Goal: Task Accomplishment & Management: Manage account settings

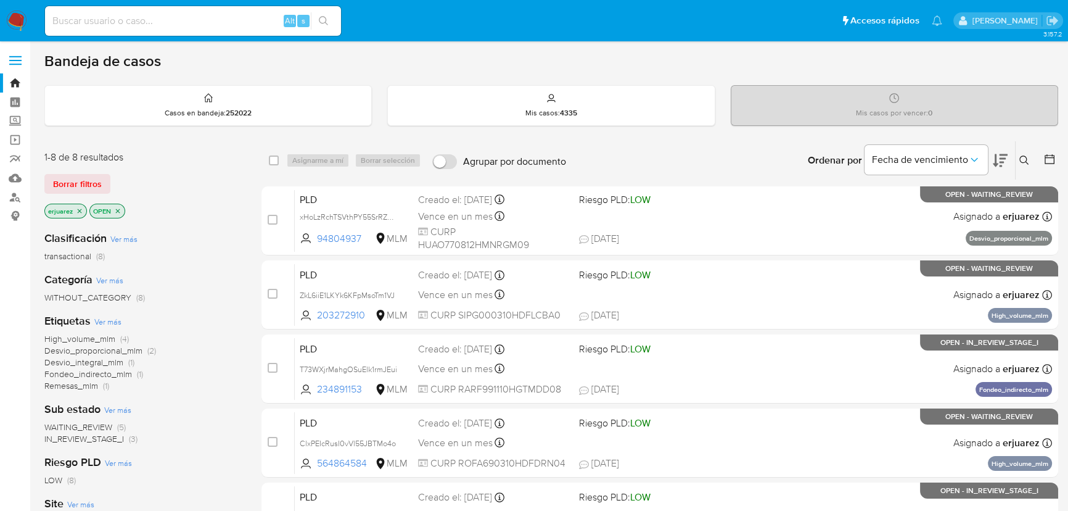
click at [107, 439] on span "IN_REVIEW_STAGE_I" at bounding box center [84, 438] width 80 height 12
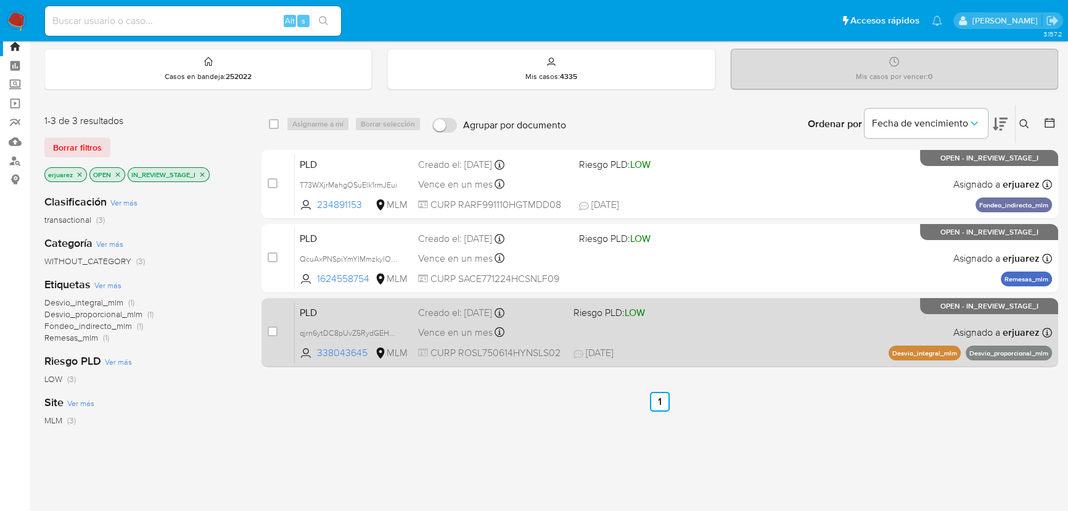
scroll to position [56, 0]
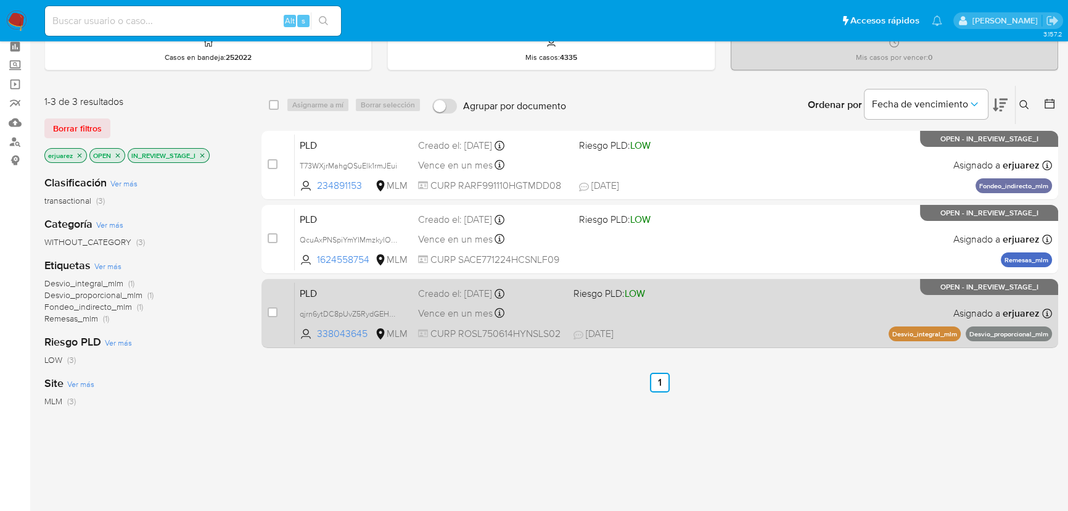
click at [744, 306] on div "PLD qjrn6ytDC8pUvZ5RydGEHeFL 338043645 MLM Riesgo PLD: LOW Creado el: 12/08/202…" at bounding box center [673, 313] width 757 height 62
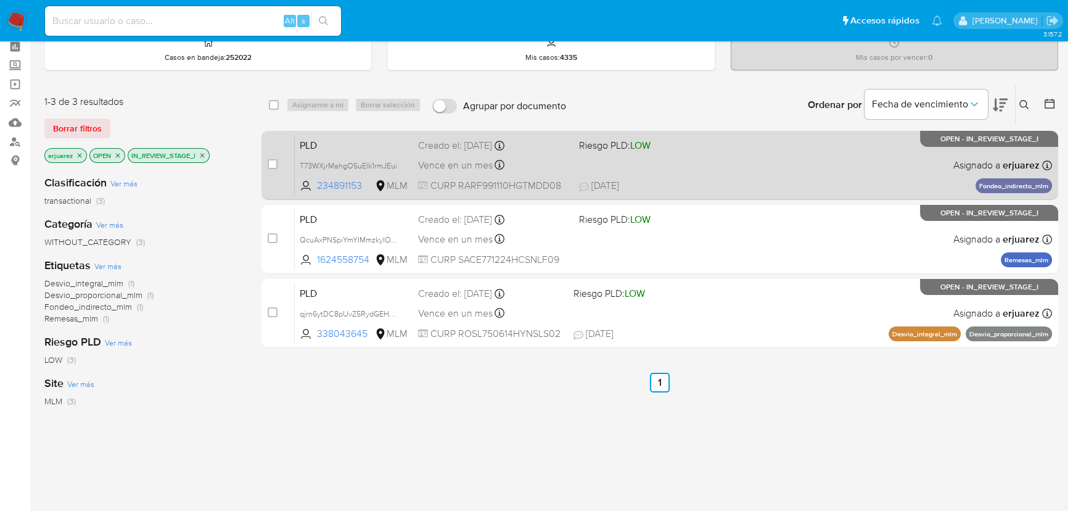
click at [553, 167] on div "Vence en un mes Vence el 11/10/2025 02:13:18" at bounding box center [493, 165] width 151 height 17
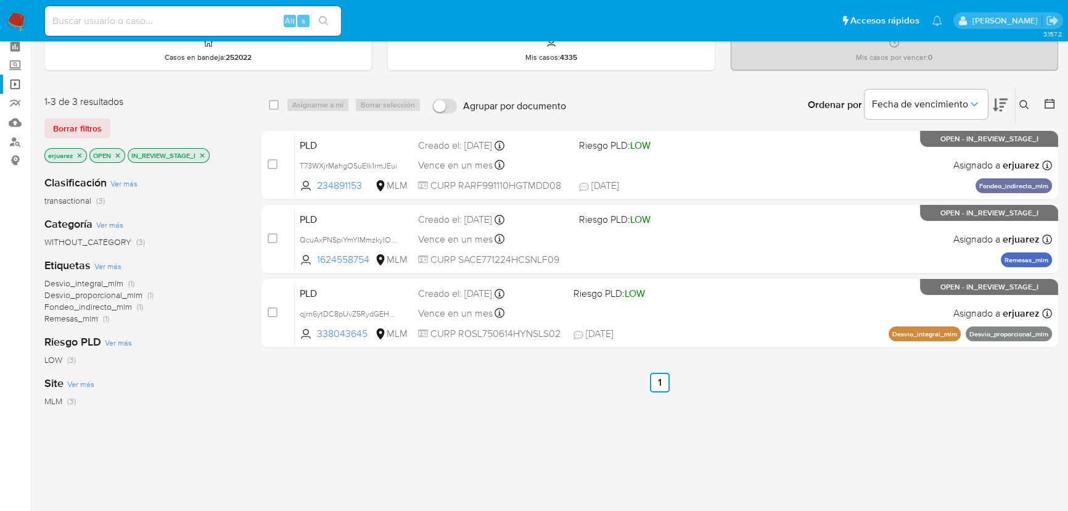
scroll to position [0, 0]
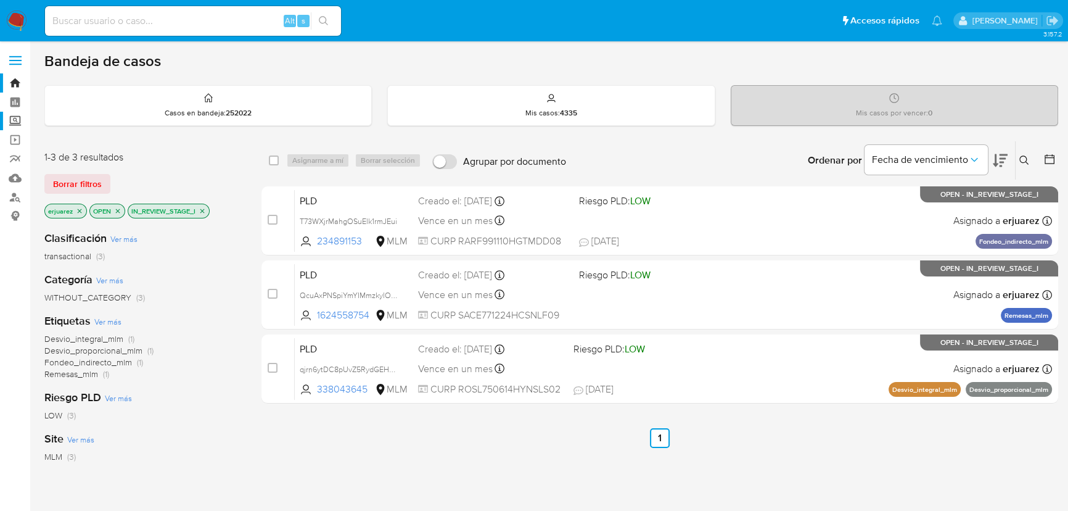
click at [15, 126] on label "Screening" at bounding box center [73, 121] width 147 height 19
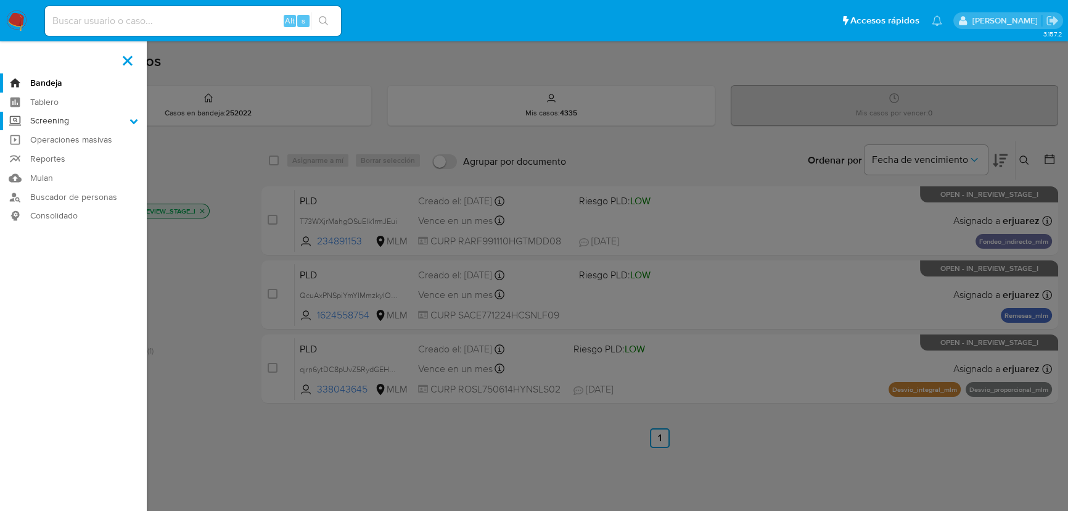
click at [0, 0] on input "Screening" at bounding box center [0, 0] width 0 height 0
click at [60, 171] on link "Herramientas" at bounding box center [73, 169] width 147 height 15
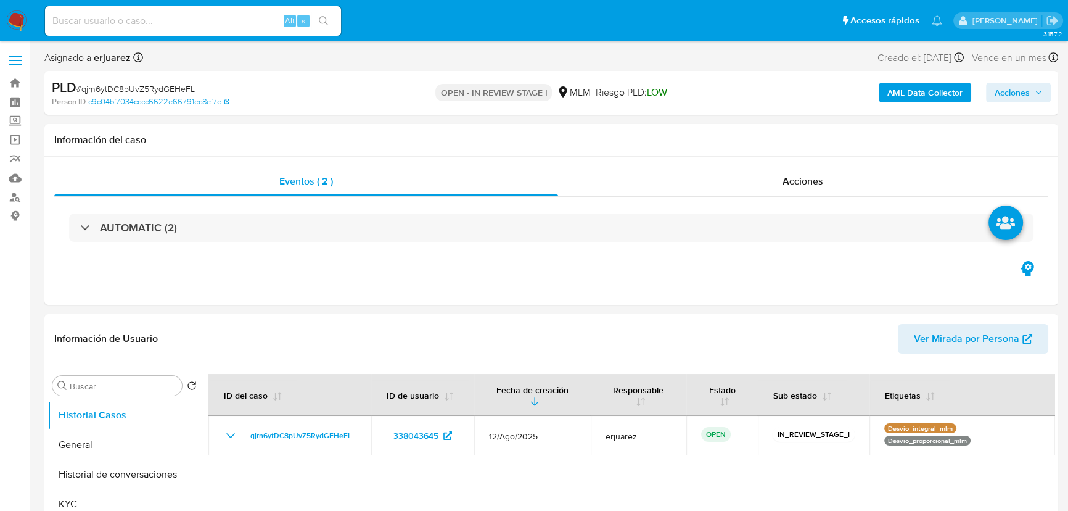
select select "10"
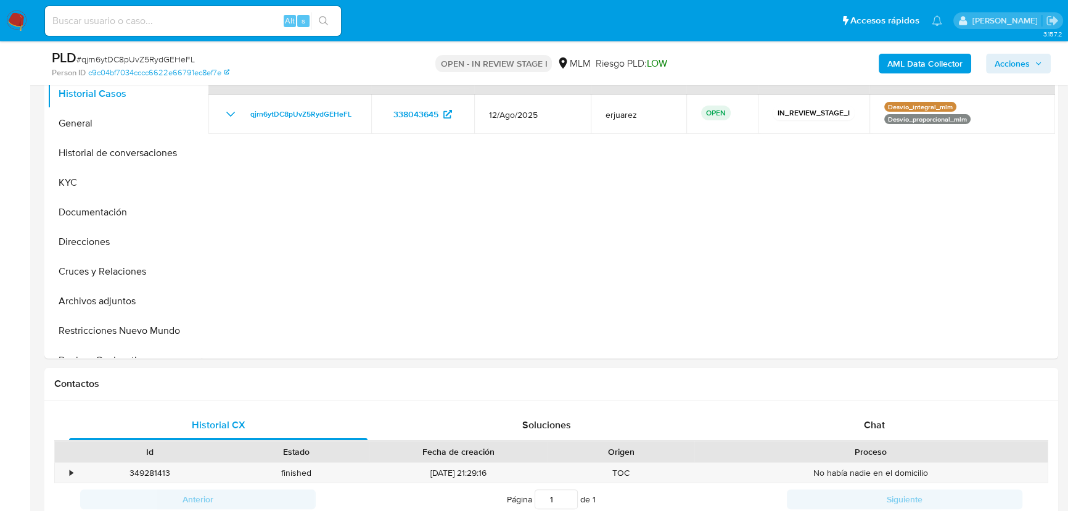
scroll to position [280, 0]
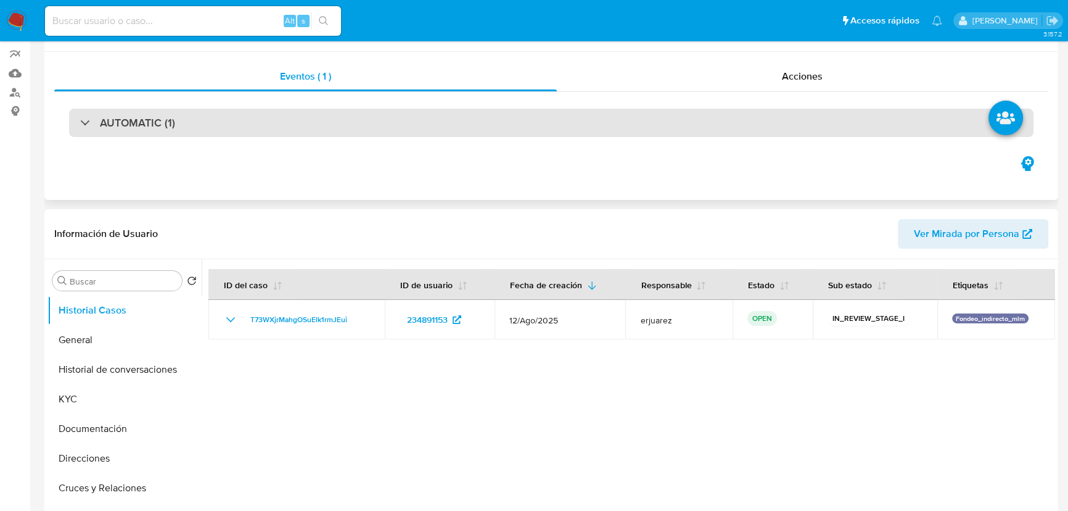
scroll to position [168, 0]
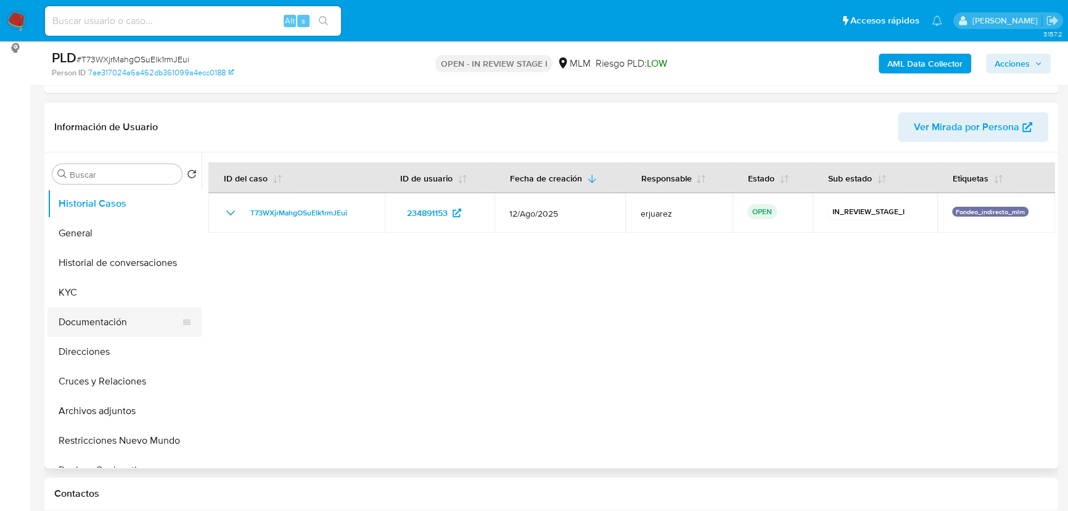
click at [88, 308] on button "Documentación" at bounding box center [119, 322] width 144 height 30
select select "10"
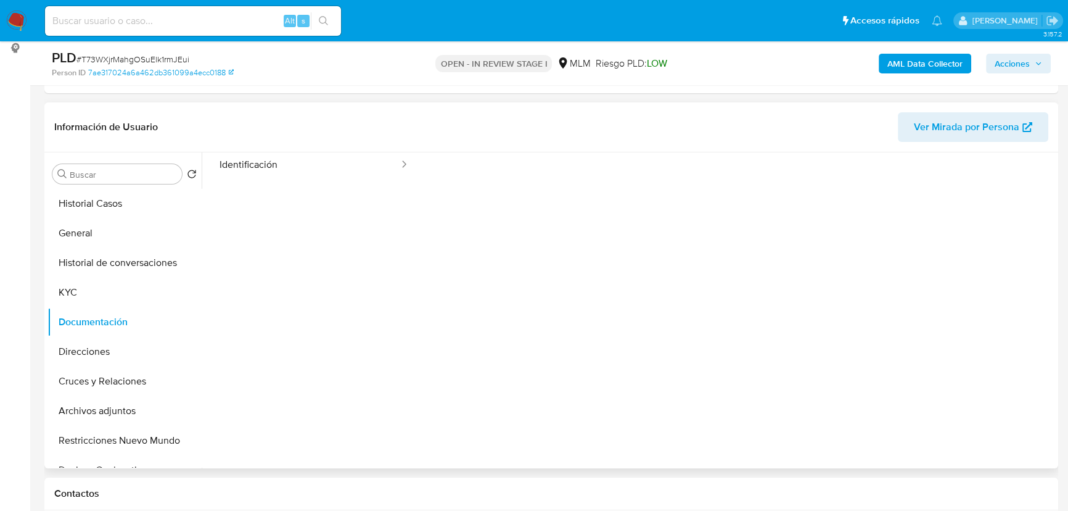
scroll to position [101, 0]
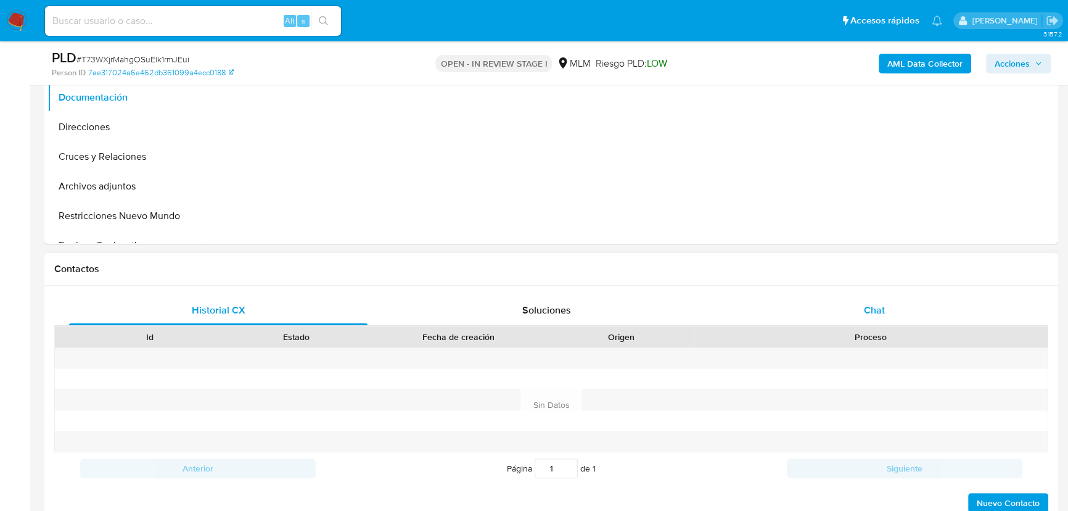
click at [895, 296] on div "Chat" at bounding box center [874, 310] width 299 height 30
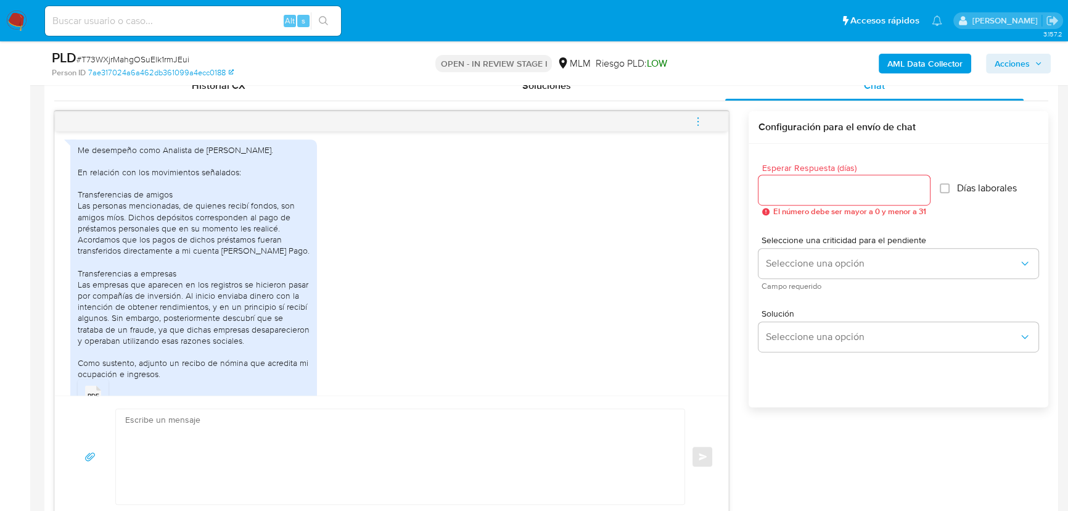
scroll to position [313, 0]
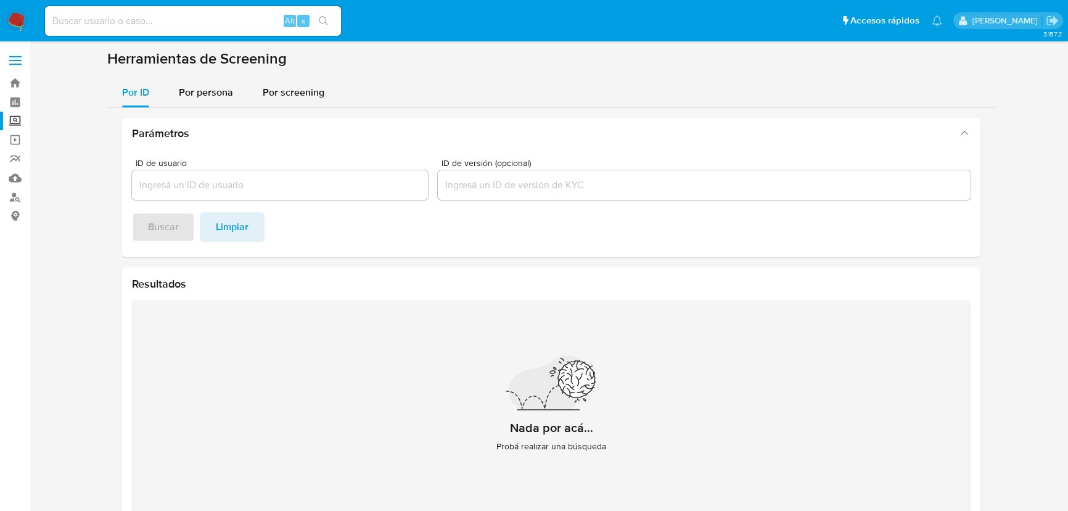
drag, startPoint x: 199, startPoint y: 93, endPoint x: 197, endPoint y: 112, distance: 19.3
click at [200, 94] on span "Por persona" at bounding box center [206, 92] width 54 height 14
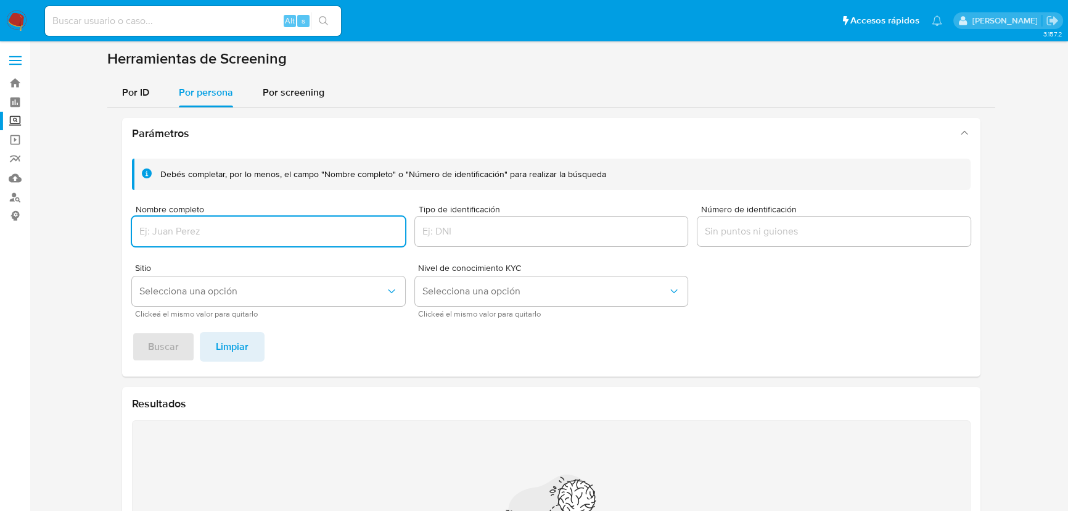
drag, startPoint x: 150, startPoint y: 235, endPoint x: 157, endPoint y: 245, distance: 12.2
click at [151, 236] on input "Nombre completo" at bounding box center [268, 231] width 273 height 16
click at [166, 338] on span "Buscar" at bounding box center [163, 346] width 31 height 27
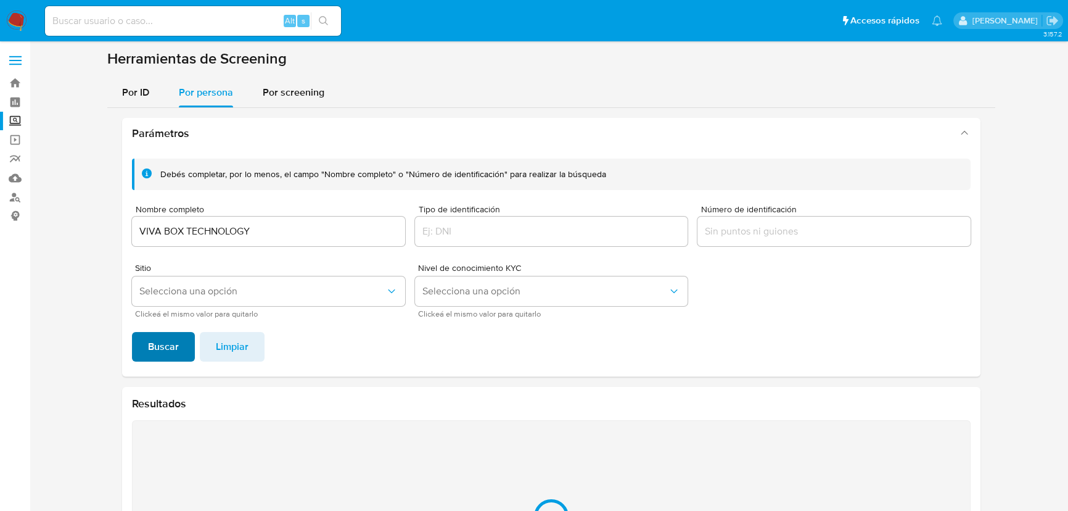
scroll to position [152, 0]
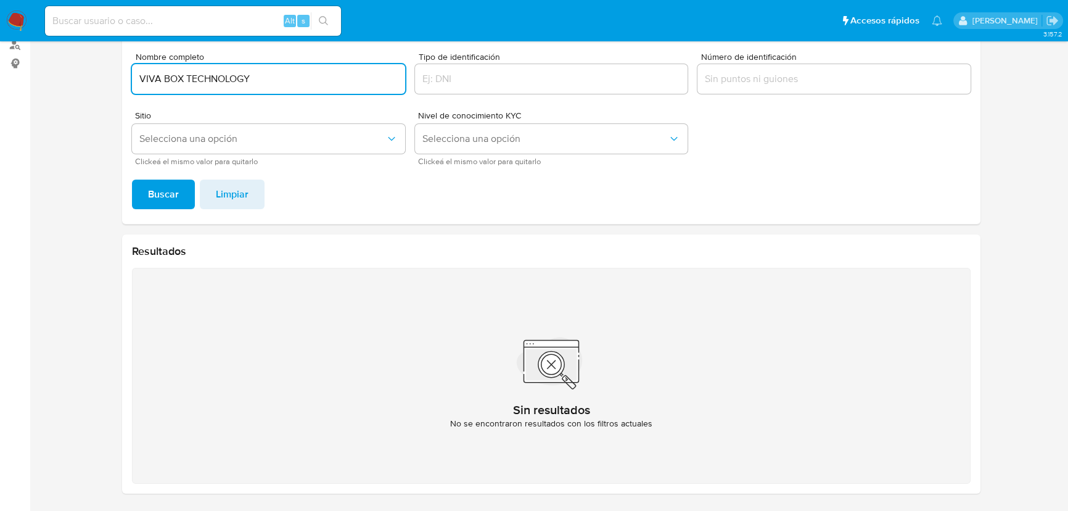
click at [281, 80] on input "VIVA BOX TECHNOLOGY" at bounding box center [268, 79] width 273 height 16
type input "VIVA BOX TECHNOLOGY SOCIEDAD ANONIMA DE CAPITAL VARIABLE"
click at [132, 179] on button "Buscar" at bounding box center [163, 194] width 63 height 30
drag, startPoint x: 138, startPoint y: 77, endPoint x: 847, endPoint y: 195, distance: 719.0
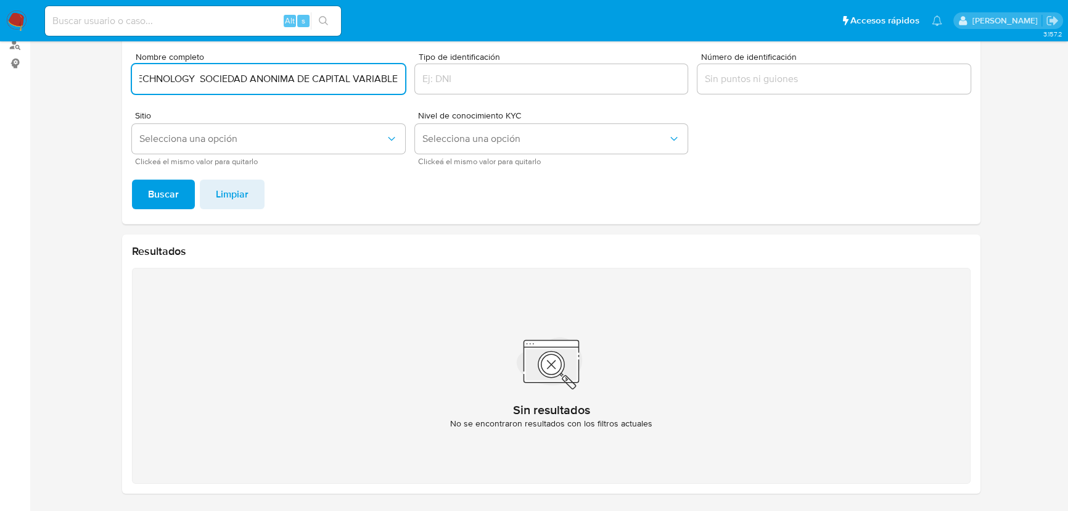
click at [847, 195] on div "Debés completar, por lo menos, el campo "Nombre completo" o "Número de identifi…" at bounding box center [551, 110] width 859 height 228
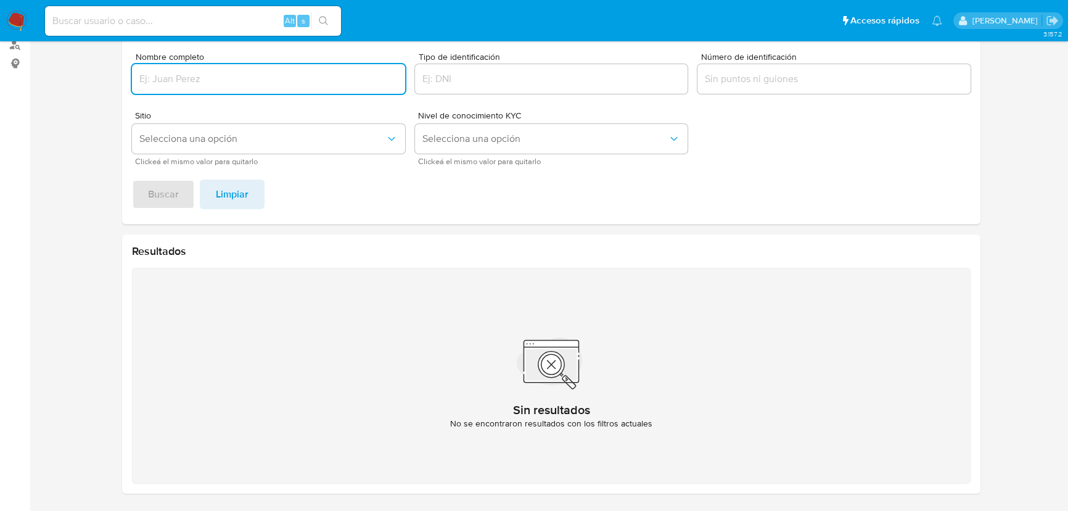
paste input "KINGSNICE ENTERPRISES"
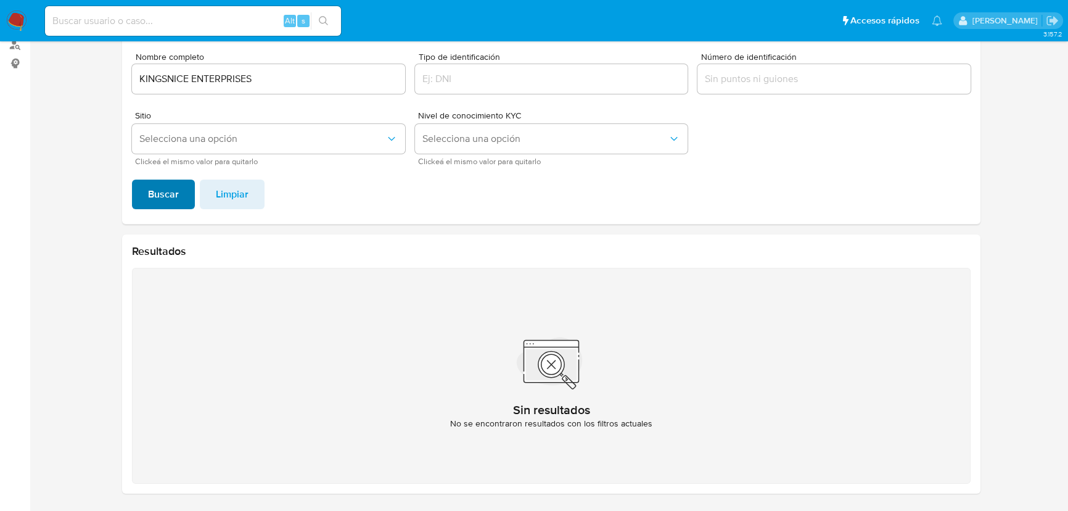
click at [173, 194] on span "Buscar" at bounding box center [163, 194] width 31 height 27
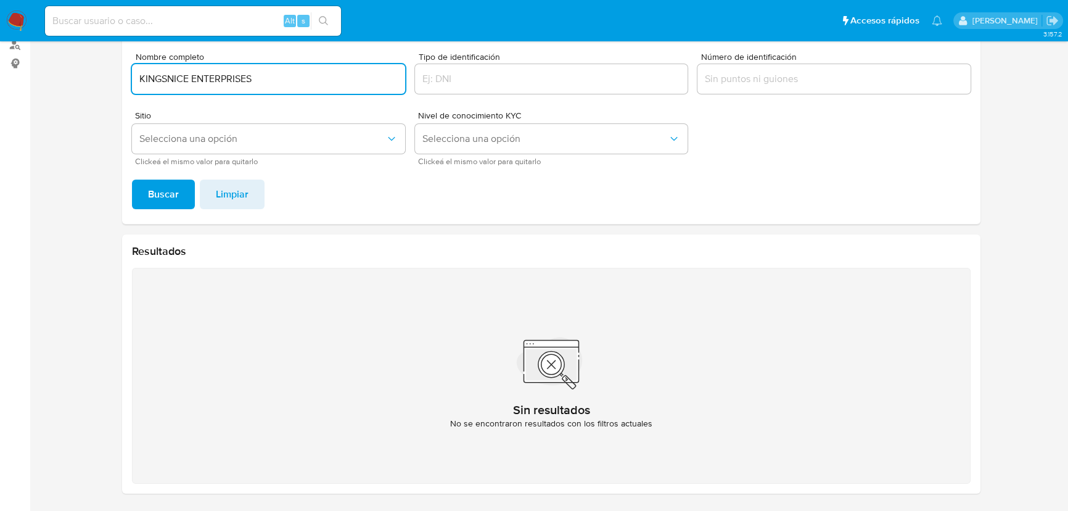
drag, startPoint x: 274, startPoint y: 84, endPoint x: 130, endPoint y: 131, distance: 152.5
click at [47, 84] on section at bounding box center [551, 200] width 1014 height 606
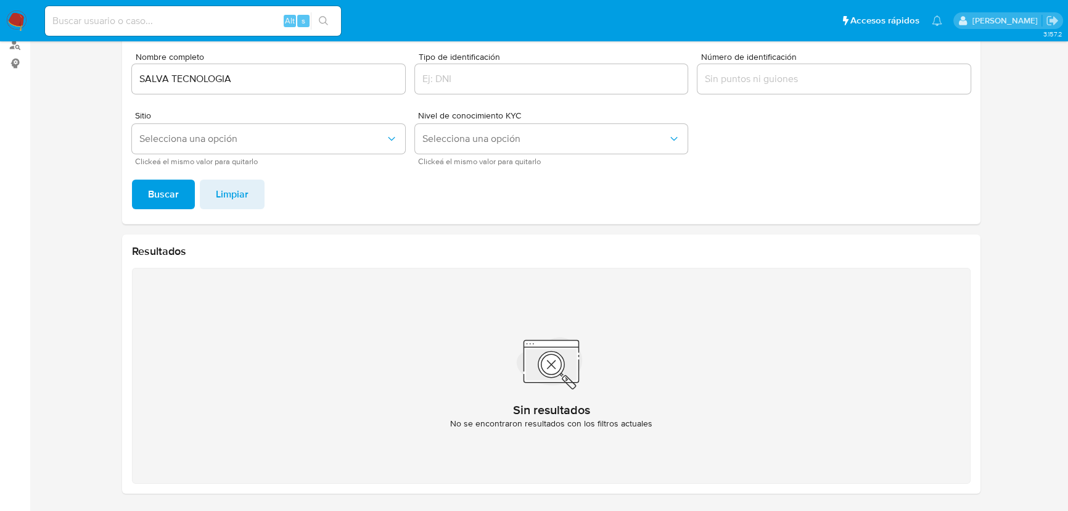
click at [167, 197] on span "Buscar" at bounding box center [163, 194] width 31 height 27
click at [245, 81] on input "SALVA TECNOLOGIA" at bounding box center [268, 79] width 273 height 16
click at [160, 196] on span "Buscar" at bounding box center [163, 194] width 31 height 27
drag, startPoint x: 109, startPoint y: 73, endPoint x: 125, endPoint y: 154, distance: 82.3
click at [61, 73] on section at bounding box center [551, 200] width 1014 height 606
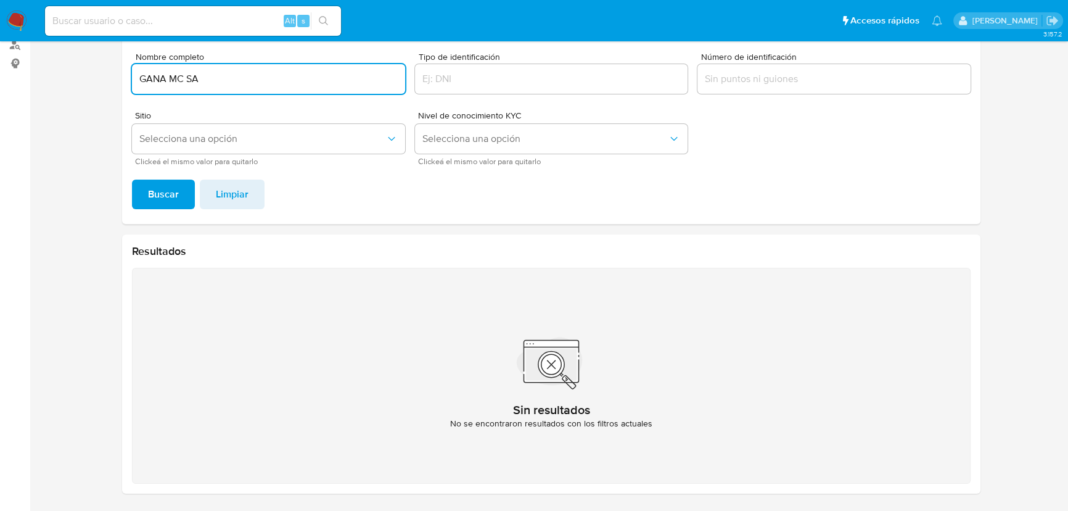
click at [146, 193] on button "Buscar" at bounding box center [163, 194] width 63 height 30
click at [216, 80] on input "GANA MC SA" at bounding box center [268, 79] width 273 height 16
click at [132, 179] on button "Buscar" at bounding box center [163, 194] width 63 height 30
type input "GANA MC SOCIEDAD ANONIMA DE CAPITAL VARIABLE"
click at [132, 179] on button "Buscar" at bounding box center [163, 194] width 63 height 30
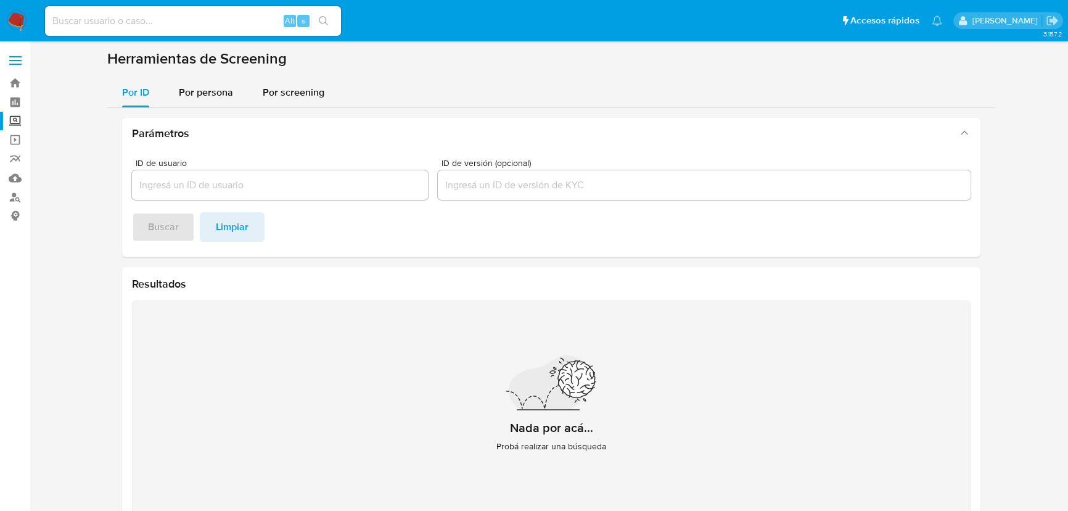
click at [14, 22] on img at bounding box center [16, 20] width 21 height 21
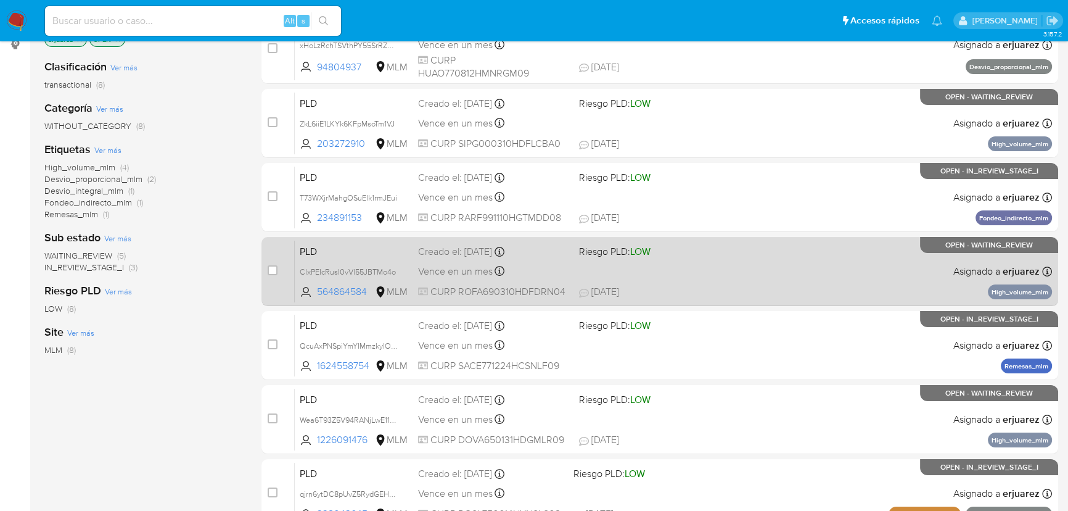
scroll to position [224, 0]
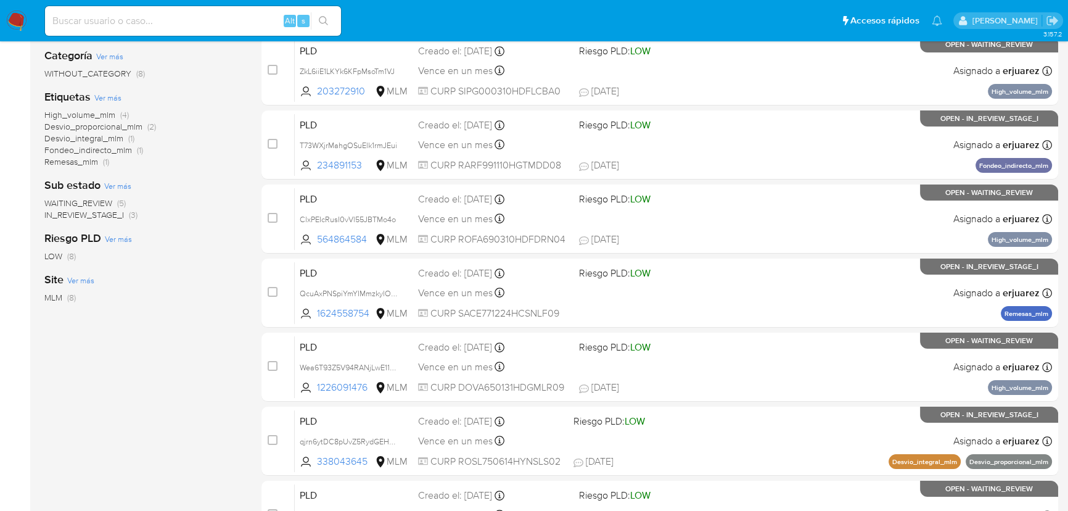
click at [176, 339] on div "Clasificación Ver más transactional (8) Categoría Ver más WITHOUT_CATEGORY (8) …" at bounding box center [142, 206] width 197 height 419
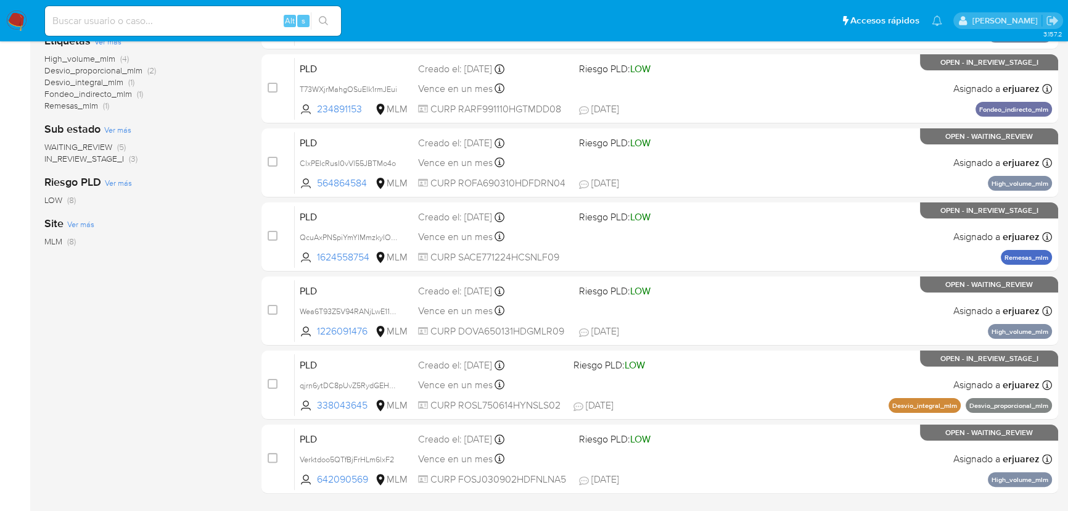
scroll to position [314, 0]
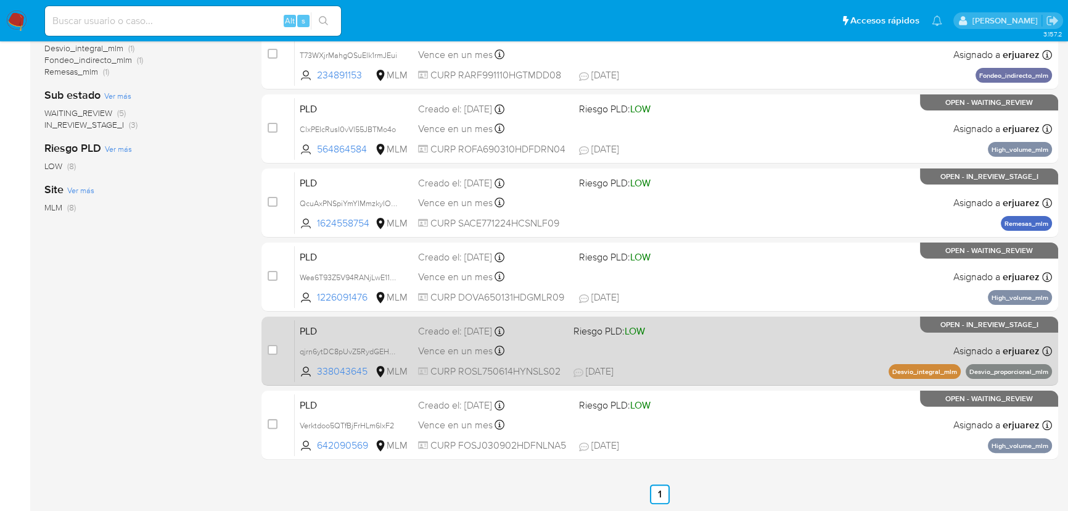
click at [801, 339] on div "PLD qjrn6ytDC8pUvZ5RydGEHeFL 338043645 MLM Riesgo PLD: LOW Creado el: 12/08/202…" at bounding box center [673, 350] width 757 height 62
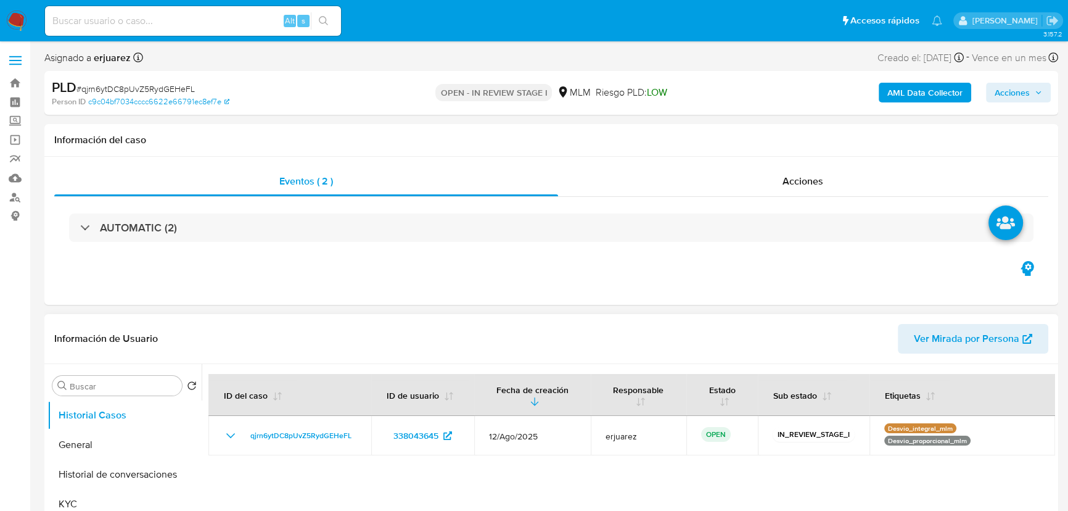
select select "10"
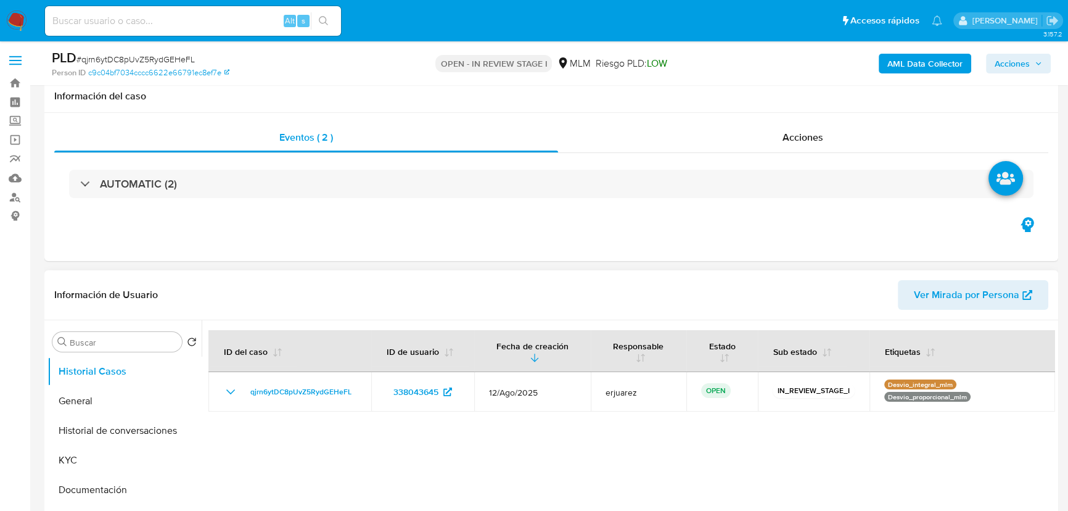
scroll to position [280, 0]
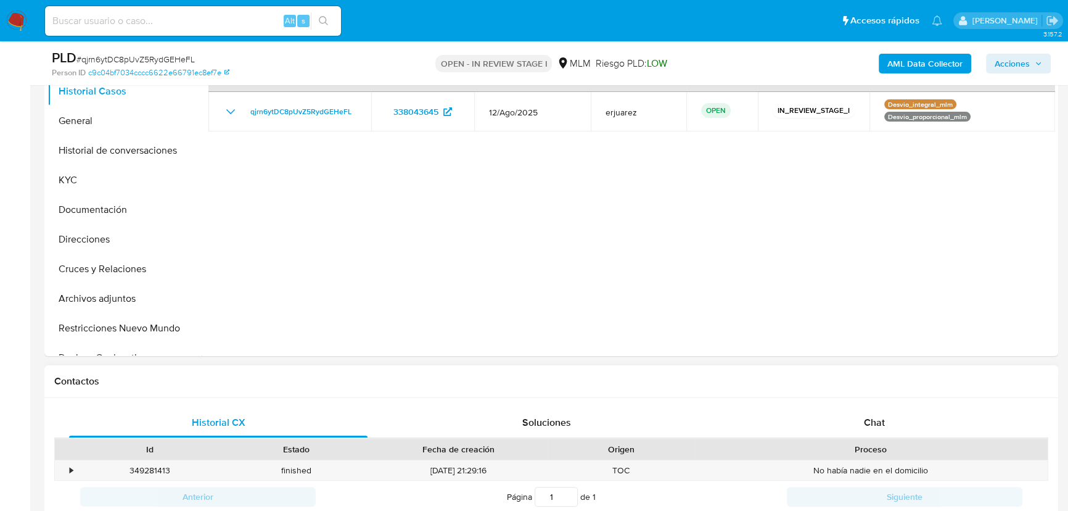
drag, startPoint x: 862, startPoint y: 416, endPoint x: 860, endPoint y: 391, distance: 25.4
click at [863, 417] on div "Chat" at bounding box center [874, 423] width 299 height 30
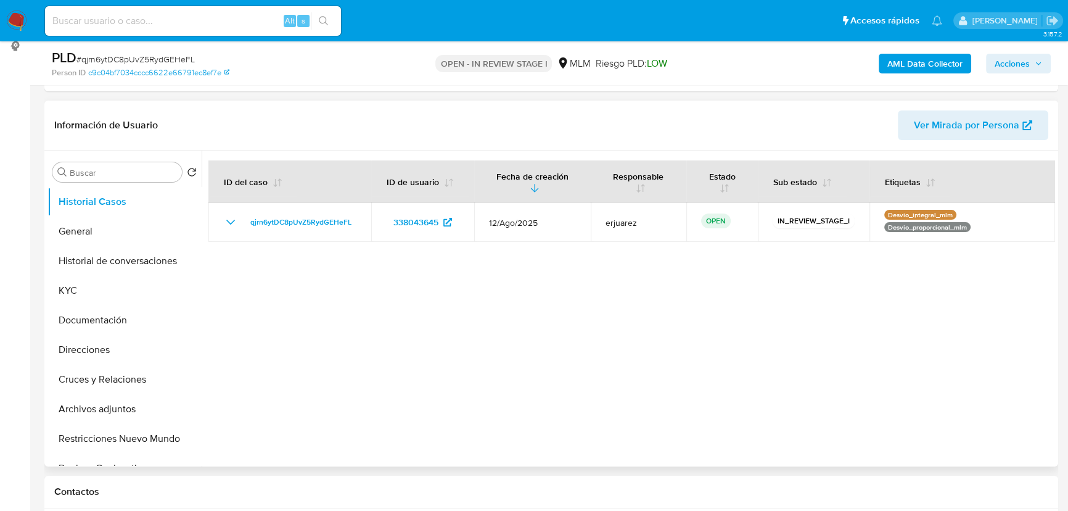
scroll to position [168, 0]
click at [97, 234] on button "General" at bounding box center [119, 233] width 144 height 30
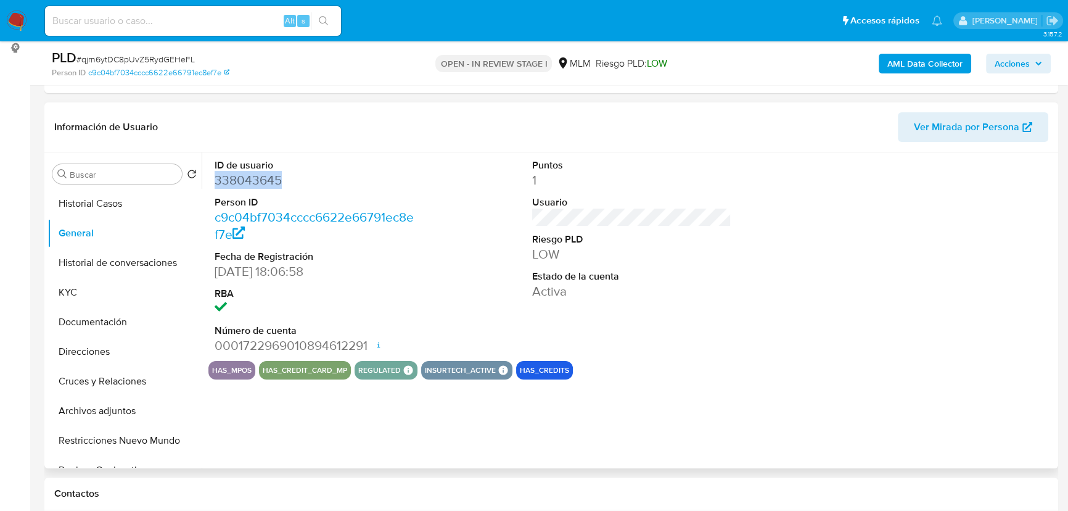
drag, startPoint x: 310, startPoint y: 174, endPoint x: 215, endPoint y: 179, distance: 95.7
click at [215, 179] on dd "338043645" at bounding box center [314, 179] width 199 height 17
copy dd "338043645"
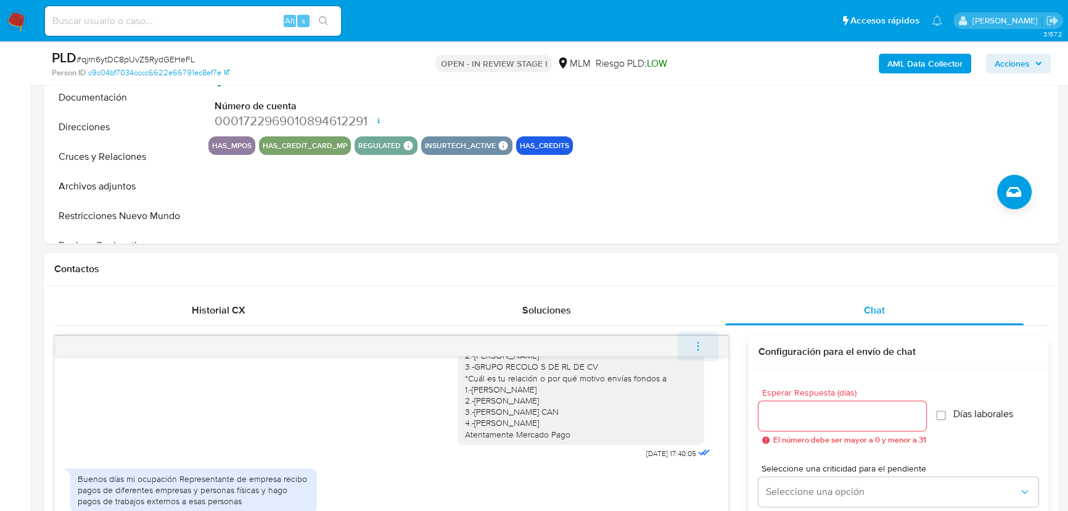
scroll to position [138, 0]
click at [695, 346] on icon "menu-action" at bounding box center [698, 345] width 11 height 11
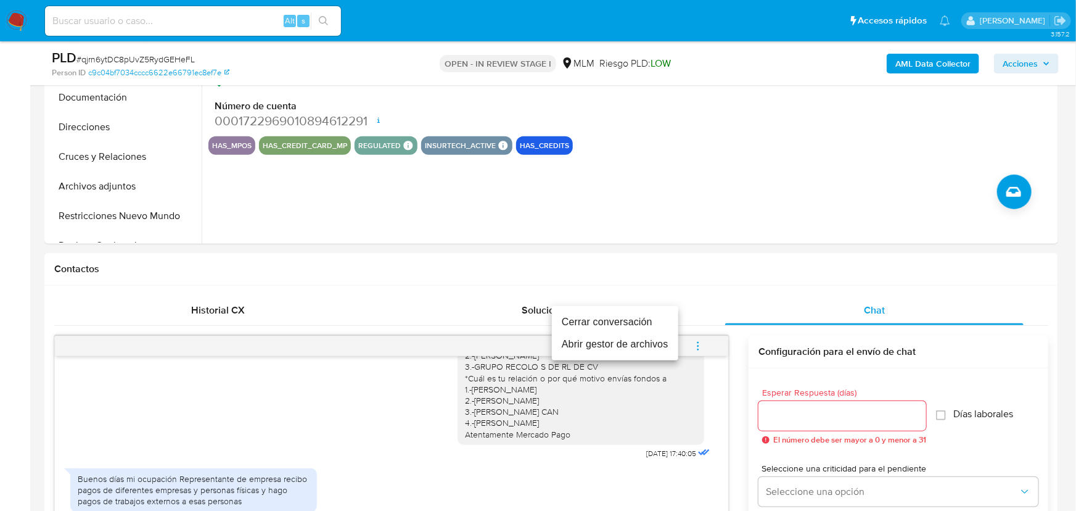
click at [622, 321] on li "Cerrar conversación" at bounding box center [615, 322] width 126 height 22
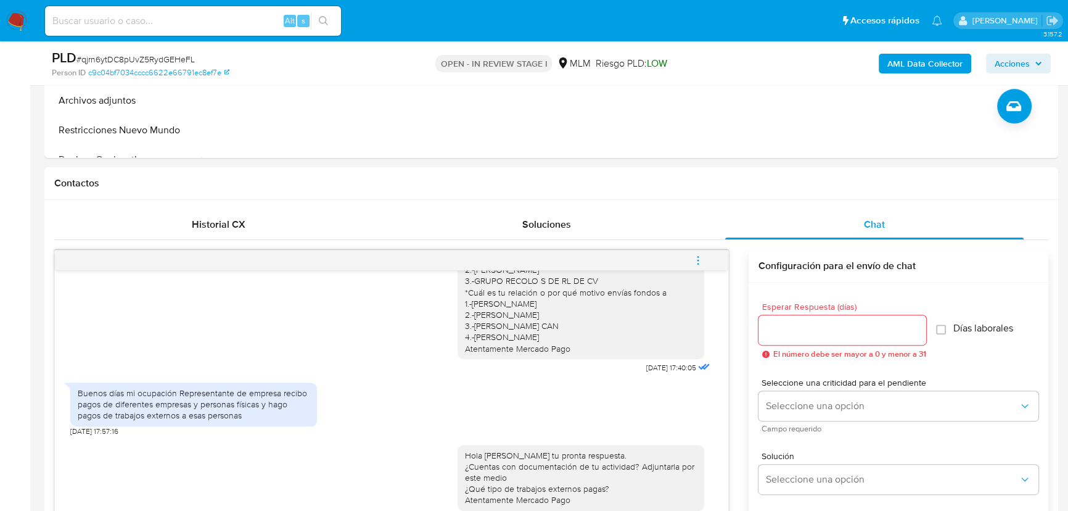
scroll to position [617, 0]
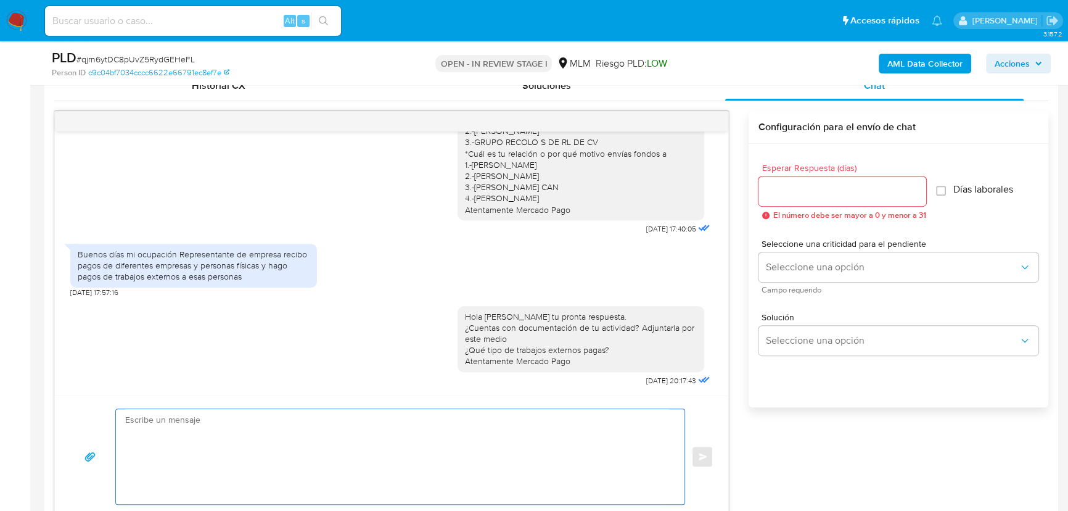
click at [378, 440] on textarea at bounding box center [397, 456] width 544 height 95
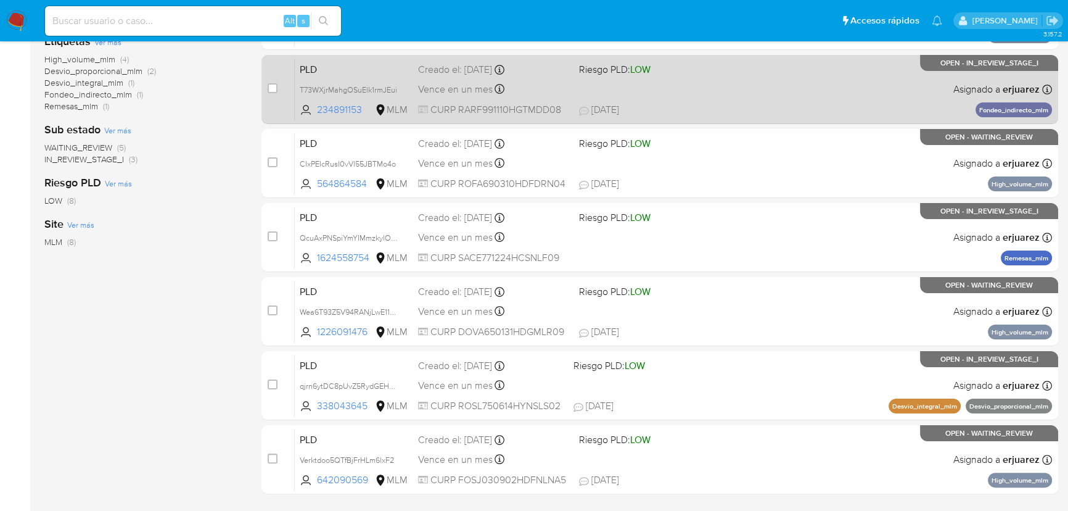
scroll to position [280, 0]
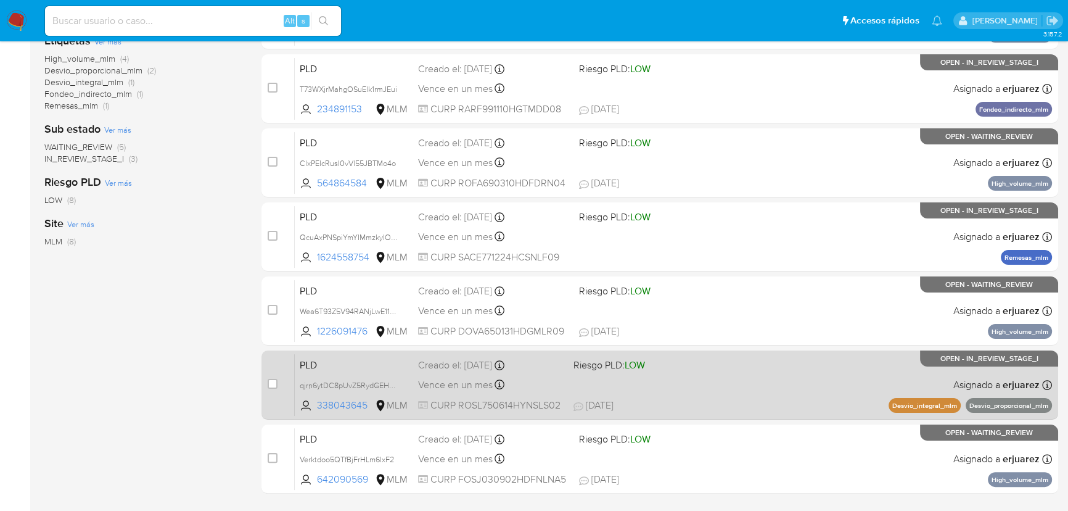
click at [806, 392] on div "PLD qjrn6ytDC8pUvZ5RydGEHeFL 338043645 MLM Riesgo PLD: LOW Creado el: 12/08/202…" at bounding box center [673, 384] width 757 height 62
click at [736, 367] on div "PLD qjrn6ytDC8pUvZ5RydGEHeFL 338043645 MLM Riesgo PLD: LOW Creado el: 12/08/202…" at bounding box center [673, 384] width 757 height 62
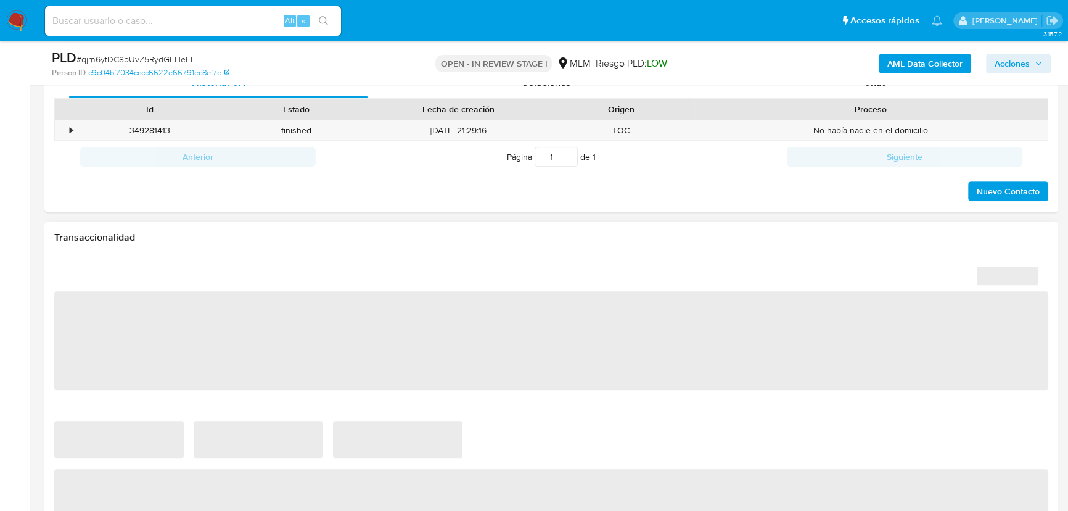
select select "10"
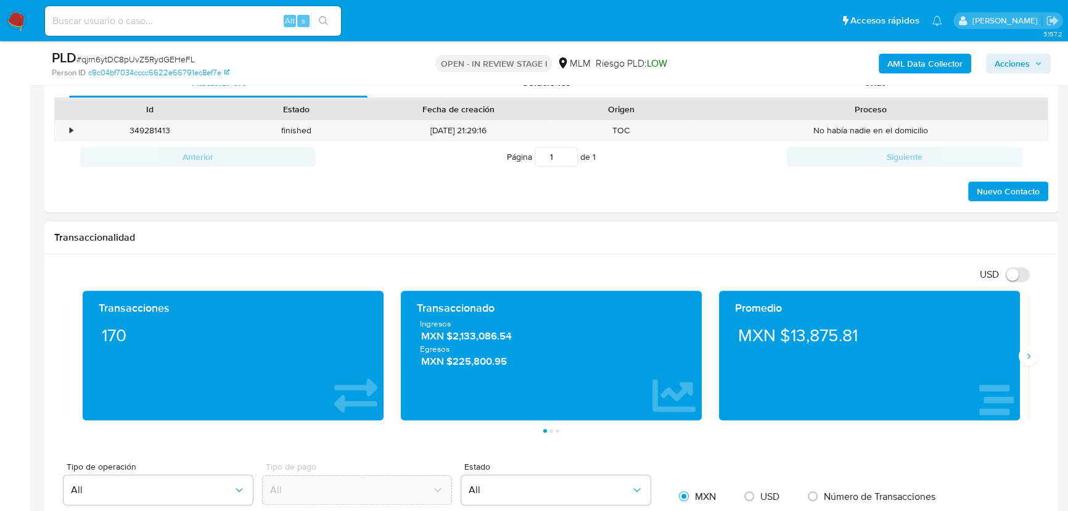
scroll to position [672, 0]
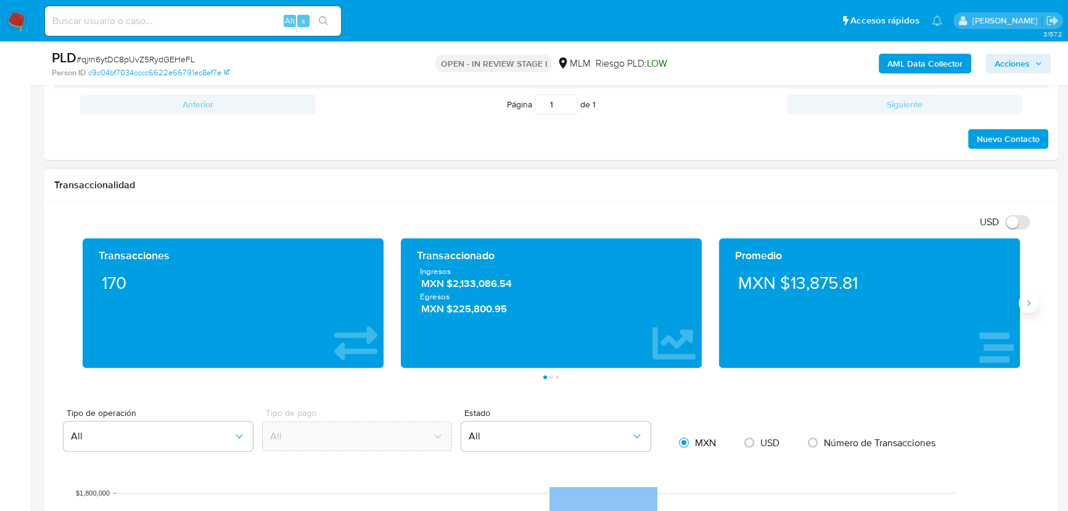
click at [1028, 301] on icon "Siguiente" at bounding box center [1029, 303] width 10 height 10
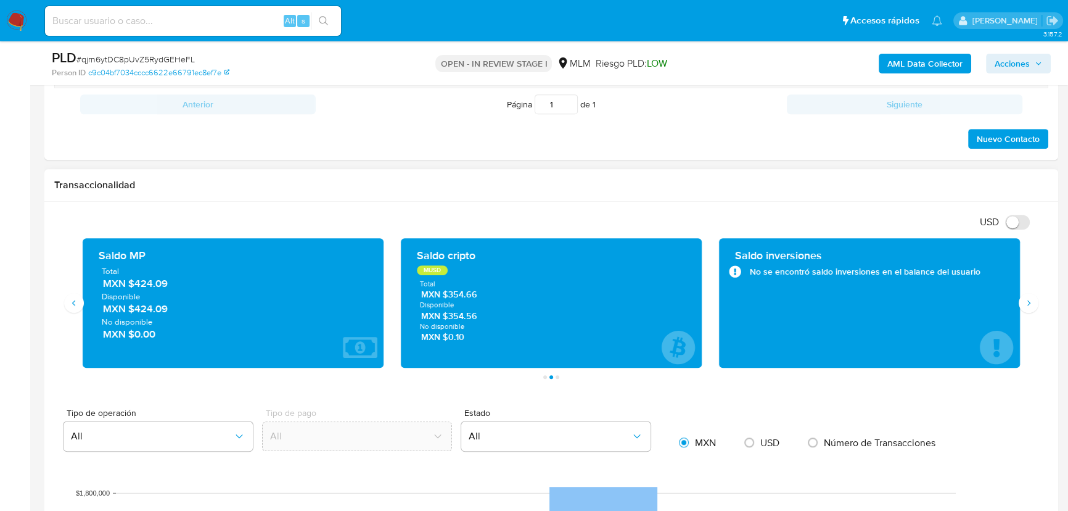
scroll to position [728, 0]
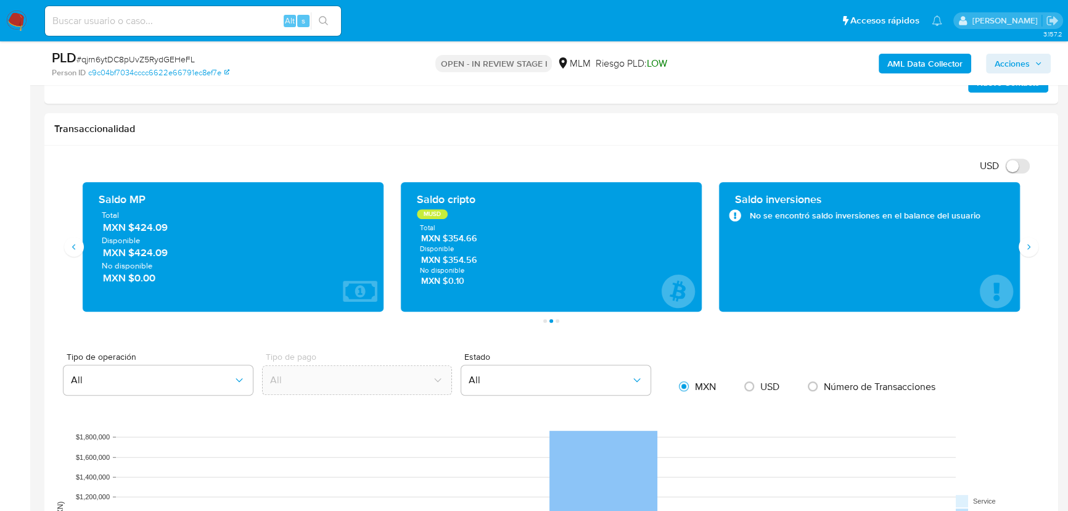
drag, startPoint x: 777, startPoint y: 118, endPoint x: 613, endPoint y: 20, distance: 190.8
click at [777, 117] on div "Transaccionalidad" at bounding box center [551, 129] width 1014 height 33
click at [22, 25] on img at bounding box center [16, 20] width 21 height 21
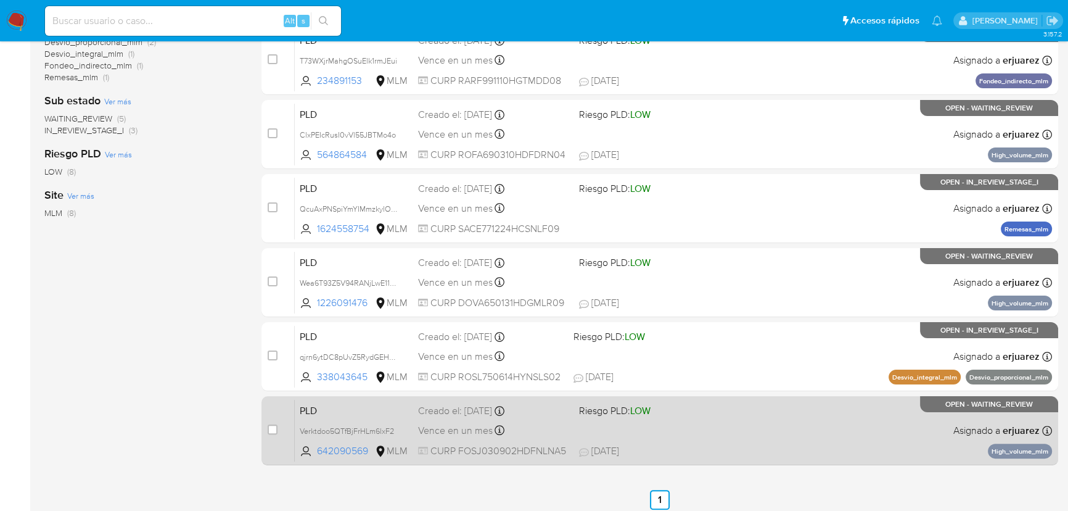
scroll to position [314, 0]
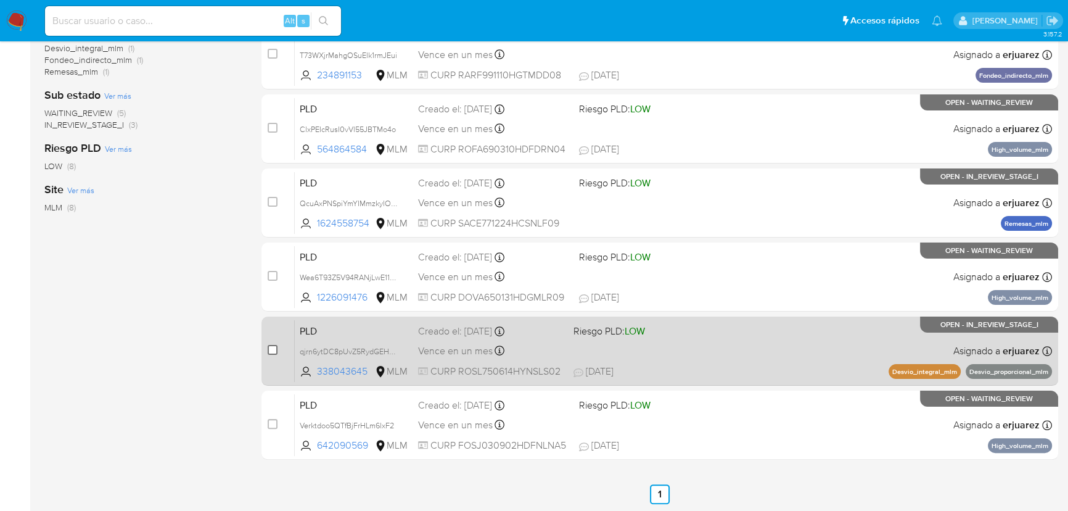
click at [273, 345] on input "checkbox" at bounding box center [273, 350] width 10 height 10
checkbox input "true"
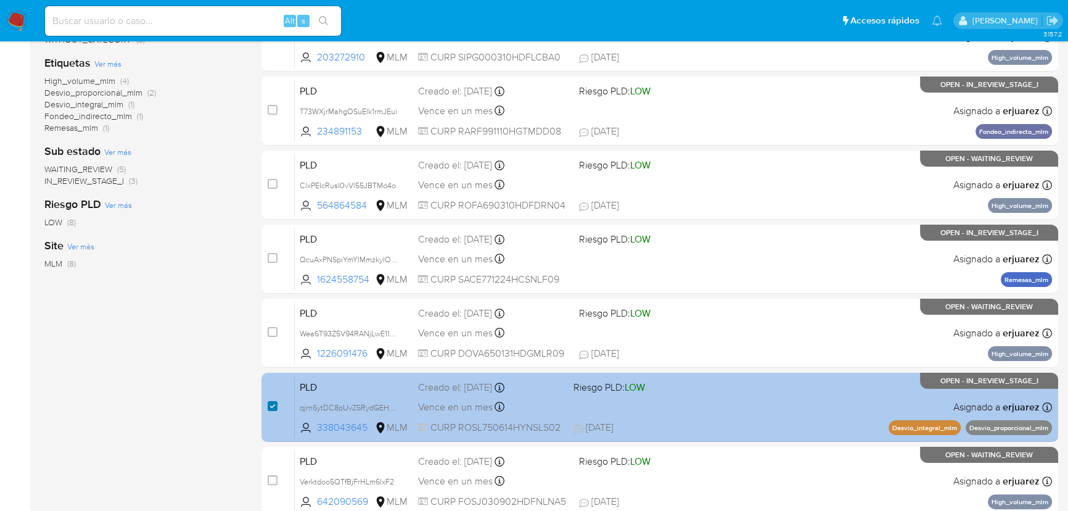
scroll to position [202, 0]
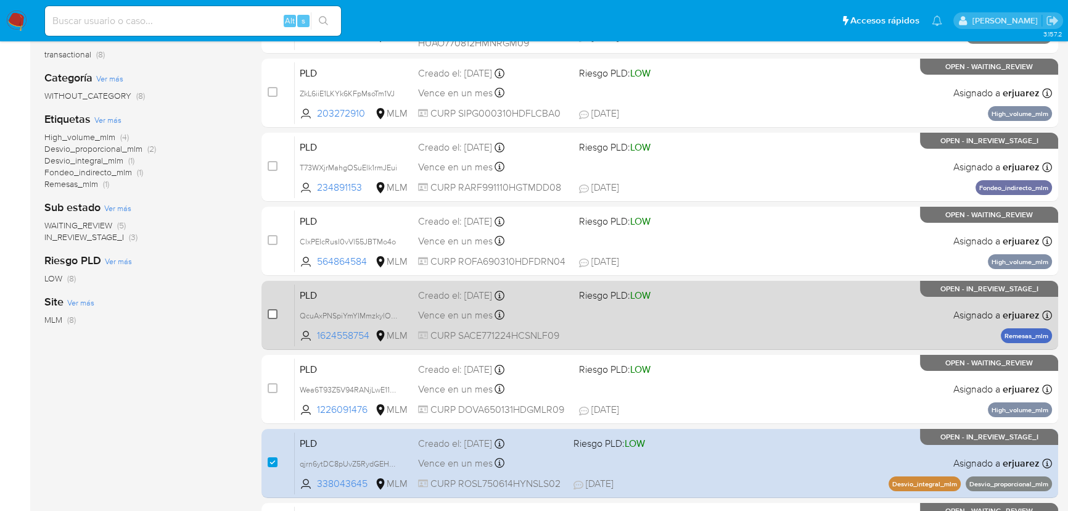
click at [270, 309] on input "checkbox" at bounding box center [273, 314] width 10 height 10
checkbox input "true"
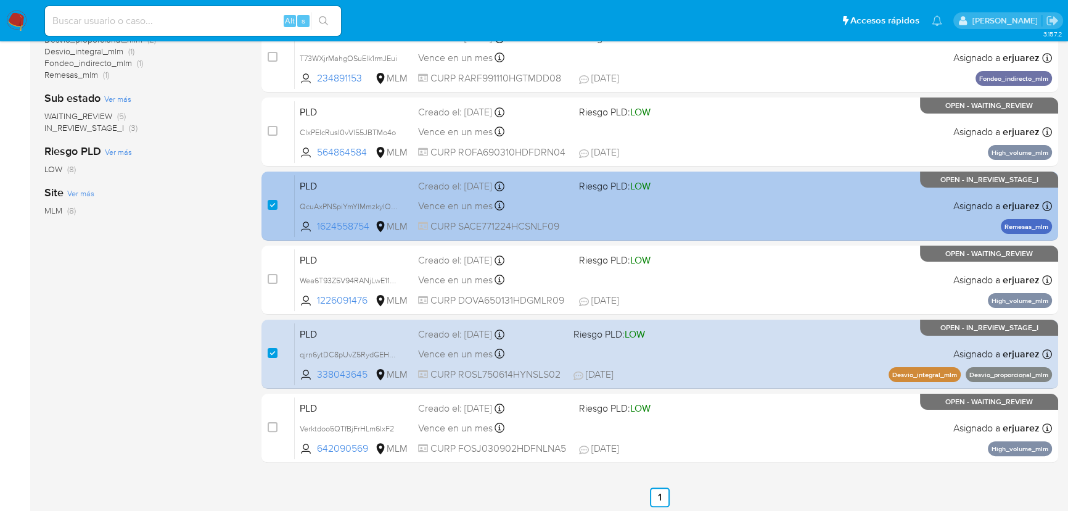
scroll to position [314, 0]
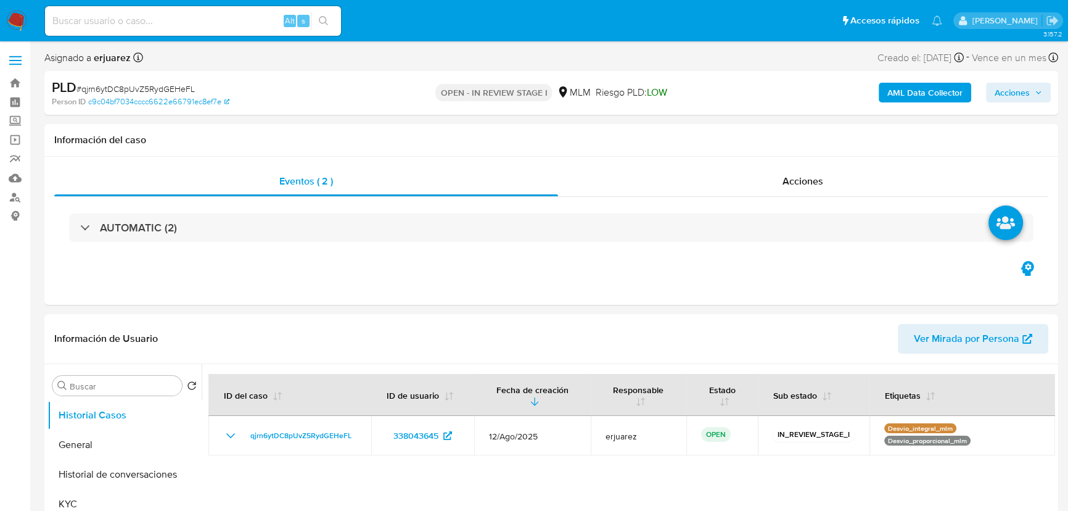
select select "10"
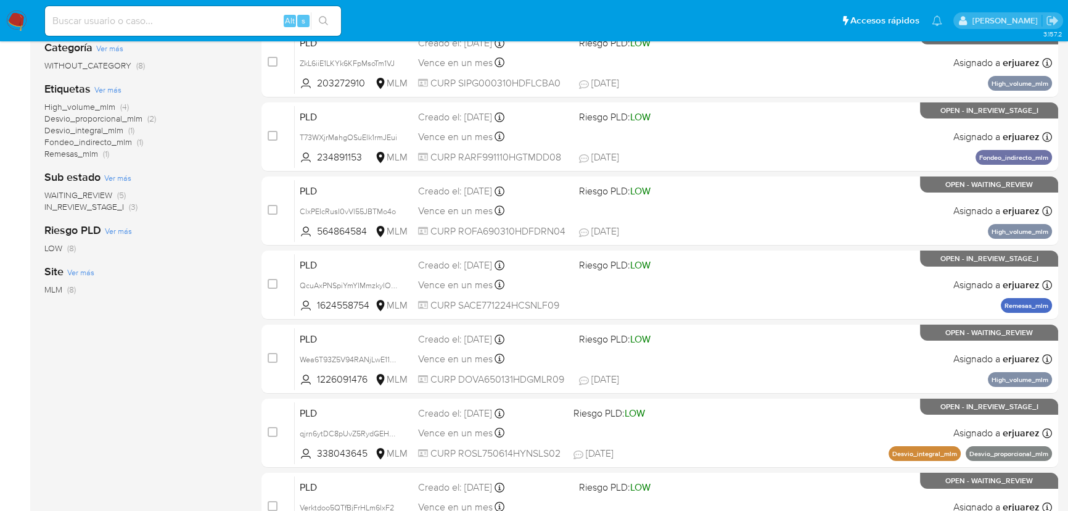
scroll to position [280, 0]
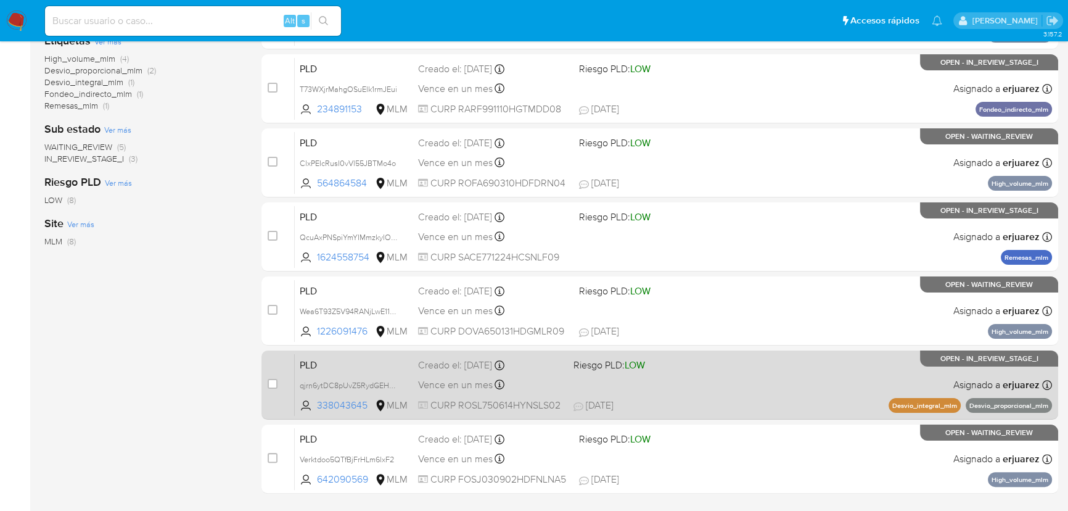
click at [826, 365] on div "PLD qjrn6ytDC8pUvZ5RydGEHeFL 338043645 MLM Riesgo PLD: LOW Creado el: [DATE] Cr…" at bounding box center [673, 384] width 757 height 62
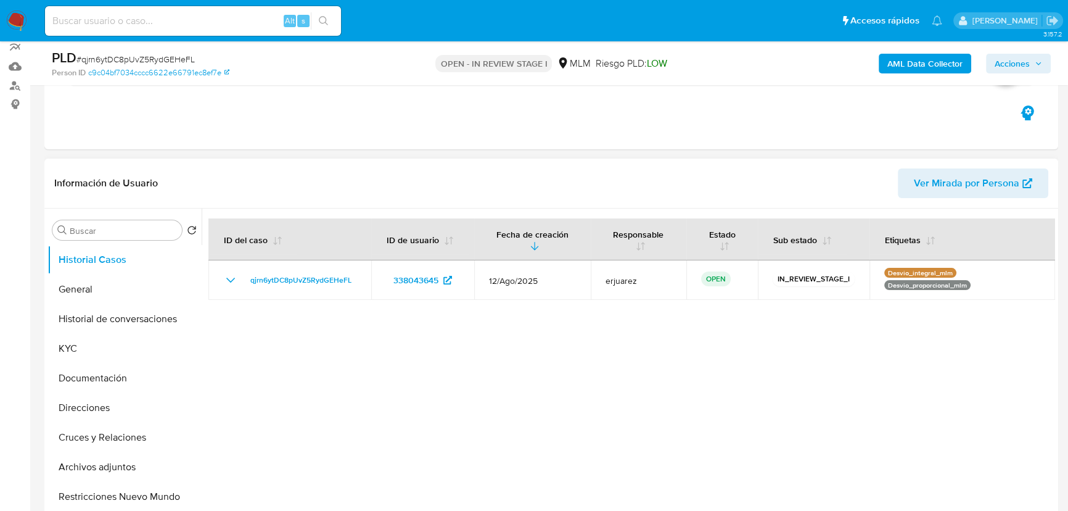
select select "10"
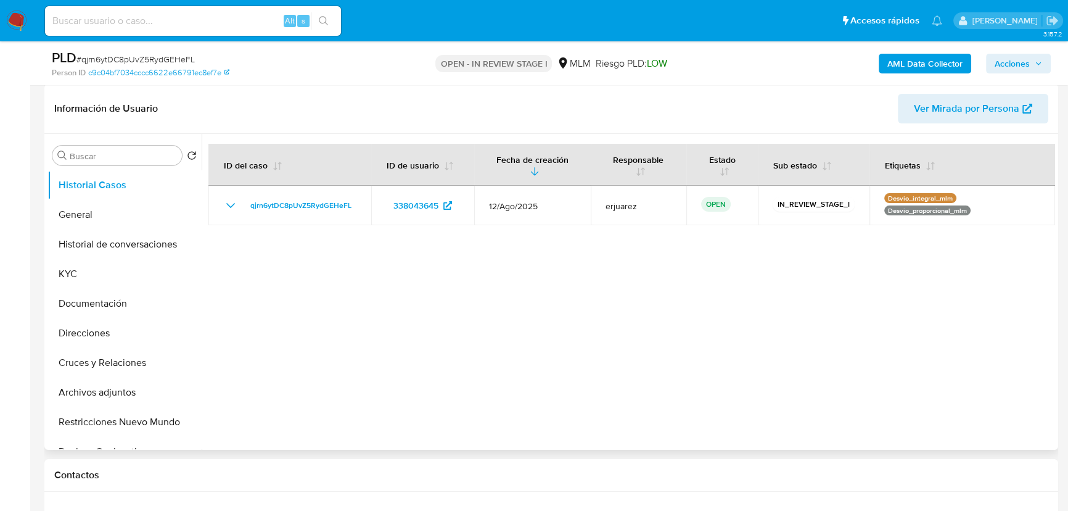
scroll to position [224, 0]
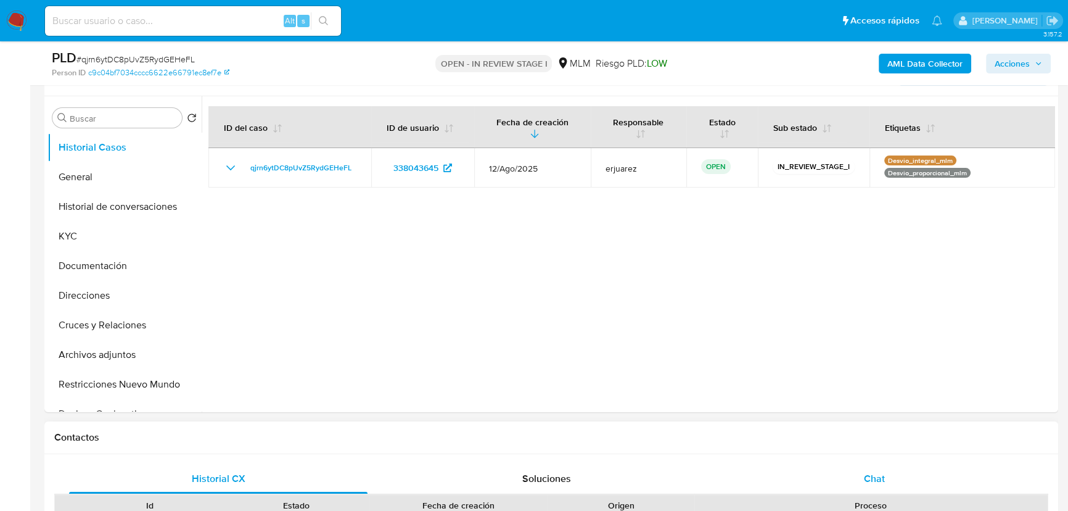
click at [873, 479] on span "Chat" at bounding box center [874, 478] width 21 height 14
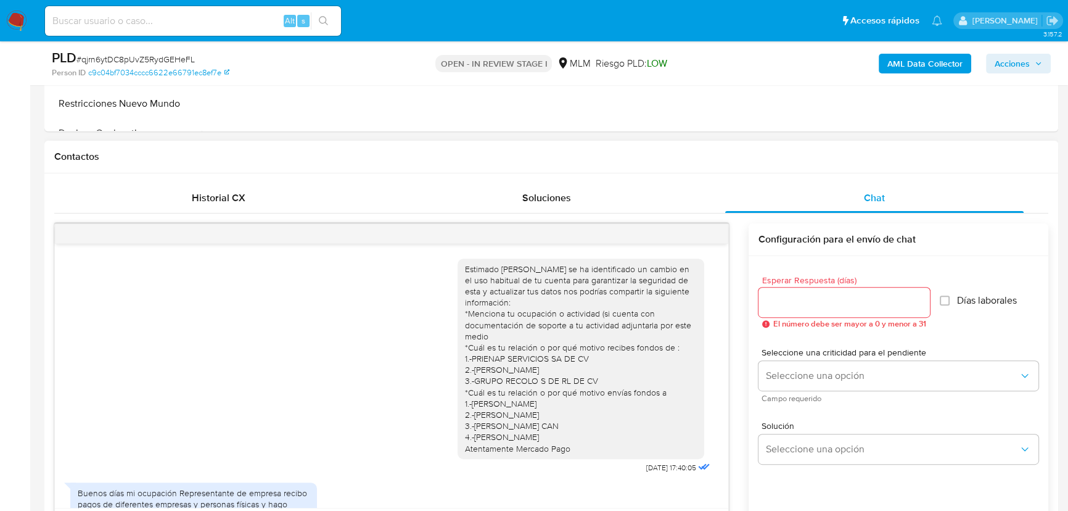
scroll to position [138, 0]
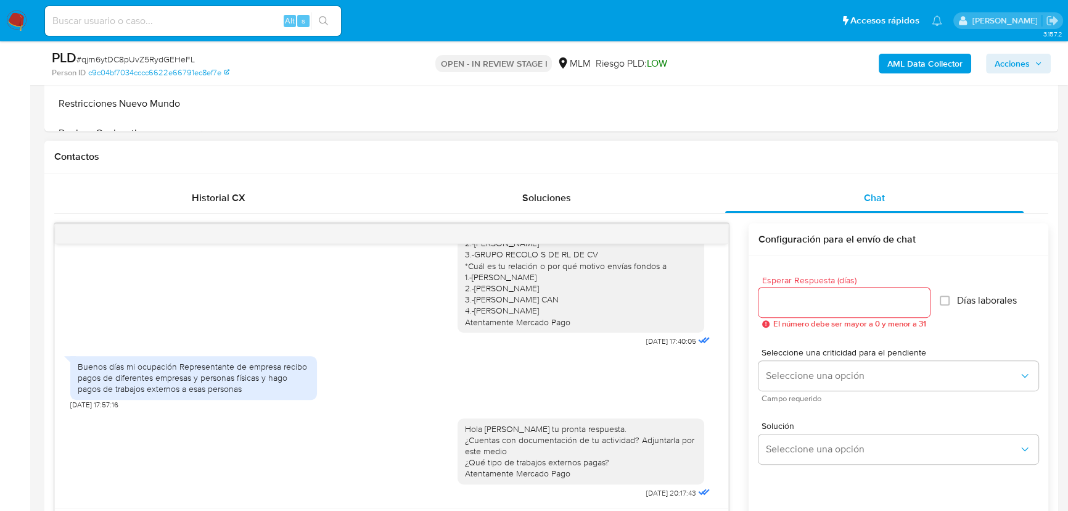
click at [707, 234] on div at bounding box center [391, 234] width 673 height 20
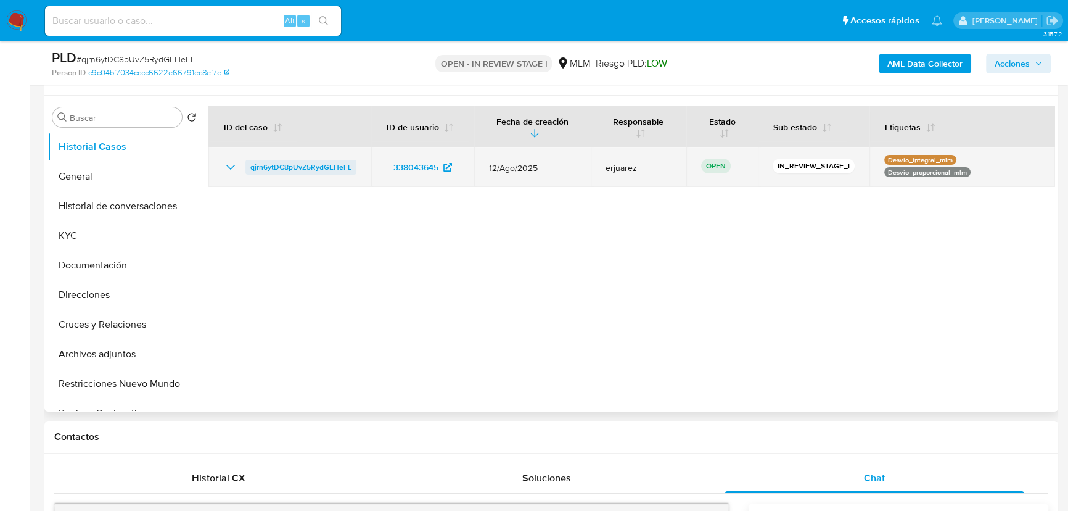
scroll to position [224, 0]
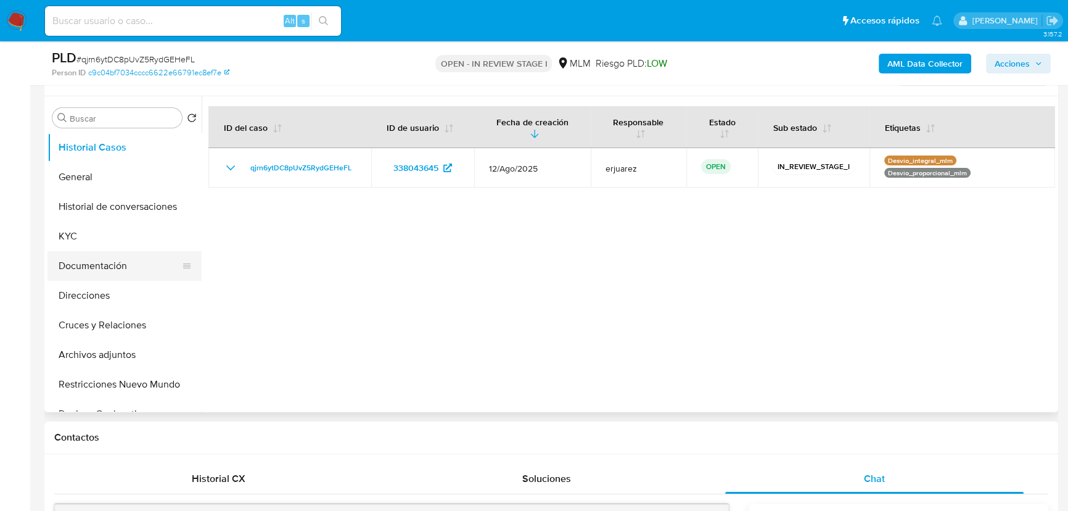
click at [121, 271] on button "Documentación" at bounding box center [119, 266] width 144 height 30
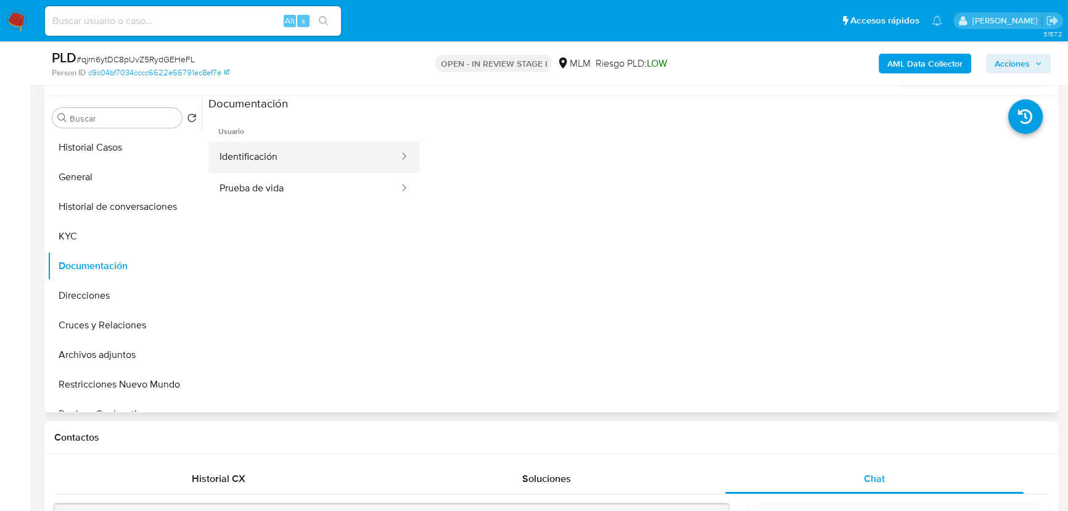
click at [290, 157] on button "Identificación" at bounding box center [304, 156] width 192 height 31
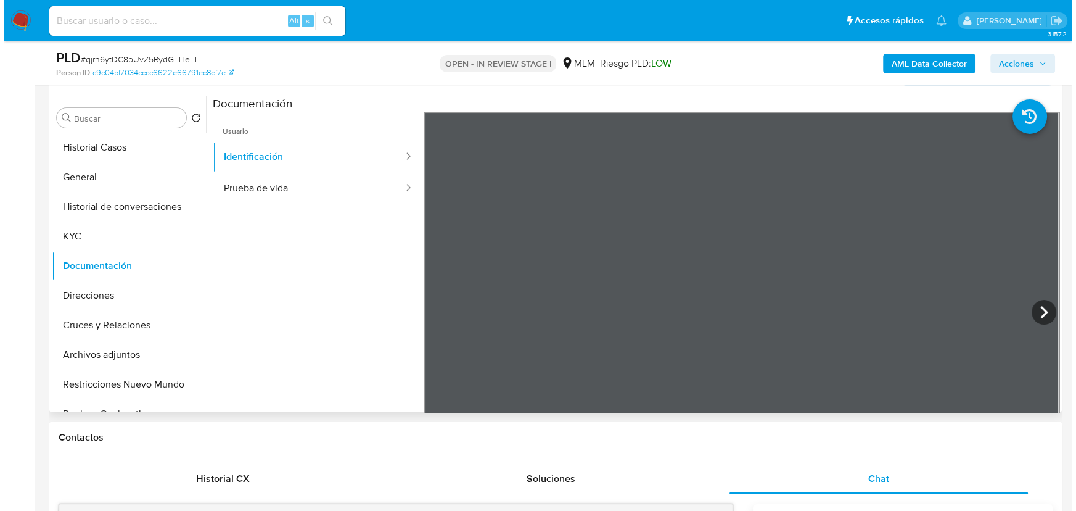
scroll to position [56, 0]
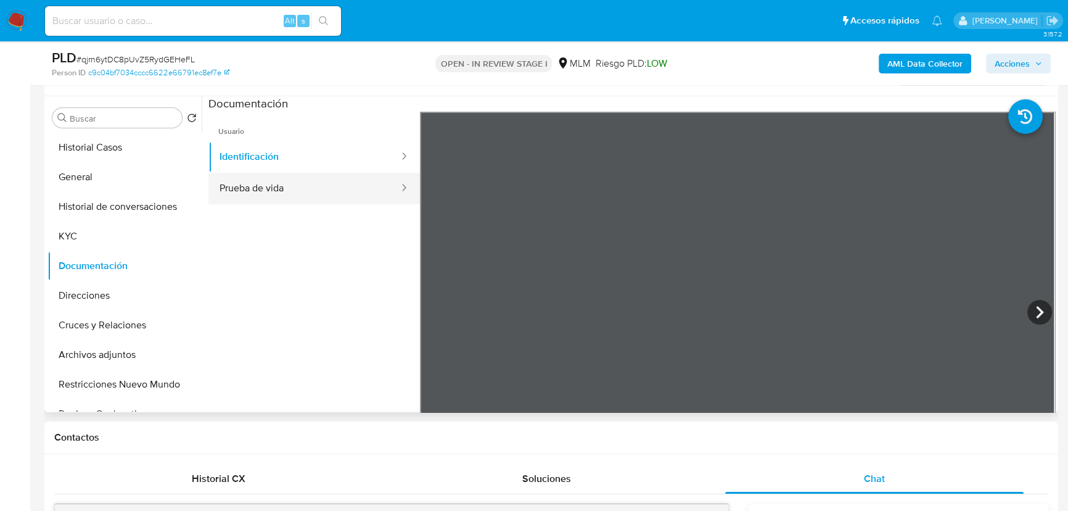
click at [295, 194] on button "Prueba de vida" at bounding box center [304, 188] width 192 height 31
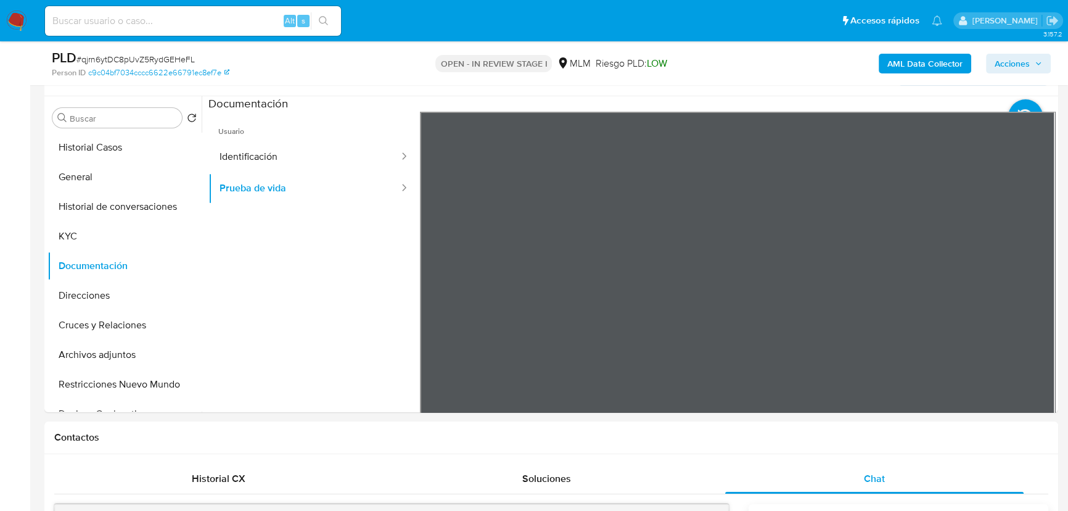
click at [87, 242] on button "KYC" at bounding box center [119, 236] width 144 height 30
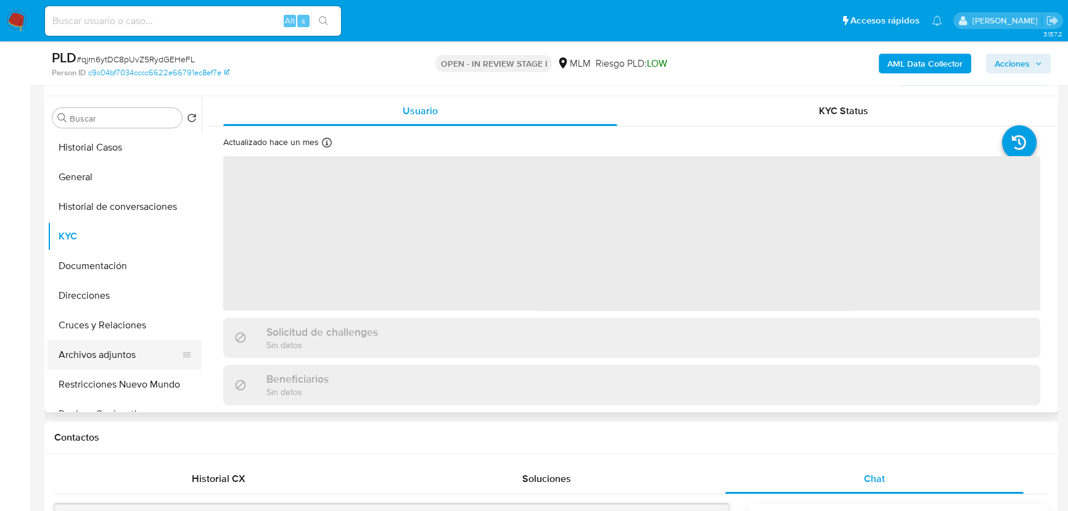
click at [102, 345] on button "Archivos adjuntos" at bounding box center [119, 355] width 144 height 30
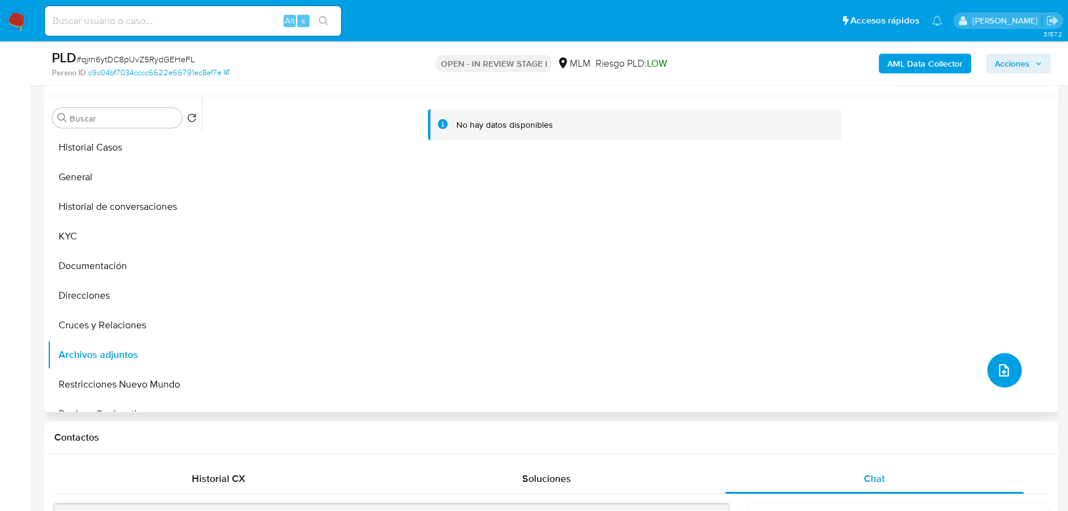
click at [999, 372] on icon "upload-file" at bounding box center [1004, 370] width 10 height 12
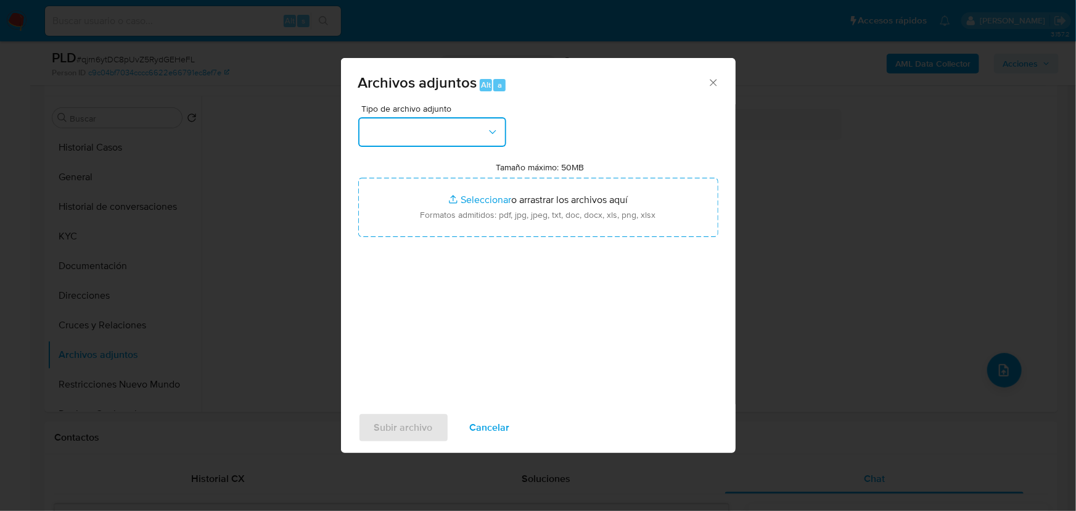
click at [444, 142] on button "button" at bounding box center [432, 132] width 148 height 30
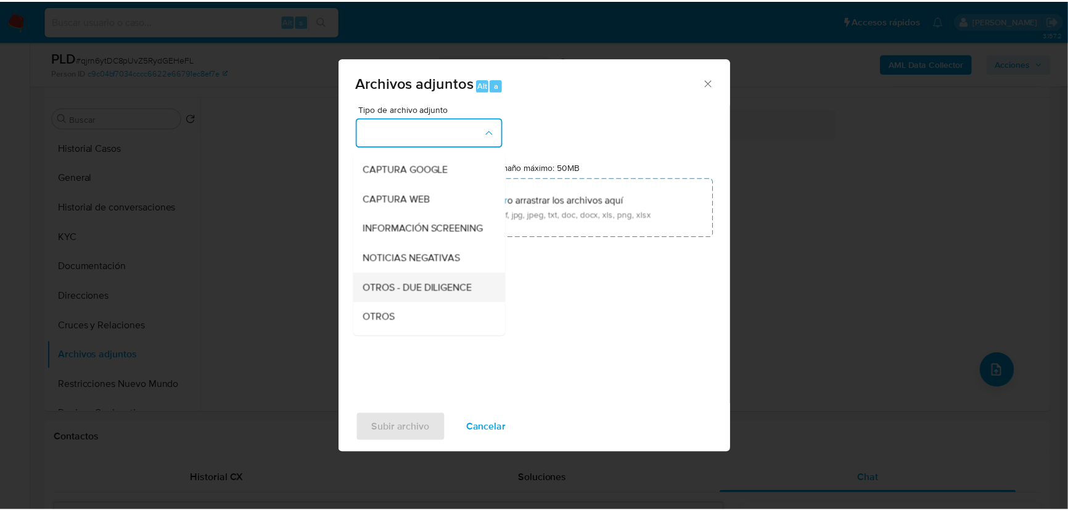
scroll to position [112, 0]
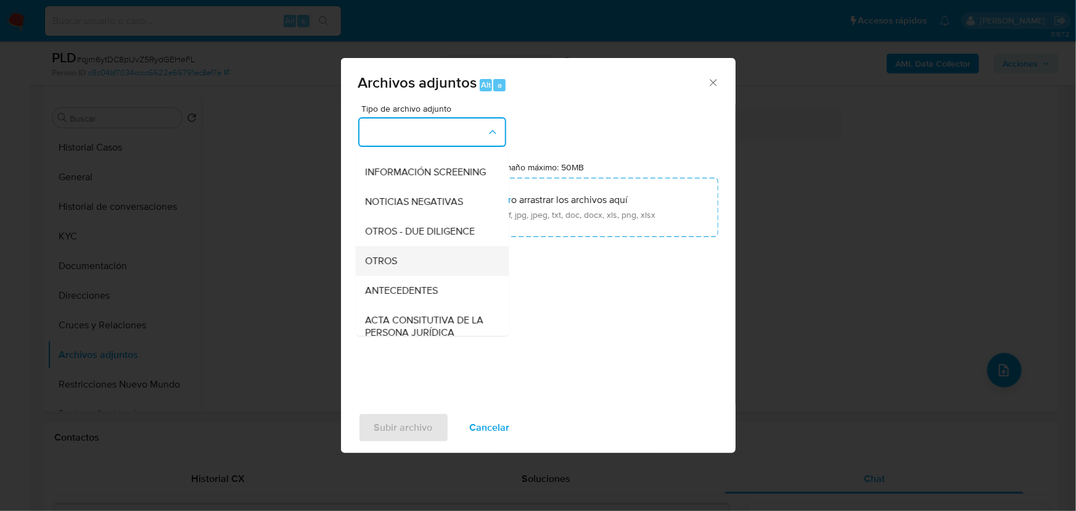
click at [376, 267] on span "OTROS" at bounding box center [382, 261] width 32 height 12
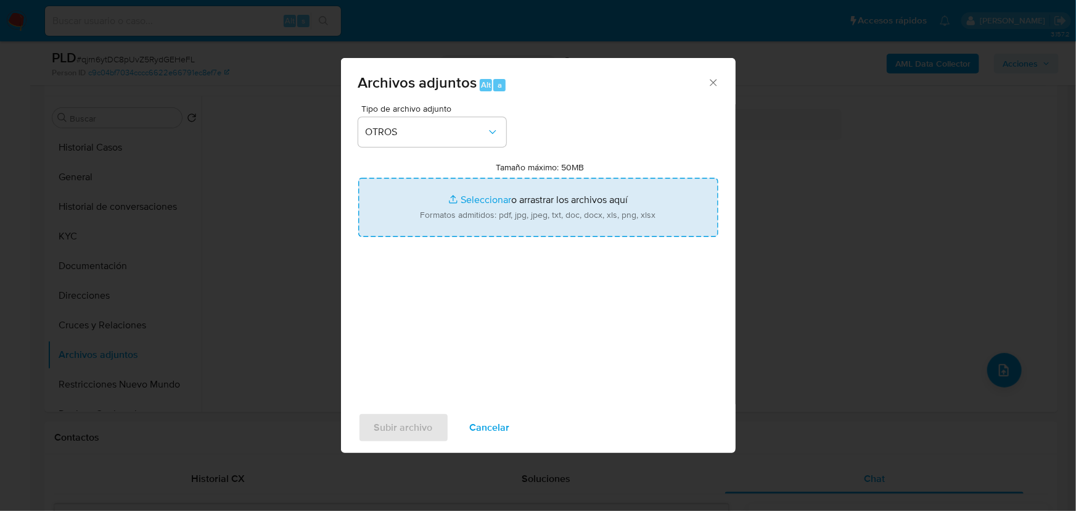
click at [461, 200] on input "Tamaño máximo: 50MB Seleccionar archivos" at bounding box center [538, 207] width 360 height 59
type input "C:\fakepath\338043645_Luis Antonio Rosado Salazar_Ago25.pdf"
click at [476, 193] on input "Tamaño máximo: 50MB Seleccionar archivos" at bounding box center [538, 207] width 360 height 59
type input "C:\fakepath\338043645_Luis Antonio Rosado Salazar_Ago25.xlsx"
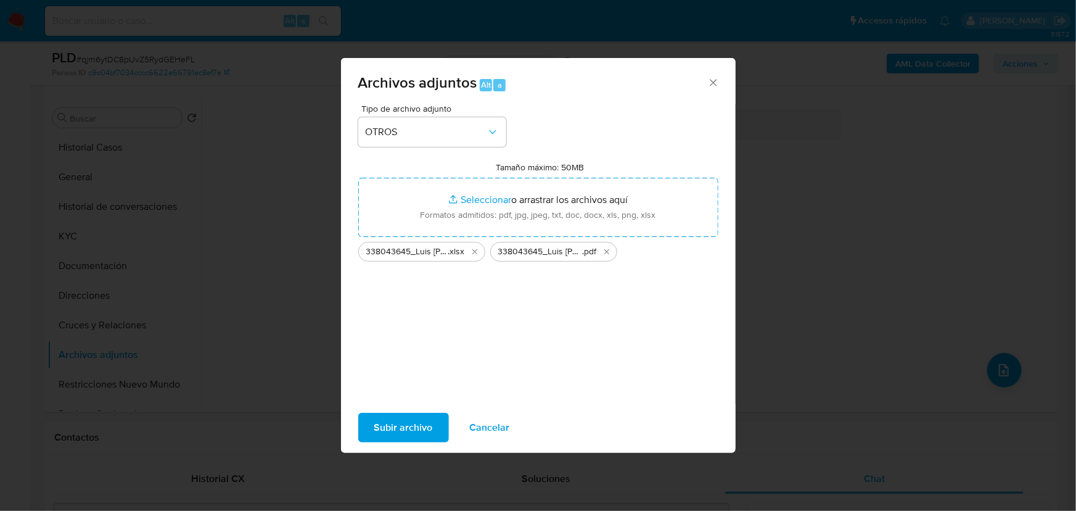
click at [418, 423] on span "Subir archivo" at bounding box center [403, 427] width 59 height 27
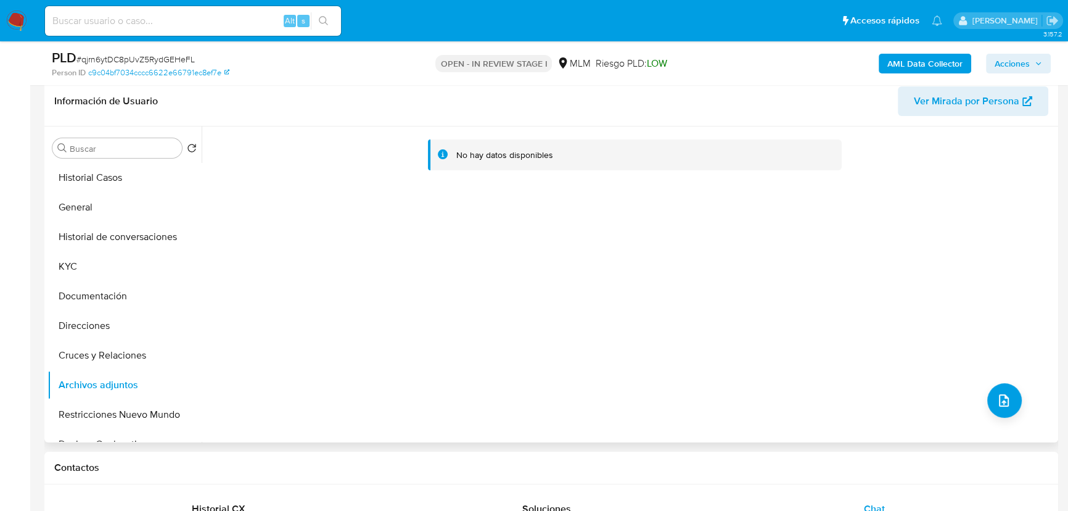
scroll to position [168, 0]
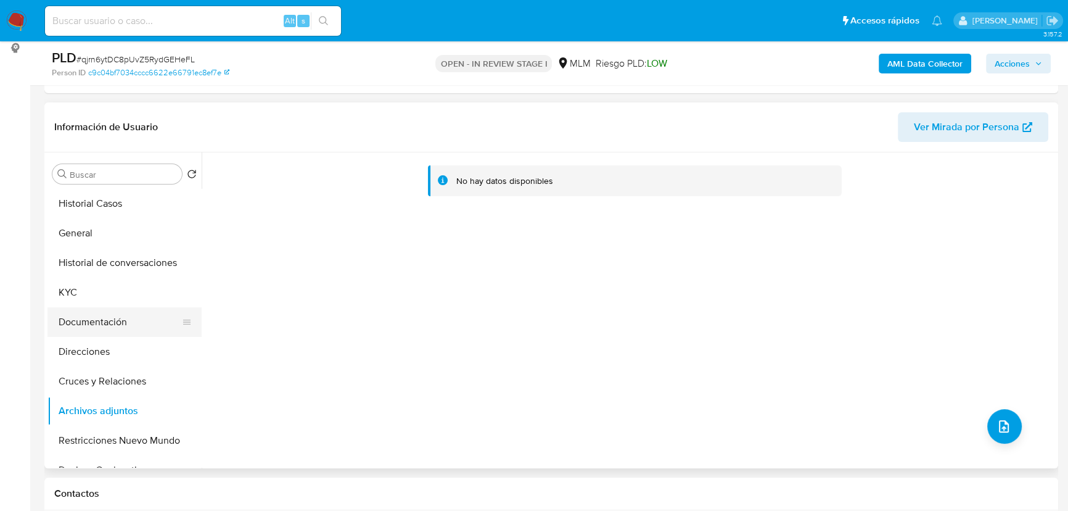
click at [171, 296] on button "KYC" at bounding box center [124, 293] width 154 height 30
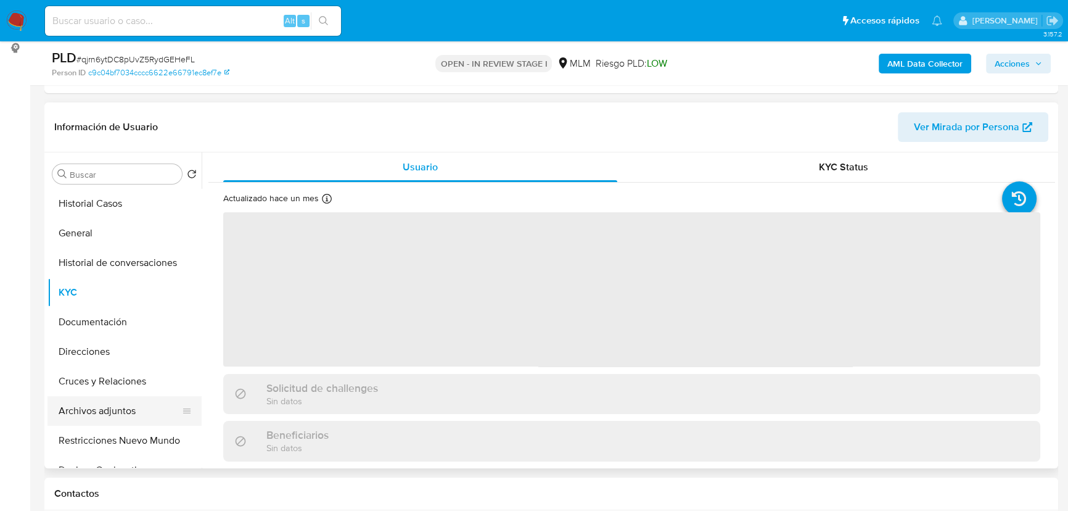
drag, startPoint x: 101, startPoint y: 414, endPoint x: 111, endPoint y: 409, distance: 11.3
click at [101, 415] on button "Archivos adjuntos" at bounding box center [119, 411] width 144 height 30
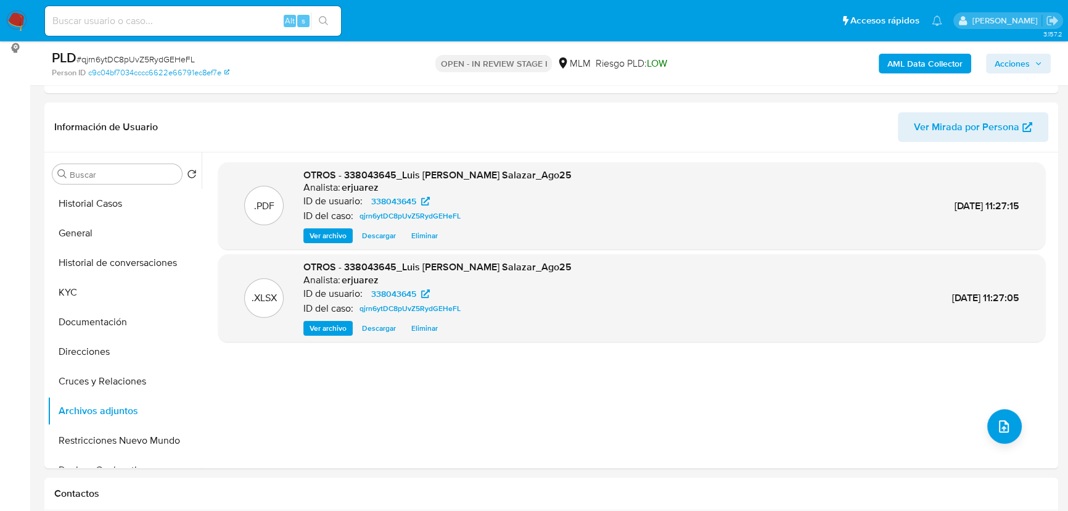
click at [989, 59] on button "Acciones" at bounding box center [1018, 64] width 65 height 20
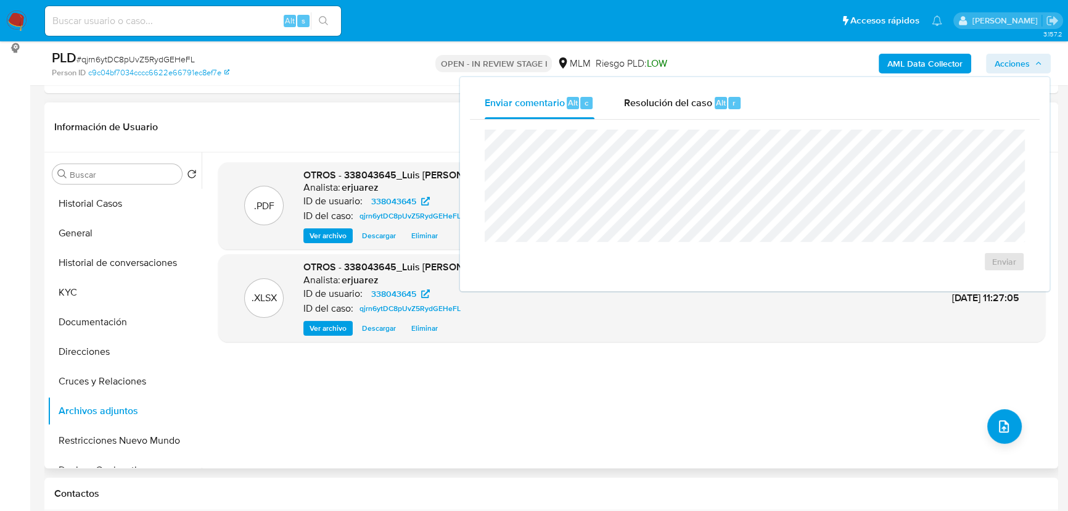
click at [247, 223] on div ".PDF OTROS - 338043645_Luis Antonio Rosado Salazar_Ago25 Analista: erjuarez ID …" at bounding box center [631, 205] width 815 height 75
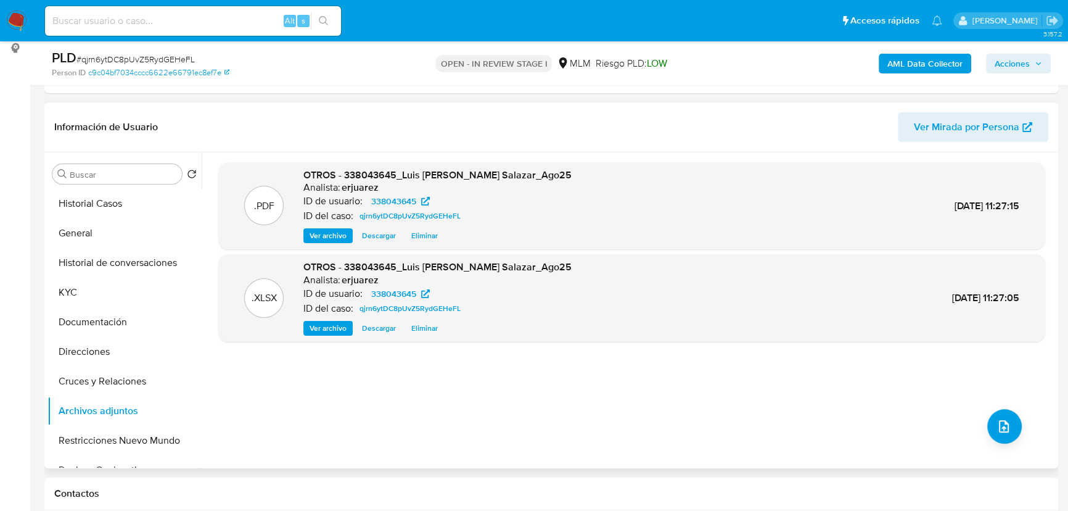
click at [327, 239] on span "Ver archivo" at bounding box center [328, 235] width 37 height 12
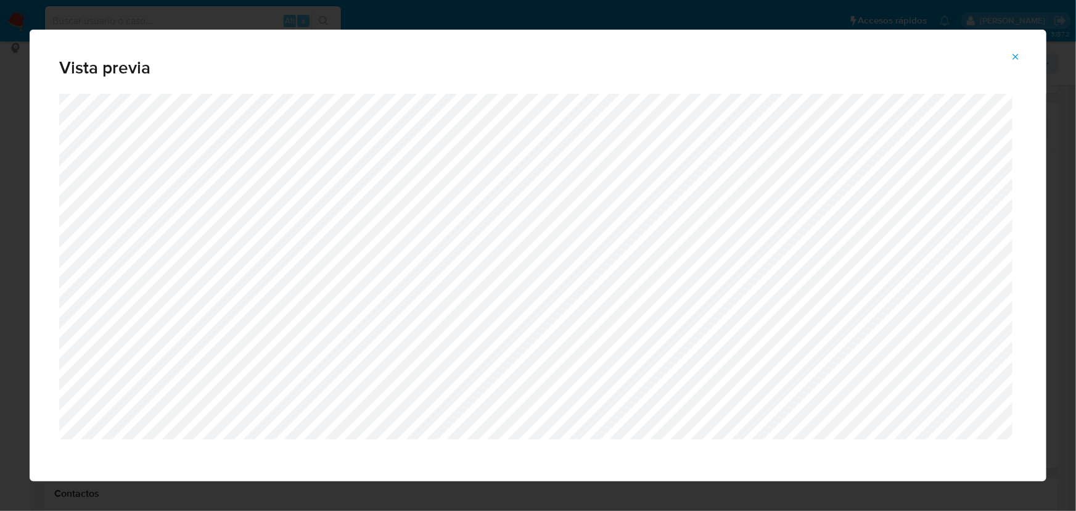
drag, startPoint x: 1037, startPoint y: 53, endPoint x: 1030, endPoint y: 53, distance: 7.4
click at [1035, 53] on div "Vista previa" at bounding box center [538, 62] width 1017 height 64
click at [1020, 52] on button "Attachment preview" at bounding box center [1015, 57] width 27 height 20
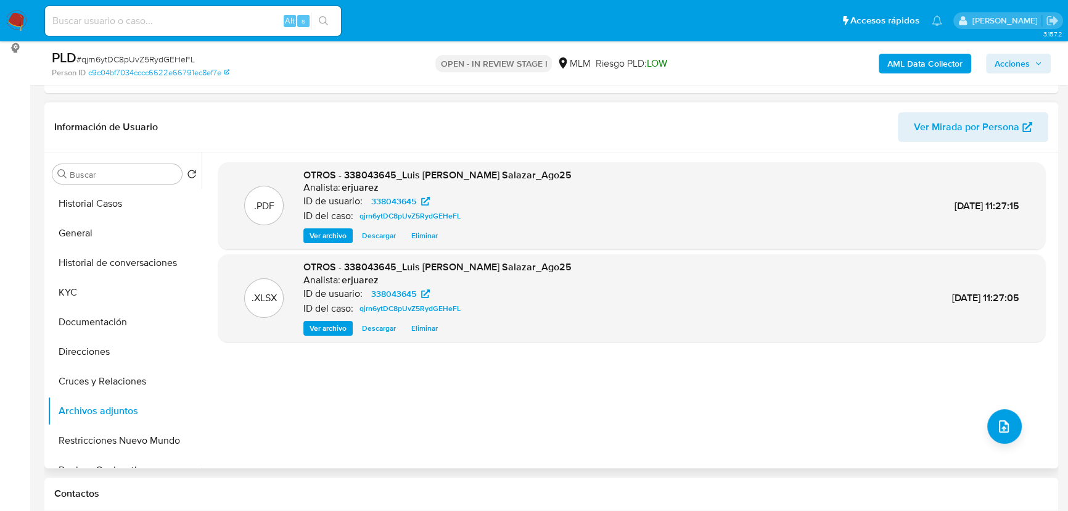
click at [1019, 59] on span "Acciones" at bounding box center [1012, 64] width 35 height 20
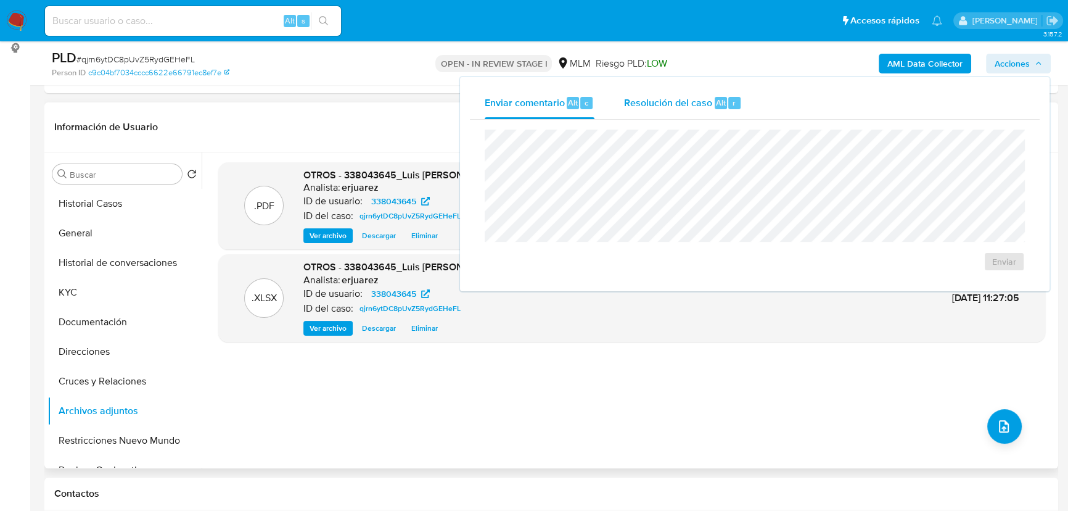
drag, startPoint x: 716, startPoint y: 102, endPoint x: 711, endPoint y: 108, distance: 7.4
click at [716, 104] on span "Alt" at bounding box center [721, 103] width 10 height 12
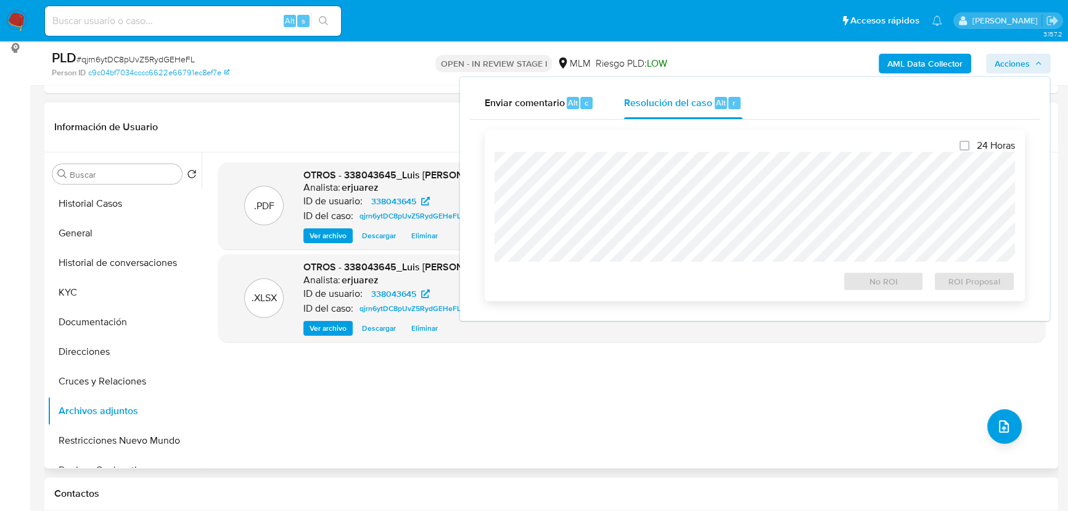
click at [603, 154] on div at bounding box center [755, 207] width 521 height 110
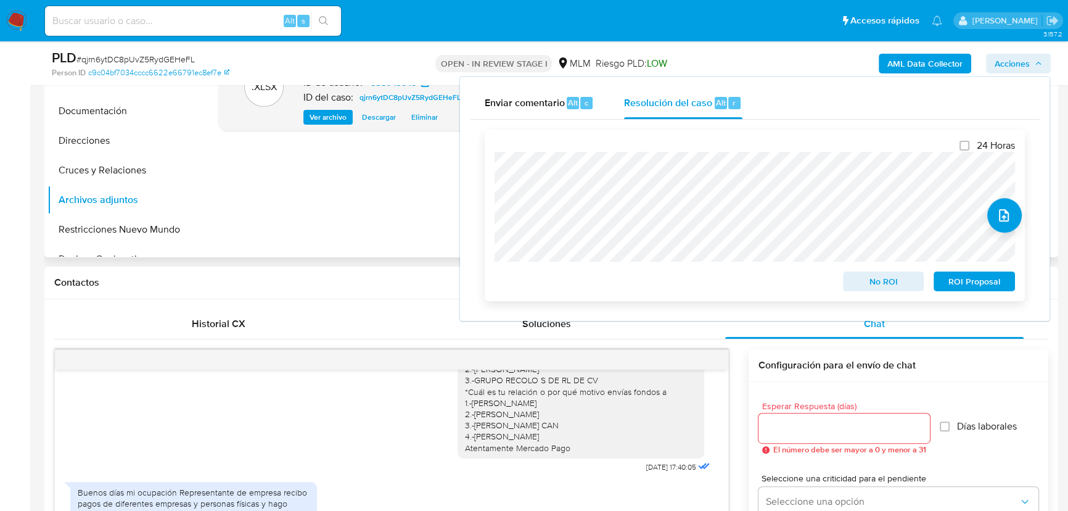
scroll to position [392, 0]
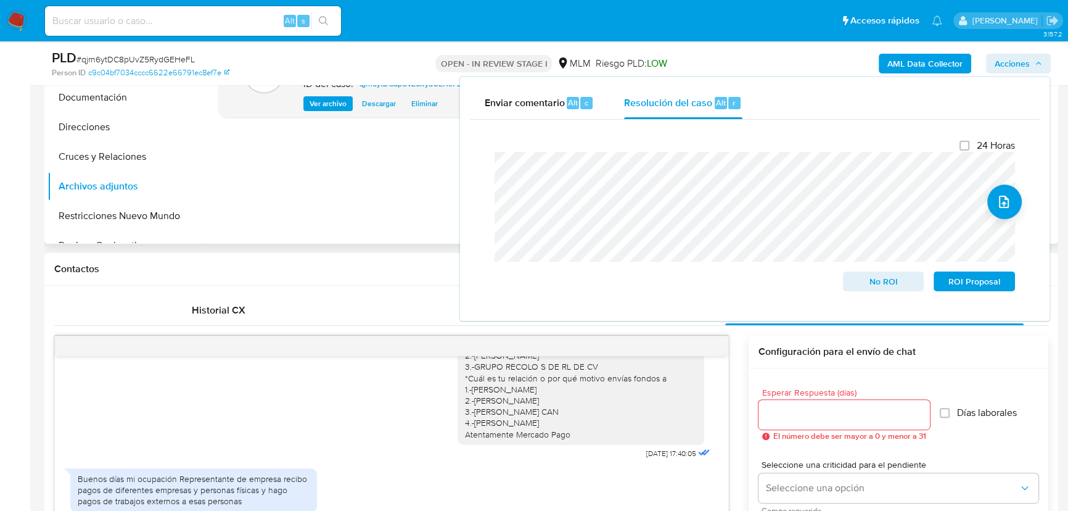
drag, startPoint x: 607, startPoint y: 152, endPoint x: 469, endPoint y: 112, distance: 144.4
click at [469, 112] on div "Enviar comentario Alt c Resolución del caso Alt r Cierre de caso 24 Horas No RO…" at bounding box center [755, 199] width 590 height 244
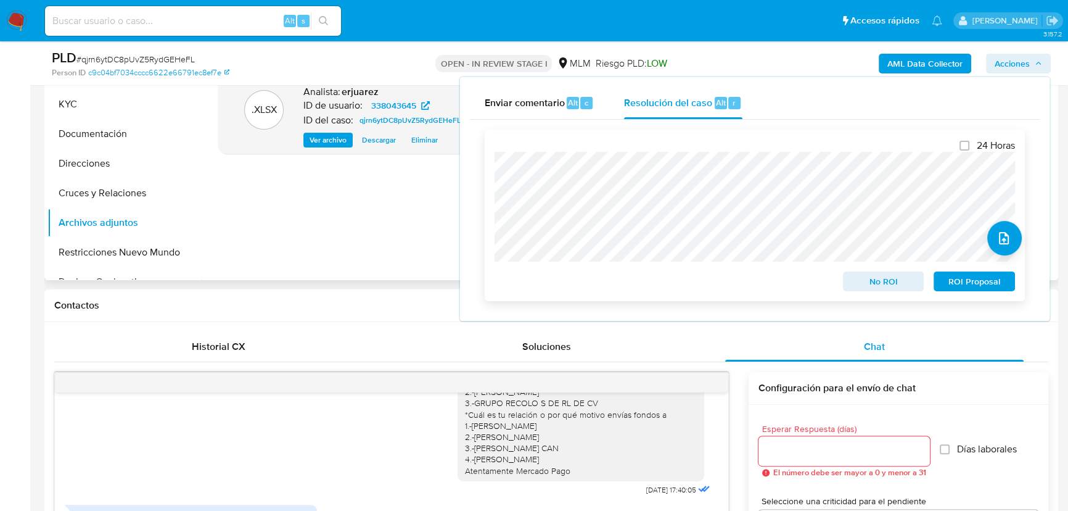
scroll to position [336, 0]
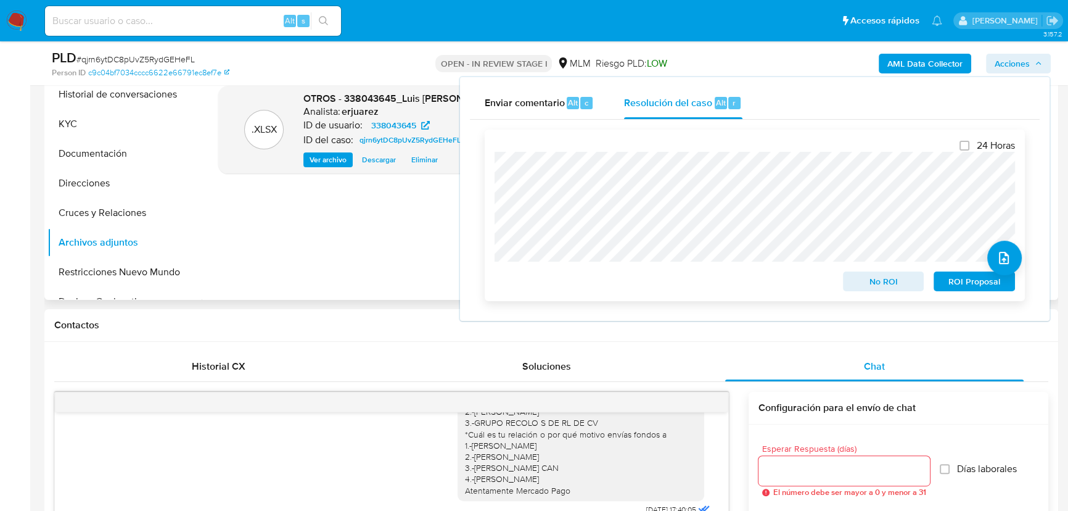
click at [964, 286] on span "ROI Proposal" at bounding box center [974, 281] width 64 height 17
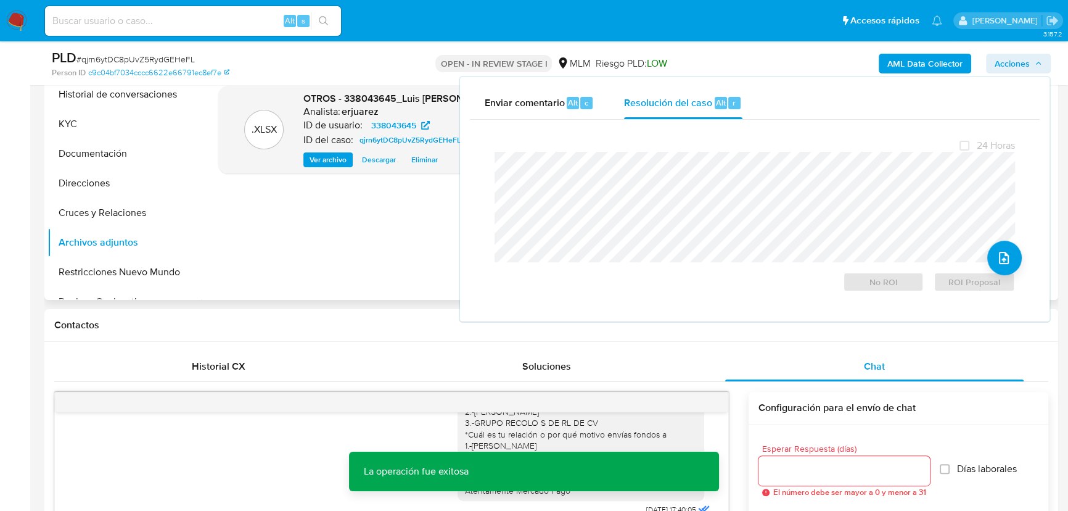
click at [346, 279] on div ".PDF OTROS - 338043645_Luis Antonio Rosado Salazar_Ago25 Analista: erjuarez ID …" at bounding box center [631, 142] width 827 height 296
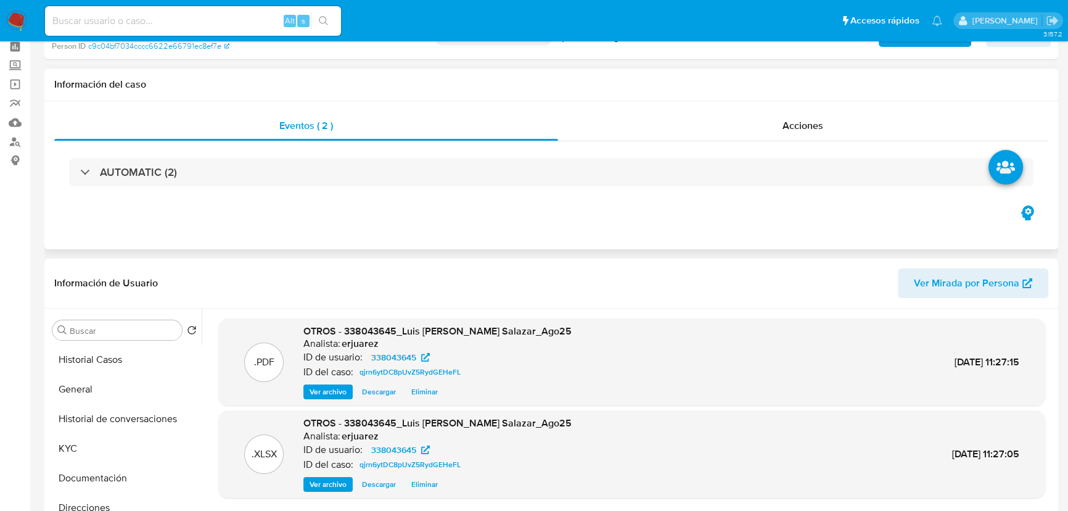
scroll to position [0, 0]
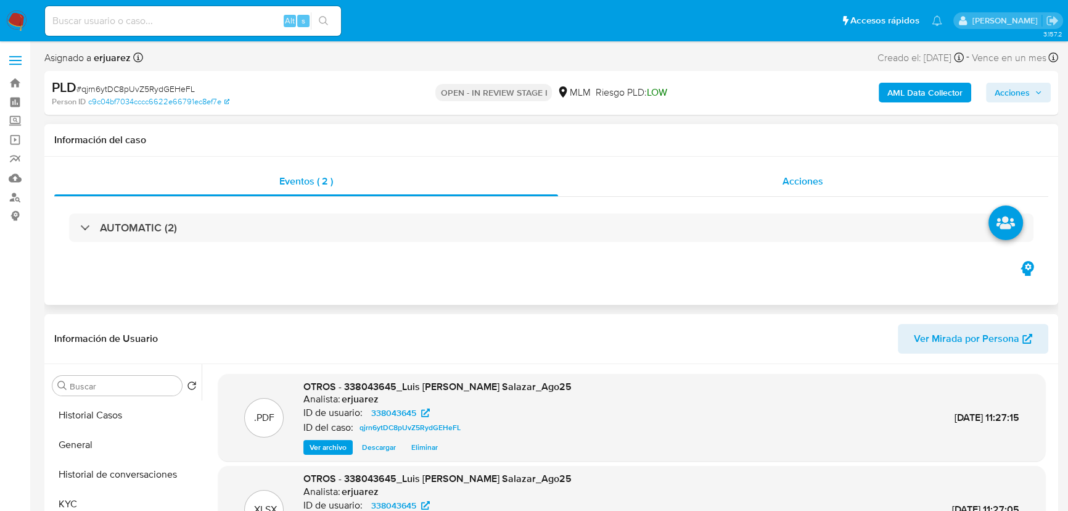
click at [666, 187] on div "Acciones" at bounding box center [803, 182] width 491 height 30
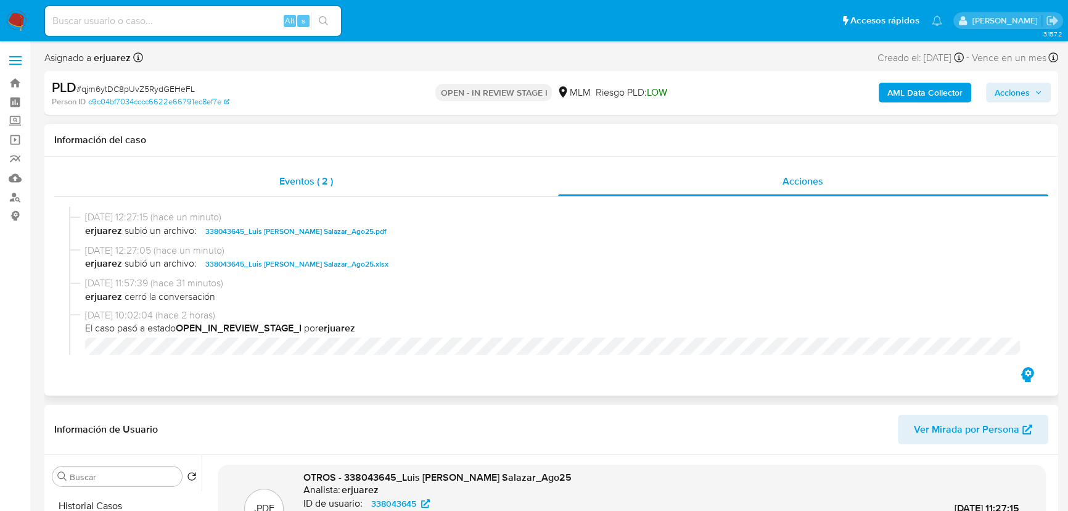
scroll to position [280, 0]
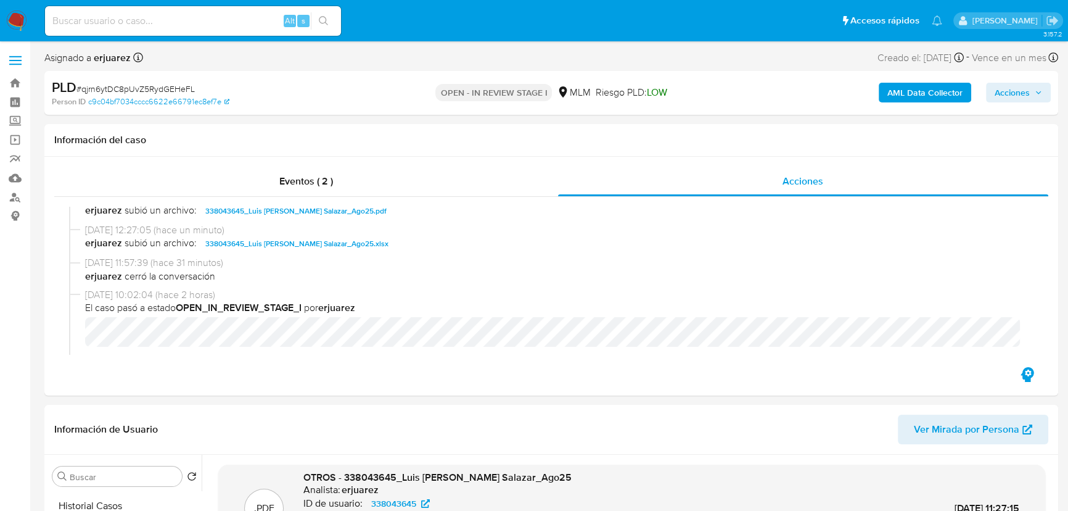
click at [13, 15] on img at bounding box center [16, 20] width 21 height 21
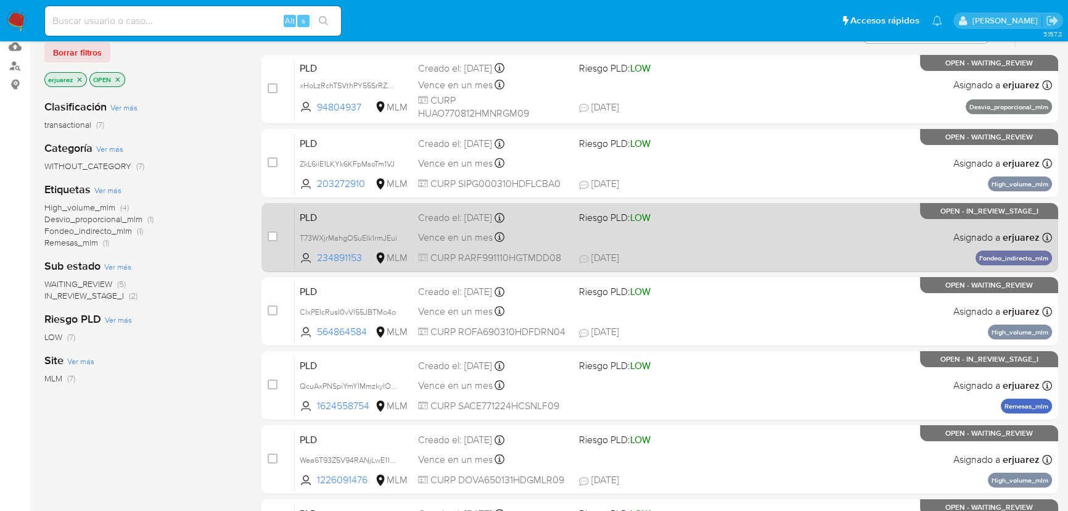
scroll to position [128, 0]
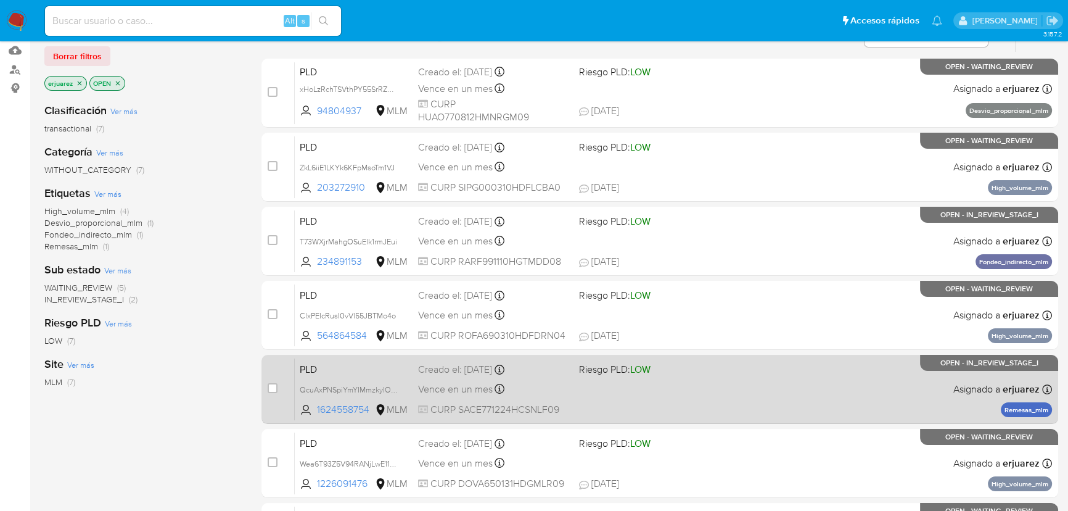
click at [913, 395] on div "PLD QcuAxPNSpiYmYIMmzkylOTSe 1624558754 MLM Riesgo PLD: LOW Creado el: 12/08/20…" at bounding box center [673, 389] width 757 height 62
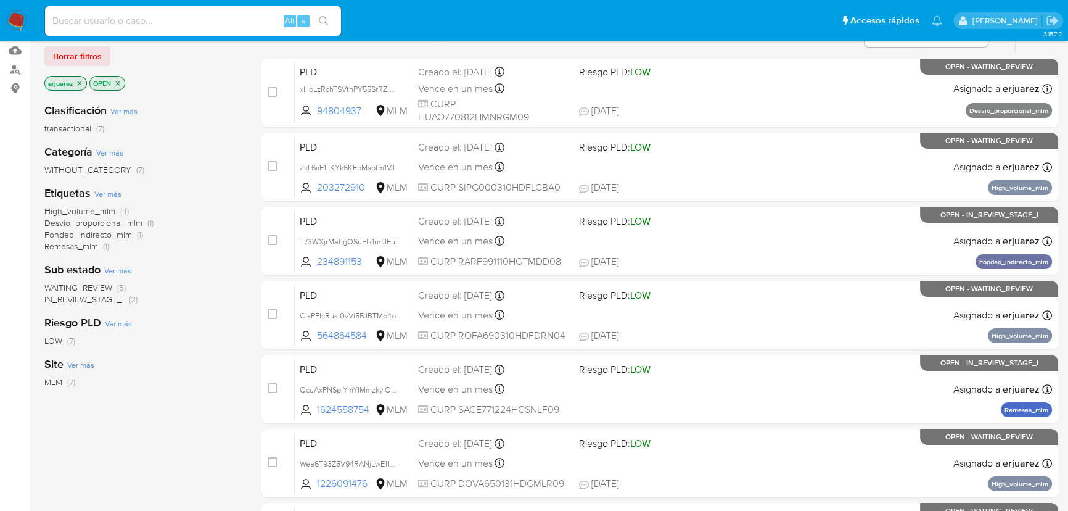
click at [128, 28] on input at bounding box center [193, 21] width 296 height 16
paste input "2298484913"
type input "2298484913"
click at [326, 20] on icon "search-icon" at bounding box center [323, 20] width 9 height 9
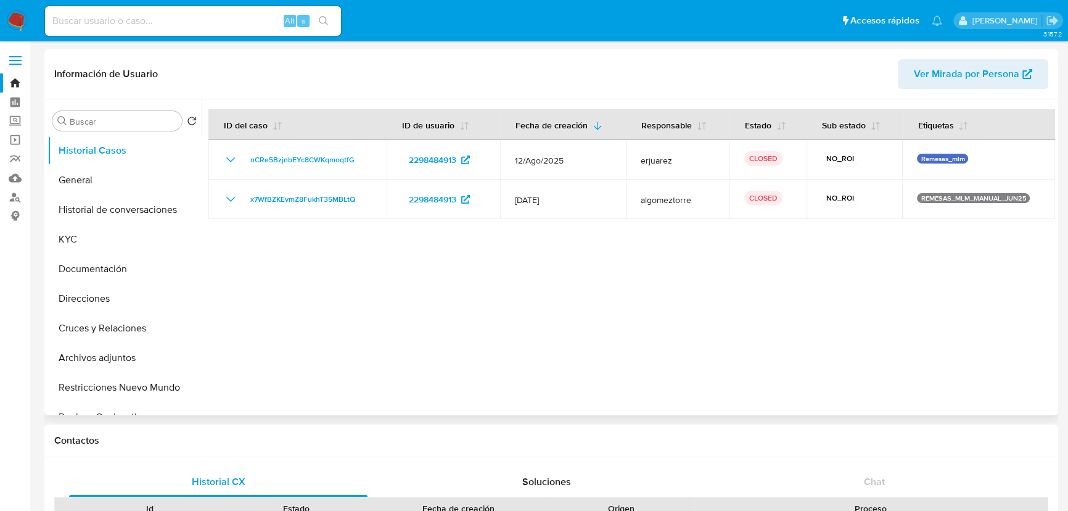
select select "10"
click at [23, 14] on img at bounding box center [16, 20] width 21 height 21
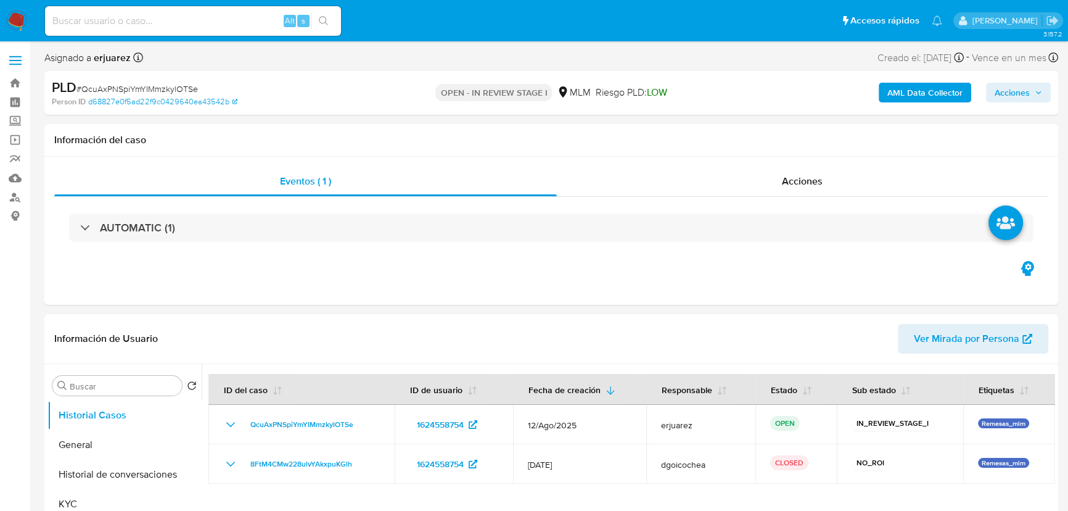
select select "10"
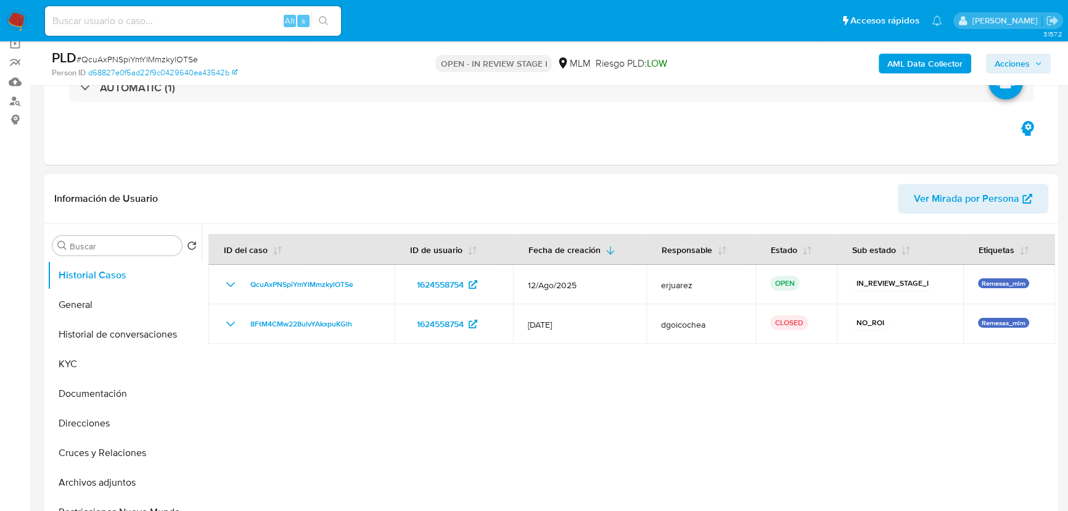
scroll to position [280, 0]
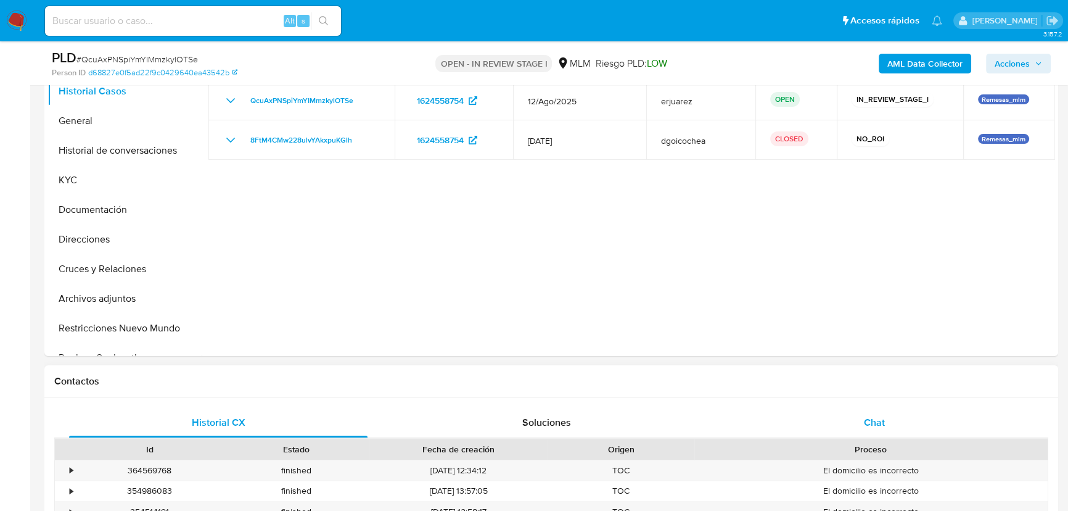
click at [865, 408] on div "Chat" at bounding box center [874, 423] width 299 height 30
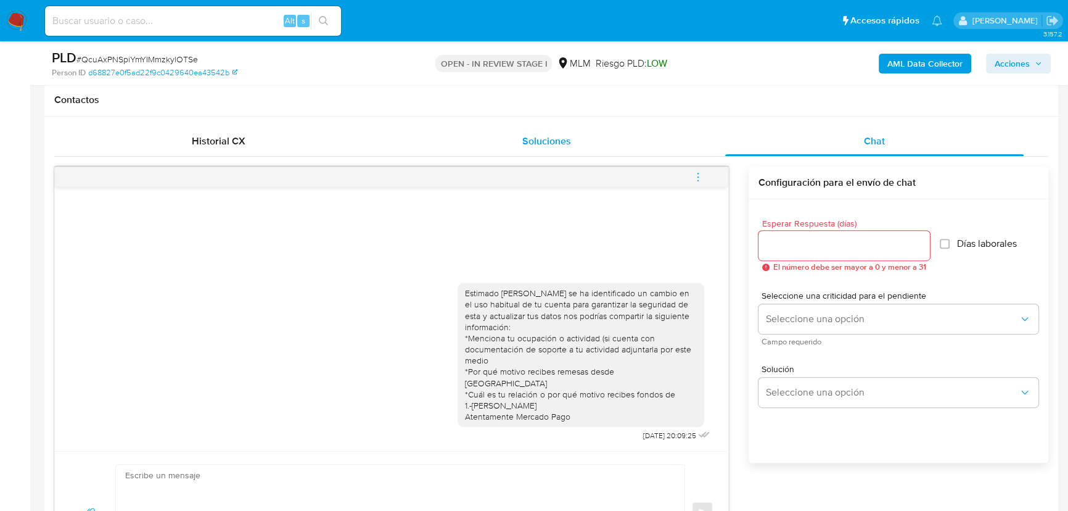
scroll to position [561, 0]
click at [698, 173] on icon "menu-action" at bounding box center [698, 173] width 1 height 1
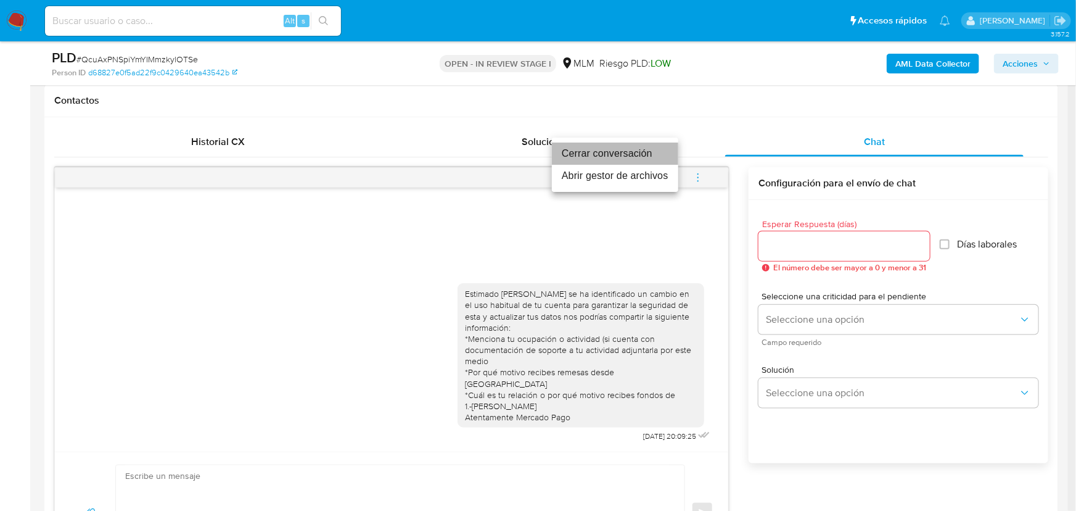
click at [596, 152] on li "Cerrar conversación" at bounding box center [615, 153] width 126 height 22
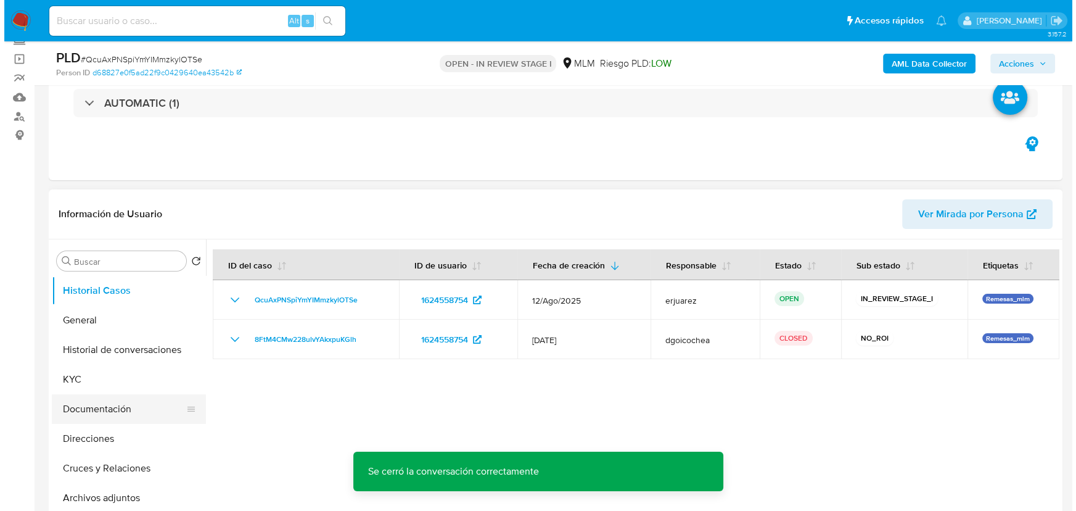
scroll to position [168, 0]
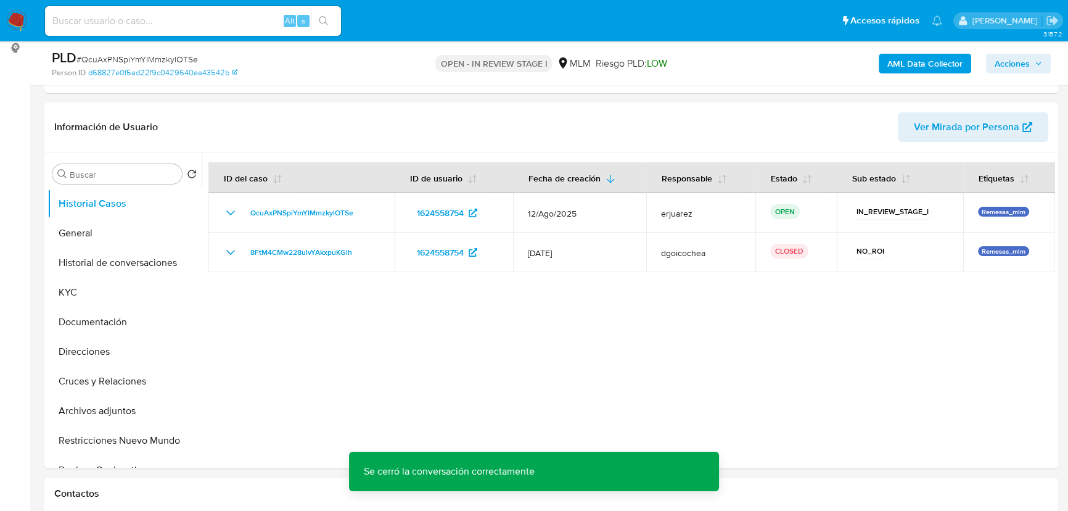
drag, startPoint x: 79, startPoint y: 234, endPoint x: 19, endPoint y: 234, distance: 59.8
click at [77, 234] on button "General" at bounding box center [124, 233] width 154 height 30
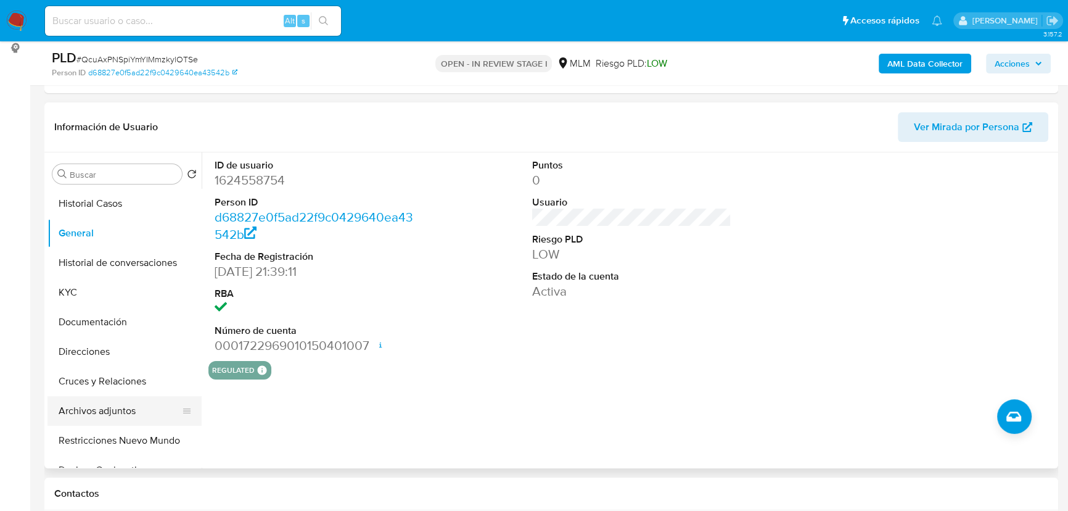
click at [130, 414] on button "Archivos adjuntos" at bounding box center [119, 411] width 144 height 30
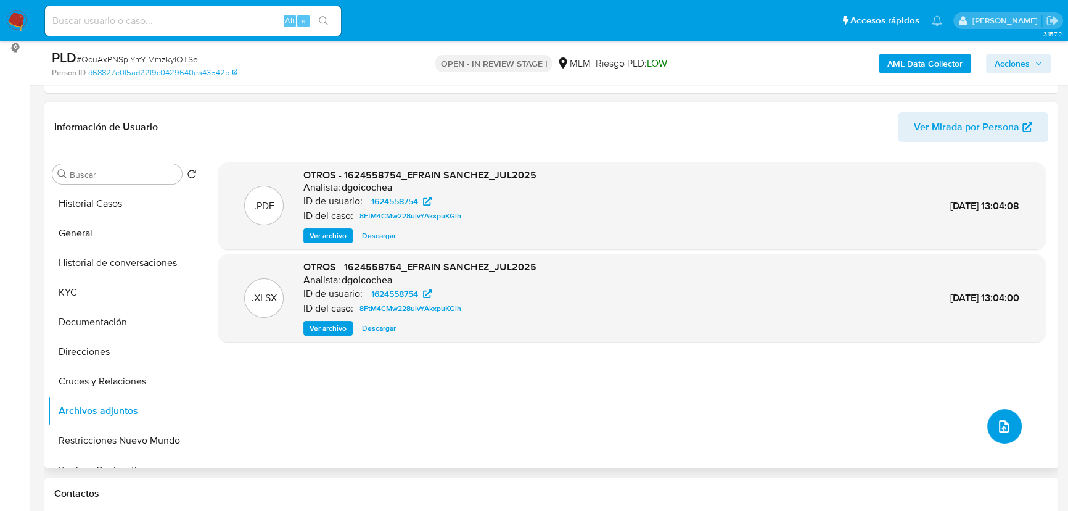
click at [997, 424] on icon "upload-file" at bounding box center [1004, 426] width 15 height 15
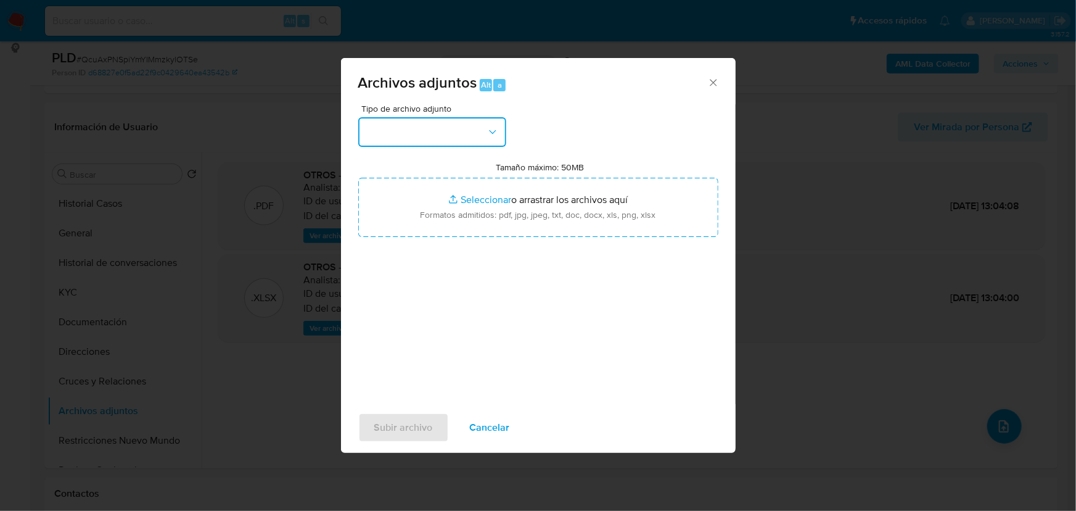
click at [481, 128] on button "button" at bounding box center [432, 132] width 148 height 30
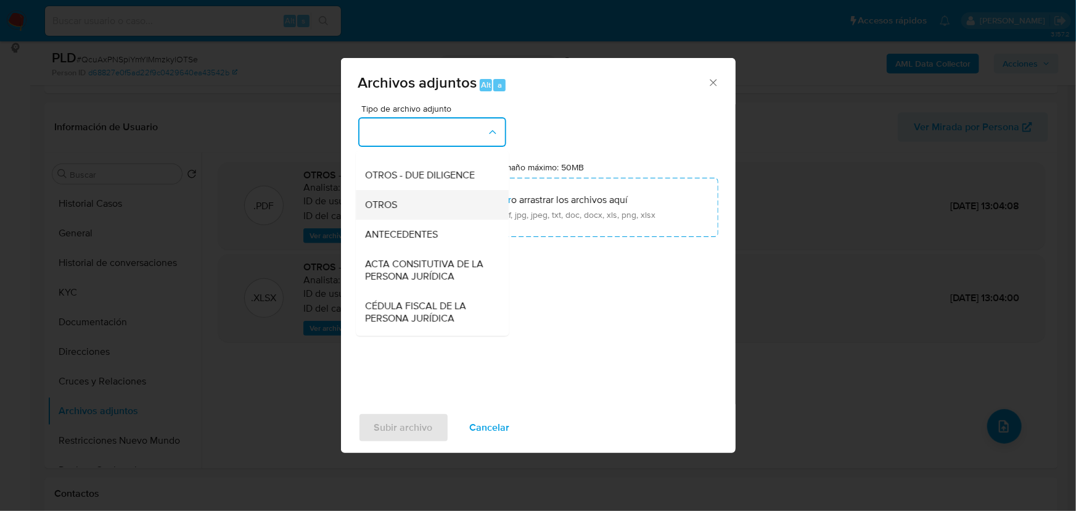
click at [376, 211] on span "OTROS" at bounding box center [382, 205] width 32 height 12
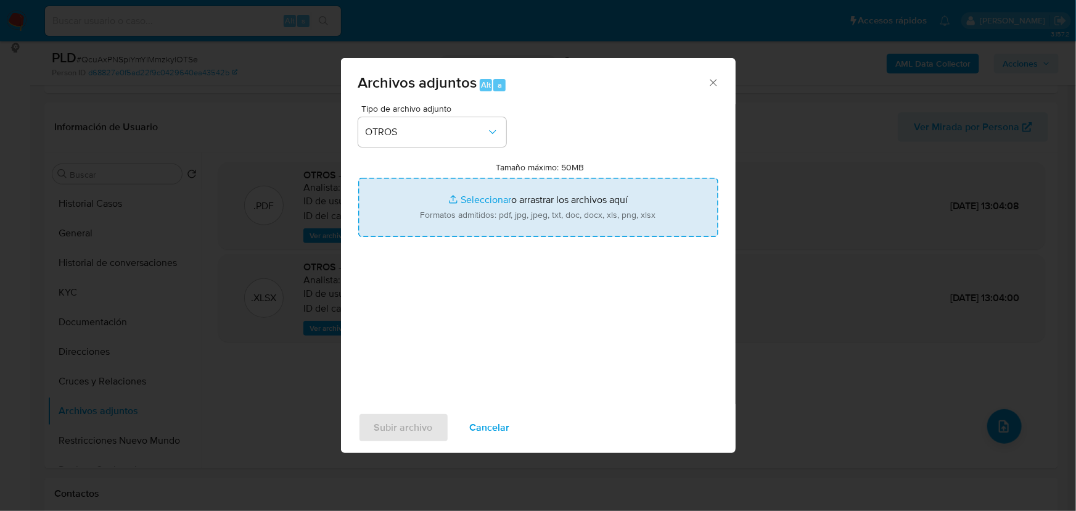
click at [469, 197] on input "Tamaño máximo: 50MB Seleccionar archivos" at bounding box center [538, 207] width 360 height 59
type input "C:\fakepath\1624558754_Efrain Sanchez Coello_Ago25.pdf"
click at [486, 200] on input "Tamaño máximo: 50MB Seleccionar archivos" at bounding box center [538, 207] width 360 height 59
type input "C:\fakepath\1624558754_Efrain Sanchez Coello_Ago25.xlsx"
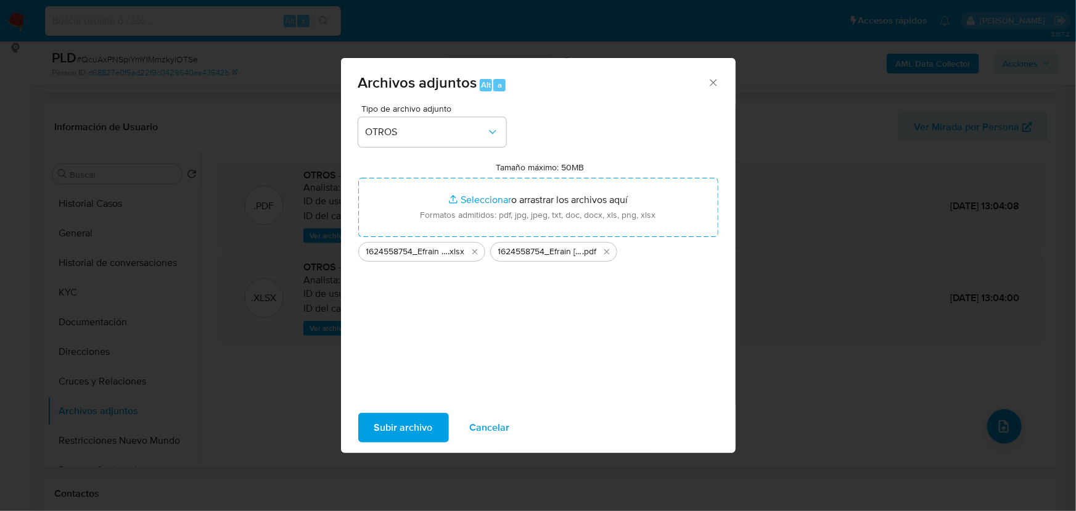
click at [386, 422] on span "Subir archivo" at bounding box center [403, 427] width 59 height 27
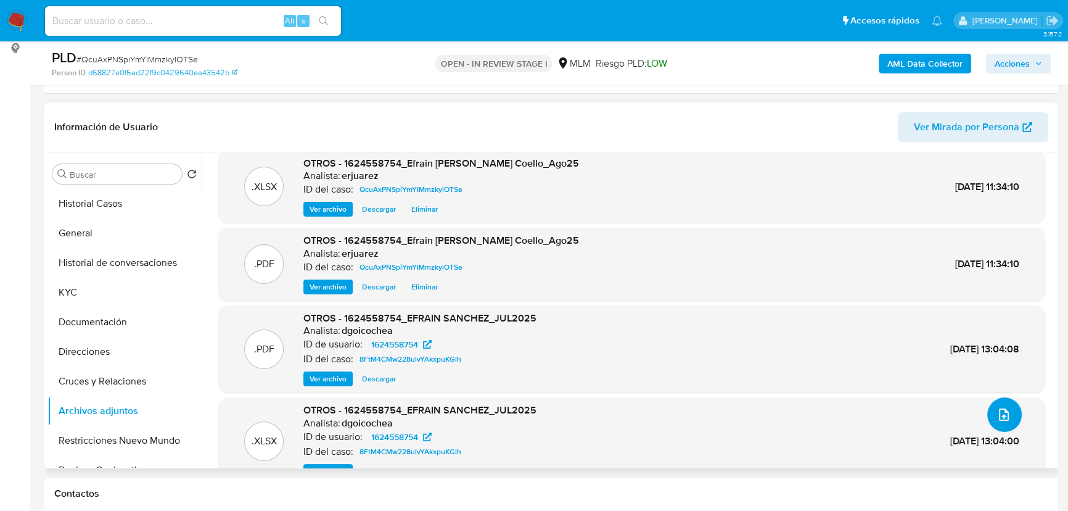
scroll to position [0, 0]
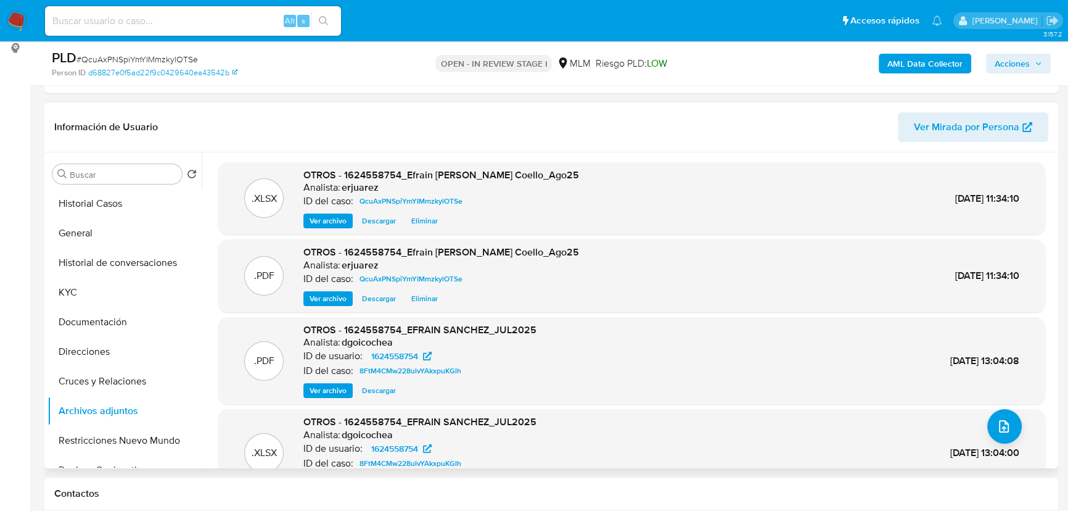
drag, startPoint x: 321, startPoint y: 294, endPoint x: 50, endPoint y: 303, distance: 270.9
click at [321, 295] on span "Ver archivo" at bounding box center [328, 298] width 37 height 12
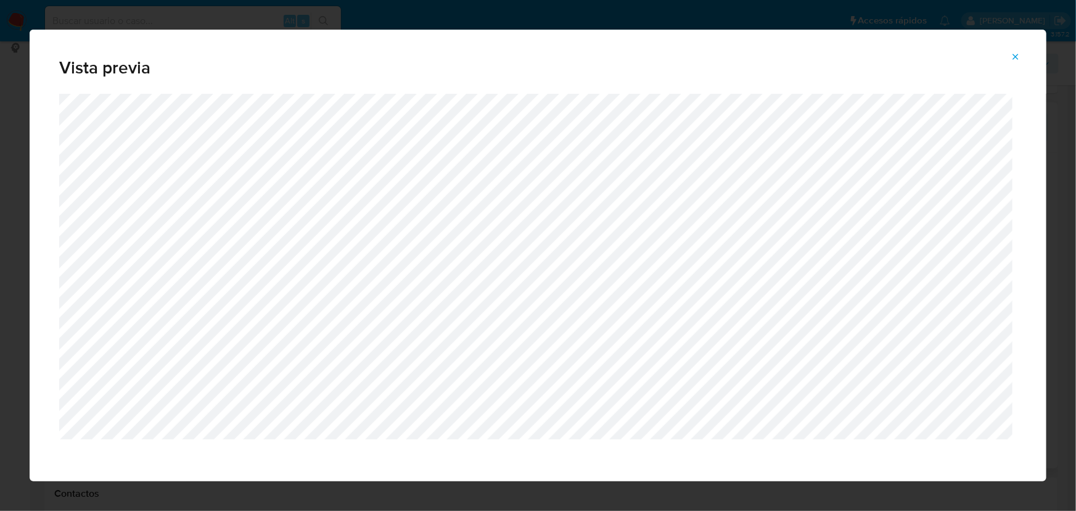
drag, startPoint x: 1011, startPoint y: 56, endPoint x: 1000, endPoint y: 70, distance: 18.4
click at [1011, 56] on icon "Attachment preview" at bounding box center [1016, 57] width 10 height 10
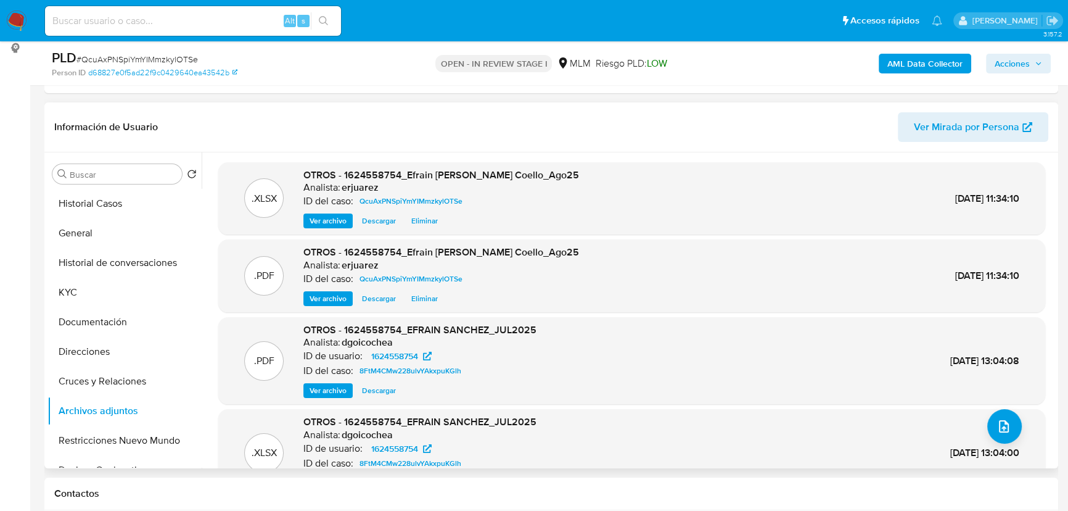
click at [1026, 56] on span "Acciones" at bounding box center [1012, 64] width 35 height 20
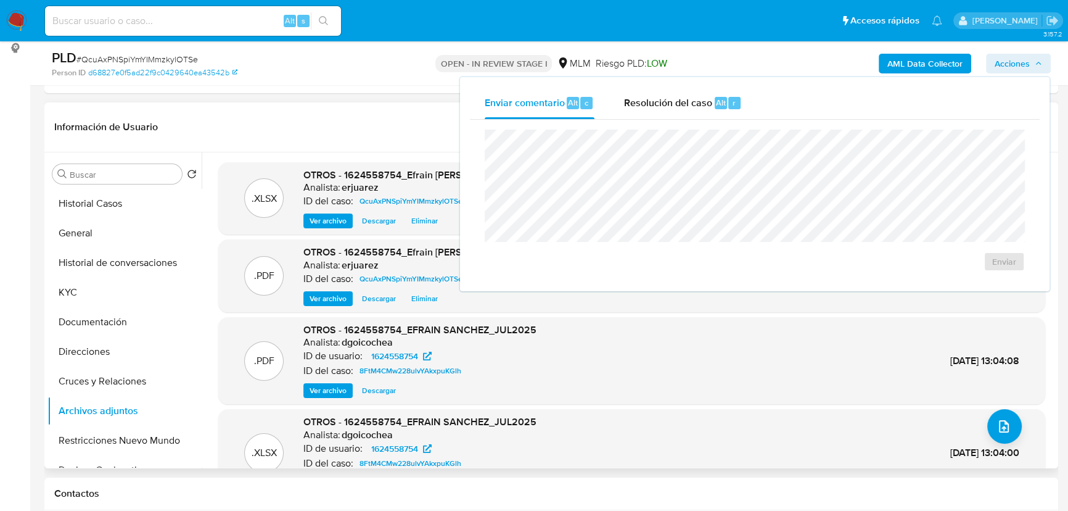
drag, startPoint x: 686, startPoint y: 103, endPoint x: 628, endPoint y: 123, distance: 61.4
click at [685, 103] on span "Resolución del caso" at bounding box center [668, 102] width 88 height 14
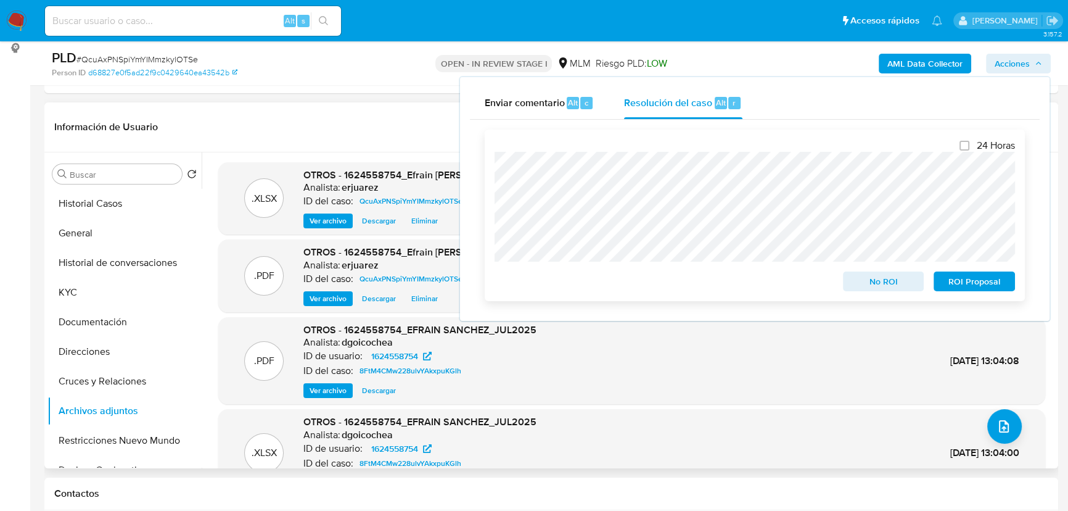
click at [871, 286] on span "No ROI" at bounding box center [884, 281] width 64 height 17
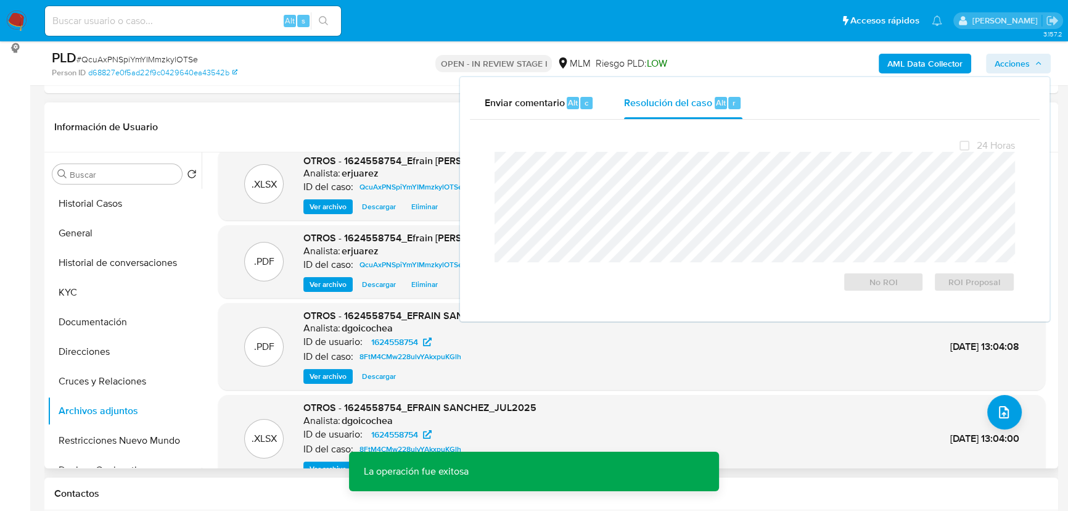
scroll to position [39, 0]
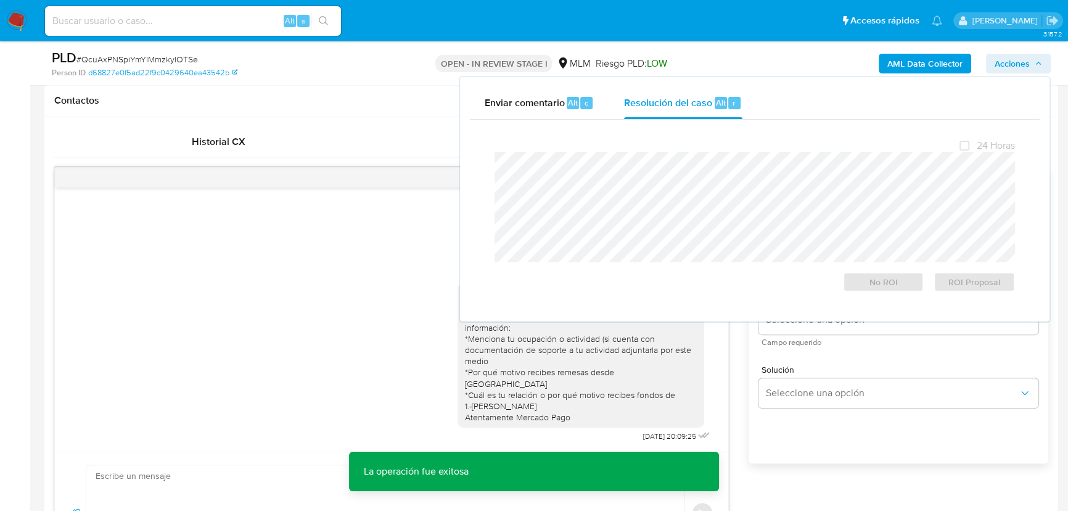
click at [326, 313] on div "Estimado Efraín se ha identificado un cambio en el uso habitual de tu cuenta pa…" at bounding box center [391, 359] width 643 height 170
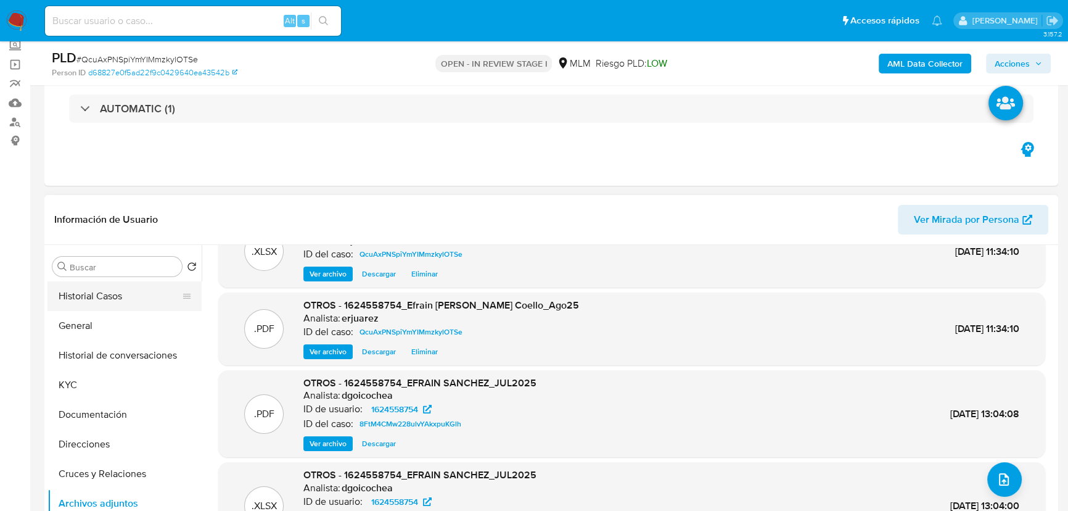
scroll to position [56, 0]
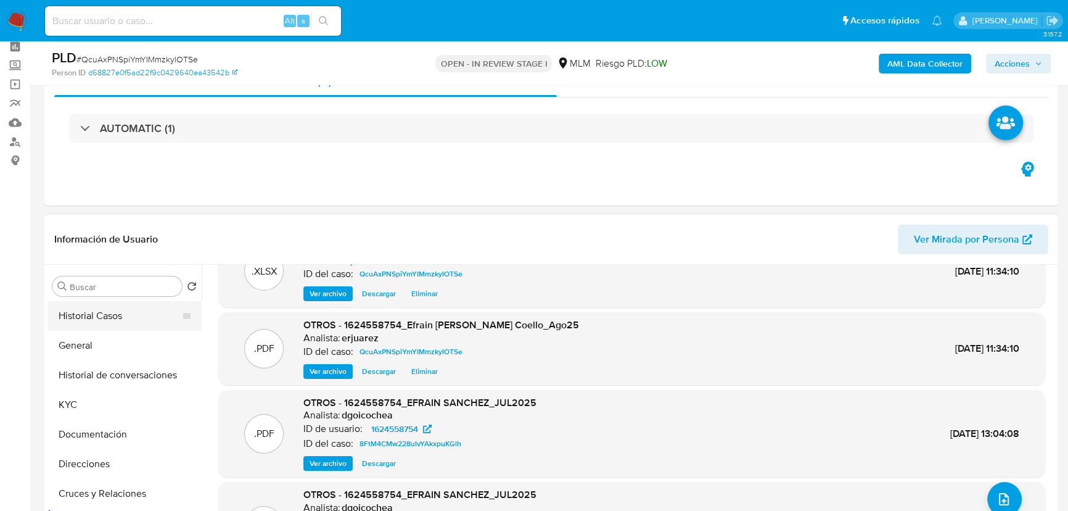
click at [113, 318] on button "Historial Casos" at bounding box center [119, 316] width 144 height 30
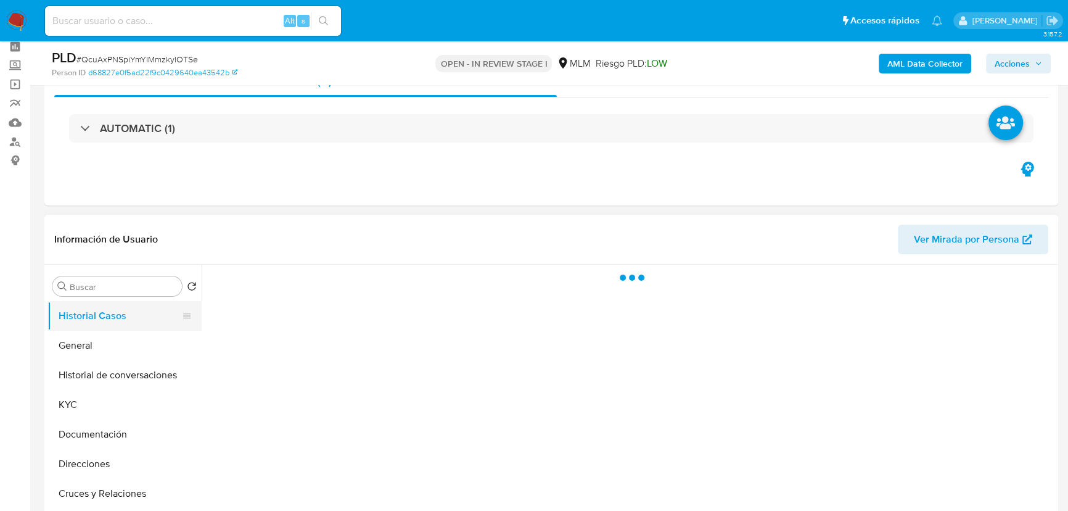
scroll to position [0, 0]
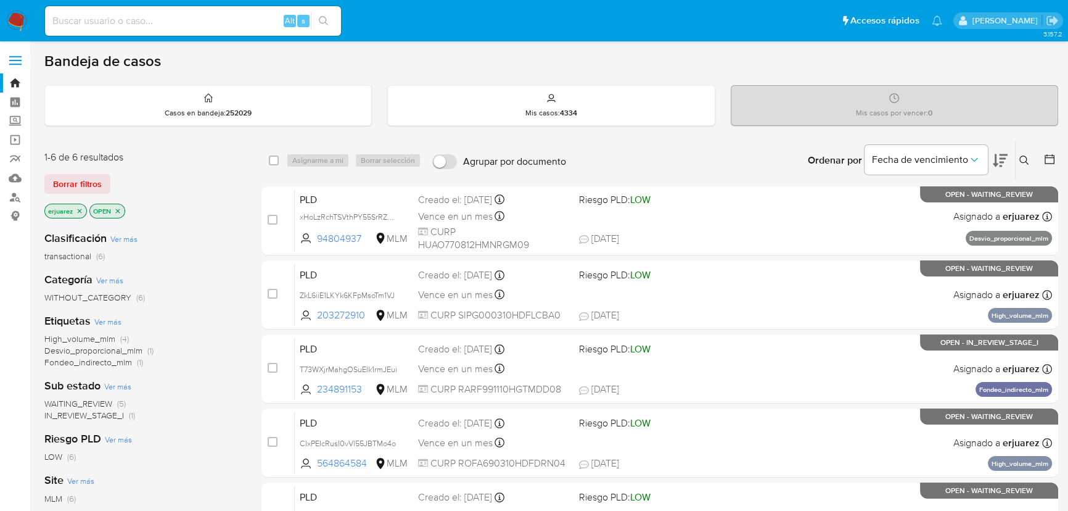
click at [80, 207] on icon "close-filter" at bounding box center [79, 210] width 7 height 7
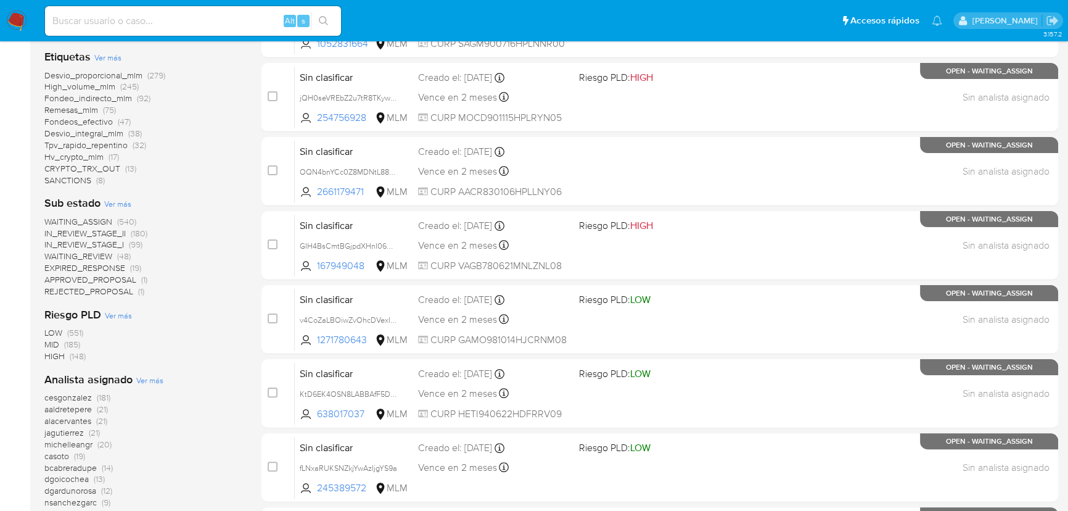
scroll to position [224, 0]
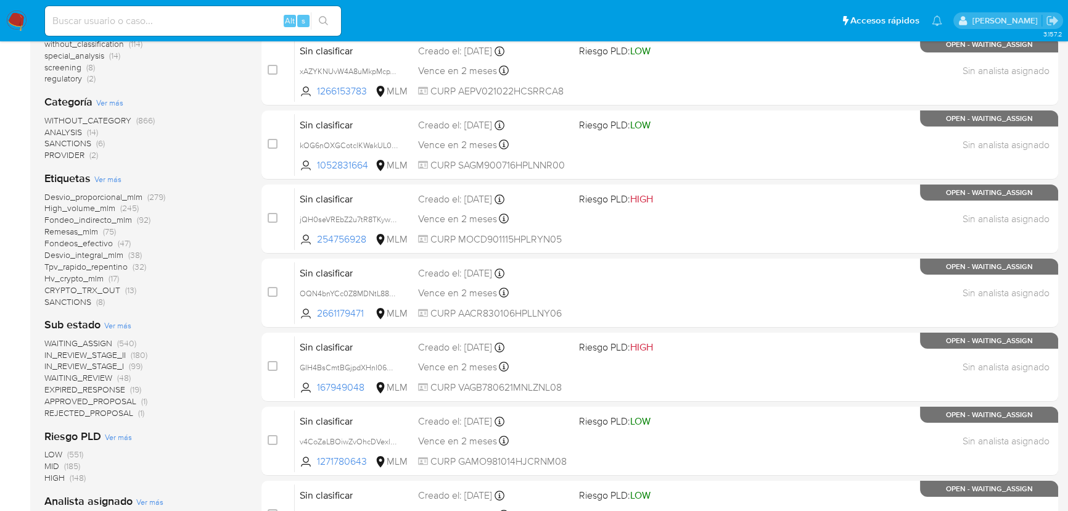
click at [88, 383] on span "EXPIRED_RESPONSE" at bounding box center [84, 389] width 81 height 12
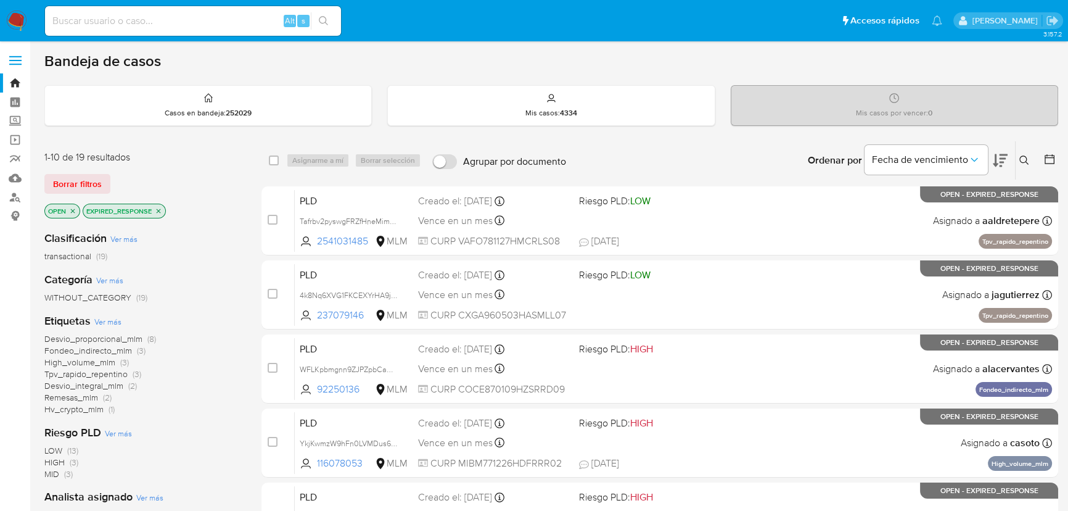
click at [160, 208] on icon "close-filter" at bounding box center [158, 210] width 7 height 7
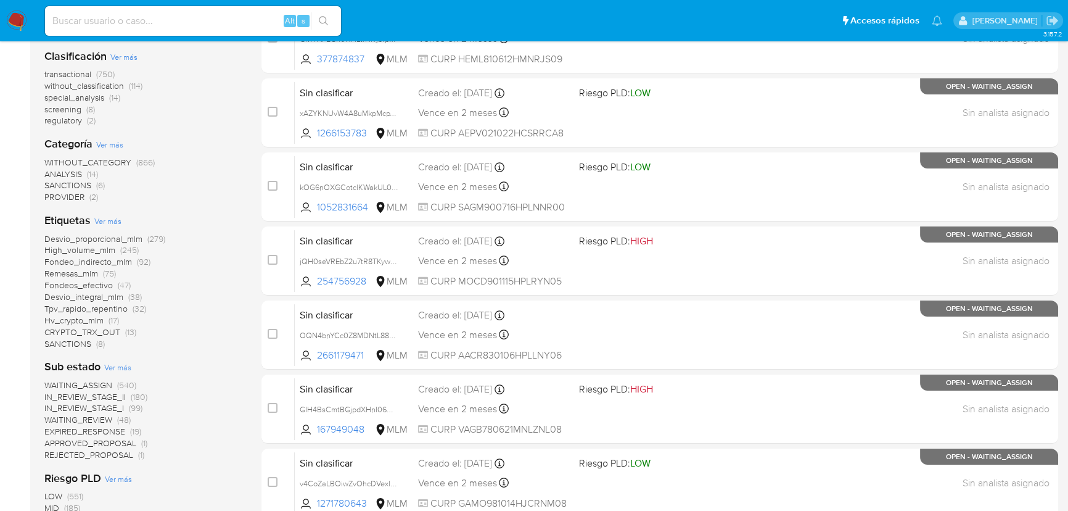
scroll to position [224, 0]
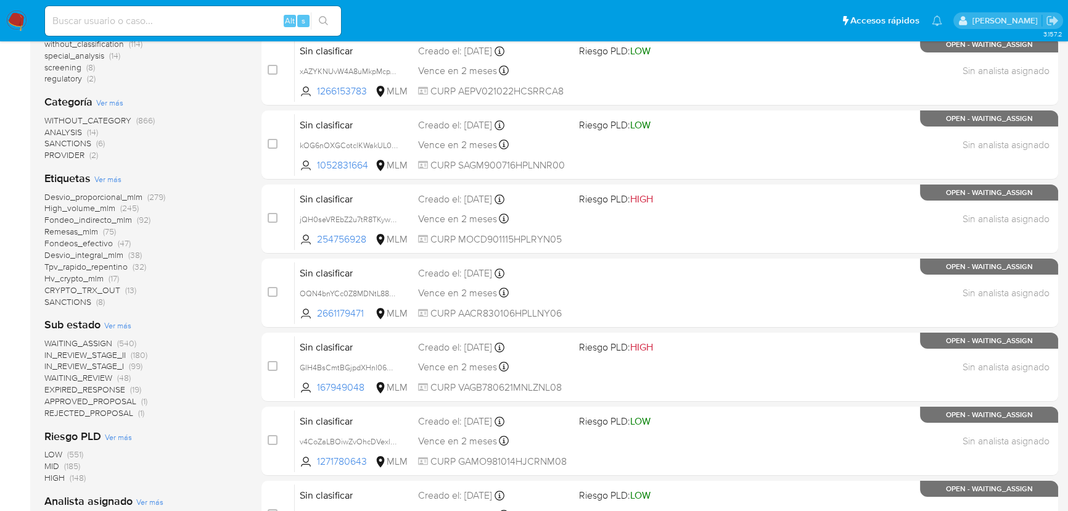
click at [91, 379] on span "WAITING_REVIEW" at bounding box center [78, 377] width 68 height 12
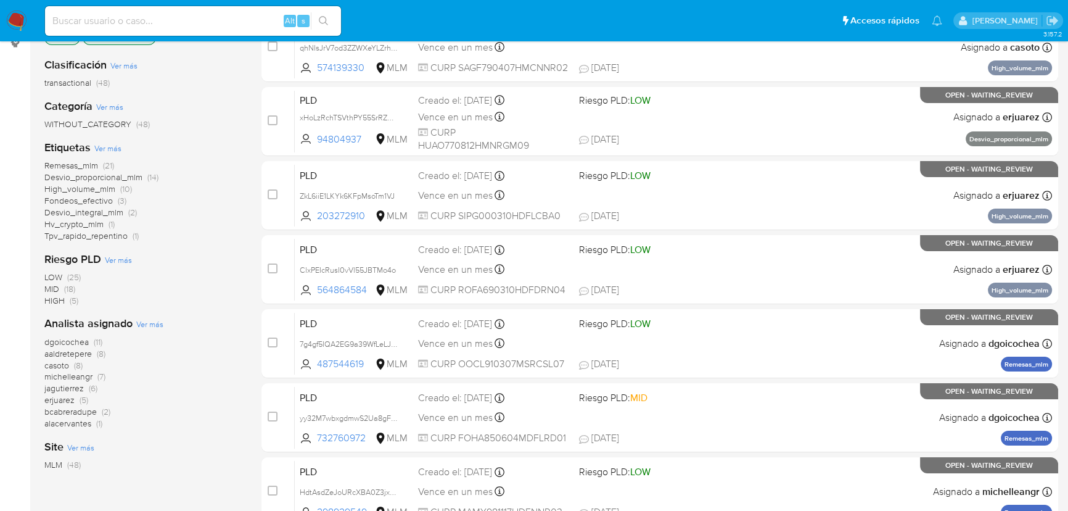
scroll to position [280, 0]
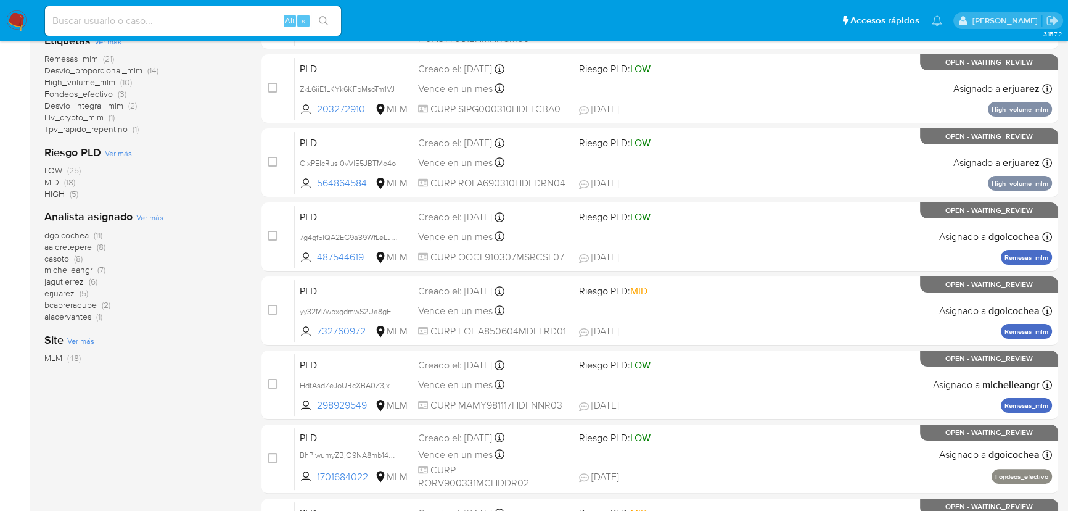
click at [14, 18] on img at bounding box center [16, 20] width 21 height 21
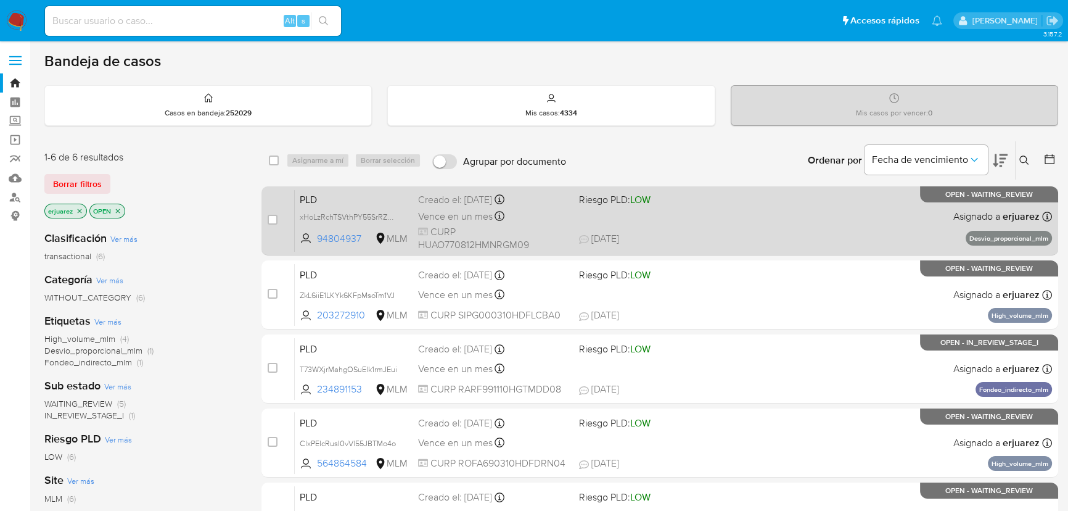
click at [768, 204] on div "PLD xHoLzRchTSVthPY55SrRZDJe 94804937 MLM Riesgo PLD: LOW Creado el: [DATE] Cre…" at bounding box center [673, 220] width 757 height 62
click at [271, 217] on input "checkbox" at bounding box center [273, 220] width 10 height 10
checkbox input "true"
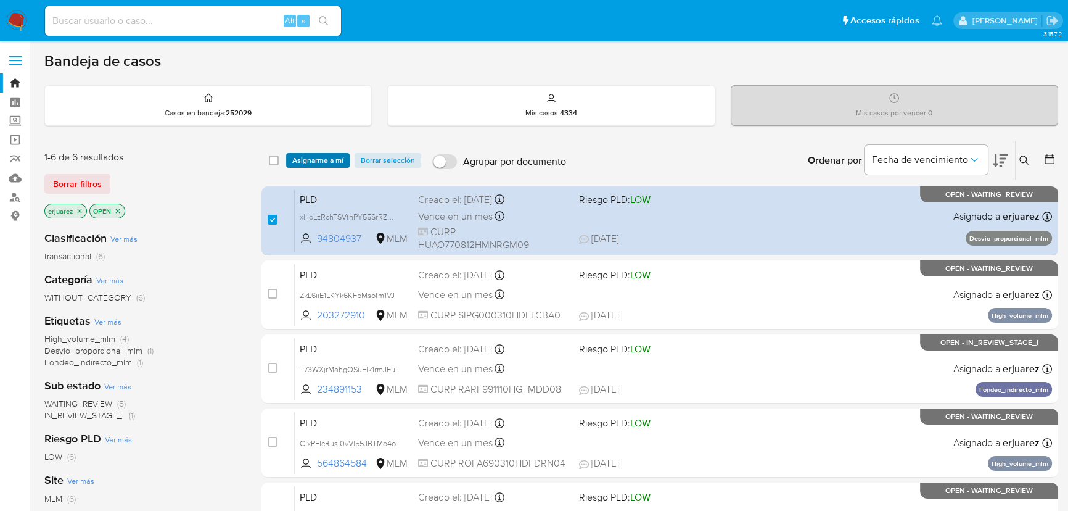
click at [307, 159] on span "Asignarme a mí" at bounding box center [317, 160] width 51 height 12
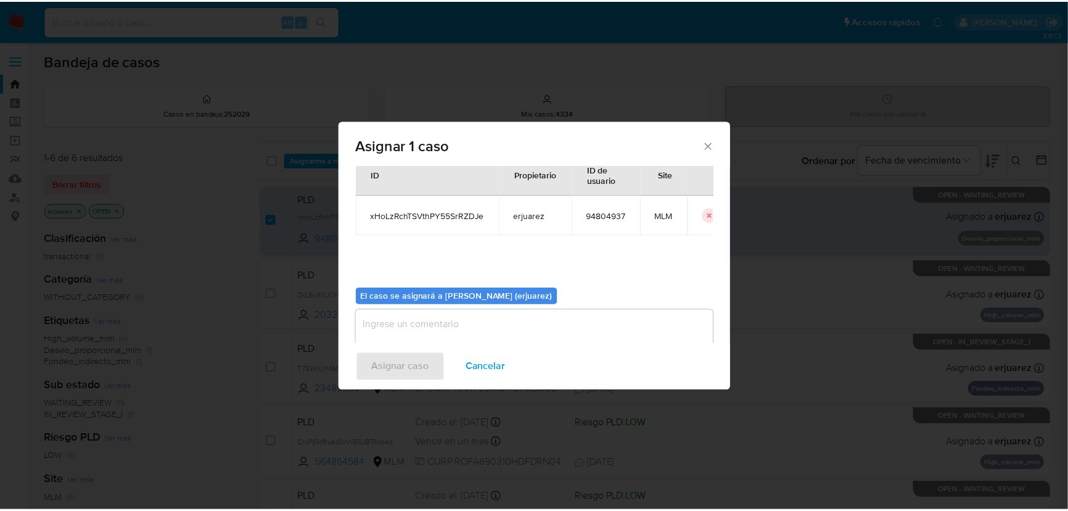
scroll to position [63, 0]
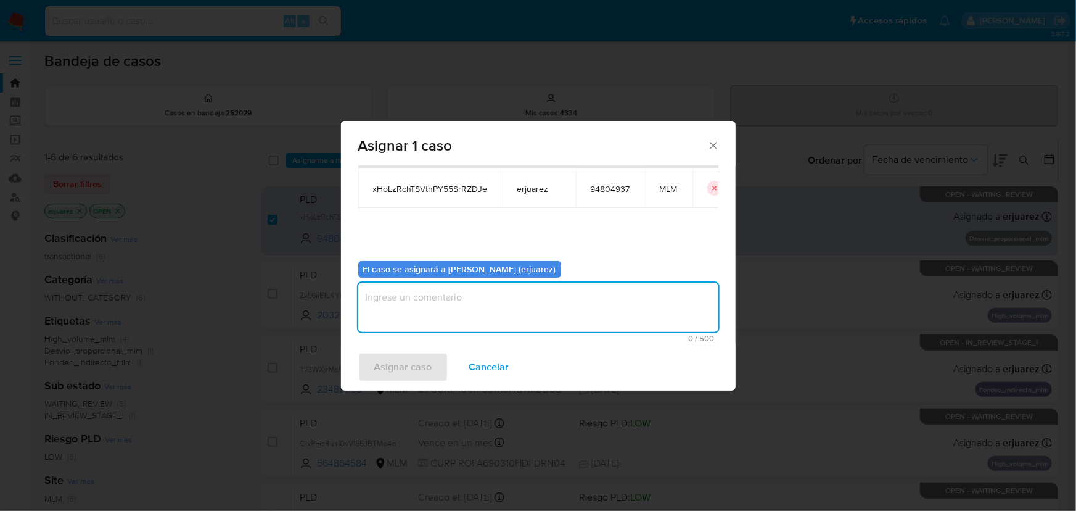
click at [432, 312] on textarea "assign-modal" at bounding box center [538, 306] width 360 height 49
type textarea "e"
type textarea "EPJU"
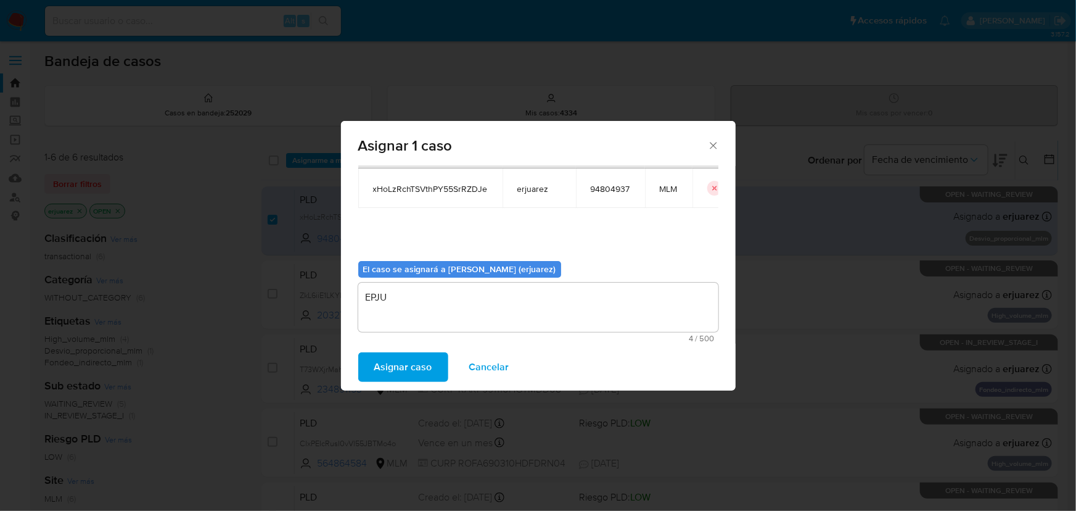
click at [384, 366] on span "Asignar caso" at bounding box center [403, 366] width 58 height 27
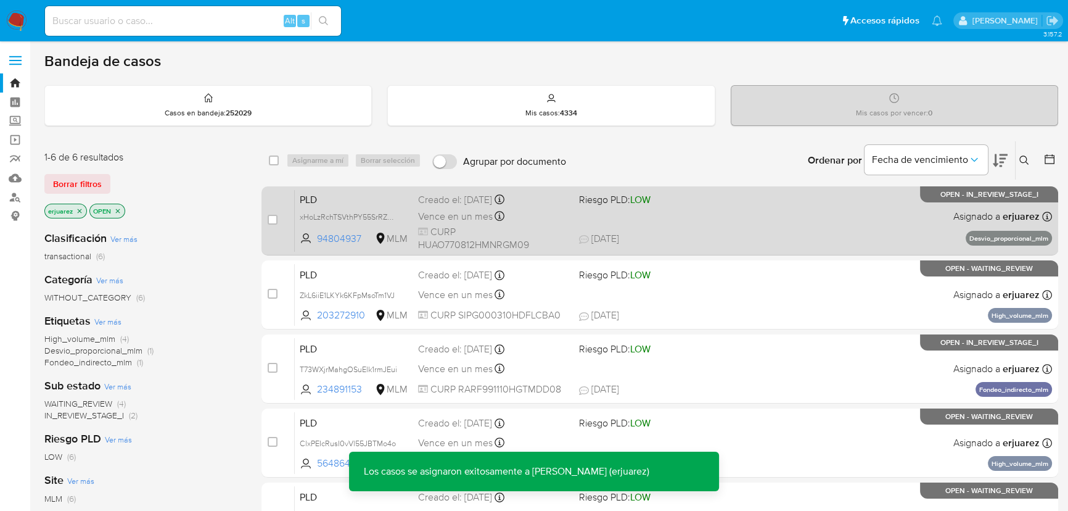
click at [859, 220] on div "PLD xHoLzRchTSVthPY55SrRZDJe 94804937 MLM Riesgo PLD: LOW Creado el: [DATE] Cre…" at bounding box center [673, 220] width 757 height 62
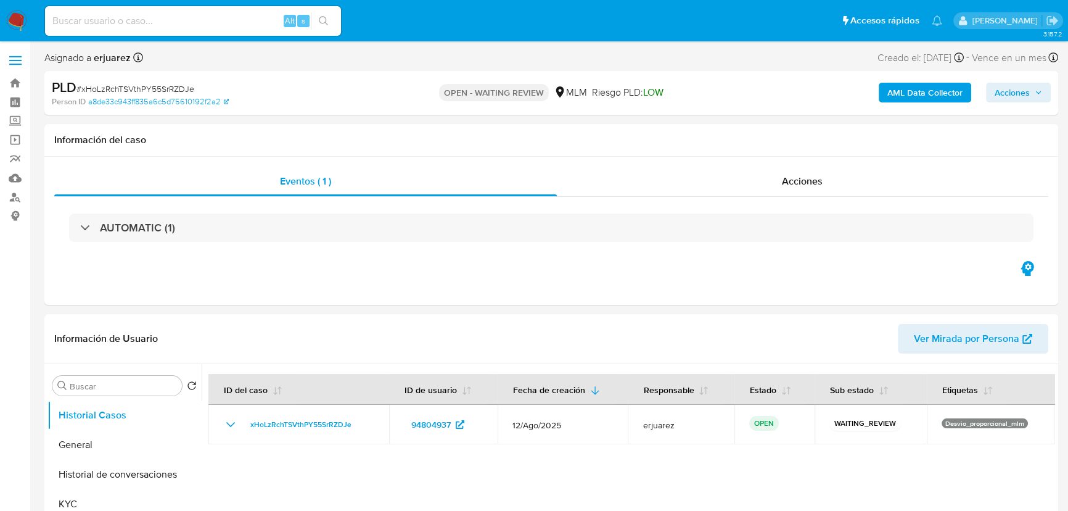
select select "10"
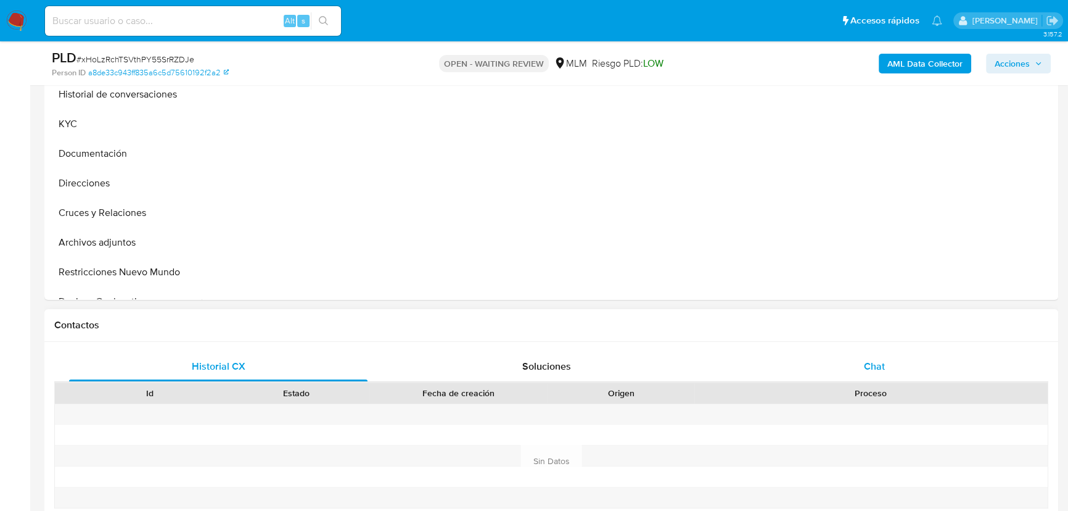
click at [864, 366] on span "Chat" at bounding box center [874, 366] width 21 height 14
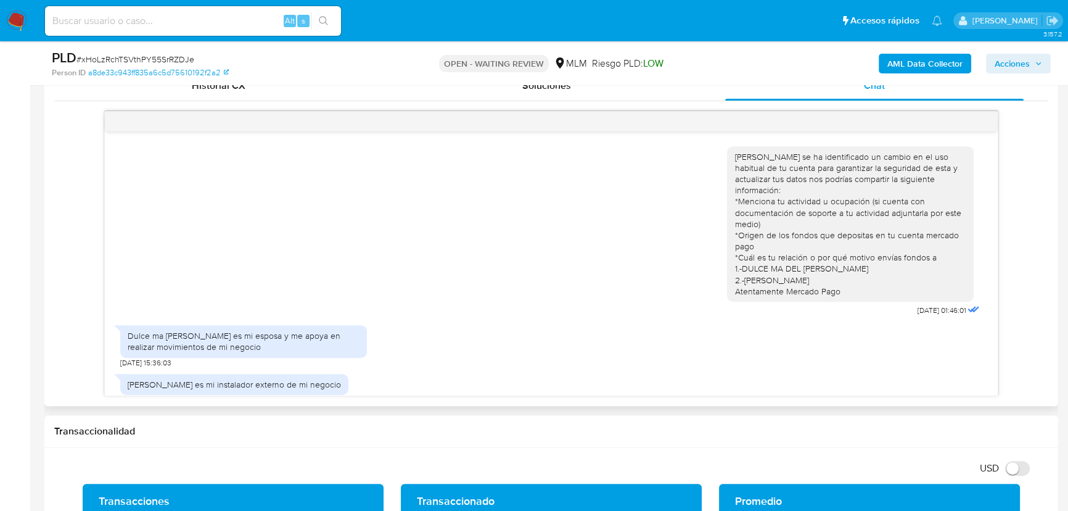
scroll to position [27, 0]
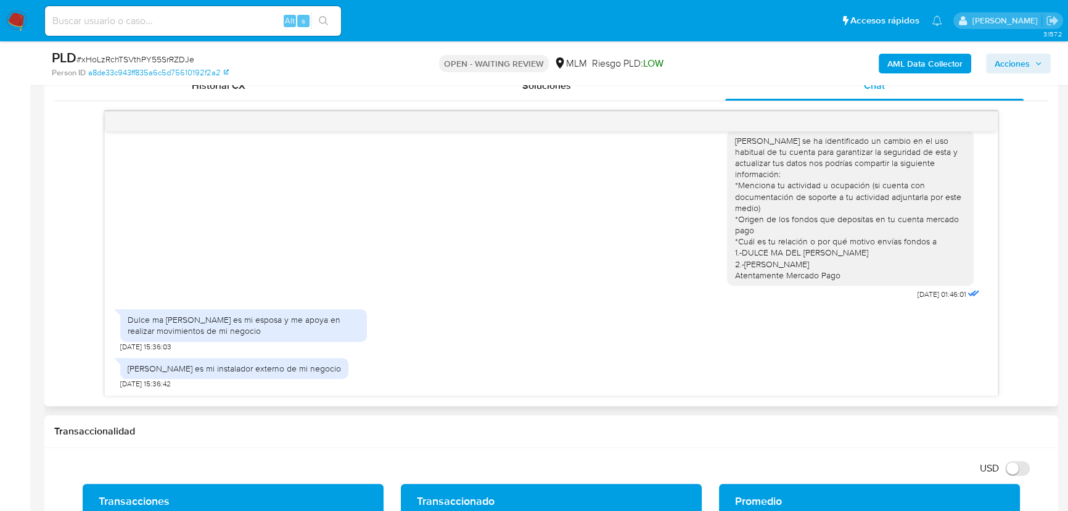
drag, startPoint x: 193, startPoint y: 326, endPoint x: 212, endPoint y: 377, distance: 53.9
click at [212, 377] on div "Estimado Omar se ha identificado un cambio en el uso habitual de tu cuenta para…" at bounding box center [552, 263] width 894 height 264
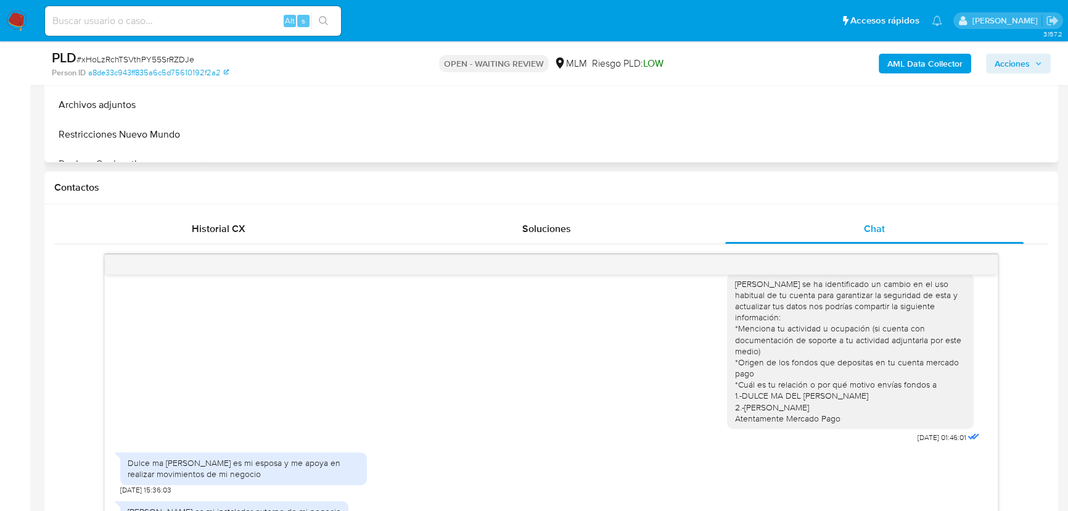
scroll to position [448, 0]
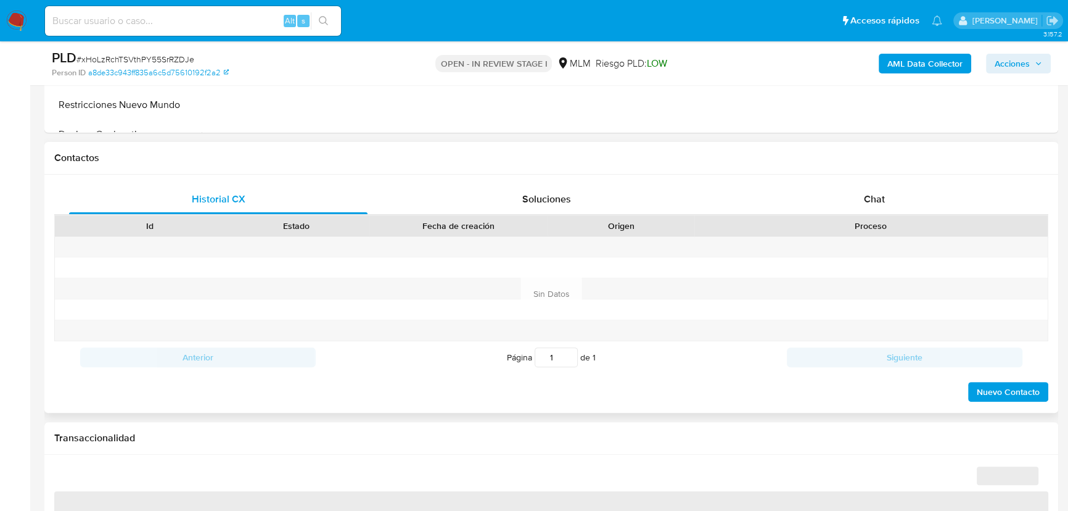
scroll to position [448, 0]
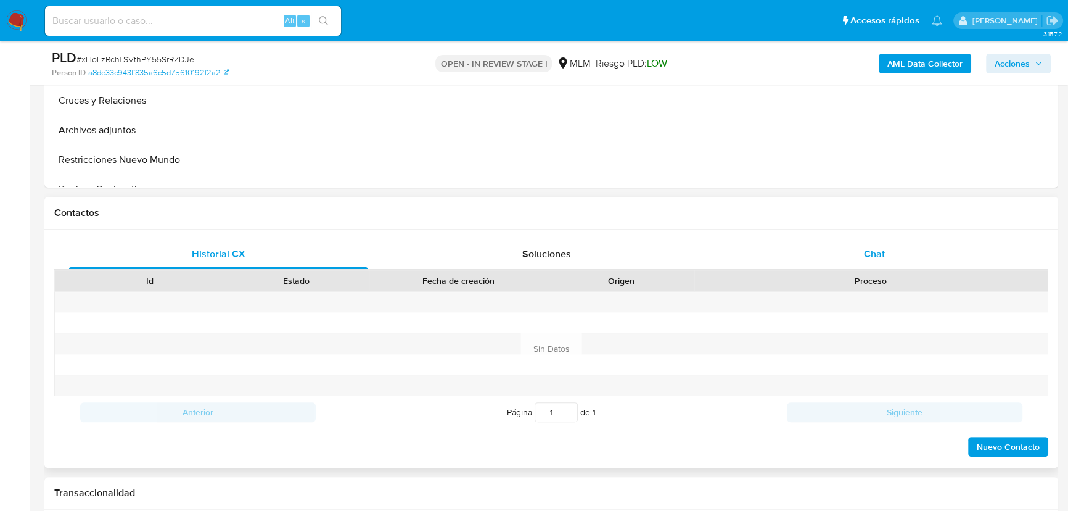
click at [864, 249] on span "Chat" at bounding box center [874, 254] width 21 height 14
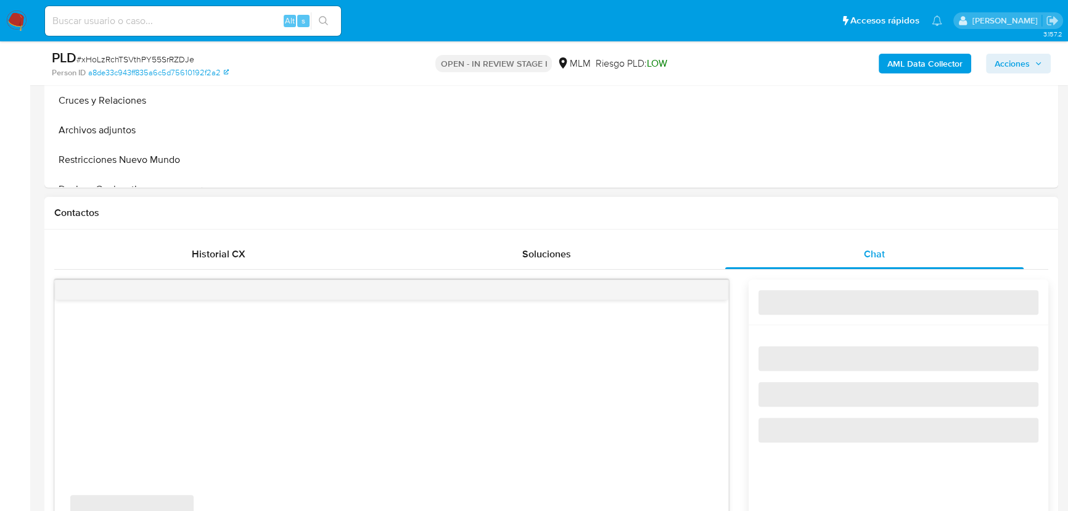
select select "10"
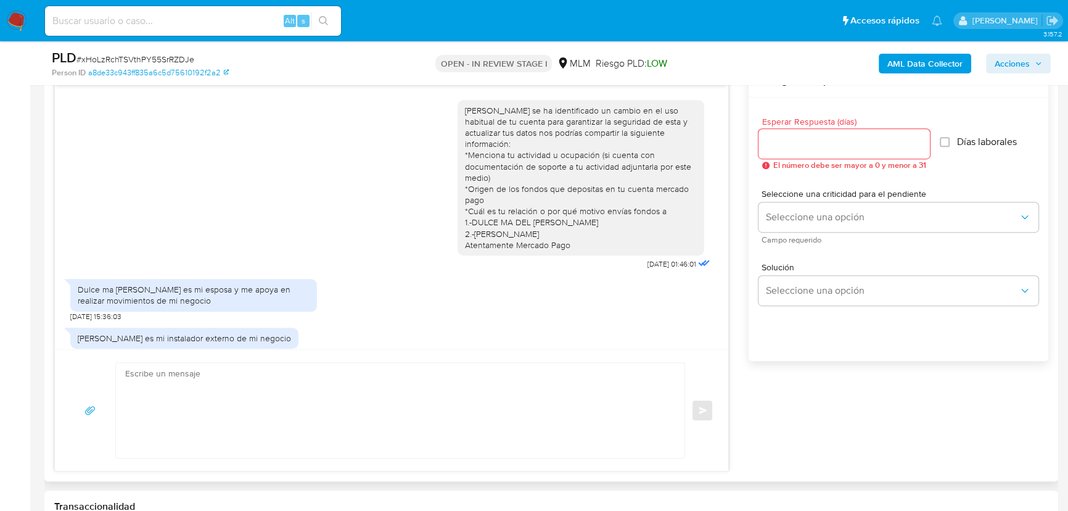
scroll to position [561, 0]
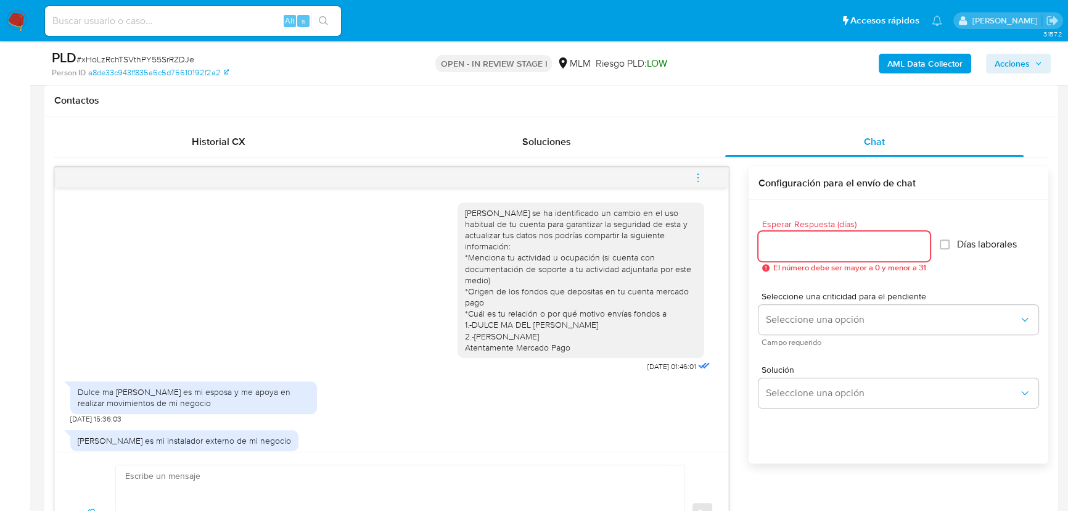
click at [776, 245] on input "Esperar Respuesta (días)" at bounding box center [844, 246] width 171 height 16
type input "4"
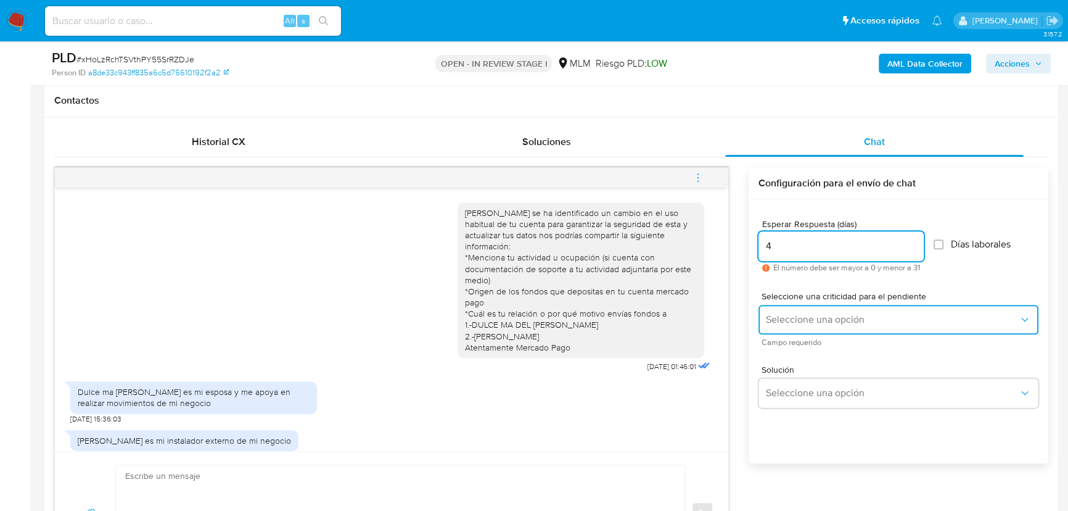
drag, startPoint x: 789, startPoint y: 313, endPoint x: 796, endPoint y: 316, distance: 7.2
click at [791, 314] on span "Seleccione una opción" at bounding box center [892, 319] width 253 height 12
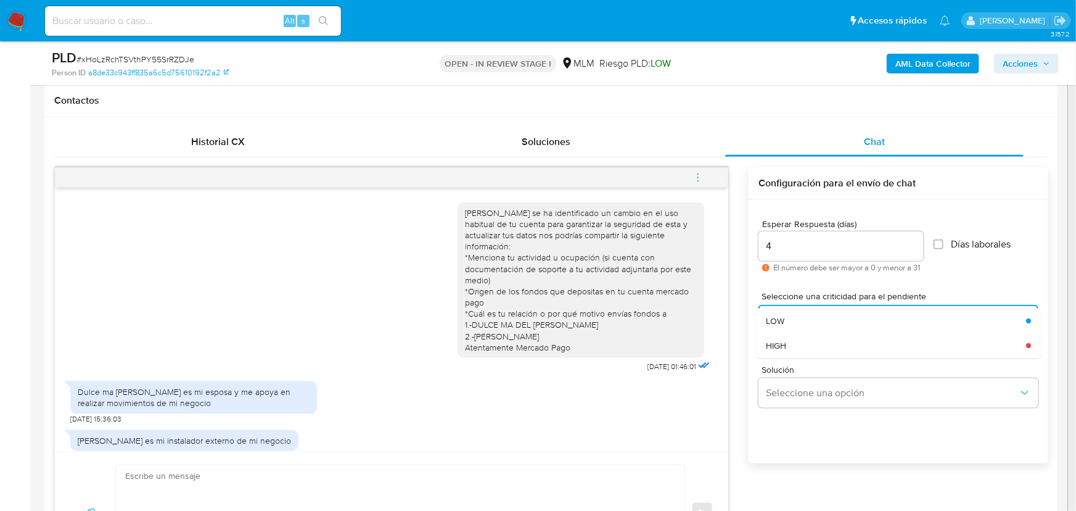
drag, startPoint x: 793, startPoint y: 345, endPoint x: 813, endPoint y: 366, distance: 28.8
click at [795, 348] on div "HIGH" at bounding box center [892, 345] width 253 height 25
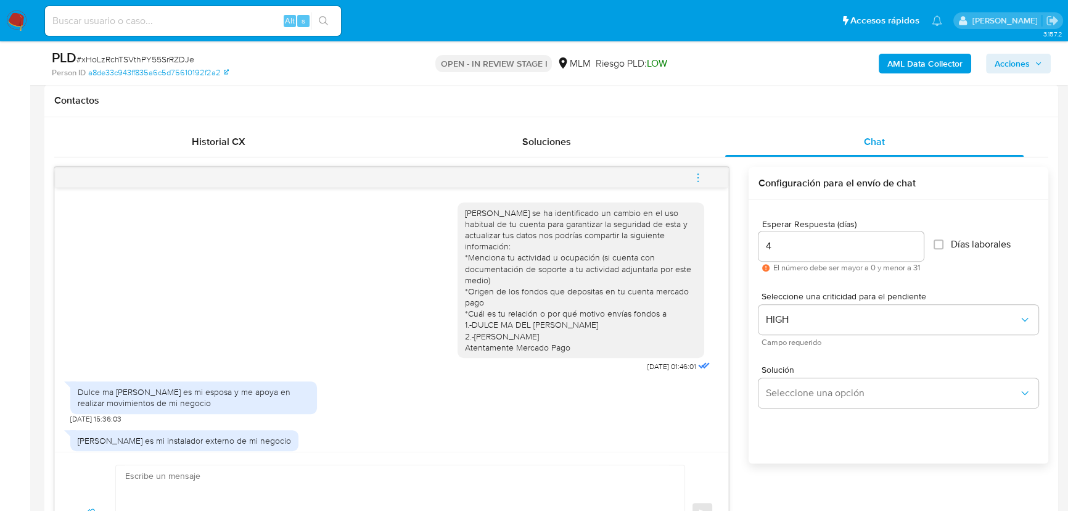
click at [816, 375] on div "Solución Seleccione una opción" at bounding box center [899, 386] width 280 height 43
click at [830, 387] on span "Seleccione una opción" at bounding box center [892, 393] width 253 height 12
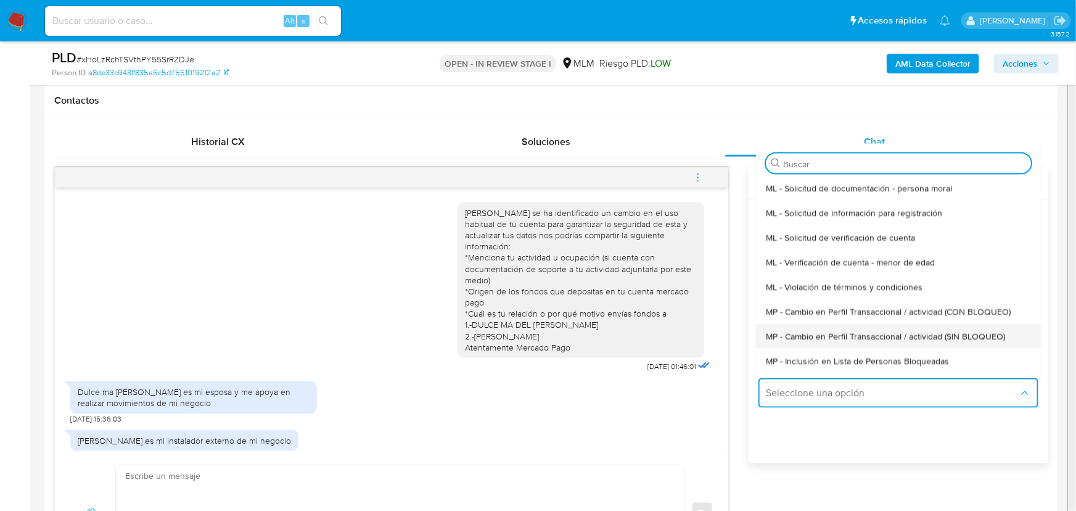
click at [943, 326] on div "MP - Cambio en Perfil Transaccional / actividad (SIN BLOQUEO)" at bounding box center [895, 335] width 258 height 25
type textarea "Estimado ,Te comunicamos que se ha identificado un cambio en el uso habitual de…"
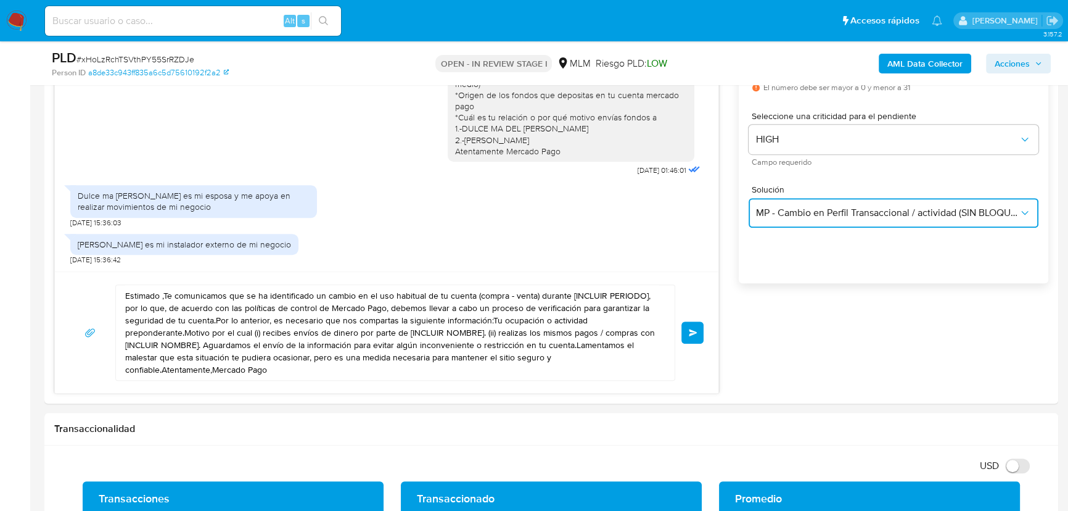
scroll to position [784, 0]
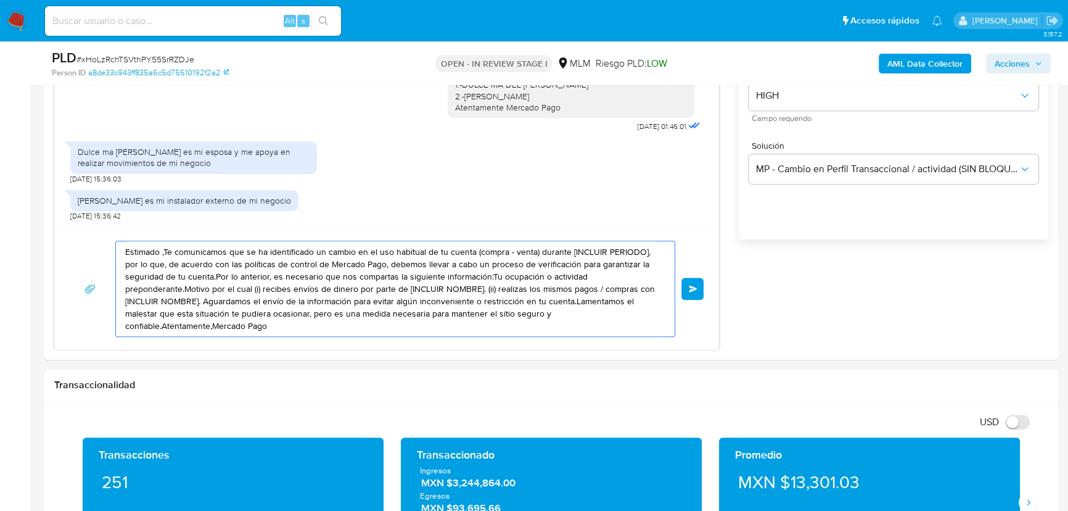
drag, startPoint x: 316, startPoint y: 326, endPoint x: -150, endPoint y: 150, distance: 498.3
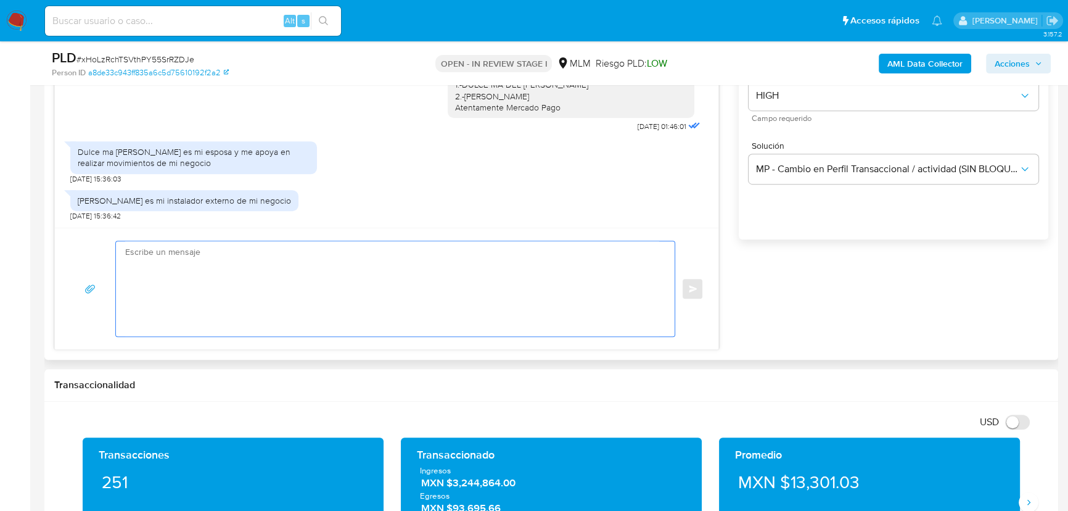
type textarea "h"
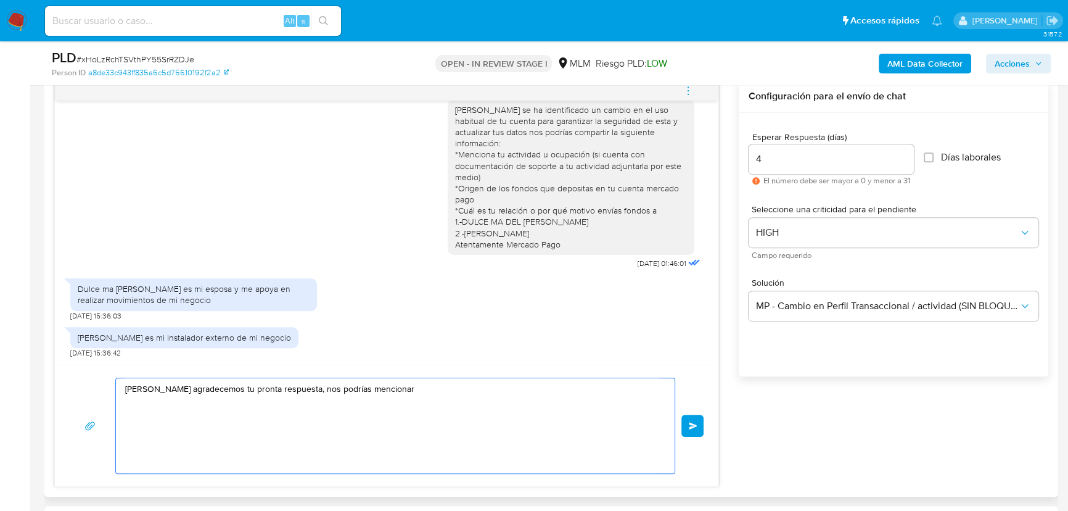
scroll to position [617, 0]
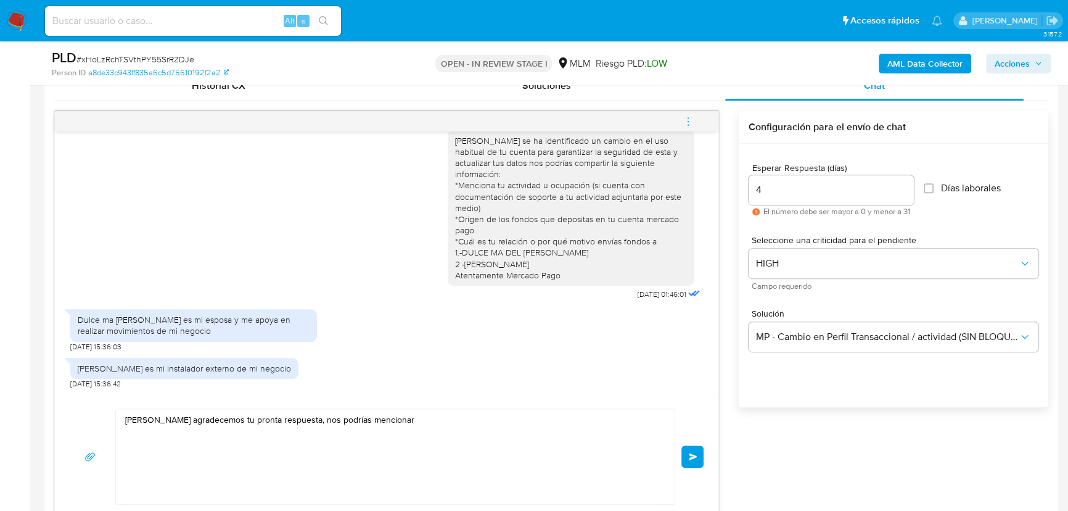
click at [496, 195] on div "Estimado Omar se ha identificado un cambio en el uso habitual de tu cuenta para…" at bounding box center [571, 208] width 232 height 146
drag, startPoint x: 477, startPoint y: 219, endPoint x: 453, endPoint y: 207, distance: 26.5
click at [455, 209] on div "Estimado Omar se ha identificado un cambio en el uso habitual de tu cuenta para…" at bounding box center [571, 208] width 232 height 146
click at [455, 175] on div "Estimado Omar se ha identificado un cambio en el uso habitual de tu cuenta para…" at bounding box center [571, 208] width 232 height 146
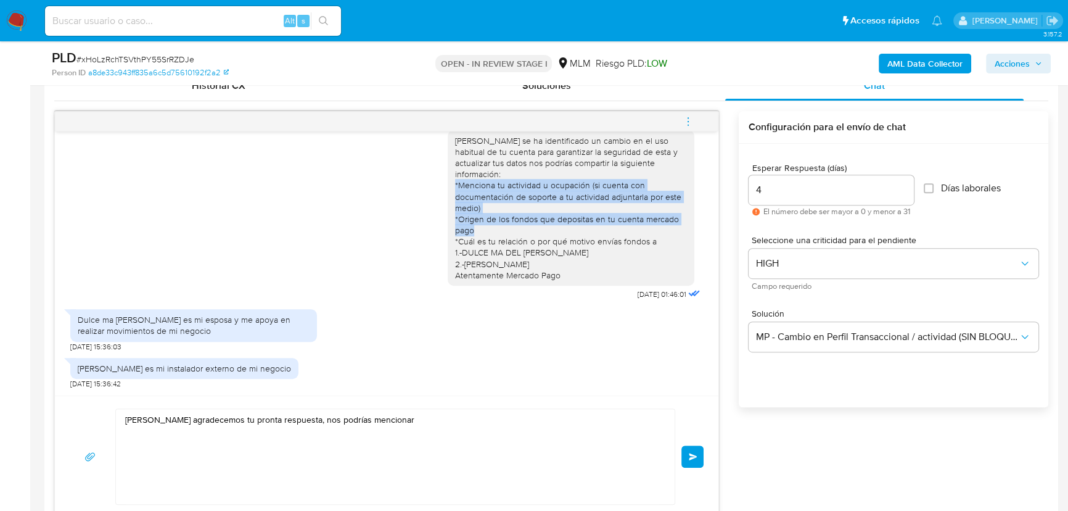
drag, startPoint x: 465, startPoint y: 220, endPoint x: 444, endPoint y: 176, distance: 49.1
click at [448, 176] on div "Estimado Omar se ha identificado un cambio en el uso habitual de tu cuenta para…" at bounding box center [571, 207] width 247 height 155
copy div "*Menciona tu actividad u ocupación (si cuenta con documentación de soporte a tu…"
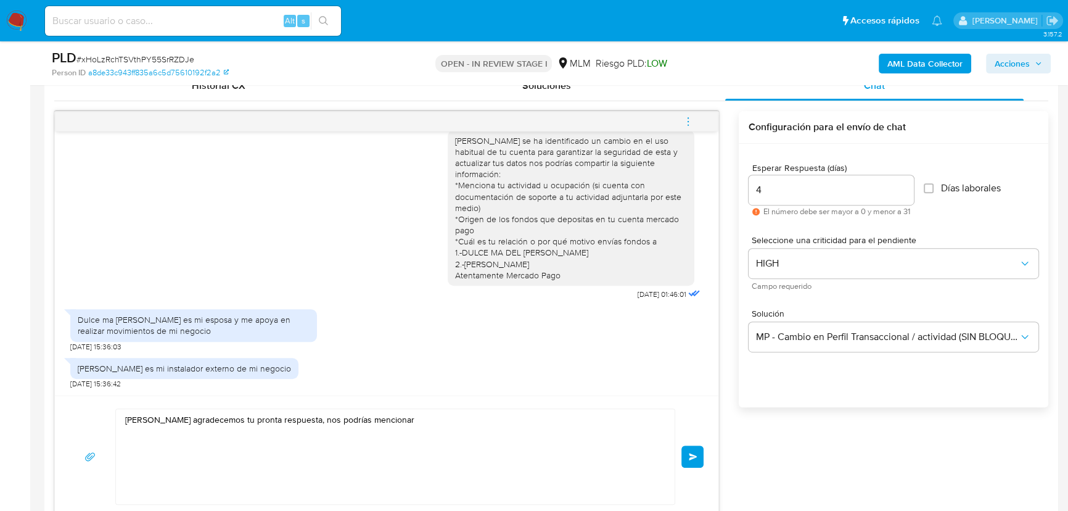
drag, startPoint x: 382, startPoint y: 451, endPoint x: 402, endPoint y: 428, distance: 31.0
click at [393, 440] on textarea "Hola Omar agradecemos tu pronta respuesta, nos podrías mencionar" at bounding box center [392, 456] width 534 height 95
paste textarea "*Menciona tu actividad u ocupación (si cuenta con documentación de soporte a tu…"
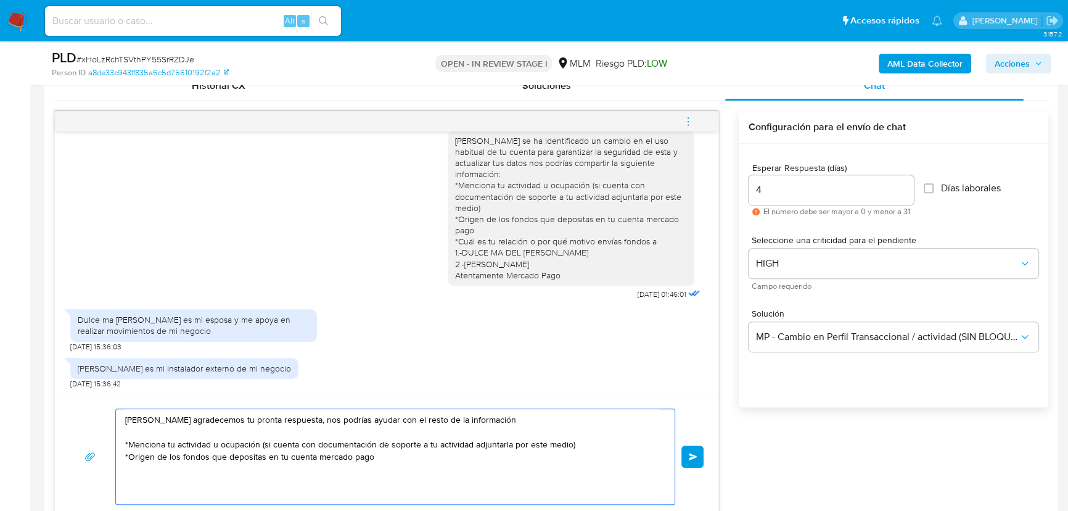
click at [146, 435] on textarea "Hola Omar agradecemos tu pronta respuesta, nos podrías ayudar con el resto de l…" at bounding box center [392, 456] width 534 height 95
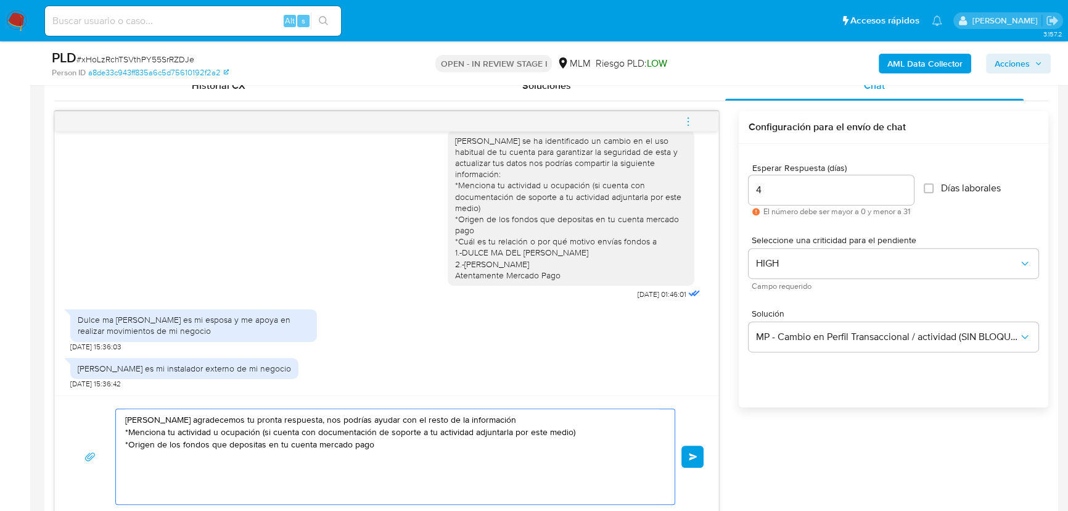
click at [389, 456] on textarea "Hola Omar agradecemos tu pronta respuesta, nos podrías ayudar con el resto de l…" at bounding box center [392, 456] width 534 height 95
type textarea "Hola Omar agradecemos tu pronta respuesta, nos podrías ayudar con el resto de l…"
click at [709, 459] on div "Hola Omar agradecemos tu pronta respuesta, nos podrías ayudar con el resto de l…" at bounding box center [387, 455] width 664 height 121
click at [698, 455] on button "Enviar" at bounding box center [692, 456] width 22 height 22
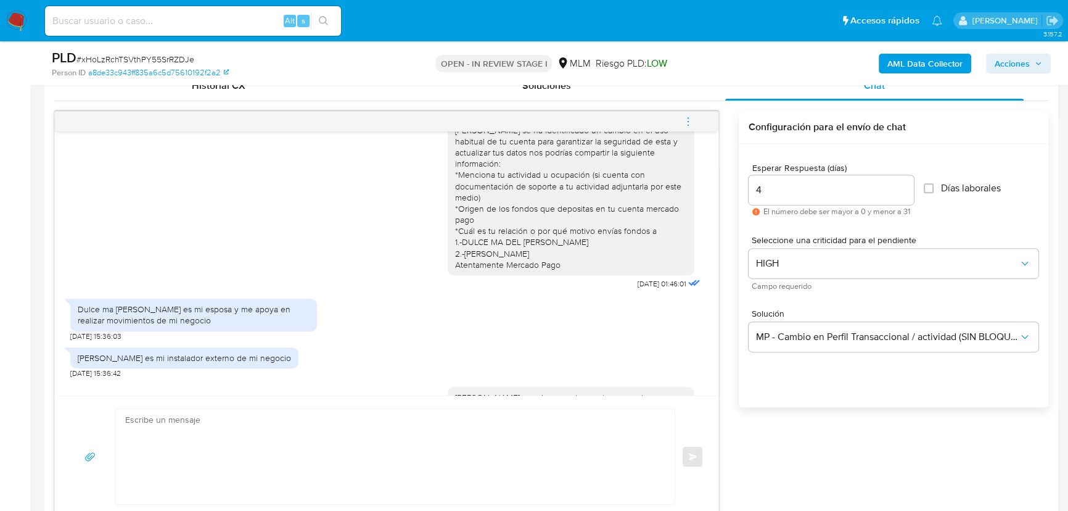
scroll to position [153, 0]
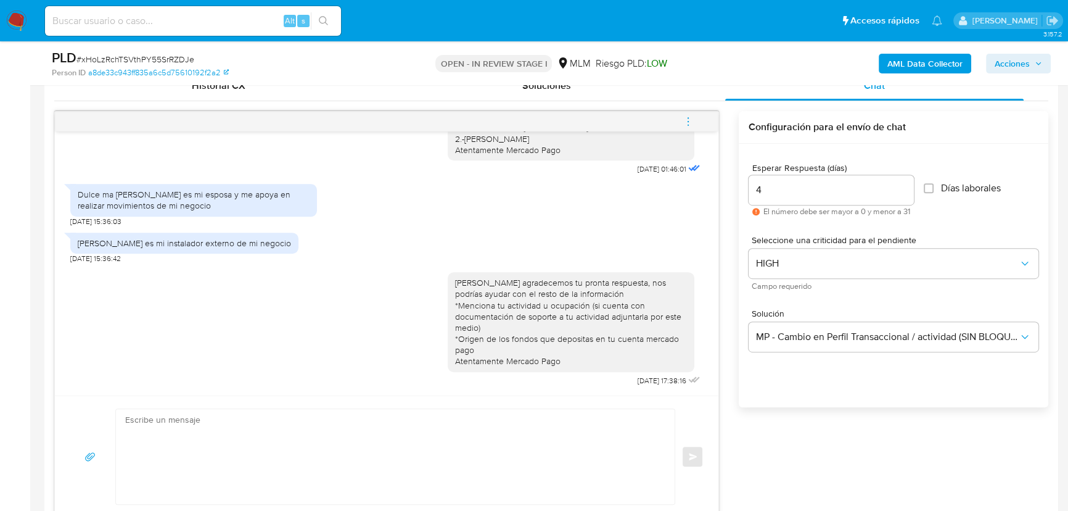
click at [14, 20] on img at bounding box center [16, 20] width 21 height 21
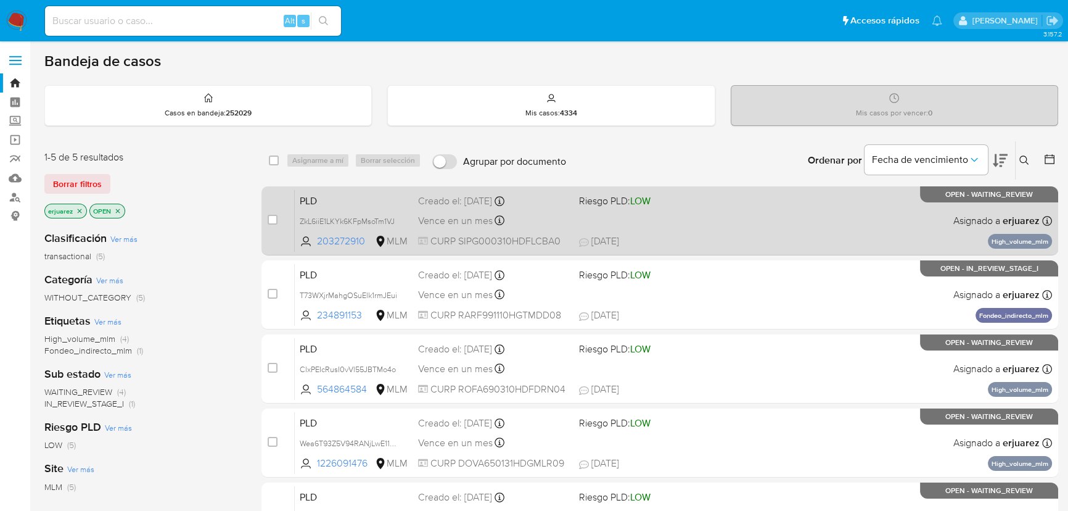
click at [752, 216] on div "PLD ZkL6iiE1LKYk6KFpMsoTm1VJ 203272910 MLM Riesgo PLD: LOW Creado el: [DATE] Cr…" at bounding box center [673, 220] width 757 height 62
click at [271, 217] on input "checkbox" at bounding box center [273, 220] width 10 height 10
checkbox input "true"
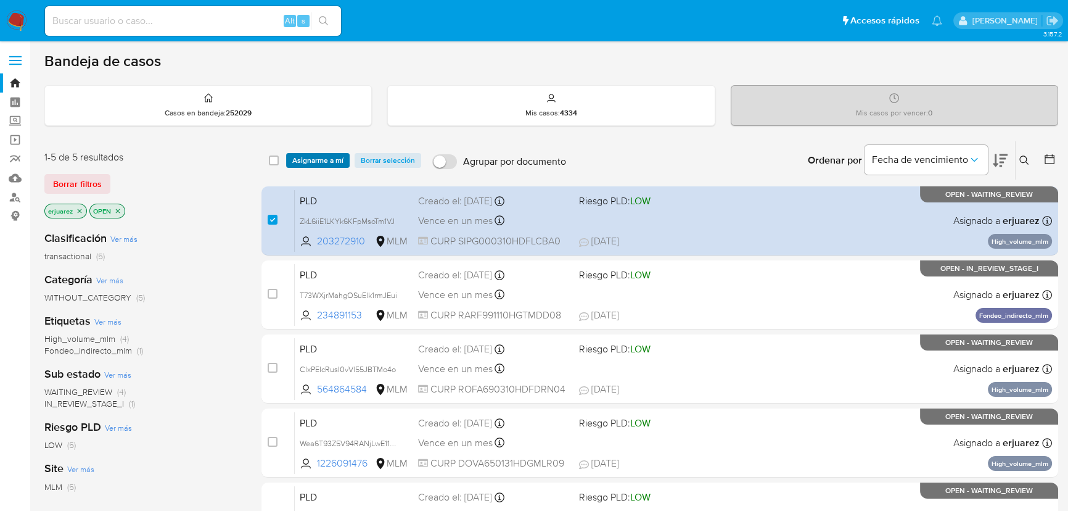
click at [314, 160] on span "Asignarme a mí" at bounding box center [317, 160] width 51 height 12
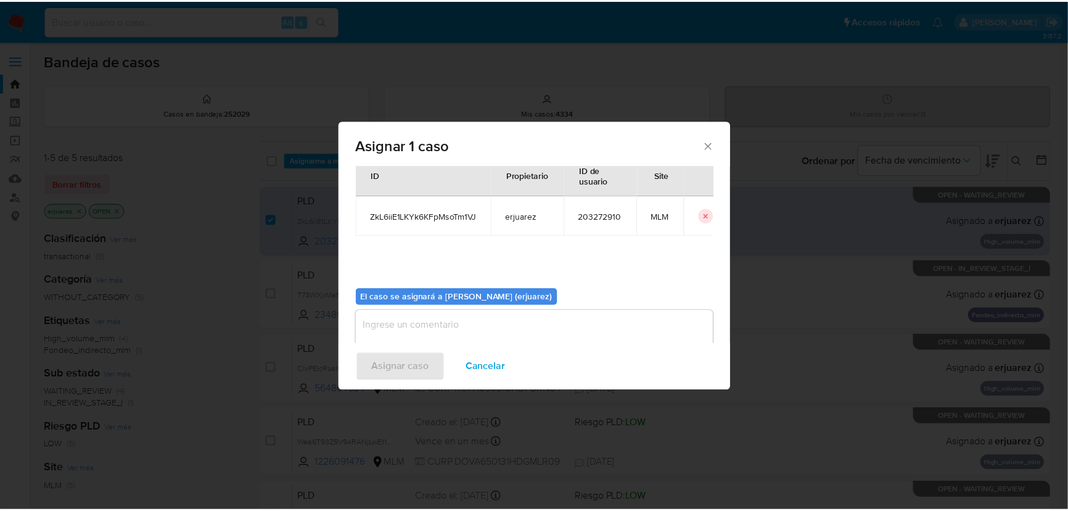
scroll to position [63, 0]
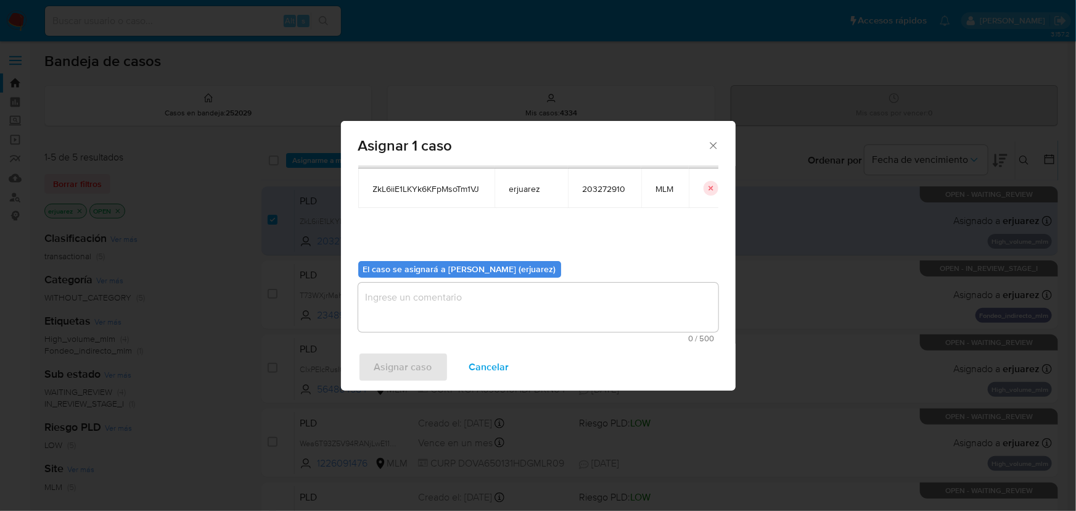
click at [413, 298] on textarea "assign-modal" at bounding box center [538, 306] width 360 height 49
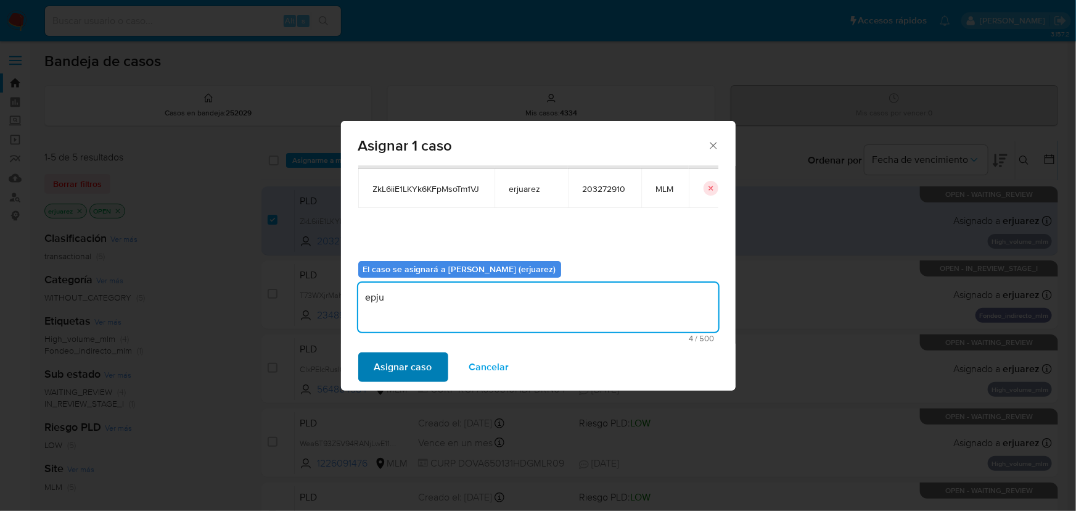
type textarea "epju"
click at [410, 375] on span "Asignar caso" at bounding box center [403, 366] width 58 height 27
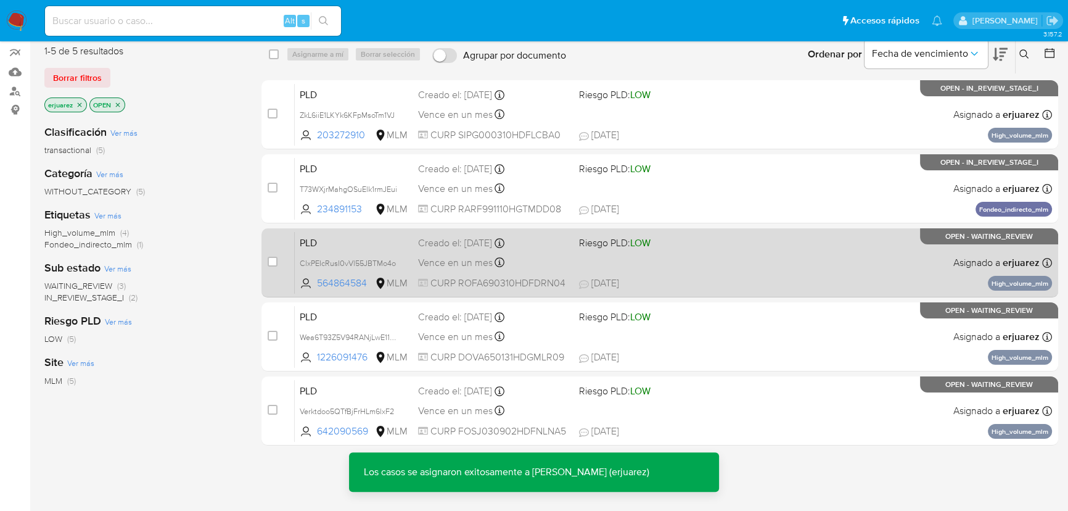
scroll to position [112, 0]
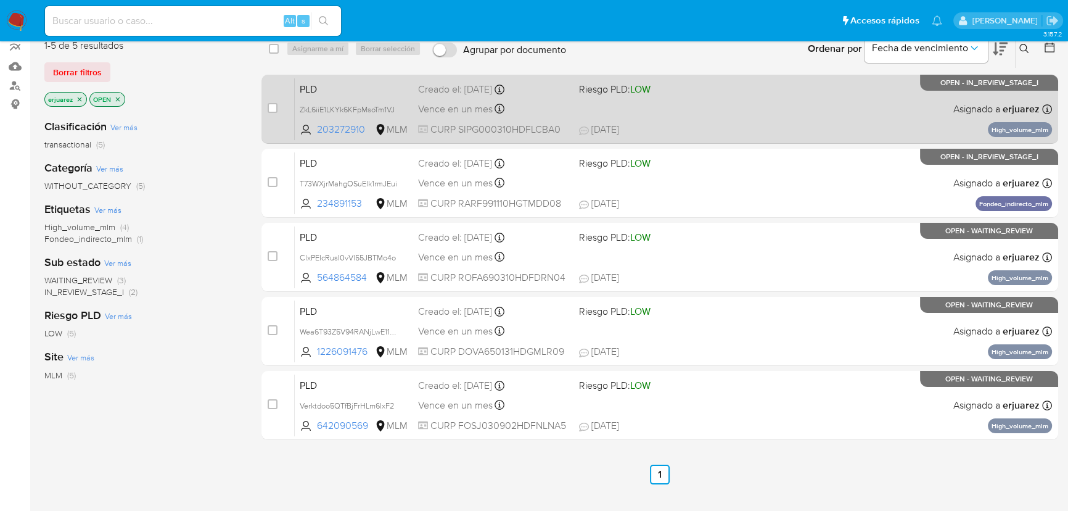
click at [717, 87] on span "Riesgo PLD: LOW" at bounding box center [654, 88] width 151 height 16
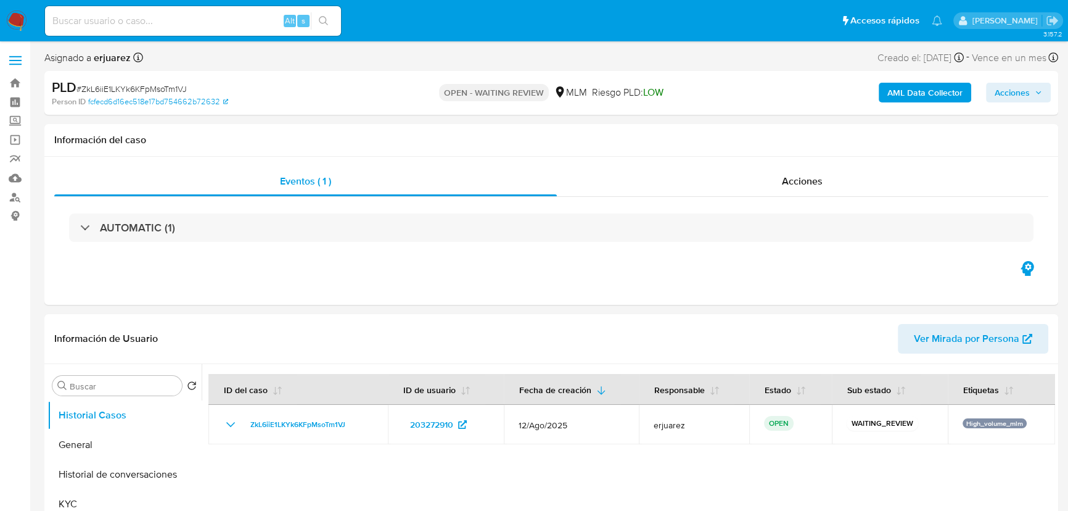
select select "10"
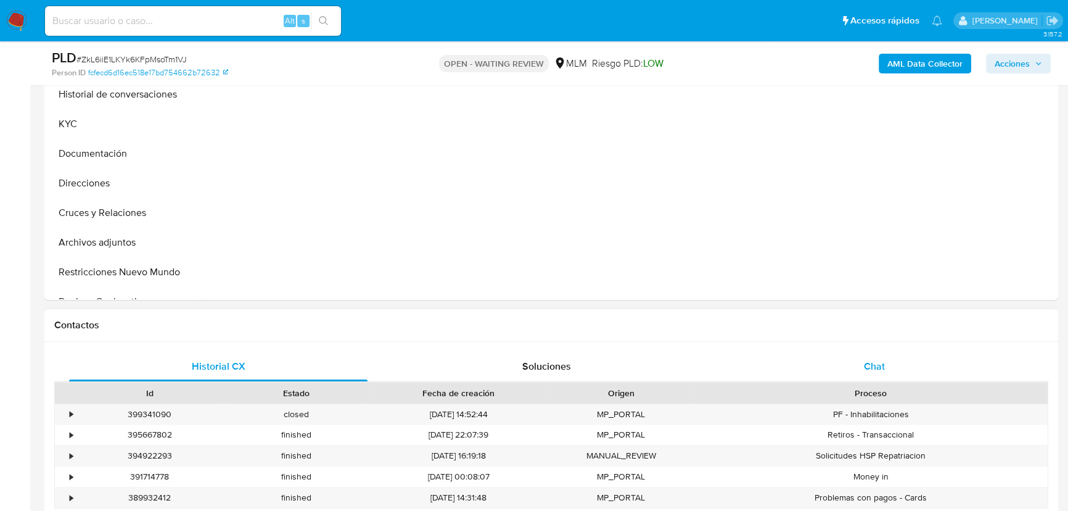
click at [875, 360] on span "Chat" at bounding box center [874, 366] width 21 height 14
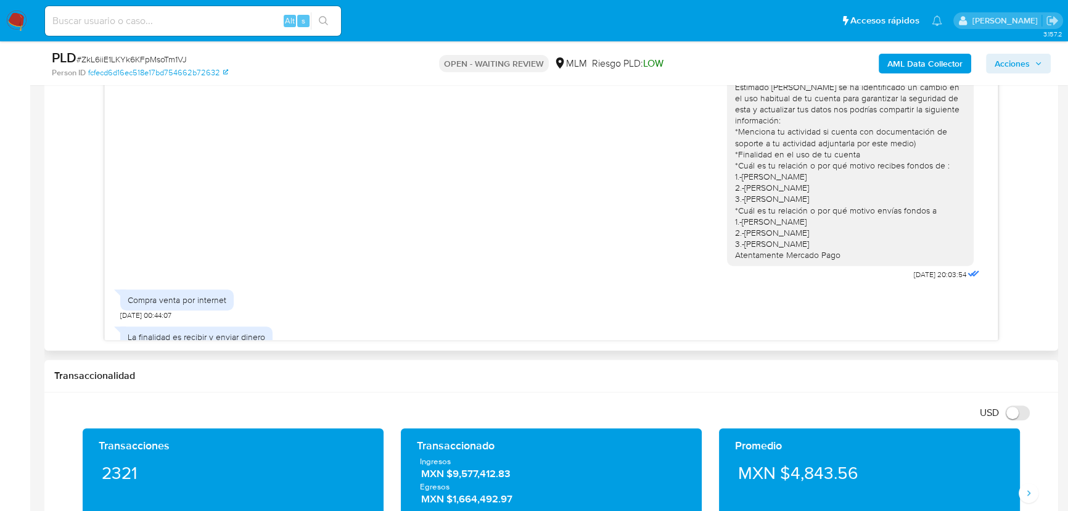
scroll to position [9, 0]
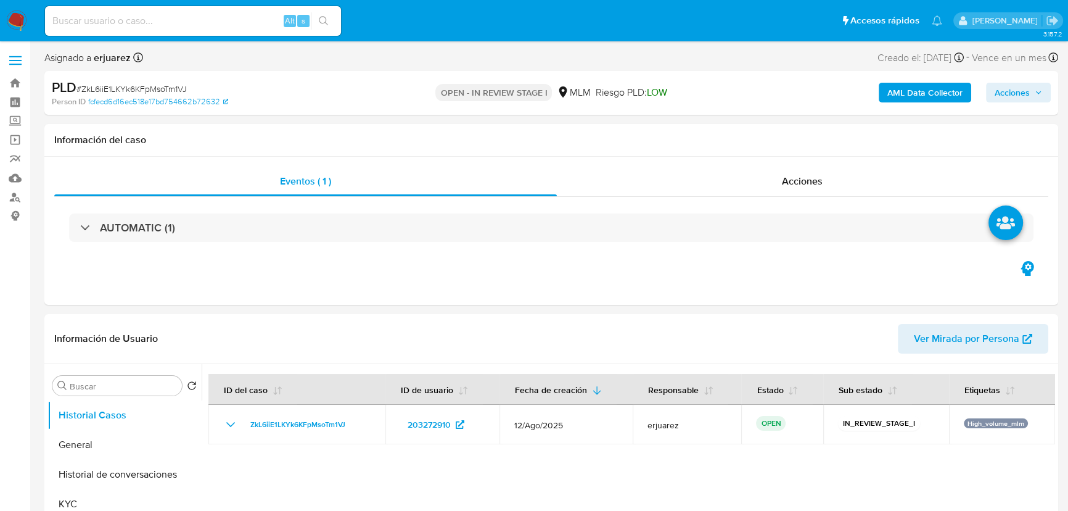
select select "10"
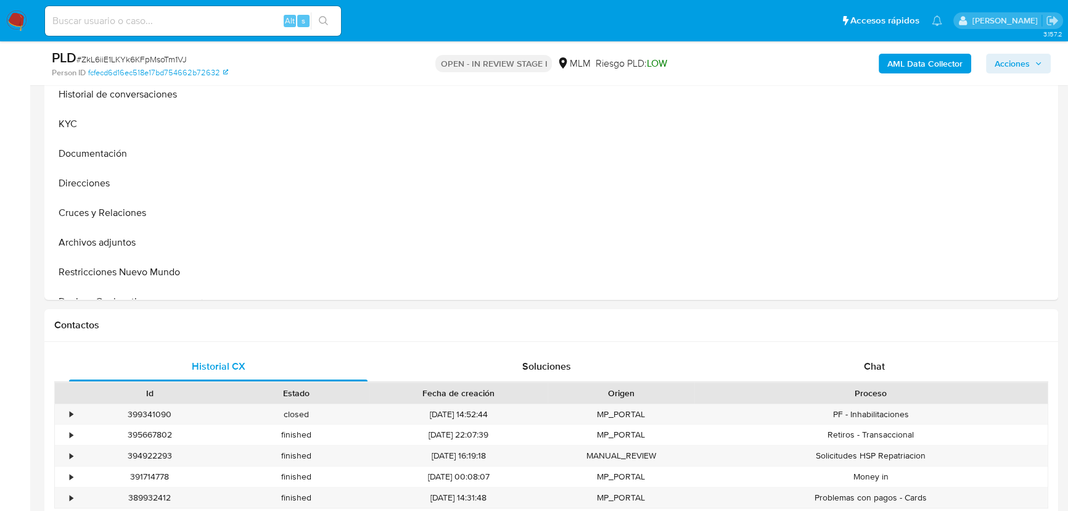
scroll to position [224, 0]
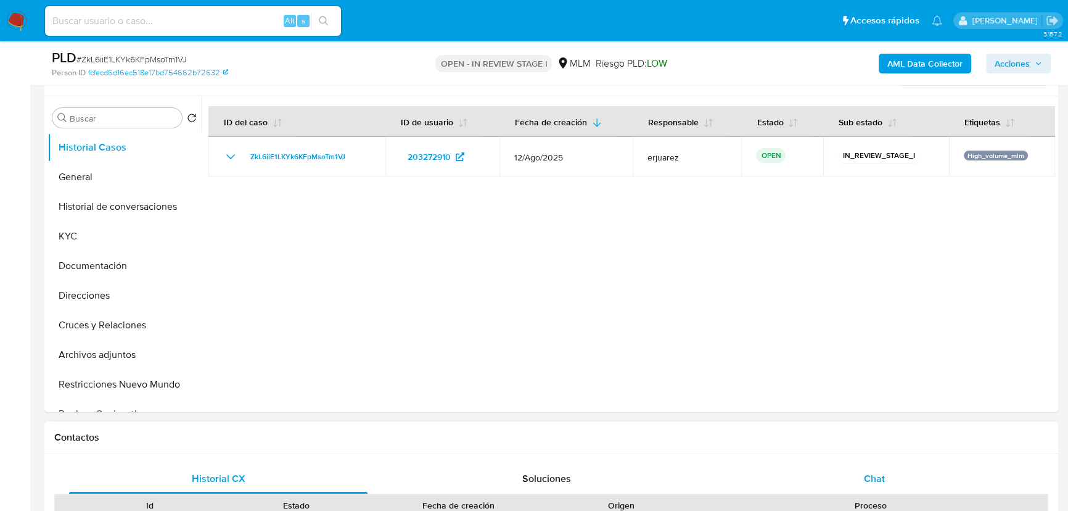
click at [873, 469] on div "Chat" at bounding box center [874, 479] width 299 height 30
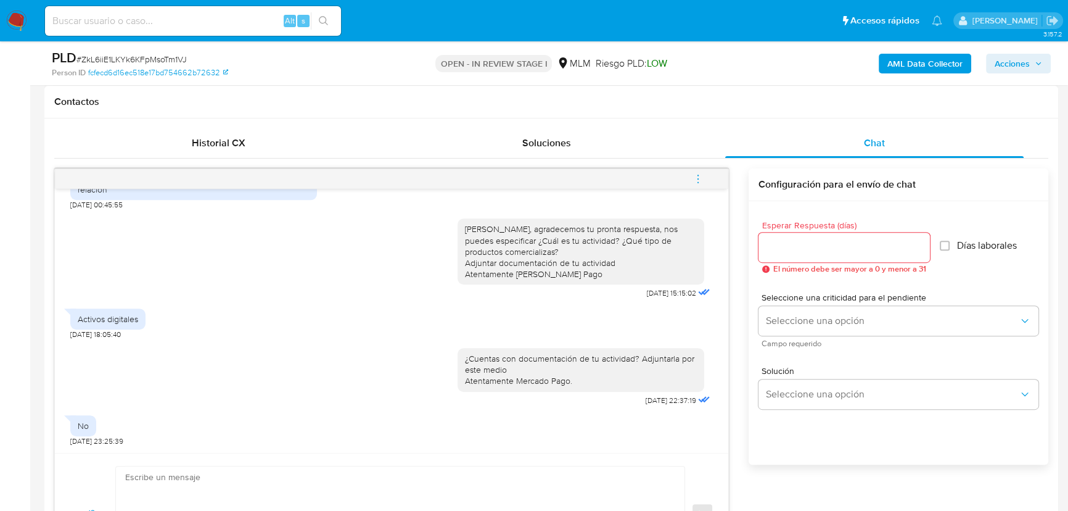
scroll to position [561, 0]
click at [700, 175] on icon "menu-action" at bounding box center [698, 177] width 11 height 11
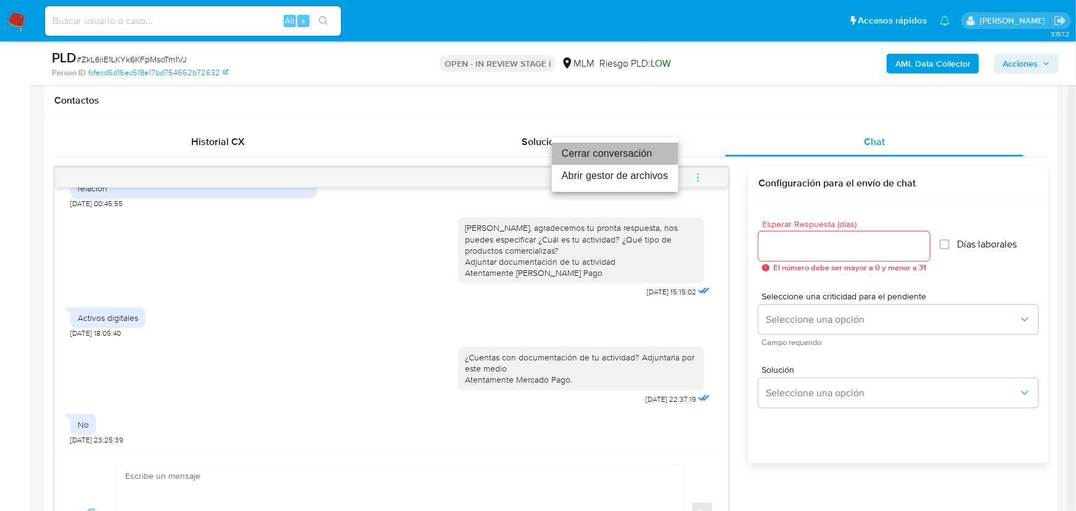
click at [604, 154] on li "Cerrar conversación" at bounding box center [615, 153] width 126 height 22
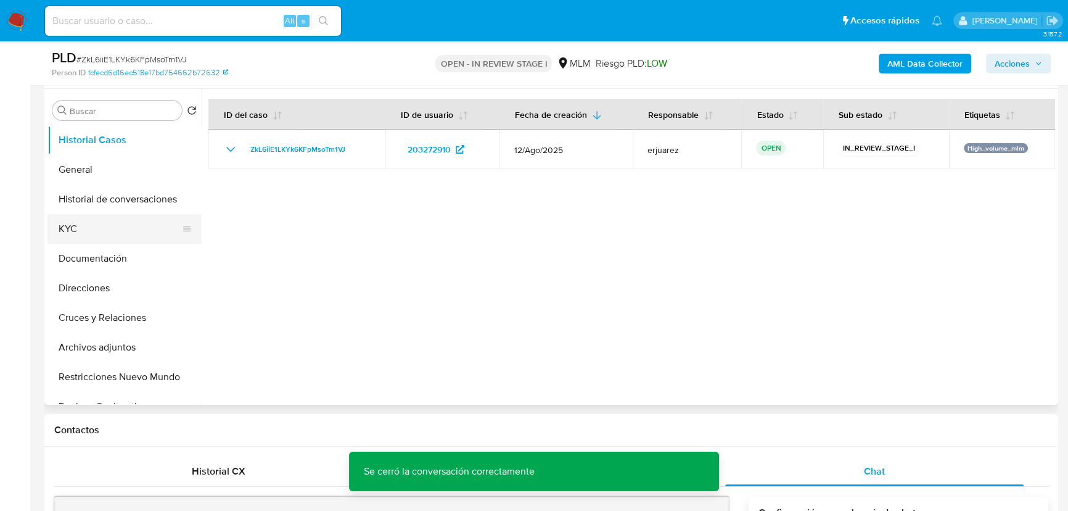
scroll to position [224, 0]
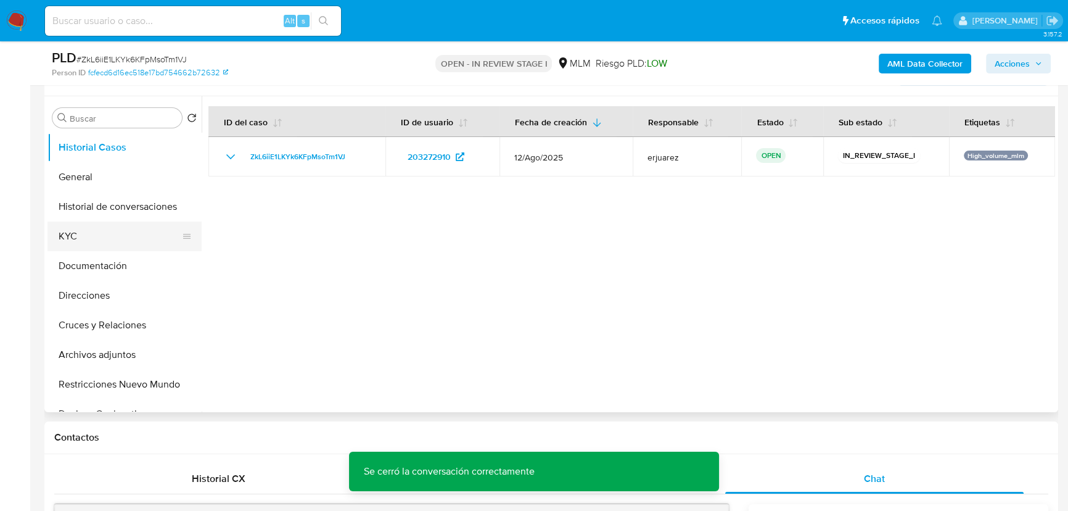
click at [91, 242] on button "KYC" at bounding box center [119, 236] width 144 height 30
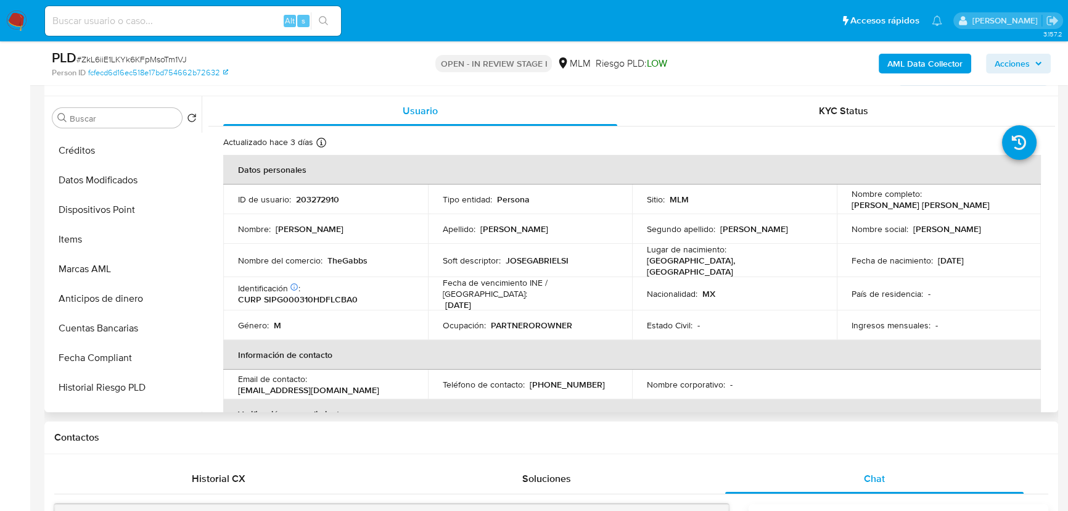
scroll to position [392, 0]
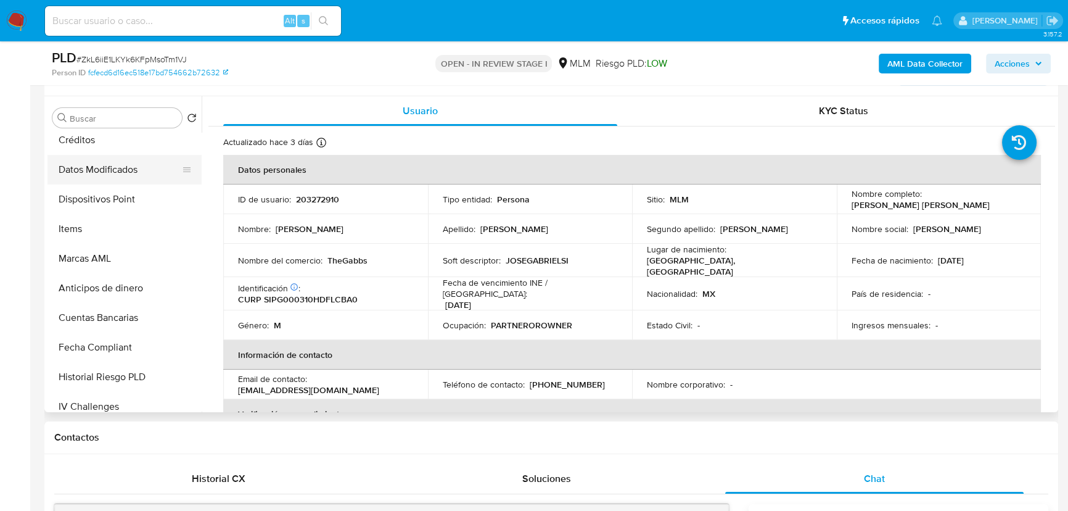
click at [117, 173] on button "Datos Modificados" at bounding box center [119, 170] width 144 height 30
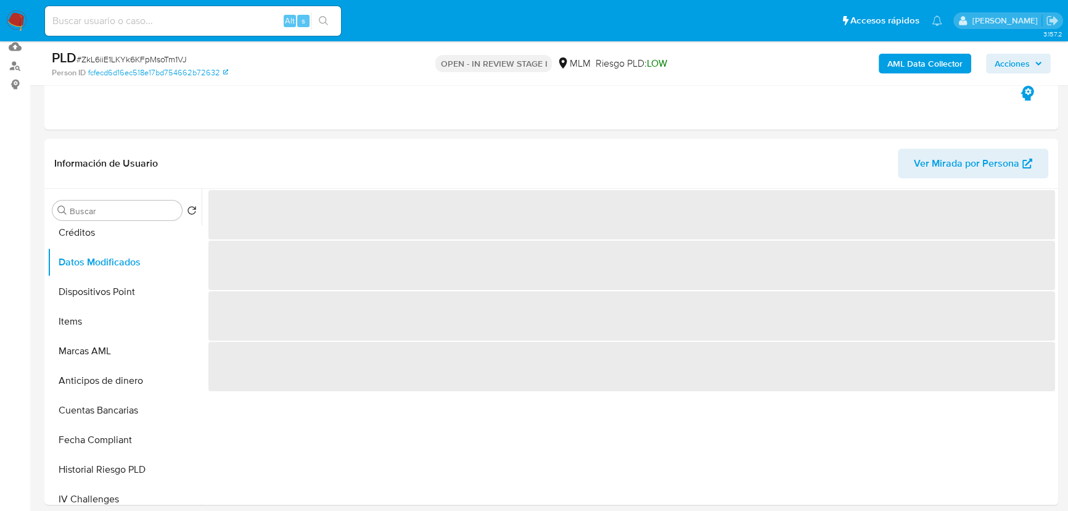
scroll to position [112, 0]
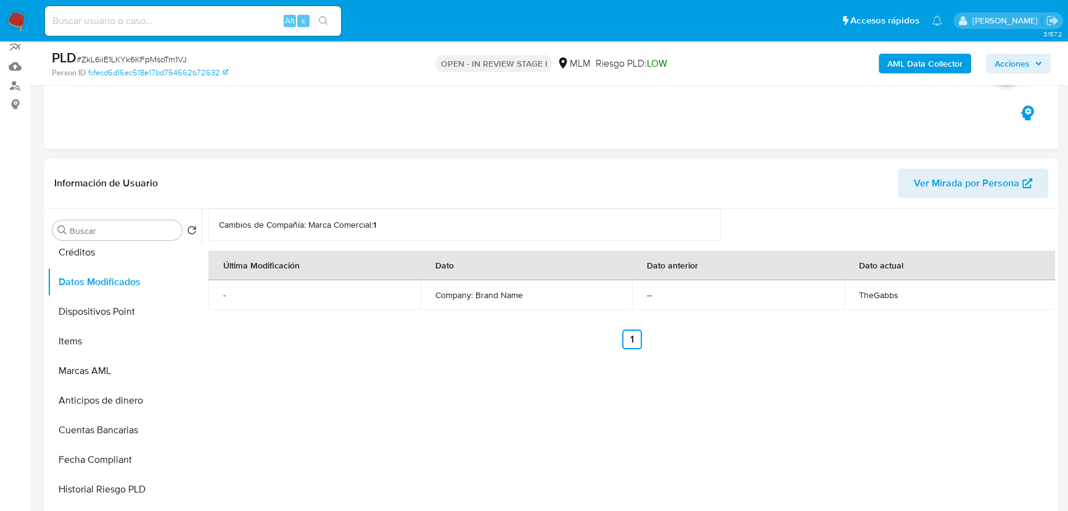
click at [234, 295] on p "-" at bounding box center [314, 294] width 183 height 11
click at [84, 334] on button "Items" at bounding box center [119, 341] width 144 height 30
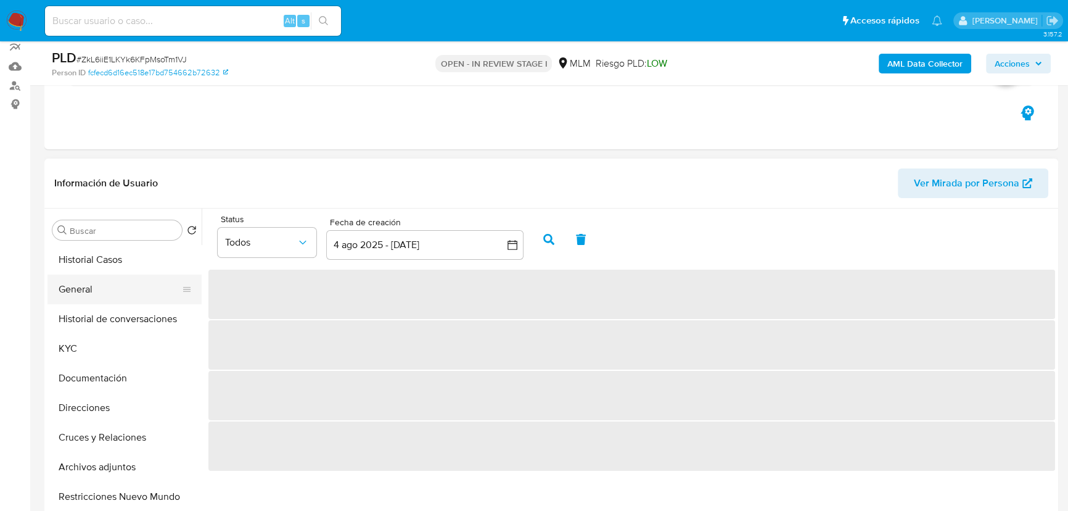
scroll to position [49, 0]
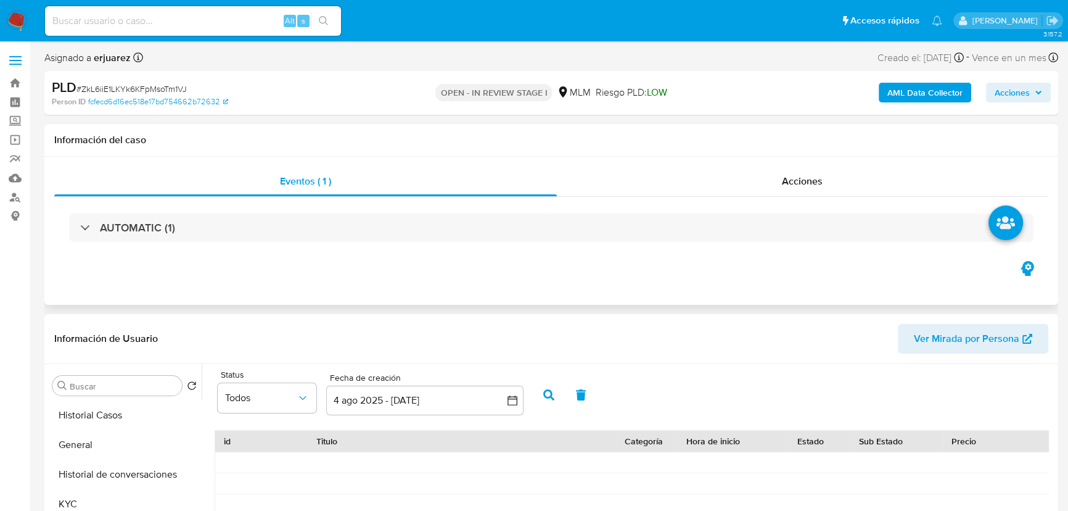
drag, startPoint x: 72, startPoint y: 441, endPoint x: 416, endPoint y: 143, distance: 455.6
click at [74, 439] on button "General" at bounding box center [124, 445] width 154 height 30
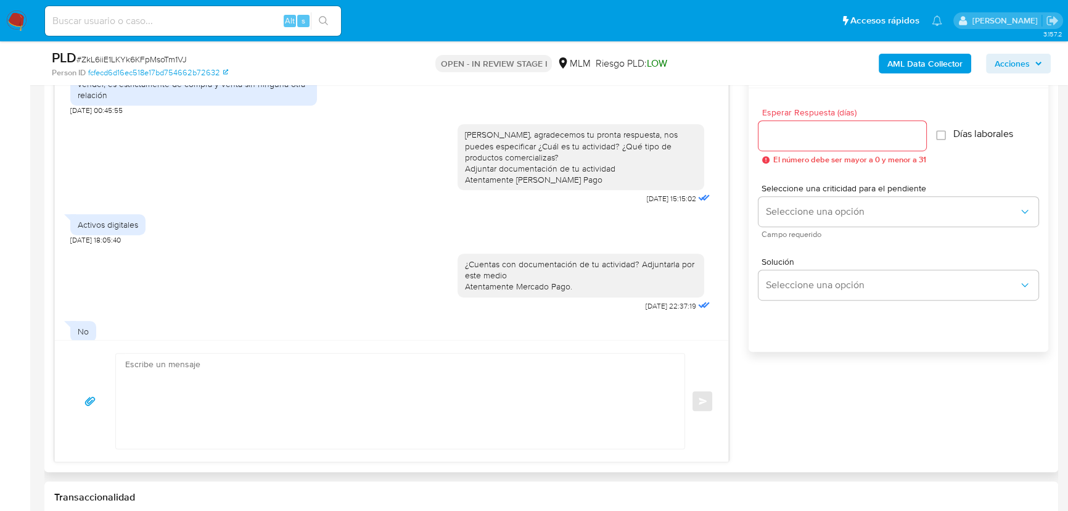
scroll to position [345, 0]
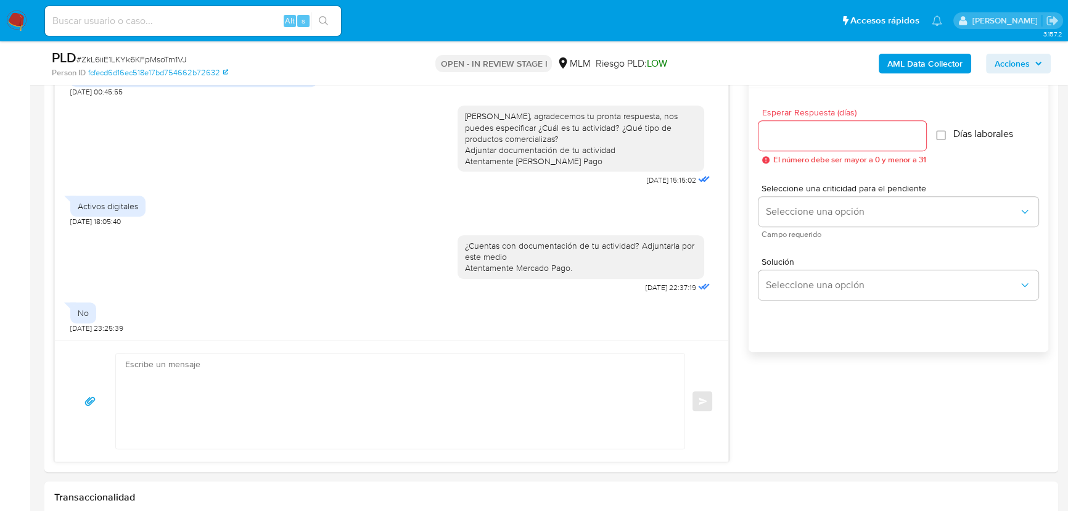
drag, startPoint x: 314, startPoint y: 235, endPoint x: 517, endPoint y: 4, distance: 308.1
click at [328, 223] on div "Estimado José Gabriel se ha identificado un cambio en el uso habitual de tu cue…" at bounding box center [391, 208] width 673 height 264
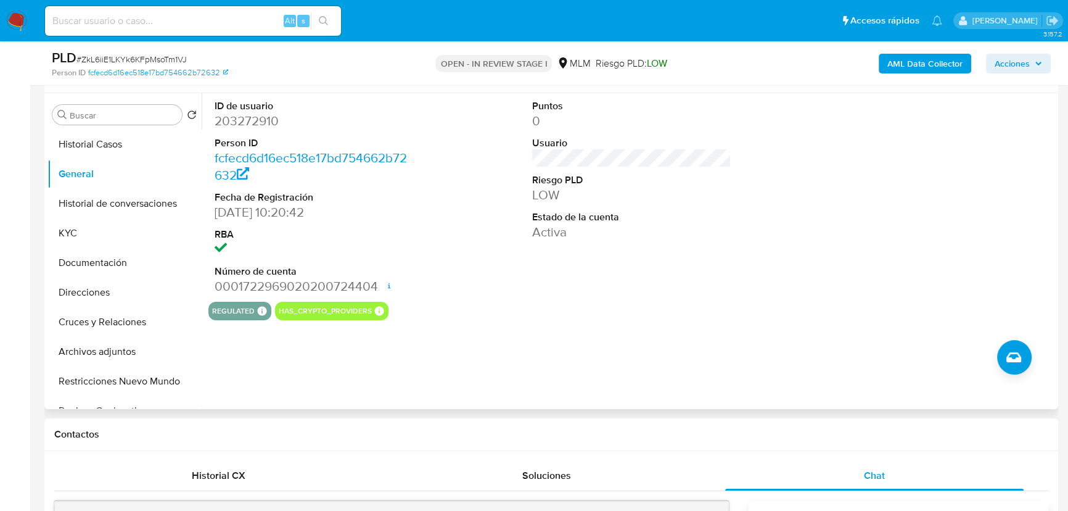
scroll to position [224, 0]
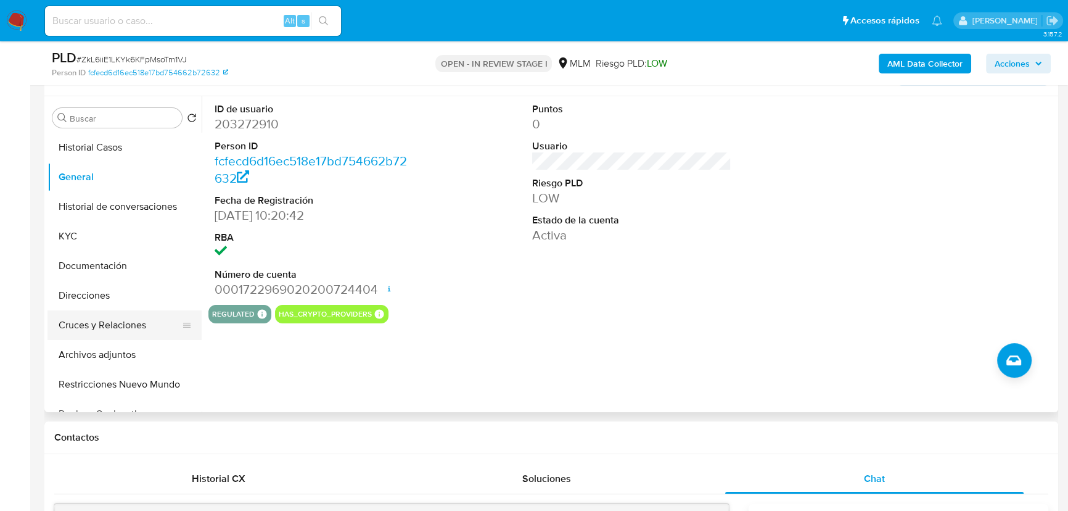
click at [97, 323] on button "Cruces y Relaciones" at bounding box center [119, 325] width 144 height 30
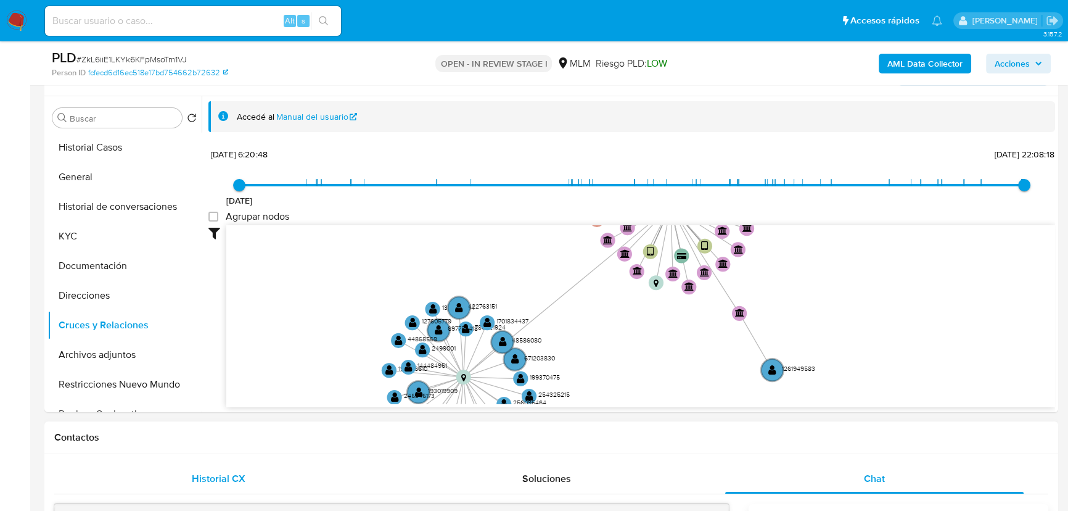
scroll to position [1, 0]
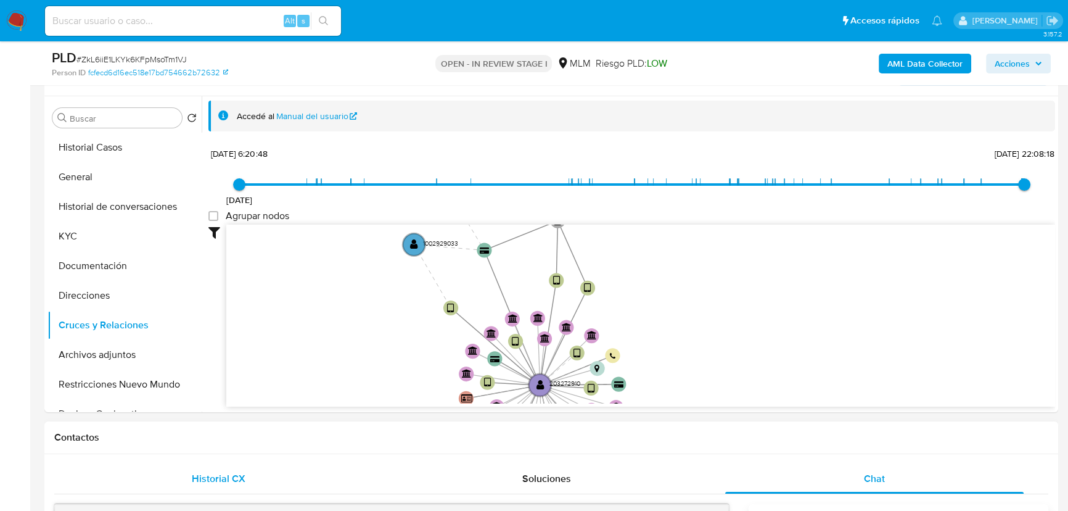
drag, startPoint x: 476, startPoint y: 286, endPoint x: 345, endPoint y: 464, distance: 221.1
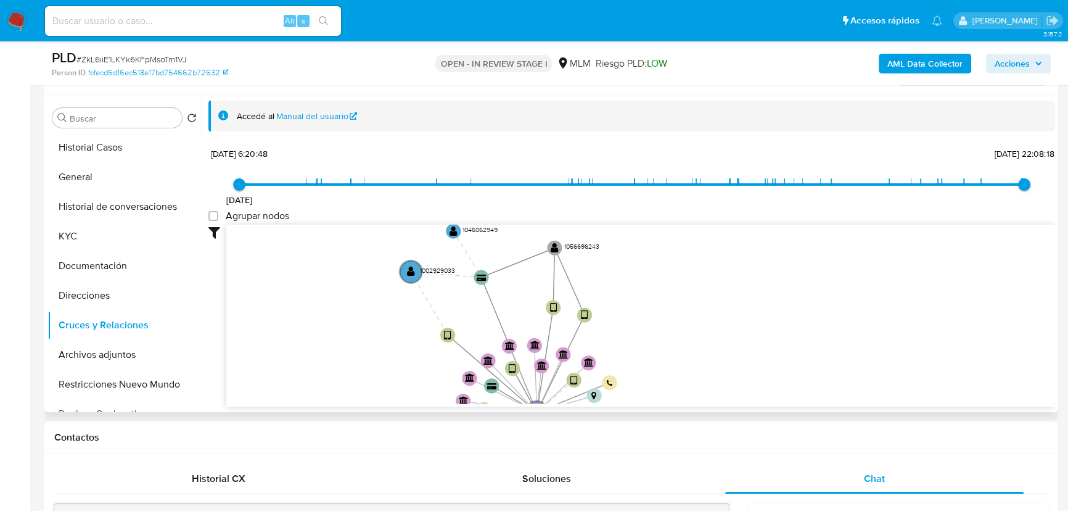
drag, startPoint x: 373, startPoint y: 339, endPoint x: 403, endPoint y: 185, distance: 157.1
click at [377, 360] on icon "user-203272910  203272910 device-68236522bdab62aeb8c6fbaa  device-63bb7b82088…" at bounding box center [640, 313] width 829 height 179
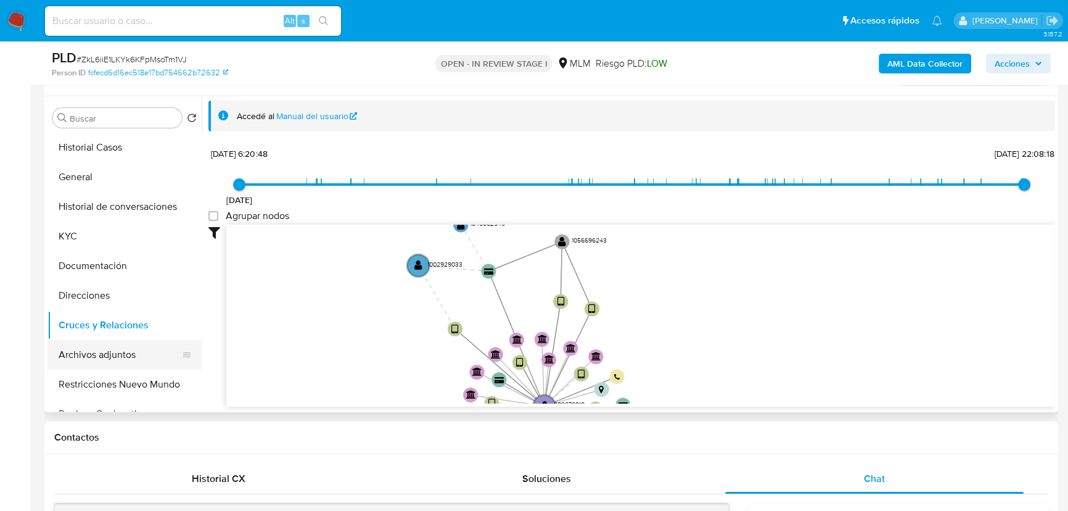
click at [135, 353] on button "Archivos adjuntos" at bounding box center [119, 355] width 144 height 30
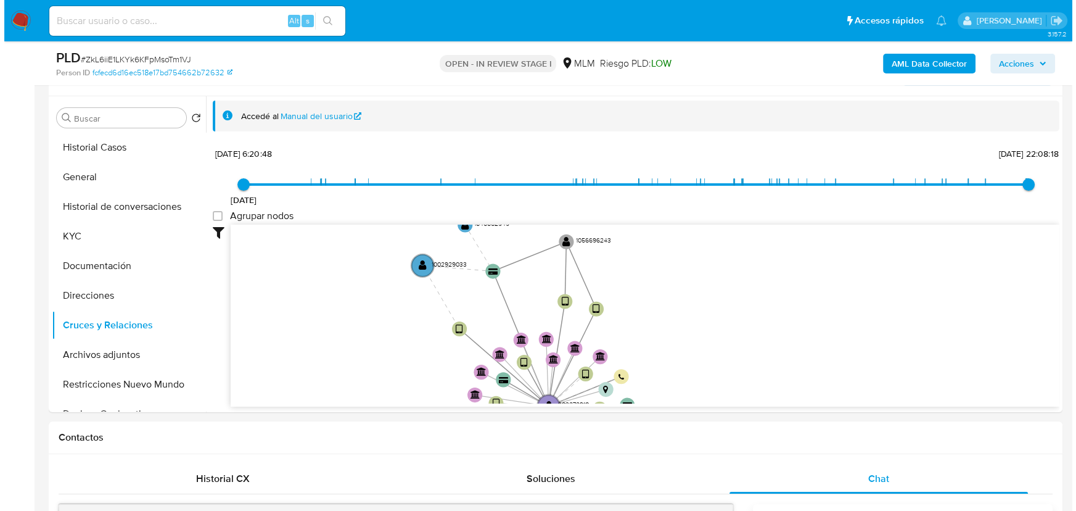
scroll to position [0, 0]
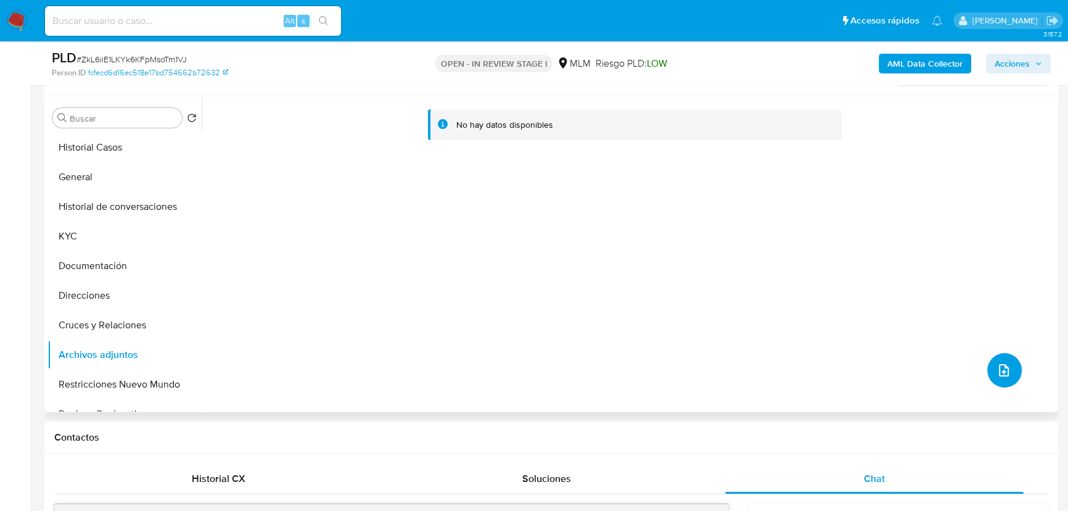
click at [1000, 364] on icon "upload-file" at bounding box center [1004, 370] width 15 height 15
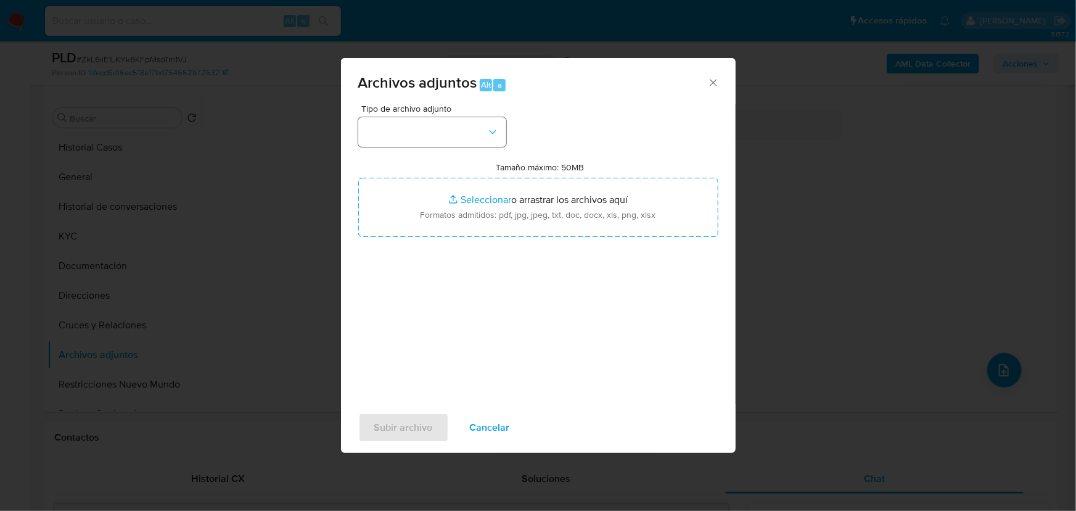
drag, startPoint x: 417, startPoint y: 113, endPoint x: 414, endPoint y: 121, distance: 8.4
click at [416, 113] on span "Tipo de archivo adjunto" at bounding box center [435, 108] width 148 height 9
click at [414, 133] on button "button" at bounding box center [432, 132] width 148 height 30
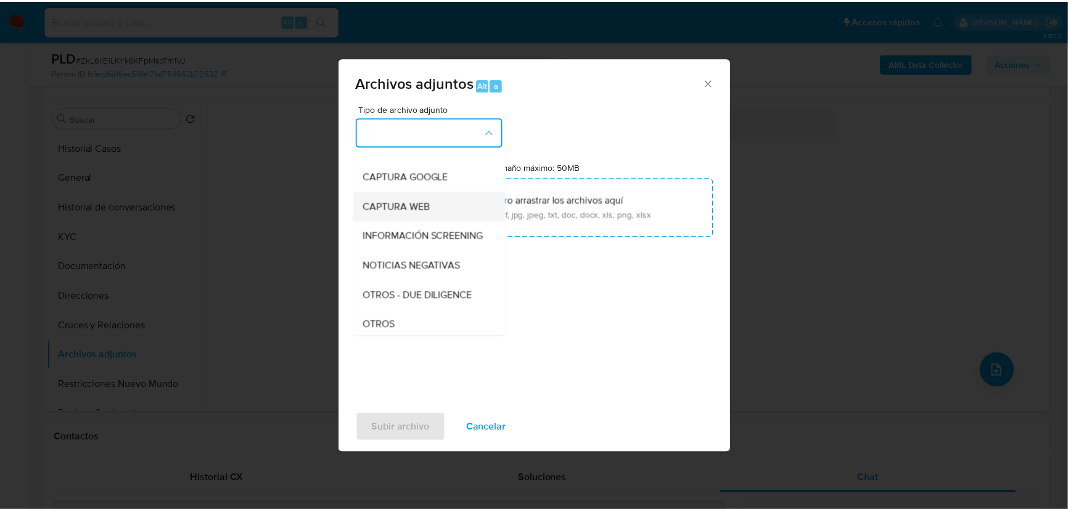
scroll to position [112, 0]
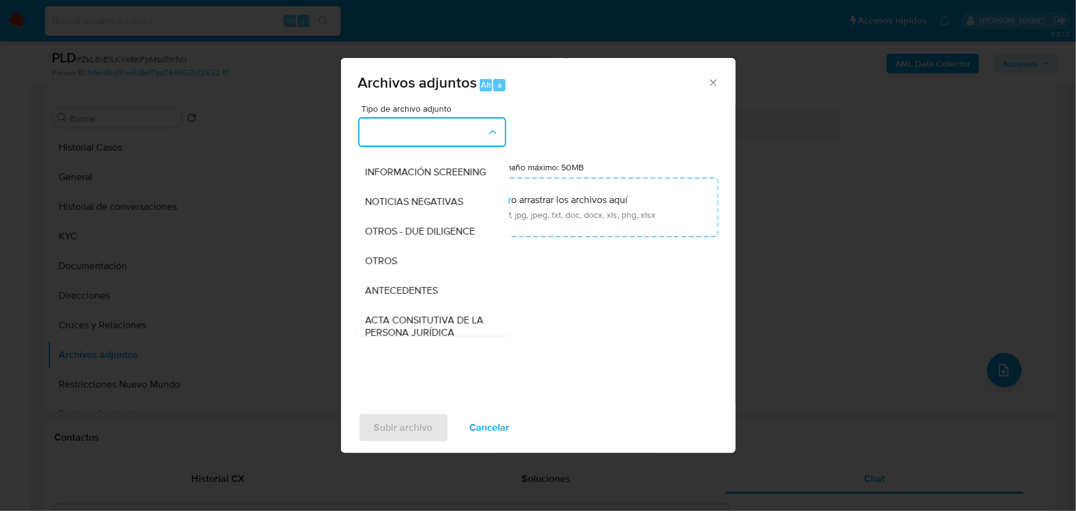
click at [395, 267] on span "OTROS" at bounding box center [382, 261] width 32 height 12
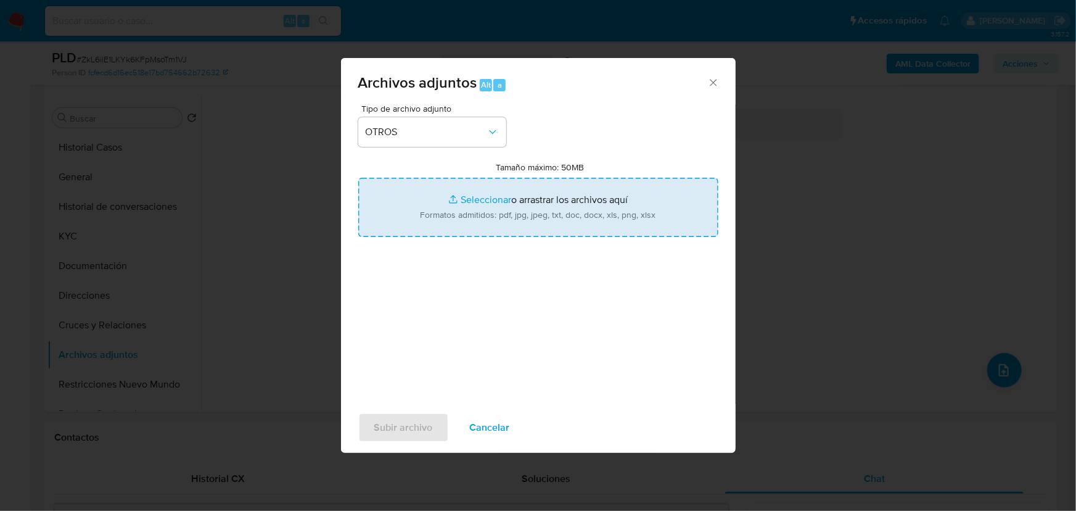
click at [447, 197] on input "Tamaño máximo: 50MB Seleccionar archivos" at bounding box center [538, 207] width 360 height 59
type input "C:\fakepath\203272910_Jose Gabriel Silva Pacheco_Ago25.pdf"
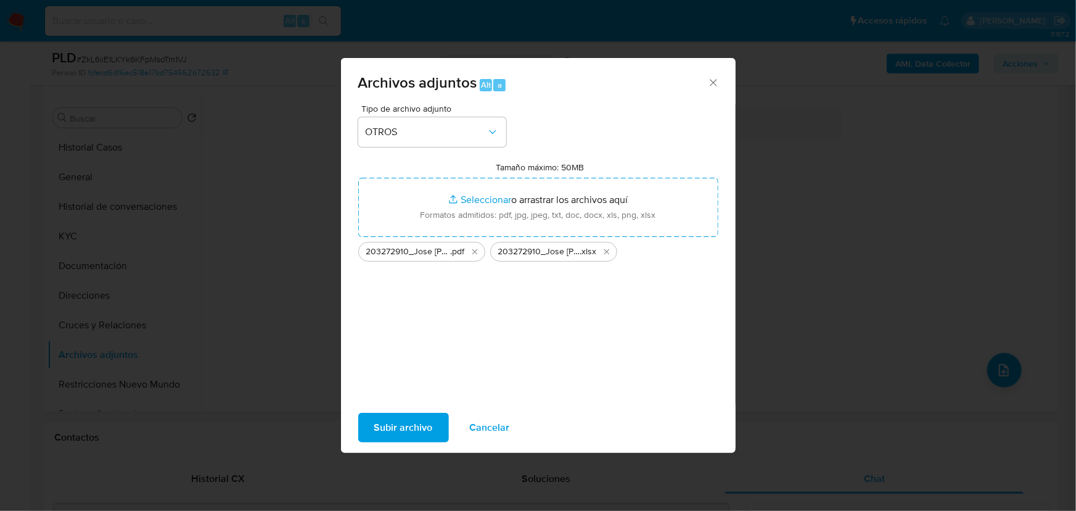
click at [416, 427] on span "Subir archivo" at bounding box center [403, 427] width 59 height 27
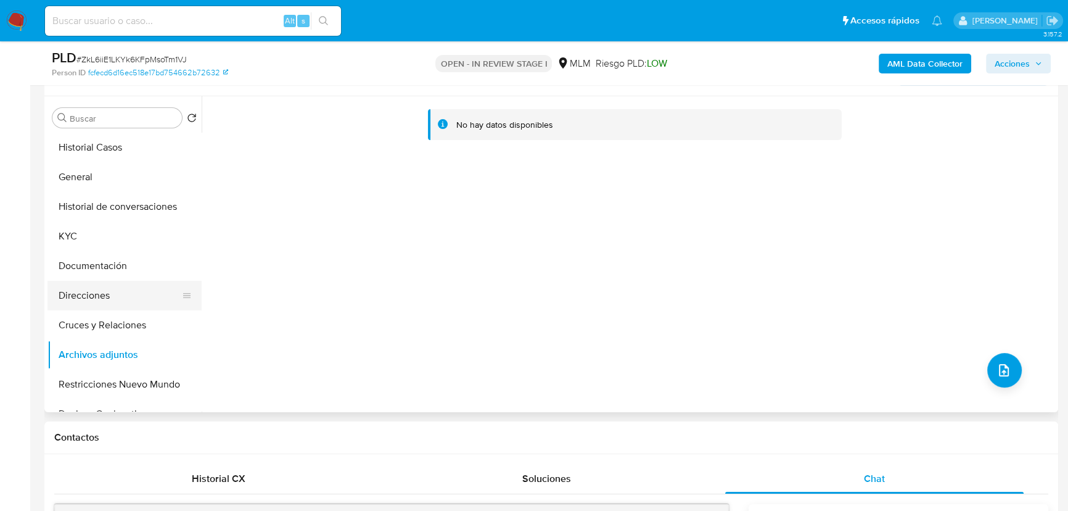
drag, startPoint x: 111, startPoint y: 265, endPoint x: 109, endPoint y: 300, distance: 35.2
click at [111, 265] on button "Documentación" at bounding box center [124, 266] width 154 height 30
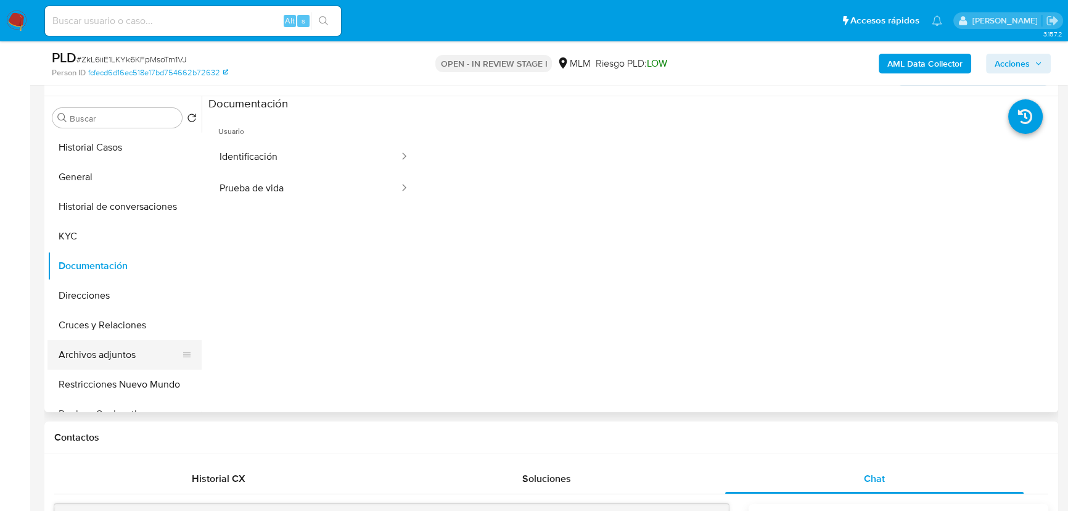
click at [105, 358] on button "Archivos adjuntos" at bounding box center [119, 355] width 144 height 30
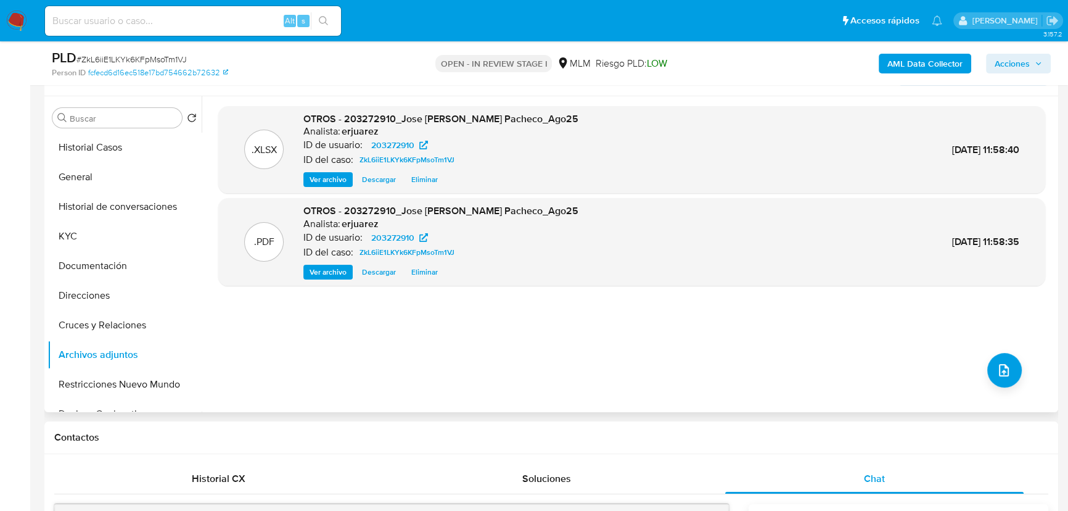
click at [320, 275] on span "Ver archivo" at bounding box center [328, 272] width 37 height 12
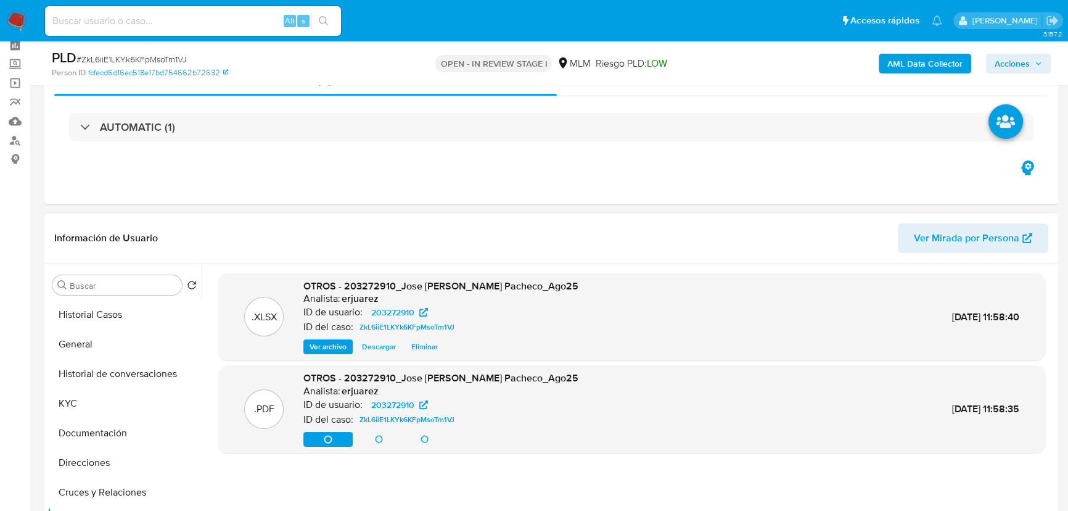
scroll to position [56, 0]
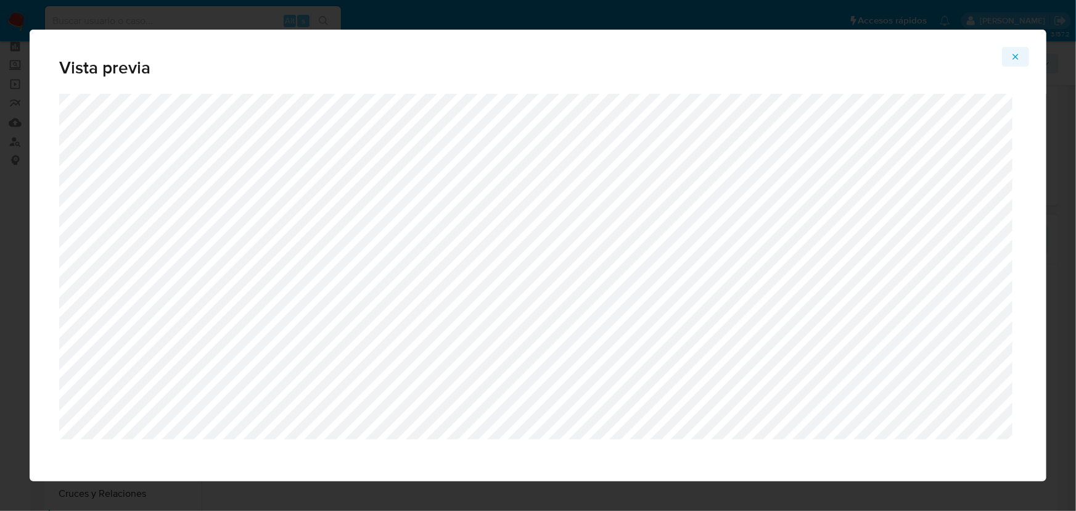
click at [1011, 57] on icon "Attachment preview" at bounding box center [1016, 57] width 10 height 10
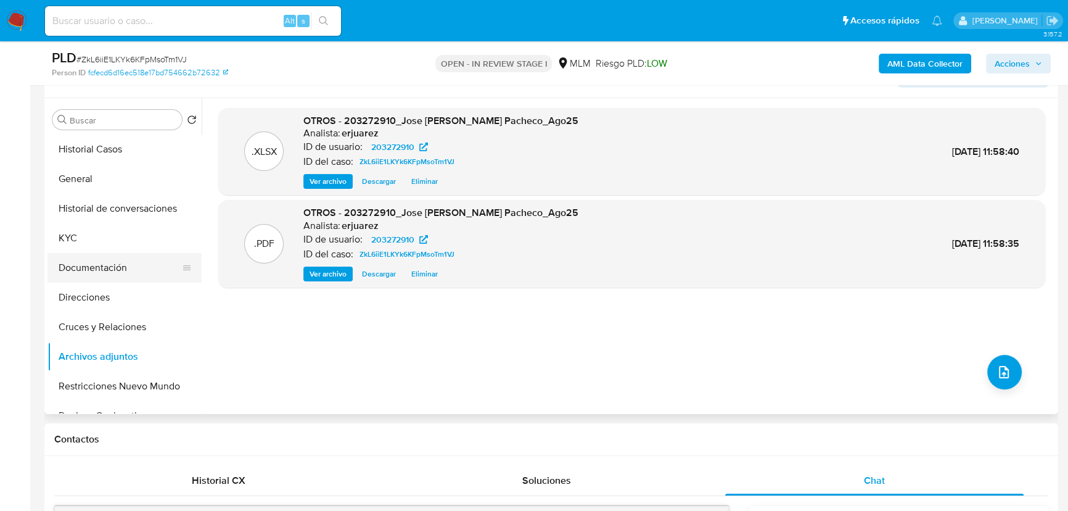
scroll to position [224, 0]
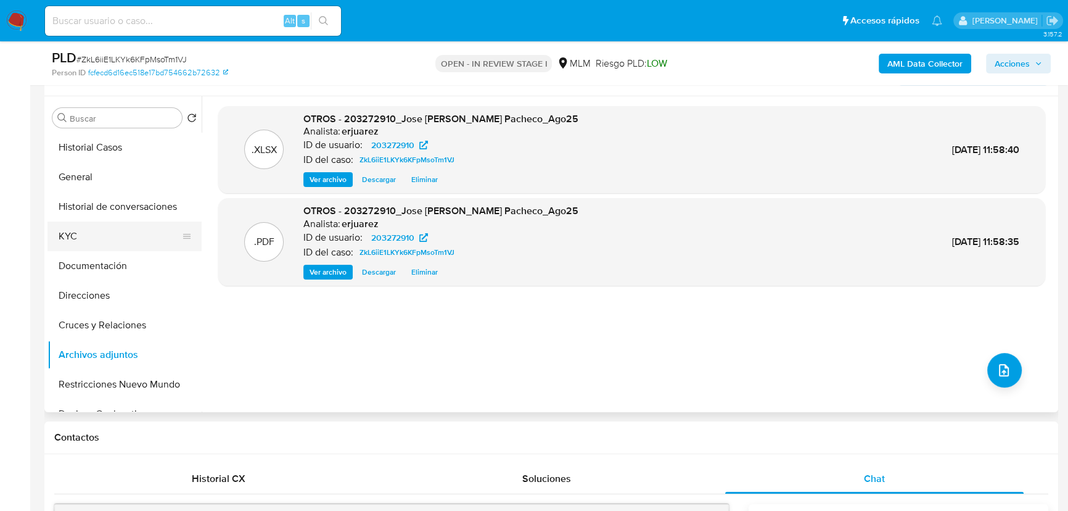
click at [91, 222] on button "KYC" at bounding box center [119, 236] width 144 height 30
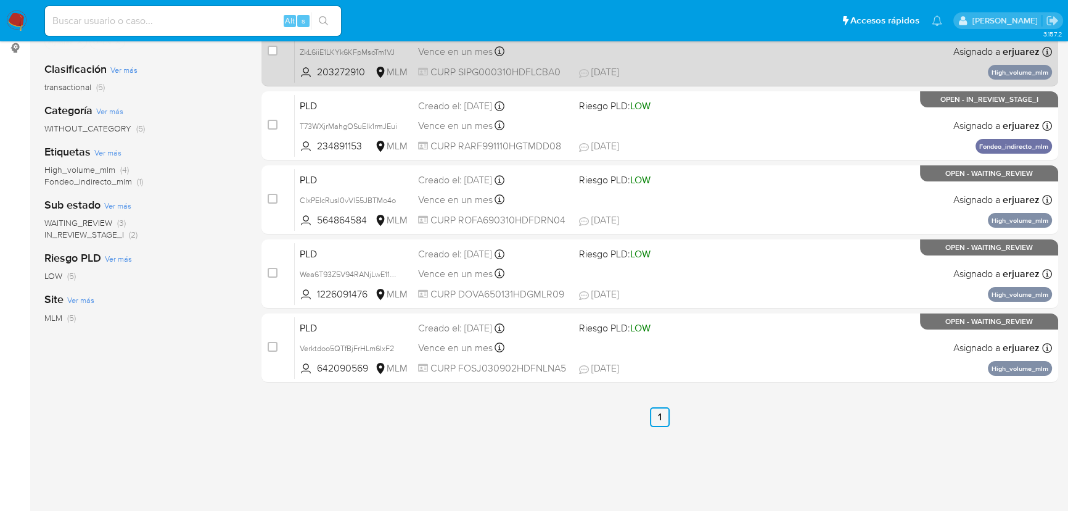
scroll to position [112, 0]
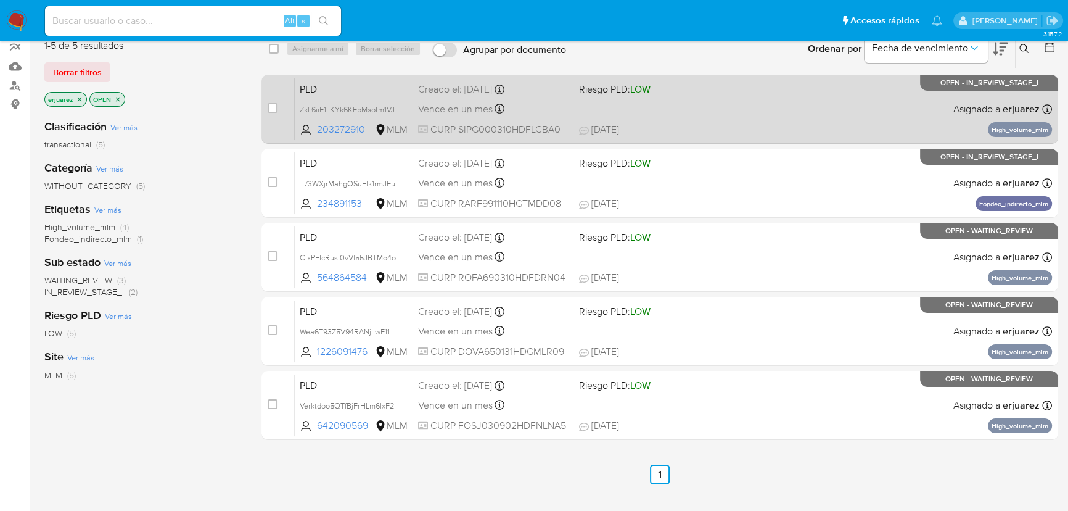
click at [722, 86] on span "Riesgo PLD: LOW" at bounding box center [654, 88] width 151 height 16
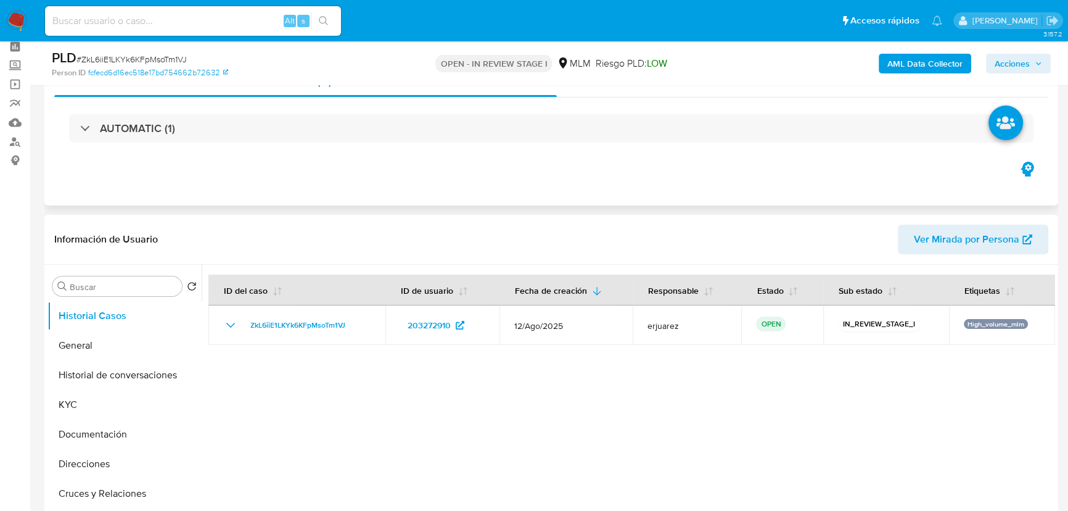
select select "10"
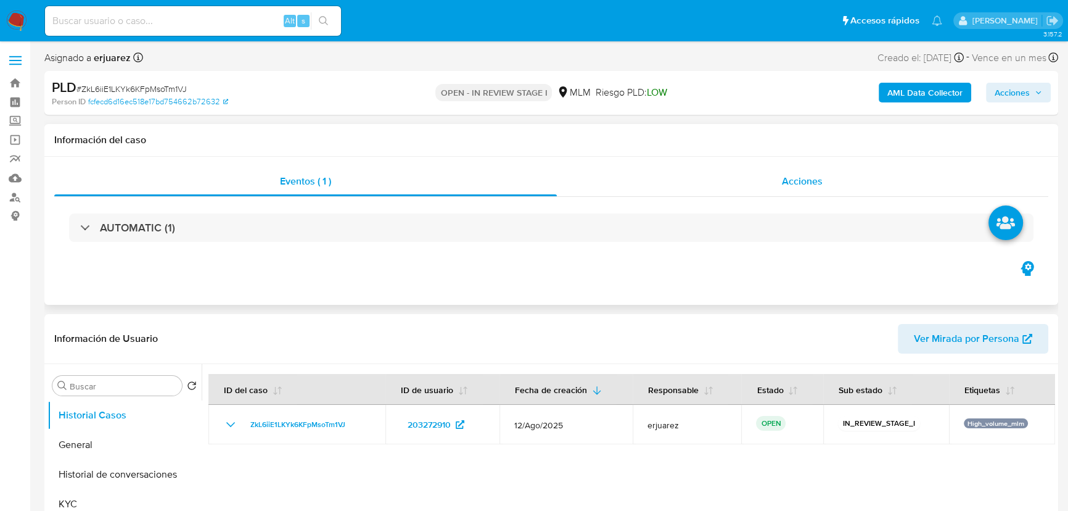
click at [740, 175] on div "Acciones" at bounding box center [803, 182] width 492 height 30
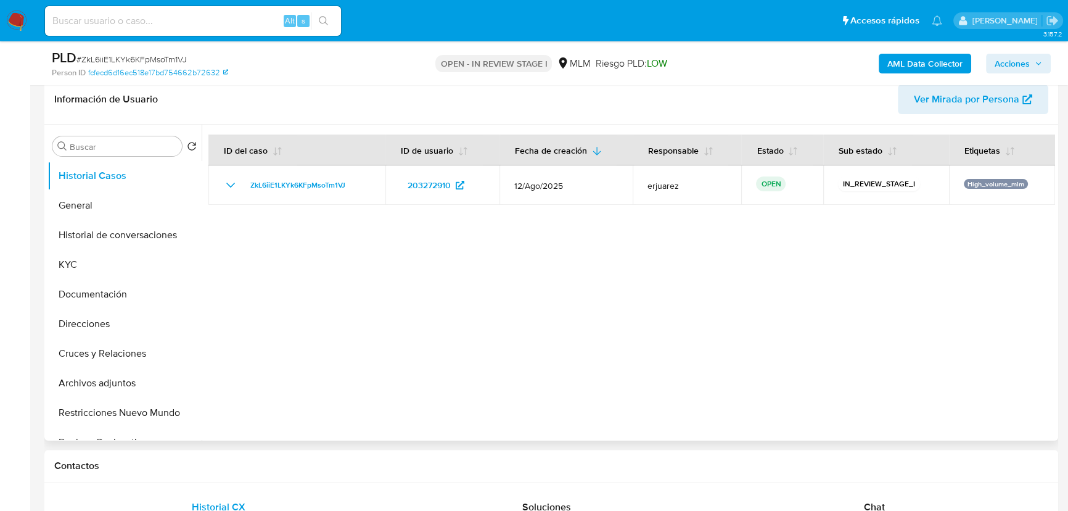
scroll to position [336, 0]
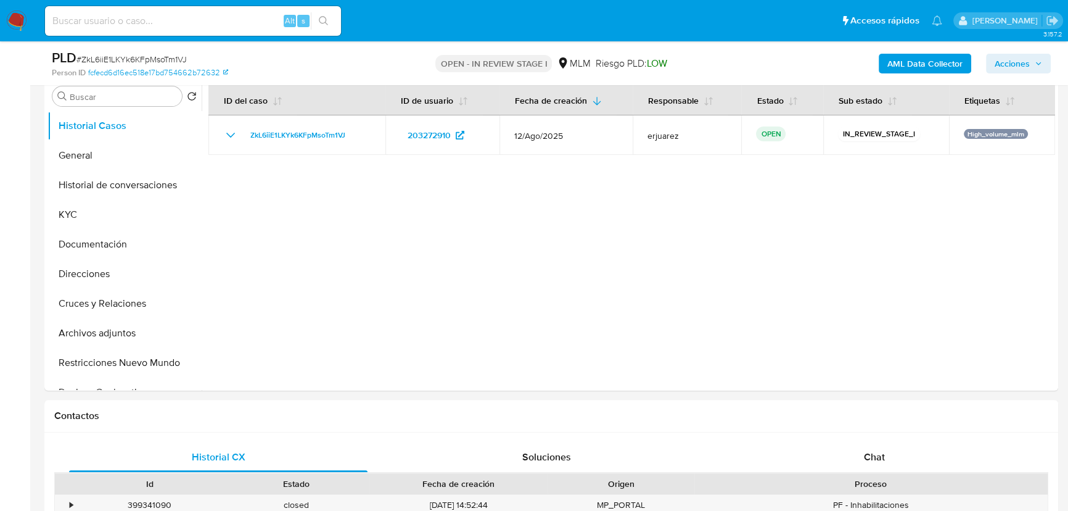
drag, startPoint x: 118, startPoint y: 334, endPoint x: 18, endPoint y: 333, distance: 99.9
click at [117, 334] on button "Archivos adjuntos" at bounding box center [124, 333] width 154 height 30
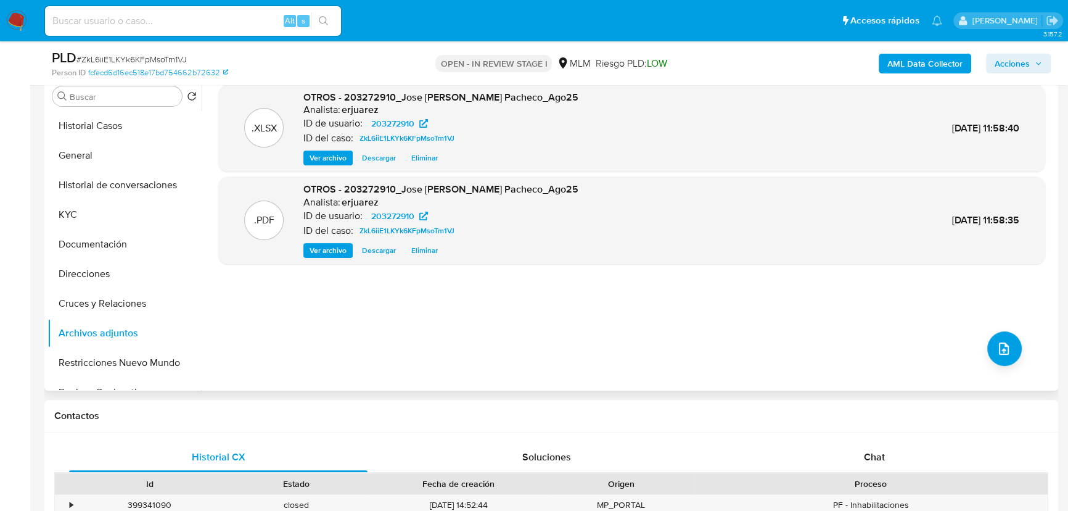
click at [321, 252] on span "Ver archivo" at bounding box center [328, 250] width 37 height 12
click at [1018, 49] on div "AML Data Collector Acciones" at bounding box center [886, 63] width 330 height 29
click at [1012, 59] on span "Acciones" at bounding box center [1012, 64] width 35 height 20
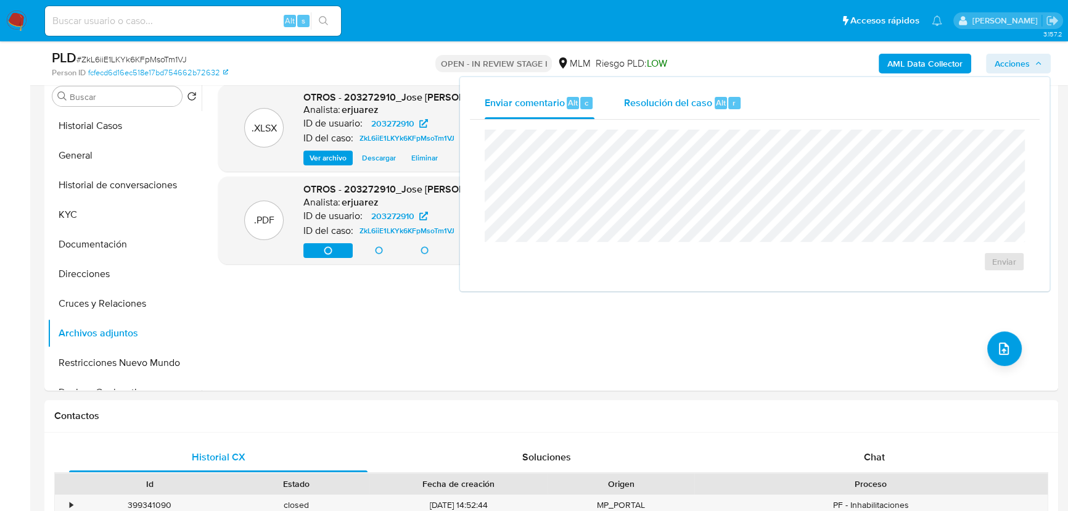
click at [686, 101] on span "Resolución del caso" at bounding box center [668, 102] width 88 height 14
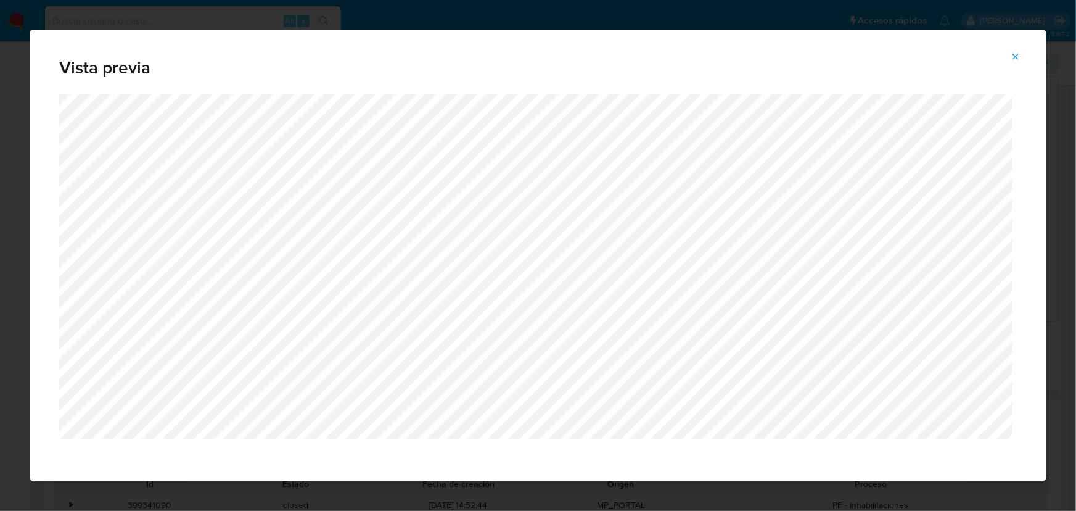
click at [1011, 55] on icon "Attachment preview" at bounding box center [1016, 57] width 10 height 10
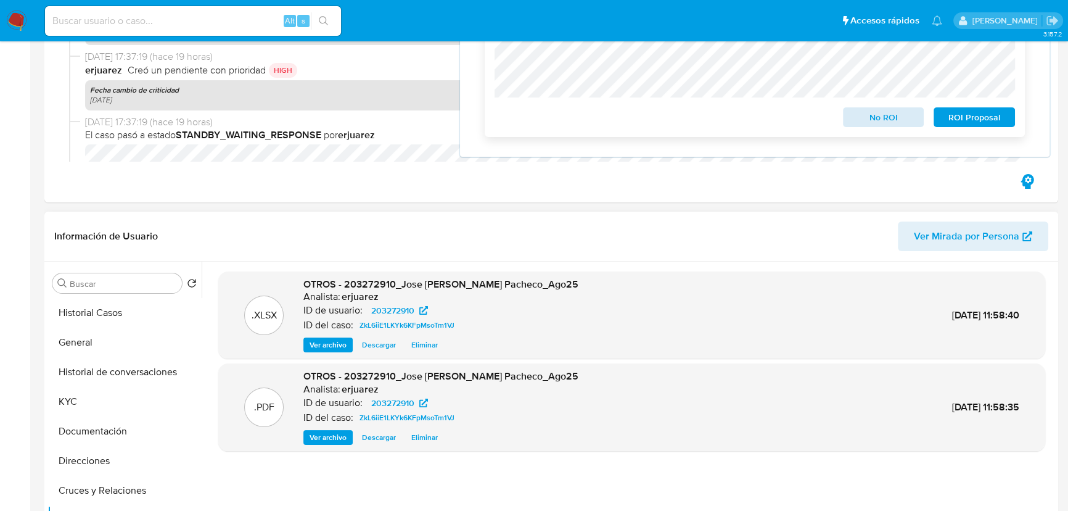
scroll to position [0, 0]
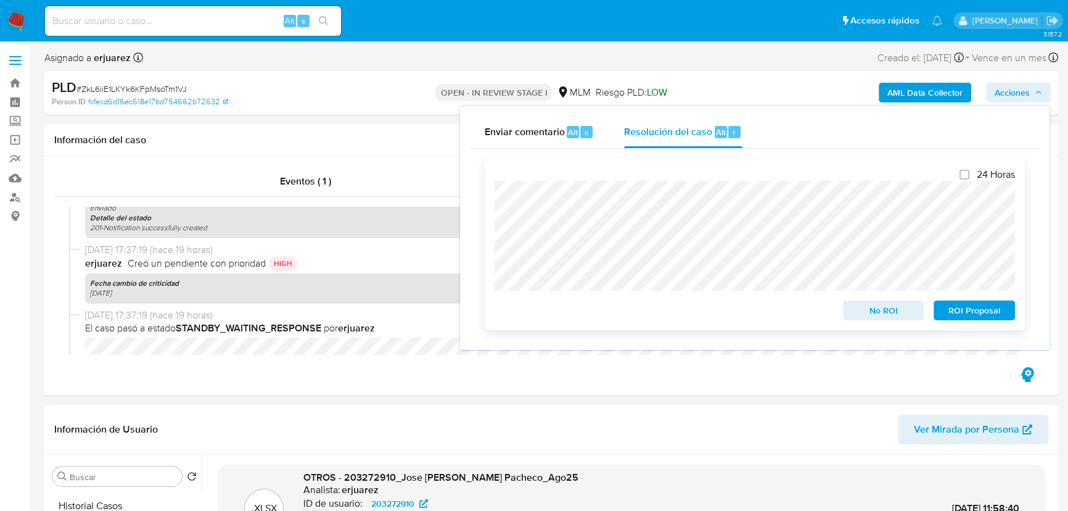
click at [492, 191] on div "24 Horas No ROI ROI Proposal" at bounding box center [755, 244] width 540 height 171
click at [951, 313] on span "ROI Proposal" at bounding box center [974, 310] width 64 height 17
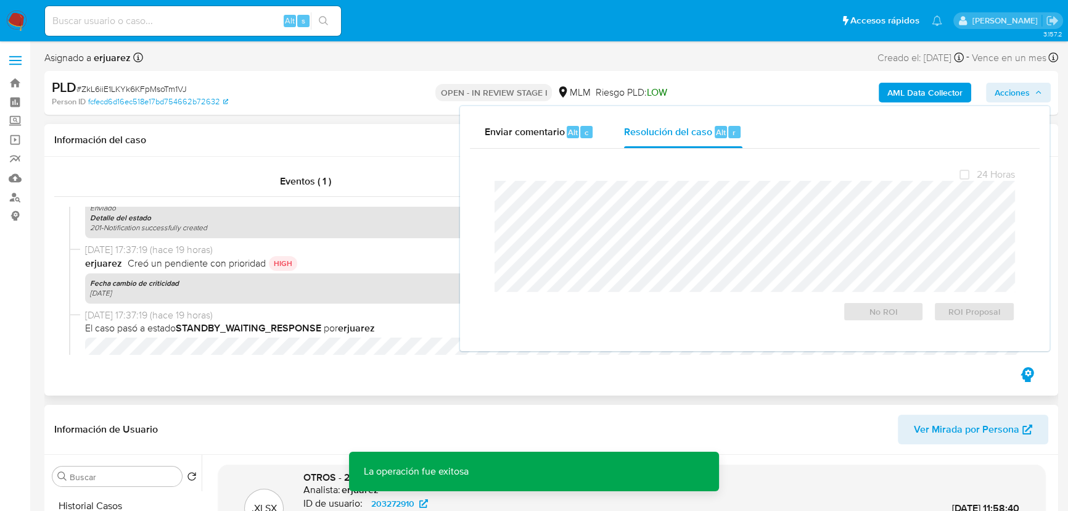
drag, startPoint x: 230, startPoint y: 324, endPoint x: 265, endPoint y: 249, distance: 82.8
click at [231, 324] on b "STANDBY_WAITING_RESPONSE" at bounding box center [249, 328] width 146 height 14
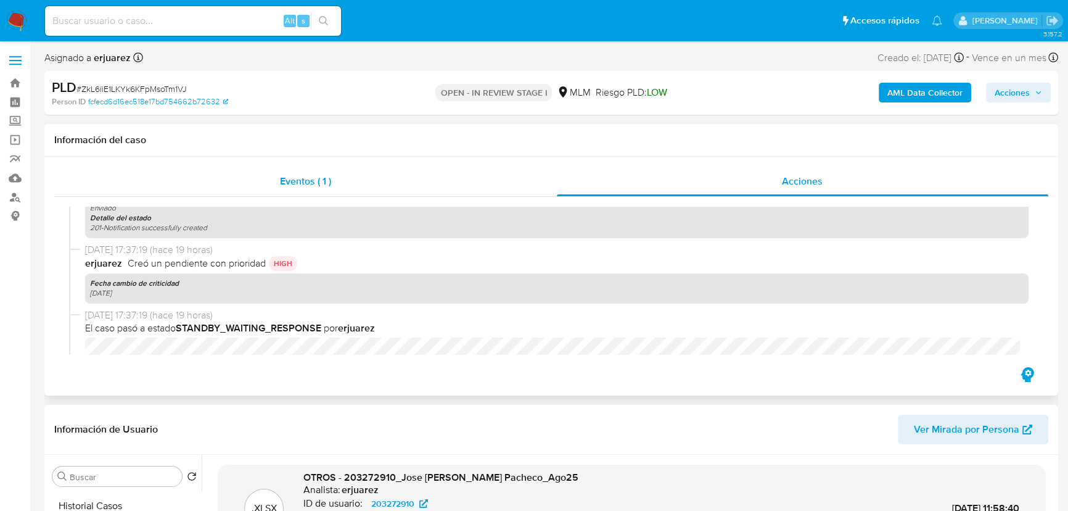
click at [302, 179] on span "Eventos ( 1 )" at bounding box center [305, 181] width 51 height 14
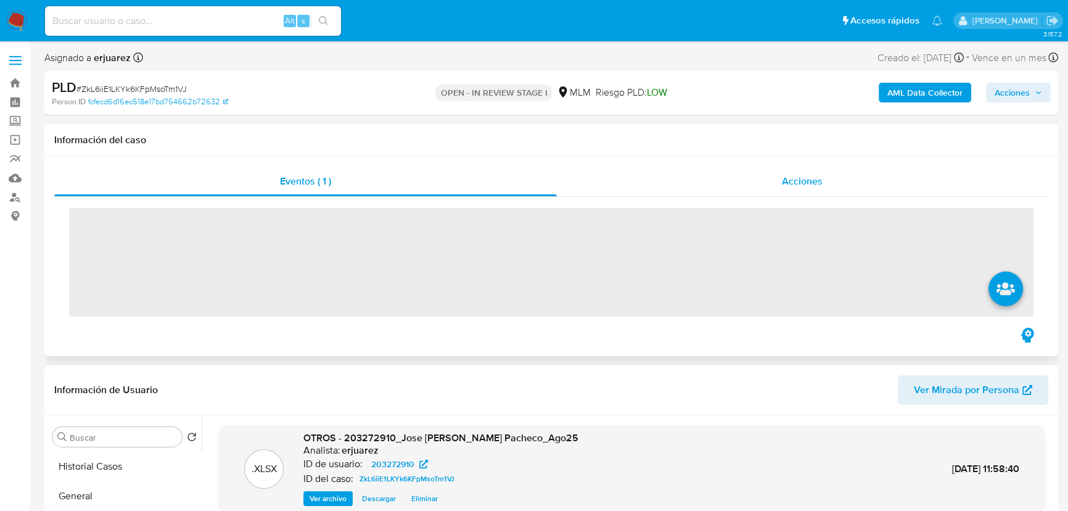
click at [624, 185] on div "Acciones" at bounding box center [803, 182] width 492 height 30
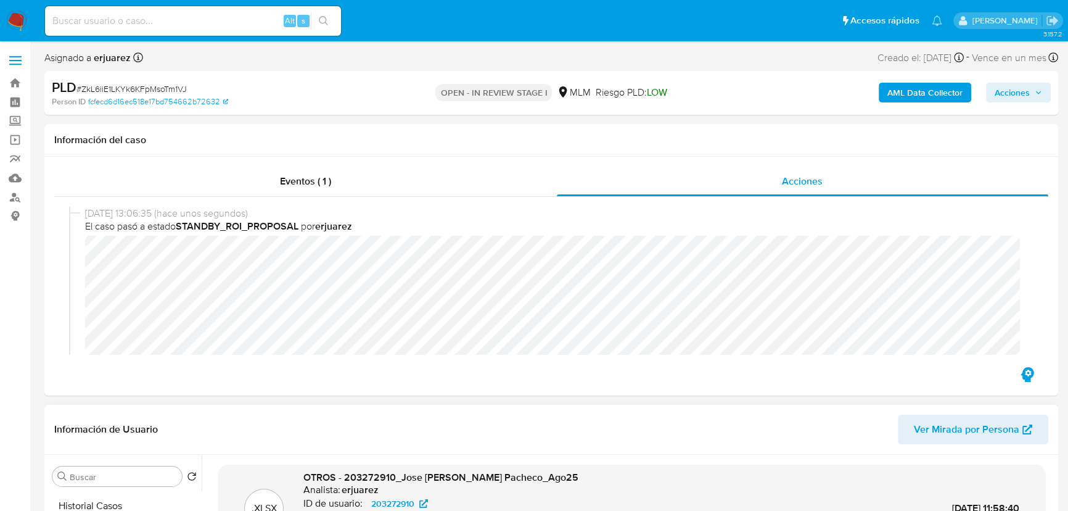
drag, startPoint x: 23, startPoint y: 15, endPoint x: 27, endPoint y: 3, distance: 12.9
click at [22, 15] on img at bounding box center [16, 20] width 21 height 21
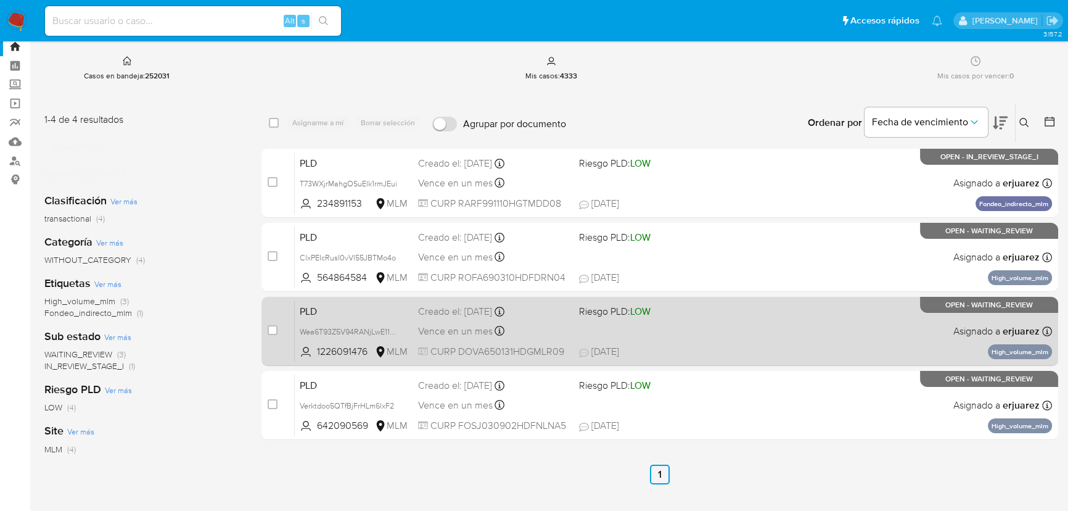
scroll to position [56, 0]
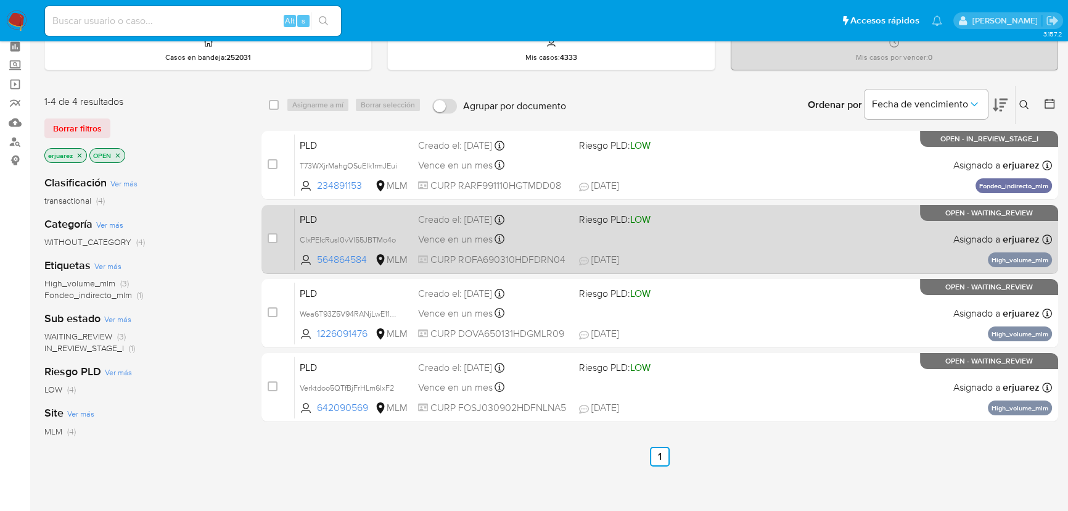
click at [736, 235] on div "PLD ClxPEIcRusI0vVl55JBTMo4o 564864584 MLM Riesgo PLD: LOW Creado el: [DATE] Cr…" at bounding box center [673, 239] width 757 height 62
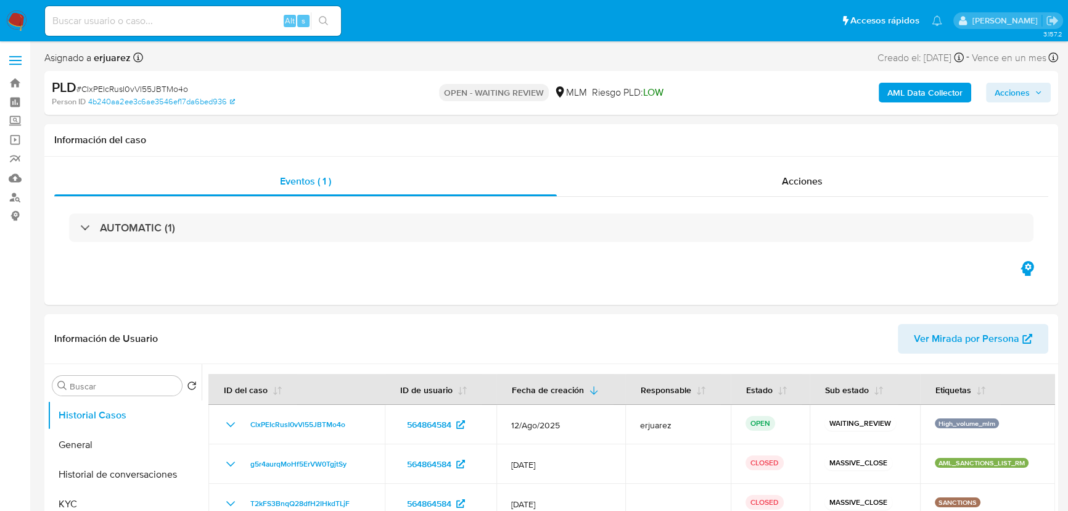
select select "10"
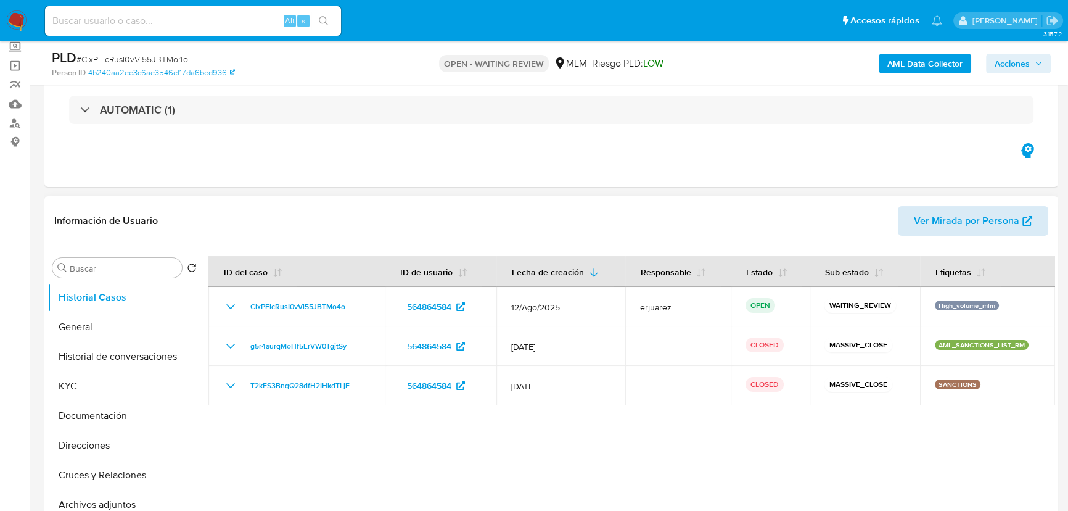
scroll to position [224, 0]
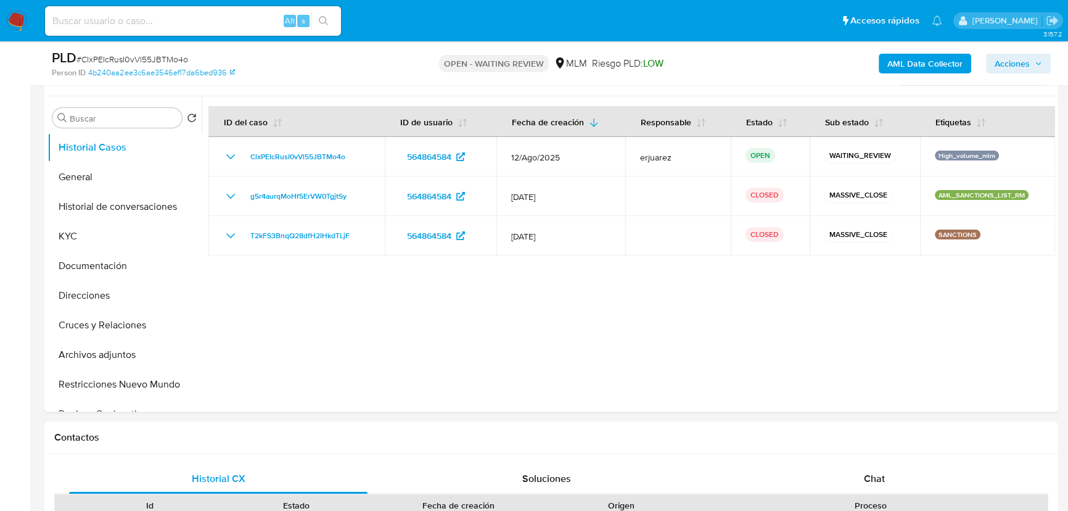
drag, startPoint x: 881, startPoint y: 484, endPoint x: 871, endPoint y: 419, distance: 64.9
click at [881, 484] on span "Chat" at bounding box center [874, 478] width 21 height 14
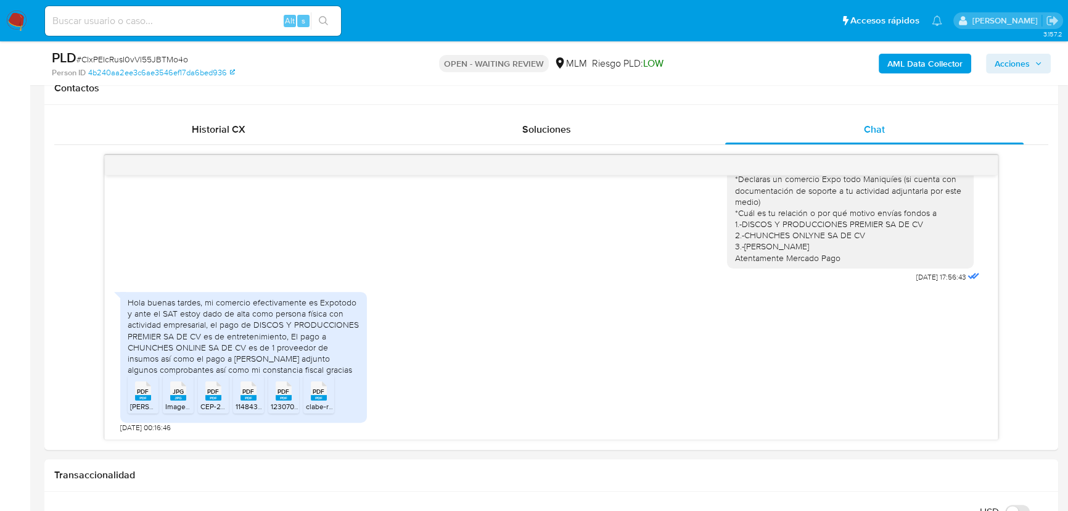
scroll to position [672, 0]
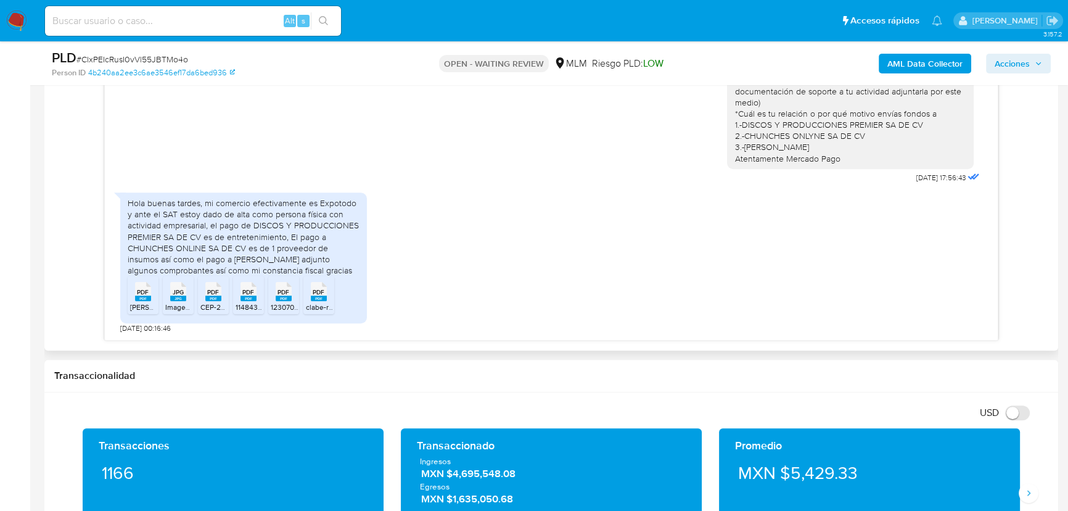
click at [141, 295] on rect at bounding box center [143, 298] width 16 height 6
click at [176, 295] on span "JPG" at bounding box center [178, 292] width 11 height 8
click at [210, 295] on rect at bounding box center [213, 298] width 16 height 6
drag, startPoint x: 243, startPoint y: 295, endPoint x: 271, endPoint y: 295, distance: 28.4
click at [244, 295] on rect at bounding box center [249, 298] width 16 height 6
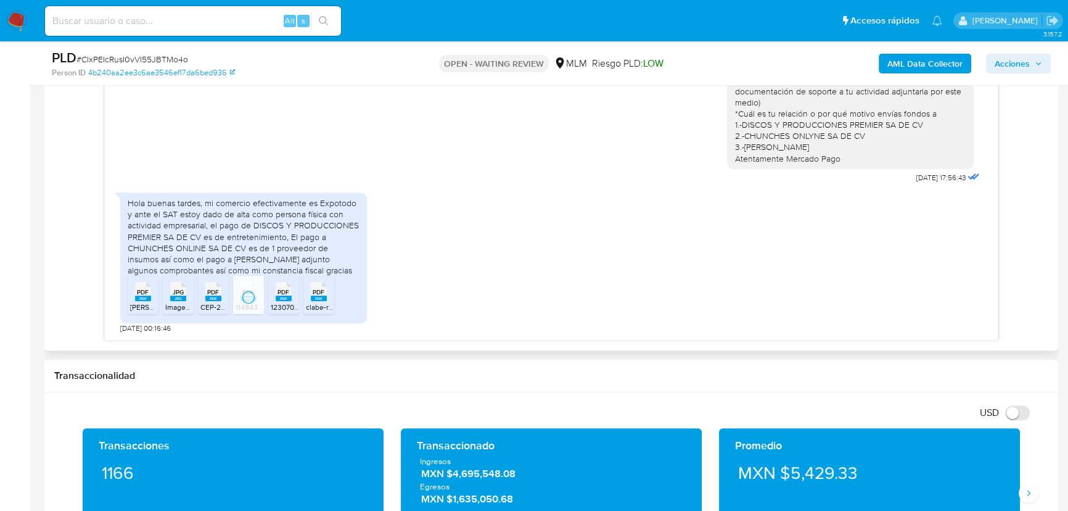
drag, startPoint x: 284, startPoint y: 295, endPoint x: 314, endPoint y: 295, distance: 29.6
click at [284, 295] on rect at bounding box center [284, 298] width 16 height 6
drag, startPoint x: 321, startPoint y: 295, endPoint x: 480, endPoint y: 352, distance: 168.4
click at [322, 295] on rect at bounding box center [319, 298] width 16 height 6
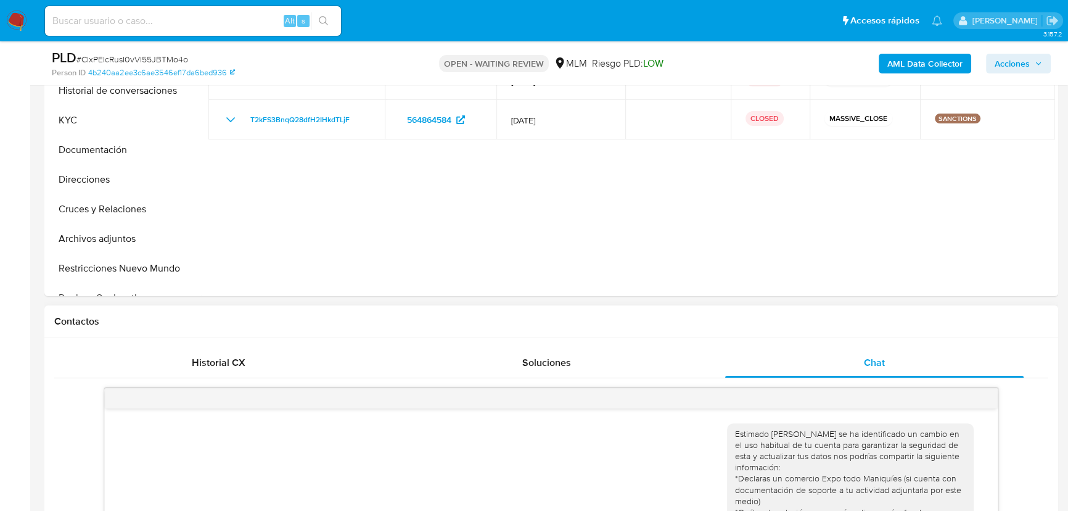
scroll to position [336, 0]
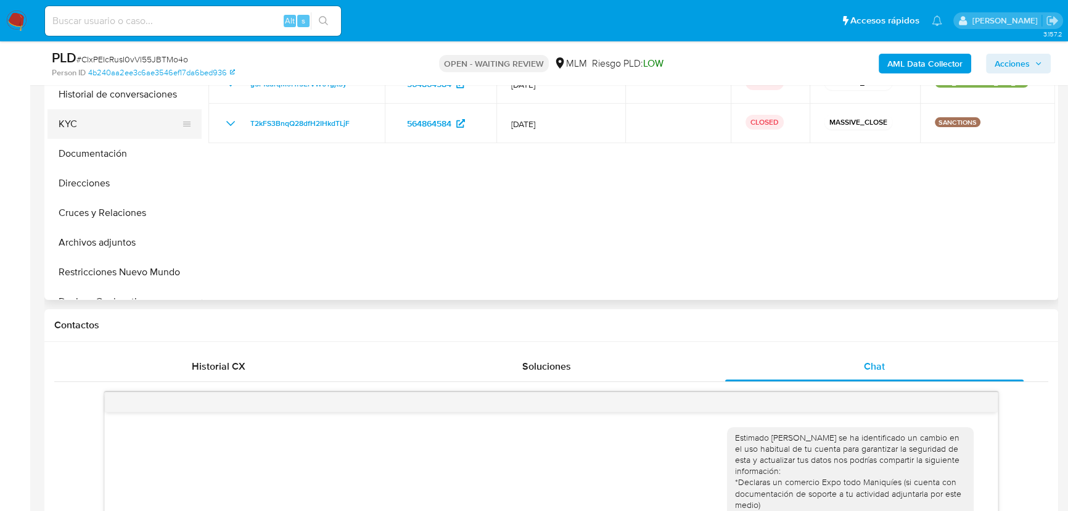
click at [98, 118] on button "KYC" at bounding box center [119, 124] width 144 height 30
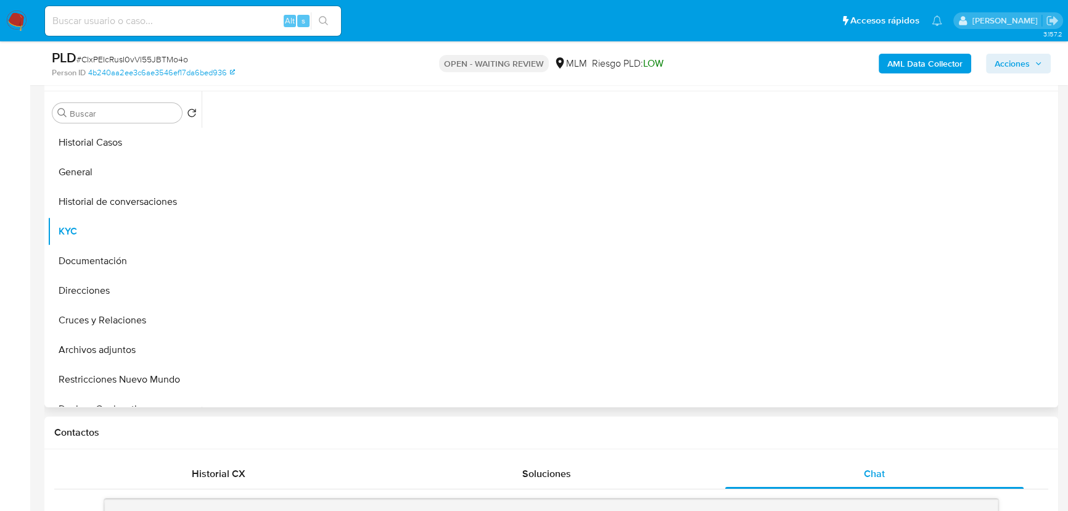
scroll to position [224, 0]
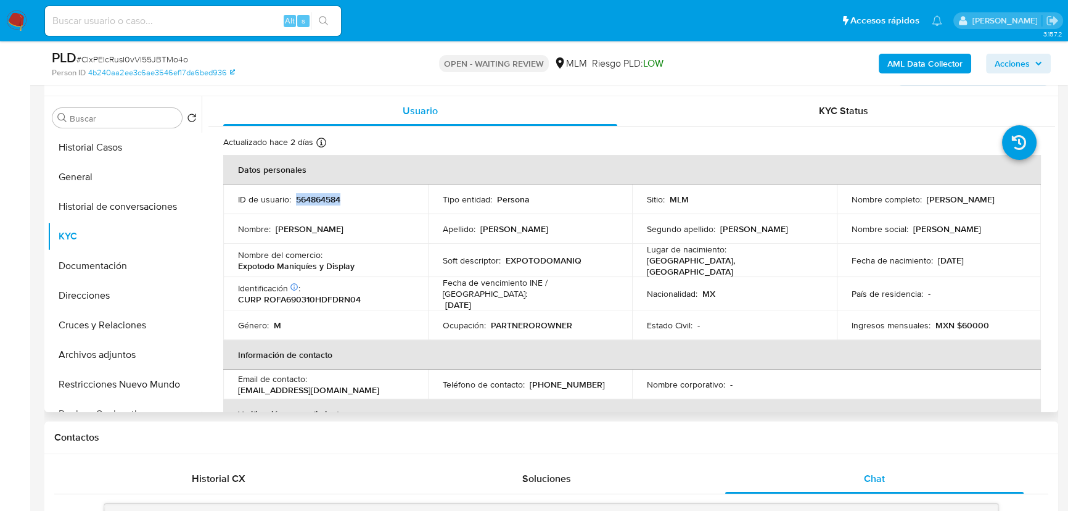
drag, startPoint x: 357, startPoint y: 196, endPoint x: 295, endPoint y: 197, distance: 61.7
click at [295, 197] on div "ID de usuario : 564864584" at bounding box center [325, 199] width 175 height 11
copy p "564864584"
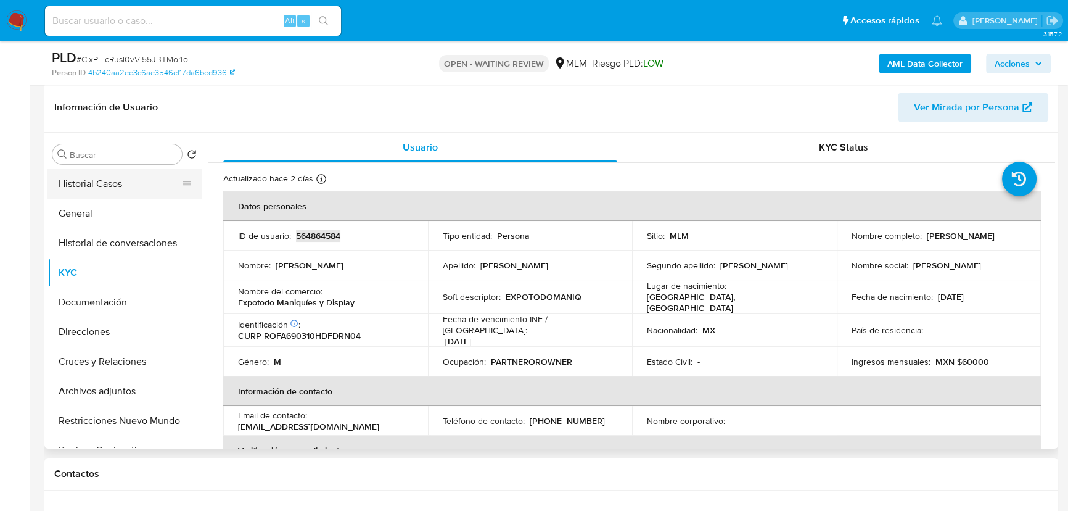
scroll to position [168, 0]
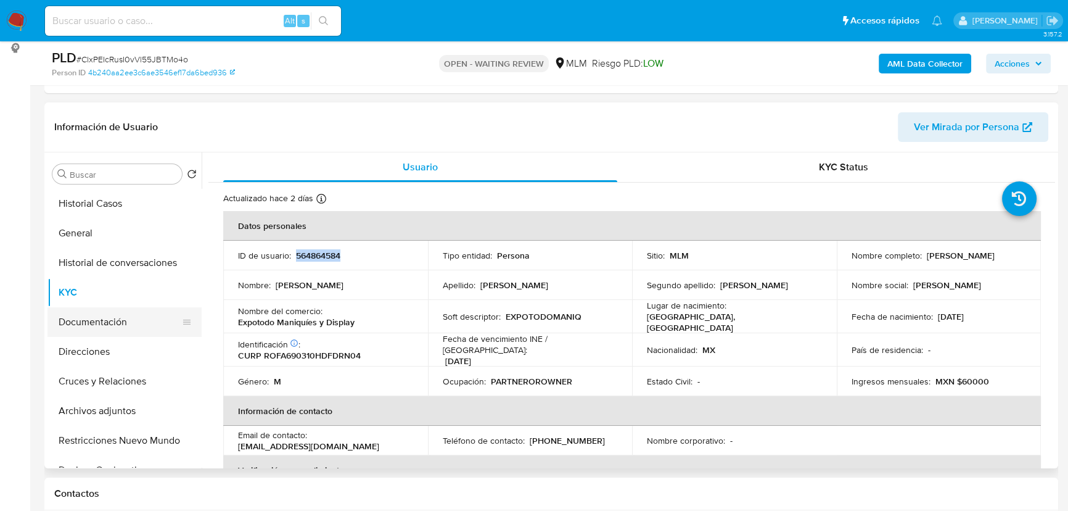
click at [117, 324] on button "Documentación" at bounding box center [119, 322] width 144 height 30
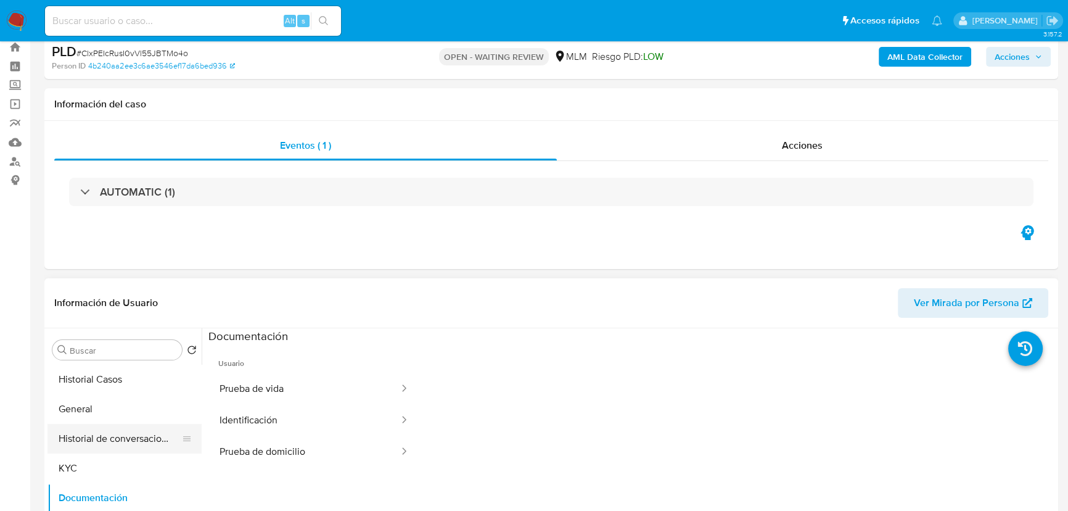
scroll to position [56, 0]
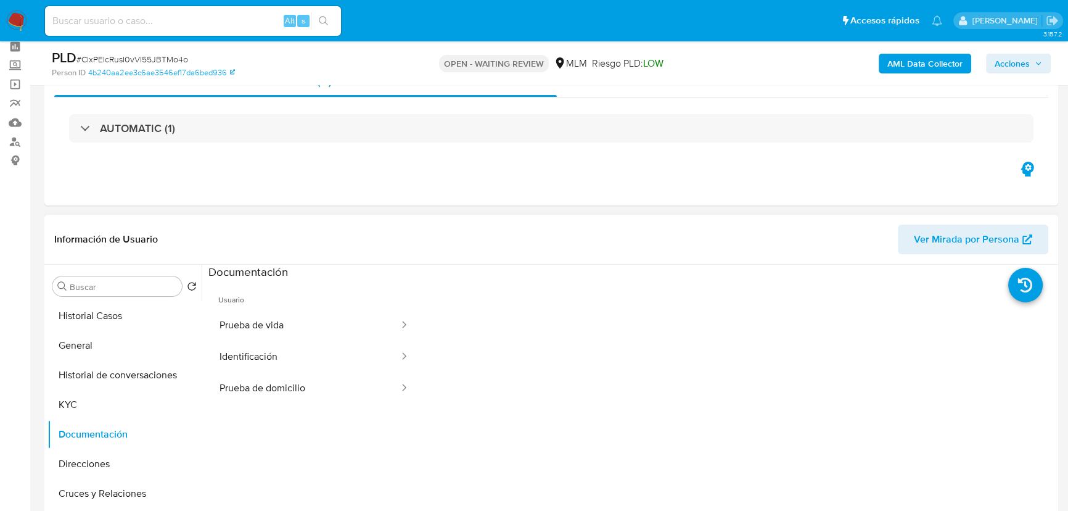
drag, startPoint x: 128, startPoint y: 366, endPoint x: 316, endPoint y: 263, distance: 214.5
click at [130, 367] on button "Historial de conversaciones" at bounding box center [124, 375] width 154 height 30
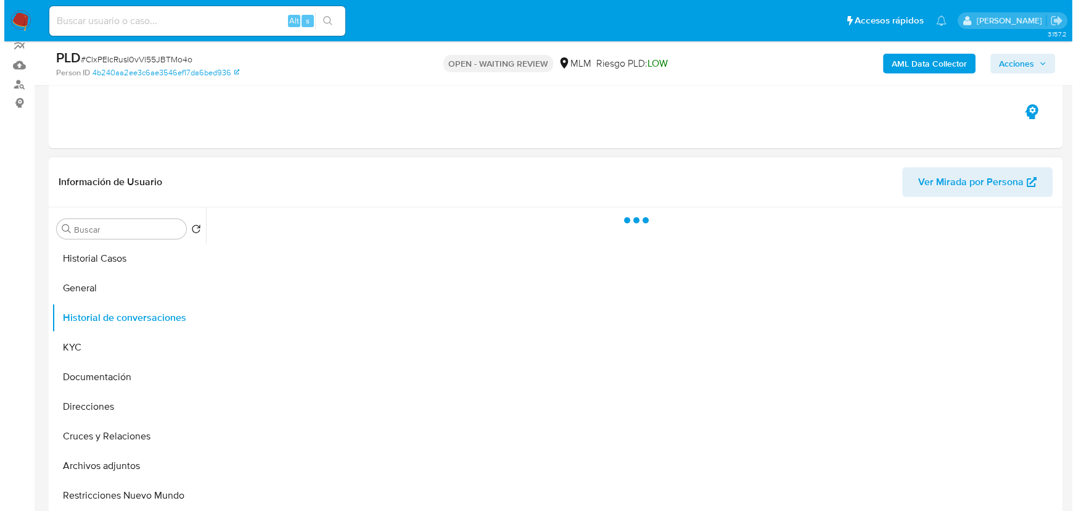
scroll to position [224, 0]
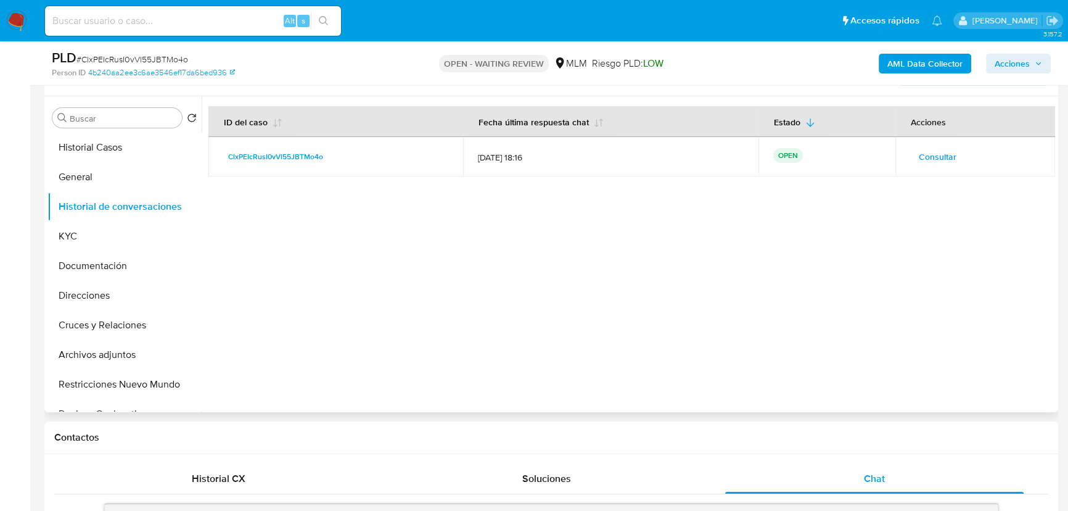
click at [930, 162] on span "Consultar" at bounding box center [938, 156] width 38 height 17
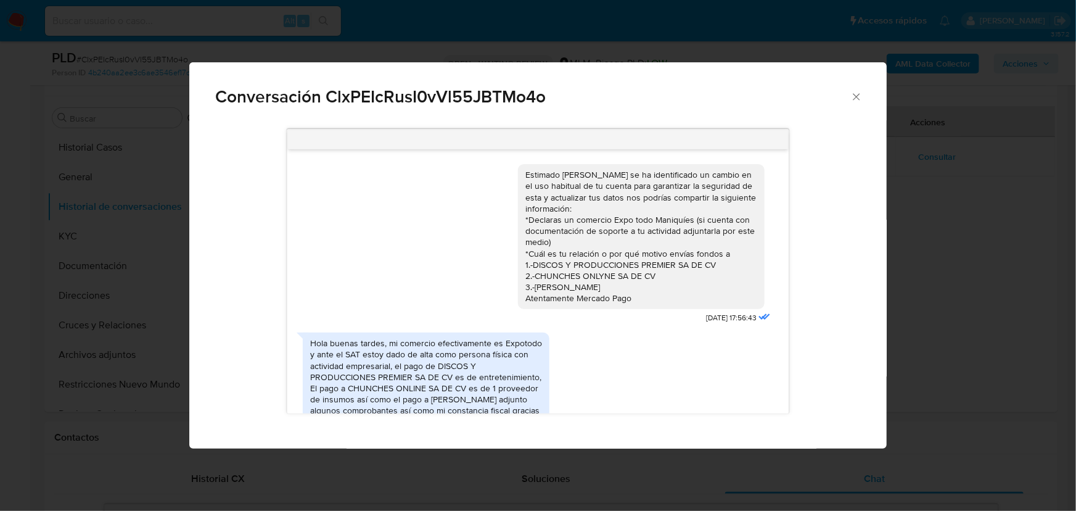
scroll to position [78, 0]
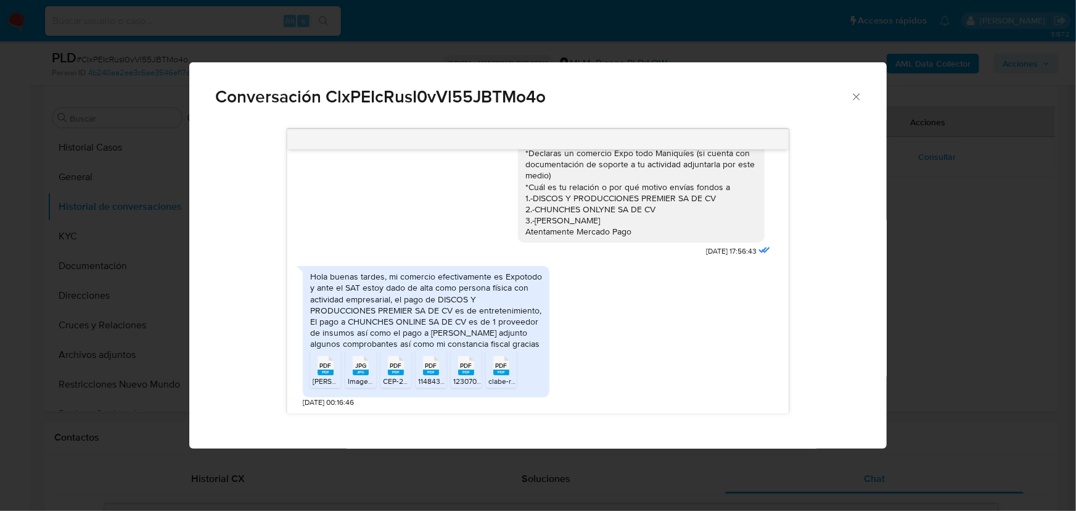
click at [255, 268] on div "Estimado Antonio se ha identificado un cambio en el uso habitual de tu cuenta p…" at bounding box center [538, 271] width 646 height 302
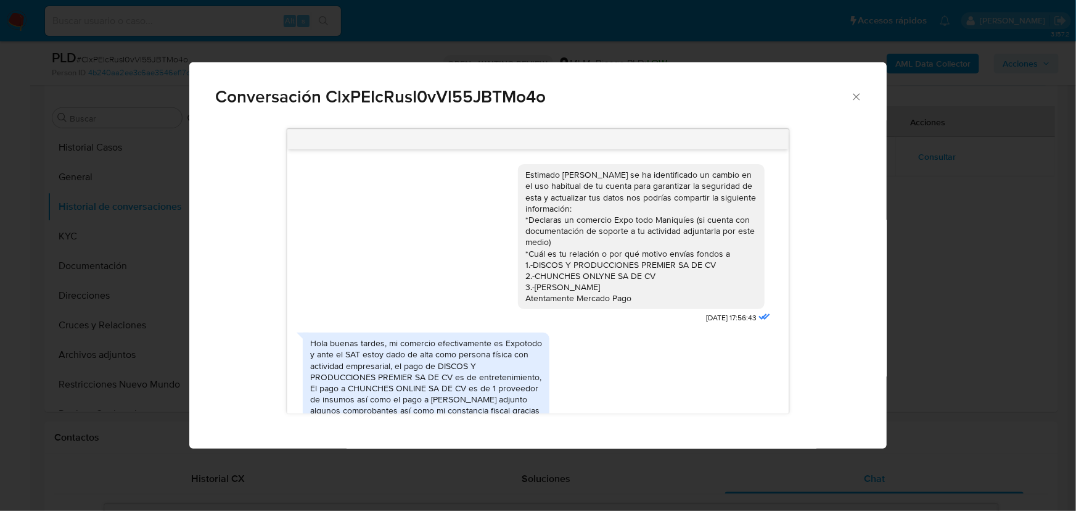
scroll to position [0, 0]
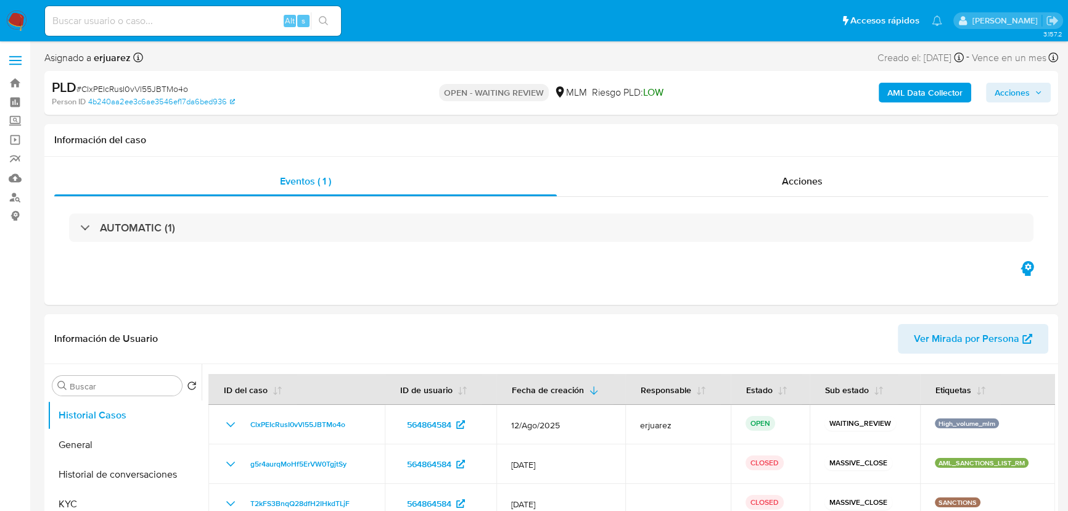
select select "10"
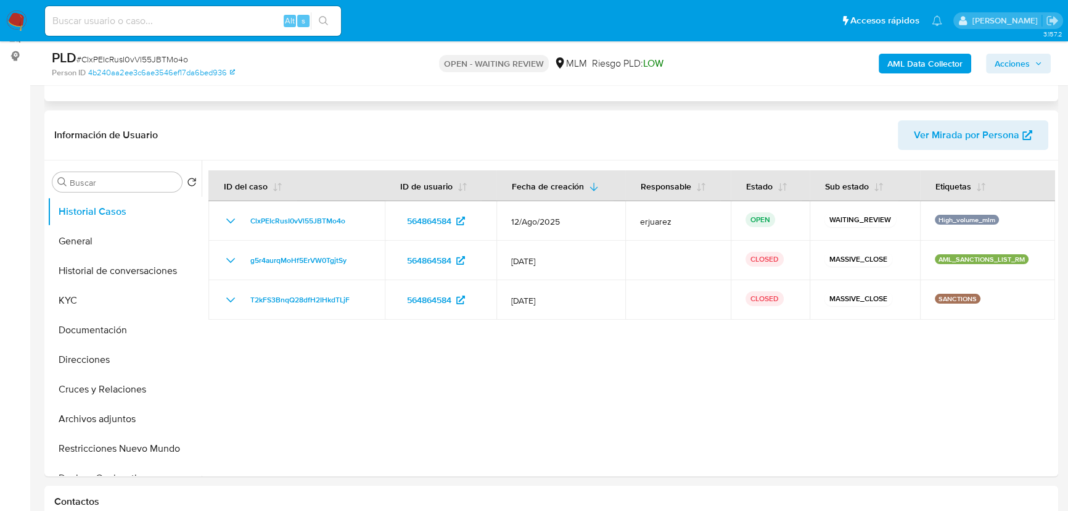
scroll to position [168, 0]
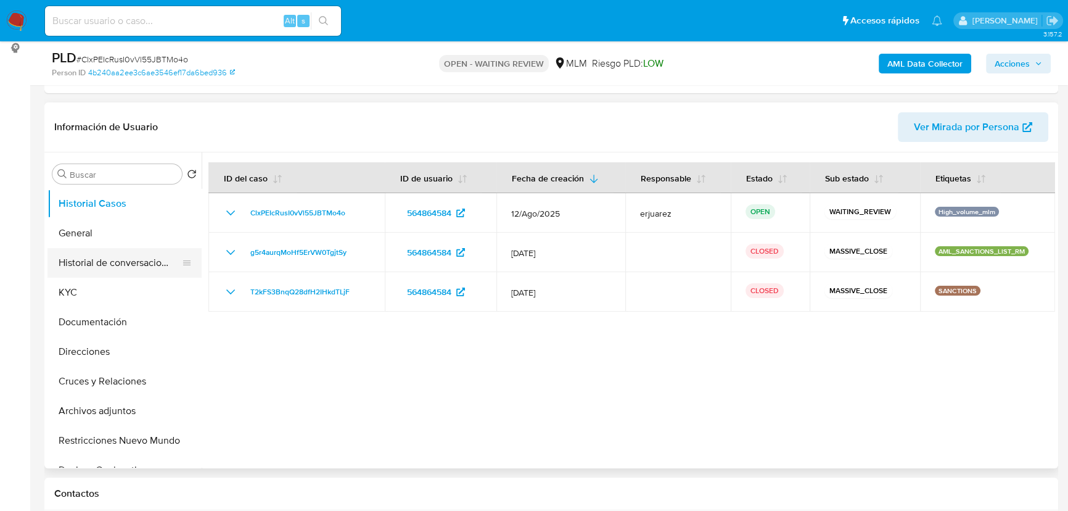
click at [123, 271] on button "Historial de conversaciones" at bounding box center [119, 263] width 144 height 30
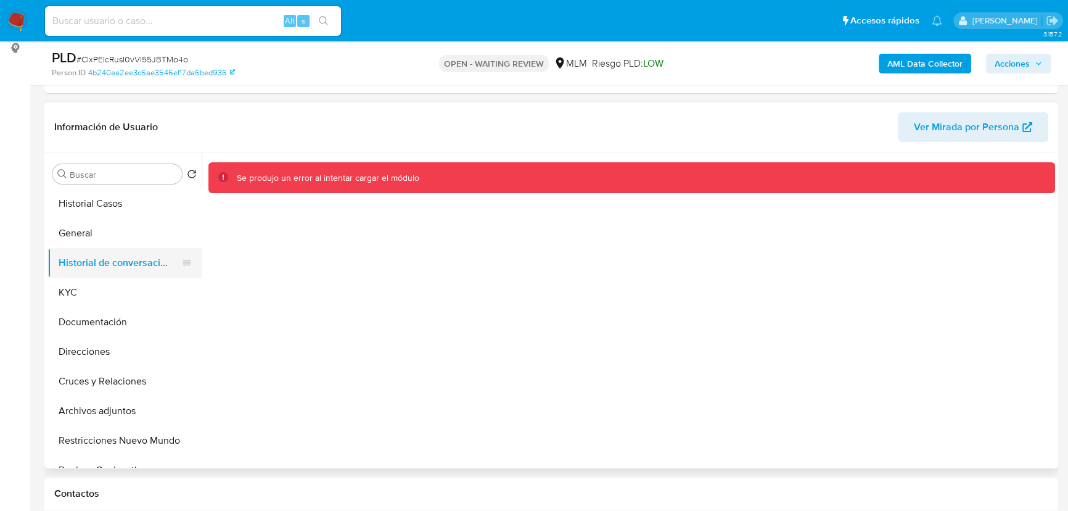
click at [94, 259] on button "Historial de conversaciones" at bounding box center [119, 263] width 144 height 30
click at [86, 236] on button "General" at bounding box center [119, 233] width 144 height 30
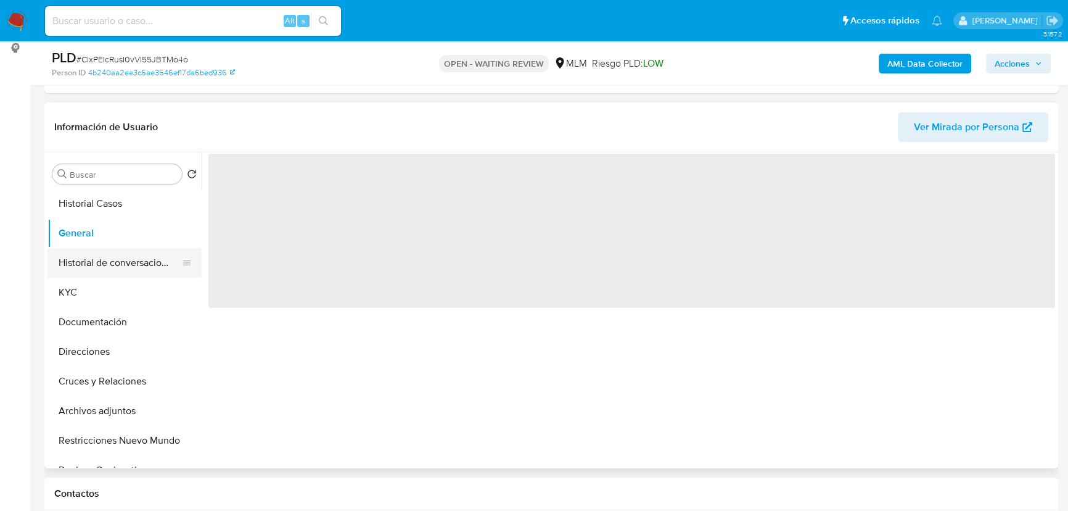
click at [88, 252] on button "Historial de conversaciones" at bounding box center [119, 263] width 144 height 30
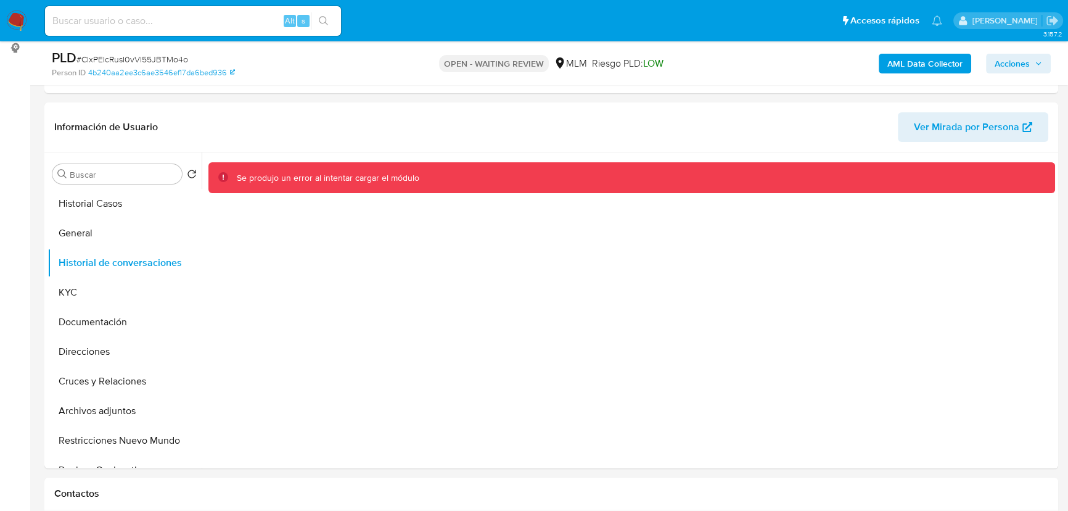
click at [12, 24] on img at bounding box center [16, 20] width 21 height 21
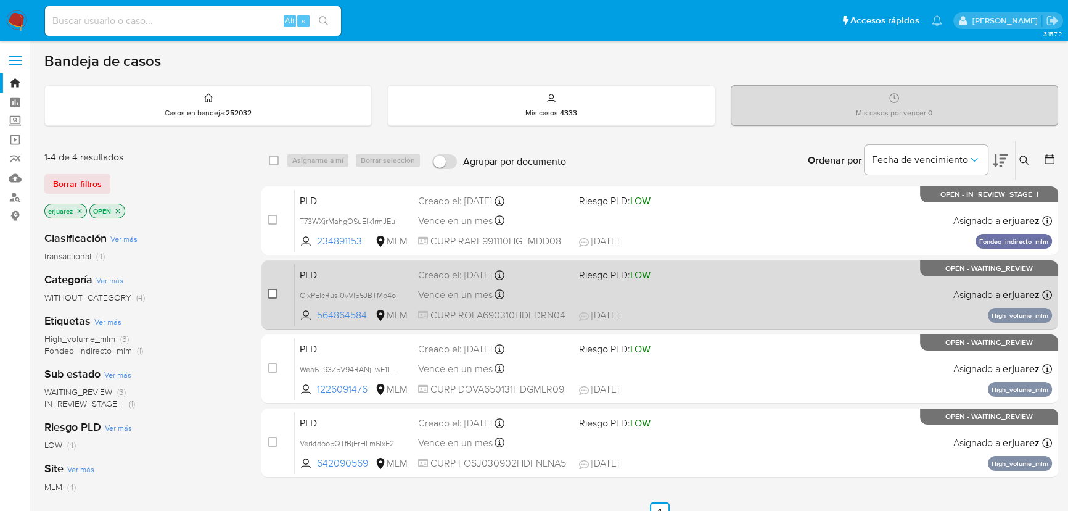
click at [268, 294] on input "checkbox" at bounding box center [273, 294] width 10 height 10
checkbox input "true"
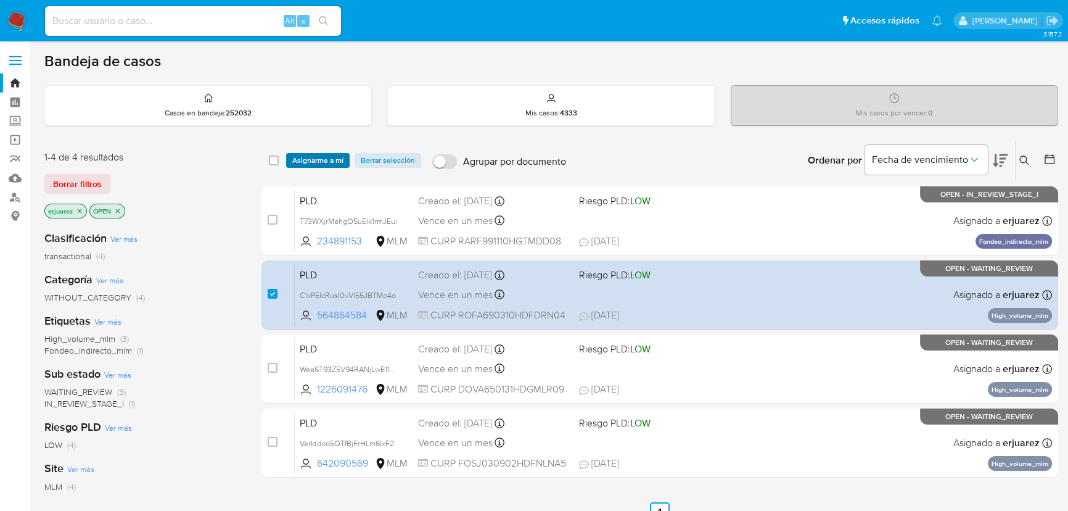
click at [334, 160] on span "Asignarme a mí" at bounding box center [317, 160] width 51 height 12
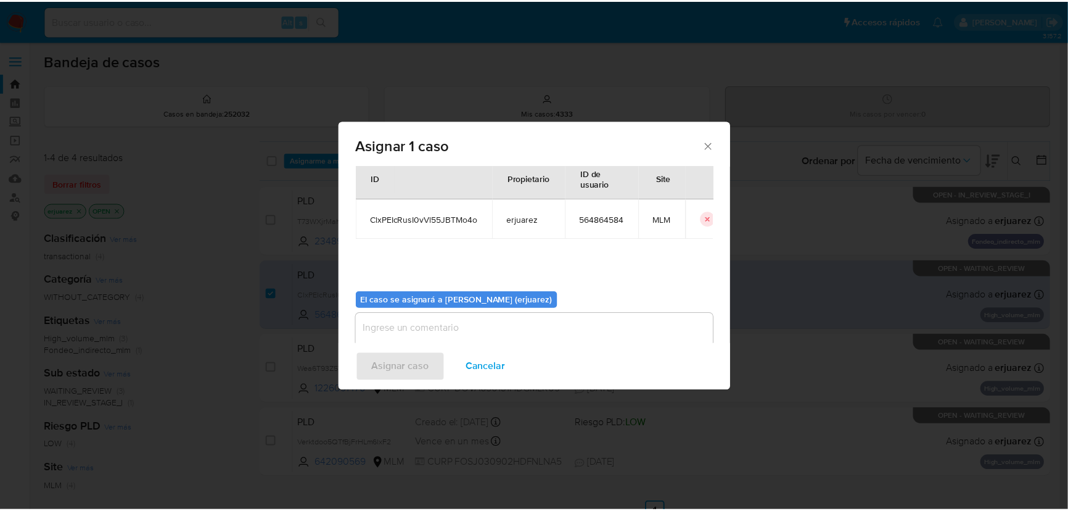
scroll to position [63, 0]
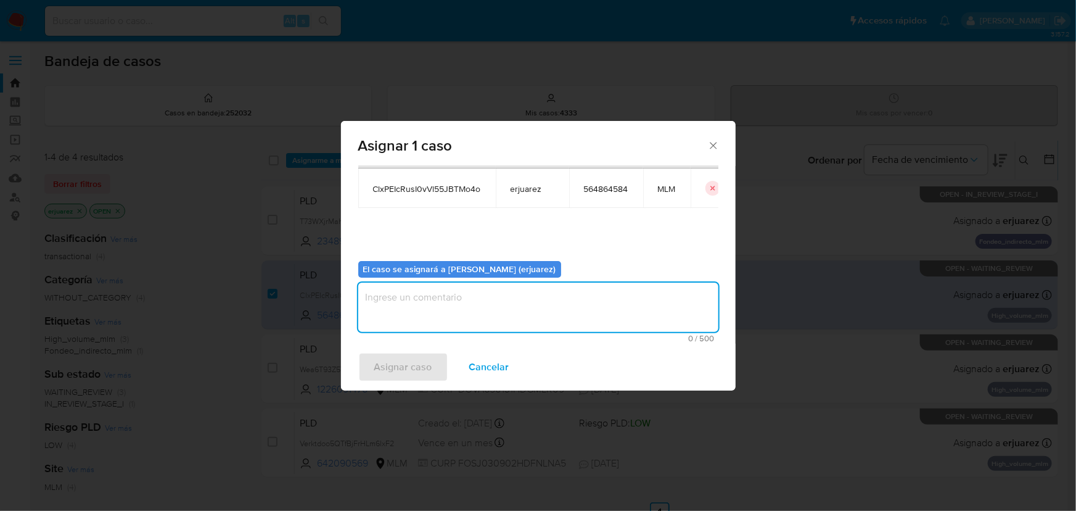
click at [465, 310] on textarea "assign-modal" at bounding box center [538, 306] width 360 height 49
type textarea "e"
type textarea "EPJU"
click at [419, 360] on span "Asignar caso" at bounding box center [403, 366] width 58 height 27
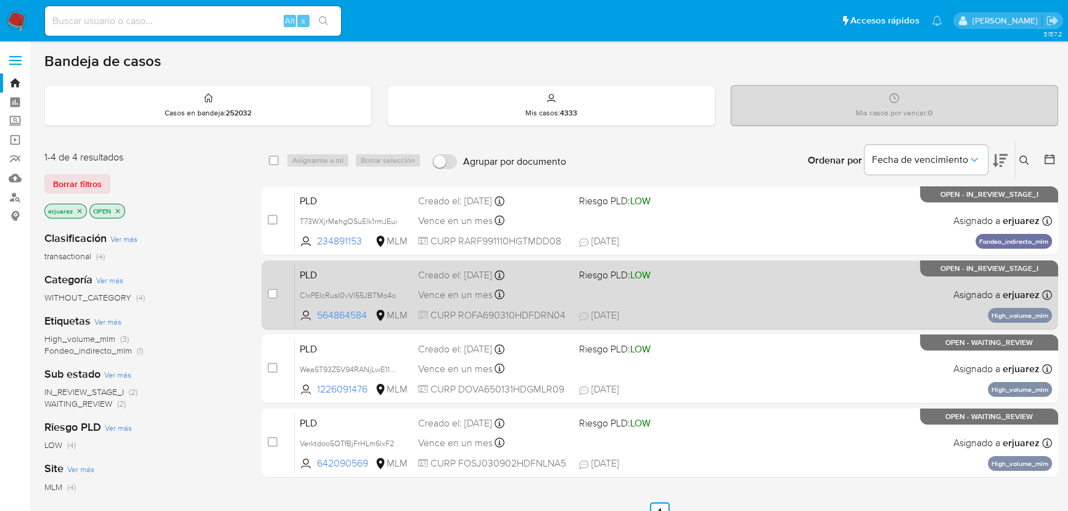
click at [852, 307] on div "PLD ClxPEIcRusI0vVl55JBTMo4o 564864584 MLM Riesgo PLD: LOW Creado el: [DATE] Cr…" at bounding box center [673, 294] width 757 height 62
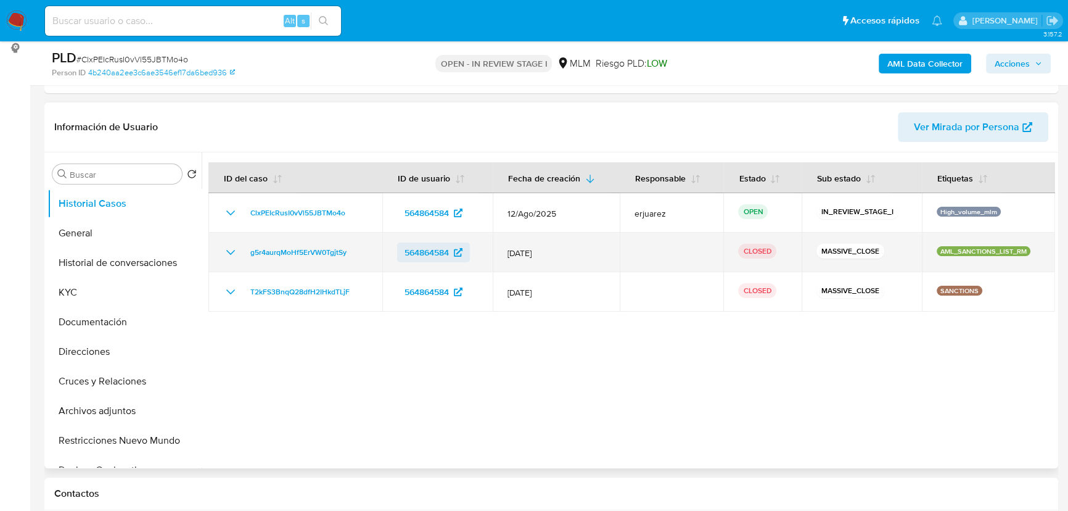
select select "10"
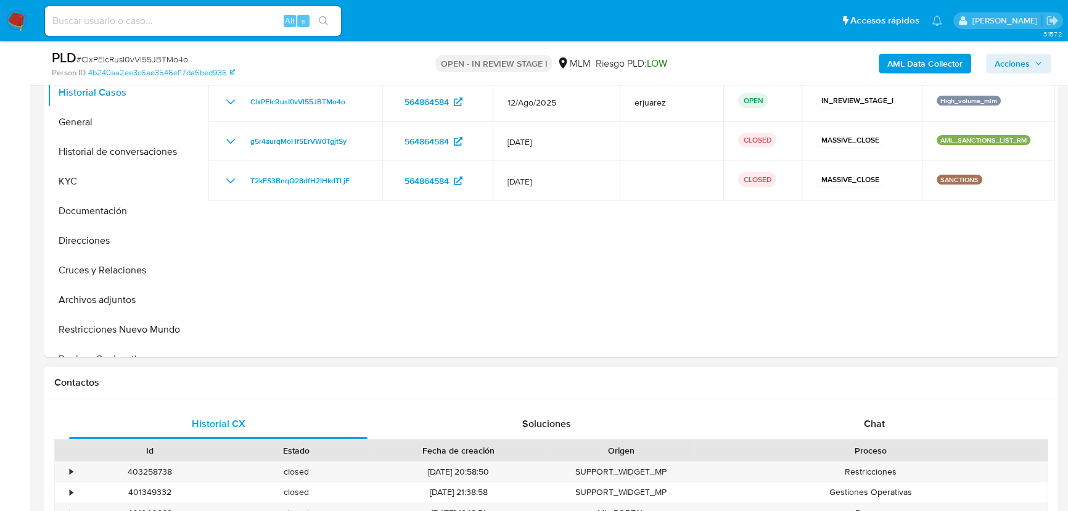
scroll to position [280, 0]
click at [884, 420] on span "Chat" at bounding box center [874, 422] width 21 height 14
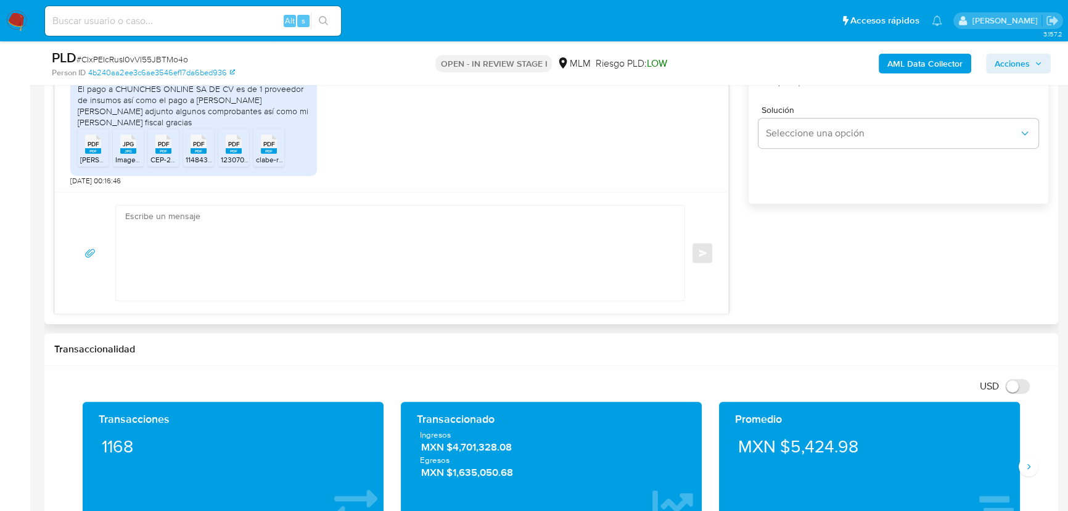
scroll to position [841, 0]
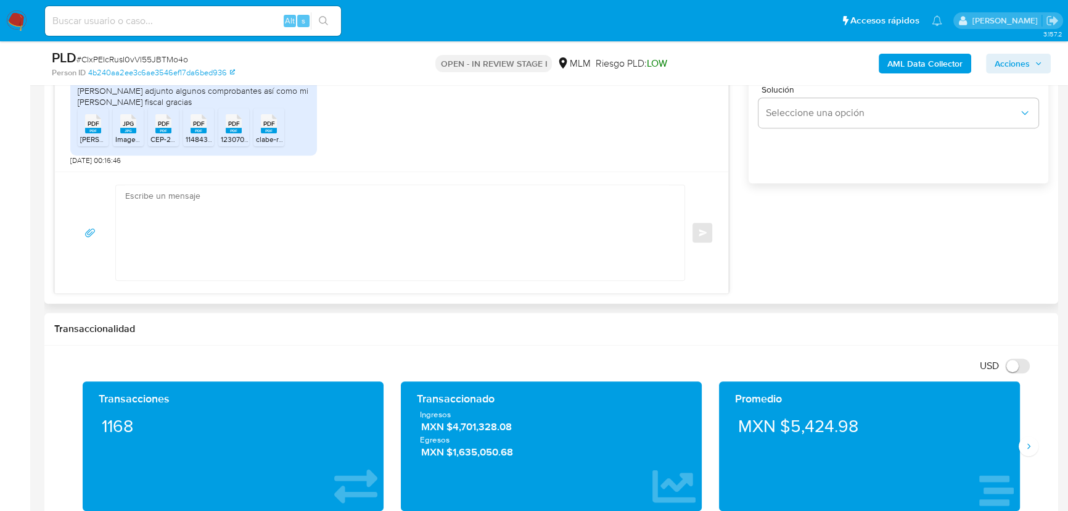
click at [265, 217] on textarea at bounding box center [397, 232] width 544 height 95
drag, startPoint x: 109, startPoint y: 199, endPoint x: 116, endPoint y: 200, distance: 7.5
click at [109, 199] on div "Enviar" at bounding box center [392, 232] width 644 height 96
click at [144, 199] on textarea at bounding box center [397, 232] width 544 height 95
paste textarea "Agradecemos tu tiempo y documentación proporcionada. Te recordamos que esto fue…"
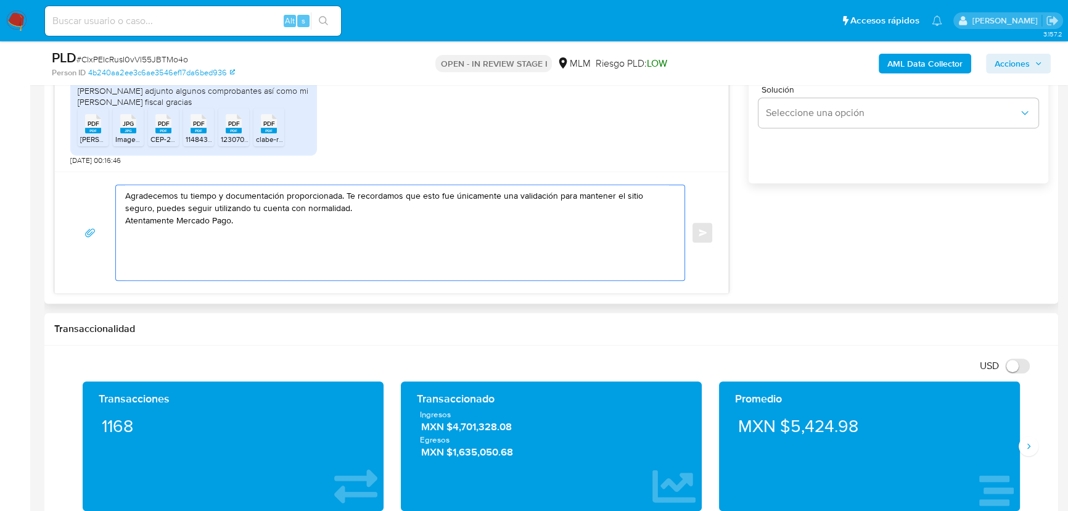
click at [124, 207] on div "Agradecemos tu tiempo y documentación proporcionada. Te recordamos que esto fue…" at bounding box center [397, 232] width 562 height 95
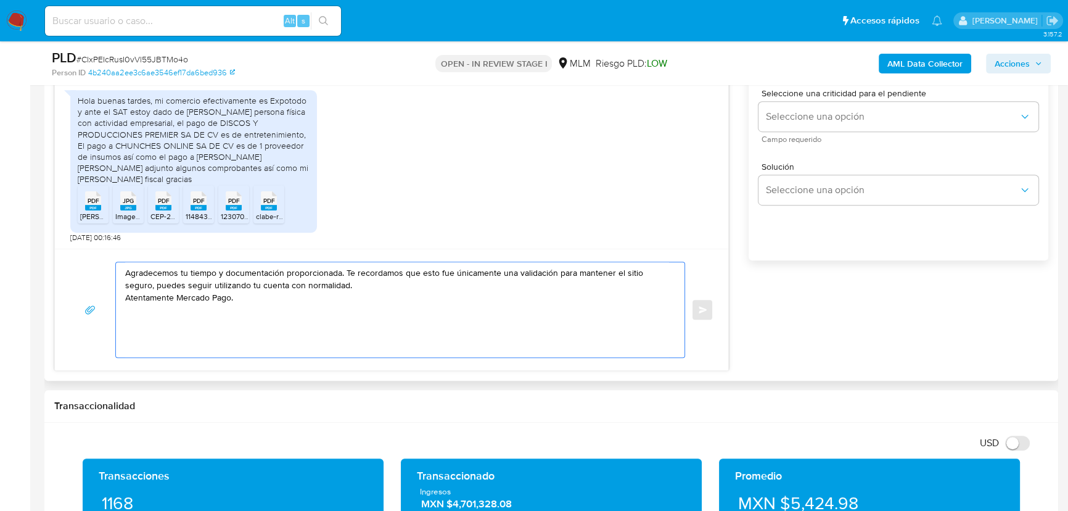
scroll to position [617, 0]
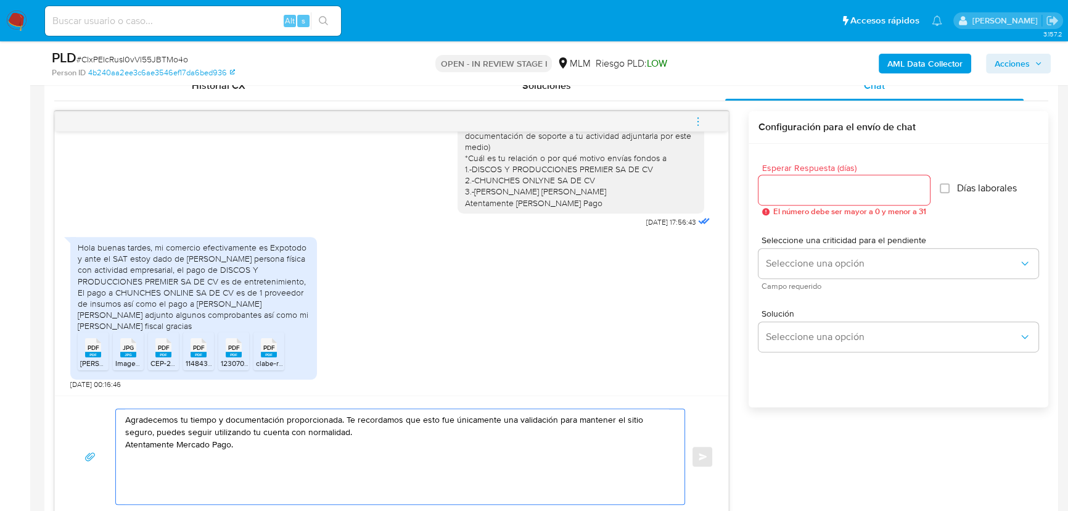
type textarea "Agradecemos tu tiempo y documentación proporcionada. Te recordamos que esto fue…"
click at [831, 184] on input "Esperar Respuesta (días)" at bounding box center [844, 190] width 171 height 16
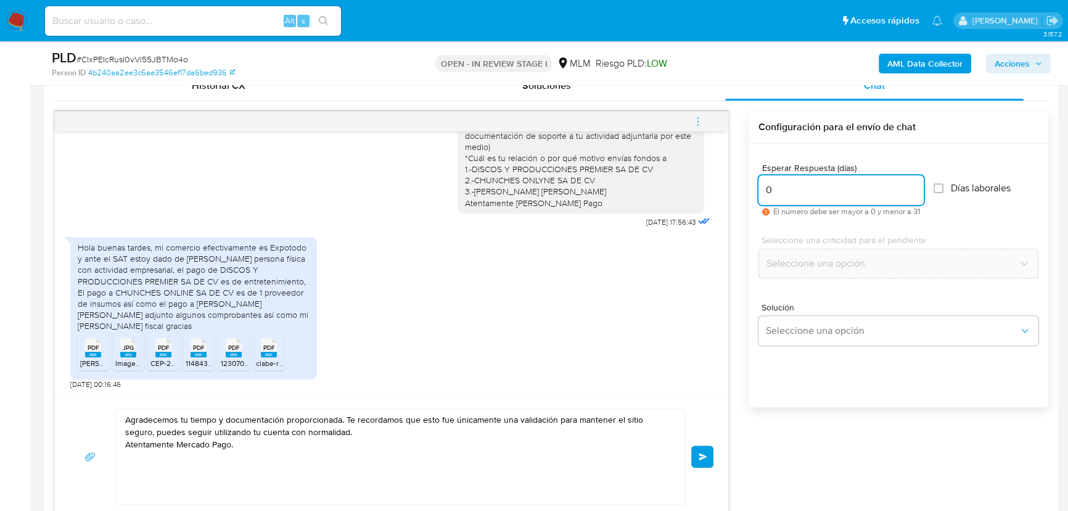
type input "0"
drag, startPoint x: 252, startPoint y: 443, endPoint x: 60, endPoint y: 397, distance: 197.5
click at [60, 397] on div "Agradecemos tu tiempo y documentación proporcionada. Te recordamos que esto fue…" at bounding box center [391, 455] width 673 height 121
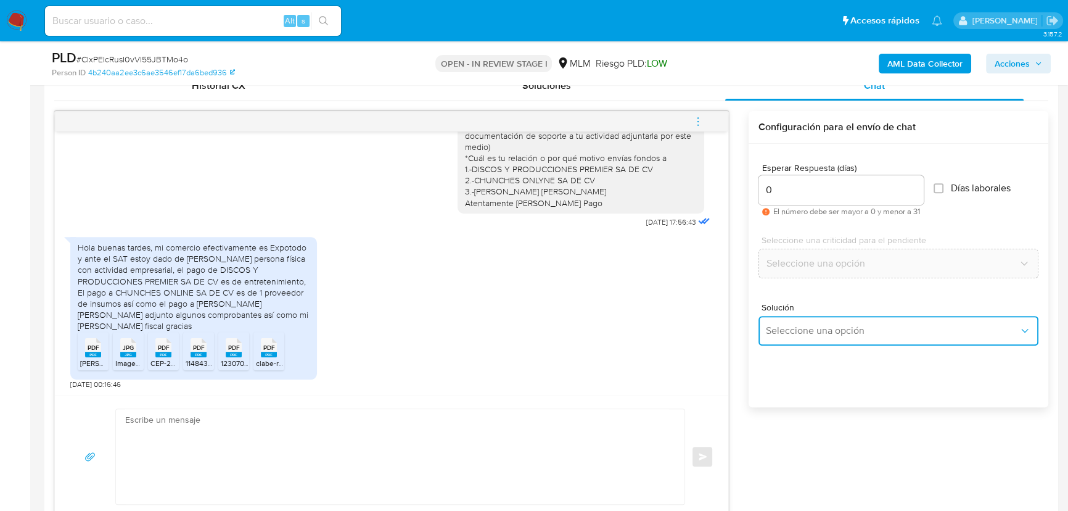
click at [821, 324] on span "Seleccione una opción" at bounding box center [892, 330] width 253 height 12
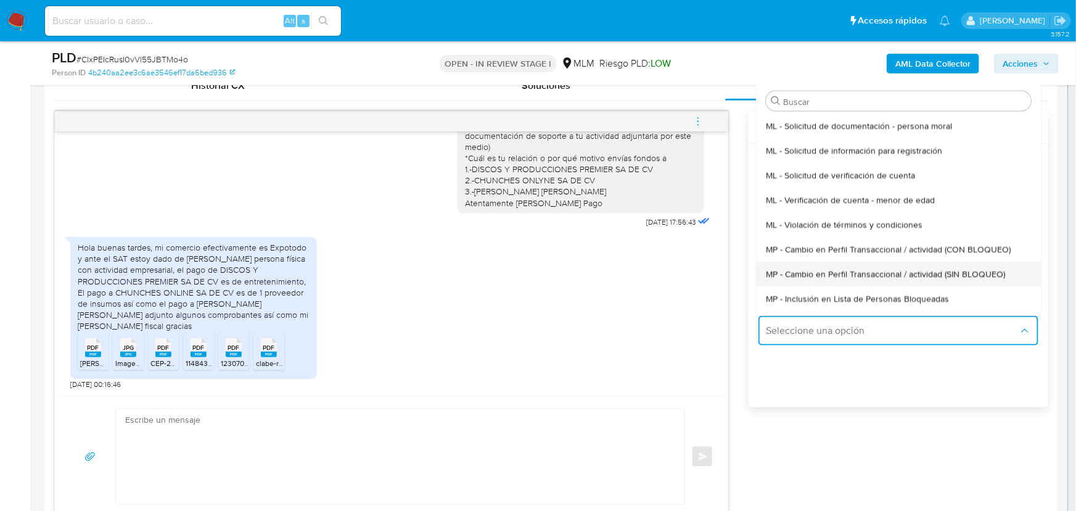
click at [919, 275] on span "MP - Cambio en Perfil Transaccional / actividad (SIN BLOQUEO)" at bounding box center [885, 273] width 239 height 11
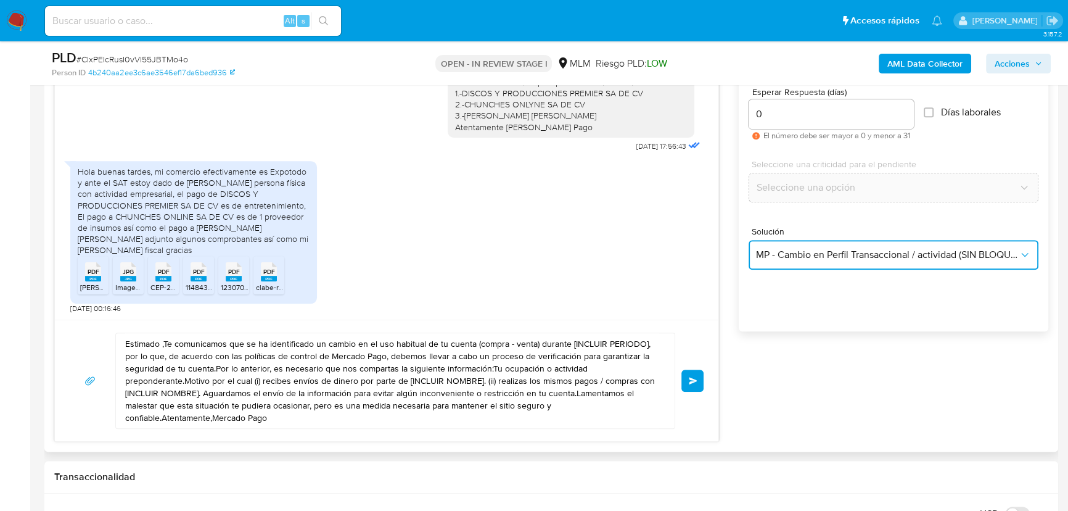
scroll to position [784, 0]
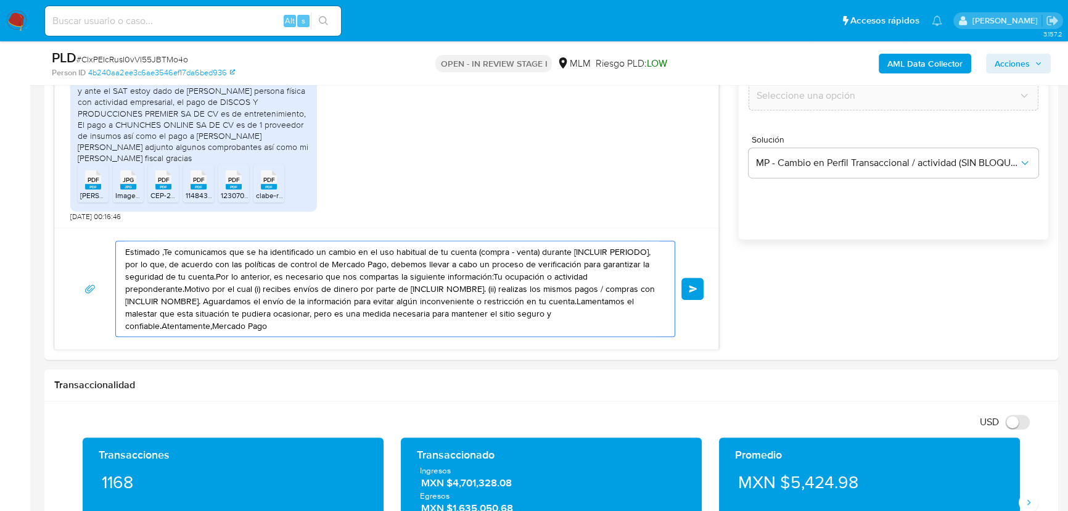
drag, startPoint x: 32, startPoint y: 202, endPoint x: -70, endPoint y: 142, distance: 117.7
paste textarea "Agradecemos tu tiempo y documentación proporcionada. Te recordamos que esto fue…"
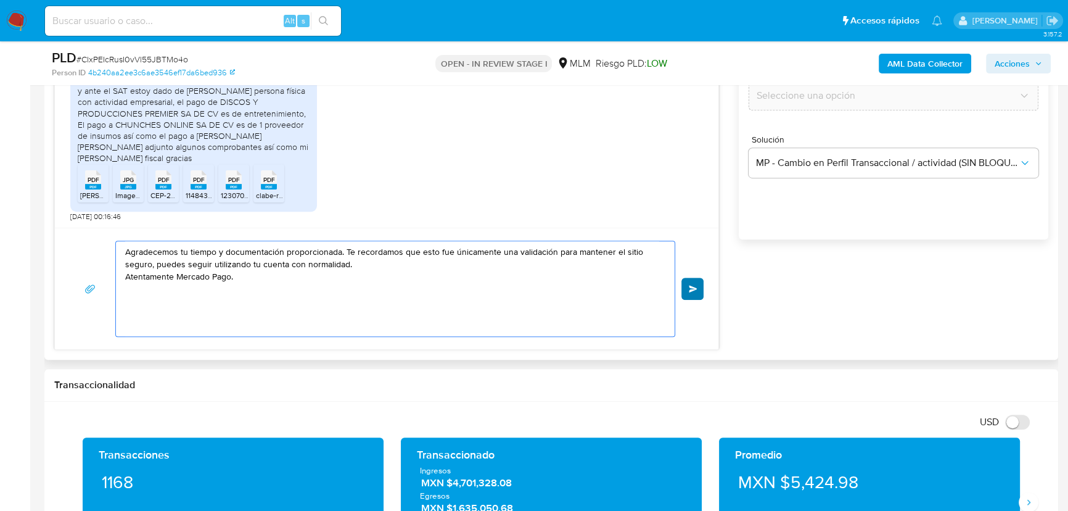
type textarea "Agradecemos tu tiempo y documentación proporcionada. Te recordamos que esto fue…"
click at [694, 282] on button "Enviar" at bounding box center [692, 289] width 22 height 22
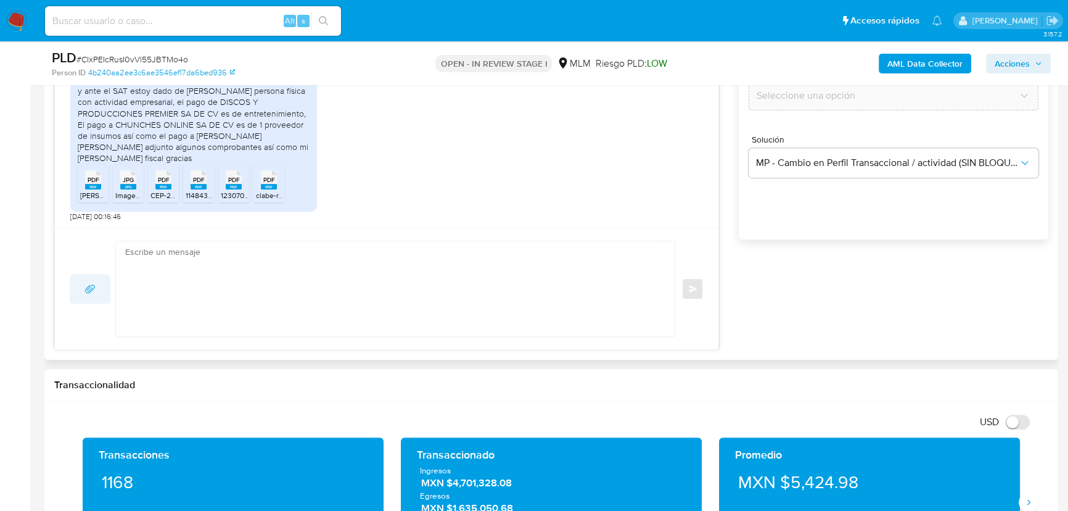
scroll to position [169, 0]
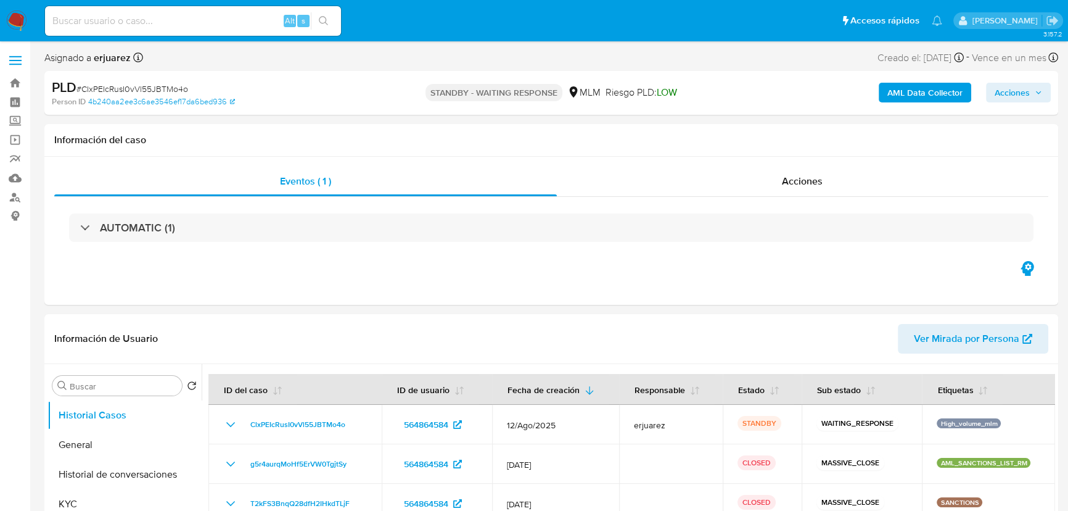
select select "10"
click at [567, 270] on div "Eventos ( 1 ) Acciones AUTOMATIC (1)" at bounding box center [551, 231] width 1014 height 148
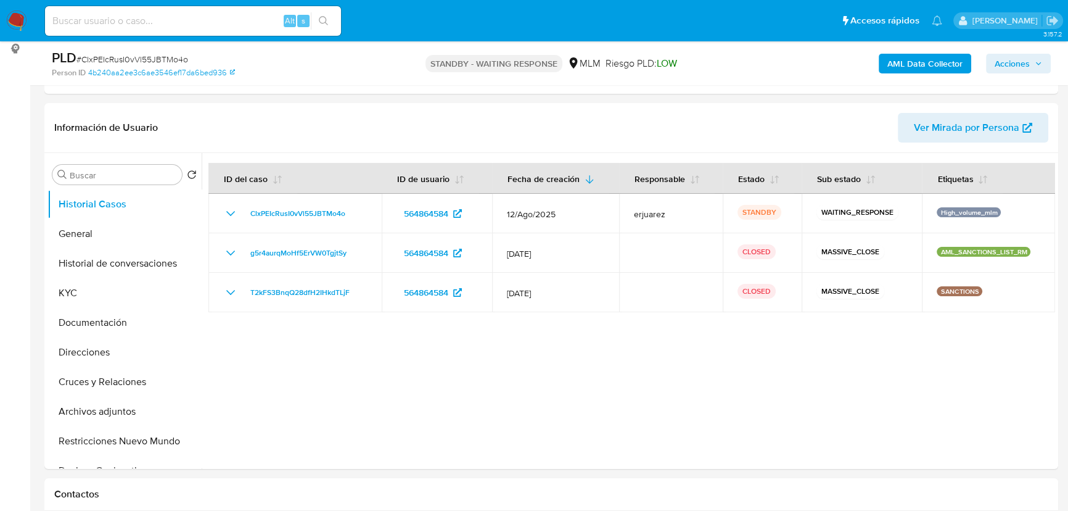
scroll to position [168, 0]
click at [55, 290] on button "KYC" at bounding box center [119, 293] width 144 height 30
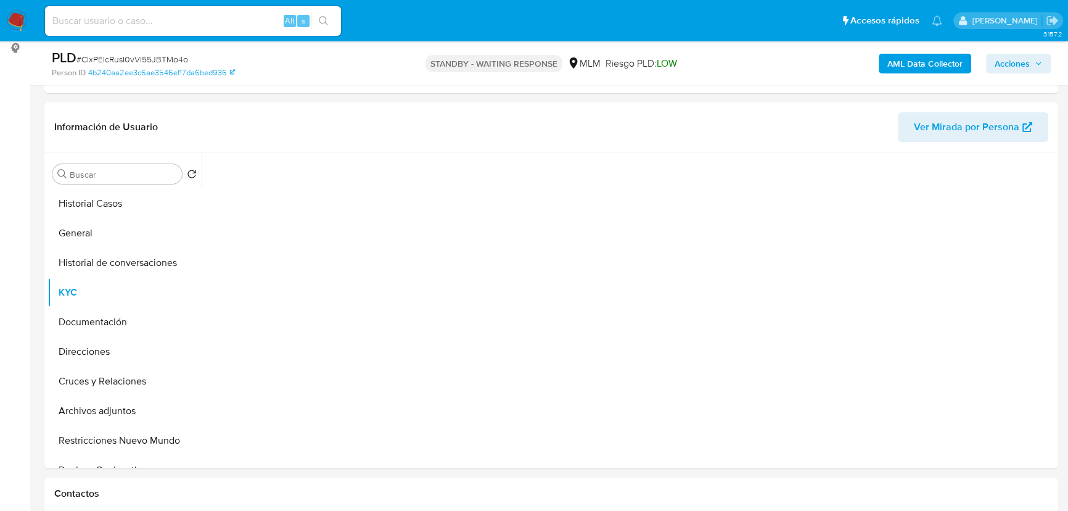
click at [13, 21] on img at bounding box center [16, 20] width 21 height 21
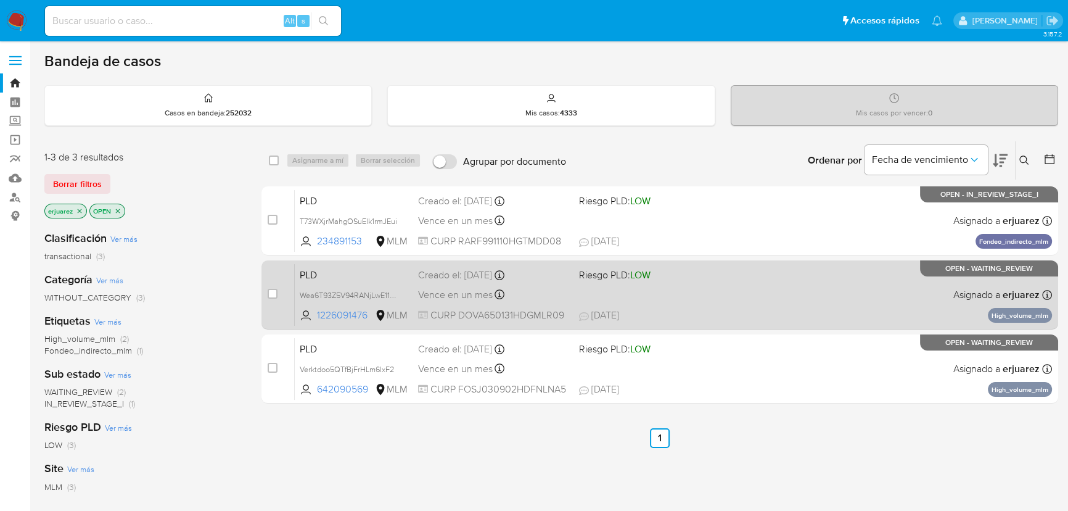
click at [659, 289] on div "PLD Wea6T93Z5V94RANjLwE11x6n 1226091476 MLM Riesgo PLD: LOW Creado el: [DATE] C…" at bounding box center [673, 294] width 757 height 62
click at [271, 292] on input "checkbox" at bounding box center [273, 294] width 10 height 10
checkbox input "true"
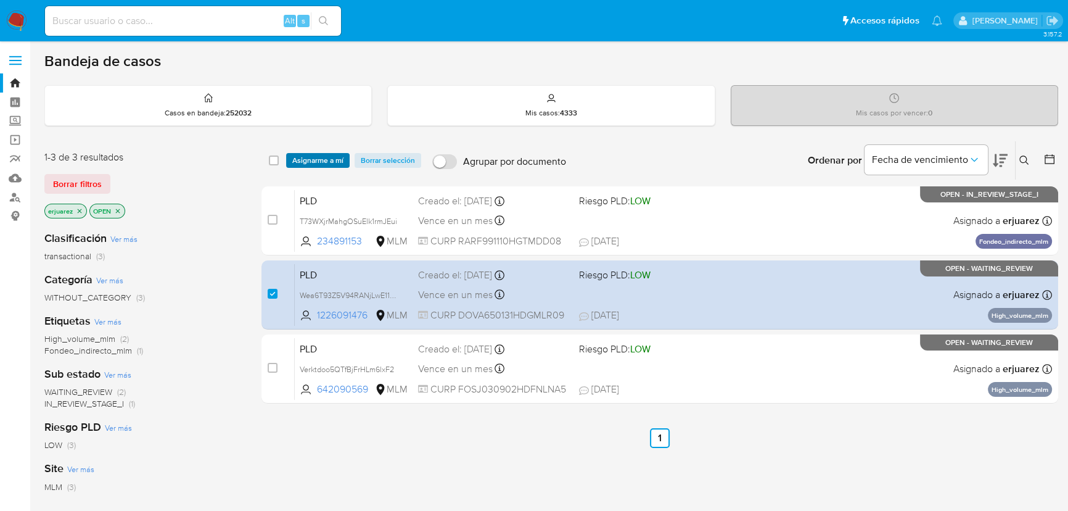
click at [318, 158] on span "Asignarme a mí" at bounding box center [317, 160] width 51 height 12
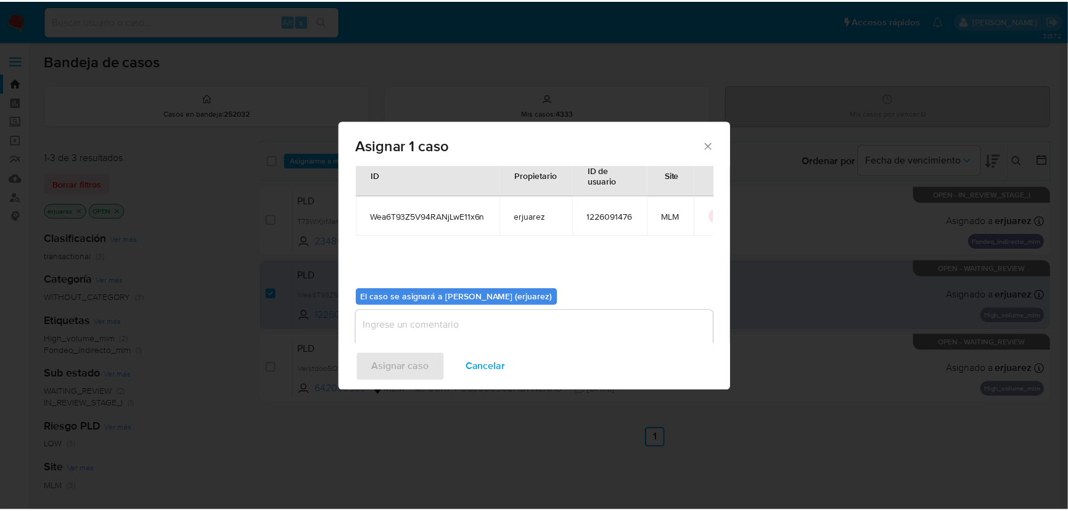
scroll to position [63, 0]
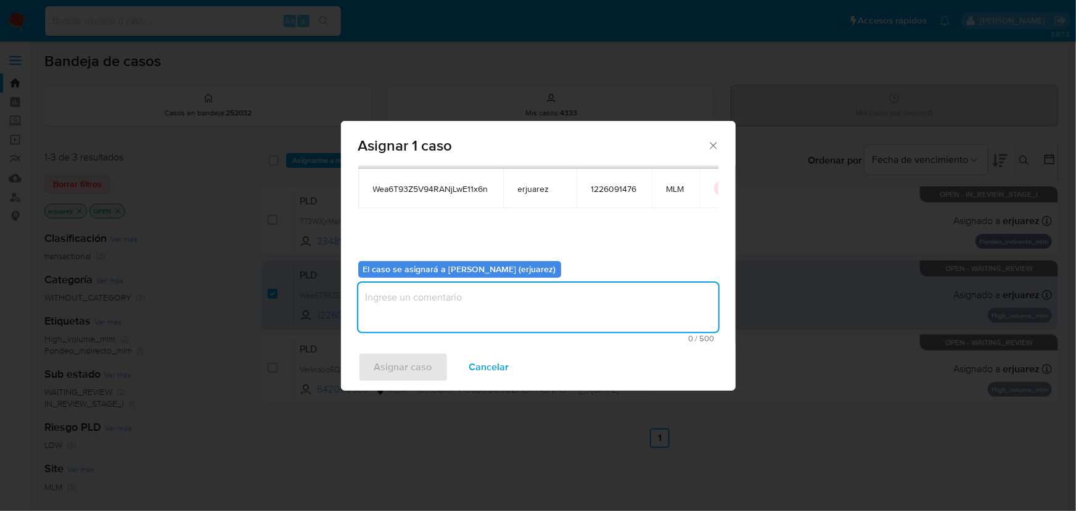
click at [405, 313] on textarea "assign-modal" at bounding box center [538, 306] width 360 height 49
type textarea "EPJU"
click at [413, 369] on span "Asignar caso" at bounding box center [403, 366] width 58 height 27
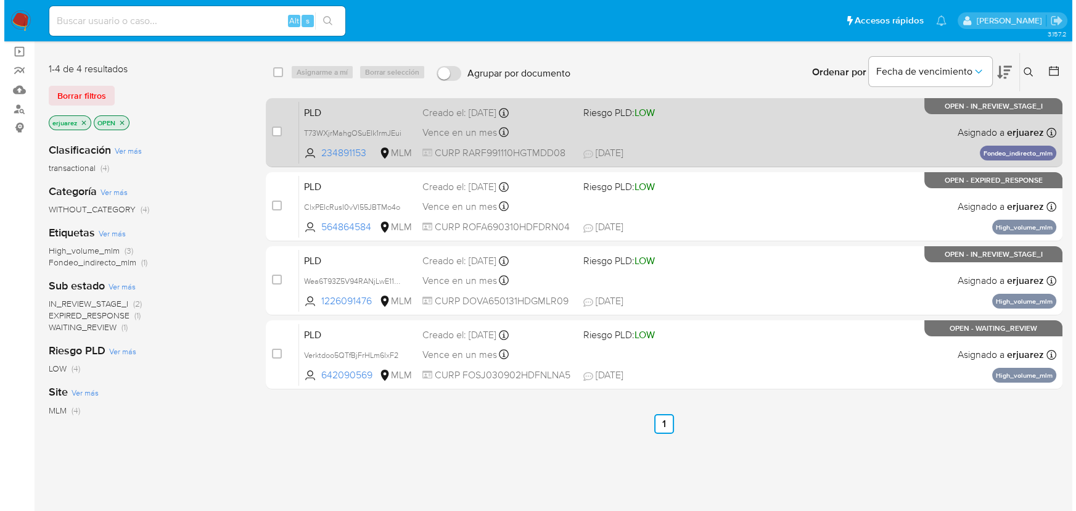
scroll to position [83, 0]
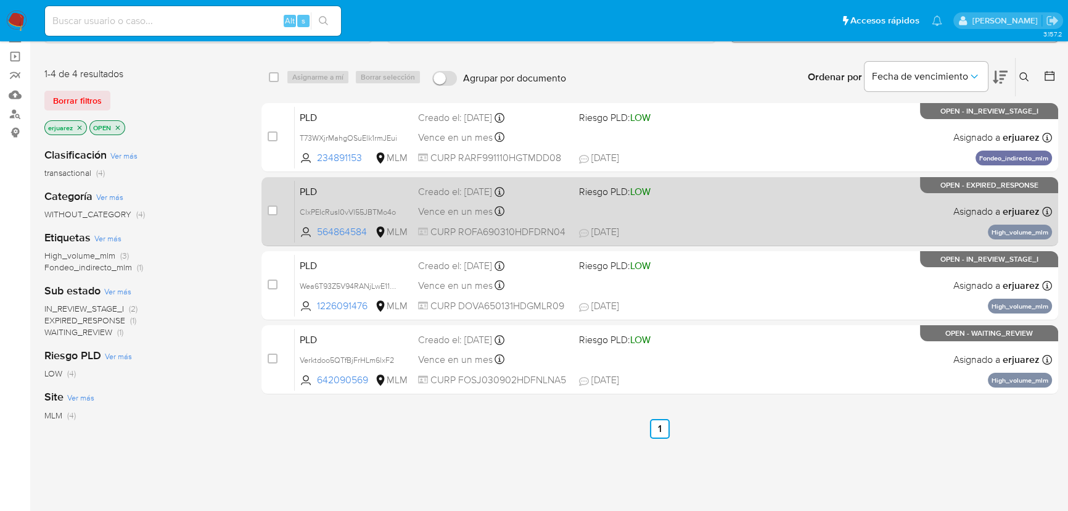
click at [709, 202] on div "PLD ClxPEIcRusI0vVl55JBTMo4o 564864584 MLM Riesgo PLD: LOW Creado el: 12/08/202…" at bounding box center [673, 211] width 757 height 62
click at [271, 206] on input "checkbox" at bounding box center [273, 210] width 10 height 10
checkbox input "true"
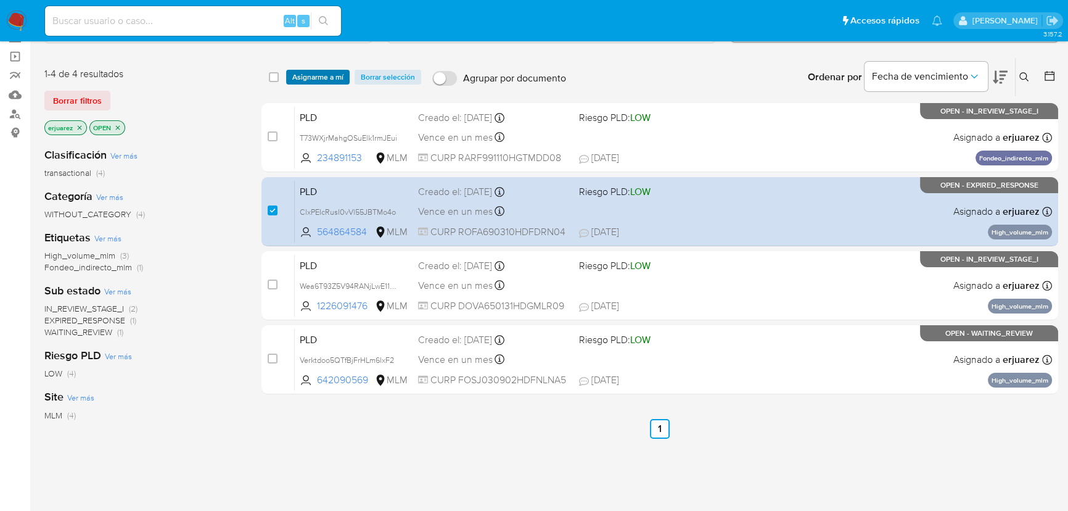
click at [296, 76] on span "Asignarme a mí" at bounding box center [317, 77] width 51 height 12
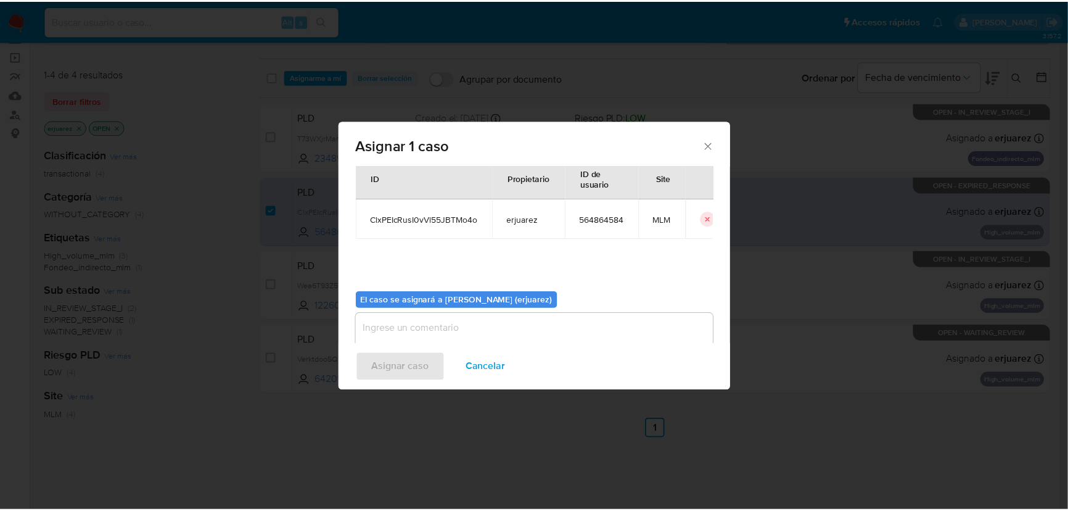
scroll to position [63, 0]
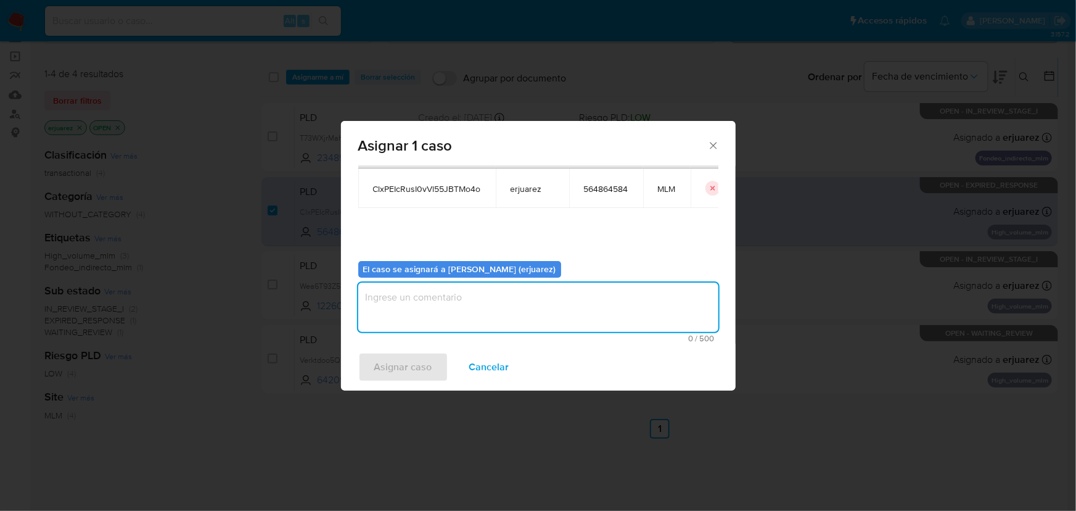
click at [397, 319] on textarea "assign-modal" at bounding box center [538, 306] width 360 height 49
type textarea "EPJU"
click at [401, 363] on span "Asignar caso" at bounding box center [403, 366] width 58 height 27
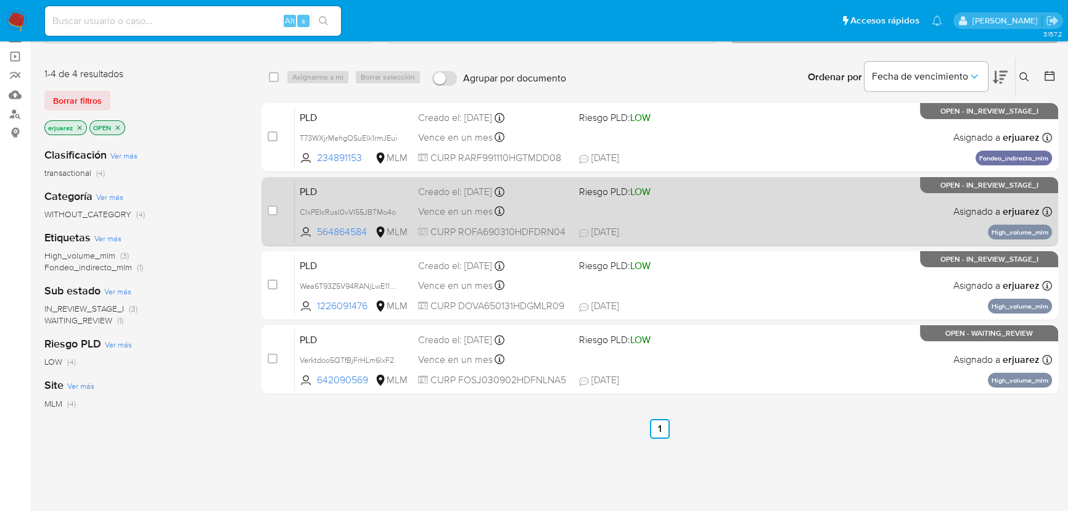
click at [815, 207] on div "PLD ClxPEIcRusI0vVl55JBTMo4o 564864584 MLM Riesgo PLD: LOW Creado el: 12/08/202…" at bounding box center [673, 211] width 757 height 62
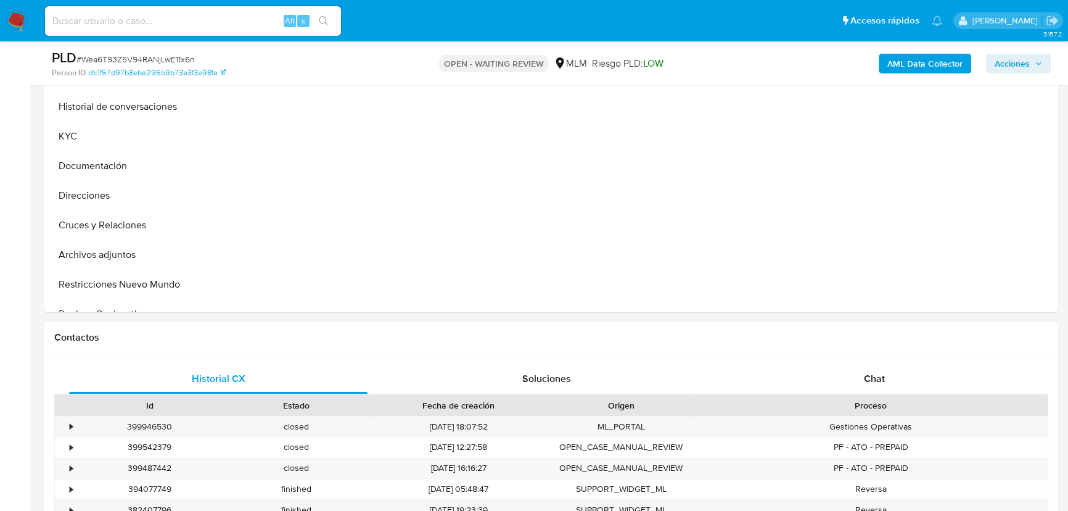
scroll to position [561, 0]
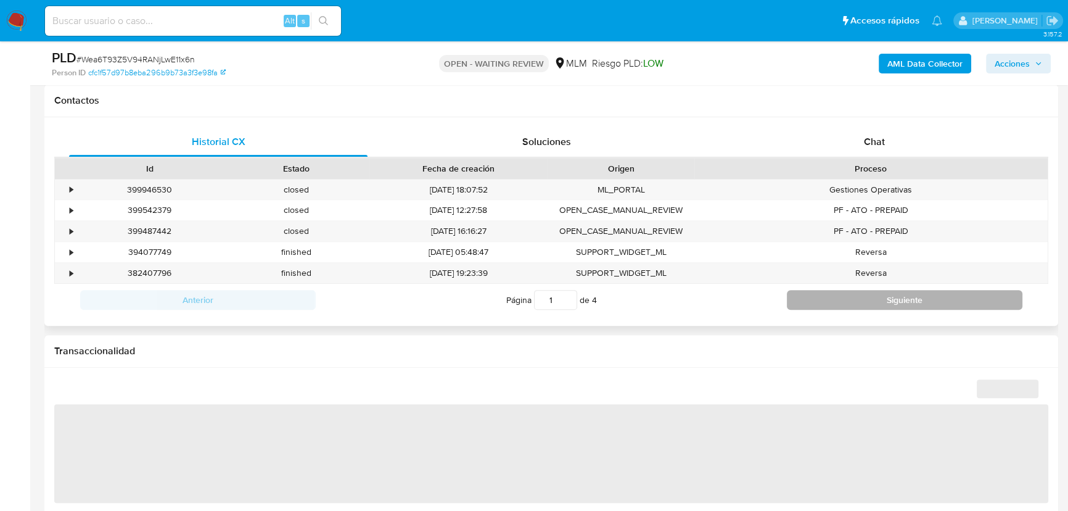
select select "10"
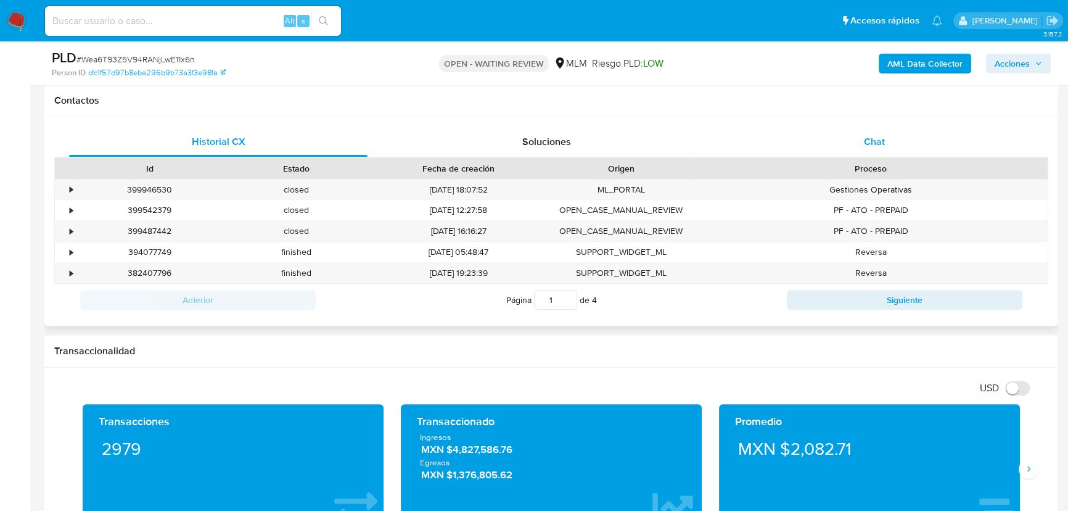
click at [876, 135] on span "Chat" at bounding box center [874, 141] width 21 height 14
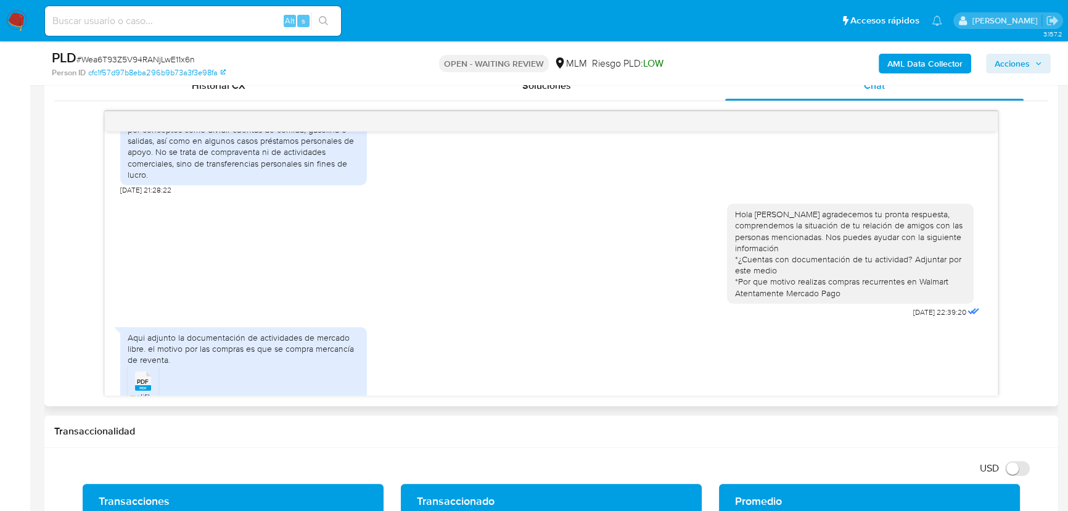
scroll to position [367, 0]
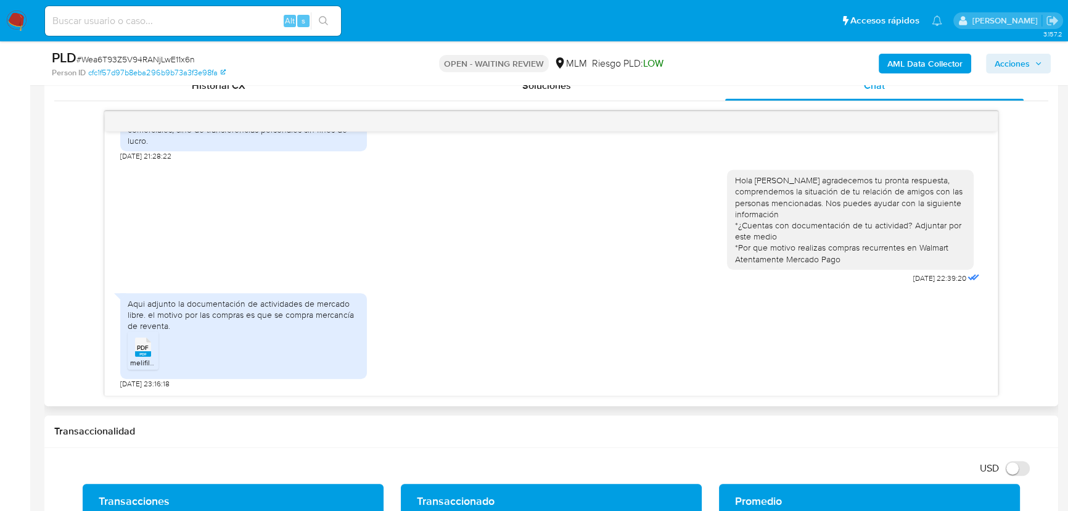
click at [136, 352] on rect at bounding box center [143, 354] width 16 height 6
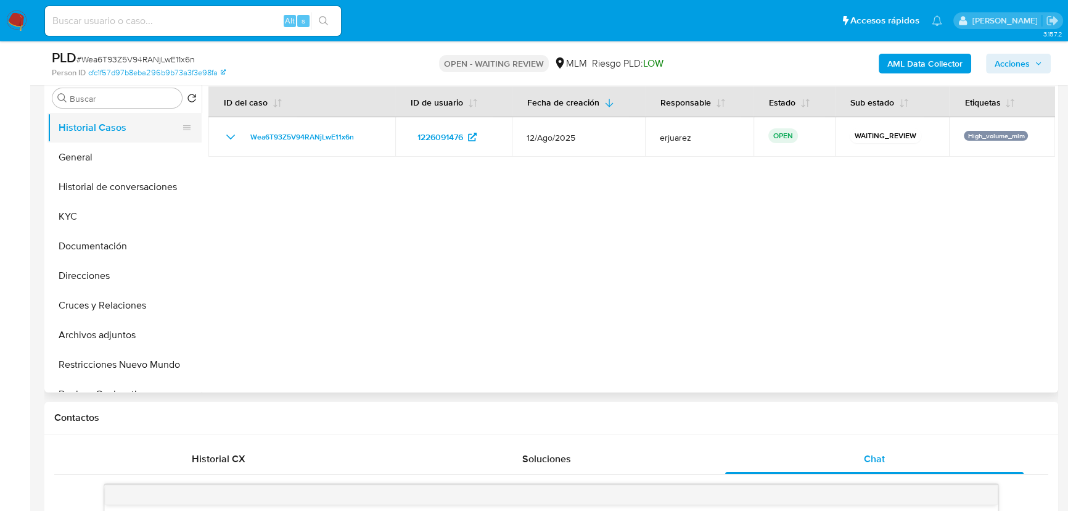
scroll to position [224, 0]
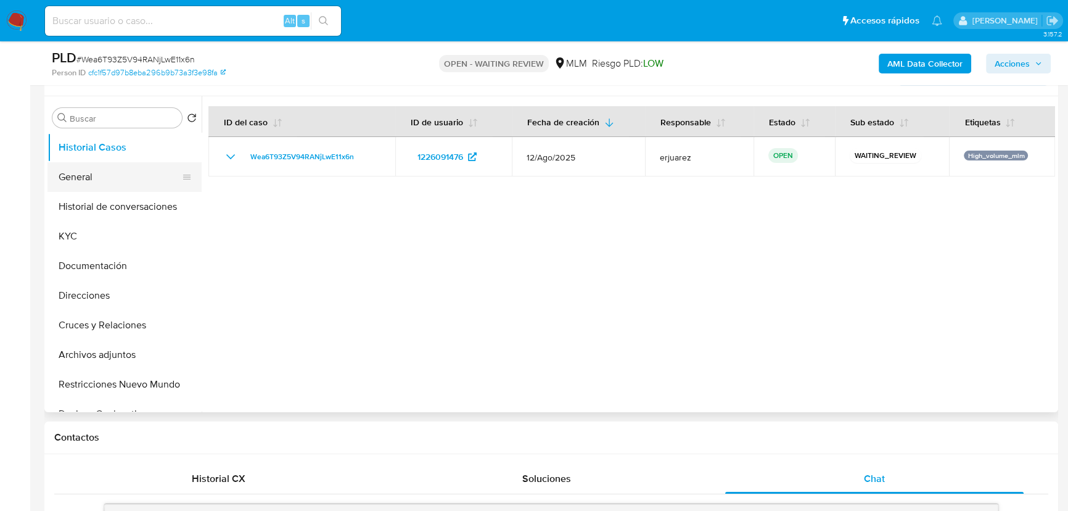
drag, startPoint x: 94, startPoint y: 180, endPoint x: 115, endPoint y: 179, distance: 21.6
click at [94, 181] on button "General" at bounding box center [119, 177] width 144 height 30
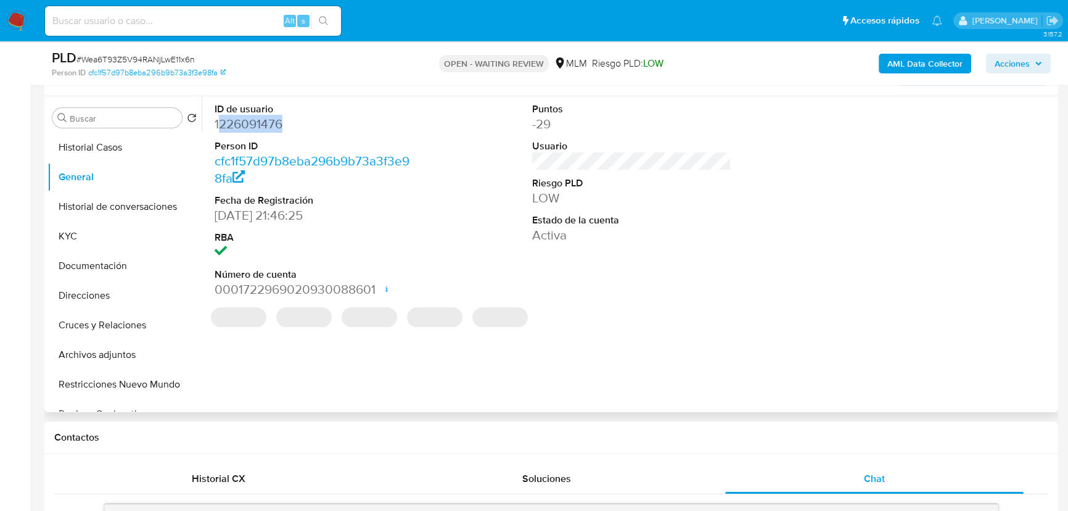
drag, startPoint x: 216, startPoint y: 119, endPoint x: 303, endPoint y: 119, distance: 87.0
click at [303, 119] on dd "1226091476" at bounding box center [314, 123] width 199 height 17
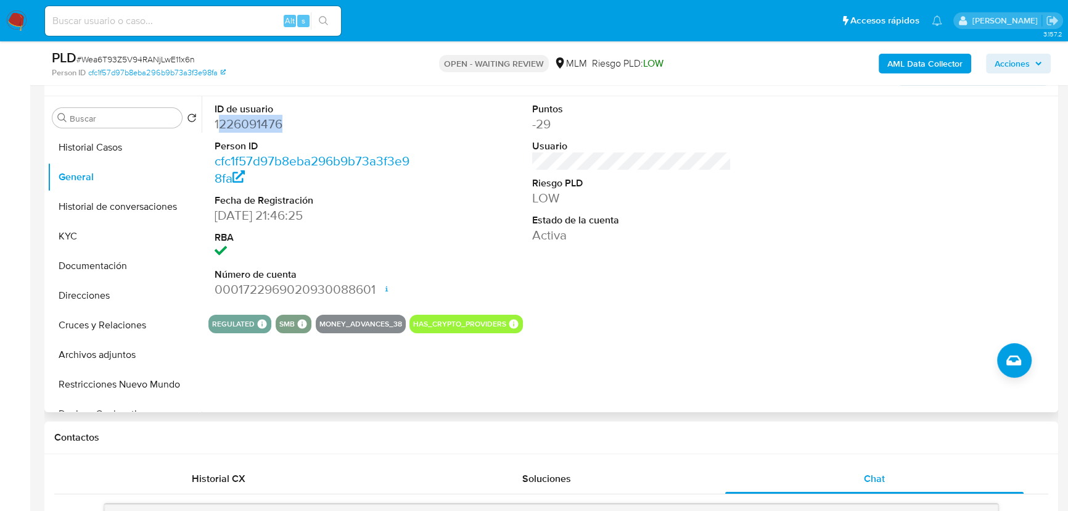
click at [291, 124] on dd "1226091476" at bounding box center [314, 123] width 199 height 17
drag, startPoint x: 283, startPoint y: 121, endPoint x: 205, endPoint y: 121, distance: 77.7
click at [205, 121] on div "ID de usuario 1226091476 Person ID cfc1f57d97b8eba296b9b73a3f3e98fa Fecha de Re…" at bounding box center [629, 254] width 854 height 316
copy dd "1226091476"
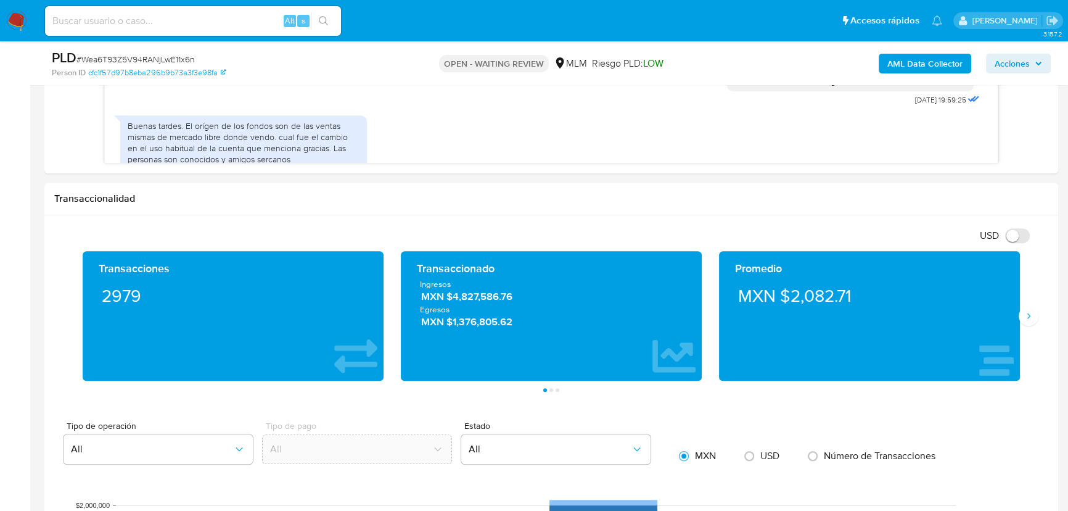
scroll to position [784, 0]
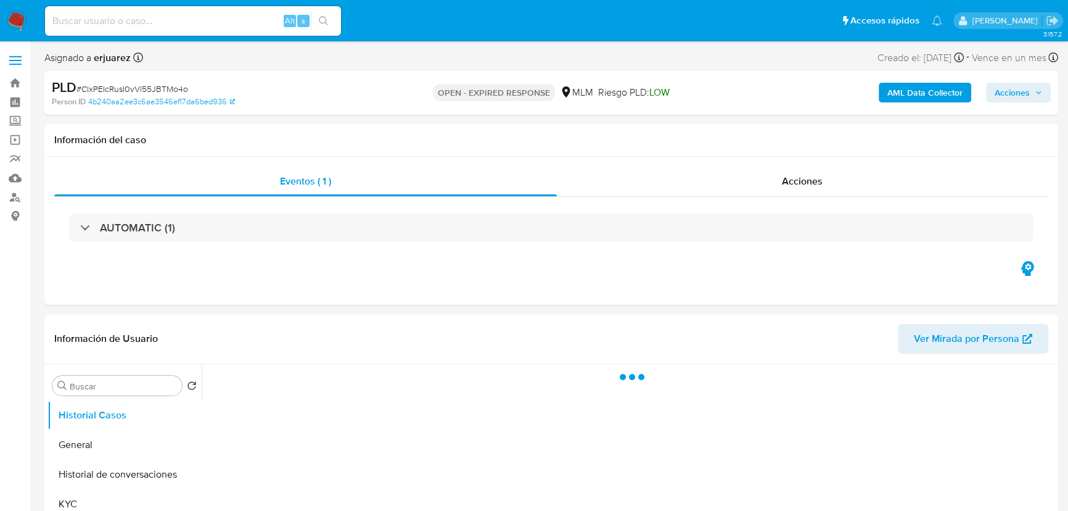
select select "10"
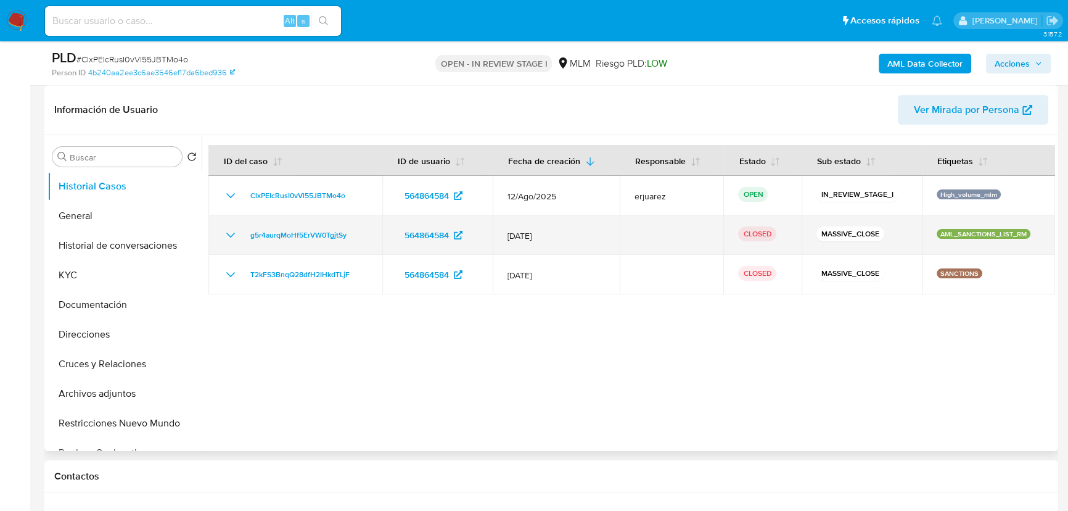
select select "10"
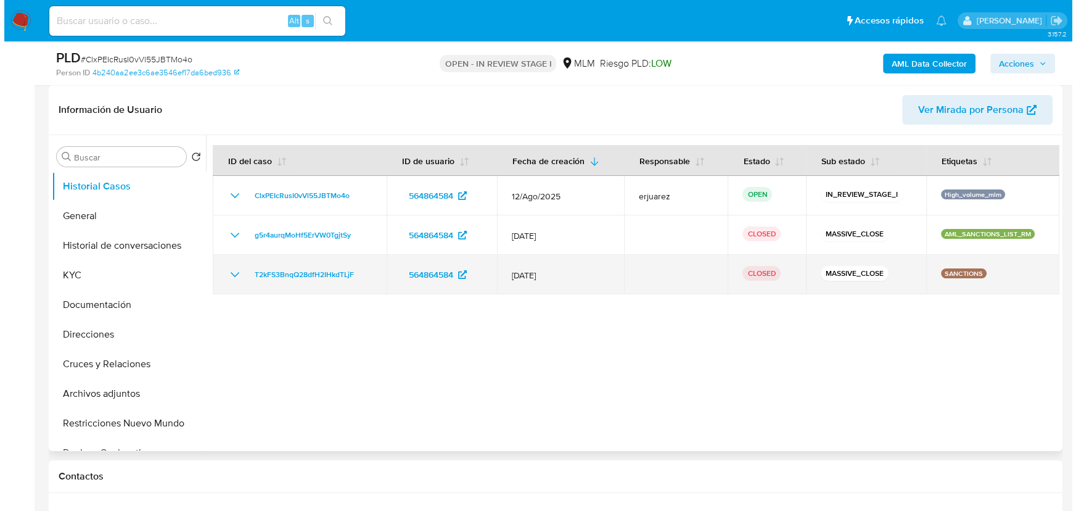
scroll to position [224, 0]
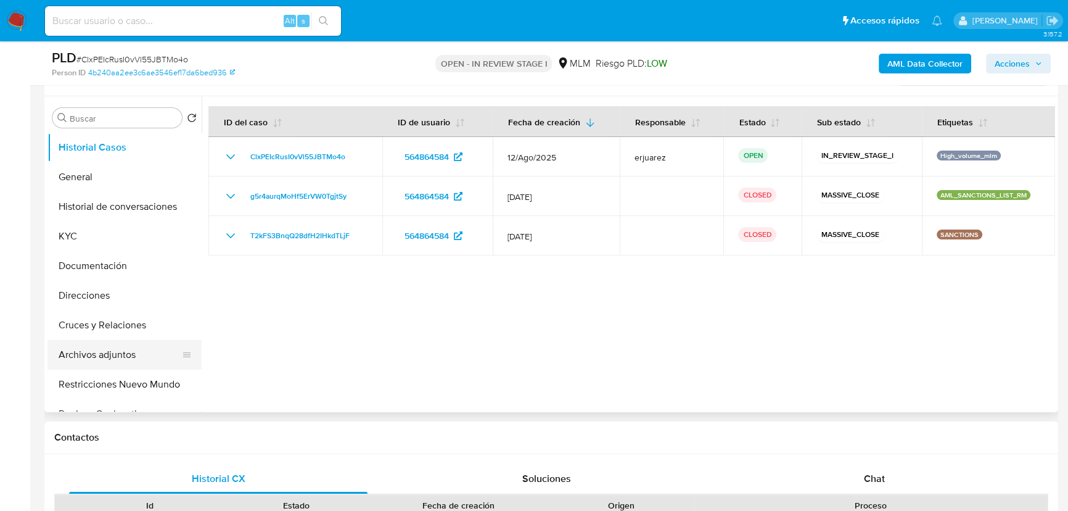
click at [107, 356] on button "Archivos adjuntos" at bounding box center [119, 355] width 144 height 30
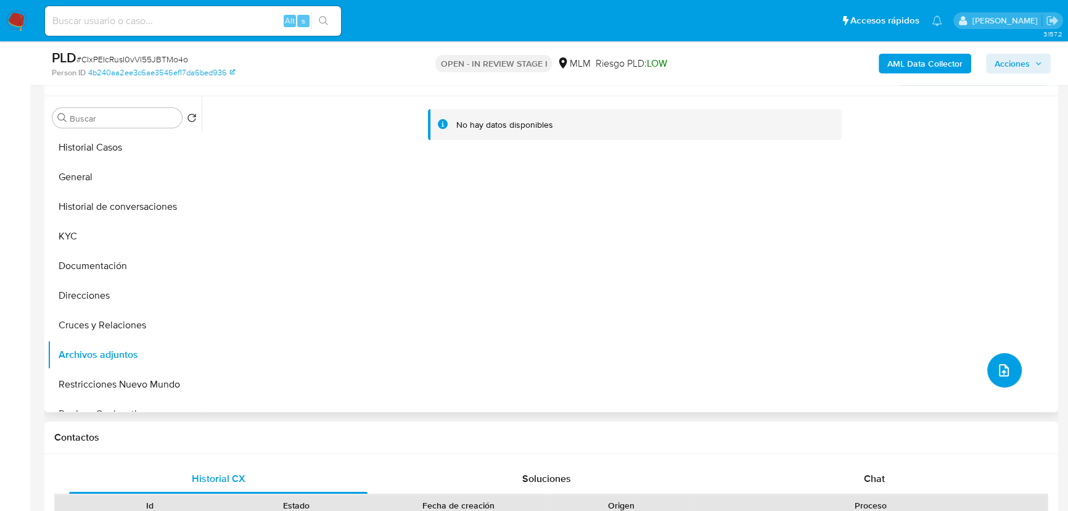
click at [1003, 384] on button "upload-file" at bounding box center [1004, 370] width 35 height 35
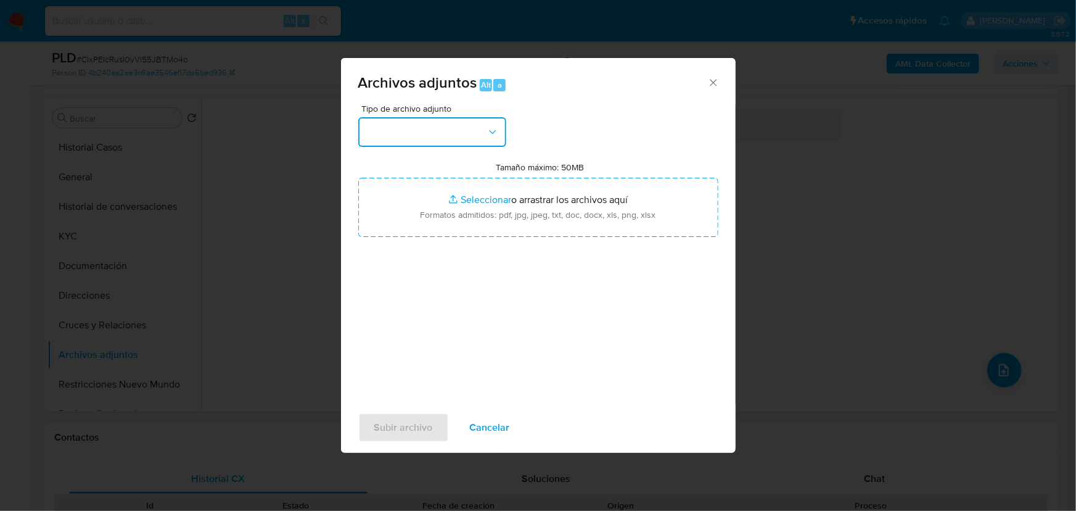
click at [424, 117] on button "button" at bounding box center [432, 132] width 148 height 30
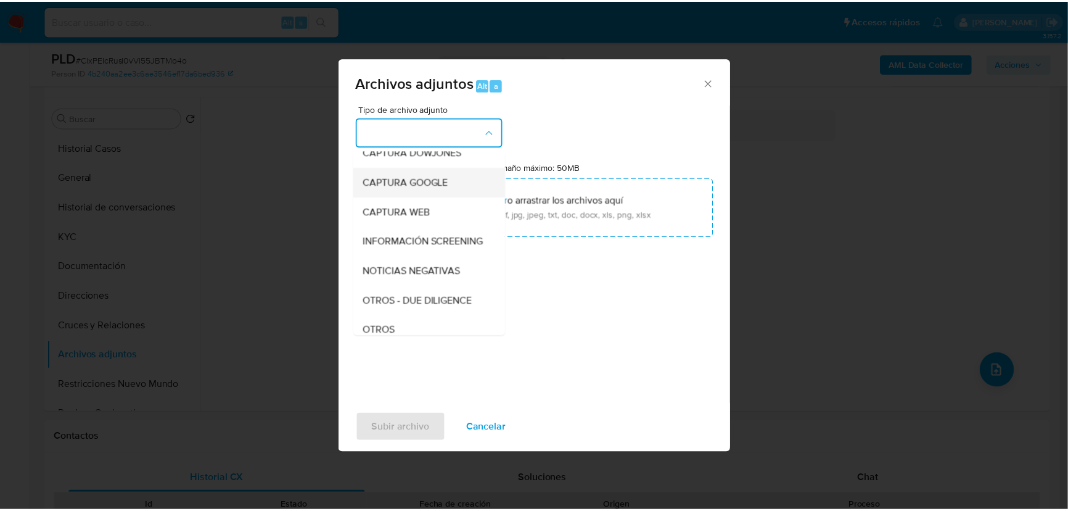
scroll to position [168, 0]
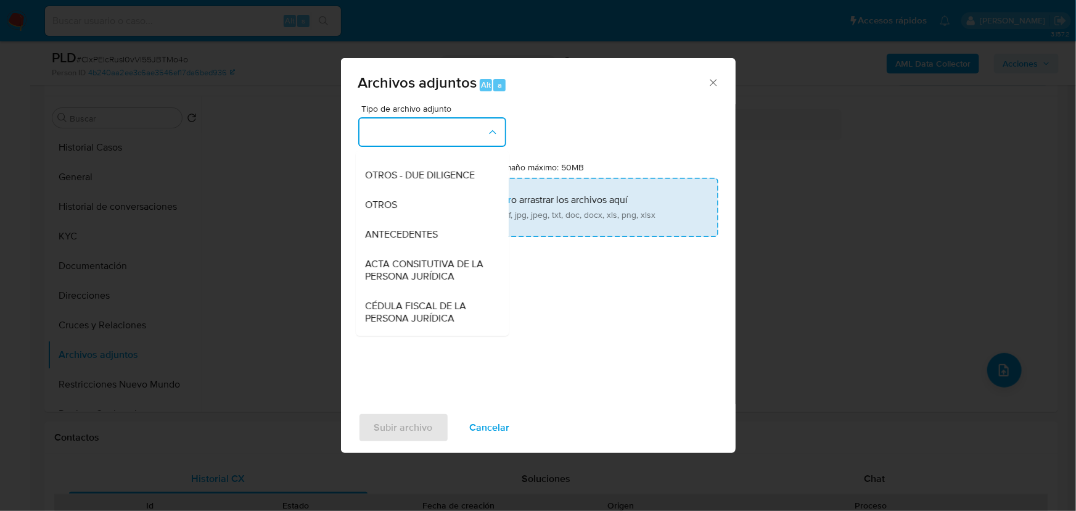
drag, startPoint x: 394, startPoint y: 207, endPoint x: 432, endPoint y: 212, distance: 37.9
click at [394, 208] on div "OTROS" at bounding box center [429, 205] width 126 height 30
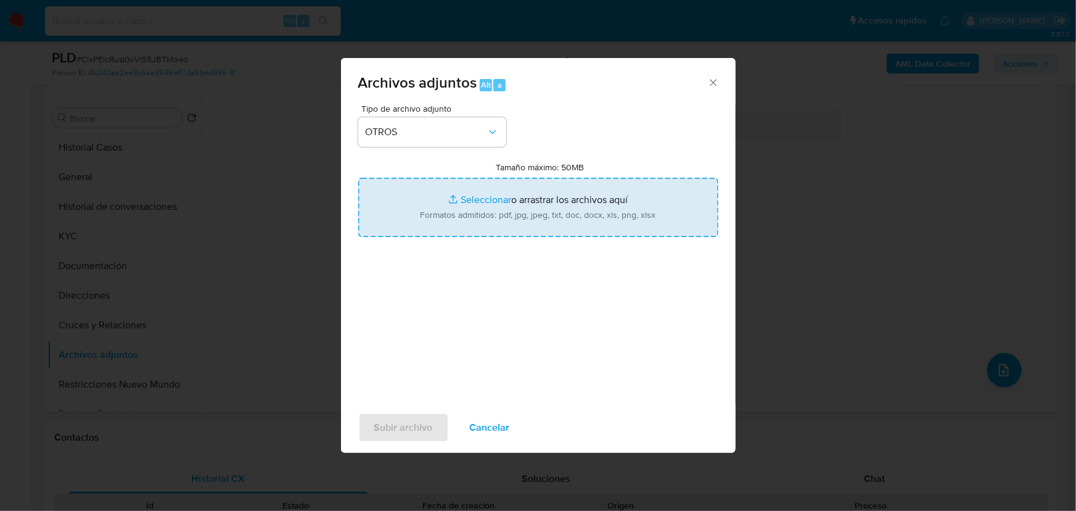
click at [485, 196] on input "Tamaño máximo: 50MB Seleccionar archivos" at bounding box center [538, 207] width 360 height 59
type input "C:\fakepath\564864584_Antonio Rodriguez Fernandez_Ago25.pdf"
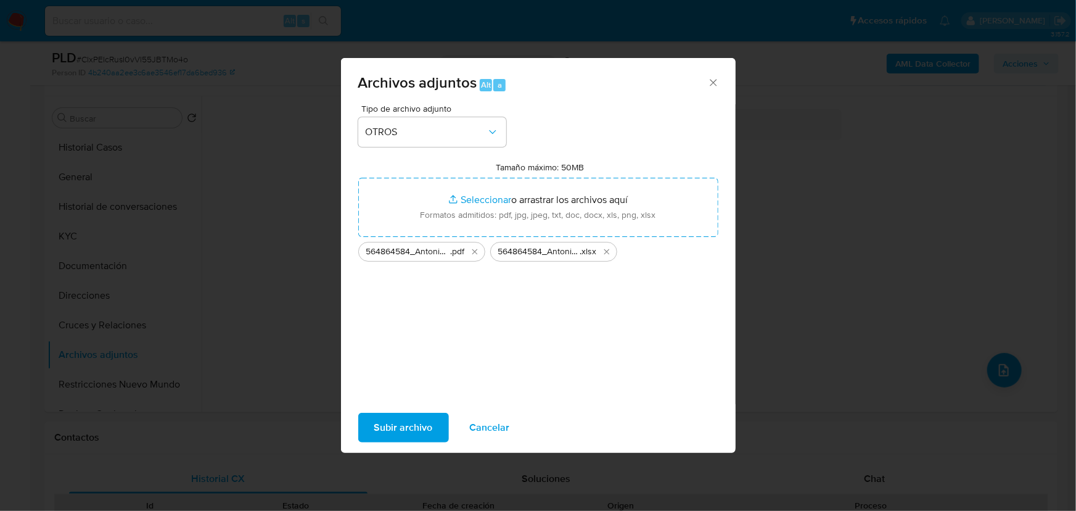
click at [432, 421] on button "Subir archivo" at bounding box center [403, 428] width 91 height 30
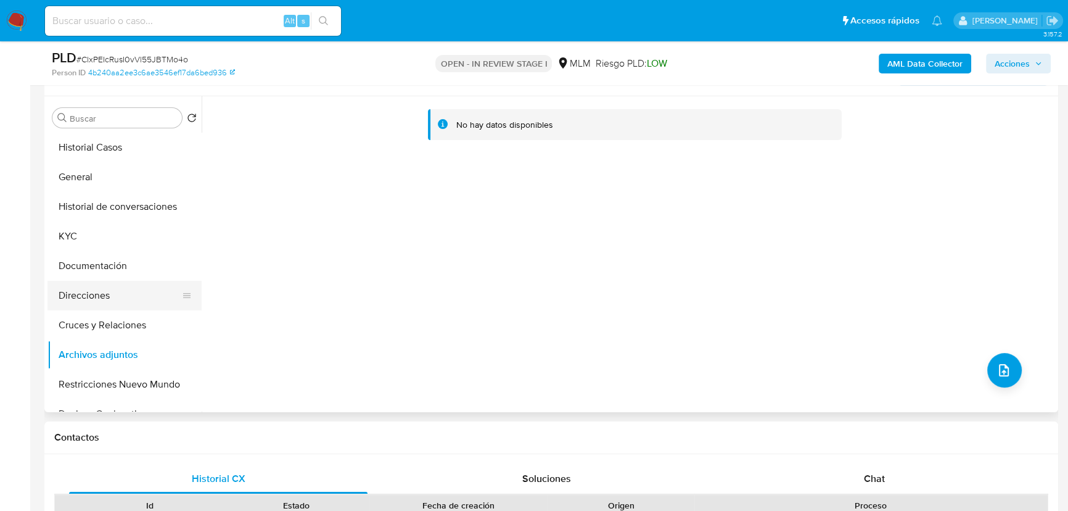
click at [130, 281] on button "Direcciones" at bounding box center [119, 296] width 144 height 30
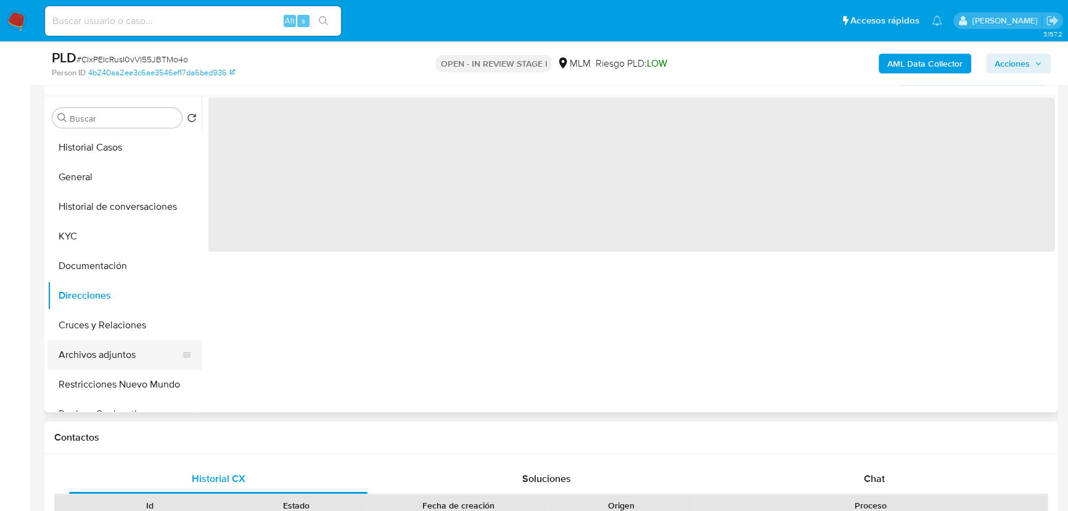
click at [87, 358] on button "Archivos adjuntos" at bounding box center [119, 355] width 144 height 30
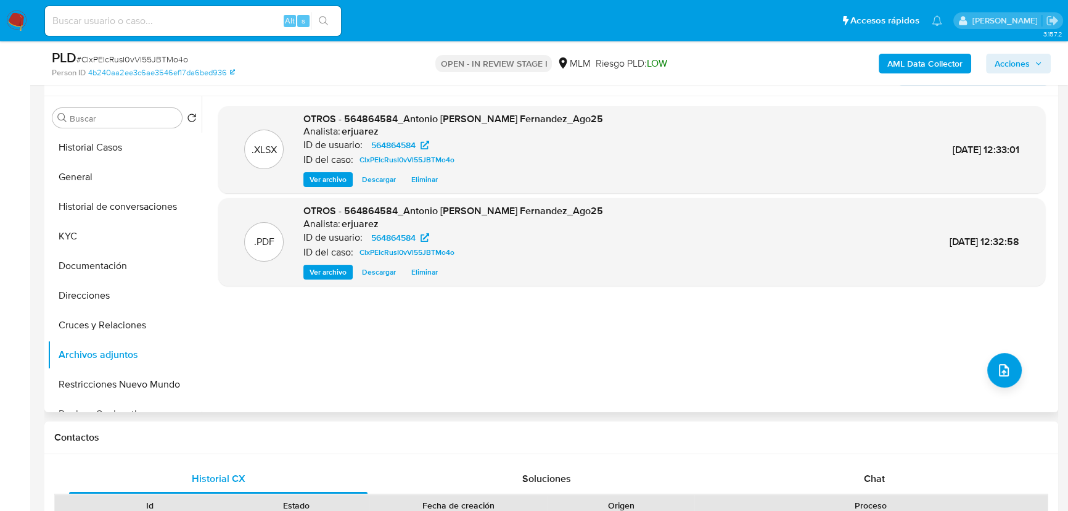
click at [323, 271] on span "Ver archivo" at bounding box center [328, 272] width 37 height 12
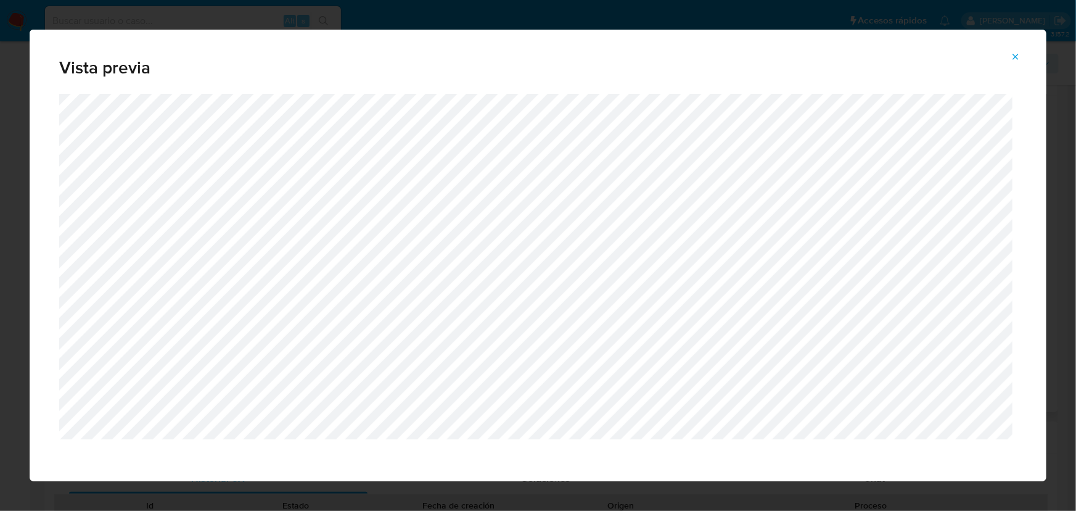
click at [1016, 53] on icon "Attachment preview" at bounding box center [1016, 57] width 10 height 10
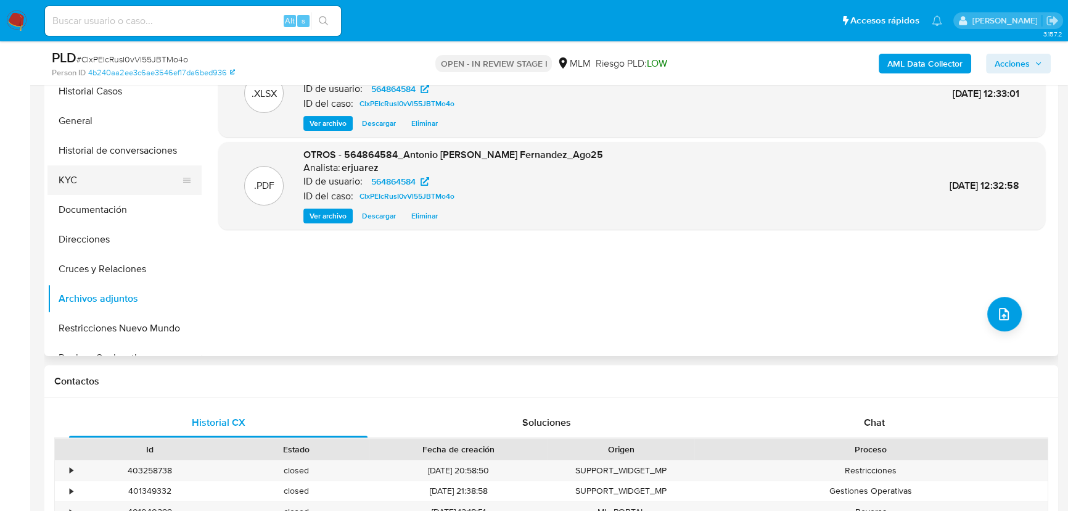
click at [92, 183] on button "KYC" at bounding box center [119, 180] width 144 height 30
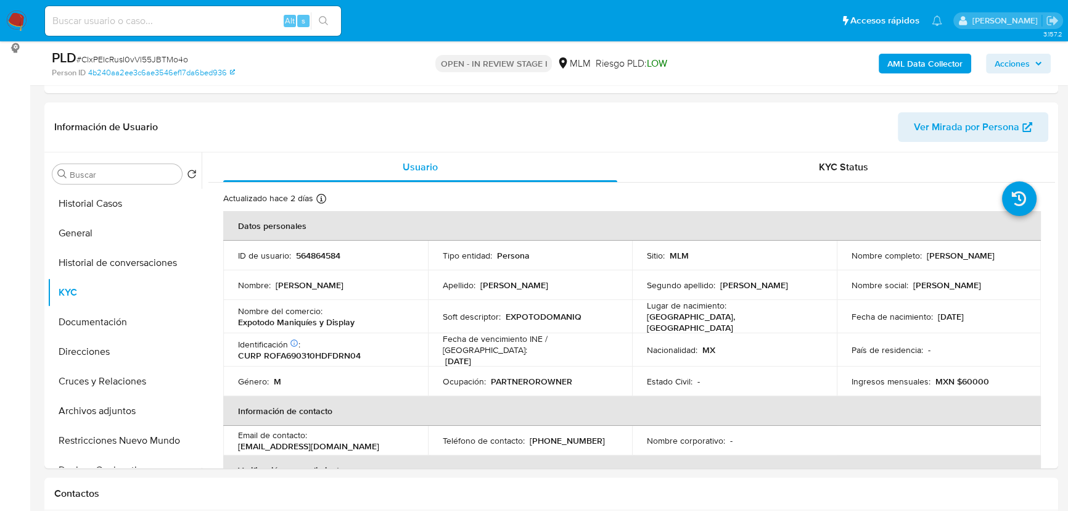
click at [1015, 60] on span "Acciones" at bounding box center [1012, 64] width 35 height 20
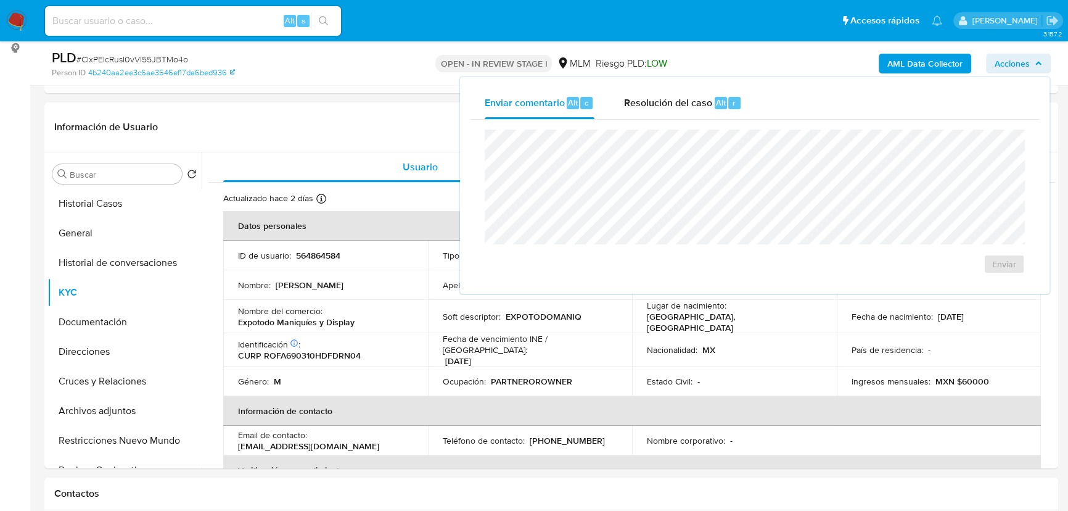
drag, startPoint x: 696, startPoint y: 105, endPoint x: 660, endPoint y: 127, distance: 42.3
click at [696, 105] on span "Resolución del caso" at bounding box center [668, 102] width 88 height 14
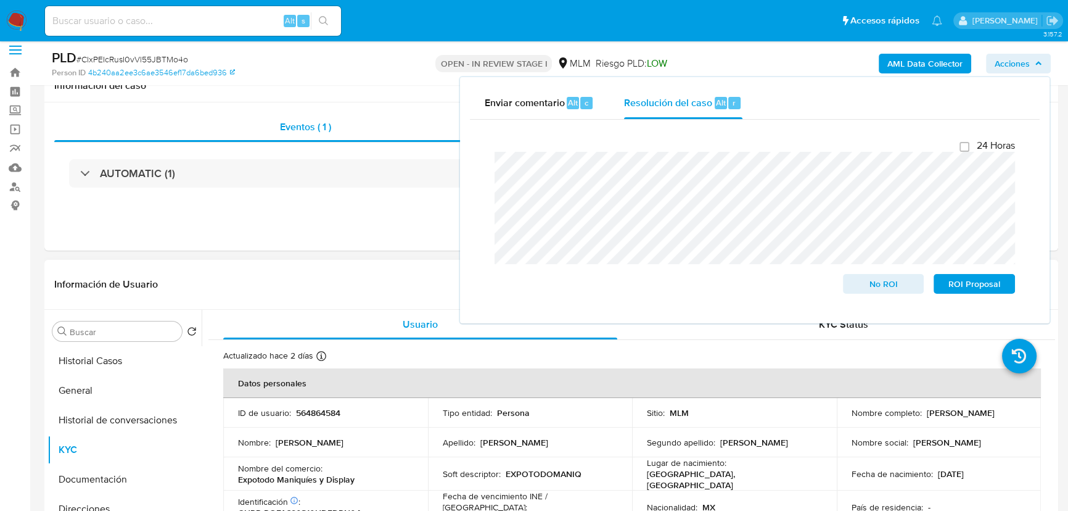
scroll to position [0, 0]
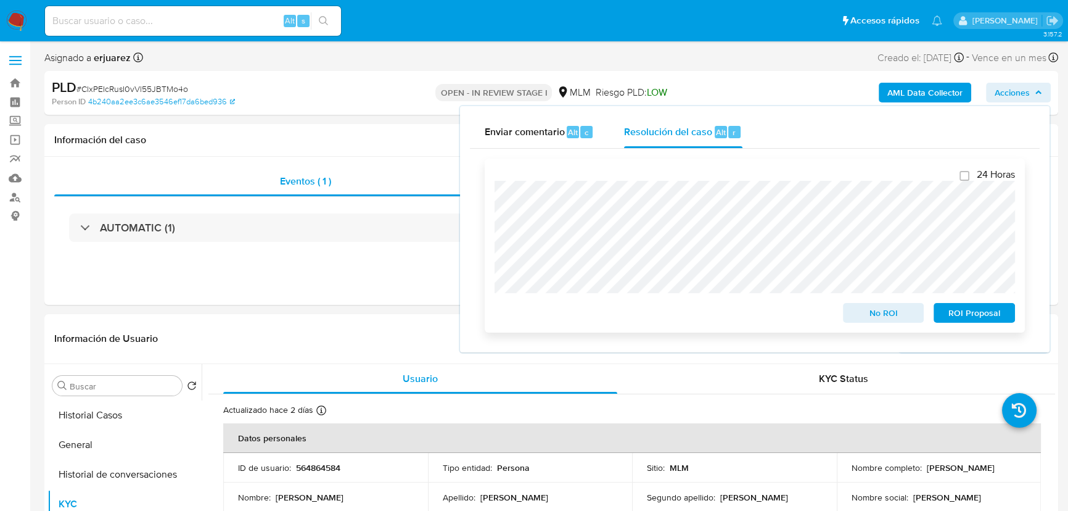
click at [1023, 287] on div "24 Horas No ROI ROI Proposal" at bounding box center [755, 246] width 540 height 174
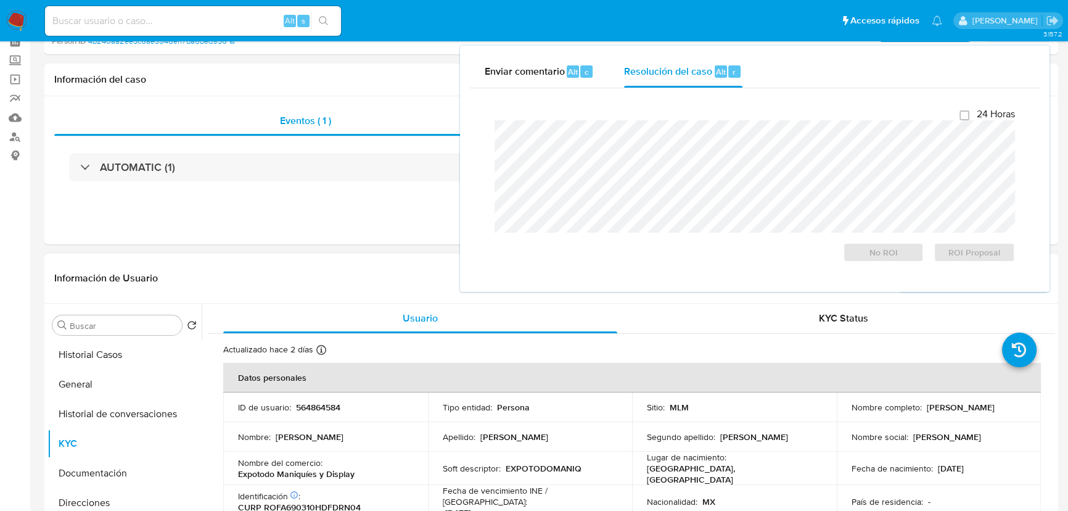
scroll to position [168, 0]
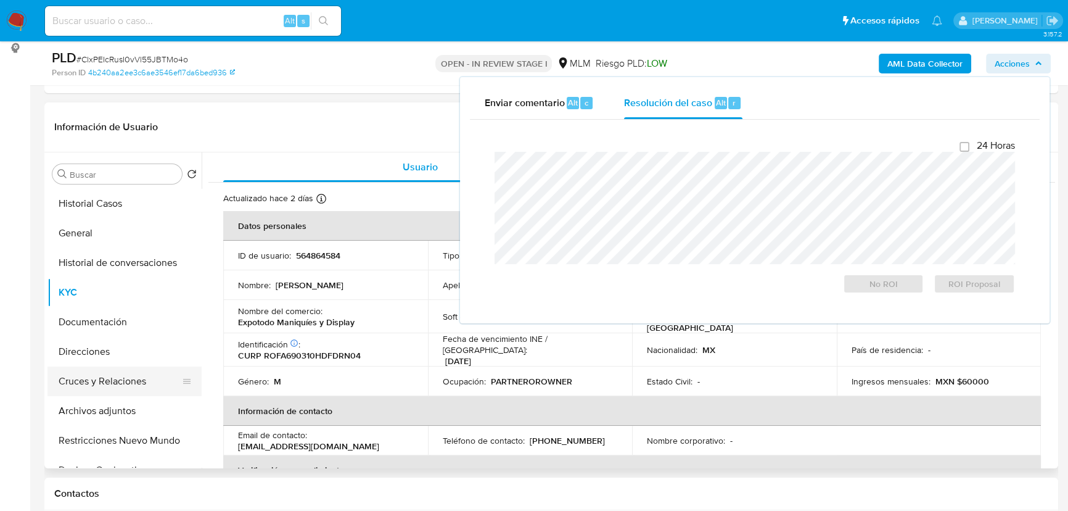
click at [141, 379] on button "Cruces y Relaciones" at bounding box center [119, 381] width 144 height 30
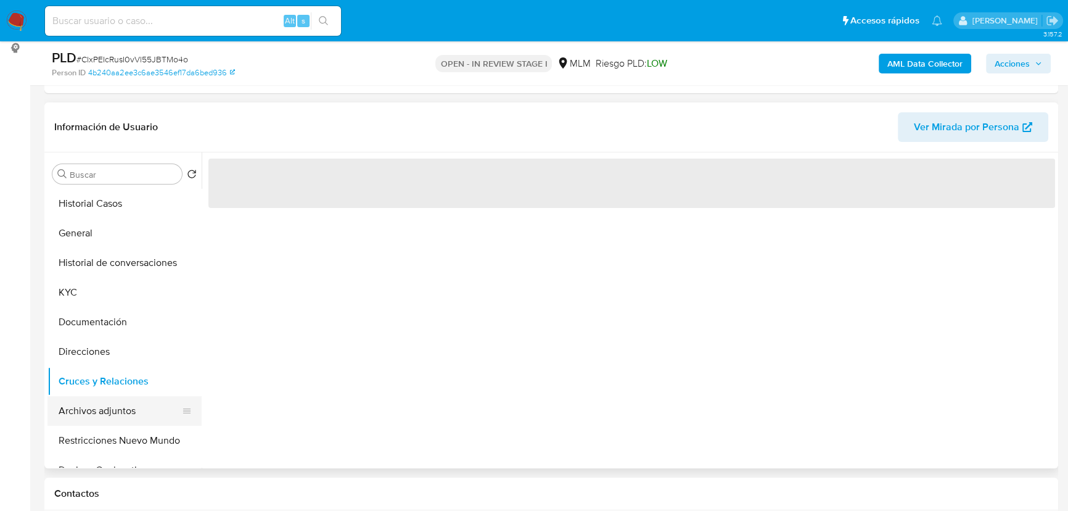
click at [113, 411] on button "Archivos adjuntos" at bounding box center [119, 411] width 144 height 30
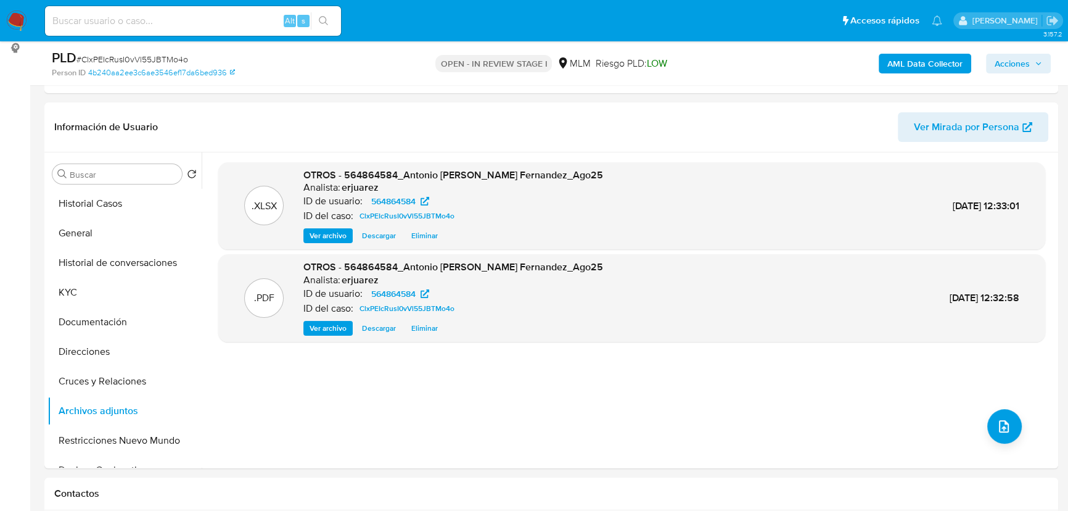
drag, startPoint x: 329, startPoint y: 326, endPoint x: 18, endPoint y: 331, distance: 311.5
click at [329, 326] on span "Ver archivo" at bounding box center [328, 328] width 37 height 12
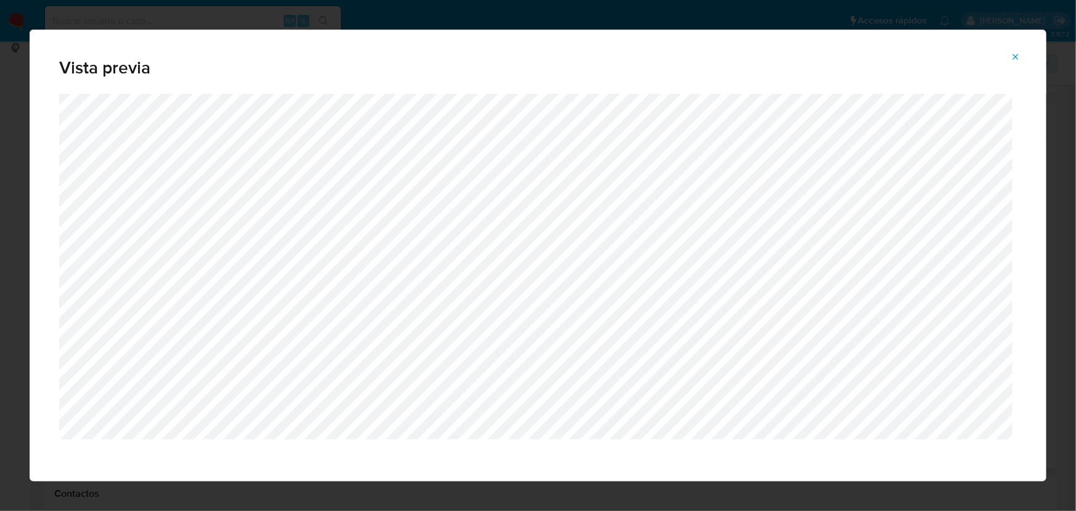
click at [1018, 57] on icon "Attachment preview" at bounding box center [1016, 57] width 6 height 6
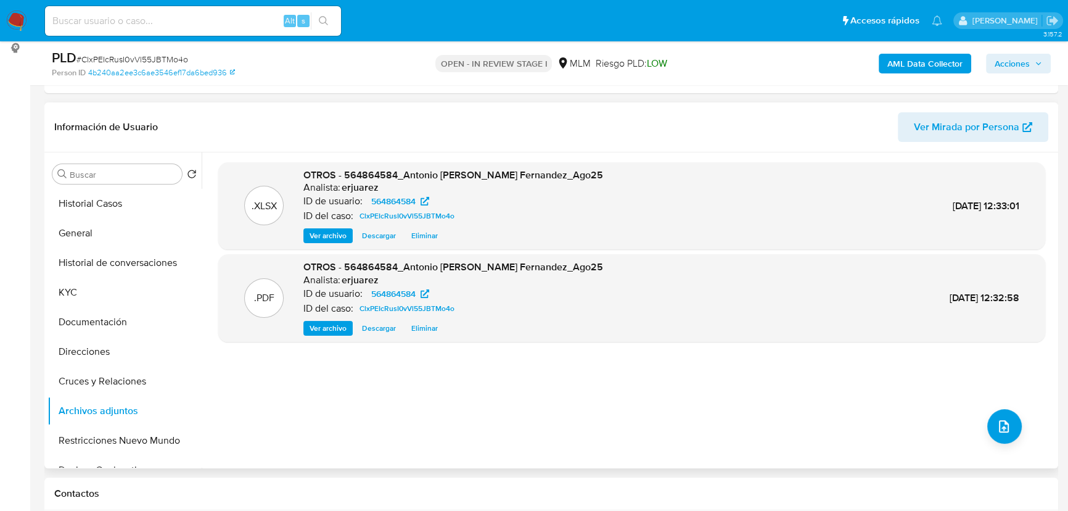
click at [1021, 59] on span "Acciones" at bounding box center [1012, 64] width 35 height 20
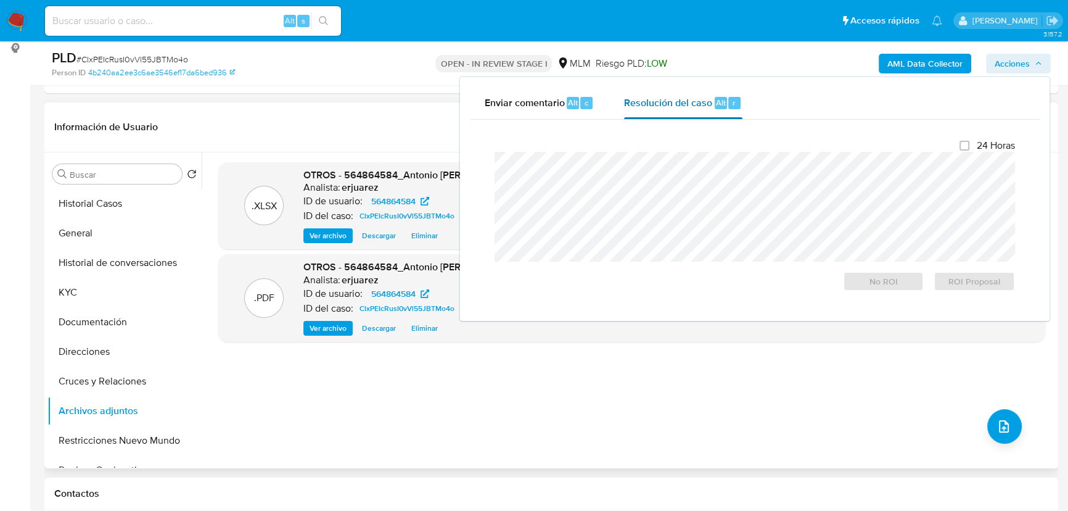
click at [636, 101] on span "Resolución del caso" at bounding box center [668, 102] width 88 height 14
click at [863, 282] on span "No ROI" at bounding box center [884, 281] width 64 height 17
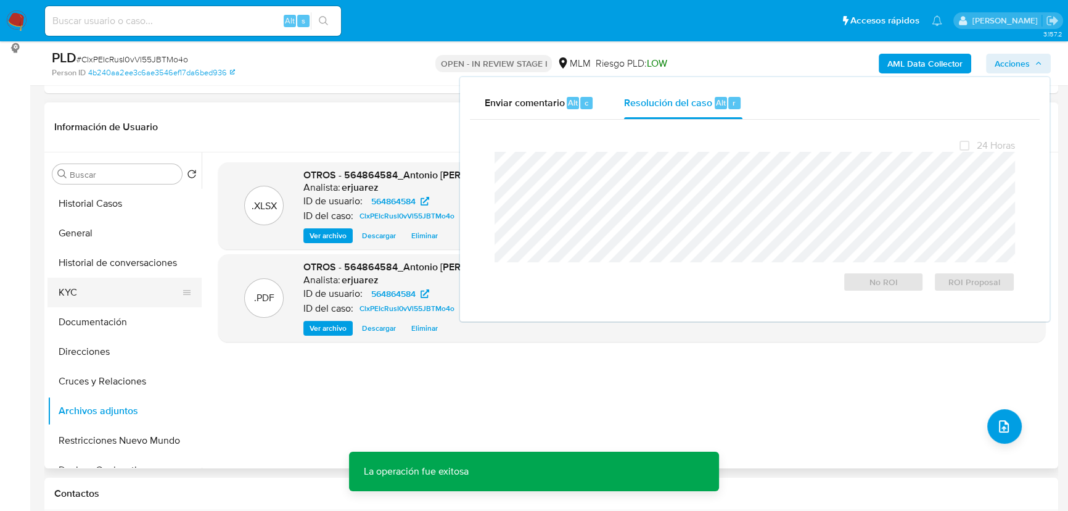
click at [101, 286] on button "KYC" at bounding box center [119, 293] width 144 height 30
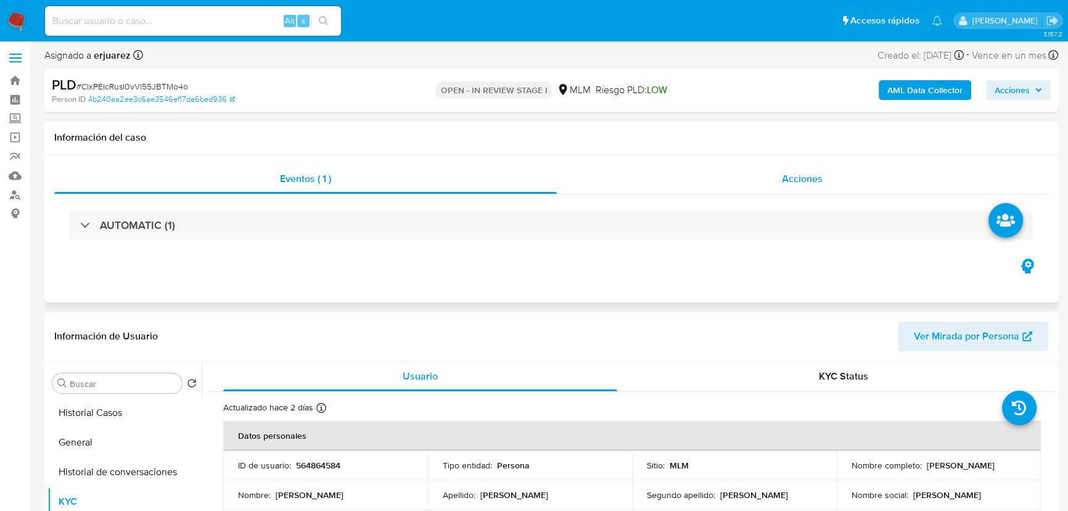
scroll to position [0, 0]
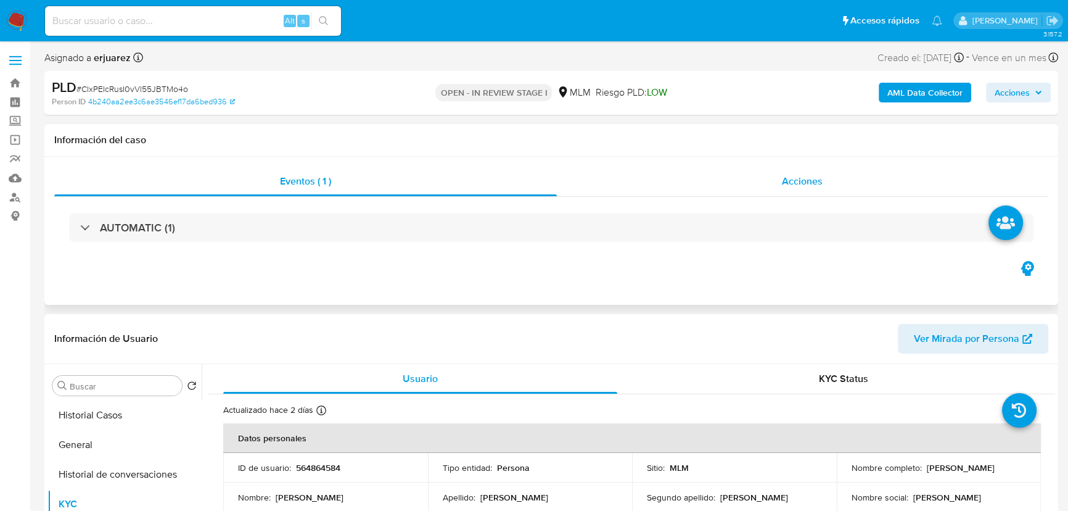
click at [793, 171] on div "Acciones" at bounding box center [803, 182] width 492 height 30
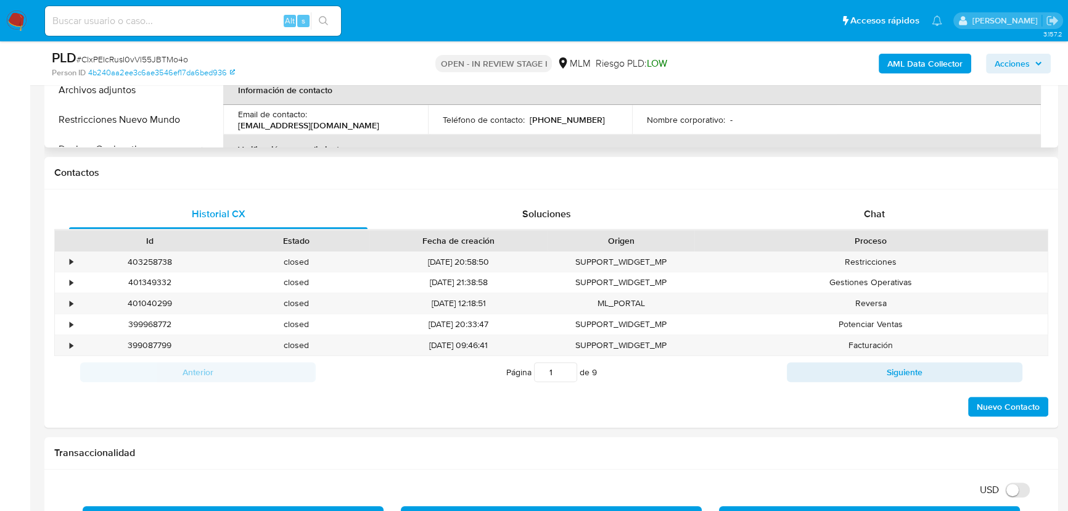
scroll to position [336, 0]
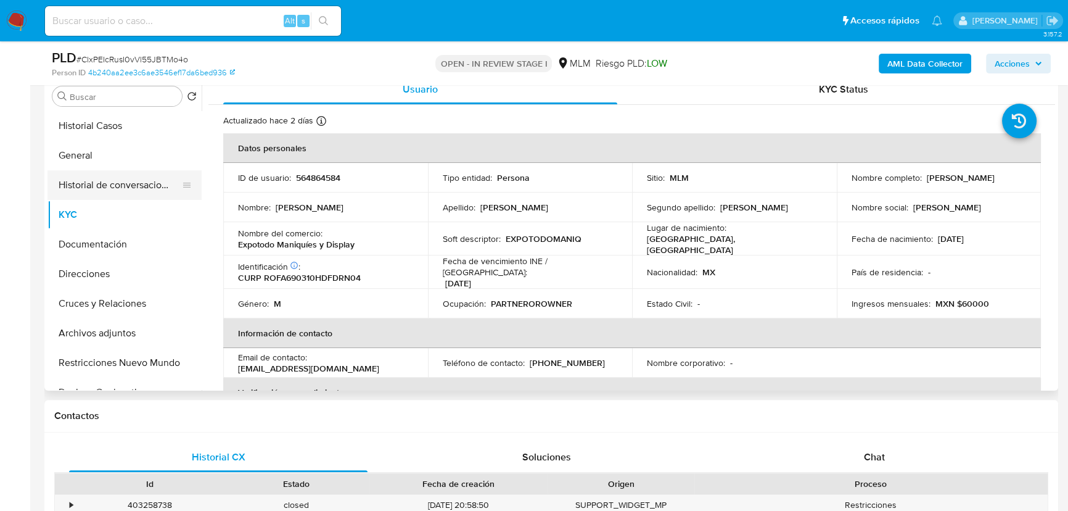
click at [130, 184] on button "Historial de conversaciones" at bounding box center [119, 185] width 144 height 30
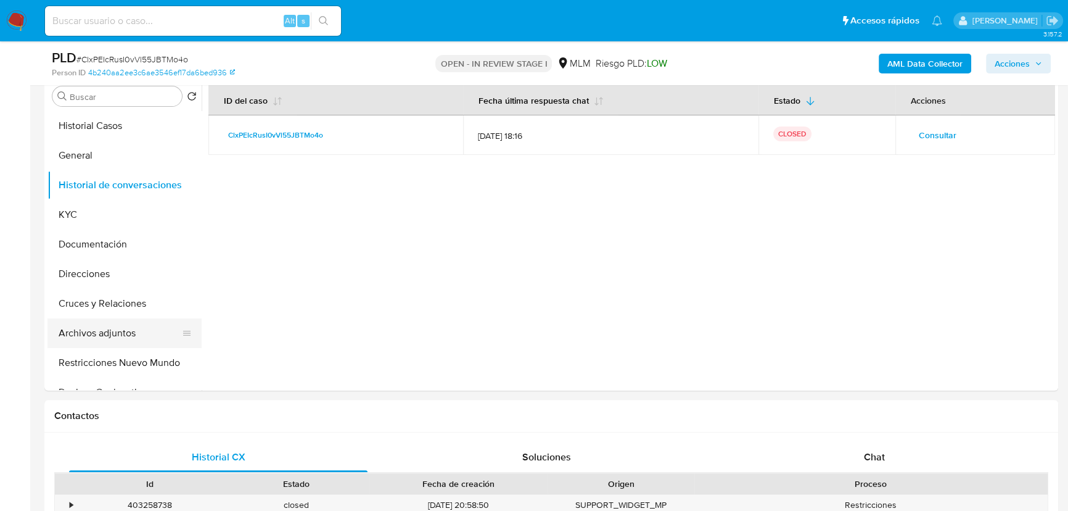
click at [117, 332] on button "Archivos adjuntos" at bounding box center [119, 333] width 144 height 30
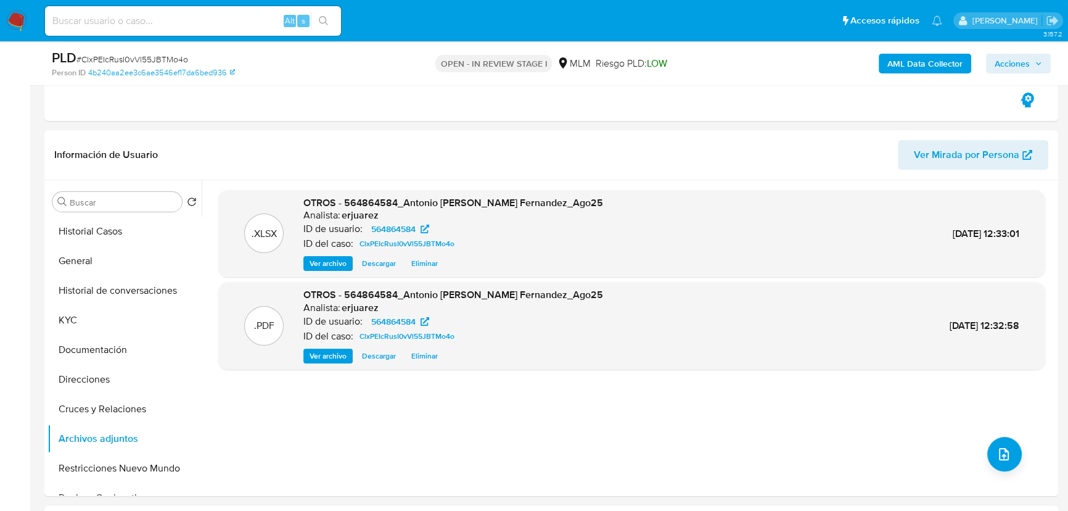
scroll to position [168, 0]
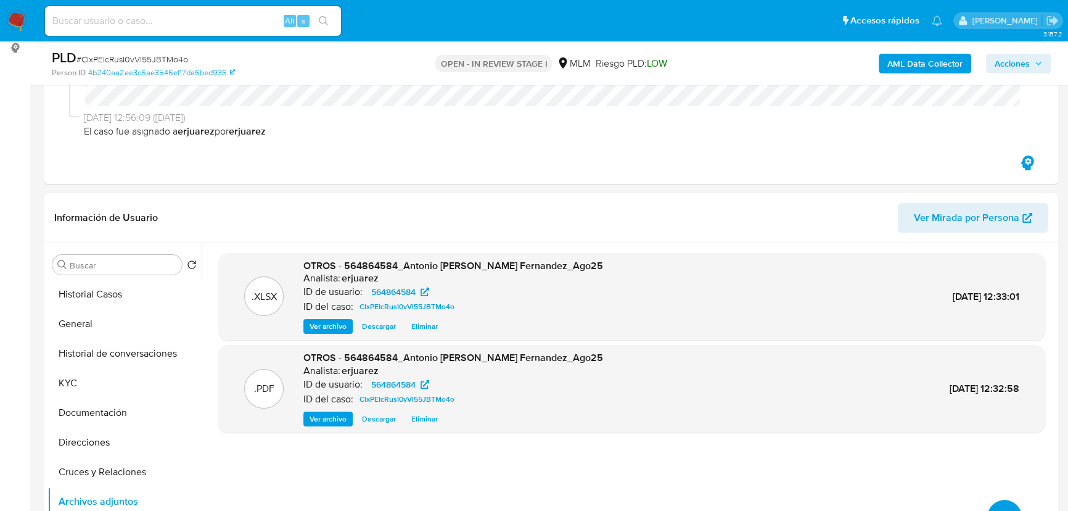
click at [14, 17] on img at bounding box center [16, 20] width 21 height 21
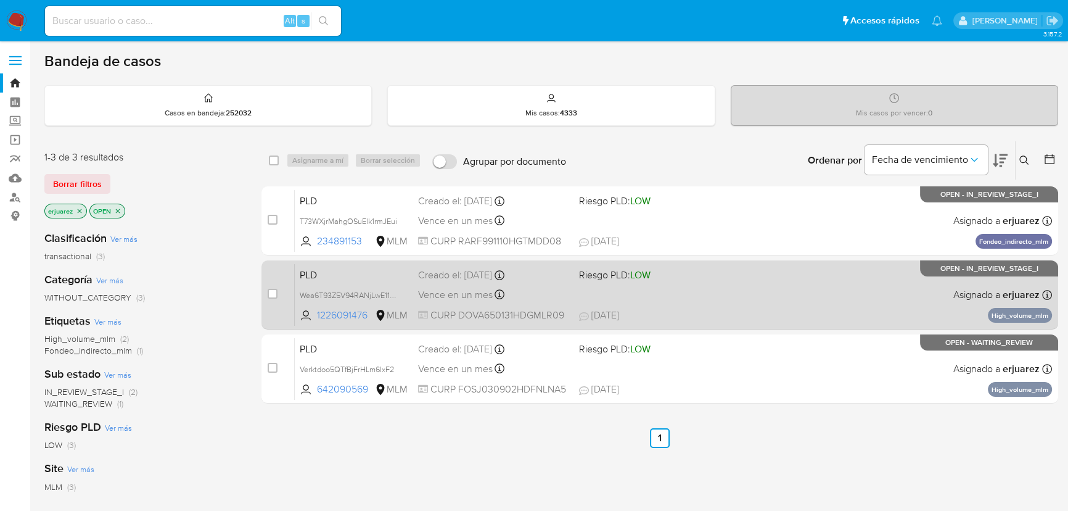
click at [650, 286] on div "PLD Wea6T93Z5V94RANjLwE11x6n 1226091476 MLM Riesgo PLD: LOW Creado el: [DATE] C…" at bounding box center [673, 294] width 757 height 62
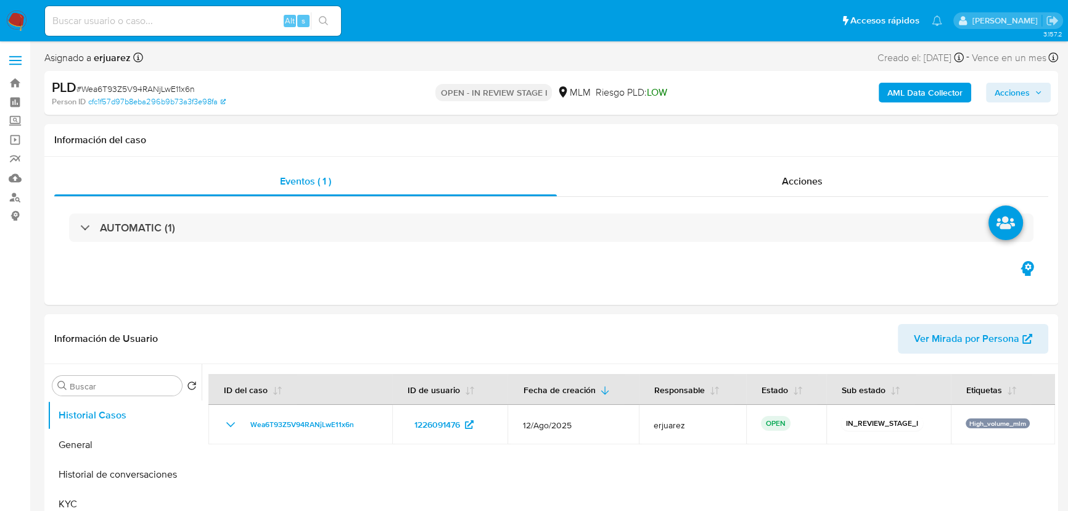
select select "10"
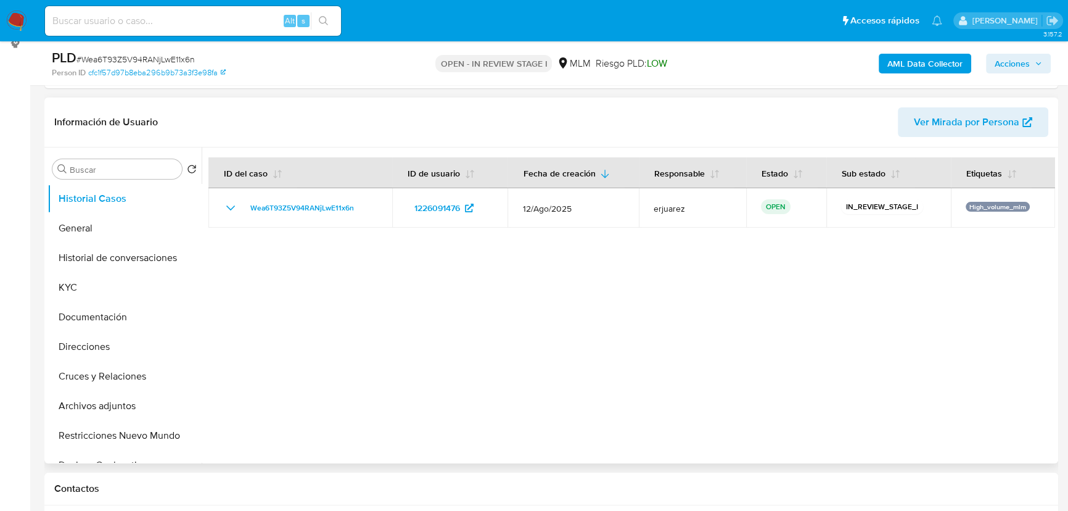
scroll to position [336, 0]
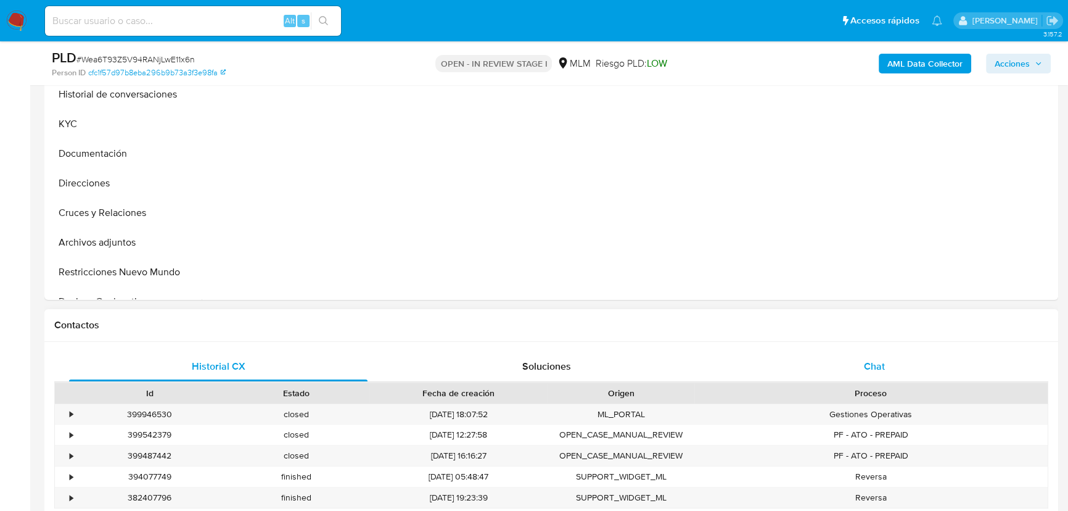
click at [863, 361] on div "Chat" at bounding box center [874, 367] width 299 height 30
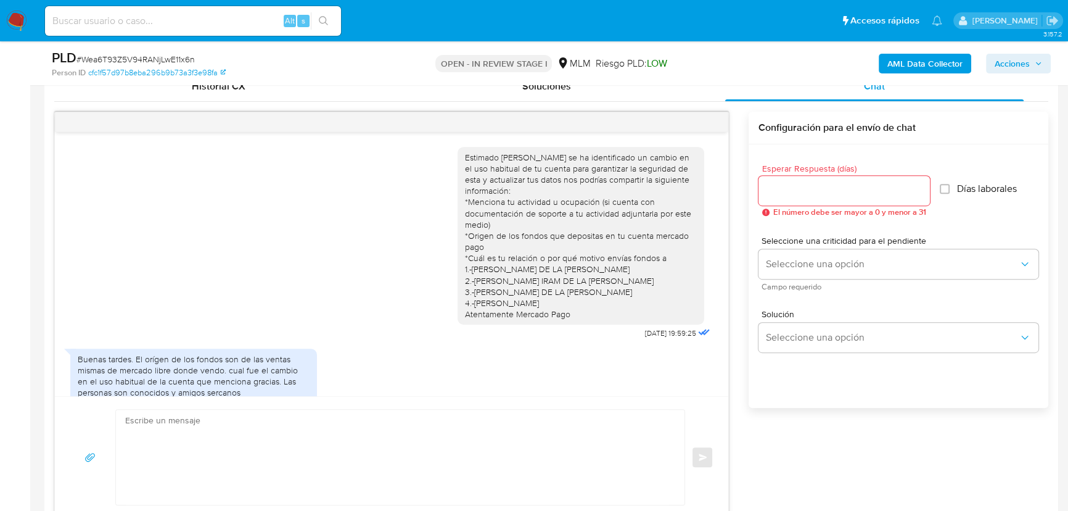
scroll to position [367, 0]
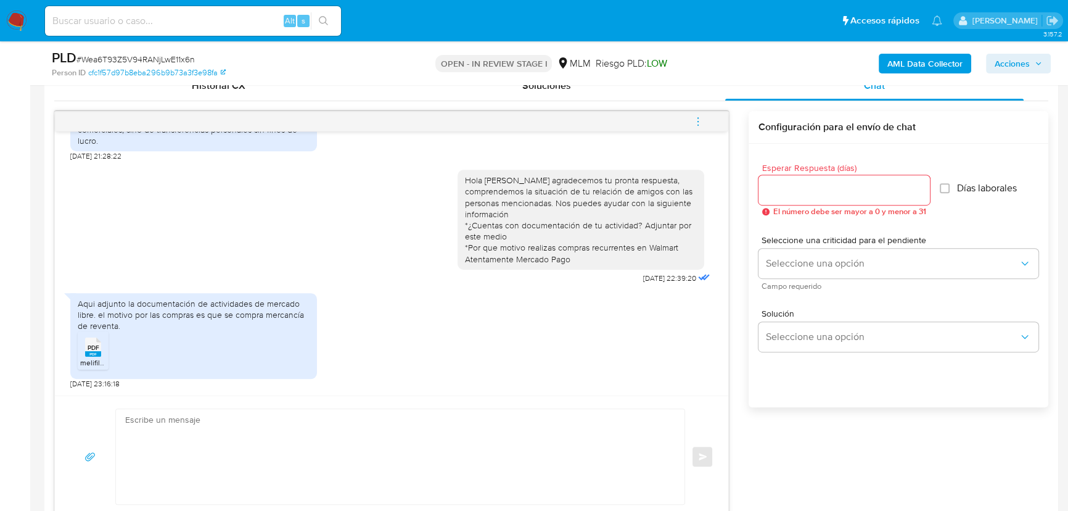
click at [204, 424] on textarea at bounding box center [397, 456] width 544 height 95
click at [115, 437] on div "Enviar" at bounding box center [392, 456] width 644 height 96
click at [143, 426] on textarea at bounding box center [397, 456] width 544 height 95
paste textarea "Agradecemos tu tiempo y documentación proporcionada. Te recordamos que esto fue…"
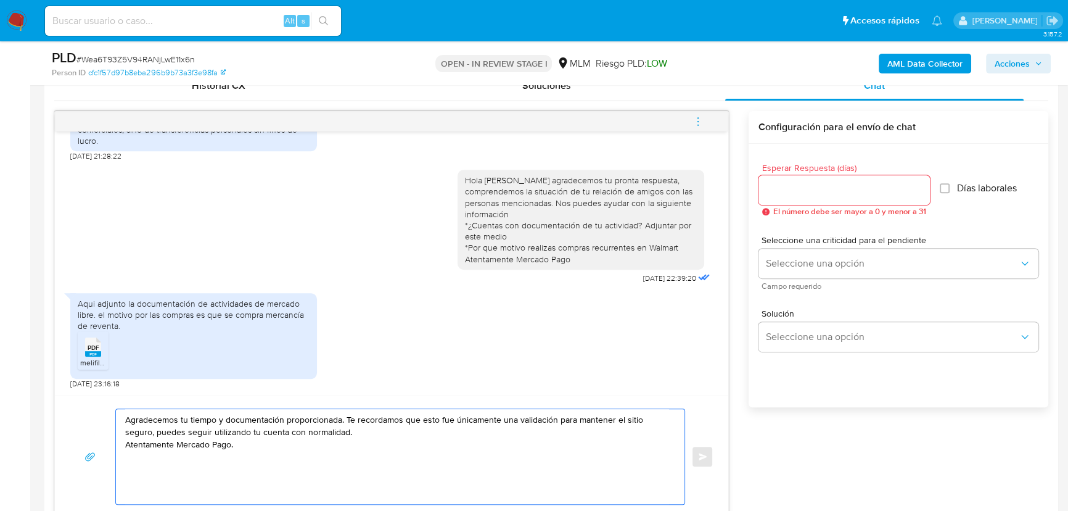
type textarea "Agradecemos tu tiempo y documentación proporcionada. Te recordamos que esto fue…"
click at [797, 190] on input "Esperar Respuesta (días)" at bounding box center [844, 190] width 171 height 16
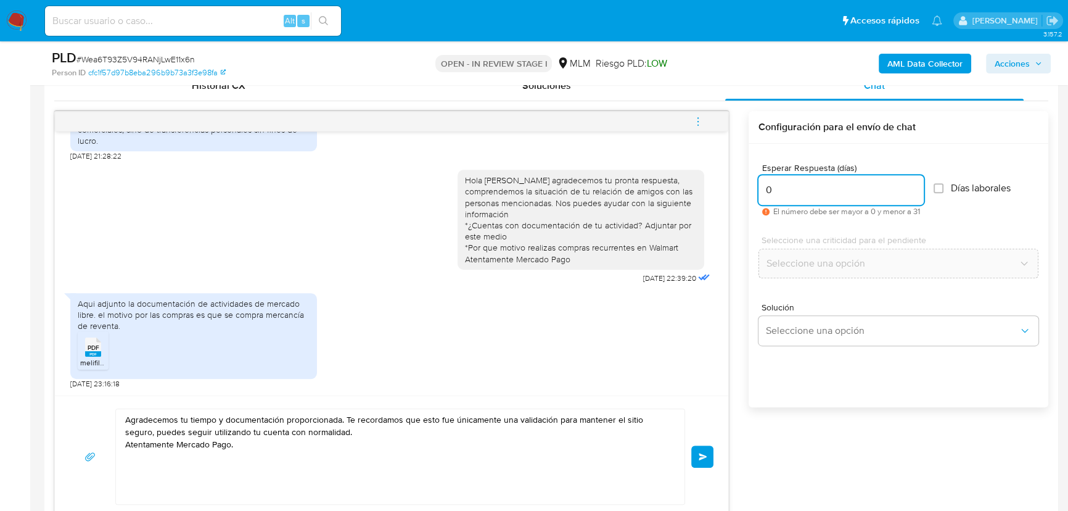
type input "0"
drag, startPoint x: 289, startPoint y: 456, endPoint x: 269, endPoint y: 426, distance: 36.6
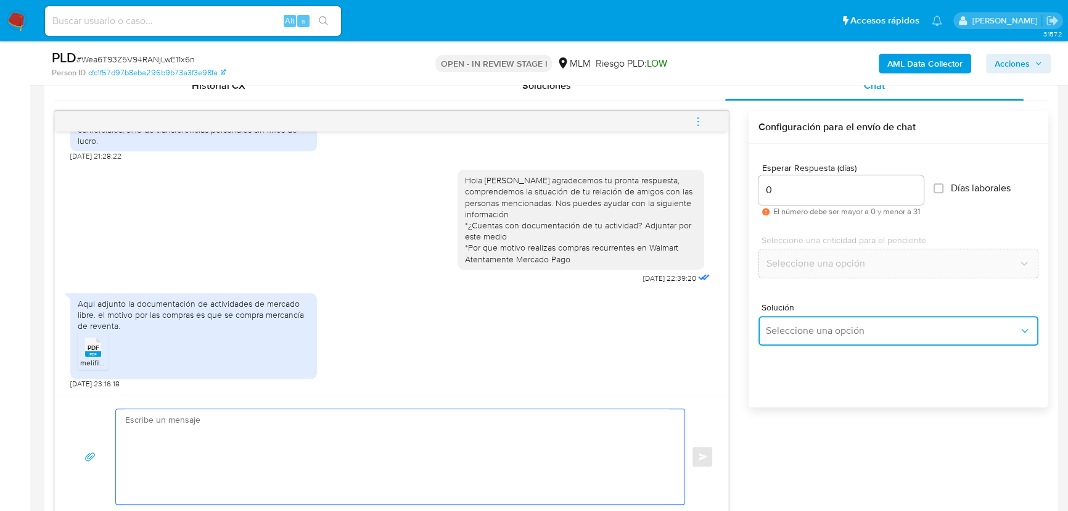
drag, startPoint x: 802, startPoint y: 326, endPoint x: 823, endPoint y: 321, distance: 21.1
click at [803, 326] on span "Seleccione una opción" at bounding box center [892, 330] width 253 height 12
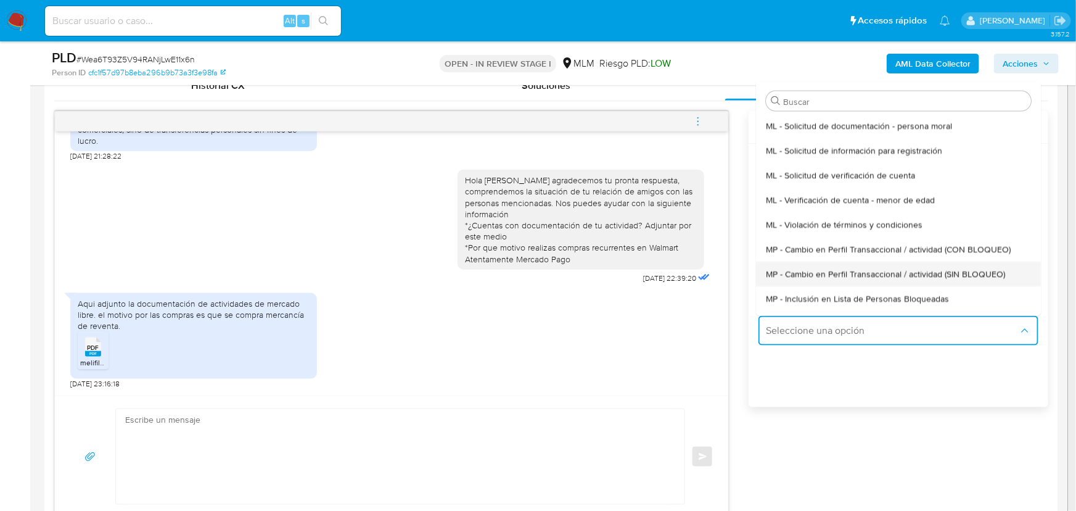
click at [907, 281] on div "MP - Cambio en Perfil Transaccional / actividad (SIN BLOQUEO)" at bounding box center [895, 273] width 258 height 25
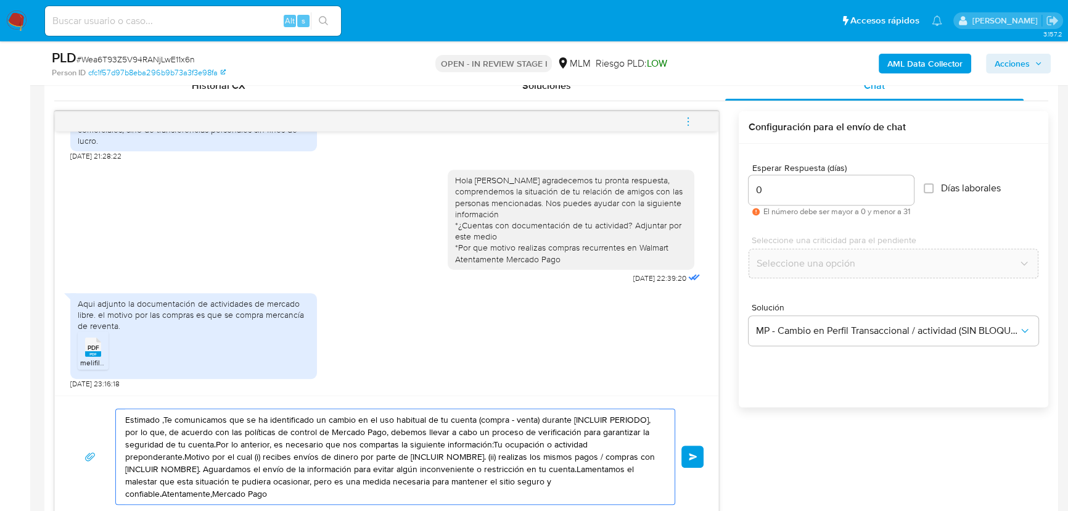
drag, startPoint x: 250, startPoint y: 474, endPoint x: -27, endPoint y: 355, distance: 301.4
paste textarea "Agradecemos tu tiempo y documentación proporcionada. Te recordamos que esto fue…"
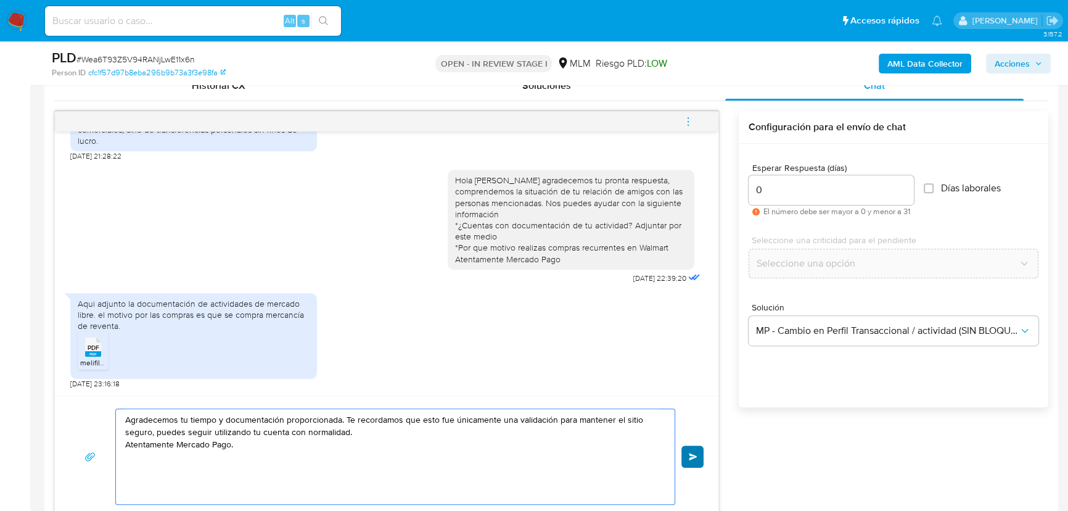
type textarea "Agradecemos tu tiempo y documentación proporcionada. Te recordamos que esto fue…"
click at [688, 450] on button "Enviar" at bounding box center [692, 456] width 22 height 22
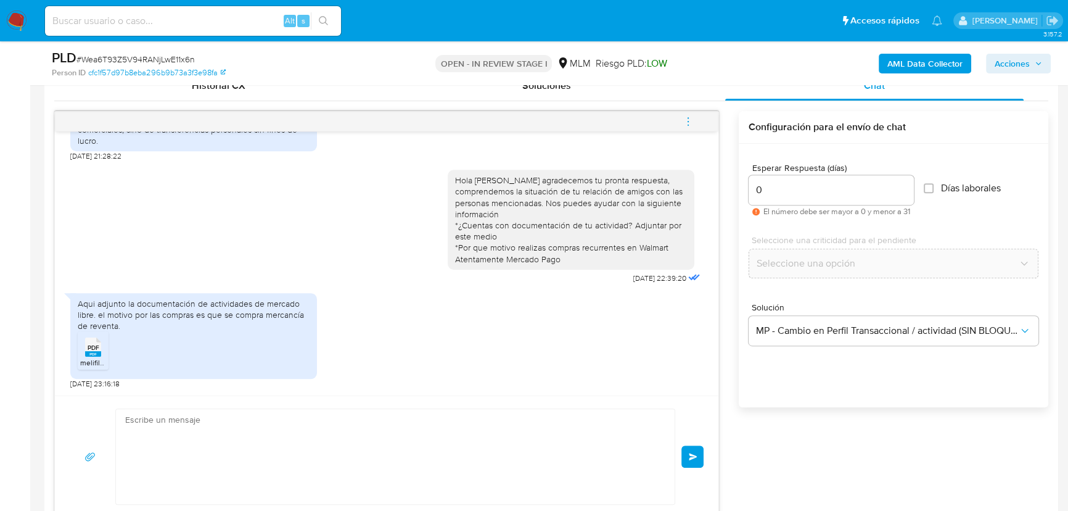
scroll to position [459, 0]
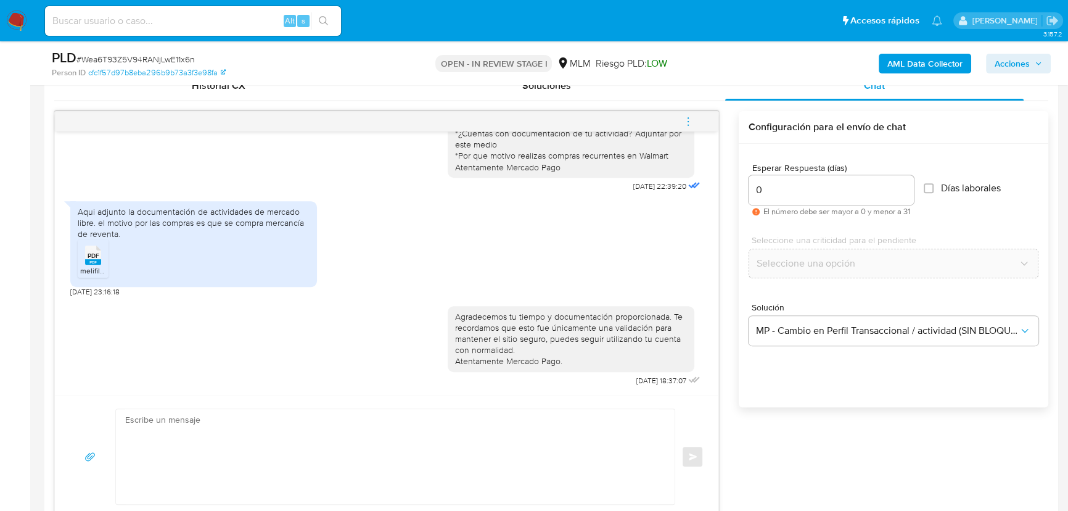
click at [6, 25] on img at bounding box center [16, 20] width 21 height 21
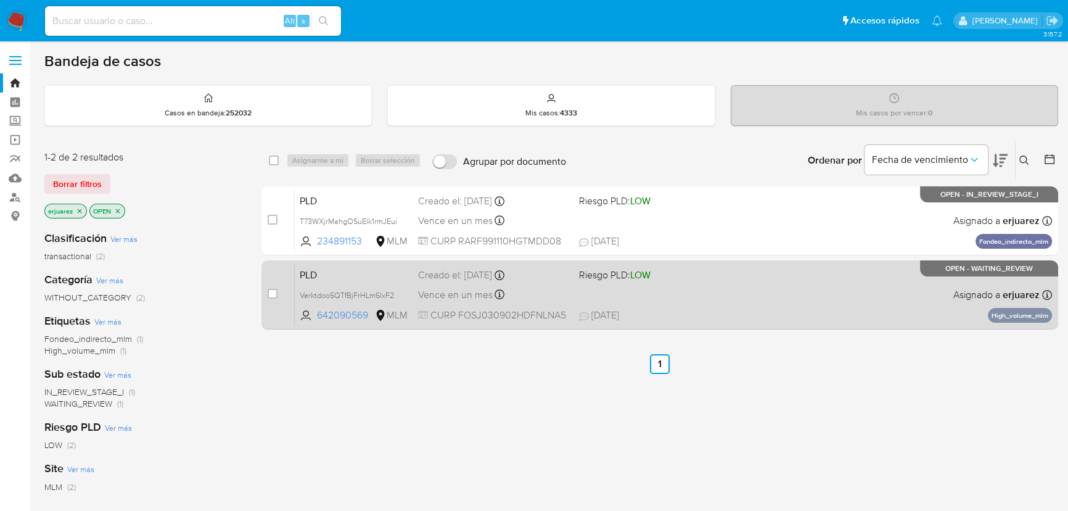
click at [648, 303] on div "PLD Verktdoo5QTfBjFrHLm6lxF2 642090569 MLM Riesgo PLD: LOW Creado el: [DATE] Cr…" at bounding box center [673, 294] width 757 height 62
click at [271, 293] on input "checkbox" at bounding box center [273, 294] width 10 height 10
checkbox input "true"
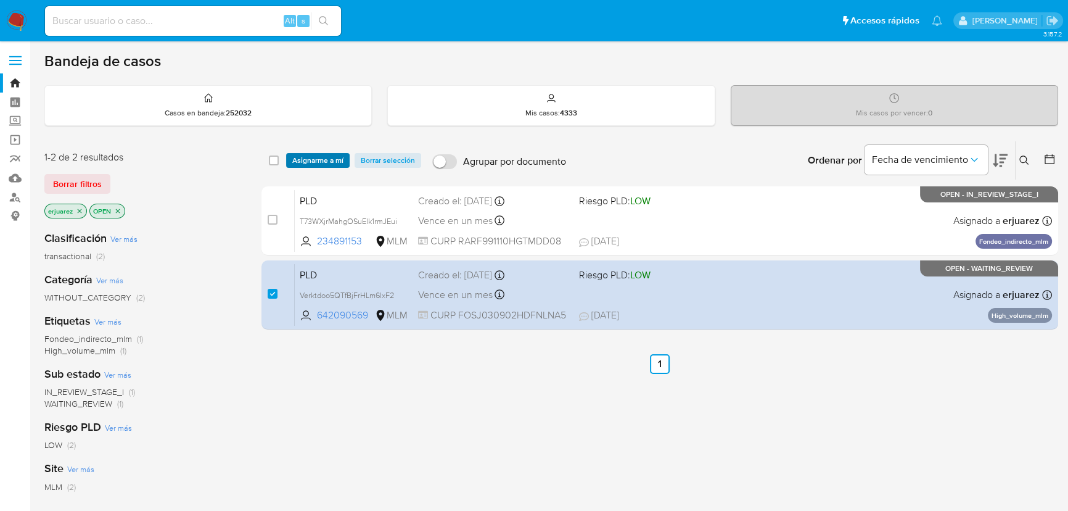
click at [310, 162] on span "Asignarme a mí" at bounding box center [317, 160] width 51 height 12
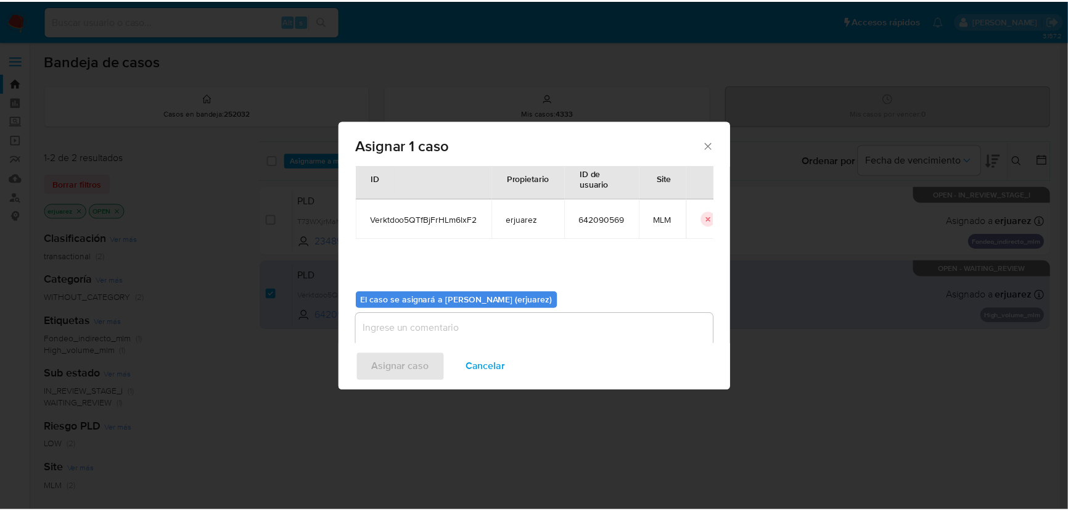
scroll to position [63, 0]
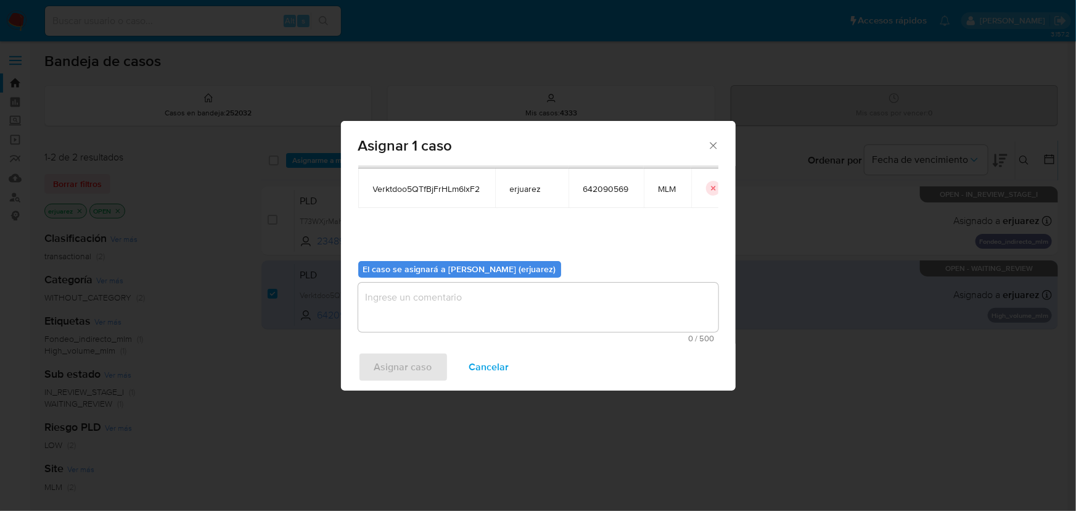
click at [459, 303] on textarea "assign-modal" at bounding box center [538, 306] width 360 height 49
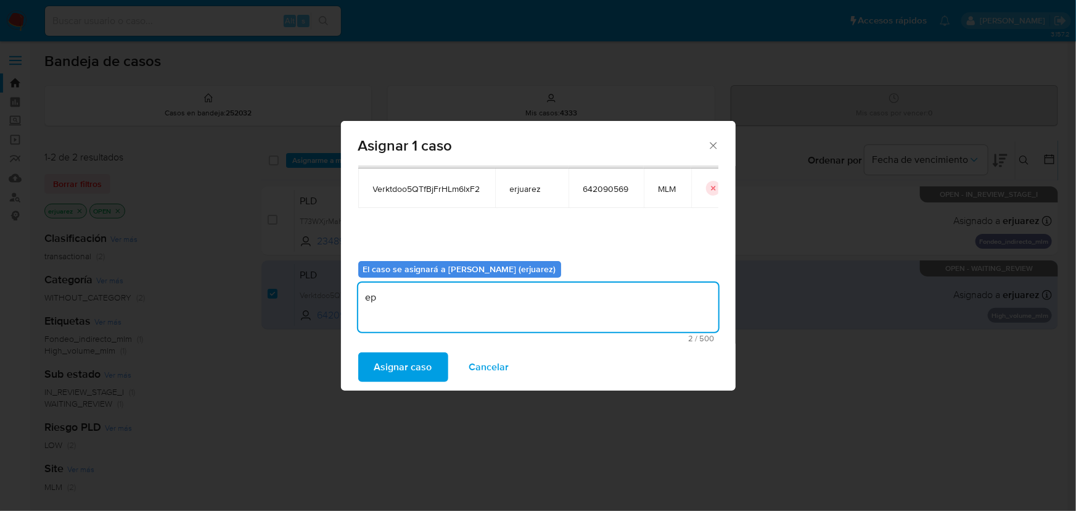
type textarea "e"
type textarea "EPJU"
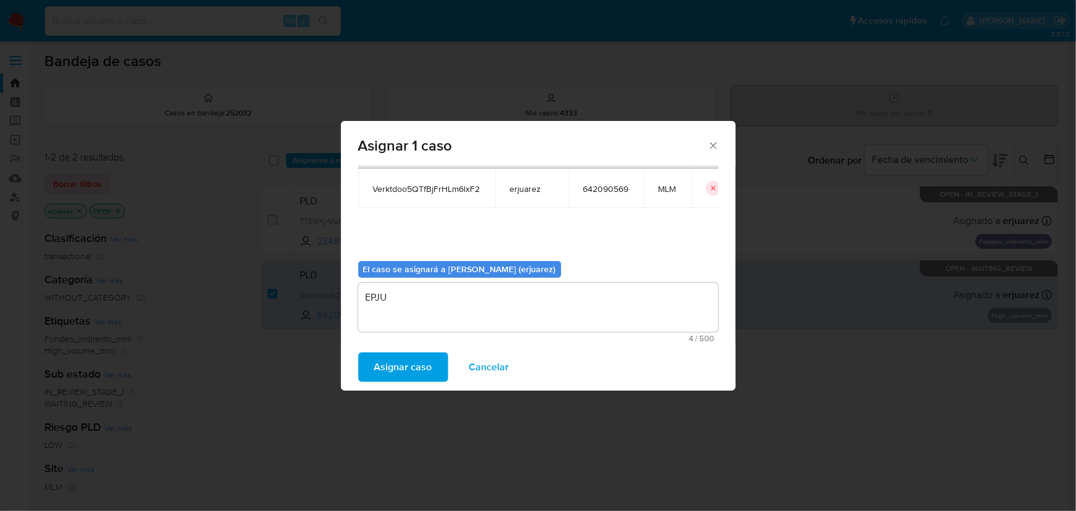
click at [381, 353] on span "Asignar caso" at bounding box center [403, 366] width 58 height 27
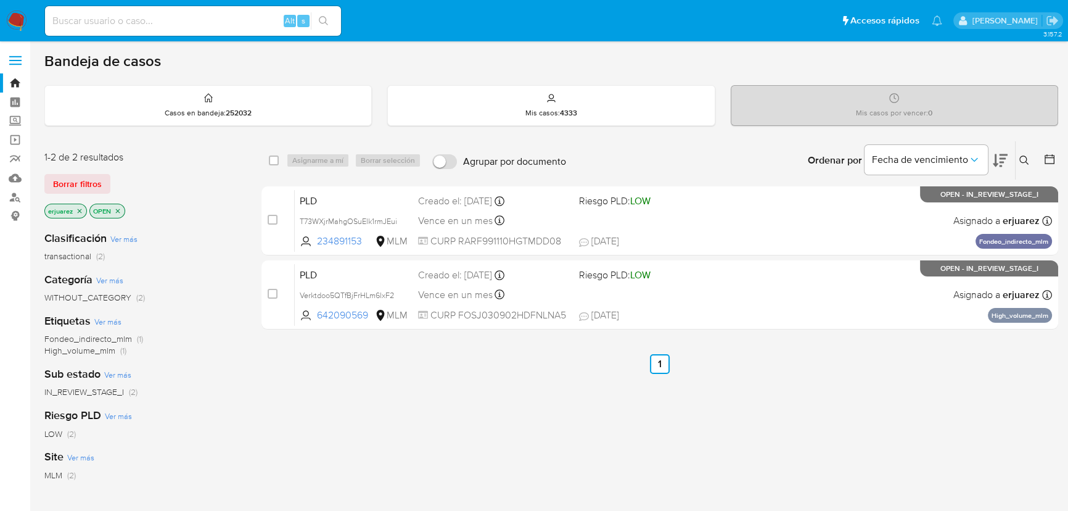
click at [3, 19] on nav "Pausado Ver notificaciones Alt s Accesos rápidos Presiona las siguientes teclas…" at bounding box center [534, 20] width 1068 height 41
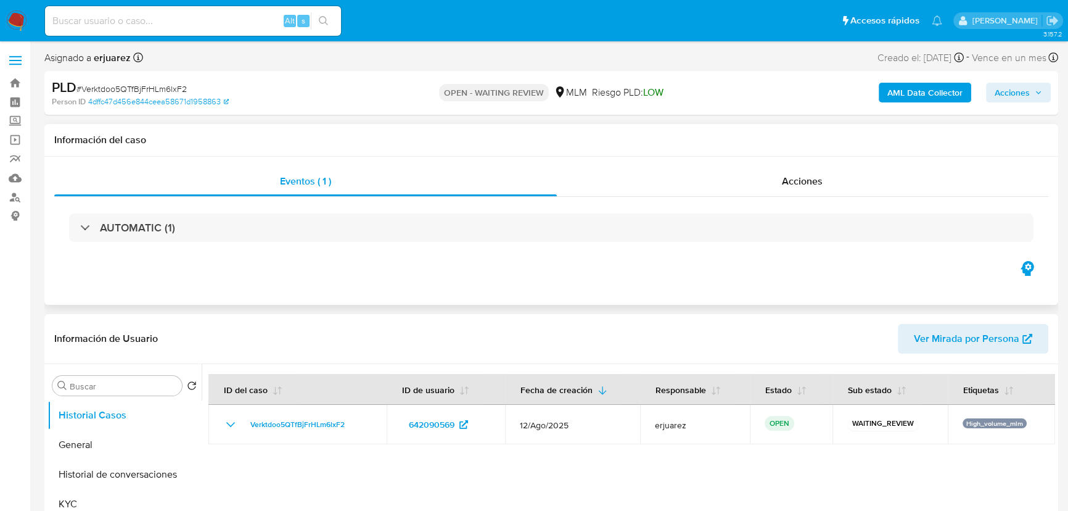
select select "10"
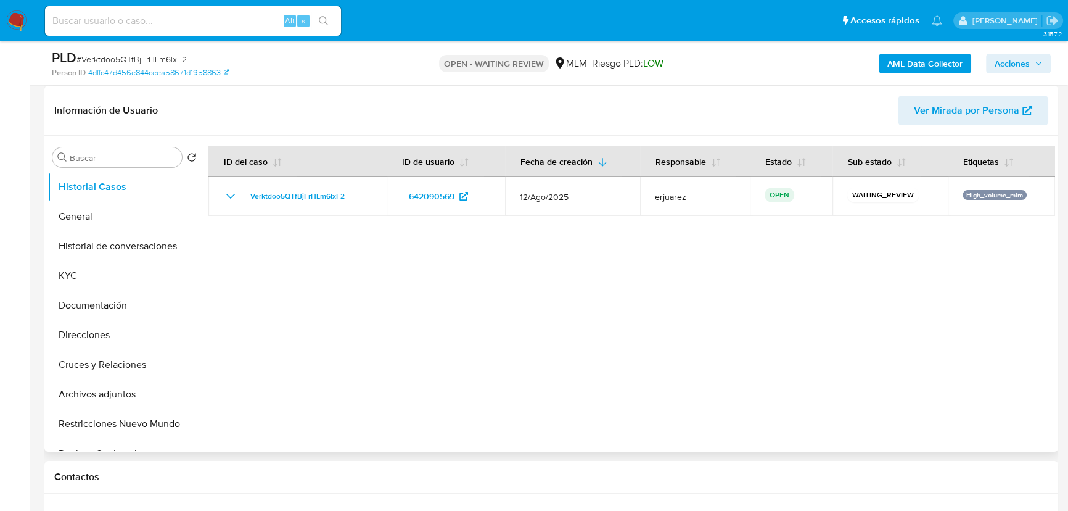
scroll to position [392, 0]
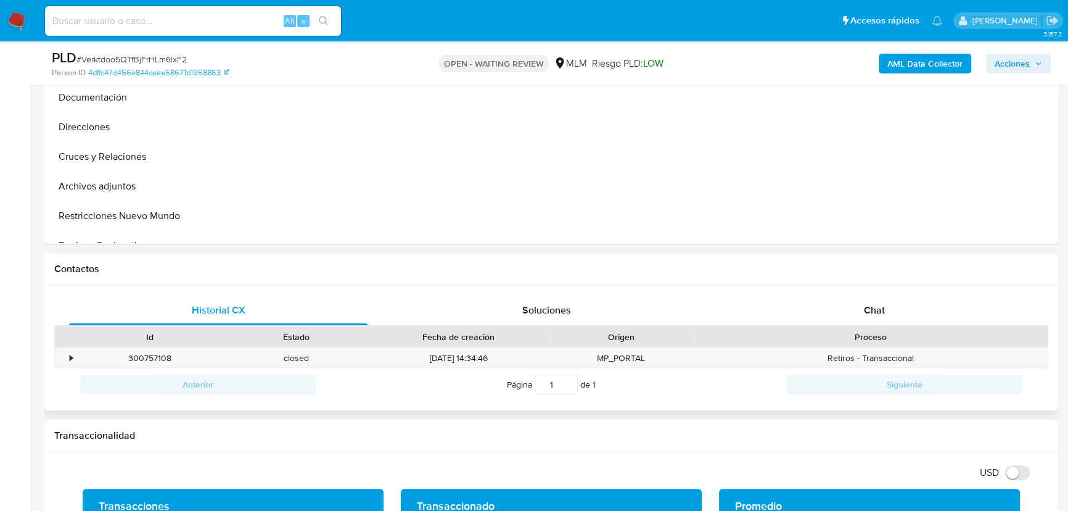
click at [878, 293] on div "Historial CX Soluciones Chat Id Estado Fecha de creación Origen Proceso • 30075…" at bounding box center [551, 348] width 1014 height 125
click at [871, 307] on span "Chat" at bounding box center [874, 310] width 21 height 14
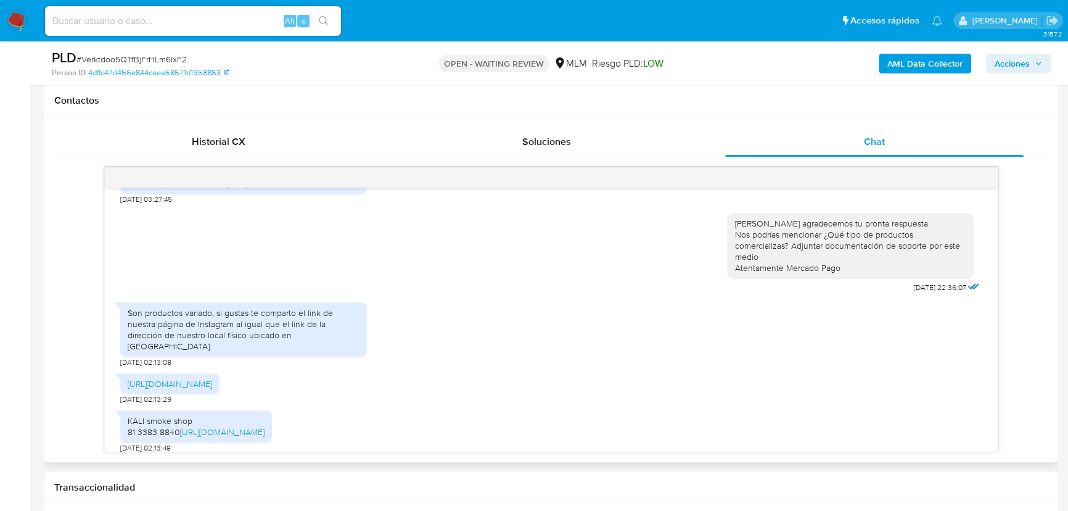
scroll to position [332, 0]
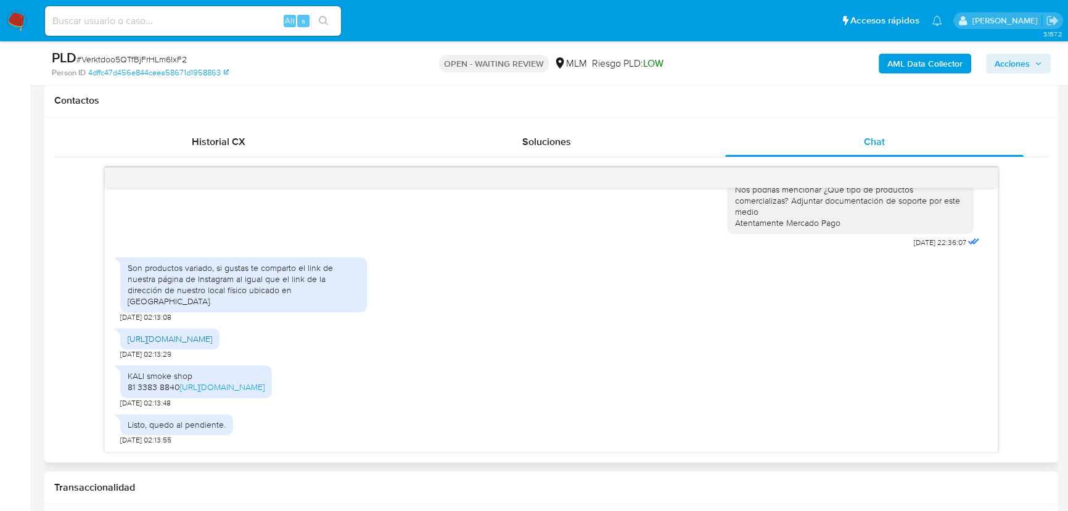
click at [212, 332] on link "https://www.instagram.com/kalishopmty?igsh=aHBqcW0wZWg0NDU0&utm_source=qr" at bounding box center [170, 338] width 84 height 12
click at [196, 386] on link "https://maps.app.goo.gl/Zsu1EWTZdK4pKF9f7?g_st=iw" at bounding box center [222, 387] width 84 height 12
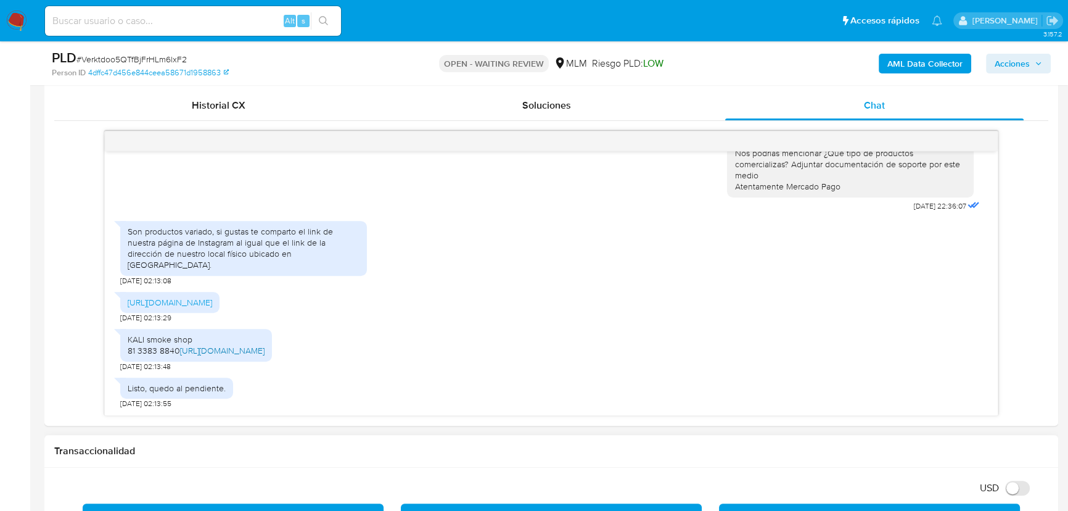
scroll to position [617, 0]
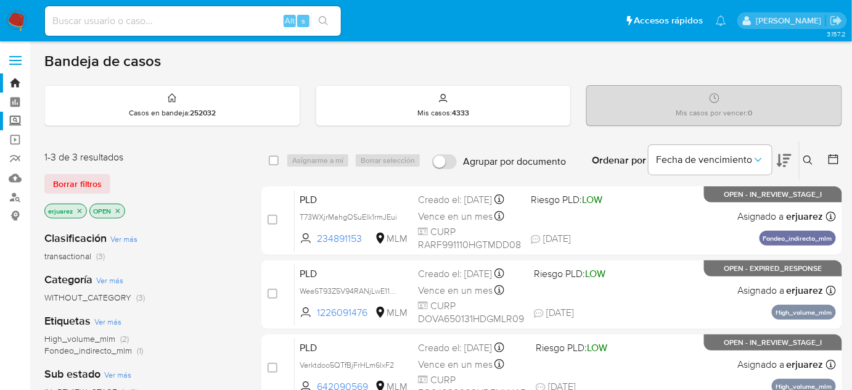
click at [12, 118] on label "Screening" at bounding box center [73, 121] width 147 height 19
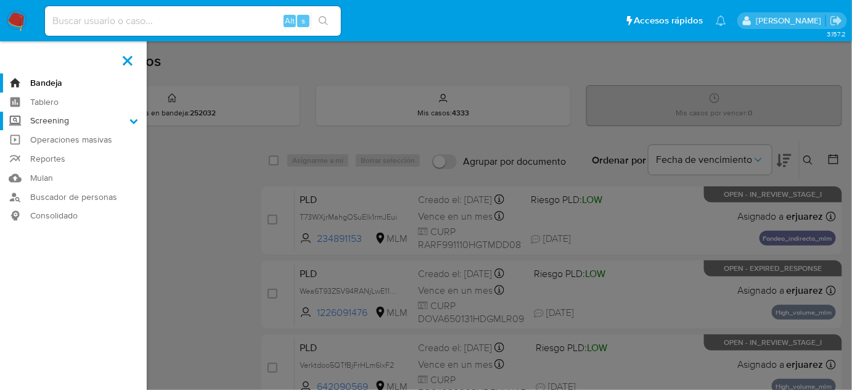
click at [0, 0] on input "Screening" at bounding box center [0, 0] width 0 height 0
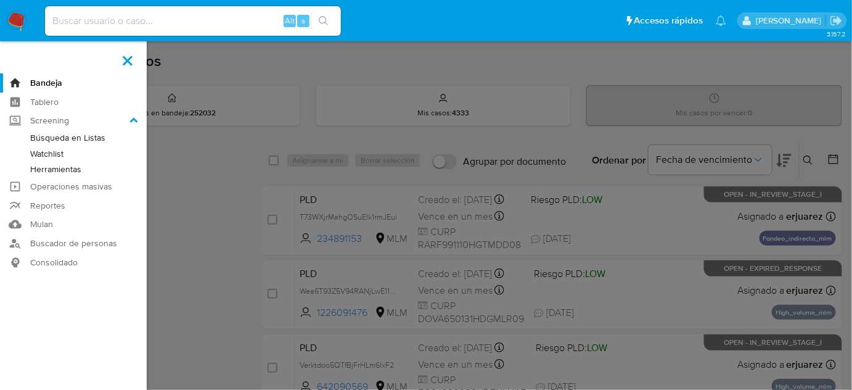
click at [67, 167] on link "Herramientas" at bounding box center [73, 169] width 147 height 15
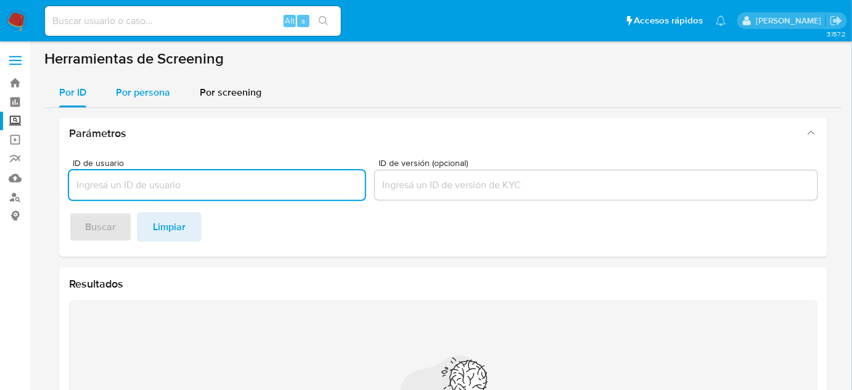
click at [116, 89] on span "Por persona" at bounding box center [143, 92] width 54 height 14
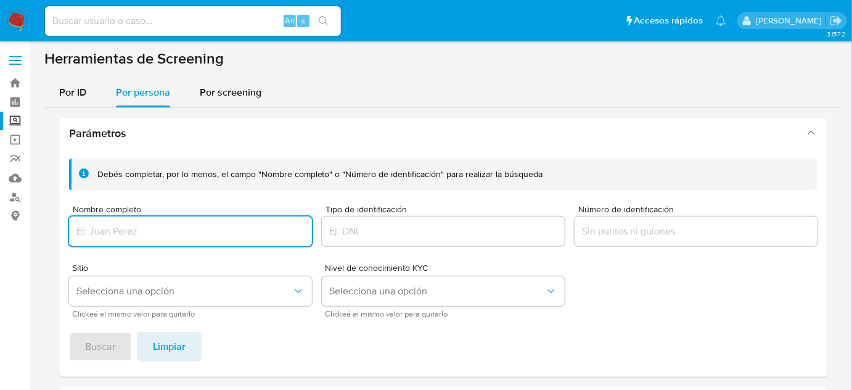
click at [126, 220] on div at bounding box center [190, 231] width 243 height 30
click at [126, 229] on input "Nombre completo" at bounding box center [190, 231] width 243 height 16
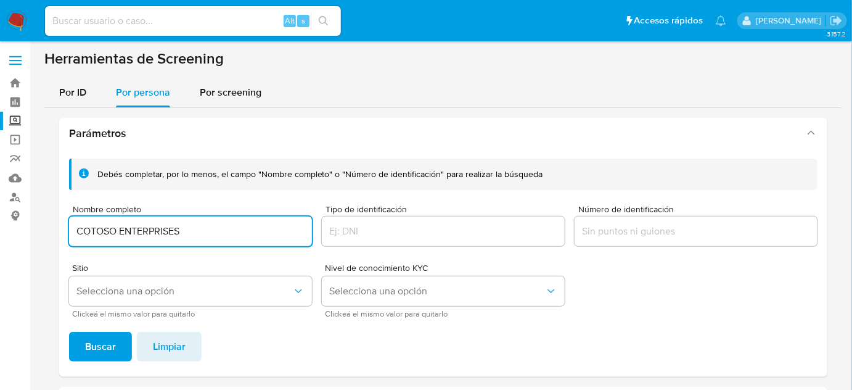
type input "COTOSO ENTERPRISES"
click at [69, 332] on button "Buscar" at bounding box center [100, 347] width 63 height 30
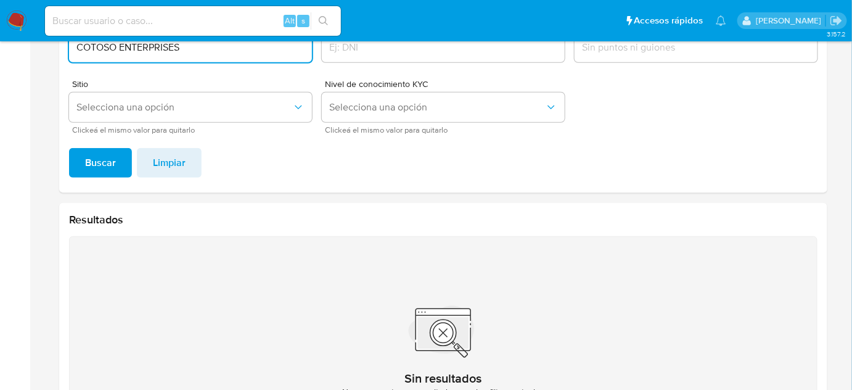
scroll to position [161, 0]
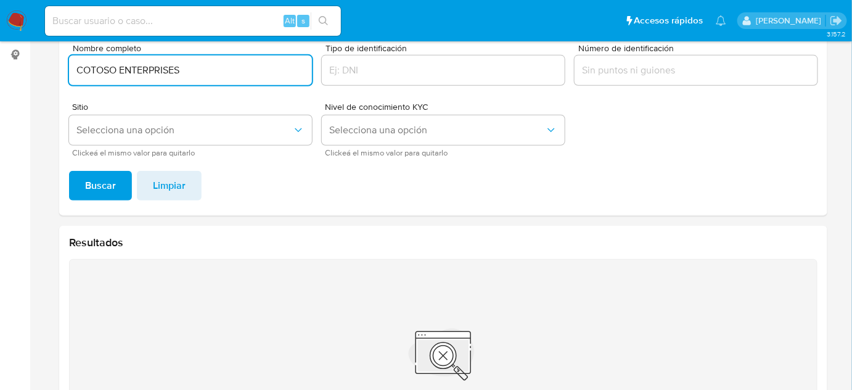
drag, startPoint x: 210, startPoint y: 73, endPoint x: 22, endPoint y: 74, distance: 188.7
click at [22, 74] on section "Bandeja Tablero Screening Búsqueda en Listas Watchlist Herramientas Operaciones…" at bounding box center [426, 171] width 852 height 664
type input "TECNO GOSSIMAR"
click at [69, 171] on button "Buscar" at bounding box center [100, 186] width 63 height 30
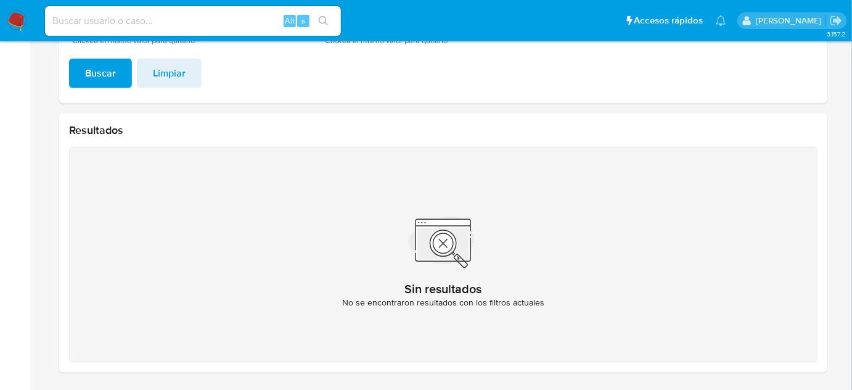
scroll to position [0, 0]
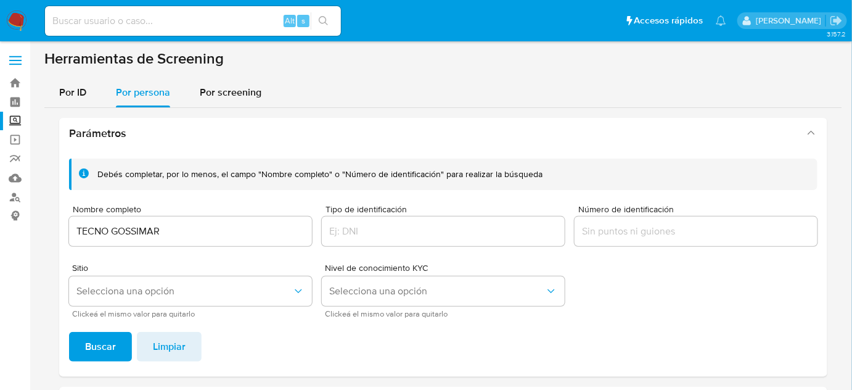
click at [12, 121] on label "Screening" at bounding box center [73, 121] width 147 height 19
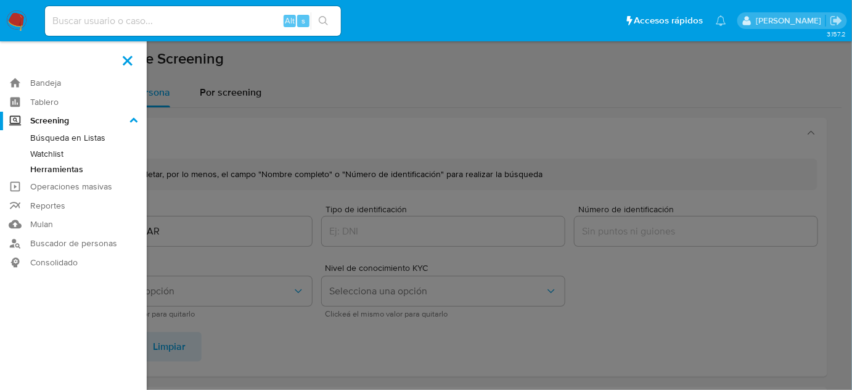
click at [0, 0] on input "Screening" at bounding box center [0, 0] width 0 height 0
click at [54, 241] on link "Buscador de personas" at bounding box center [73, 243] width 147 height 19
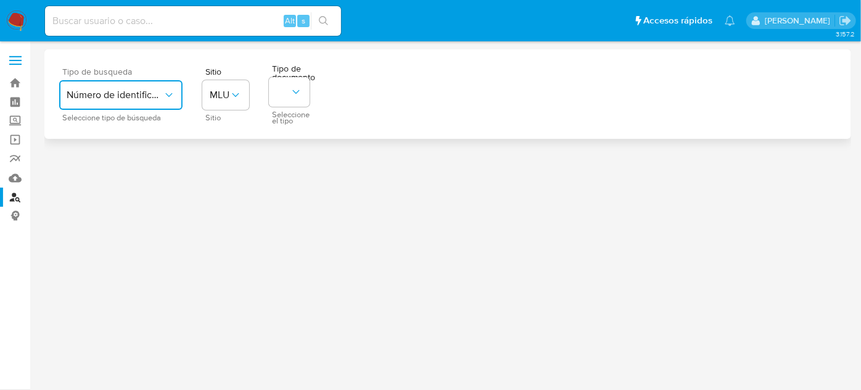
click at [163, 89] on icon "typeSearch" at bounding box center [169, 95] width 12 height 12
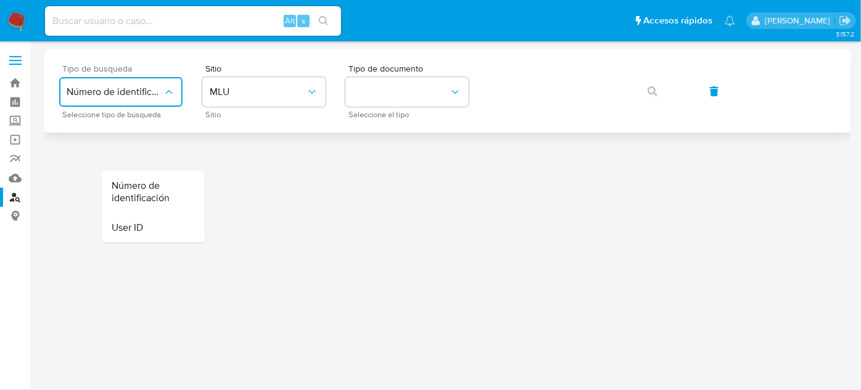
click at [96, 96] on span "Número de identificación" at bounding box center [115, 92] width 96 height 12
click at [289, 94] on span "MLU" at bounding box center [258, 92] width 96 height 12
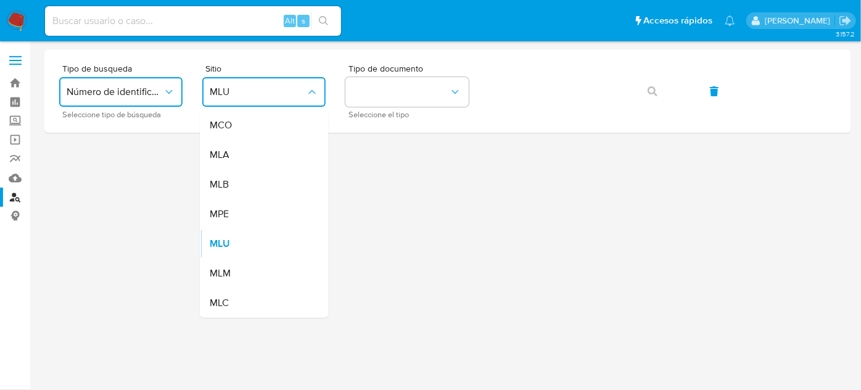
drag, startPoint x: 234, startPoint y: 275, endPoint x: 252, endPoint y: 260, distance: 23.6
click at [241, 269] on div "MLM" at bounding box center [260, 273] width 101 height 30
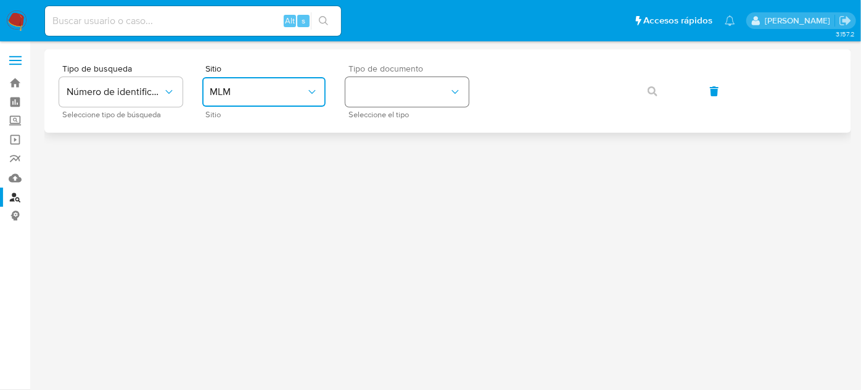
click at [403, 85] on button "identificationType" at bounding box center [406, 92] width 123 height 30
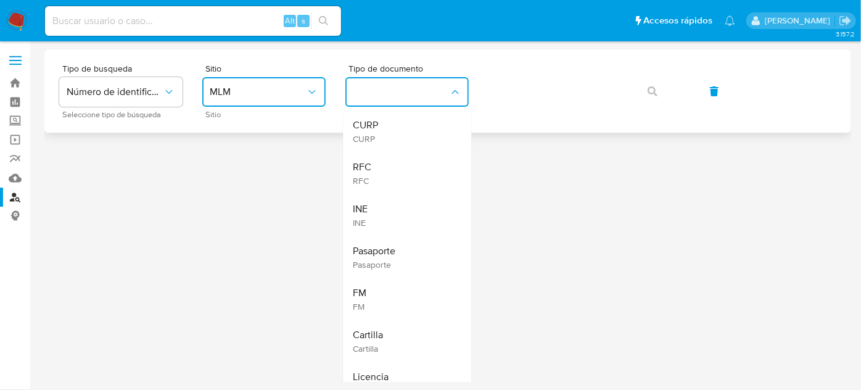
drag, startPoint x: 382, startPoint y: 165, endPoint x: 457, endPoint y: 130, distance: 83.0
click at [383, 165] on div "RFC RFC" at bounding box center [403, 173] width 101 height 42
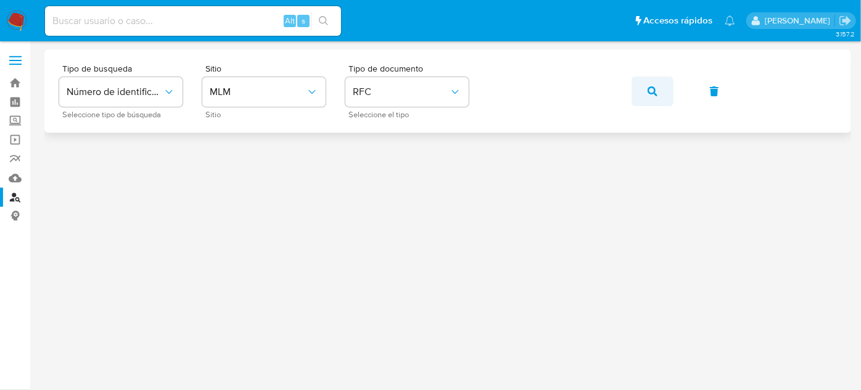
click at [662, 89] on button "button" at bounding box center [653, 91] width 42 height 30
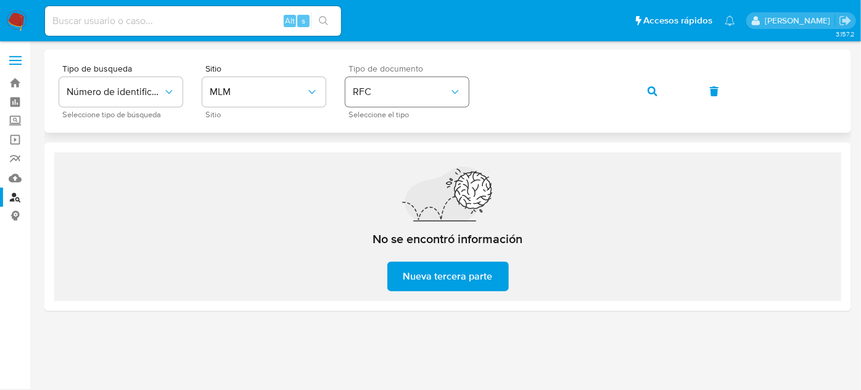
click at [450, 93] on div "Tipo de busqueda Número de identificación Seleccione tipo de búsqueda Sitio MLM…" at bounding box center [447, 91] width 777 height 54
click at [440, 261] on div "No se encontró información Nueva tercera parte" at bounding box center [447, 229] width 197 height 124
click at [440, 281] on span "Nueva tercera parte" at bounding box center [447, 276] width 89 height 27
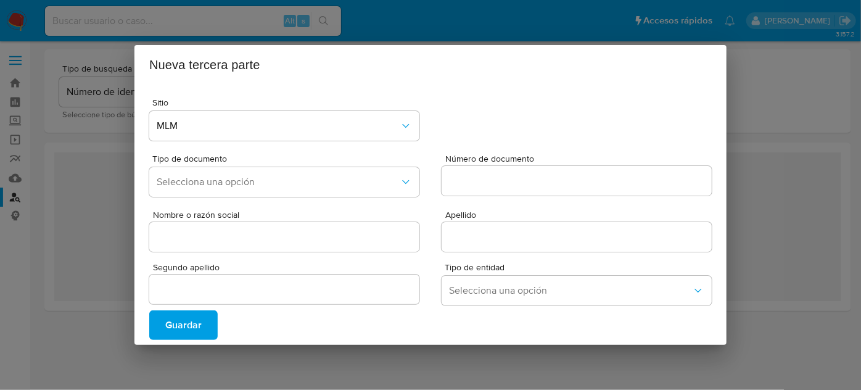
click at [192, 328] on span "Guardar" at bounding box center [183, 324] width 36 height 27
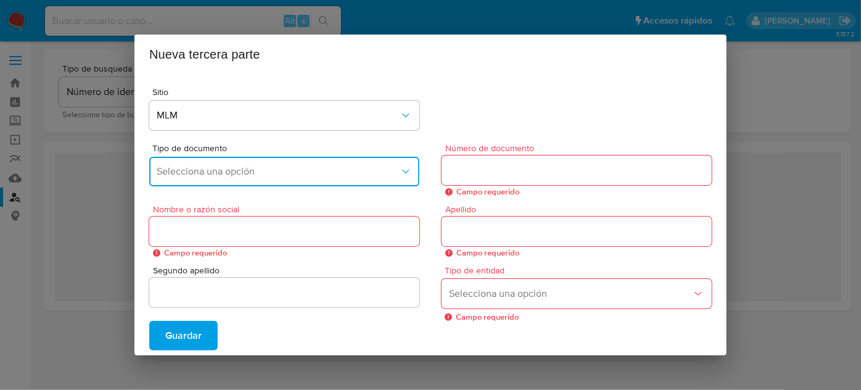
click at [211, 183] on button "Selecciona una opción" at bounding box center [284, 172] width 270 height 30
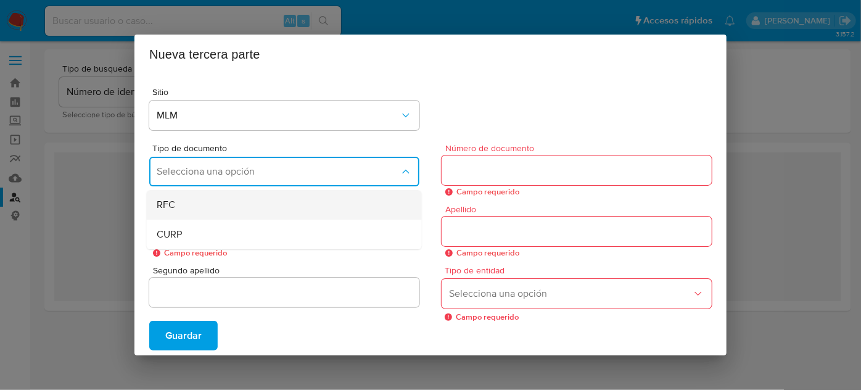
click at [194, 210] on div "RFC" at bounding box center [281, 205] width 248 height 30
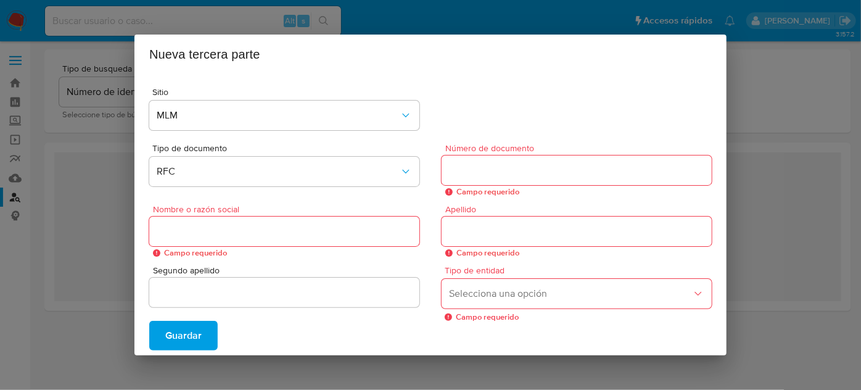
drag, startPoint x: 258, startPoint y: 216, endPoint x: 256, endPoint y: 225, distance: 9.4
click at [258, 219] on div "Nombre o razón social Campo requerido" at bounding box center [284, 231] width 270 height 52
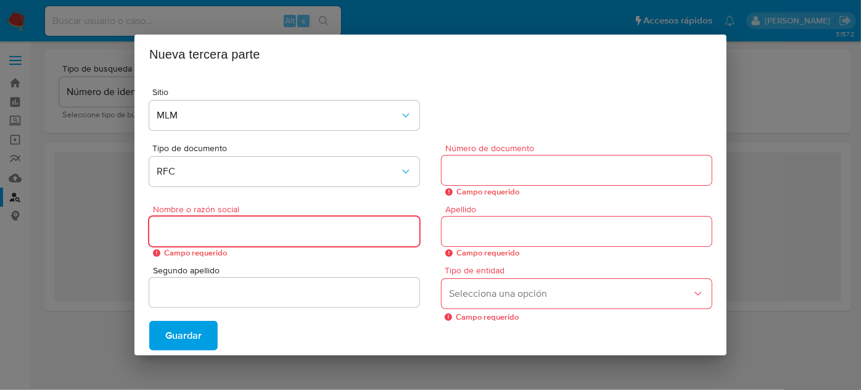
drag, startPoint x: 249, startPoint y: 236, endPoint x: 727, endPoint y: 239, distance: 478.0
click at [250, 237] on input "Nombre o razón social" at bounding box center [284, 231] width 270 height 16
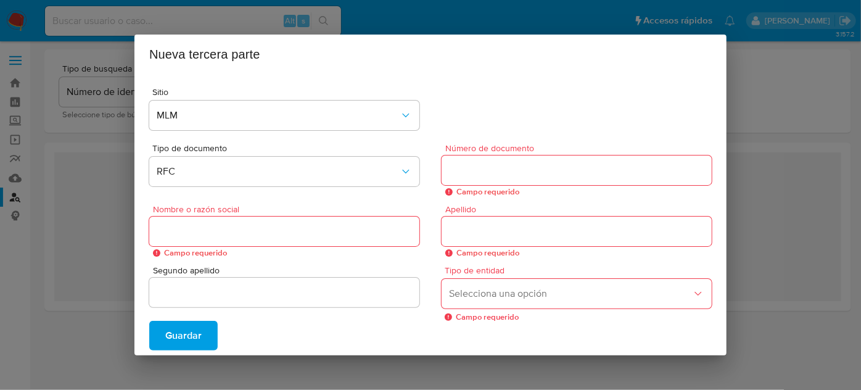
drag, startPoint x: 88, startPoint y: 146, endPoint x: 111, endPoint y: 187, distance: 47.0
click at [87, 147] on div "Nueva tercera parte Sitio MLM Tipo de documento RFC Número de documento Campo r…" at bounding box center [430, 195] width 861 height 390
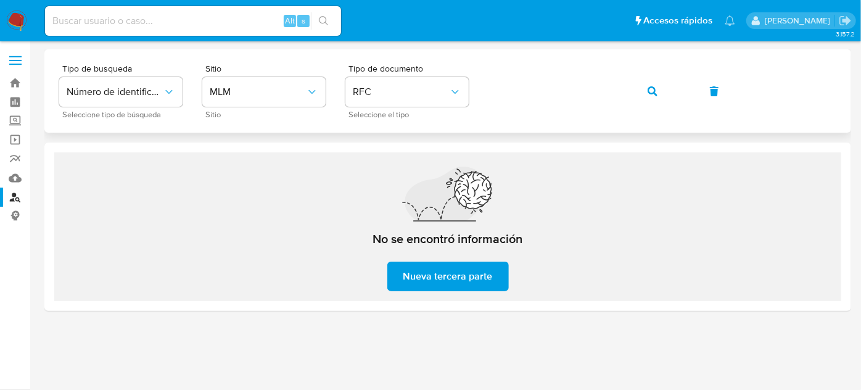
click at [655, 91] on icon "button" at bounding box center [653, 91] width 10 height 10
click at [15, 120] on label "Screening" at bounding box center [73, 121] width 147 height 19
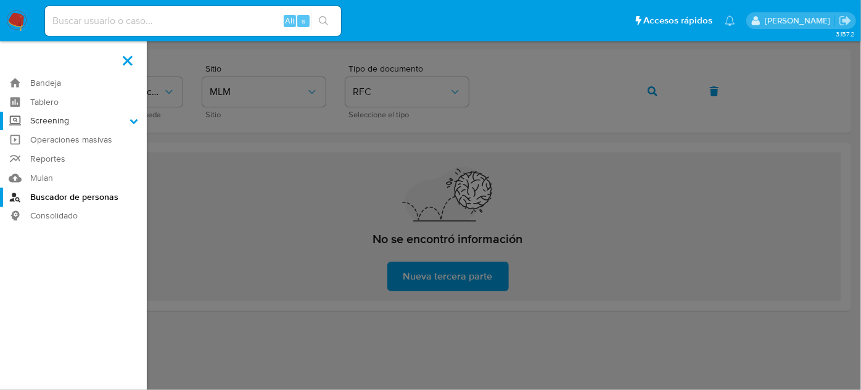
click at [0, 0] on input "Screening" at bounding box center [0, 0] width 0 height 0
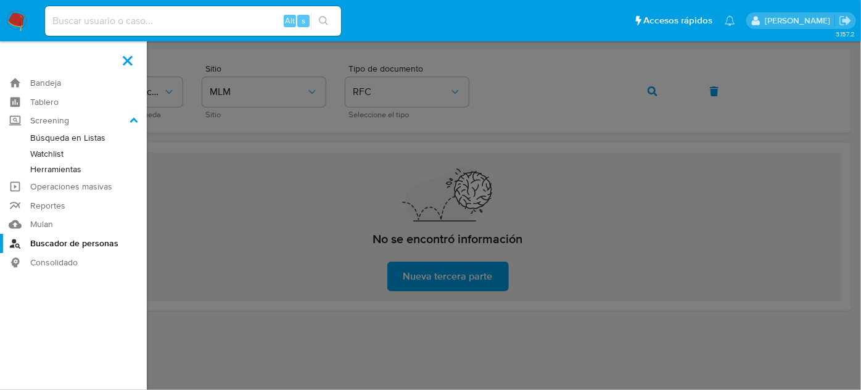
click at [57, 168] on link "Herramientas" at bounding box center [73, 169] width 147 height 15
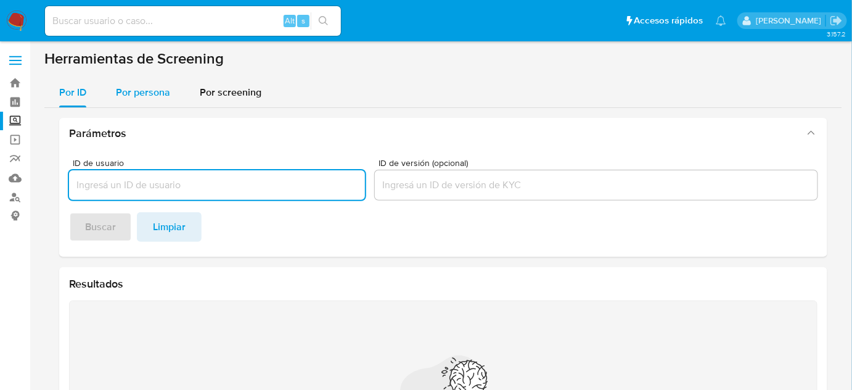
click at [137, 93] on span "Por persona" at bounding box center [143, 92] width 54 height 14
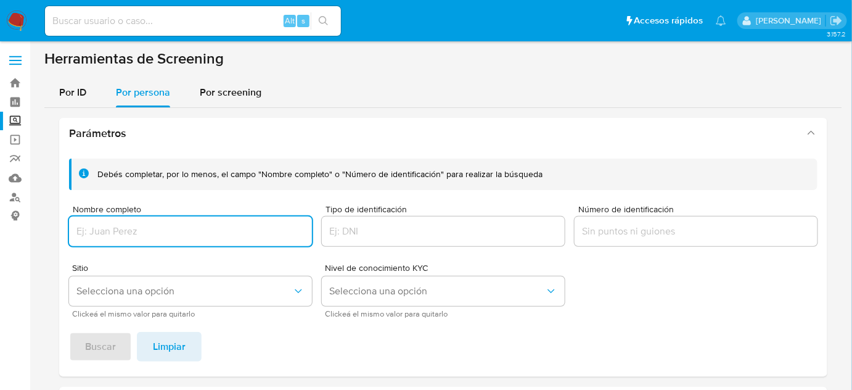
click at [102, 226] on input "Nombre completo" at bounding box center [190, 231] width 243 height 16
type input "[PERSON_NAME]"
click at [94, 327] on div "Debés completar, por lo menos, el campo "Nombre completo" o "Número de identifi…" at bounding box center [443, 263] width 768 height 228
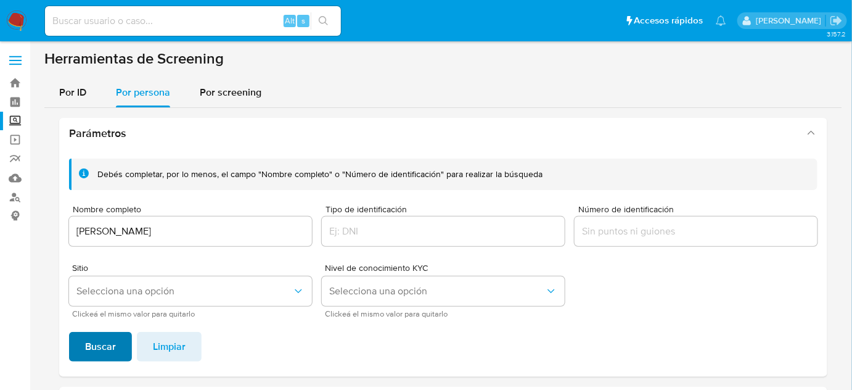
click at [97, 341] on span "Buscar" at bounding box center [100, 346] width 31 height 27
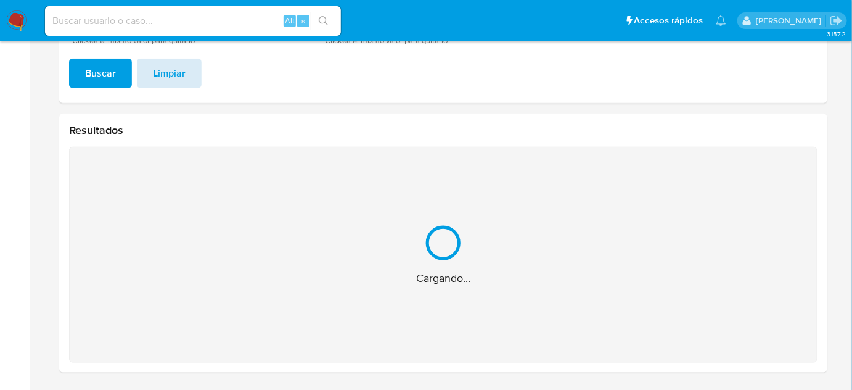
scroll to position [77, 0]
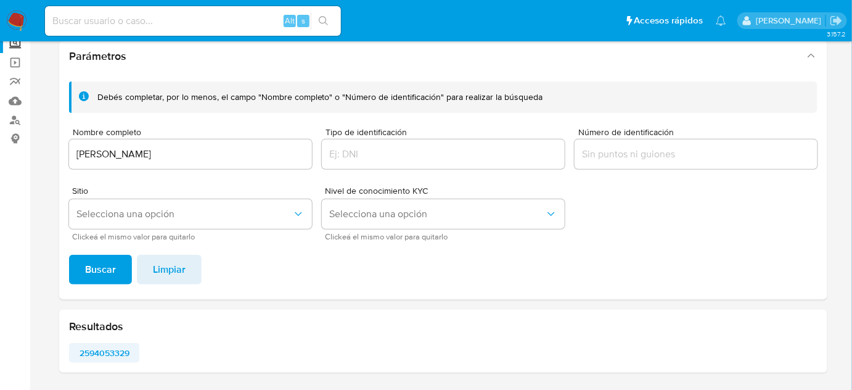
click at [93, 352] on span "2594053329" at bounding box center [104, 352] width 53 height 17
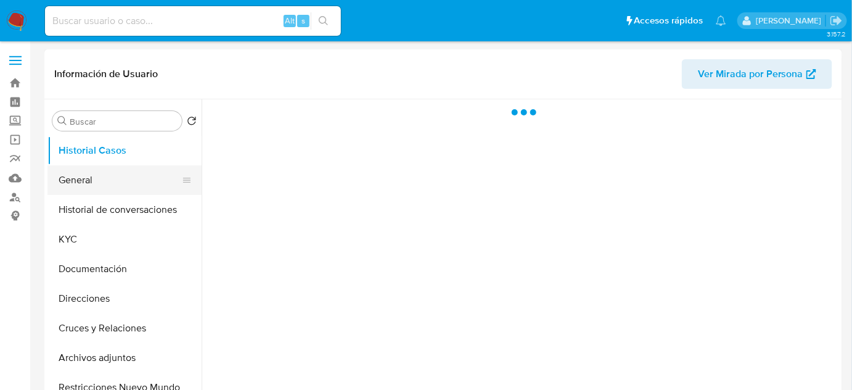
click at [100, 191] on button "General" at bounding box center [119, 180] width 144 height 30
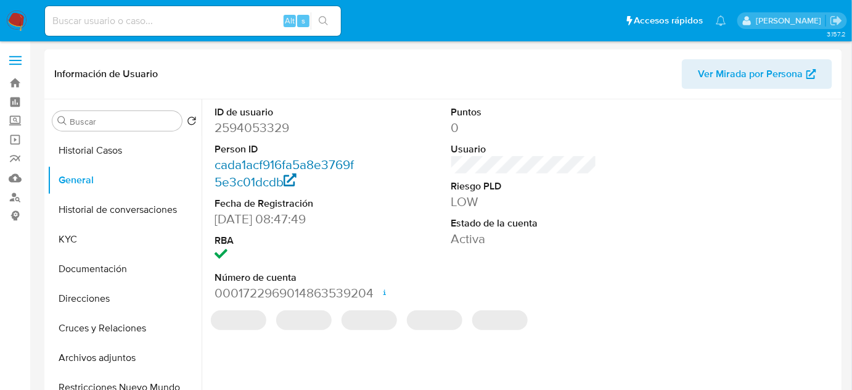
select select "10"
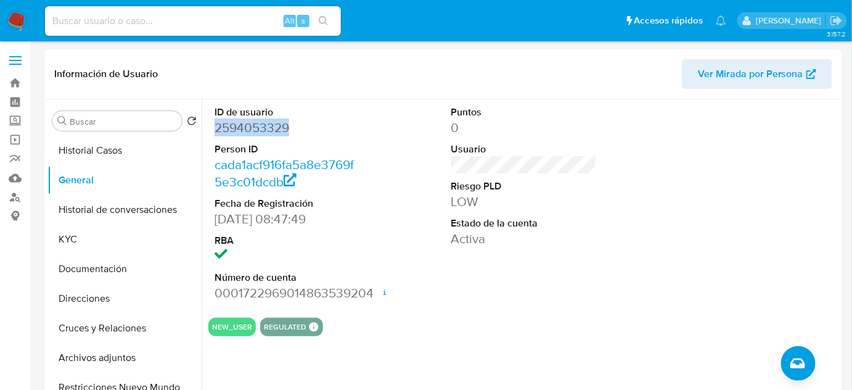
drag, startPoint x: 305, startPoint y: 132, endPoint x: 681, endPoint y: 131, distance: 376.2
click at [211, 133] on div "ID de usuario 2594053329 Person ID cada1acf916fa5a8e3769f5e3c01dcdb Fecha de Re…" at bounding box center [287, 203] width 158 height 208
copy dd "2594053329"
click at [76, 244] on button "KYC" at bounding box center [119, 239] width 144 height 30
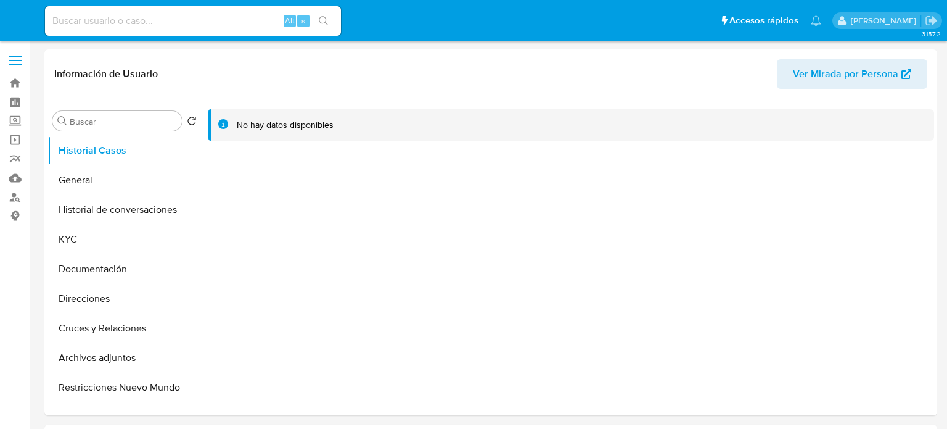
select select "10"
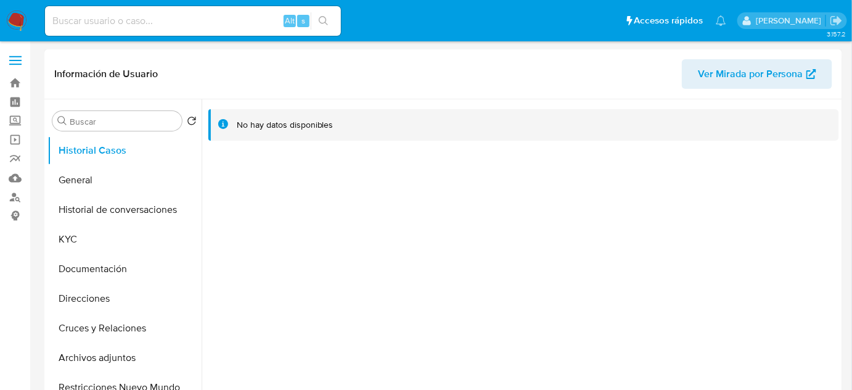
drag, startPoint x: 722, startPoint y: 213, endPoint x: 604, endPoint y: 195, distance: 119.2
click at [722, 213] on div at bounding box center [521, 257] width 638 height 316
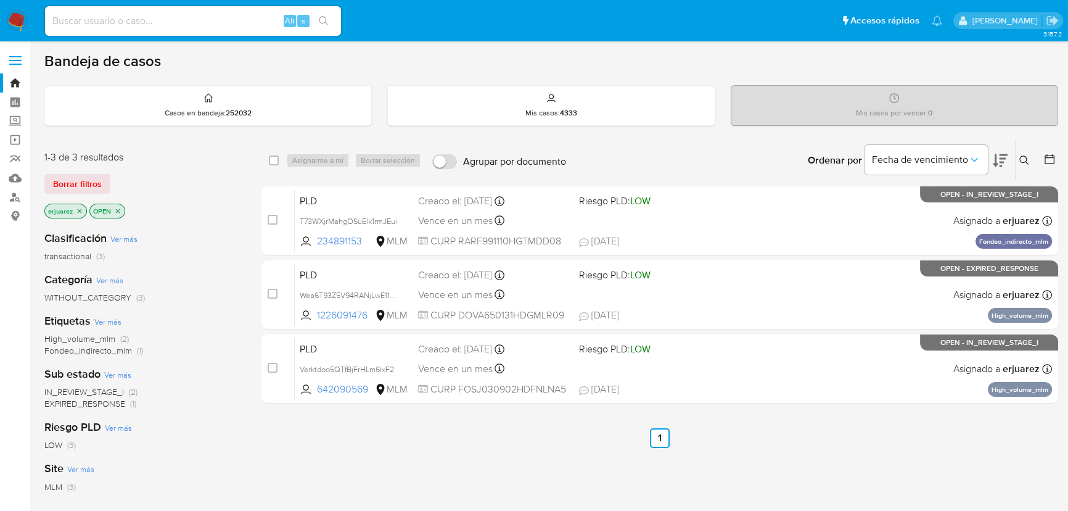
drag, startPoint x: 77, startPoint y: 208, endPoint x: 90, endPoint y: 203, distance: 14.1
click at [77, 208] on icon "close-filter" at bounding box center [79, 210] width 7 height 7
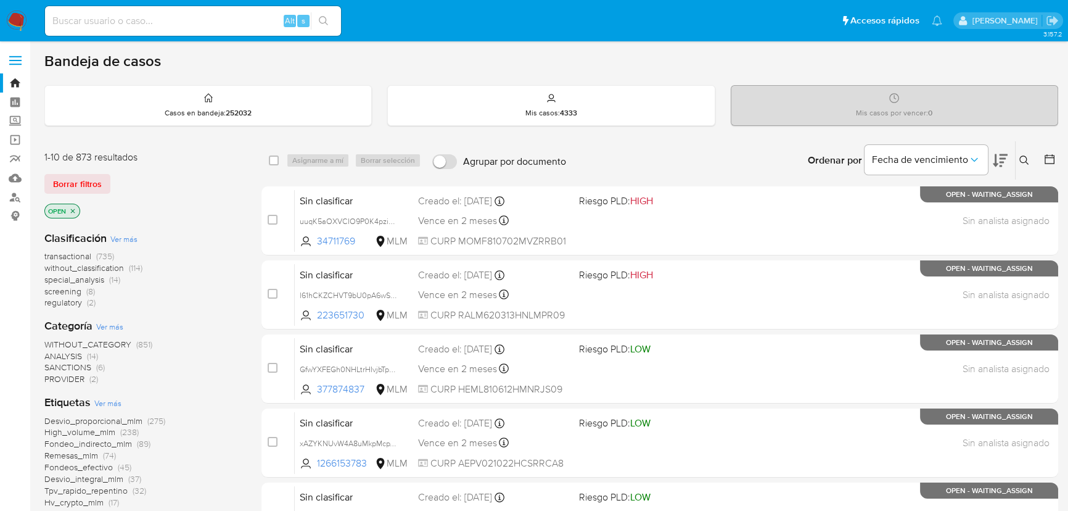
drag, startPoint x: 1021, startPoint y: 157, endPoint x: 939, endPoint y: 191, distance: 88.5
click at [1020, 157] on icon at bounding box center [1024, 160] width 10 height 10
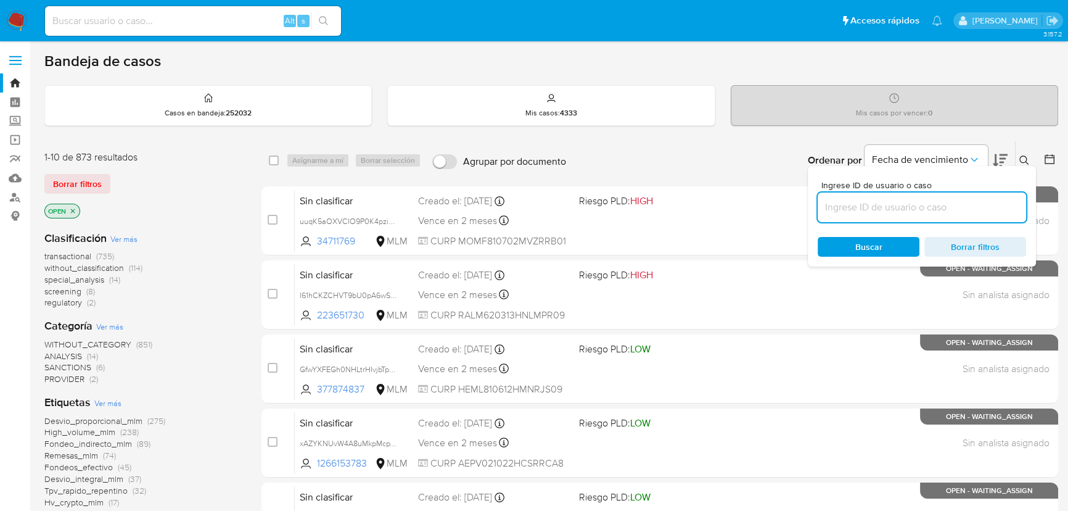
drag, startPoint x: 875, startPoint y: 205, endPoint x: 849, endPoint y: 227, distance: 33.2
click at [872, 207] on input at bounding box center [922, 207] width 208 height 16
type input "164451905"
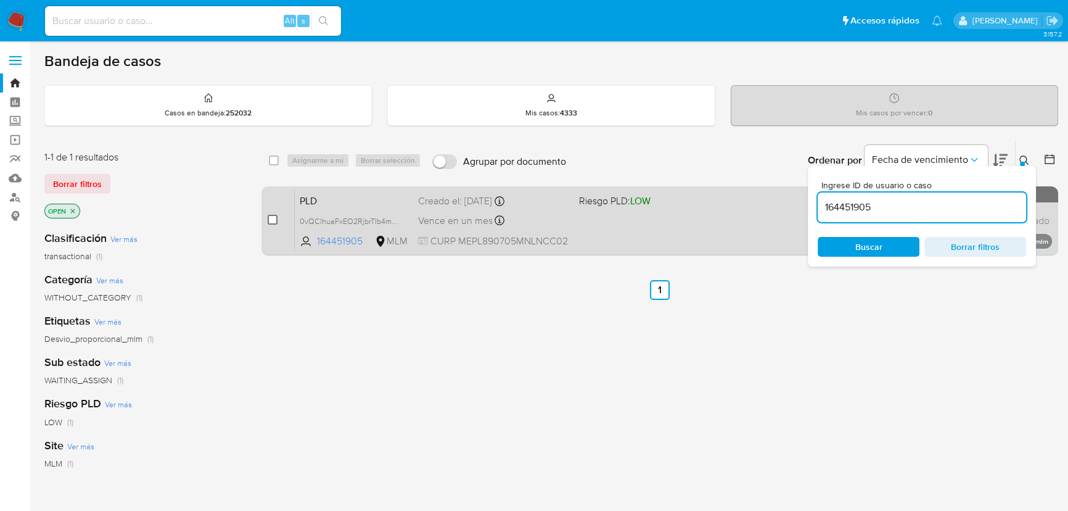
click at [277, 221] on div "case-item-checkbox No es posible asignar el caso" at bounding box center [281, 220] width 27 height 62
click at [274, 218] on input "checkbox" at bounding box center [273, 220] width 10 height 10
checkbox input "true"
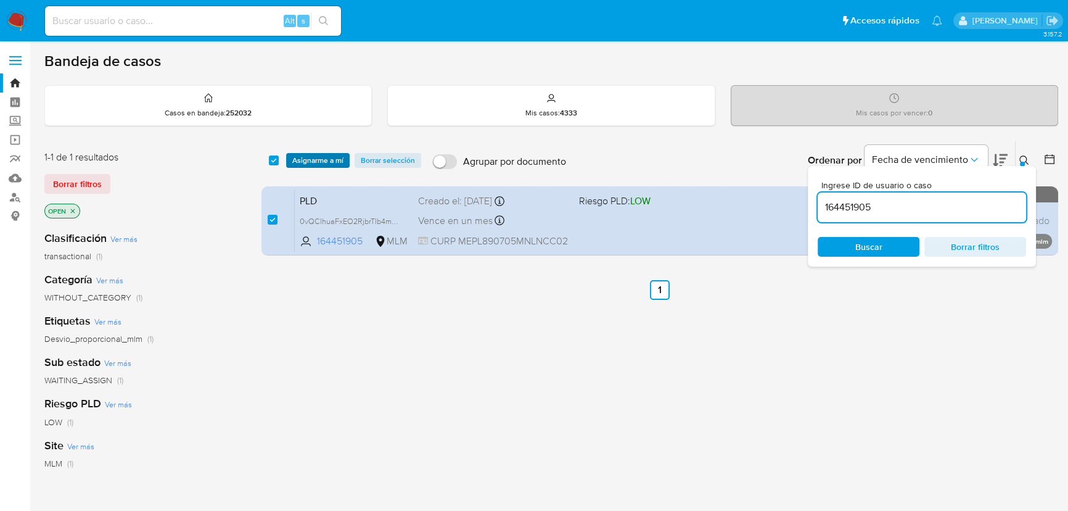
click at [316, 160] on span "Asignarme a mí" at bounding box center [317, 160] width 51 height 12
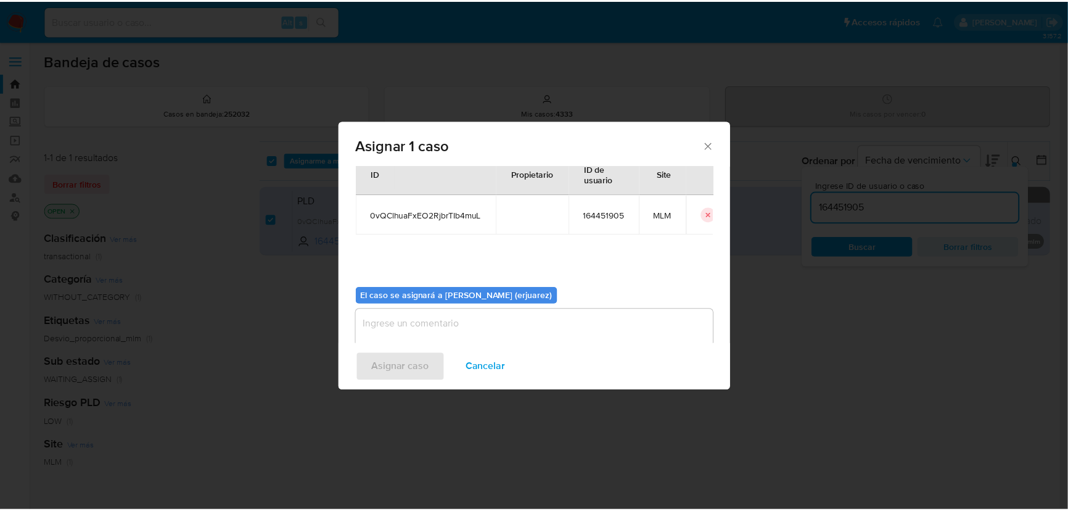
scroll to position [63, 0]
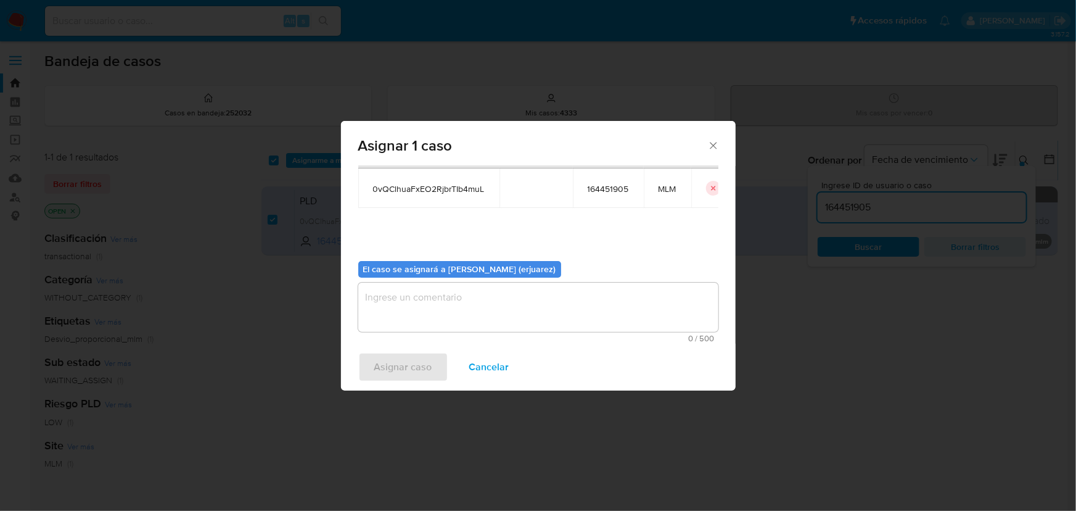
click at [425, 300] on textarea "assign-modal" at bounding box center [538, 306] width 360 height 49
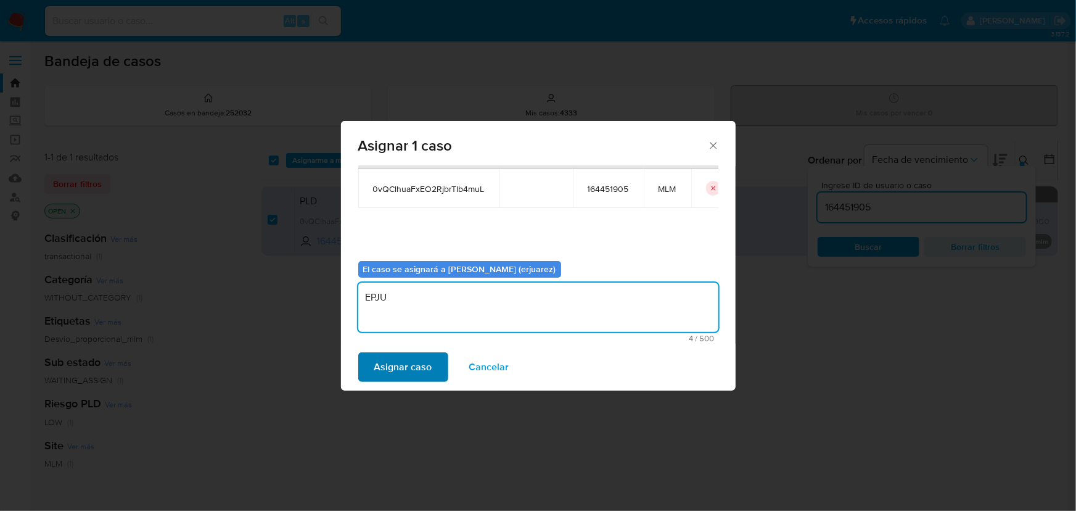
type textarea "EPJU"
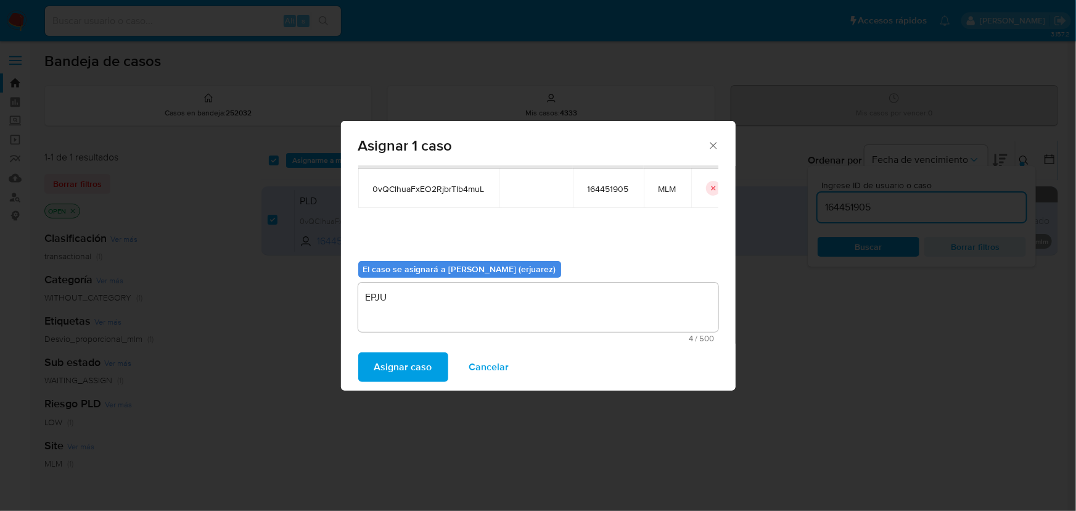
click at [389, 360] on span "Asignar caso" at bounding box center [403, 366] width 58 height 27
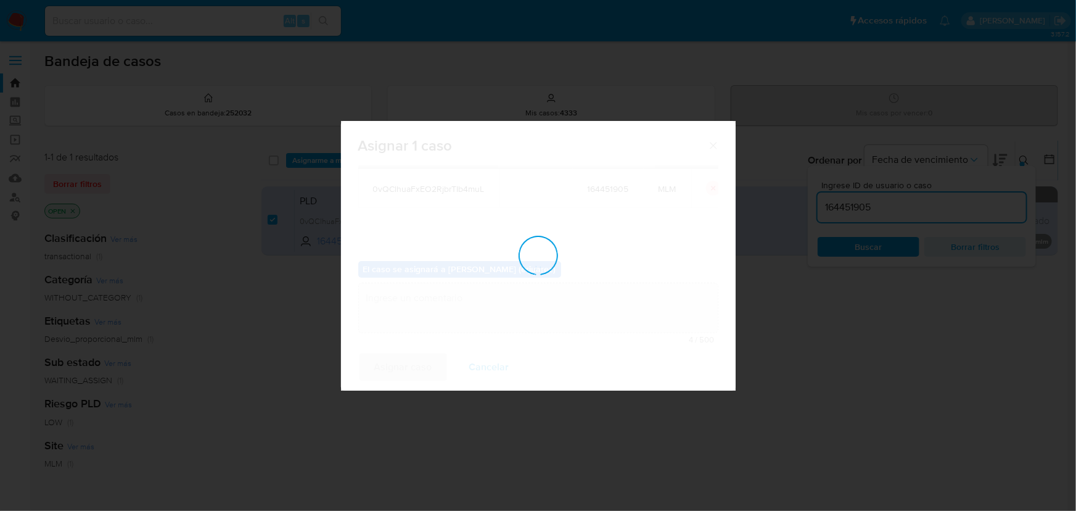
checkbox input "false"
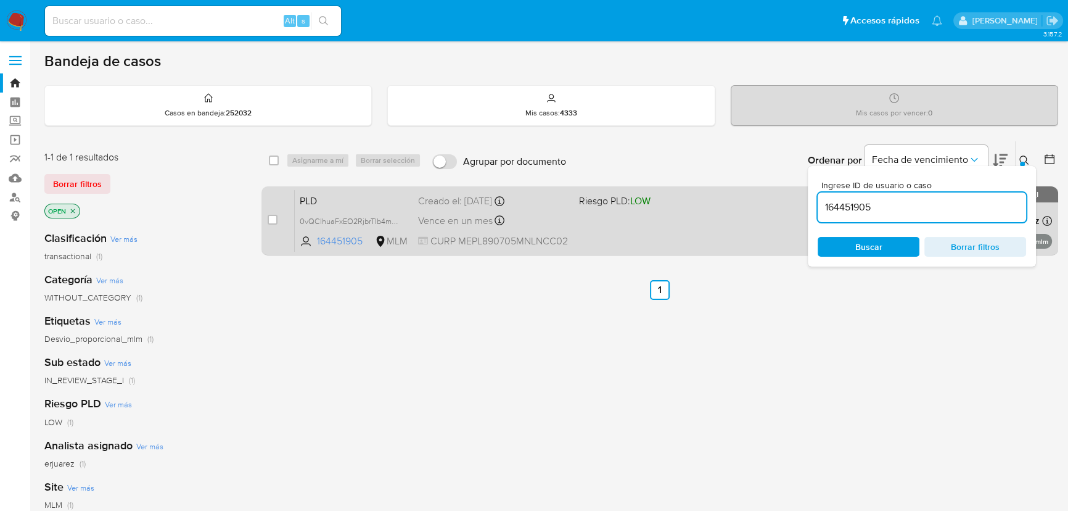
click at [521, 215] on div "Vence en un mes Vence el 11/10/2025 02:13:51" at bounding box center [493, 220] width 151 height 17
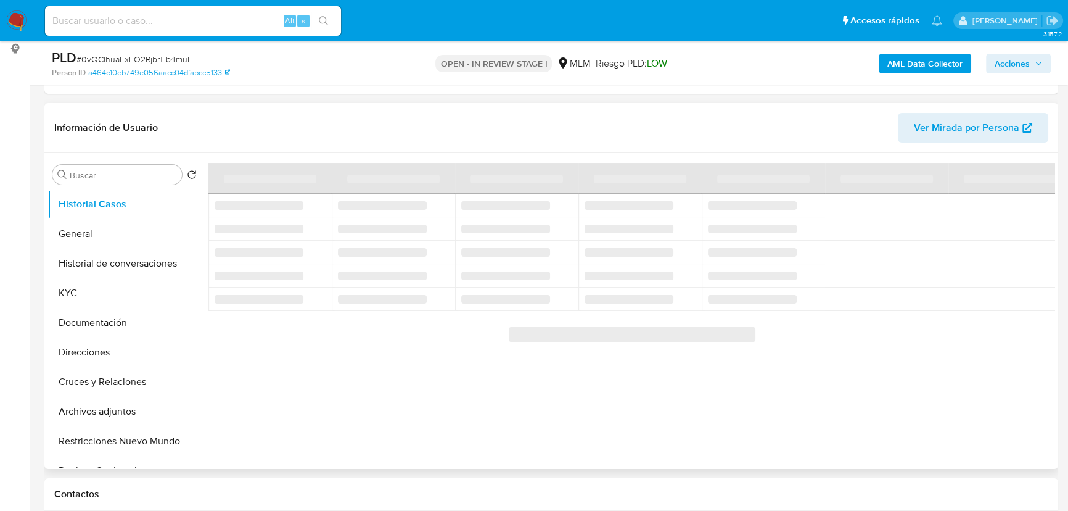
scroll to position [168, 0]
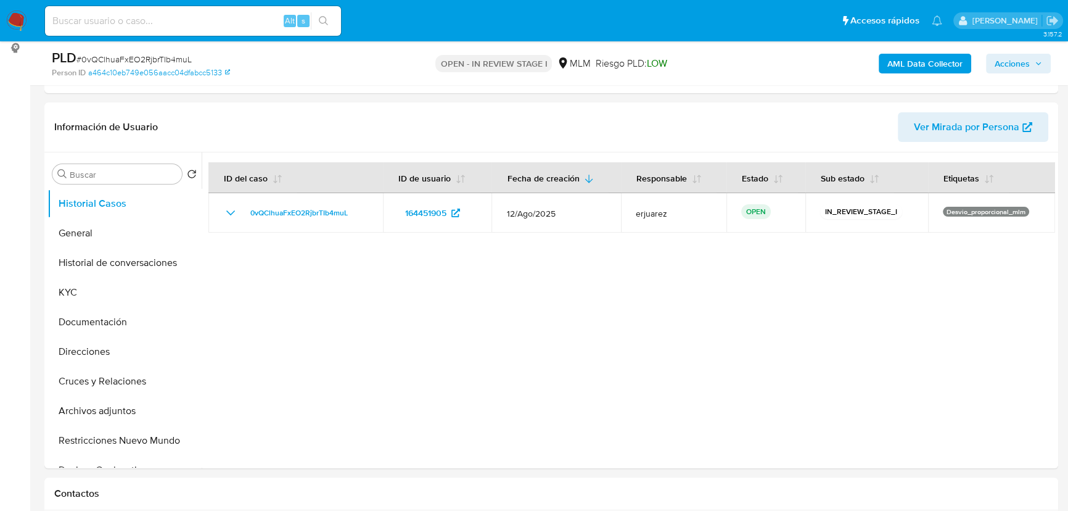
select select "10"
click at [86, 287] on button "KYC" at bounding box center [119, 293] width 144 height 30
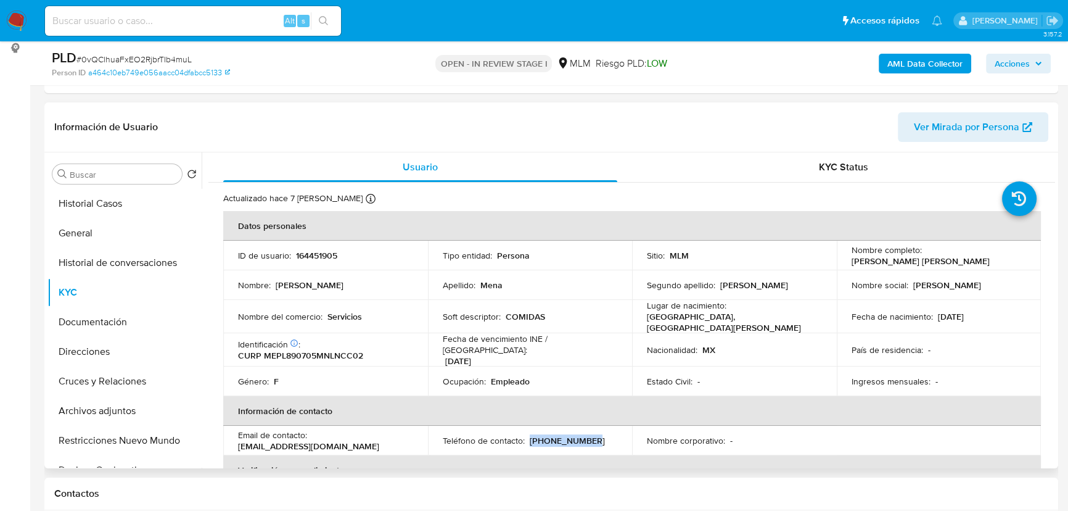
drag, startPoint x: 529, startPoint y: 432, endPoint x: 681, endPoint y: 294, distance: 205.2
click at [598, 435] on div "Teléfono de contacto : (81) 15183199" at bounding box center [530, 440] width 175 height 11
copy p "(81) 15183199"
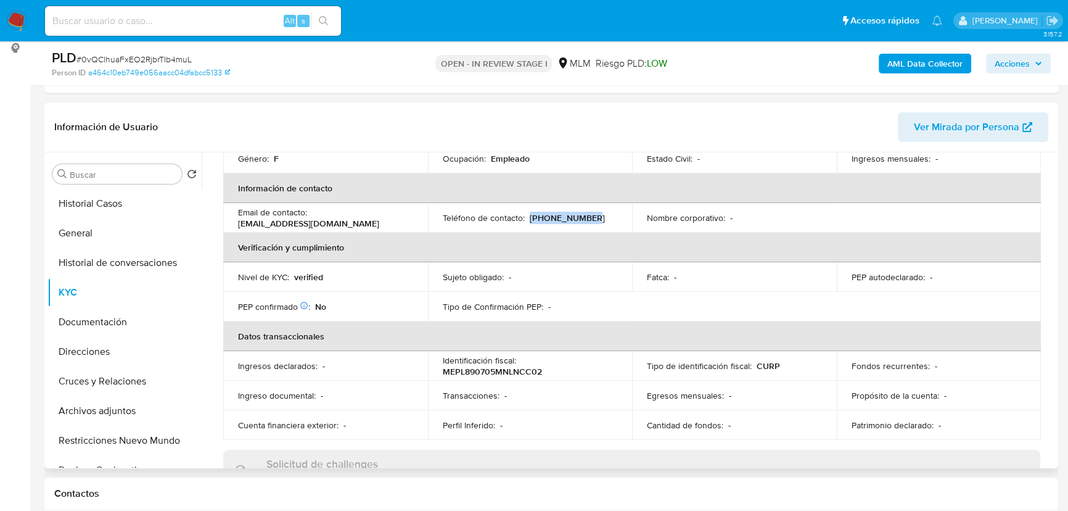
scroll to position [224, 0]
click at [80, 334] on button "Documentación" at bounding box center [119, 322] width 144 height 30
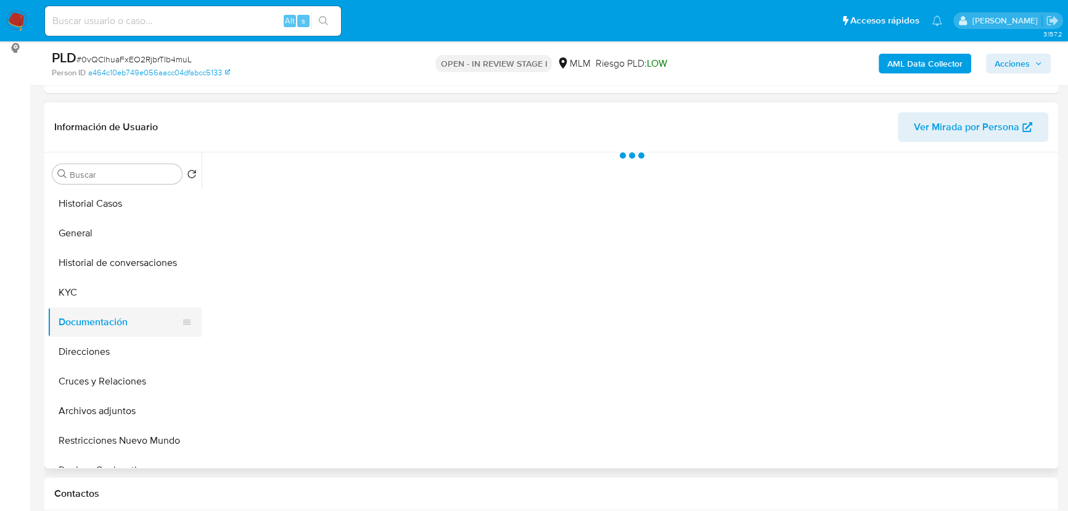
scroll to position [0, 0]
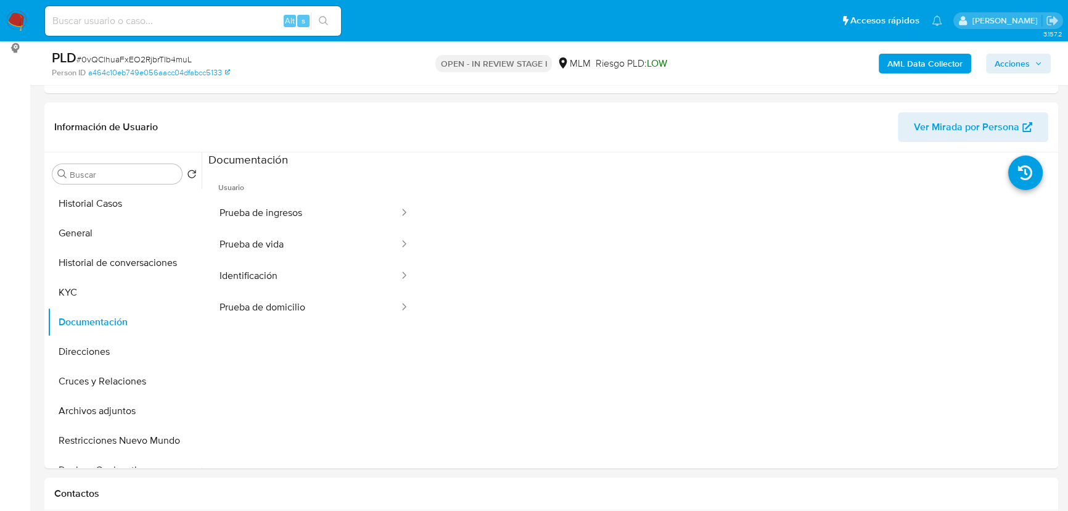
click at [282, 241] on button "Prueba de vida" at bounding box center [304, 244] width 192 height 31
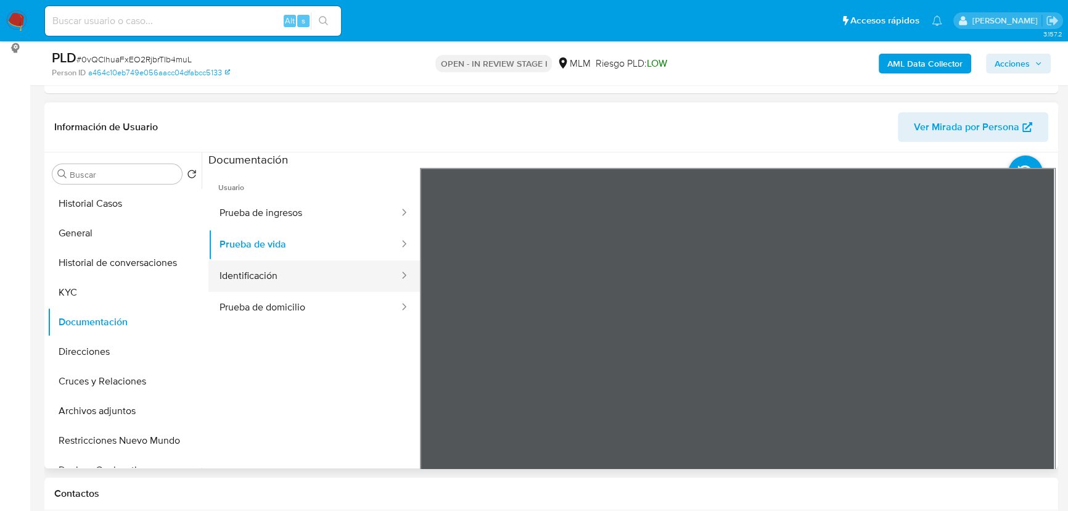
drag, startPoint x: 270, startPoint y: 275, endPoint x: 331, endPoint y: 275, distance: 60.4
click at [272, 275] on button "Identificación" at bounding box center [304, 275] width 192 height 31
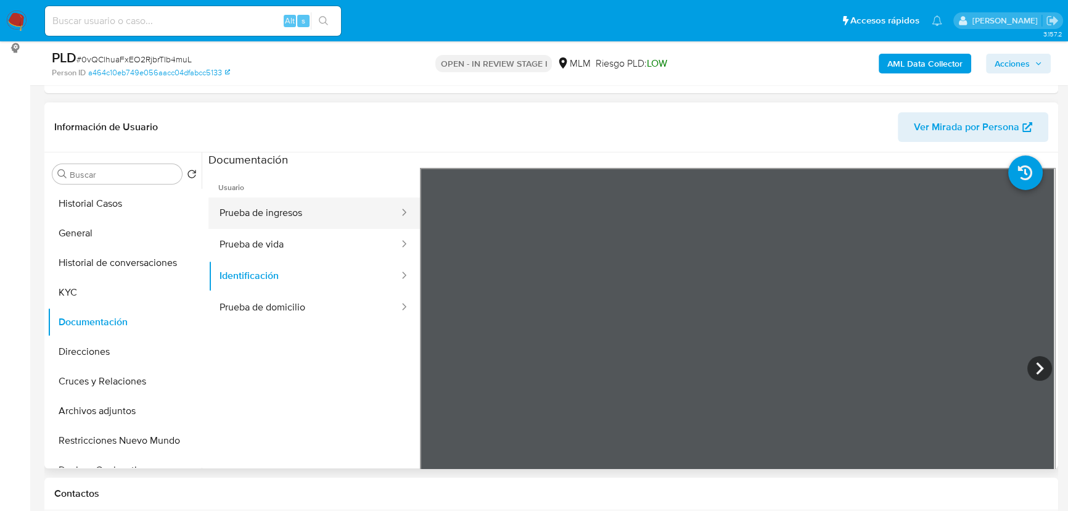
click at [284, 210] on button "Prueba de ingresos" at bounding box center [304, 212] width 192 height 31
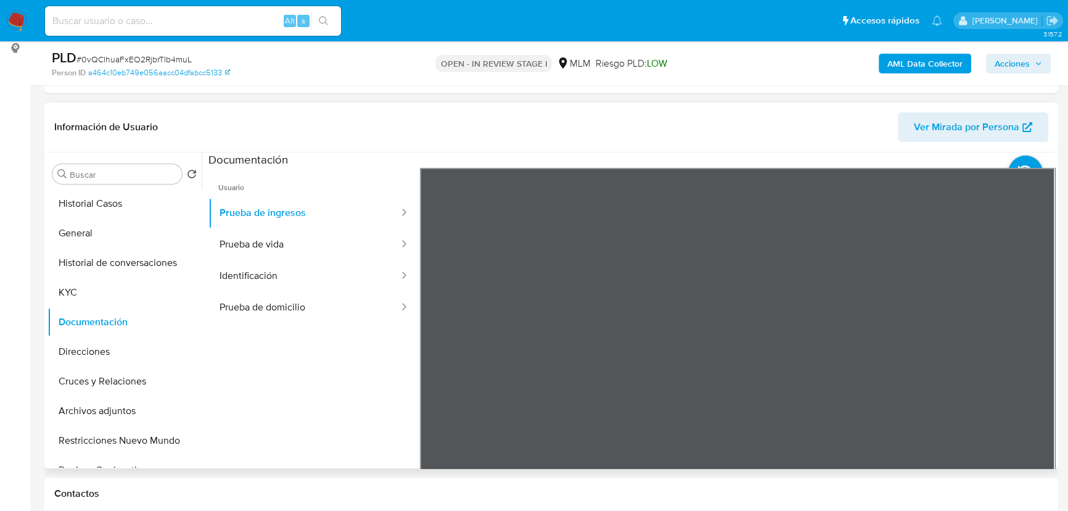
click at [270, 414] on ul "Usuario Prueba de ingresos Prueba de vida Identificación Prueba de domicilio" at bounding box center [314, 345] width 212 height 355
click at [86, 204] on button "Historial Casos" at bounding box center [119, 204] width 144 height 30
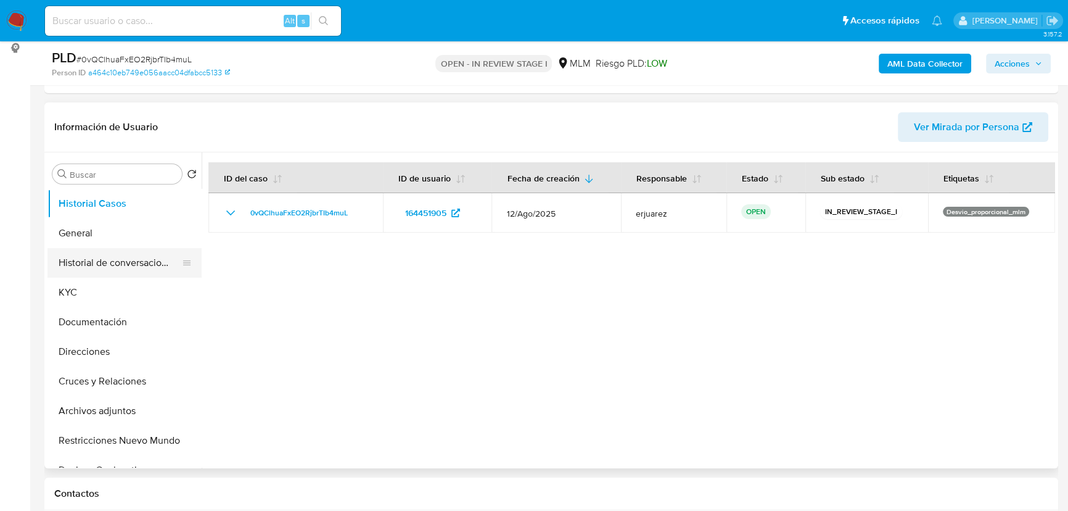
drag, startPoint x: 97, startPoint y: 248, endPoint x: 107, endPoint y: 231, distance: 20.2
click at [96, 248] on button "Historial de conversaciones" at bounding box center [119, 263] width 144 height 30
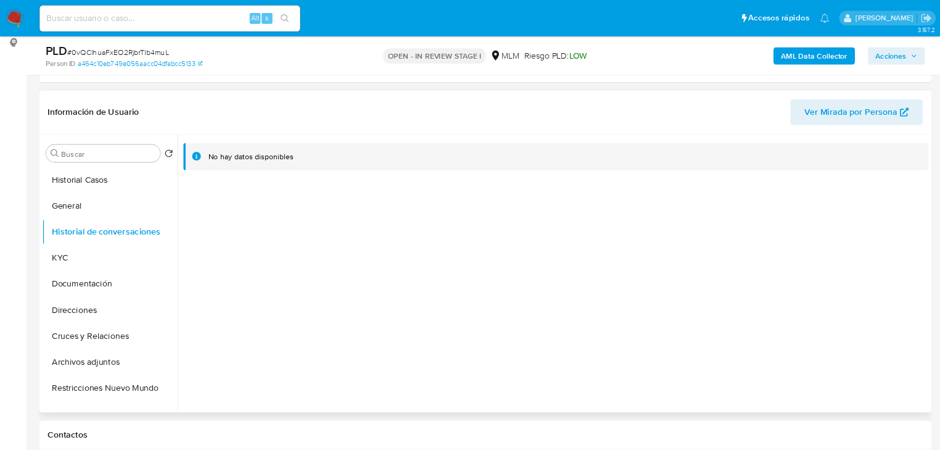
scroll to position [168, 0]
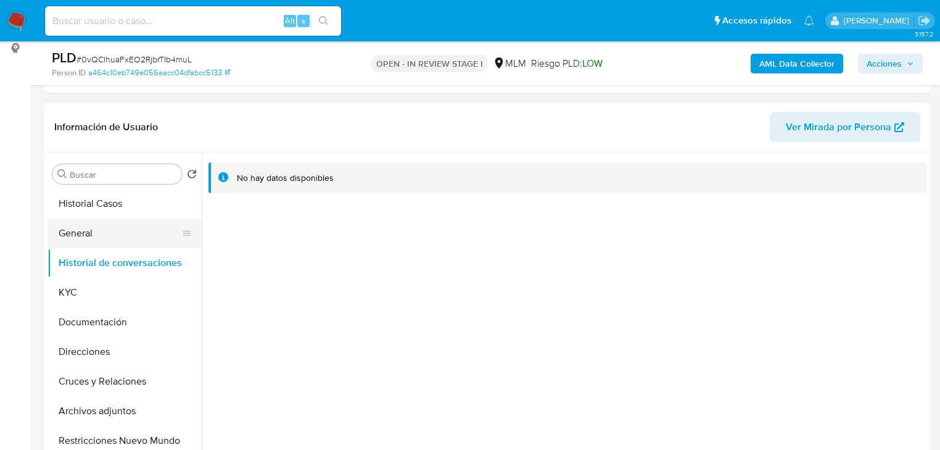
click at [120, 228] on button "General" at bounding box center [119, 233] width 144 height 30
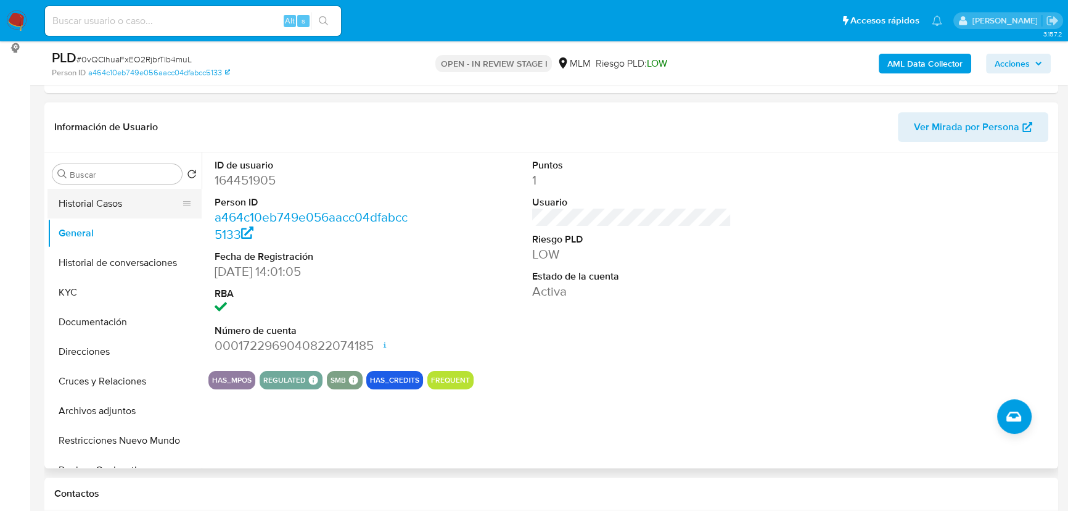
click at [103, 200] on button "Historial Casos" at bounding box center [119, 204] width 144 height 30
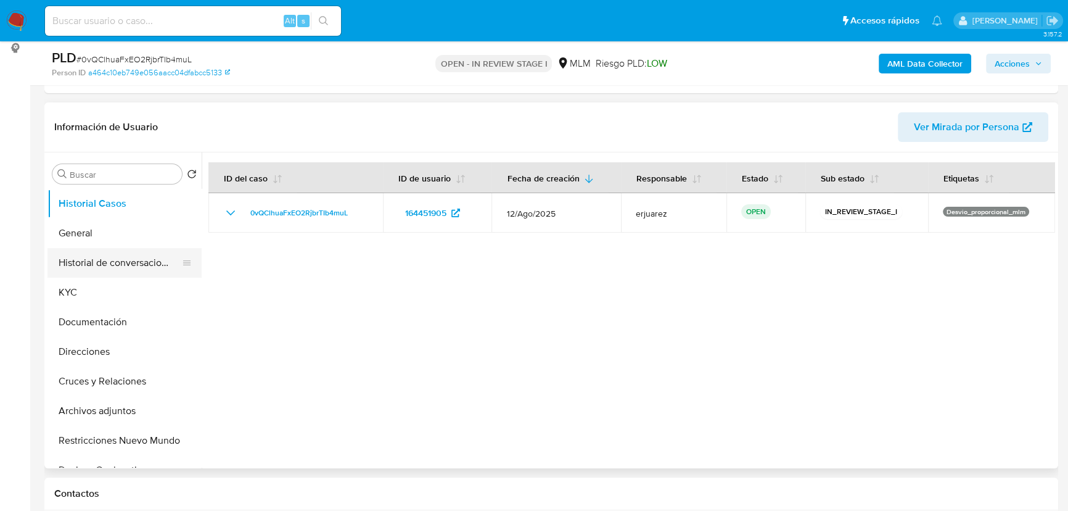
drag, startPoint x: 269, startPoint y: 422, endPoint x: 152, endPoint y: 271, distance: 191.7
click at [269, 421] on div at bounding box center [629, 310] width 854 height 316
click at [97, 286] on button "KYC" at bounding box center [119, 293] width 144 height 30
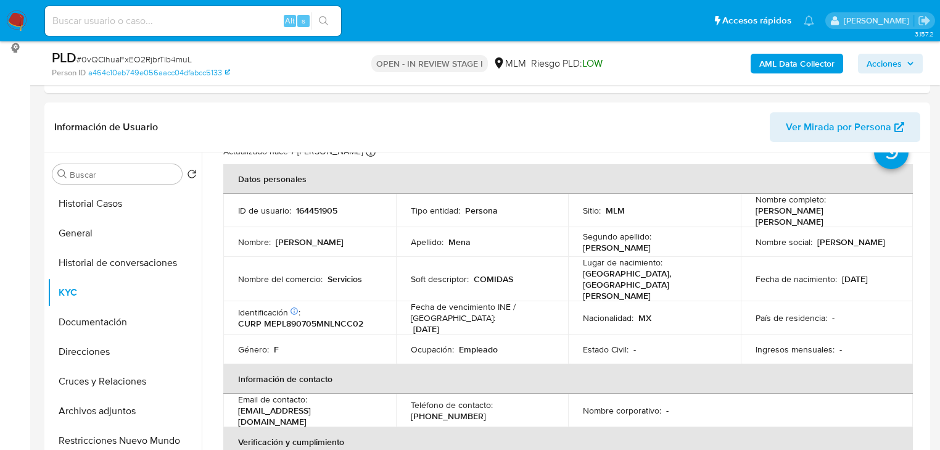
scroll to position [0, 0]
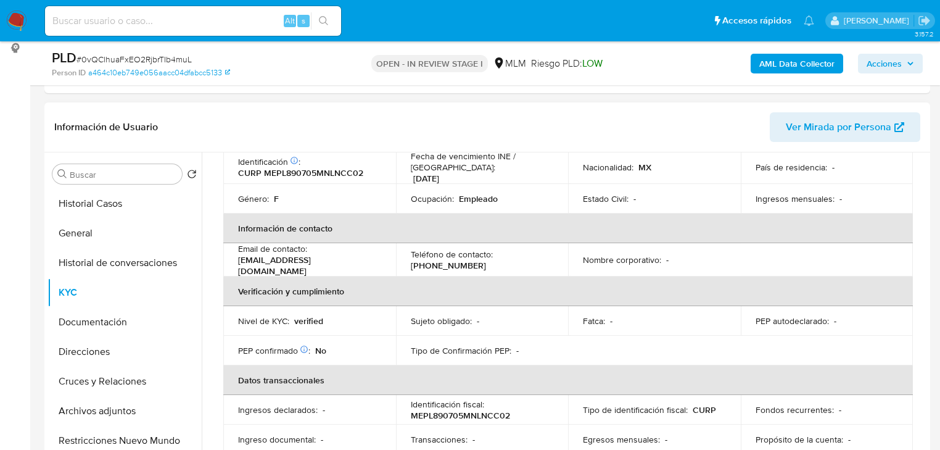
scroll to position [247, 0]
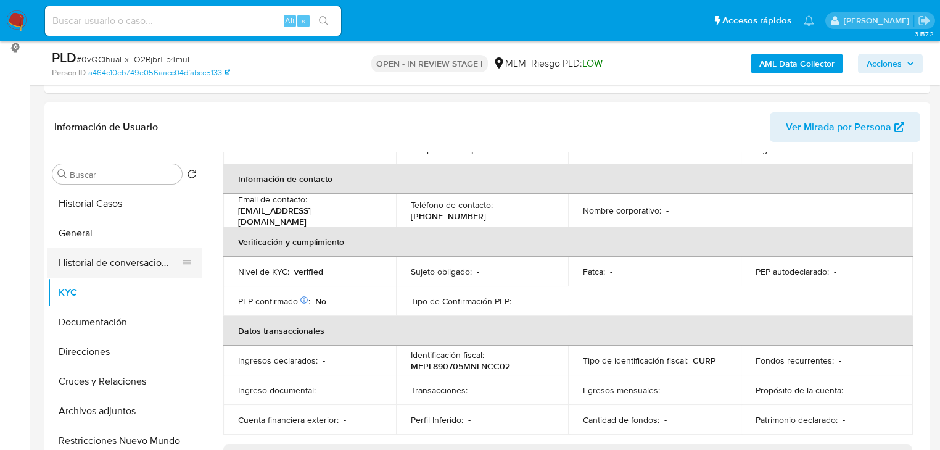
drag, startPoint x: 2, startPoint y: 224, endPoint x: 141, endPoint y: 273, distance: 146.9
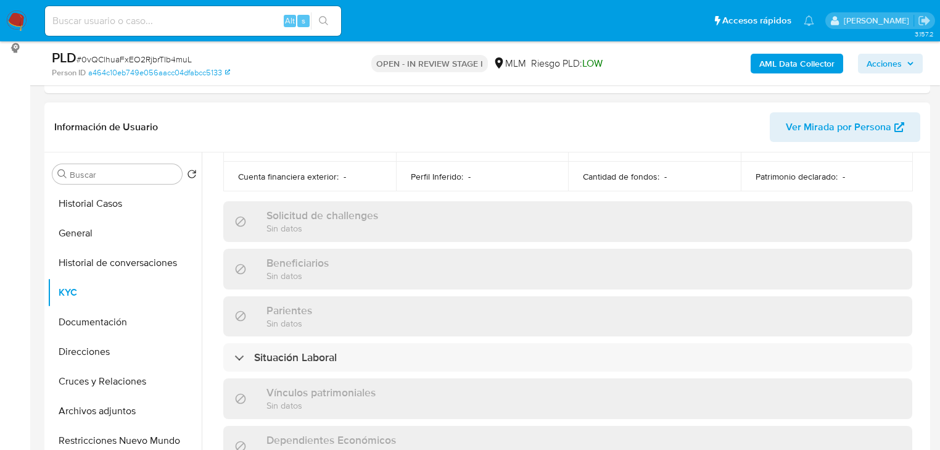
scroll to position [493, 0]
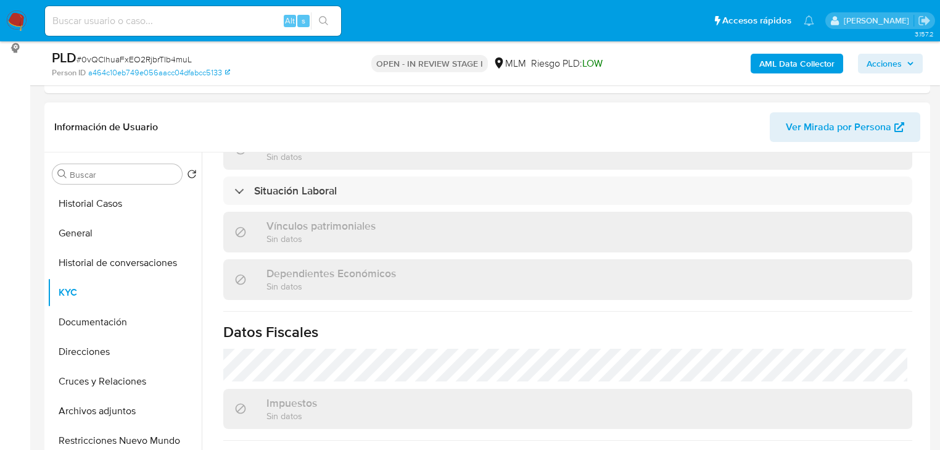
scroll to position [641, 0]
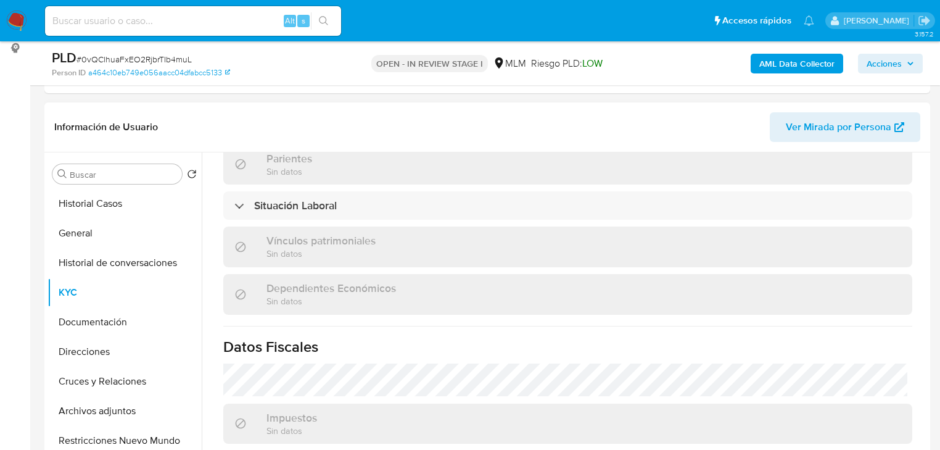
click at [282, 373] on div "Actualizado hace 7 días Creado: 25/08/2020 08:58:37 Actualizado: 27/08/2025 22:…" at bounding box center [567, 84] width 719 height 1087
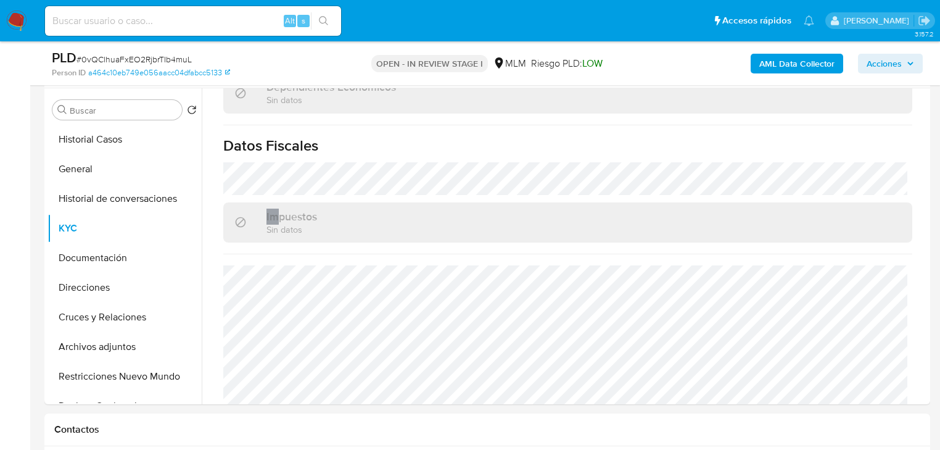
scroll to position [365, 0]
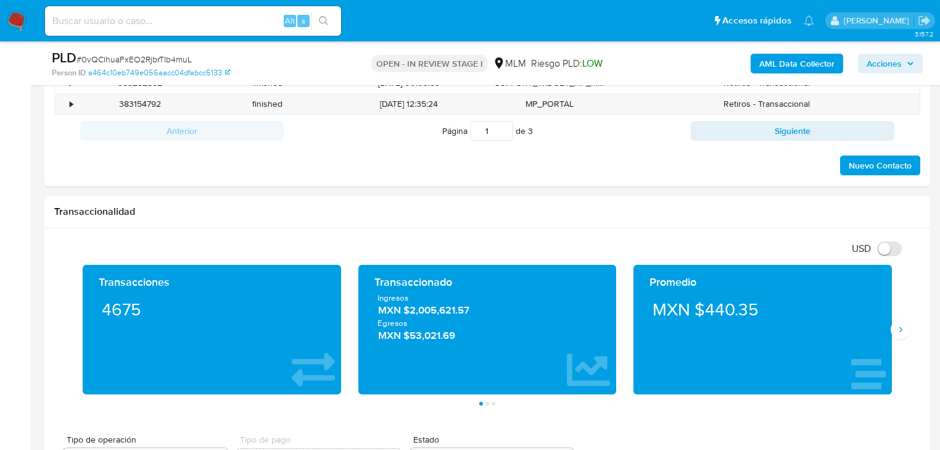
scroll to position [809, 0]
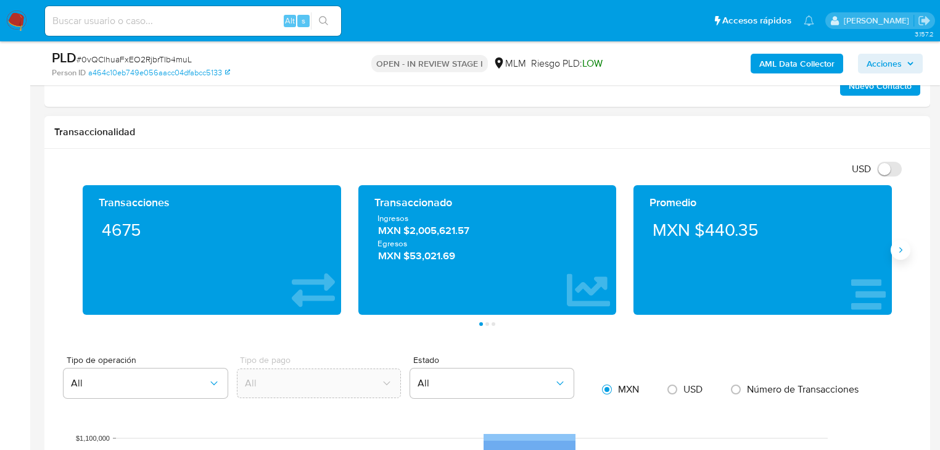
click at [907, 246] on button "Siguiente" at bounding box center [901, 250] width 20 height 20
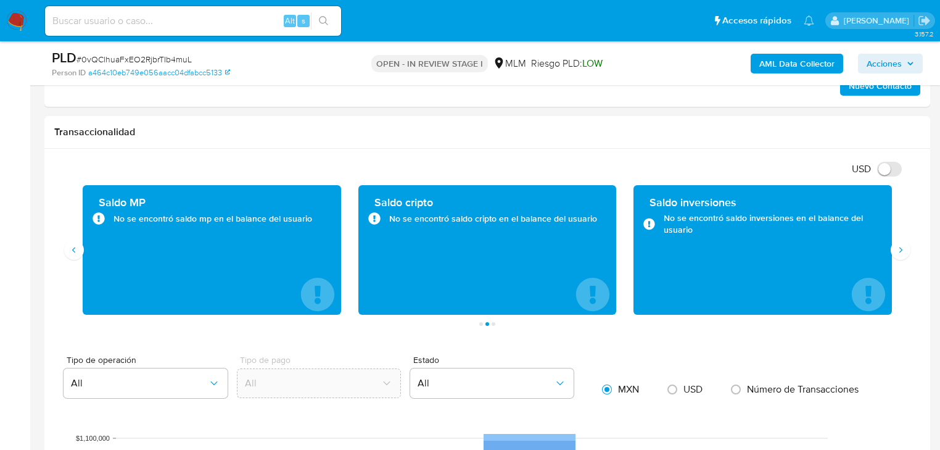
click at [9, 188] on aside "Bandeja Tablero Screening Búsqueda en Listas Watchlist Herramientas Operaciones…" at bounding box center [15, 431] width 30 height 2480
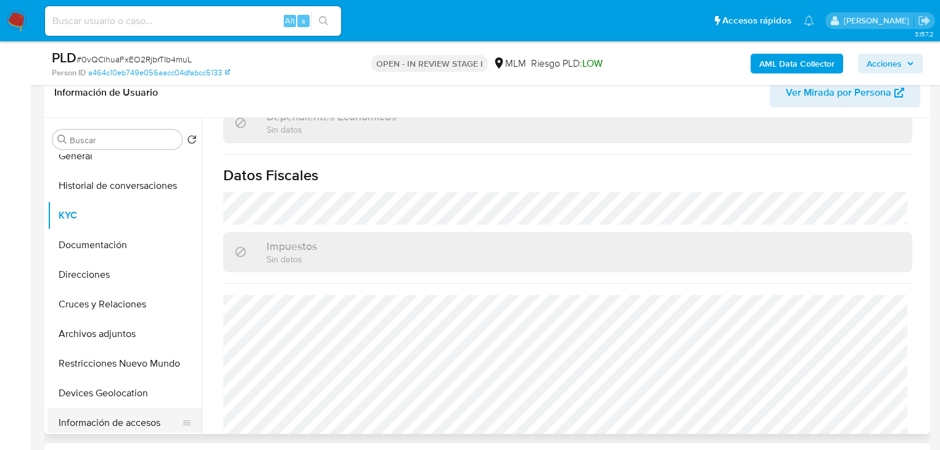
scroll to position [99, 0]
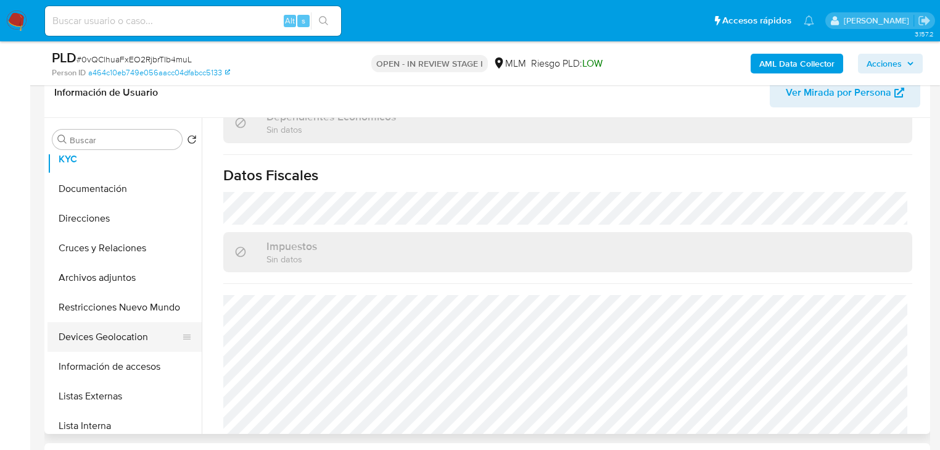
click at [117, 336] on button "Devices Geolocation" at bounding box center [119, 337] width 144 height 30
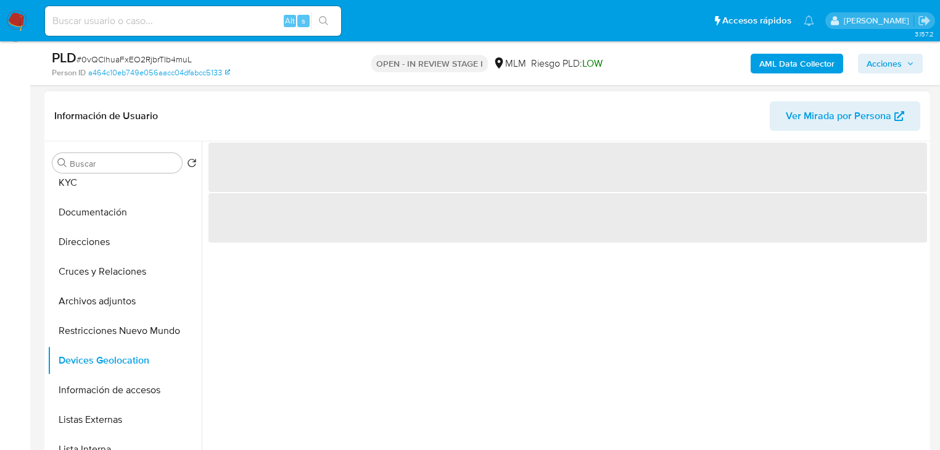
scroll to position [202, 0]
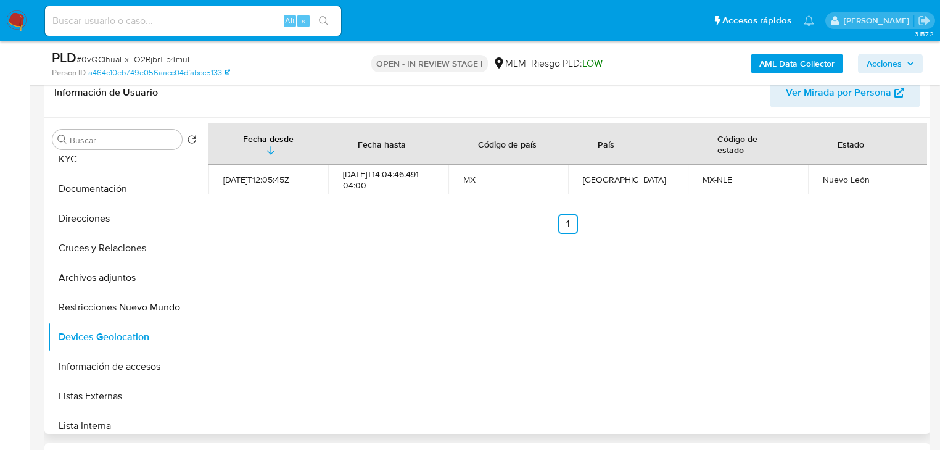
drag, startPoint x: 316, startPoint y: 387, endPoint x: 310, endPoint y: 306, distance: 81.6
click at [316, 385] on div "Fecha desde Fecha hasta Código de país País Código de estado Estado 2021-09-23T…" at bounding box center [564, 276] width 725 height 316
click at [134, 310] on button "Restricciones Nuevo Mundo" at bounding box center [119, 307] width 144 height 30
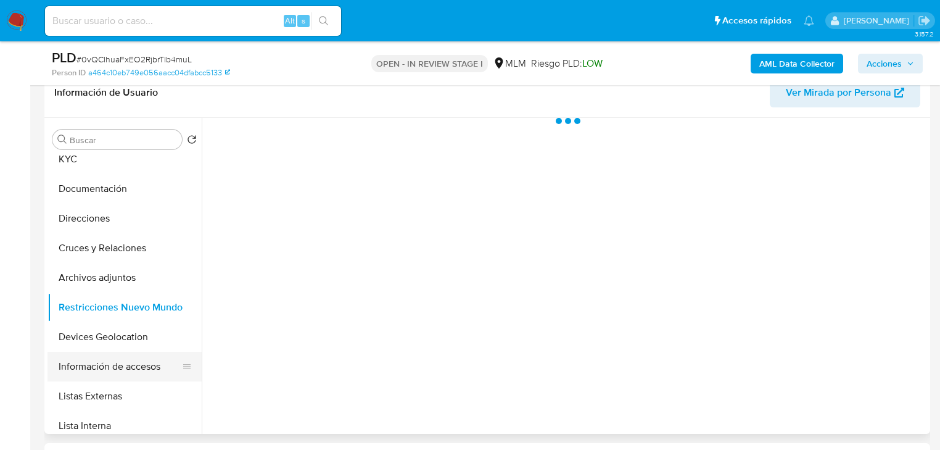
click at [126, 368] on button "Información de accesos" at bounding box center [119, 367] width 144 height 30
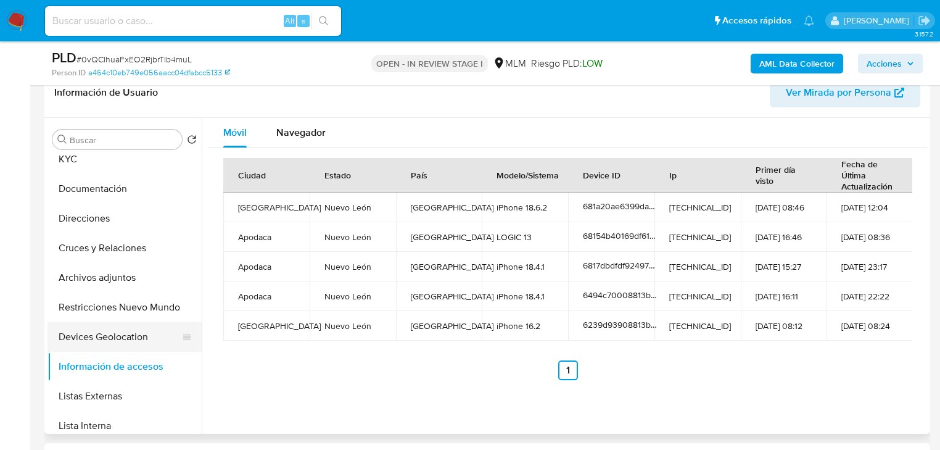
click at [84, 331] on button "Devices Geolocation" at bounding box center [119, 337] width 144 height 30
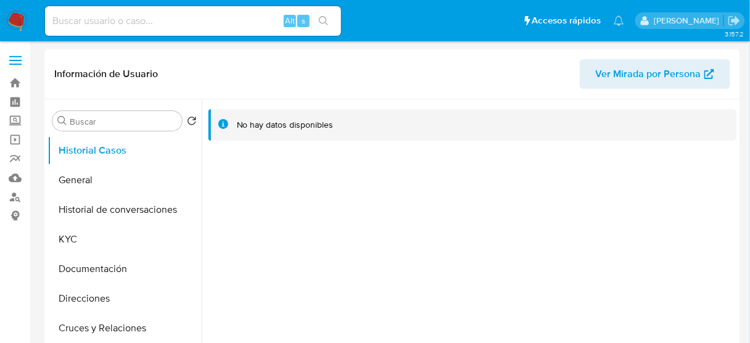
select select "10"
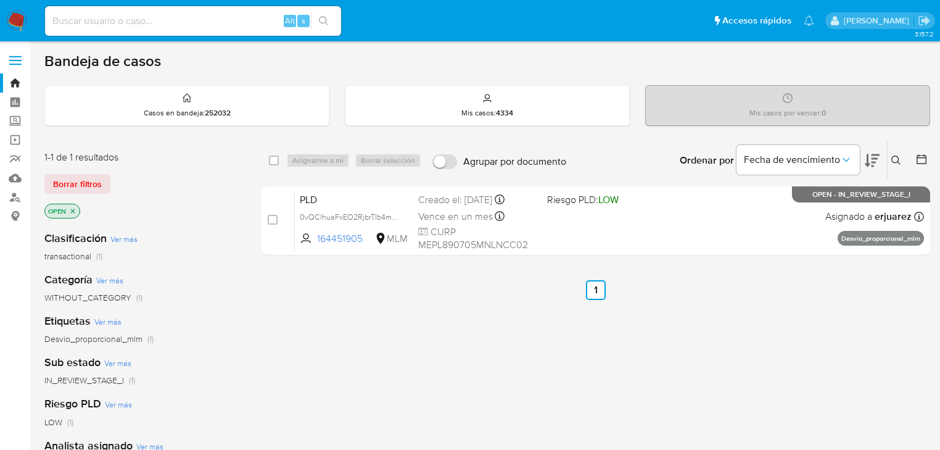
click at [894, 155] on icon at bounding box center [895, 159] width 9 height 9
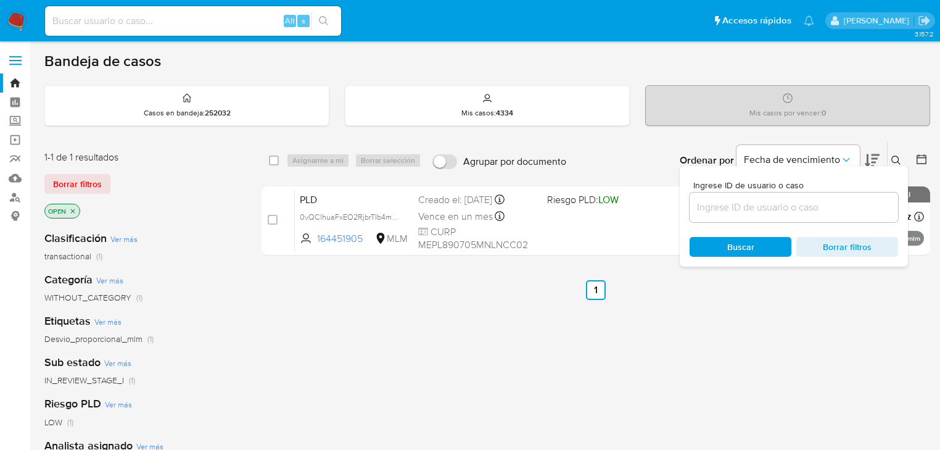
click at [718, 212] on input at bounding box center [794, 207] width 208 height 16
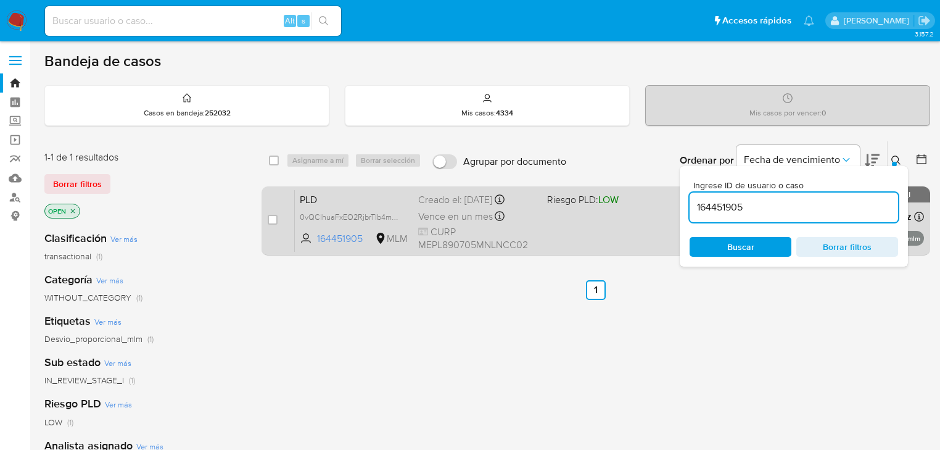
type input "164451905"
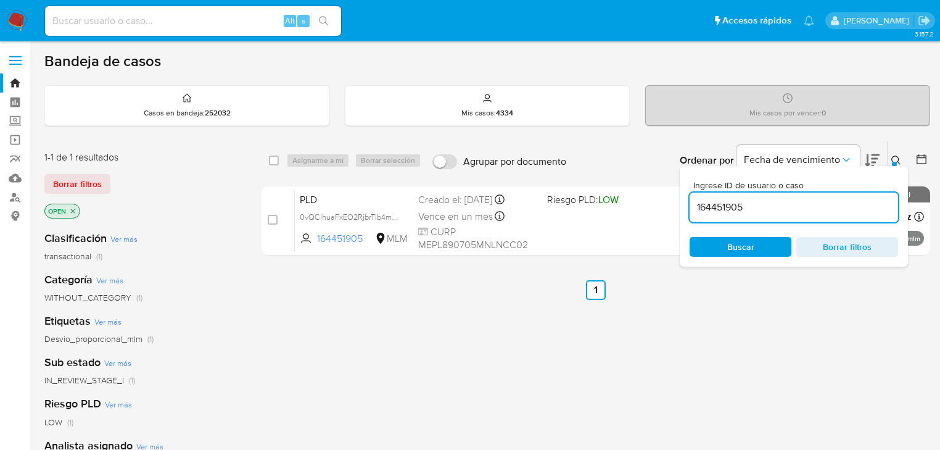
click at [622, 232] on div "PLD 0vQClhuaFxEO2RjbrTIb4muL 164451905 MLM Riesgo PLD: LOW Creado el: [DATE] Cr…" at bounding box center [609, 220] width 629 height 62
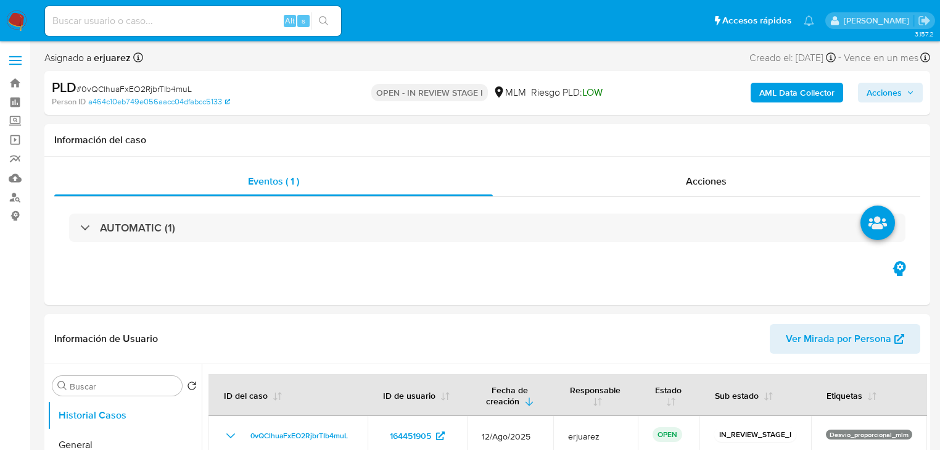
select select "10"
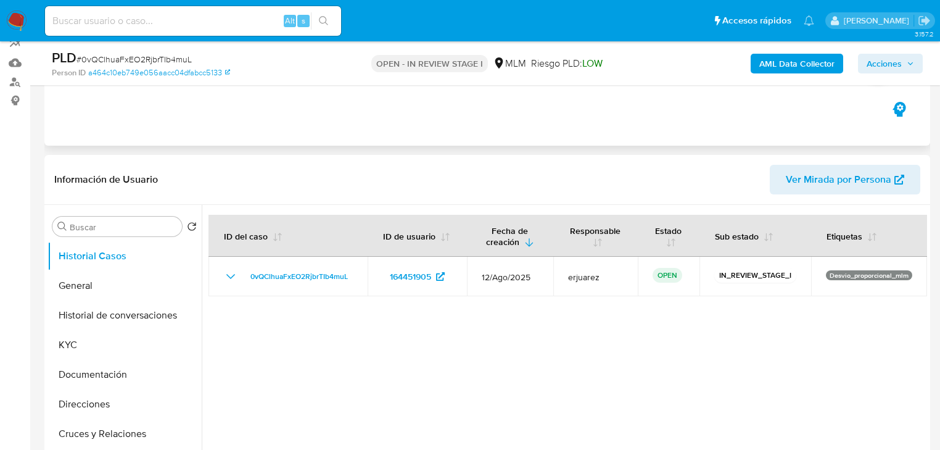
scroll to position [148, 0]
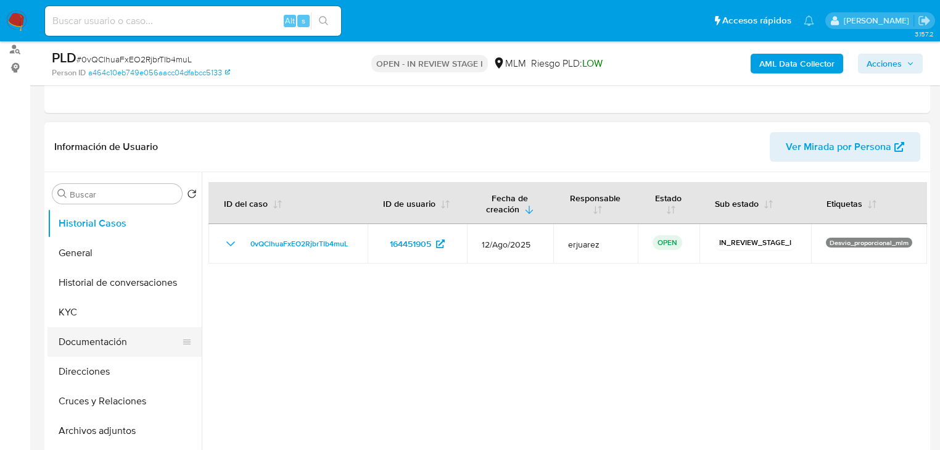
click at [127, 350] on button "Documentación" at bounding box center [119, 342] width 144 height 30
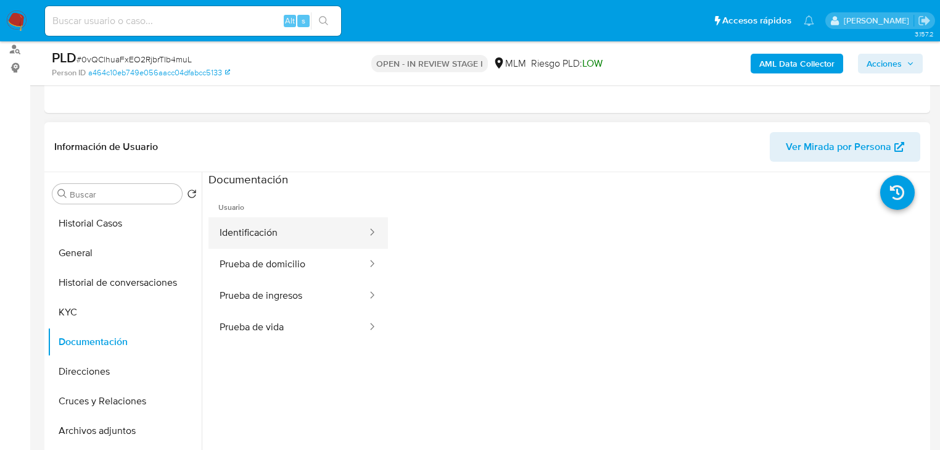
click at [314, 229] on button "Identificación" at bounding box center [288, 232] width 160 height 31
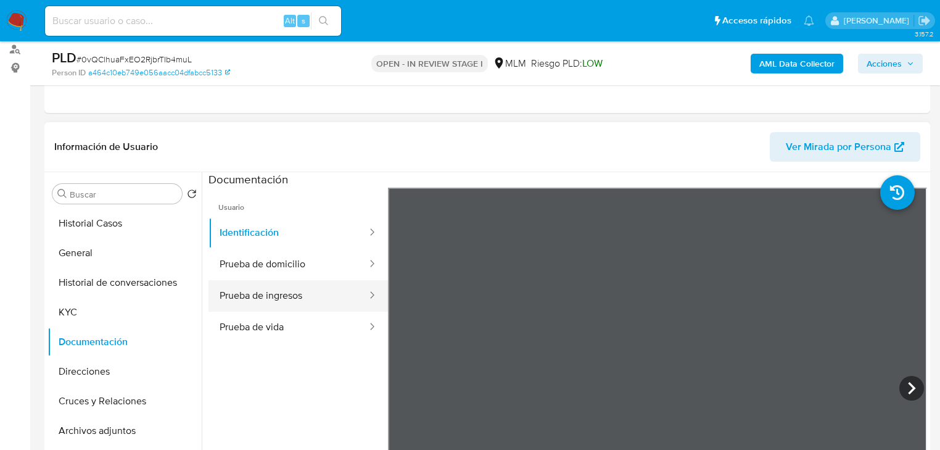
drag, startPoint x: 288, startPoint y: 291, endPoint x: 297, endPoint y: 290, distance: 9.3
click at [292, 290] on button "Prueba de ingresos" at bounding box center [288, 295] width 160 height 31
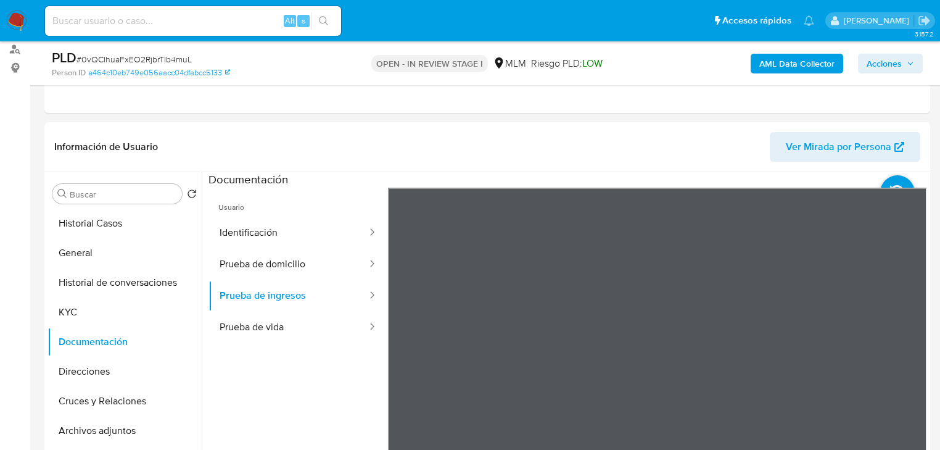
click at [308, 328] on button "Prueba de vida" at bounding box center [288, 326] width 160 height 31
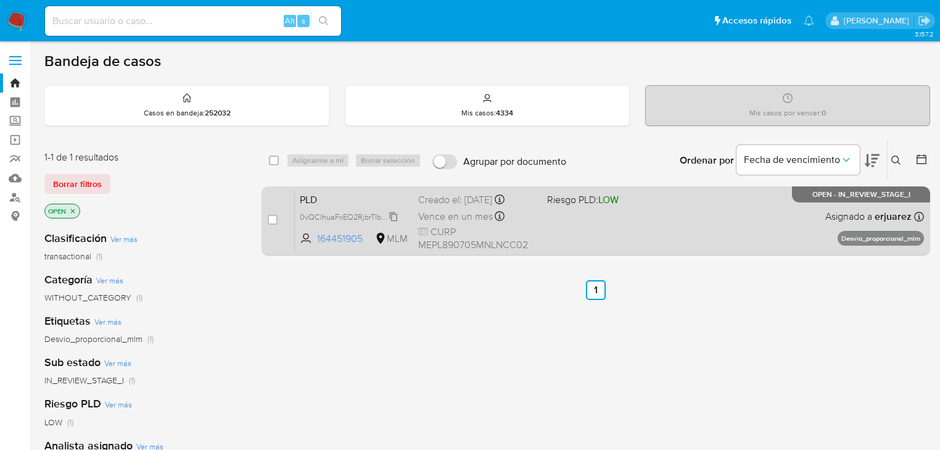
click at [331, 215] on span "0vQClhuaFxEO2RjbrTIb4muL" at bounding box center [350, 216] width 100 height 14
click at [589, 225] on div "PLD 0vQClhuaFxEO2RjbrTIb4muL 164451905 MLM Riesgo PLD: LOW Creado el: [DATE] Cr…" at bounding box center [609, 220] width 629 height 62
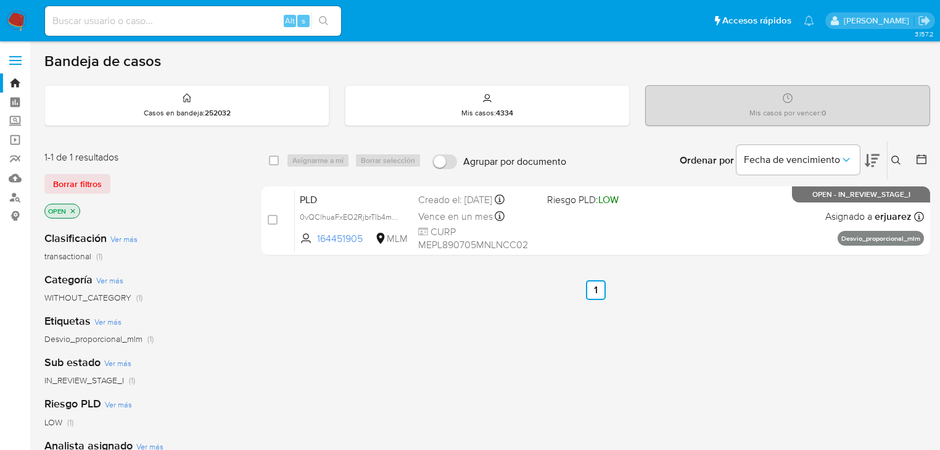
click at [102, 22] on input at bounding box center [193, 21] width 296 height 16
paste input "1165990975"
type input "1165990975"
click at [317, 33] on div "1165990975 Alt s" at bounding box center [193, 21] width 296 height 30
click at [321, 22] on icon "search-icon" at bounding box center [324, 21] width 10 height 10
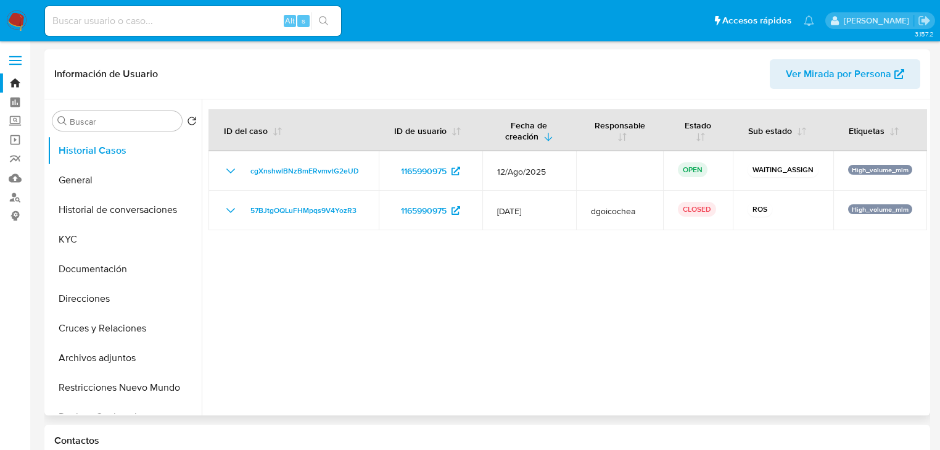
select select "10"
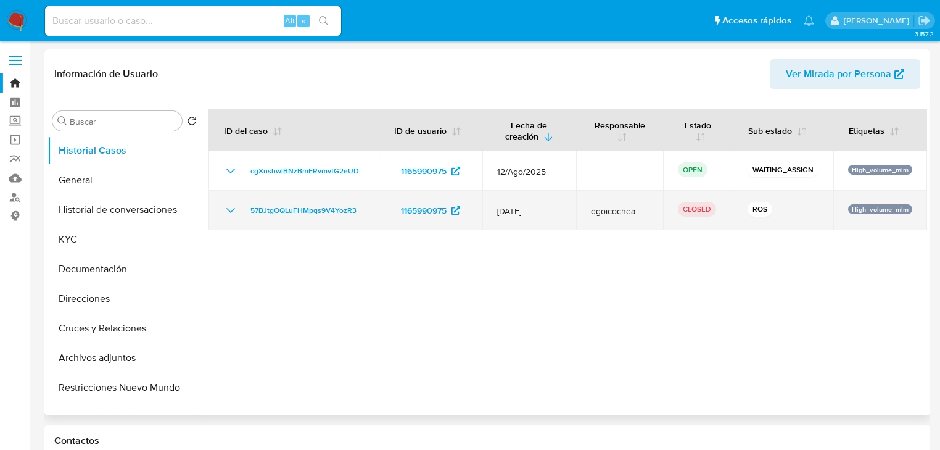
click at [232, 205] on icon "Mostrar/Ocultar" at bounding box center [230, 210] width 15 height 15
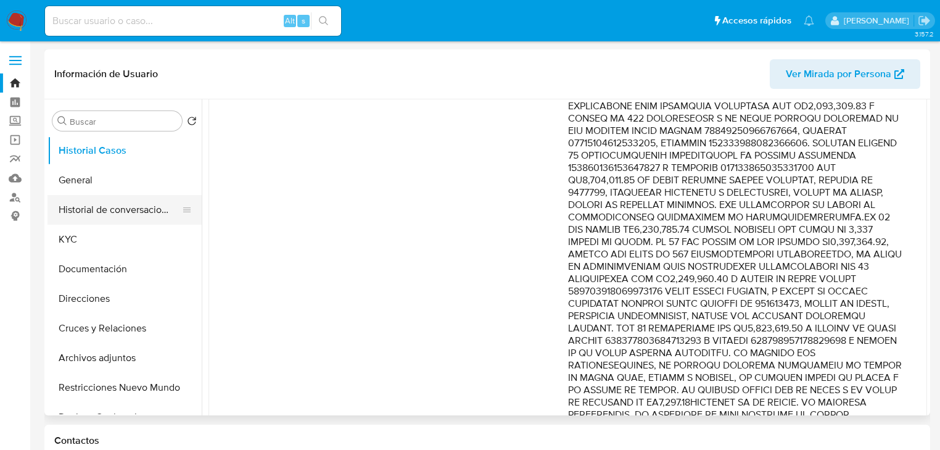
scroll to position [247, 0]
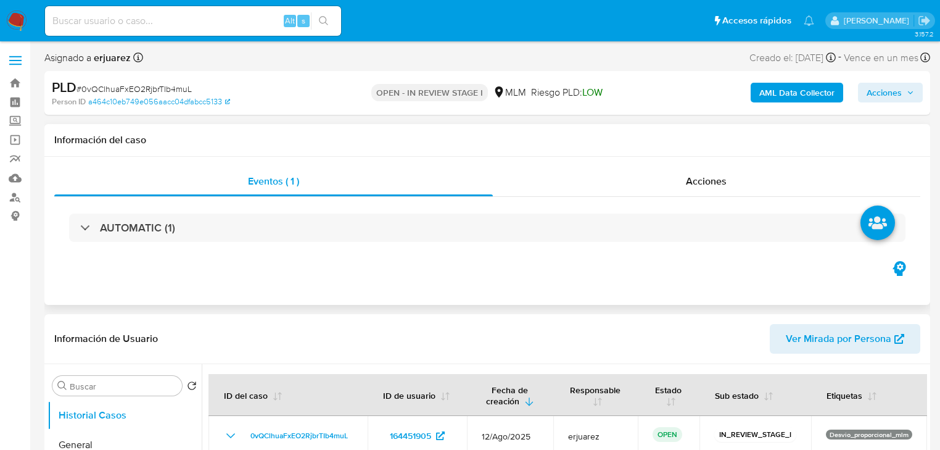
select select "10"
click at [65, 270] on div "Eventos ( 1 ) Acciones AUTOMATIC (1)" at bounding box center [487, 231] width 886 height 148
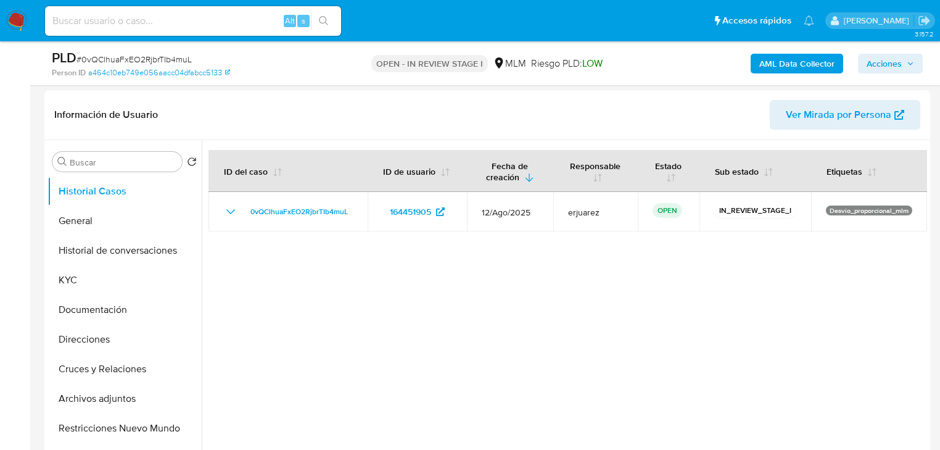
scroll to position [345, 0]
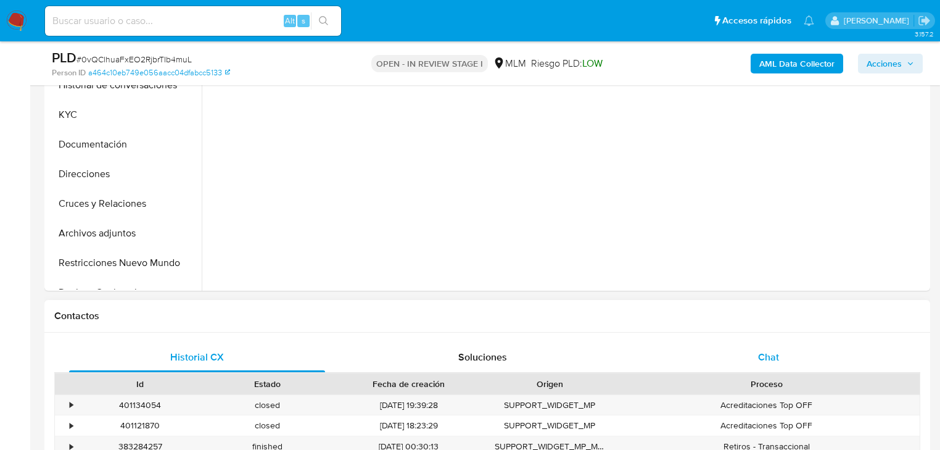
drag, startPoint x: 752, startPoint y: 356, endPoint x: 733, endPoint y: 347, distance: 21.2
click at [752, 355] on div "Chat" at bounding box center [769, 357] width 256 height 30
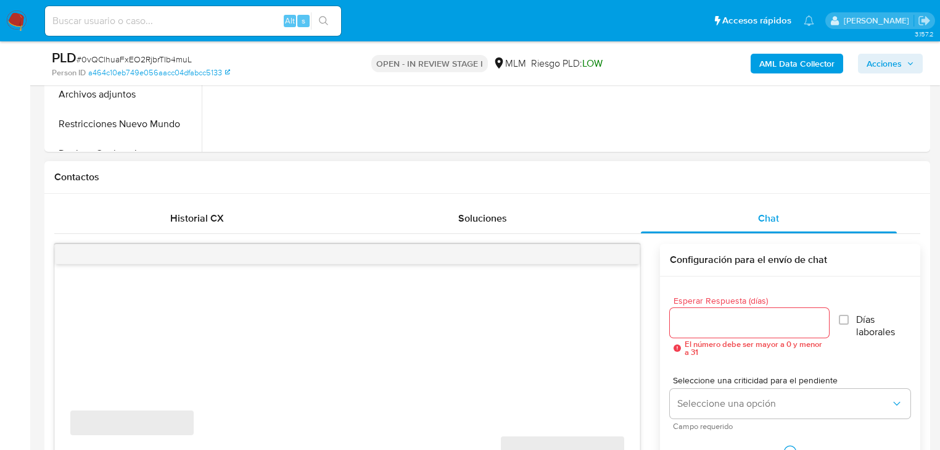
scroll to position [641, 0]
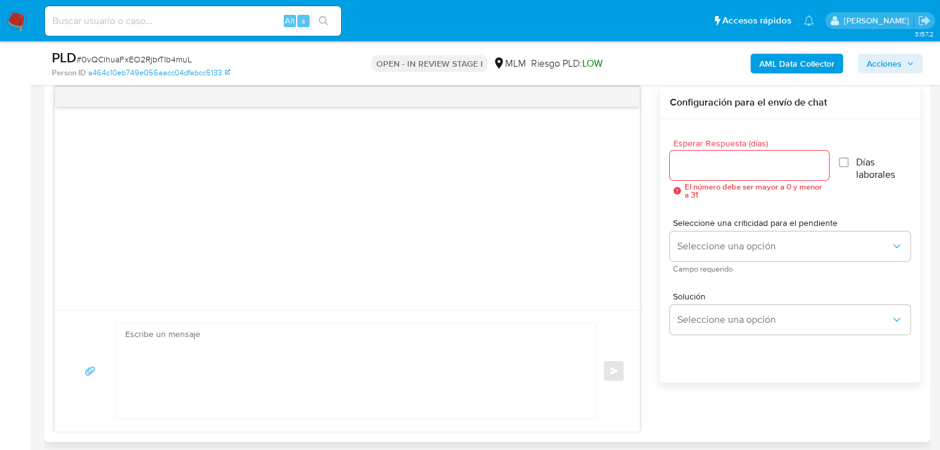
click at [712, 152] on div at bounding box center [749, 165] width 159 height 30
click at [710, 168] on input "Esperar Respuesta (días)" at bounding box center [749, 165] width 159 height 16
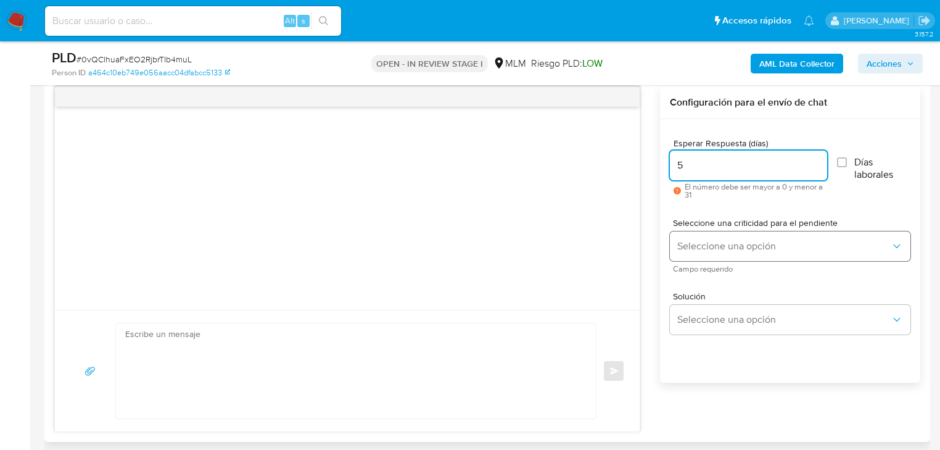
type input "5"
drag, startPoint x: 697, startPoint y: 245, endPoint x: 702, endPoint y: 259, distance: 15.0
click at [696, 250] on span "Seleccione una opción" at bounding box center [783, 246] width 213 height 12
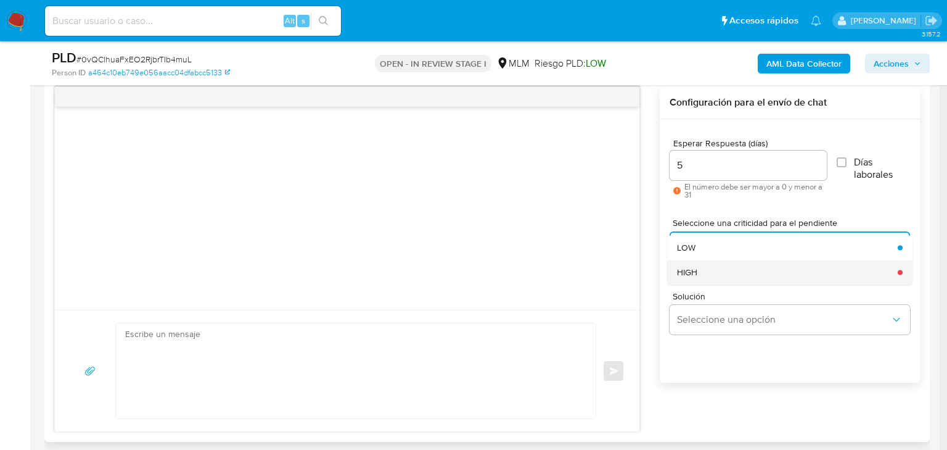
click at [704, 274] on div "HIGH" at bounding box center [783, 272] width 213 height 25
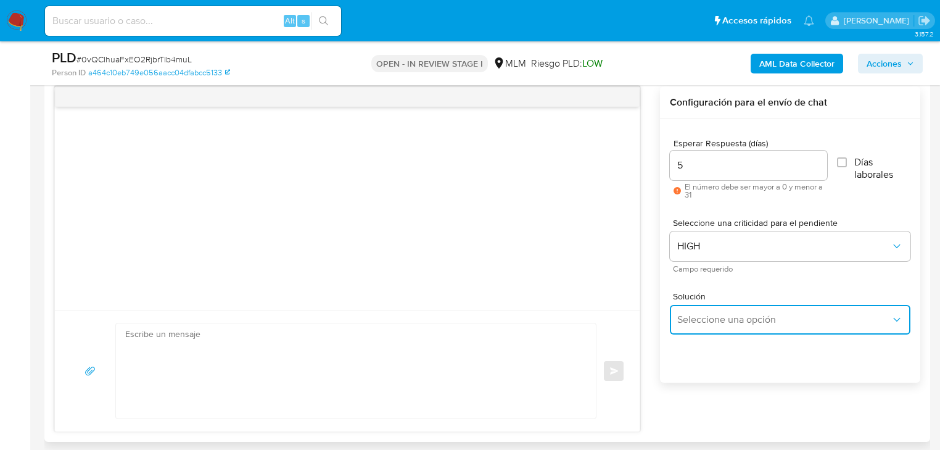
drag, startPoint x: 723, startPoint y: 321, endPoint x: 761, endPoint y: 316, distance: 38.6
click at [724, 321] on span "Seleccione una opción" at bounding box center [783, 319] width 213 height 12
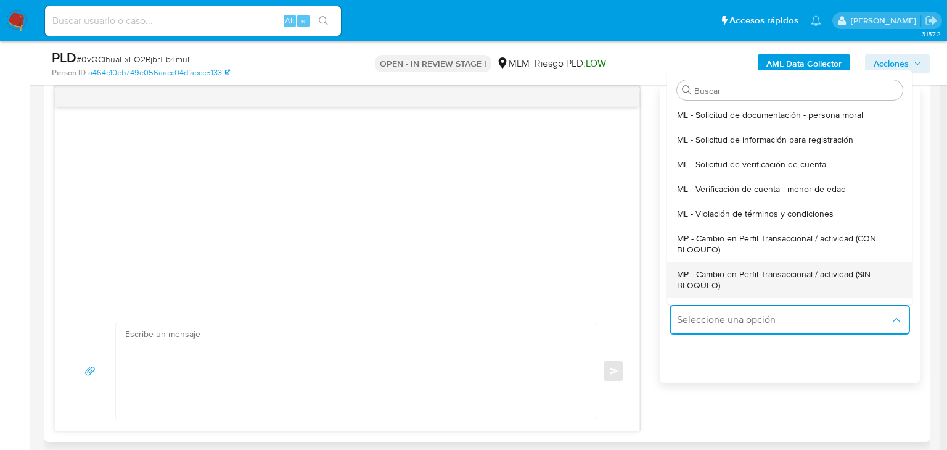
drag, startPoint x: 809, startPoint y: 234, endPoint x: 816, endPoint y: 276, distance: 42.0
click at [816, 276] on ul "ML - Solicitud de documentación - persona moral ML - Solicitud de información p…" at bounding box center [789, 203] width 245 height 202
click at [807, 274] on span "MP - Cambio en Perfil Transaccional / actividad (SIN BLOQUEO)" at bounding box center [786, 279] width 218 height 22
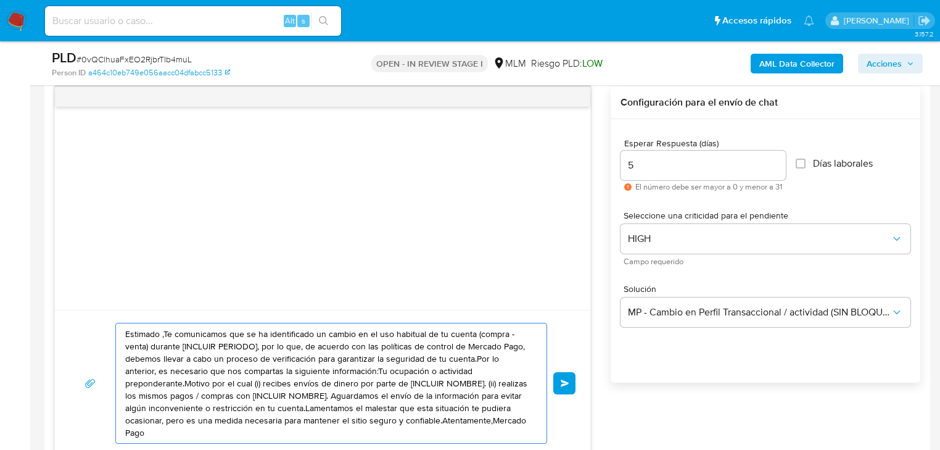
drag, startPoint x: 188, startPoint y: 318, endPoint x: -51, endPoint y: 258, distance: 246.1
paste textarea "a Lucero se ha identificado un cambio en el uso habitual de tu cuenta para gara…"
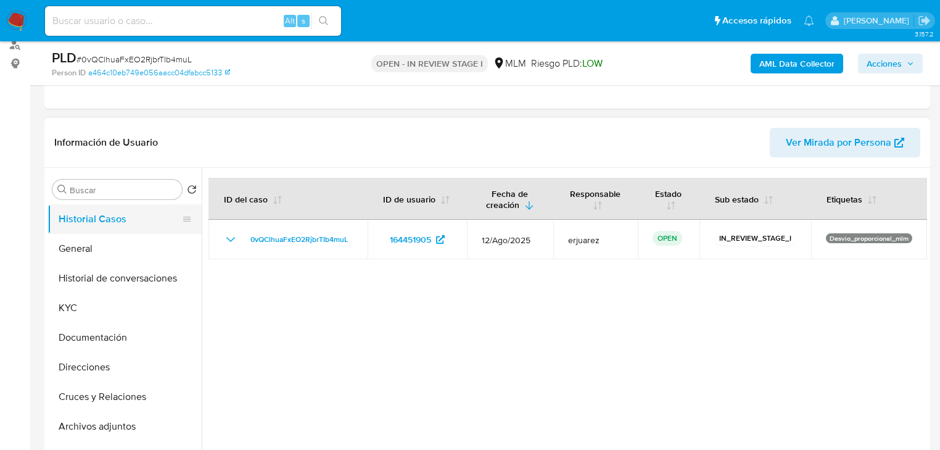
scroll to position [148, 0]
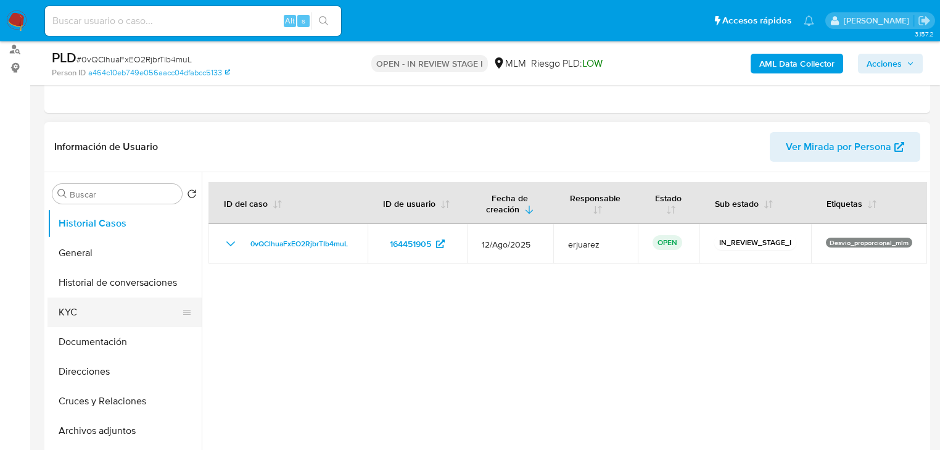
type textarea "Estimada Lucero se ha identificado un cambio en el uso habitual de tu cuenta pa…"
drag, startPoint x: 74, startPoint y: 309, endPoint x: 184, endPoint y: 267, distance: 118.1
click at [74, 294] on ul "Historial Casos General Historial de conversaciones KYC Documentación Direccion…" at bounding box center [124, 347] width 154 height 278
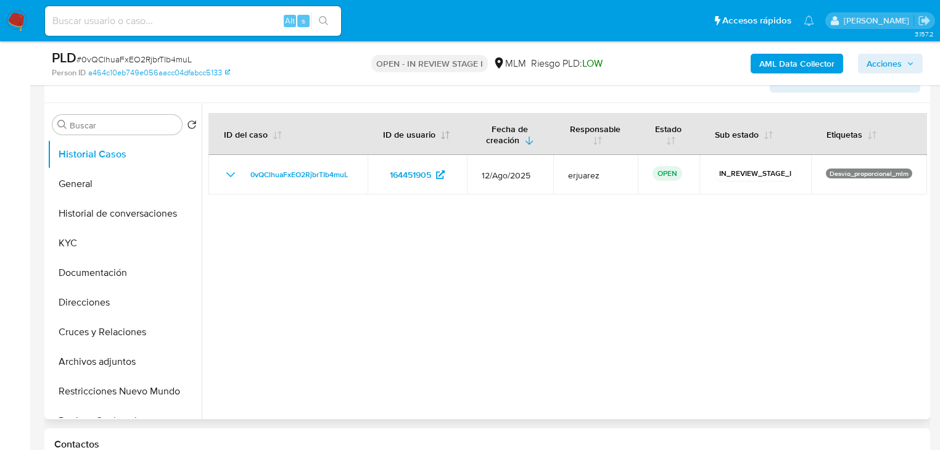
scroll to position [247, 0]
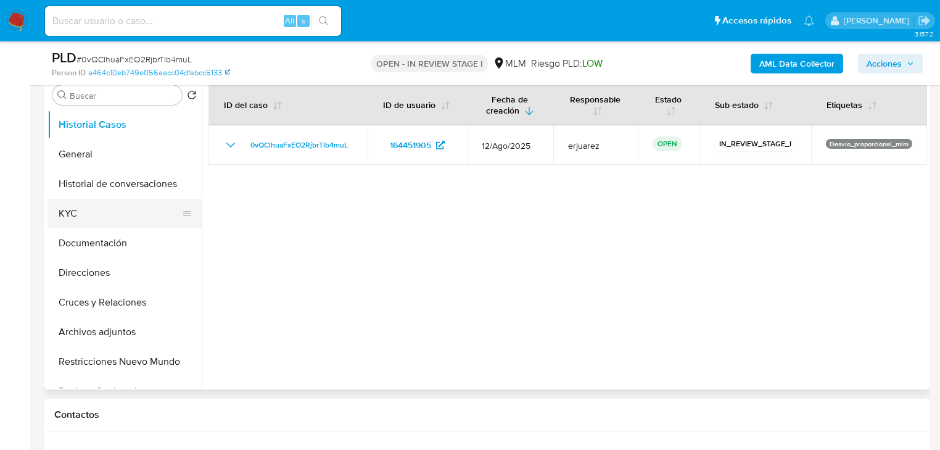
click at [68, 213] on button "KYC" at bounding box center [119, 214] width 144 height 30
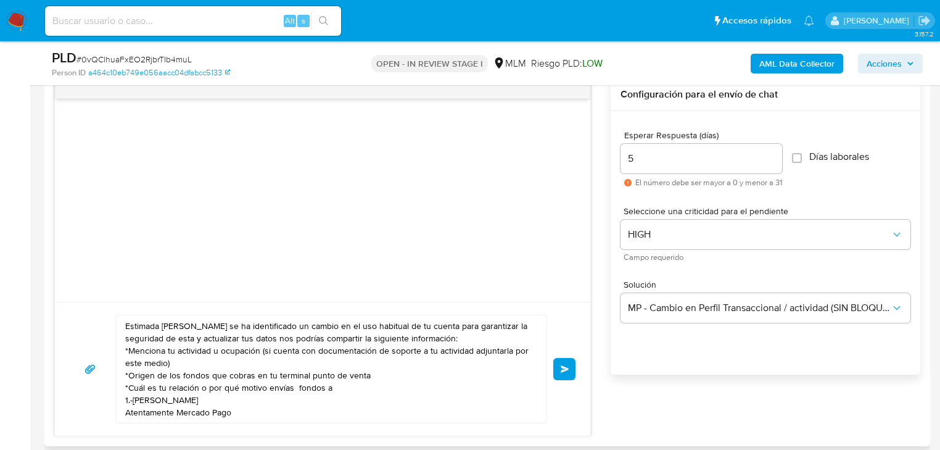
scroll to position [740, 0]
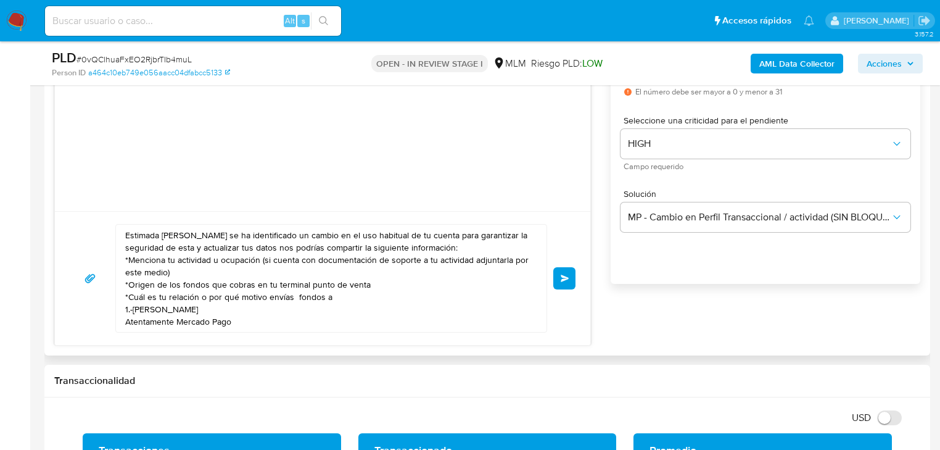
click at [567, 281] on button "Enviar" at bounding box center [564, 278] width 22 height 22
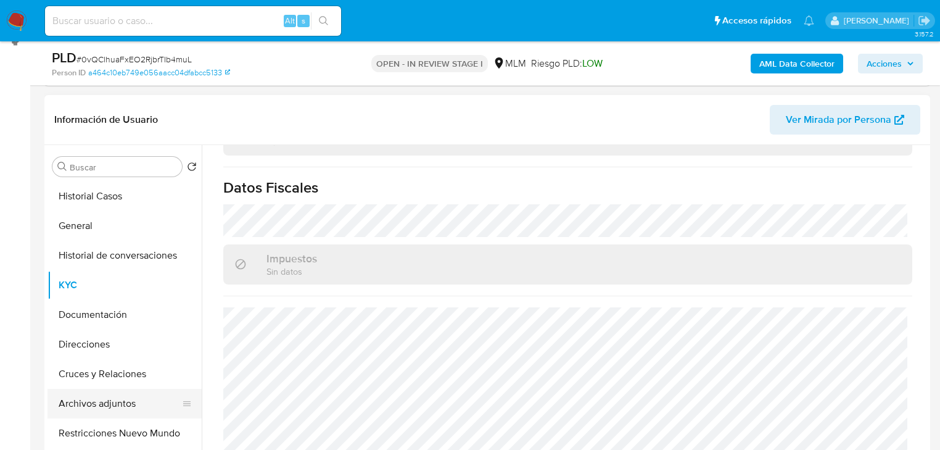
scroll to position [296, 0]
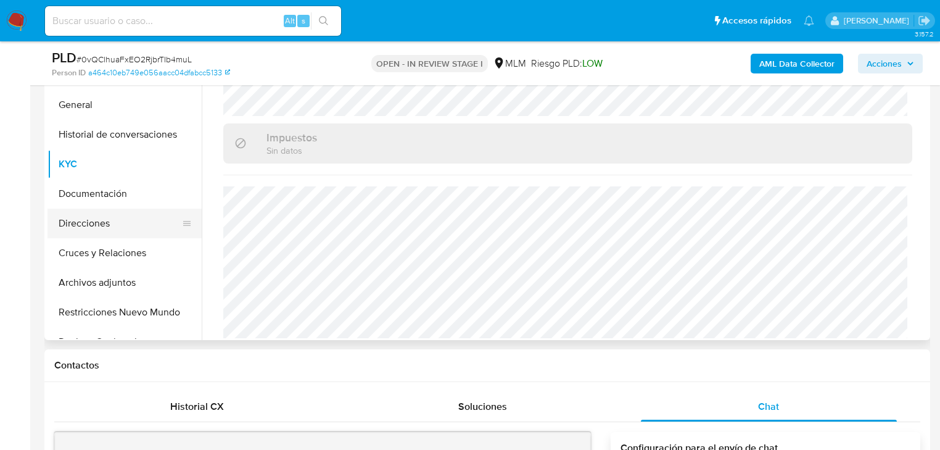
click at [93, 229] on button "Direcciones" at bounding box center [119, 223] width 144 height 30
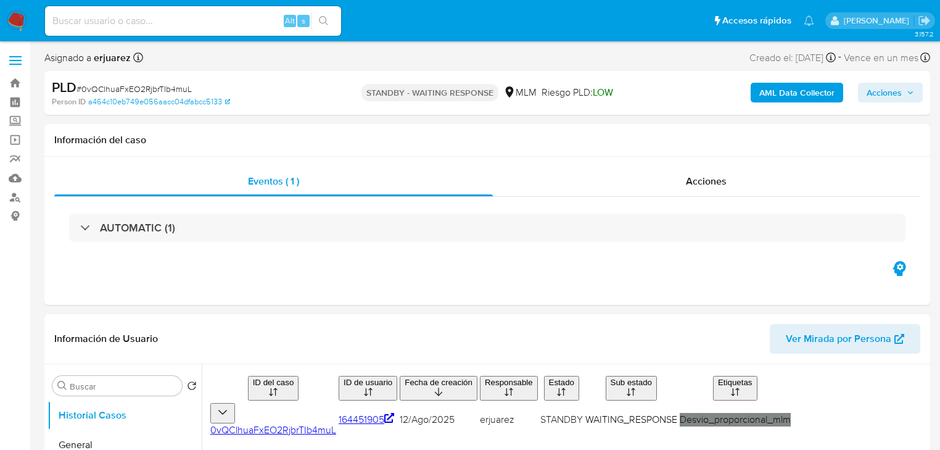
select select "10"
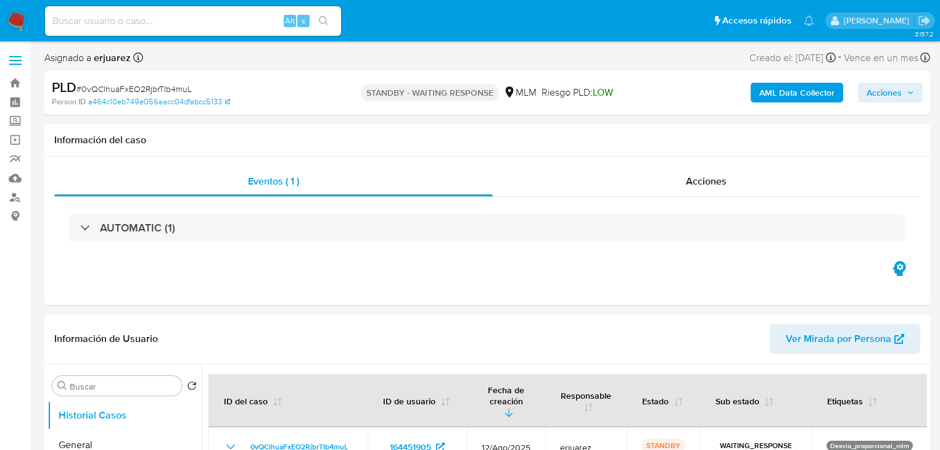
click at [15, 28] on img at bounding box center [16, 20] width 21 height 21
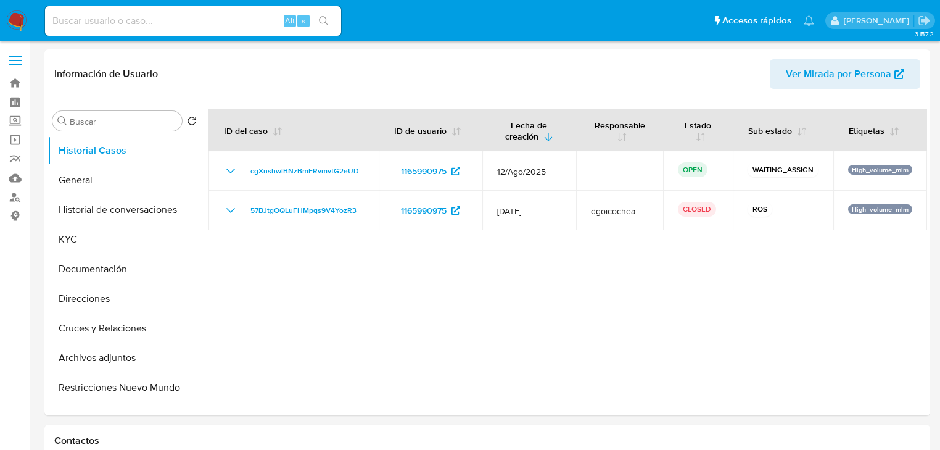
select select "10"
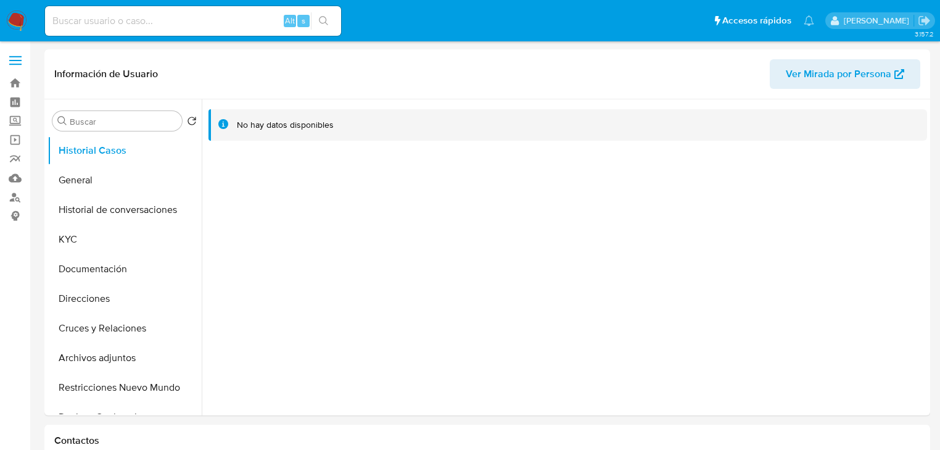
select select "10"
drag, startPoint x: 112, startPoint y: 165, endPoint x: 95, endPoint y: 173, distance: 18.2
click at [109, 167] on button "General" at bounding box center [119, 180] width 144 height 30
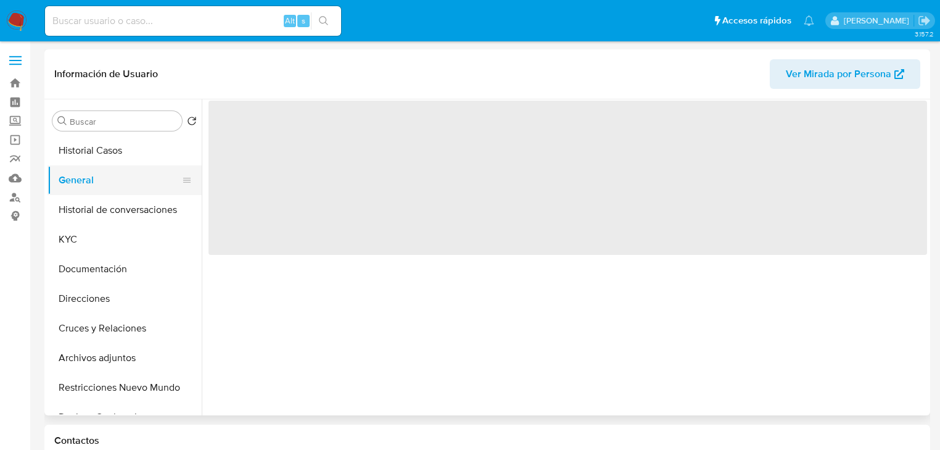
click at [77, 185] on button "General" at bounding box center [119, 180] width 144 height 30
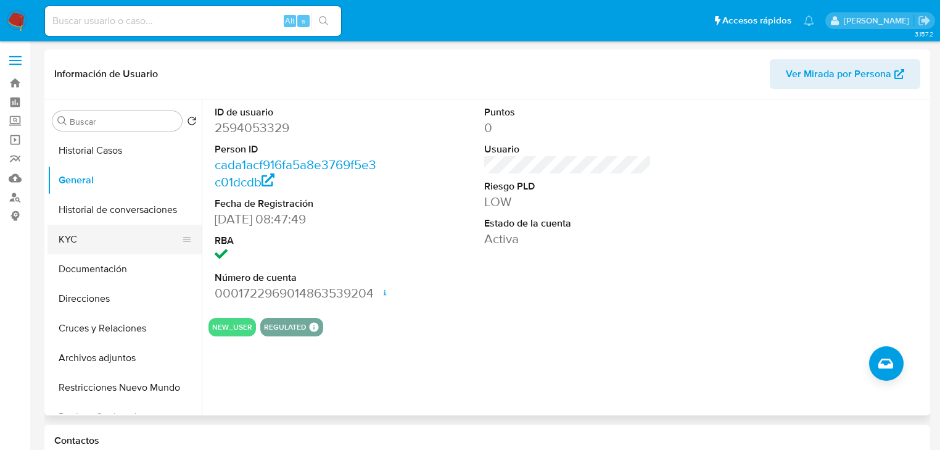
click at [86, 252] on button "KYC" at bounding box center [119, 239] width 144 height 30
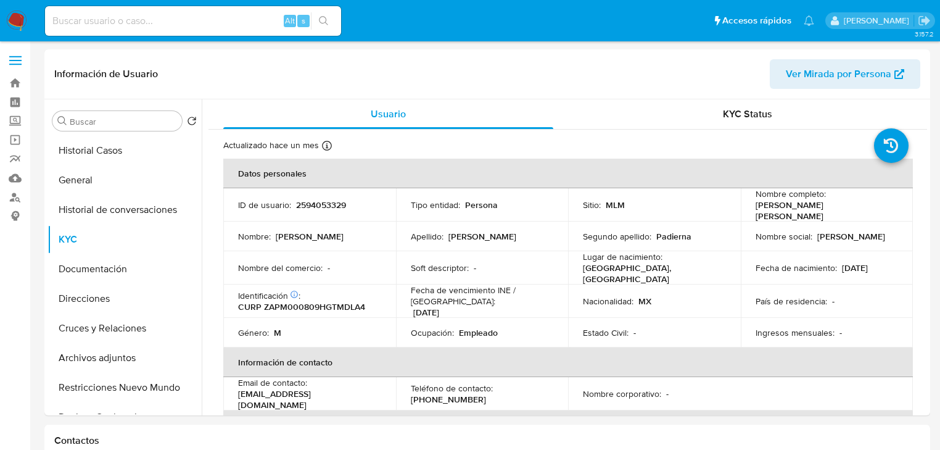
click at [115, 27] on input at bounding box center [193, 21] width 296 height 16
paste input "1165990975"
type input "1165990975"
click at [323, 20] on icon "search-icon" at bounding box center [324, 21] width 10 height 10
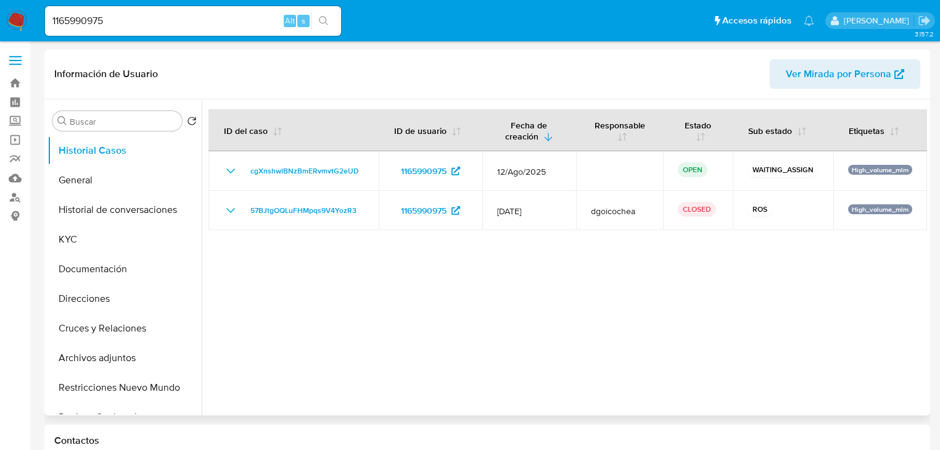
select select "10"
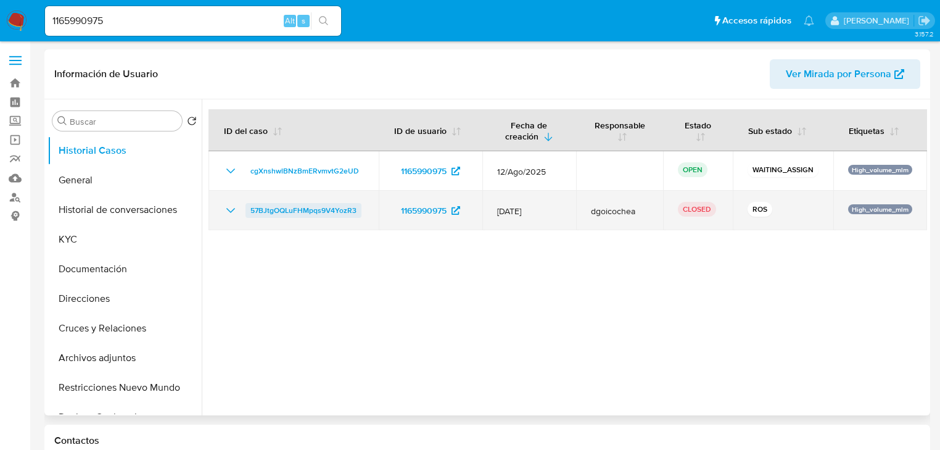
click at [279, 207] on span "57BJtgOQLuFHMpqs9V4YozR3" at bounding box center [303, 210] width 106 height 15
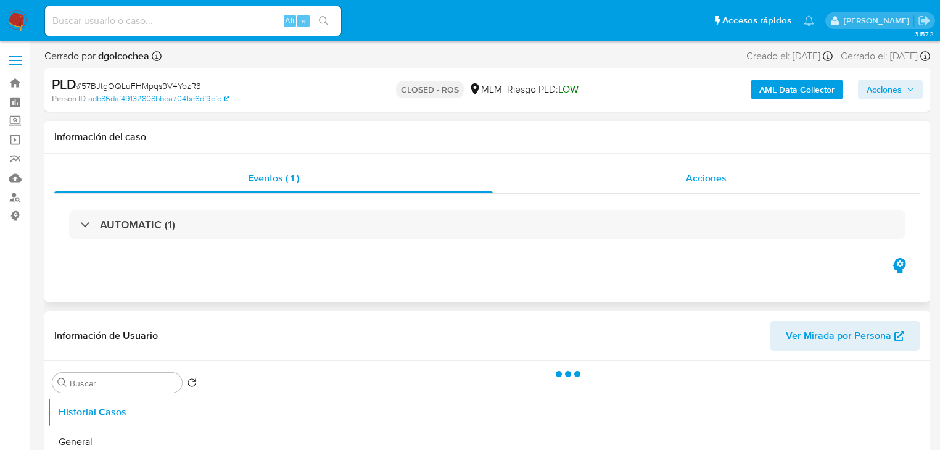
click at [656, 171] on div "Acciones" at bounding box center [707, 178] width 428 height 30
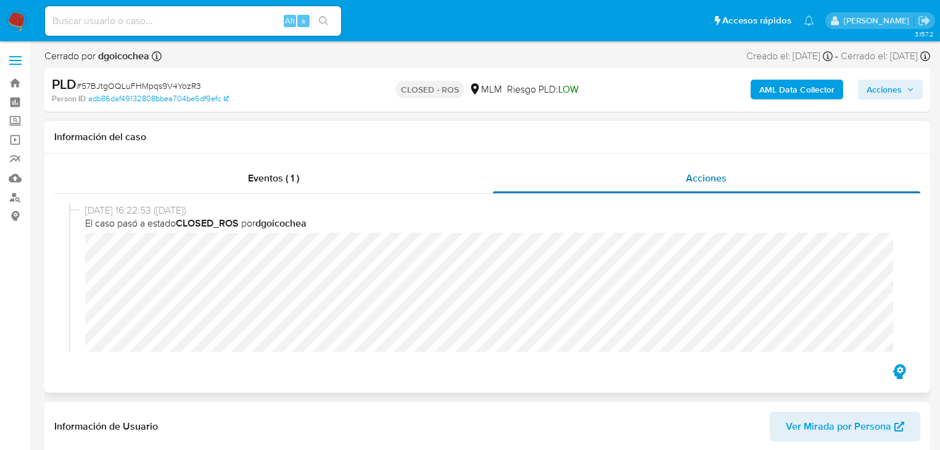
click at [662, 189] on div "Acciones" at bounding box center [707, 178] width 428 height 30
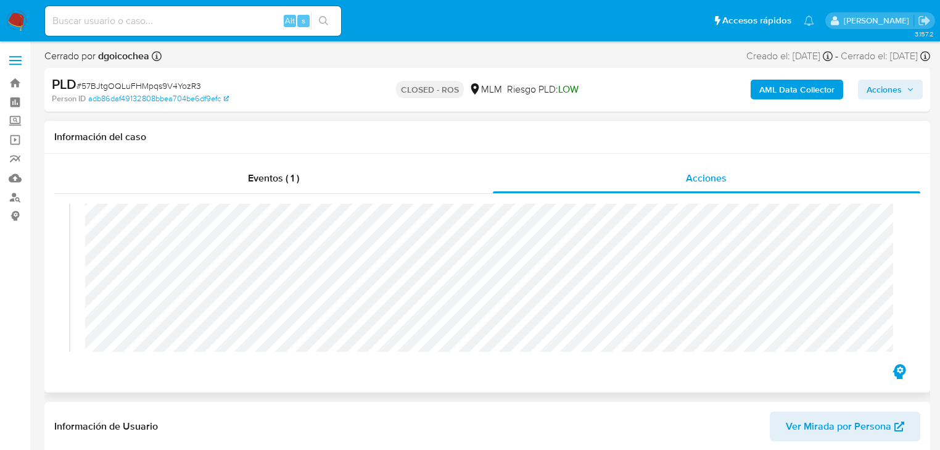
select select "10"
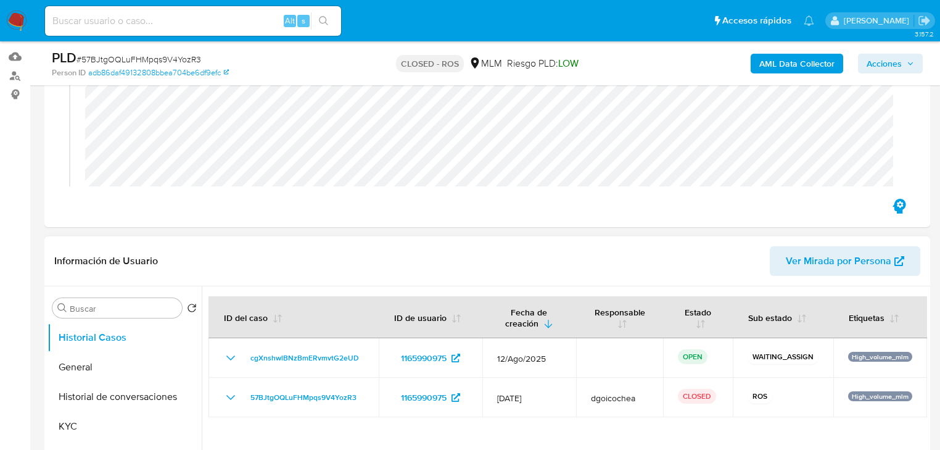
scroll to position [197, 0]
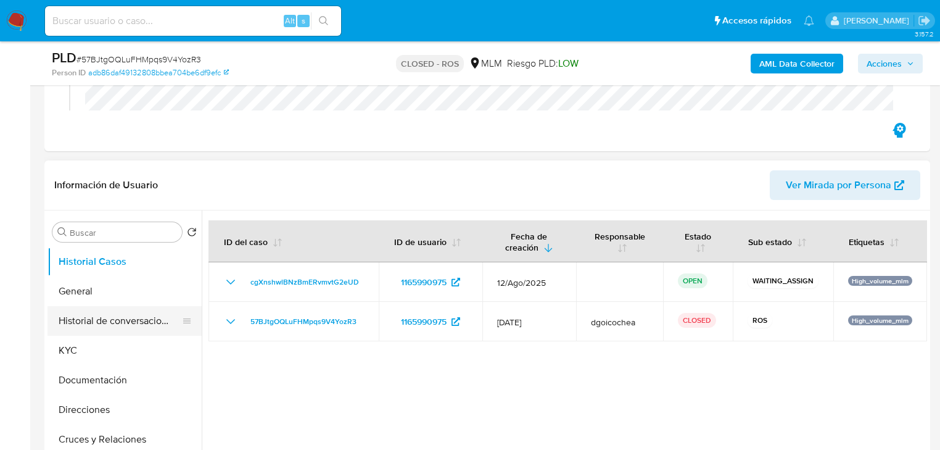
click at [118, 313] on button "Historial de conversaciones" at bounding box center [119, 321] width 144 height 30
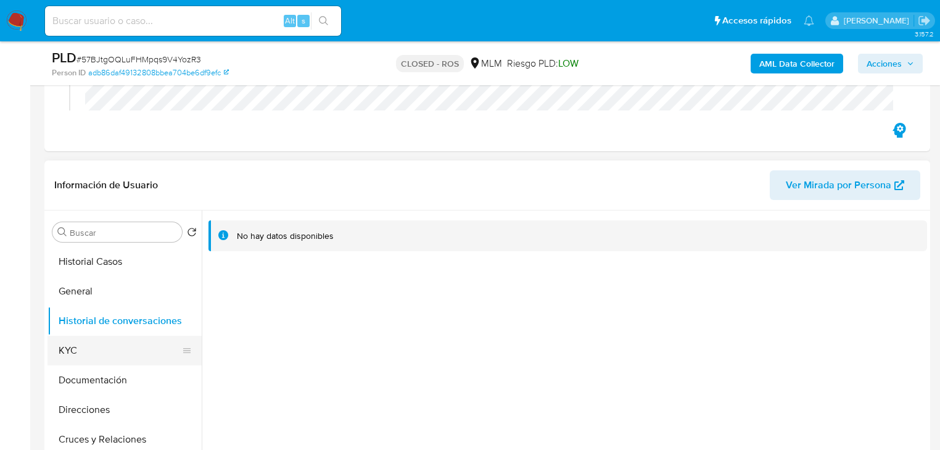
click at [79, 356] on button "KYC" at bounding box center [119, 351] width 144 height 30
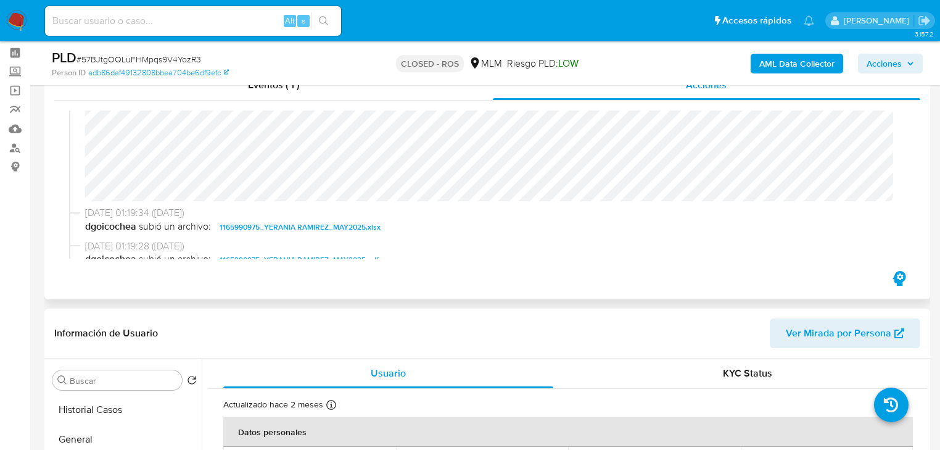
scroll to position [1036, 0]
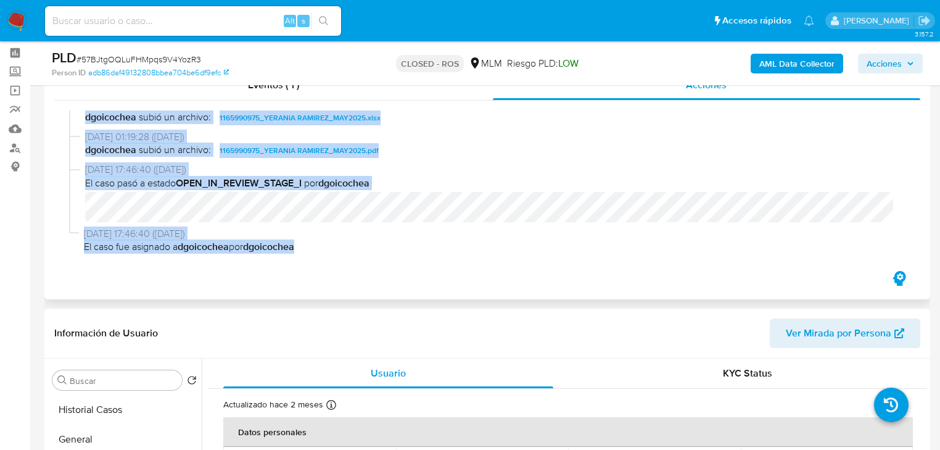
click at [622, 258] on div "[DATE] 16:22:53 ([DATE]) El caso pasó a estado CLOSED_ROS por dgoicochea [DATE]…" at bounding box center [487, 185] width 866 height 168
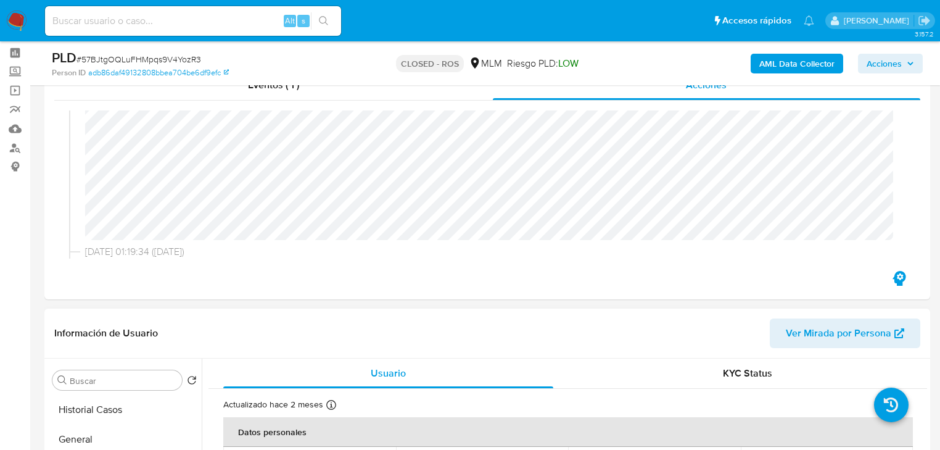
scroll to position [99, 0]
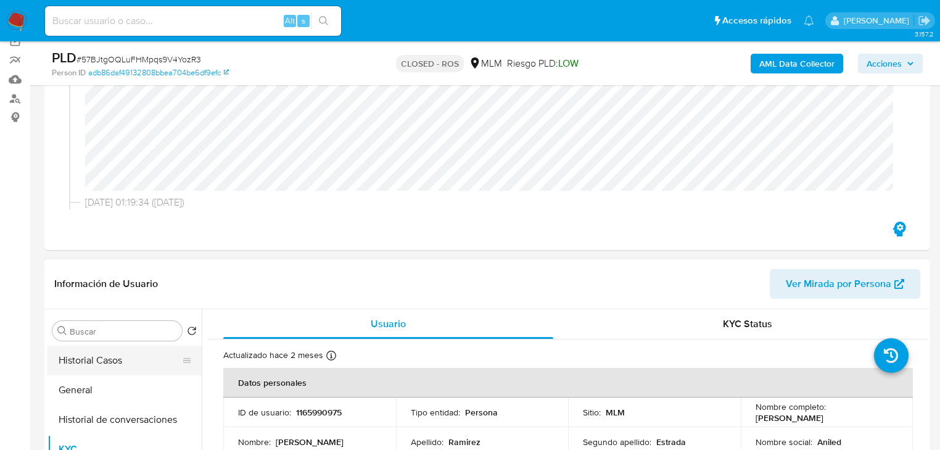
drag, startPoint x: 110, startPoint y: 382, endPoint x: 143, endPoint y: 348, distance: 47.6
click at [111, 382] on button "General" at bounding box center [124, 390] width 154 height 30
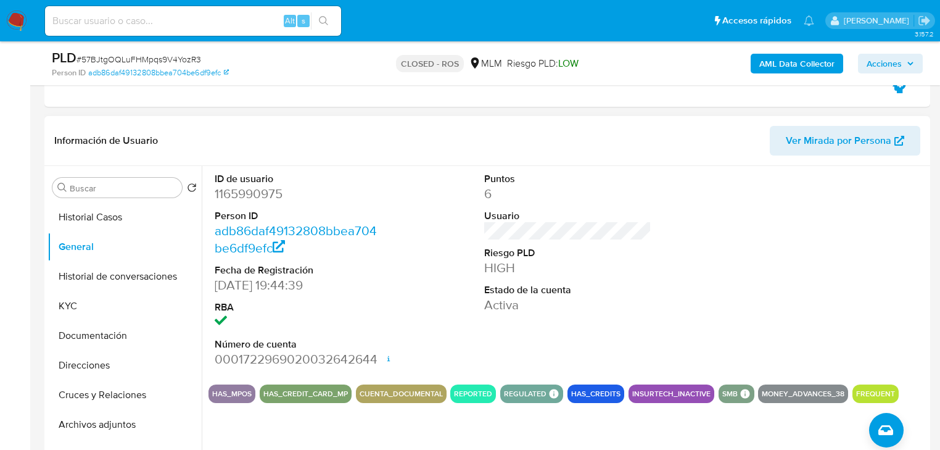
scroll to position [247, 0]
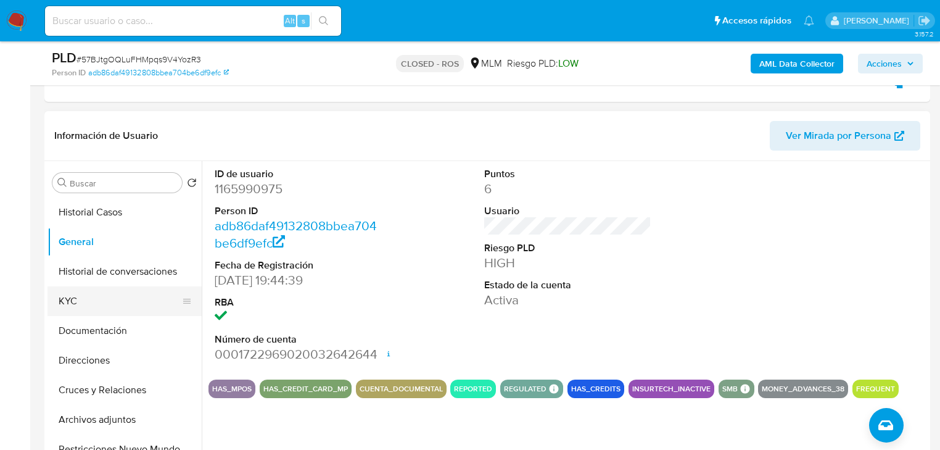
click at [89, 305] on button "KYC" at bounding box center [119, 301] width 144 height 30
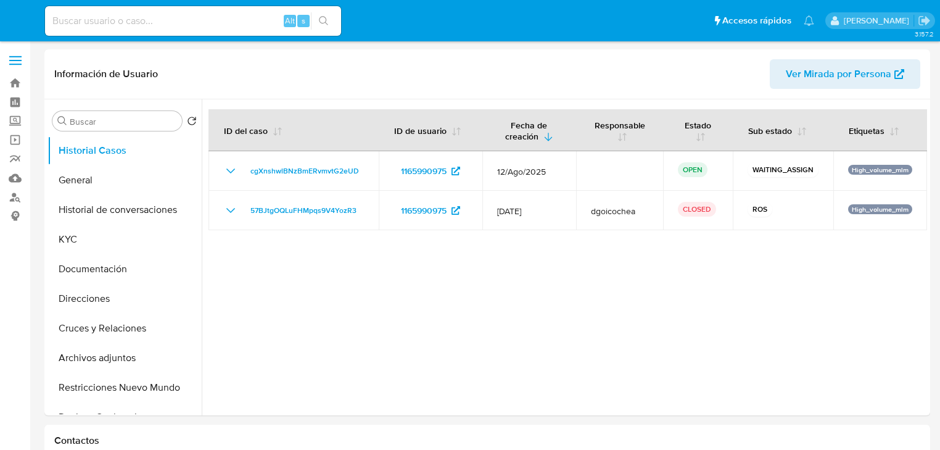
select select "10"
click at [141, 262] on button "Documentación" at bounding box center [119, 269] width 144 height 30
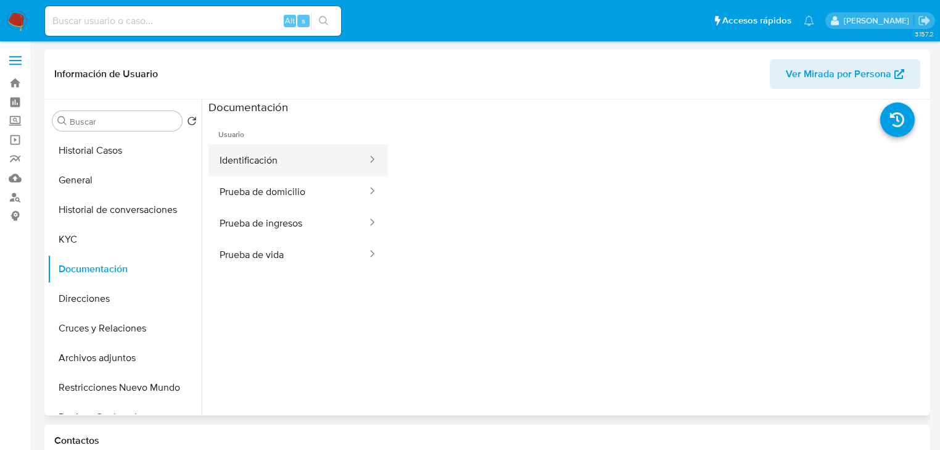
click at [266, 153] on button "Identificación" at bounding box center [288, 159] width 160 height 31
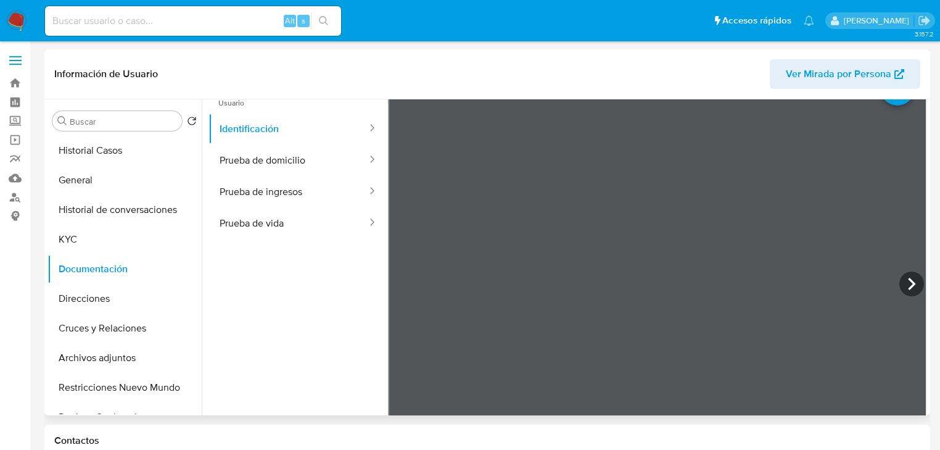
scroll to position [49, 0]
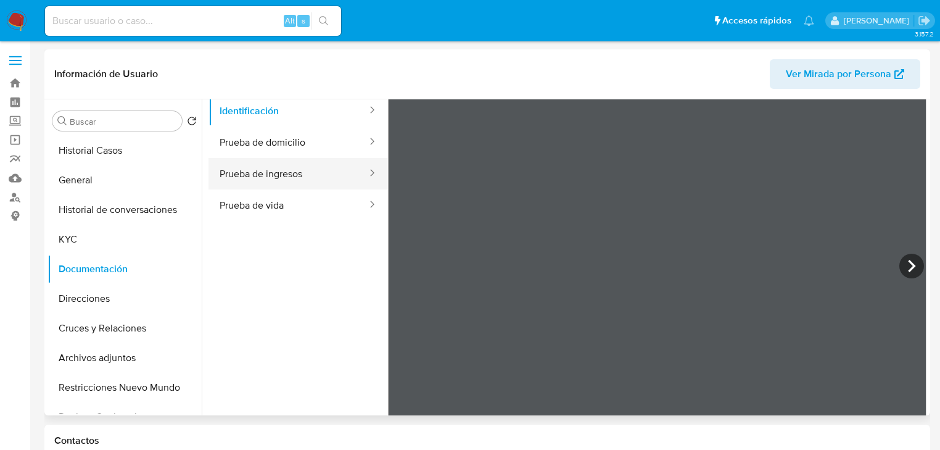
click at [266, 176] on button "Prueba de ingresos" at bounding box center [288, 173] width 160 height 31
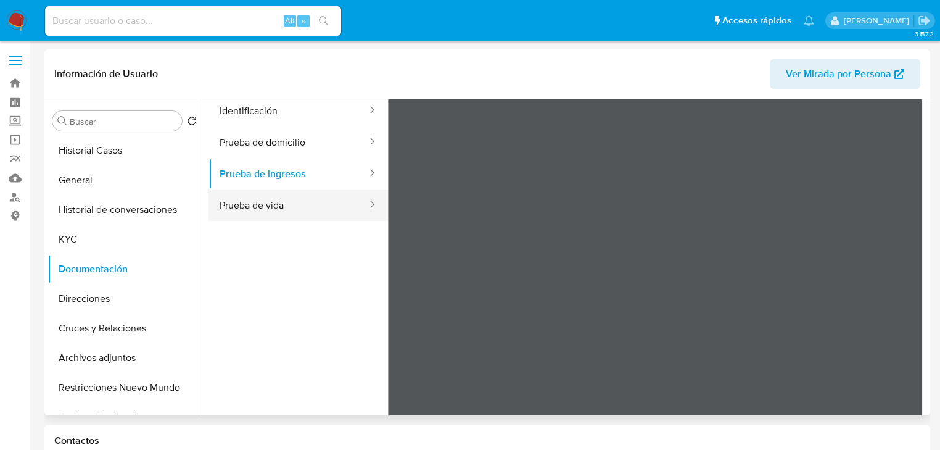
click at [280, 207] on button "Prueba de vida" at bounding box center [288, 204] width 160 height 31
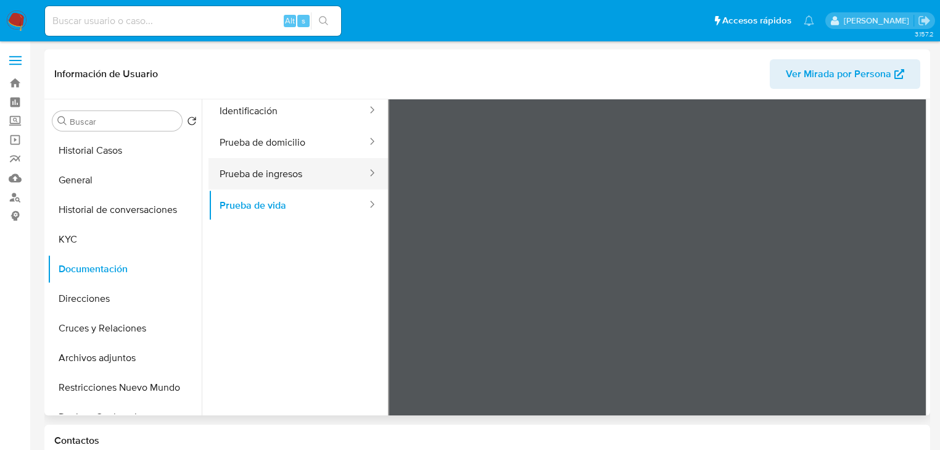
click at [334, 171] on button "Prueba de ingresos" at bounding box center [288, 173] width 160 height 31
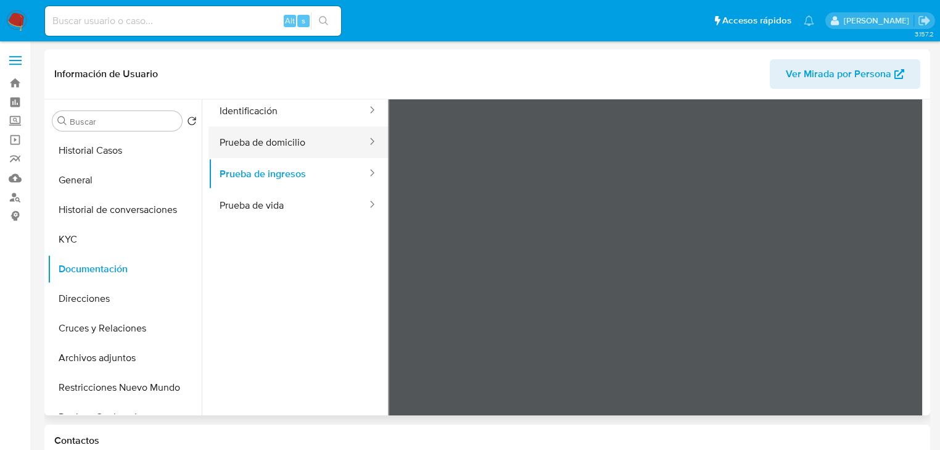
click at [289, 139] on button "Prueba de domicilio" at bounding box center [288, 141] width 160 height 31
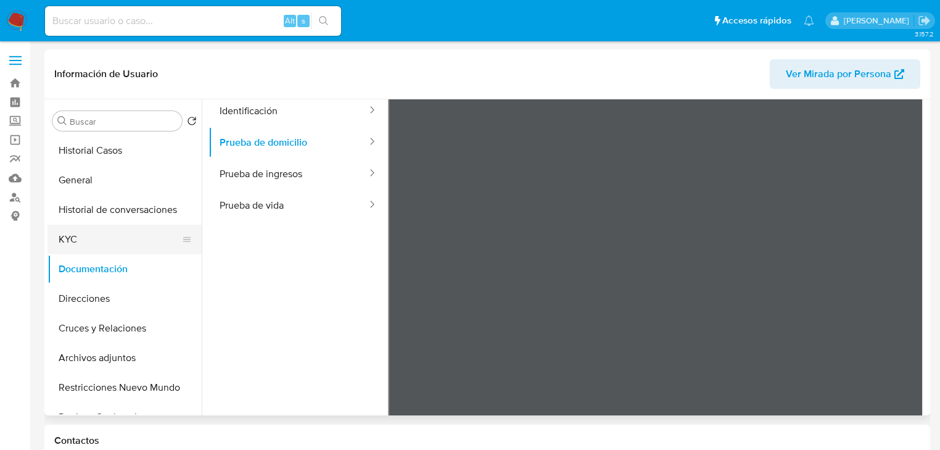
click at [99, 236] on button "KYC" at bounding box center [119, 239] width 144 height 30
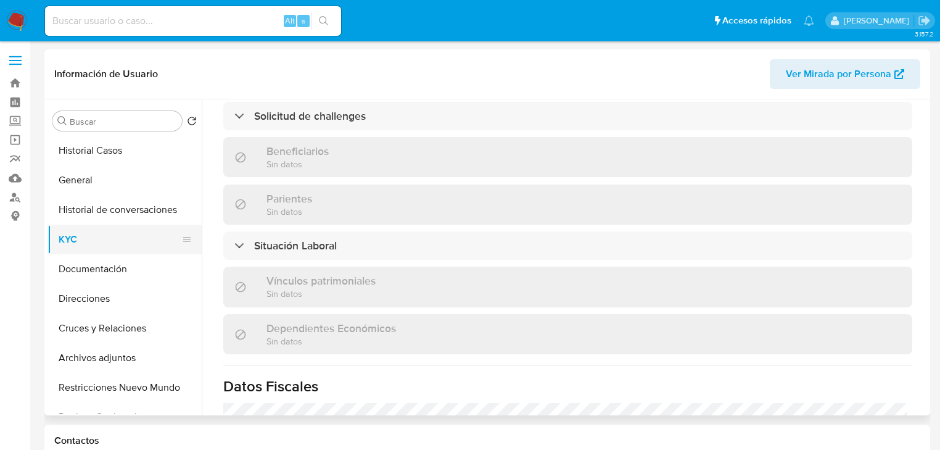
scroll to position [523, 0]
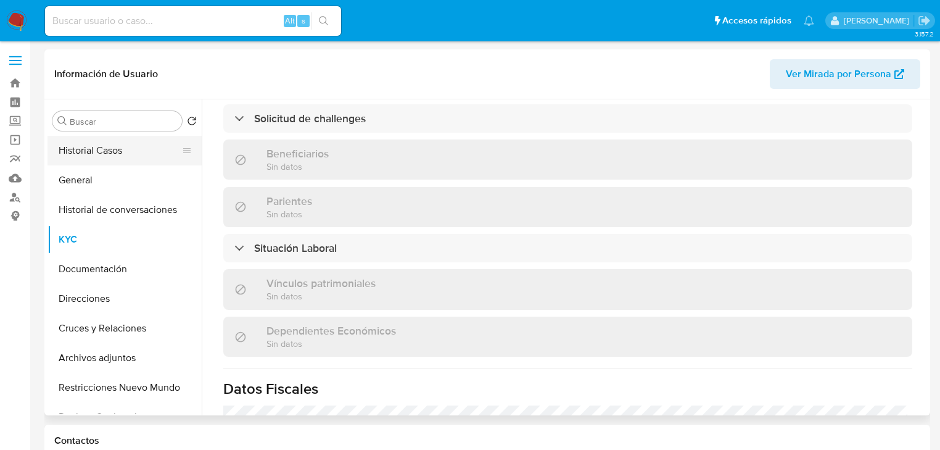
click at [81, 148] on button "Historial Casos" at bounding box center [119, 151] width 144 height 30
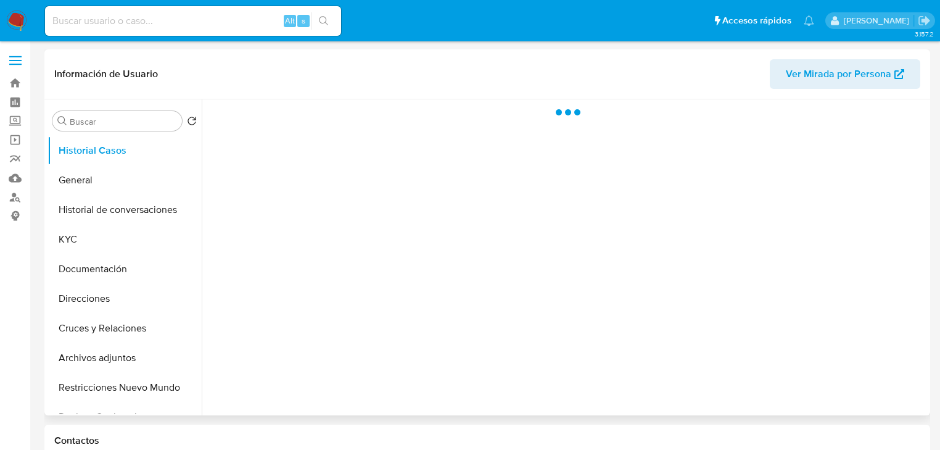
scroll to position [0, 0]
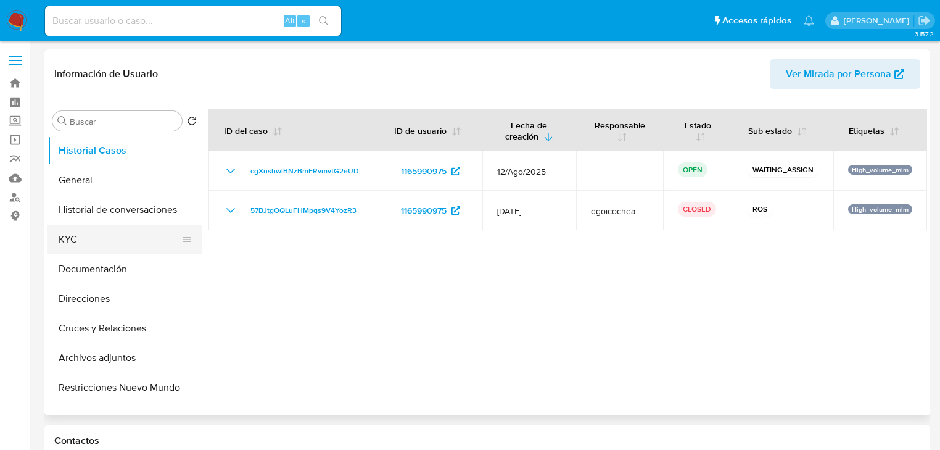
click at [88, 241] on button "KYC" at bounding box center [119, 239] width 144 height 30
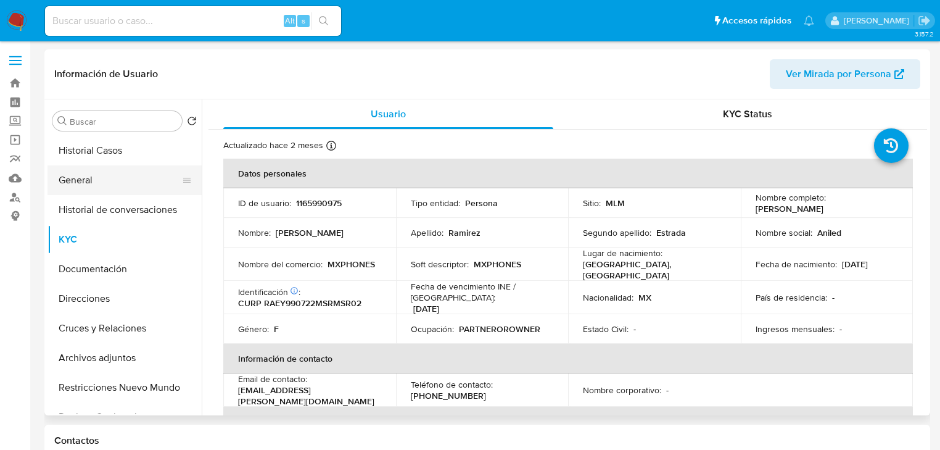
click at [98, 185] on button "General" at bounding box center [119, 180] width 144 height 30
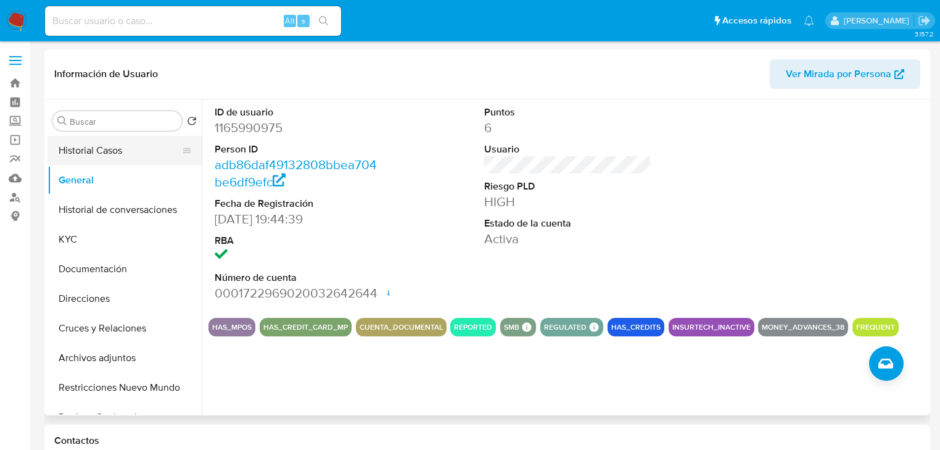
click at [93, 146] on button "Historial Casos" at bounding box center [119, 151] width 144 height 30
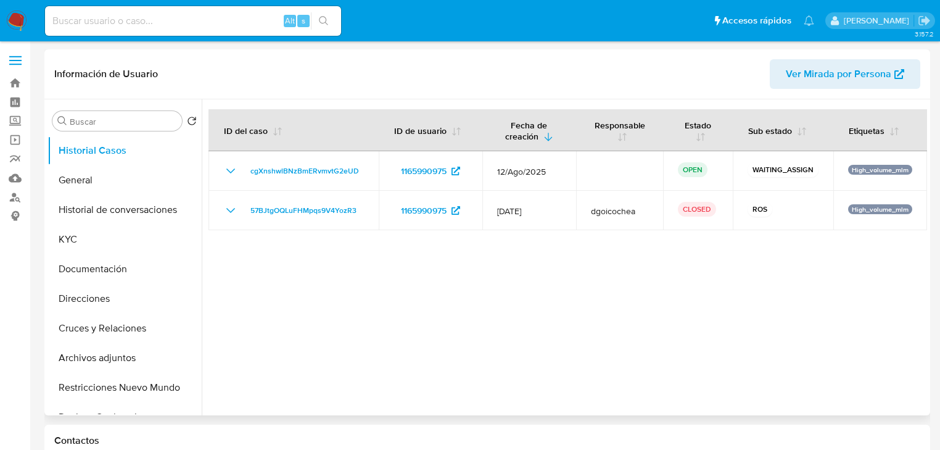
drag, startPoint x: 472, startPoint y: 355, endPoint x: 336, endPoint y: 303, distance: 146.0
click at [472, 355] on div at bounding box center [564, 257] width 725 height 316
click at [93, 179] on button "General" at bounding box center [119, 180] width 144 height 30
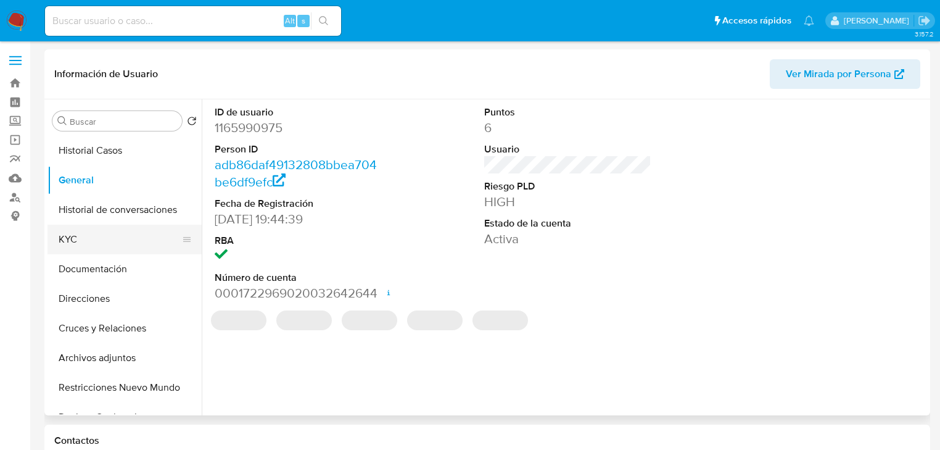
click at [88, 242] on button "KYC" at bounding box center [119, 239] width 144 height 30
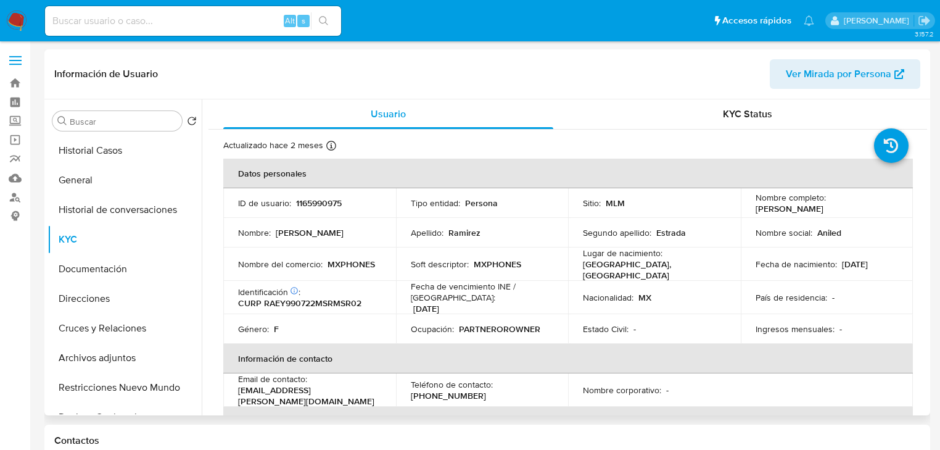
click at [653, 351] on th "Información de contacto" at bounding box center [568, 359] width 690 height 30
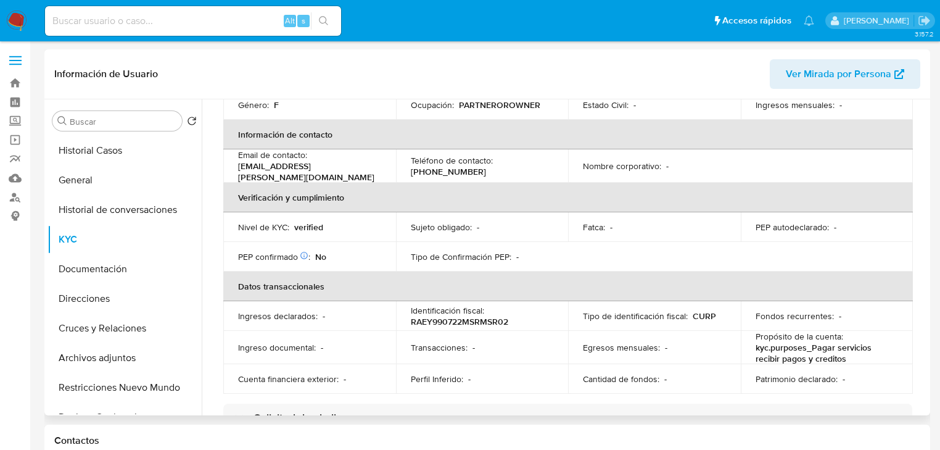
scroll to position [247, 0]
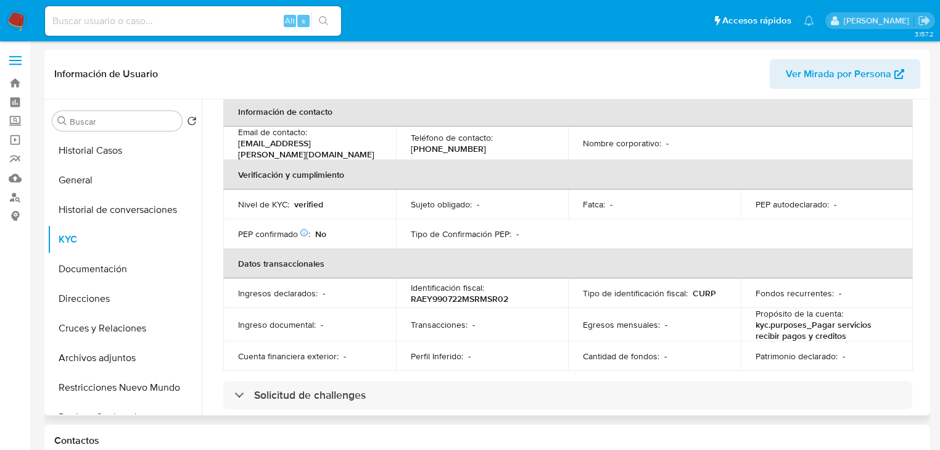
click at [662, 368] on div "Actualizado hace 2 meses Creado: 23/07/2022 13:48:22 Actualizado: 12/07/2025 14…" at bounding box center [567, 415] width 719 height 1064
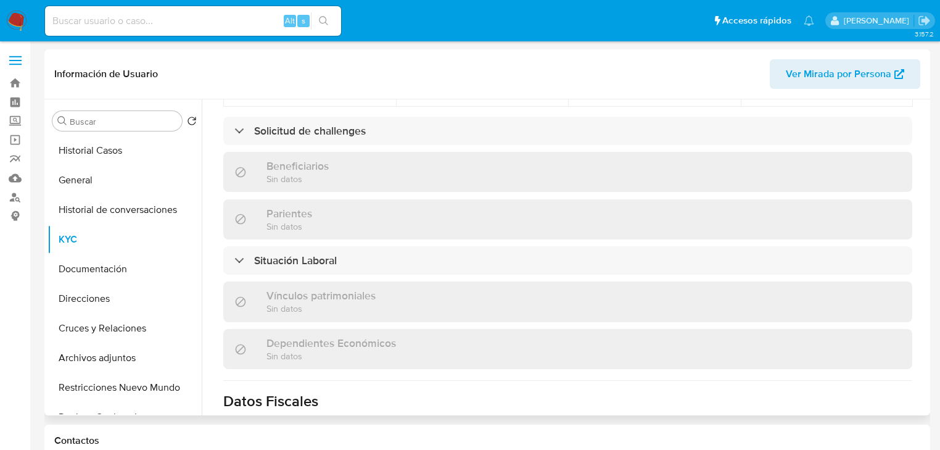
scroll to position [493, 0]
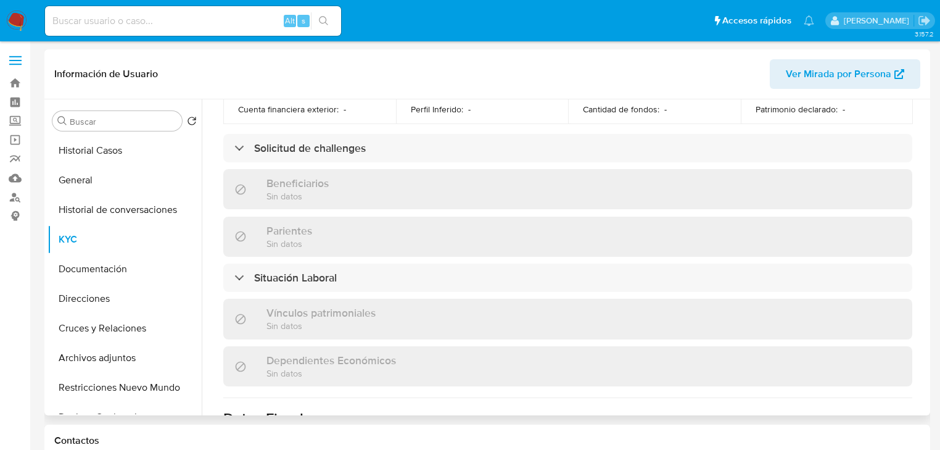
click at [545, 376] on div "Dependientes Económicos Sin datos" at bounding box center [567, 366] width 689 height 40
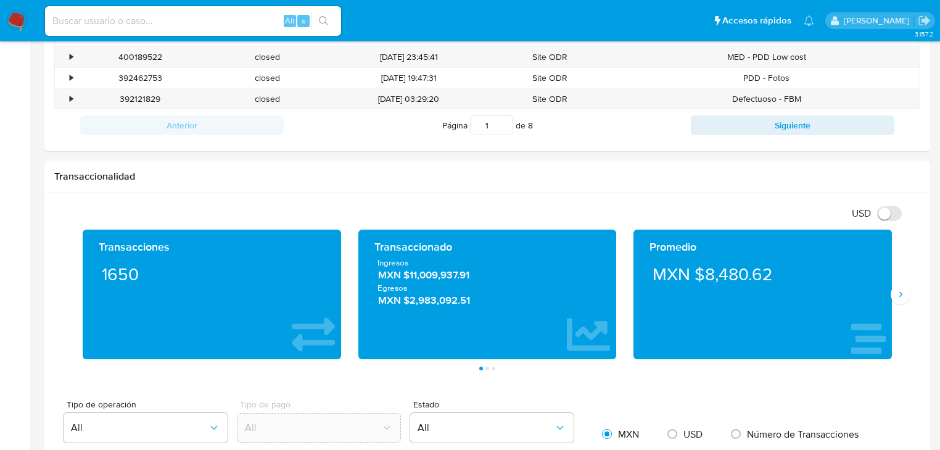
scroll to position [543, 0]
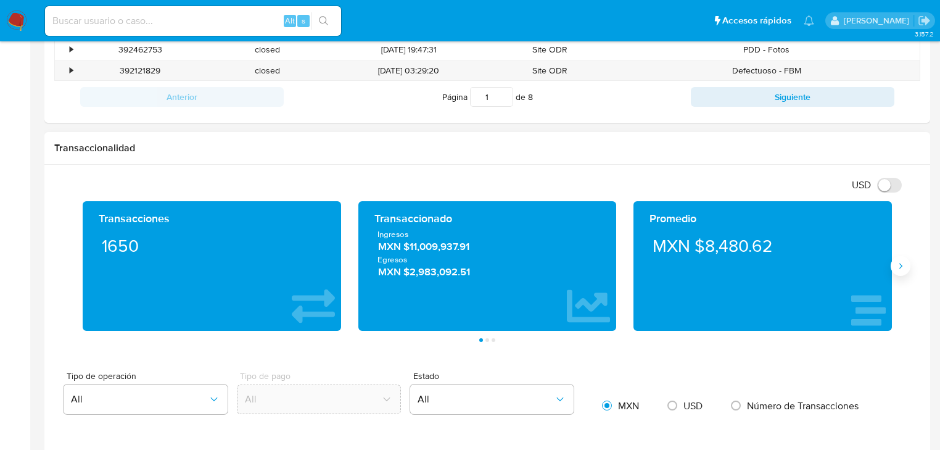
click at [896, 261] on icon "Siguiente" at bounding box center [901, 266] width 10 height 10
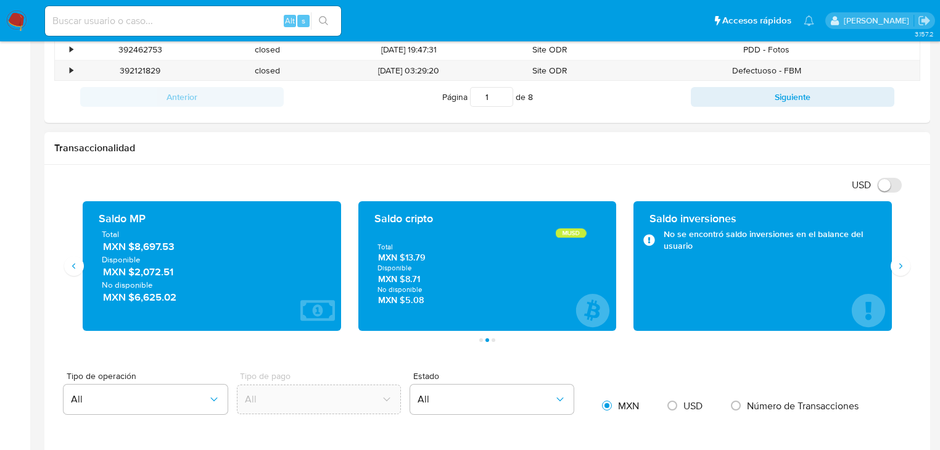
drag, startPoint x: 706, startPoint y: 370, endPoint x: 699, endPoint y: 363, distance: 9.2
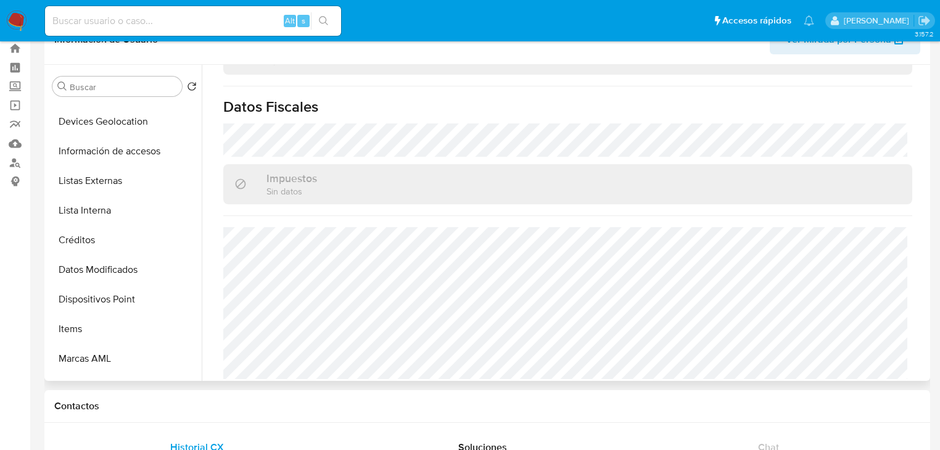
scroll to position [247, 0]
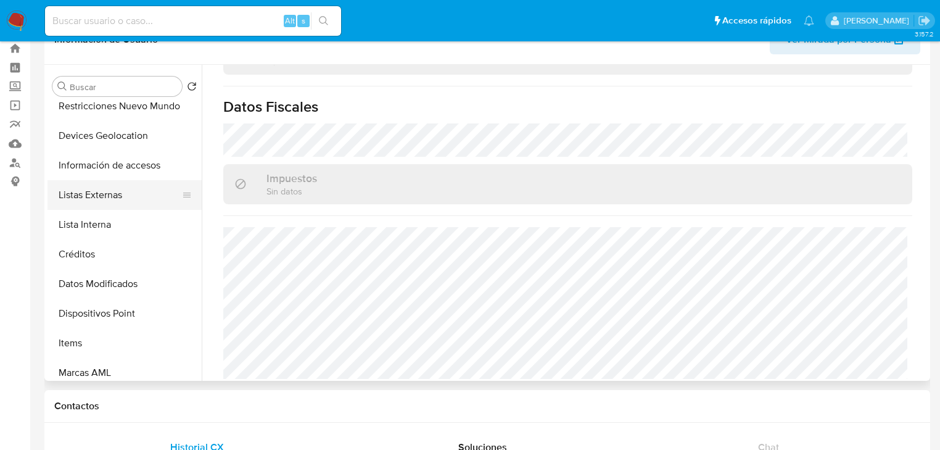
drag, startPoint x: 99, startPoint y: 193, endPoint x: 264, endPoint y: 186, distance: 165.5
click at [99, 192] on button "Listas Externas" at bounding box center [124, 195] width 154 height 30
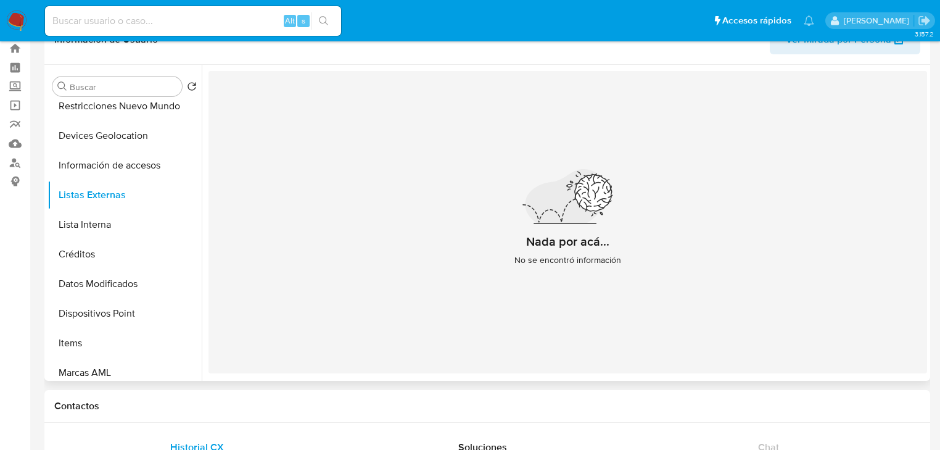
scroll to position [0, 0]
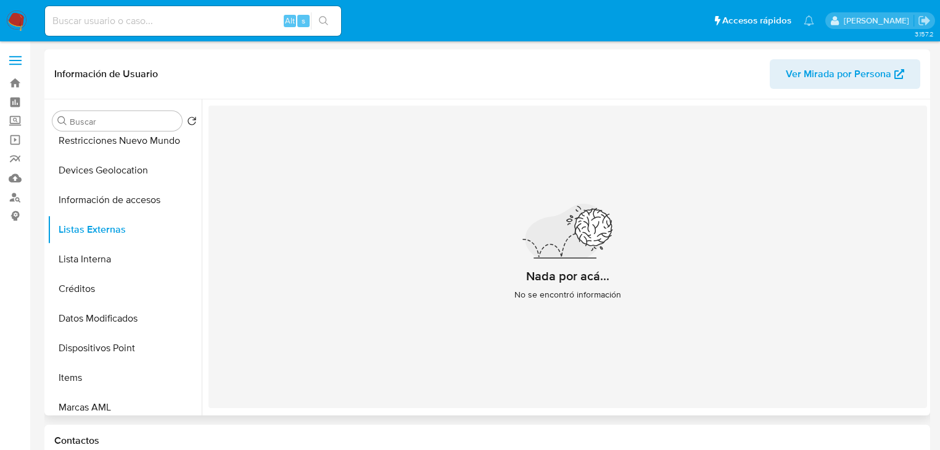
click at [472, 375] on div "Nada por acá... No se encontró información" at bounding box center [567, 256] width 719 height 302
click at [123, 169] on button "Devices Geolocation" at bounding box center [119, 170] width 144 height 30
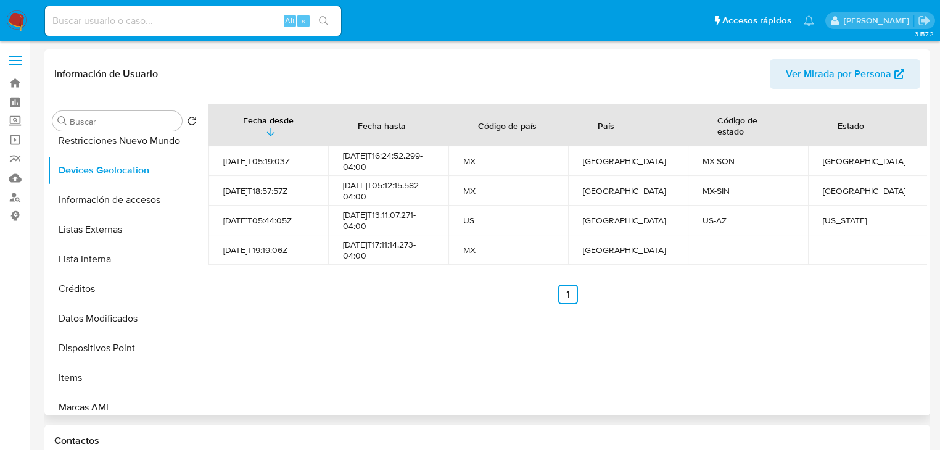
click at [282, 368] on div "Fecha desde Fecha hasta Código de país País Código de estado Estado 2023-01-15T…" at bounding box center [564, 257] width 725 height 316
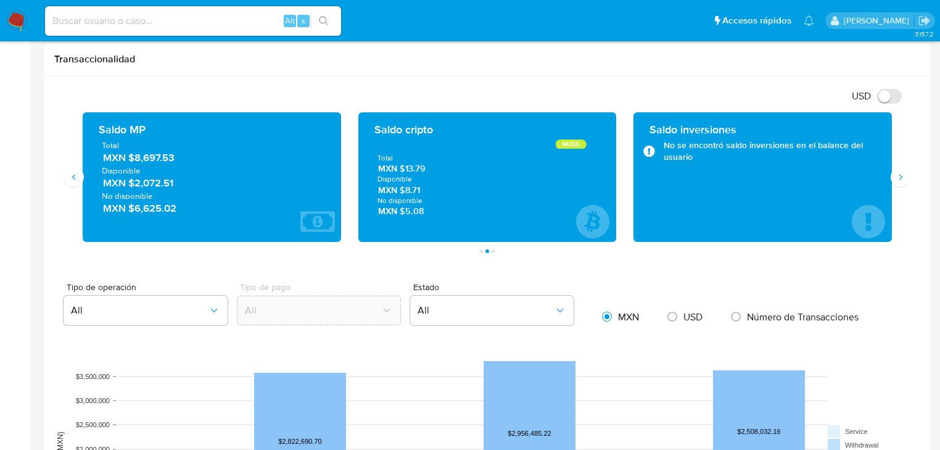
scroll to position [641, 0]
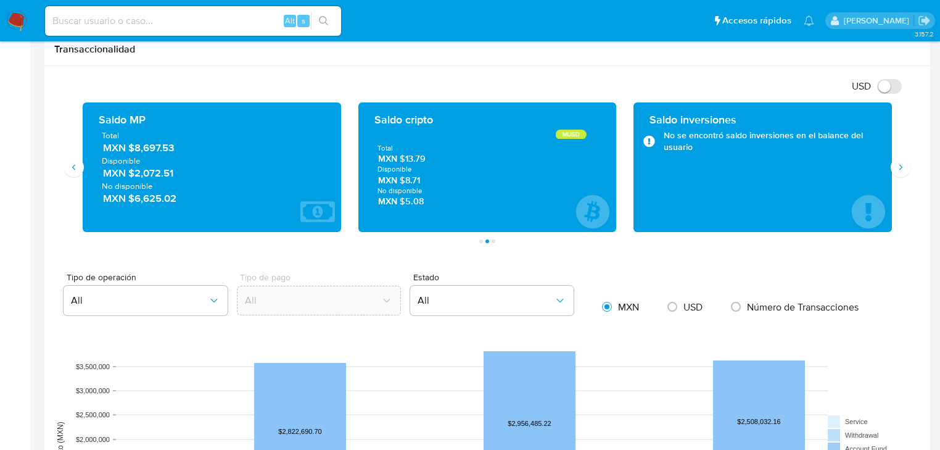
drag, startPoint x: 133, startPoint y: 149, endPoint x: 190, endPoint y: 150, distance: 56.7
click at [190, 150] on span "MXN $8,697.53" at bounding box center [212, 148] width 219 height 14
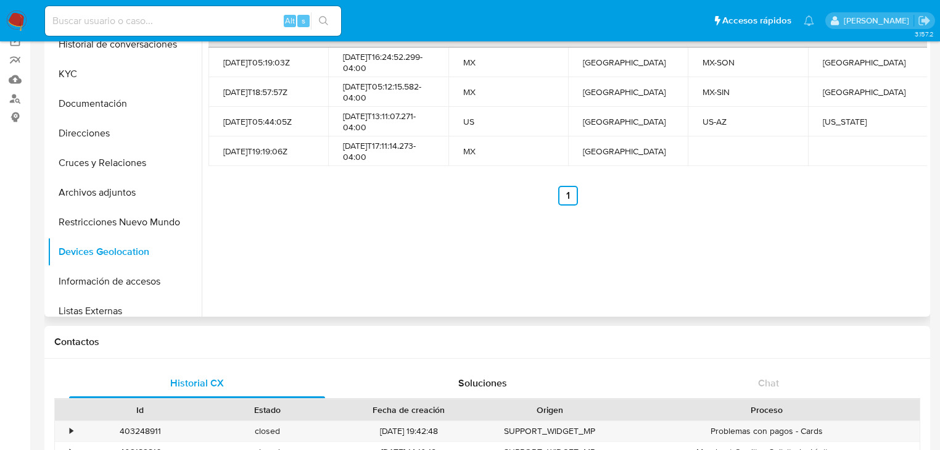
scroll to position [49, 0]
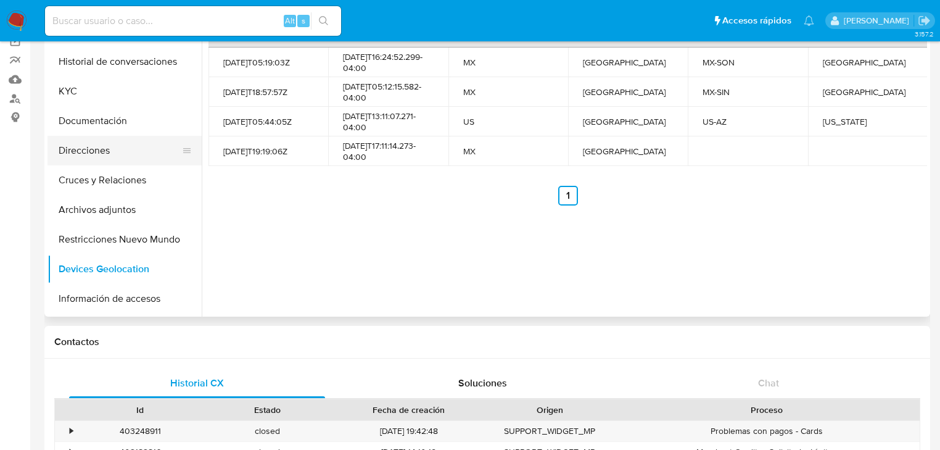
click at [104, 154] on button "Direcciones" at bounding box center [119, 151] width 144 height 30
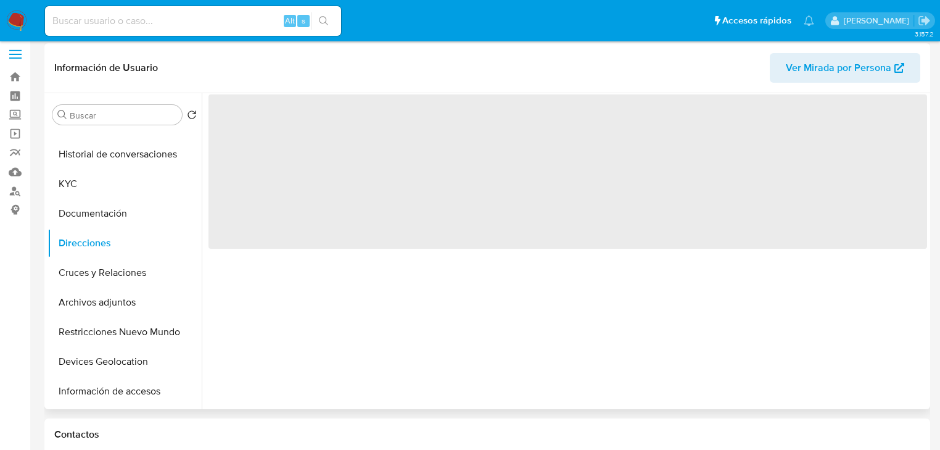
scroll to position [0, 0]
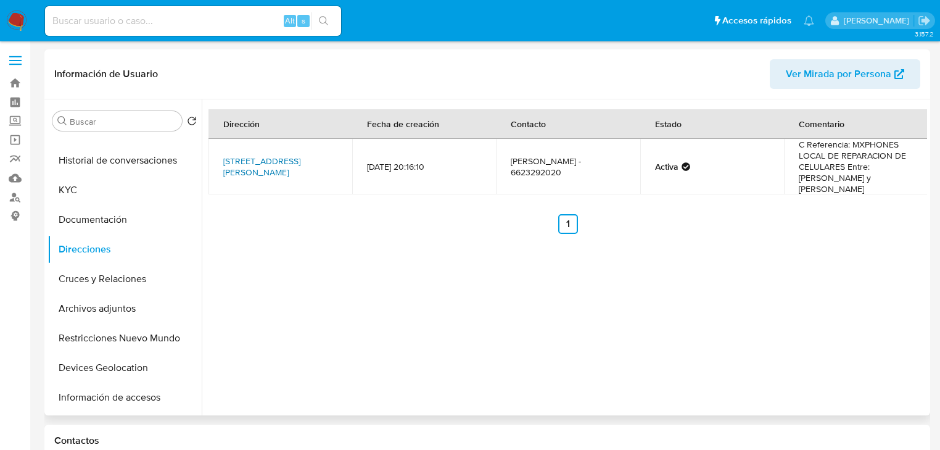
click at [300, 168] on link "Blvd Morelos 74, Hermosillo, Sonora, 83150, Mexico 74" at bounding box center [261, 166] width 77 height 23
drag, startPoint x: 791, startPoint y: 324, endPoint x: 805, endPoint y: 156, distance: 168.4
click at [791, 323] on div "Dirección Fecha de creación Contacto Estado Comentario Blvd Morelos 74, Hermosi…" at bounding box center [564, 257] width 725 height 316
drag, startPoint x: 79, startPoint y: 189, endPoint x: 6, endPoint y: 170, distance: 75.8
click at [78, 189] on button "KYC" at bounding box center [124, 190] width 154 height 30
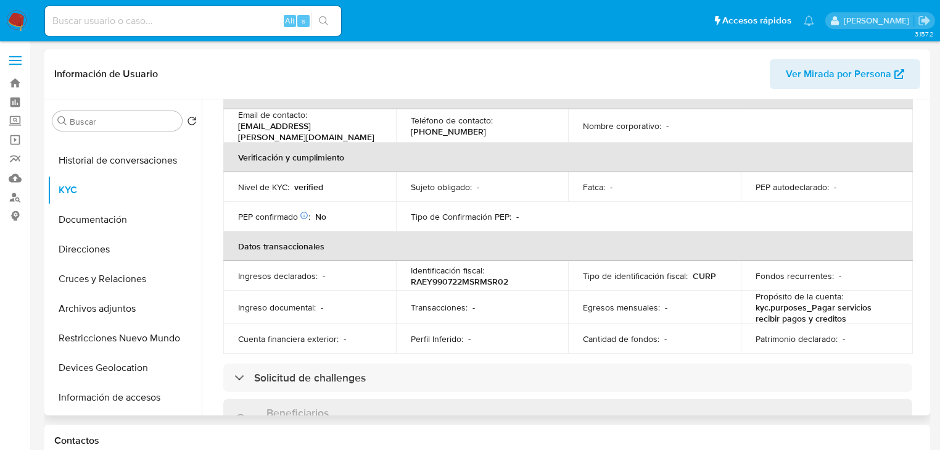
scroll to position [247, 0]
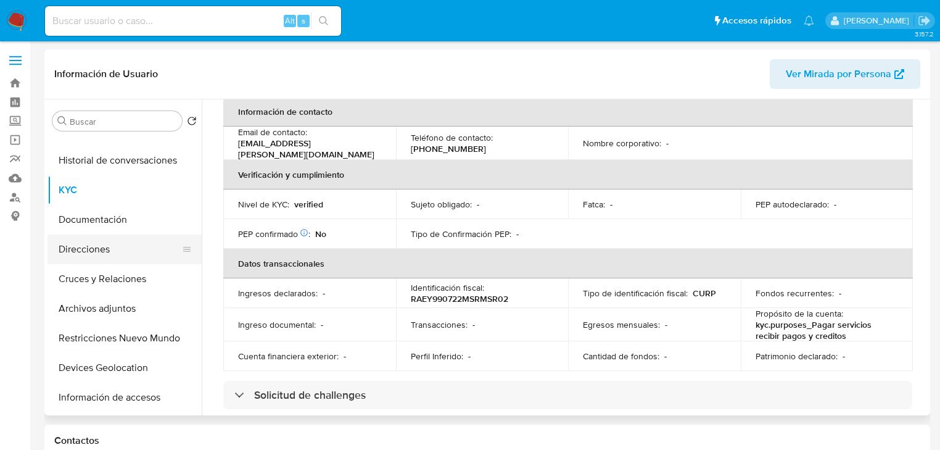
click at [79, 246] on button "Direcciones" at bounding box center [119, 249] width 144 height 30
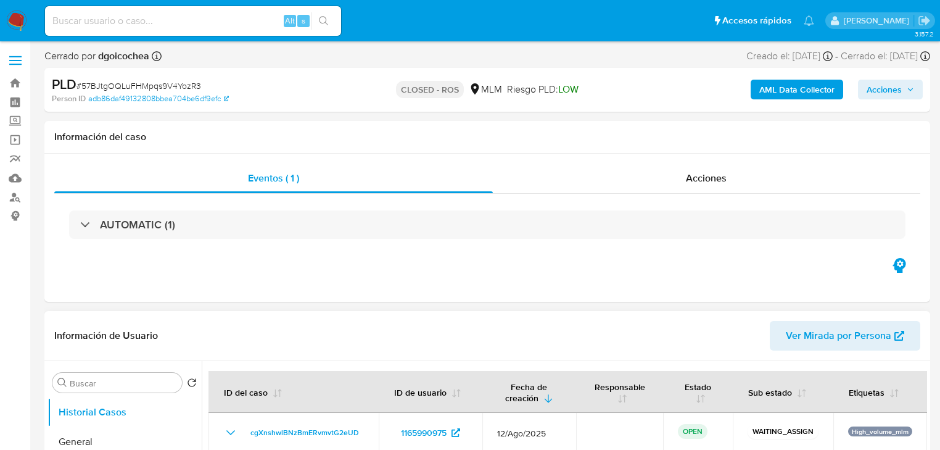
select select "10"
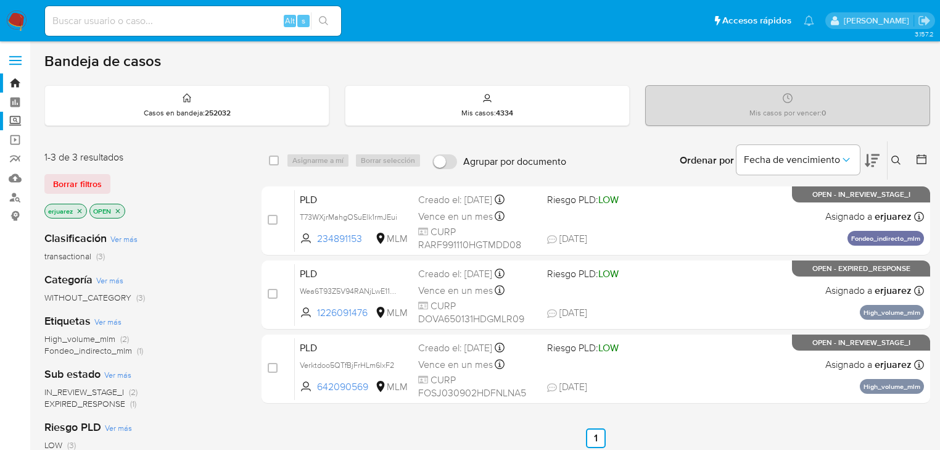
click at [14, 118] on label "Screening" at bounding box center [73, 121] width 147 height 19
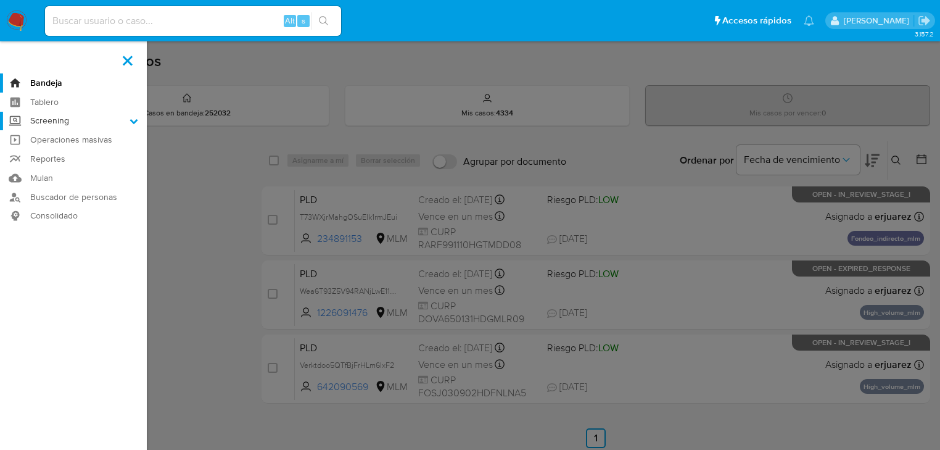
click at [0, 0] on input "Screening" at bounding box center [0, 0] width 0 height 0
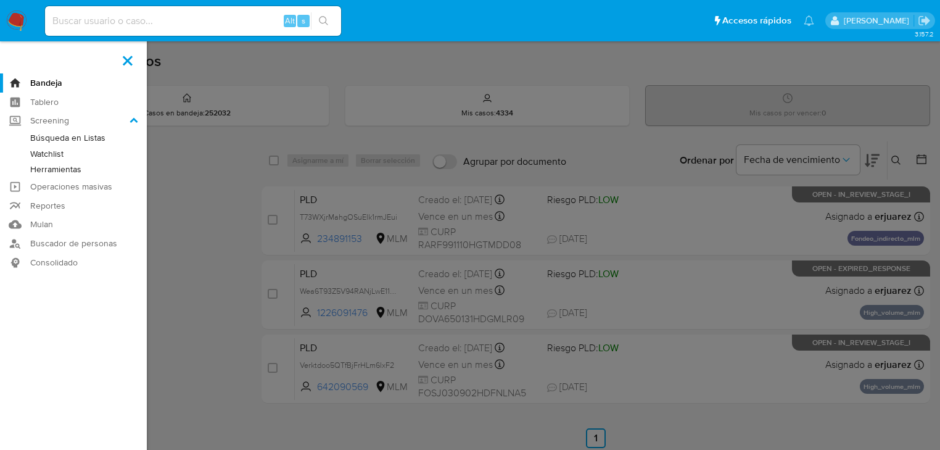
click at [75, 168] on link "Herramientas" at bounding box center [73, 169] width 147 height 15
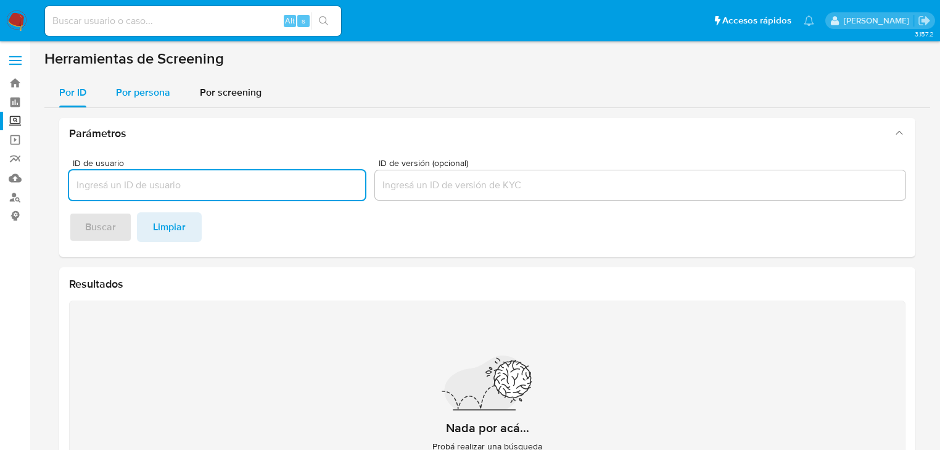
drag, startPoint x: 147, startPoint y: 95, endPoint x: 146, endPoint y: 101, distance: 6.2
click at [146, 96] on span "Por persona" at bounding box center [143, 92] width 54 height 14
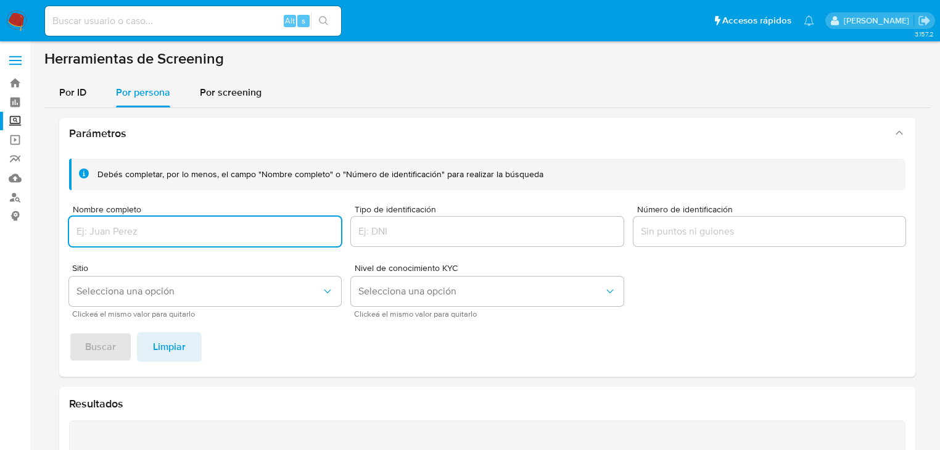
click at [113, 229] on input "Nombre completo" at bounding box center [205, 231] width 272 height 16
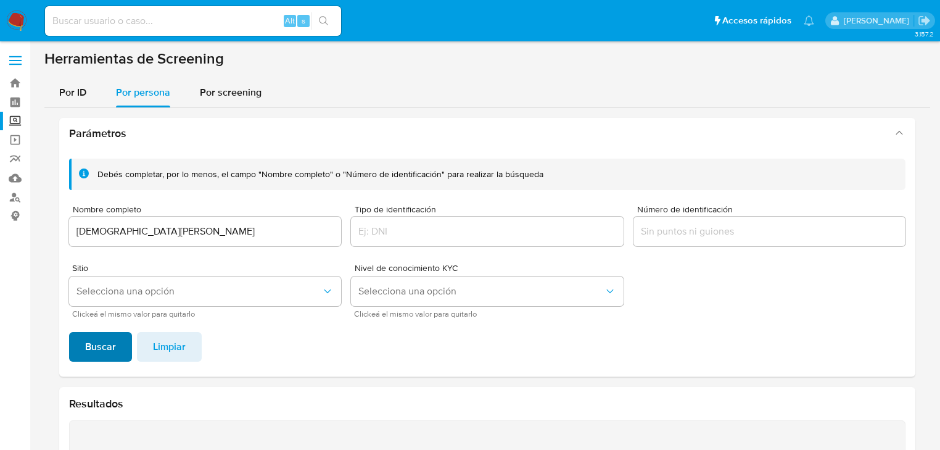
click at [102, 340] on span "Buscar" at bounding box center [100, 346] width 31 height 27
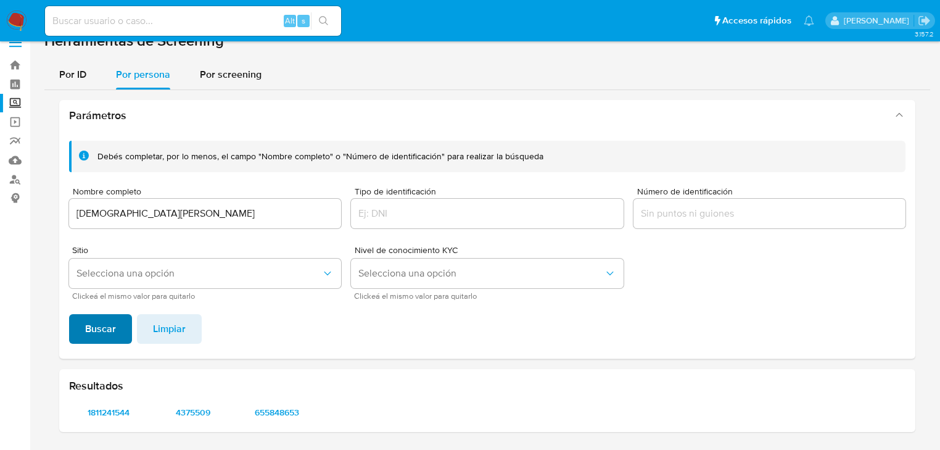
scroll to position [17, 0]
click at [110, 410] on span "1811241544" at bounding box center [109, 412] width 62 height 17
click at [176, 414] on span "4375509" at bounding box center [193, 412] width 62 height 17
click at [276, 414] on span "655848653" at bounding box center [277, 412] width 62 height 17
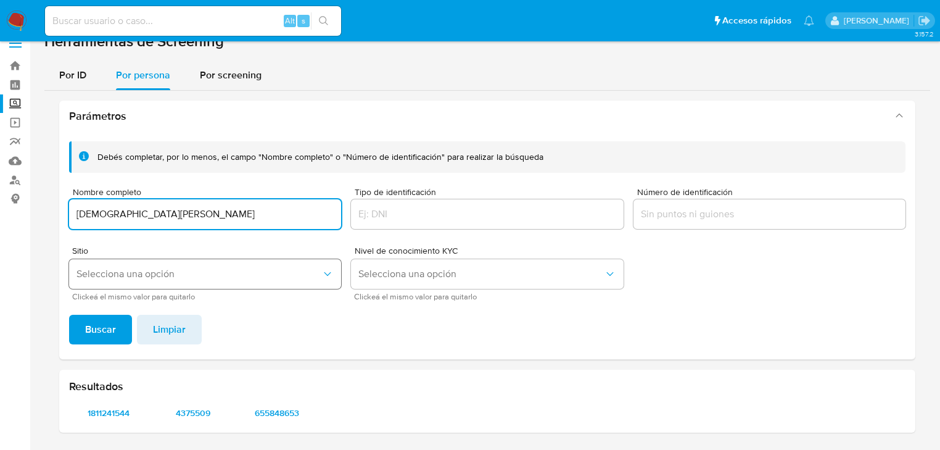
drag, startPoint x: 271, startPoint y: 220, endPoint x: 80, endPoint y: 261, distance: 196.2
click at [0, 200] on html "Pausado Ver notificaciones Alt s Accesos rápidos Presiona las siguientes teclas…" at bounding box center [470, 216] width 940 height 467
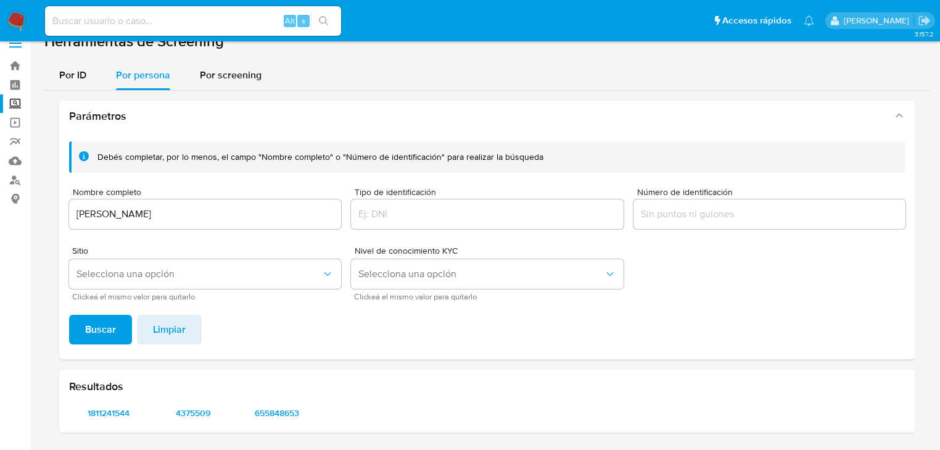
click at [117, 312] on div "Debés completar, por lo menos, el campo "Nombre completo" o "Número de identifi…" at bounding box center [487, 245] width 856 height 228
click at [113, 323] on span "Buscar" at bounding box center [100, 329] width 31 height 27
click at [125, 412] on span "379555860" at bounding box center [109, 412] width 62 height 17
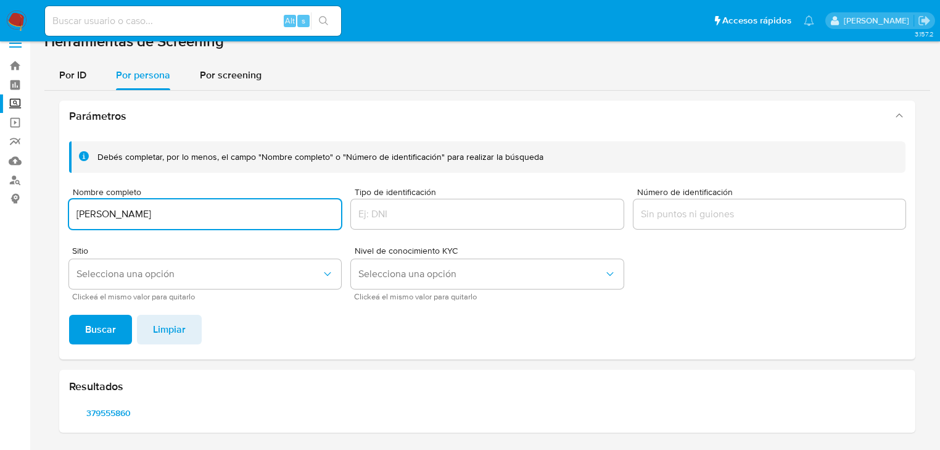
drag, startPoint x: 259, startPoint y: 221, endPoint x: 66, endPoint y: 220, distance: 193.0
click at [47, 204] on div "Parámetros Debés completar, por lo menos, el campo "Nombre completo" o "Número …" at bounding box center [487, 267] width 886 height 352
click at [95, 213] on input "DE JESUS ABRAHAM ESQUER QUINTANA" at bounding box center [205, 214] width 272 height 16
click at [86, 326] on span "Buscar" at bounding box center [100, 329] width 31 height 27
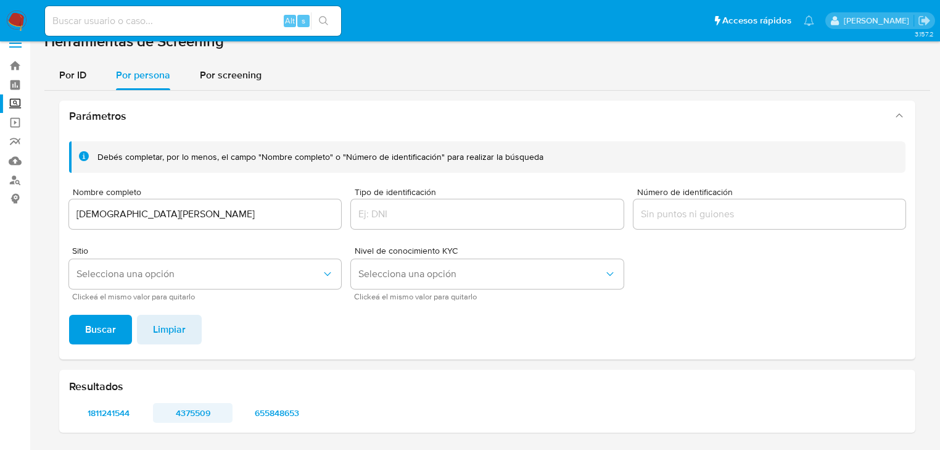
drag, startPoint x: 229, startPoint y: 407, endPoint x: 176, endPoint y: 410, distance: 53.1
click at [176, 410] on button "4375509" at bounding box center [192, 413] width 79 height 20
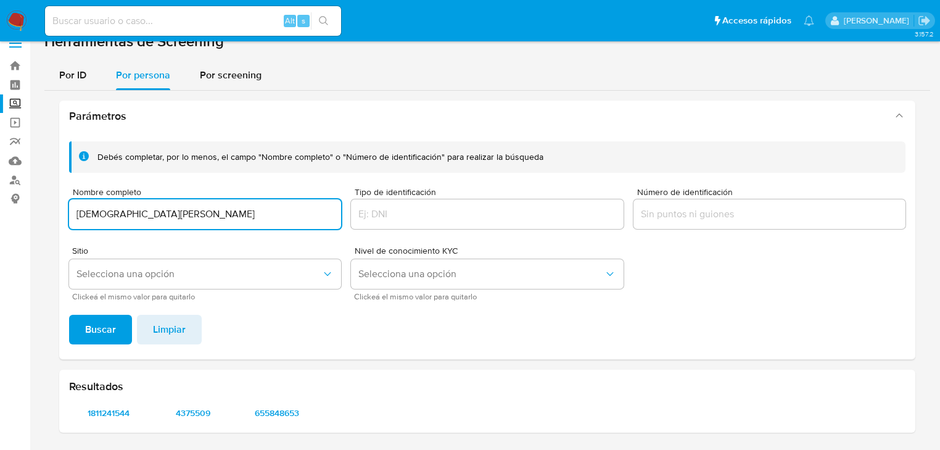
drag, startPoint x: 31, startPoint y: 210, endPoint x: 18, endPoint y: 221, distance: 17.5
click at [10, 209] on section "Bandeja Tablero Screening Búsqueda en Listas Watchlist Herramientas Operaciones…" at bounding box center [470, 216] width 940 height 467
type input "FAUSTO ALEJANDRO ZAZUETA GALAZ"
click at [89, 329] on span "Buscar" at bounding box center [100, 329] width 31 height 27
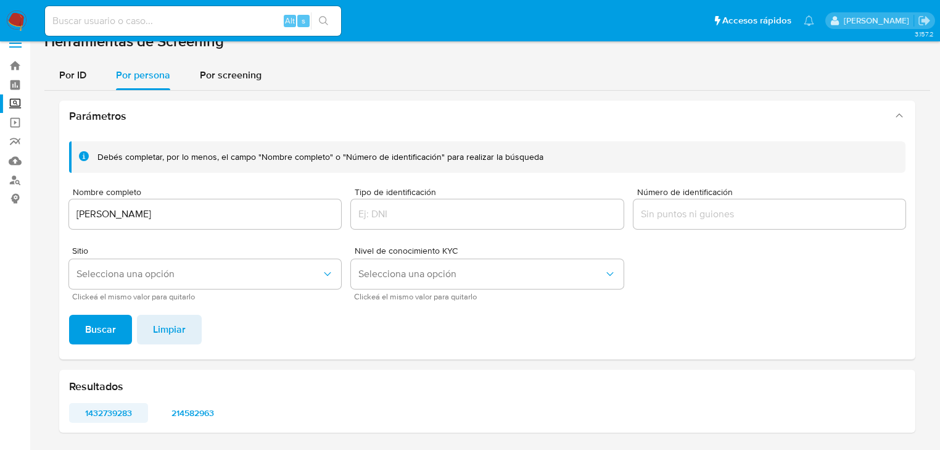
click at [109, 410] on span "1432739283" at bounding box center [109, 412] width 62 height 17
click at [187, 410] on span "214582963" at bounding box center [193, 412] width 62 height 17
drag, startPoint x: 14, startPoint y: 18, endPoint x: 2, endPoint y: 16, distance: 11.3
click at [13, 18] on img at bounding box center [16, 20] width 21 height 21
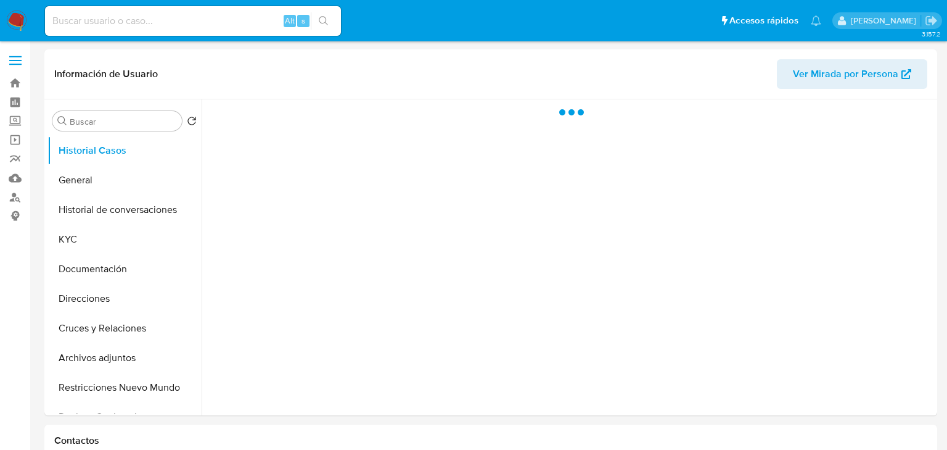
select select "10"
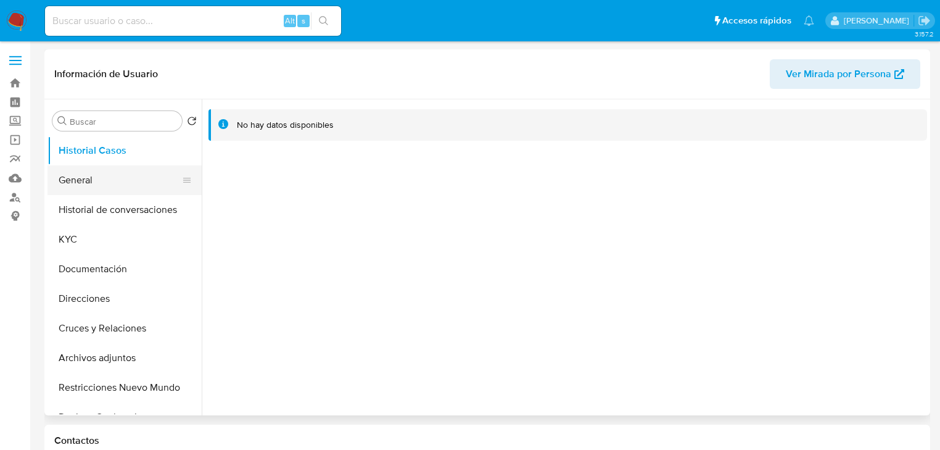
click at [91, 181] on button "General" at bounding box center [119, 180] width 144 height 30
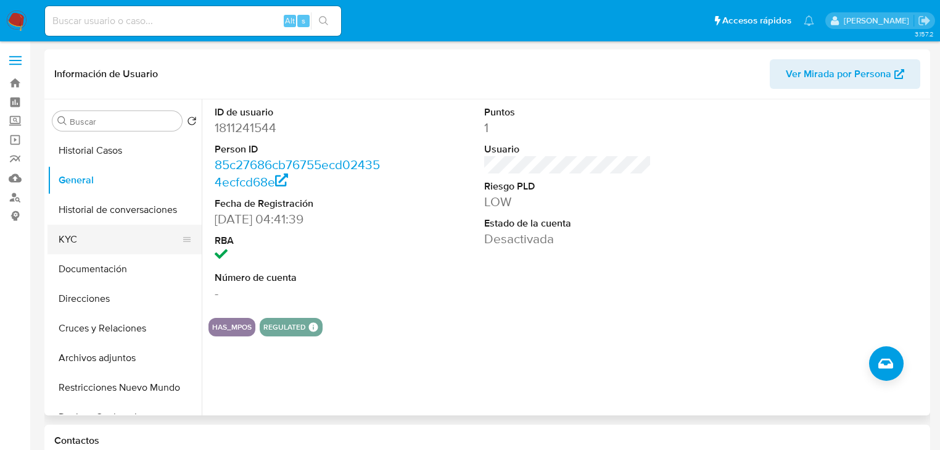
click at [67, 237] on button "KYC" at bounding box center [119, 239] width 144 height 30
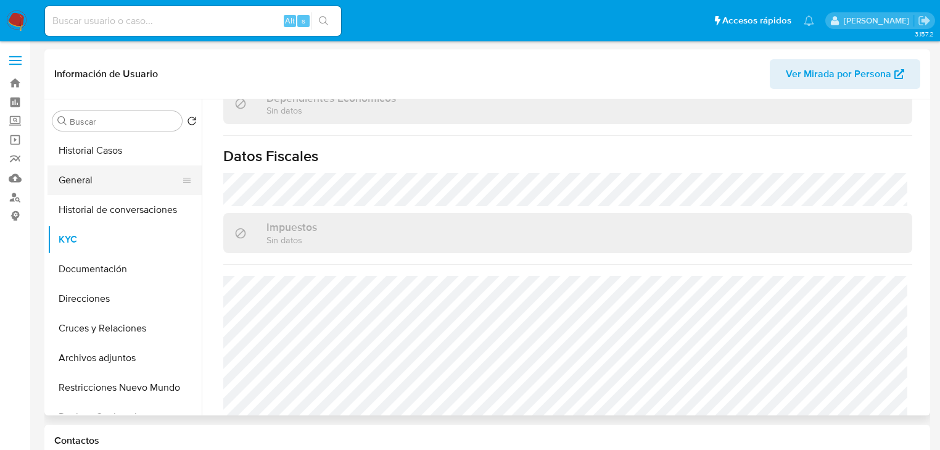
click at [89, 176] on button "General" at bounding box center [119, 180] width 144 height 30
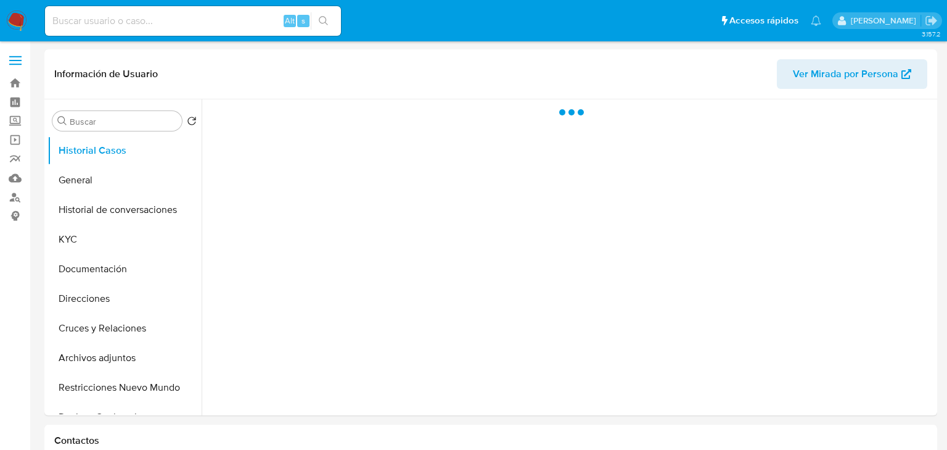
select select "10"
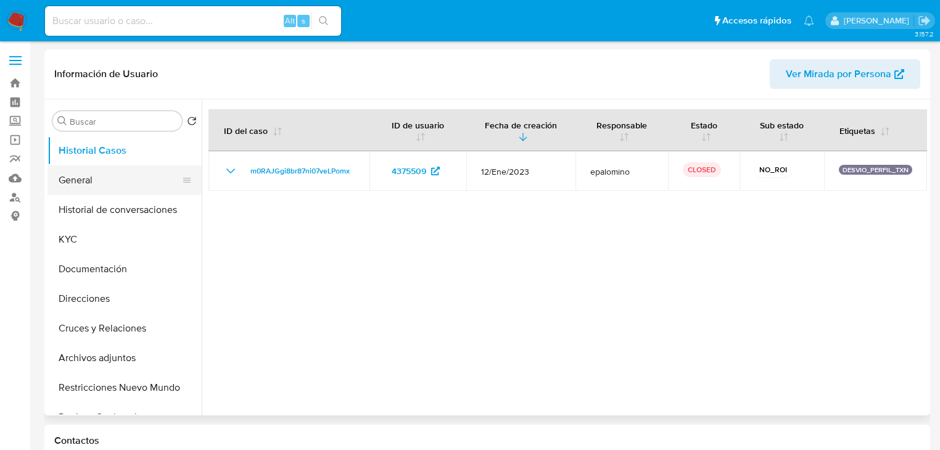
click at [91, 187] on button "General" at bounding box center [119, 180] width 144 height 30
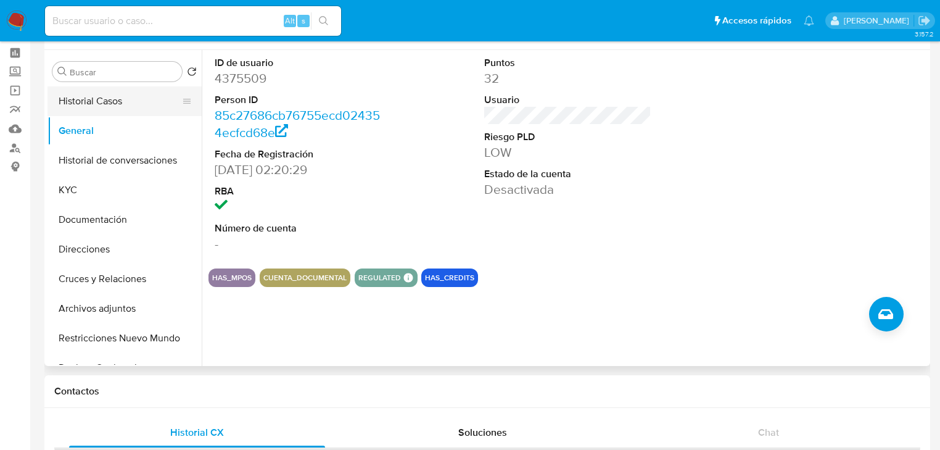
click at [103, 104] on button "Historial Casos" at bounding box center [119, 101] width 144 height 30
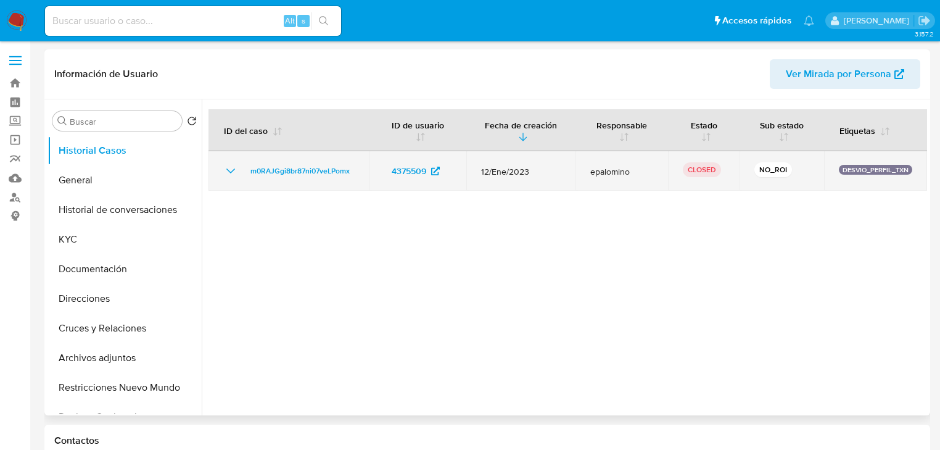
click at [234, 173] on icon "Mostrar/Ocultar" at bounding box center [230, 170] width 15 height 15
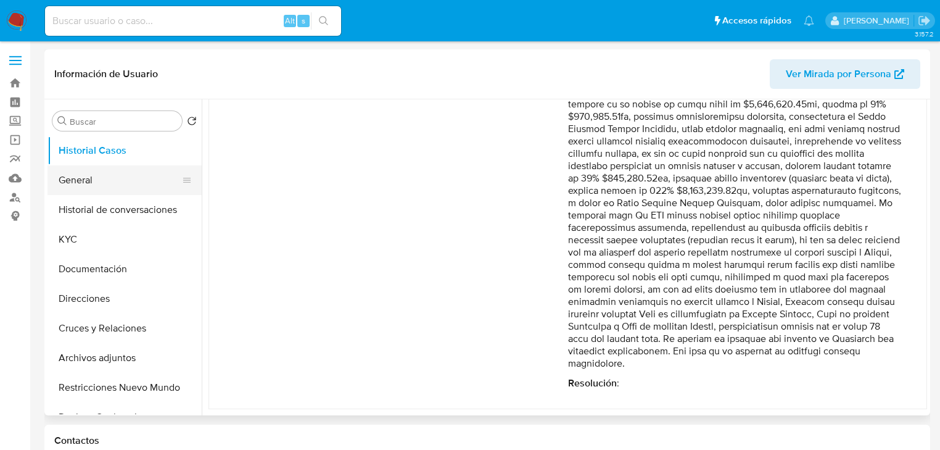
click at [97, 171] on button "General" at bounding box center [119, 180] width 144 height 30
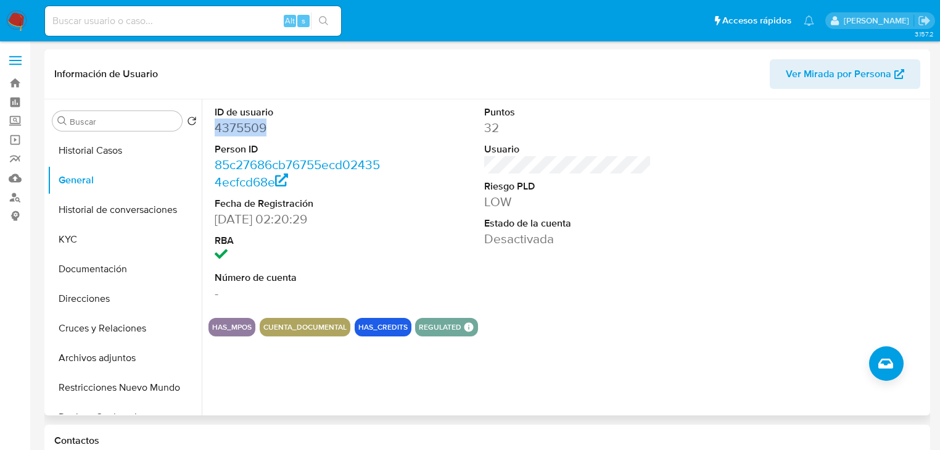
drag, startPoint x: 215, startPoint y: 128, endPoint x: 273, endPoint y: 124, distance: 57.5
click at [273, 124] on dd "4375509" at bounding box center [298, 127] width 167 height 17
copy dd "4375509"
drag, startPoint x: 69, startPoint y: 236, endPoint x: 190, endPoint y: 220, distance: 121.9
click at [69, 236] on button "KYC" at bounding box center [124, 239] width 154 height 30
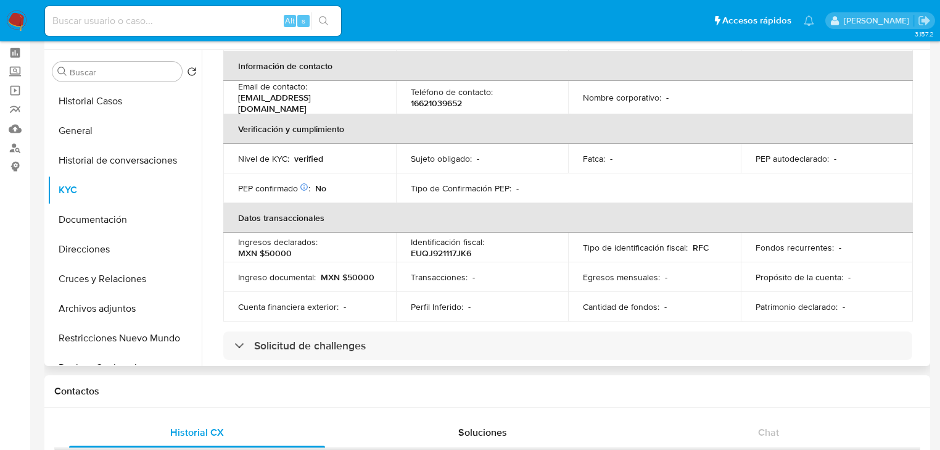
click at [802, 301] on p "Patrimonio declarado :" at bounding box center [797, 306] width 82 height 11
click at [801, 301] on p "Patrimonio declarado :" at bounding box center [797, 306] width 82 height 11
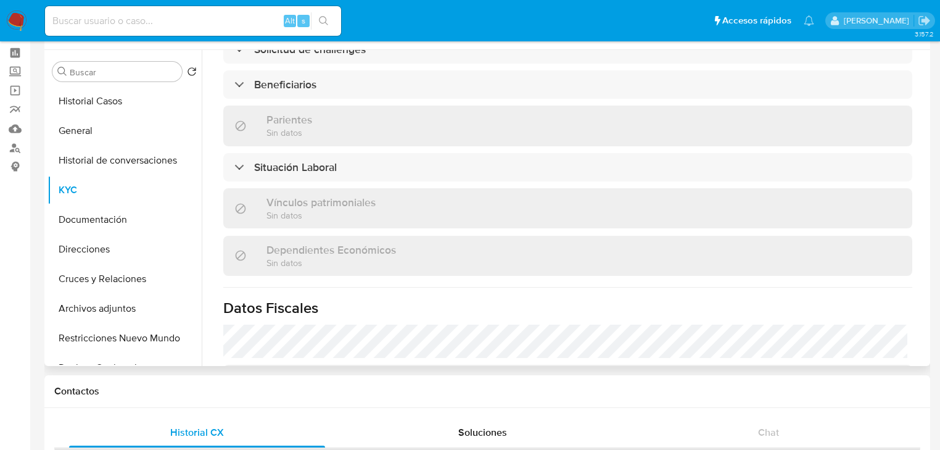
scroll to position [755, 0]
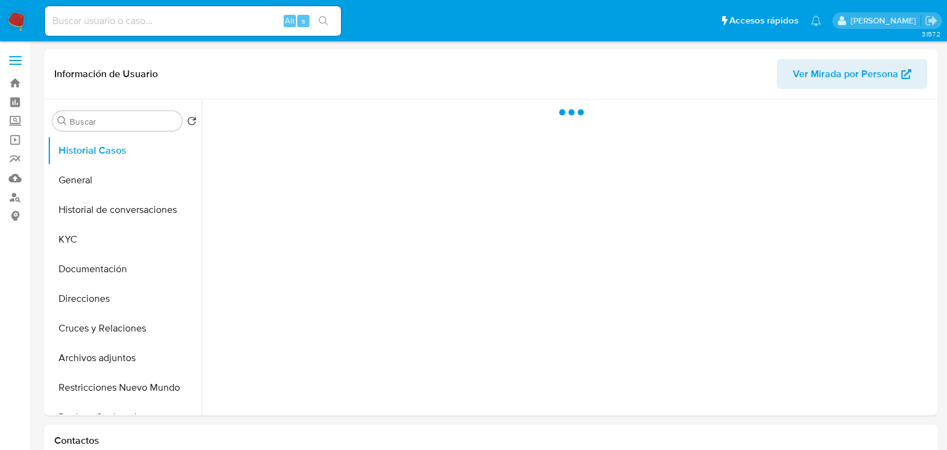
select select "10"
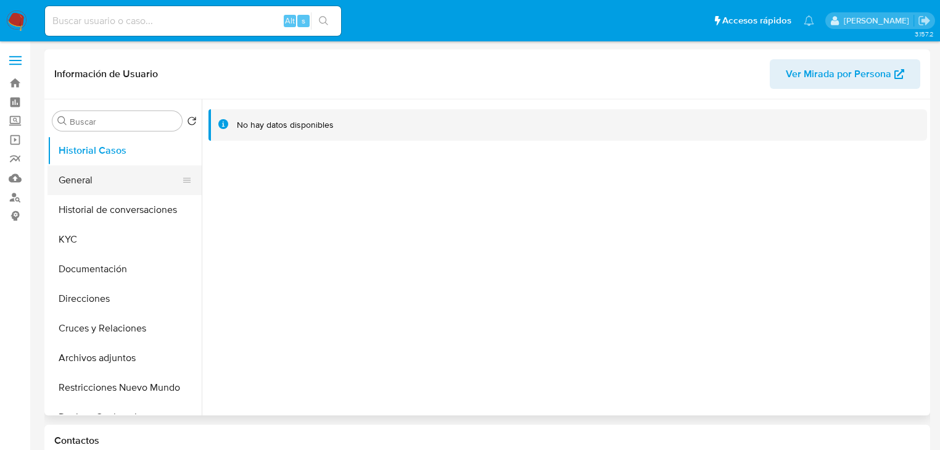
click at [84, 181] on button "General" at bounding box center [119, 180] width 144 height 30
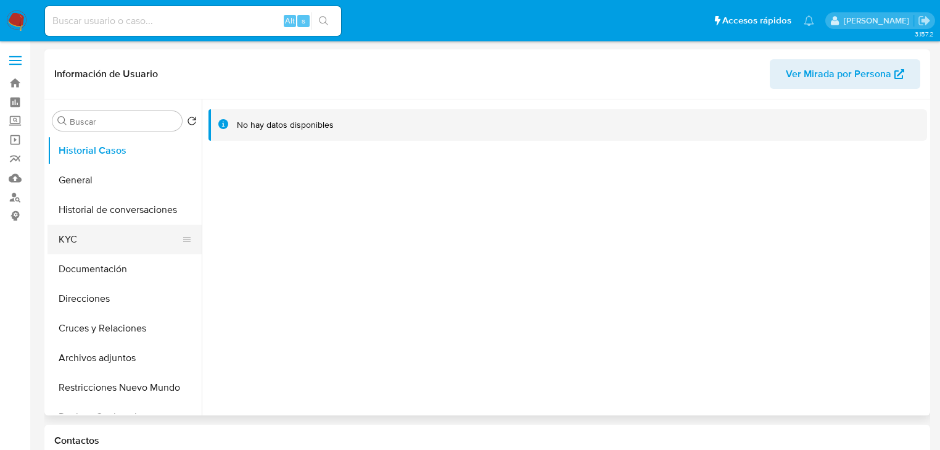
click at [69, 241] on button "KYC" at bounding box center [119, 239] width 144 height 30
select select "10"
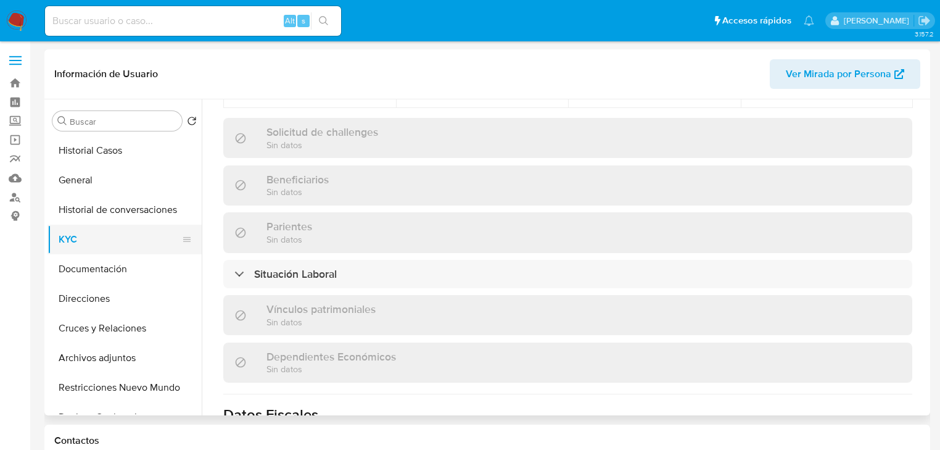
scroll to position [444, 0]
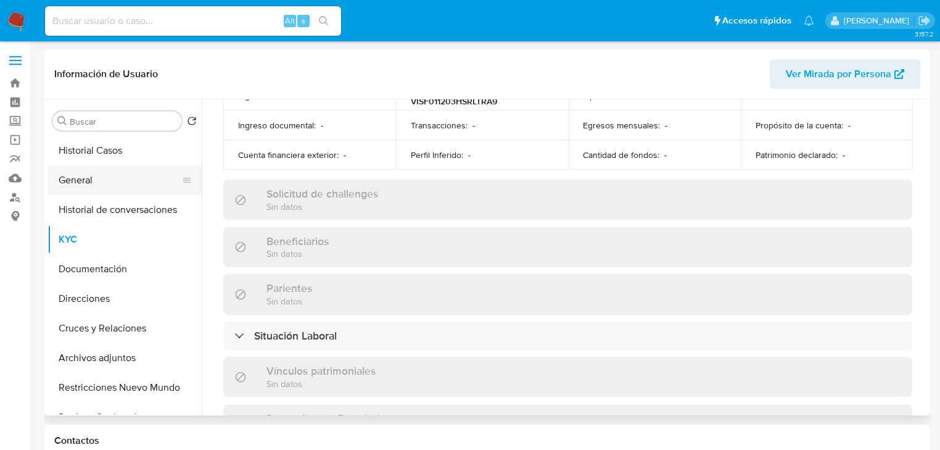
click at [93, 176] on button "General" at bounding box center [119, 180] width 144 height 30
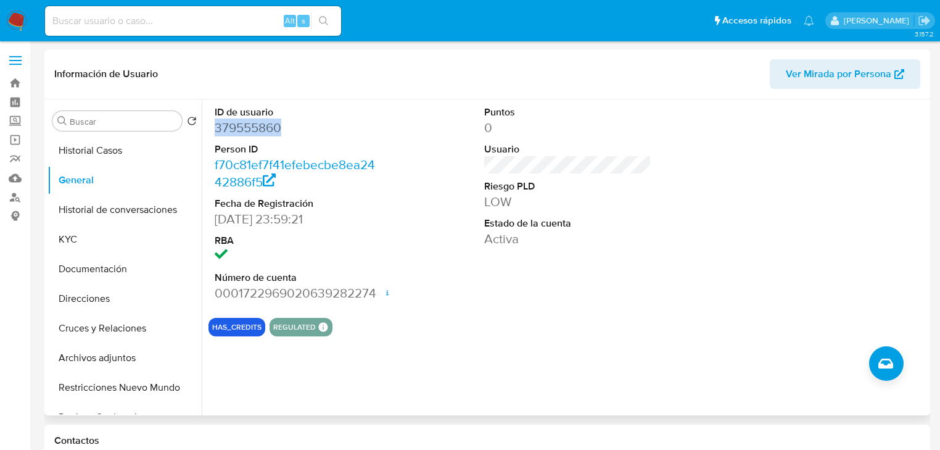
drag, startPoint x: 286, startPoint y: 126, endPoint x: 210, endPoint y: 130, distance: 76.0
click at [210, 130] on div "ID de usuario 379555860 Person ID f70c81ef7f41efebecbe8ea2442886f5 Fecha de Reg…" at bounding box center [297, 203] width 179 height 208
copy dd "379555860"
drag, startPoint x: 449, startPoint y: 284, endPoint x: 503, endPoint y: 401, distance: 128.9
click at [450, 286] on div "ID de usuario 379555860 Person ID f70c81ef7f41efebecbe8ea2442886f5 Fecha de Reg…" at bounding box center [567, 203] width 719 height 208
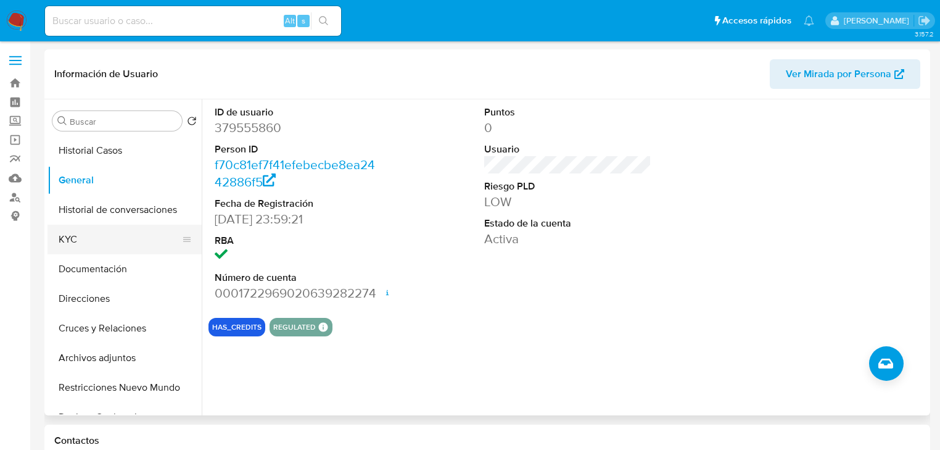
click at [97, 238] on button "KYC" at bounding box center [119, 239] width 144 height 30
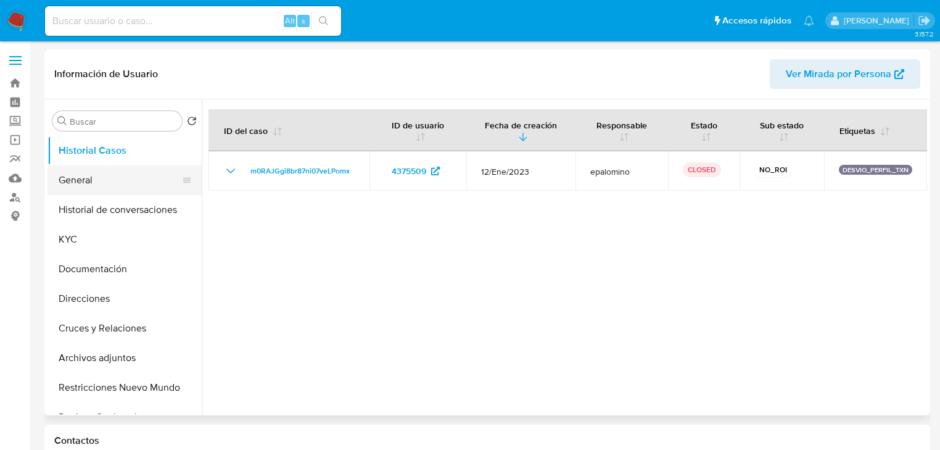
select select "10"
click at [83, 178] on button "General" at bounding box center [119, 180] width 144 height 30
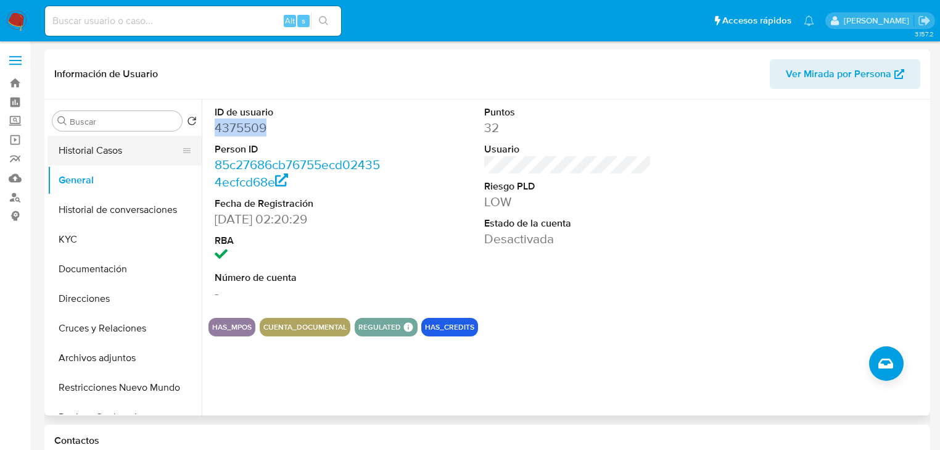
drag, startPoint x: 282, startPoint y: 131, endPoint x: 98, endPoint y: 155, distance: 185.4
click at [215, 134] on dd "4375509" at bounding box center [298, 127] width 167 height 17
copy dd "4375509"
click at [84, 143] on button "Historial Casos" at bounding box center [119, 151] width 144 height 30
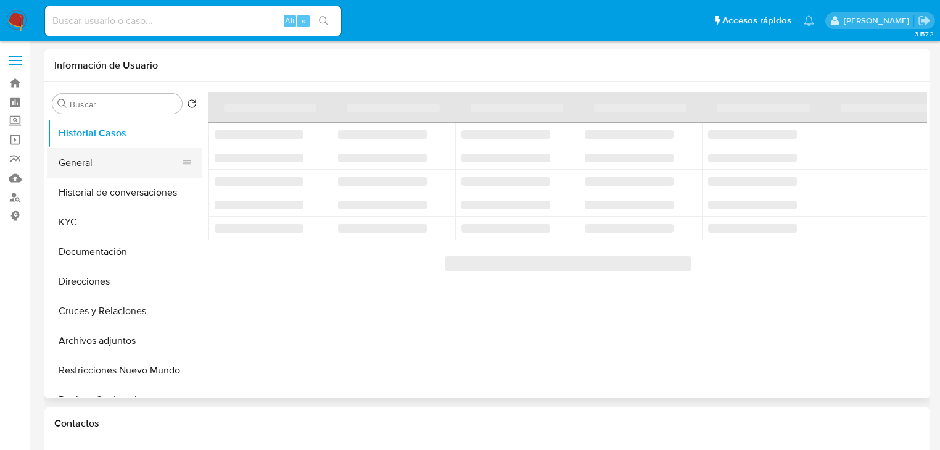
click at [104, 165] on button "General" at bounding box center [119, 163] width 144 height 30
select select "10"
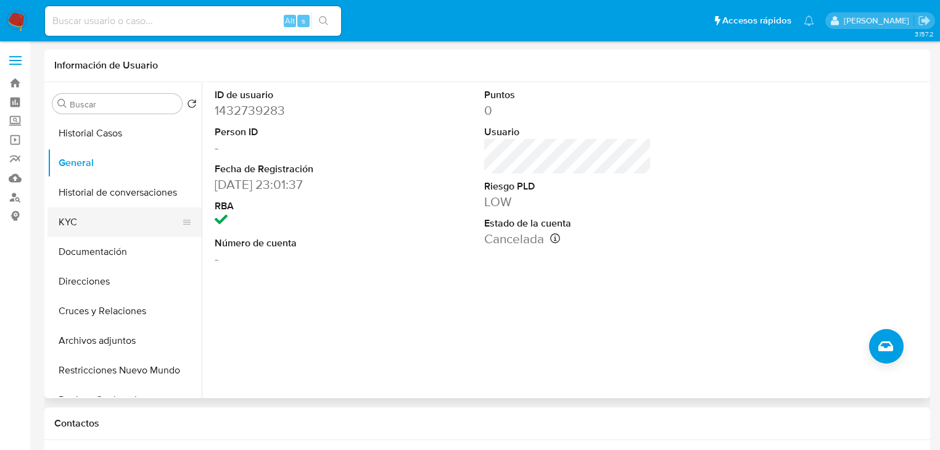
click at [72, 233] on button "KYC" at bounding box center [119, 222] width 144 height 30
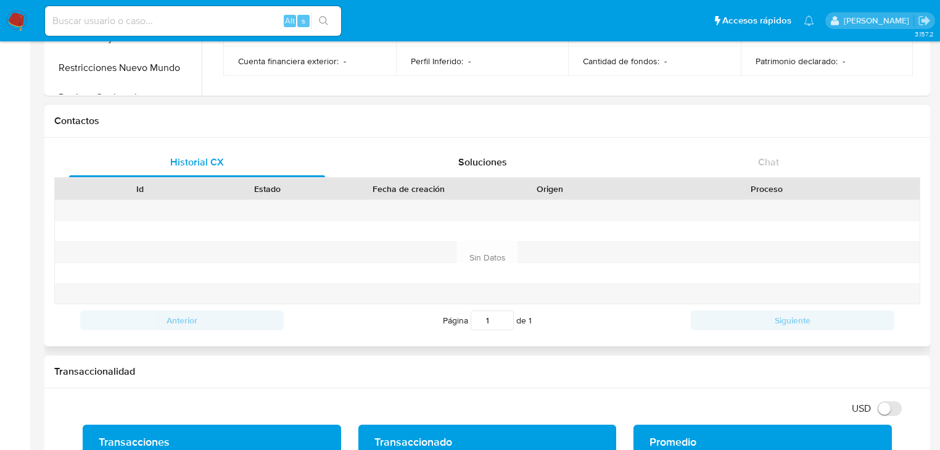
scroll to position [691, 0]
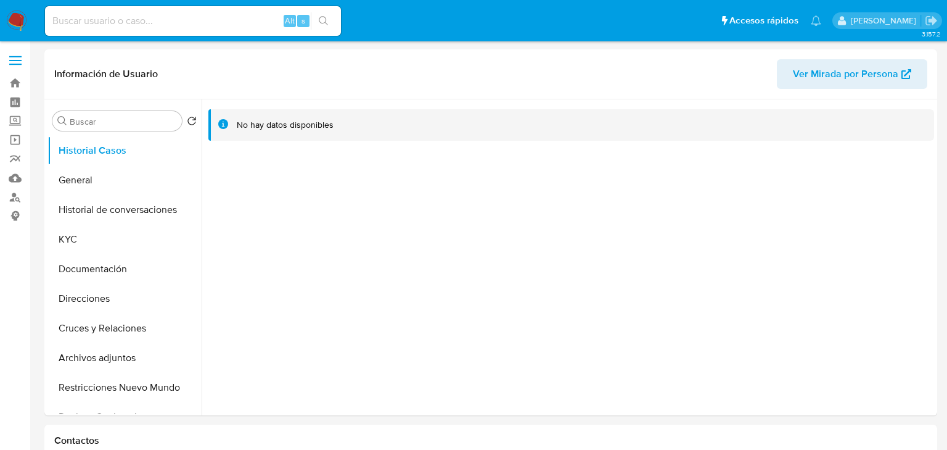
select select "10"
click at [100, 178] on button "General" at bounding box center [119, 180] width 144 height 30
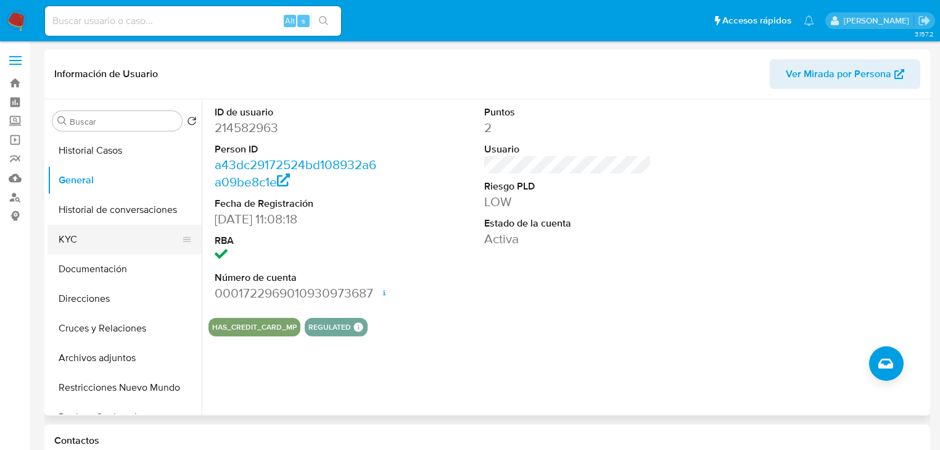
click at [99, 246] on button "KYC" at bounding box center [119, 239] width 144 height 30
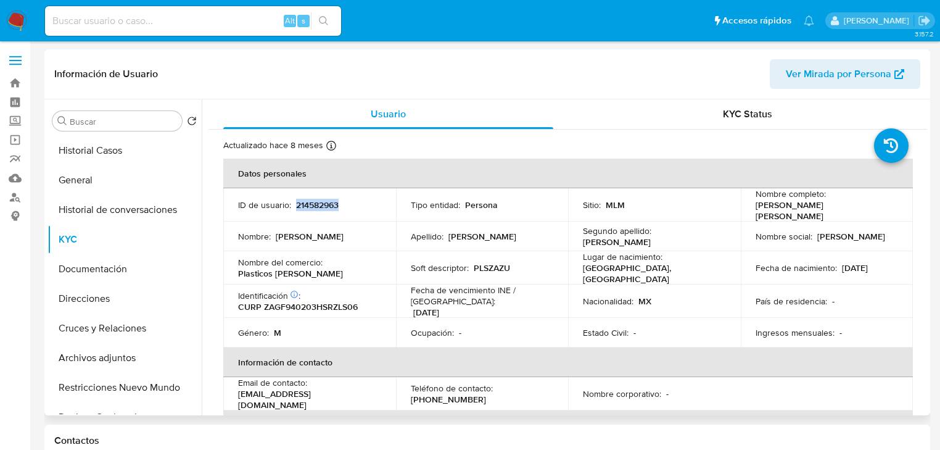
drag, startPoint x: 295, startPoint y: 203, endPoint x: 363, endPoint y: 204, distance: 67.9
click at [363, 204] on div "ID de usuario : 214582963" at bounding box center [309, 204] width 143 height 11
copy p "214582963"
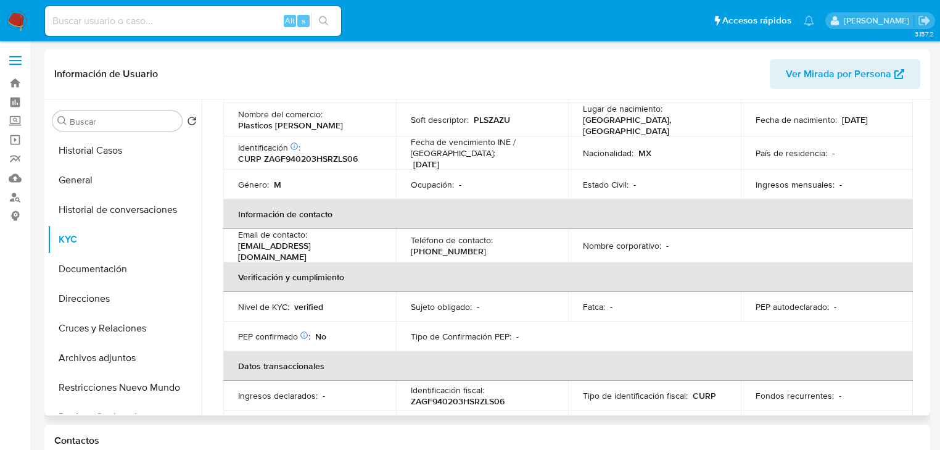
scroll to position [99, 0]
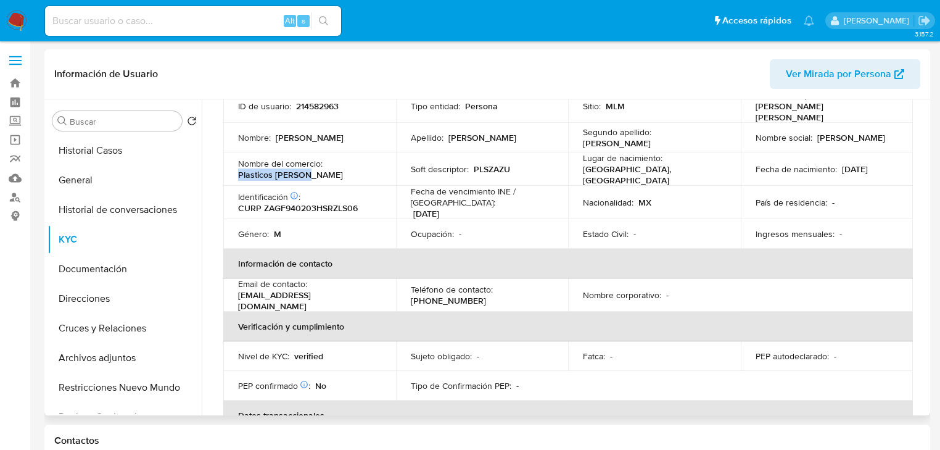
drag, startPoint x: 311, startPoint y: 170, endPoint x: 237, endPoint y: 167, distance: 73.5
click at [238, 167] on div "Nombre del comercio : Plasticos Zazueta" at bounding box center [309, 169] width 143 height 22
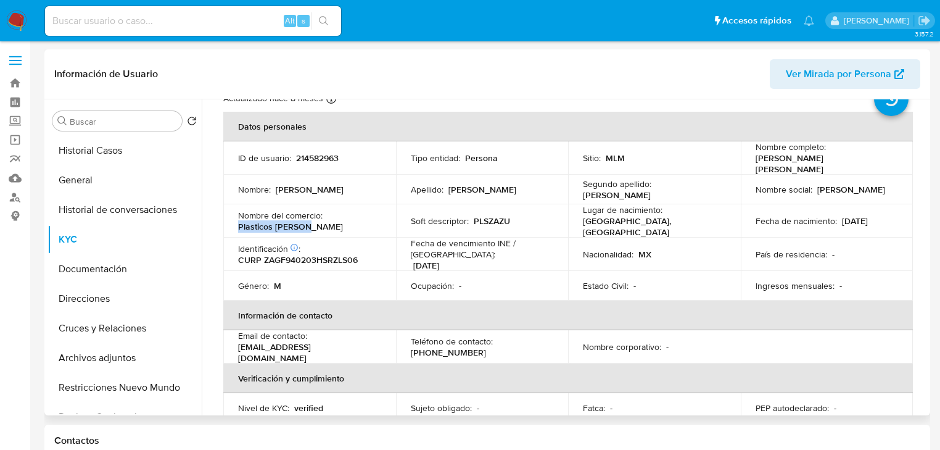
scroll to position [0, 0]
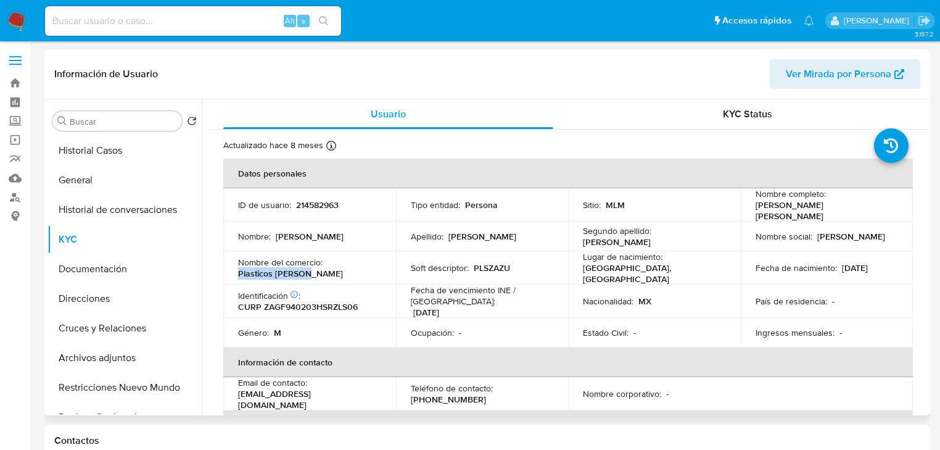
click at [254, 271] on p "Plasticos Zazueta" at bounding box center [290, 273] width 105 height 11
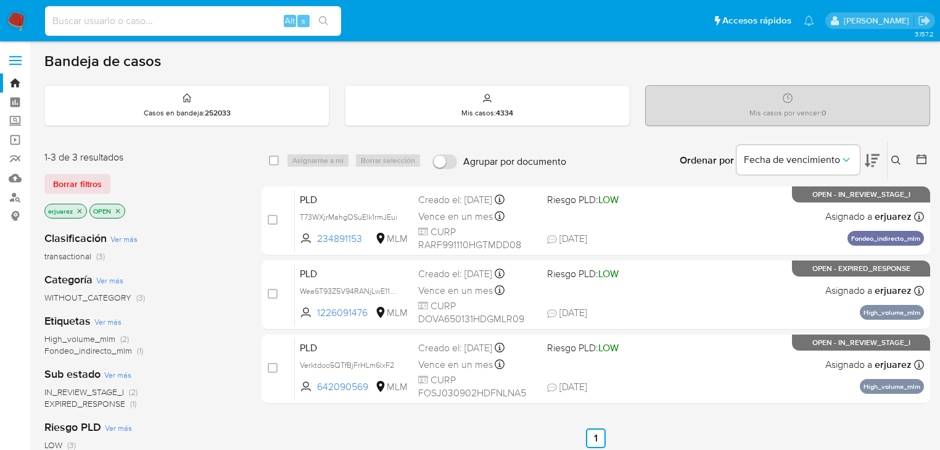
click at [143, 27] on input at bounding box center [193, 21] width 296 height 16
paste input "1165990975"
type input "1165990975"
click at [325, 16] on icon "search-icon" at bounding box center [324, 21] width 10 height 10
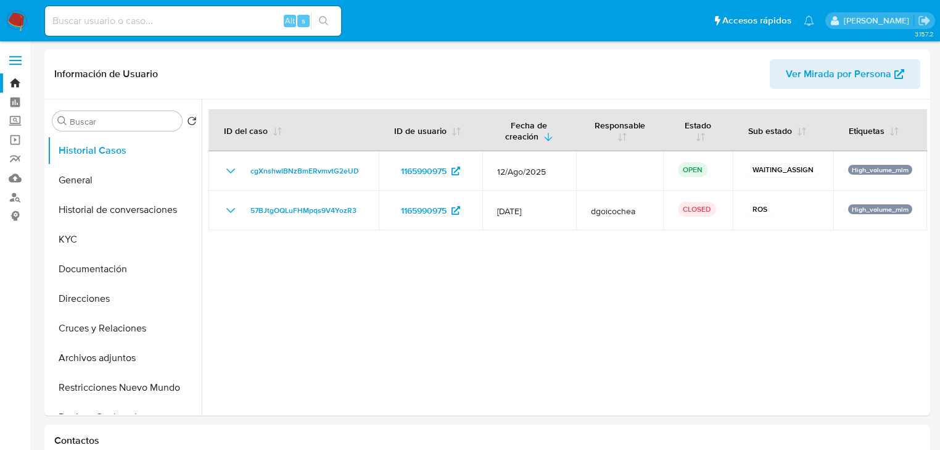
select select "10"
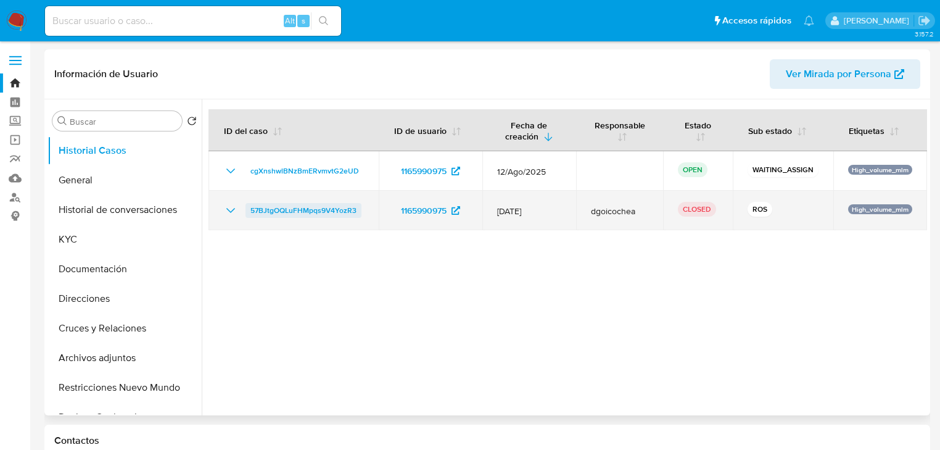
click at [266, 215] on span "57BJtgOQLuFHMpqs9V4YozR3" at bounding box center [303, 210] width 106 height 15
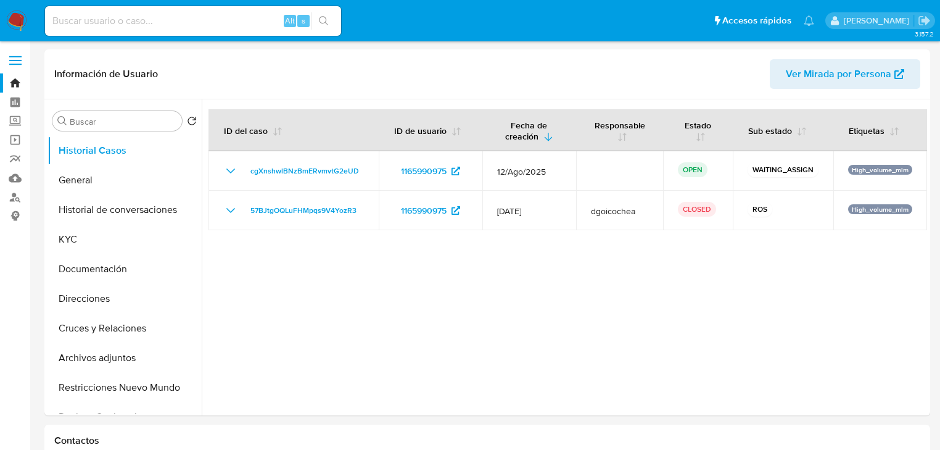
click at [57, 11] on div "Alt s" at bounding box center [193, 21] width 296 height 30
click at [167, 25] on input at bounding box center [193, 21] width 296 height 16
paste input "4375509"
drag, startPoint x: 54, startPoint y: 23, endPoint x: 89, endPoint y: 27, distance: 35.3
click at [54, 25] on input "4375509" at bounding box center [193, 21] width 296 height 16
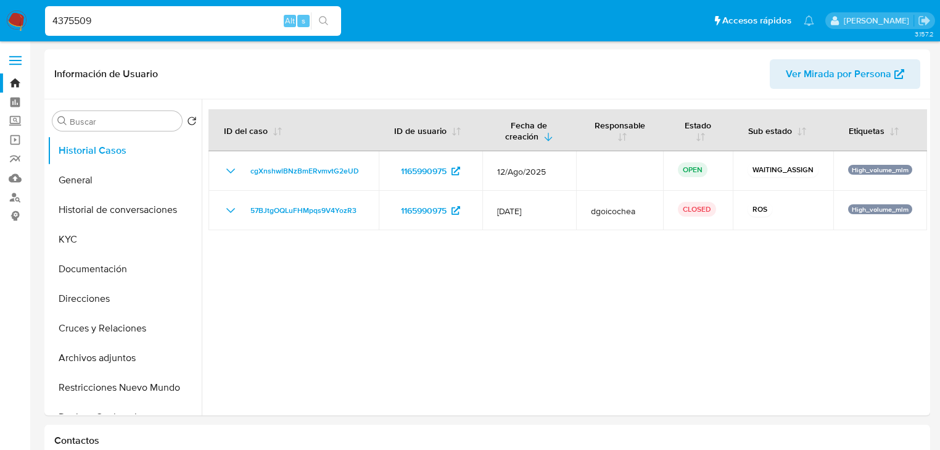
click at [100, 26] on input "4375509" at bounding box center [193, 21] width 296 height 16
type input "4375509"
click at [331, 20] on button "search-icon" at bounding box center [323, 20] width 25 height 17
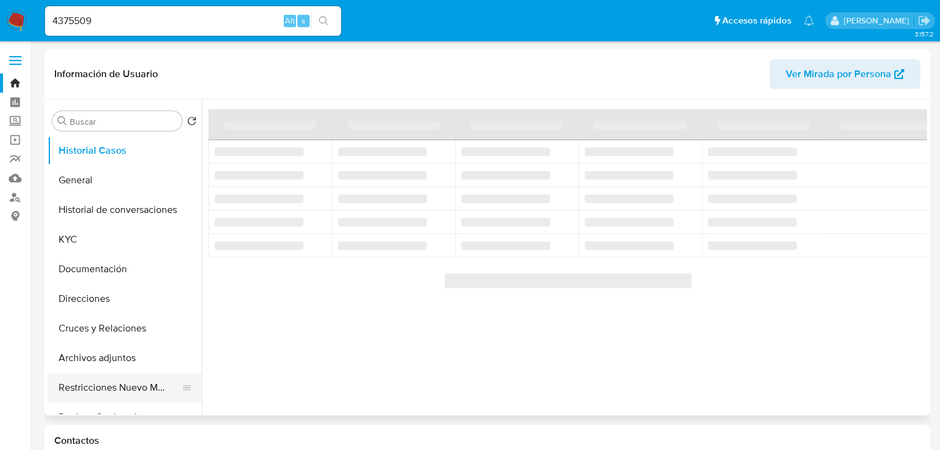
click at [93, 392] on button "Restricciones Nuevo Mundo" at bounding box center [119, 388] width 144 height 30
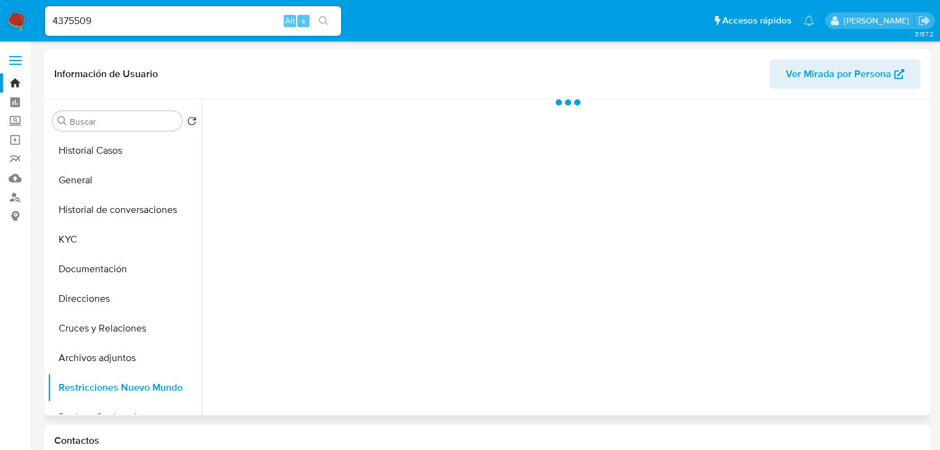
select select "10"
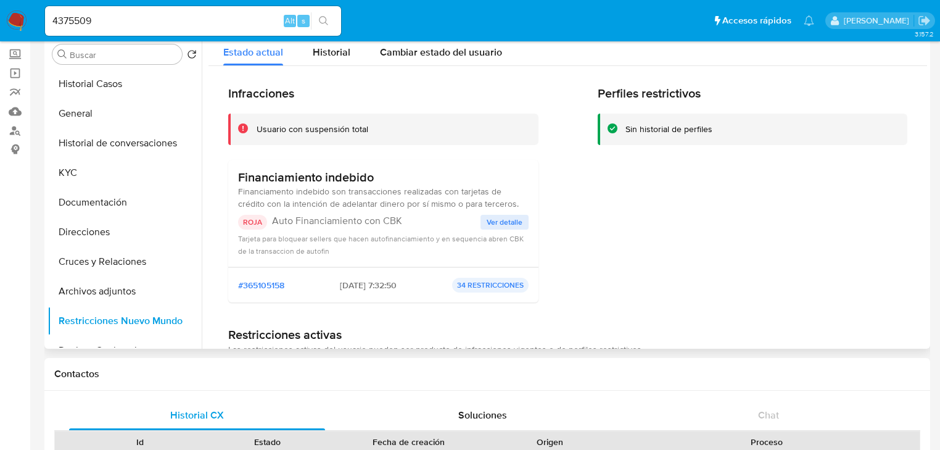
scroll to position [49, 0]
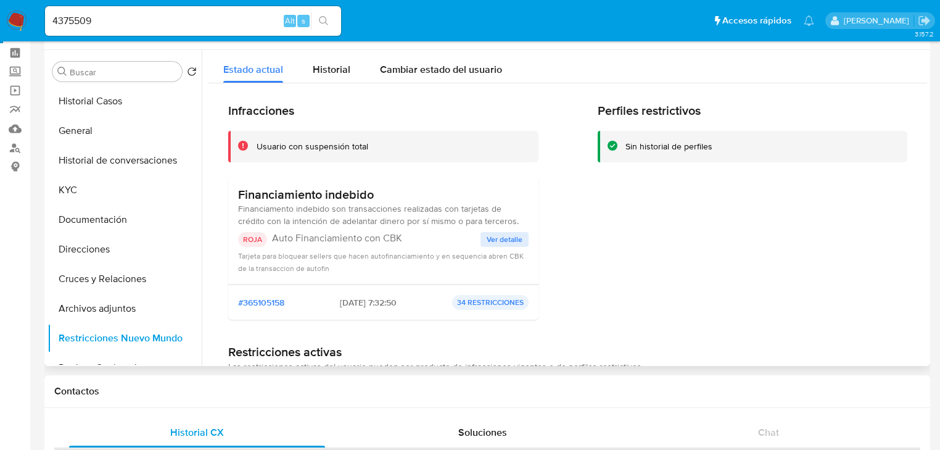
click at [496, 241] on span "Ver detalle" at bounding box center [505, 239] width 36 height 12
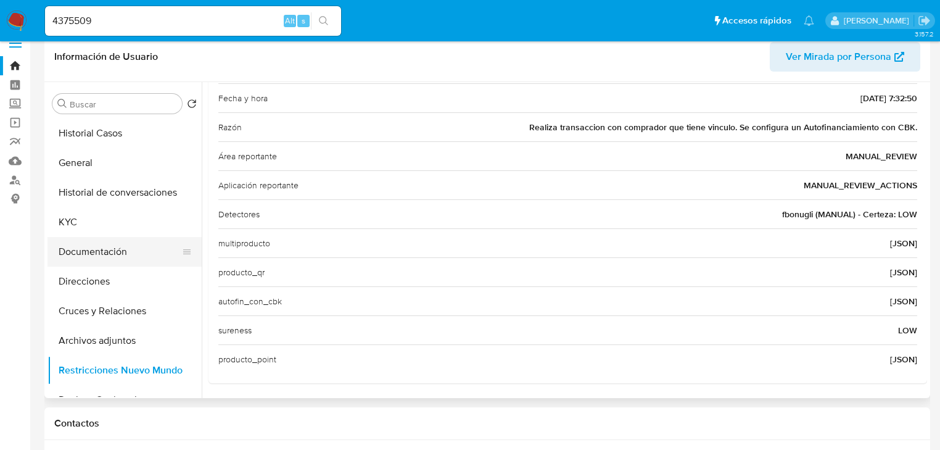
scroll to position [0, 0]
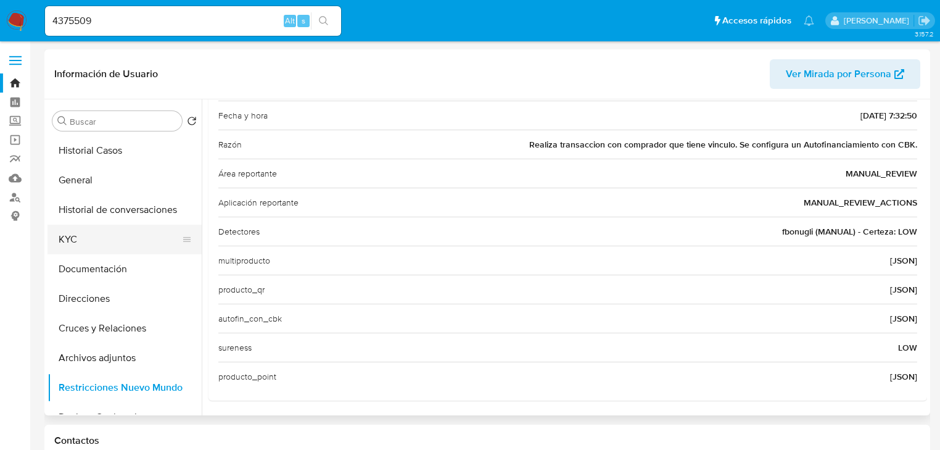
click at [75, 242] on button "KYC" at bounding box center [119, 239] width 144 height 30
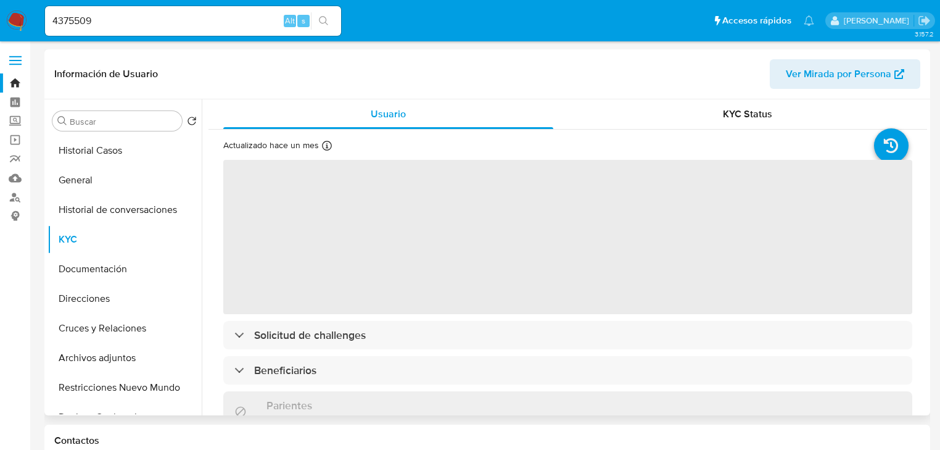
scroll to position [49, 0]
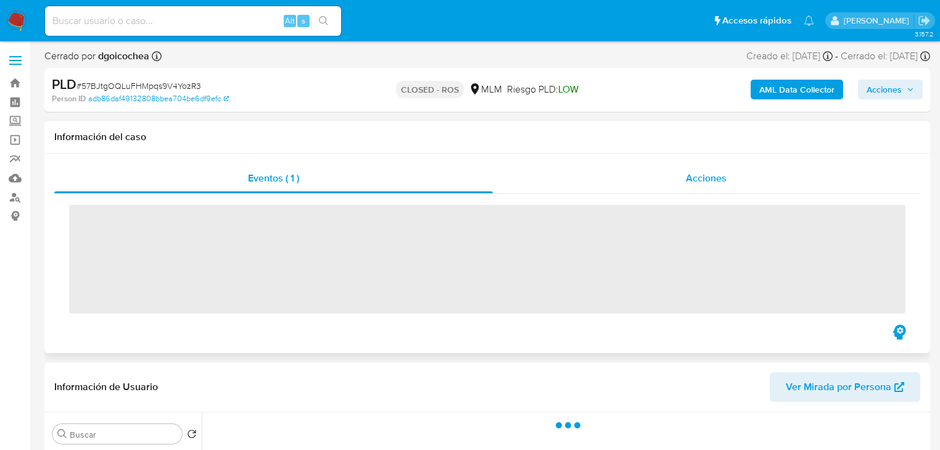
click at [693, 172] on span "Acciones" at bounding box center [706, 178] width 41 height 14
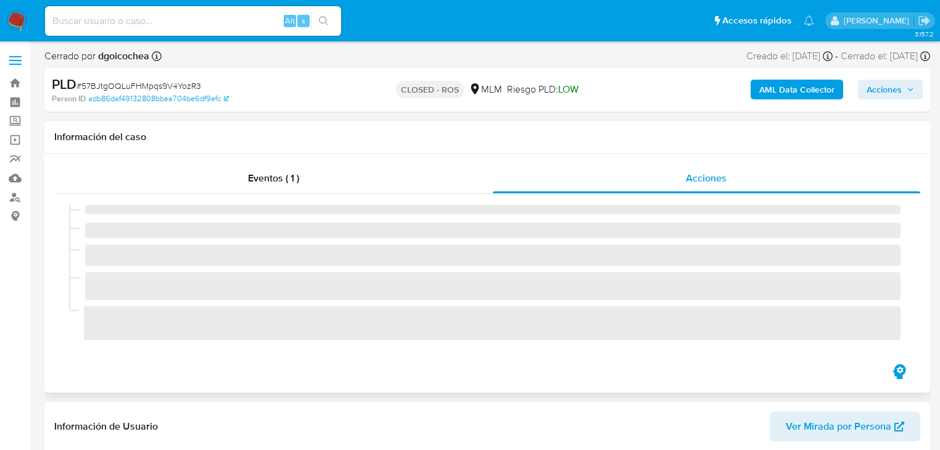
scroll to position [49, 0]
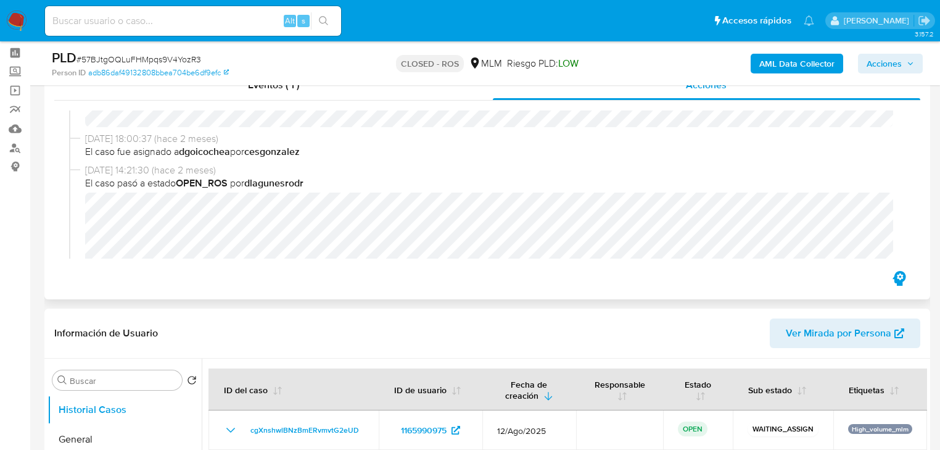
select select "10"
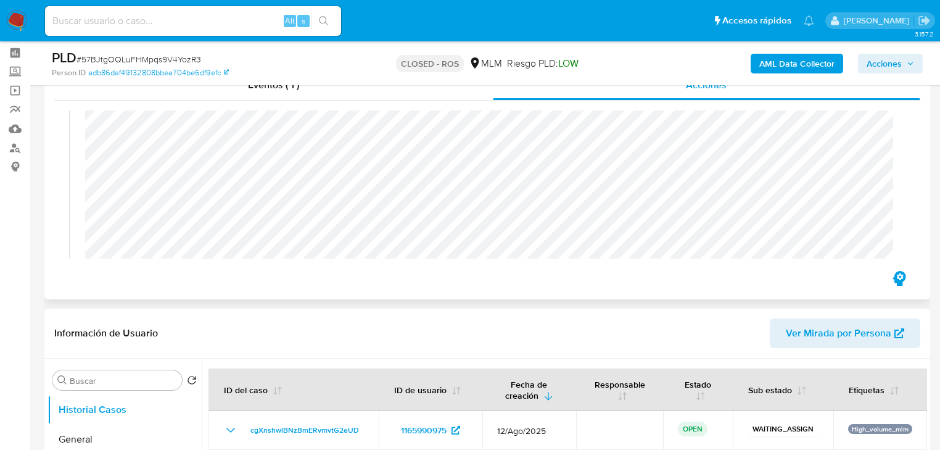
scroll to position [937, 0]
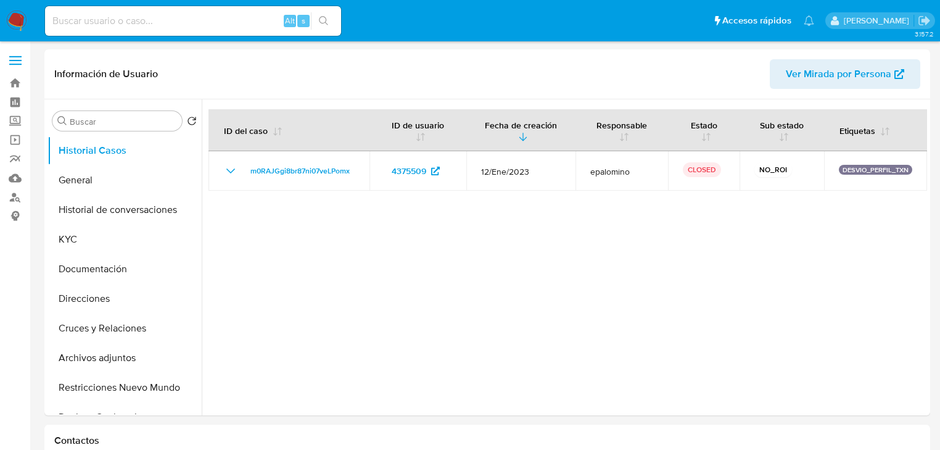
select select "10"
click at [133, 275] on button "Documentación" at bounding box center [119, 269] width 144 height 30
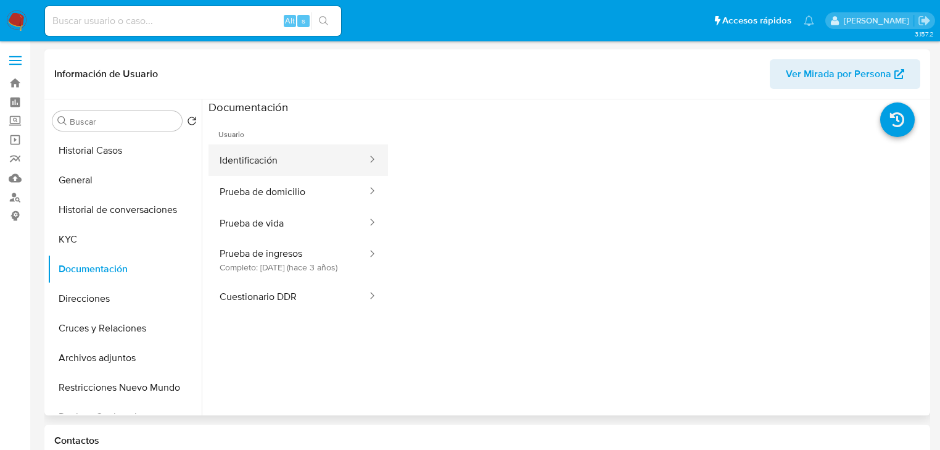
click at [274, 161] on button "Identificación" at bounding box center [288, 159] width 160 height 31
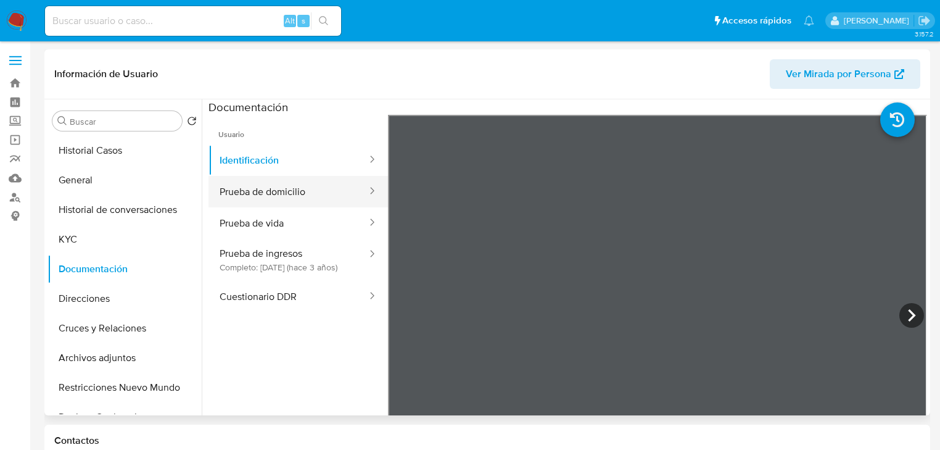
click at [274, 185] on button "Prueba de domicilio" at bounding box center [288, 191] width 160 height 31
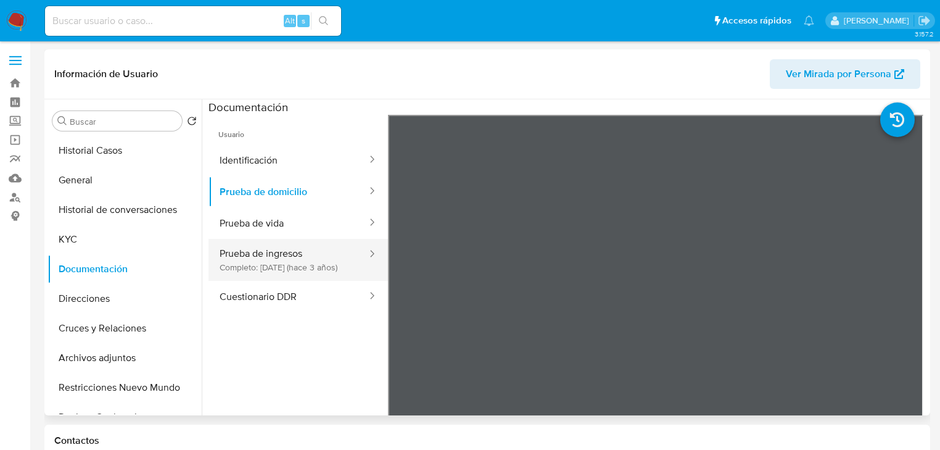
click at [247, 239] on button "Prueba de ingresos Completo: [DATE] (hace 3 años)" at bounding box center [288, 260] width 160 height 42
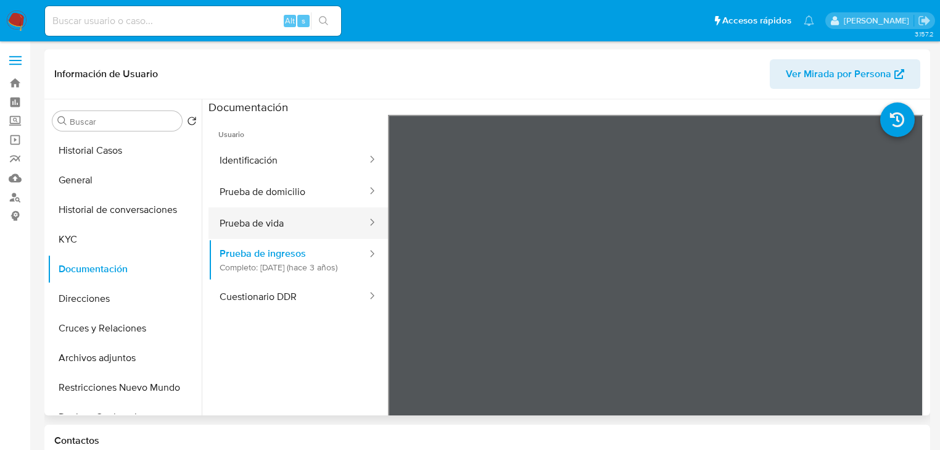
click at [305, 221] on button "Prueba de vida" at bounding box center [288, 222] width 160 height 31
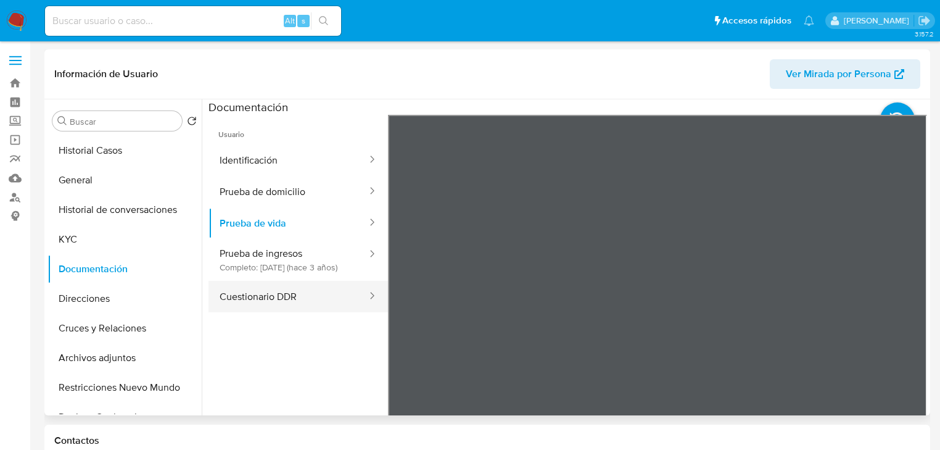
click at [270, 304] on button "Cuestionario DDR" at bounding box center [288, 296] width 160 height 31
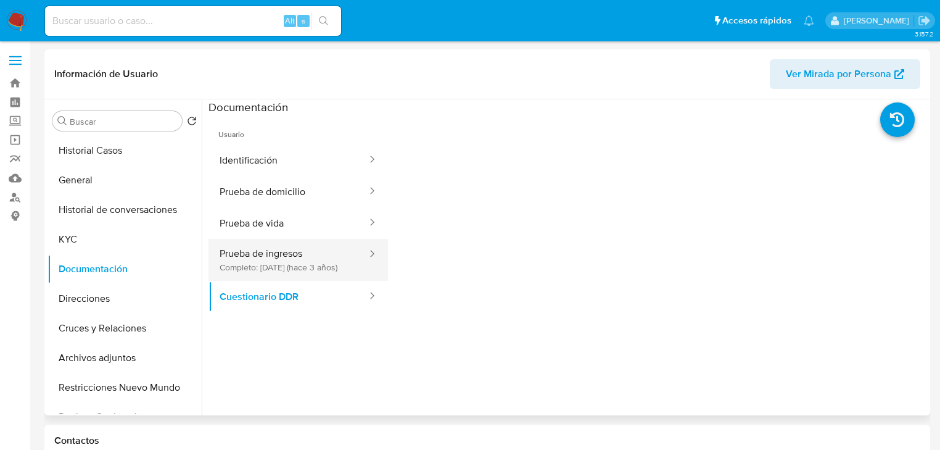
scroll to position [197, 0]
click at [23, 23] on img at bounding box center [16, 20] width 21 height 21
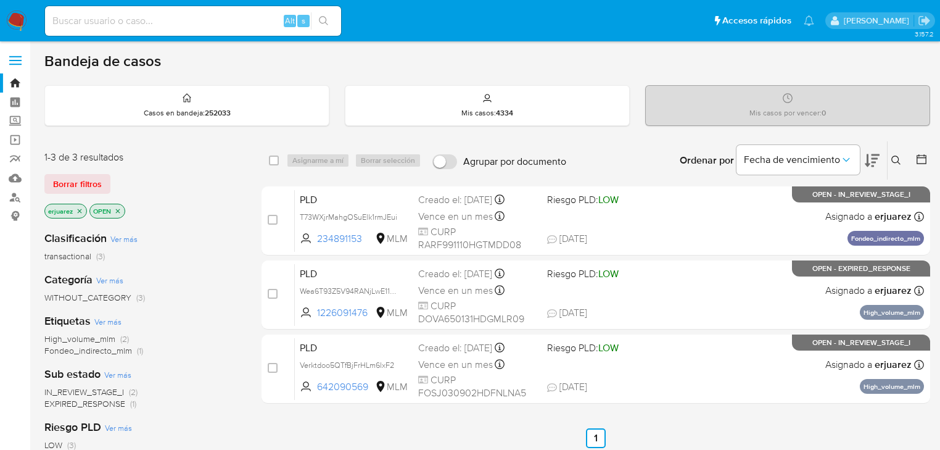
click at [82, 212] on icon "close-filter" at bounding box center [79, 210] width 7 height 7
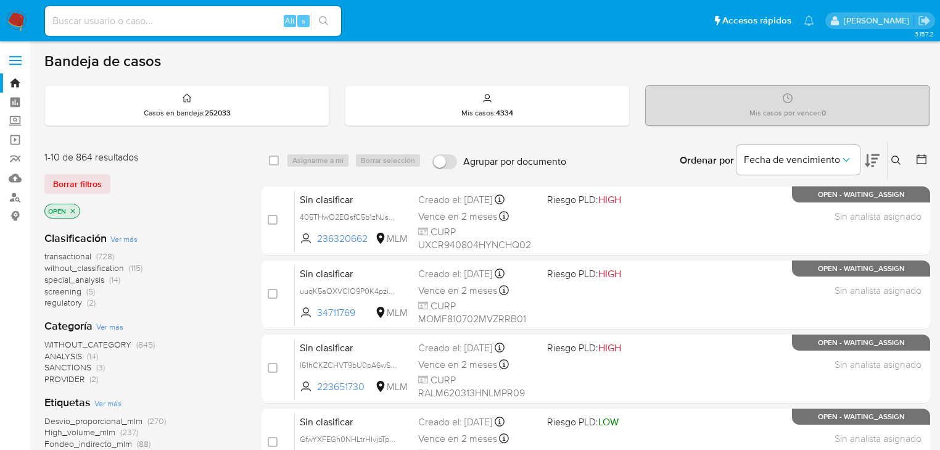
click at [894, 155] on icon at bounding box center [896, 160] width 10 height 10
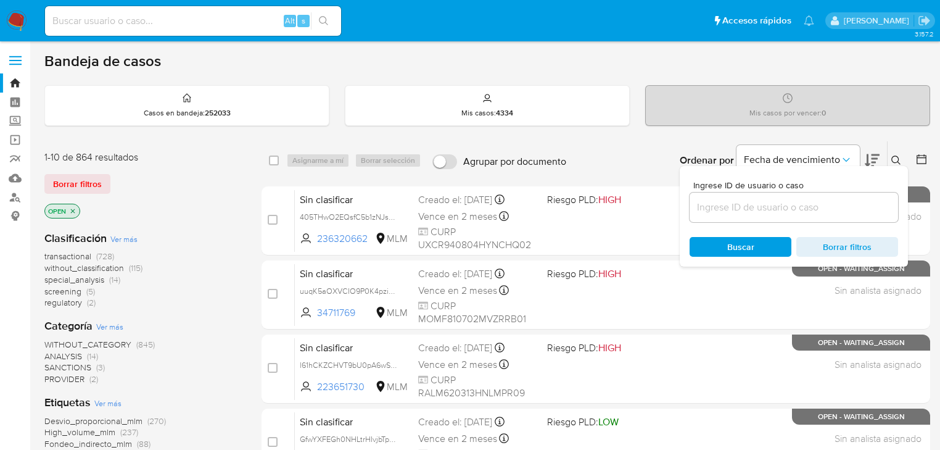
click at [772, 210] on input at bounding box center [794, 207] width 208 height 16
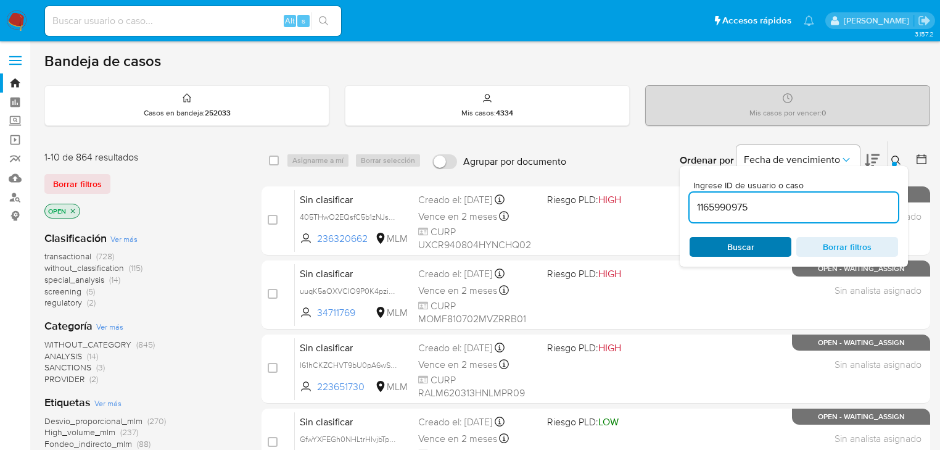
type input "1165990975"
click at [728, 244] on div "Buscar Borrar filtros" at bounding box center [794, 247] width 208 height 20
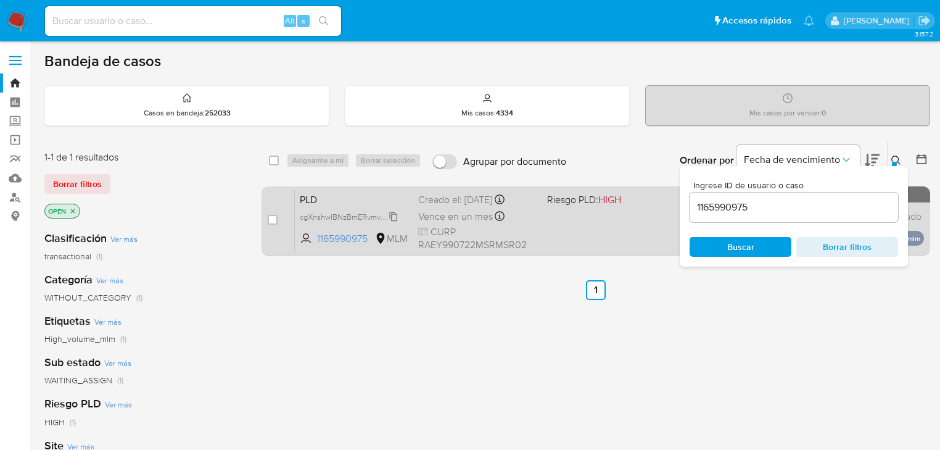
click at [356, 212] on span "cgXnshwlBNzBmERvmvtG2eUD" at bounding box center [354, 216] width 109 height 14
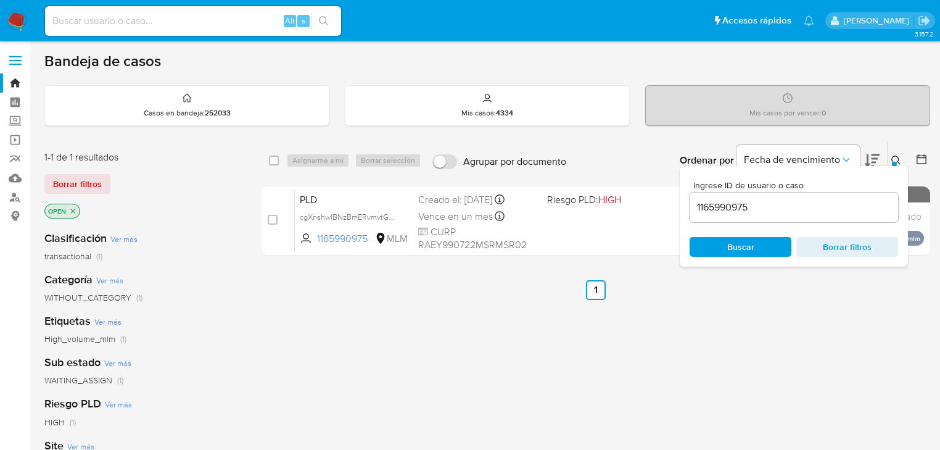
click at [593, 337] on div "select-all-cases-checkbox Asignarme a mí Borrar selección Agrupar por documento…" at bounding box center [595, 420] width 669 height 559
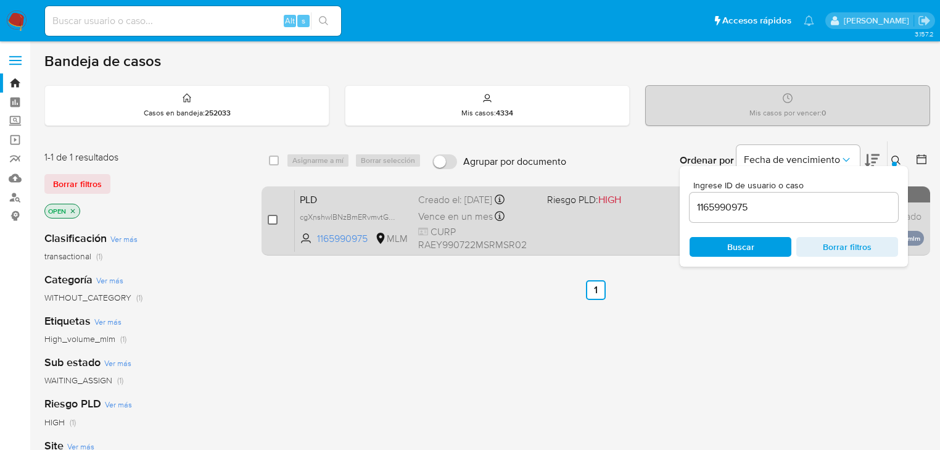
click at [270, 218] on input "checkbox" at bounding box center [273, 220] width 10 height 10
checkbox input "true"
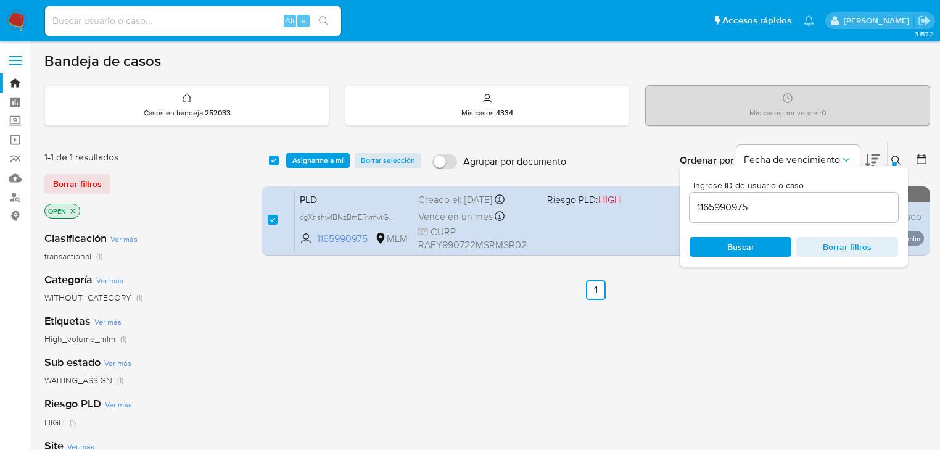
click at [896, 162] on div at bounding box center [894, 164] width 5 height 5
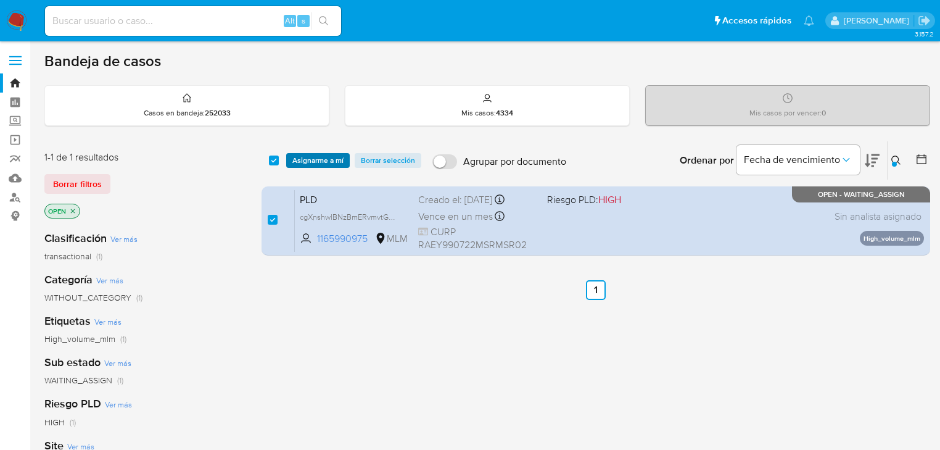
click at [319, 154] on span "Asignarme a mí" at bounding box center [317, 160] width 51 height 12
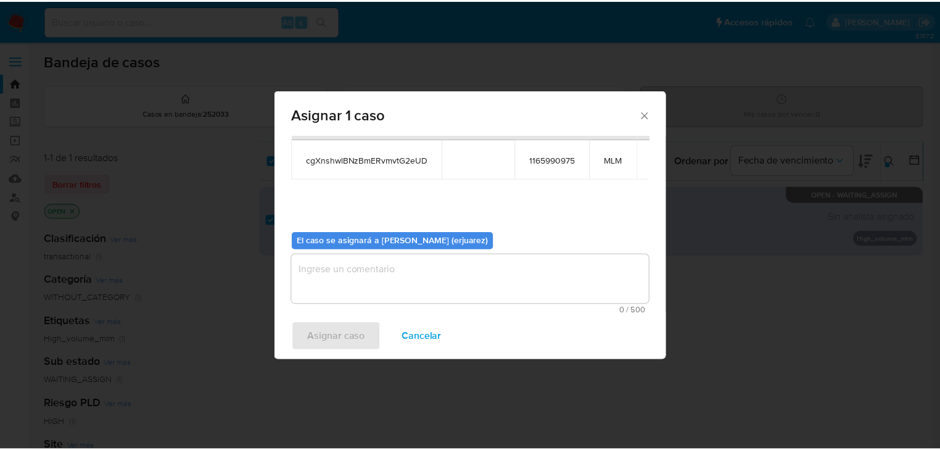
scroll to position [64, 0]
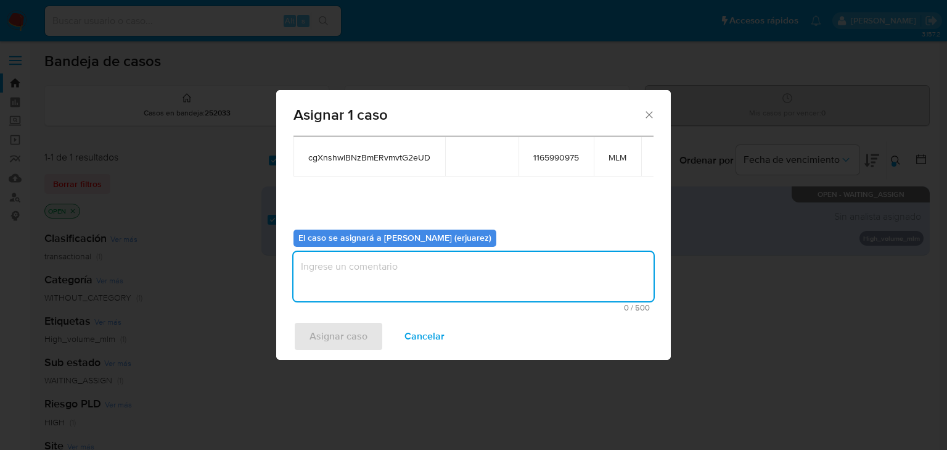
type textarea "e"
click at [374, 260] on textarea "e" at bounding box center [474, 276] width 360 height 49
type textarea "EPJU"
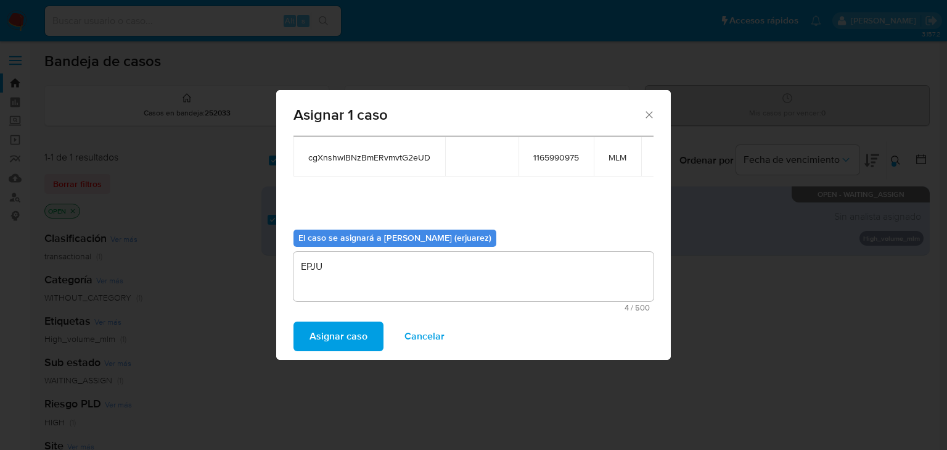
click at [355, 336] on span "Asignar caso" at bounding box center [339, 336] width 58 height 27
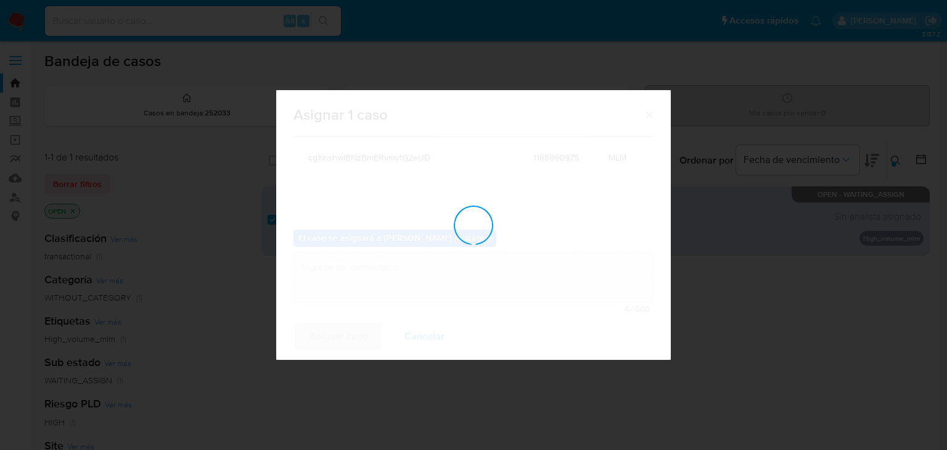
checkbox input "false"
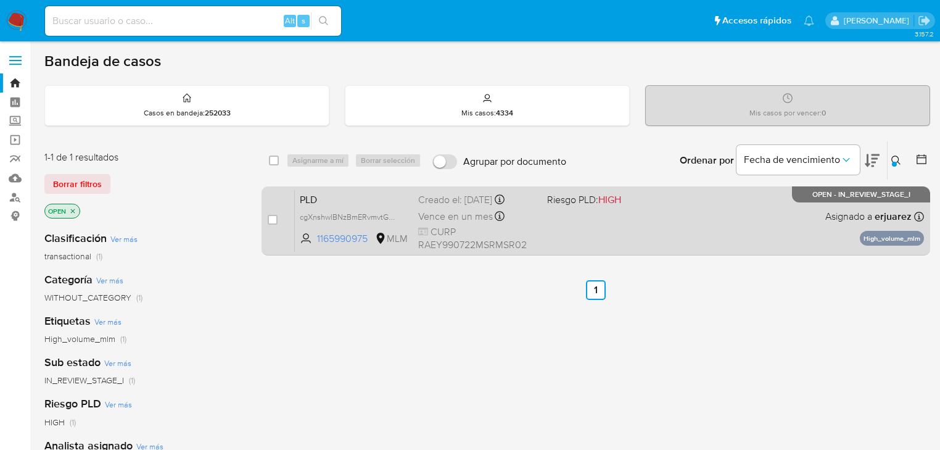
click at [562, 216] on div "PLD cgXnshwlBNzBmERvmvtG2eUD 1165990975 MLM Riesgo PLD: HIGH Creado el: 12/08/2…" at bounding box center [609, 220] width 629 height 62
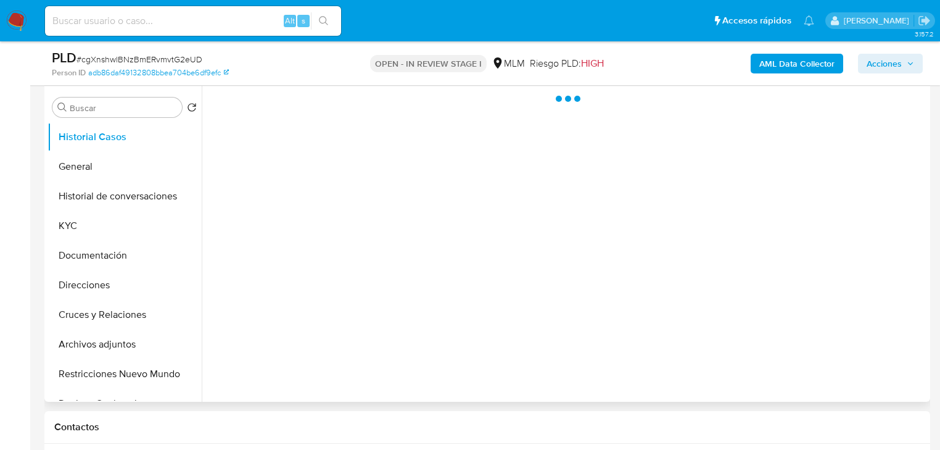
scroll to position [247, 0]
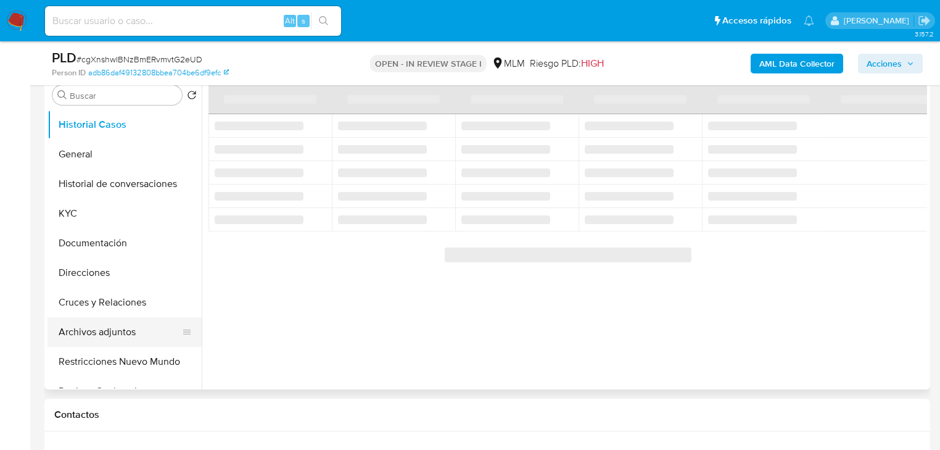
select select "10"
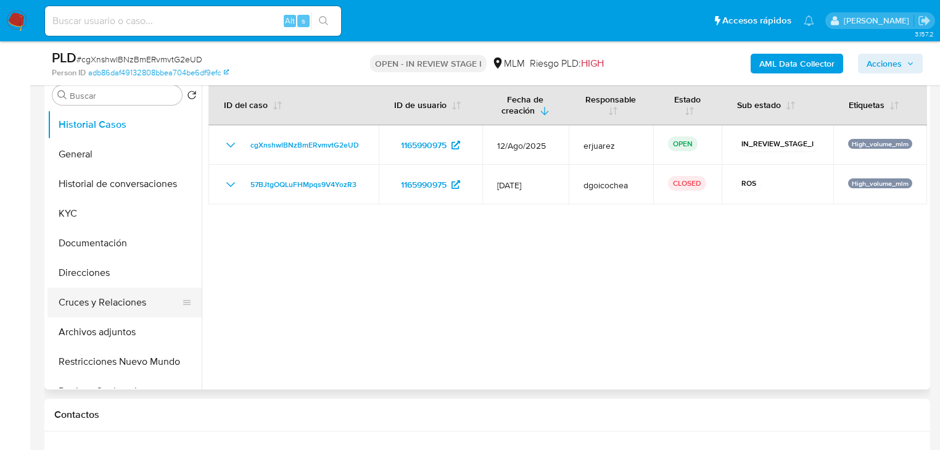
click at [121, 307] on button "Cruces y Relaciones" at bounding box center [119, 302] width 144 height 30
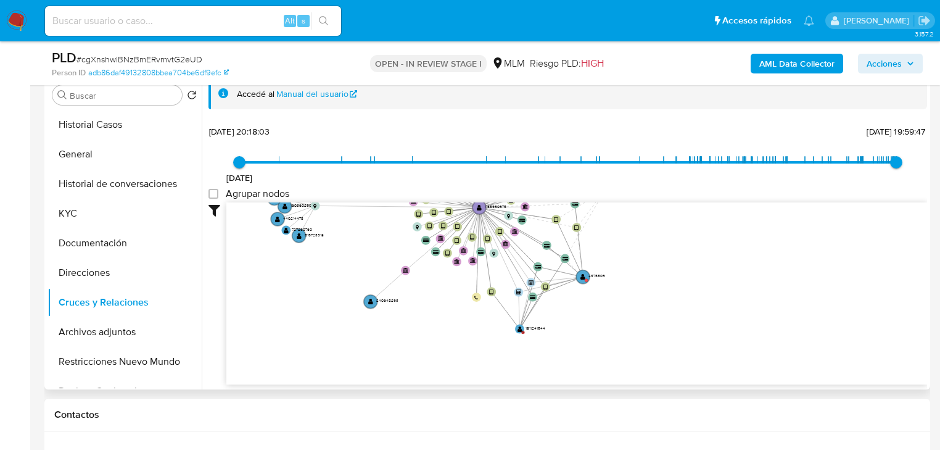
drag, startPoint x: 550, startPoint y: 248, endPoint x: 350, endPoint y: 182, distance: 210.4
click at [350, 182] on div "11/6/2021 11/6/2021, 20:18:03 1/9/2025, 19:59:47 Agrupar nodos Filtros Confianz…" at bounding box center [567, 253] width 719 height 262
click at [585, 276] on circle at bounding box center [583, 277] width 16 height 16
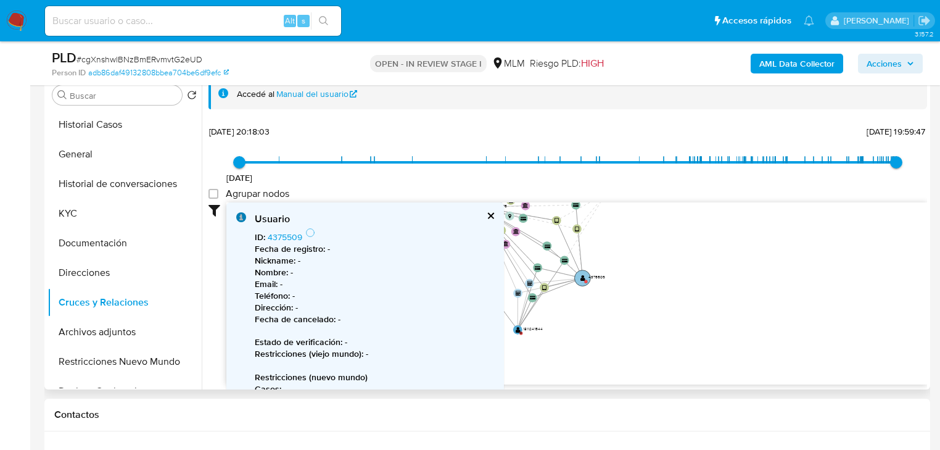
click at [583, 275] on text "" at bounding box center [582, 277] width 5 height 7
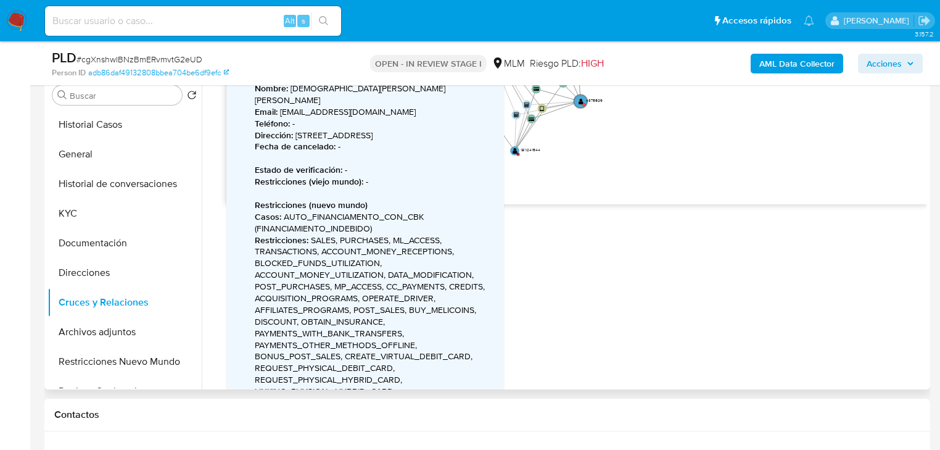
scroll to position [197, 0]
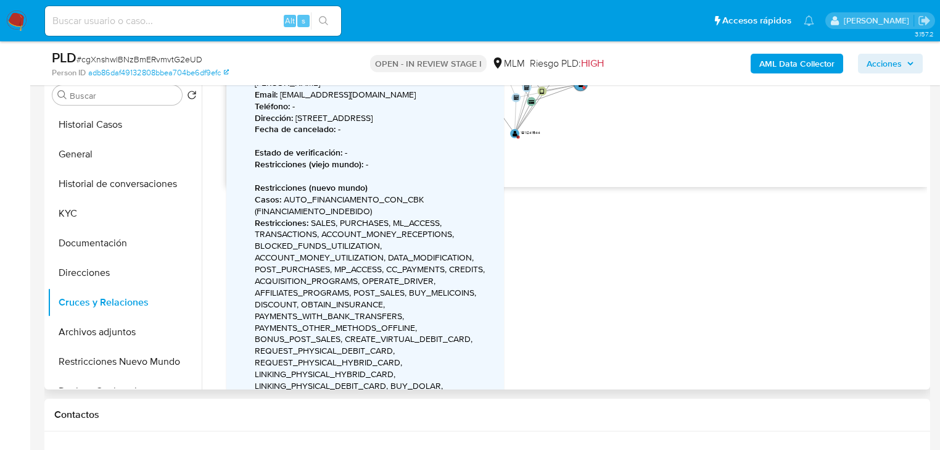
drag, startPoint x: 582, startPoint y: 191, endPoint x: 599, endPoint y: 276, distance: 86.8
click at [599, 274] on div "Accedé al Manual del usuario 11/6/2021 11/6/2021, 20:18:03 1/9/2025, 19:59:47 A…" at bounding box center [564, 231] width 725 height 316
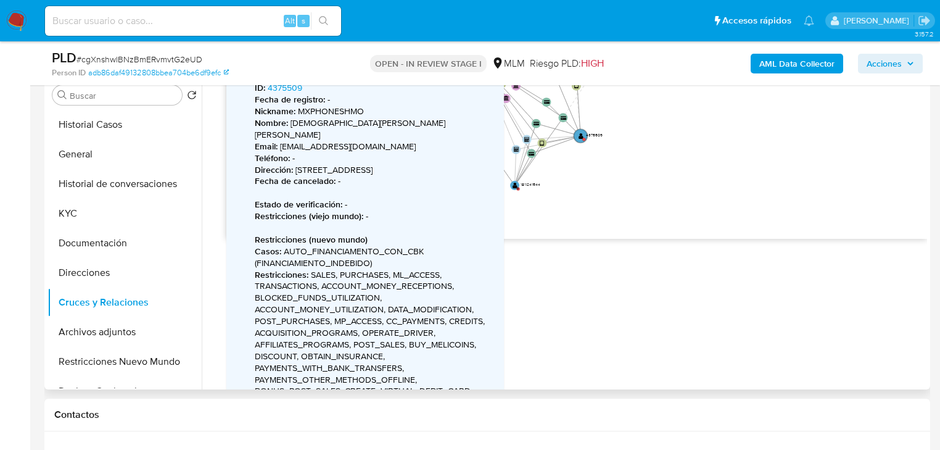
scroll to position [49, 0]
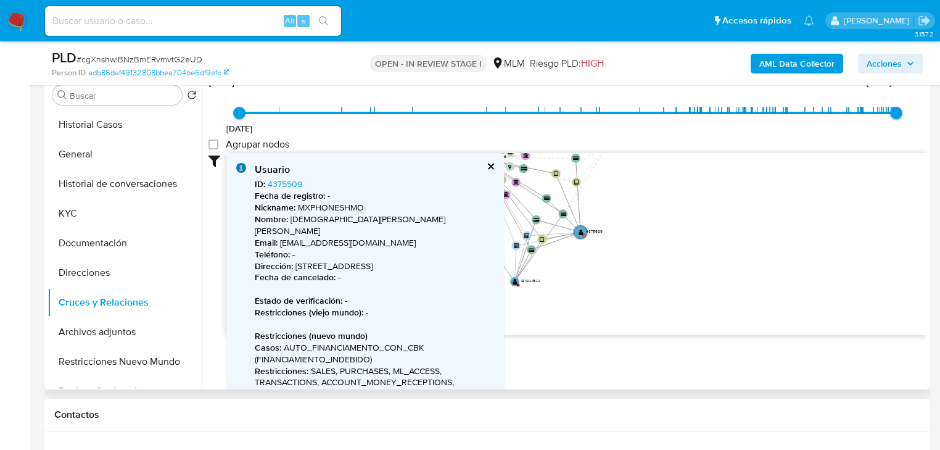
click at [492, 165] on button "cerrar" at bounding box center [490, 166] width 8 height 8
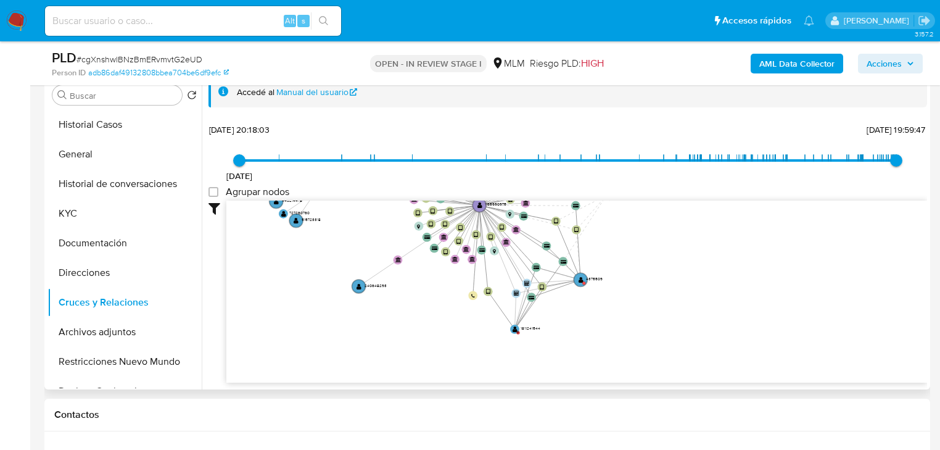
scroll to position [0, 0]
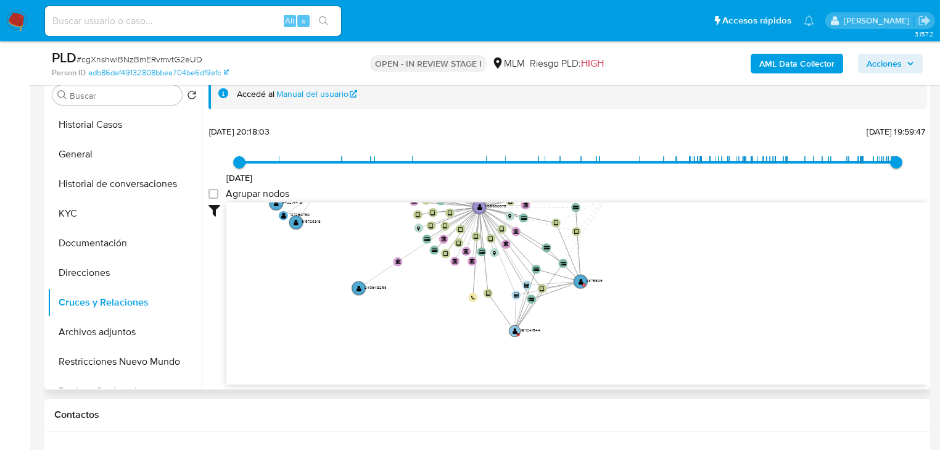
click at [511, 328] on circle at bounding box center [514, 330] width 11 height 11
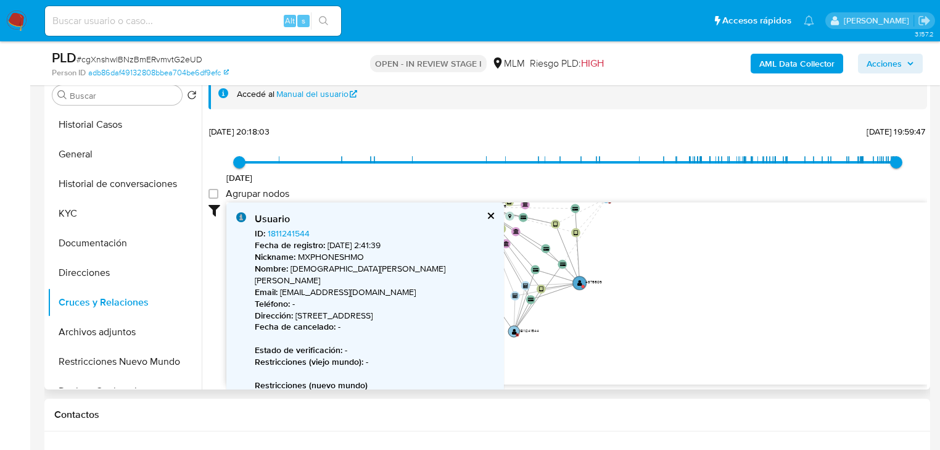
click at [511, 331] on text "" at bounding box center [513, 330] width 5 height 7
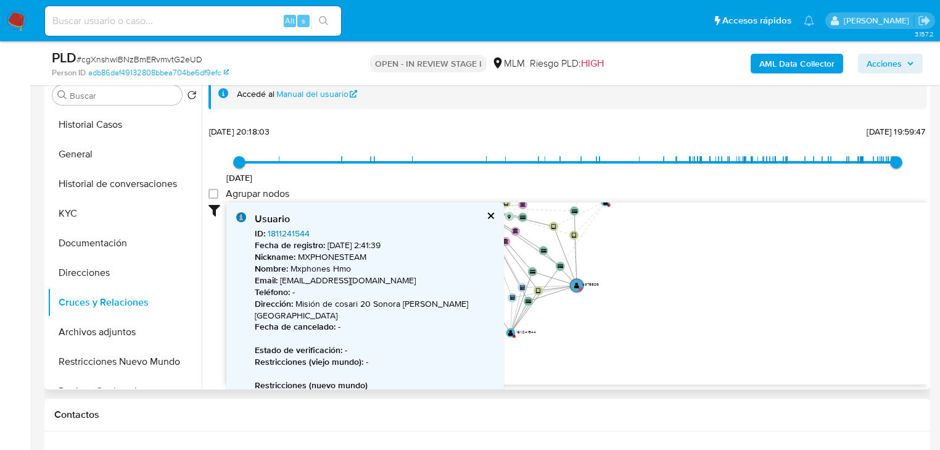
click at [300, 234] on link "1811241544" at bounding box center [289, 233] width 42 height 12
click at [491, 212] on button "cerrar" at bounding box center [490, 216] width 8 height 8
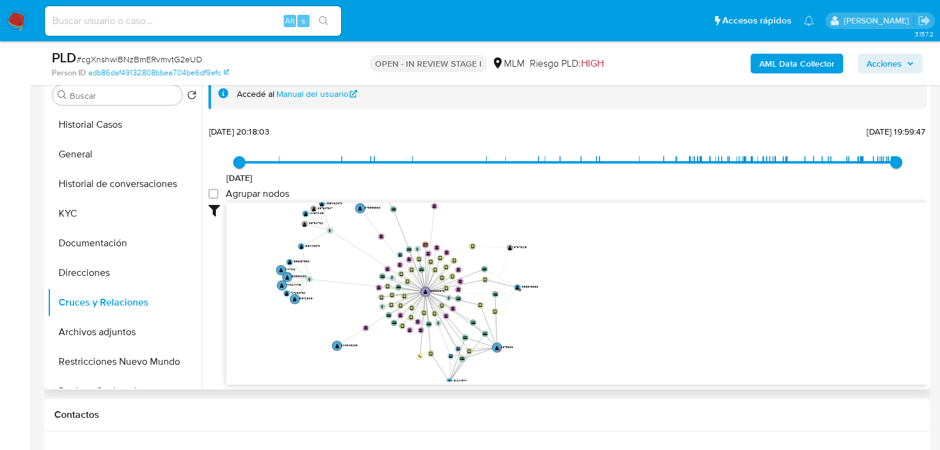
drag, startPoint x: 691, startPoint y: 297, endPoint x: 588, endPoint y: 323, distance: 106.4
click at [590, 323] on icon "device-66de066679877886e9b08610  user-1165990975  1165990975 device-6740a63b3…" at bounding box center [576, 291] width 701 height 179
click at [336, 344] on text "" at bounding box center [338, 343] width 4 height 5
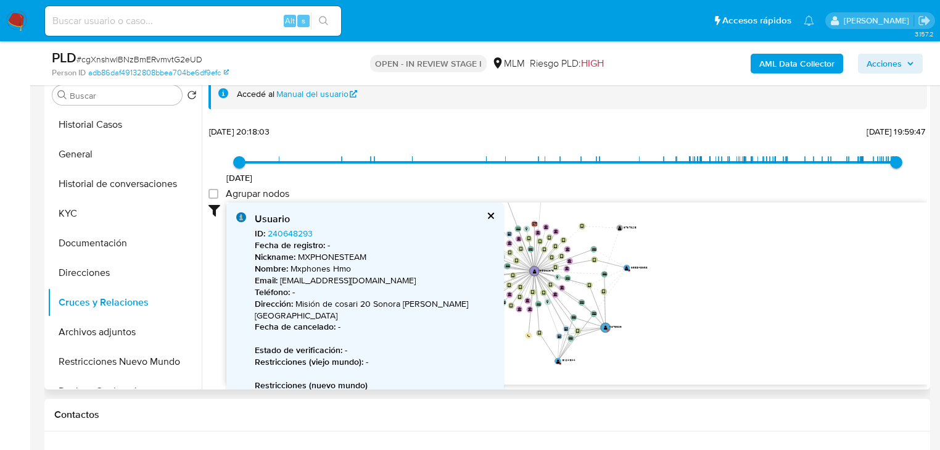
drag, startPoint x: 611, startPoint y: 326, endPoint x: 741, endPoint y: 265, distance: 143.2
click at [870, 257] on icon "device-66de066679877886e9b08610  user-1165990975  1165990975 device-6740a63b3…" at bounding box center [576, 291] width 701 height 179
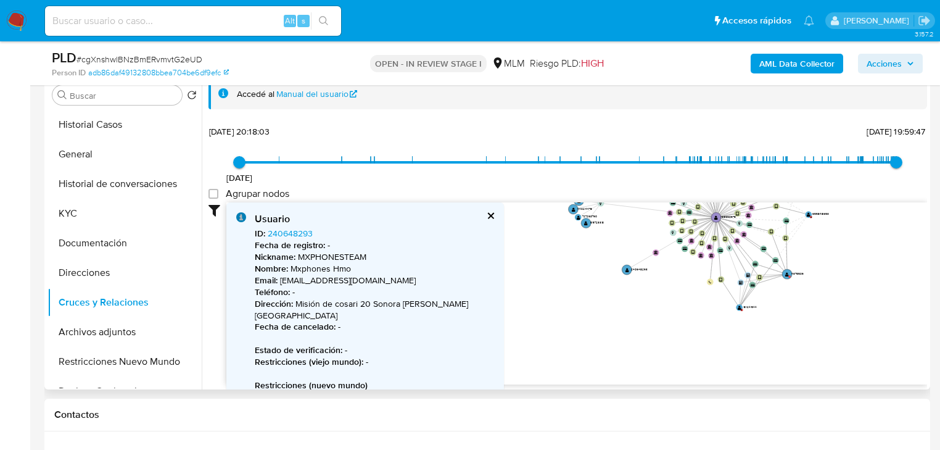
click at [619, 266] on icon "device-66de066679877886e9b08610  user-1165990975  1165990975 device-6740a63b3…" at bounding box center [576, 291] width 701 height 179
click at [620, 266] on icon "device-66de066679877886e9b08610  user-1165990975  1165990975 device-6740a63b3…" at bounding box center [576, 291] width 701 height 179
click at [622, 269] on circle at bounding box center [626, 268] width 11 height 11
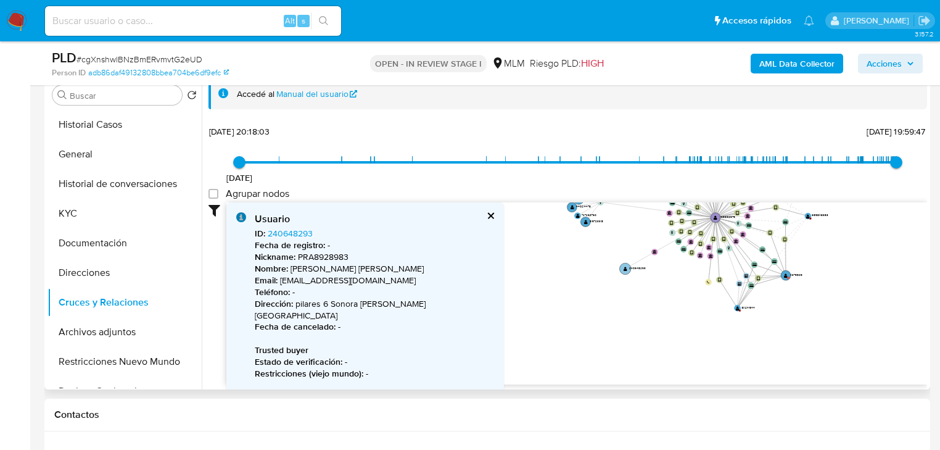
click at [622, 268] on circle at bounding box center [624, 268] width 11 height 11
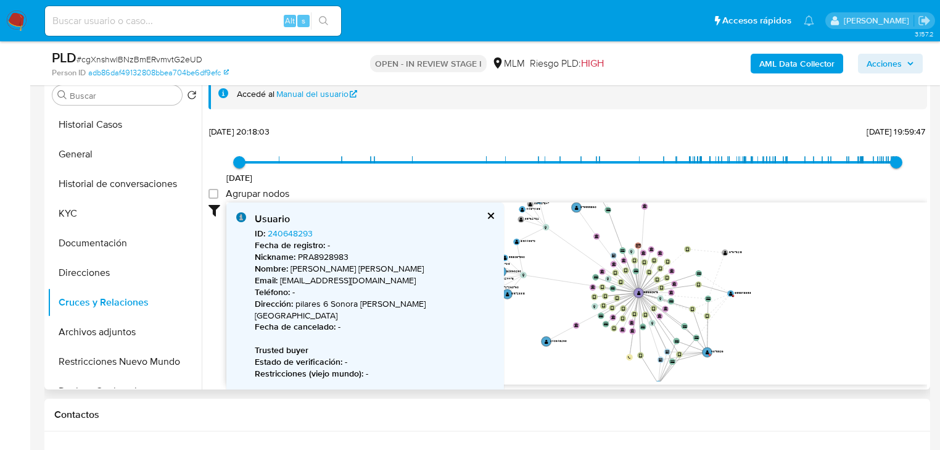
drag, startPoint x: 634, startPoint y: 259, endPoint x: 543, endPoint y: 353, distance: 130.8
click at [543, 353] on icon "device-66de066679877886e9b08610  user-1165990975  1165990975 device-6740a63b3…" at bounding box center [576, 291] width 701 height 179
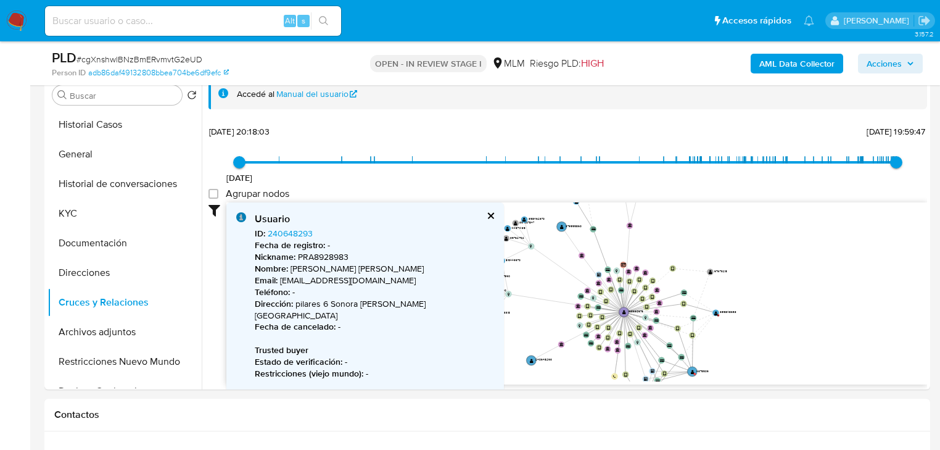
click at [80, 23] on input at bounding box center [193, 21] width 296 height 16
paste input "4375509"
click at [53, 25] on input "4375509" at bounding box center [193, 21] width 296 height 16
drag, startPoint x: 119, startPoint y: 22, endPoint x: 176, endPoint y: 23, distance: 56.7
click at [120, 22] on input "4375509" at bounding box center [193, 21] width 296 height 16
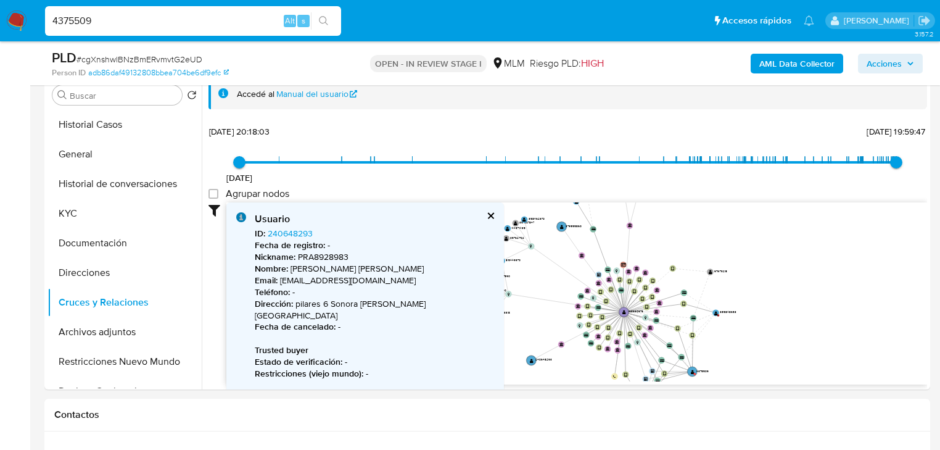
type input "4375509"
click at [319, 20] on icon "search-icon" at bounding box center [323, 20] width 9 height 9
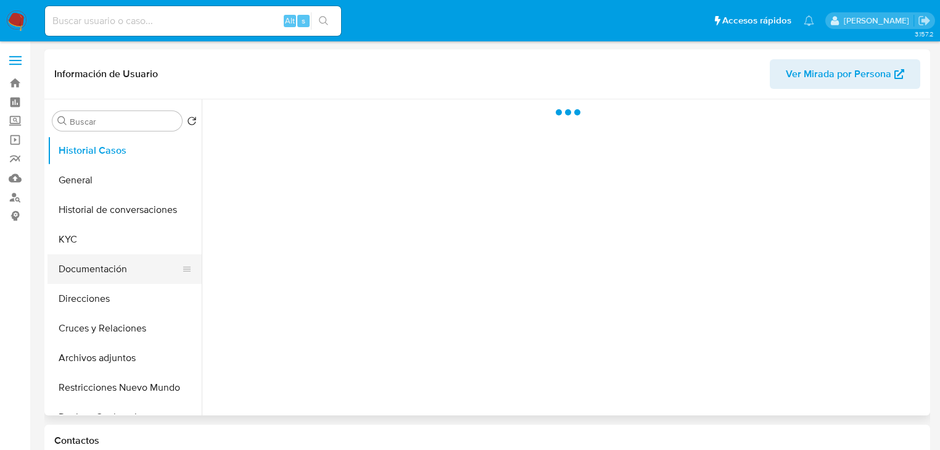
click at [95, 268] on button "Documentación" at bounding box center [119, 269] width 144 height 30
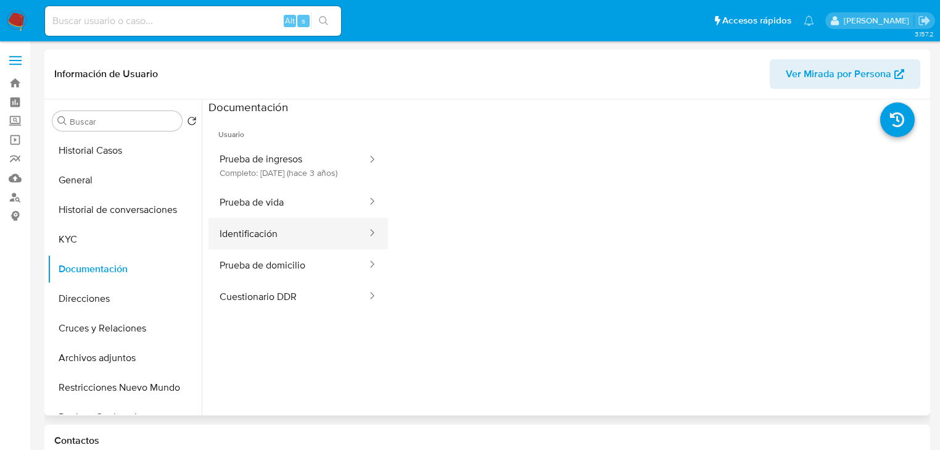
select select "10"
click at [270, 239] on button "Identificación" at bounding box center [288, 233] width 160 height 31
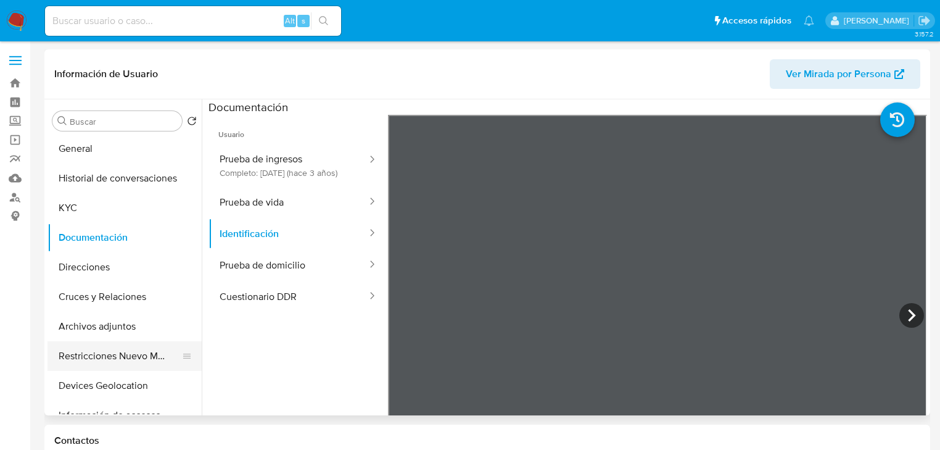
scroll to position [49, 0]
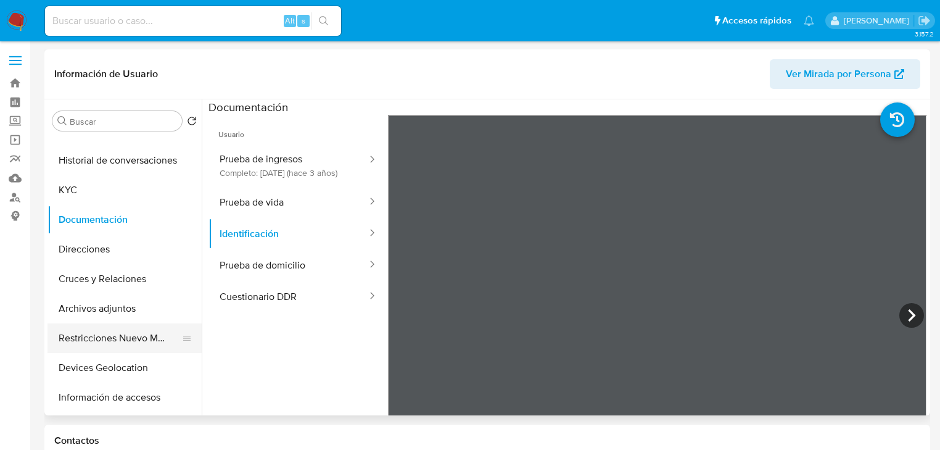
click at [118, 337] on button "Restricciones Nuevo Mundo" at bounding box center [119, 338] width 144 height 30
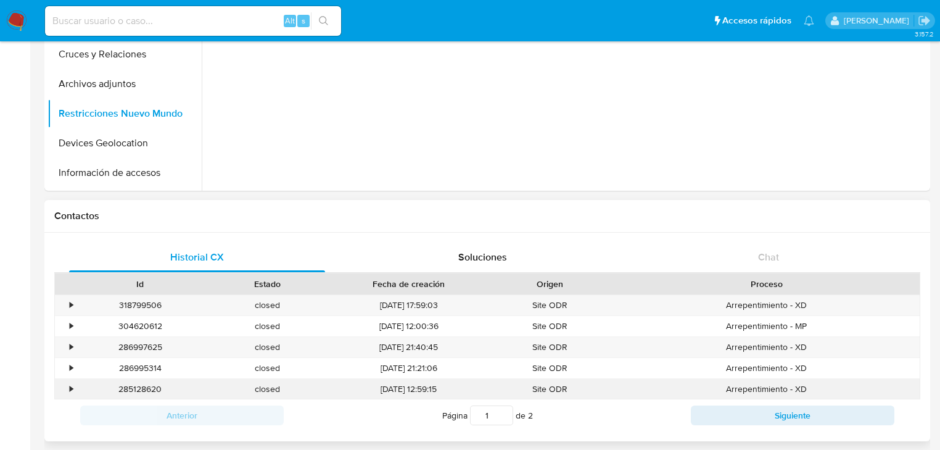
scroll to position [296, 0]
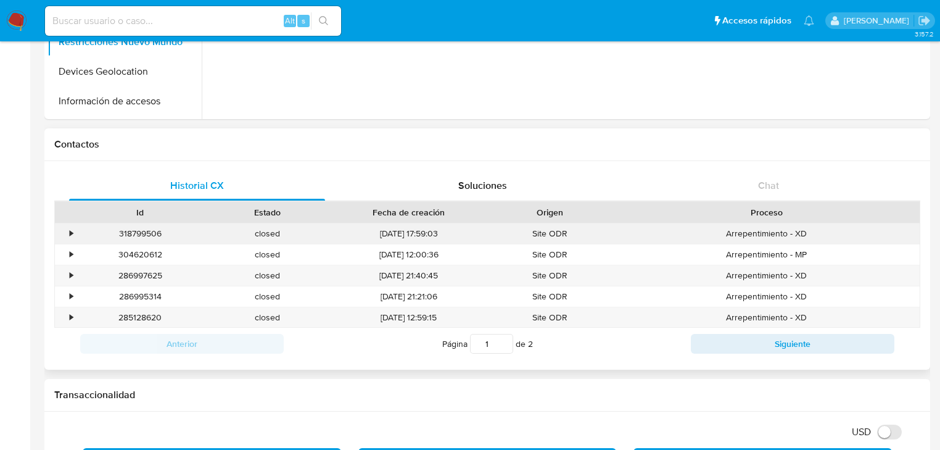
click at [70, 235] on div "•" at bounding box center [66, 233] width 22 height 20
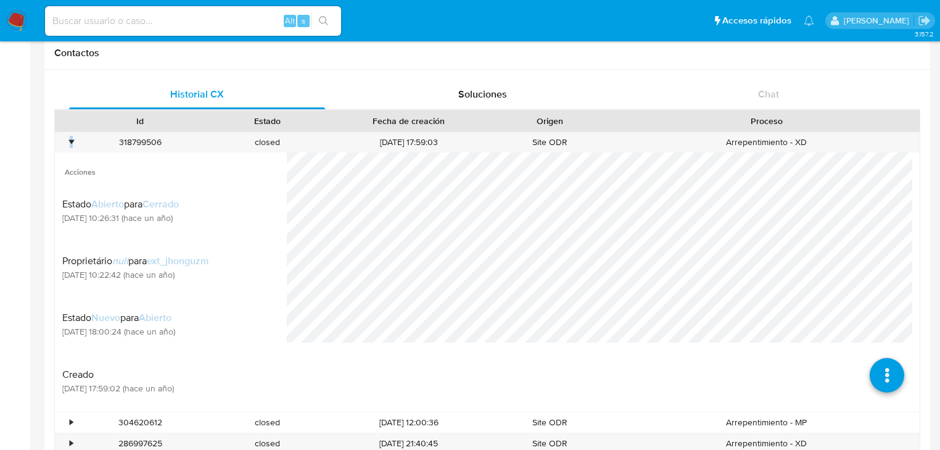
scroll to position [395, 0]
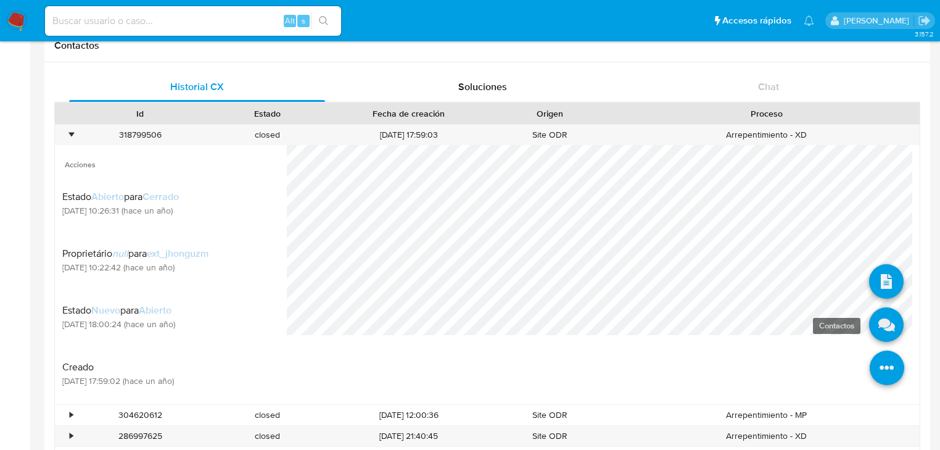
click at [876, 330] on icon at bounding box center [886, 324] width 35 height 35
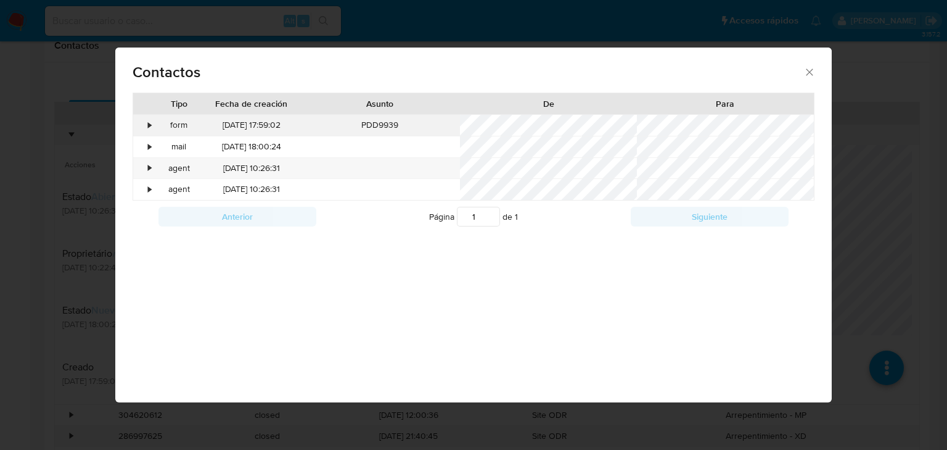
click at [148, 123] on div "•" at bounding box center [149, 125] width 3 height 12
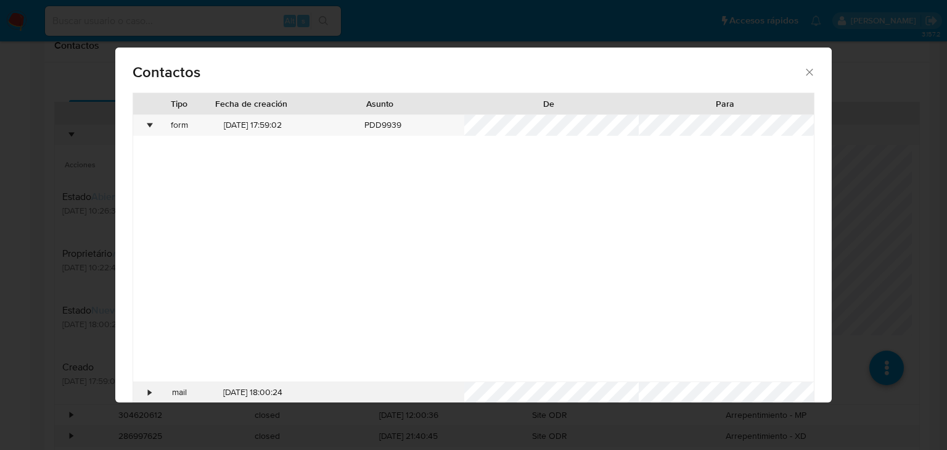
drag, startPoint x: 147, startPoint y: 123, endPoint x: 150, endPoint y: 149, distance: 26.1
click at [148, 124] on div "•" at bounding box center [149, 125] width 3 height 12
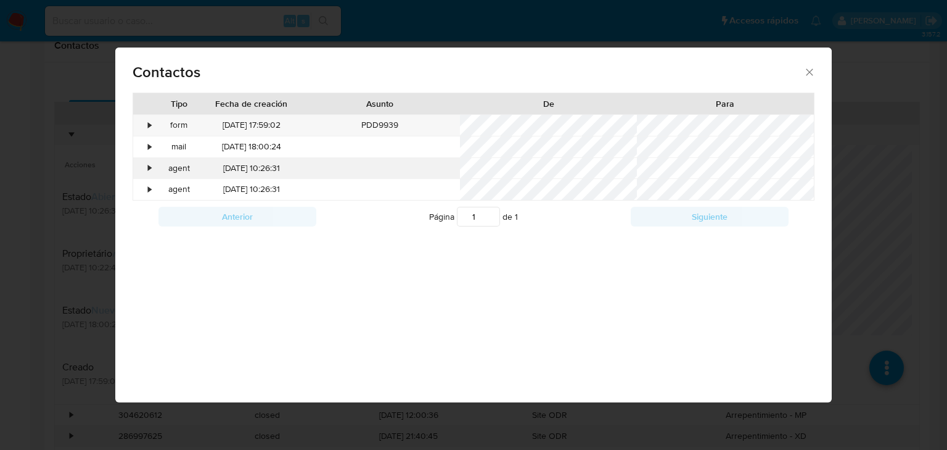
click at [145, 178] on div "•" at bounding box center [144, 168] width 22 height 21
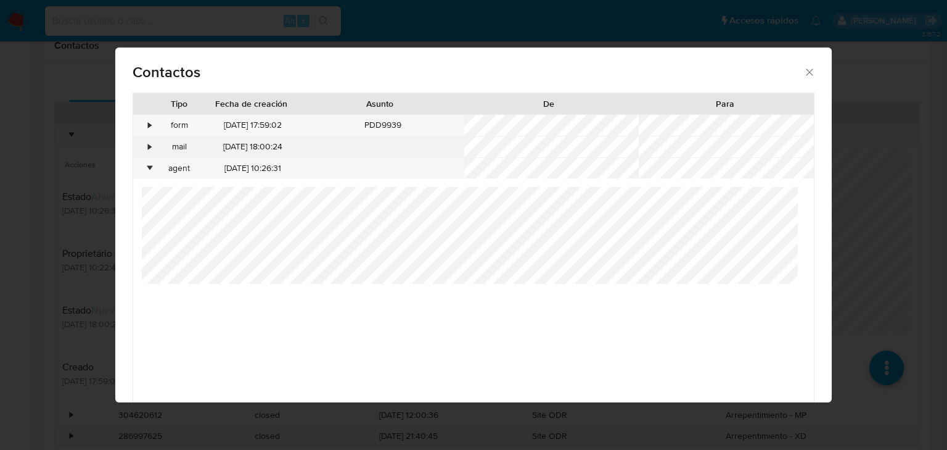
click at [143, 150] on div "•" at bounding box center [144, 146] width 22 height 21
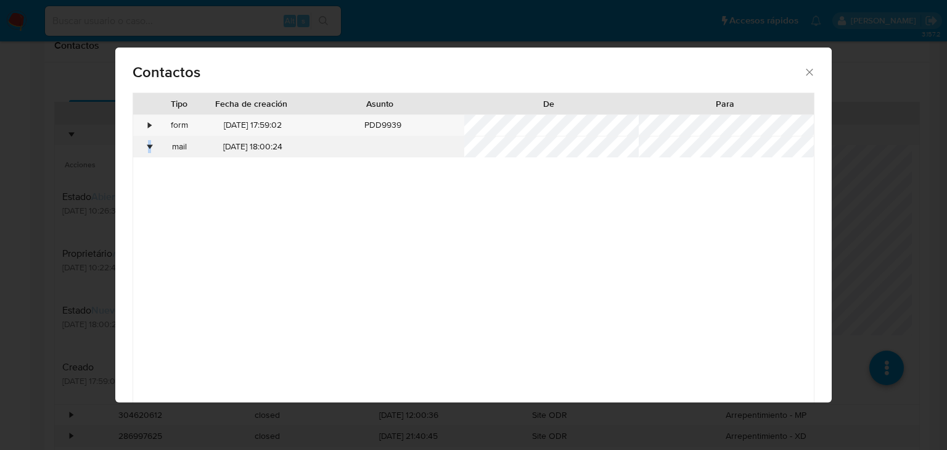
click at [146, 150] on div "•" at bounding box center [144, 146] width 22 height 21
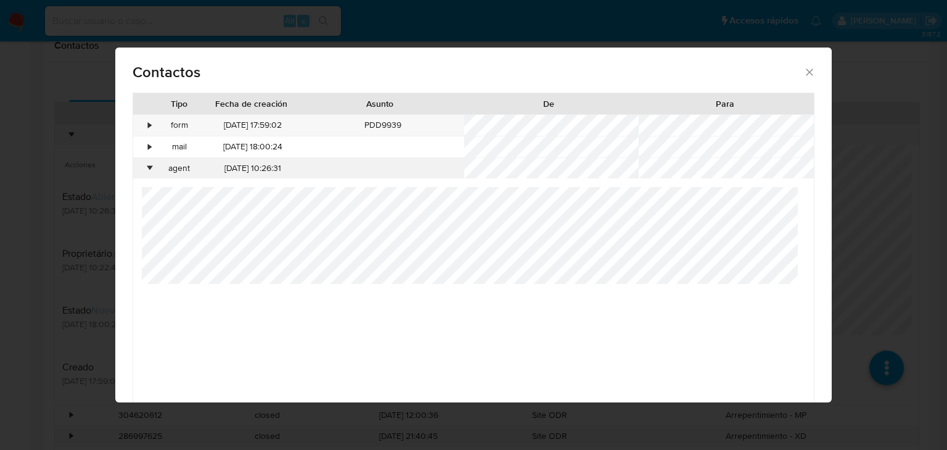
click at [150, 168] on div "•" at bounding box center [149, 168] width 3 height 12
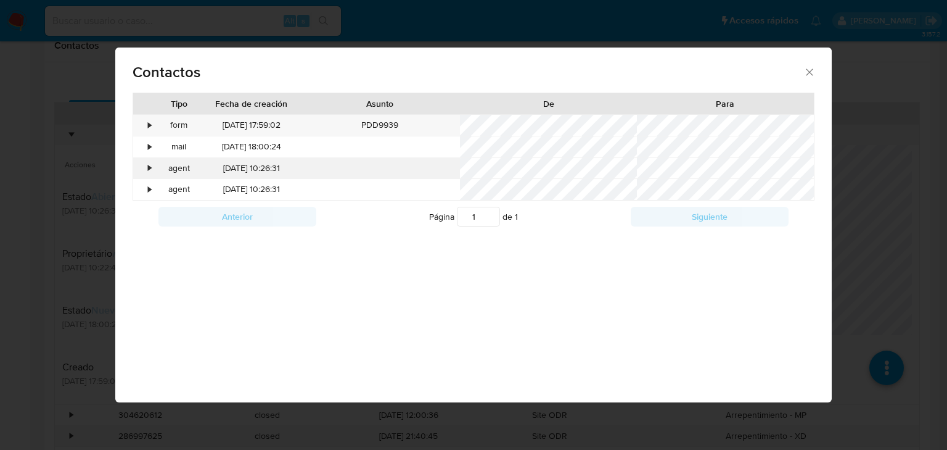
click at [144, 173] on div "•" at bounding box center [144, 168] width 22 height 21
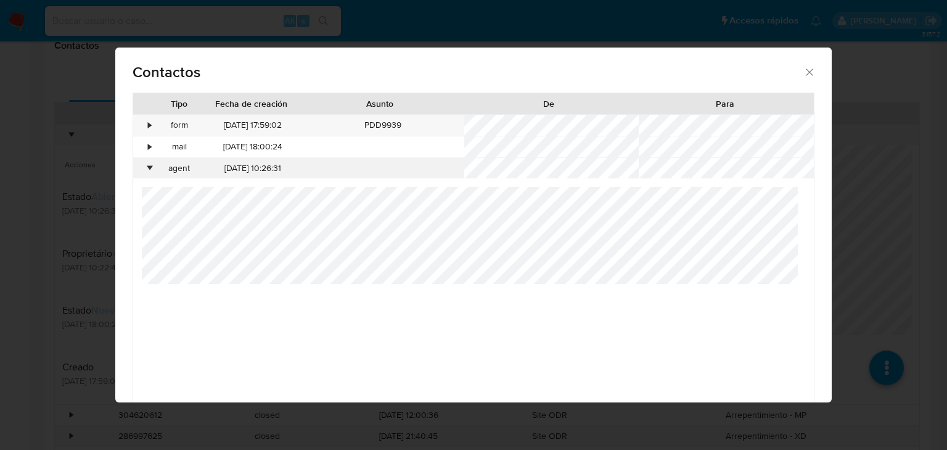
click at [149, 172] on div "•" at bounding box center [149, 168] width 3 height 12
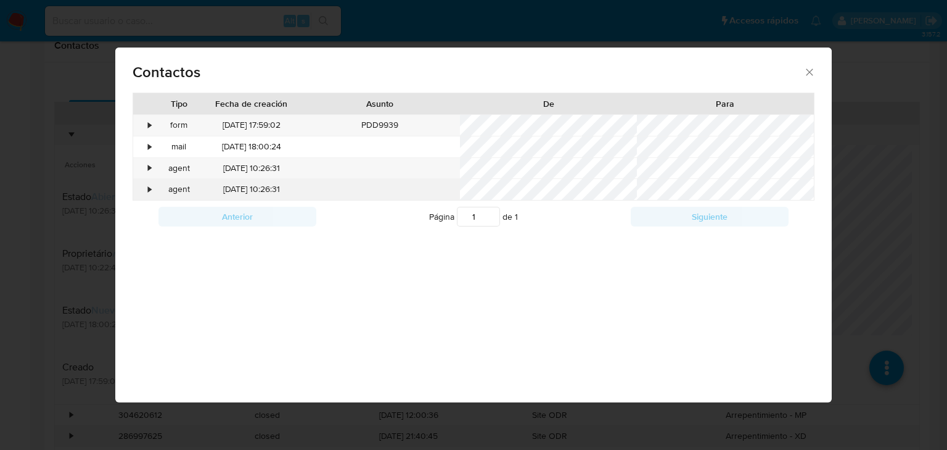
click at [146, 187] on div "•" at bounding box center [144, 189] width 22 height 21
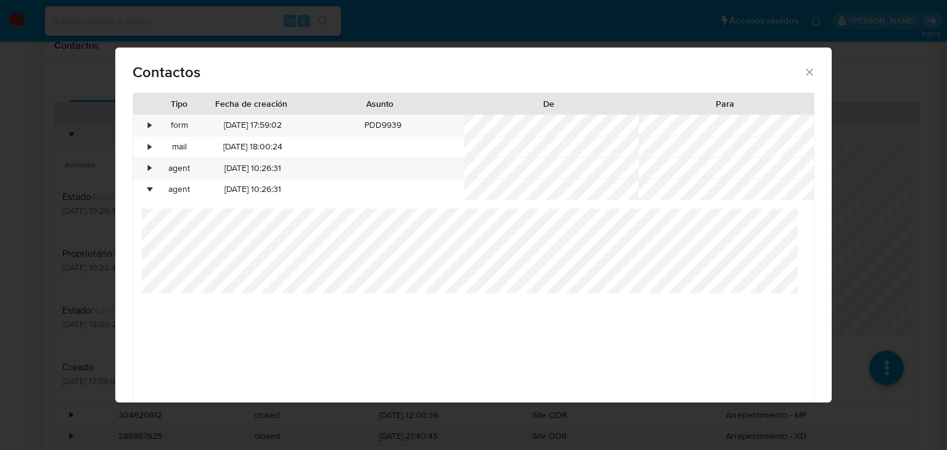
click at [901, 242] on div "Contactos Tipo Fecha de creación Asunto De Para • form 24/05/2024 17:59:02 PDD9…" at bounding box center [473, 225] width 947 height 450
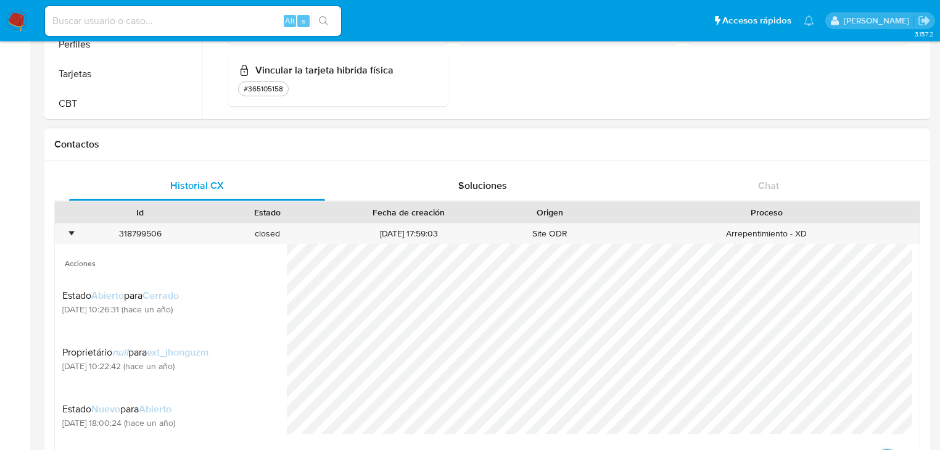
scroll to position [592, 0]
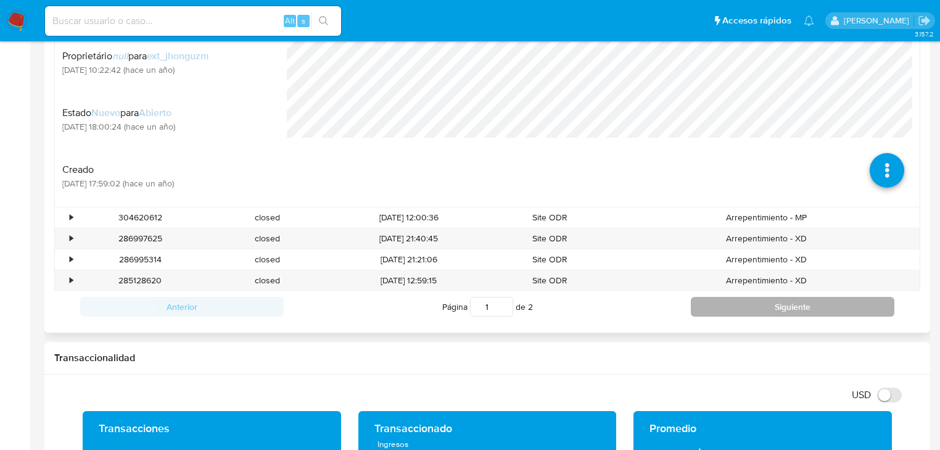
click at [749, 306] on button "Siguiente" at bounding box center [793, 307] width 204 height 20
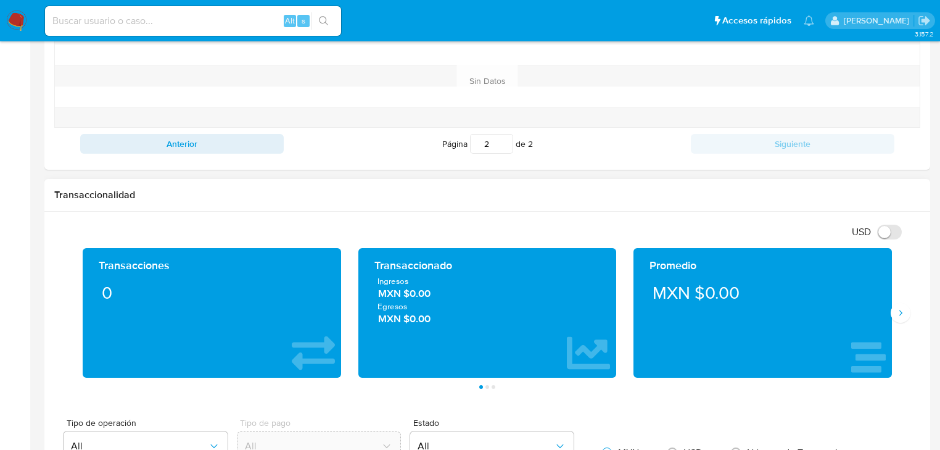
scroll to position [345, 0]
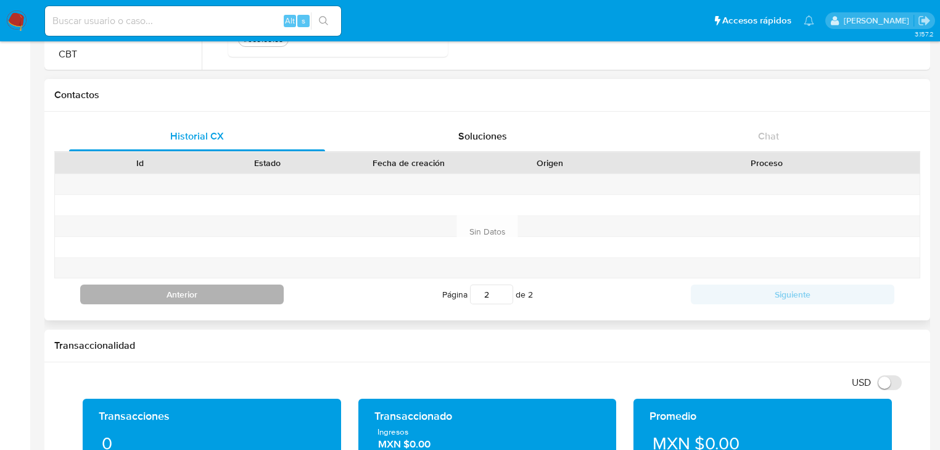
click at [196, 290] on button "Anterior" at bounding box center [182, 294] width 204 height 20
type input "1"
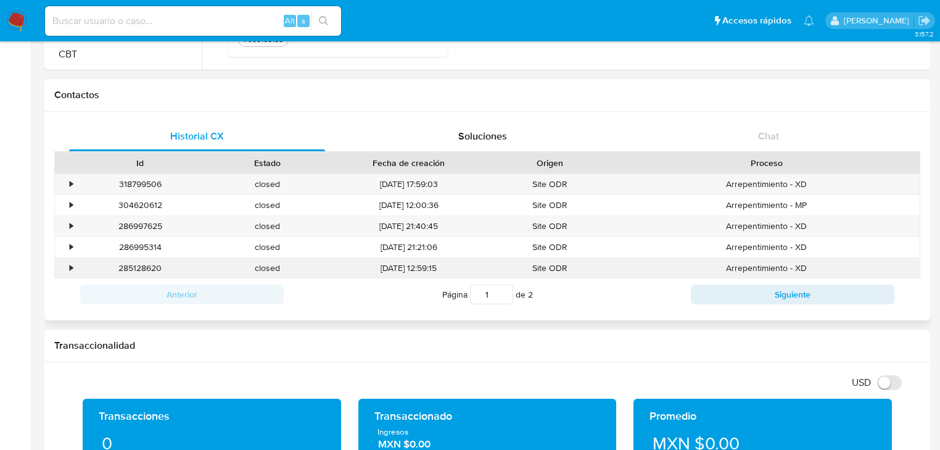
click at [69, 274] on div "•" at bounding box center [66, 268] width 22 height 20
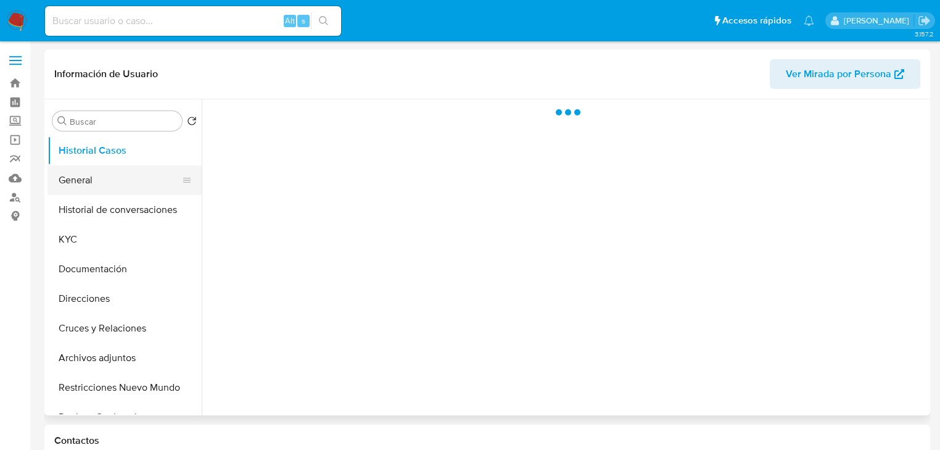
click at [119, 178] on button "General" at bounding box center [119, 180] width 144 height 30
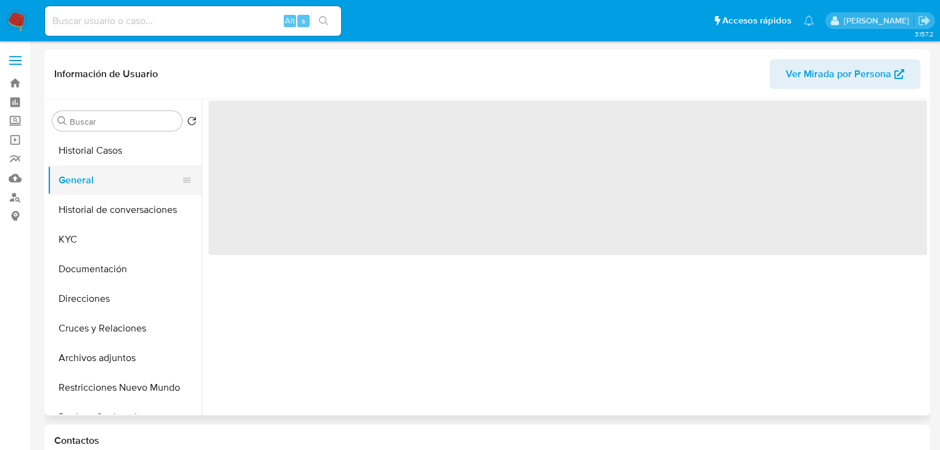
select select "10"
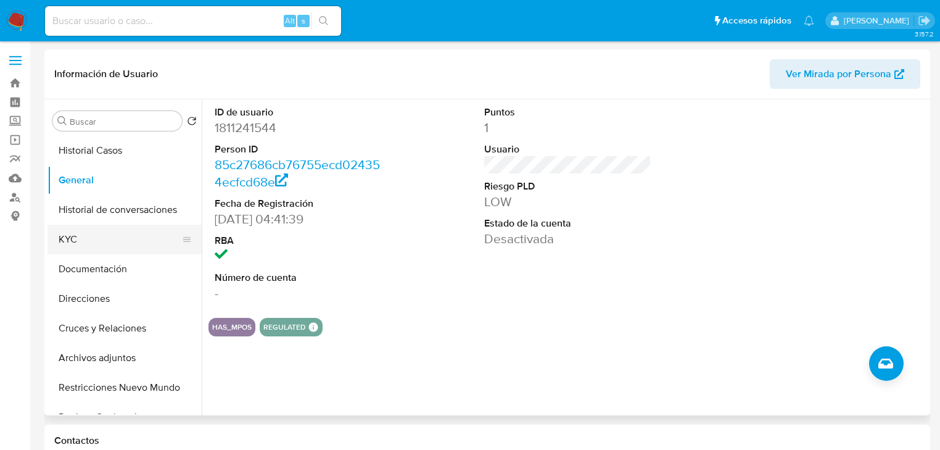
click at [76, 237] on button "KYC" at bounding box center [119, 239] width 144 height 30
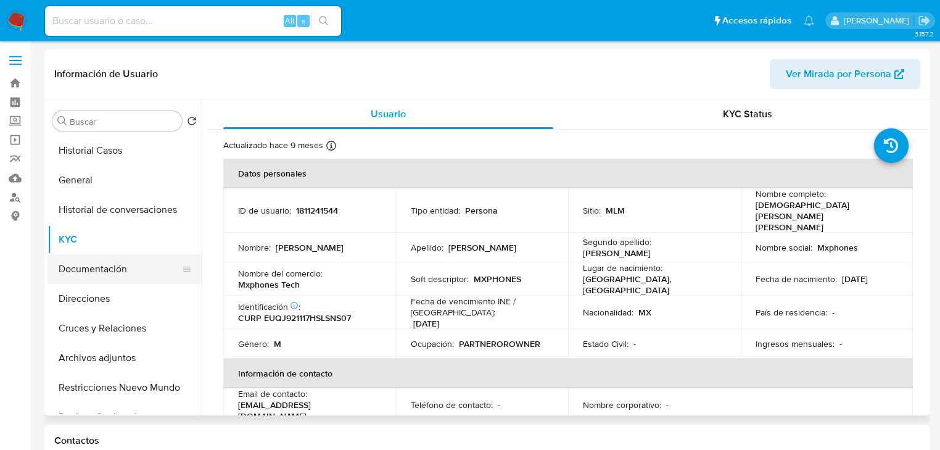
click at [97, 262] on button "Documentación" at bounding box center [119, 269] width 144 height 30
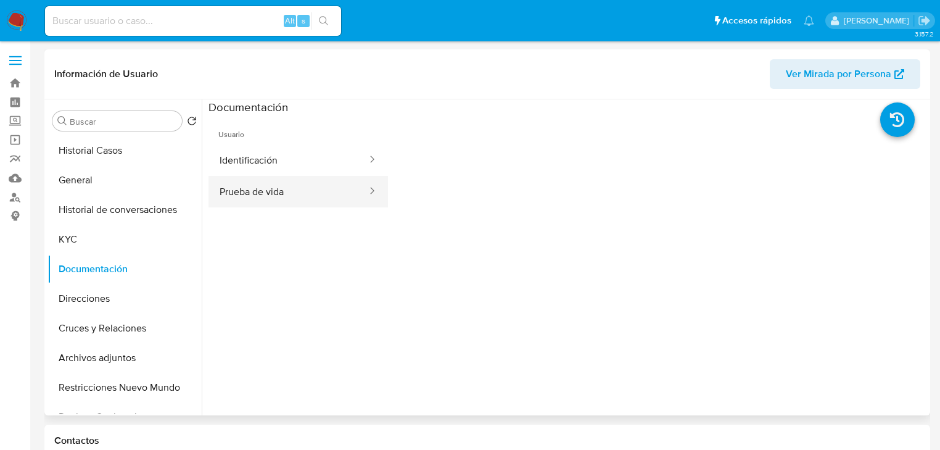
click at [268, 195] on button "Prueba de vida" at bounding box center [288, 191] width 160 height 31
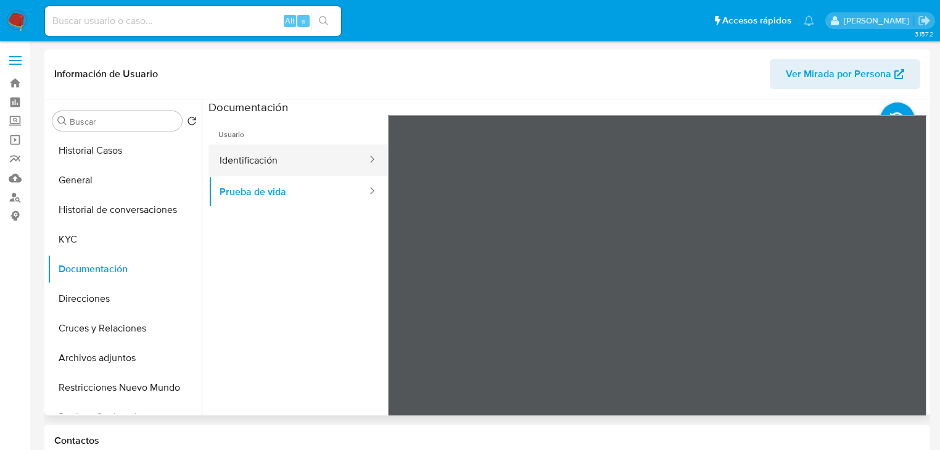
click at [282, 154] on button "Identificación" at bounding box center [288, 159] width 160 height 31
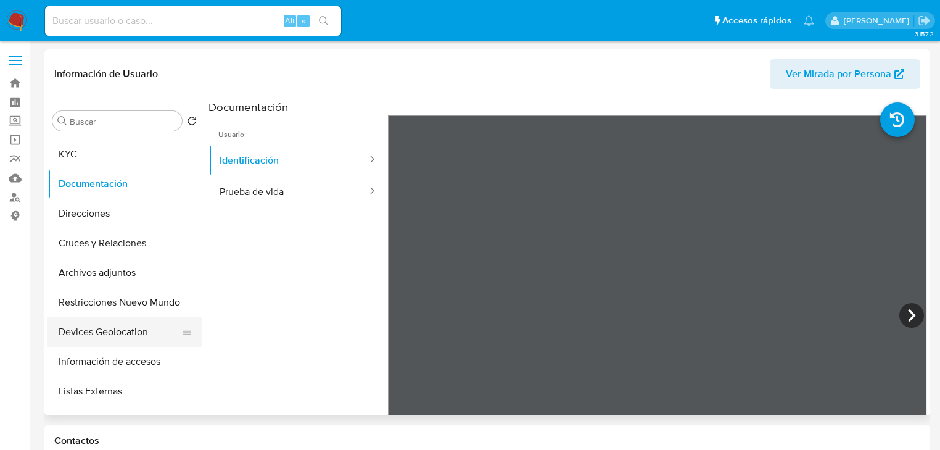
scroll to position [99, 0]
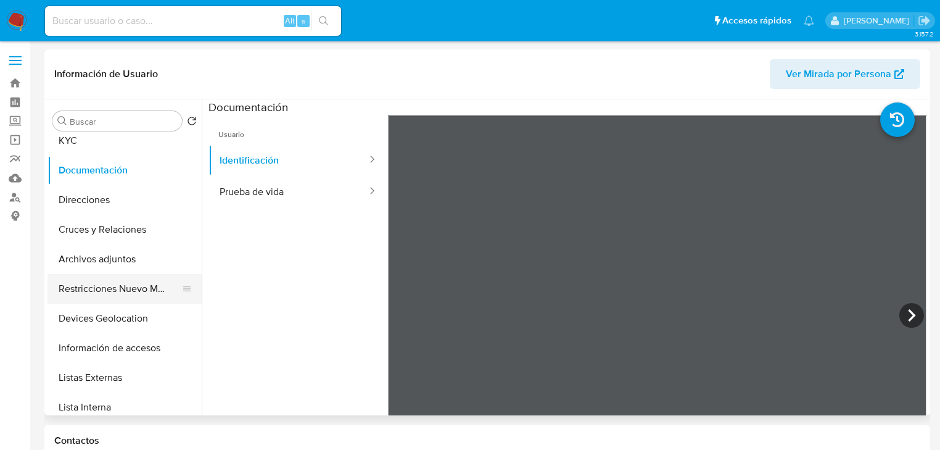
click at [144, 292] on button "Restricciones Nuevo Mundo" at bounding box center [119, 289] width 144 height 30
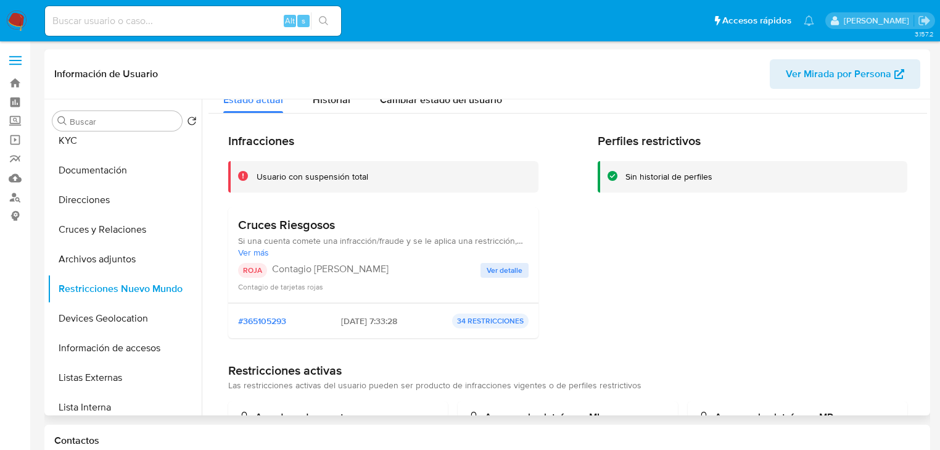
scroll to position [49, 0]
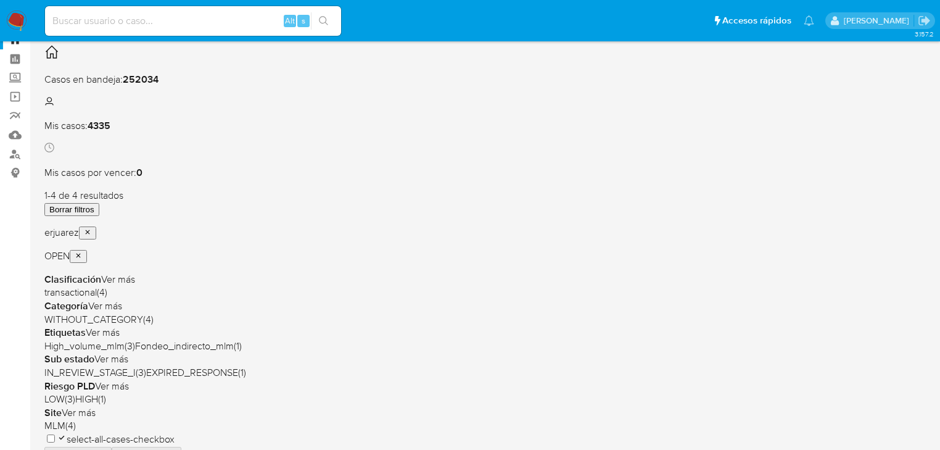
scroll to position [99, 0]
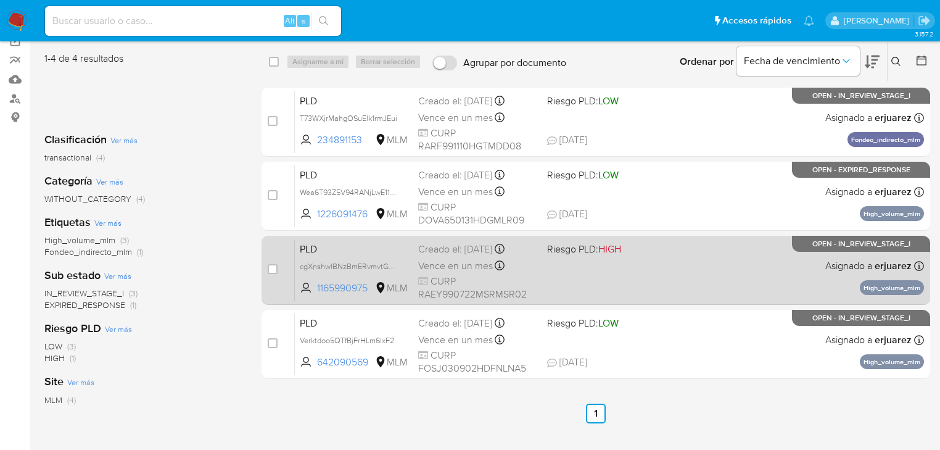
click at [487, 279] on span "CURP RAEY990722MSRMSR02" at bounding box center [477, 287] width 119 height 27
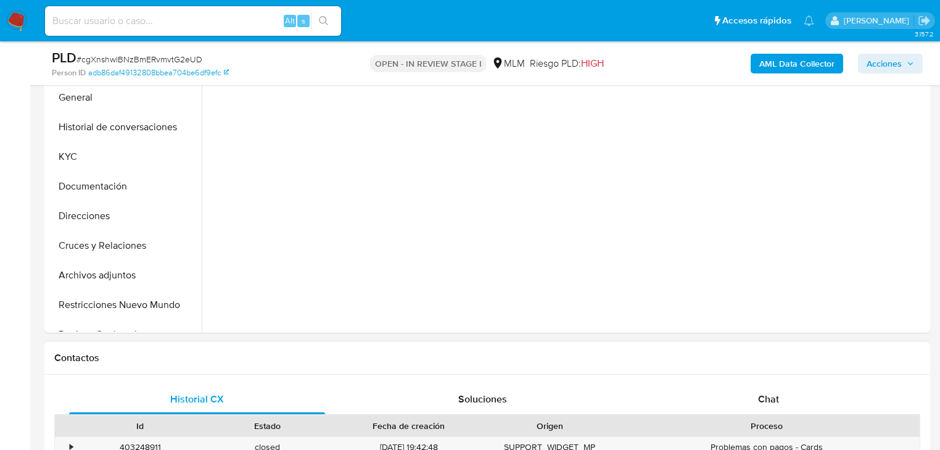
scroll to position [493, 0]
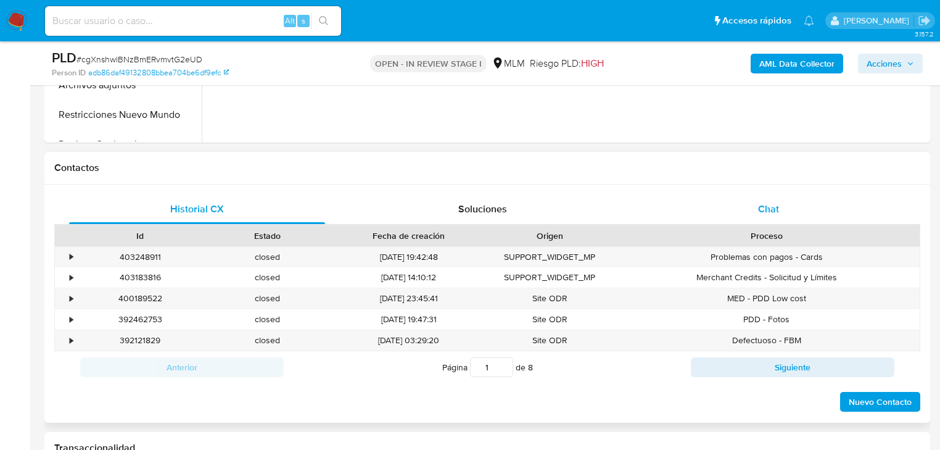
drag, startPoint x: 770, startPoint y: 210, endPoint x: 767, endPoint y: 202, distance: 9.0
click at [770, 210] on span "Chat" at bounding box center [768, 209] width 21 height 14
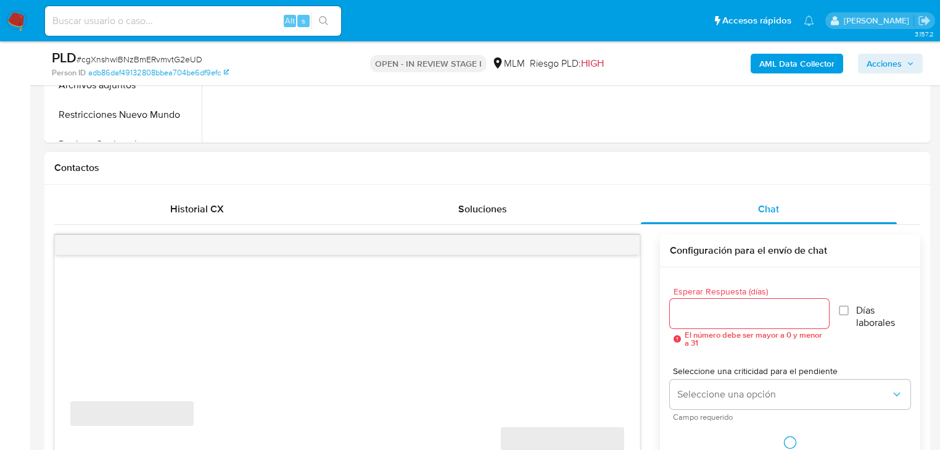
select select "10"
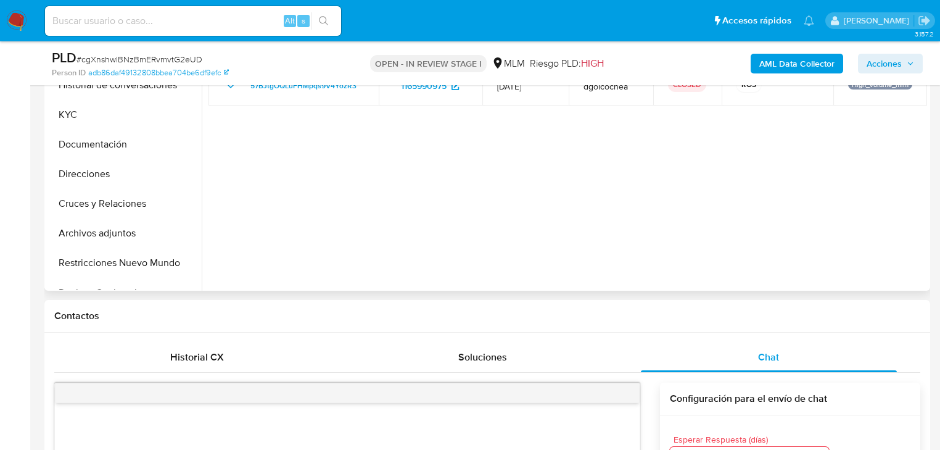
drag, startPoint x: 81, startPoint y: 112, endPoint x: 203, endPoint y: 111, distance: 122.1
click at [81, 111] on button "KYC" at bounding box center [124, 115] width 154 height 30
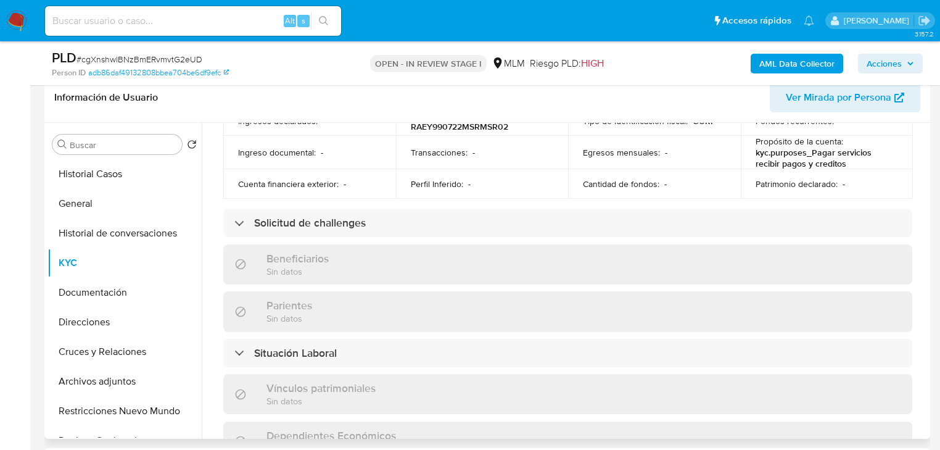
scroll to position [543, 0]
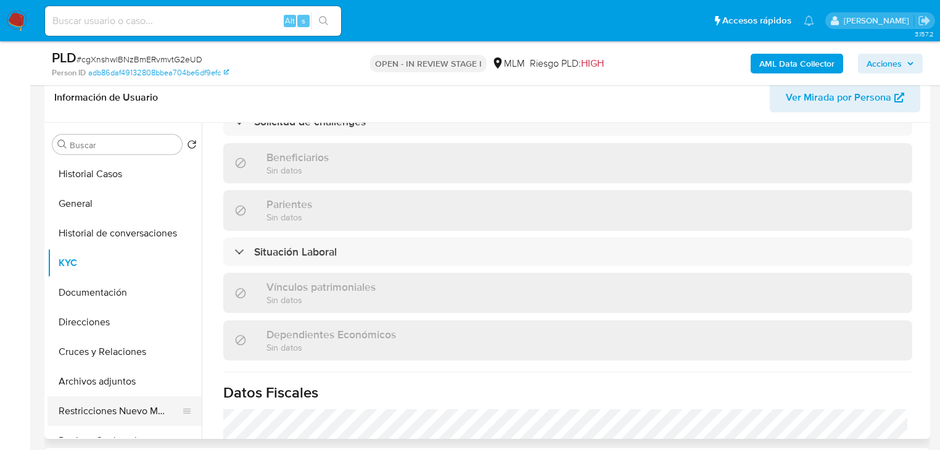
drag, startPoint x: 152, startPoint y: 429, endPoint x: 162, endPoint y: 419, distance: 13.5
click at [152, 427] on button "Devices Geolocation" at bounding box center [124, 441] width 154 height 30
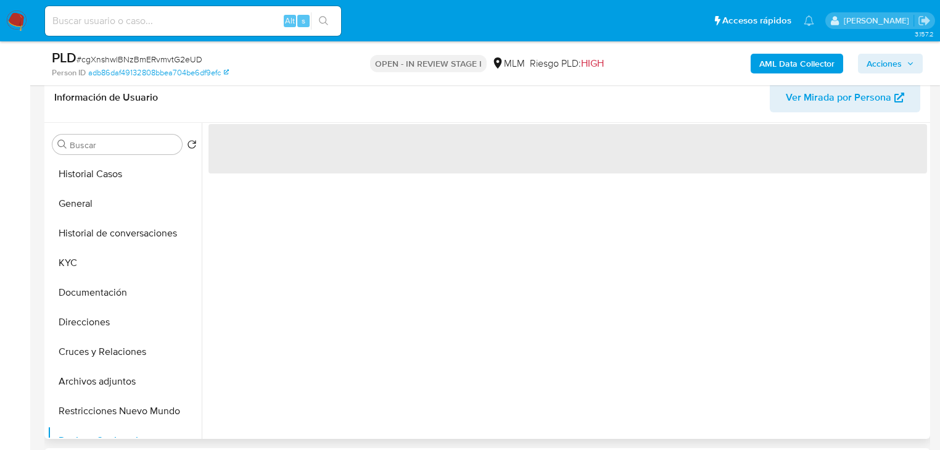
scroll to position [0, 0]
drag, startPoint x: 82, startPoint y: 259, endPoint x: 96, endPoint y: 260, distance: 14.2
click at [83, 259] on button "KYC" at bounding box center [119, 263] width 144 height 30
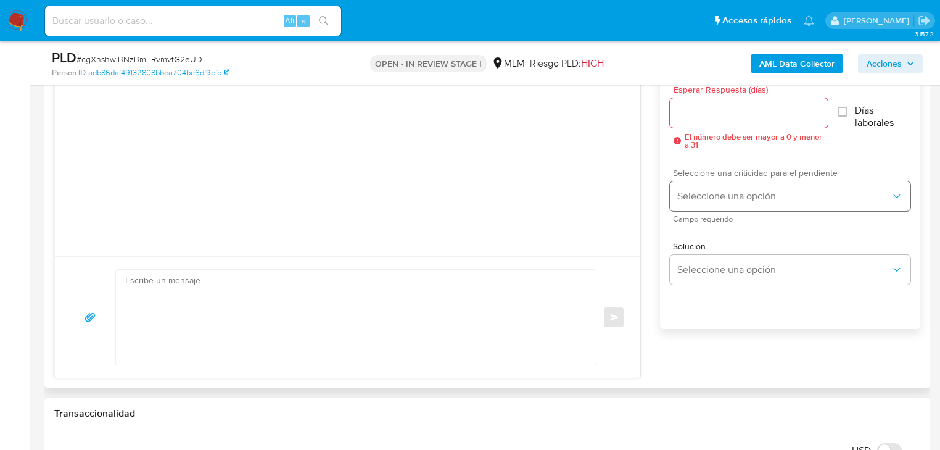
scroll to position [691, 0]
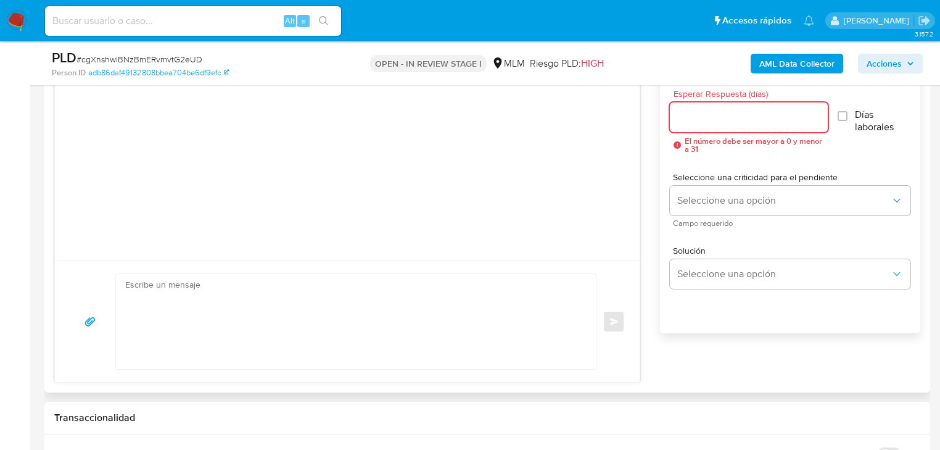
click at [710, 116] on input "Esperar Respuesta (días)" at bounding box center [749, 117] width 158 height 16
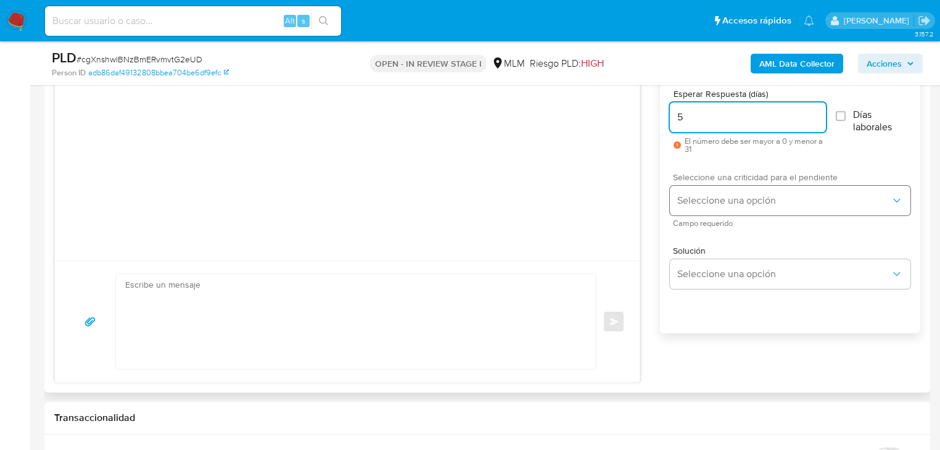
type input "5"
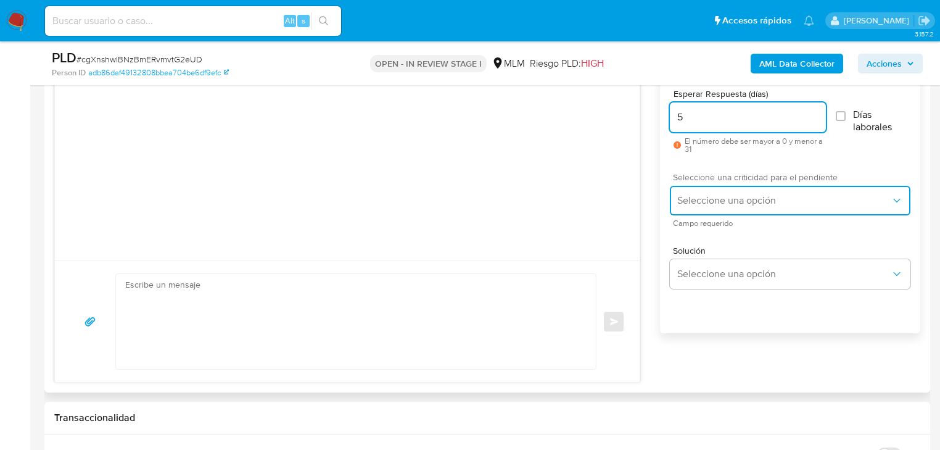
click at [681, 200] on span "Seleccione una opción" at bounding box center [783, 200] width 213 height 12
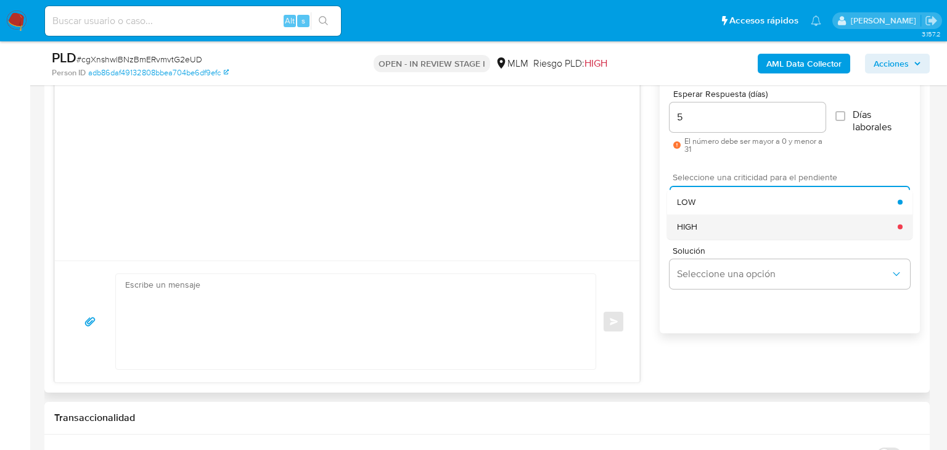
click at [695, 222] on span "HIGH" at bounding box center [687, 226] width 20 height 11
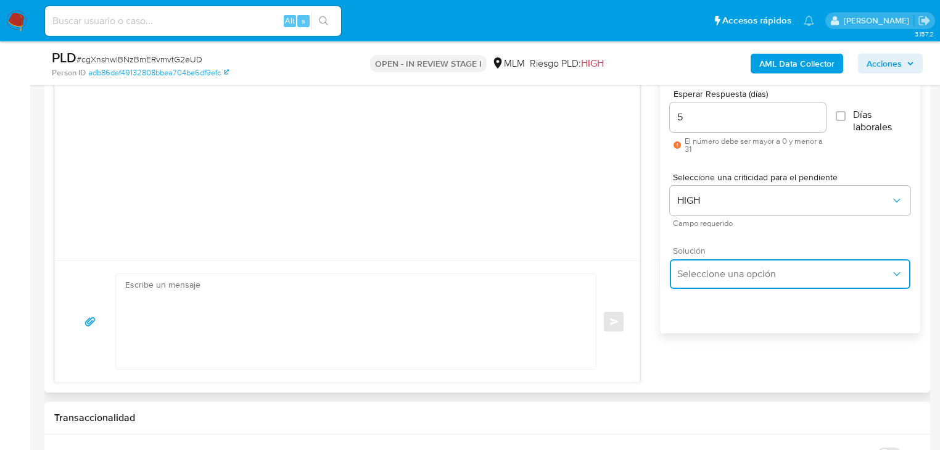
drag, startPoint x: 733, startPoint y: 278, endPoint x: 801, endPoint y: 266, distance: 69.5
click at [736, 278] on span "Seleccione una opción" at bounding box center [783, 274] width 213 height 12
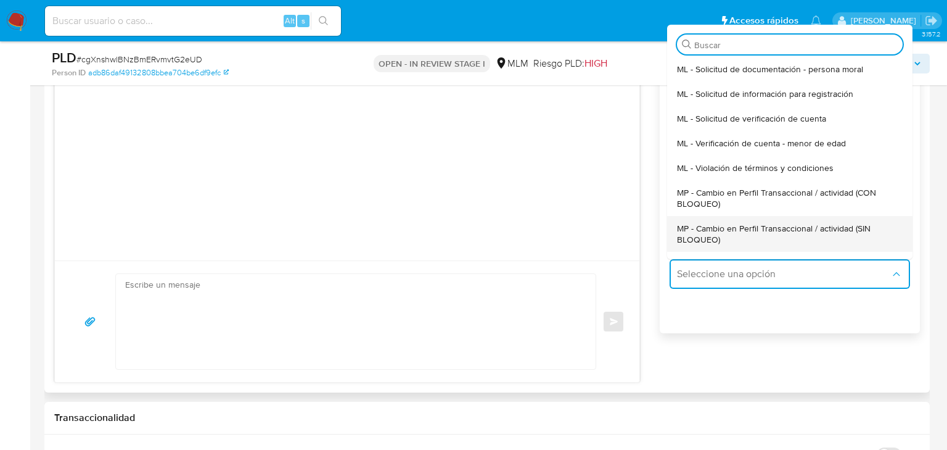
click at [814, 225] on span "MP - Cambio en Perfil Transaccional / actividad (SIN BLOQUEO)" at bounding box center [790, 234] width 226 height 22
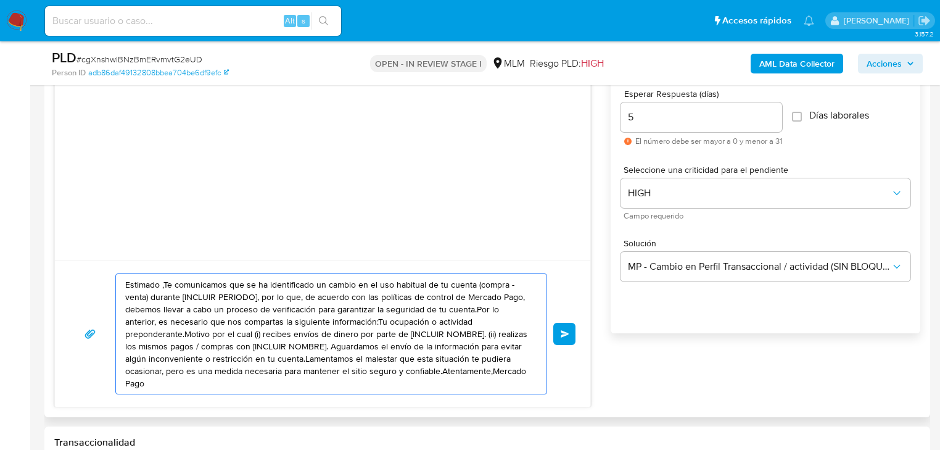
drag, startPoint x: 484, startPoint y: 375, endPoint x: 66, endPoint y: 283, distance: 427.5
click at [66, 283] on div "Estimado ,Te comunicamos que se ha identificado un cambio en el uso habitual de…" at bounding box center [322, 333] width 535 height 146
paste textarea "a Yerania se ha identificado un cambio en el uso habitual de tu cuenta para gar…"
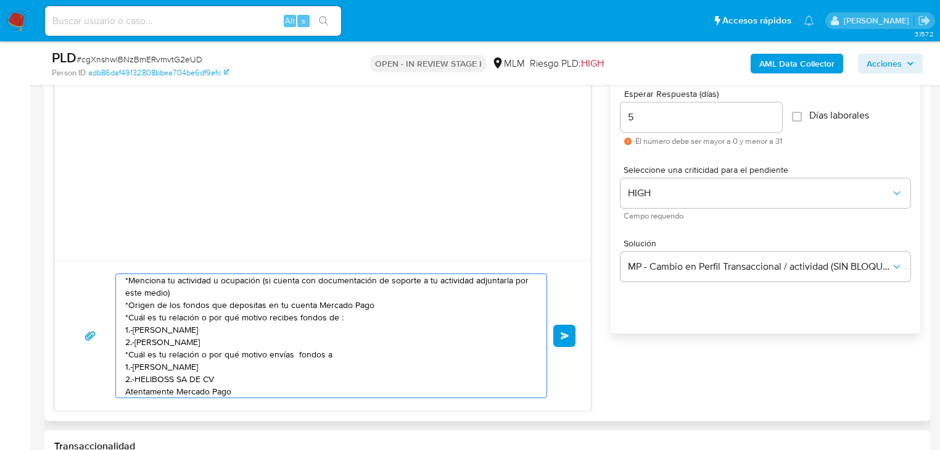
scroll to position [0, 0]
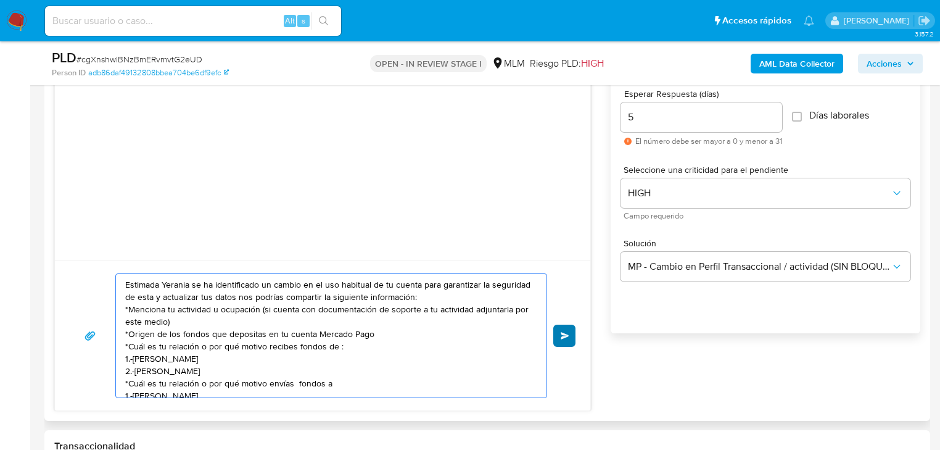
type textarea "Estimada Yerania se ha identificado un cambio en el uso habitual de tu cuenta p…"
click at [558, 335] on button "Enviar" at bounding box center [564, 335] width 22 height 22
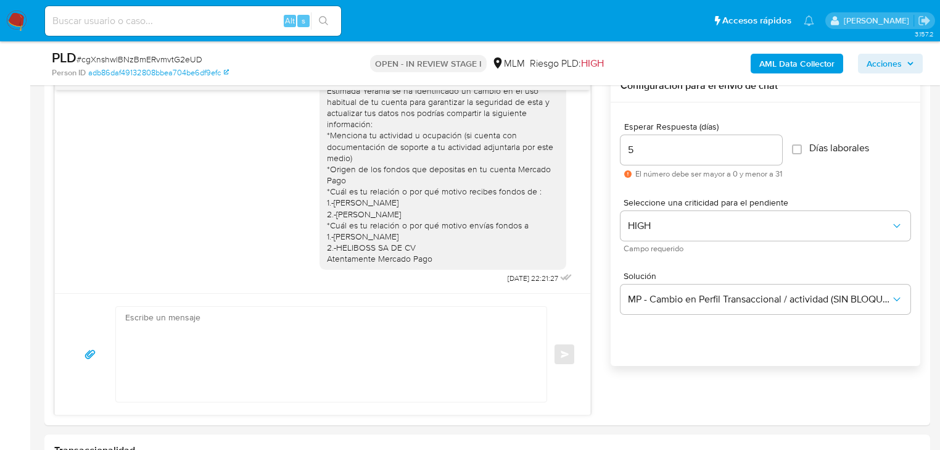
scroll to position [641, 0]
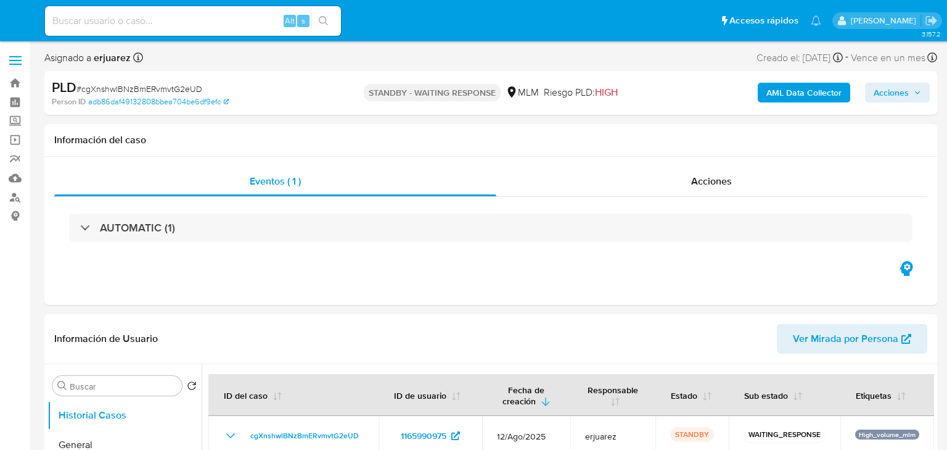
select select "10"
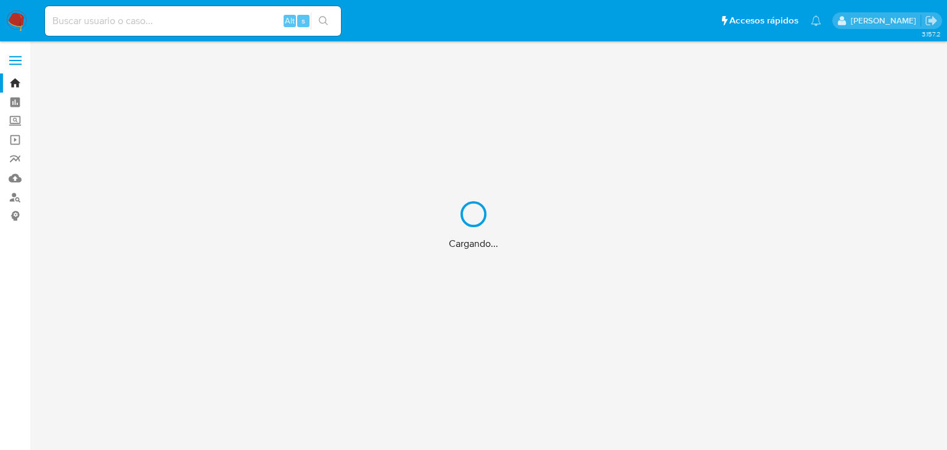
click at [106, 22] on div "Cargando..." at bounding box center [473, 225] width 947 height 450
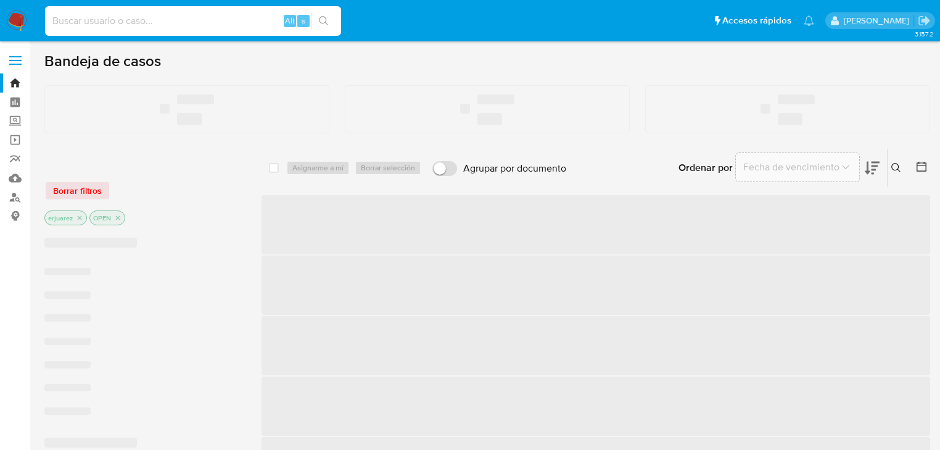
click at [106, 17] on input at bounding box center [193, 21] width 296 height 16
paste input "681056700"
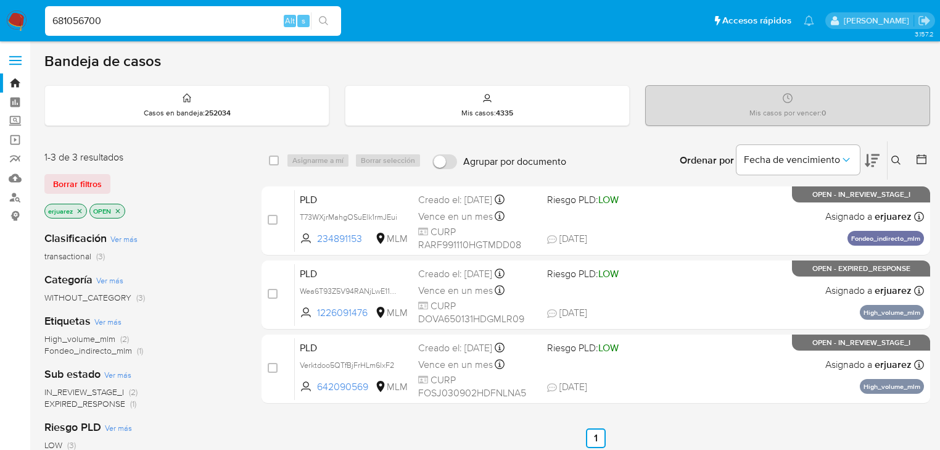
click at [54, 23] on input "681056700" at bounding box center [193, 21] width 296 height 16
type input "681056700"
click at [323, 16] on icon "search-icon" at bounding box center [323, 20] width 9 height 9
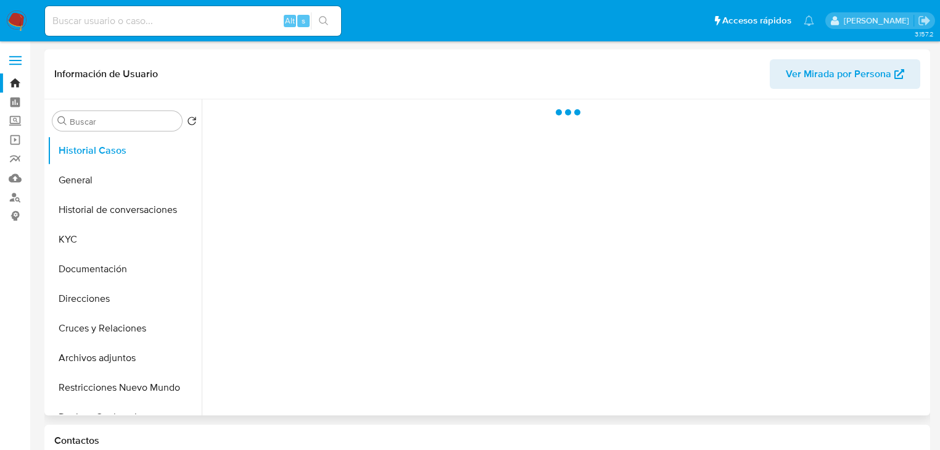
scroll to position [99, 0]
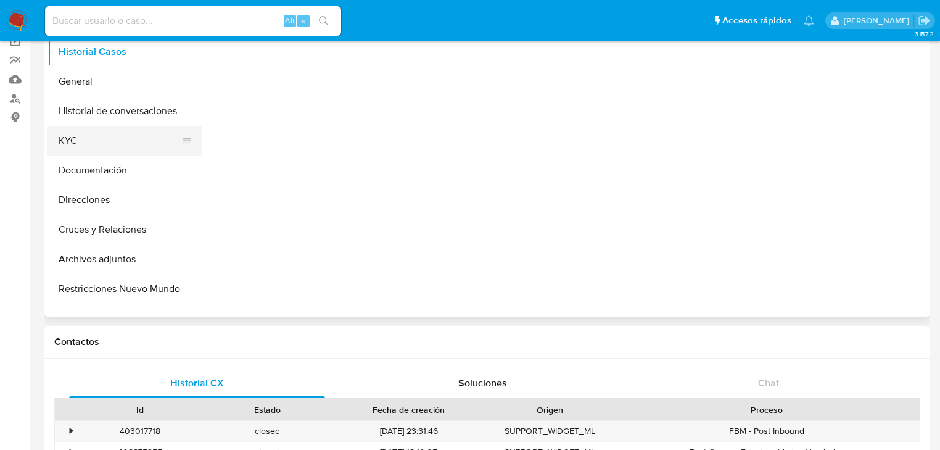
click at [102, 147] on button "KYC" at bounding box center [119, 141] width 144 height 30
select select "10"
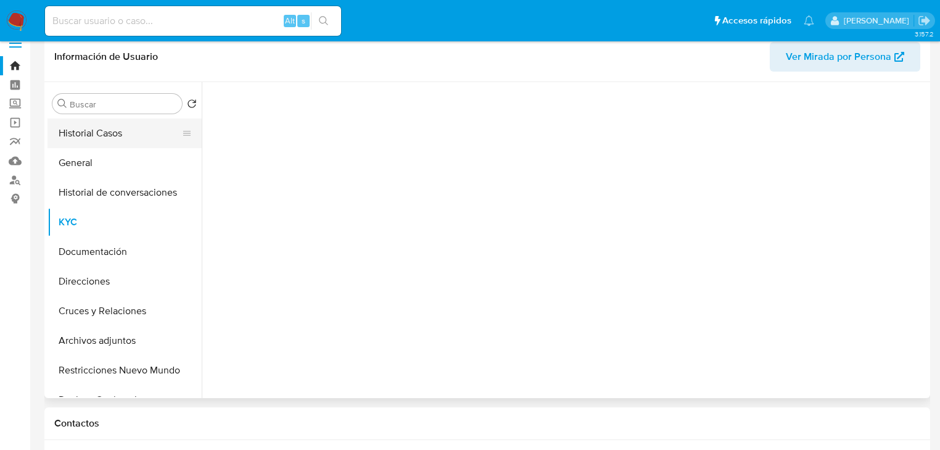
scroll to position [0, 0]
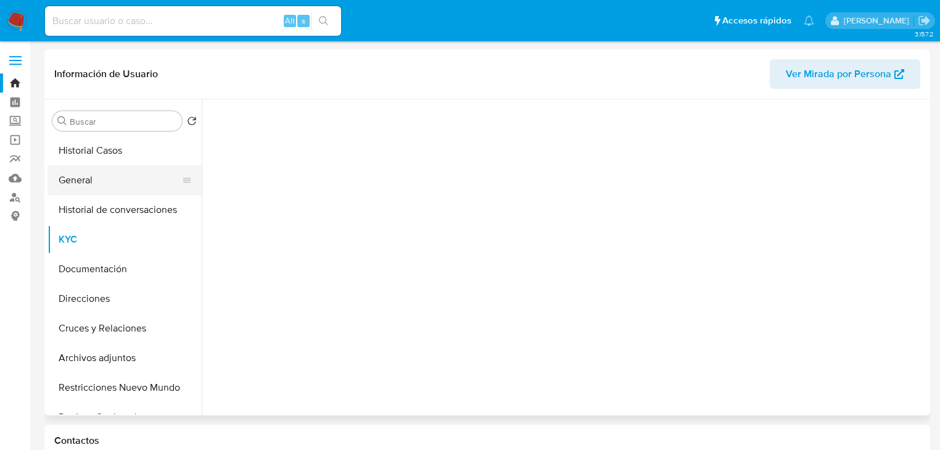
click at [78, 179] on button "General" at bounding box center [119, 180] width 144 height 30
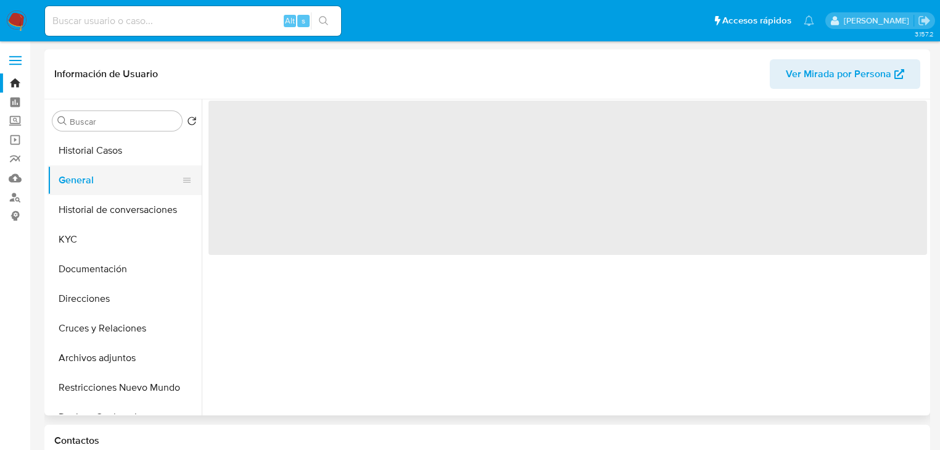
click at [80, 192] on button "General" at bounding box center [119, 180] width 144 height 30
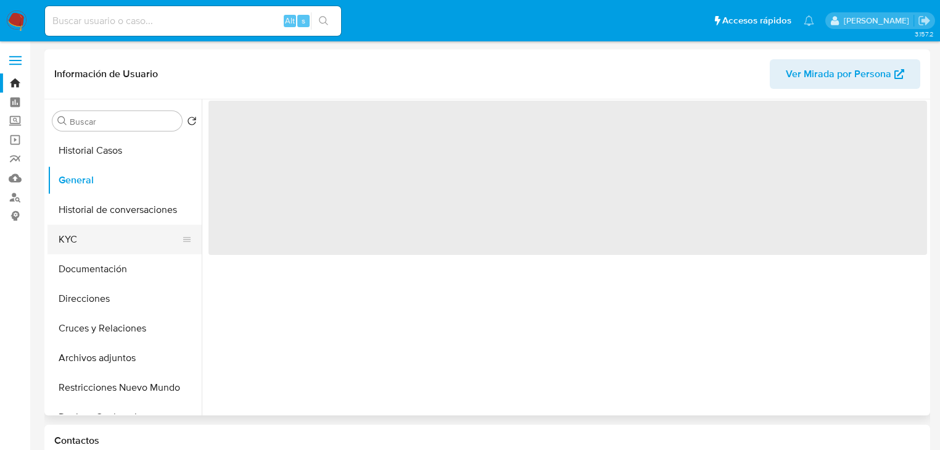
click at [79, 249] on button "KYC" at bounding box center [119, 239] width 144 height 30
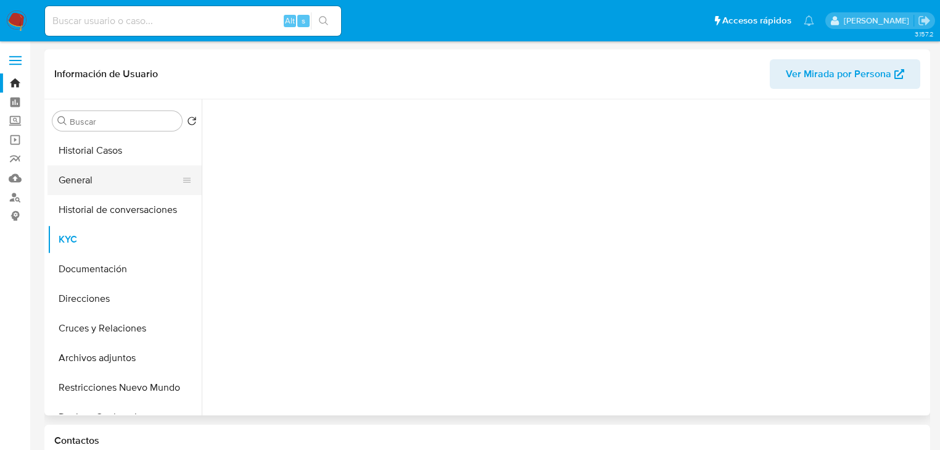
click at [78, 185] on button "General" at bounding box center [119, 180] width 144 height 30
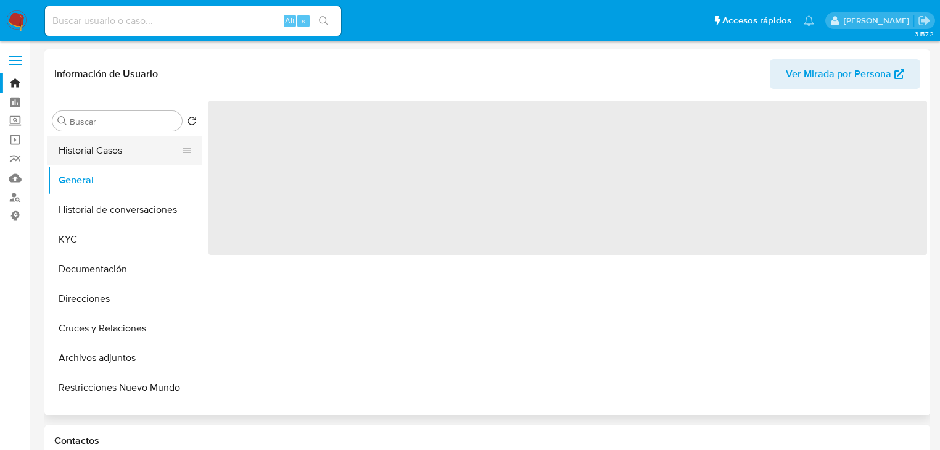
click at [104, 153] on button "Historial Casos" at bounding box center [119, 151] width 144 height 30
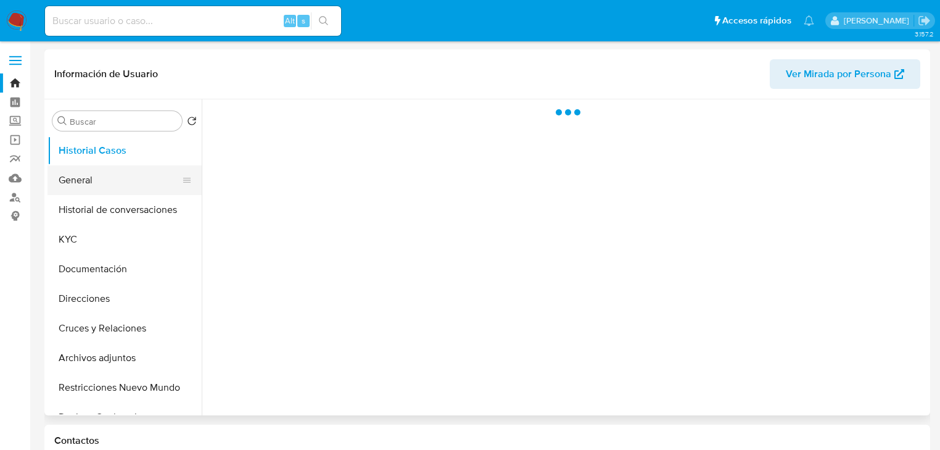
click at [105, 185] on button "General" at bounding box center [119, 180] width 144 height 30
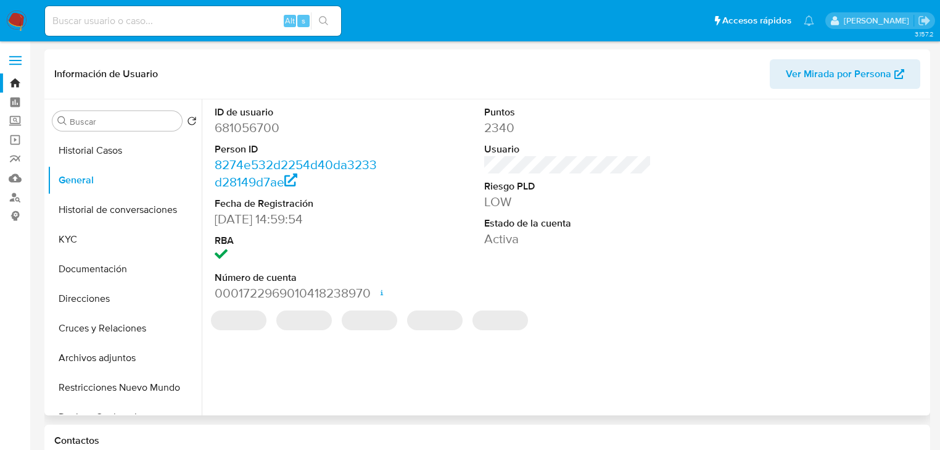
click at [275, 363] on div "ID de usuario 681056700 Person ID 8274e532d2254d40da3233d28149d7ae Fecha de Reg…" at bounding box center [564, 257] width 725 height 316
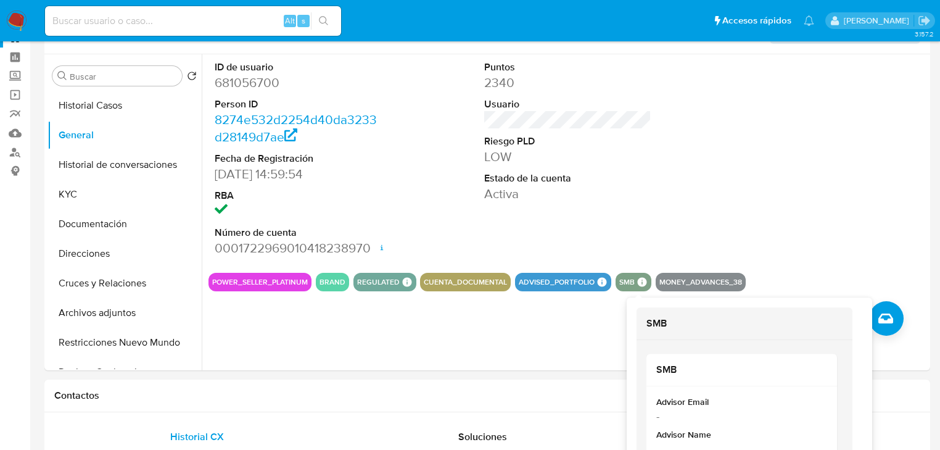
scroll to position [99, 0]
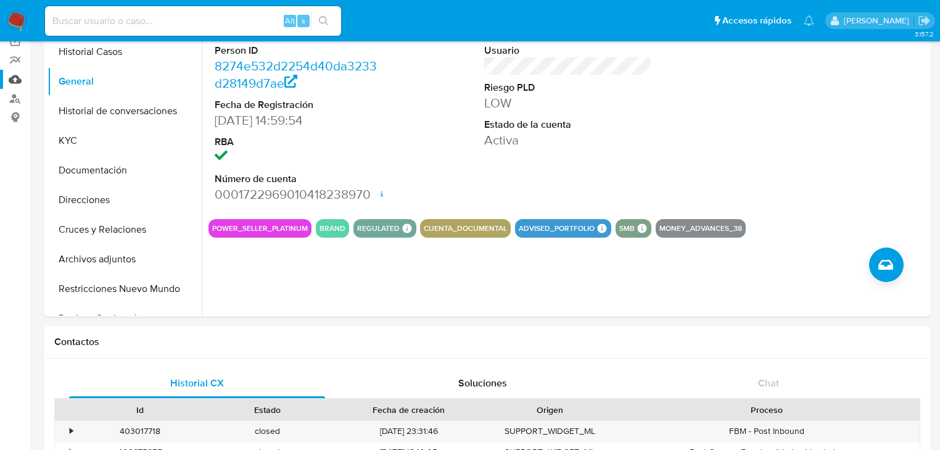
click at [27, 80] on link "Mulan" at bounding box center [73, 79] width 147 height 19
click at [12, 77] on link "Mulan" at bounding box center [73, 79] width 147 height 19
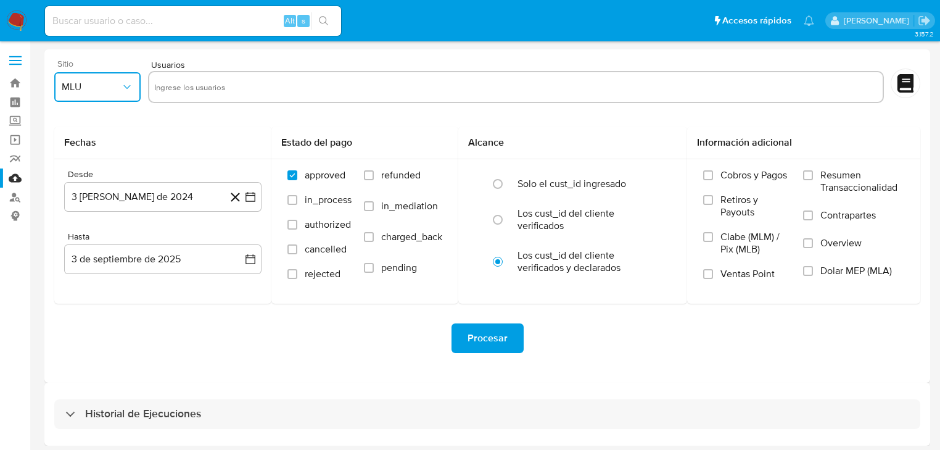
click at [116, 87] on span "MLU" at bounding box center [91, 87] width 59 height 12
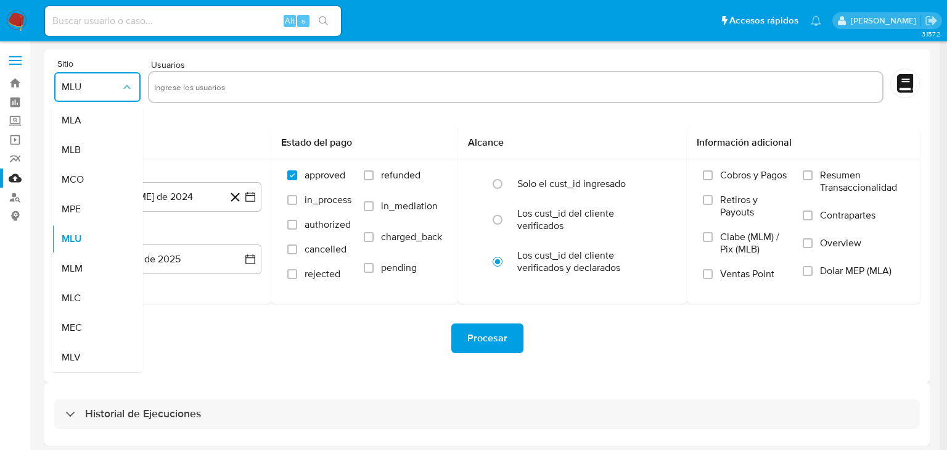
drag, startPoint x: 68, startPoint y: 271, endPoint x: 156, endPoint y: 104, distance: 189.2
click at [68, 269] on span "MLM" at bounding box center [72, 268] width 21 height 12
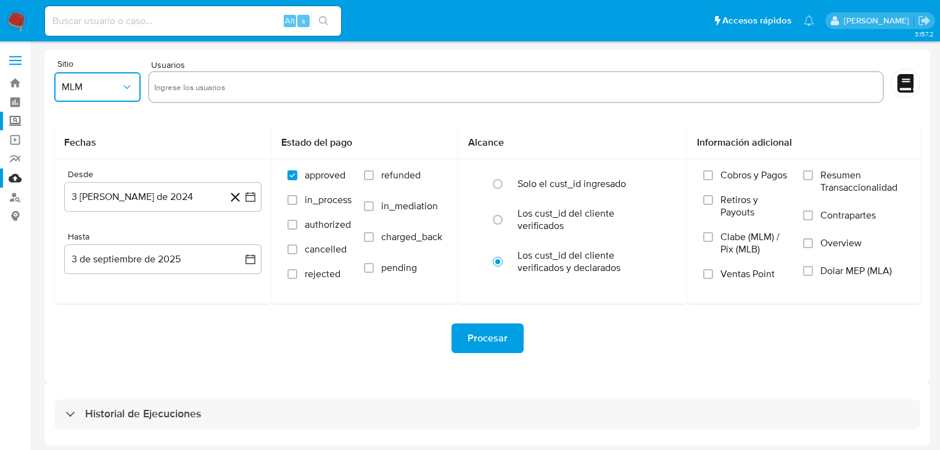
drag, startPoint x: 175, startPoint y: 86, endPoint x: 0, endPoint y: 121, distance: 178.6
click at [175, 85] on input "text" at bounding box center [515, 87] width 723 height 20
click at [193, 94] on input "text" at bounding box center [515, 87] width 723 height 20
paste input "681056700"
type input "681056700"
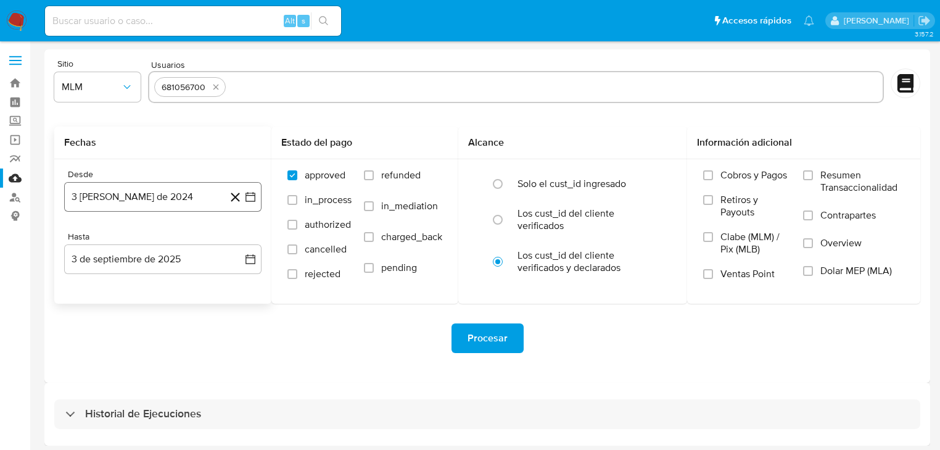
drag, startPoint x: 250, startPoint y: 190, endPoint x: 250, endPoint y: 199, distance: 9.3
click at [250, 191] on icon "button" at bounding box center [250, 197] width 12 height 12
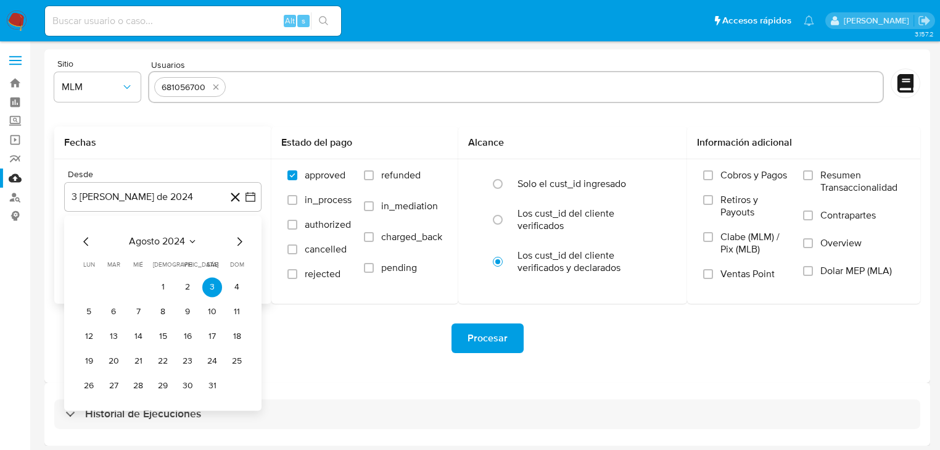
click at [239, 244] on icon "Mes siguiente" at bounding box center [239, 241] width 5 height 9
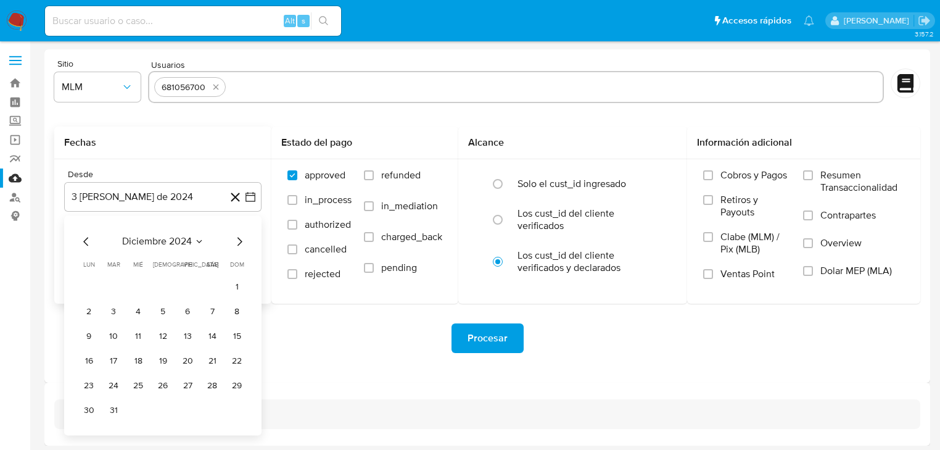
click at [239, 244] on icon "Mes siguiente" at bounding box center [239, 241] width 5 height 9
drag, startPoint x: 84, startPoint y: 237, endPoint x: 150, endPoint y: 268, distance: 72.6
click at [84, 237] on icon "Mes anterior" at bounding box center [86, 241] width 15 height 15
click at [212, 287] on button "1" at bounding box center [212, 287] width 20 height 20
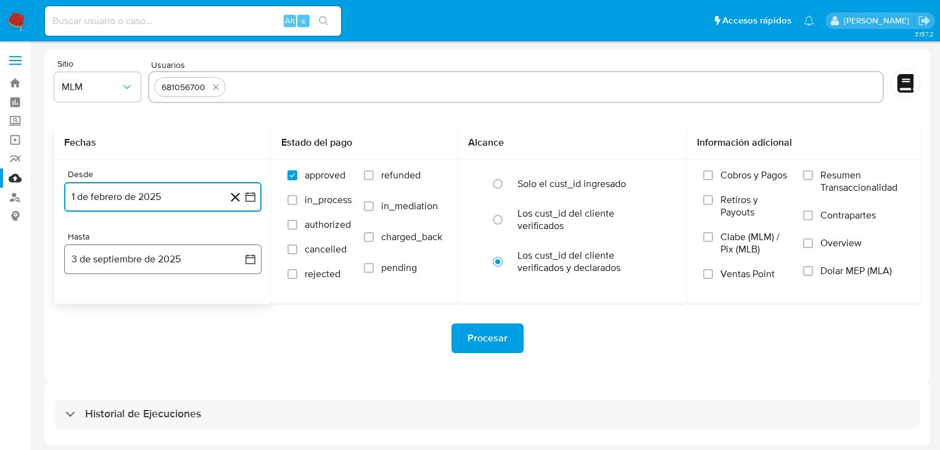
click at [259, 261] on button "3 de septiembre de 2025" at bounding box center [162, 259] width 197 height 30
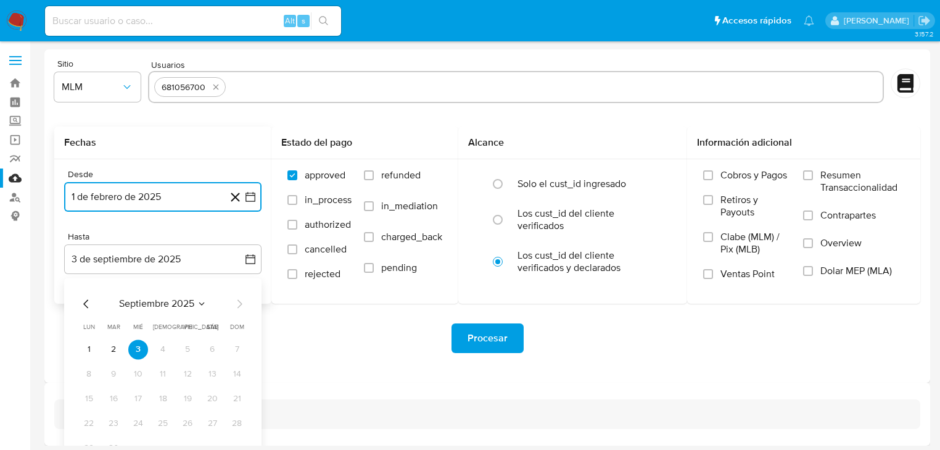
click at [82, 307] on icon "Mes anterior" at bounding box center [86, 303] width 15 height 15
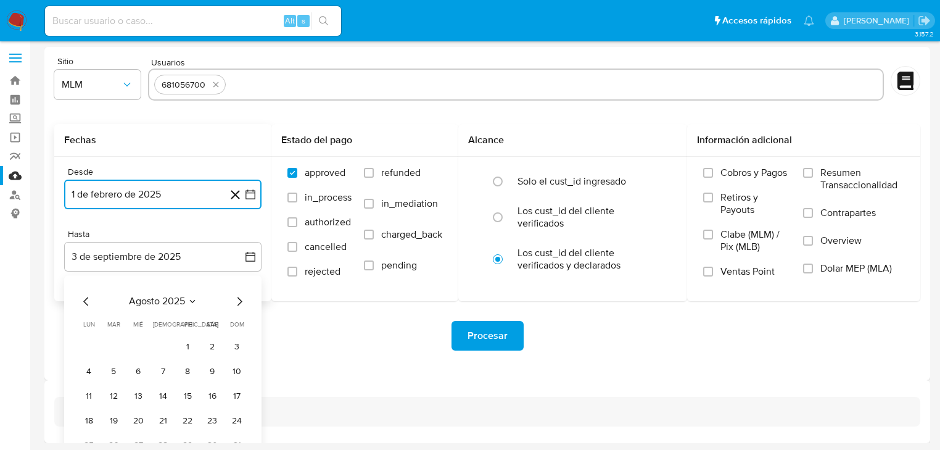
scroll to position [3, 0]
drag, startPoint x: 88, startPoint y: 303, endPoint x: 133, endPoint y: 300, distance: 45.7
click at [88, 303] on icon "Mes anterior" at bounding box center [86, 300] width 15 height 15
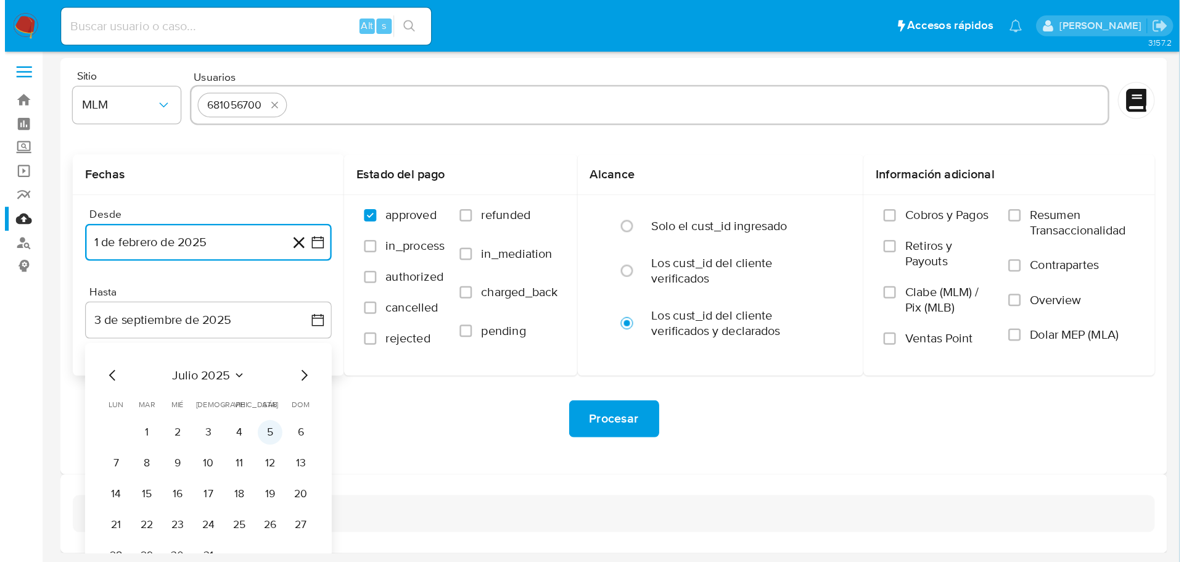
scroll to position [0, 0]
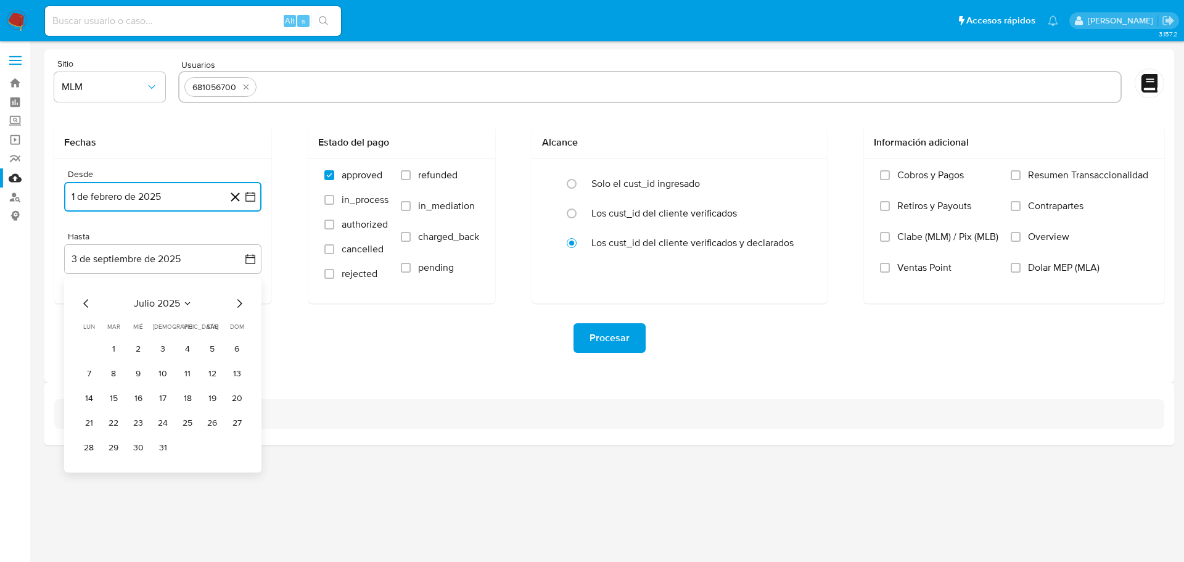
click at [161, 449] on button "31" at bounding box center [163, 448] width 20 height 20
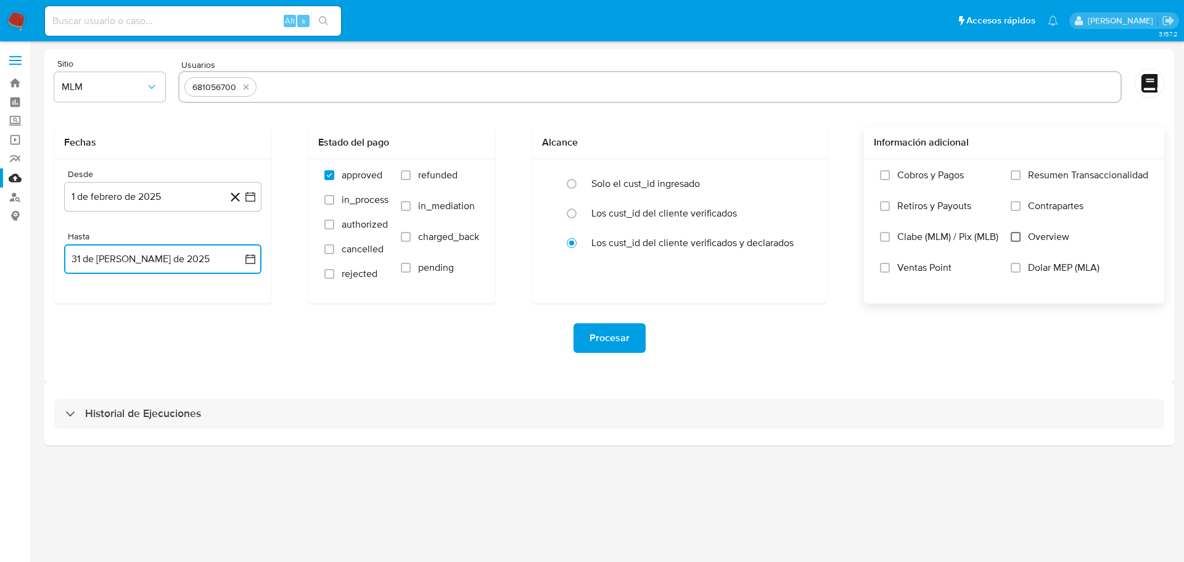
click at [947, 240] on input "Overview" at bounding box center [1016, 237] width 10 height 10
click at [619, 338] on span "Procesar" at bounding box center [610, 337] width 40 height 27
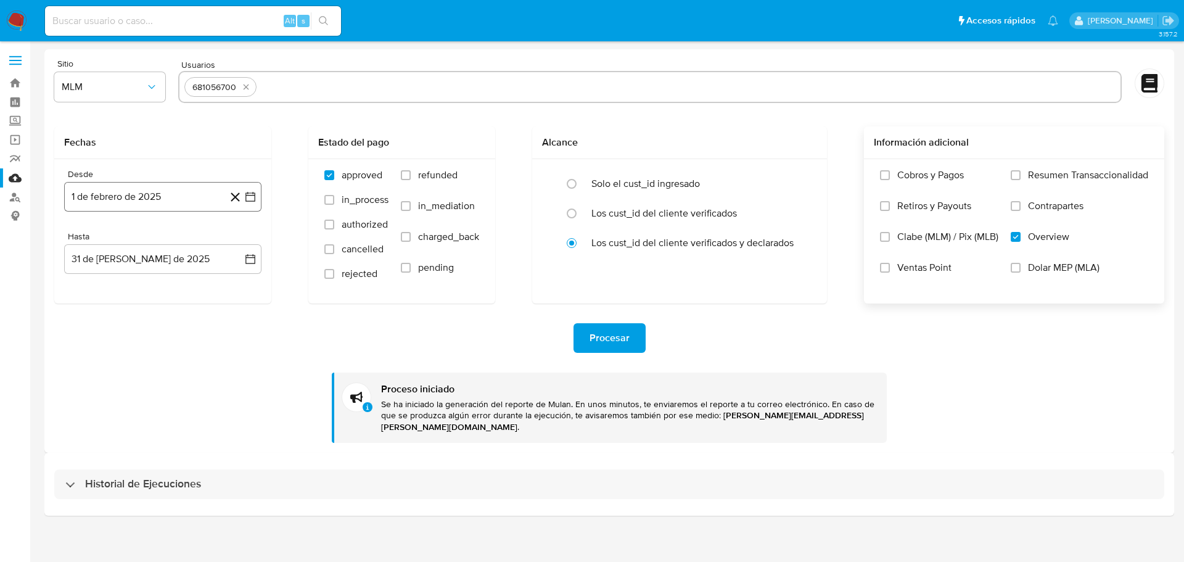
click at [245, 192] on icon "button" at bounding box center [250, 197] width 12 height 12
click at [239, 240] on icon "Mes siguiente" at bounding box center [239, 241] width 15 height 15
click at [82, 241] on icon "Mes anterior" at bounding box center [86, 241] width 15 height 15
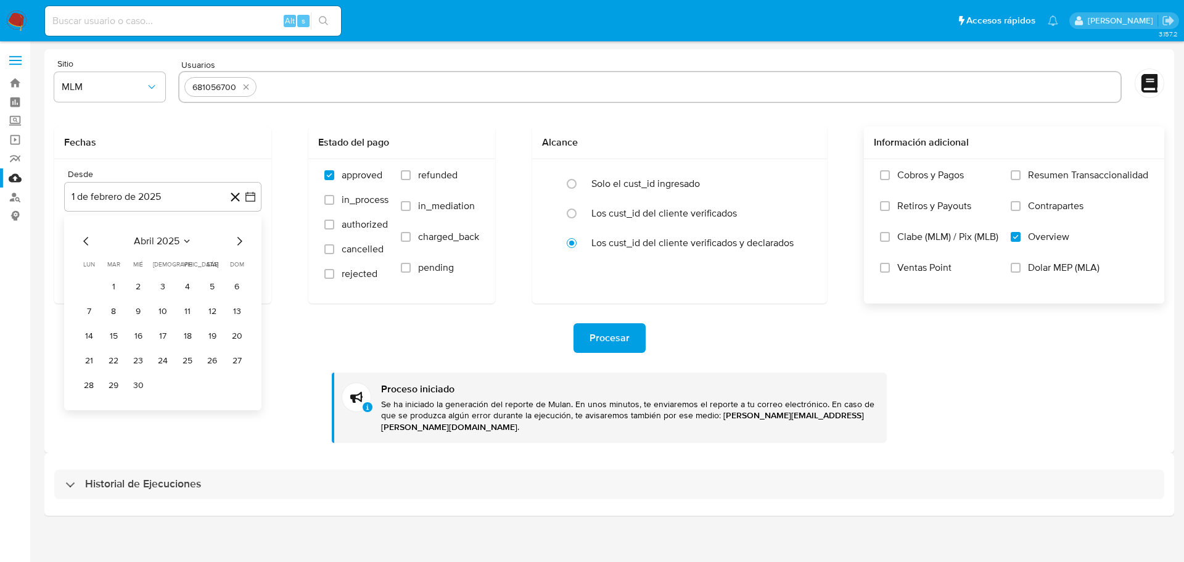
click at [82, 241] on icon "Mes anterior" at bounding box center [86, 241] width 15 height 15
click at [216, 285] on button "1" at bounding box center [212, 287] width 20 height 20
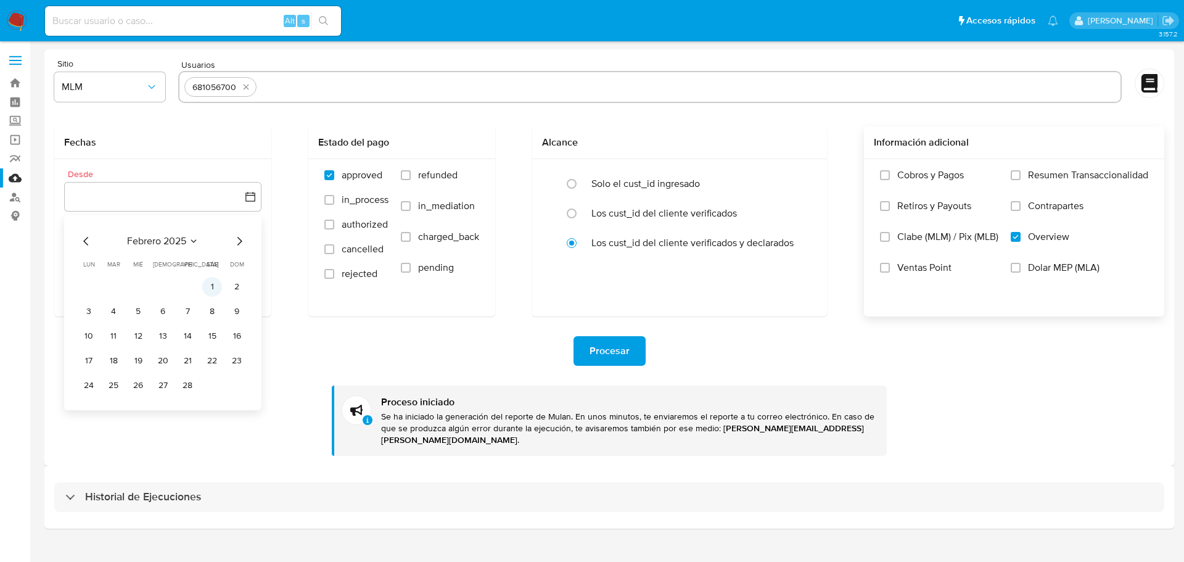
click at [209, 284] on button "1" at bounding box center [212, 287] width 20 height 20
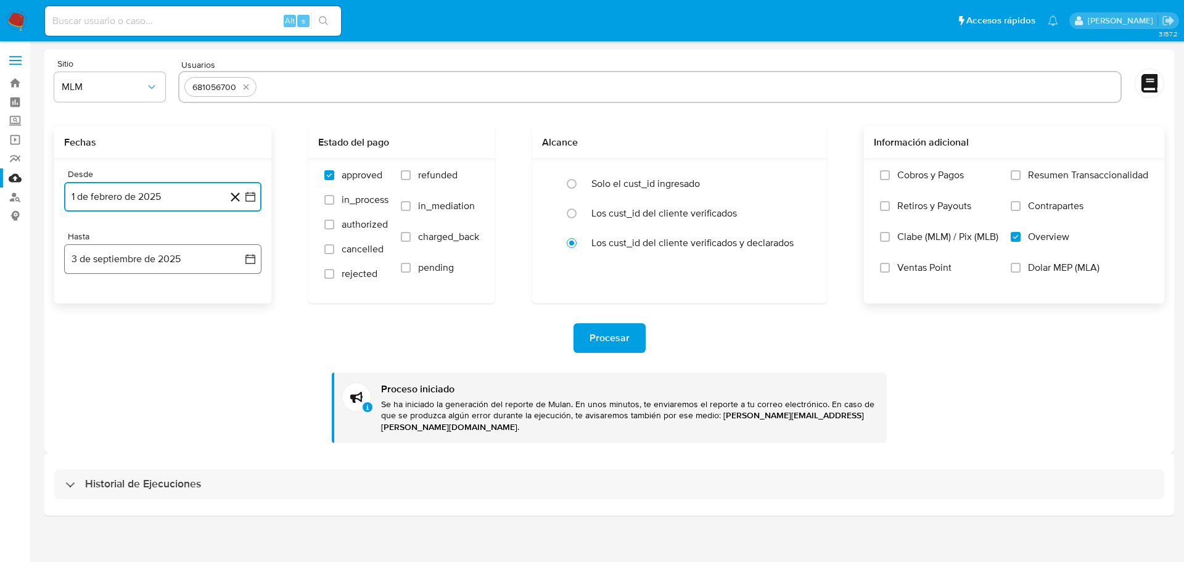
click at [249, 272] on button "3 de septiembre de 2025" at bounding box center [162, 259] width 197 height 30
click at [83, 302] on icon "Mes anterior" at bounding box center [86, 303] width 15 height 15
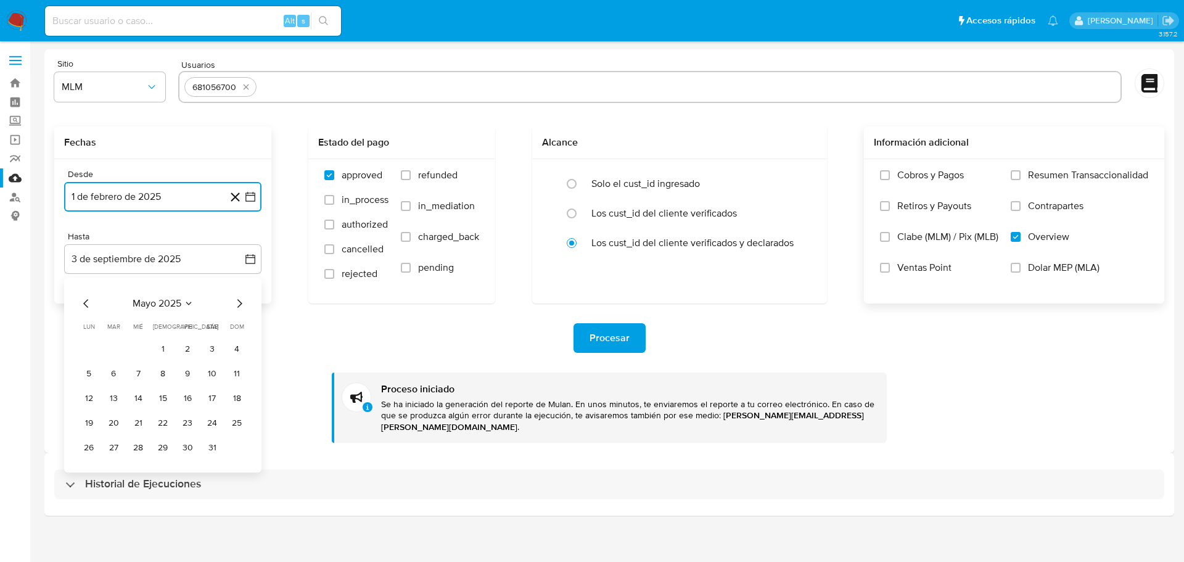
click at [83, 302] on icon "Mes anterior" at bounding box center [86, 303] width 15 height 15
click at [241, 305] on icon "Mes siguiente" at bounding box center [239, 303] width 15 height 15
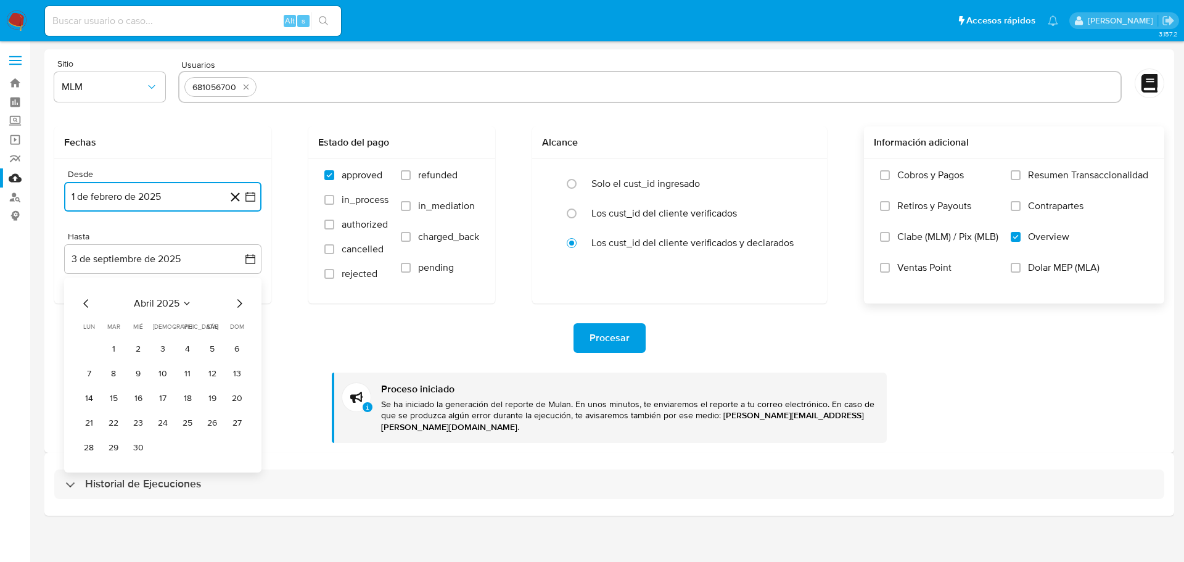
click at [140, 449] on button "30" at bounding box center [138, 448] width 20 height 20
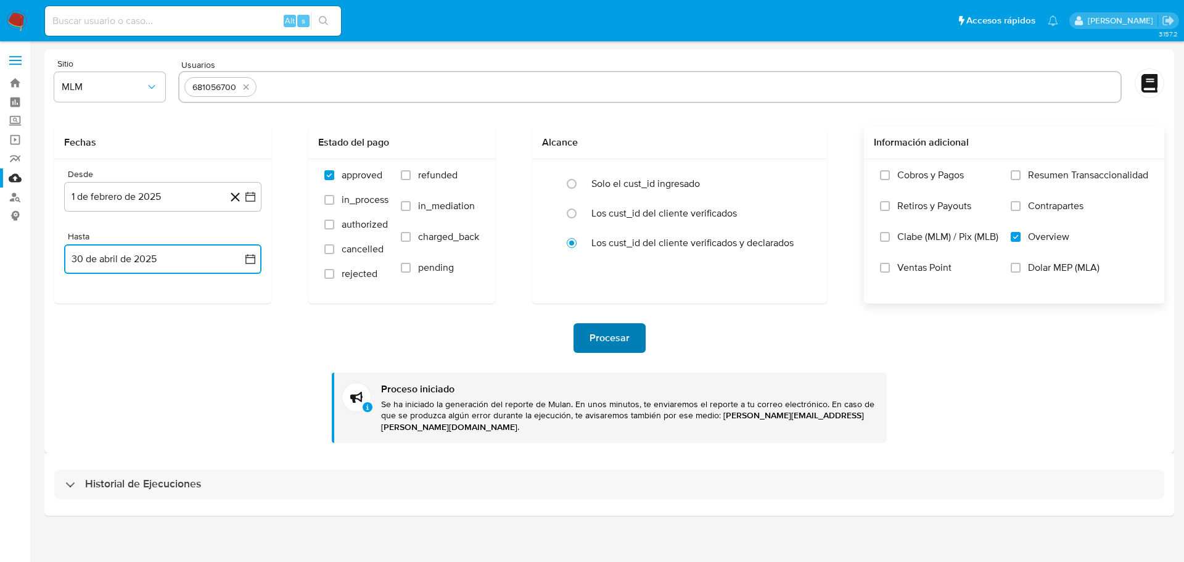
click at [588, 342] on button "Procesar" at bounding box center [610, 338] width 72 height 30
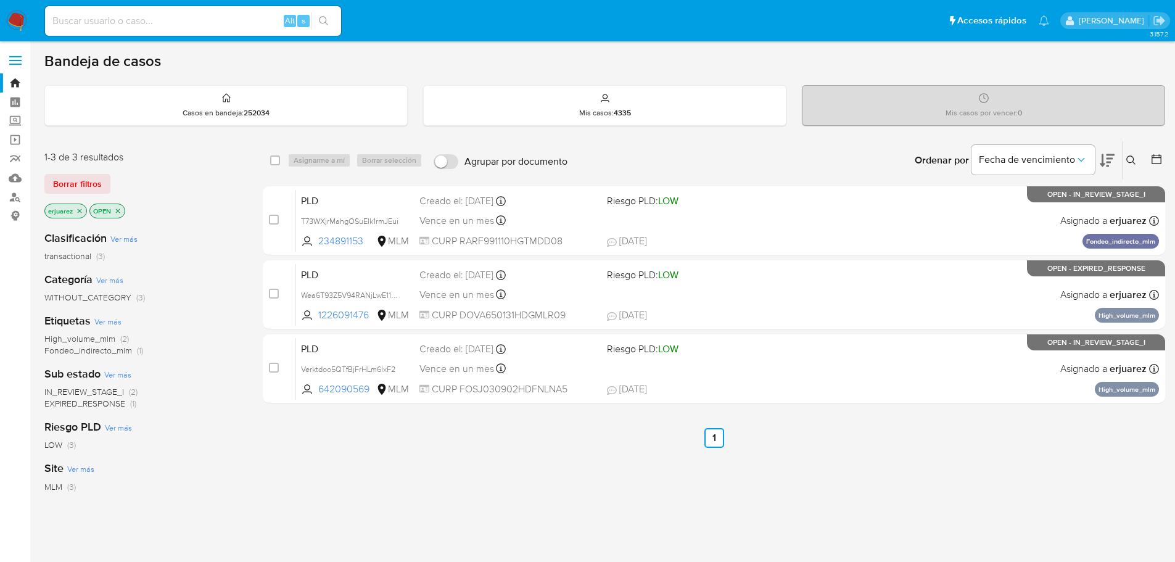
drag, startPoint x: 709, startPoint y: 374, endPoint x: 445, endPoint y: 461, distance: 278.1
click at [511, 455] on div "select-all-cases-checkbox Asignarme a mí Borrar selección Agrupar por documento…" at bounding box center [714, 420] width 902 height 559
click at [422, 465] on div "select-all-cases-checkbox Asignarme a mí Borrar selección Agrupar por documento…" at bounding box center [714, 420] width 902 height 559
click at [12, 12] on img at bounding box center [16, 20] width 21 height 21
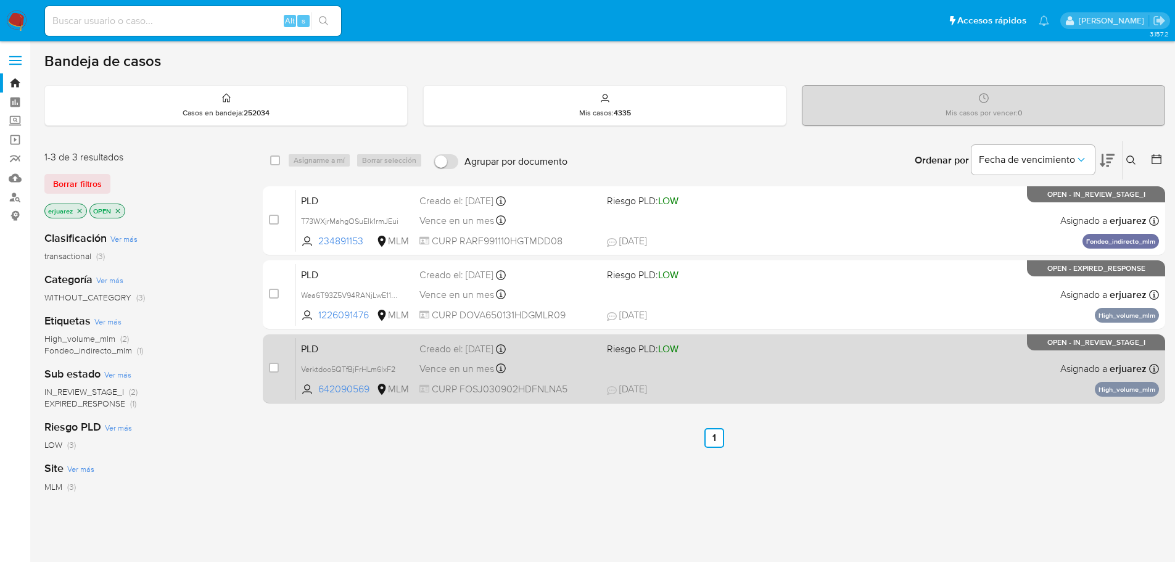
click at [844, 377] on div "PLD Verktdoo5QTfBjFrHLm6lxF2 642090569 MLM Riesgo PLD: LOW Creado el: [DATE] Cr…" at bounding box center [727, 368] width 863 height 62
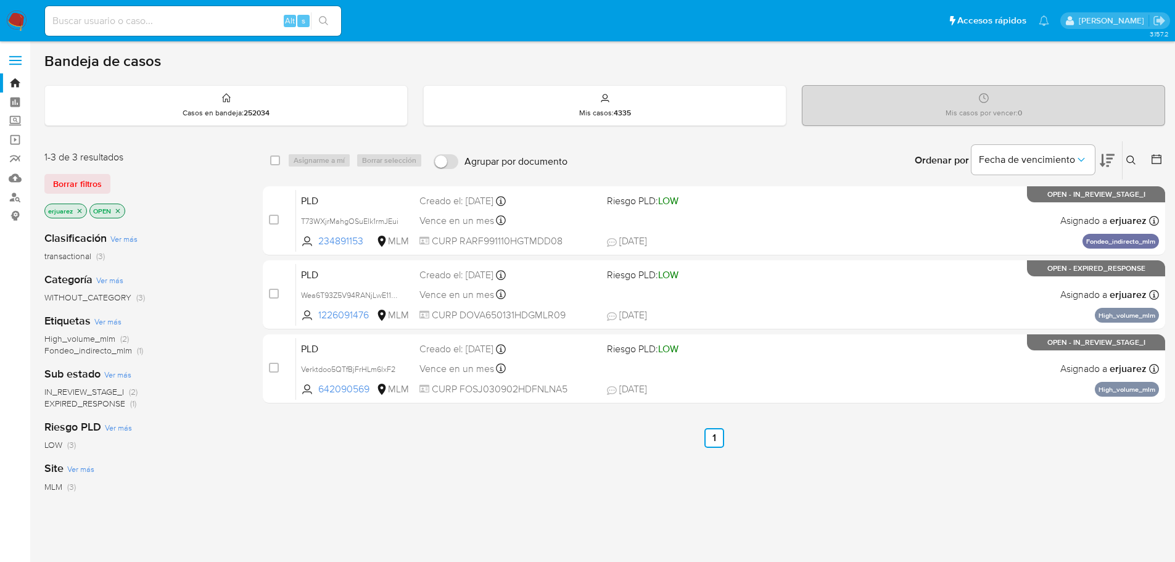
click at [14, 17] on img at bounding box center [16, 20] width 21 height 21
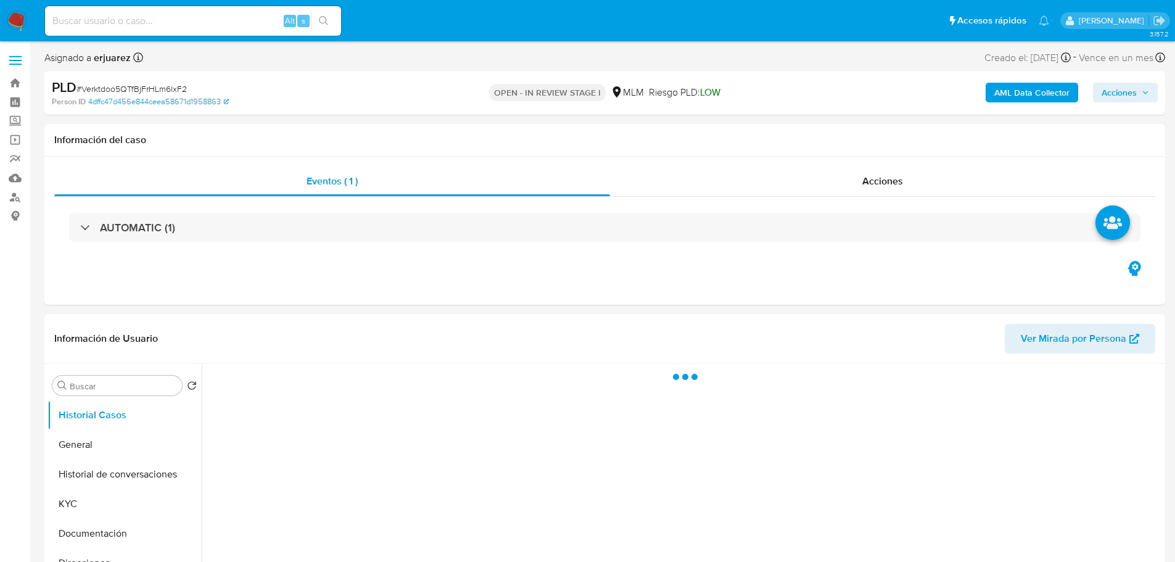
scroll to position [308, 0]
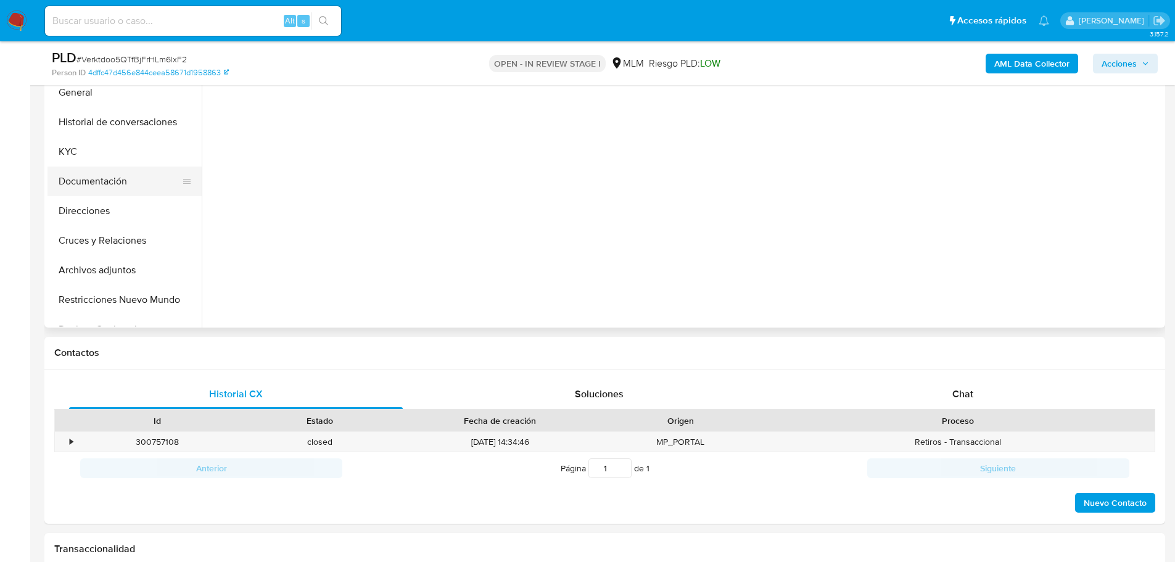
click at [85, 154] on button "KYC" at bounding box center [124, 152] width 154 height 30
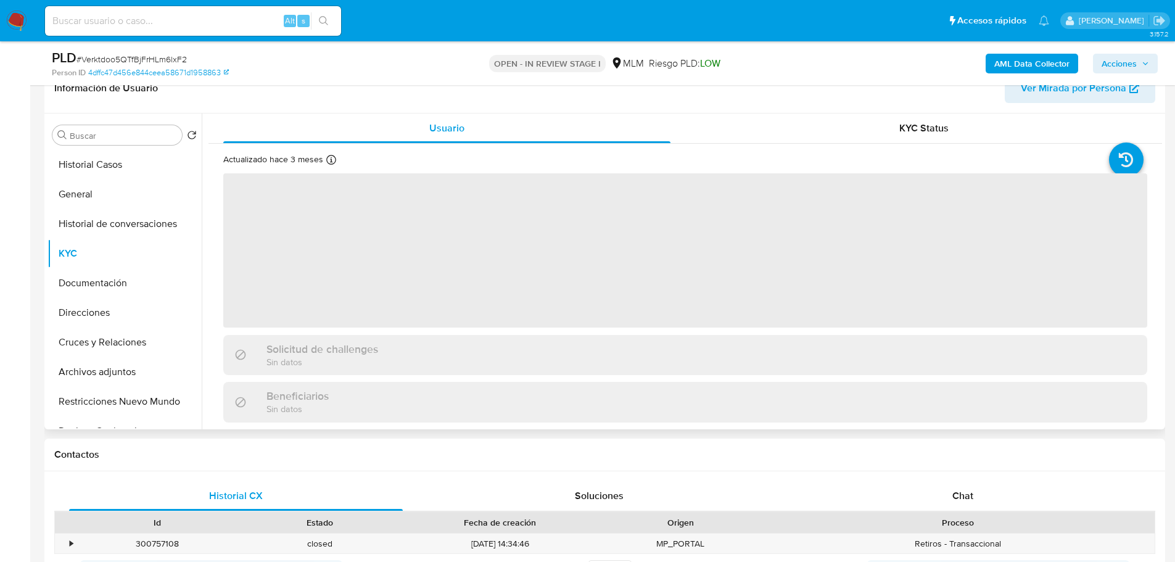
scroll to position [185, 0]
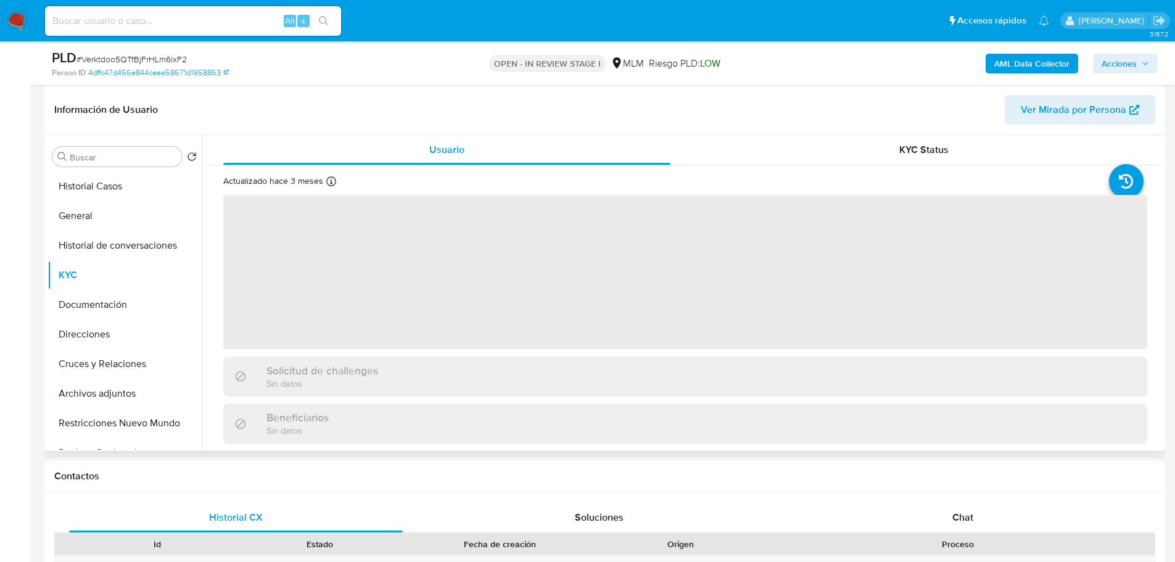
select select "10"
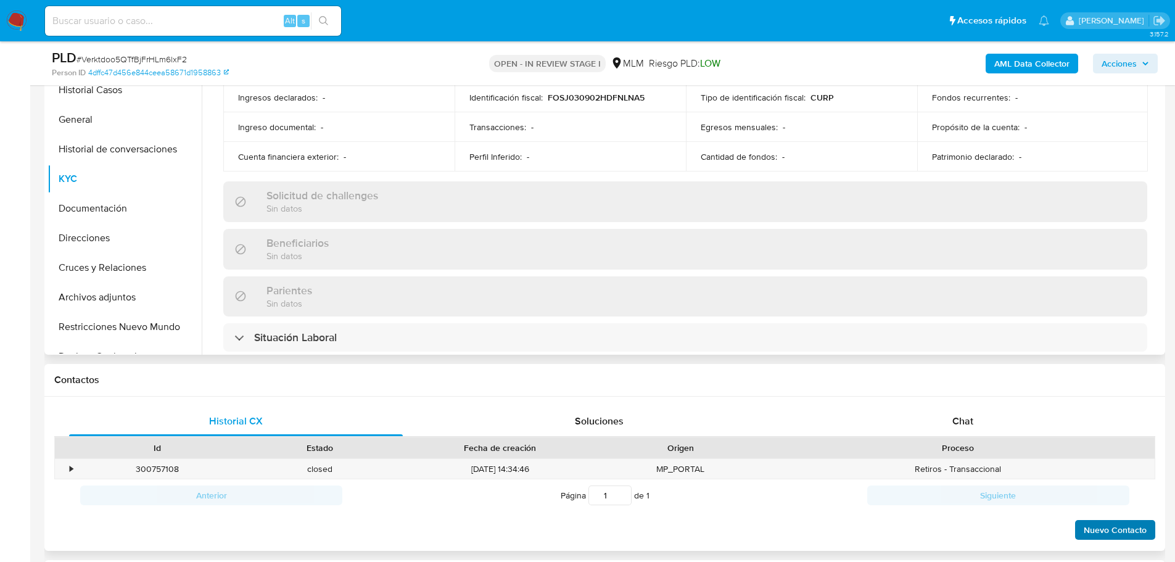
scroll to position [432, 0]
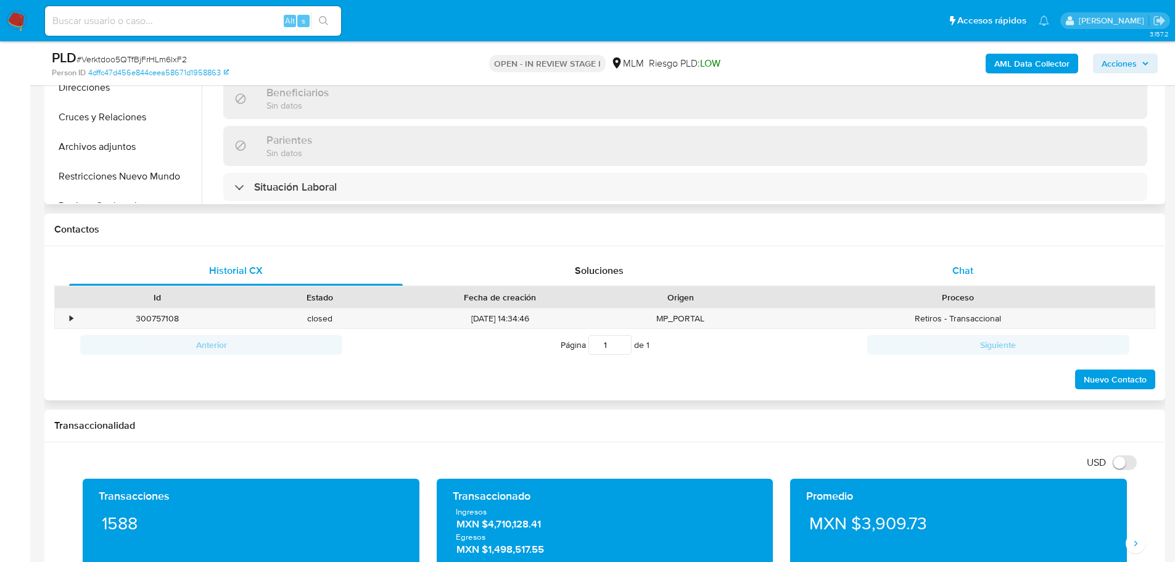
click at [967, 268] on span "Chat" at bounding box center [962, 270] width 21 height 14
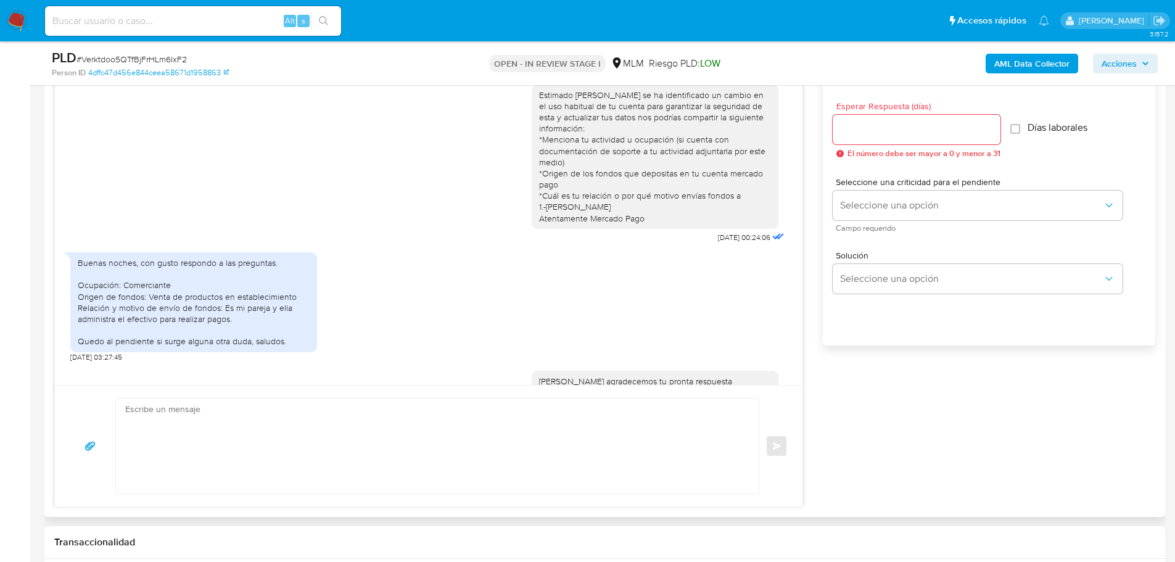
scroll to position [281, 0]
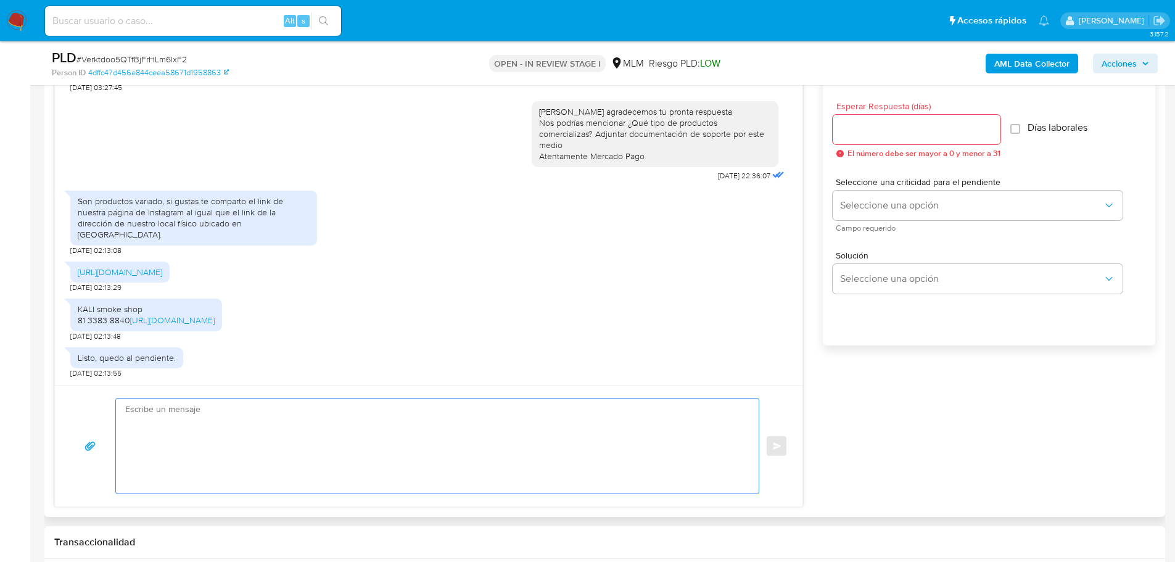
click at [232, 426] on textarea at bounding box center [434, 445] width 618 height 95
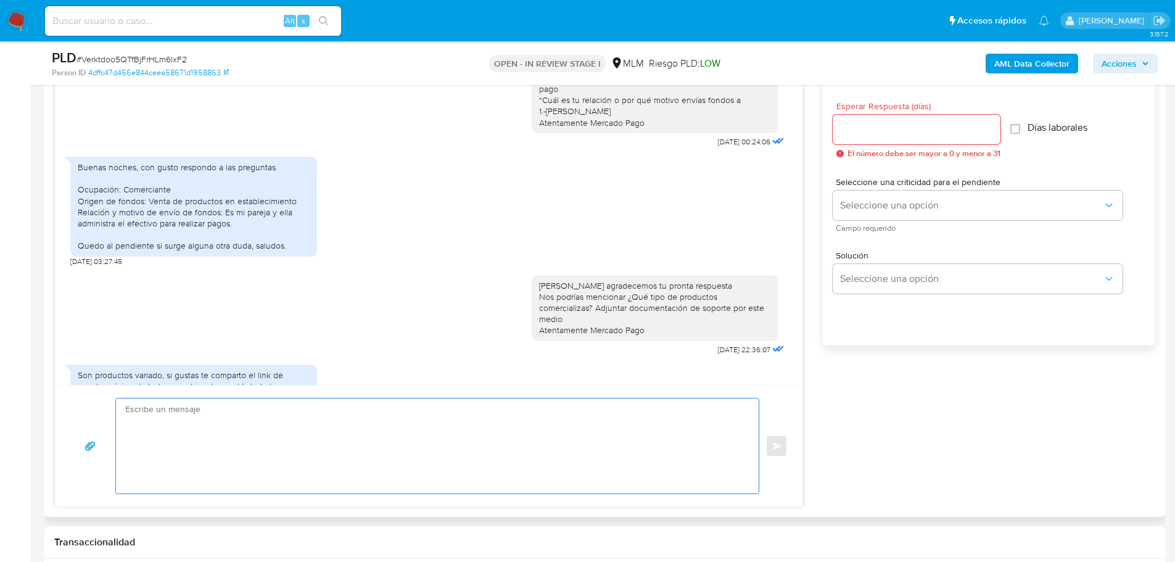
scroll to position [280, 0]
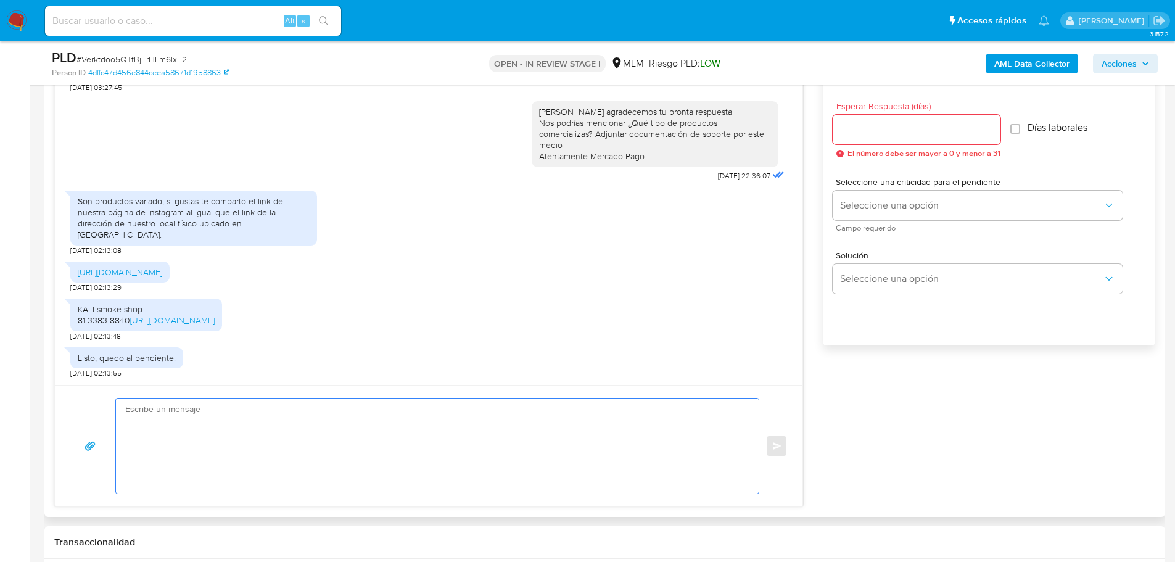
click at [261, 439] on textarea at bounding box center [434, 445] width 618 height 95
type textarea "D"
drag, startPoint x: 297, startPoint y: 447, endPoint x: 316, endPoint y: 381, distance: 68.9
click at [297, 443] on textarea at bounding box center [434, 445] width 618 height 95
click at [201, 412] on textarea at bounding box center [434, 445] width 618 height 95
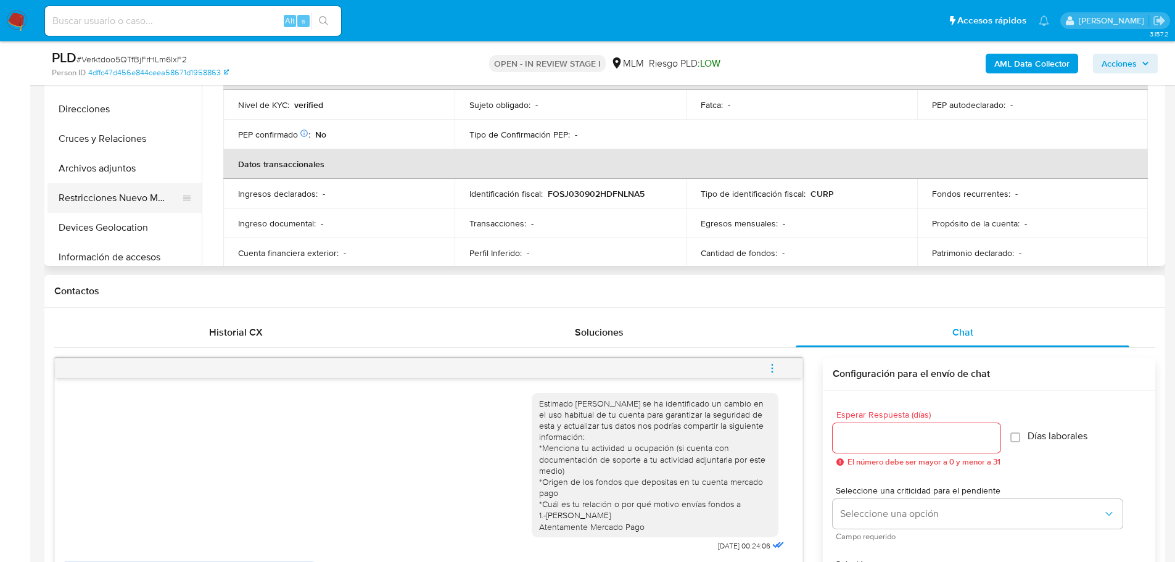
scroll to position [62, 0]
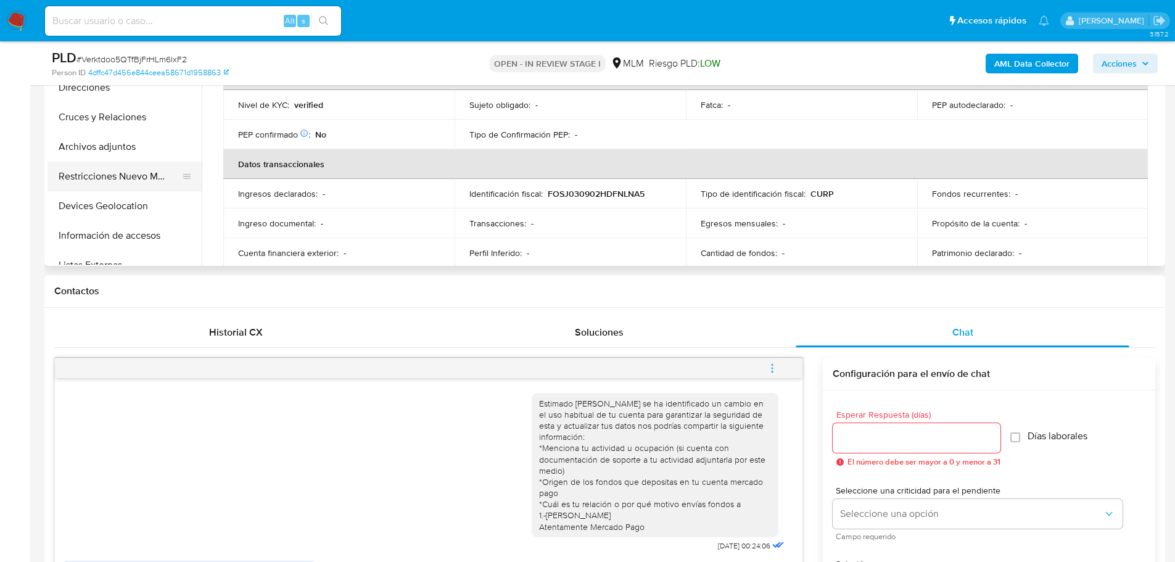
click at [121, 177] on button "Restricciones Nuevo Mundo" at bounding box center [119, 177] width 144 height 30
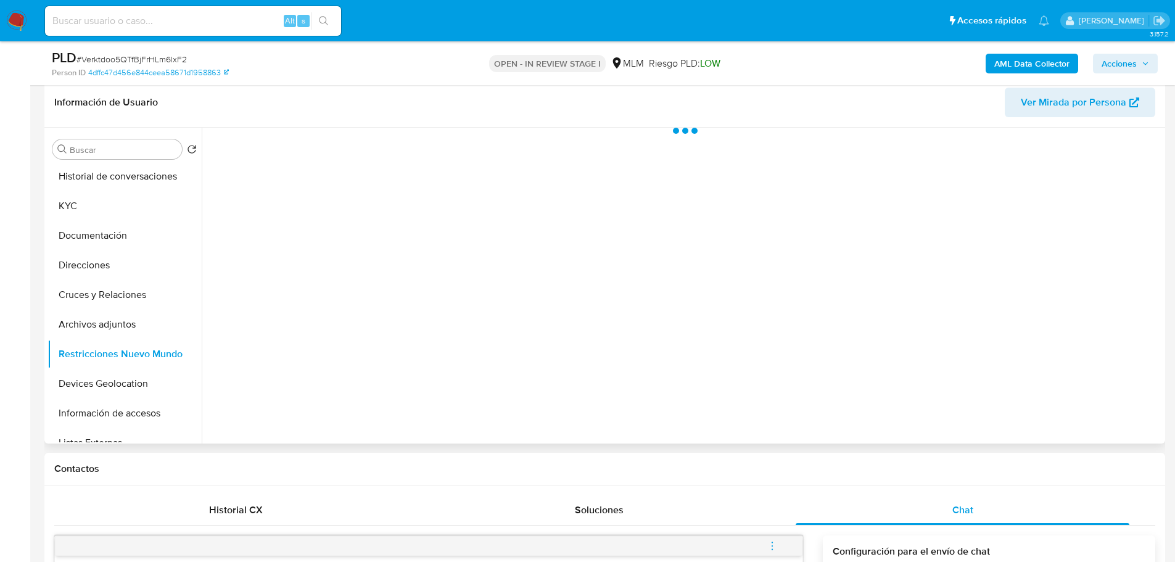
scroll to position [185, 0]
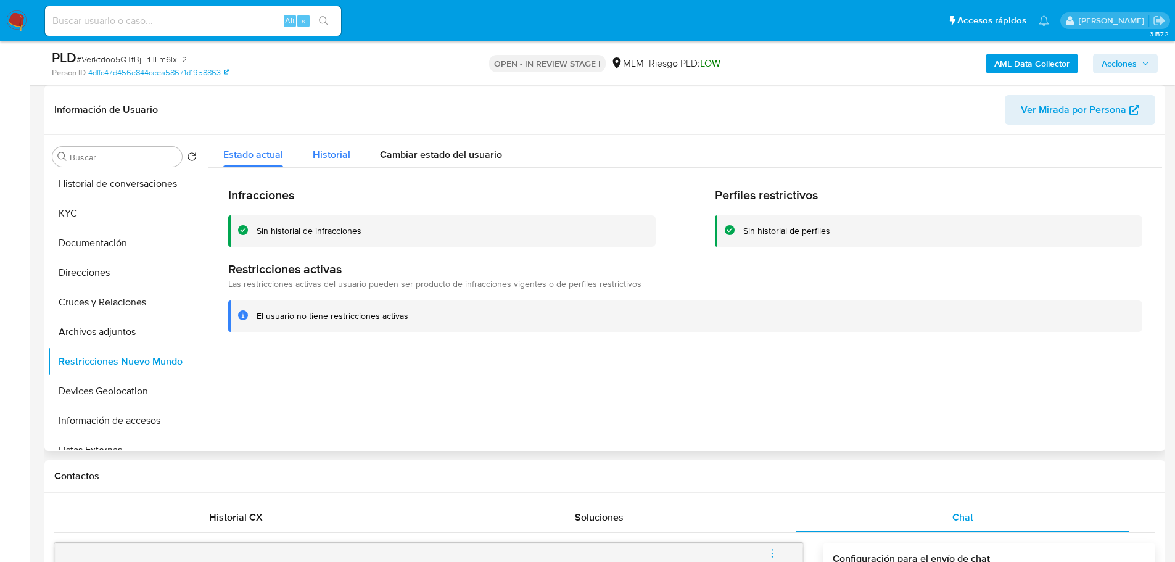
click at [332, 155] on span "Historial" at bounding box center [332, 154] width 38 height 14
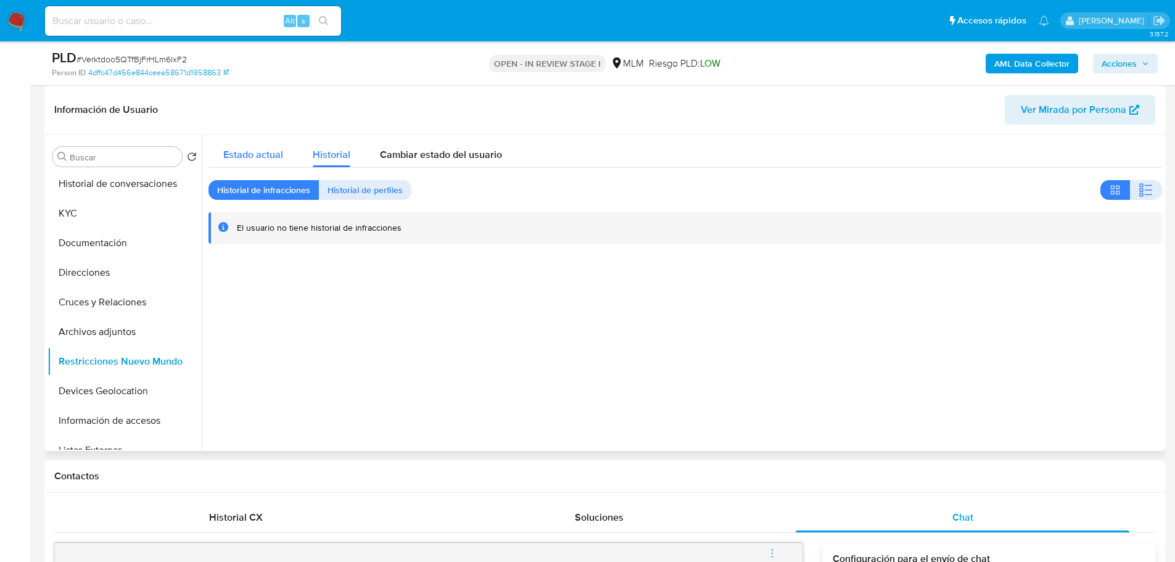
click at [278, 144] on div "Estado actual" at bounding box center [253, 151] width 60 height 33
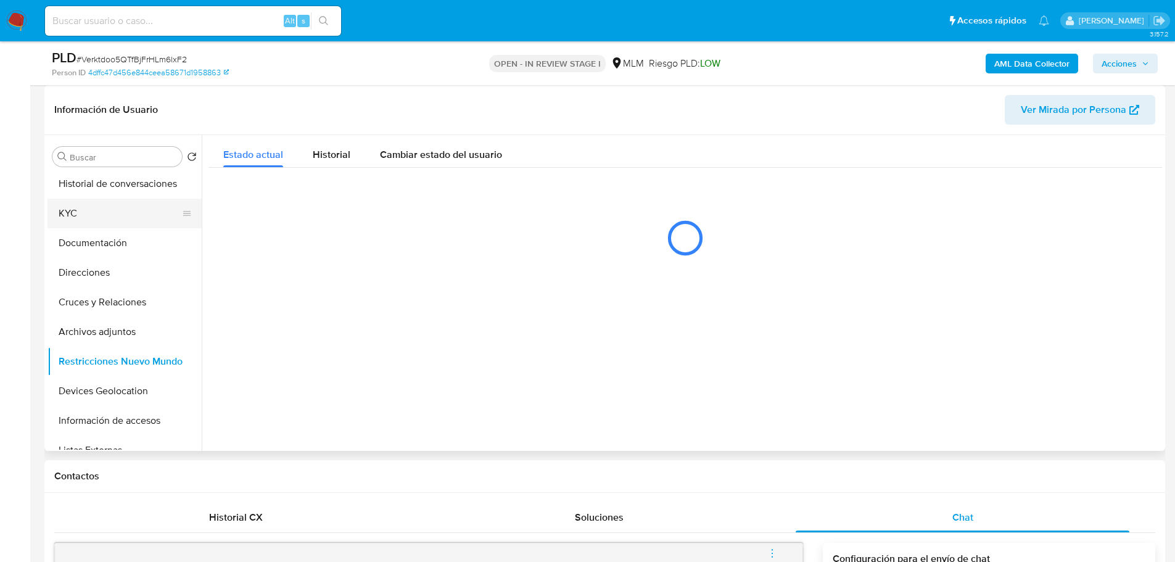
click at [84, 220] on button "KYC" at bounding box center [119, 214] width 144 height 30
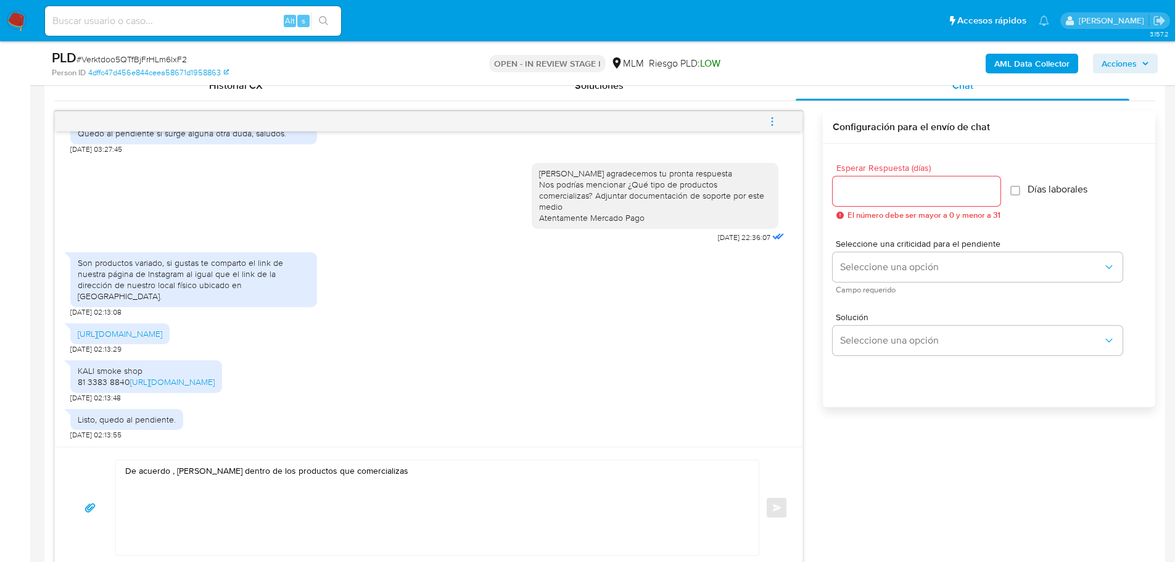
scroll to position [863, 0]
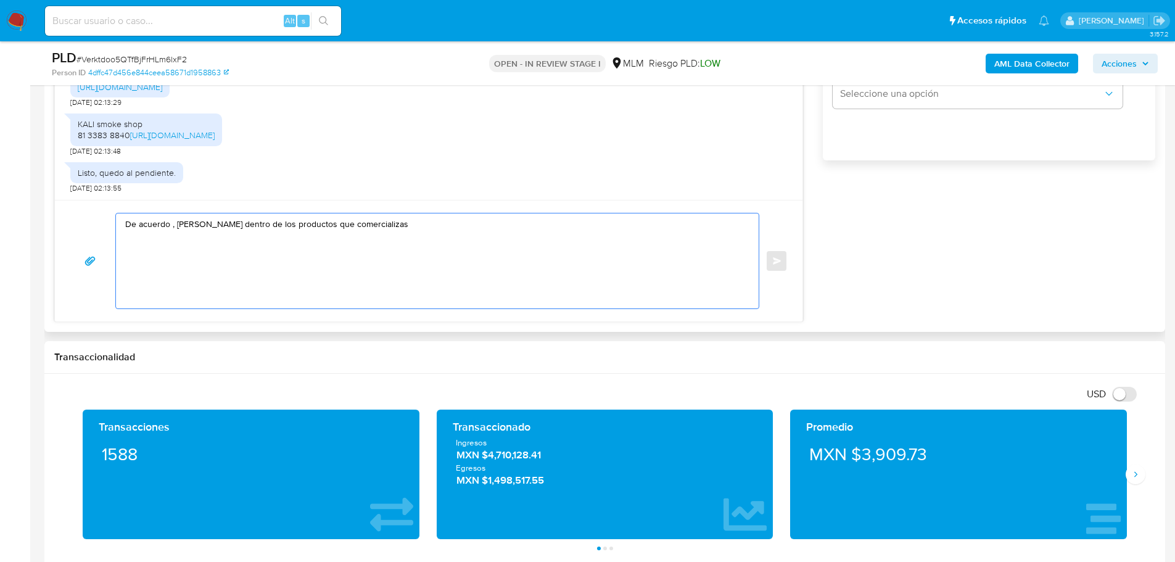
click at [451, 236] on textarea "De acuerdo , Jonathan dentro de los productos que comercializas" at bounding box center [434, 260] width 618 height 95
drag, startPoint x: 414, startPoint y: 225, endPoint x: 421, endPoint y: 229, distance: 7.2
click at [354, 222] on textarea "De acuerdo , Jonathan dentro de los productos que comercializas" at bounding box center [434, 260] width 618 height 95
click at [421, 229] on textarea "De acuerdo , Jonathan dentro de los productos que comercializas" at bounding box center [434, 260] width 618 height 95
click at [329, 242] on textarea "De acuerdo , Jonathan ¿Cuentas con documentos? como tu constancia fiscal que te…" at bounding box center [434, 260] width 618 height 95
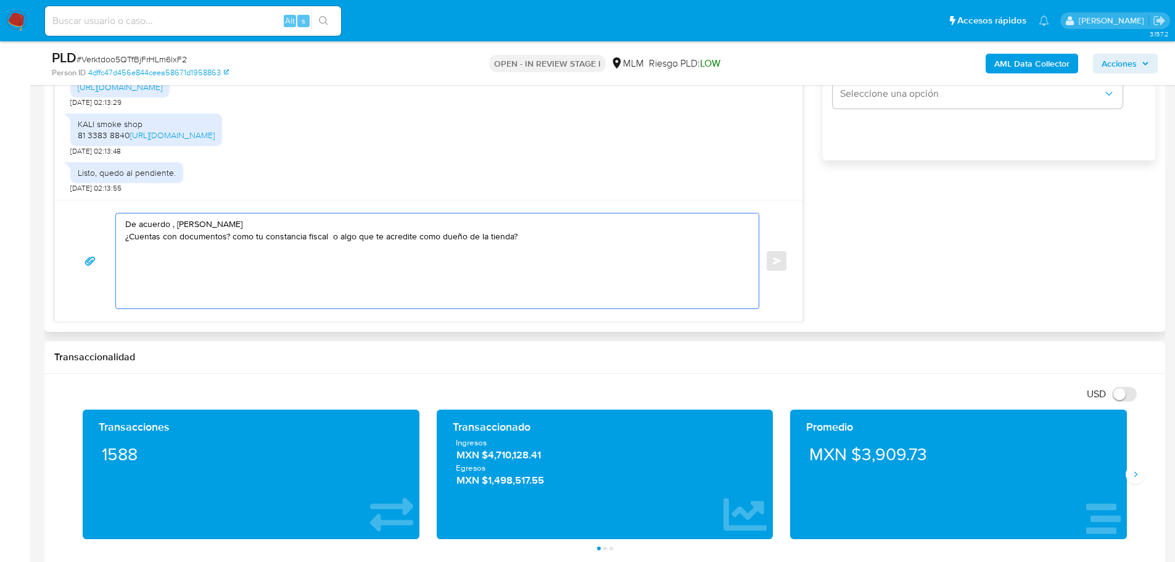
click at [514, 238] on textarea "De acuerdo , Jonathan ¿Cuentas con documentos? como tu constancia fiscal o algo…" at bounding box center [434, 260] width 618 height 95
click at [126, 237] on textarea "De acuerdo , Jonathan ¿Cuentas con documentos? como tu constancia fiscal o algo…" at bounding box center [434, 260] width 618 height 95
click at [622, 237] on textarea "De acuerdo , Jonathan *¿Cuentas con documentos? como tu constancia fiscal o alg…" at bounding box center [434, 260] width 618 height 95
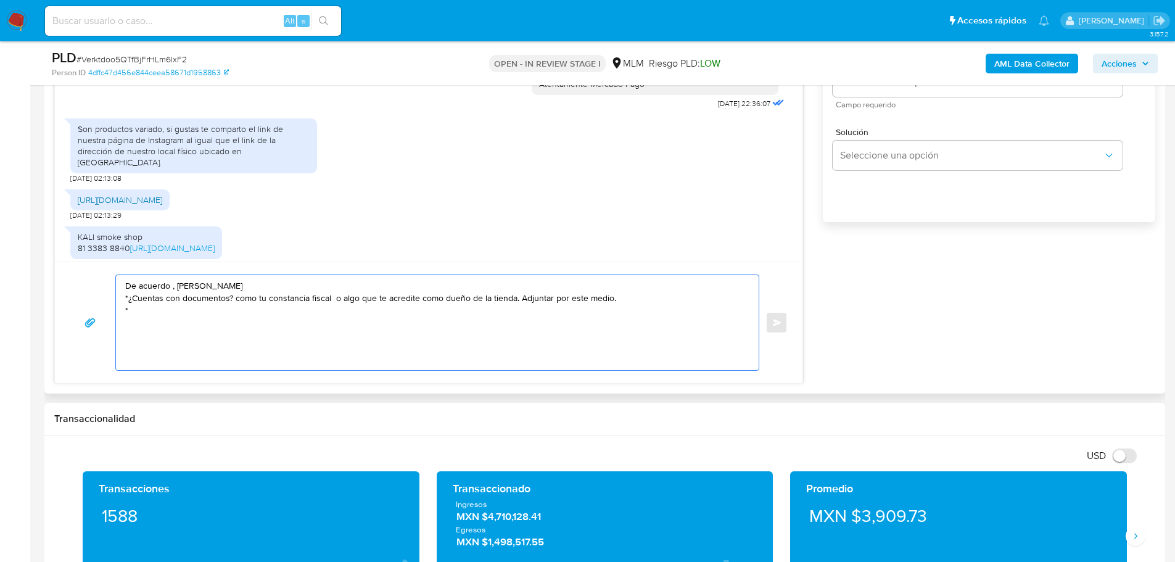
scroll to position [280, 0]
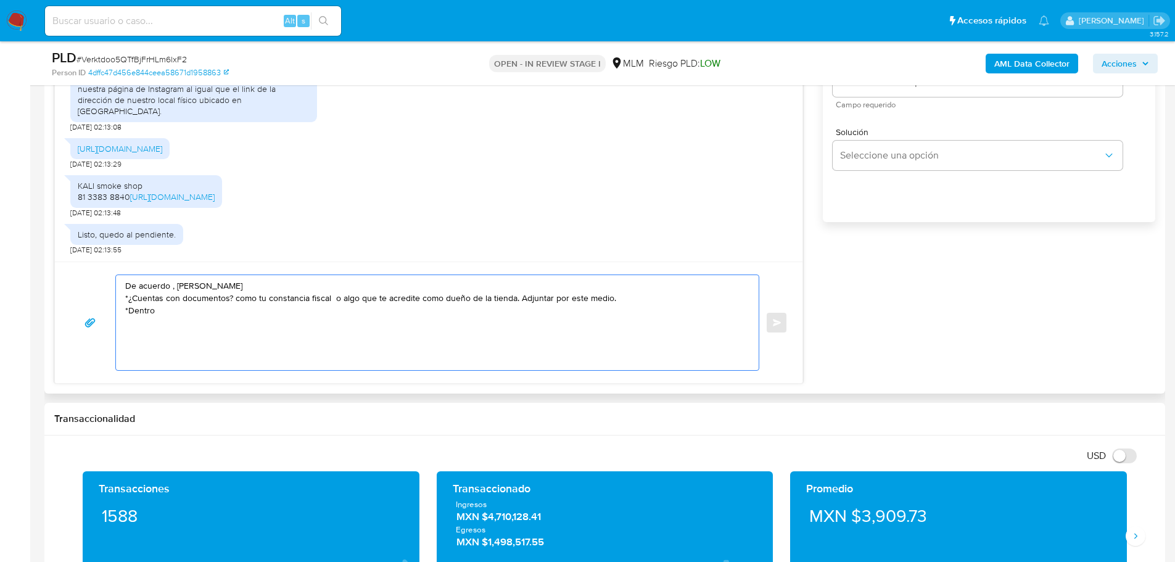
click at [329, 299] on textarea "De acuerdo , Jonathan *¿Cuentas con documentos? como tu constancia fiscal o alg…" at bounding box center [434, 322] width 618 height 95
click at [360, 268] on div "De acuerdo , Jonathan *¿Cuentas con documentos? como tu constancia fiscal o alg…" at bounding box center [428, 321] width 747 height 121
click at [331, 299] on textarea "De acuerdo , Jonathan *¿Cuentas con documentos? como tu constancia fiscal o alg…" at bounding box center [434, 322] width 618 height 95
click at [334, 300] on textarea "De acuerdo , Jonathan *¿Cuentas con documentos? como tu constancia fiscal o alg…" at bounding box center [434, 322] width 618 height 95
click at [175, 313] on textarea "De acuerdo , Jonathan *¿Cuentas con documentos? como tu constancia fiscal , dec…" at bounding box center [434, 322] width 618 height 95
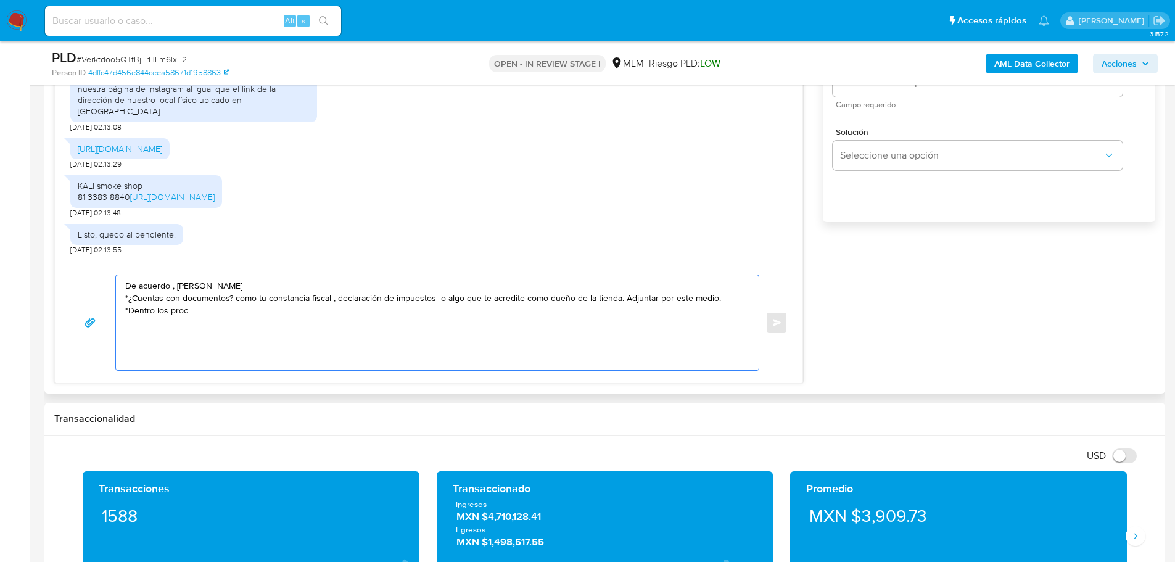
drag, startPoint x: 176, startPoint y: 313, endPoint x: 184, endPoint y: 312, distance: 8.1
click at [173, 335] on textarea "De acuerdo , Jonathan *¿Cuentas con documentos? como tu constancia fiscal , dec…" at bounding box center [434, 322] width 618 height 95
click at [199, 309] on textarea "De acuerdo , Jonathan *¿Cuentas con documentos? como tu constancia fiscal , dec…" at bounding box center [434, 322] width 618 height 95
click at [281, 312] on textarea "De acuerdo , Jonathan *¿Cuentas con documentos? como tu constancia fiscal , dec…" at bounding box center [434, 322] width 618 height 95
click at [374, 308] on textarea "De acuerdo , Jonathan *¿Cuentas con documentos? como tu constancia fiscal , dec…" at bounding box center [434, 322] width 618 height 95
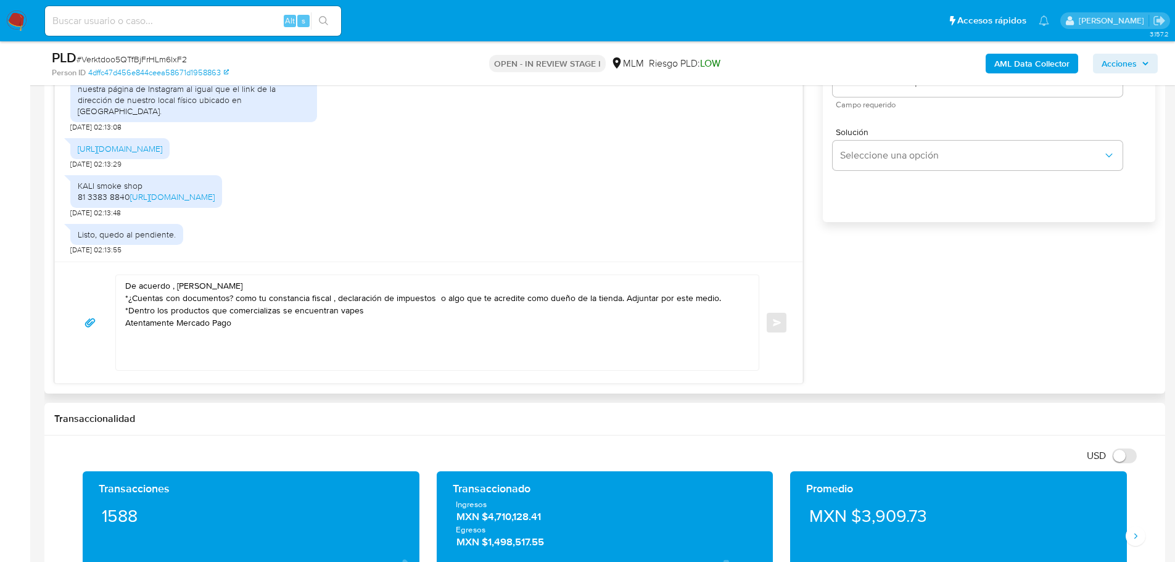
click at [340, 311] on textarea "De acuerdo , Jonathan *¿Cuentas con documentos? como tu constancia fiscal , dec…" at bounding box center [434, 322] width 618 height 95
type textarea "De acuerdo , Jonathan *¿Cuentas con documentos? como tu constancia fiscal , dec…"
drag, startPoint x: 302, startPoint y: 326, endPoint x: 80, endPoint y: 259, distance: 232.0
click at [80, 259] on div "Estimado Jonathan se ha identificado un cambio en el uso habitual de tu cuenta …" at bounding box center [428, 155] width 749 height 458
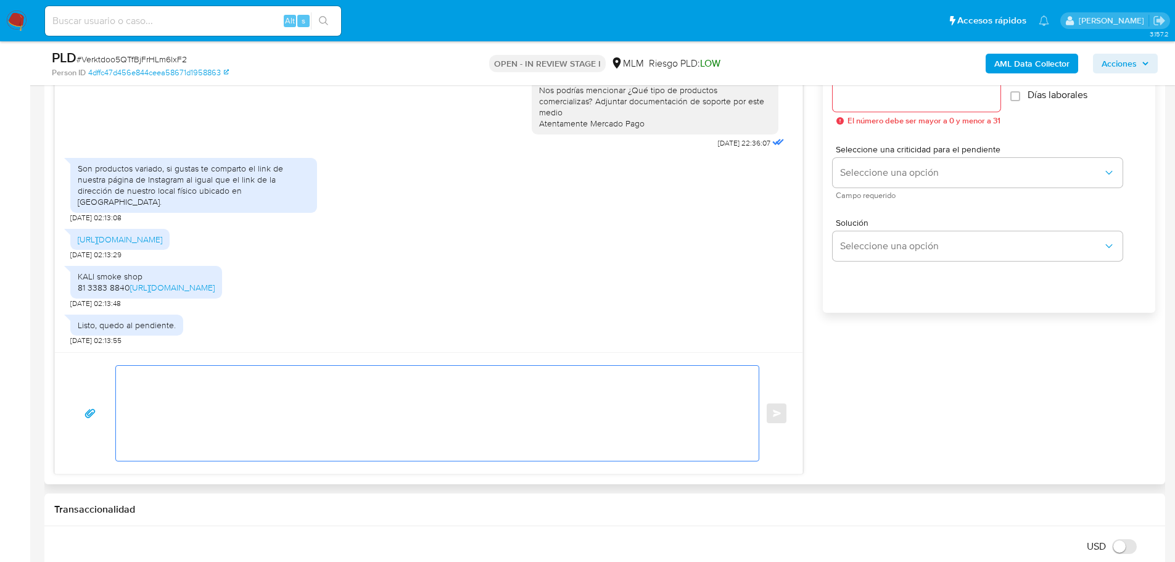
scroll to position [617, 0]
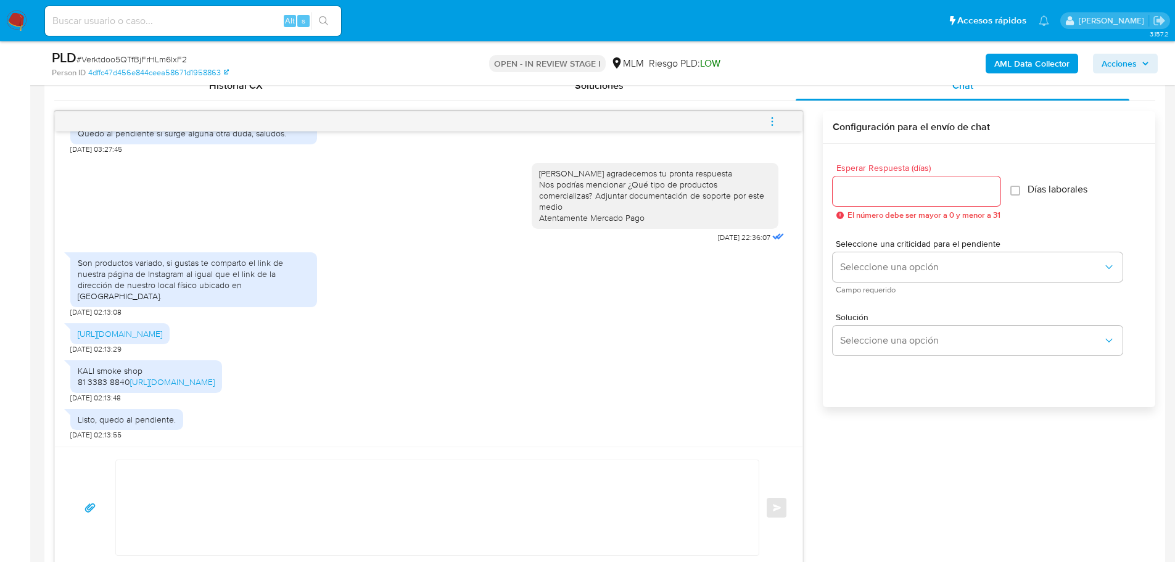
click at [879, 200] on div at bounding box center [917, 191] width 168 height 30
click at [879, 194] on input "Esperar Respuesta (días)" at bounding box center [917, 191] width 168 height 16
type input "2"
type input "3"
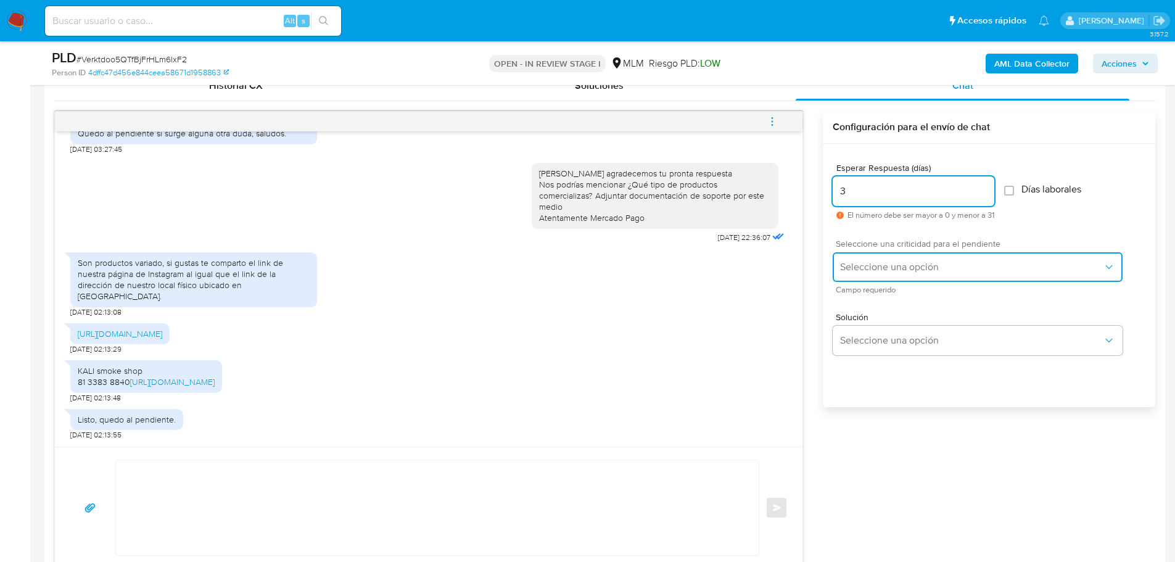
click at [860, 269] on span "Seleccione una opción" at bounding box center [971, 267] width 263 height 12
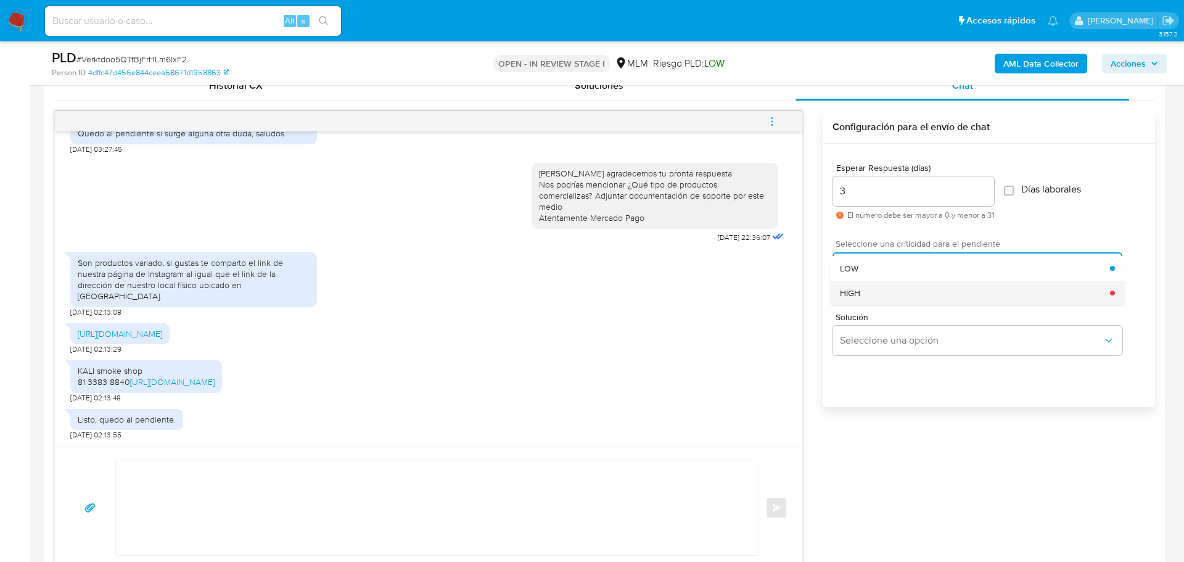
click at [861, 294] on div "HIGH" at bounding box center [975, 293] width 270 height 25
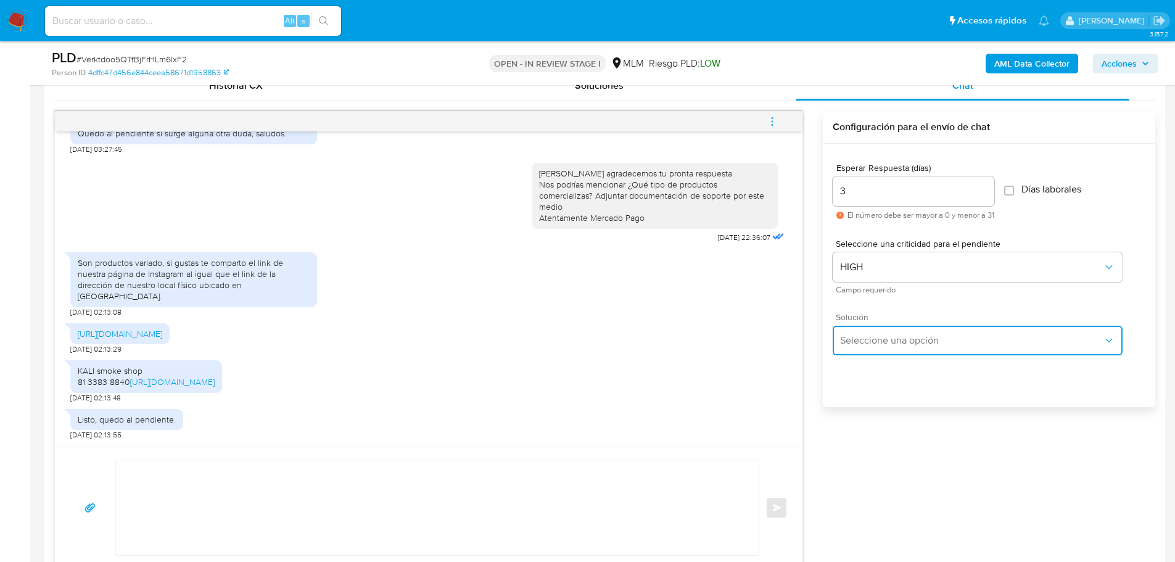
click at [897, 352] on button "Seleccione una opción" at bounding box center [978, 341] width 290 height 30
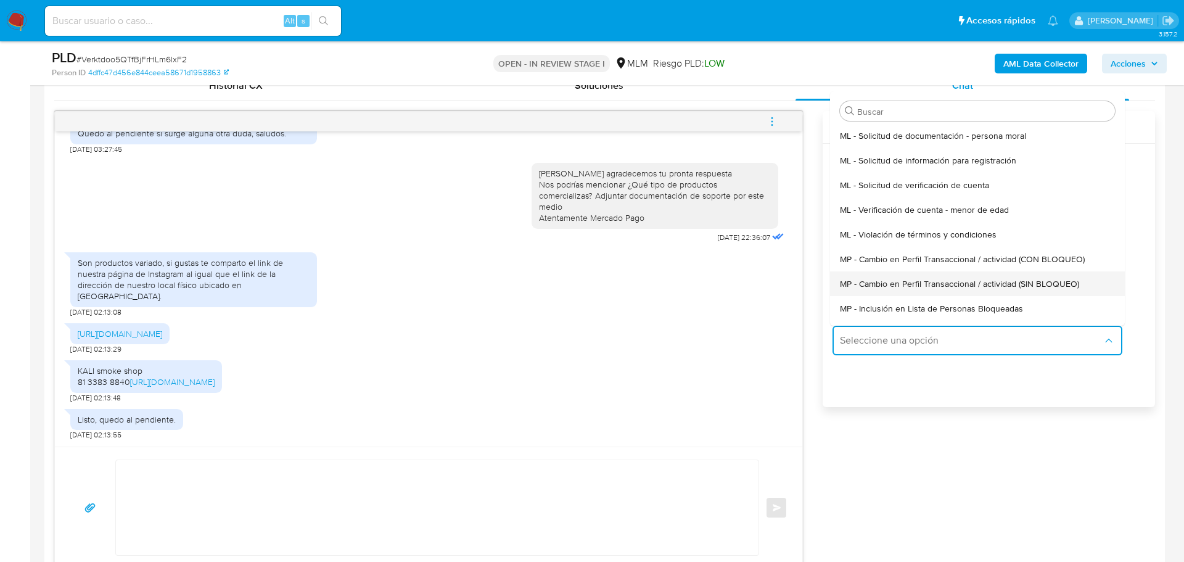
click at [981, 284] on span "MP - Cambio en Perfil Transaccional / actividad (SIN BLOQUEO)" at bounding box center [959, 283] width 239 height 11
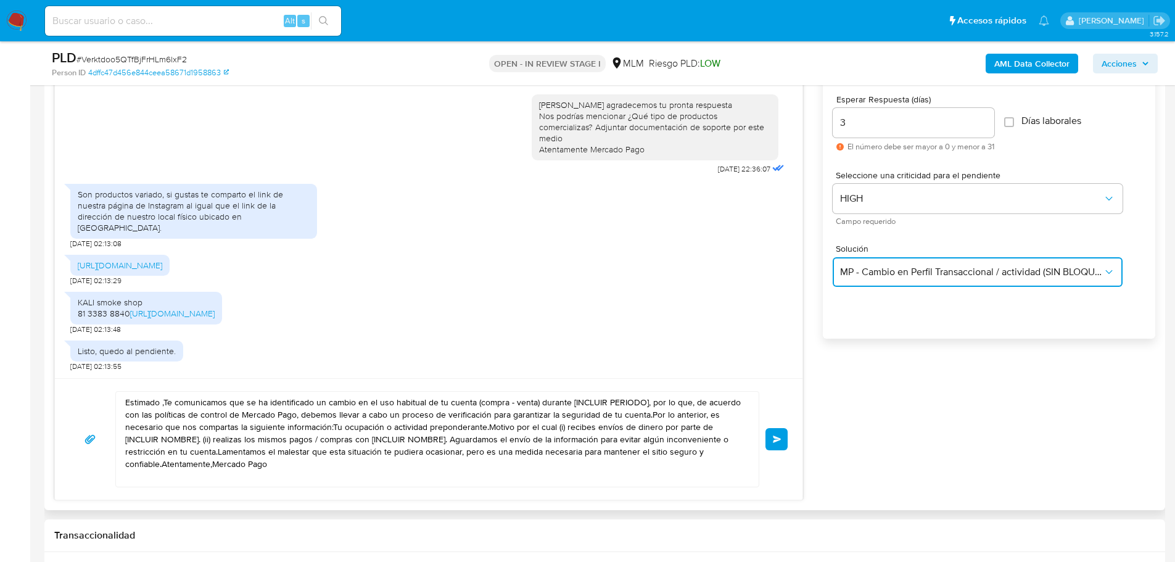
scroll to position [740, 0]
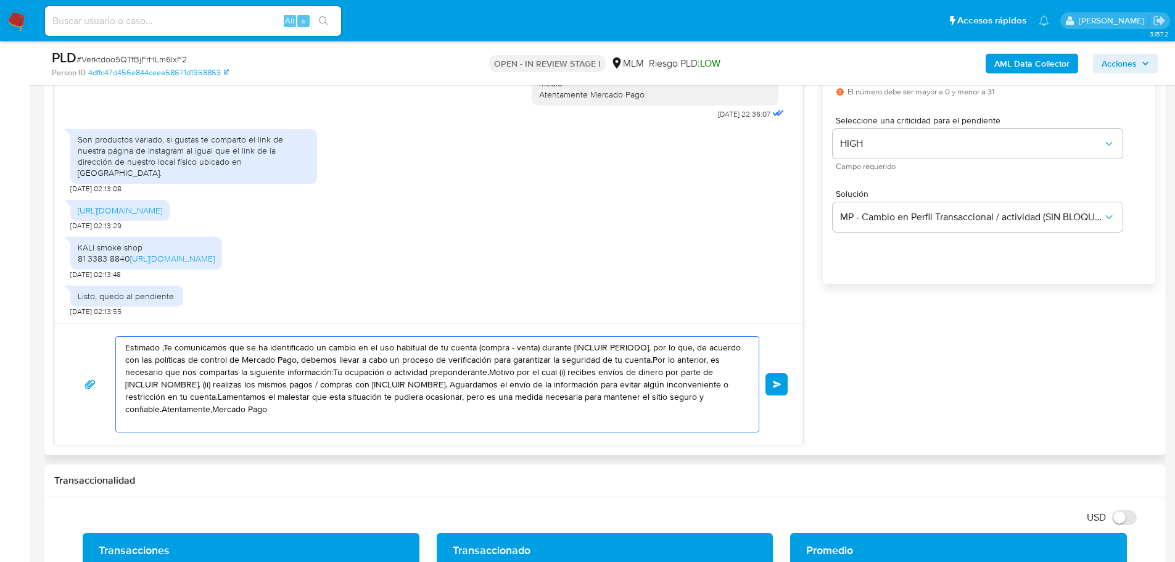
drag, startPoint x: 170, startPoint y: 367, endPoint x: 60, endPoint y: 306, distance: 125.1
click at [60, 306] on div "Estimado Jonathan se ha identificado un cambio en el uso habitual de tu cuenta …" at bounding box center [428, 217] width 749 height 458
paste textarea "De acuerdo , Jonathan *¿Cuentas con documentos? como tu constancia fiscal , dec…"
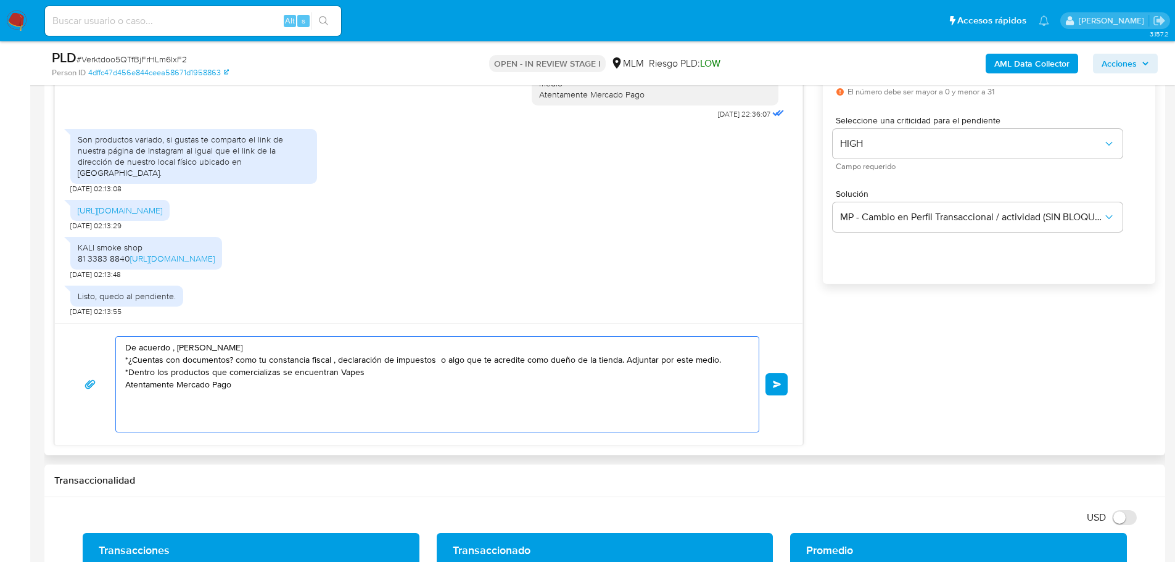
drag, startPoint x: 342, startPoint y: 373, endPoint x: 349, endPoint y: 416, distance: 43.1
click at [348, 417] on textarea "De acuerdo , Jonathan *¿Cuentas con documentos? como tu constancia fiscal , dec…" at bounding box center [434, 384] width 618 height 95
click at [376, 370] on textarea "De acuerdo , Jonathan *¿Cuentas con documentos? como tu constancia fiscal , dec…" at bounding box center [434, 384] width 618 height 95
type textarea "De acuerdo , Jonathan *¿Cuentas con documentos? como tu constancia fiscal , dec…"
click at [772, 393] on button "Enviar" at bounding box center [776, 384] width 22 height 22
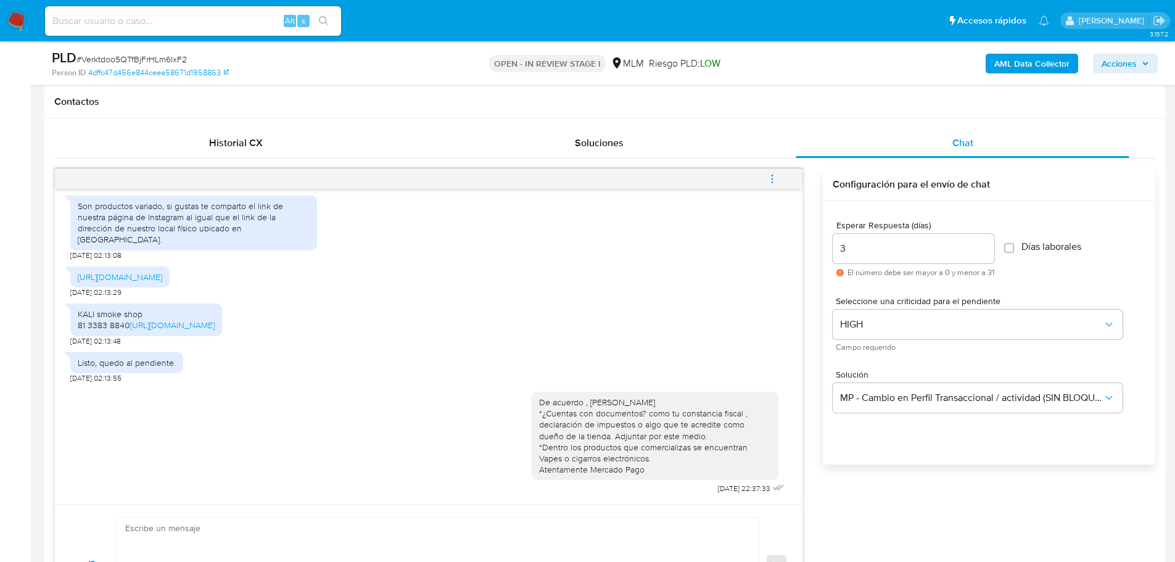
scroll to position [555, 0]
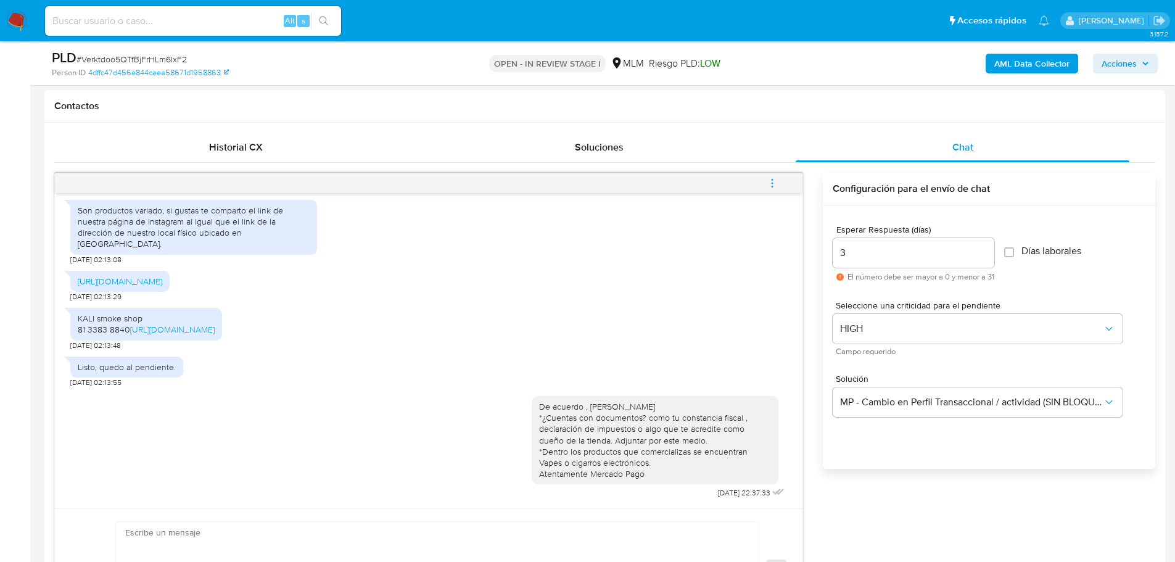
click at [15, 24] on img at bounding box center [16, 20] width 21 height 21
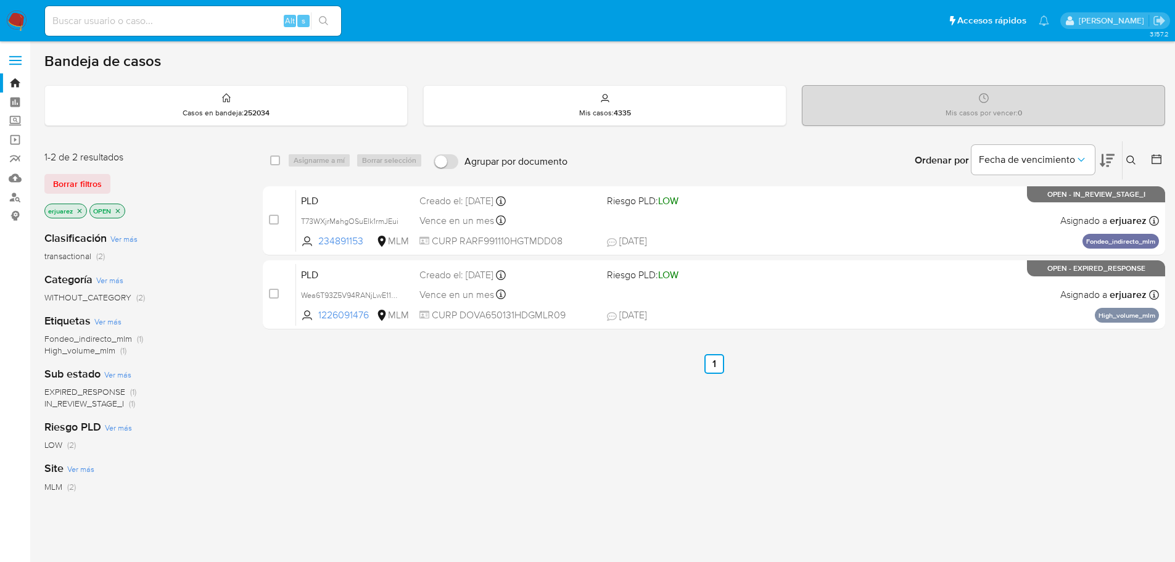
click at [226, 24] on input at bounding box center [193, 21] width 296 height 16
paste input "1259456014"
type input "1259456014"
drag, startPoint x: 324, startPoint y: 19, endPoint x: 60, endPoint y: 28, distance: 264.1
click at [316, 19] on button "search-icon" at bounding box center [323, 20] width 25 height 17
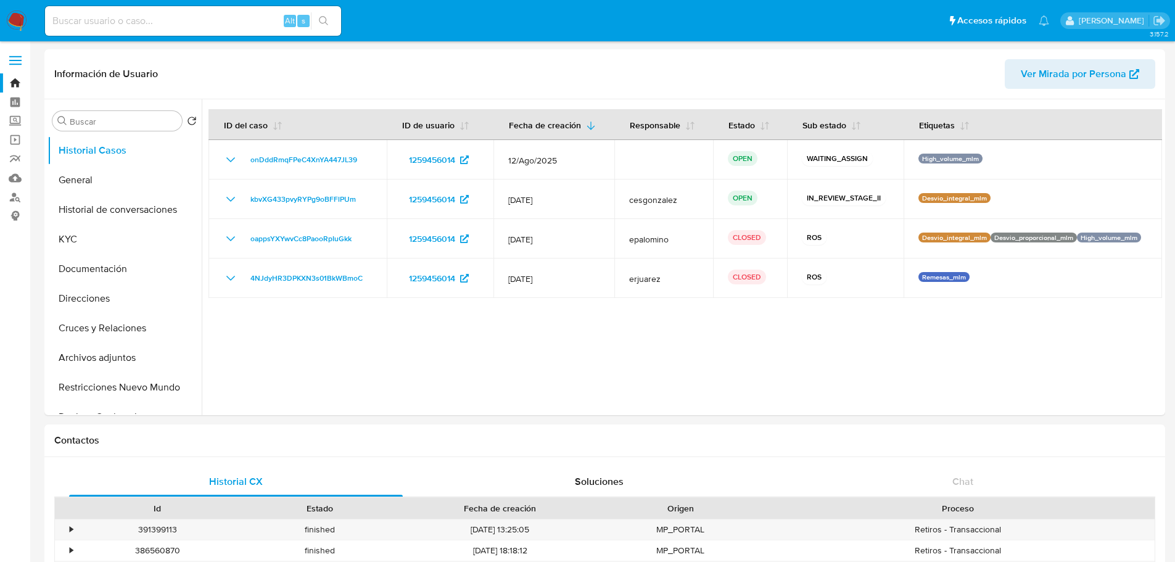
select select "10"
click at [173, 14] on input at bounding box center [193, 21] width 296 height 16
paste input "681056700"
type input "681056700"
click at [321, 25] on icon "search-icon" at bounding box center [324, 21] width 10 height 10
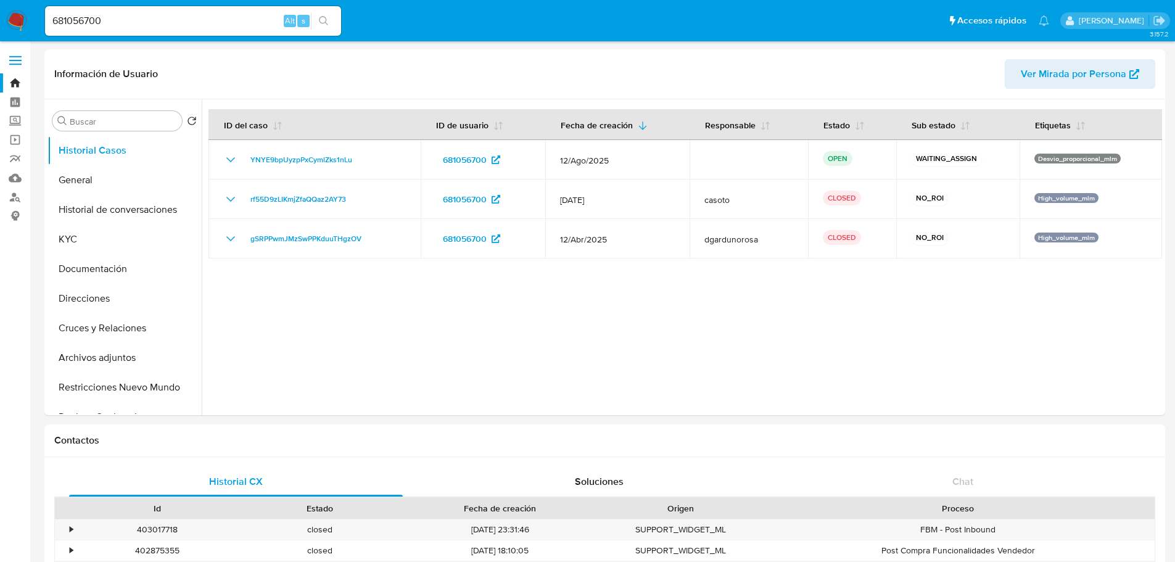
select select "10"
click at [154, 218] on button "Historial de conversaciones" at bounding box center [119, 210] width 144 height 30
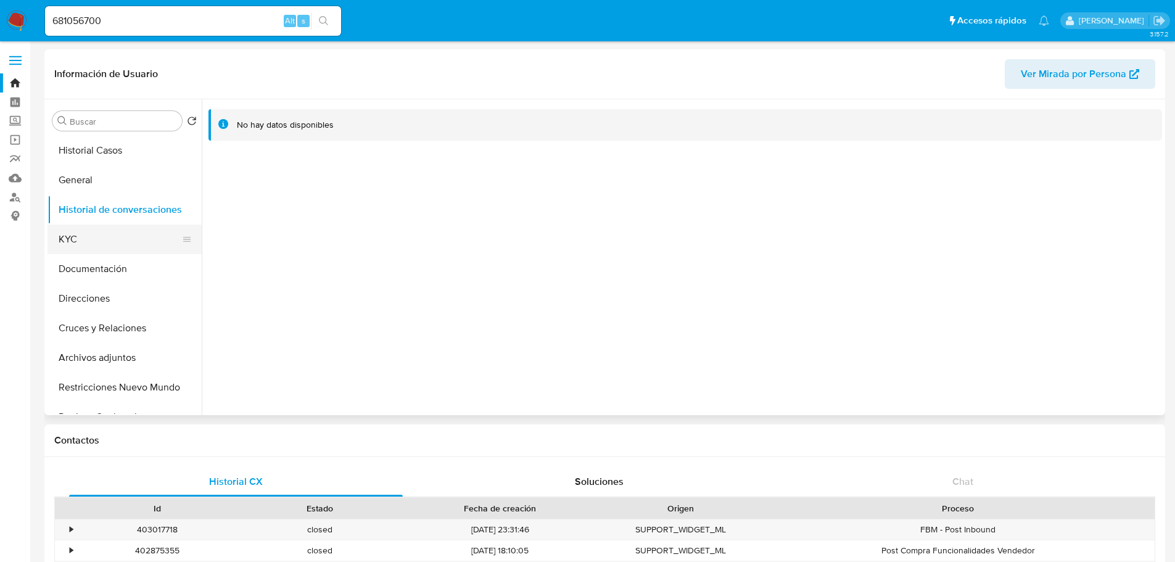
click at [89, 240] on button "KYC" at bounding box center [119, 239] width 144 height 30
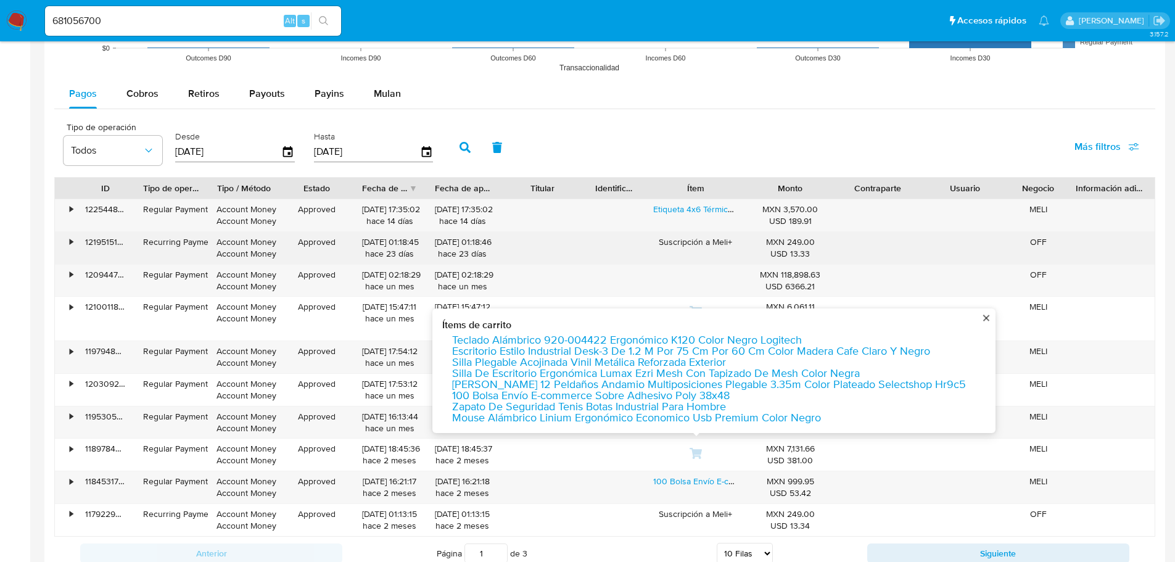
scroll to position [1110, 0]
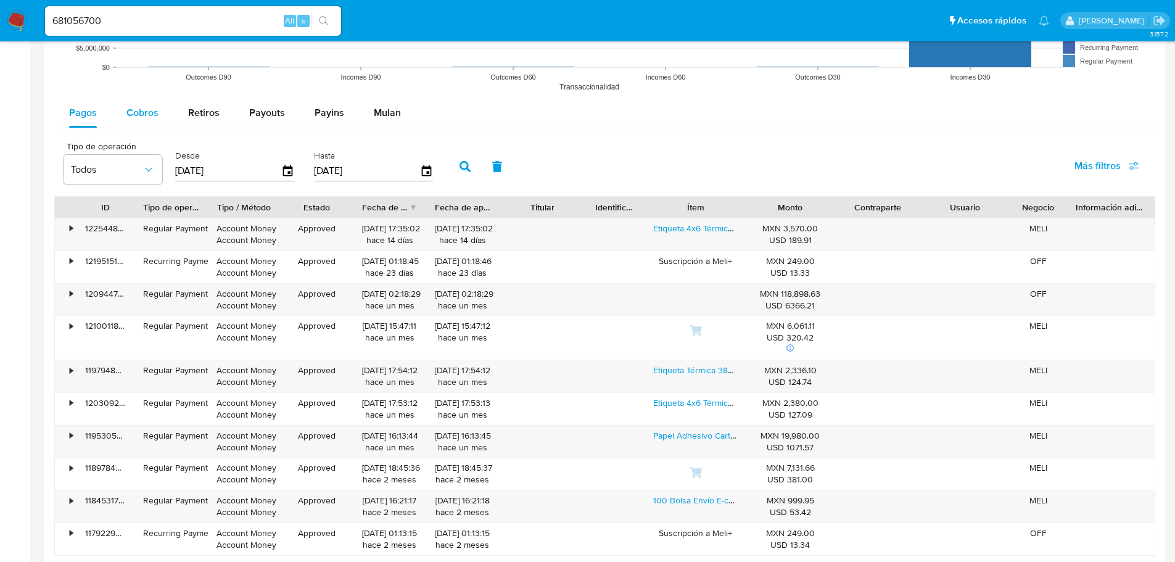
drag, startPoint x: 117, startPoint y: 114, endPoint x: 123, endPoint y: 110, distance: 7.7
click at [118, 112] on button "Cobros" at bounding box center [143, 113] width 62 height 30
select select "10"
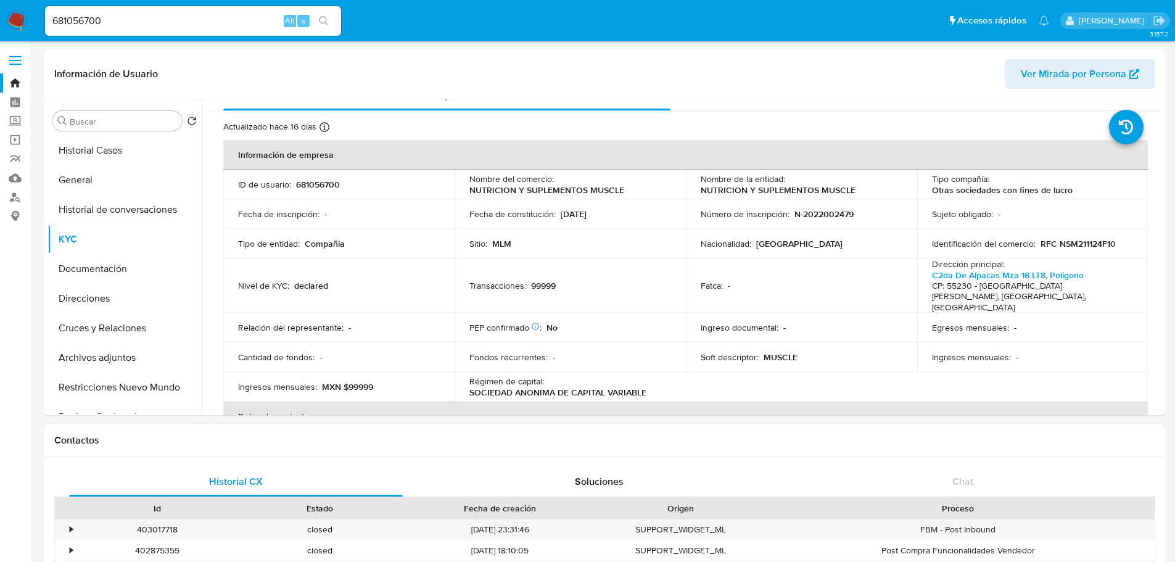
scroll to position [0, 0]
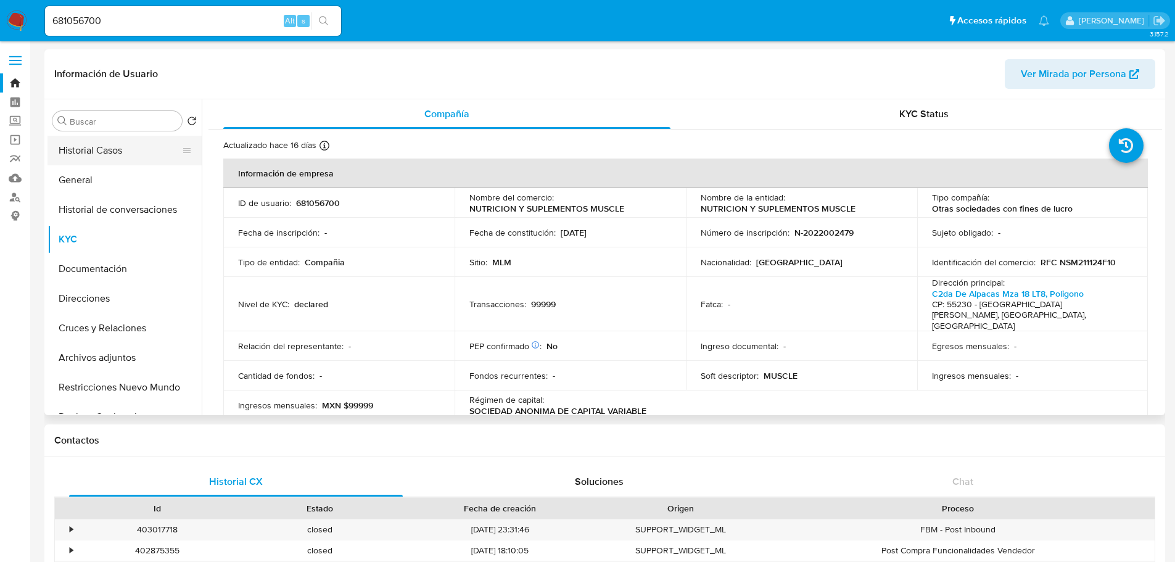
drag, startPoint x: 92, startPoint y: 158, endPoint x: 159, endPoint y: 142, distance: 68.5
click at [93, 157] on button "Historial Casos" at bounding box center [119, 151] width 144 height 30
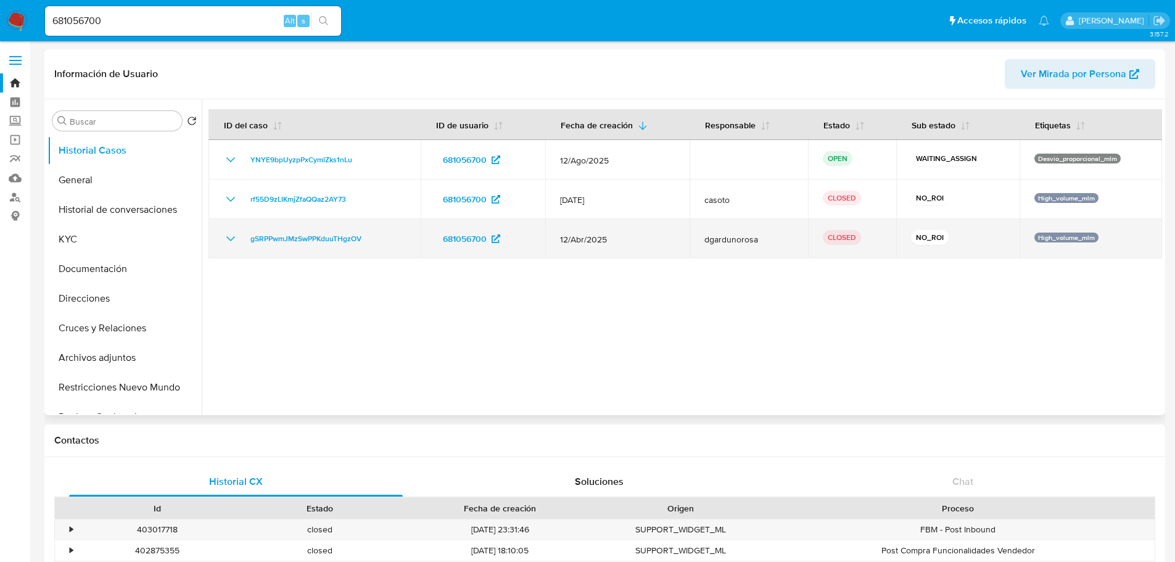
click at [234, 242] on icon "Mostrar/Ocultar" at bounding box center [230, 238] width 15 height 15
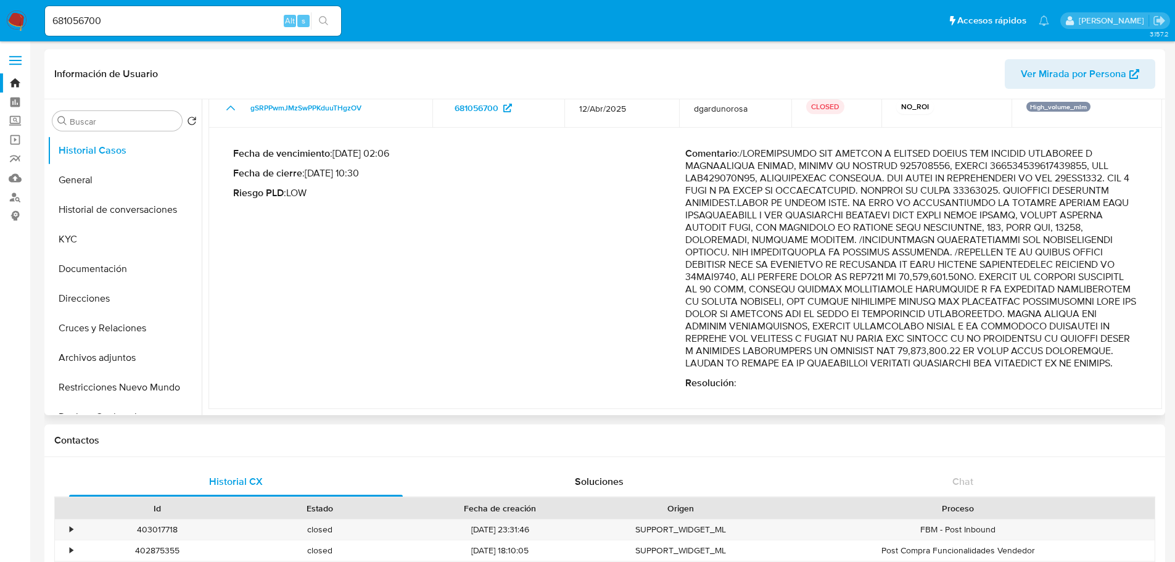
scroll to position [154, 0]
drag, startPoint x: 1003, startPoint y: 244, endPoint x: 1003, endPoint y: 265, distance: 21.0
click at [1003, 265] on p "Comentario :" at bounding box center [911, 258] width 452 height 222
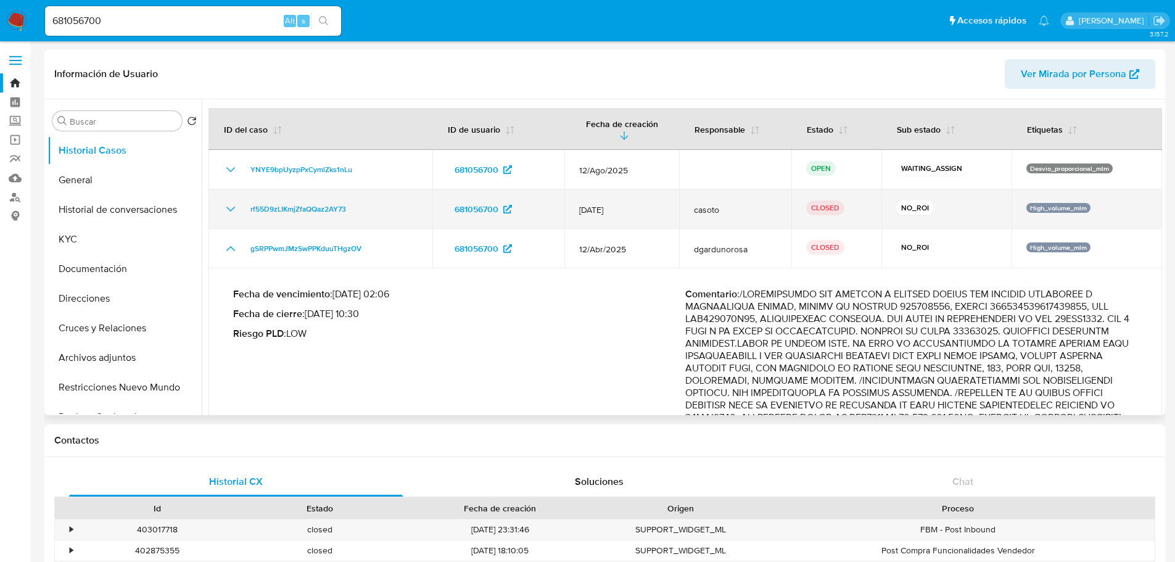
scroll to position [0, 0]
click at [230, 207] on icon "Mostrar/Ocultar" at bounding box center [230, 210] width 15 height 15
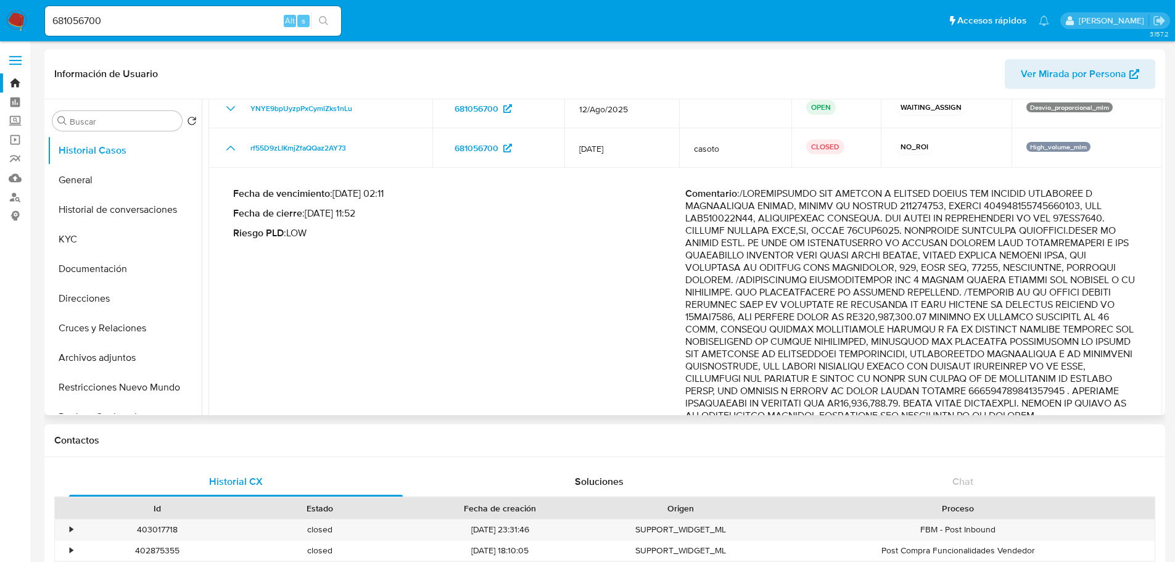
scroll to position [62, 0]
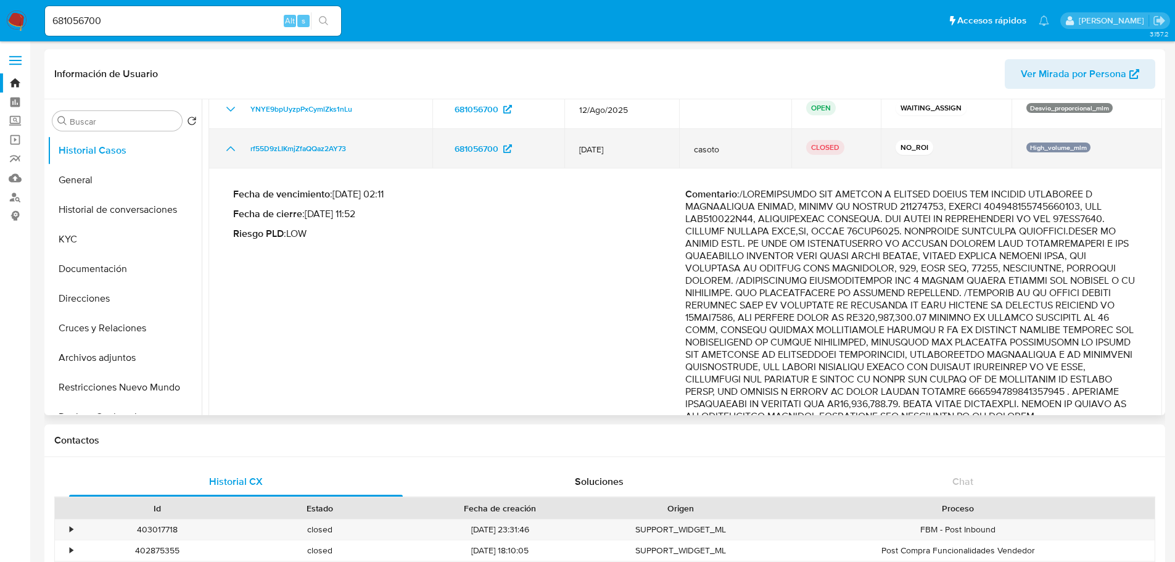
click at [292, 131] on td "rf55D9zLIKmjZfaQQaz2AY73" at bounding box center [320, 148] width 224 height 39
click at [289, 141] on td "rf55D9zLIKmjZfaQQaz2AY73" at bounding box center [320, 148] width 224 height 39
click at [289, 150] on span "rf55D9zLIKmjZfaQQaz2AY73" at bounding box center [298, 148] width 96 height 15
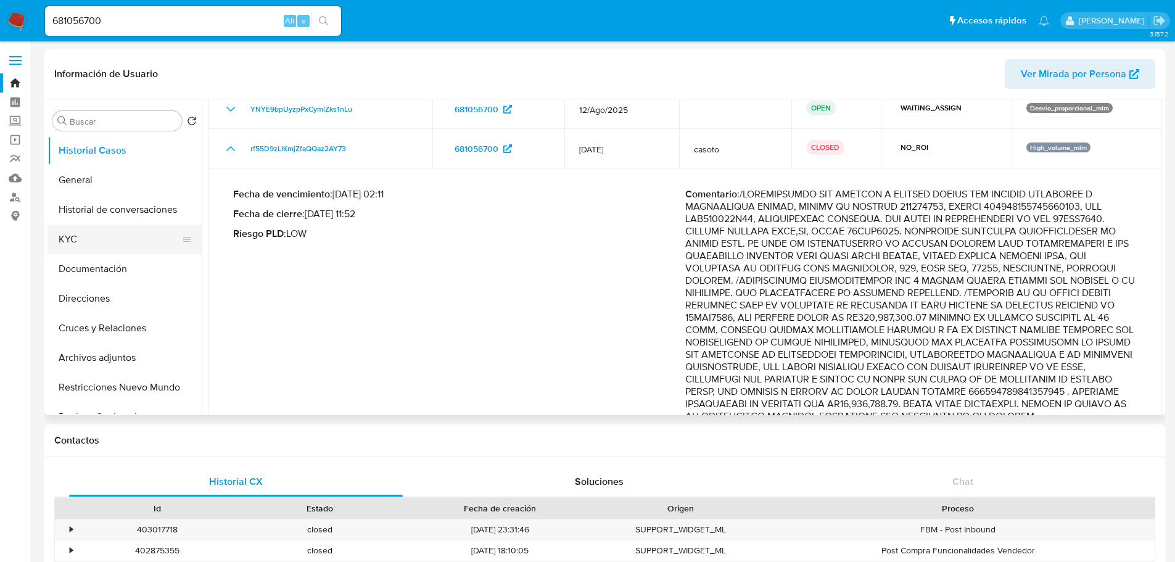
click at [78, 241] on button "KYC" at bounding box center [119, 239] width 144 height 30
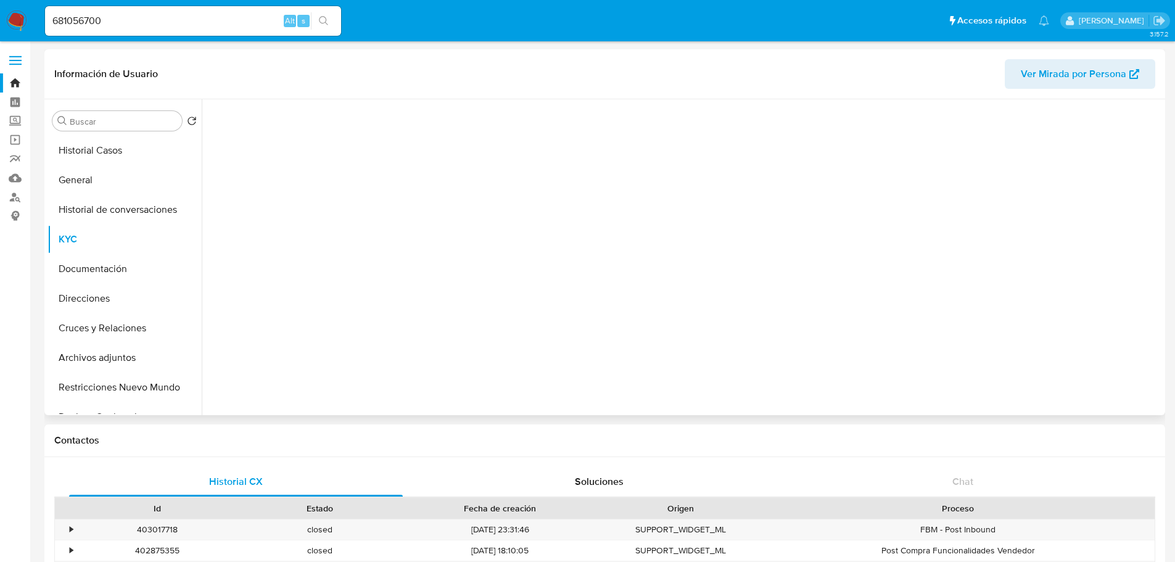
scroll to position [0, 0]
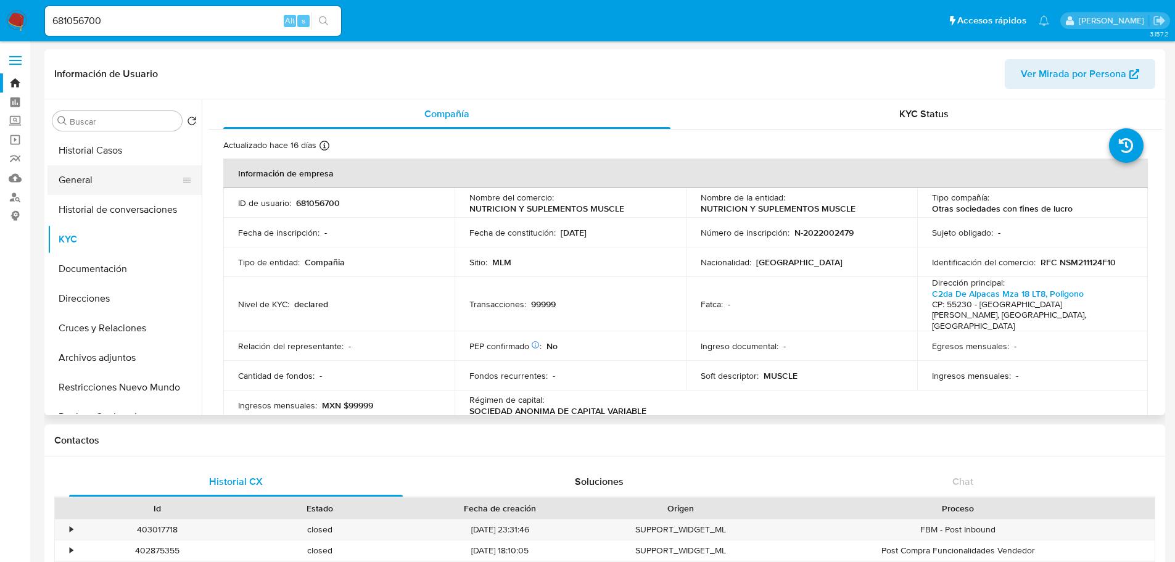
click at [75, 180] on button "General" at bounding box center [119, 180] width 144 height 30
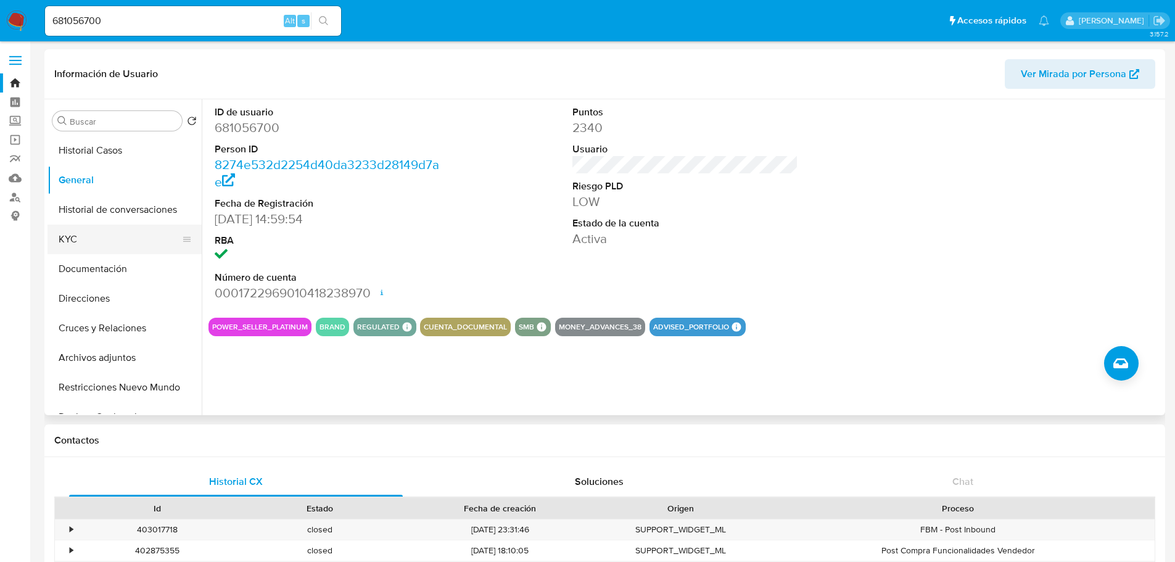
click at [89, 246] on button "KYC" at bounding box center [119, 239] width 144 height 30
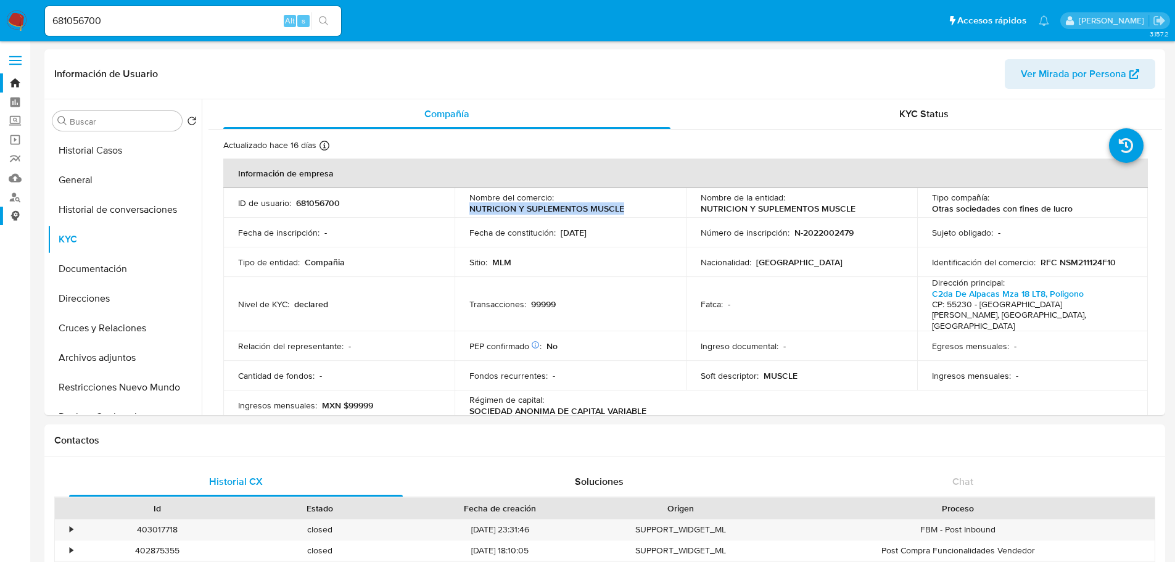
drag, startPoint x: 469, startPoint y: 212, endPoint x: 0, endPoint y: 218, distance: 468.8
click at [646, 209] on div "Nombre del comercio : NUTRICION Y SUPLEMENTOS MUSCLE" at bounding box center [570, 203] width 202 height 22
copy p "NUTRICION Y SUPLEMENTOS MUSCLE"
click at [16, 19] on img at bounding box center [16, 20] width 21 height 21
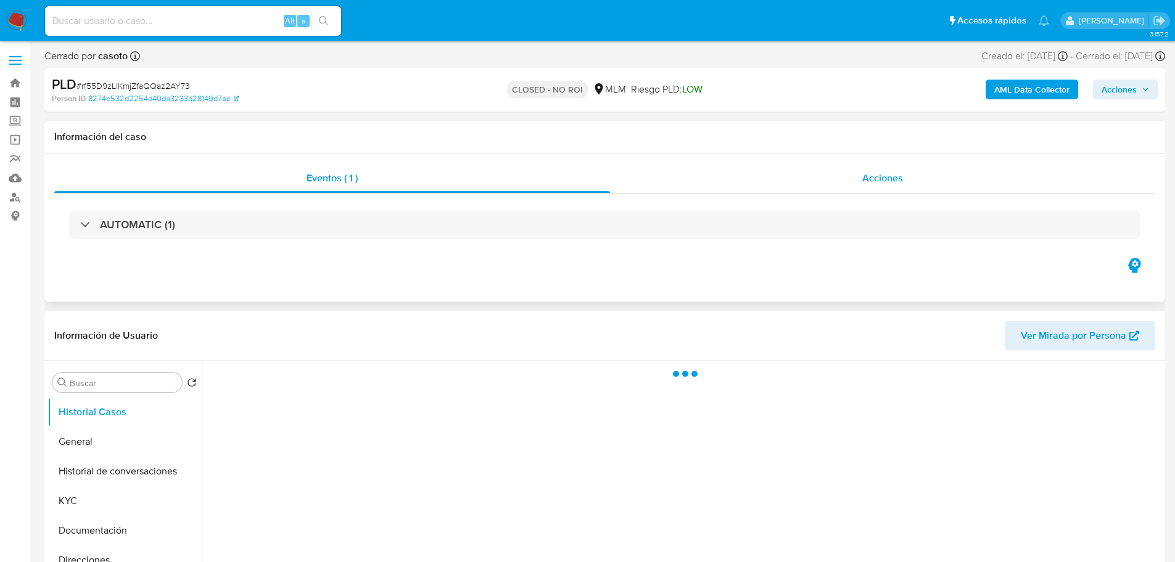
click at [900, 173] on span "Acciones" at bounding box center [882, 178] width 41 height 14
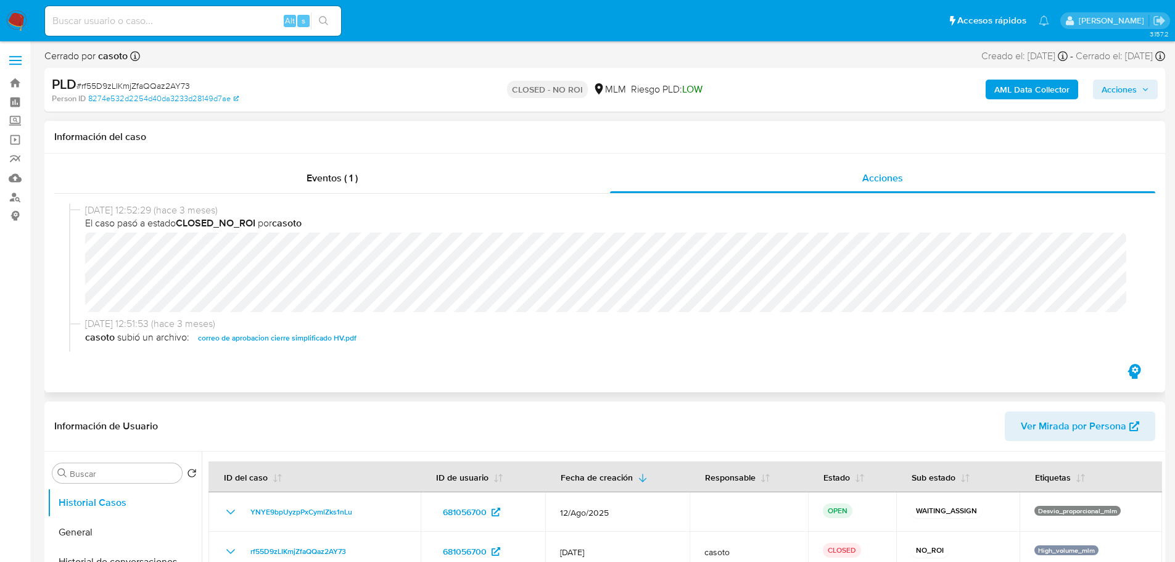
select select "10"
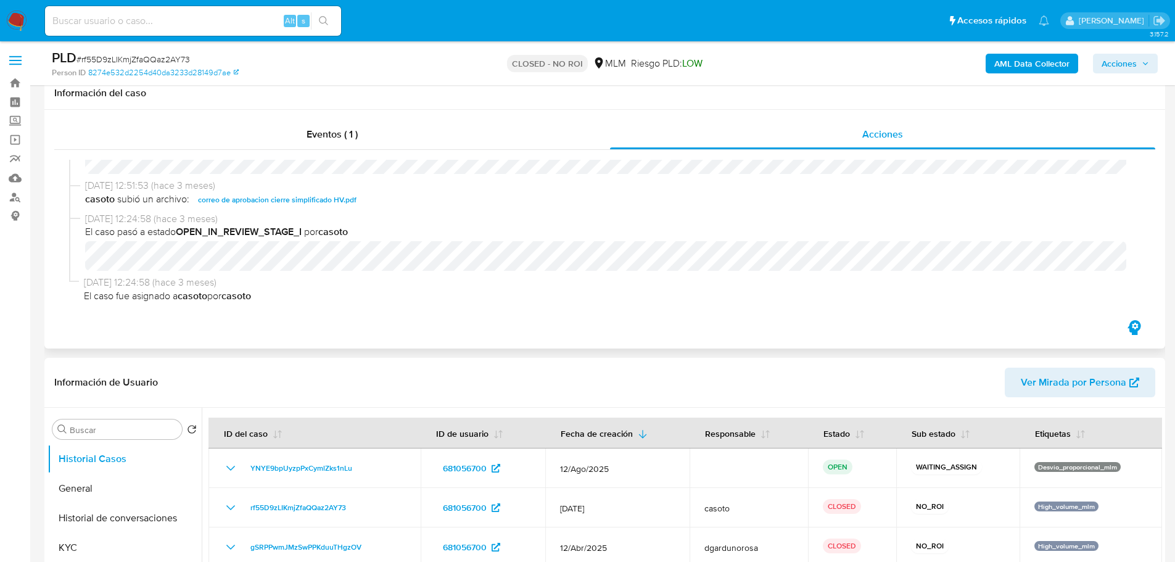
scroll to position [247, 0]
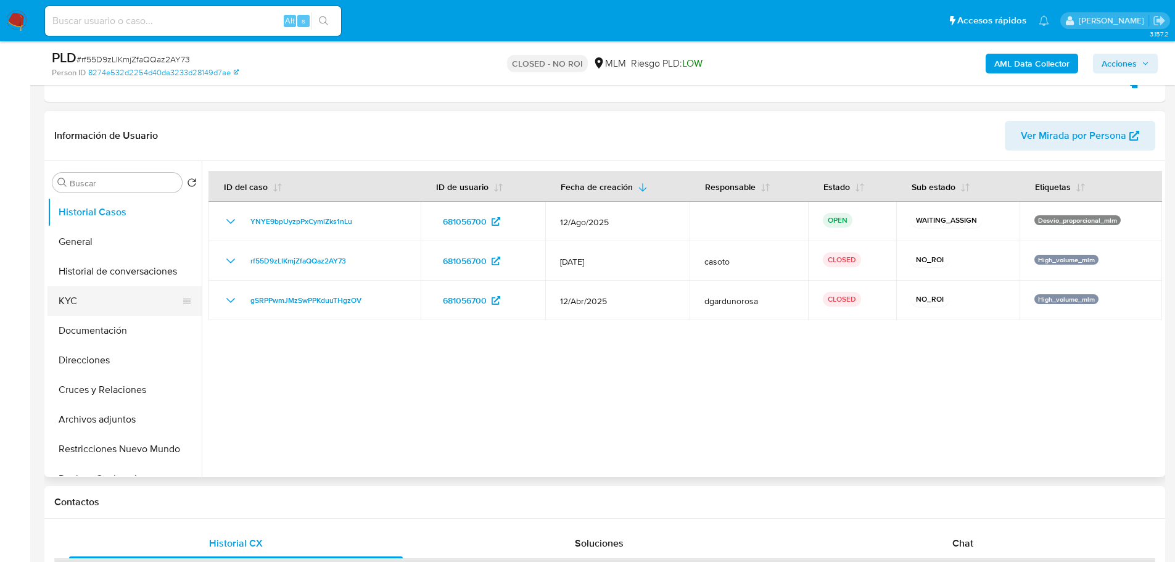
drag, startPoint x: 68, startPoint y: 305, endPoint x: 134, endPoint y: 290, distance: 67.6
click at [69, 305] on button "KYC" at bounding box center [119, 301] width 144 height 30
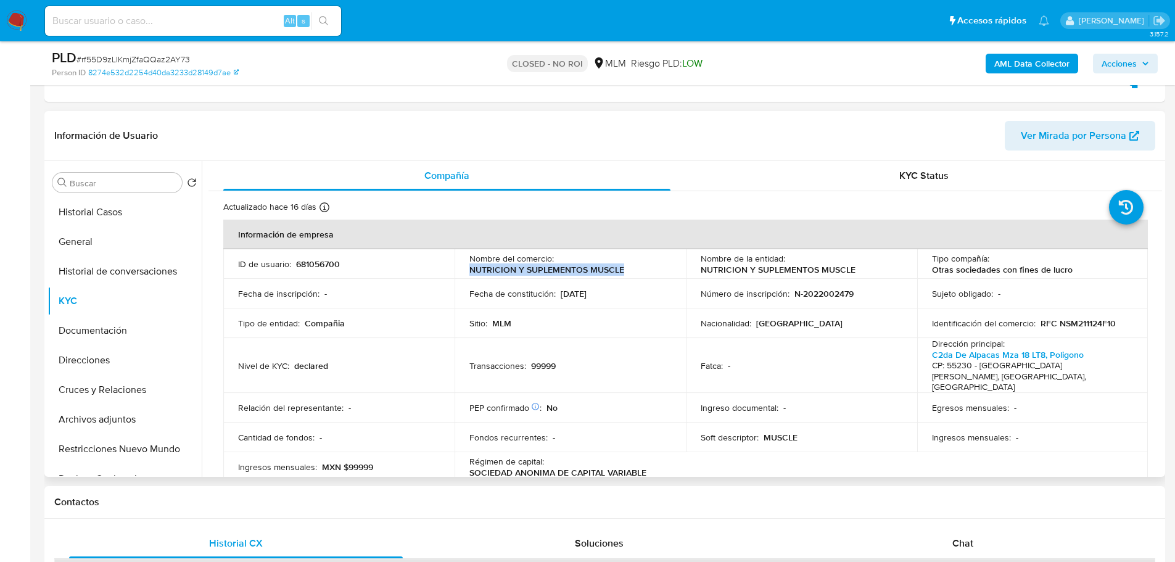
drag, startPoint x: 469, startPoint y: 270, endPoint x: 626, endPoint y: 270, distance: 156.7
click at [626, 270] on div "Nombre del comercio : NUTRICION Y SUPLEMENTOS MUSCLE" at bounding box center [570, 264] width 202 height 22
copy p "NUTRICION Y SUPLEMENTOS MUSCLE"
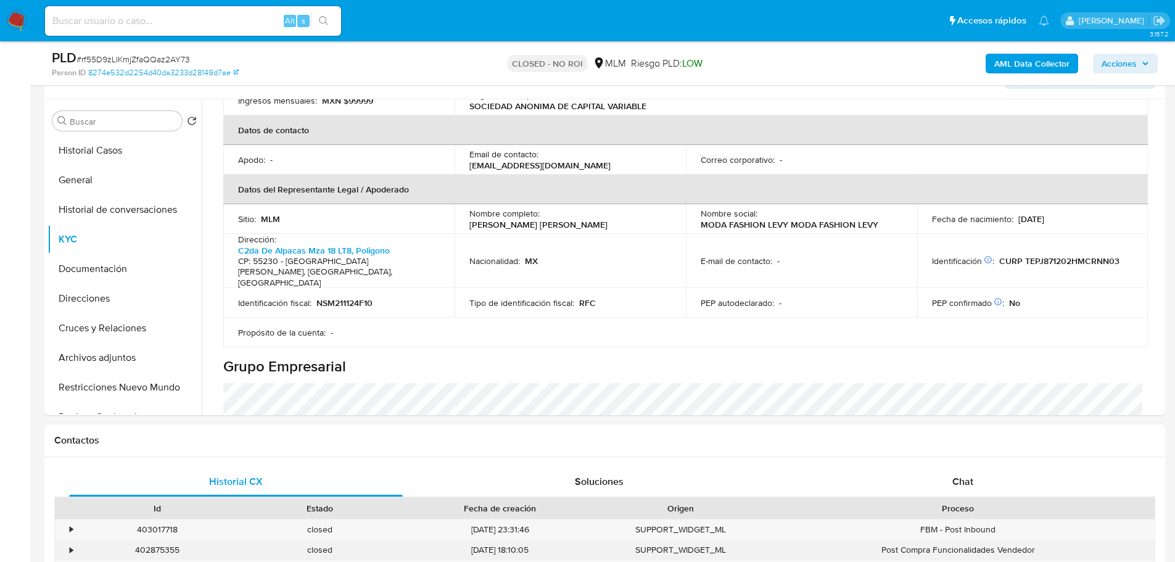
scroll to position [370, 0]
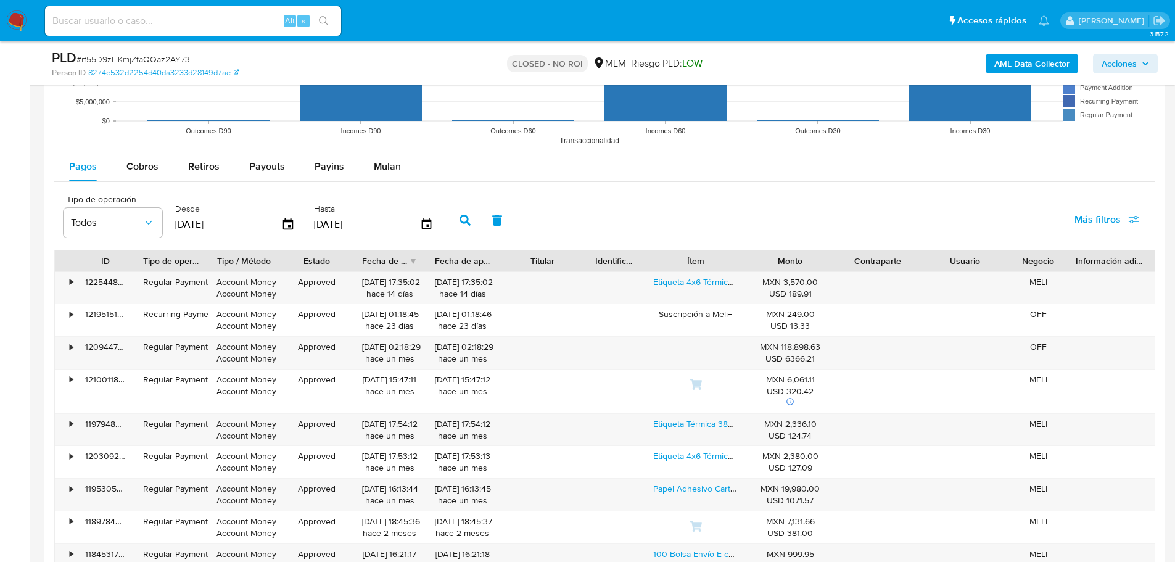
drag, startPoint x: 131, startPoint y: 163, endPoint x: 272, endPoint y: 182, distance: 142.5
click at [131, 163] on span "Cobros" at bounding box center [142, 166] width 32 height 14
select select "10"
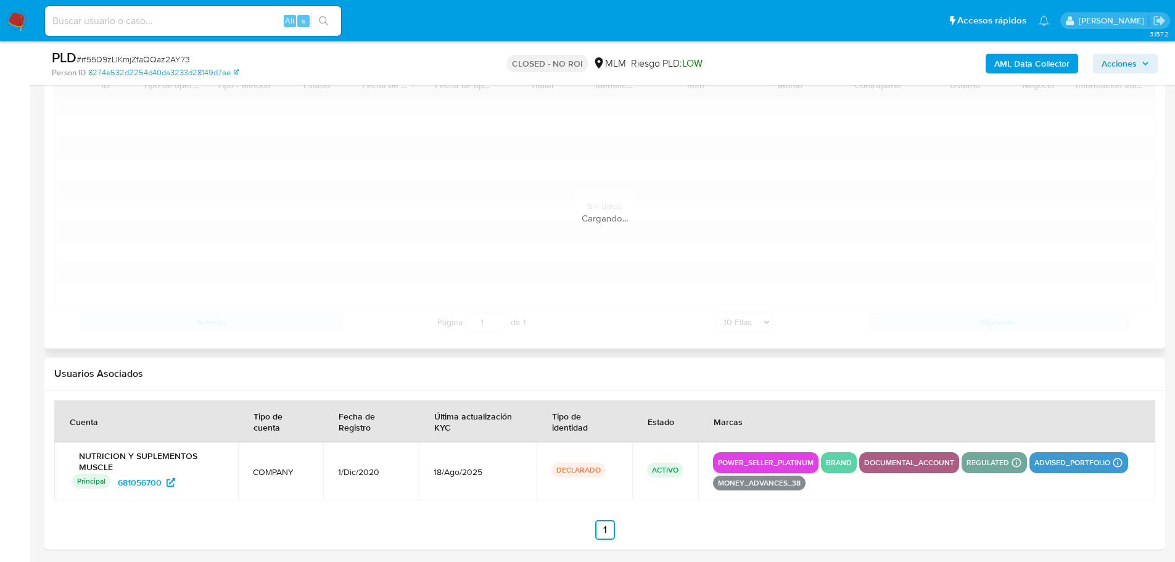
scroll to position [1545, 0]
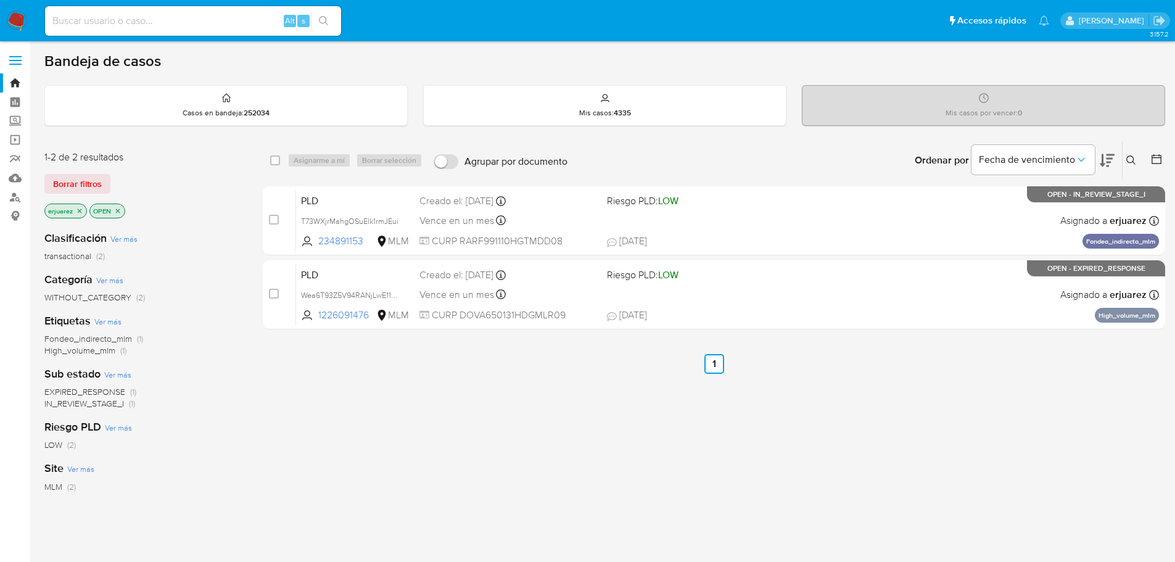
drag, startPoint x: 79, startPoint y: 211, endPoint x: 147, endPoint y: 213, distance: 68.5
click at [80, 211] on icon "close-filter" at bounding box center [80, 210] width 4 height 4
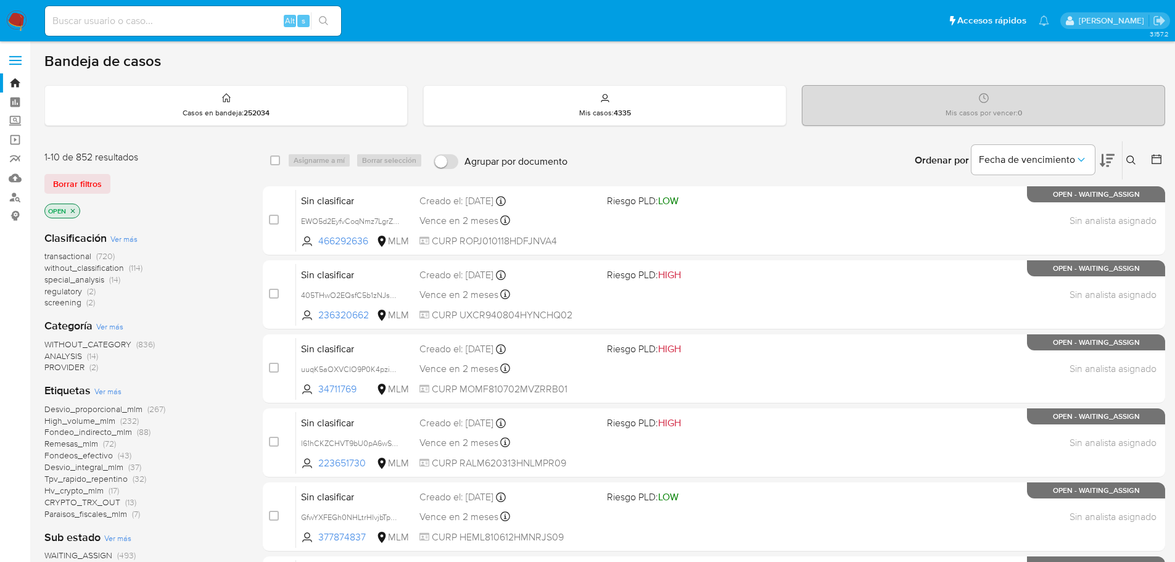
click at [1124, 162] on button at bounding box center [1132, 160] width 20 height 15
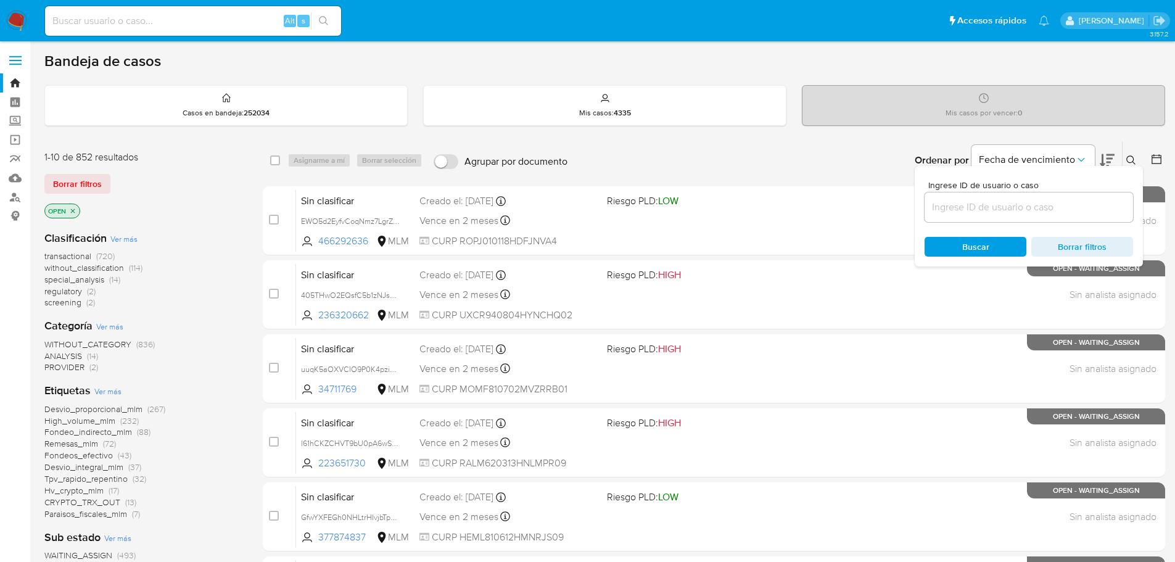
click at [1075, 197] on div at bounding box center [1028, 207] width 208 height 30
click at [1071, 208] on input at bounding box center [1028, 207] width 208 height 16
paste input "1259456014"
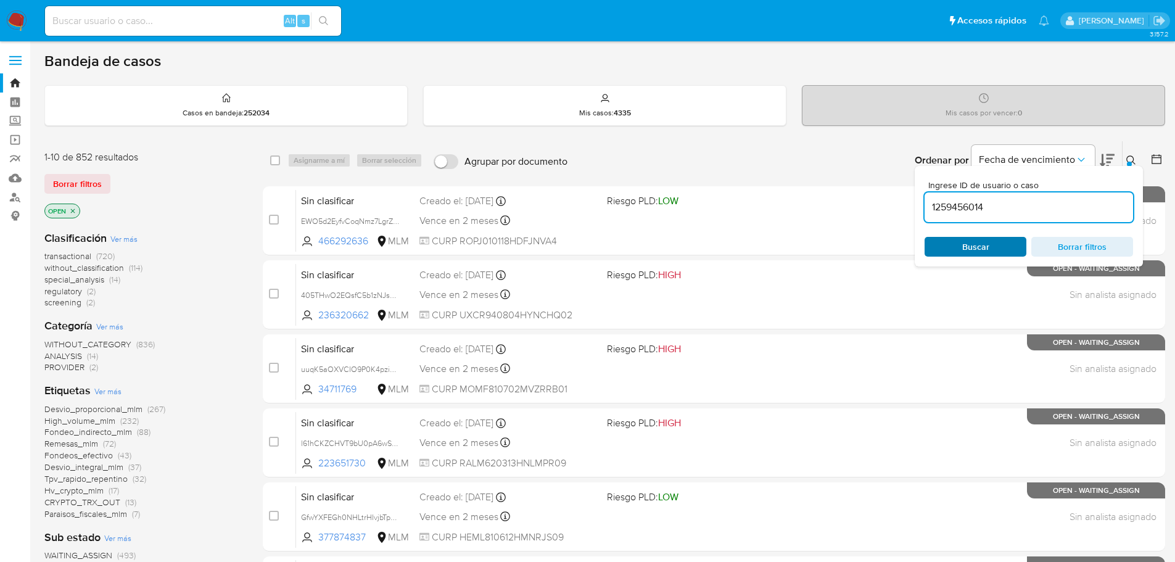
type input "1259456014"
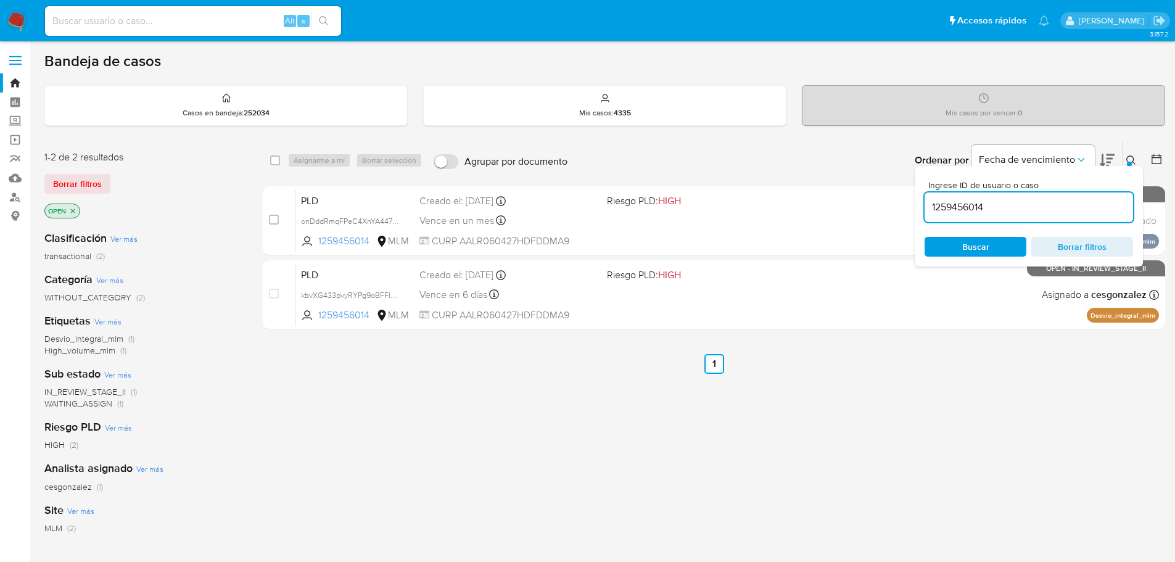
click at [1129, 157] on icon at bounding box center [1131, 160] width 10 height 10
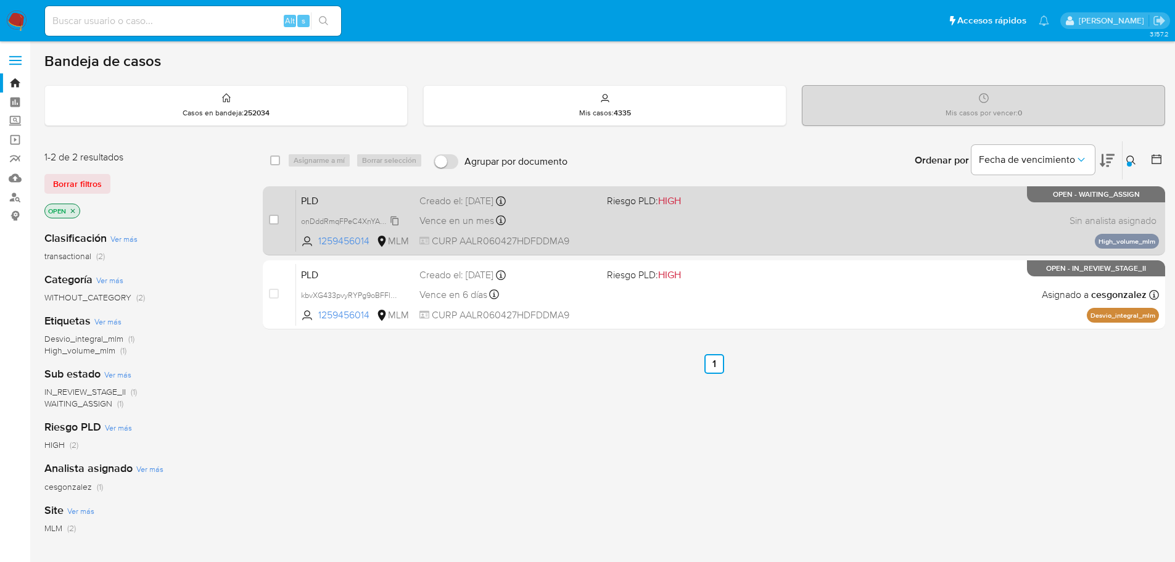
drag, startPoint x: 322, startPoint y: 226, endPoint x: 334, endPoint y: 225, distance: 12.4
click at [324, 226] on div "onDddRmqFPeC4XnYA447JL39" at bounding box center [350, 221] width 99 height 14
click at [278, 223] on input "checkbox" at bounding box center [274, 220] width 10 height 10
checkbox input "true"
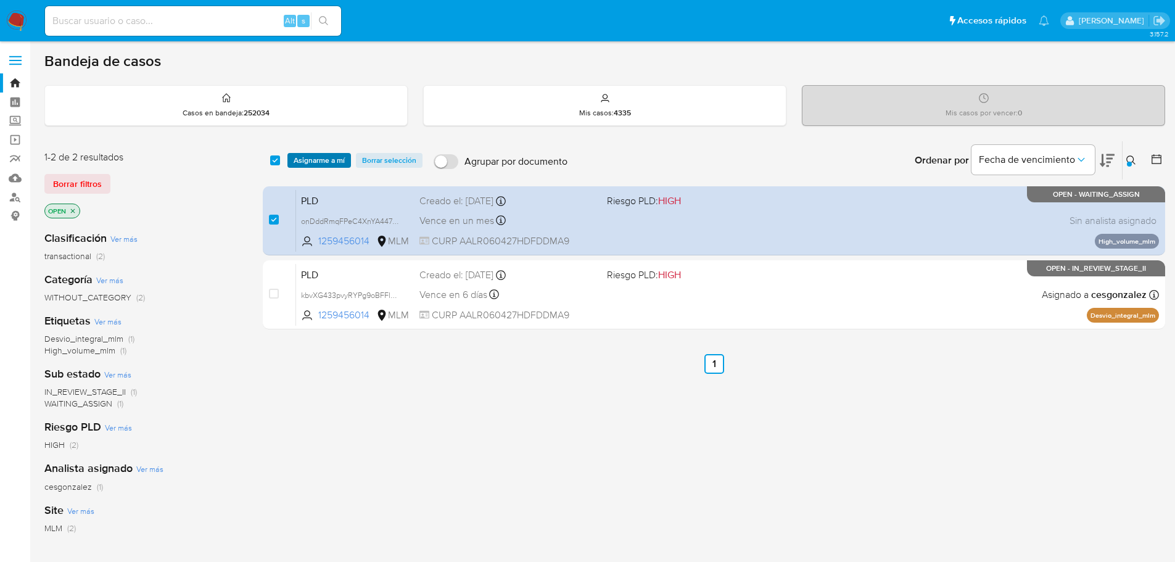
click at [319, 163] on span "Asignarme a mí" at bounding box center [319, 160] width 51 height 12
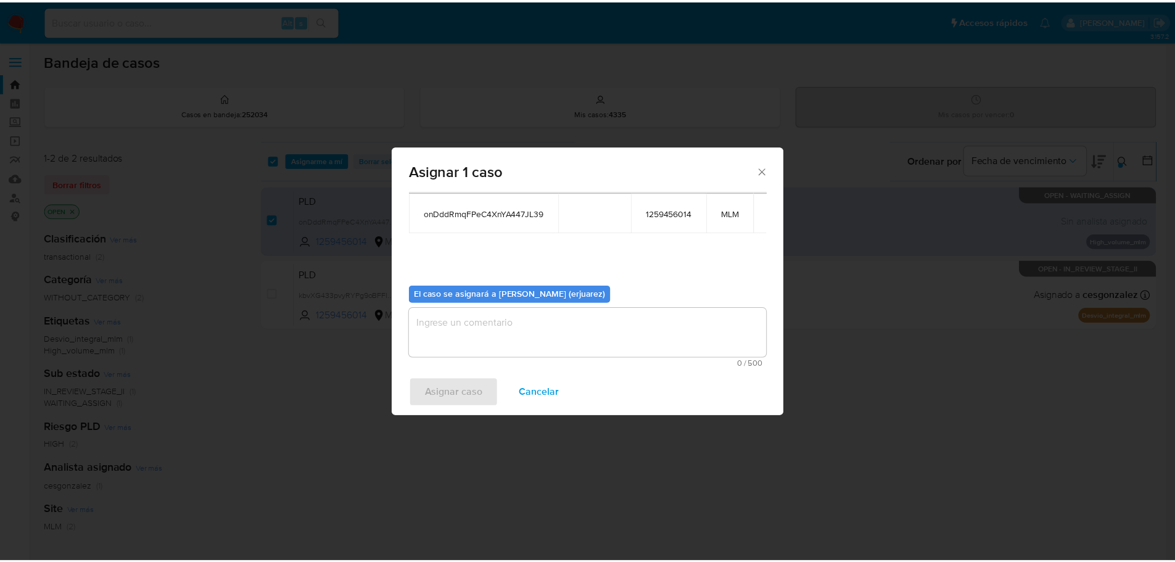
scroll to position [64, 0]
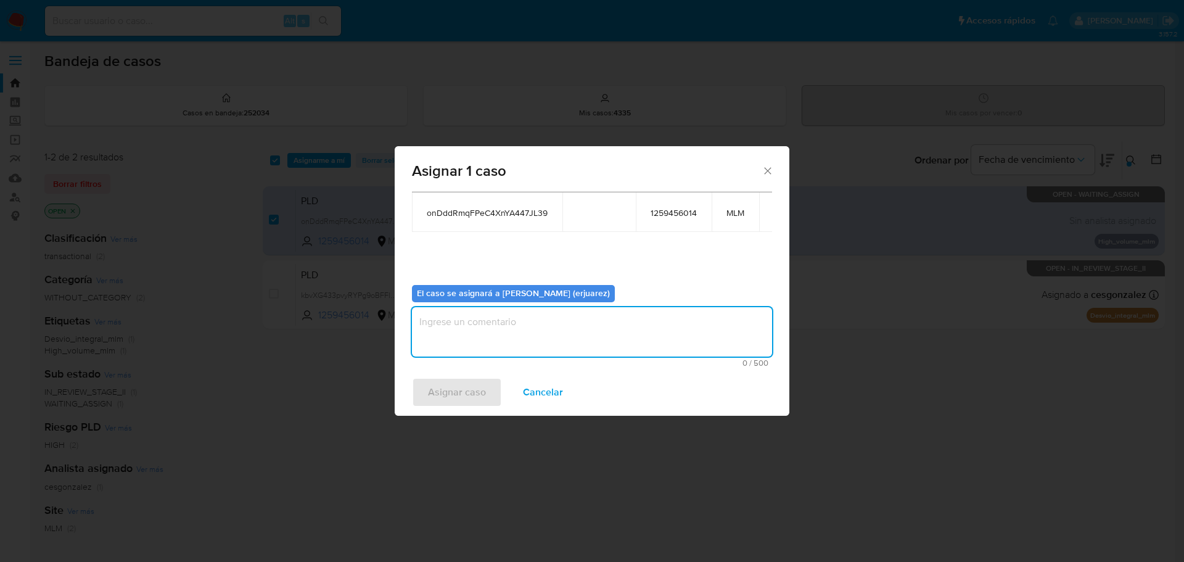
click at [490, 333] on textarea "assign-modal" at bounding box center [592, 331] width 360 height 49
type textarea "EPJU"
click at [474, 385] on span "Asignar caso" at bounding box center [457, 392] width 58 height 27
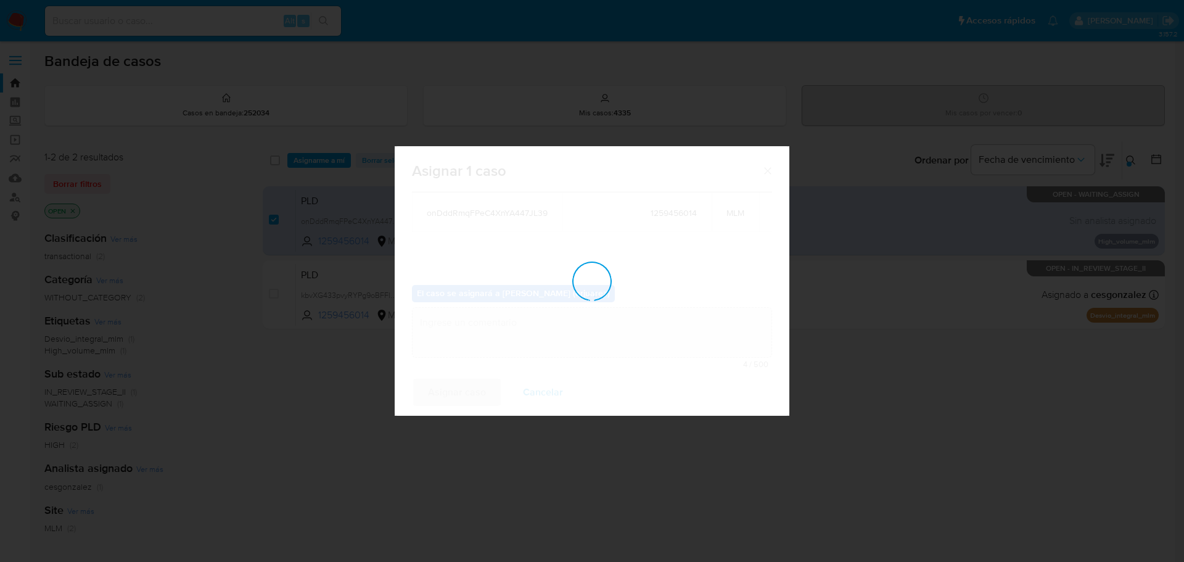
checkbox input "false"
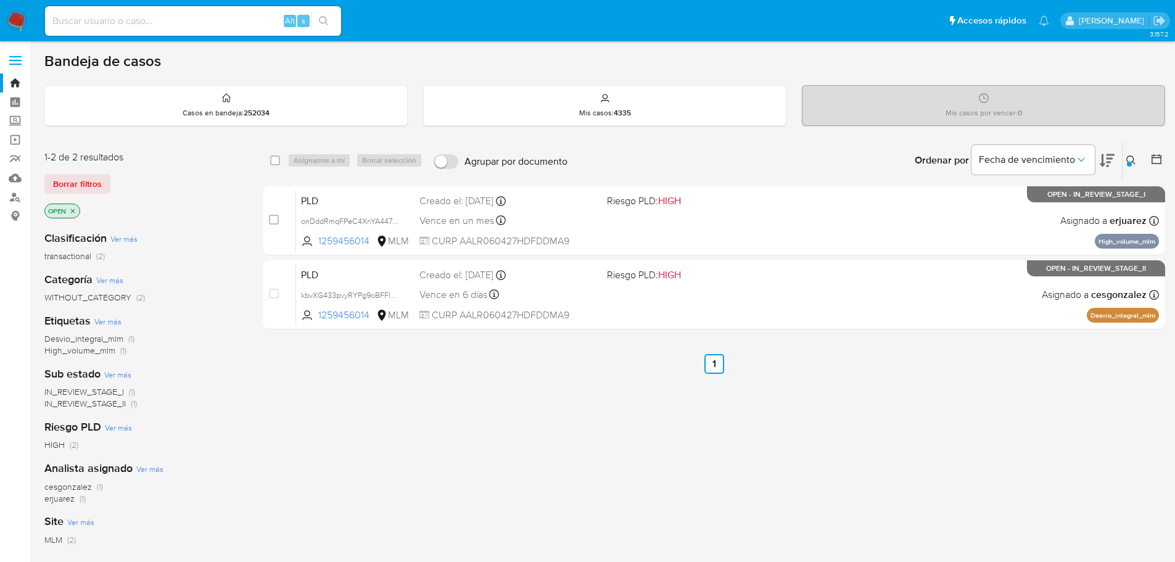
click at [131, 25] on input at bounding box center [193, 21] width 296 height 16
paste input "712042765"
type input "712042765"
click at [325, 20] on icon "search-icon" at bounding box center [324, 21] width 10 height 10
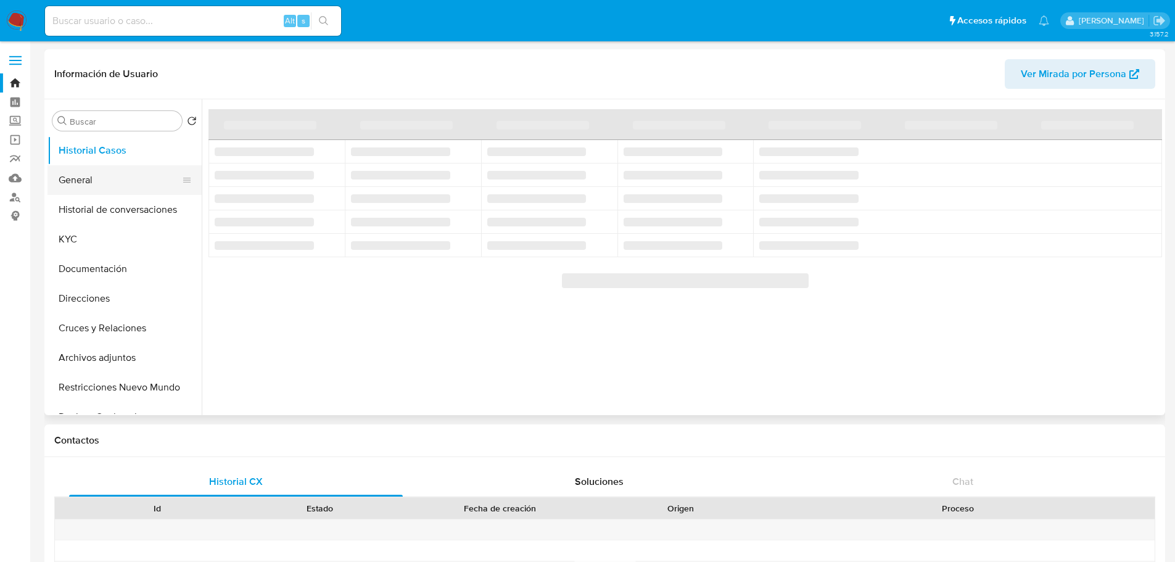
select select "10"
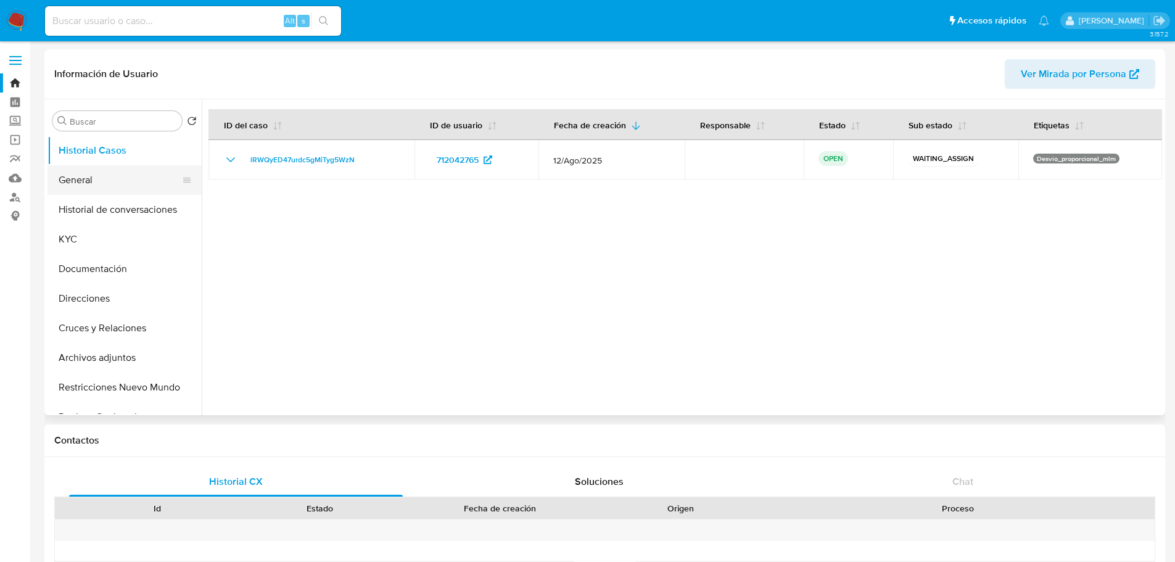
click at [88, 177] on button "General" at bounding box center [119, 180] width 144 height 30
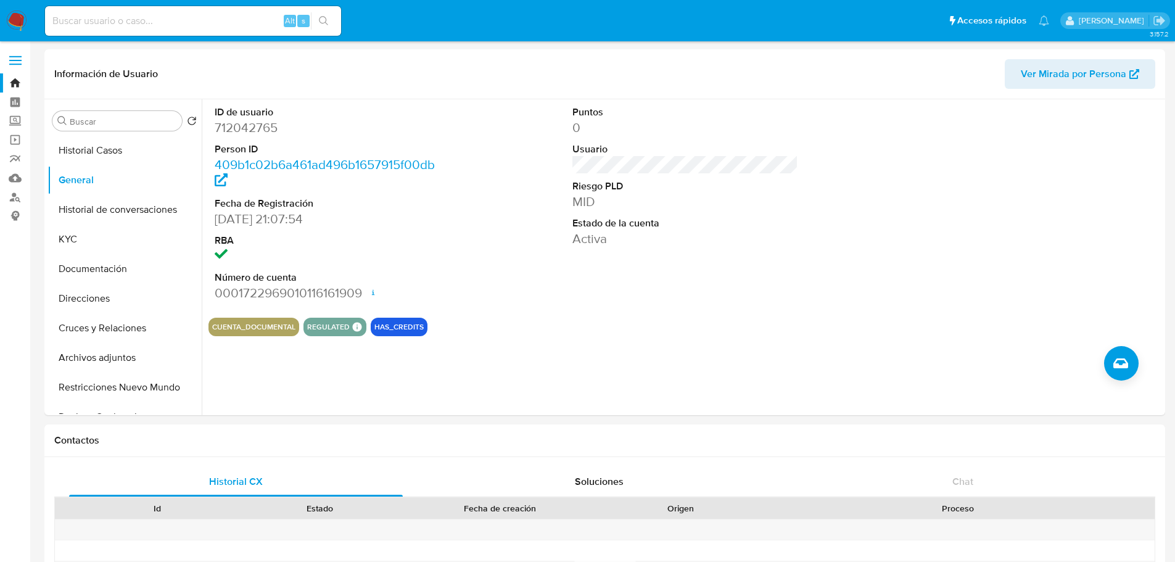
click at [20, 14] on img at bounding box center [16, 20] width 21 height 21
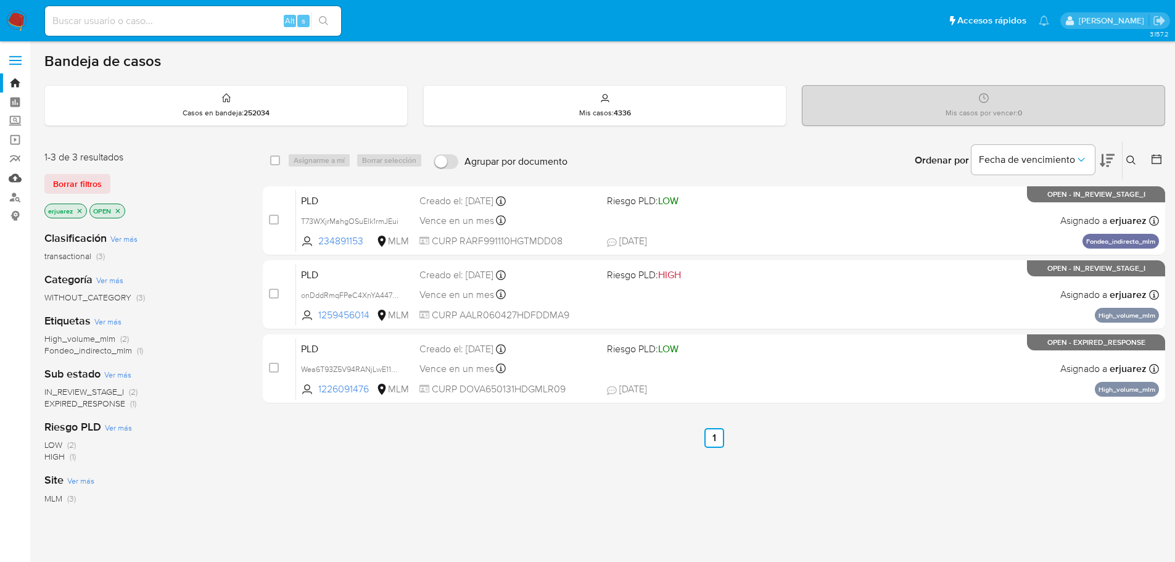
click at [15, 178] on link "Mulan" at bounding box center [73, 177] width 147 height 19
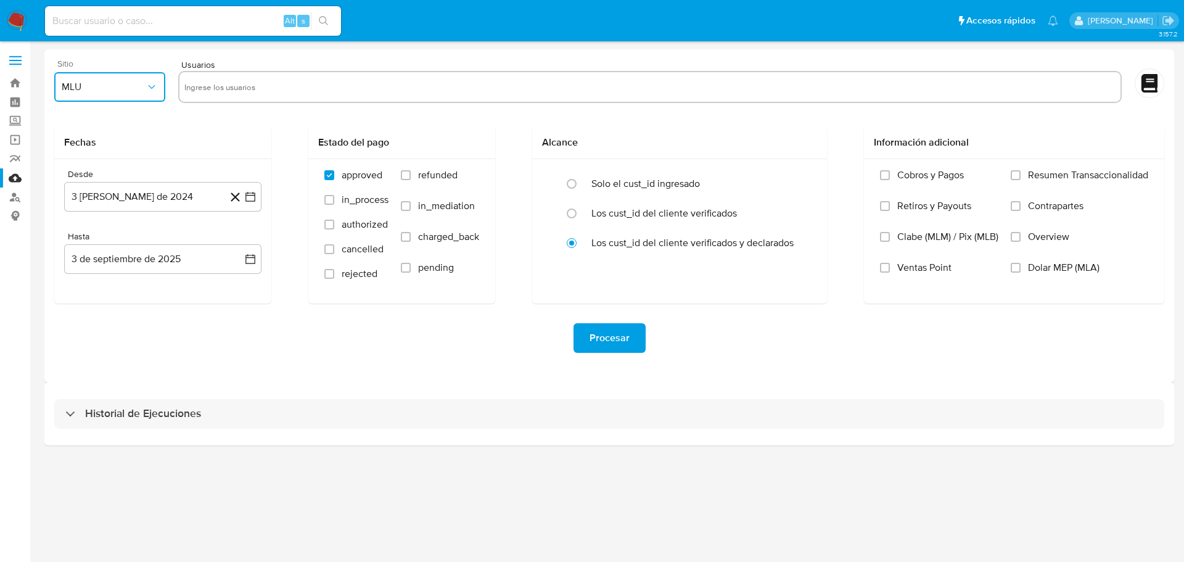
drag, startPoint x: 124, startPoint y: 86, endPoint x: 123, endPoint y: 99, distance: 13.0
click at [123, 86] on span "MLU" at bounding box center [104, 87] width 84 height 12
click at [92, 272] on div "MLM" at bounding box center [106, 268] width 89 height 30
click at [216, 93] on input "text" at bounding box center [649, 87] width 931 height 20
type input "712042765"
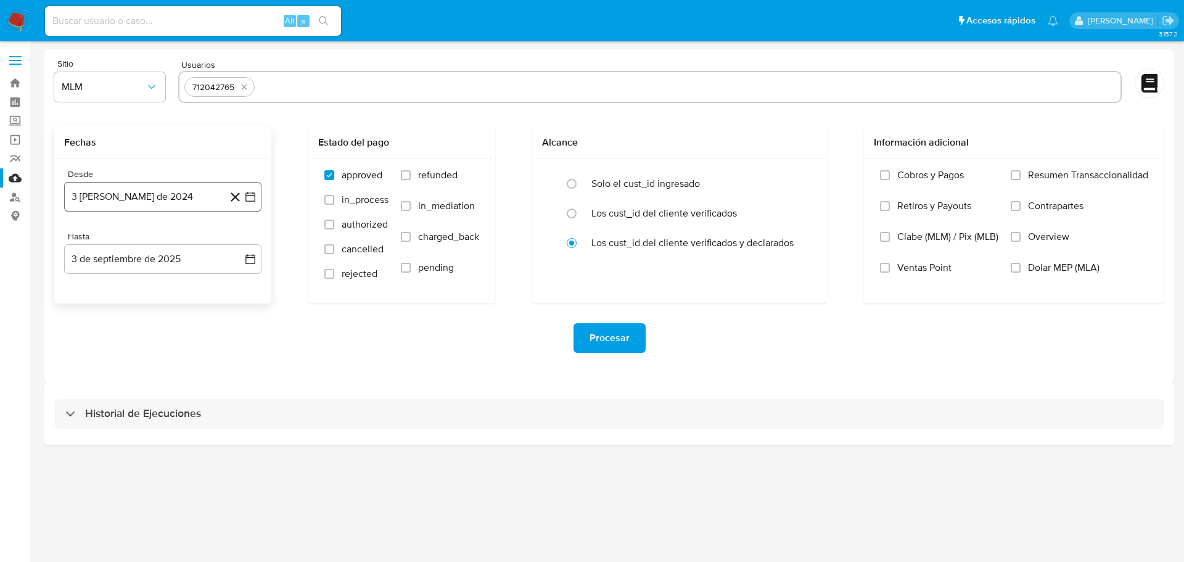
click at [244, 195] on icon "button" at bounding box center [250, 197] width 12 height 12
click at [244, 237] on icon "Mes siguiente" at bounding box center [239, 241] width 15 height 15
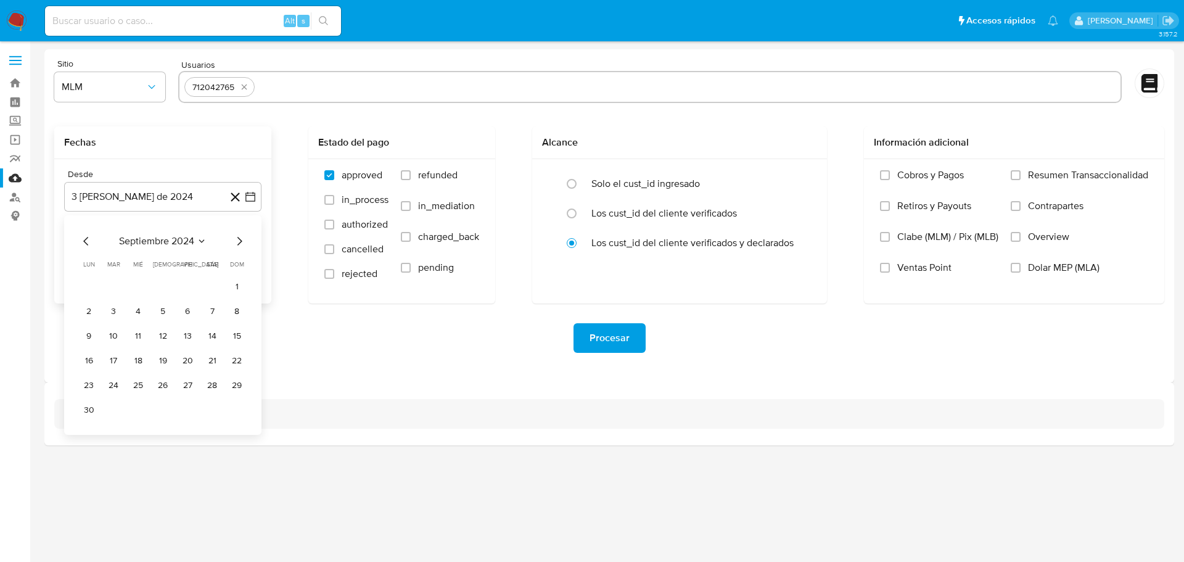
click at [244, 238] on icon "Mes siguiente" at bounding box center [239, 241] width 15 height 15
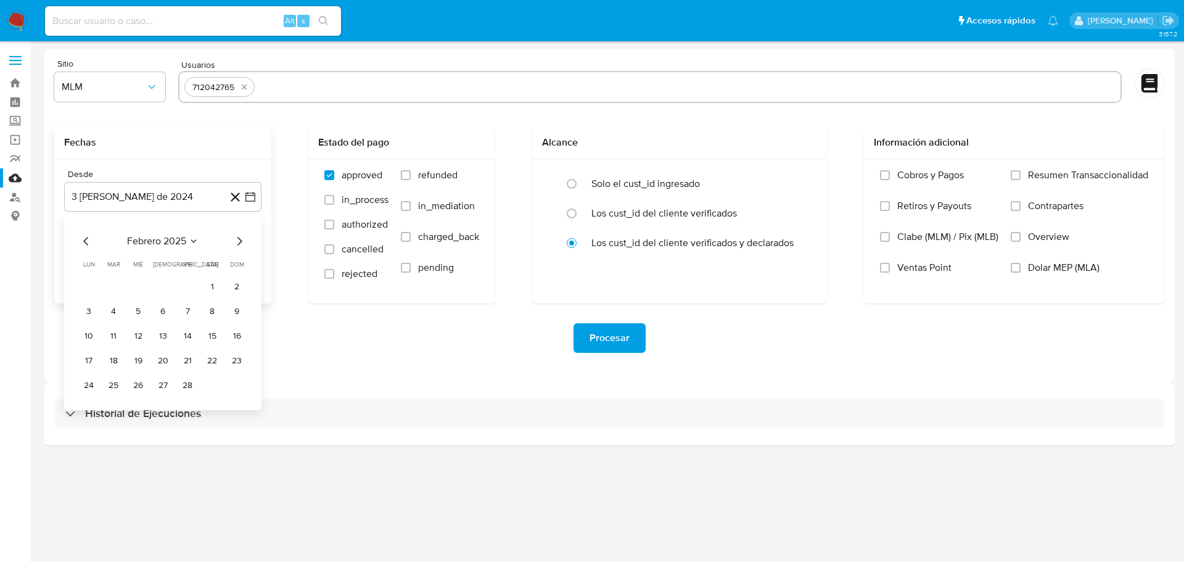
drag, startPoint x: 212, startPoint y: 287, endPoint x: 221, endPoint y: 277, distance: 13.1
click at [213, 286] on button "1" at bounding box center [212, 287] width 20 height 20
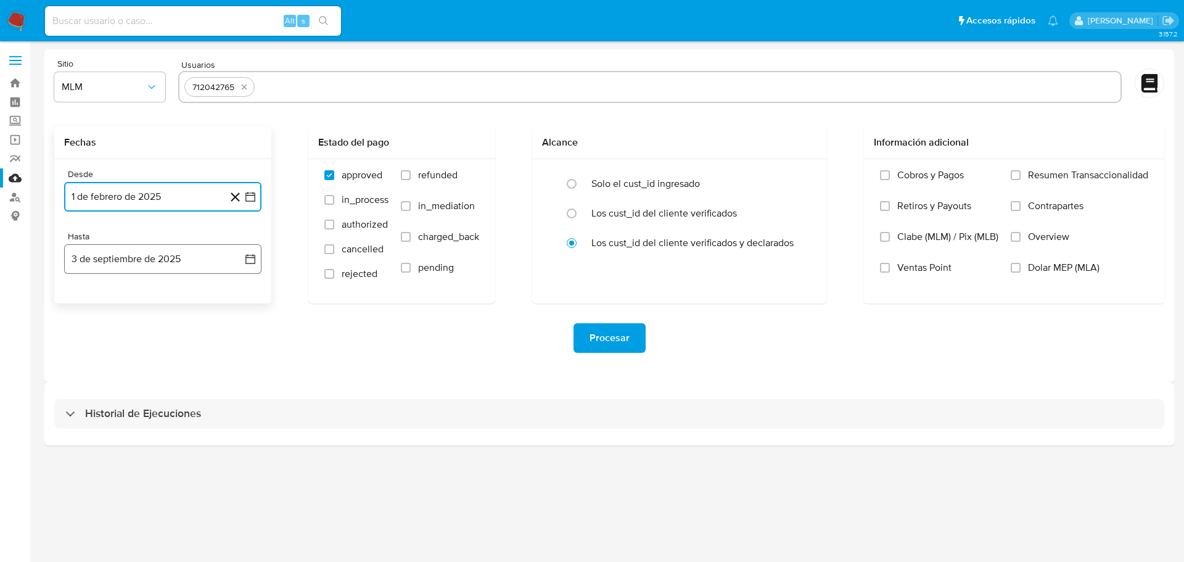
drag, startPoint x: 253, startPoint y: 260, endPoint x: 156, endPoint y: 272, distance: 97.6
click at [250, 260] on icon "button" at bounding box center [250, 259] width 12 height 12
click at [87, 300] on icon "Mes anterior" at bounding box center [85, 303] width 5 height 9
drag, startPoint x: 87, startPoint y: 300, endPoint x: 109, endPoint y: 331, distance: 37.1
click at [87, 301] on icon "Mes anterior" at bounding box center [85, 303] width 5 height 9
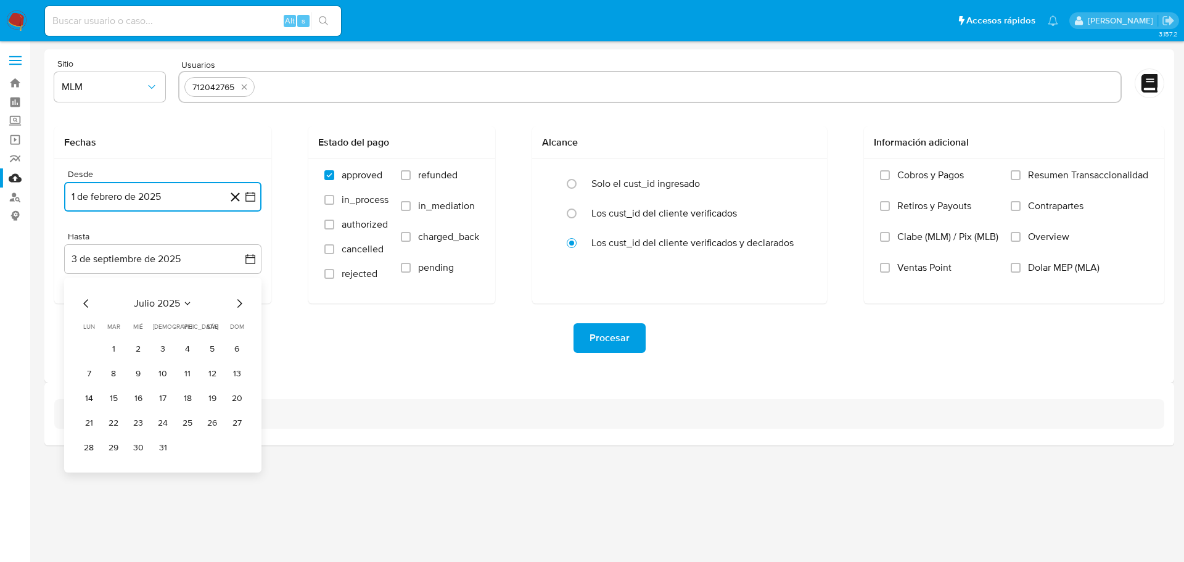
click at [161, 448] on button "31" at bounding box center [163, 448] width 20 height 20
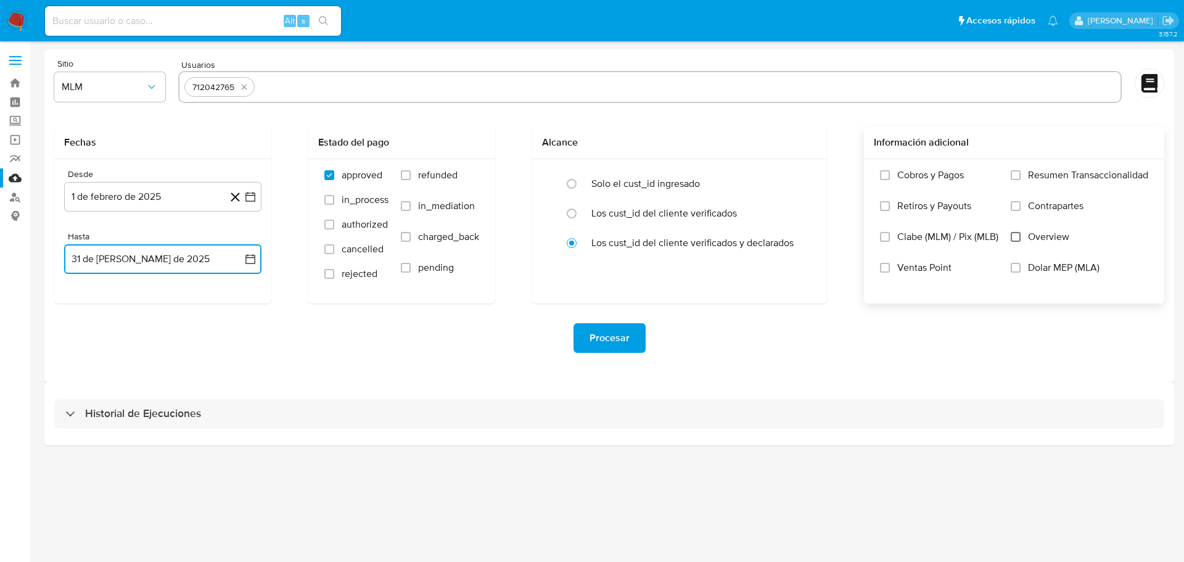
click at [1019, 235] on input "Overview" at bounding box center [1016, 237] width 10 height 10
click at [619, 342] on span "Procesar" at bounding box center [610, 337] width 40 height 27
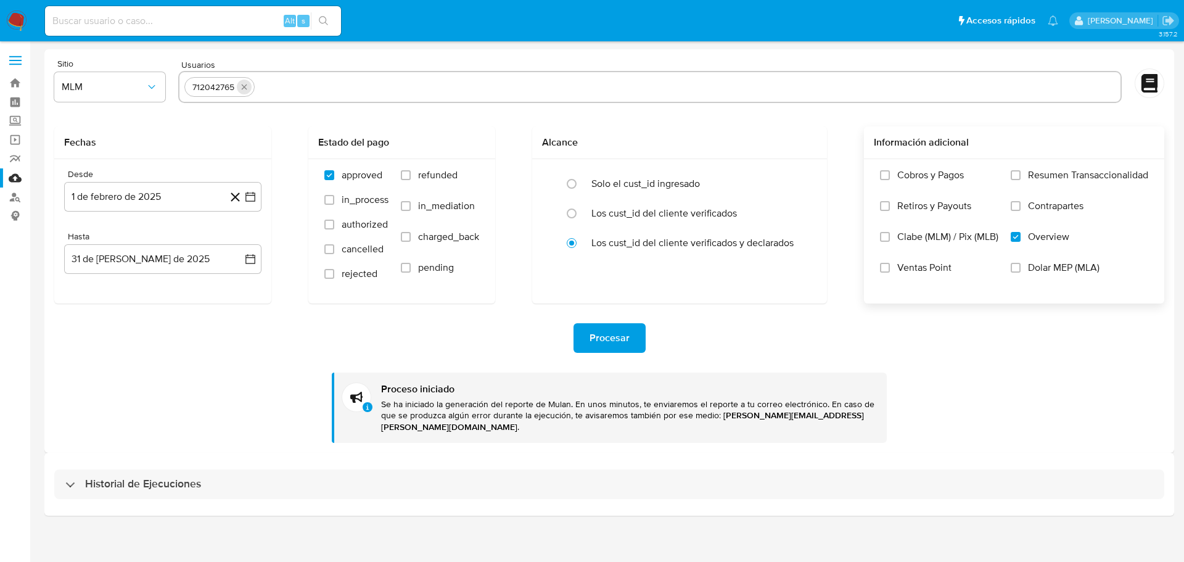
drag, startPoint x: 237, startPoint y: 91, endPoint x: 246, endPoint y: 84, distance: 11.5
click at [239, 90] on div "712042765" at bounding box center [219, 87] width 70 height 20
click at [246, 84] on icon "quitar 712042765" at bounding box center [244, 87] width 10 height 10
click at [263, 84] on input "text" at bounding box center [649, 87] width 931 height 20
paste input "[PERSON_NAME] [PERSON_NAME]"
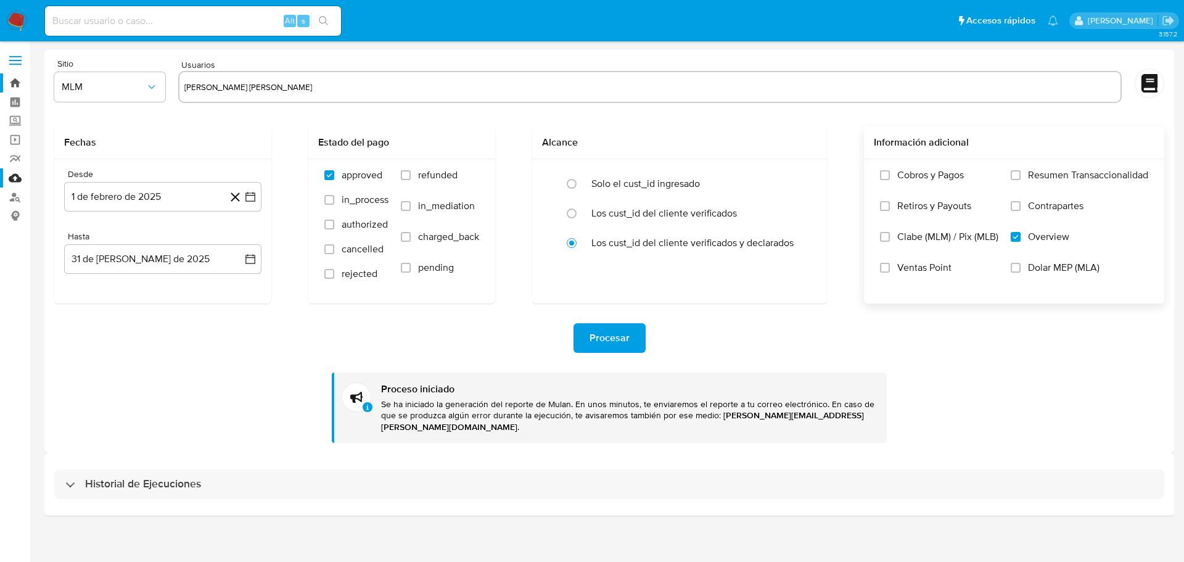
type input "[PERSON_NAME] [PERSON_NAME]"
click at [216, 88] on input "text" at bounding box center [649, 87] width 931 height 20
paste input "681056700"
type input "681056700"
click at [244, 200] on button "1 de febrero de 2025" at bounding box center [162, 197] width 197 height 30
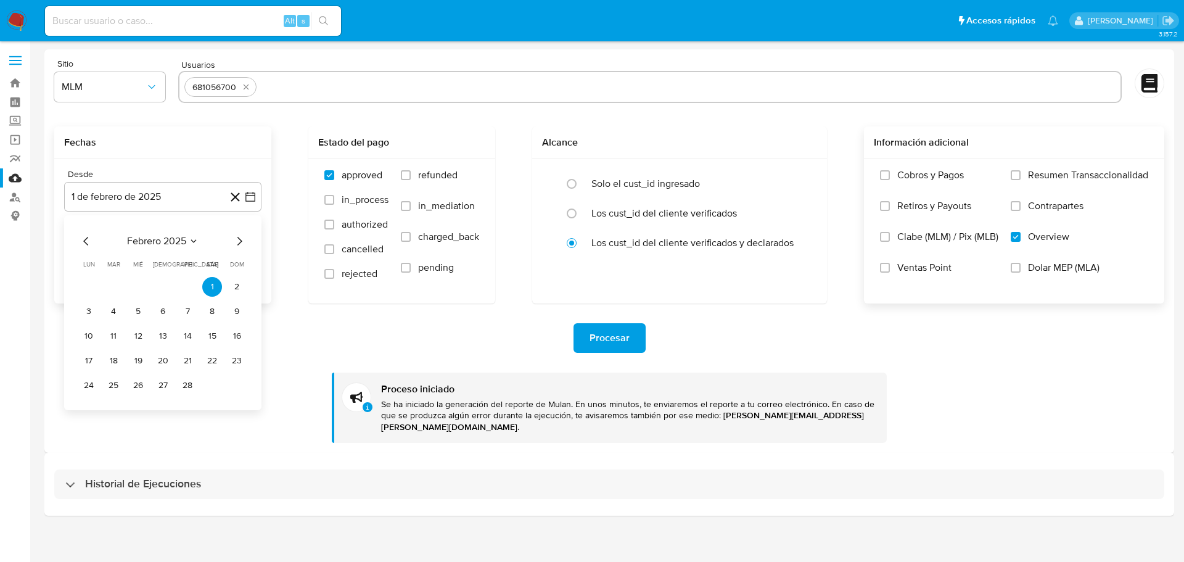
click at [239, 239] on icon "Mes siguiente" at bounding box center [239, 241] width 5 height 9
click at [158, 286] on button "1" at bounding box center [163, 287] width 20 height 20
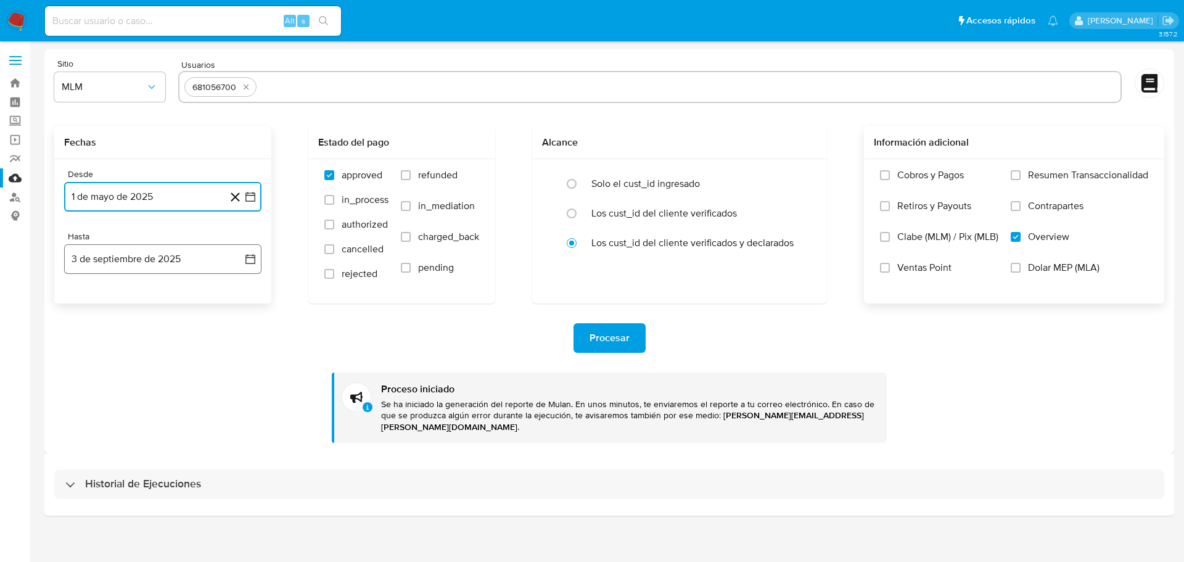
click at [241, 262] on button "3 de septiembre de 2025" at bounding box center [162, 259] width 197 height 30
click at [90, 303] on icon "Mes anterior" at bounding box center [86, 303] width 15 height 15
drag, startPoint x: 90, startPoint y: 303, endPoint x: 115, endPoint y: 321, distance: 30.6
click at [90, 303] on icon "Mes anterior" at bounding box center [86, 303] width 15 height 15
click at [163, 446] on button "31" at bounding box center [163, 448] width 20 height 20
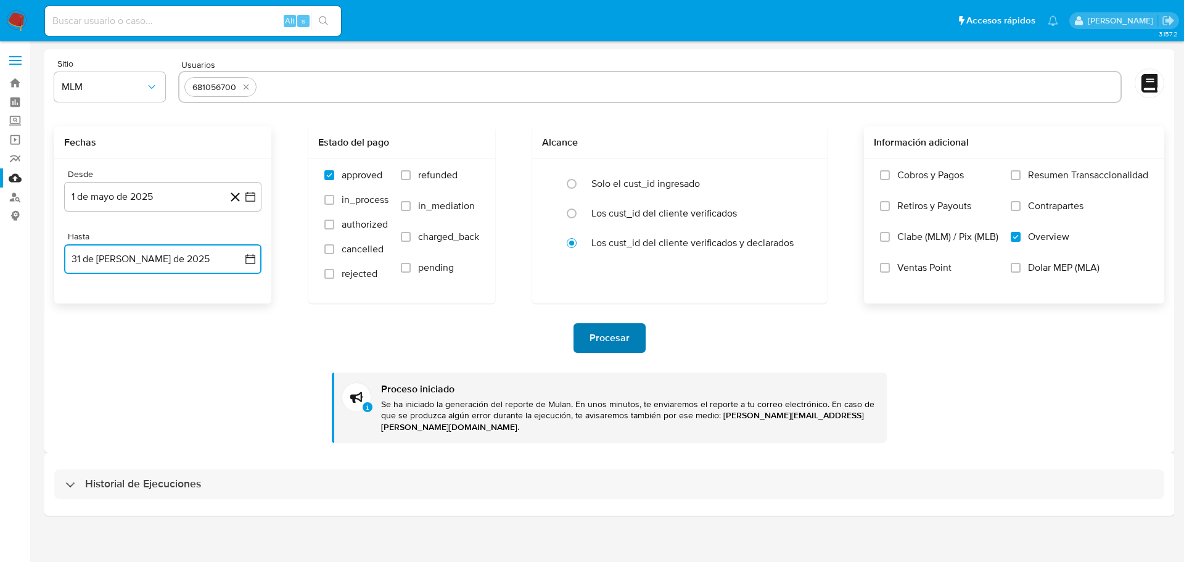
click at [623, 340] on span "Procesar" at bounding box center [610, 337] width 40 height 27
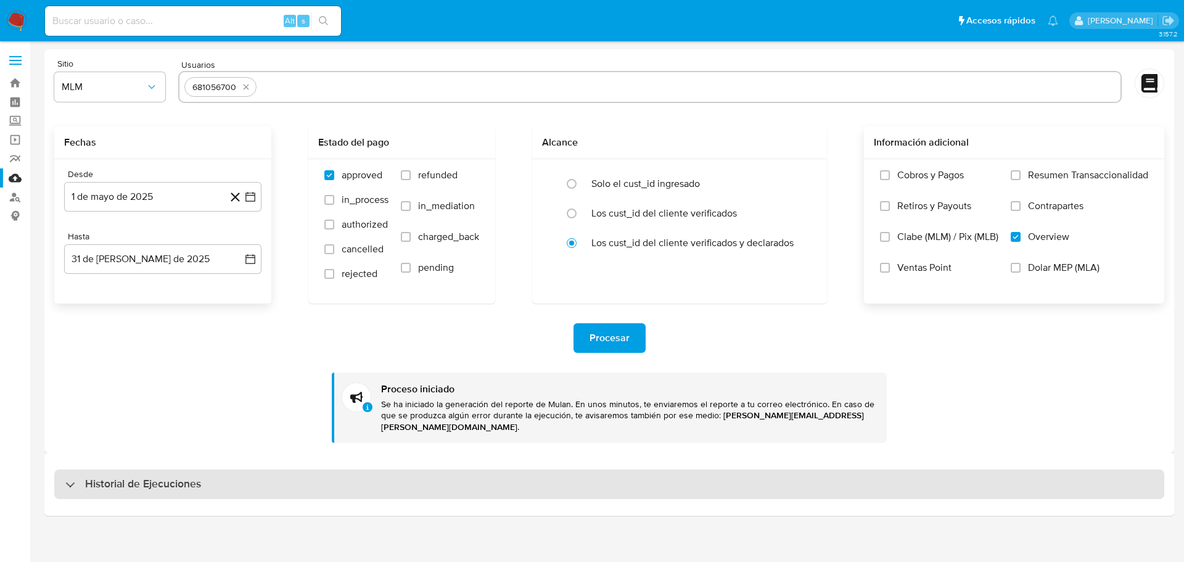
click at [186, 479] on h3 "Historial de Ejecuciones" at bounding box center [143, 484] width 116 height 15
select select "10"
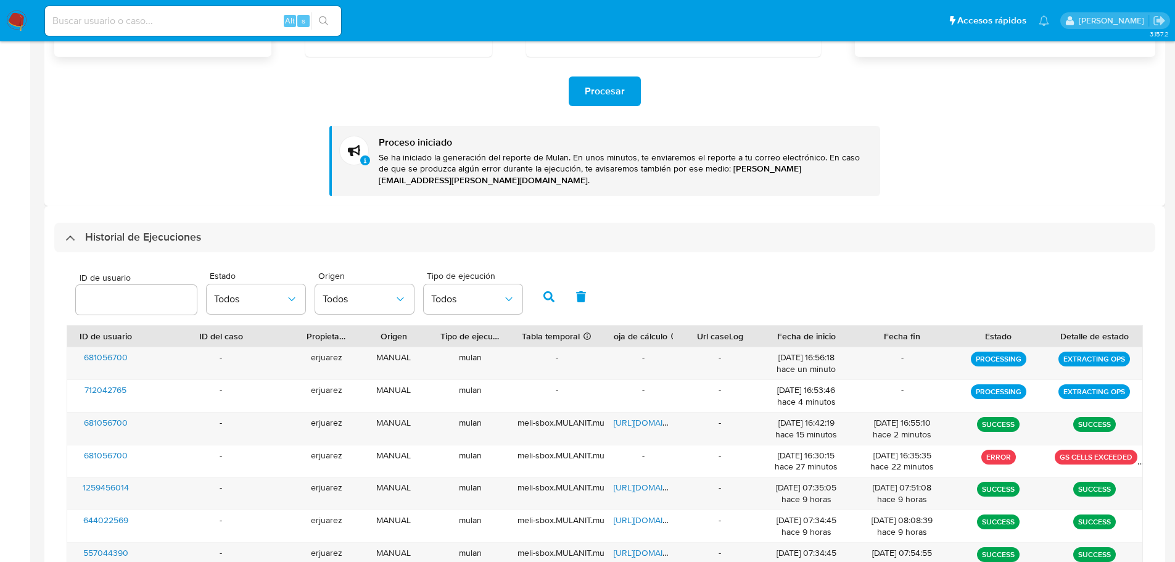
scroll to position [62, 0]
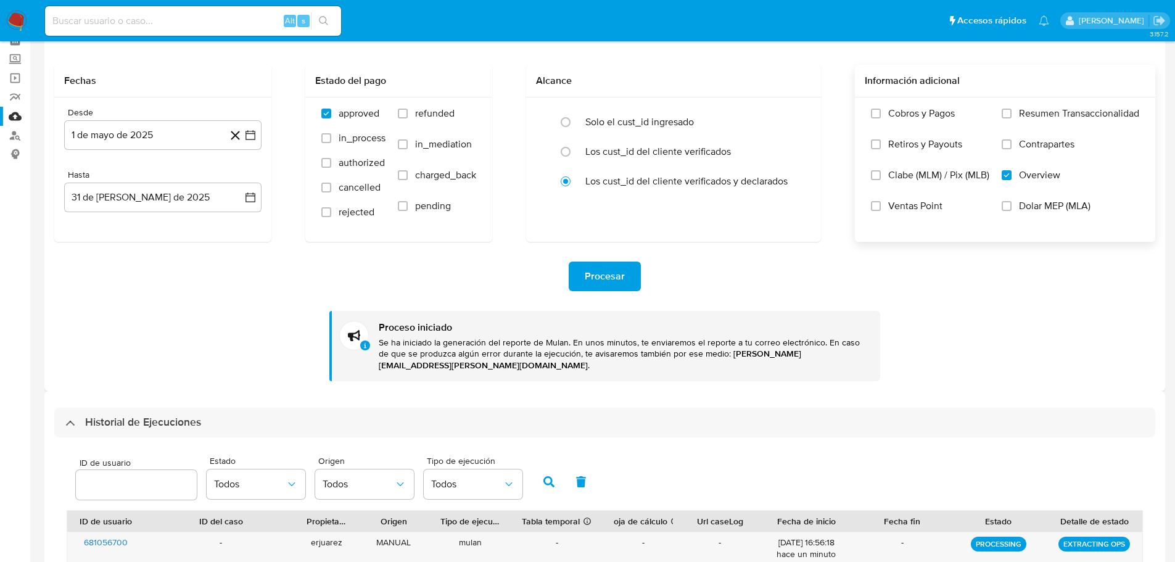
click at [13, 15] on img at bounding box center [16, 20] width 21 height 21
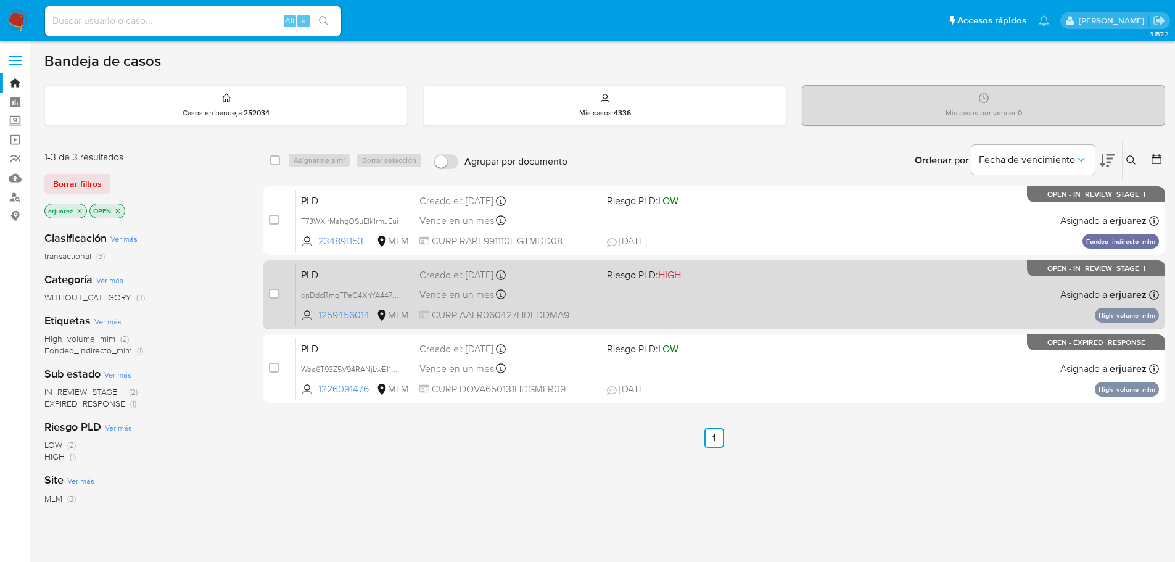
click at [631, 293] on div "PLD onDddRmqFPeC4XnYA447JL39 1259456014 MLM Riesgo PLD: HIGH Creado el: [DATE] …" at bounding box center [727, 294] width 863 height 62
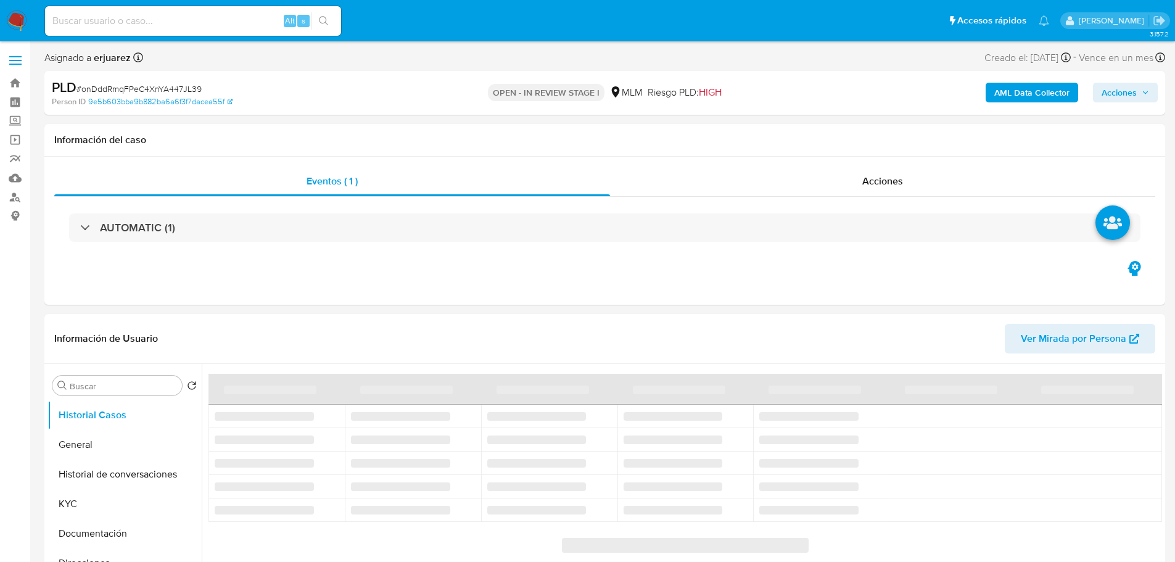
select select "10"
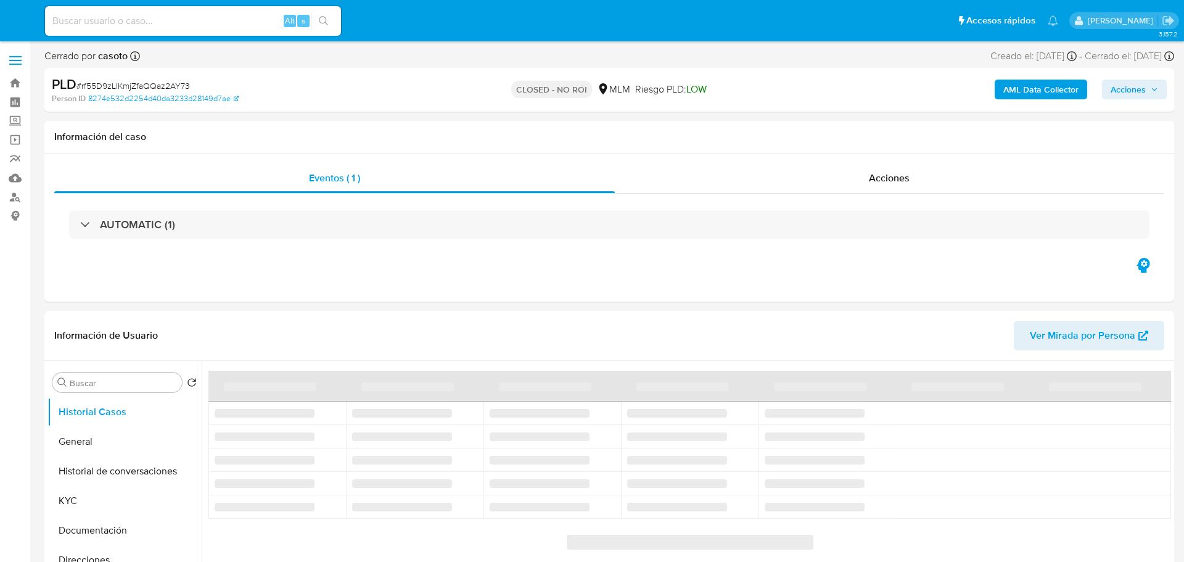
select select "10"
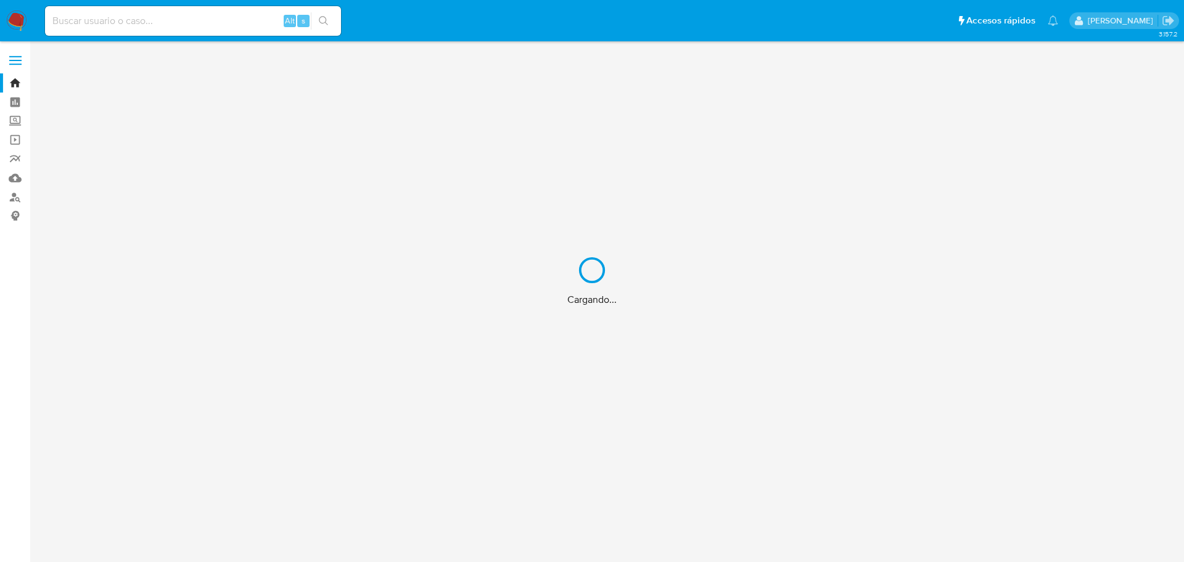
click at [14, 36] on div "Cargando..." at bounding box center [592, 281] width 1184 height 562
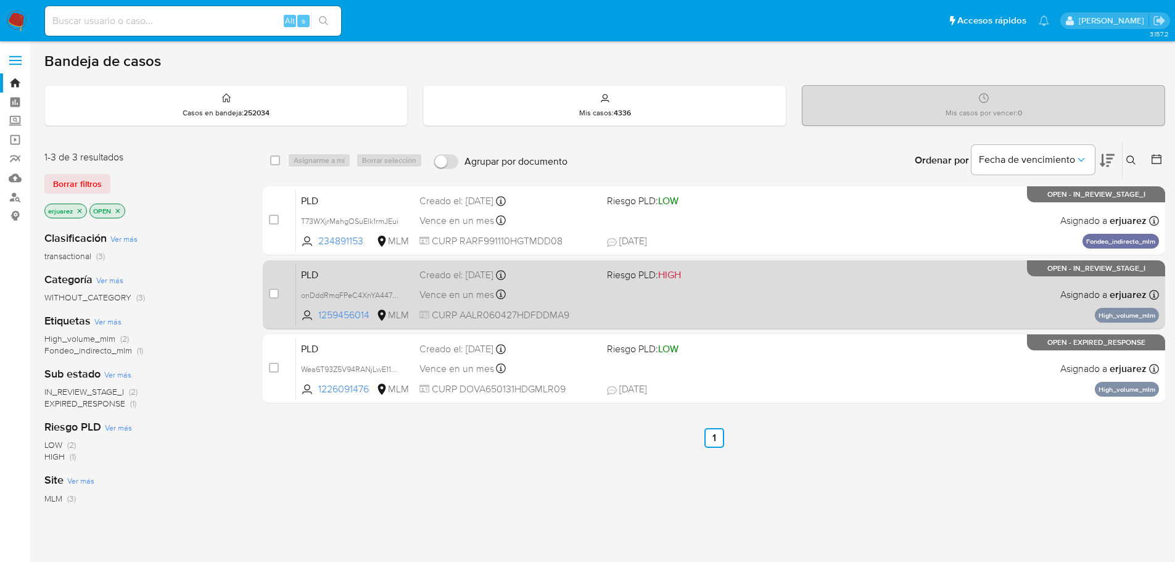
click at [724, 307] on div "PLD onDddRmqFPeC4XnYA447JL39 1259456014 MLM Riesgo PLD: HIGH Creado el: 12/08/2…" at bounding box center [727, 294] width 863 height 62
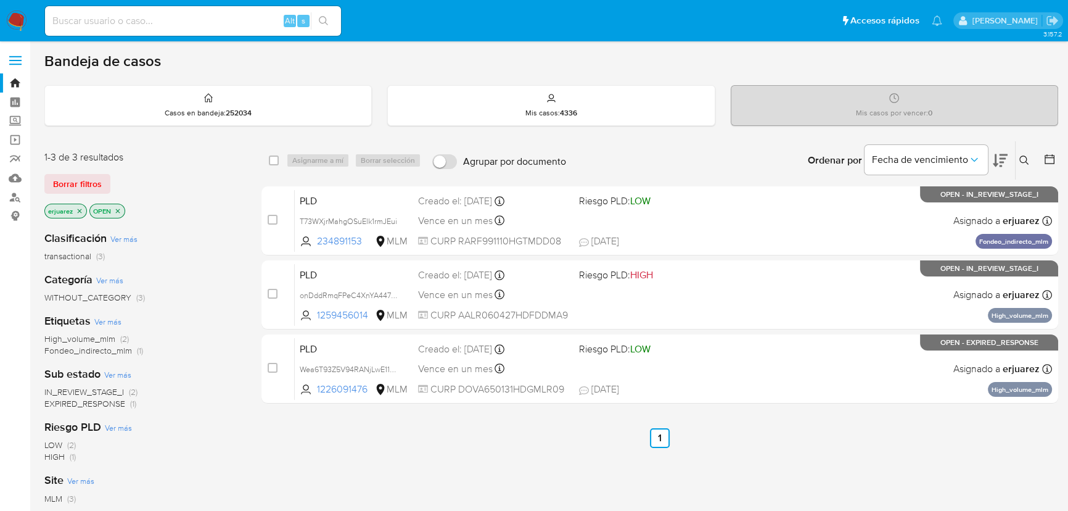
click at [138, 24] on input at bounding box center [193, 21] width 296 height 16
paste input "681056700"
type input "681056700"
click at [319, 17] on icon "search-icon" at bounding box center [324, 21] width 10 height 10
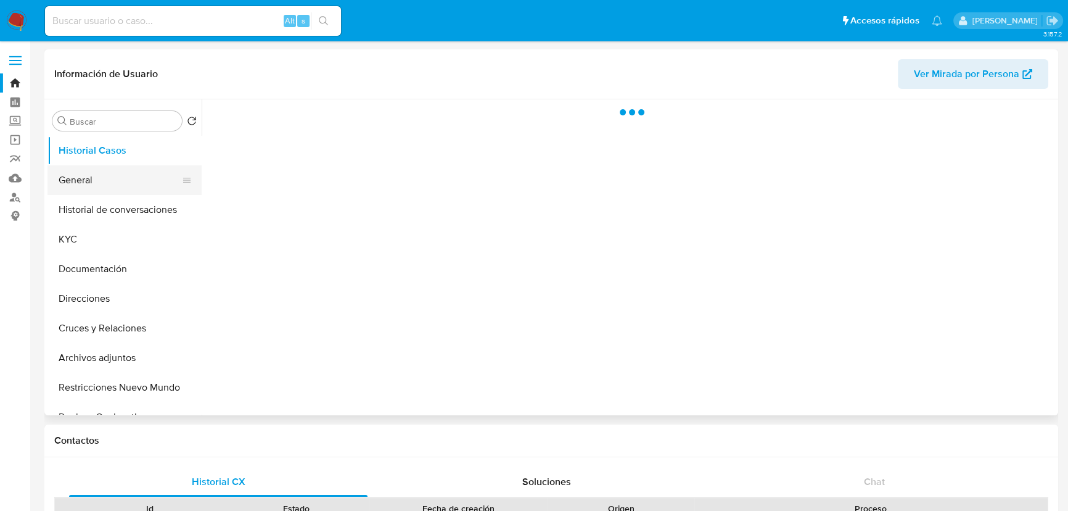
click at [102, 185] on button "General" at bounding box center [119, 180] width 144 height 30
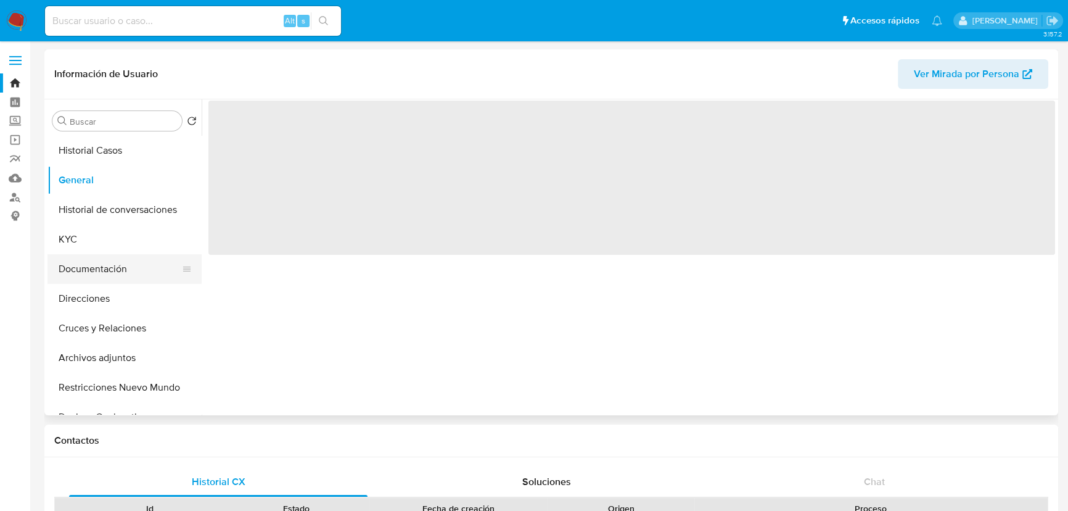
select select "10"
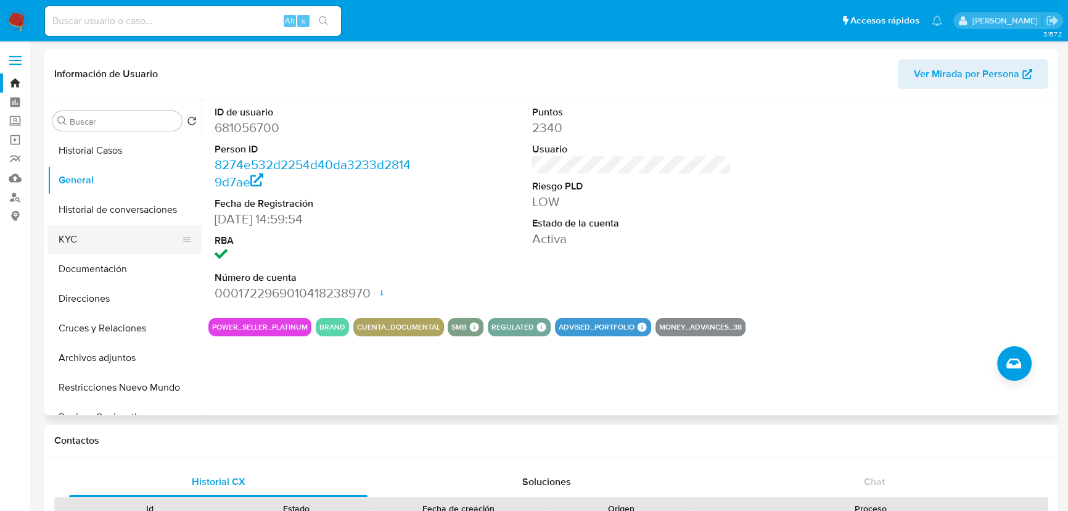
click at [76, 237] on button "KYC" at bounding box center [119, 239] width 144 height 30
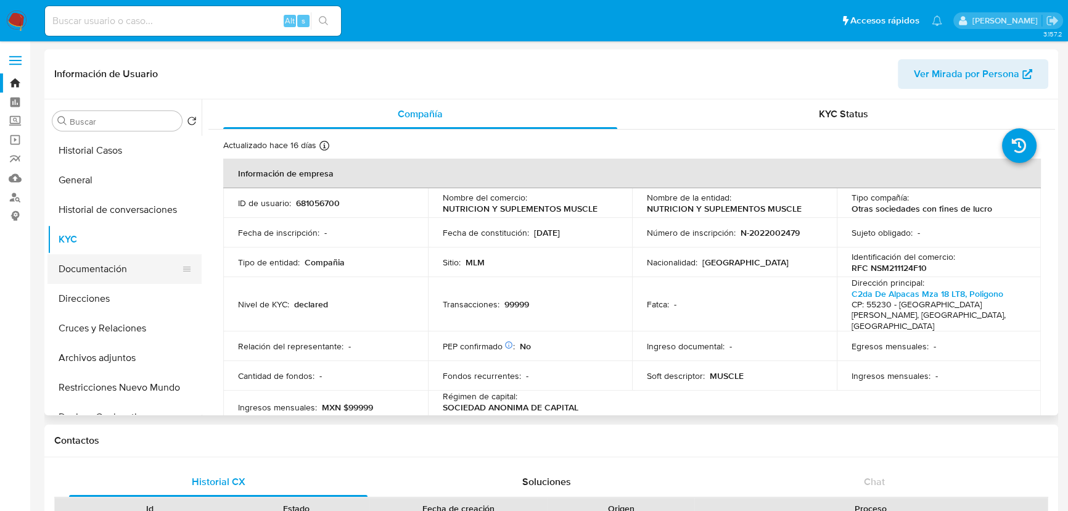
click at [118, 275] on button "Documentación" at bounding box center [119, 269] width 144 height 30
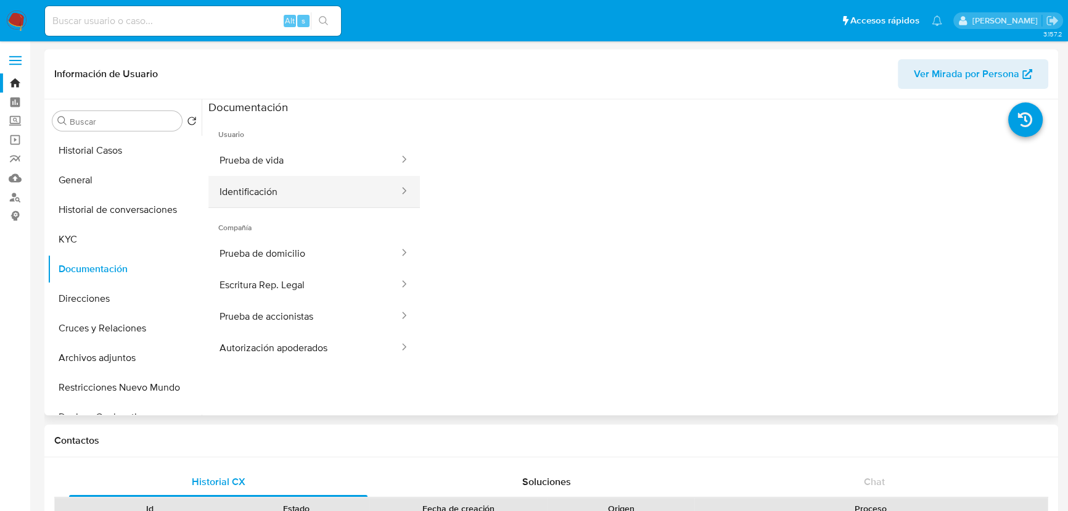
click at [297, 182] on button "Identificación" at bounding box center [304, 191] width 192 height 31
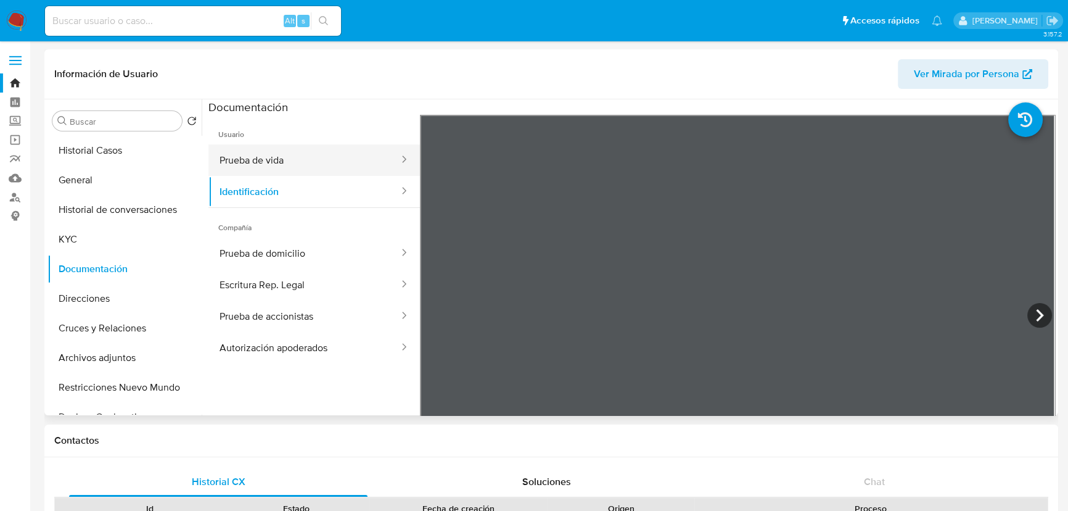
click at [305, 159] on button "Prueba de vida" at bounding box center [304, 159] width 192 height 31
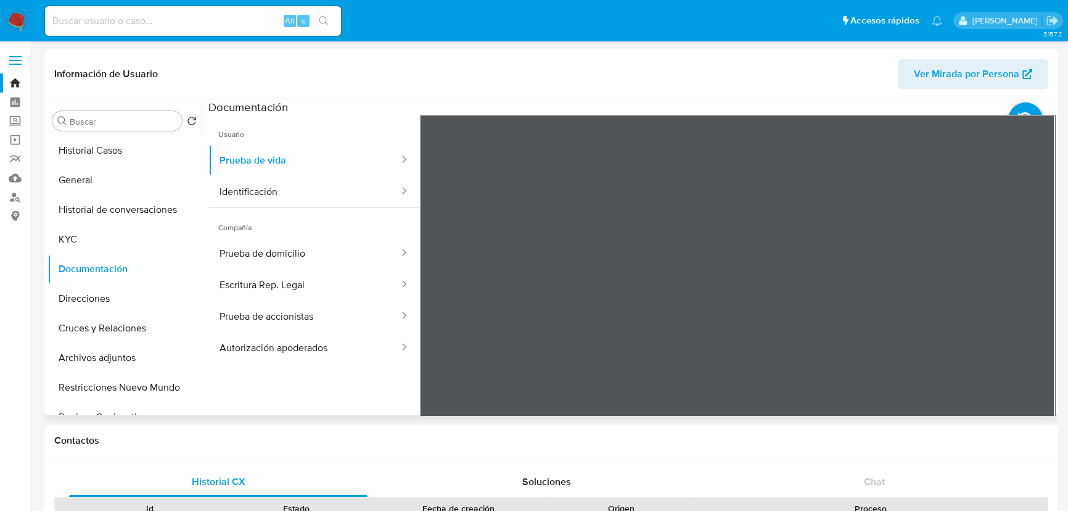
click at [320, 225] on span "Compañía" at bounding box center [314, 223] width 212 height 30
click at [304, 247] on button "Prueba de domicilio" at bounding box center [304, 252] width 192 height 31
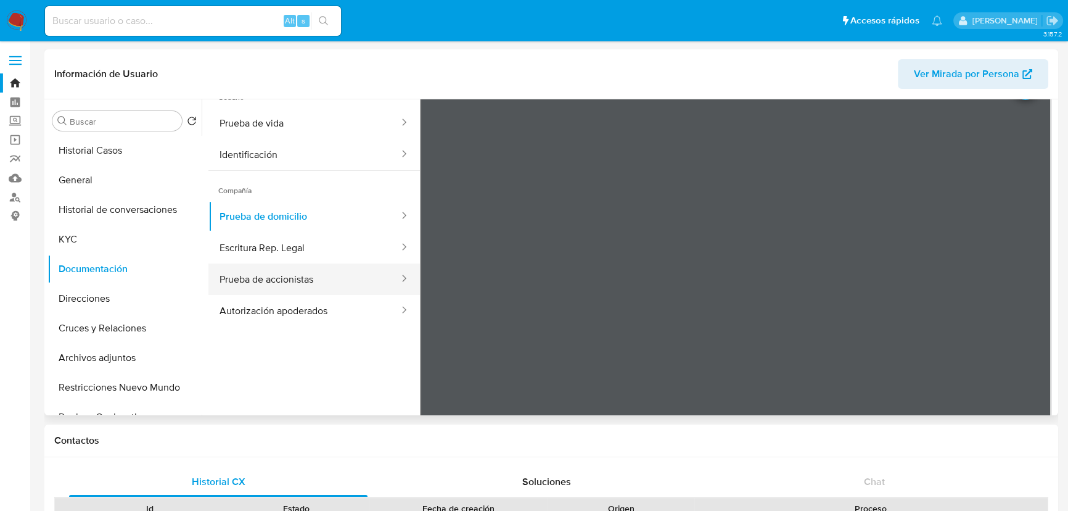
scroll to position [56, 0]
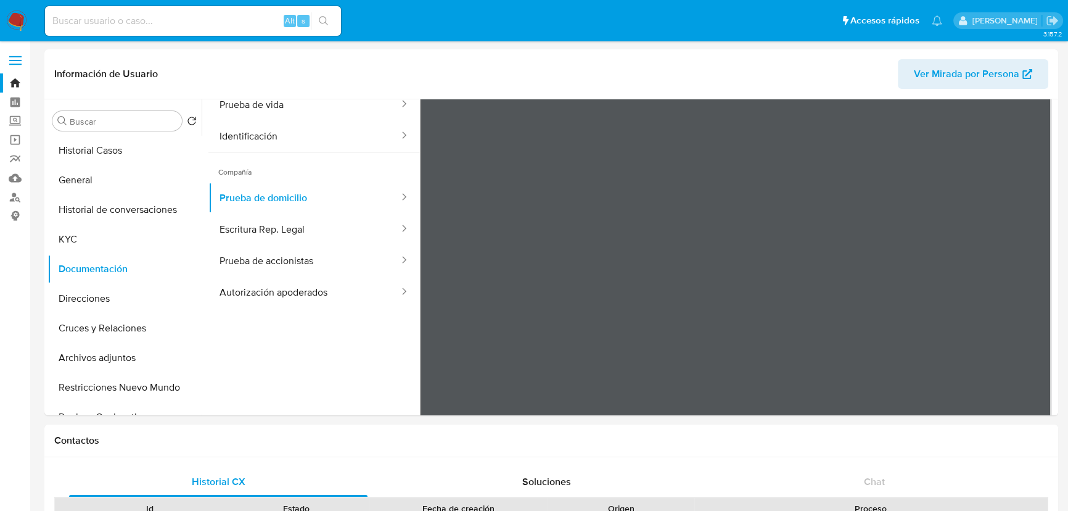
click at [18, 23] on img at bounding box center [16, 20] width 21 height 21
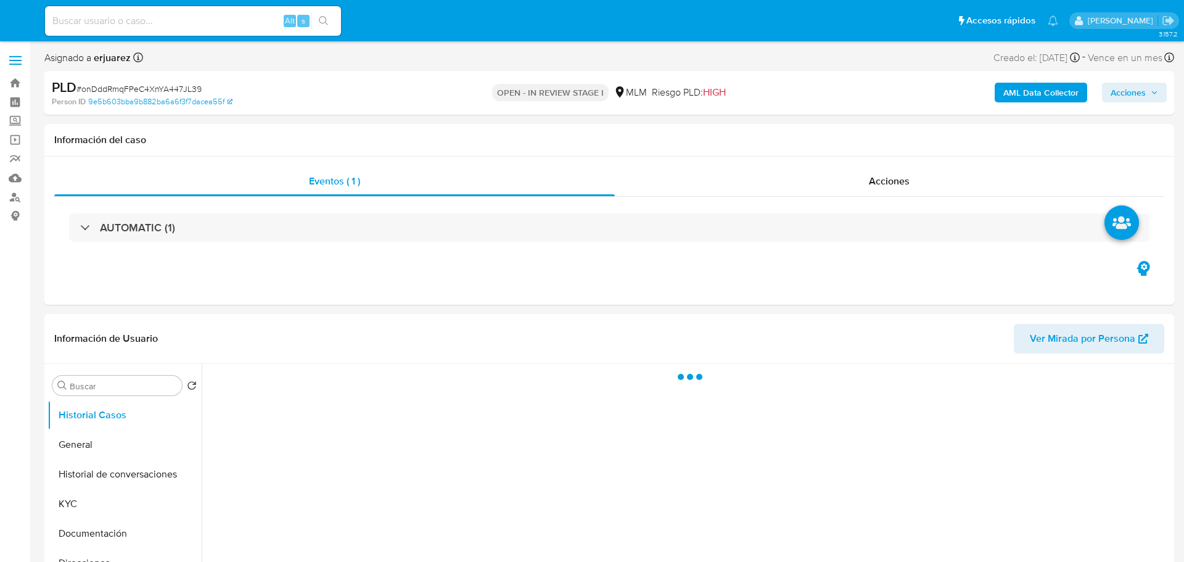
select select "10"
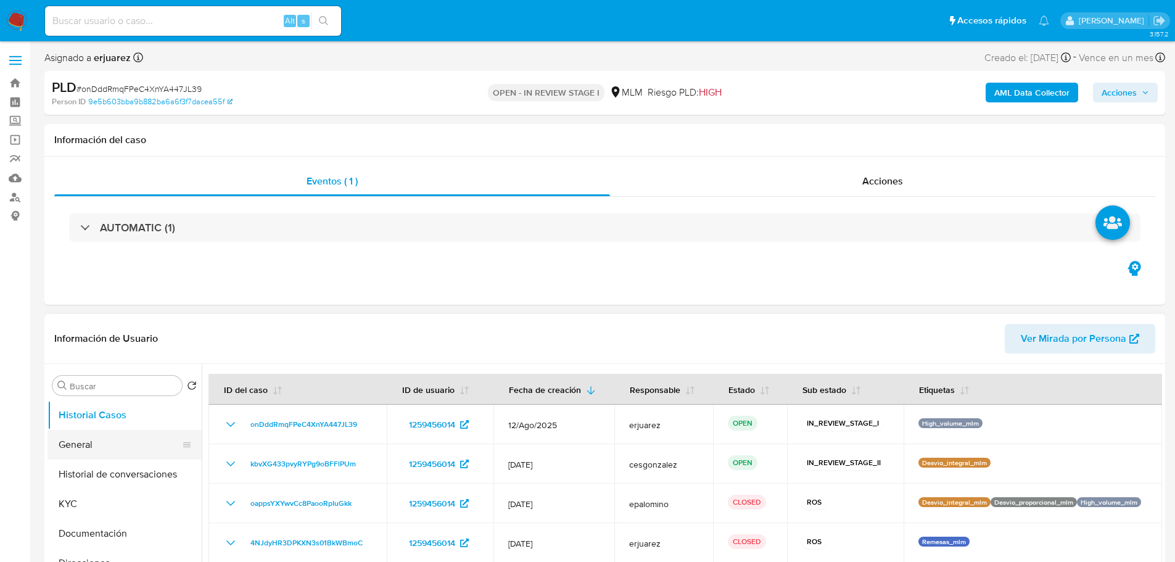
click at [76, 445] on button "General" at bounding box center [119, 445] width 144 height 30
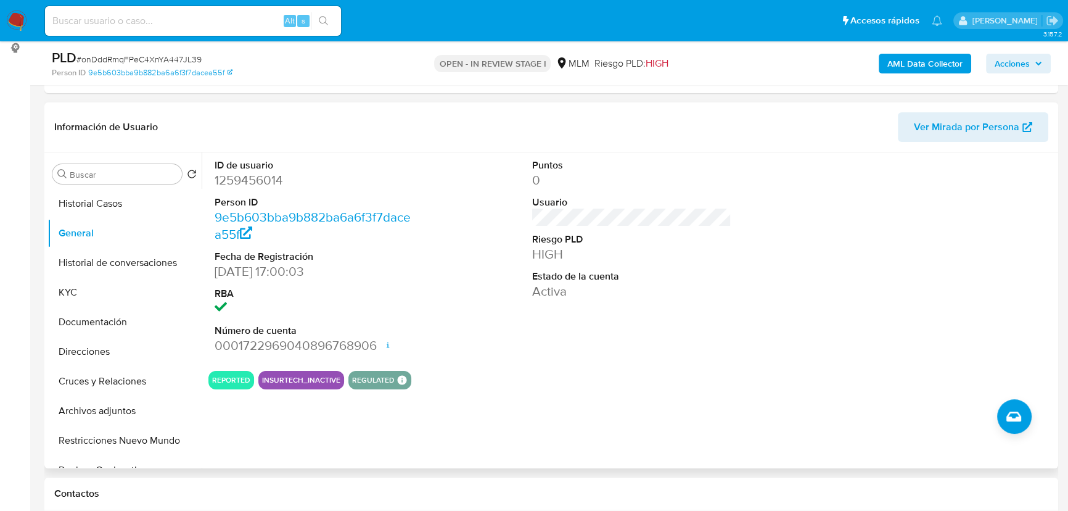
scroll to position [185, 0]
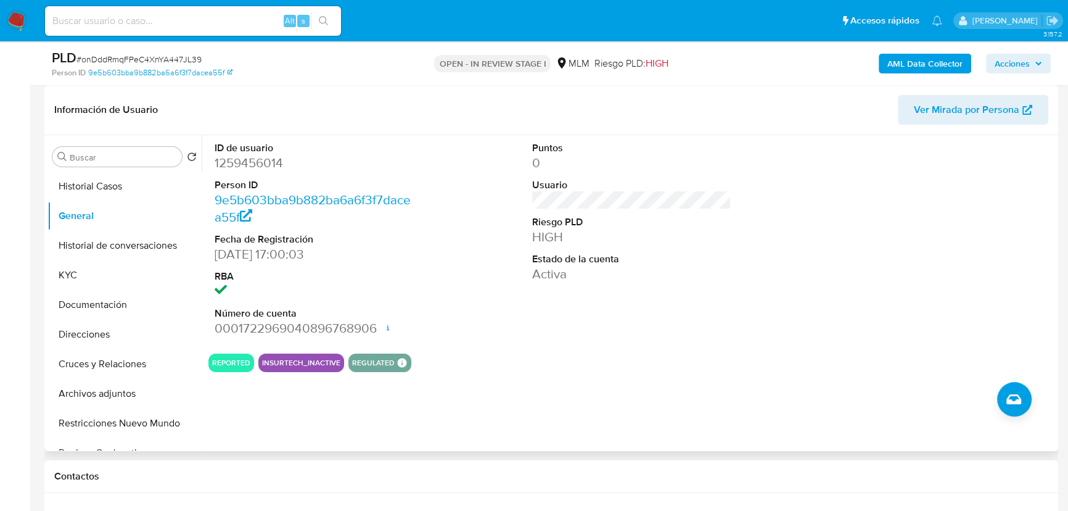
drag, startPoint x: 886, startPoint y: 289, endPoint x: 868, endPoint y: 284, distance: 18.7
click at [886, 289] on div at bounding box center [950, 239] width 212 height 208
click at [123, 179] on button "Historial Casos" at bounding box center [119, 186] width 144 height 30
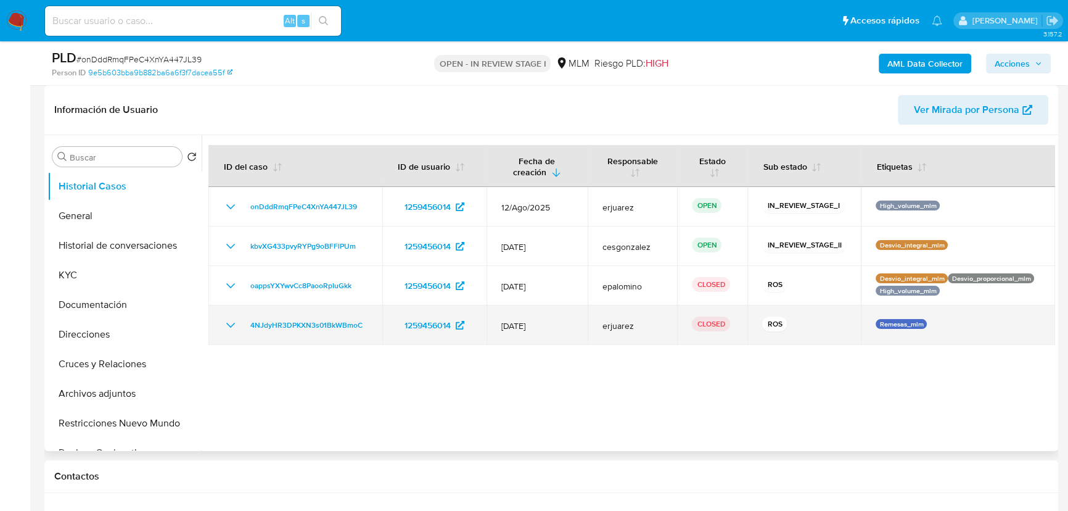
drag, startPoint x: 879, startPoint y: 398, endPoint x: 714, endPoint y: 342, distance: 173.8
click at [879, 398] on div at bounding box center [629, 293] width 854 height 316
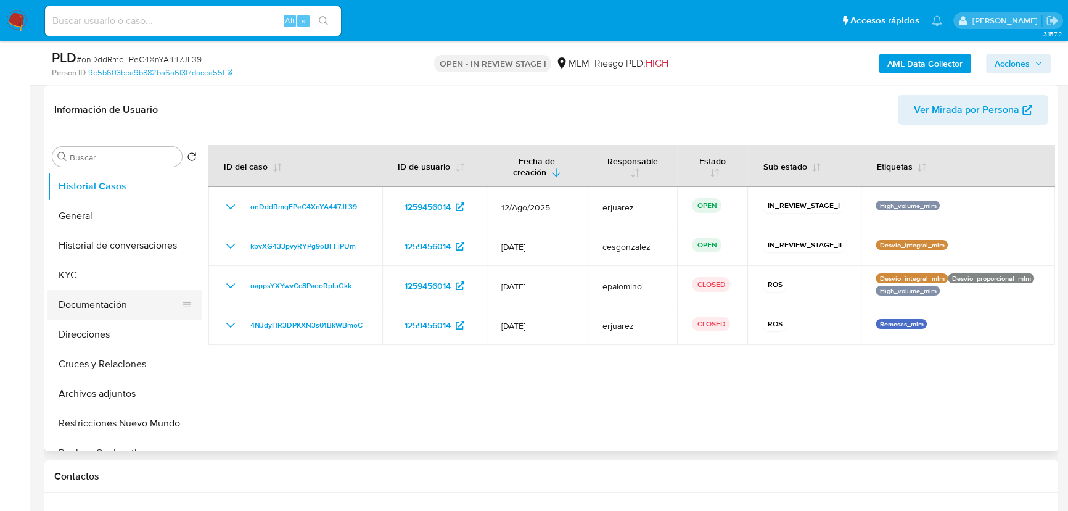
click at [116, 311] on button "Documentación" at bounding box center [119, 305] width 144 height 30
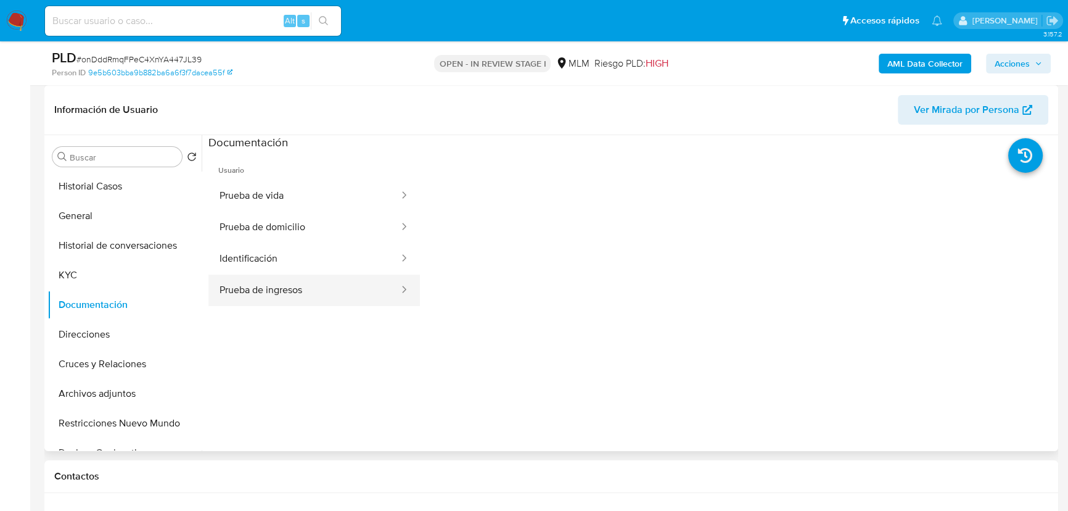
click at [235, 302] on button "Prueba de ingresos" at bounding box center [304, 289] width 192 height 31
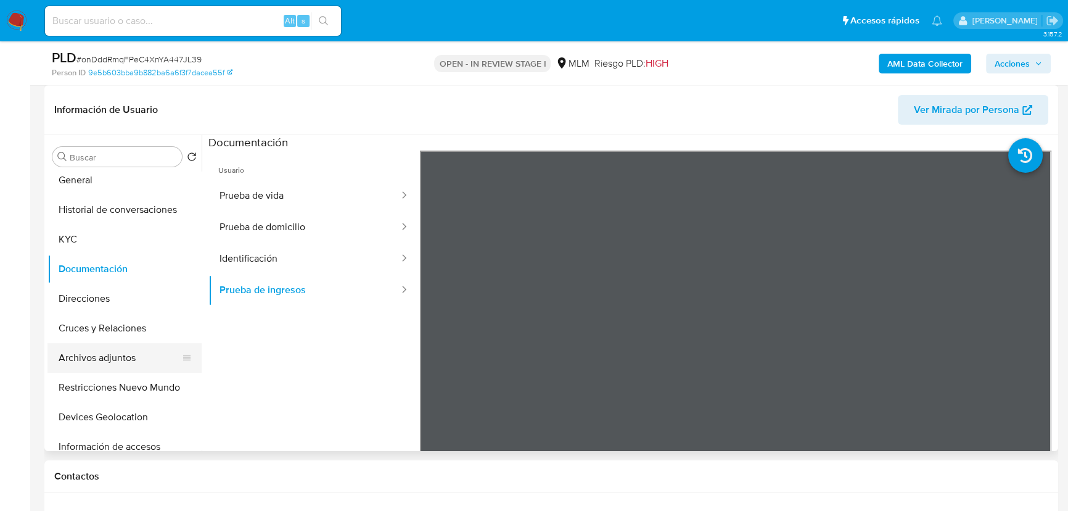
scroll to position [56, 0]
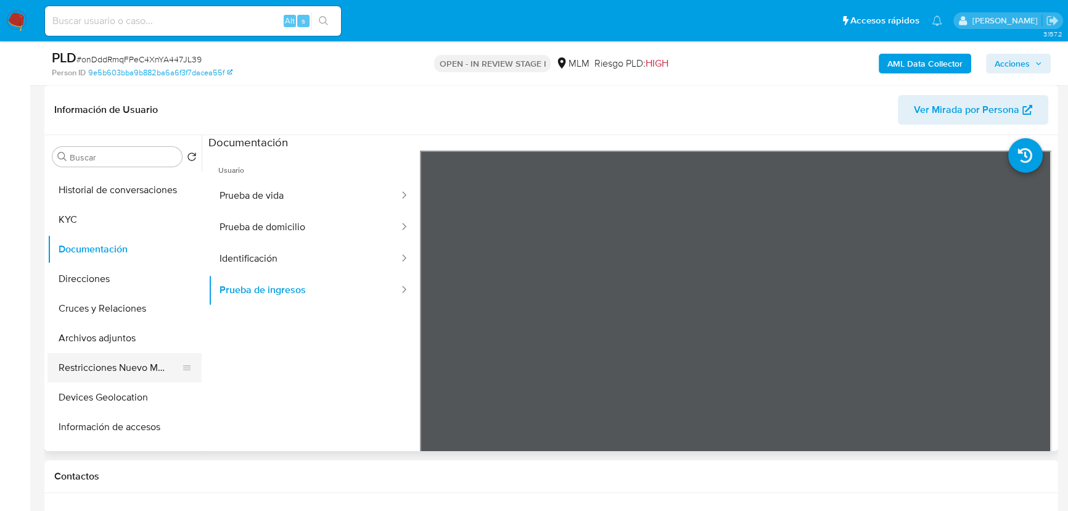
click at [113, 371] on button "Restricciones Nuevo Mundo" at bounding box center [119, 368] width 144 height 30
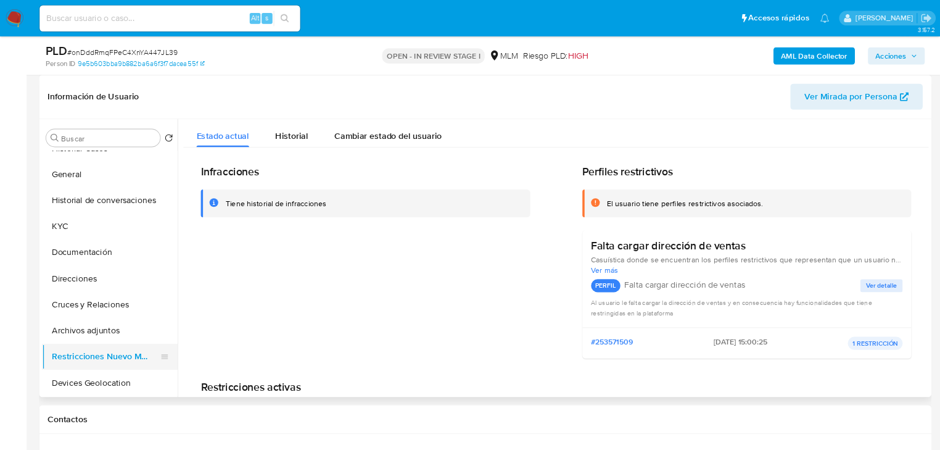
scroll to position [0, 0]
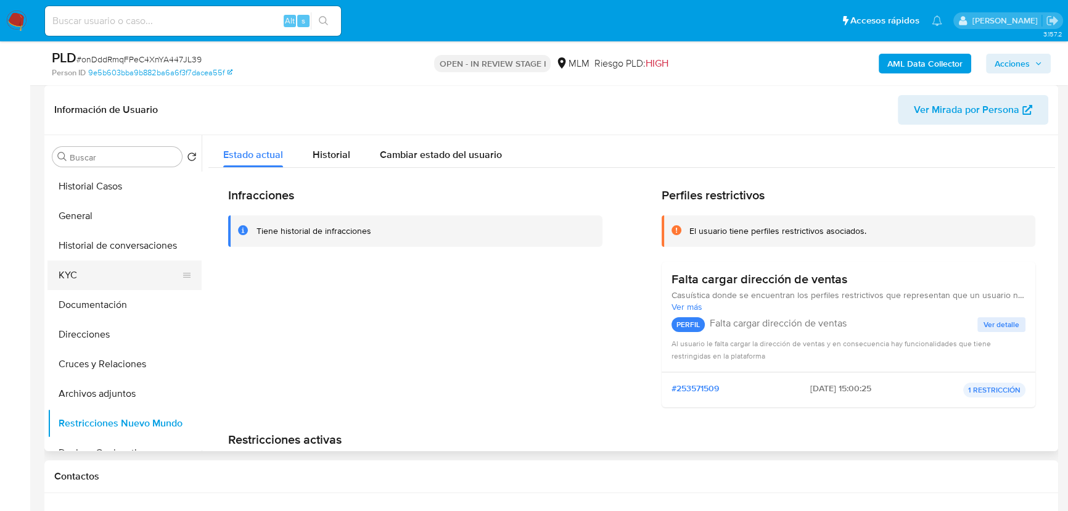
click at [93, 279] on button "KYC" at bounding box center [119, 275] width 144 height 30
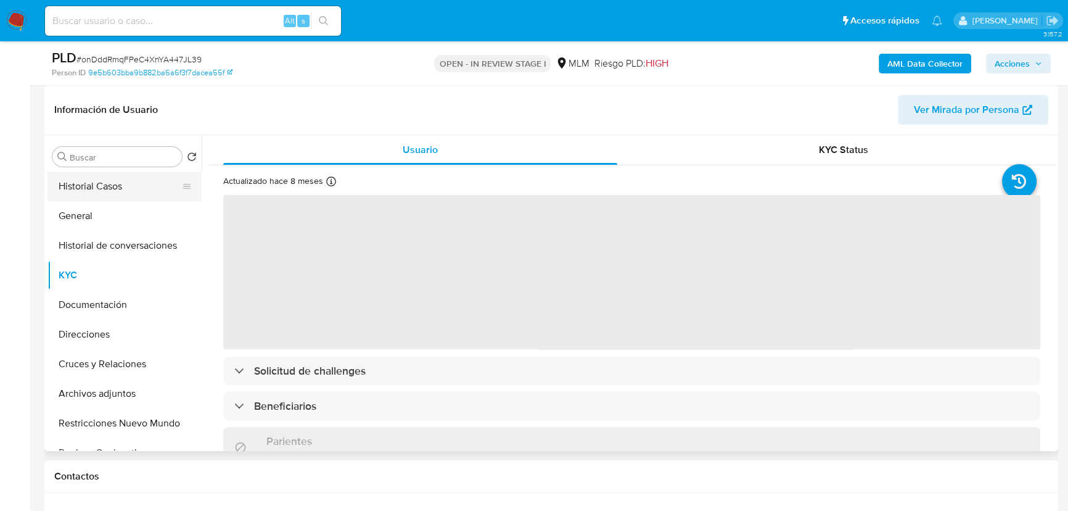
click at [97, 186] on button "Historial Casos" at bounding box center [119, 186] width 144 height 30
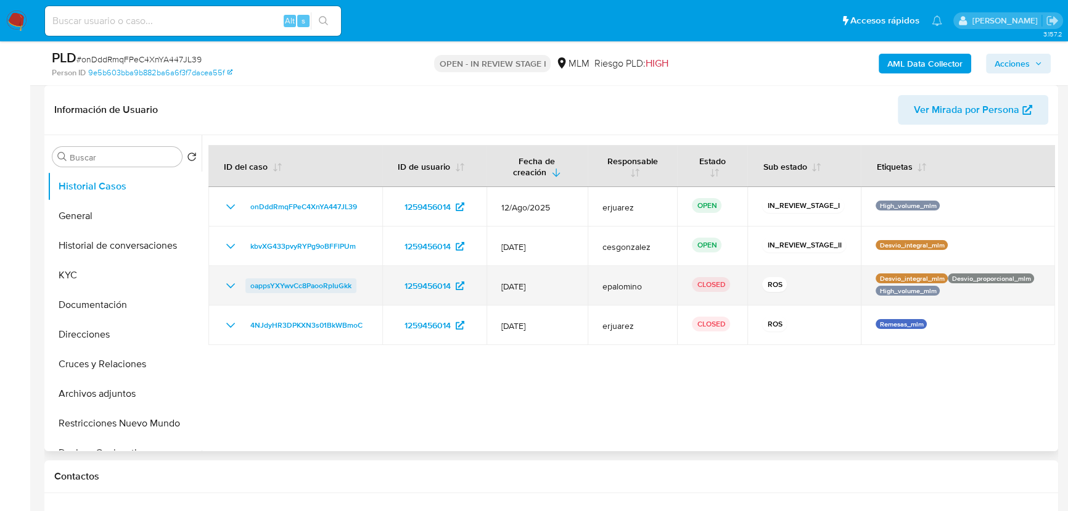
click at [271, 281] on span "oappsYXYwvCc8PaooRpIuGkk" at bounding box center [300, 285] width 101 height 15
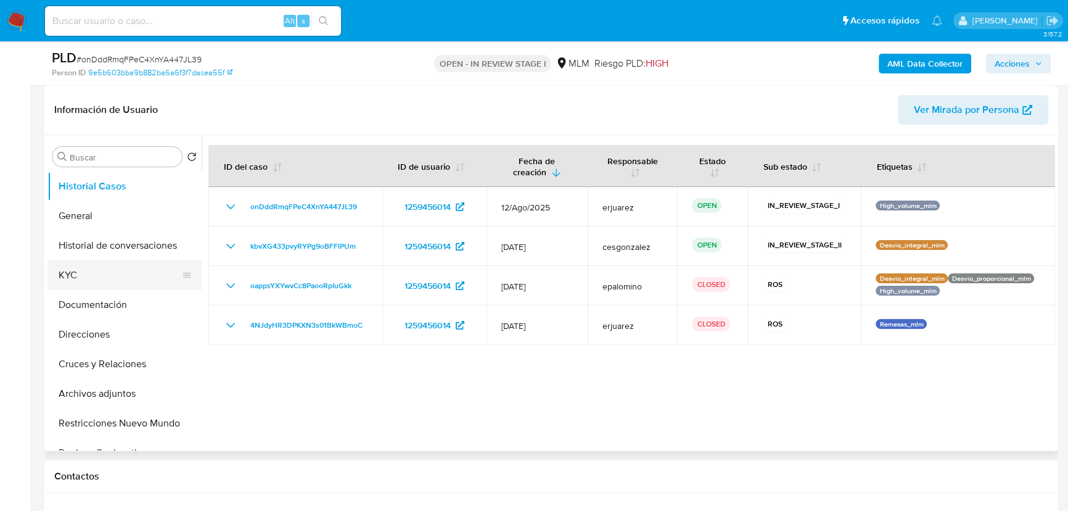
click at [94, 275] on button "KYC" at bounding box center [119, 275] width 144 height 30
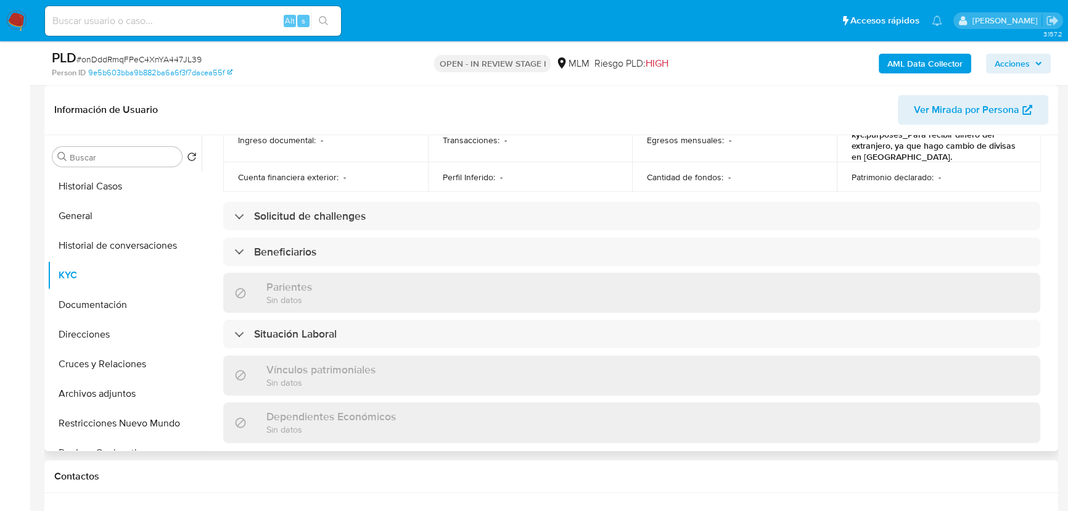
scroll to position [504, 0]
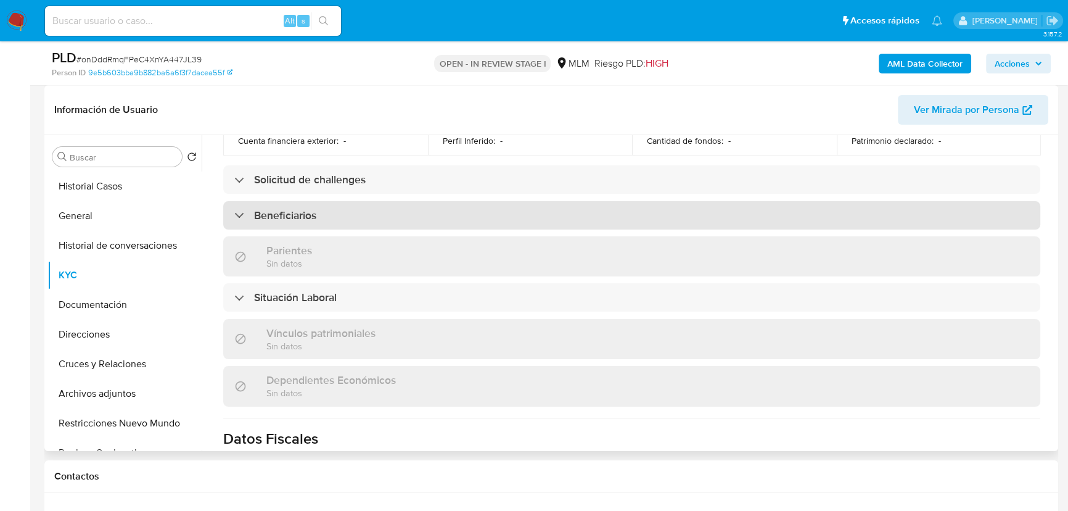
click at [355, 204] on div "Beneficiarios" at bounding box center [631, 215] width 817 height 28
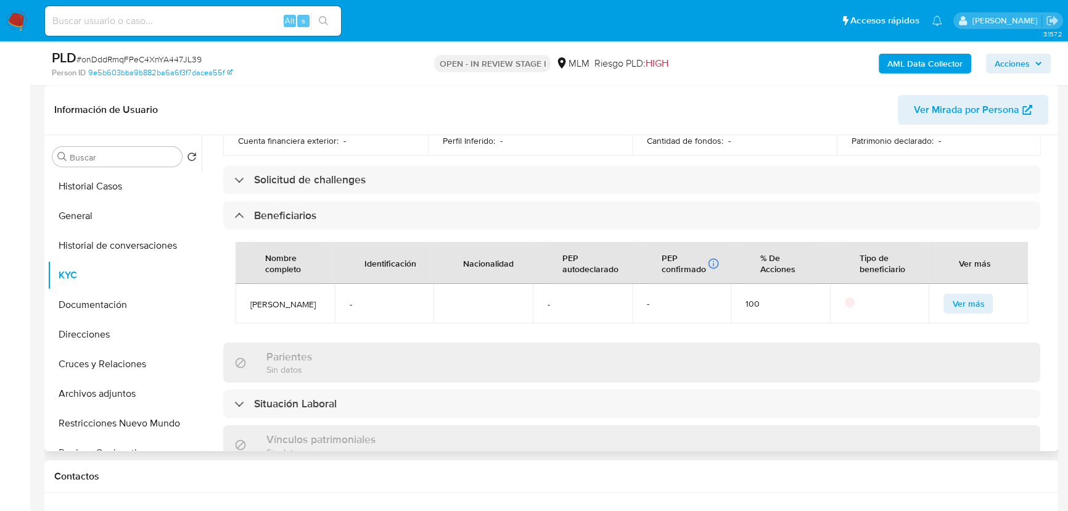
click at [797, 333] on div "Actualizado hace 8 meses Creado: 09/12/2022 15:00:27 Actualizado: 20/12/2024 13…" at bounding box center [631, 243] width 847 height 1165
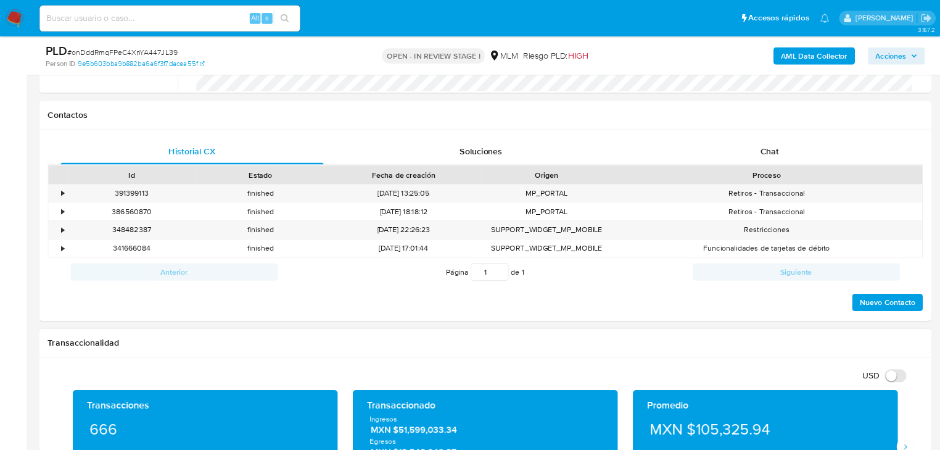
scroll to position [802, 0]
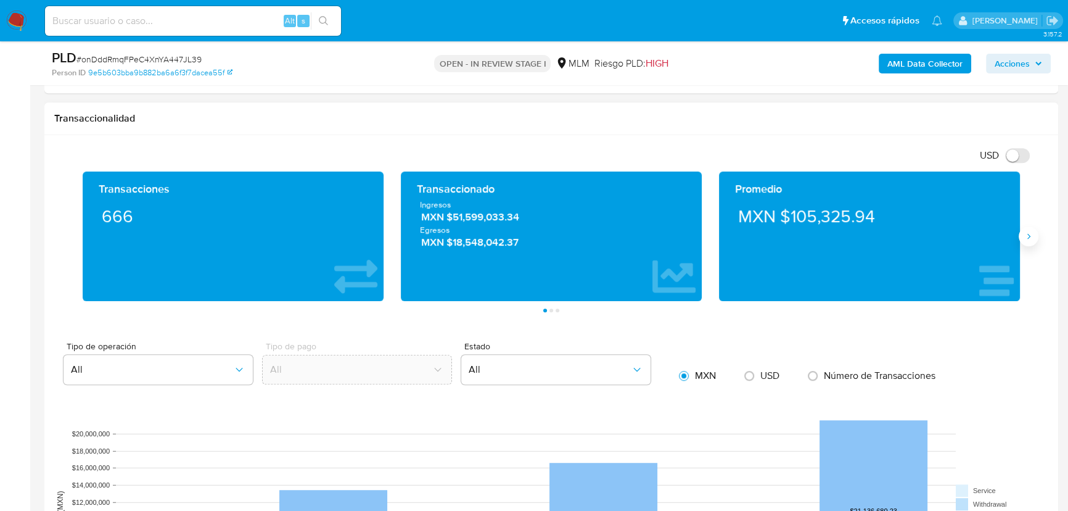
click at [1026, 234] on icon "Siguiente" at bounding box center [1029, 236] width 10 height 10
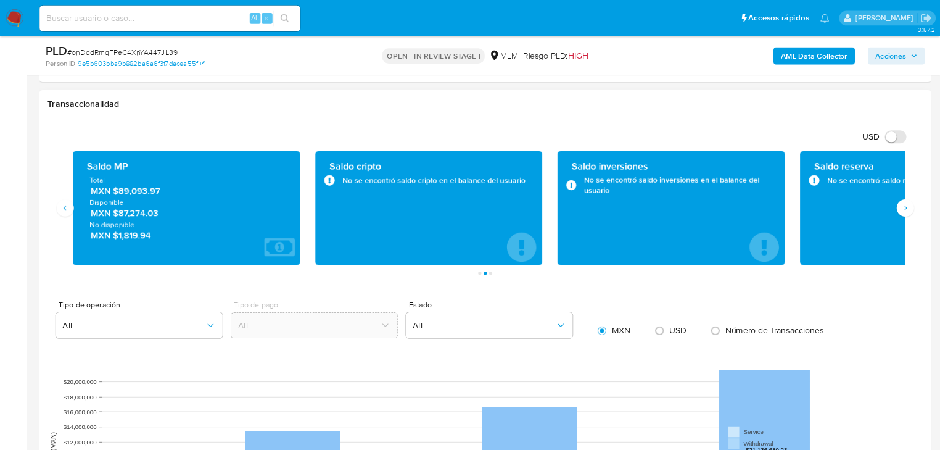
scroll to position [871, 0]
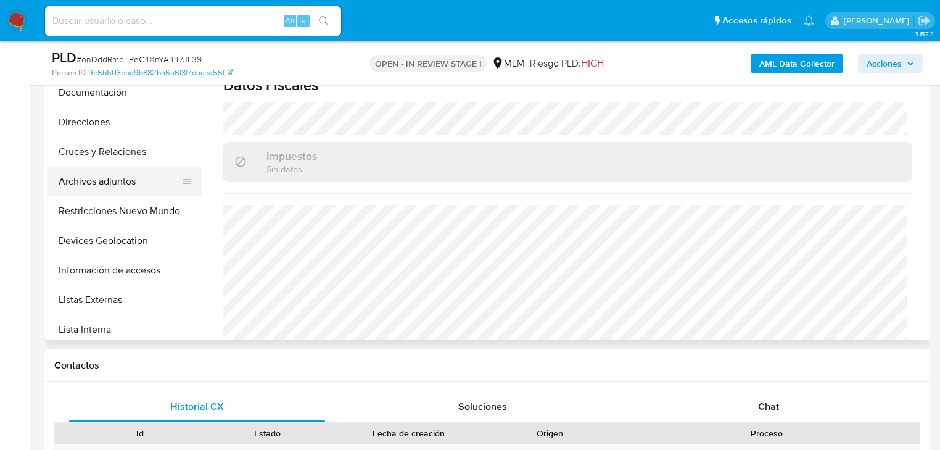
scroll to position [197, 0]
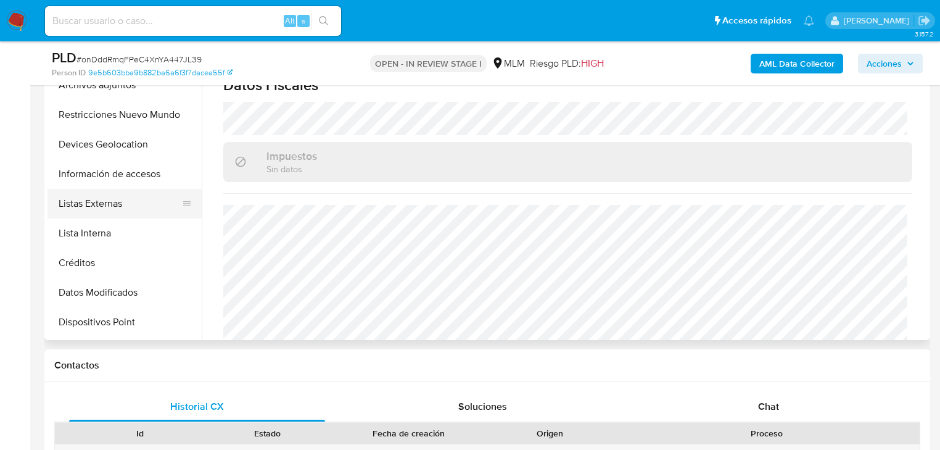
click at [104, 210] on button "Listas Externas" at bounding box center [119, 204] width 144 height 30
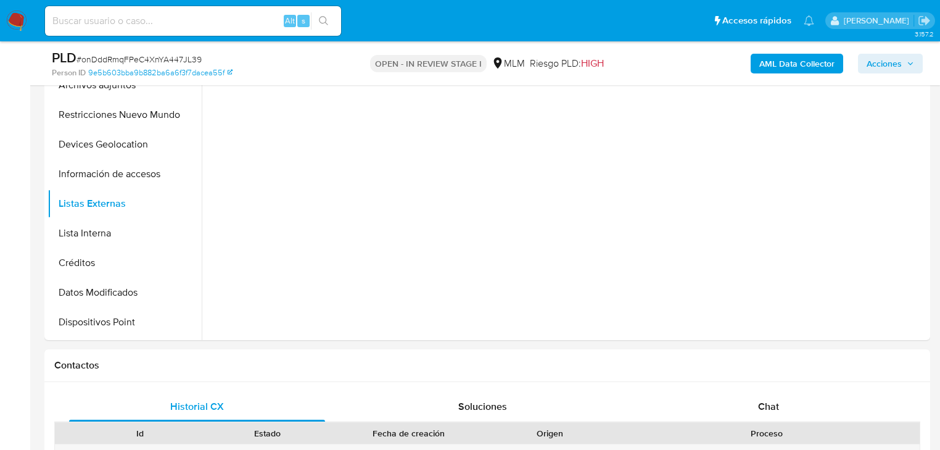
click at [47, 189] on button "Listas Externas" at bounding box center [124, 204] width 154 height 30
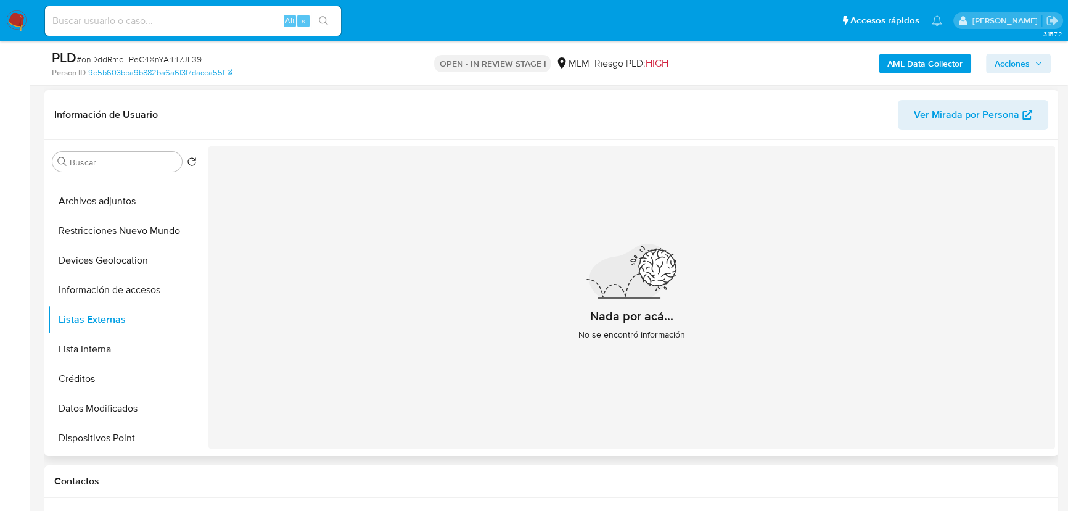
scroll to position [184, 0]
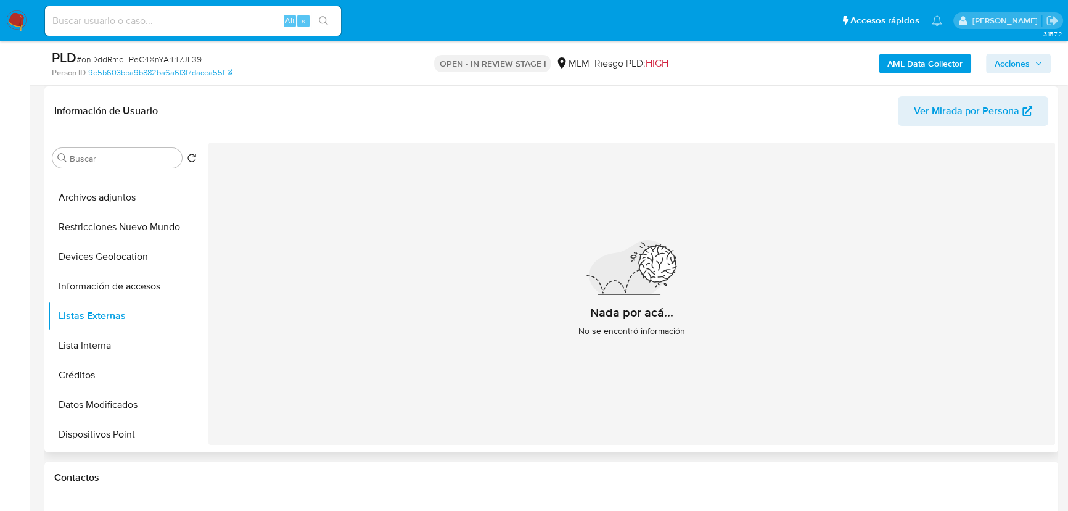
drag, startPoint x: 820, startPoint y: 295, endPoint x: 467, endPoint y: 300, distance: 352.8
click at [818, 296] on div "Nada por acá... No se encontró información" at bounding box center [631, 293] width 847 height 302
click at [105, 258] on button "Devices Geolocation" at bounding box center [119, 257] width 144 height 30
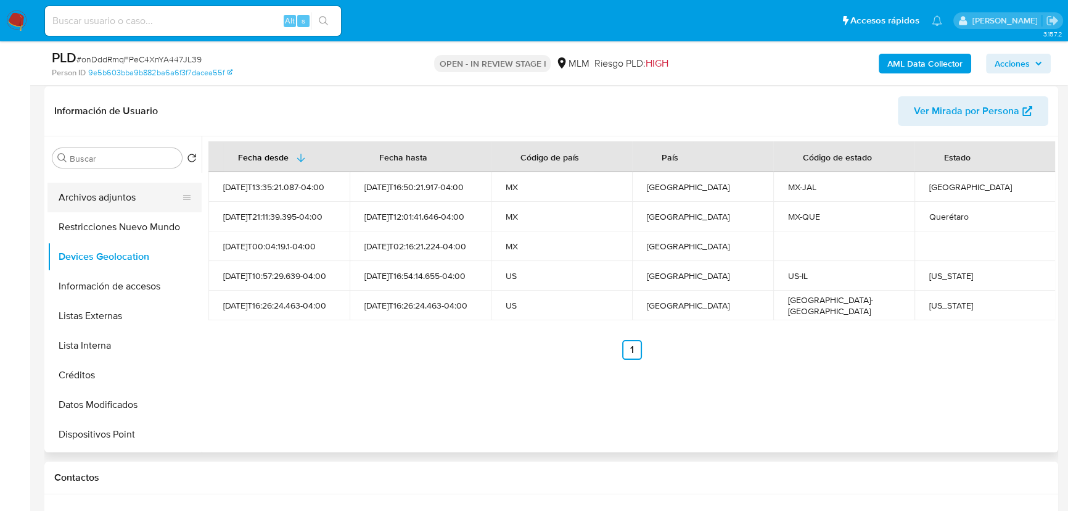
click at [118, 191] on button "Archivos adjuntos" at bounding box center [119, 198] width 144 height 30
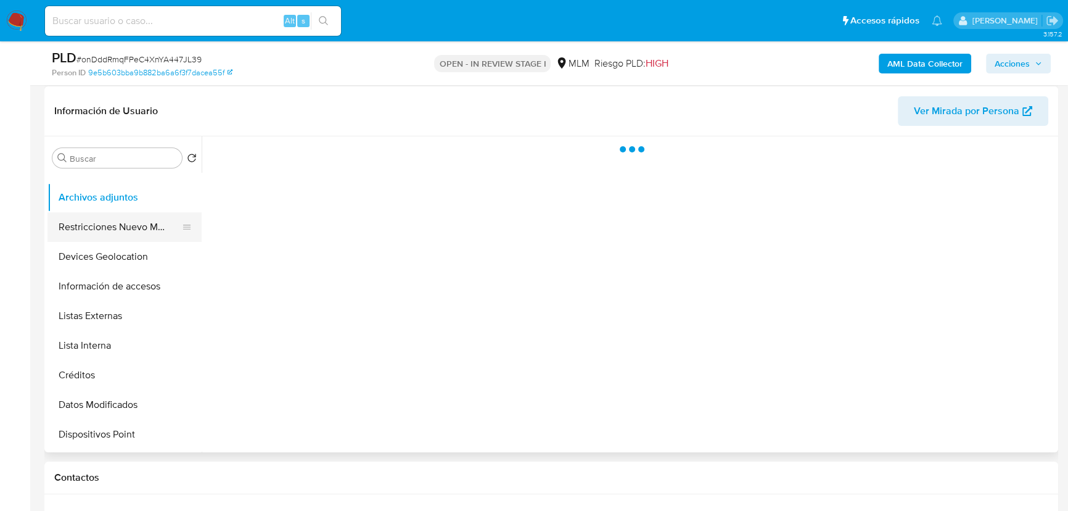
scroll to position [0, 0]
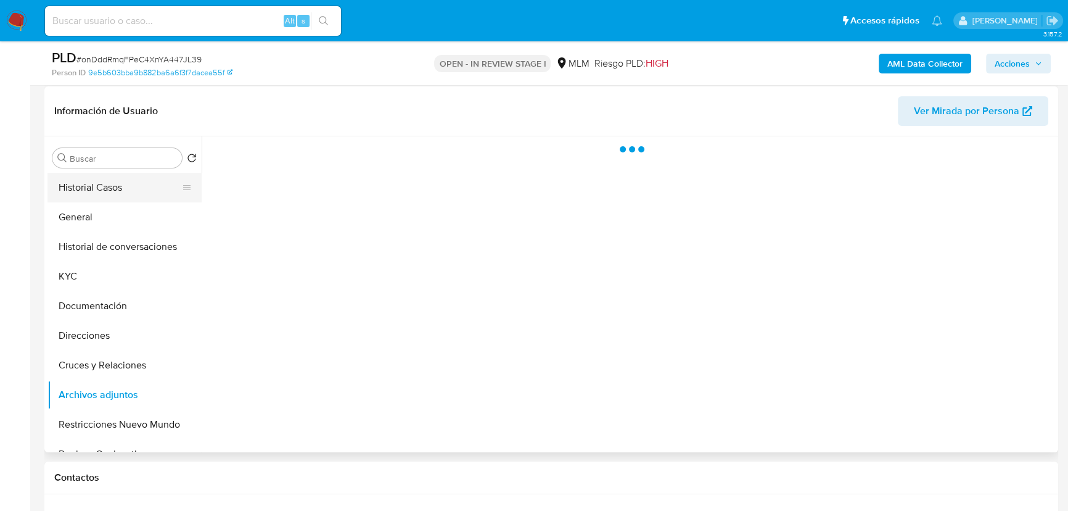
click at [136, 193] on button "Historial Casos" at bounding box center [119, 188] width 144 height 30
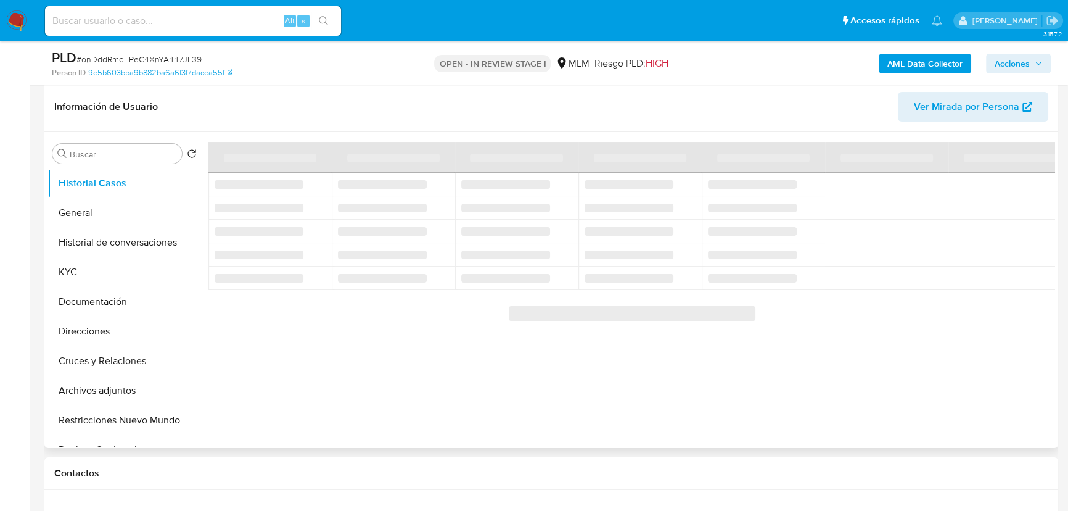
scroll to position [168, 0]
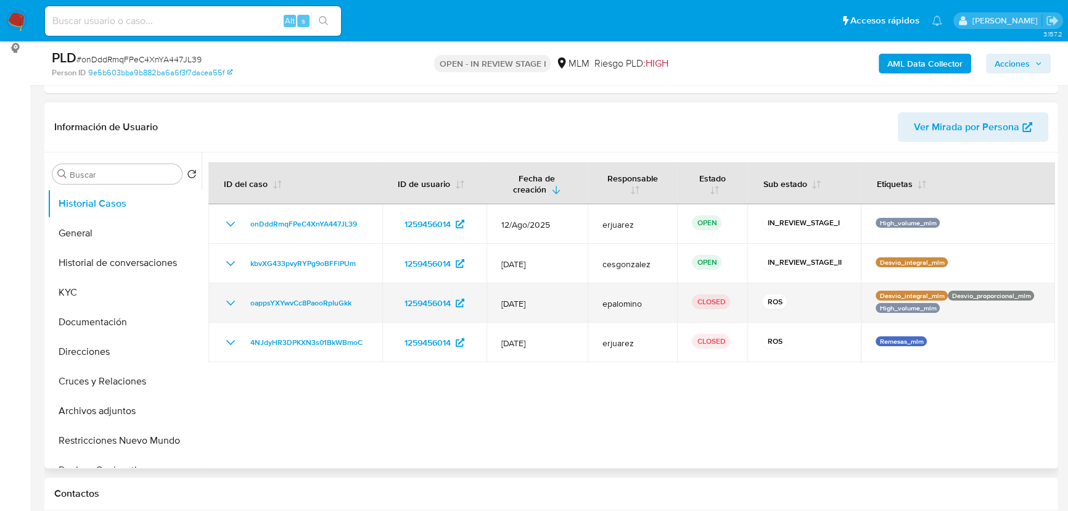
click at [229, 302] on icon "Mostrar/Ocultar" at bounding box center [230, 302] width 15 height 15
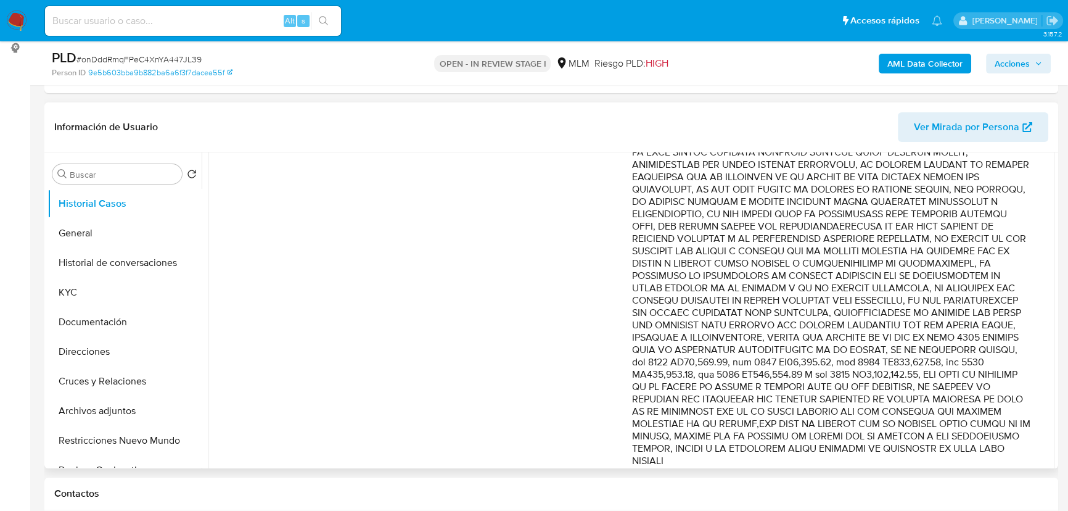
scroll to position [617, 0]
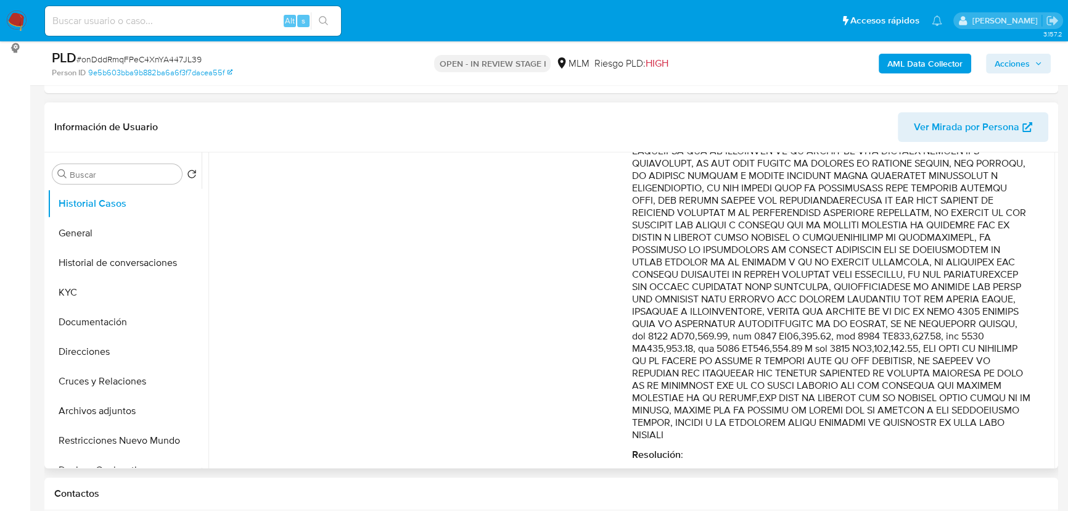
drag, startPoint x: 831, startPoint y: 281, endPoint x: 886, endPoint y: 361, distance: 96.7
click at [886, 361] on p "Comentario :" at bounding box center [831, 83] width 399 height 715
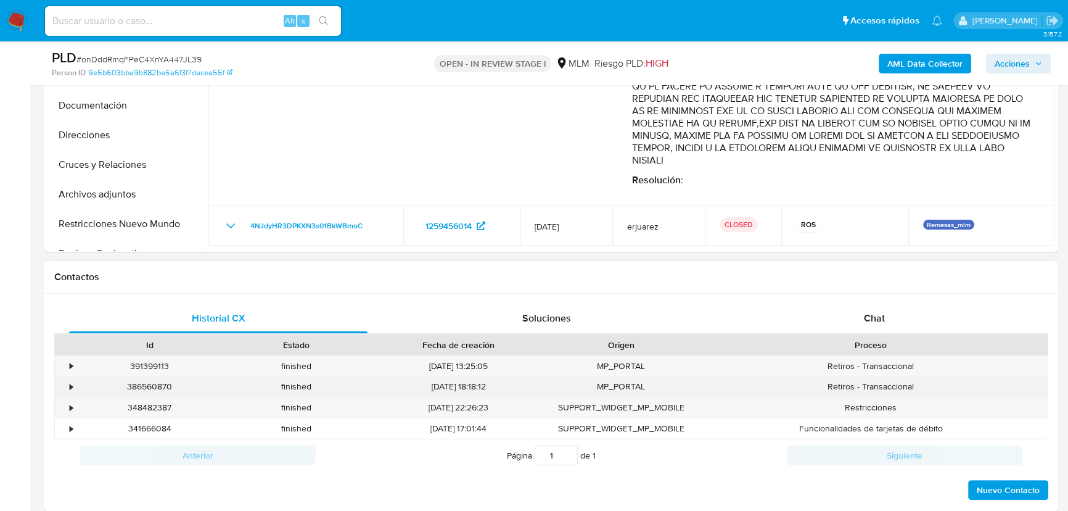
scroll to position [392, 0]
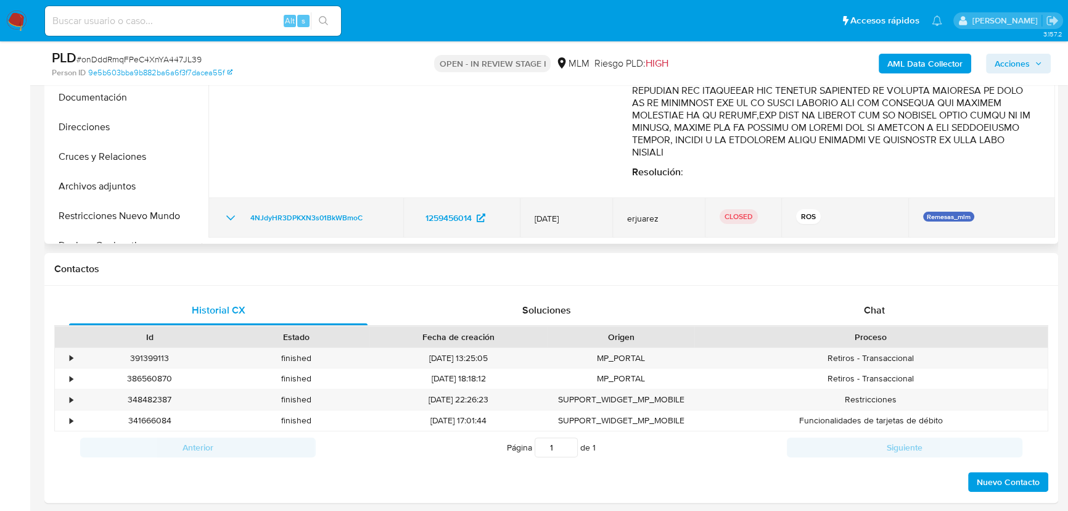
click at [227, 215] on icon "Mostrar/Ocultar" at bounding box center [230, 217] width 9 height 5
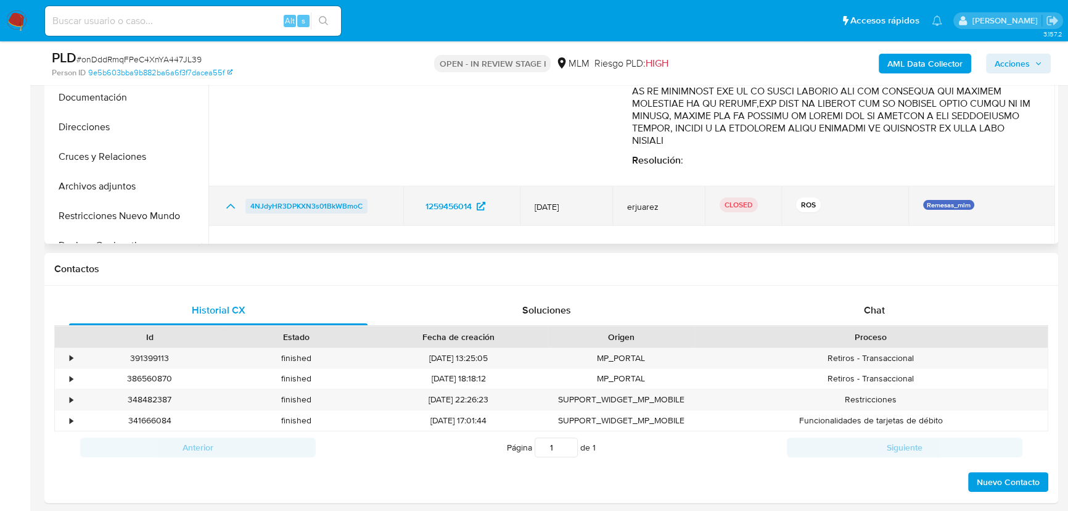
click at [279, 213] on span "4NJdyHR3DPKXN3s01BkWBmoC" at bounding box center [306, 206] width 112 height 15
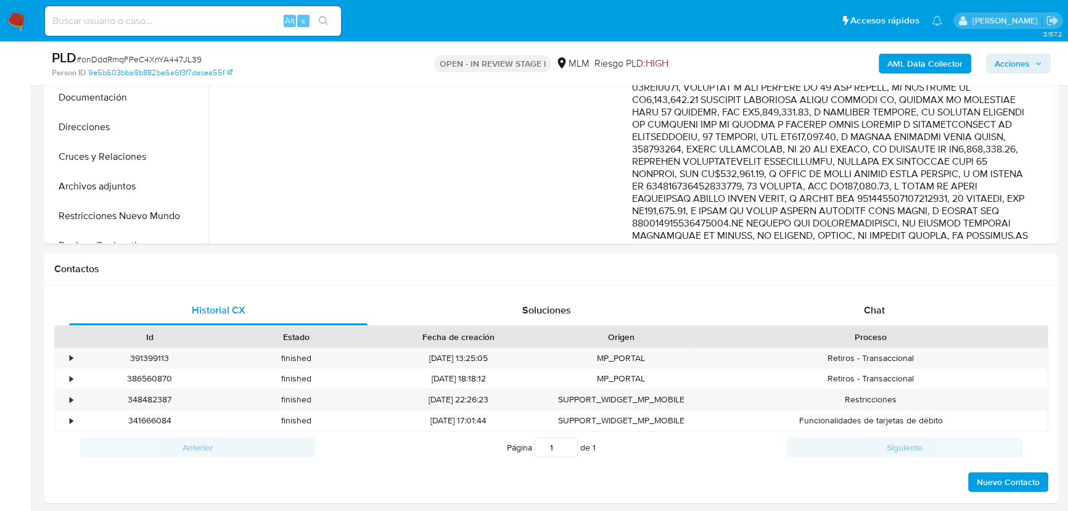
scroll to position [182, 0]
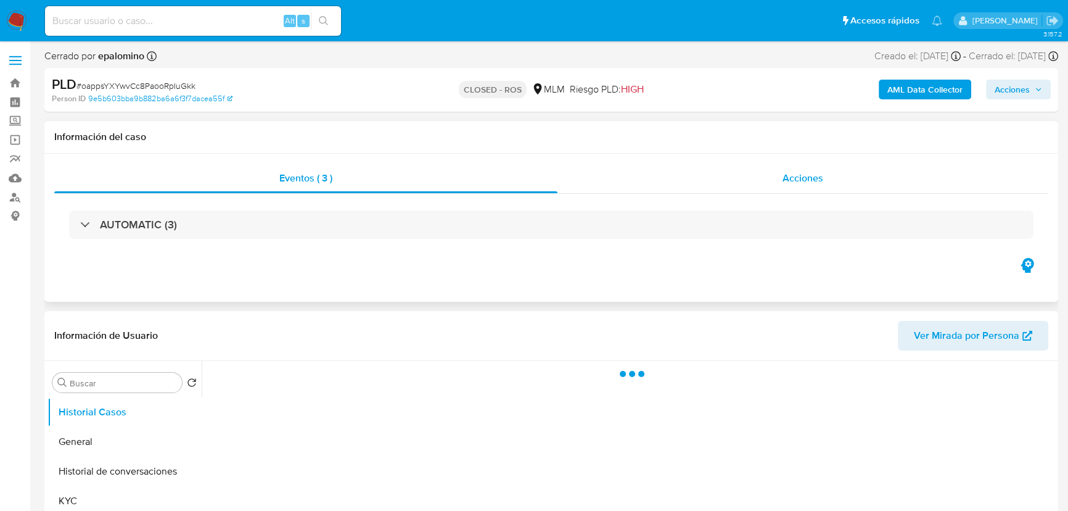
click at [765, 179] on div "Acciones" at bounding box center [803, 178] width 491 height 30
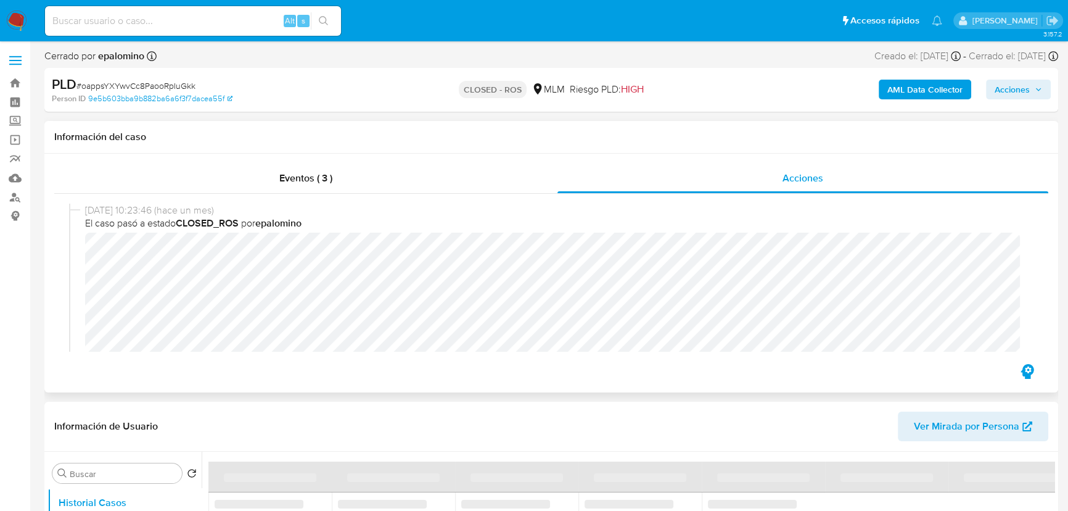
select select "10"
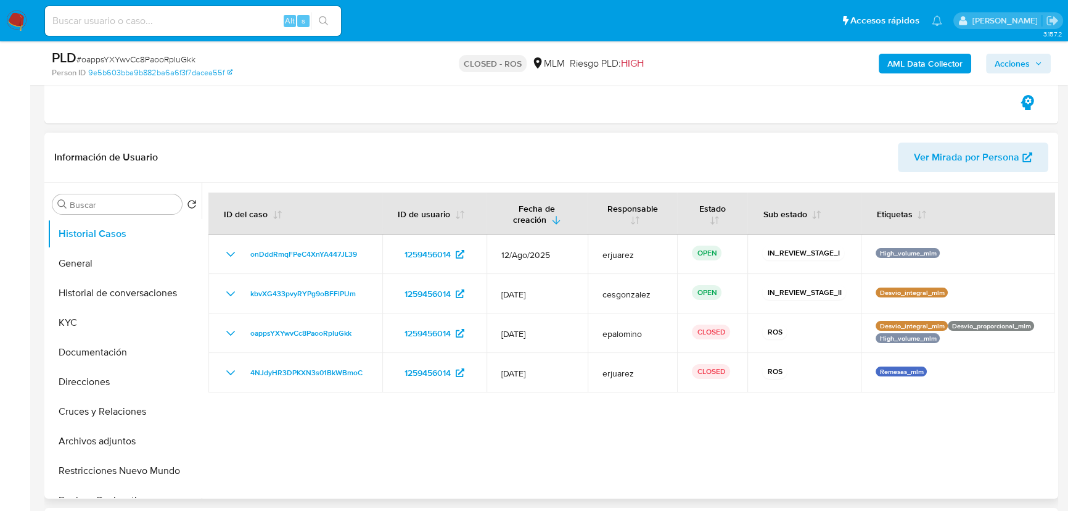
scroll to position [336, 0]
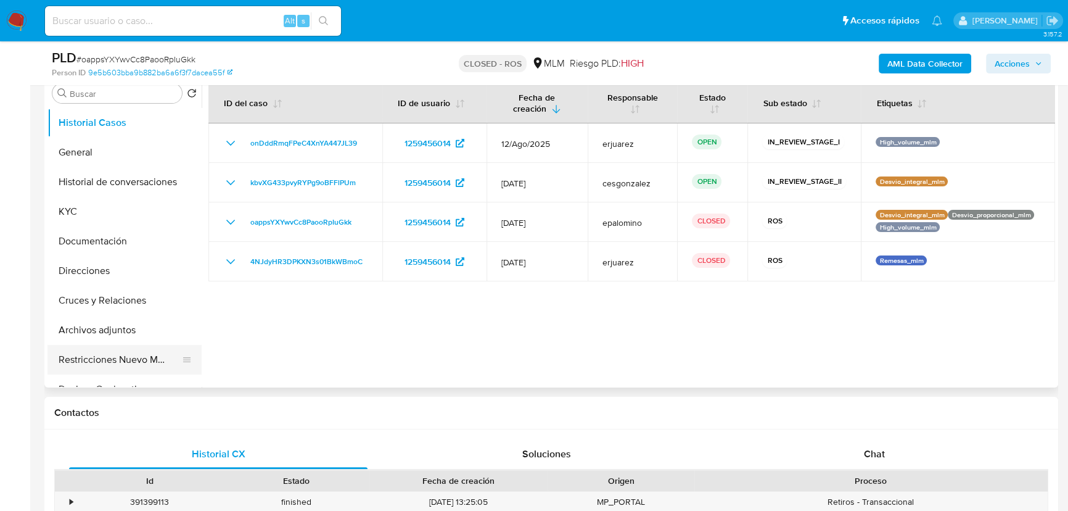
click at [122, 361] on button "Restricciones Nuevo Mundo" at bounding box center [119, 360] width 144 height 30
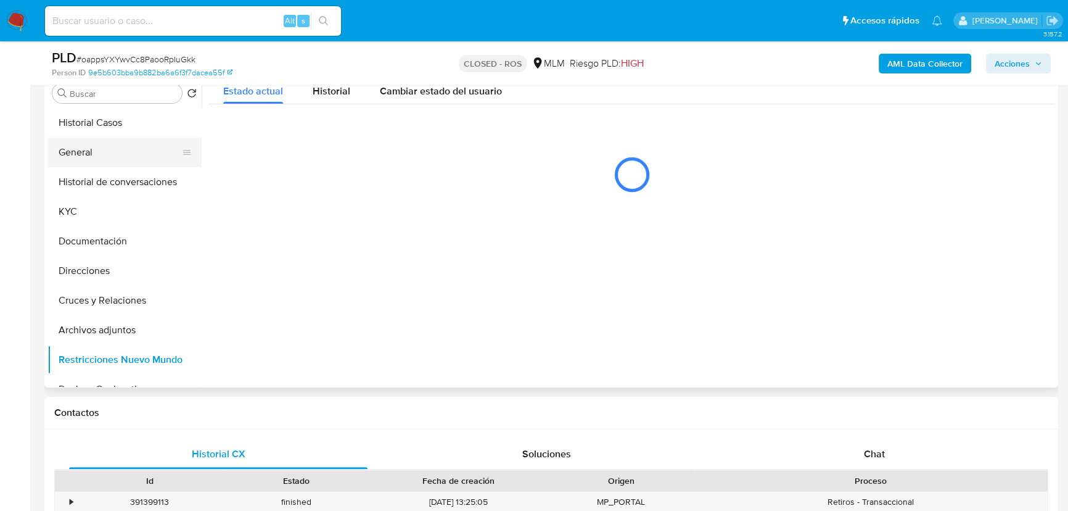
drag, startPoint x: 115, startPoint y: 150, endPoint x: 152, endPoint y: 152, distance: 37.1
click at [113, 149] on button "General" at bounding box center [119, 153] width 144 height 30
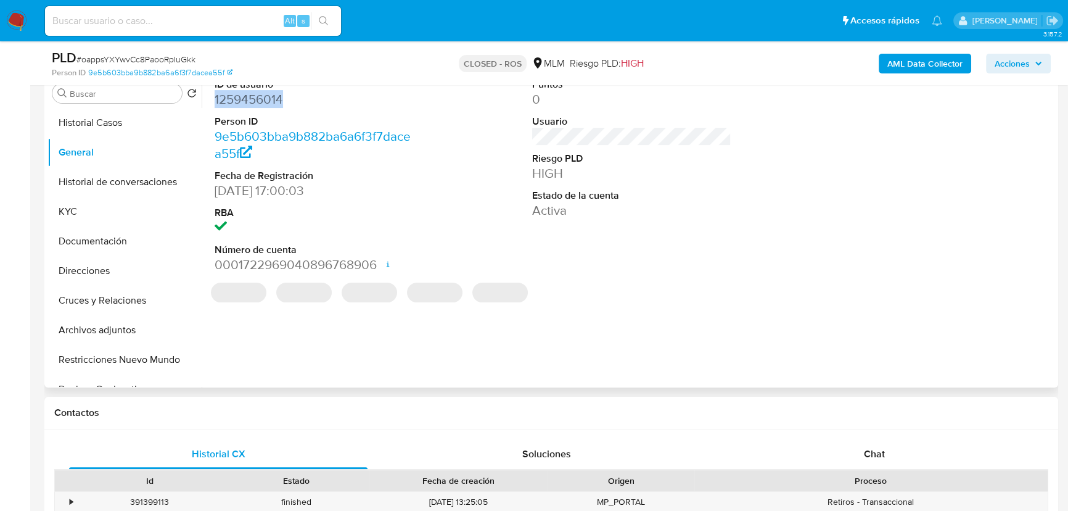
drag, startPoint x: 293, startPoint y: 105, endPoint x: 212, endPoint y: 102, distance: 80.9
click at [212, 102] on div "ID de usuario 1259456014 Person ID 9e5b603bba9b882ba6a6f3f7dacea55f Fecha de Re…" at bounding box center [314, 176] width 212 height 208
copy dd "1259456014"
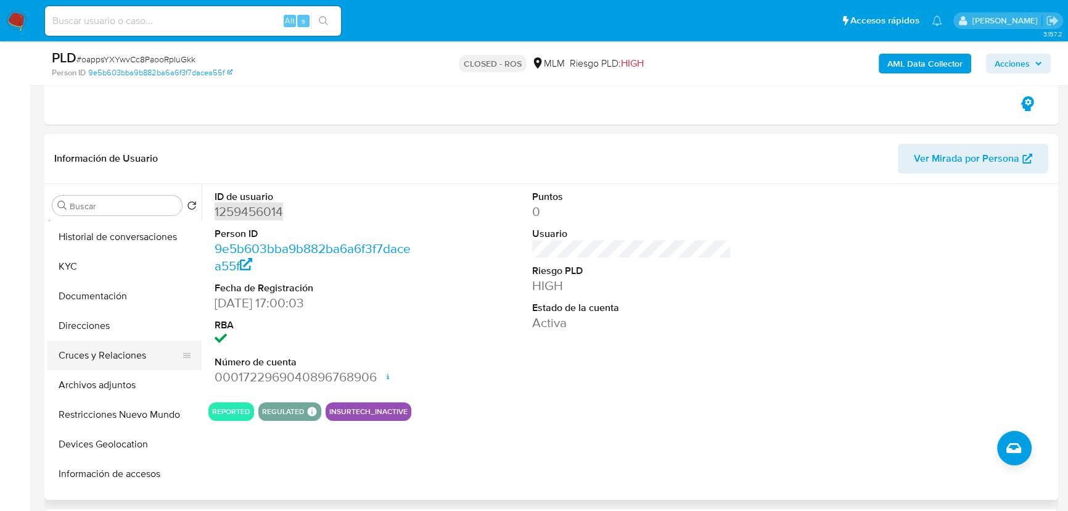
scroll to position [112, 0]
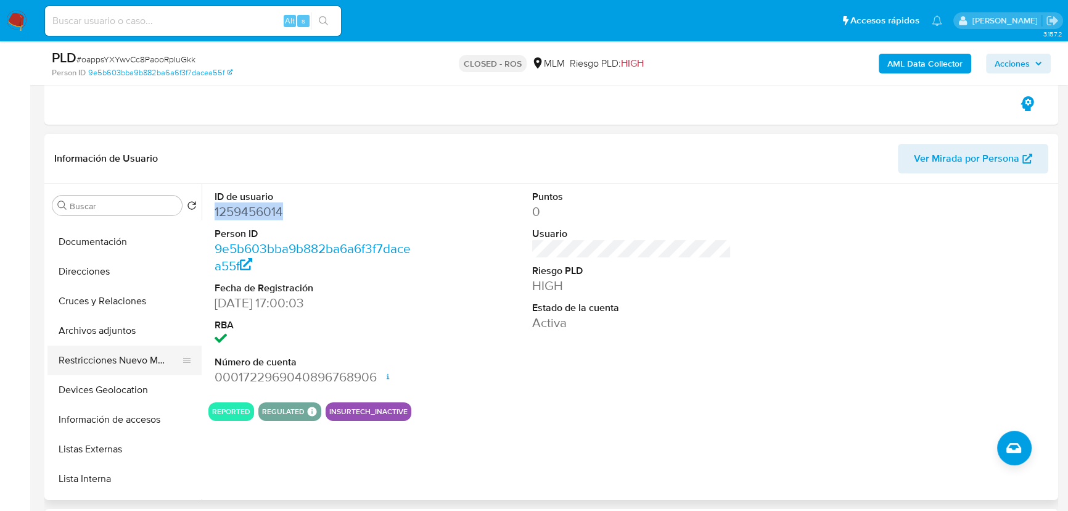
click at [141, 366] on button "Restricciones Nuevo Mundo" at bounding box center [119, 360] width 144 height 30
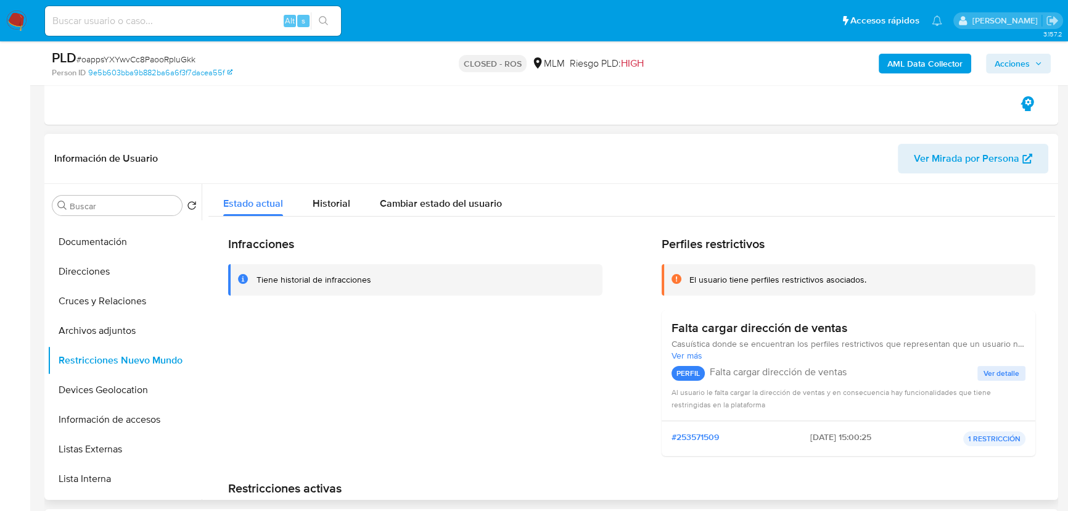
scroll to position [56, 0]
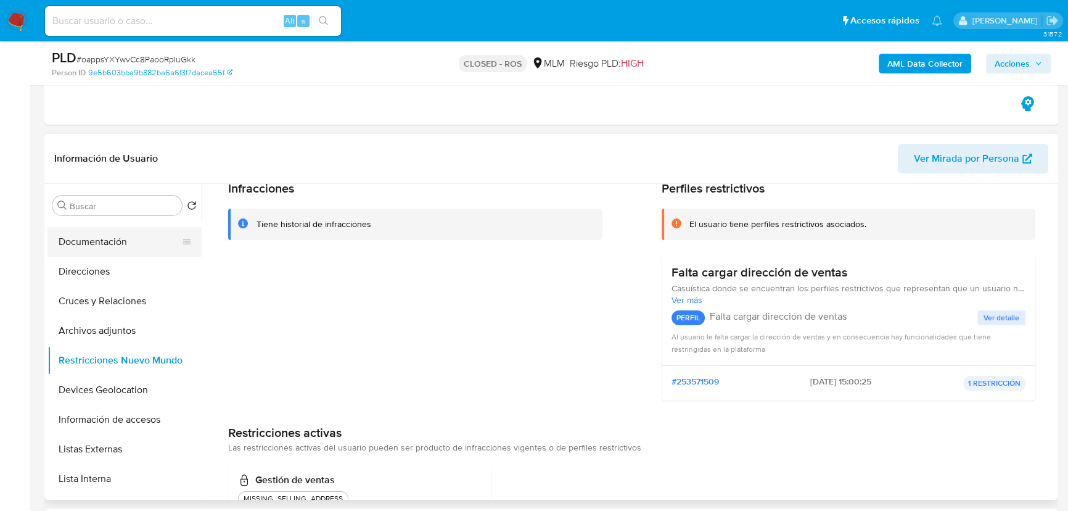
click at [119, 234] on button "Documentación" at bounding box center [119, 242] width 144 height 30
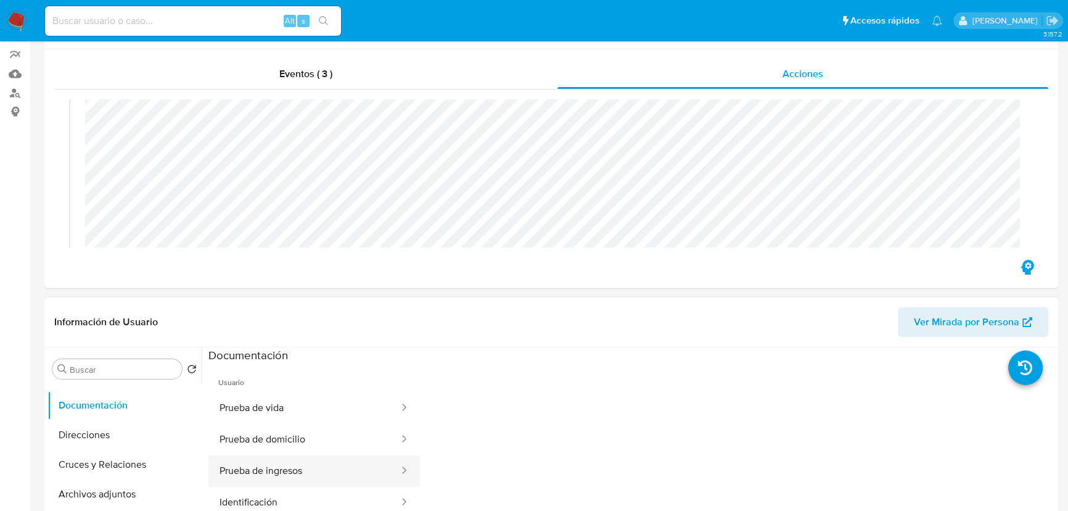
scroll to position [224, 0]
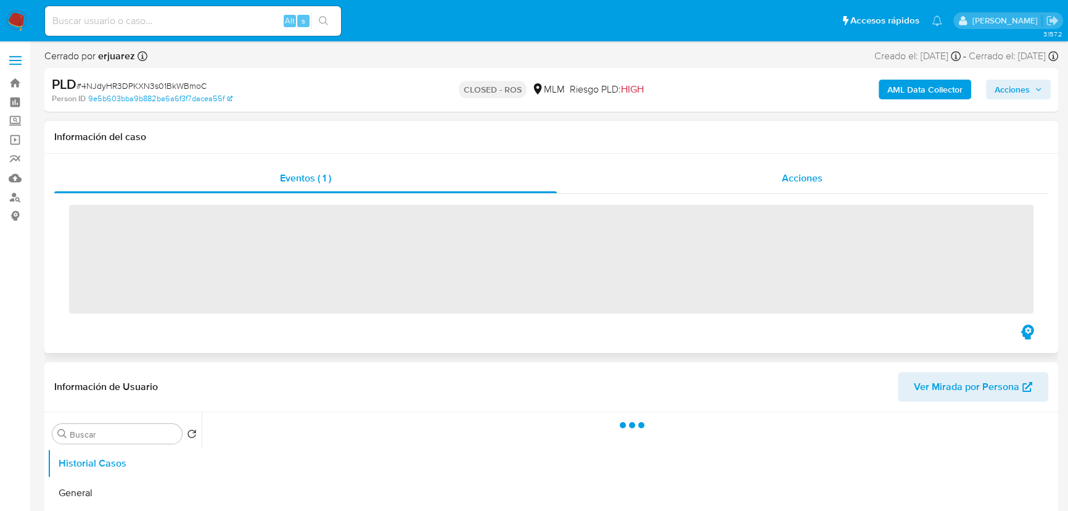
click at [758, 181] on div "Acciones" at bounding box center [803, 178] width 492 height 30
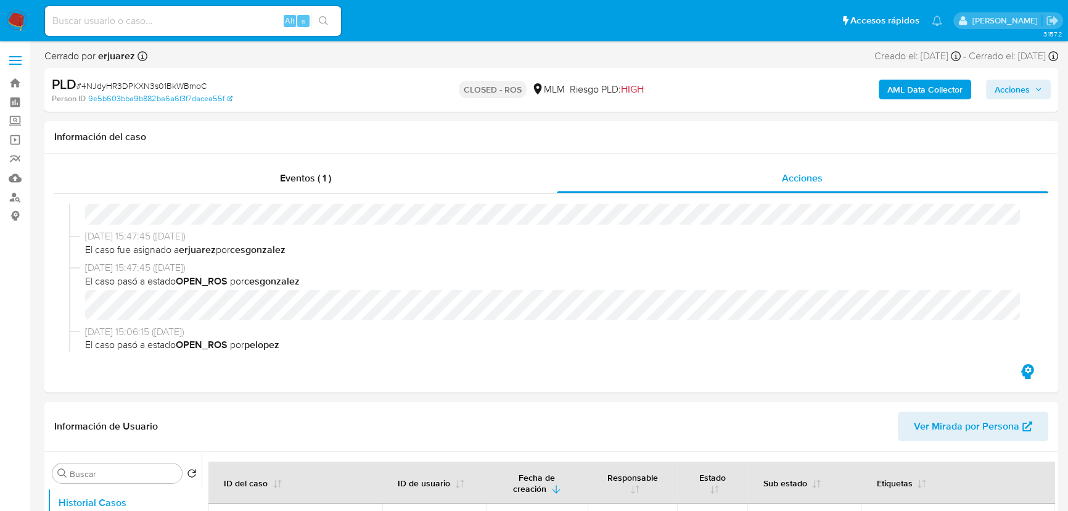
select select "10"
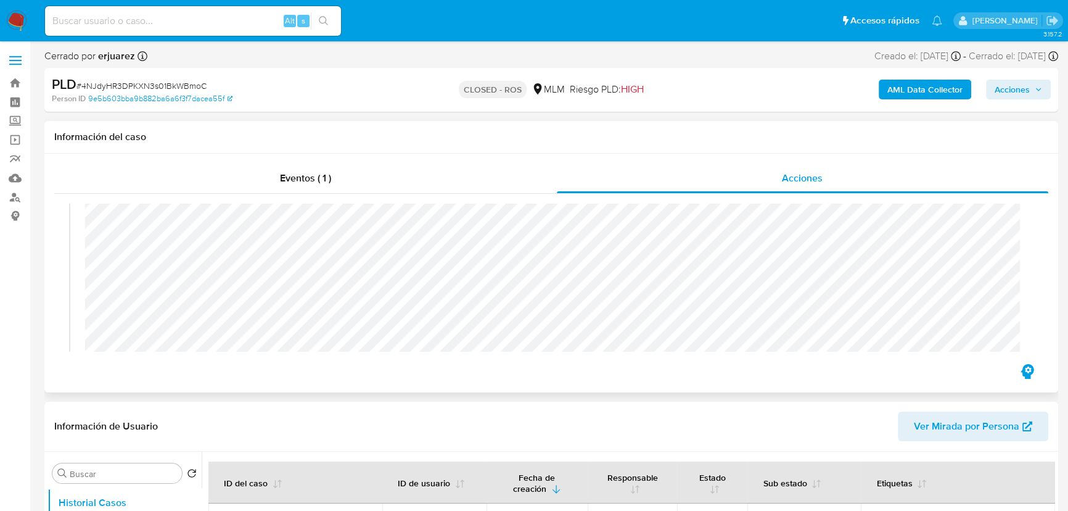
scroll to position [56, 0]
click at [1010, 340] on div "31/10/2024 18:59:32 (hace 10 meses) El caso pasó a estado CLOSED_ROS por erjuar…" at bounding box center [551, 278] width 965 height 148
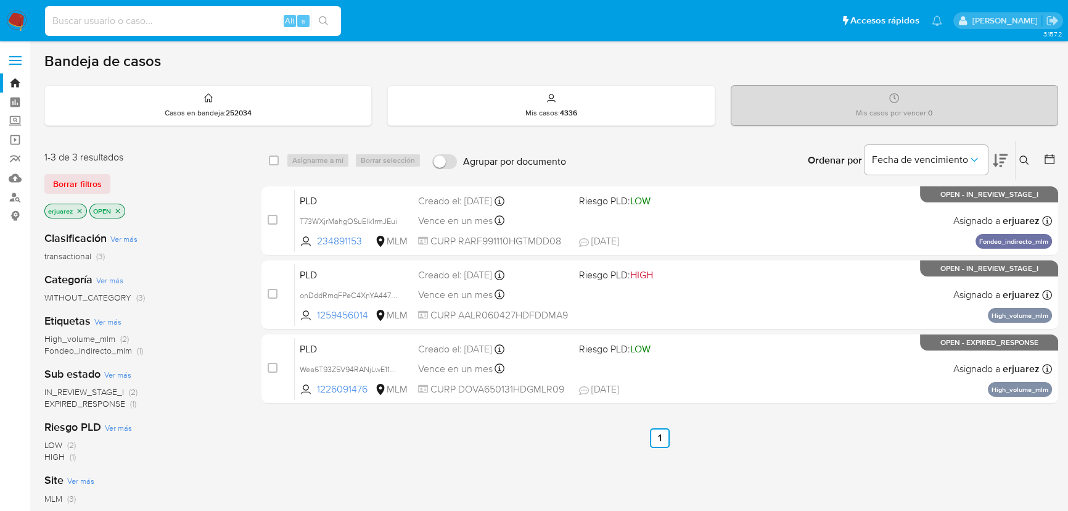
click at [117, 22] on input at bounding box center [193, 21] width 296 height 16
paste input "1259456014"
type input "1259456014"
click at [326, 21] on icon "search-icon" at bounding box center [323, 20] width 9 height 9
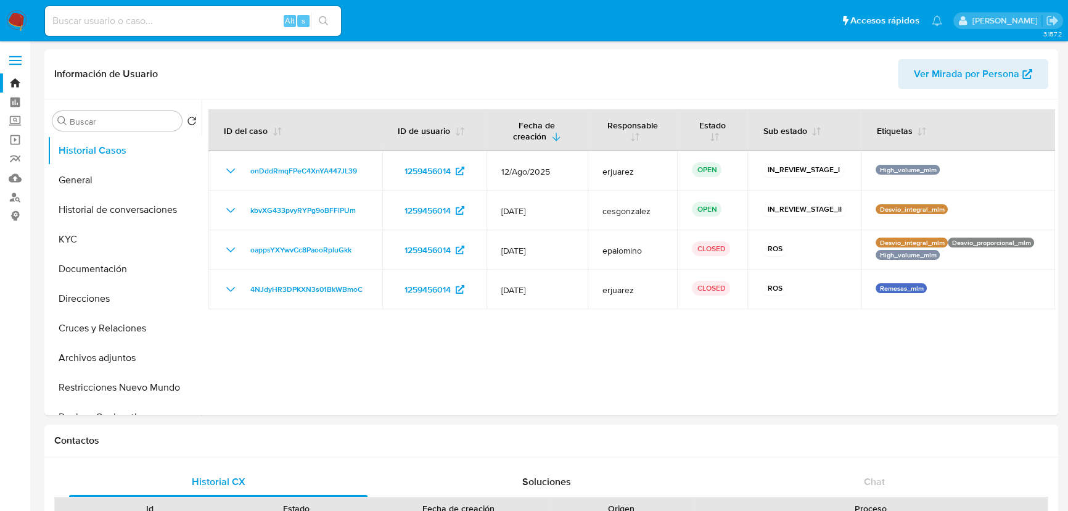
select select "10"
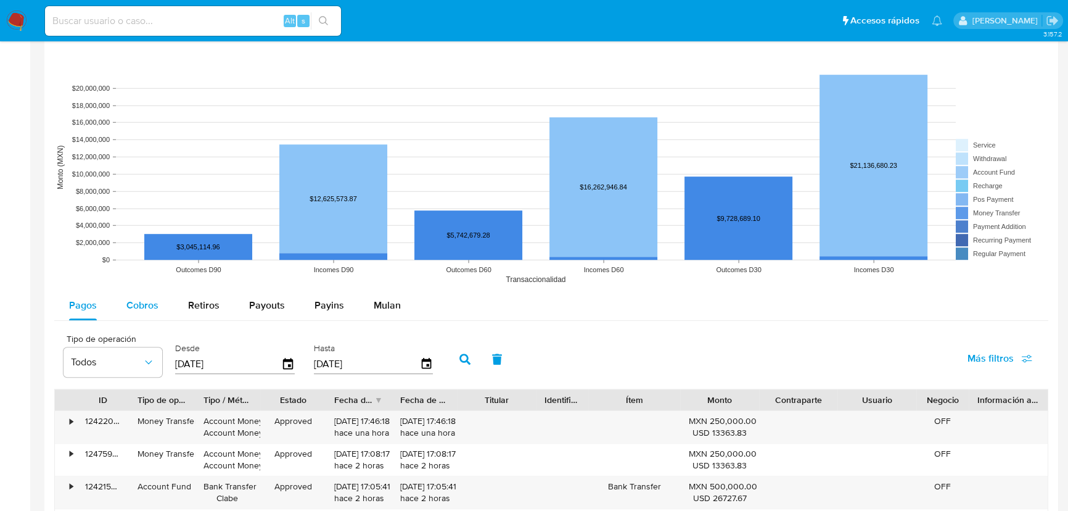
click at [144, 310] on span "Cobros" at bounding box center [142, 305] width 32 height 14
select select "10"
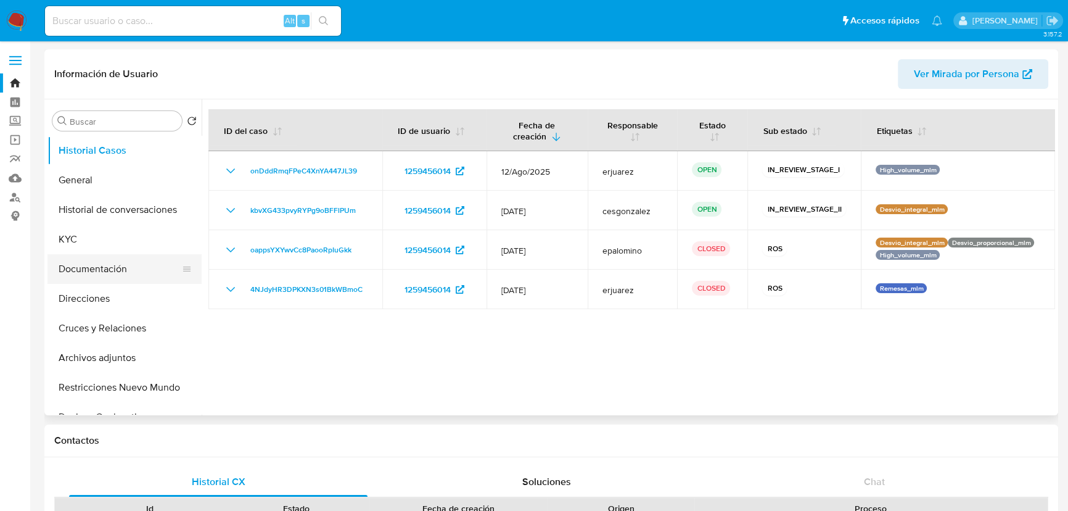
click at [94, 254] on button "Documentación" at bounding box center [119, 269] width 144 height 30
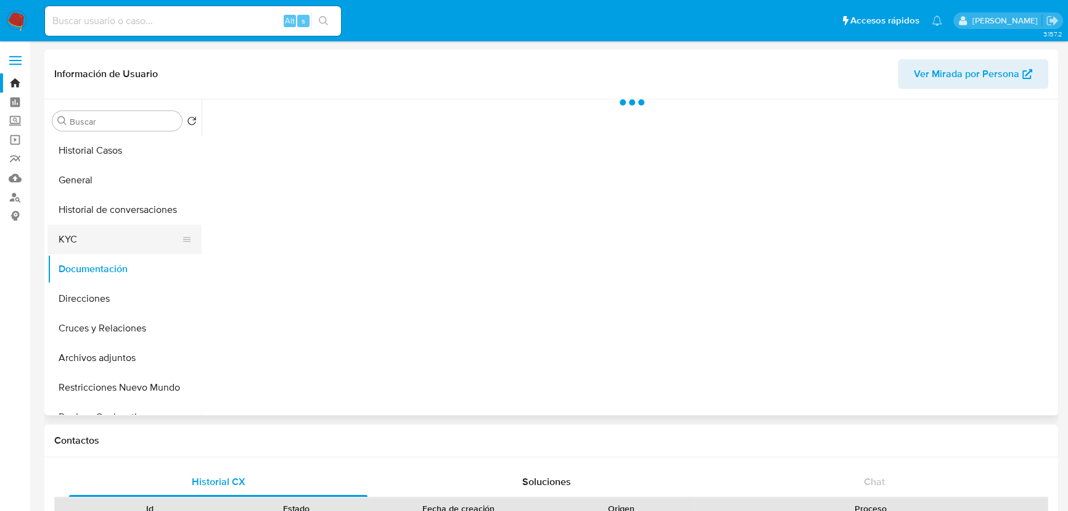
click at [110, 236] on button "KYC" at bounding box center [119, 239] width 144 height 30
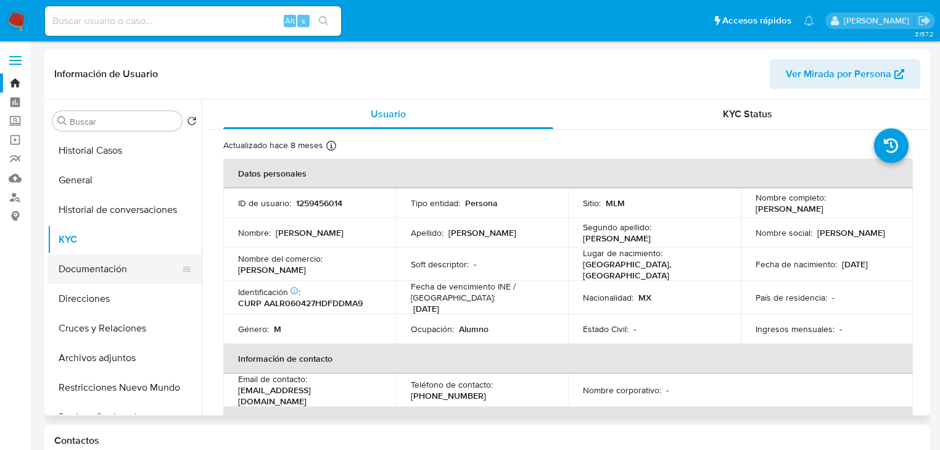
click at [125, 270] on button "Documentación" at bounding box center [119, 269] width 144 height 30
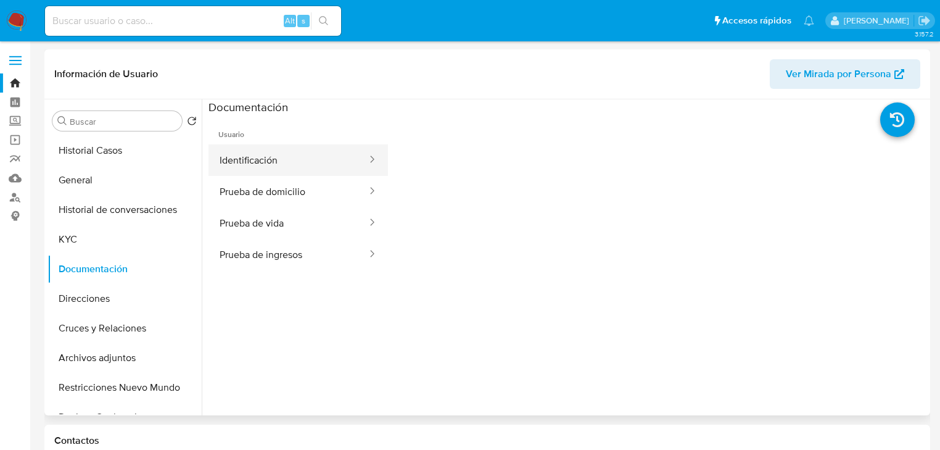
drag, startPoint x: 263, startPoint y: 183, endPoint x: 268, endPoint y: 154, distance: 30.0
click at [263, 183] on button "Prueba de domicilio" at bounding box center [288, 191] width 160 height 31
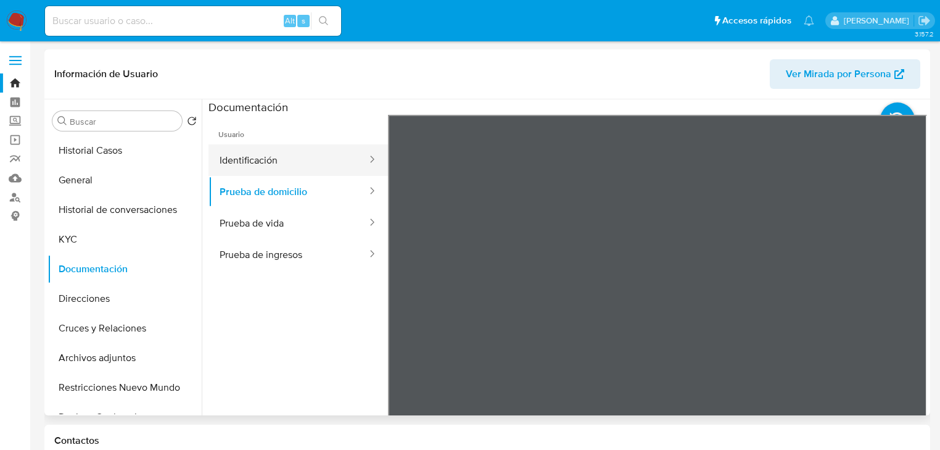
click at [268, 154] on button "Identificación" at bounding box center [288, 159] width 160 height 31
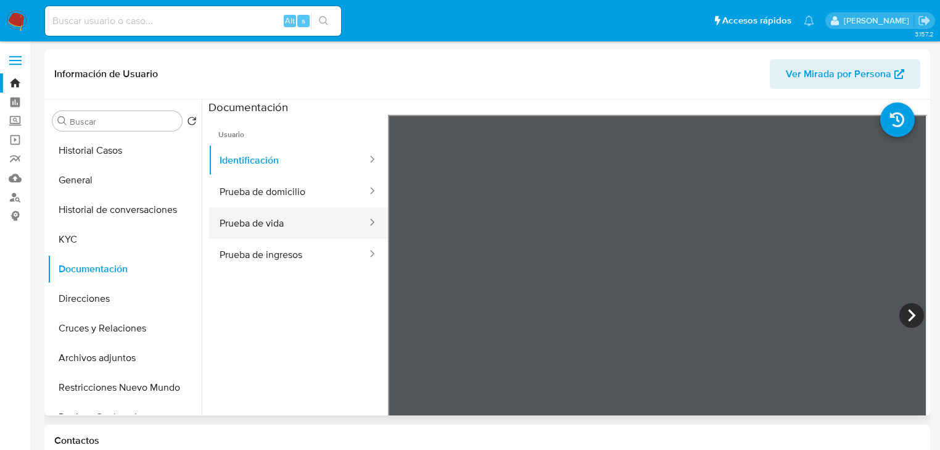
click at [247, 214] on button "Prueba de vida" at bounding box center [288, 222] width 160 height 31
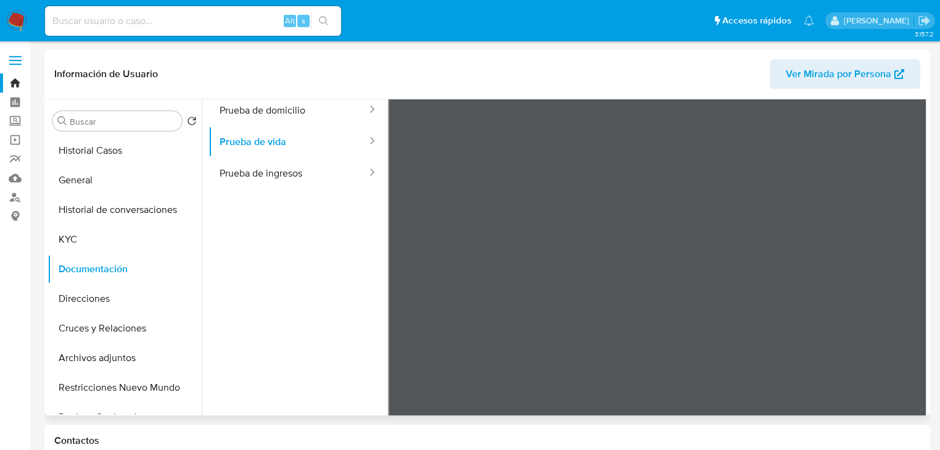
scroll to position [104, 0]
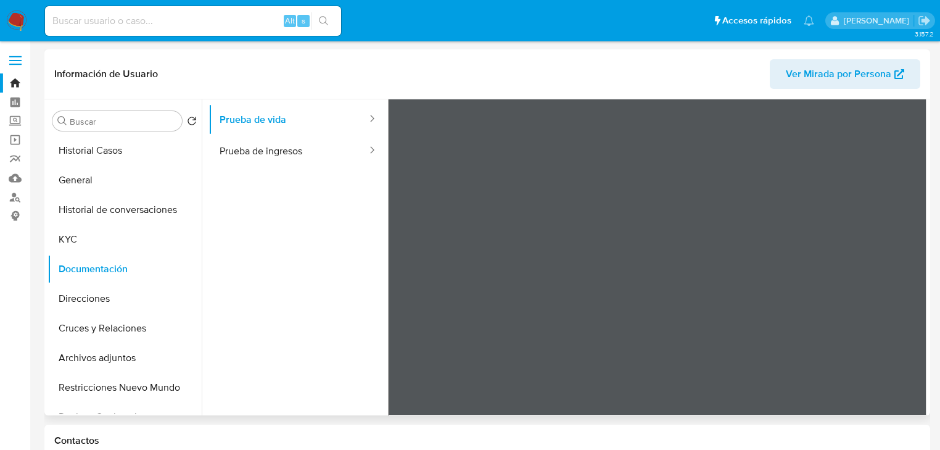
click at [286, 296] on ul "Usuario Identificación Prueba de domicilio Prueba de vida Prueba de ingresos" at bounding box center [297, 188] width 179 height 355
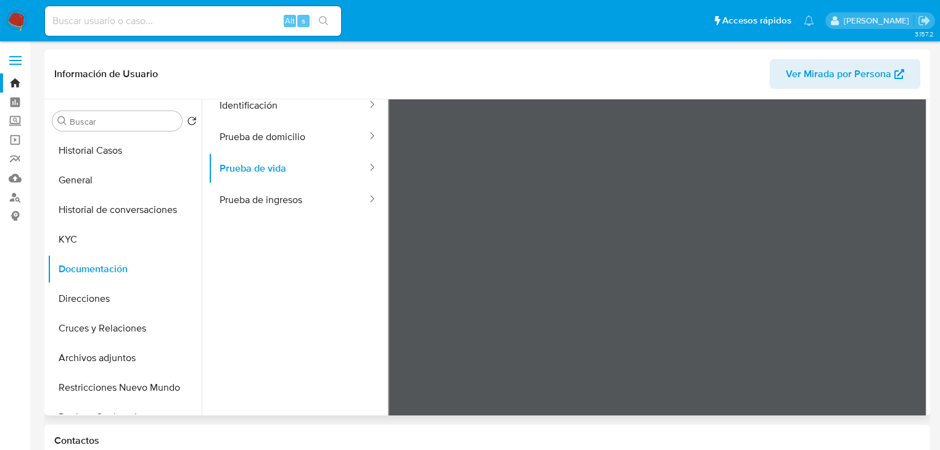
scroll to position [0, 0]
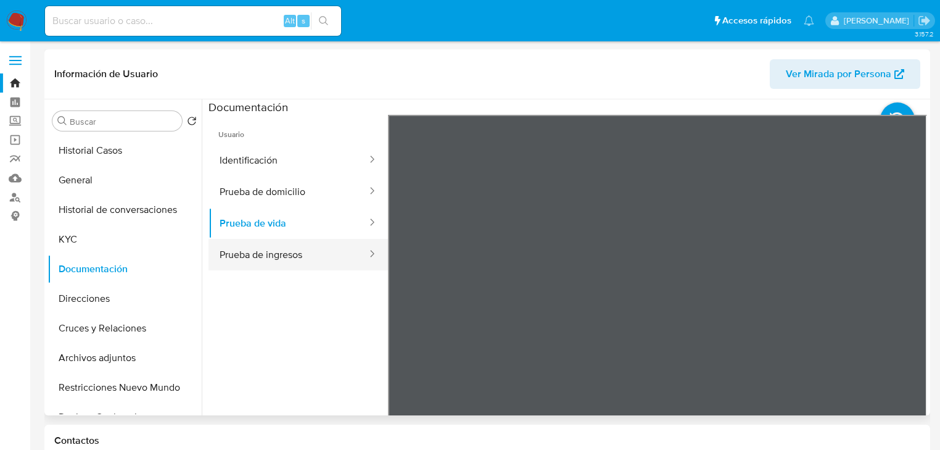
click at [279, 258] on button "Prueba de ingresos" at bounding box center [288, 254] width 160 height 31
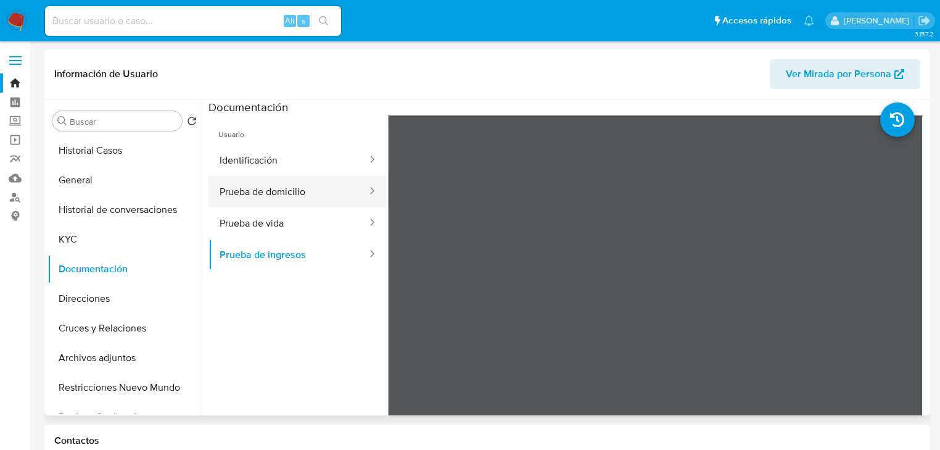
click at [257, 185] on button "Prueba de domicilio" at bounding box center [288, 191] width 160 height 31
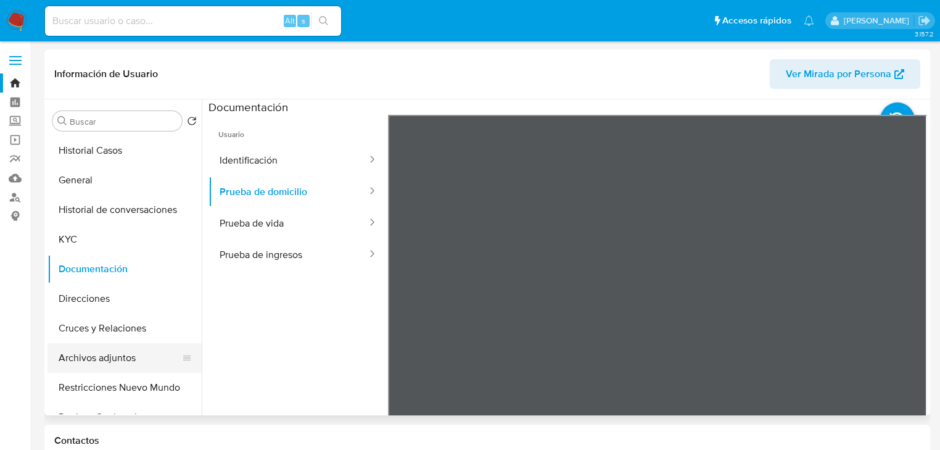
click at [105, 362] on button "Archivos adjuntos" at bounding box center [119, 358] width 144 height 30
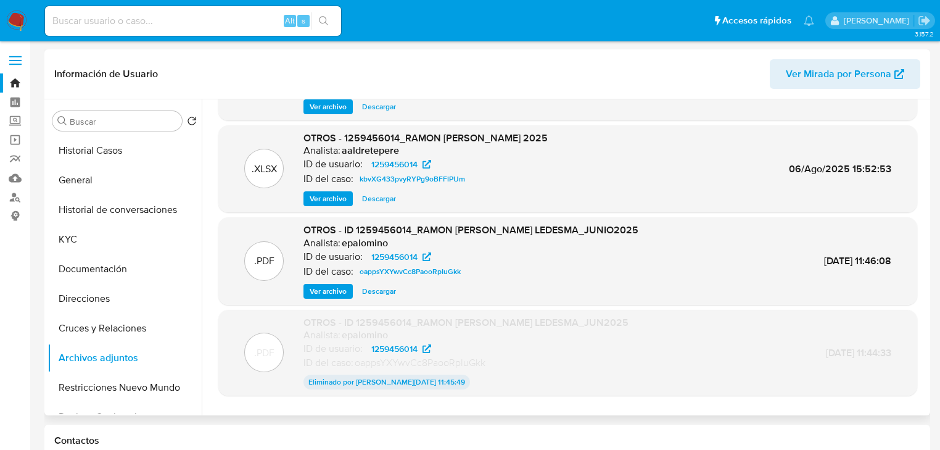
scroll to position [102, 0]
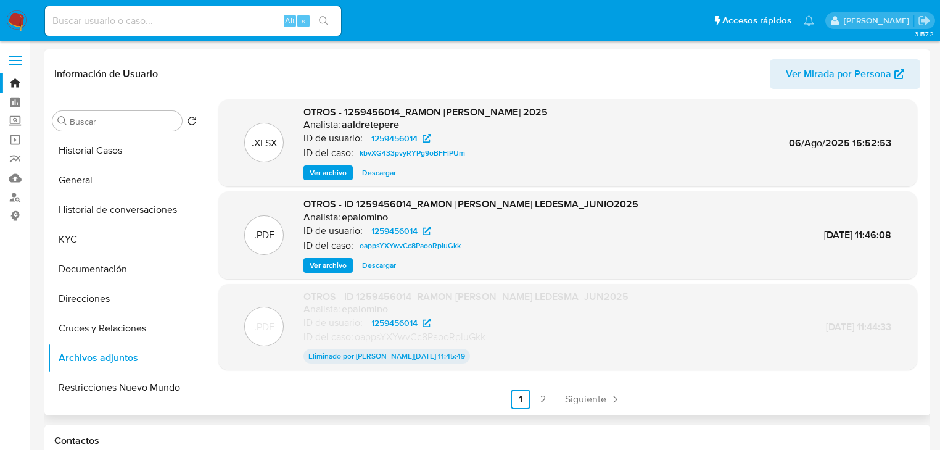
click at [550, 402] on ul "Anterior 1 2 Siguiente" at bounding box center [567, 399] width 699 height 20
click at [541, 400] on link "2" at bounding box center [543, 399] width 20 height 20
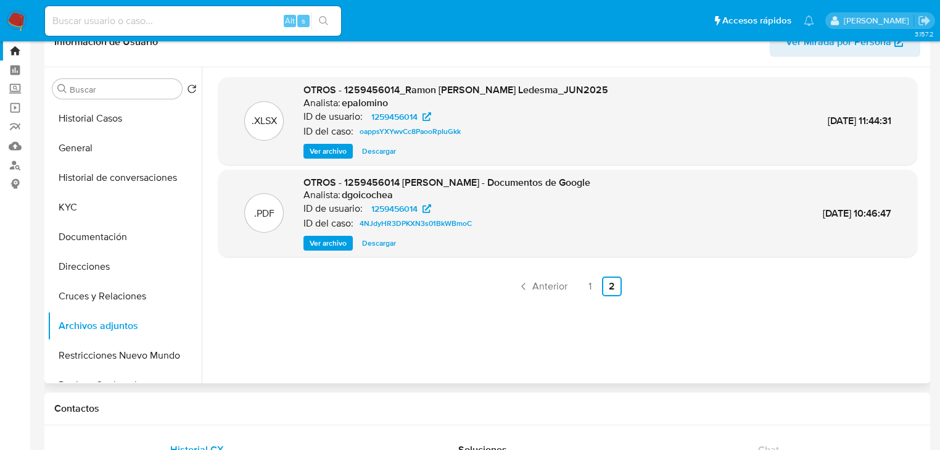
scroll to position [49, 0]
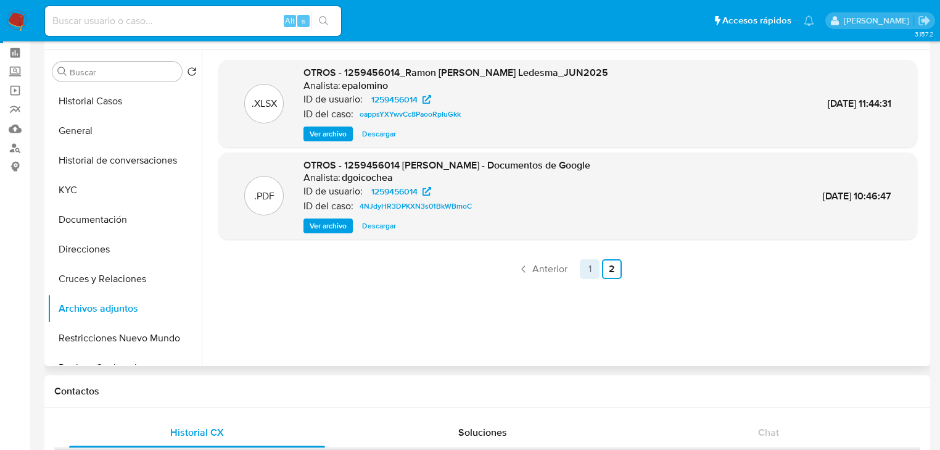
click at [585, 265] on link "1" at bounding box center [590, 269] width 20 height 20
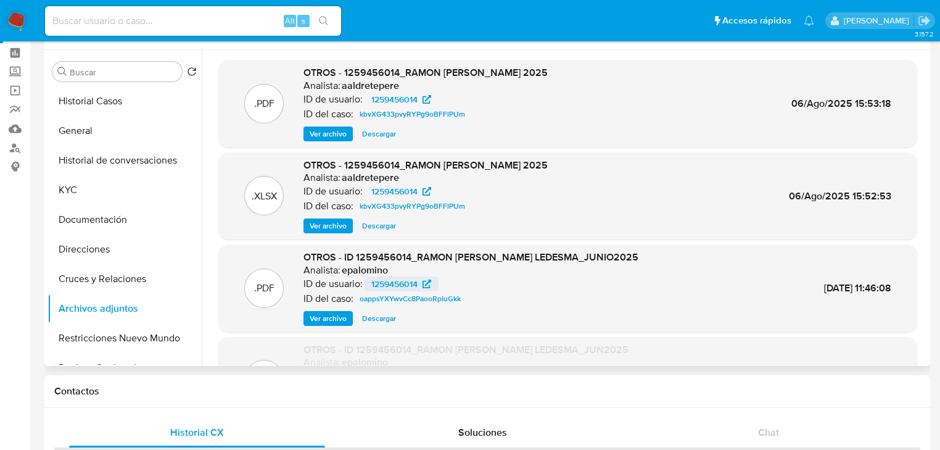
scroll to position [0, 0]
click at [15, 131] on link "Mulan" at bounding box center [73, 128] width 147 height 19
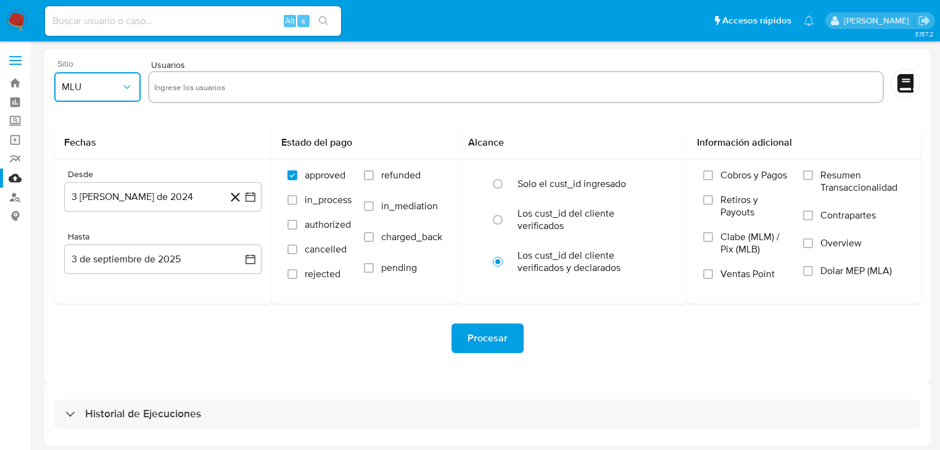
click at [106, 88] on span "MLU" at bounding box center [91, 87] width 59 height 12
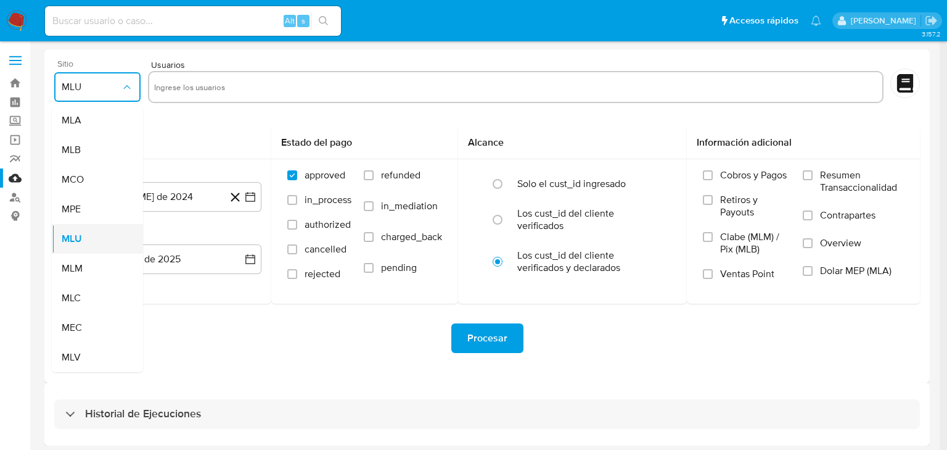
click at [77, 242] on span "MLU" at bounding box center [72, 239] width 20 height 12
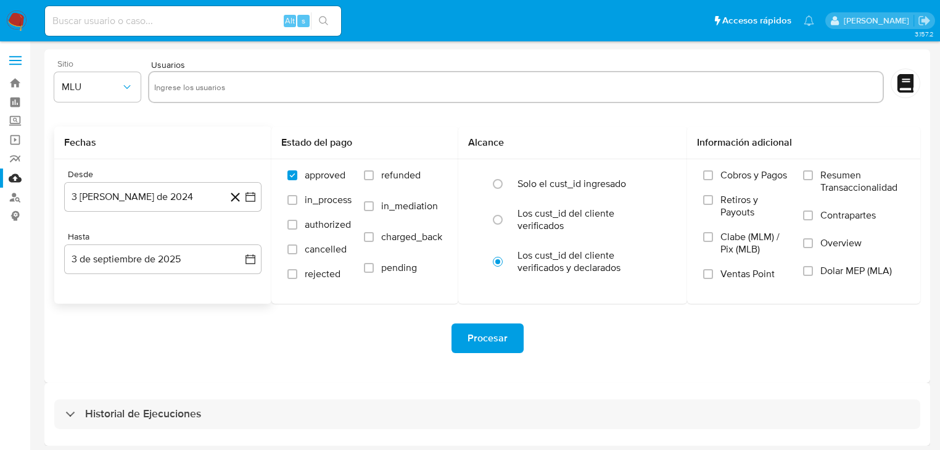
drag, startPoint x: 77, startPoint y: 242, endPoint x: 78, endPoint y: 175, distance: 66.6
click at [79, 244] on div "Hasta 3 de septiembre de 2025 3-09-2025" at bounding box center [162, 252] width 197 height 43
click at [91, 94] on button "MLU" at bounding box center [97, 87] width 86 height 30
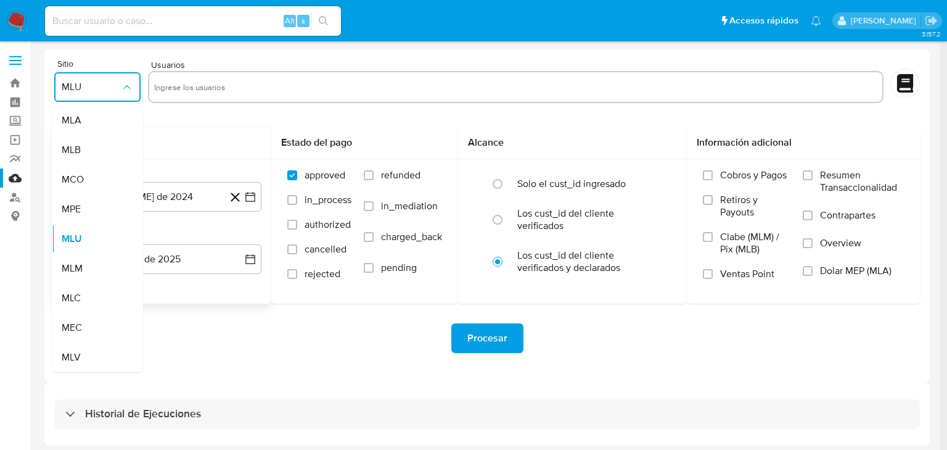
drag, startPoint x: 72, startPoint y: 275, endPoint x: 127, endPoint y: 130, distance: 155.8
click at [74, 273] on span "MLM" at bounding box center [72, 268] width 21 height 12
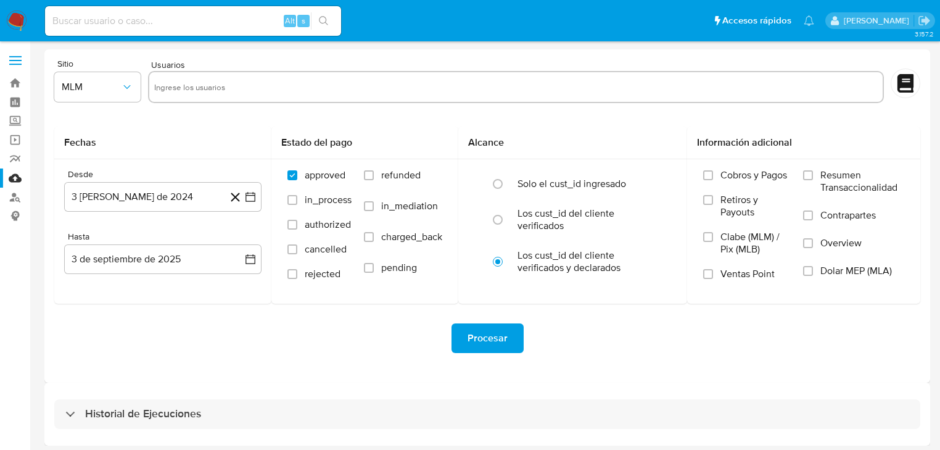
click at [200, 73] on div at bounding box center [516, 87] width 736 height 32
click at [208, 89] on input "text" at bounding box center [515, 87] width 723 height 20
paste input "1259456014"
type input "1259456014"
click at [242, 192] on icon at bounding box center [235, 196] width 15 height 15
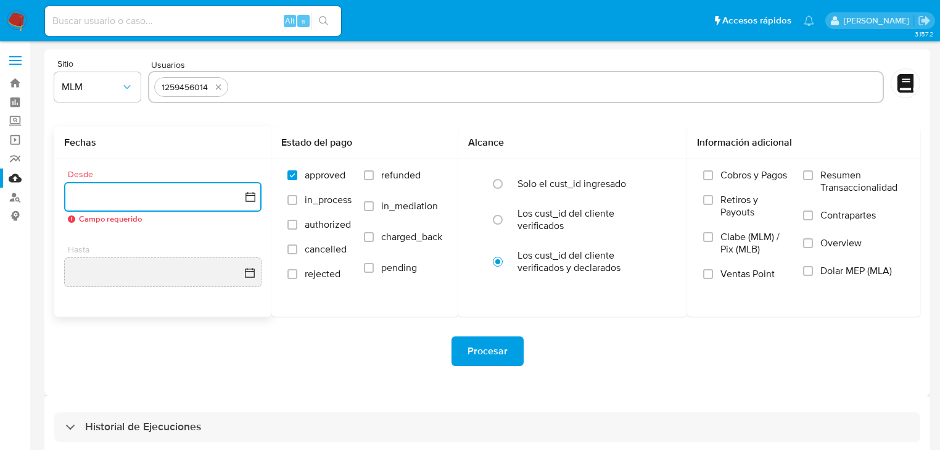
click at [247, 197] on icon "button" at bounding box center [250, 197] width 12 height 12
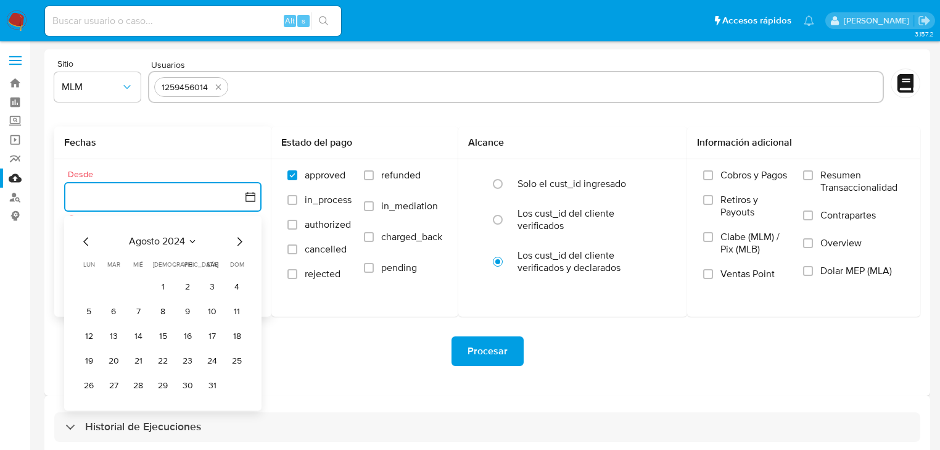
click at [241, 241] on icon "Mes siguiente" at bounding box center [239, 241] width 15 height 15
click at [241, 241] on icon "Mes siguiente" at bounding box center [239, 241] width 5 height 9
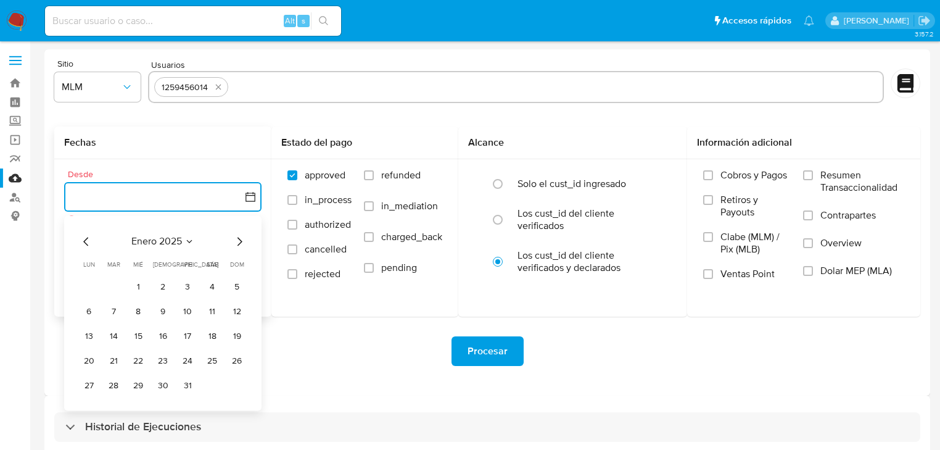
click at [241, 241] on icon "Mes siguiente" at bounding box center [239, 241] width 5 height 9
click at [214, 286] on button "1" at bounding box center [212, 287] width 20 height 20
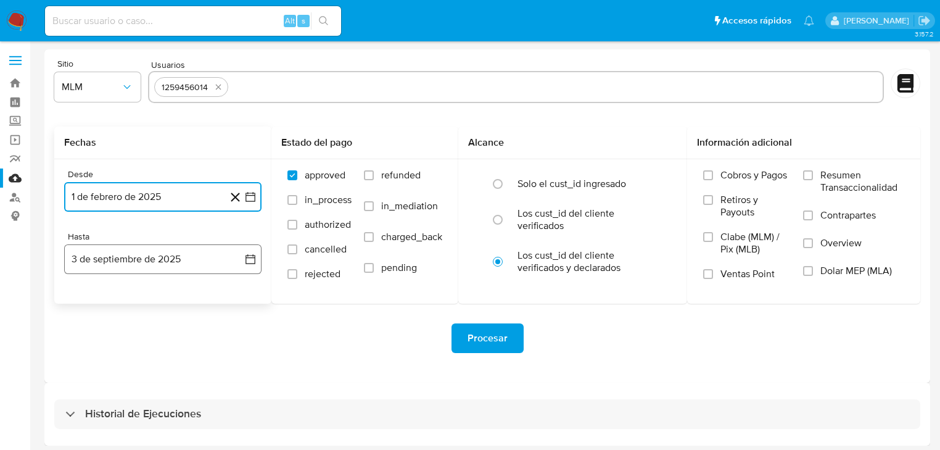
click at [243, 261] on button "3 de septiembre de 2025" at bounding box center [162, 259] width 197 height 30
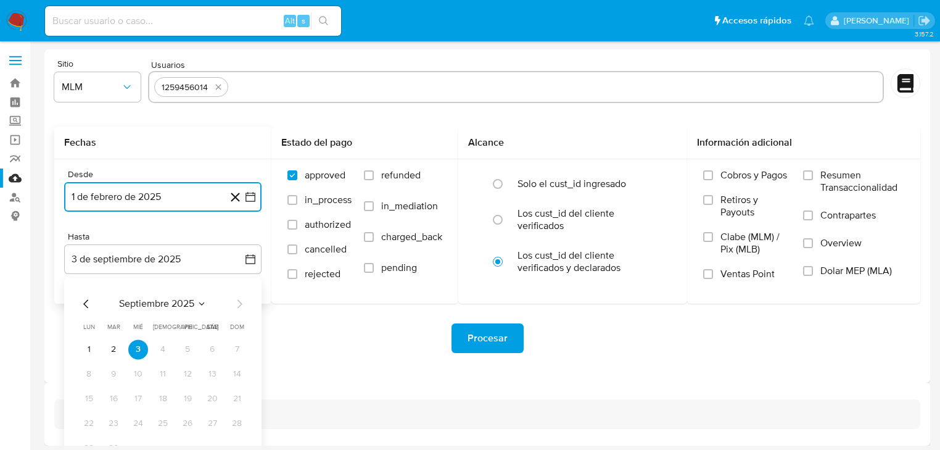
click at [81, 305] on icon "Mes anterior" at bounding box center [86, 303] width 15 height 15
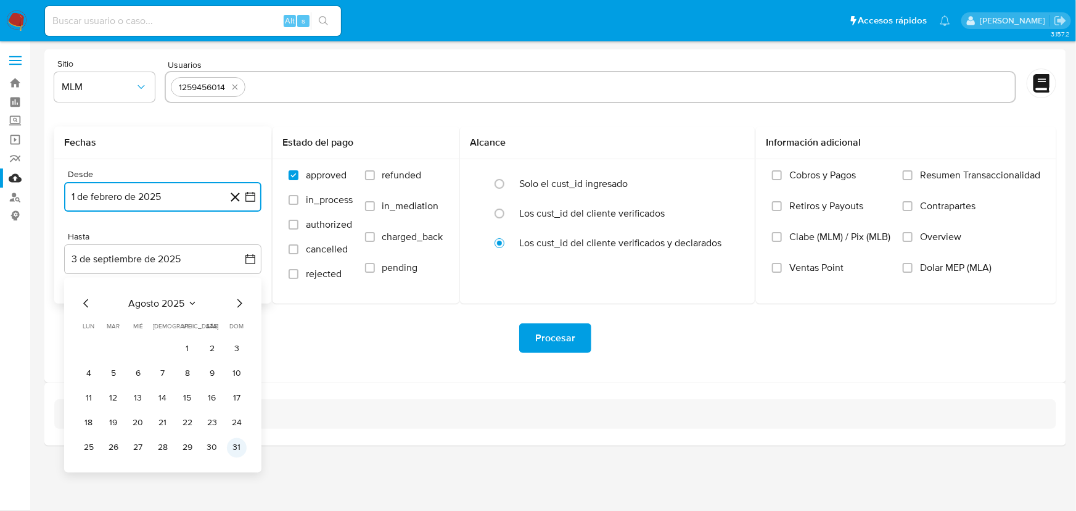
click at [233, 447] on button "31" at bounding box center [237, 448] width 20 height 20
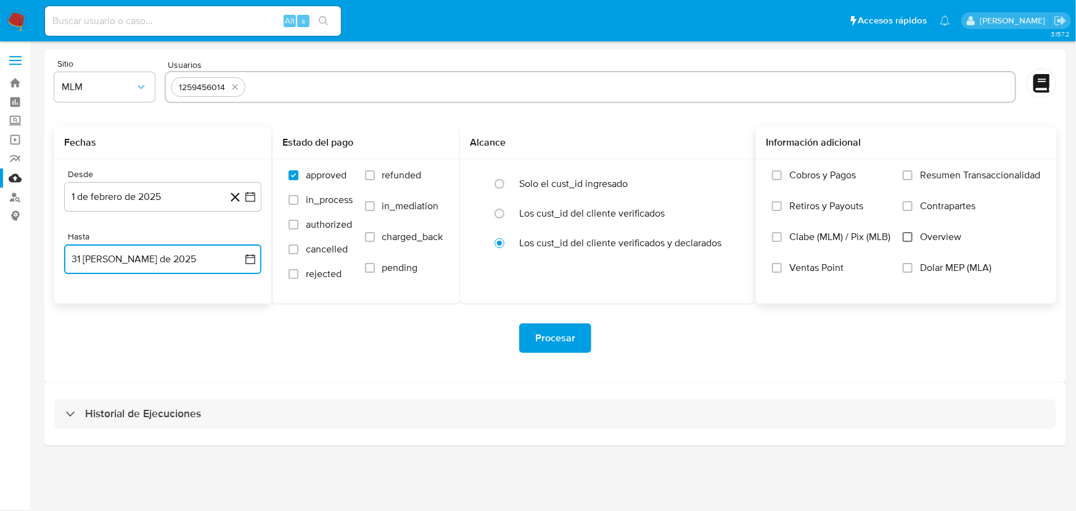
click at [904, 240] on input "Overview" at bounding box center [908, 237] width 10 height 10
click at [567, 345] on span "Procesar" at bounding box center [555, 337] width 40 height 27
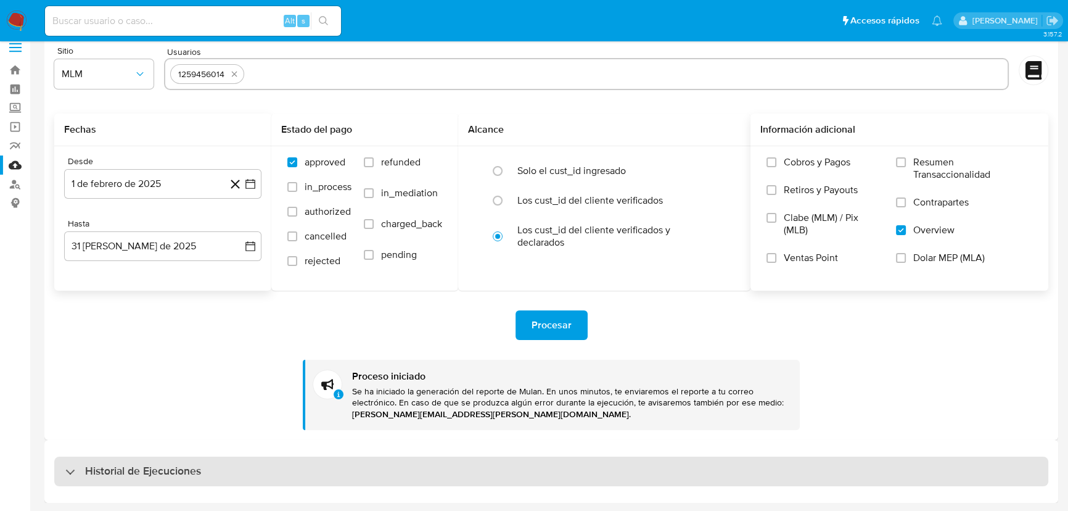
click at [120, 449] on h3 "Historial de Ejecuciones" at bounding box center [143, 471] width 116 height 15
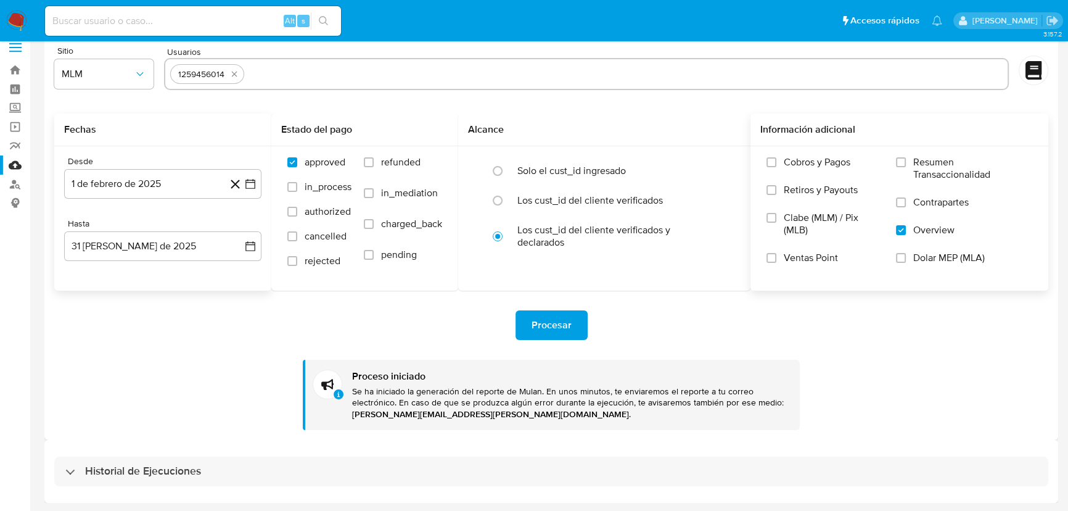
select select "10"
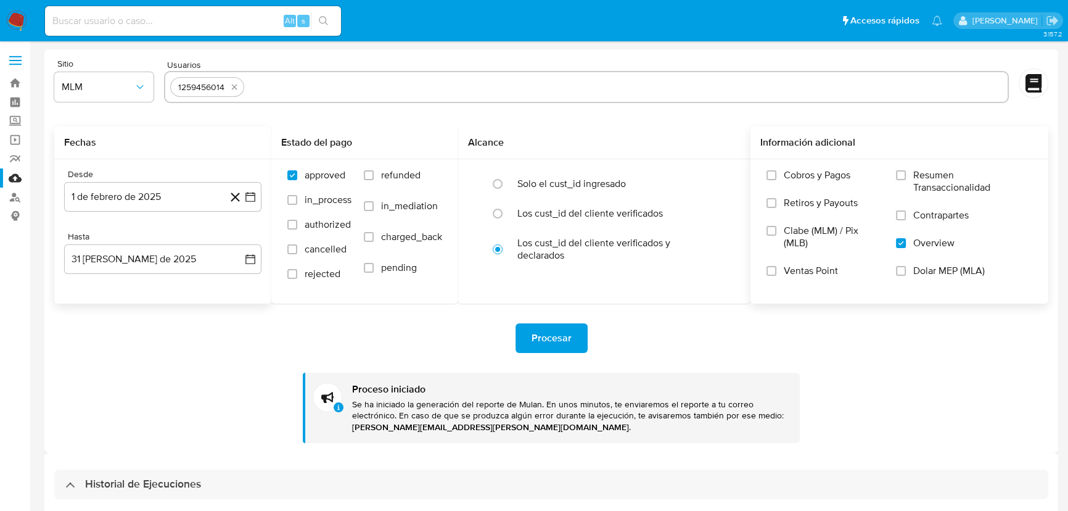
click at [17, 20] on img at bounding box center [16, 20] width 21 height 21
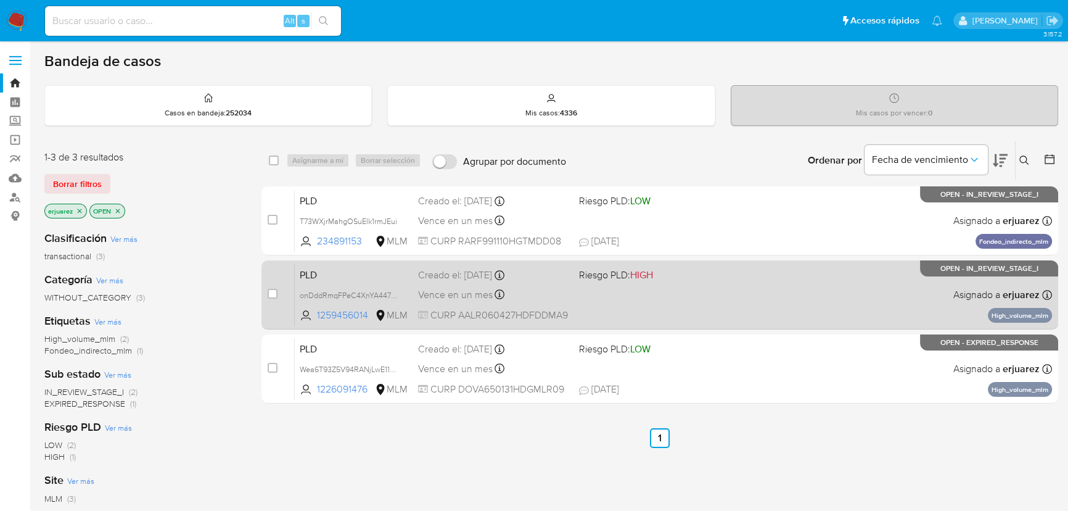
click at [604, 287] on div "PLD onDddRmqFPeC4XnYA447JL39 1259456014 MLM Riesgo PLD: HIGH Creado el: [DATE] …" at bounding box center [673, 294] width 757 height 62
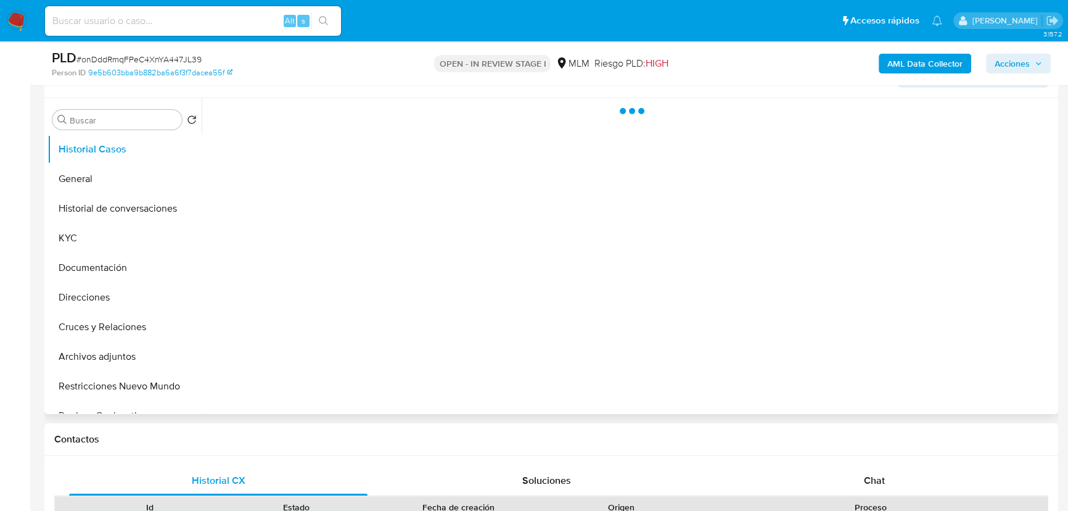
scroll to position [224, 0]
select select "10"
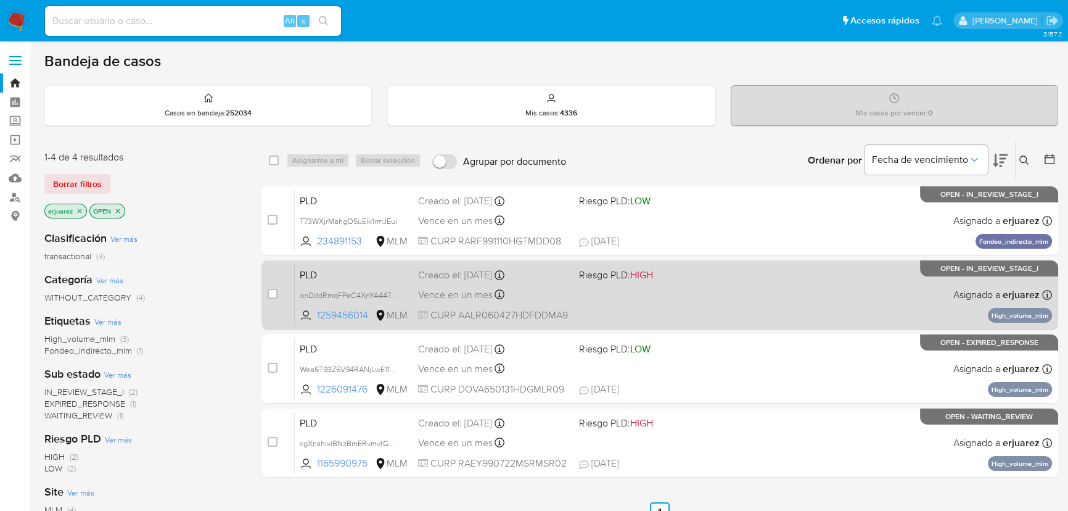
click at [572, 300] on div "PLD onDddRmqFPeC4XnYA447JL39 1259456014 MLM Riesgo PLD: HIGH Creado el: [DATE] …" at bounding box center [673, 294] width 757 height 62
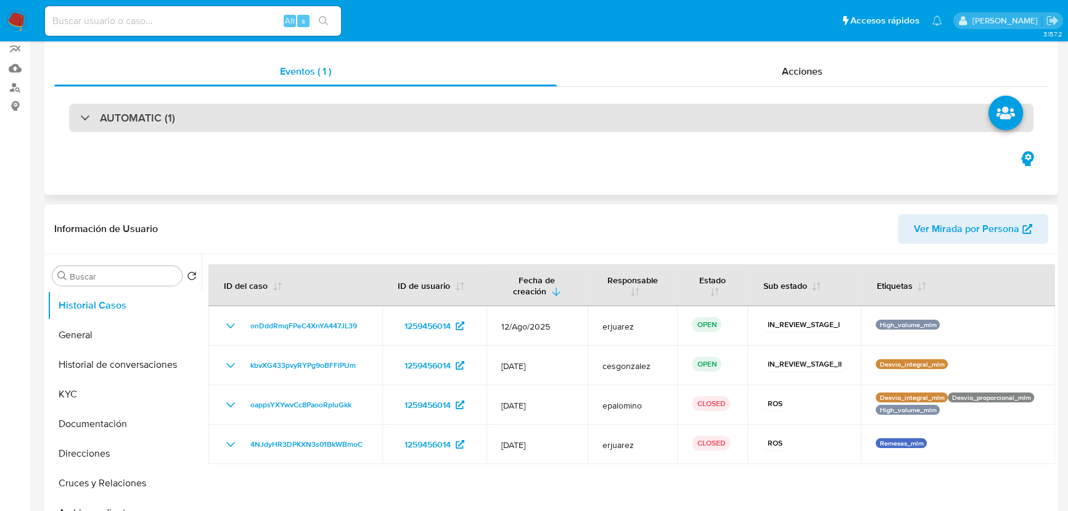
scroll to position [280, 0]
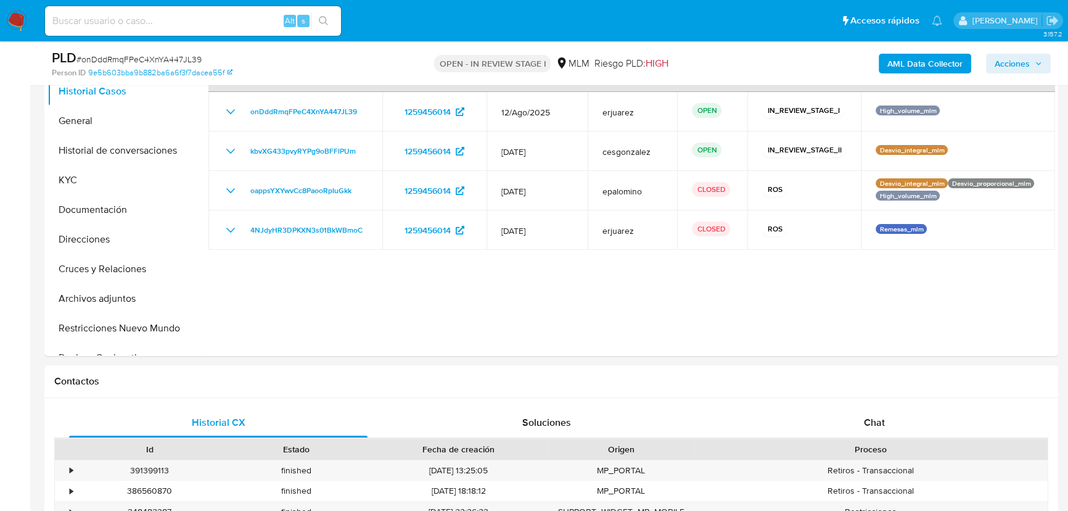
select select "10"
click at [12, 17] on img at bounding box center [16, 20] width 21 height 21
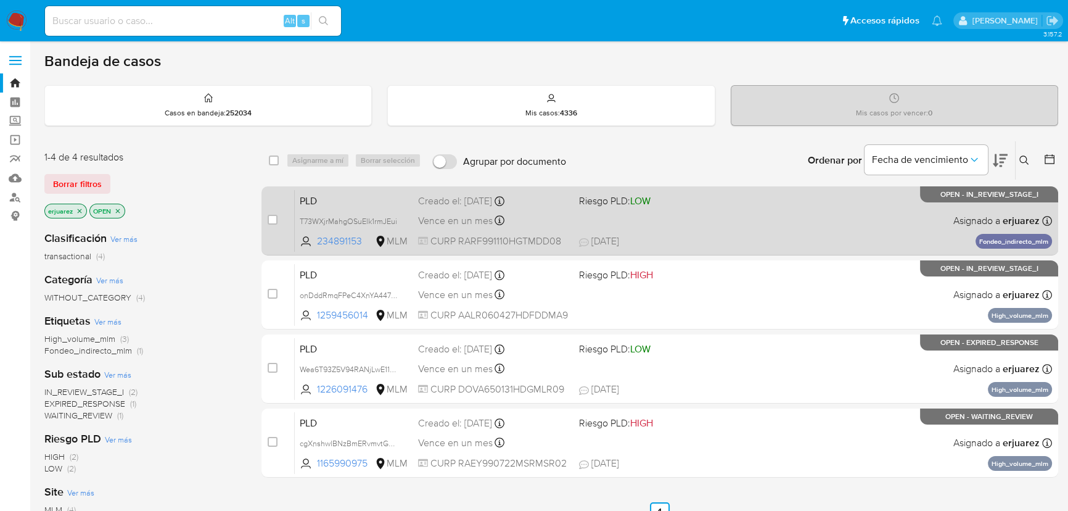
drag, startPoint x: 789, startPoint y: 221, endPoint x: 796, endPoint y: 222, distance: 6.8
click at [796, 222] on div "PLD T73WXjrMahgOSuElk1rmJEui 234891153 MLM Riesgo PLD: LOW Creado el: [DATE] Cr…" at bounding box center [673, 220] width 757 height 62
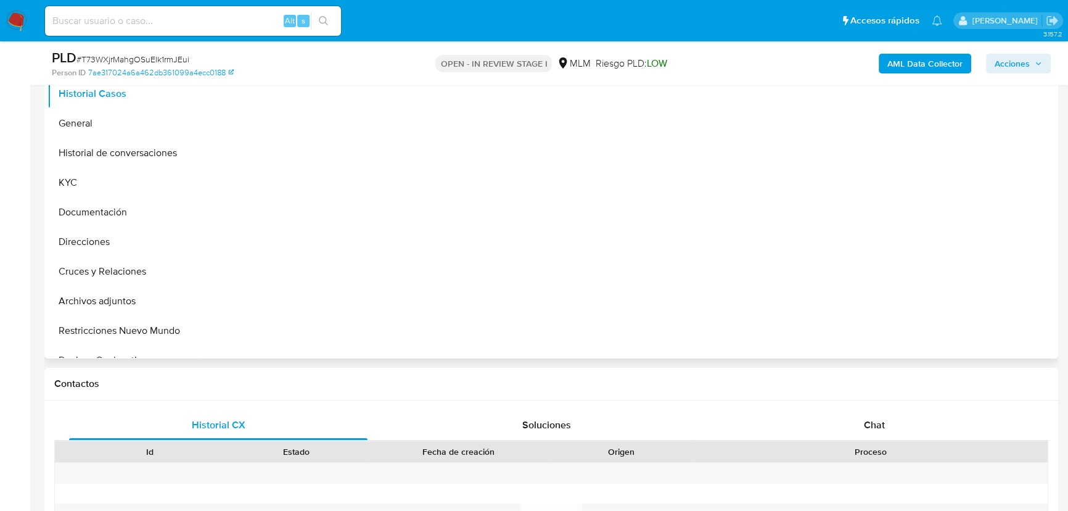
scroll to position [280, 0]
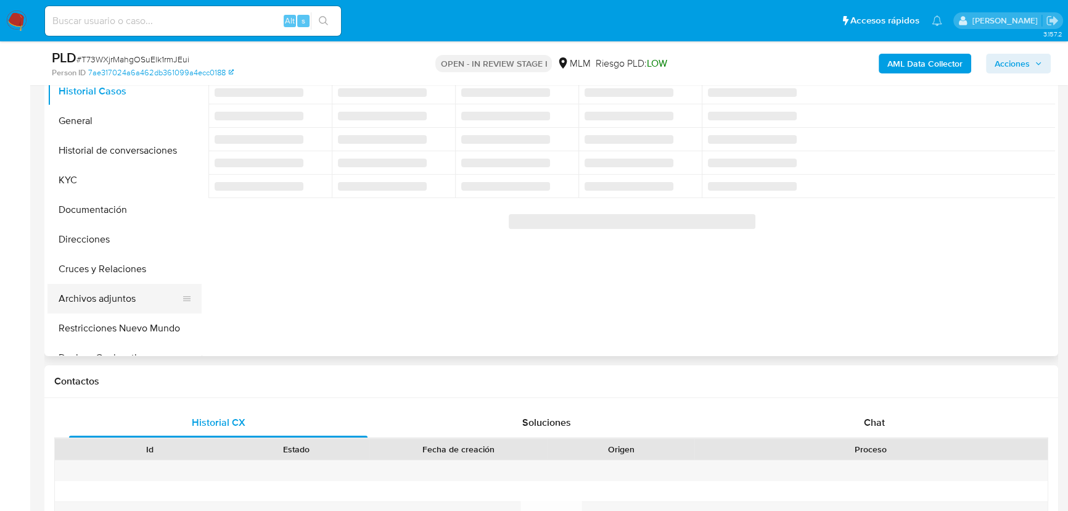
click at [105, 302] on button "Archivos adjuntos" at bounding box center [119, 299] width 144 height 30
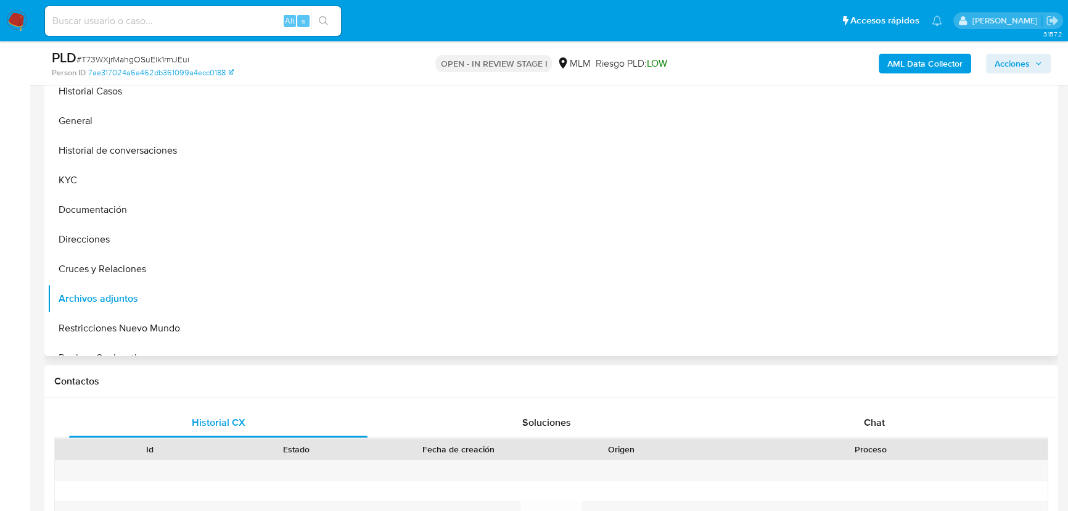
select select "10"
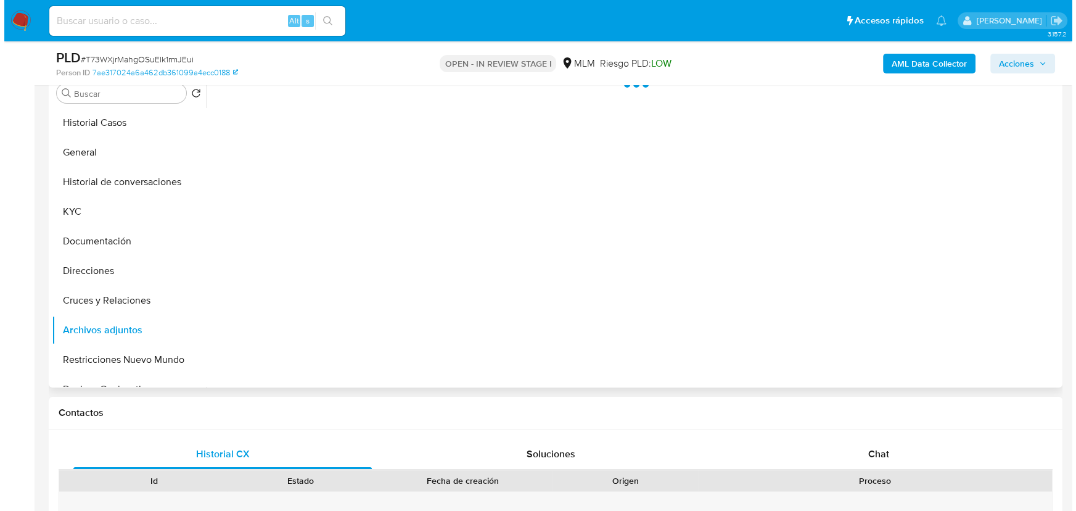
scroll to position [224, 0]
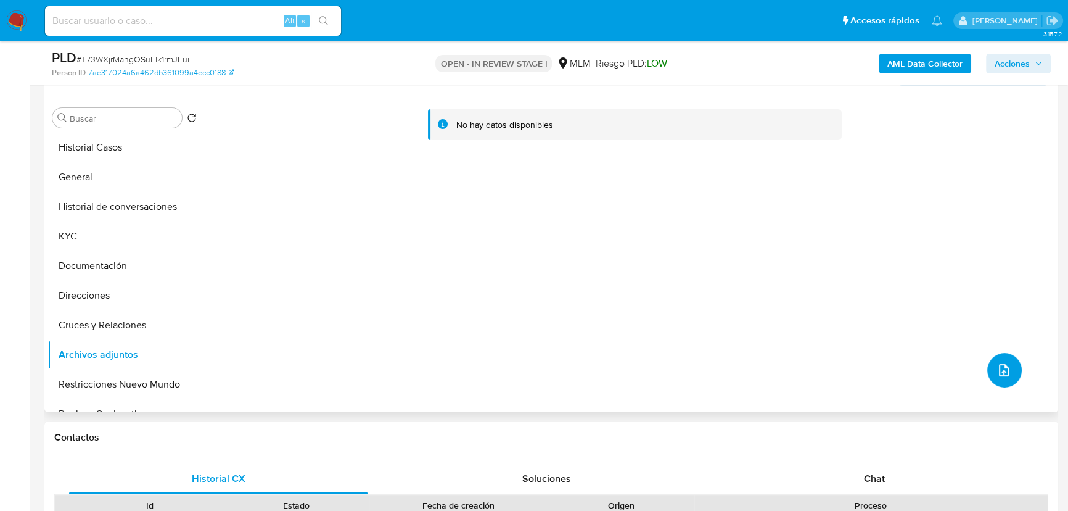
click at [1004, 369] on icon "upload-file" at bounding box center [1004, 370] width 15 height 15
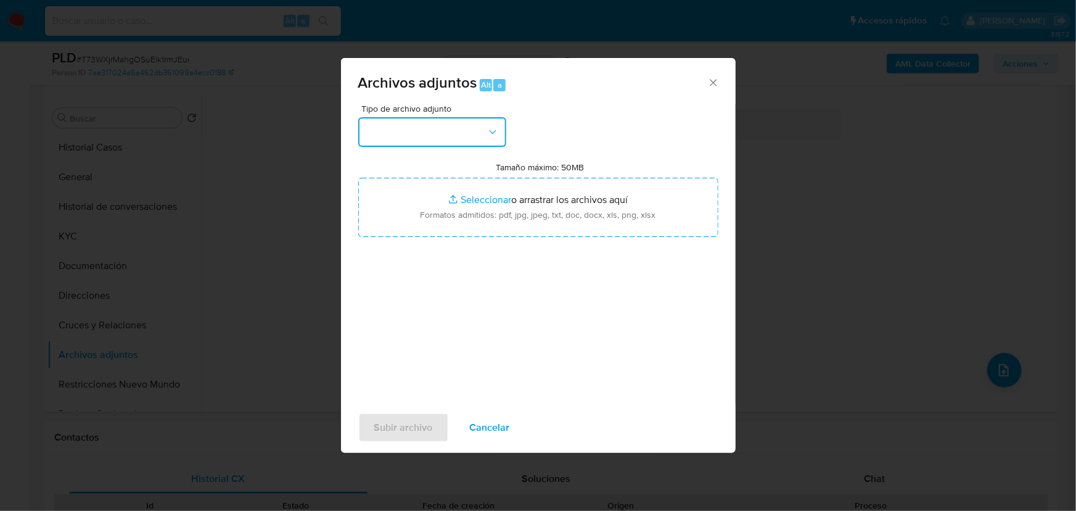
click at [431, 141] on button "button" at bounding box center [432, 132] width 148 height 30
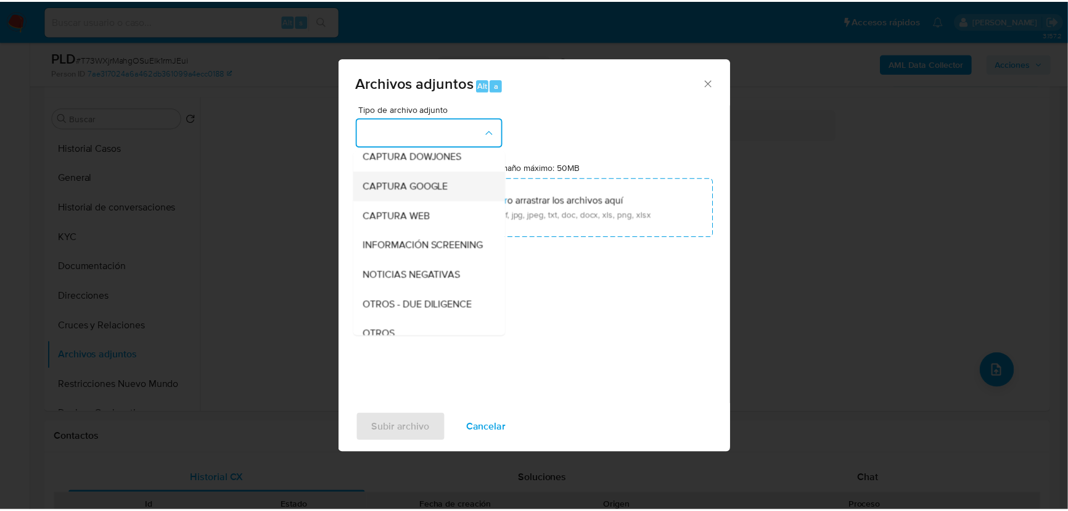
scroll to position [112, 0]
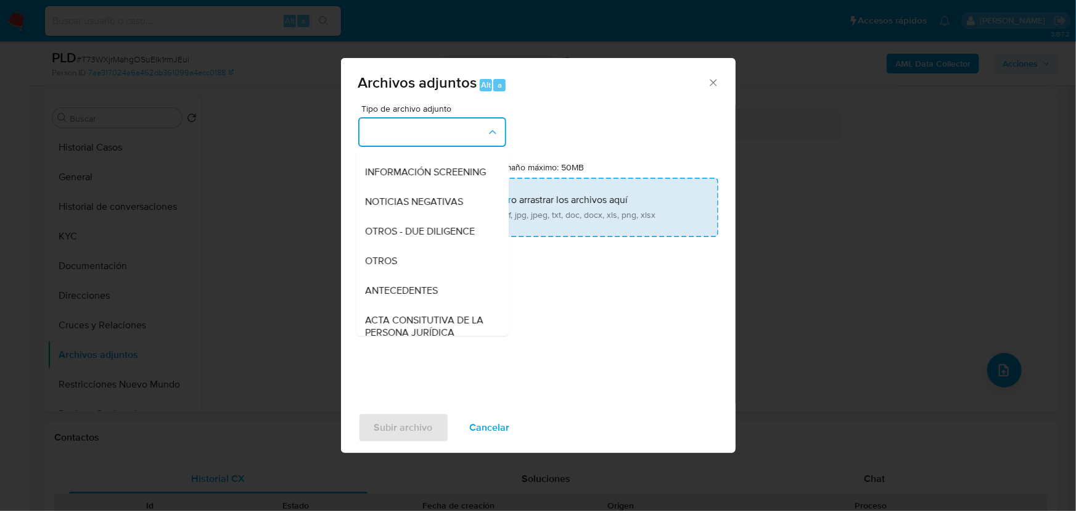
drag, startPoint x: 388, startPoint y: 265, endPoint x: 480, endPoint y: 236, distance: 96.8
click at [389, 265] on span "OTROS" at bounding box center [382, 261] width 32 height 12
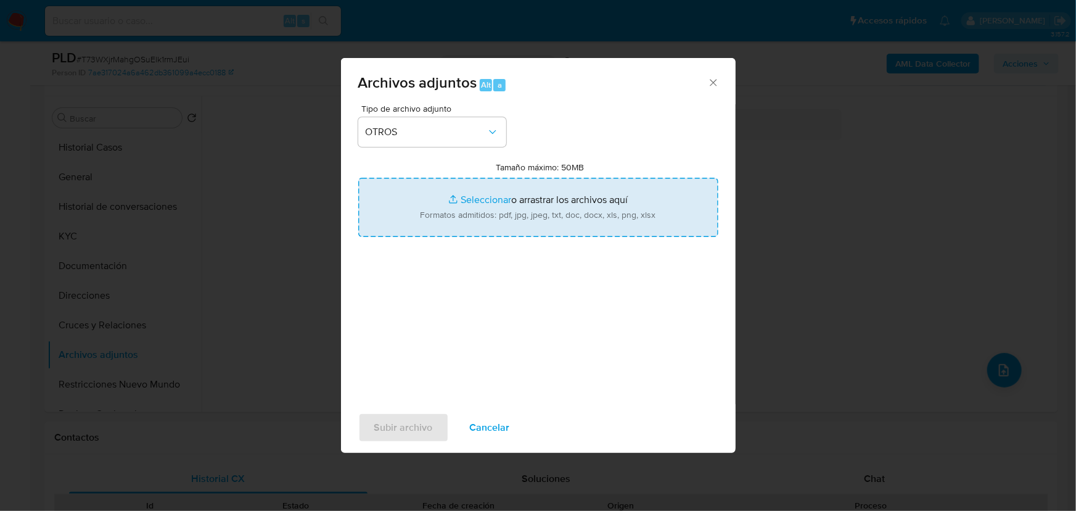
click at [487, 202] on input "Tamaño máximo: 50MB Seleccionar archivos" at bounding box center [538, 207] width 360 height 59
type input "C:\fakepath\234891153_Federico Ramirez Rodriguez Bueno_Ago25.pdf"
click at [484, 197] on input "Tamaño máximo: 50MB Seleccionar archivos" at bounding box center [538, 207] width 360 height 59
type input "C:\fakepath\234891153_Federico Ramirez Rodriguez Bueno_Ago25.xlsx"
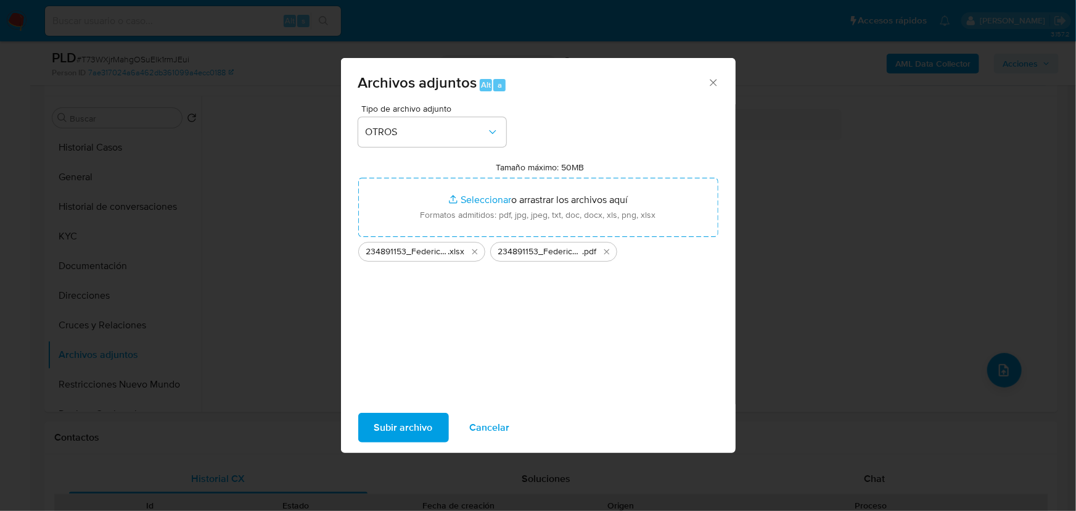
click at [426, 422] on span "Subir archivo" at bounding box center [403, 427] width 59 height 27
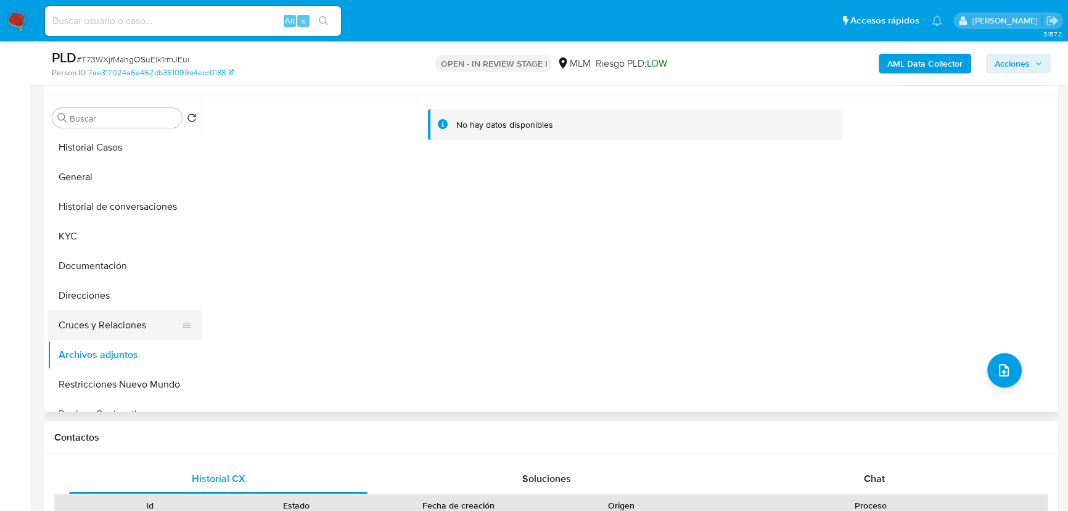
drag, startPoint x: 121, startPoint y: 276, endPoint x: 101, endPoint y: 323, distance: 50.5
click at [121, 277] on button "Documentación" at bounding box center [124, 266] width 154 height 30
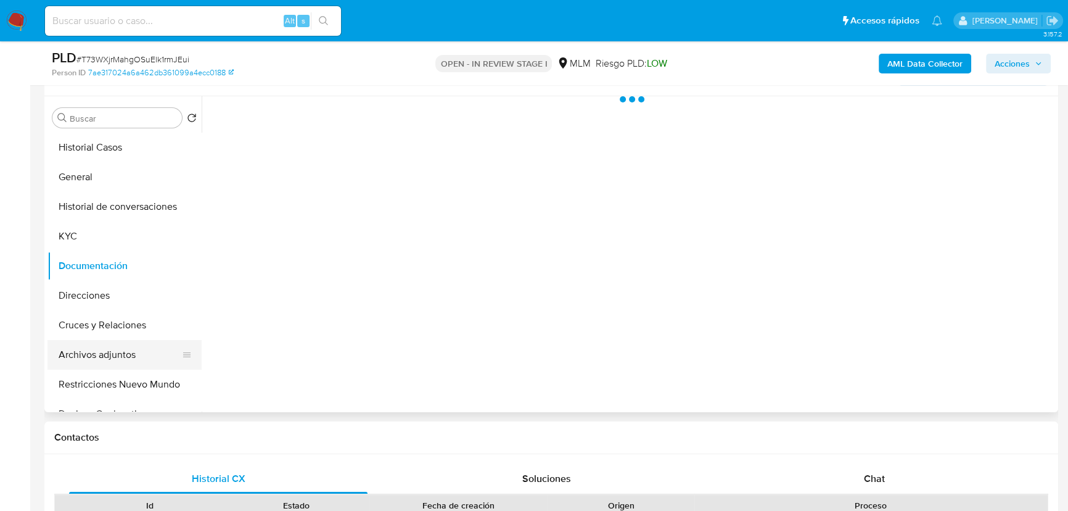
click at [99, 348] on button "Archivos adjuntos" at bounding box center [119, 355] width 144 height 30
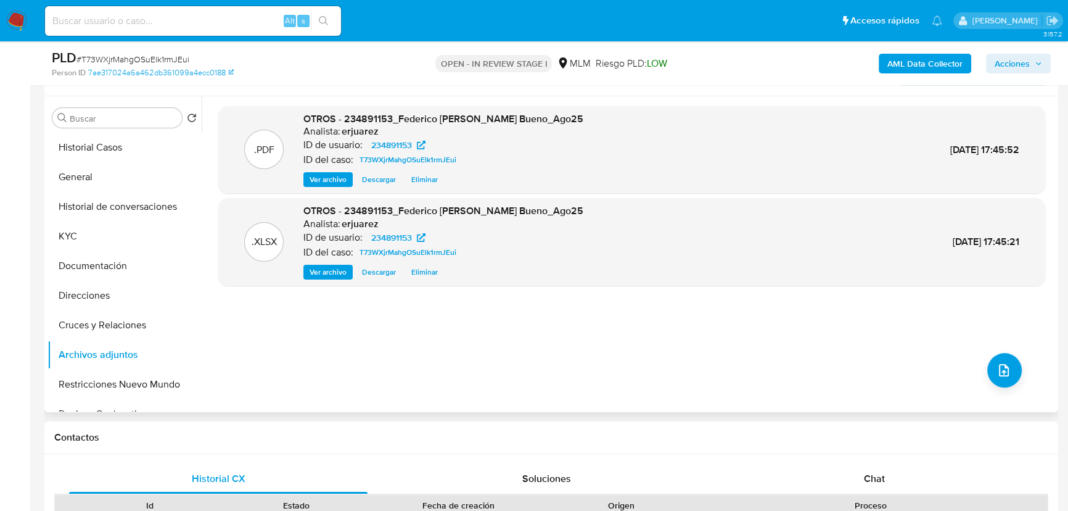
scroll to position [168, 0]
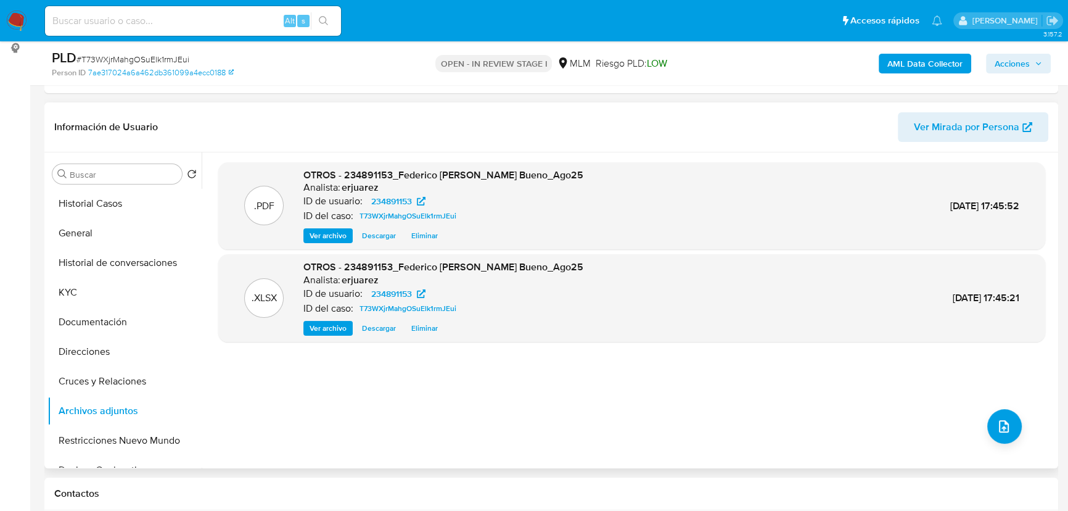
click at [318, 229] on span "Ver archivo" at bounding box center [328, 235] width 37 height 12
click at [1024, 56] on span "Acciones" at bounding box center [1012, 64] width 35 height 20
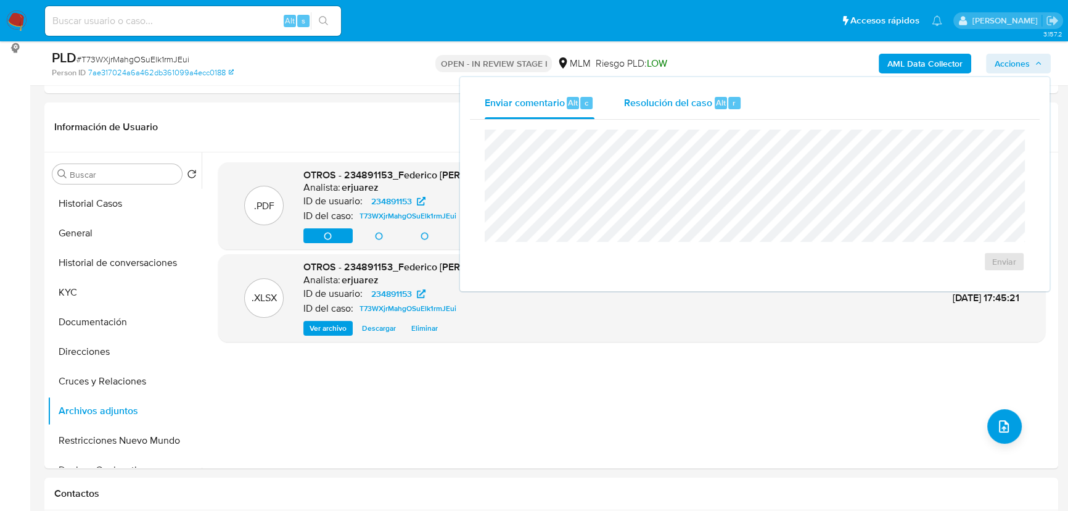
drag, startPoint x: 669, startPoint y: 101, endPoint x: 640, endPoint y: 126, distance: 38.5
click at [667, 101] on span "Resolución del caso" at bounding box center [668, 102] width 88 height 14
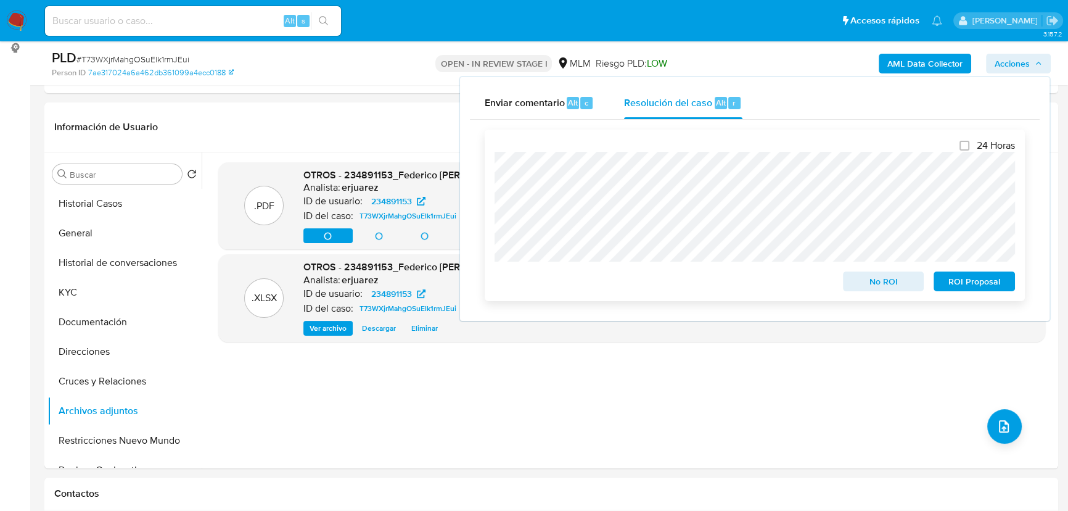
scroll to position [0, 0]
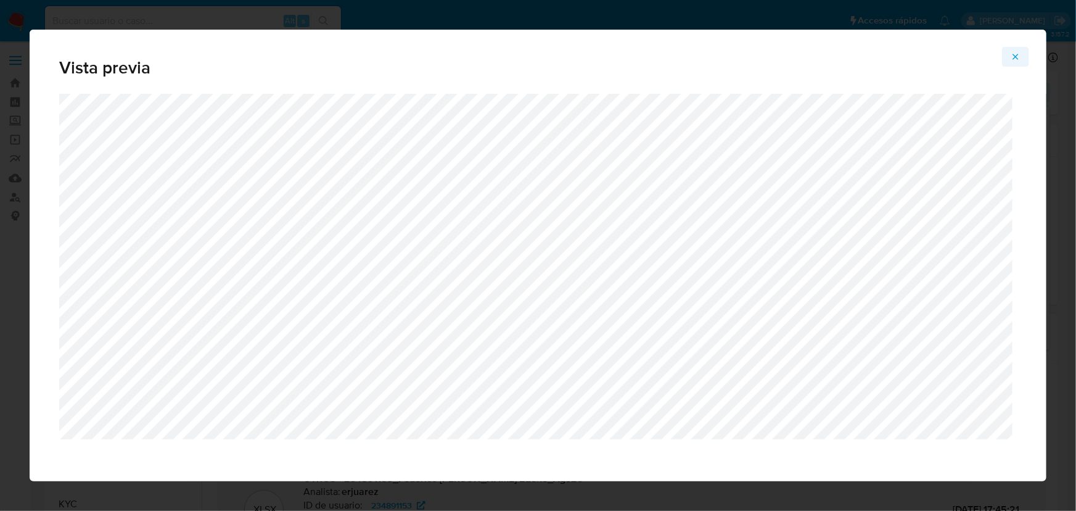
click at [1018, 52] on icon "Attachment preview" at bounding box center [1016, 57] width 10 height 10
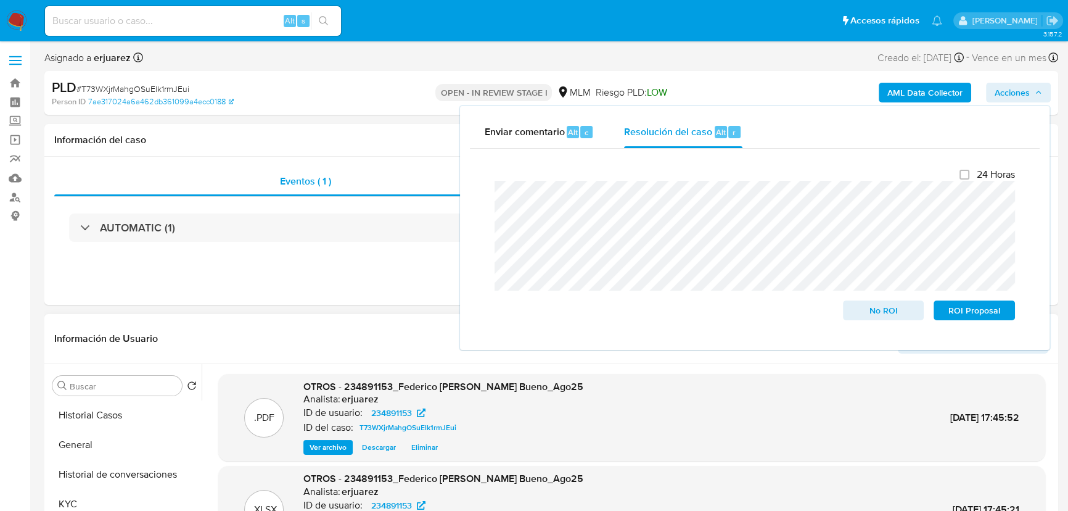
click at [314, 448] on span "Ver archivo" at bounding box center [328, 447] width 37 height 12
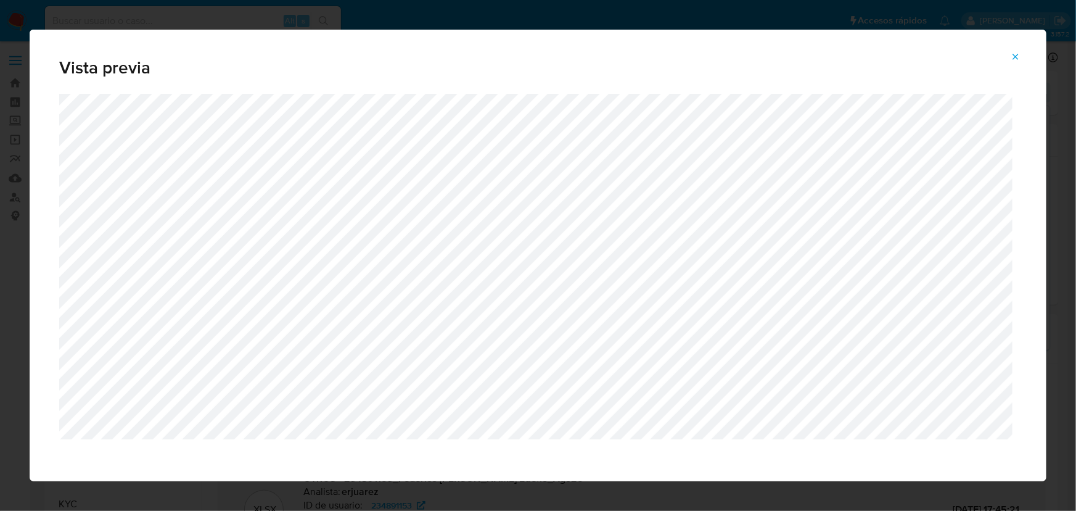
click at [1021, 58] on icon "Attachment preview" at bounding box center [1016, 57] width 10 height 10
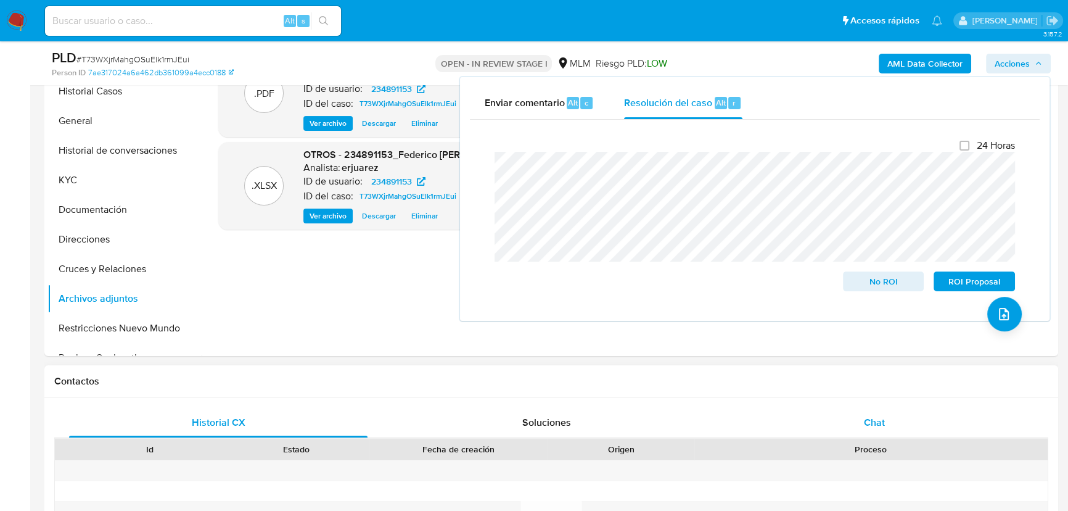
click at [868, 417] on span "Chat" at bounding box center [874, 422] width 21 height 14
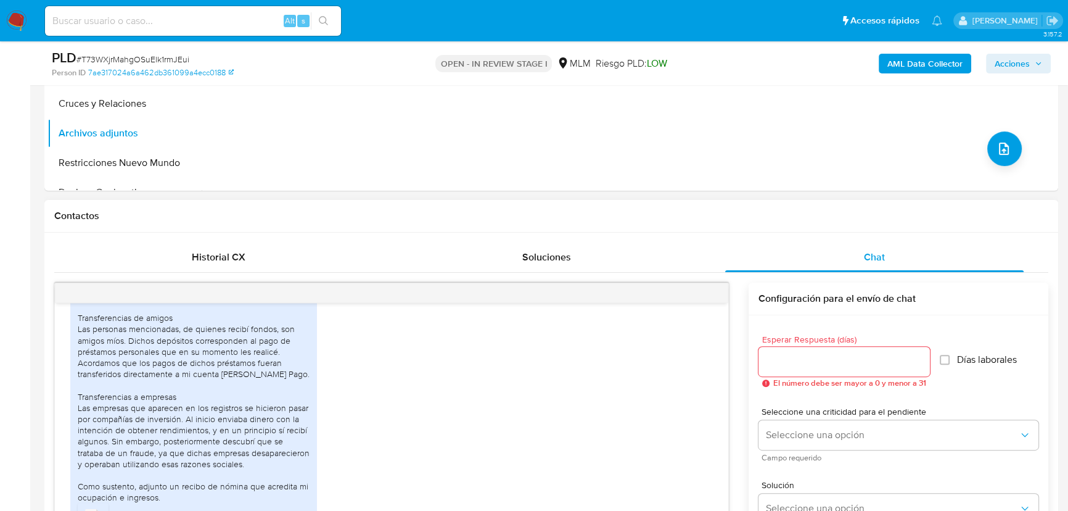
scroll to position [448, 0]
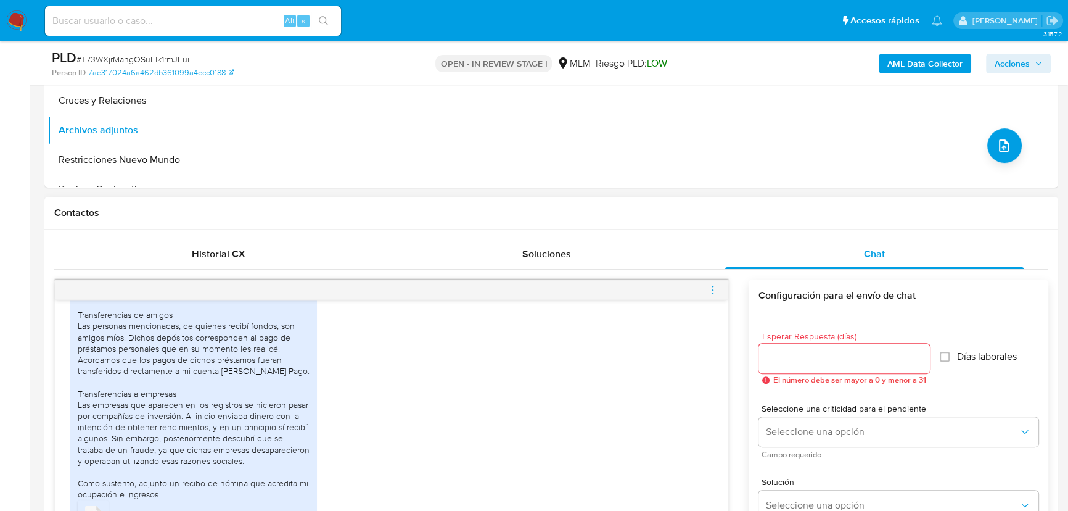
click at [710, 290] on icon "menu-action" at bounding box center [712, 289] width 11 height 11
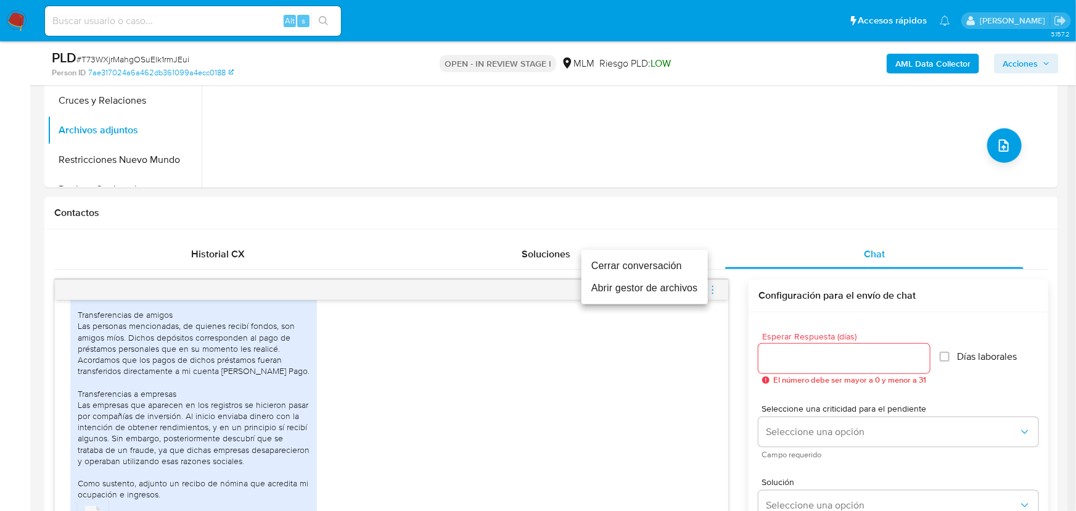
click at [657, 268] on li "Cerrar conversación" at bounding box center [645, 266] width 126 height 22
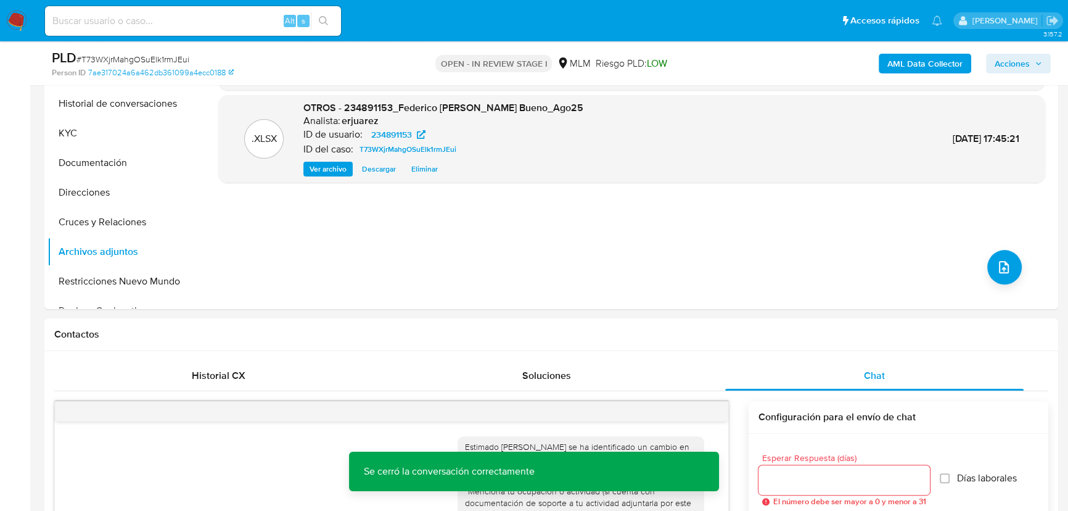
scroll to position [224, 0]
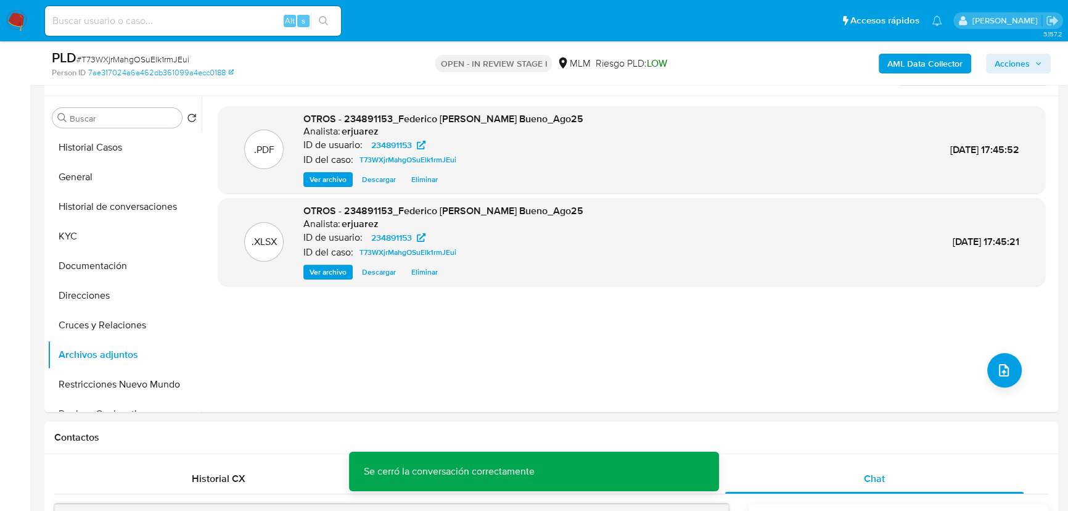
click at [1003, 63] on span "Acciones" at bounding box center [1012, 64] width 35 height 20
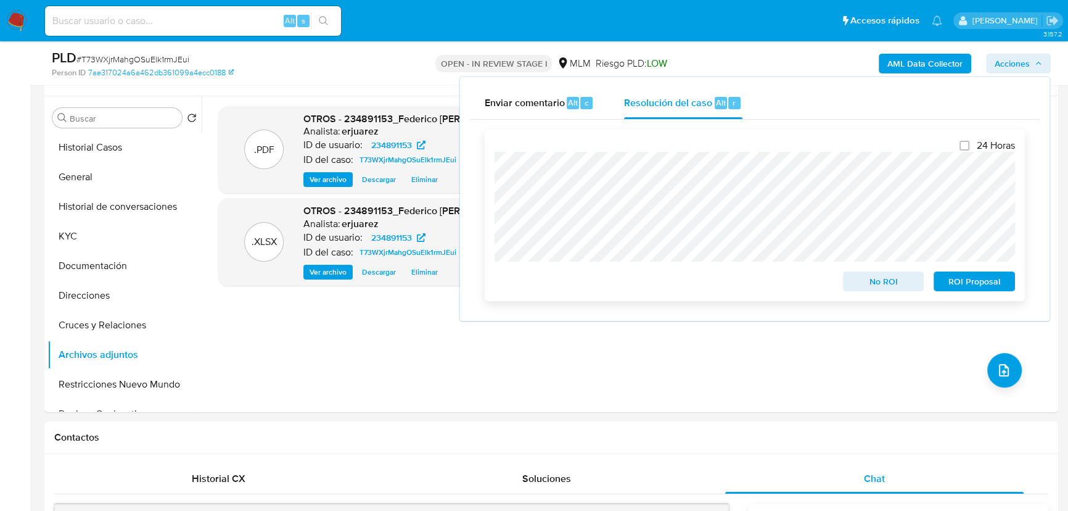
click at [974, 284] on span "ROI Proposal" at bounding box center [974, 281] width 64 height 17
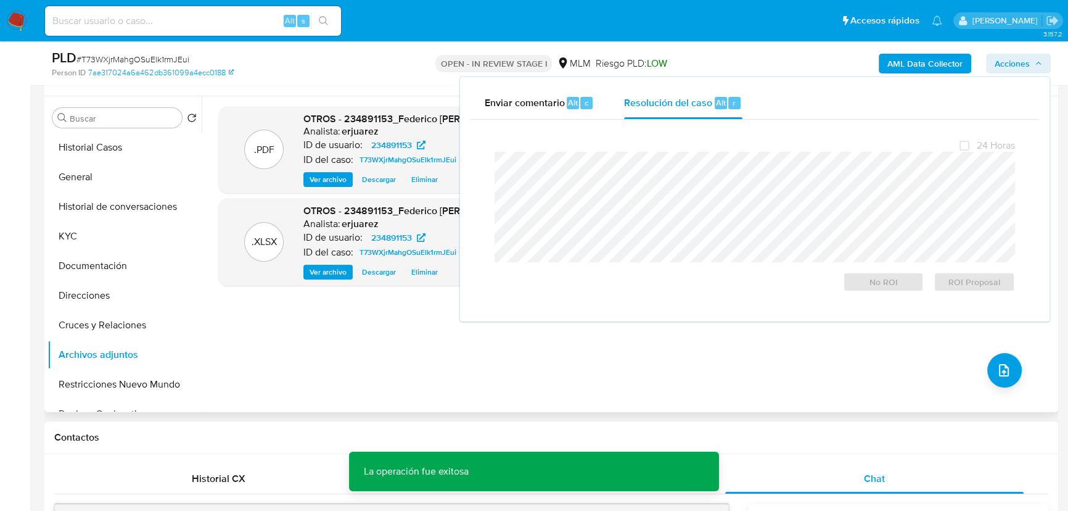
click at [358, 381] on div ".PDF OTROS - 234891153_Federico Ramirez Rodriguez Bueno_Ago25 Analista: erjuare…" at bounding box center [631, 254] width 827 height 296
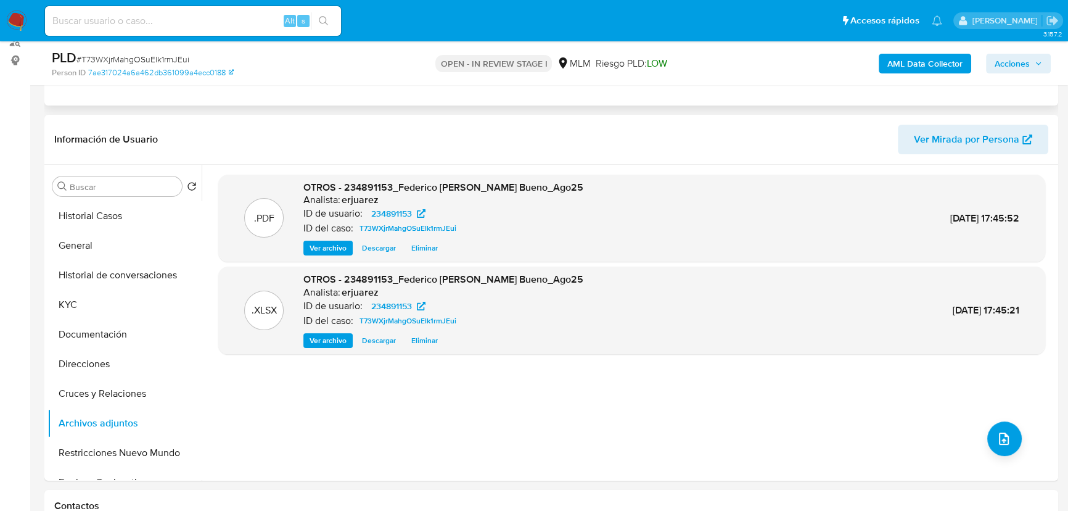
scroll to position [0, 0]
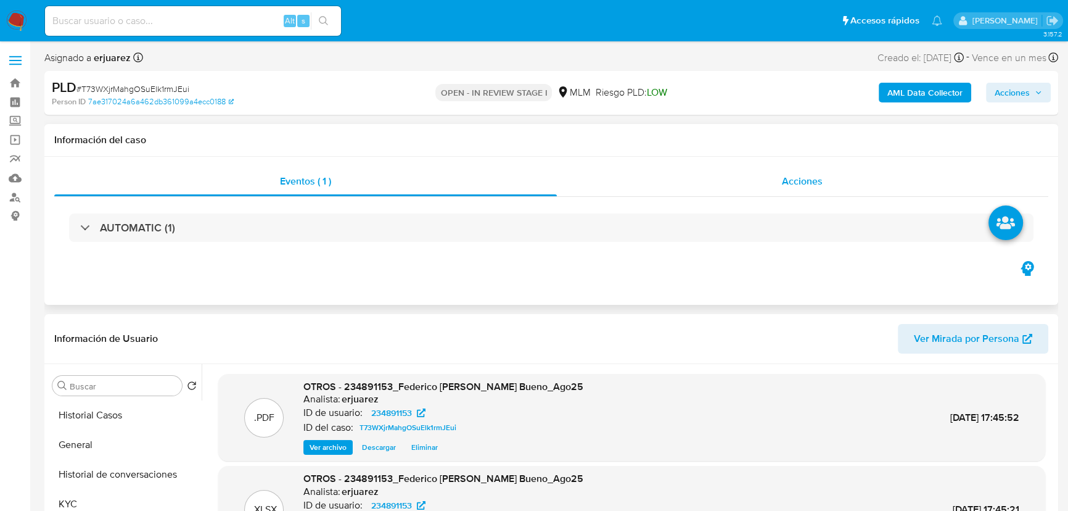
click at [640, 180] on div "Acciones" at bounding box center [803, 182] width 492 height 30
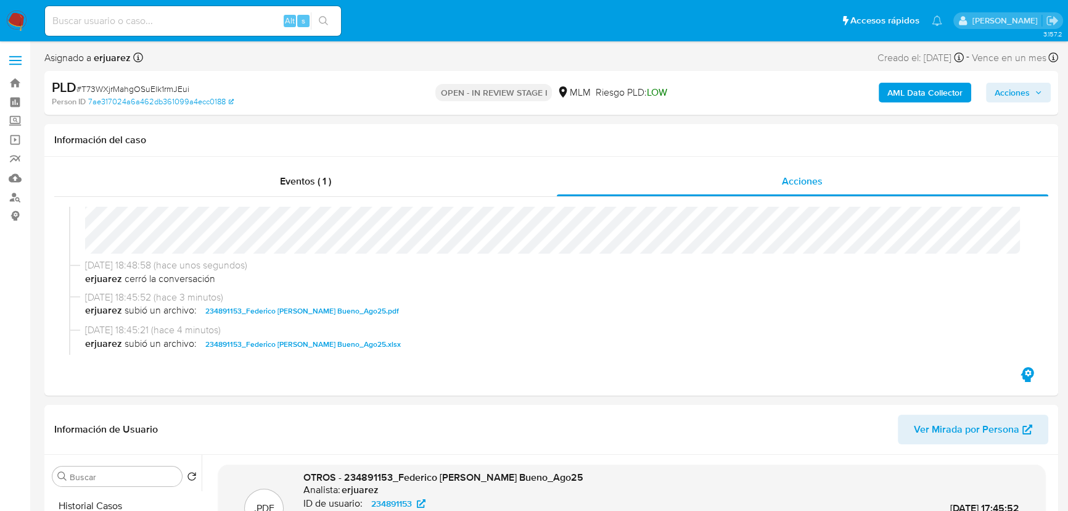
scroll to position [224, 0]
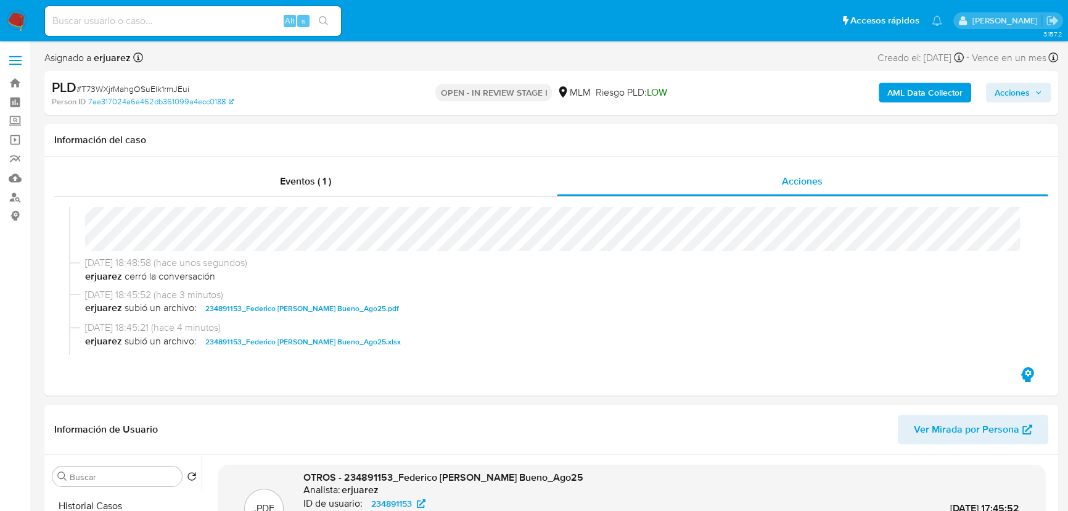
click at [1035, 86] on span "Acciones" at bounding box center [1018, 92] width 47 height 17
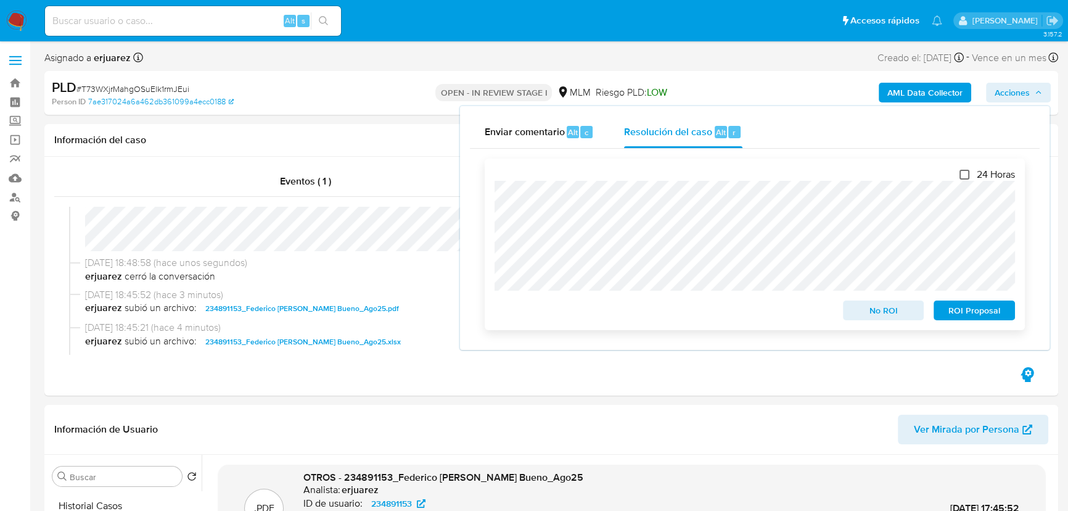
click at [961, 176] on input "24 Horas" at bounding box center [965, 175] width 10 height 10
checkbox input "true"
click at [971, 319] on span "ROI Proposal" at bounding box center [974, 310] width 64 height 17
click at [347, 167] on div "Eventos ( 1 )" at bounding box center [305, 182] width 503 height 30
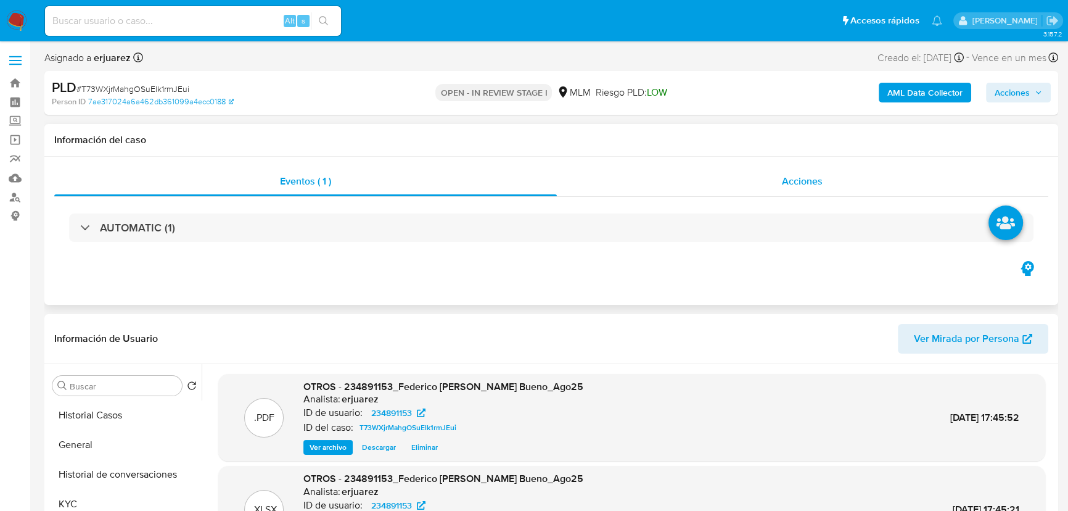
click at [809, 183] on span "Acciones" at bounding box center [802, 181] width 41 height 14
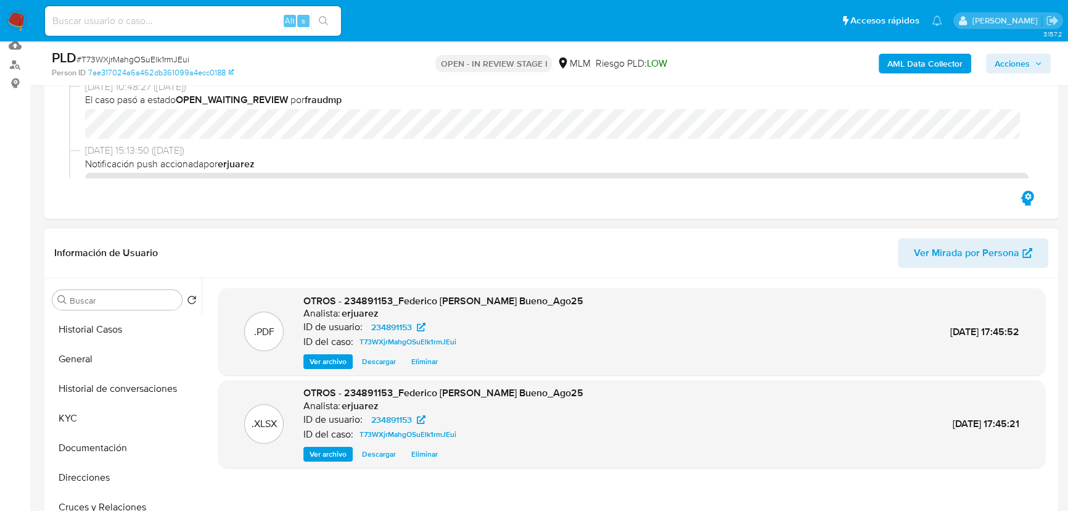
scroll to position [280, 0]
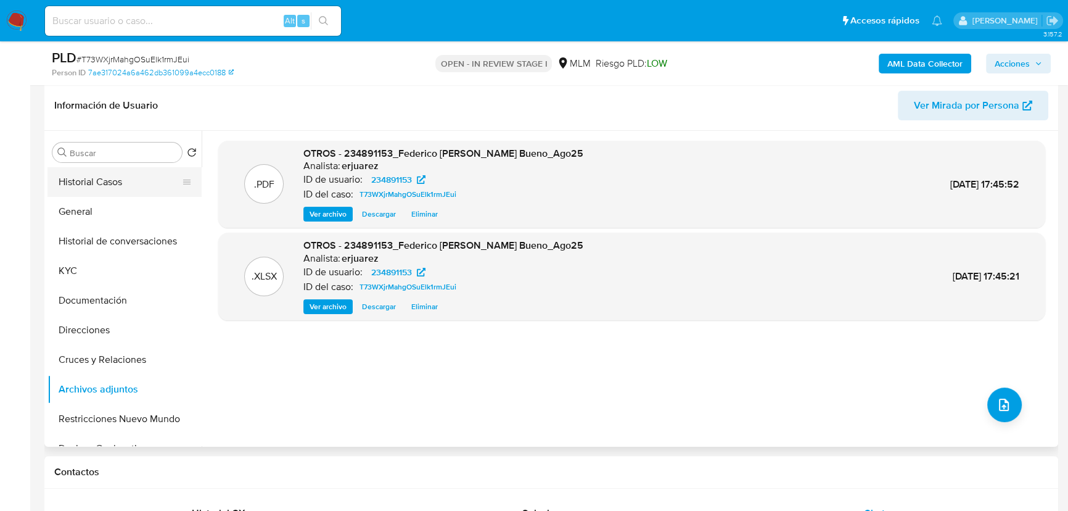
click at [118, 176] on button "Historial Casos" at bounding box center [119, 182] width 144 height 30
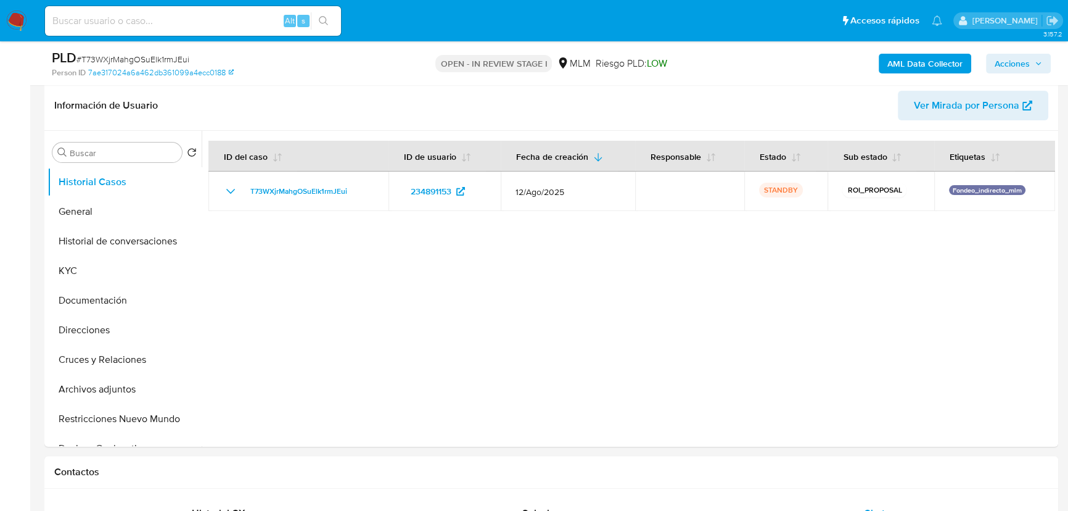
drag, startPoint x: 371, startPoint y: 189, endPoint x: 2, endPoint y: 285, distance: 380.6
click at [235, 194] on div "T73WXjrMahgOSuElk1rmJEui" at bounding box center [298, 191] width 150 height 15
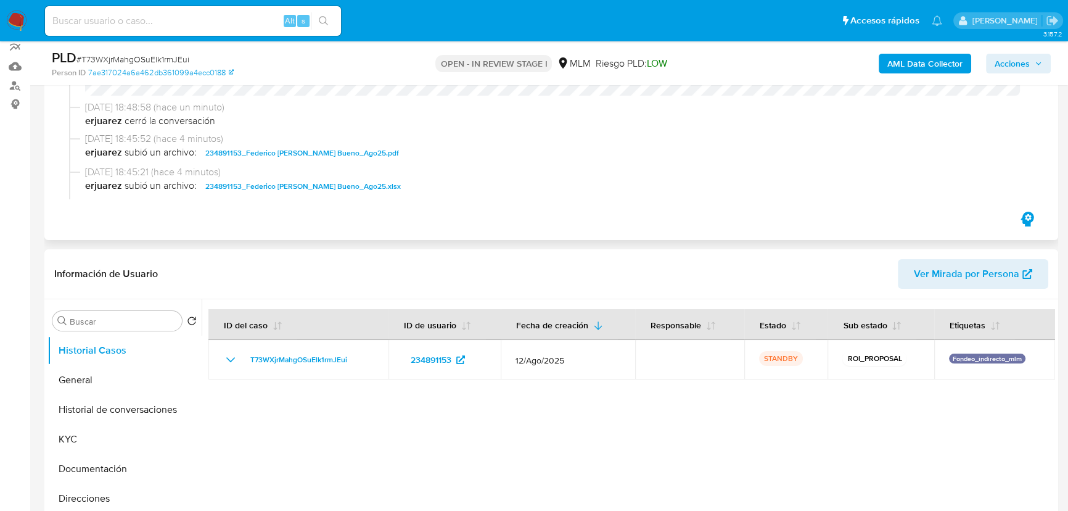
scroll to position [0, 0]
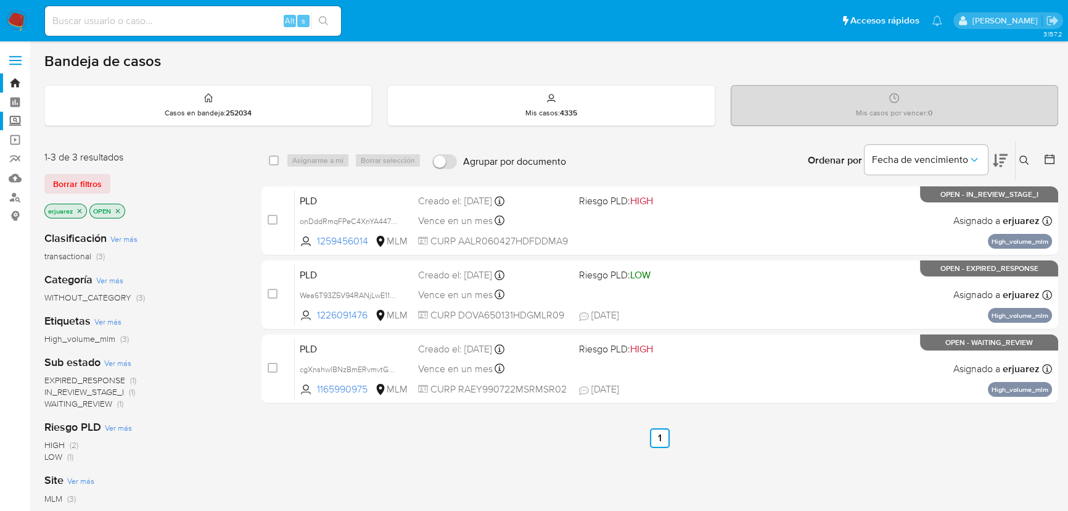
click at [19, 119] on label "Screening" at bounding box center [73, 121] width 147 height 19
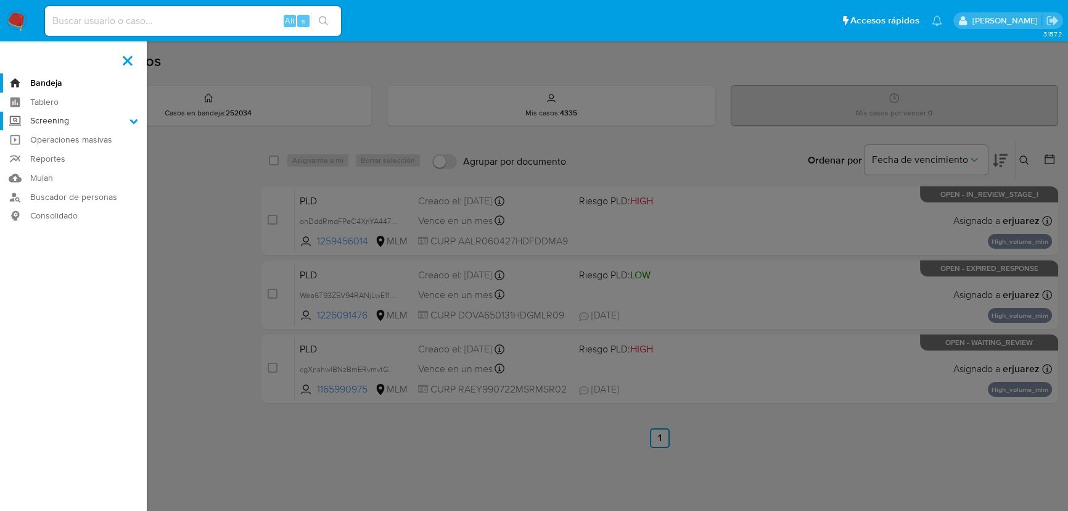
click at [0, 0] on input "Screening" at bounding box center [0, 0] width 0 height 0
drag, startPoint x: 69, startPoint y: 172, endPoint x: 152, endPoint y: 179, distance: 83.0
click at [70, 172] on link "Herramientas" at bounding box center [73, 169] width 147 height 15
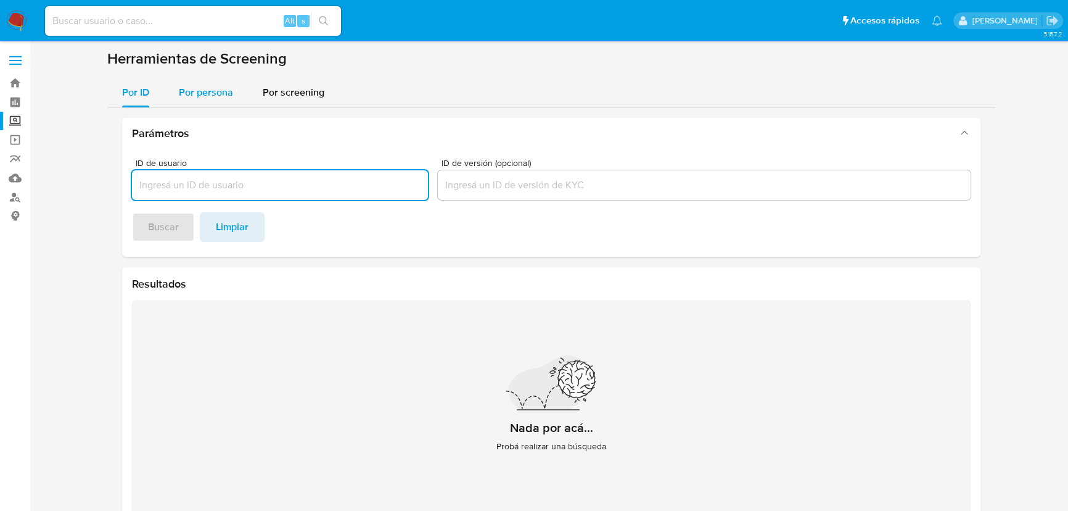
click at [183, 95] on span "Por persona" at bounding box center [206, 92] width 54 height 14
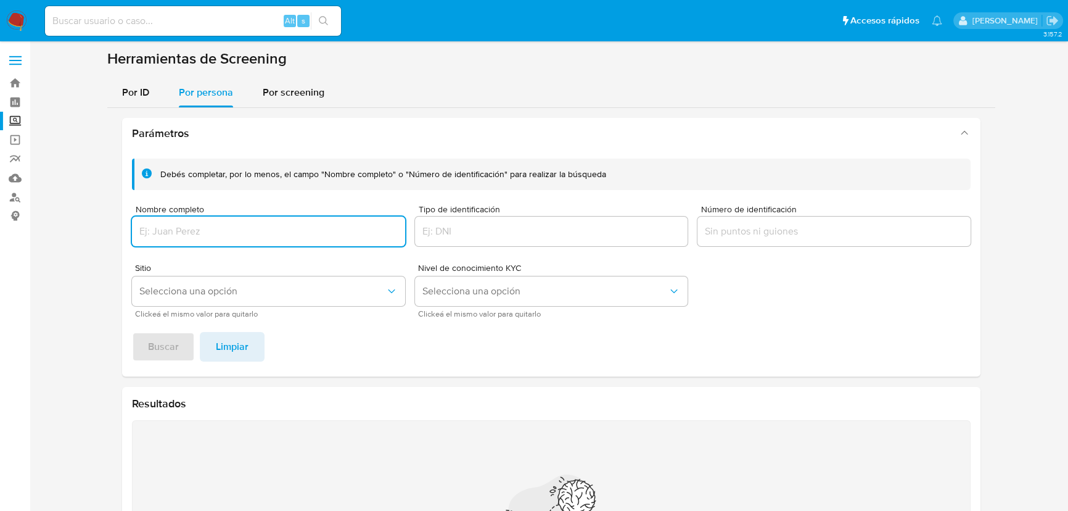
click at [198, 233] on input "Nombre completo" at bounding box center [268, 231] width 273 height 16
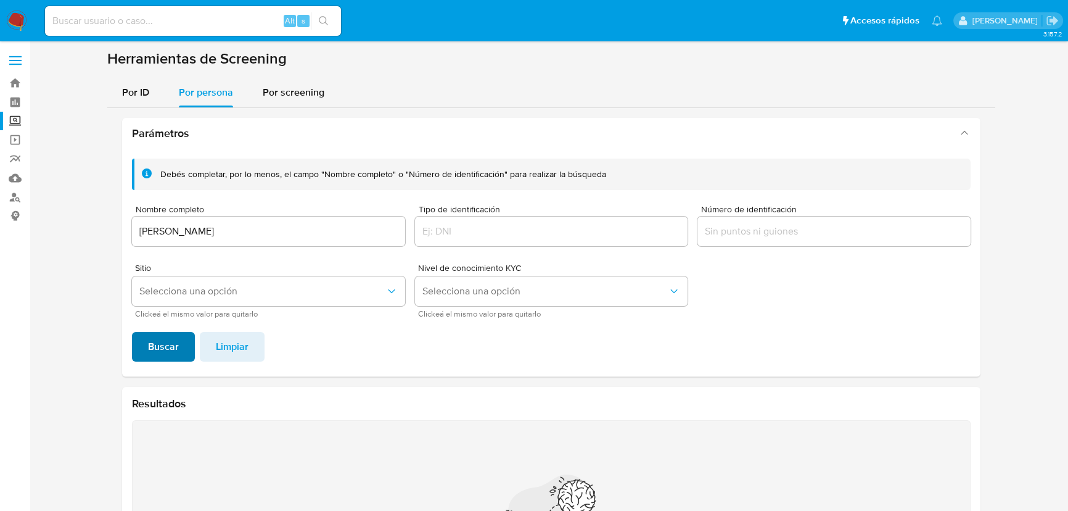
click at [181, 352] on button "Buscar" at bounding box center [163, 347] width 63 height 30
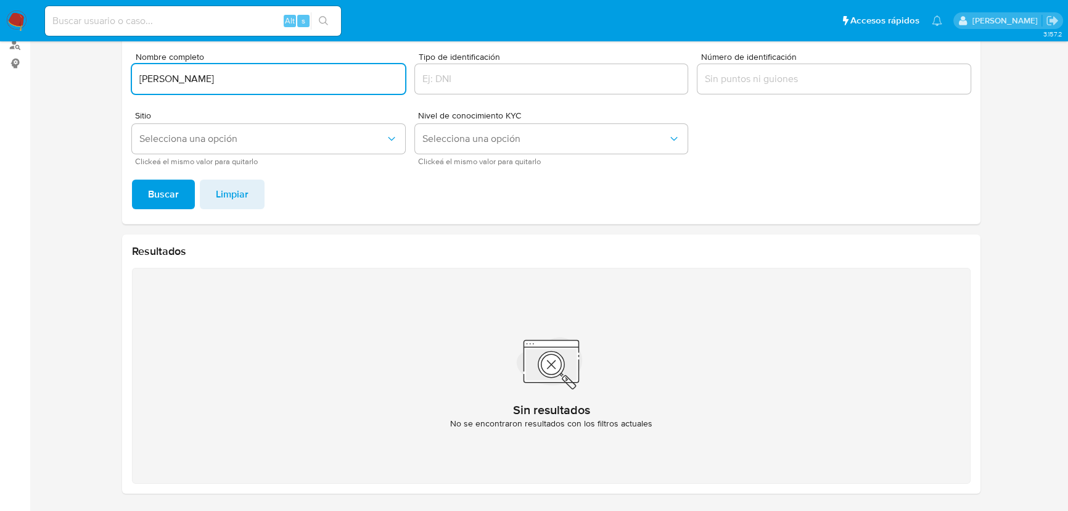
drag, startPoint x: 263, startPoint y: 85, endPoint x: 130, endPoint y: 82, distance: 133.3
click at [130, 81] on div "Debés completar, por lo menos, el campo "Nombre completo" o "Número de identifi…" at bounding box center [551, 110] width 859 height 228
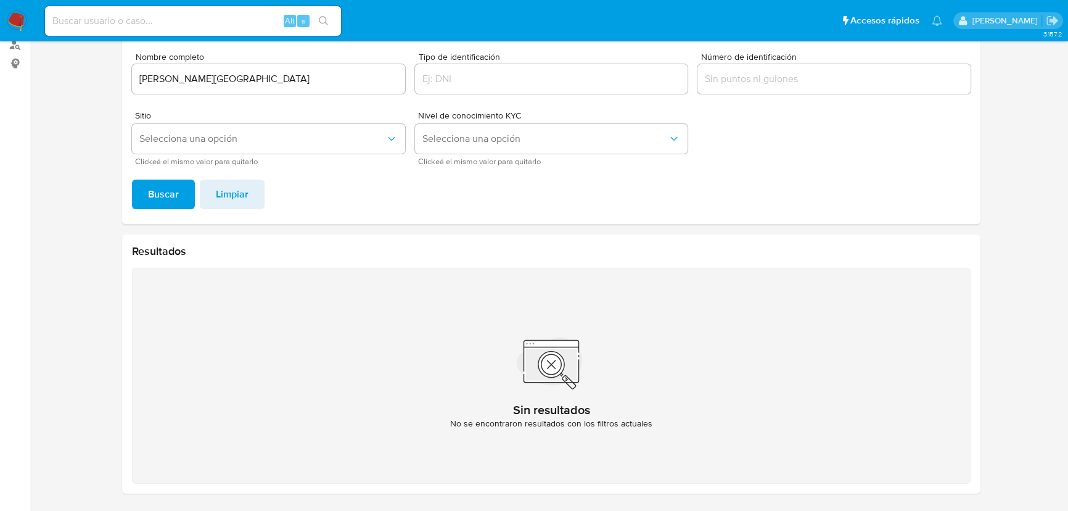
click at [160, 205] on span "Buscar" at bounding box center [163, 194] width 31 height 27
drag, startPoint x: 282, startPoint y: 79, endPoint x: 91, endPoint y: 86, distance: 191.3
click at [92, 85] on section at bounding box center [551, 200] width 1014 height 606
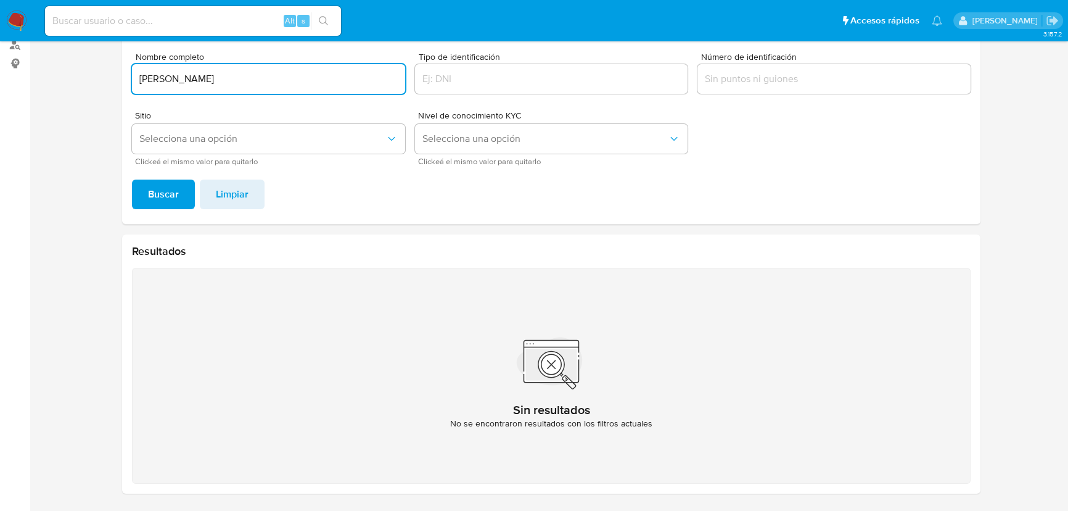
type input "RUBISEL MIGUEL ESCALANTE MEDINA"
drag, startPoint x: 144, startPoint y: 189, endPoint x: 278, endPoint y: 228, distance: 138.8
click at [147, 190] on button "Buscar" at bounding box center [163, 194] width 63 height 30
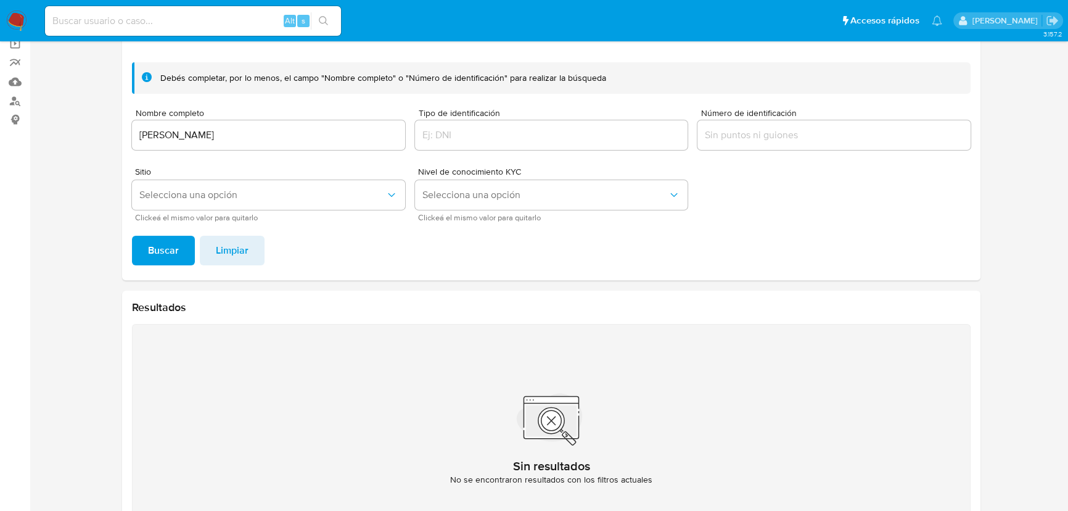
scroll to position [40, 0]
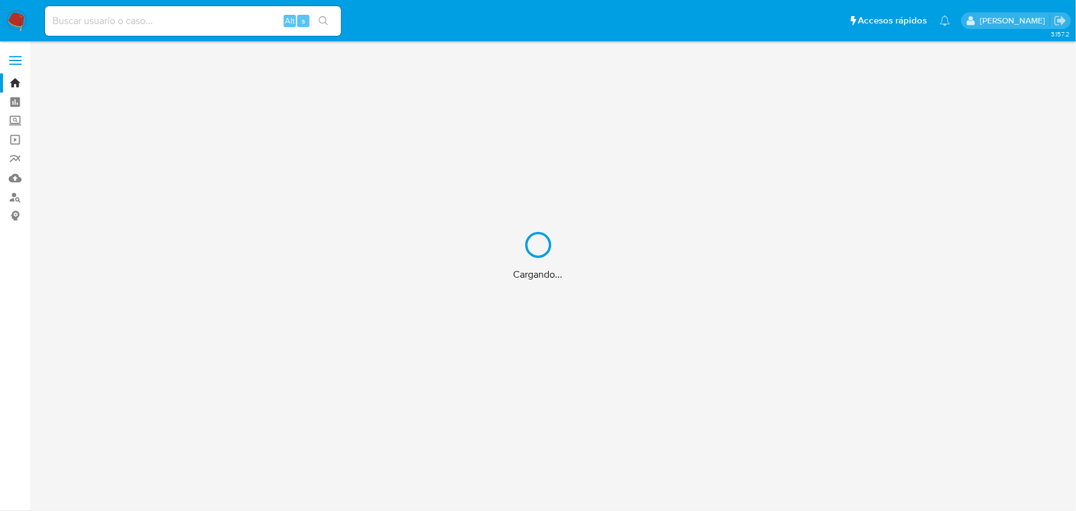
drag, startPoint x: 102, startPoint y: 5, endPoint x: 97, endPoint y: 20, distance: 15.6
click at [103, 6] on div "Cargando..." at bounding box center [538, 255] width 1076 height 511
click at [97, 20] on input at bounding box center [193, 21] width 296 height 16
paste input "234891153"
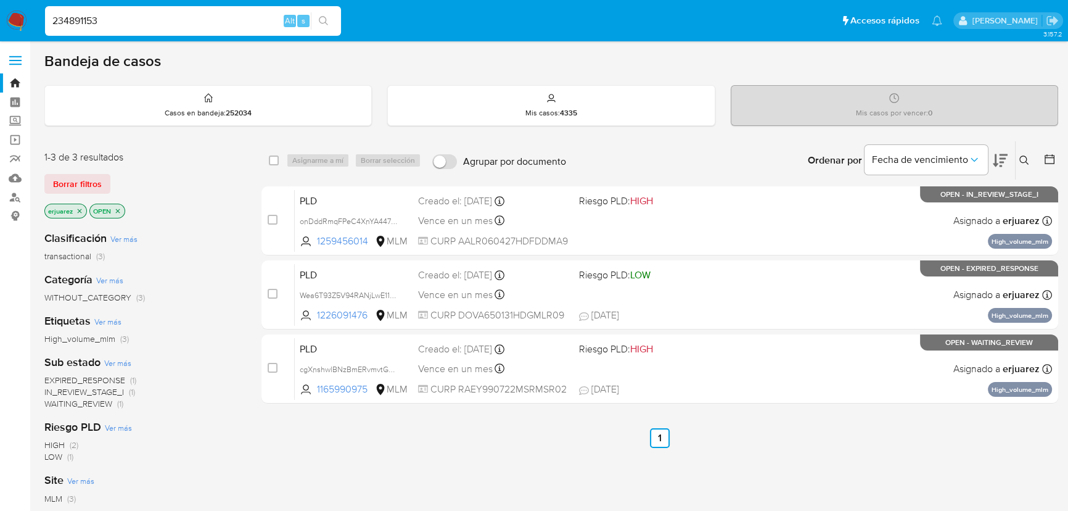
click at [56, 21] on input "234891153" at bounding box center [193, 21] width 296 height 16
click at [51, 19] on input "234891153" at bounding box center [193, 21] width 296 height 16
click at [126, 19] on input "234891153" at bounding box center [193, 21] width 296 height 16
type input "234891153"
click at [327, 20] on icon "search-icon" at bounding box center [324, 21] width 10 height 10
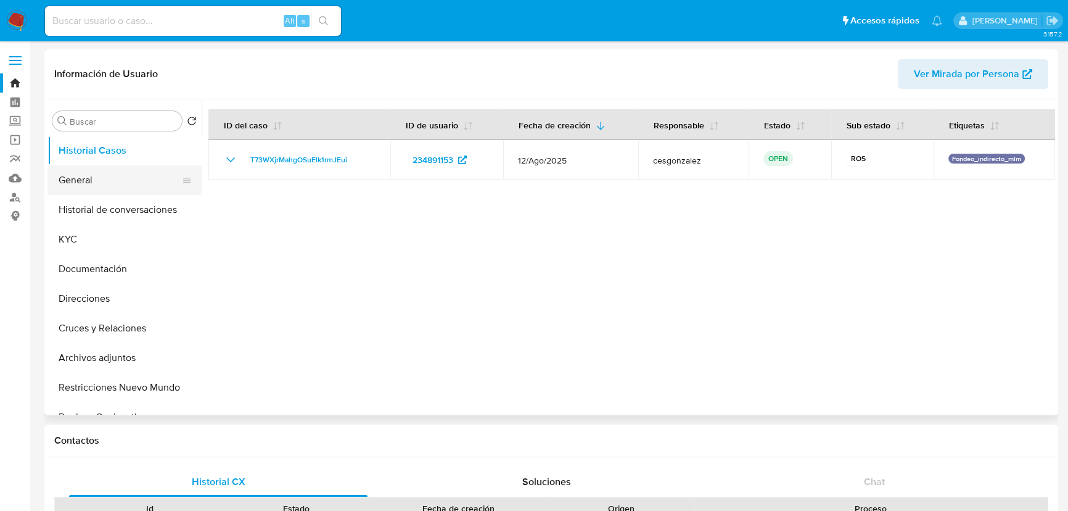
select select "10"
click at [101, 179] on button "General" at bounding box center [119, 180] width 144 height 30
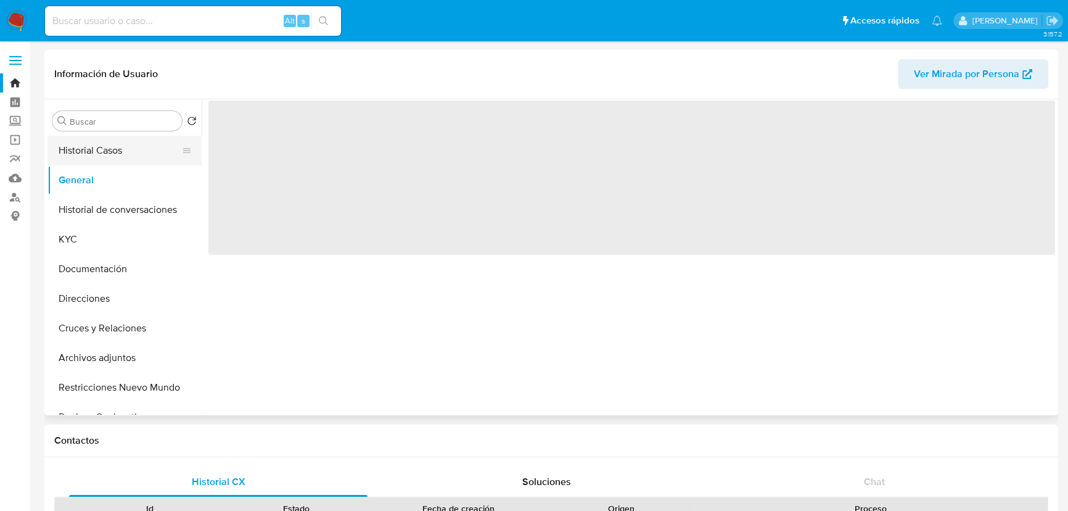
click at [96, 151] on button "Historial Casos" at bounding box center [119, 151] width 144 height 30
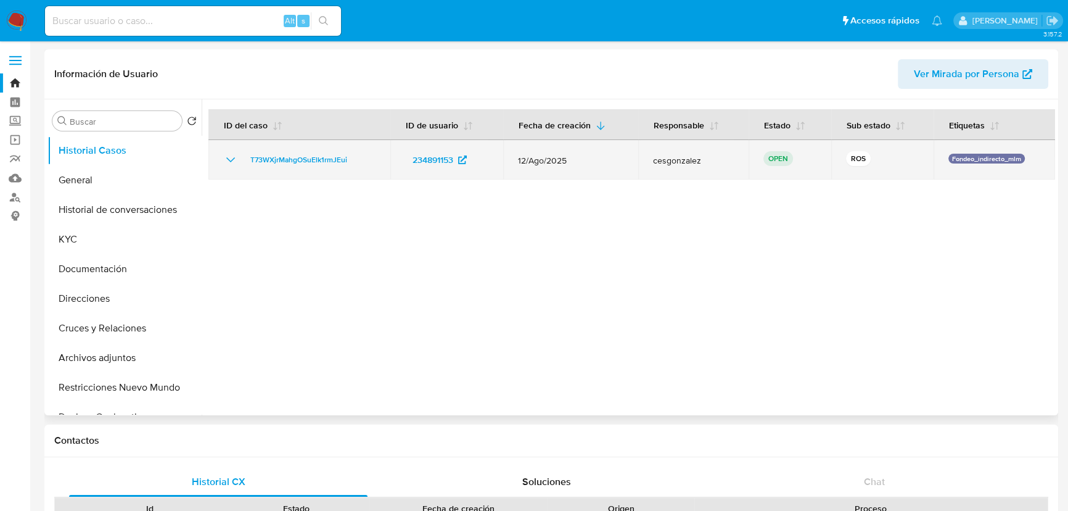
click at [228, 159] on icon "Mostrar/Ocultar" at bounding box center [230, 159] width 15 height 15
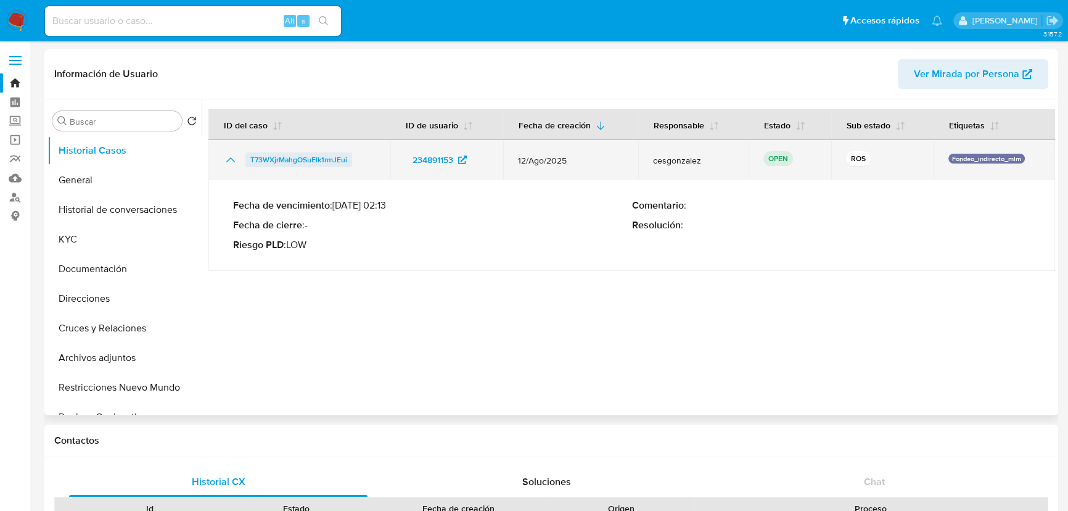
click at [265, 159] on span "T73WXjrMahgOSuElk1rmJEui" at bounding box center [298, 159] width 97 height 15
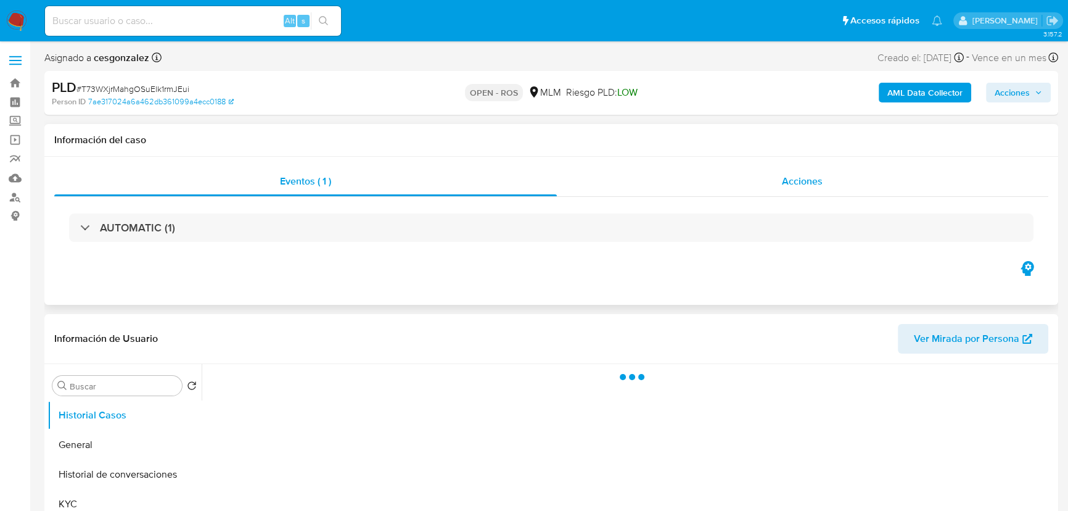
click at [744, 184] on div "Acciones" at bounding box center [803, 182] width 492 height 30
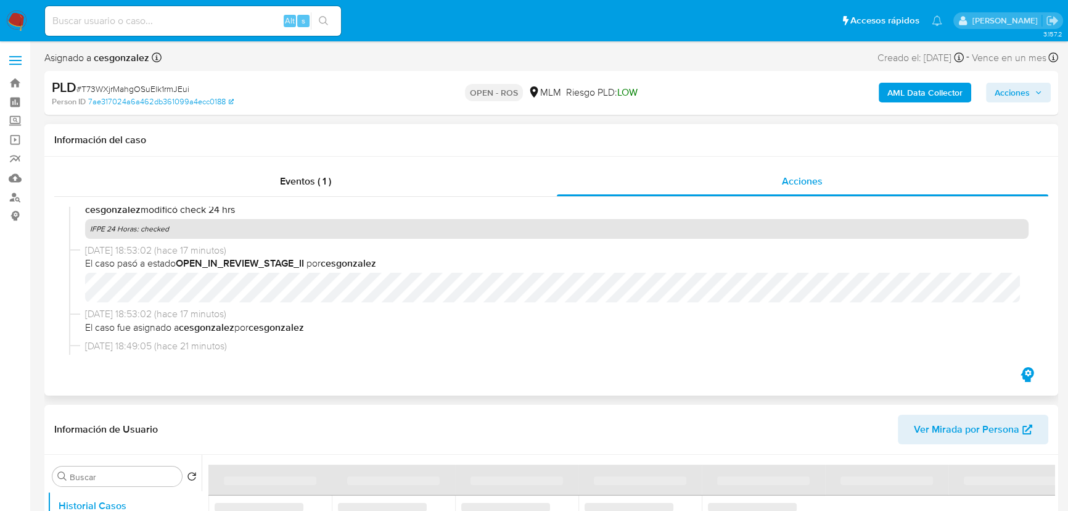
select select "10"
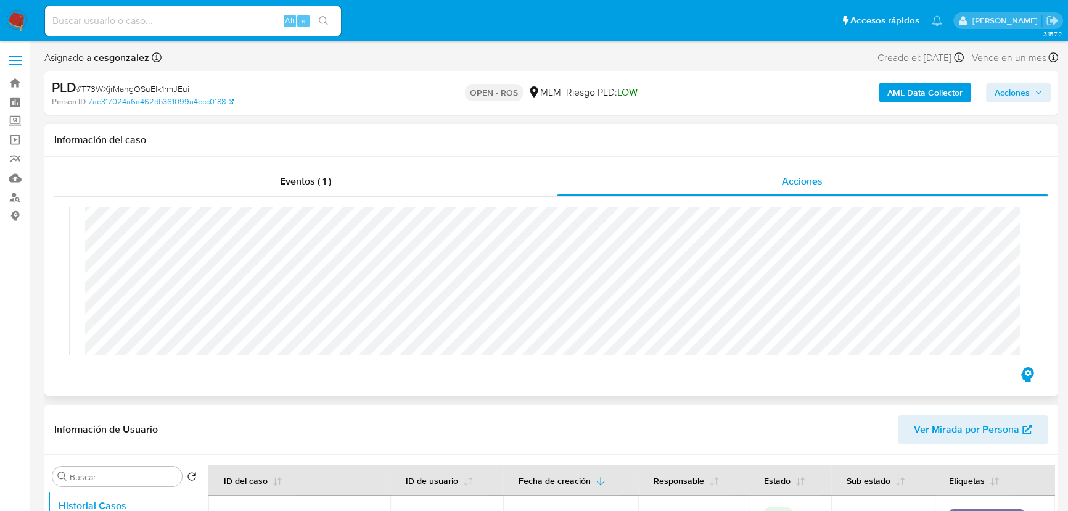
scroll to position [448, 0]
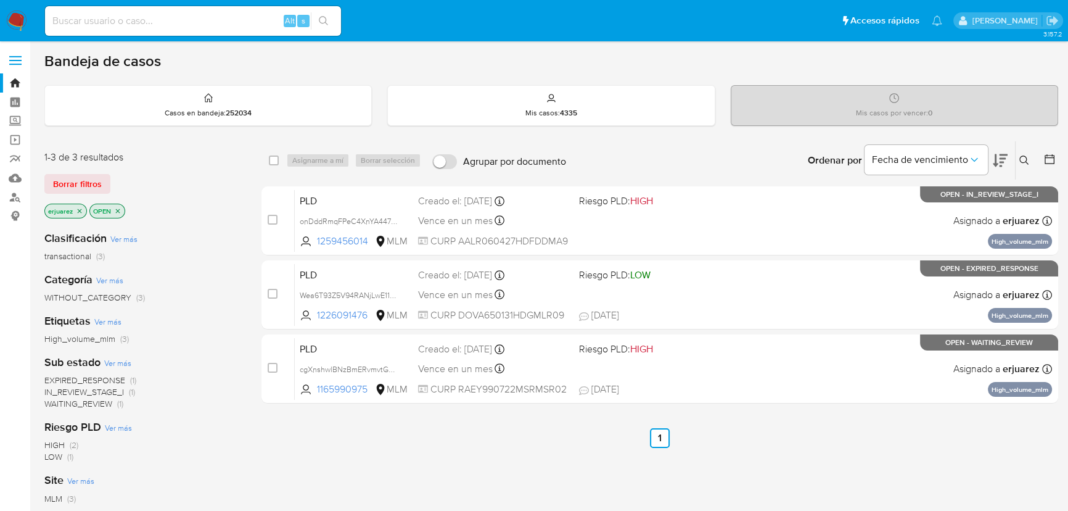
click at [144, 17] on input at bounding box center [193, 21] width 296 height 16
paste input "1172601610"
click at [52, 22] on input "1172601610" at bounding box center [193, 21] width 296 height 16
type input "1172601610"
click at [320, 17] on icon "search-icon" at bounding box center [323, 20] width 9 height 9
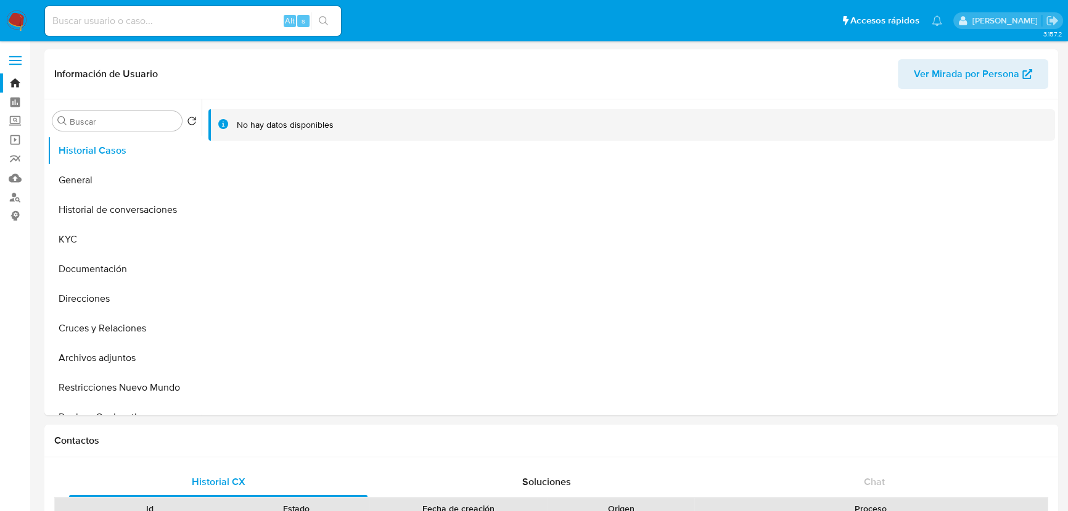
select select "10"
click at [111, 183] on button "General" at bounding box center [119, 180] width 144 height 30
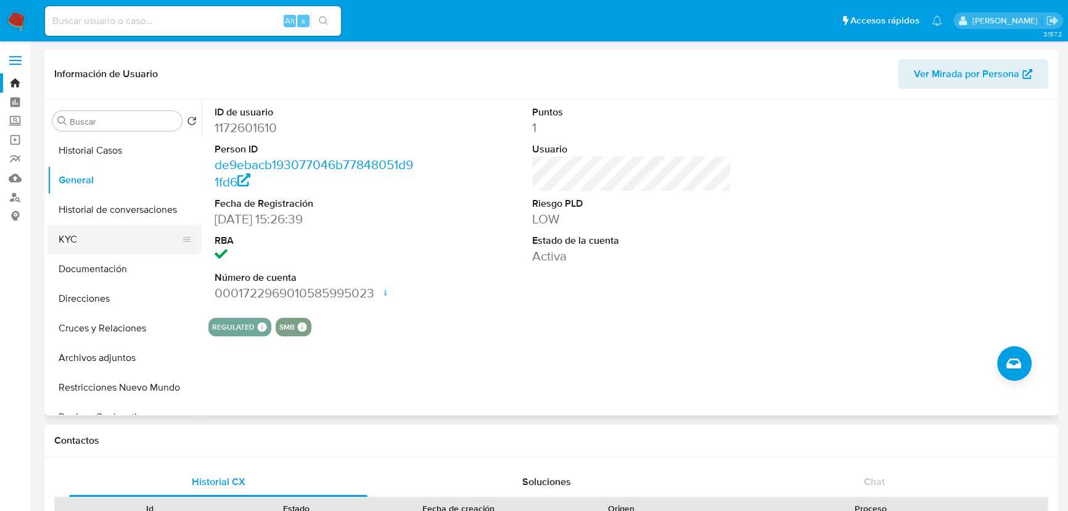
click at [74, 239] on button "KYC" at bounding box center [119, 239] width 144 height 30
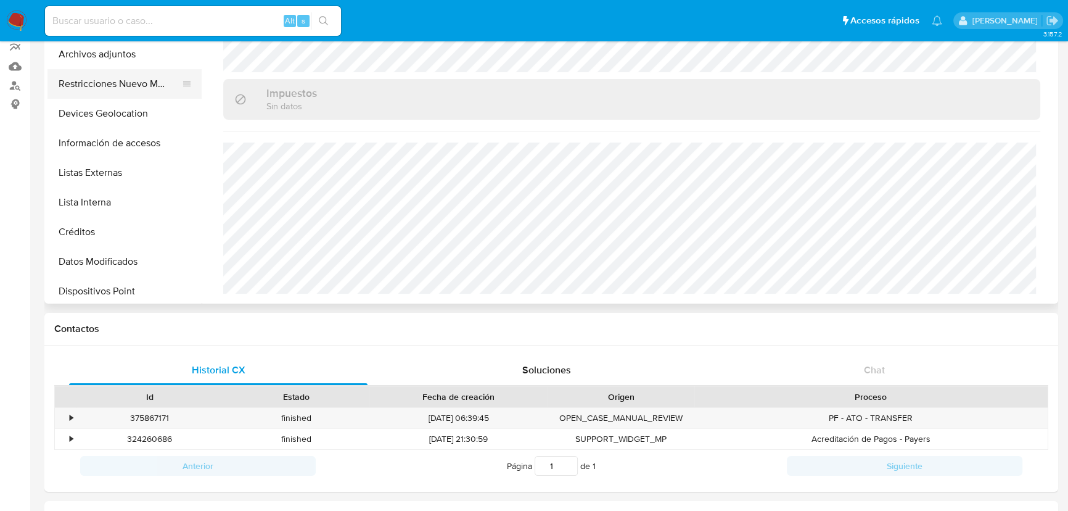
scroll to position [56, 0]
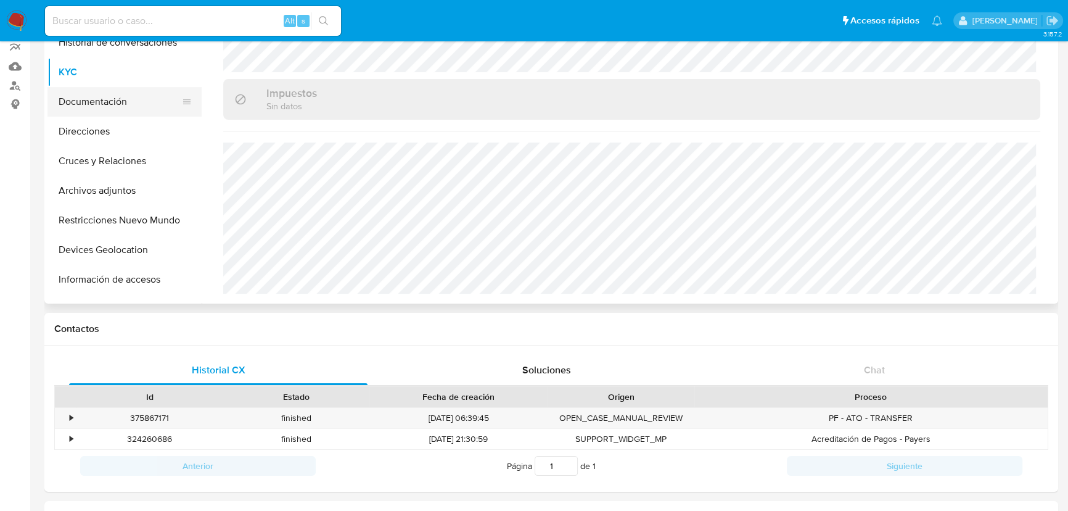
drag, startPoint x: 92, startPoint y: 105, endPoint x: 112, endPoint y: 104, distance: 19.7
click at [94, 102] on button "Documentación" at bounding box center [119, 102] width 144 height 30
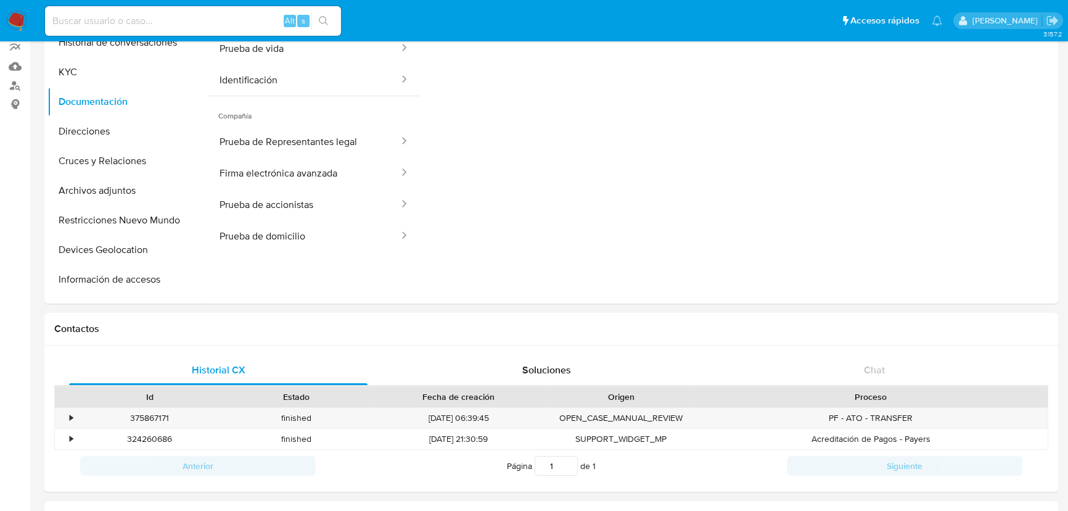
click at [172, 27] on input at bounding box center [193, 21] width 296 height 16
paste input "1503442480"
type input "1503442480"
click at [322, 22] on icon "search-icon" at bounding box center [324, 21] width 10 height 10
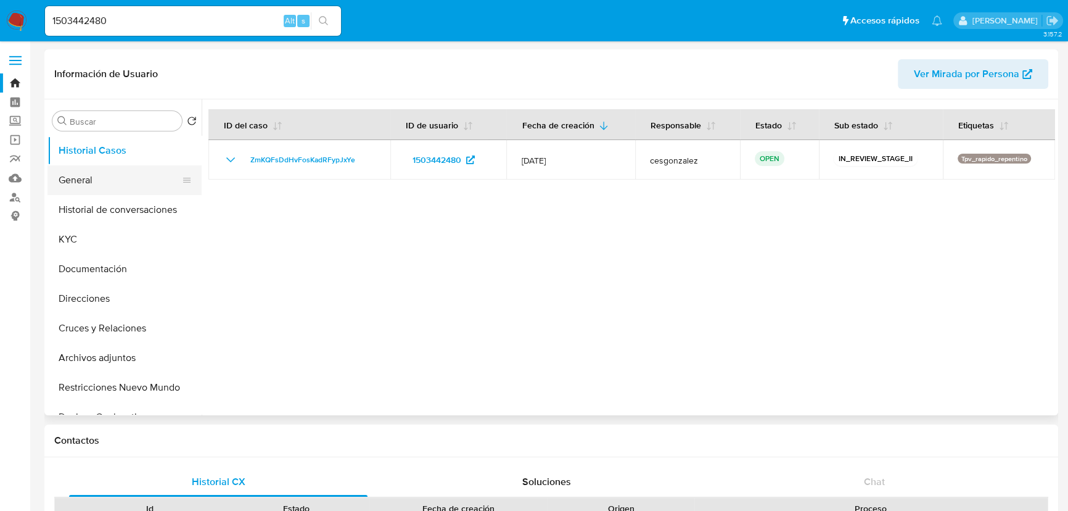
select select "10"
click at [108, 189] on button "General" at bounding box center [119, 180] width 144 height 30
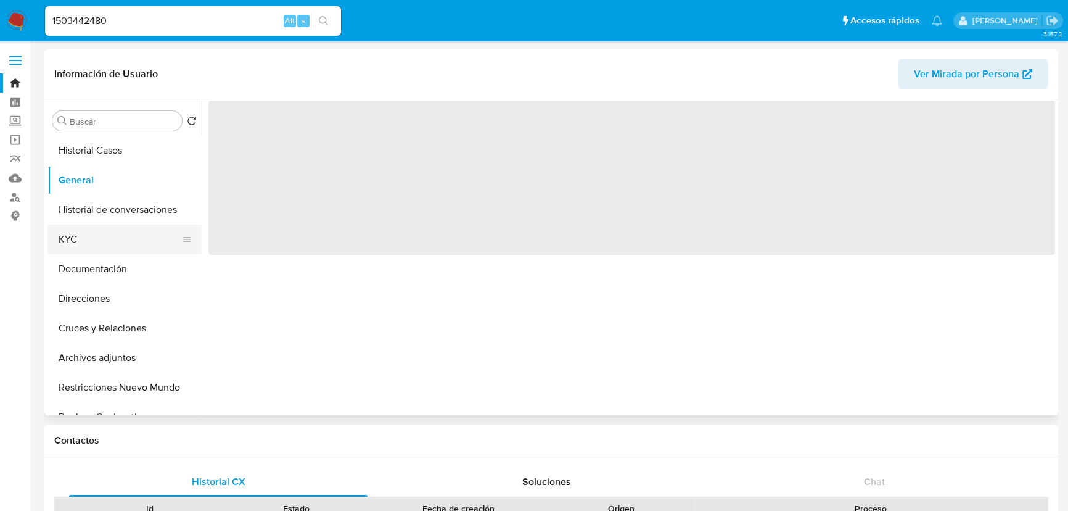
click at [94, 233] on button "KYC" at bounding box center [119, 239] width 144 height 30
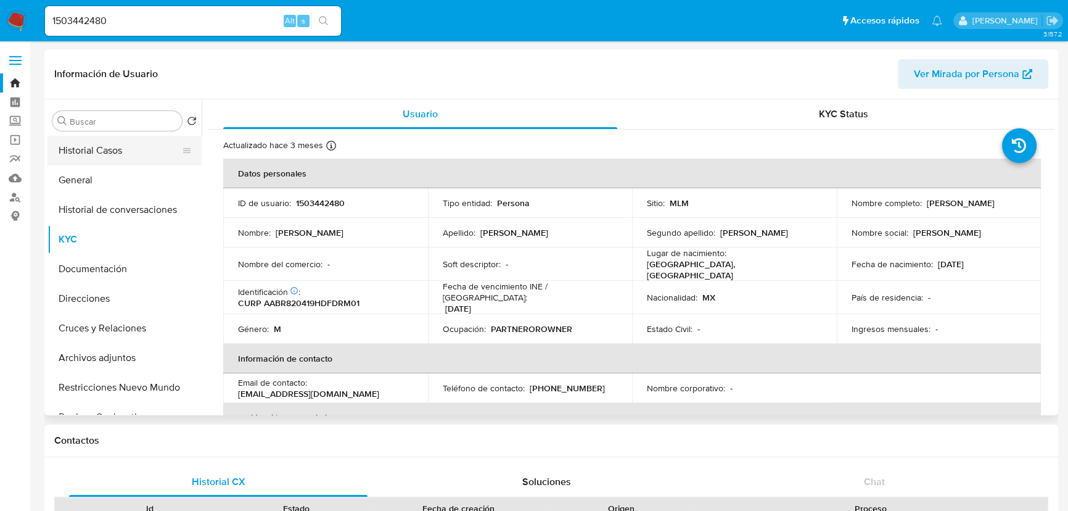
click at [116, 149] on button "Historial Casos" at bounding box center [119, 151] width 144 height 30
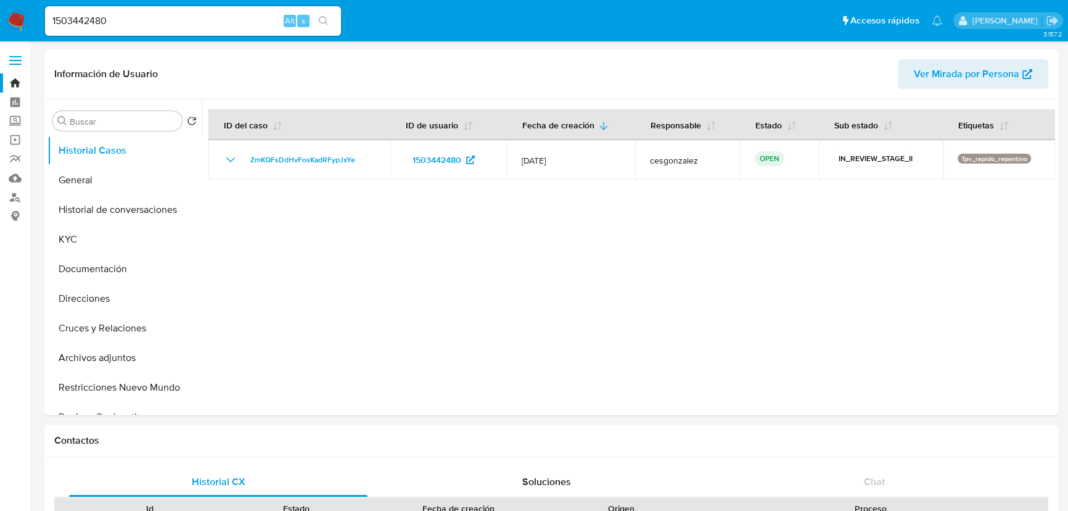
drag, startPoint x: 24, startPoint y: 25, endPoint x: 5, endPoint y: 24, distance: 19.1
click at [23, 24] on img at bounding box center [16, 20] width 21 height 21
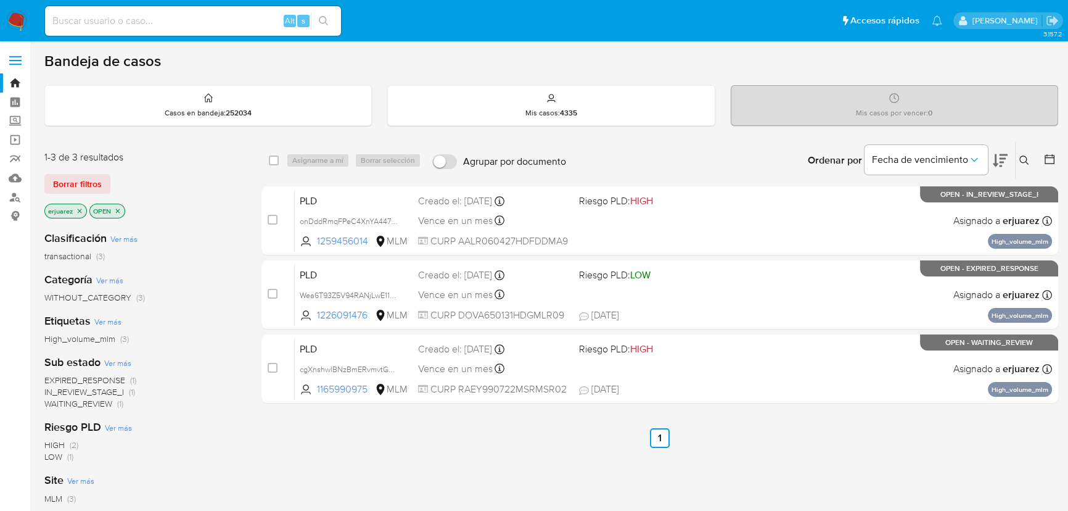
click at [115, 20] on input at bounding box center [193, 21] width 296 height 16
paste input "1259456014"
type input "1259456014"
click at [321, 18] on icon "search-icon" at bounding box center [324, 21] width 10 height 10
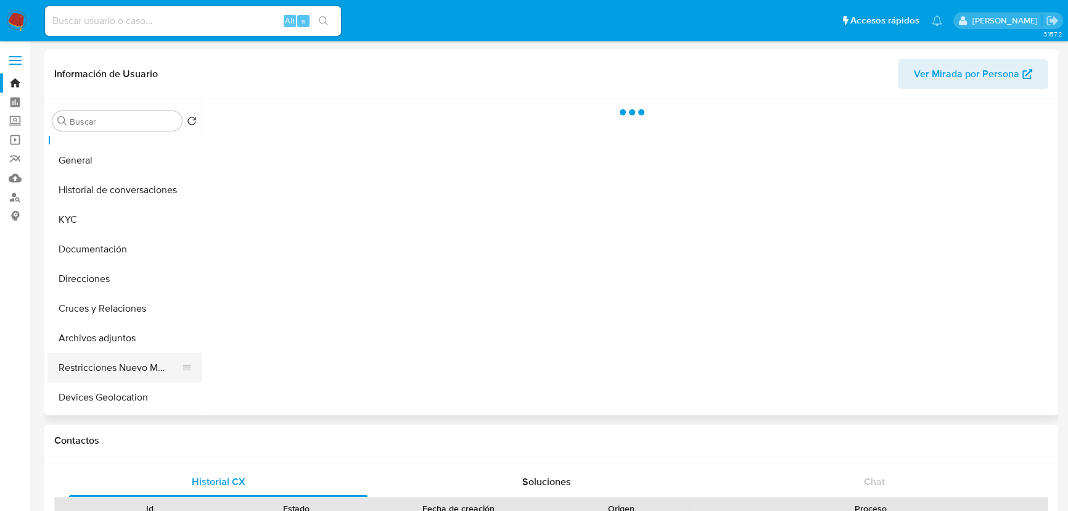
scroll to position [56, 0]
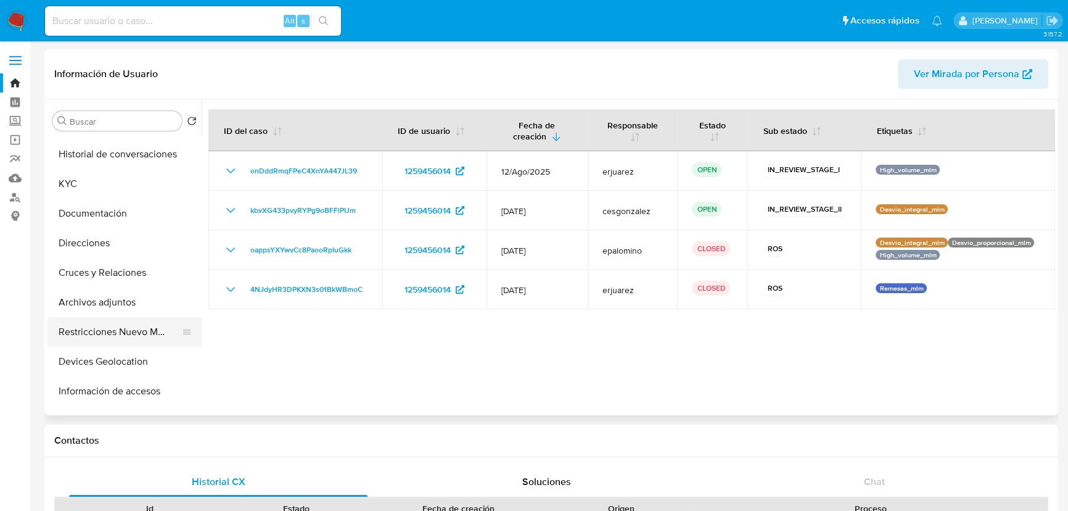
click at [115, 333] on button "Restricciones Nuevo Mundo" at bounding box center [119, 332] width 144 height 30
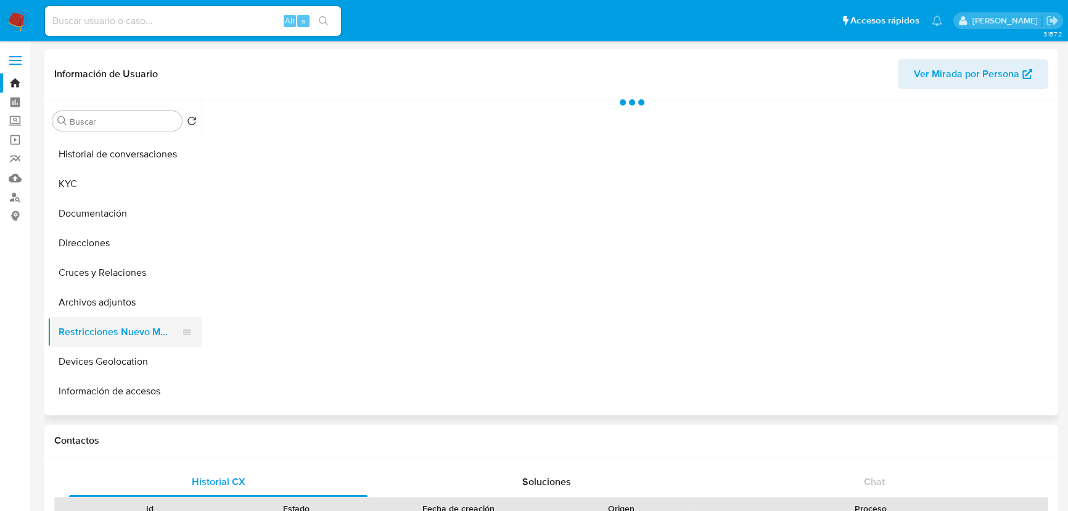
select select "10"
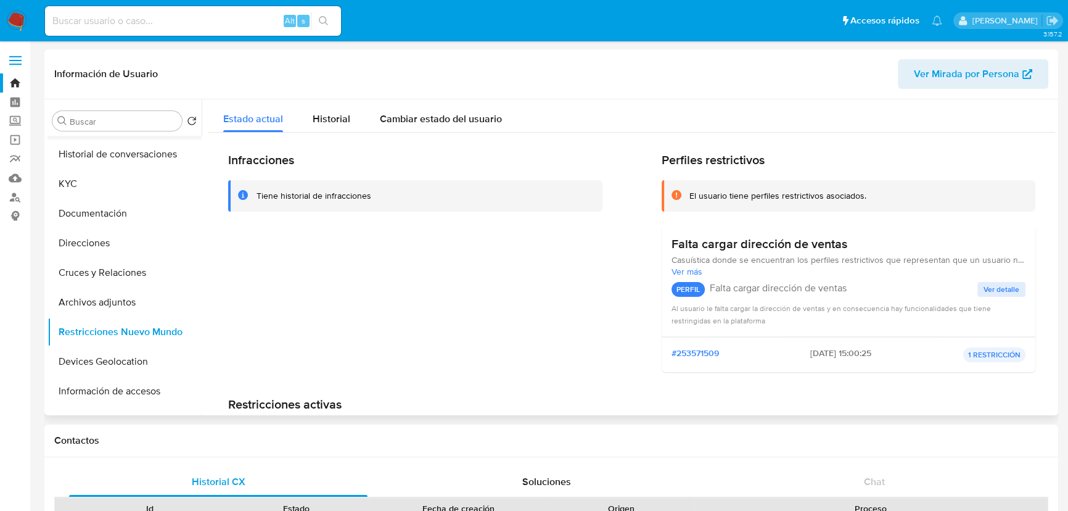
scroll to position [0, 0]
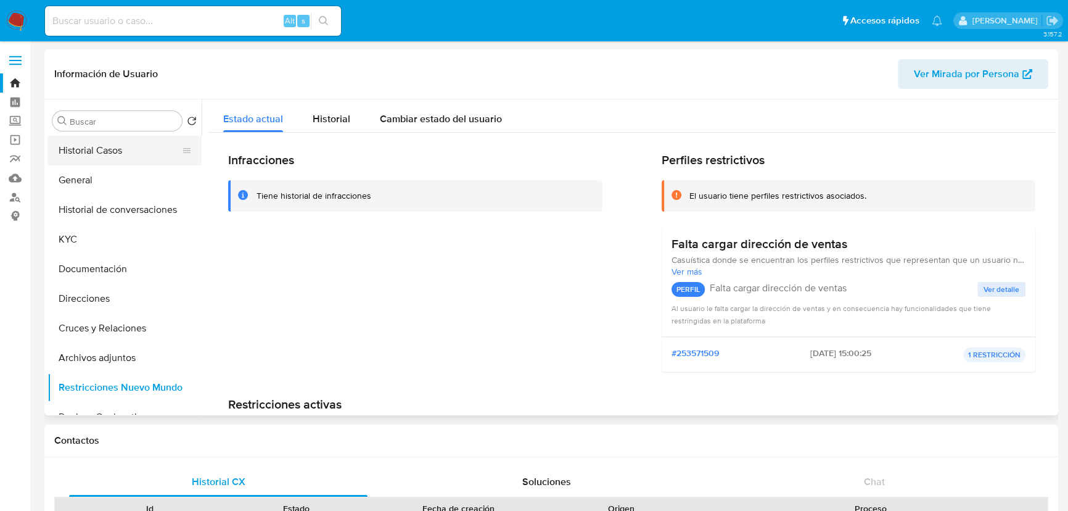
click at [86, 142] on button "Historial Casos" at bounding box center [119, 151] width 144 height 30
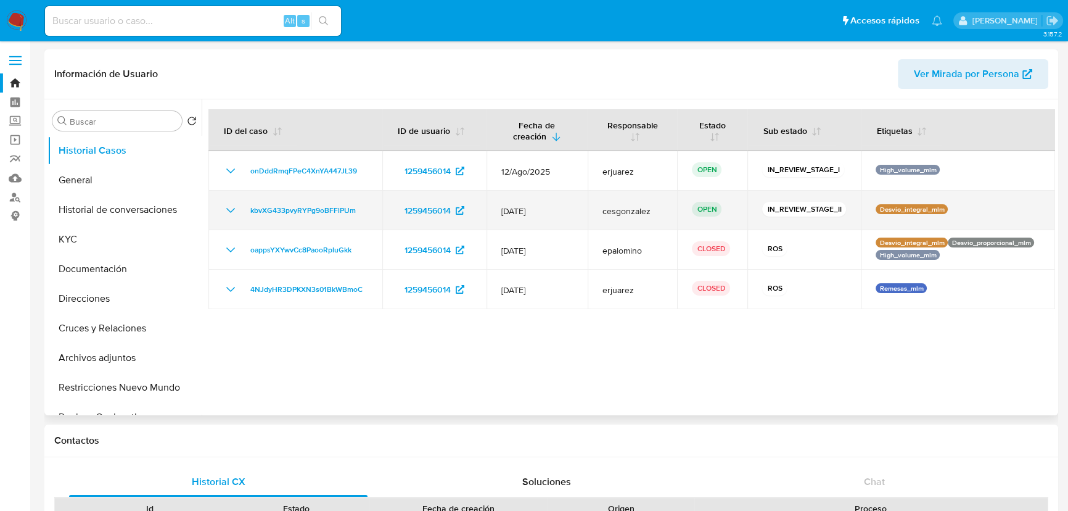
click at [240, 209] on div "kbvXG433pvyRYPg9oBFFlPUm" at bounding box center [295, 210] width 144 height 15
click at [336, 205] on span "kbvXG433pvyRYPg9oBFFlPUm" at bounding box center [302, 210] width 105 height 15
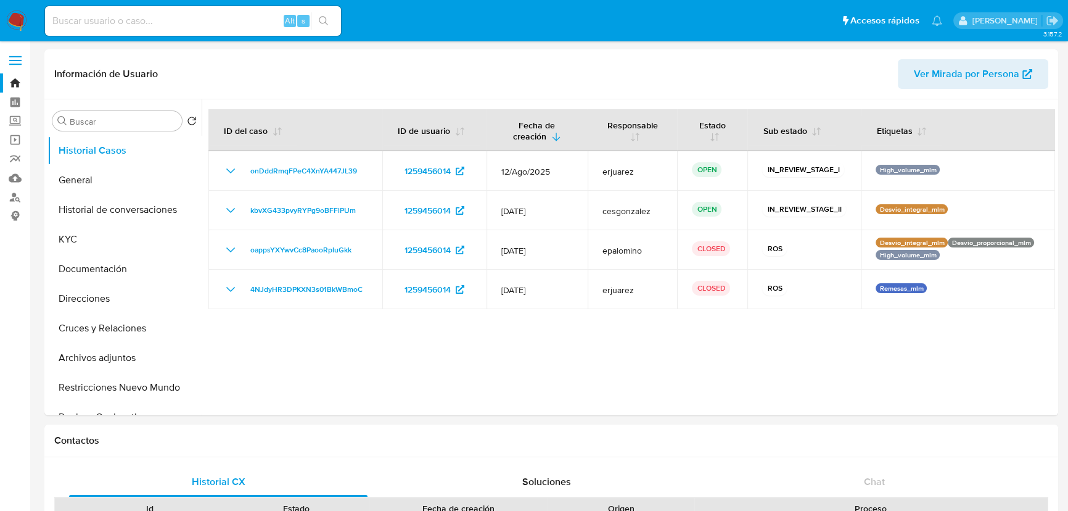
drag, startPoint x: 19, startPoint y: 122, endPoint x: 31, endPoint y: 136, distance: 18.3
click at [19, 122] on label "Screening" at bounding box center [73, 121] width 147 height 19
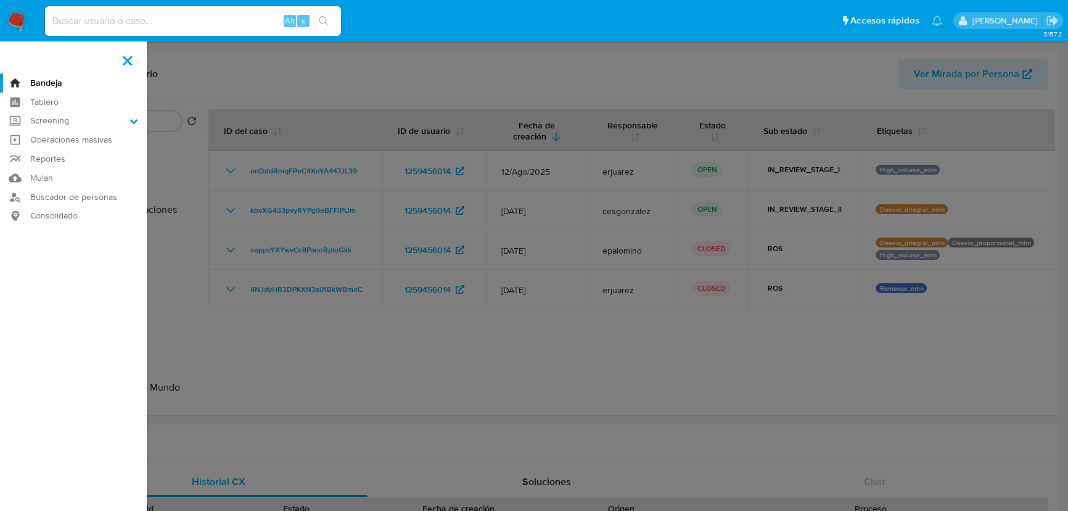
click at [0, 0] on input "Screening" at bounding box center [0, 0] width 0 height 0
click at [64, 167] on link "Herramientas" at bounding box center [73, 169] width 147 height 15
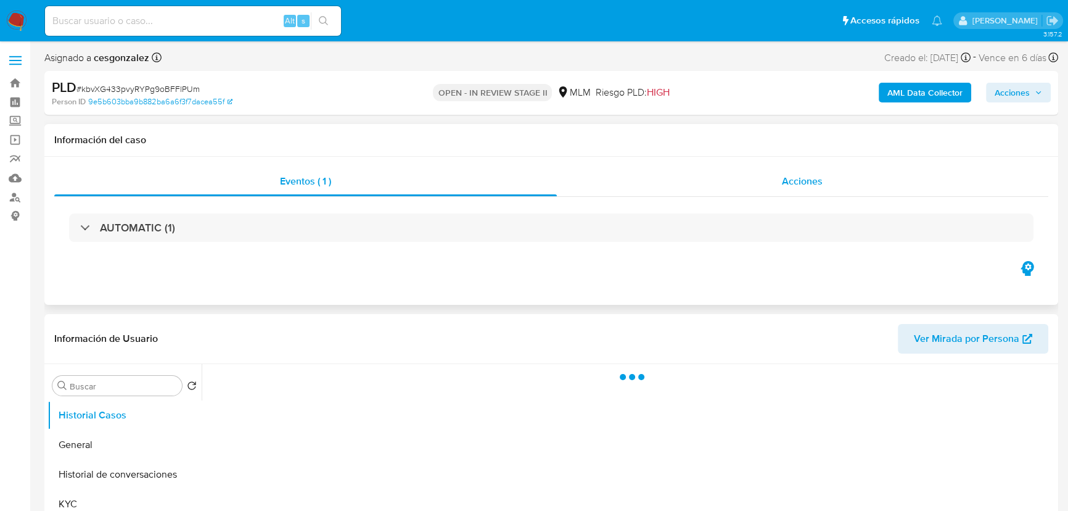
click at [686, 179] on div "Acciones" at bounding box center [803, 182] width 492 height 30
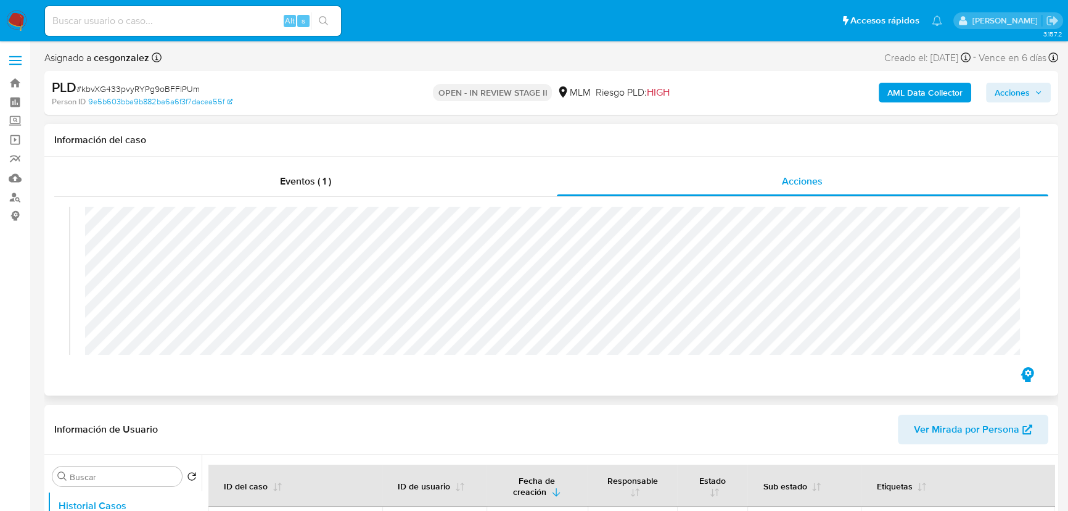
select select "10"
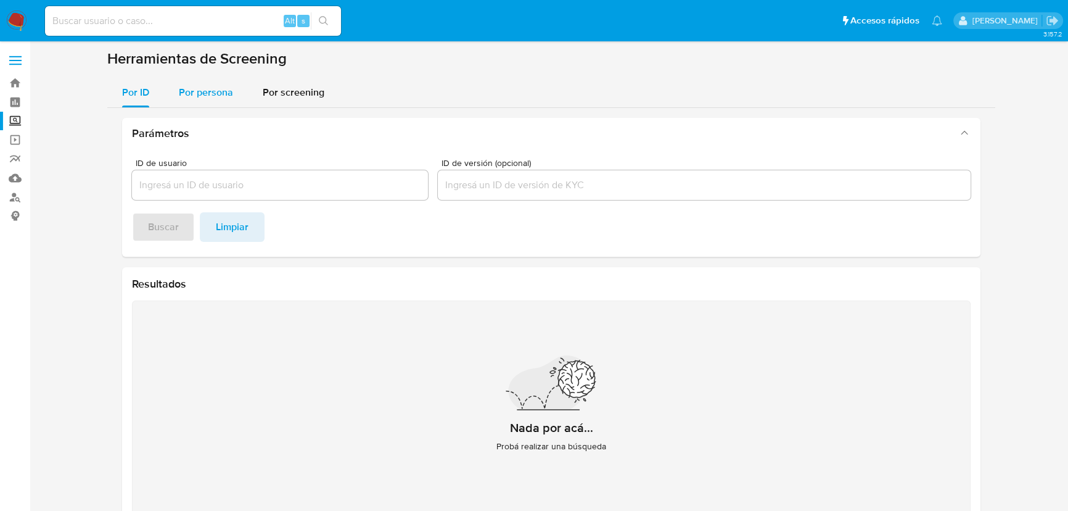
drag, startPoint x: 194, startPoint y: 114, endPoint x: 200, endPoint y: 91, distance: 23.5
click at [202, 96] on div "Por ID Por persona Por screening Parámetros ID de usuario ID de versión (opcion…" at bounding box center [551, 307] width 888 height 458
drag, startPoint x: 200, startPoint y: 91, endPoint x: 197, endPoint y: 117, distance: 25.4
click at [199, 91] on span "Por persona" at bounding box center [206, 92] width 54 height 14
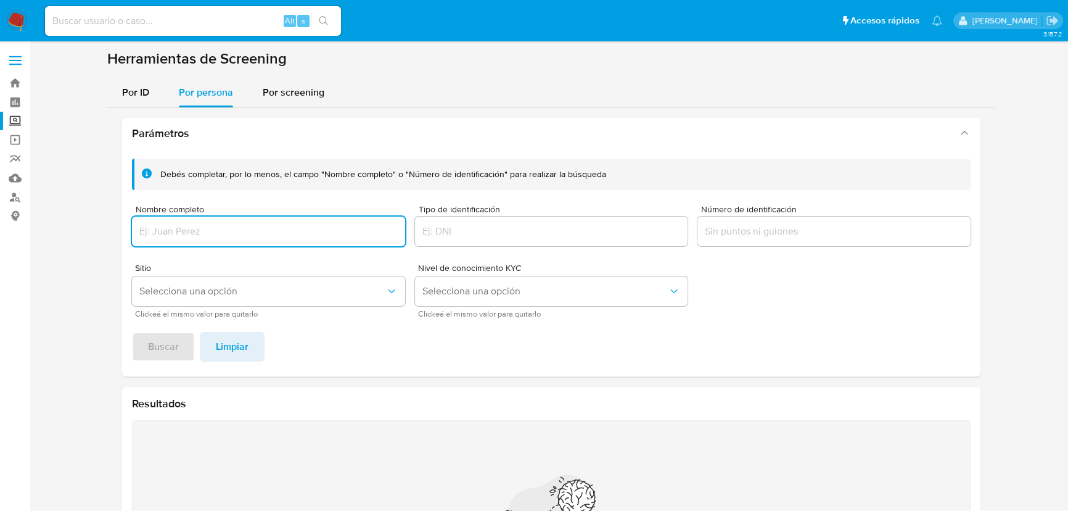
click at [174, 228] on input "Nombre completo" at bounding box center [268, 231] width 273 height 16
type input "[PERSON_NAME]"
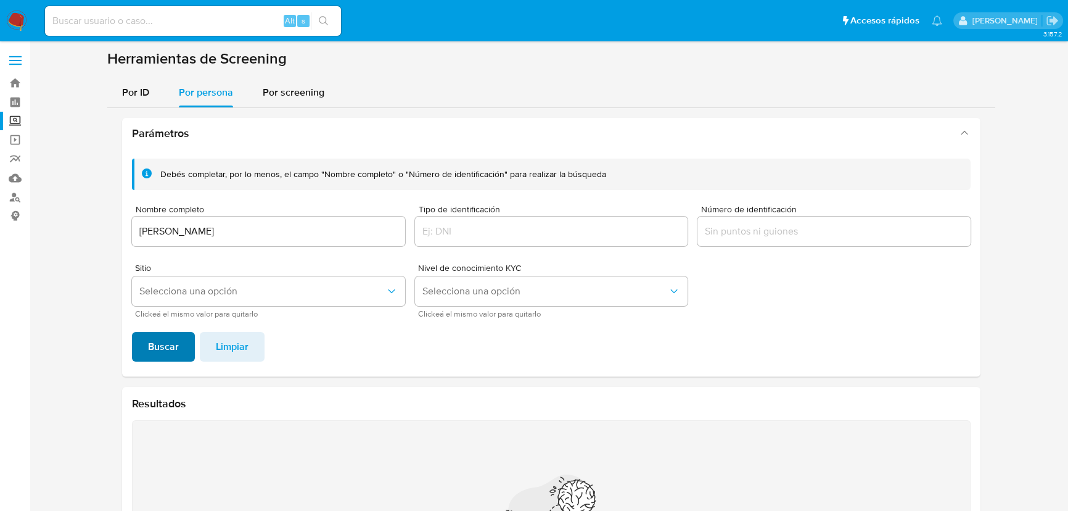
click at [170, 343] on span "Buscar" at bounding box center [163, 346] width 31 height 27
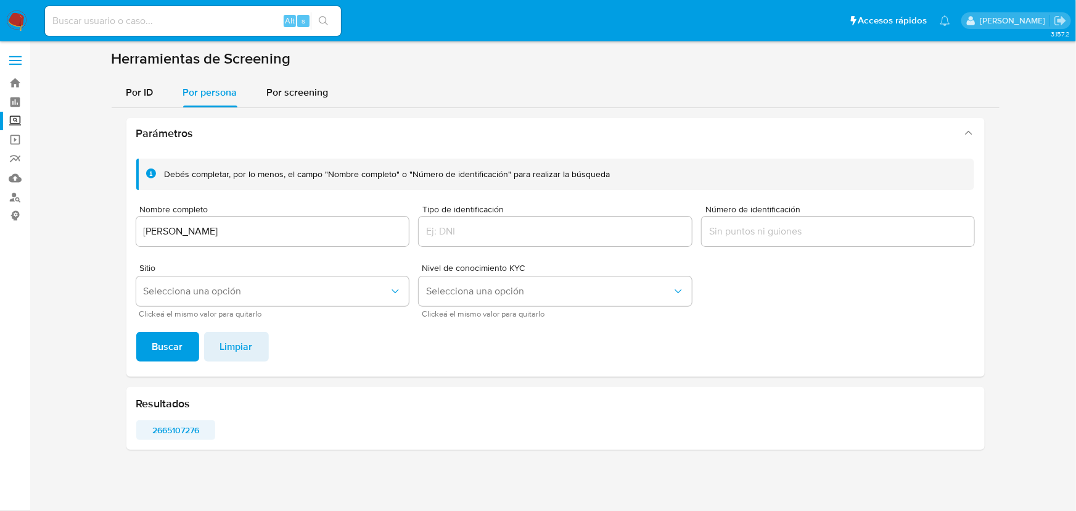
click at [177, 432] on span "2665107276" at bounding box center [176, 429] width 62 height 17
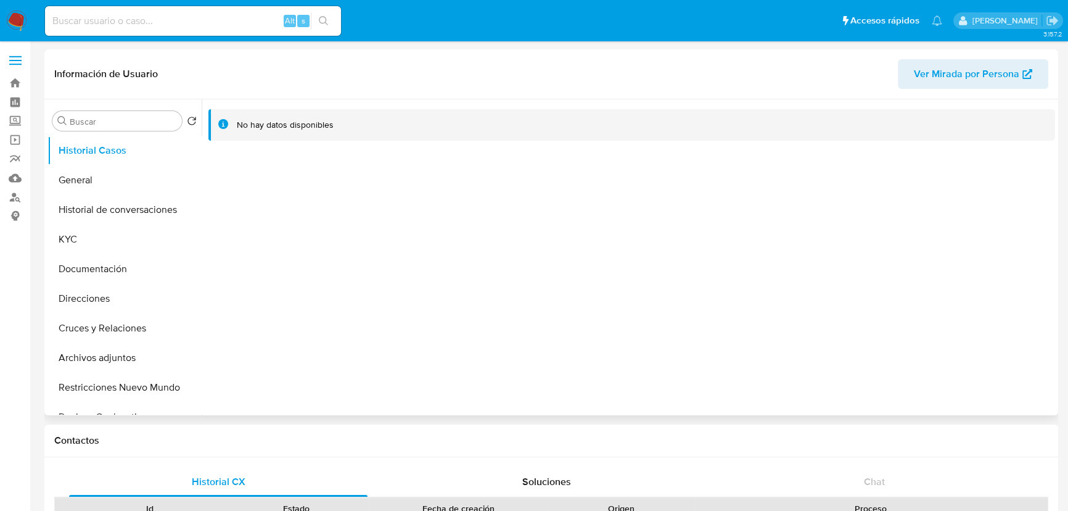
select select "10"
click at [88, 175] on button "General" at bounding box center [119, 180] width 144 height 30
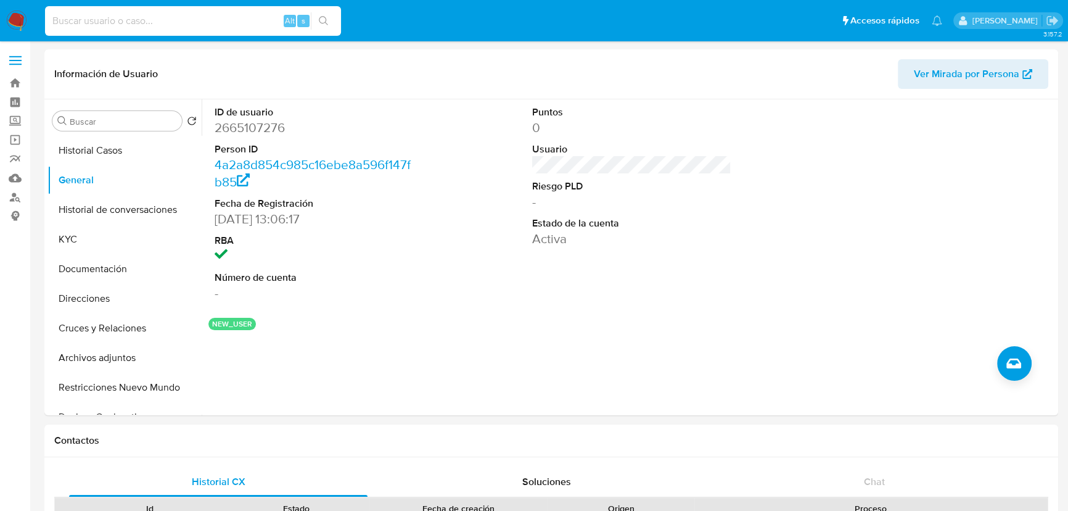
click at [158, 18] on input at bounding box center [193, 21] width 296 height 16
paste input "2151017923"
click at [336, 20] on input "2151017923" at bounding box center [193, 21] width 296 height 16
type input "2151017923"
click at [327, 20] on icon "search-icon" at bounding box center [324, 21] width 10 height 10
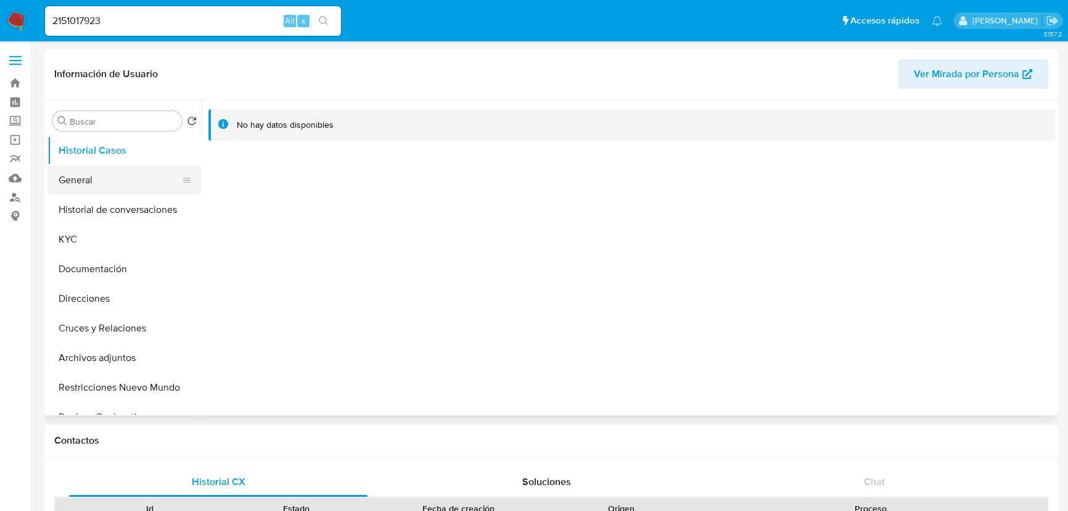
click at [84, 181] on button "General" at bounding box center [119, 180] width 144 height 30
select select "10"
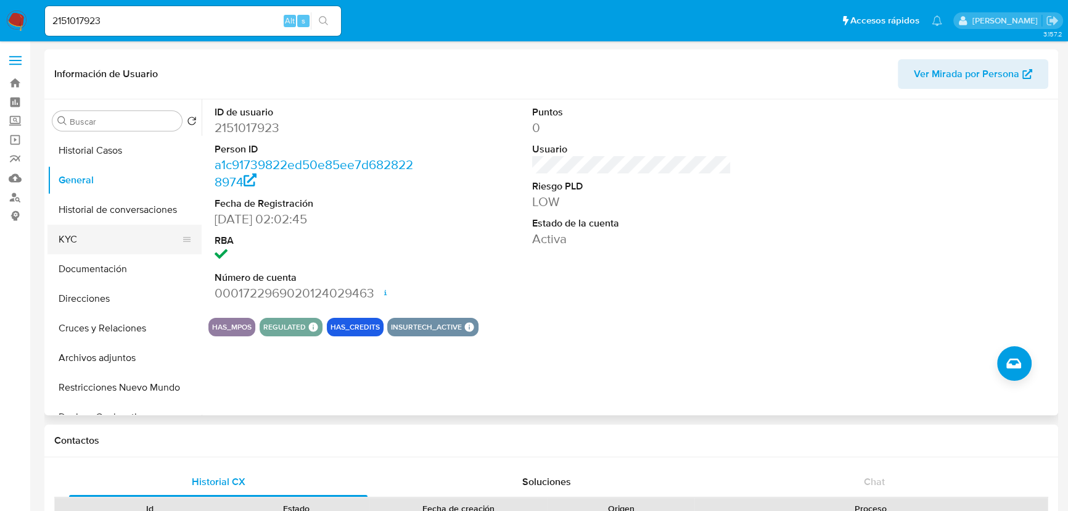
click at [81, 245] on button "KYC" at bounding box center [119, 239] width 144 height 30
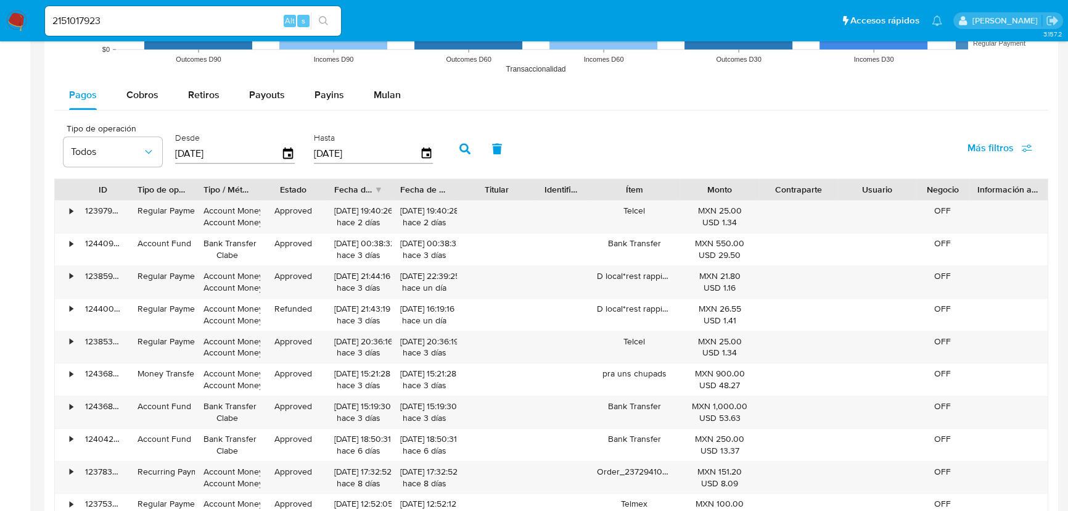
scroll to position [953, 0]
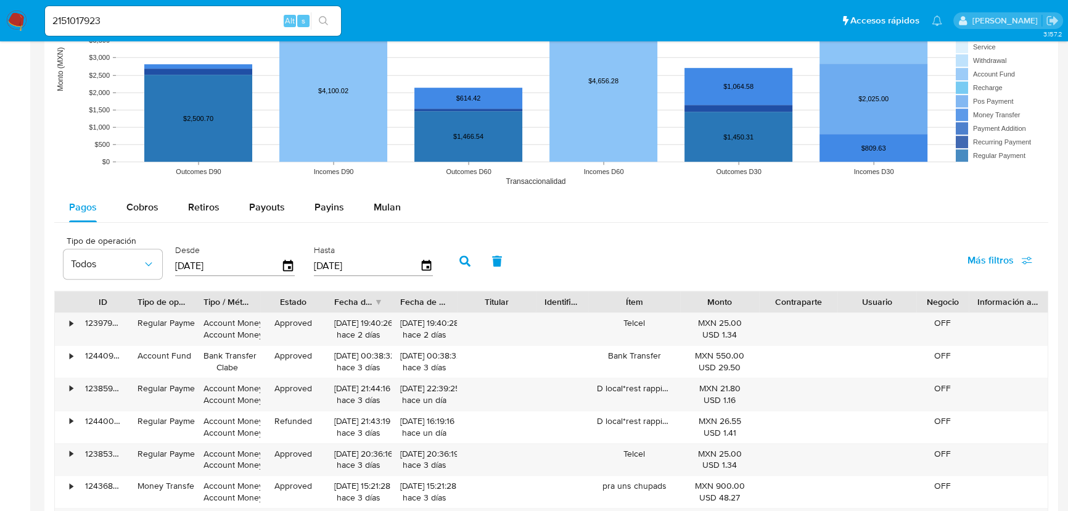
drag, startPoint x: 16, startPoint y: 27, endPoint x: 17, endPoint y: 20, distance: 6.8
click at [15, 27] on img at bounding box center [16, 20] width 21 height 21
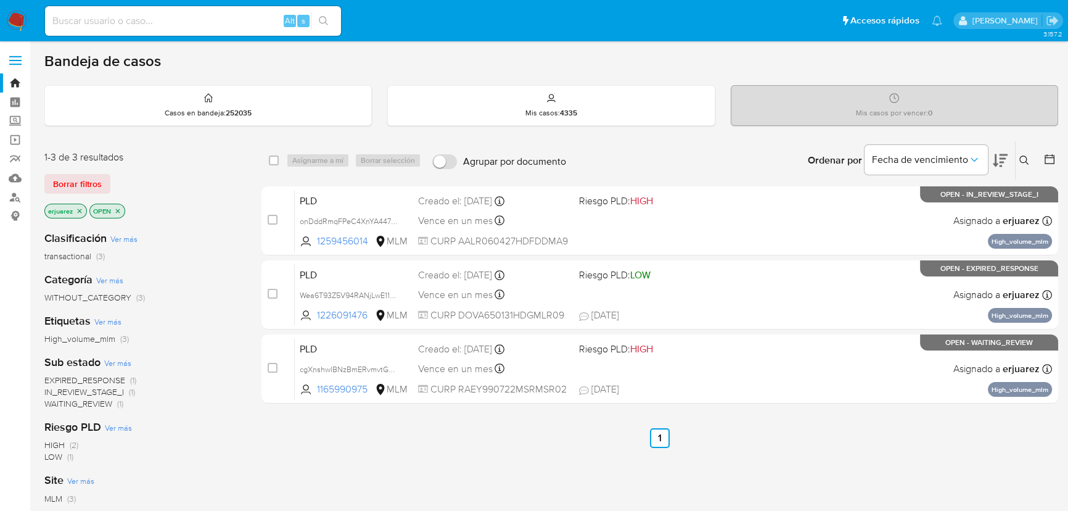
click at [73, 212] on p "erjuarez" at bounding box center [65, 211] width 41 height 14
click at [79, 210] on icon "close-filter" at bounding box center [79, 210] width 7 height 7
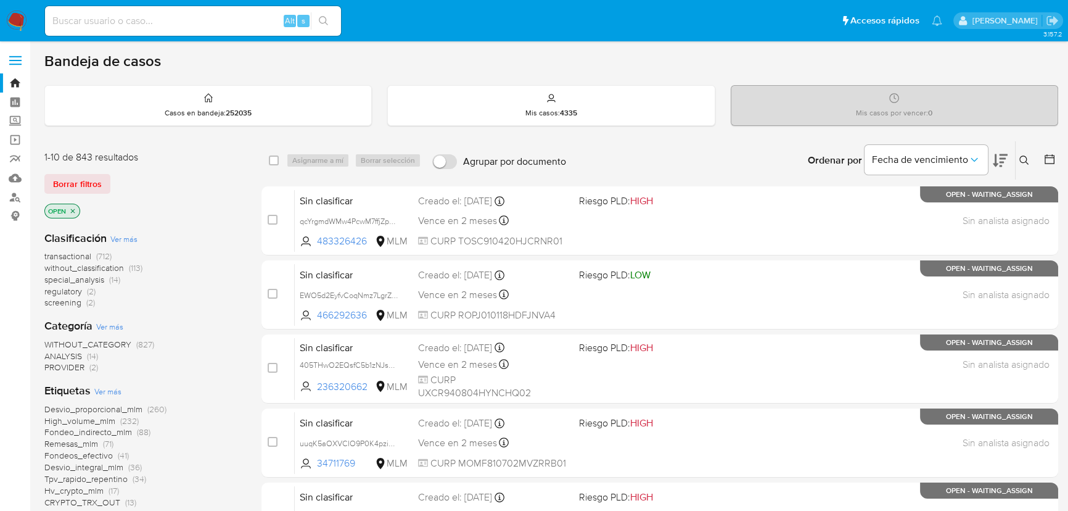
click at [1030, 159] on button at bounding box center [1026, 160] width 20 height 15
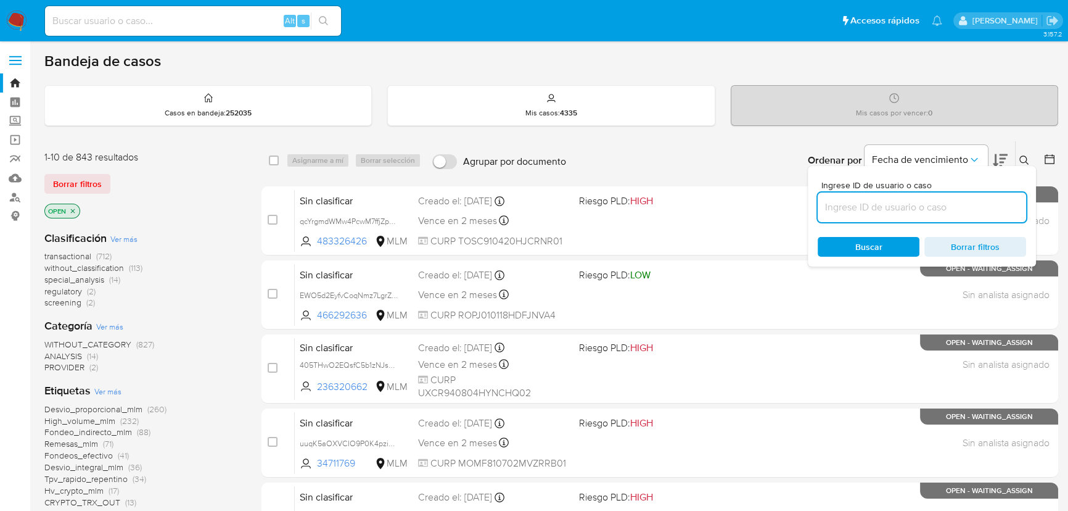
click at [928, 204] on input at bounding box center [922, 207] width 208 height 16
type input "1259456014"
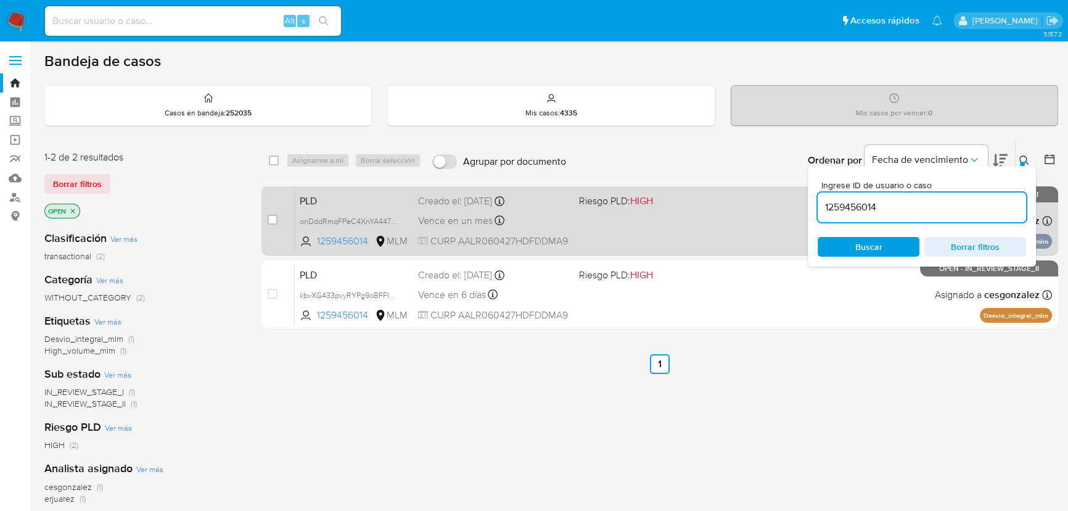
click at [750, 231] on div "PLD onDddRmqFPeC4XnYA447JL39 1259456014 MLM Riesgo PLD: HIGH Creado el: [DATE] …" at bounding box center [673, 220] width 757 height 62
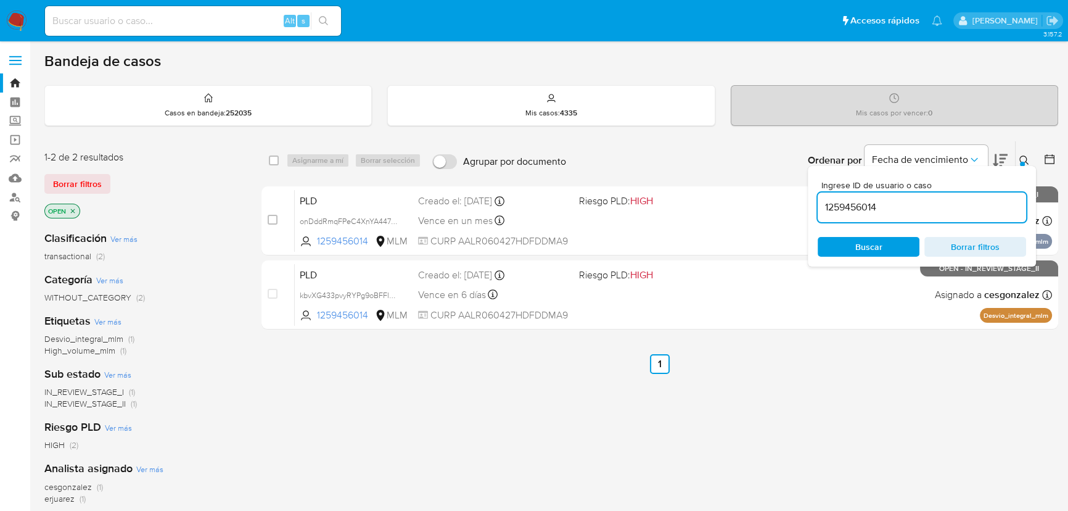
drag, startPoint x: 791, startPoint y: 407, endPoint x: 802, endPoint y: 398, distance: 14.5
click at [791, 405] on div "select-all-cases-checkbox Asignarme a mí Borrar selección Agrupar por documento…" at bounding box center [659, 420] width 797 height 559
click at [1023, 154] on button at bounding box center [1026, 160] width 20 height 15
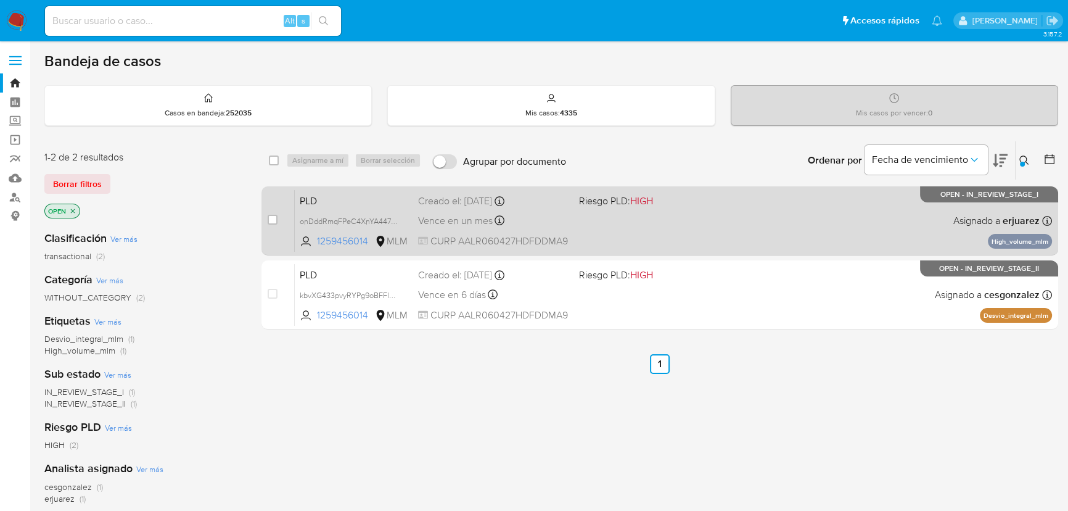
click at [871, 210] on div "PLD onDddRmqFPeC4XnYA447JL39 1259456014 MLM Riesgo PLD: HIGH Creado el: 12/08/2…" at bounding box center [673, 220] width 757 height 62
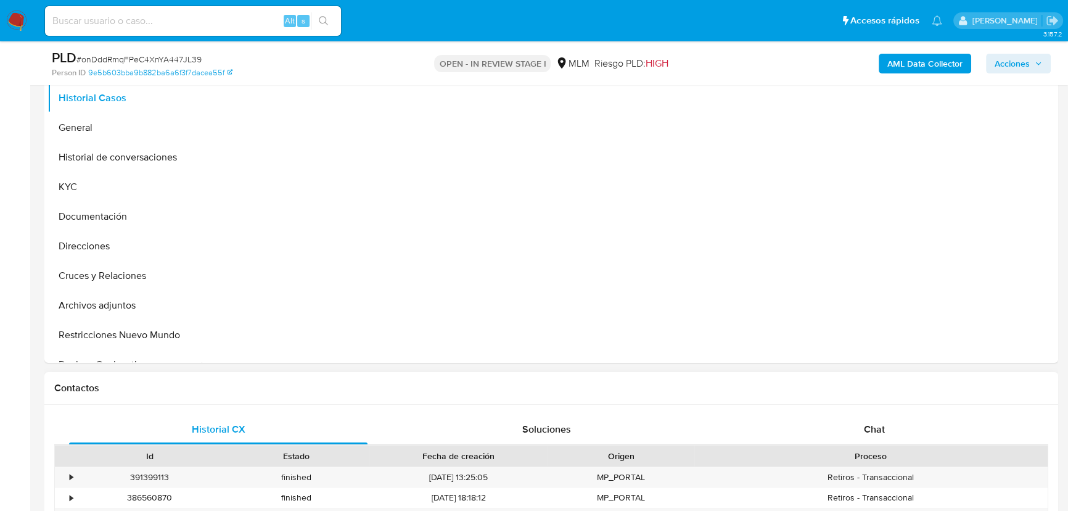
scroll to position [280, 0]
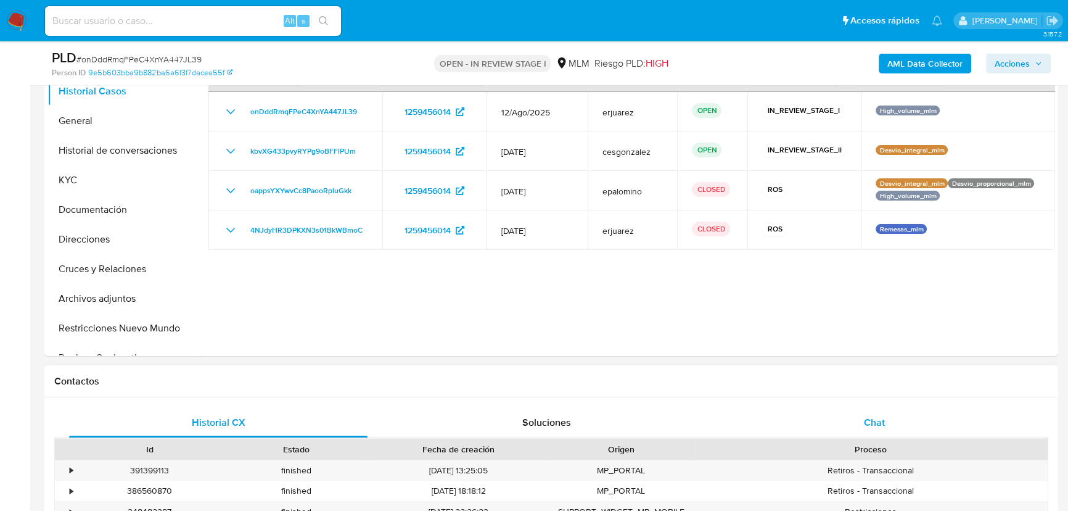
click at [874, 424] on span "Chat" at bounding box center [874, 422] width 21 height 14
select select "10"
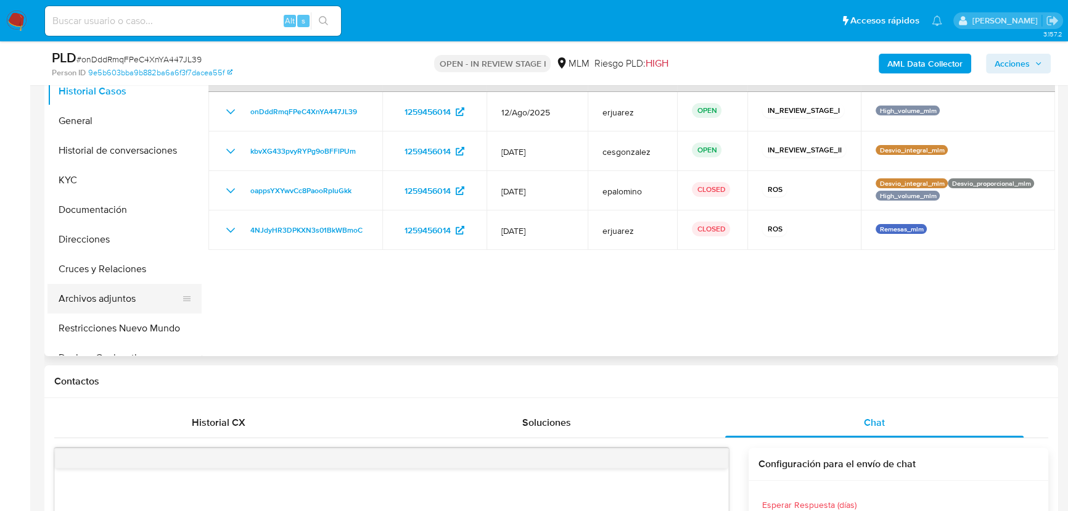
click at [92, 294] on button "Archivos adjuntos" at bounding box center [119, 299] width 144 height 30
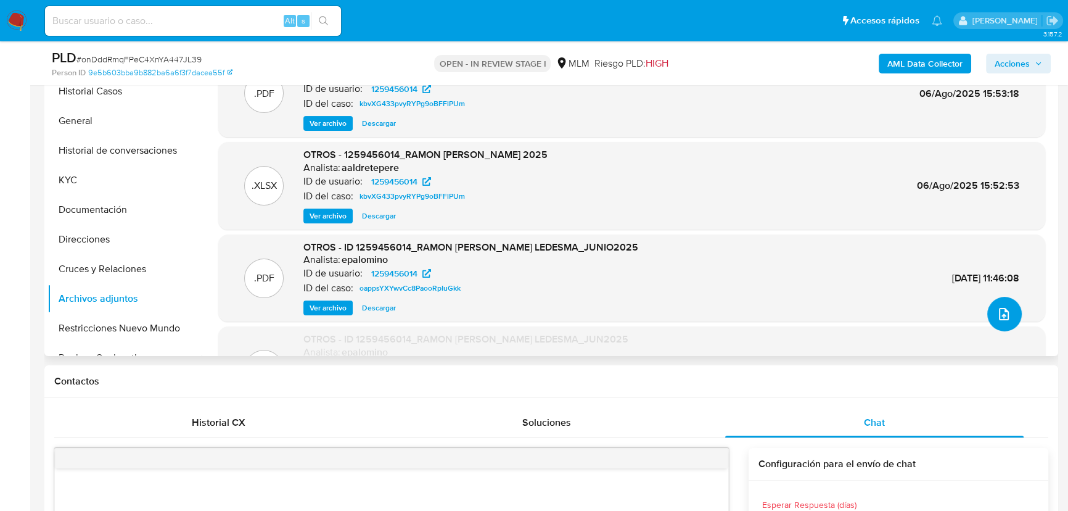
click at [997, 313] on icon "upload-file" at bounding box center [1004, 314] width 15 height 15
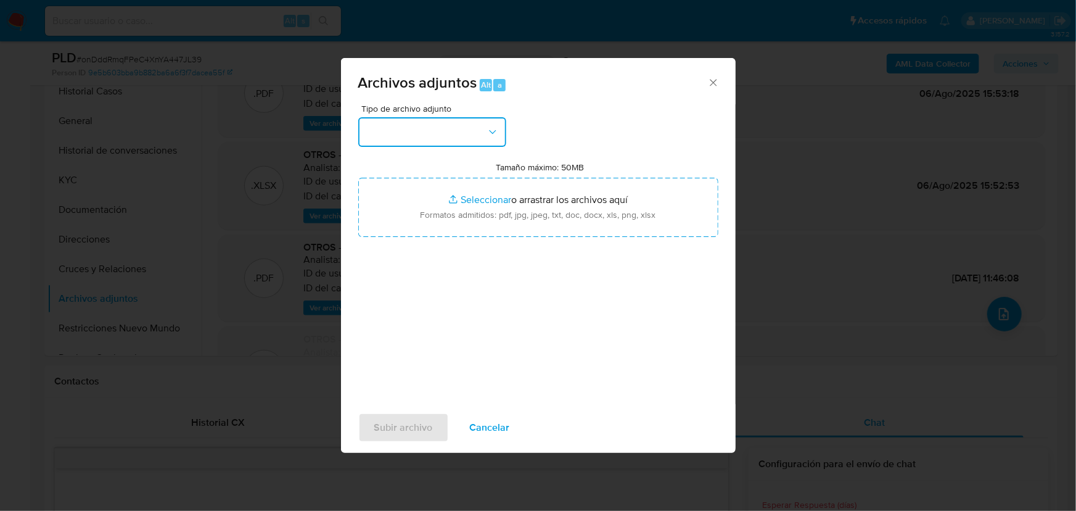
click at [387, 135] on button "button" at bounding box center [432, 132] width 148 height 30
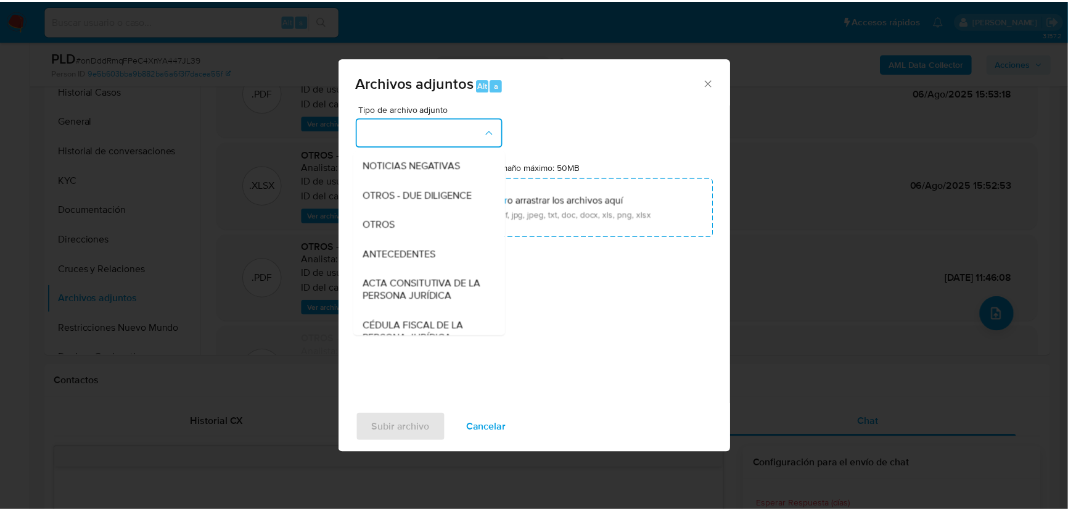
scroll to position [168, 0]
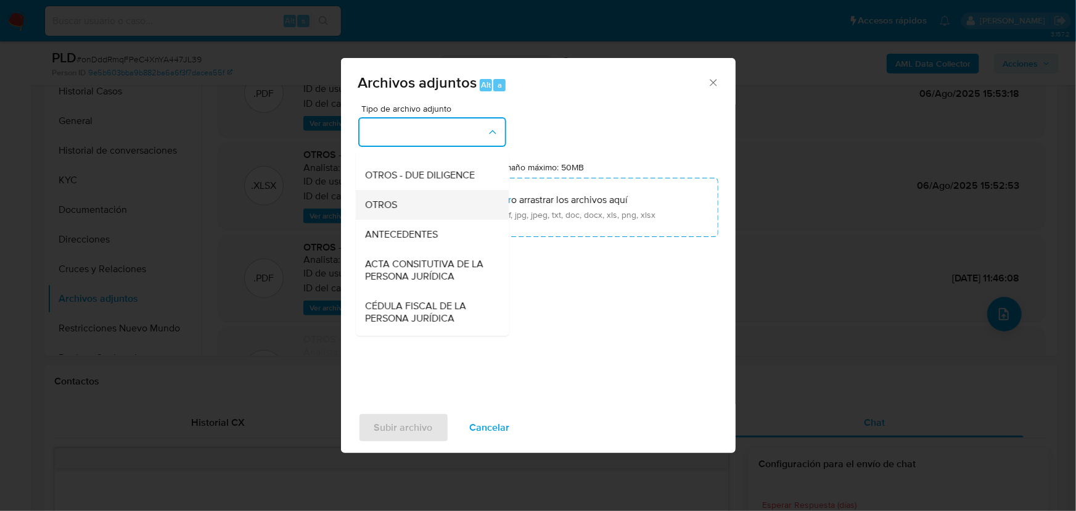
click at [395, 211] on span "OTROS" at bounding box center [382, 205] width 32 height 12
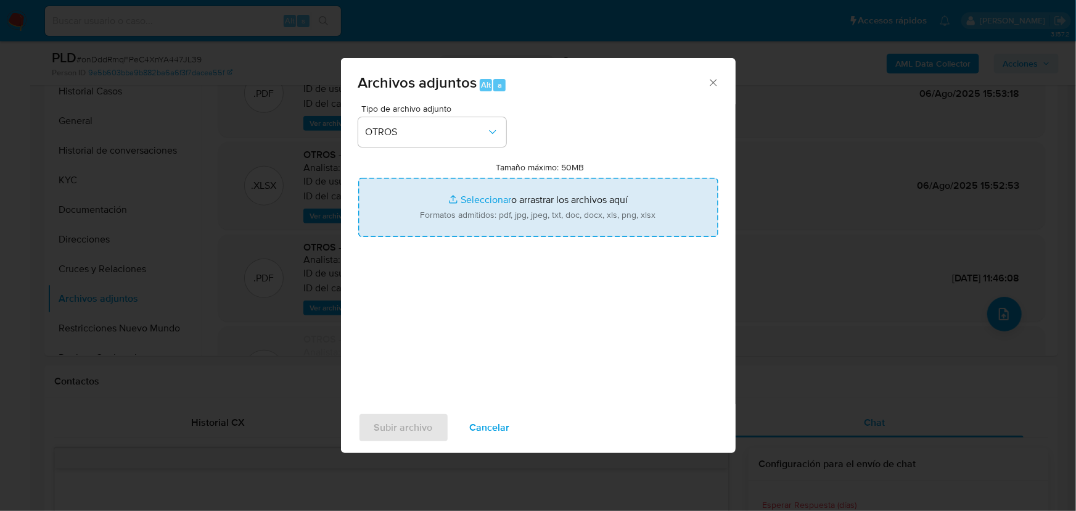
click at [481, 192] on input "Tamaño máximo: 50MB Seleccionar archivos" at bounding box center [538, 207] width 360 height 59
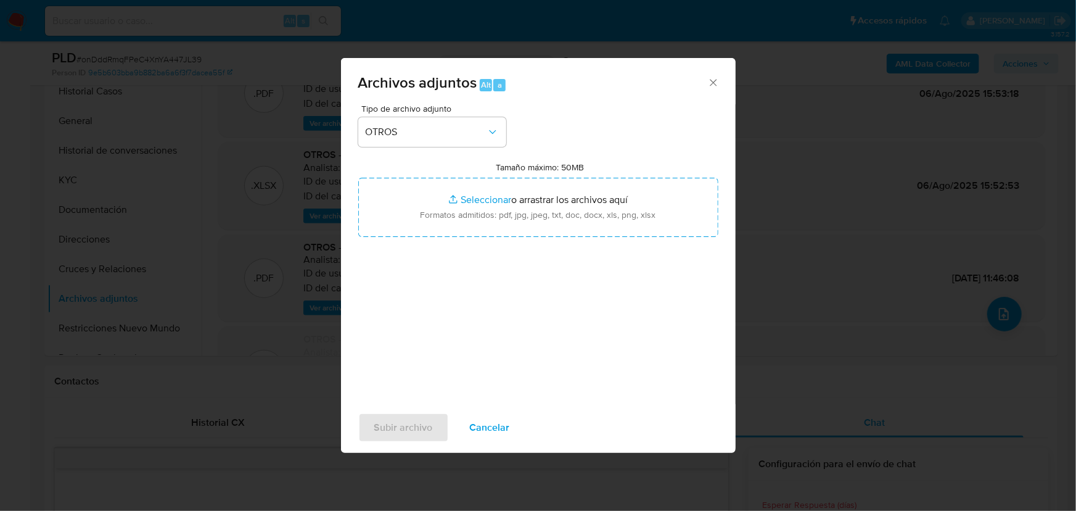
click at [488, 426] on span "Cancelar" at bounding box center [490, 427] width 40 height 27
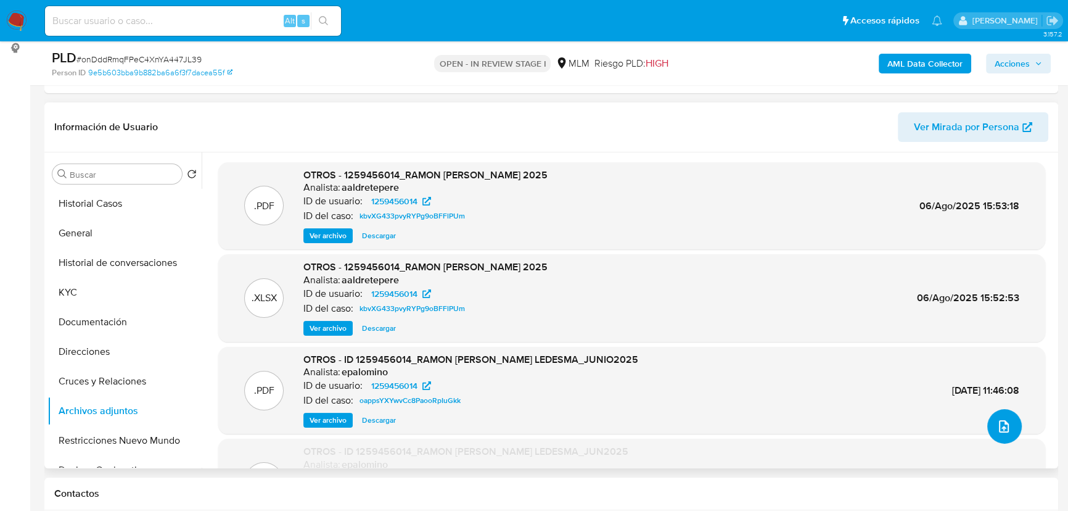
click at [1007, 424] on button "upload-file" at bounding box center [1004, 426] width 35 height 35
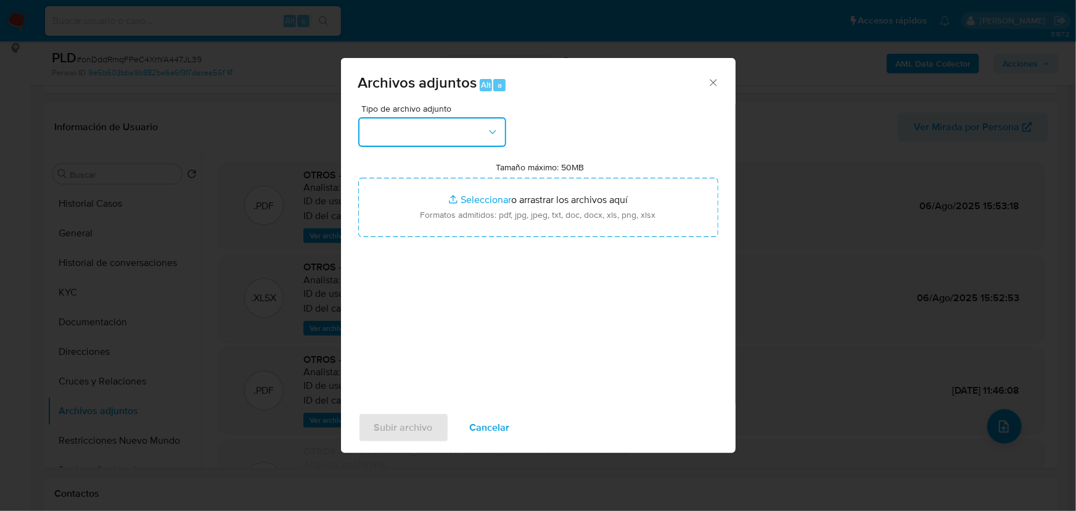
click at [466, 136] on button "button" at bounding box center [432, 132] width 148 height 30
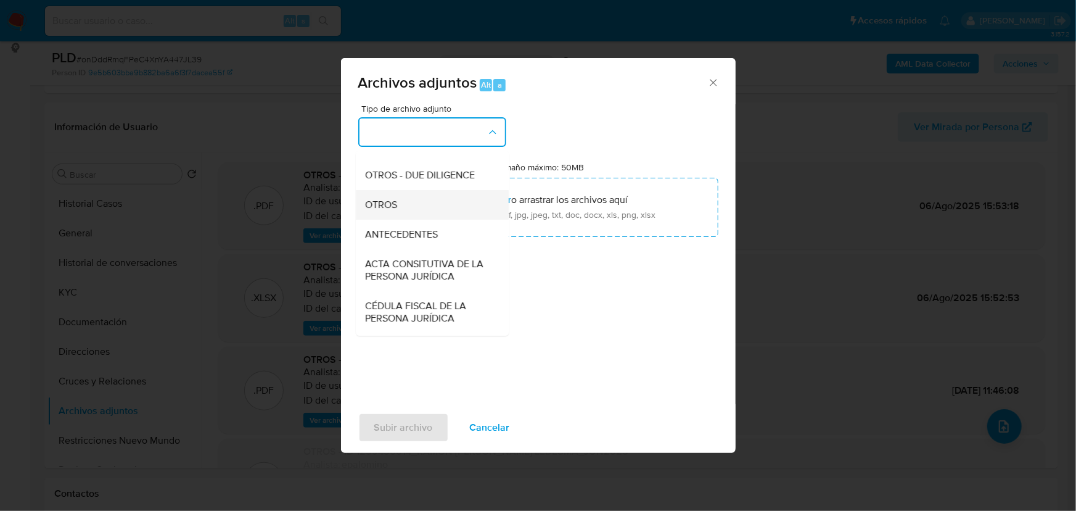
click at [389, 211] on span "OTROS" at bounding box center [382, 205] width 32 height 12
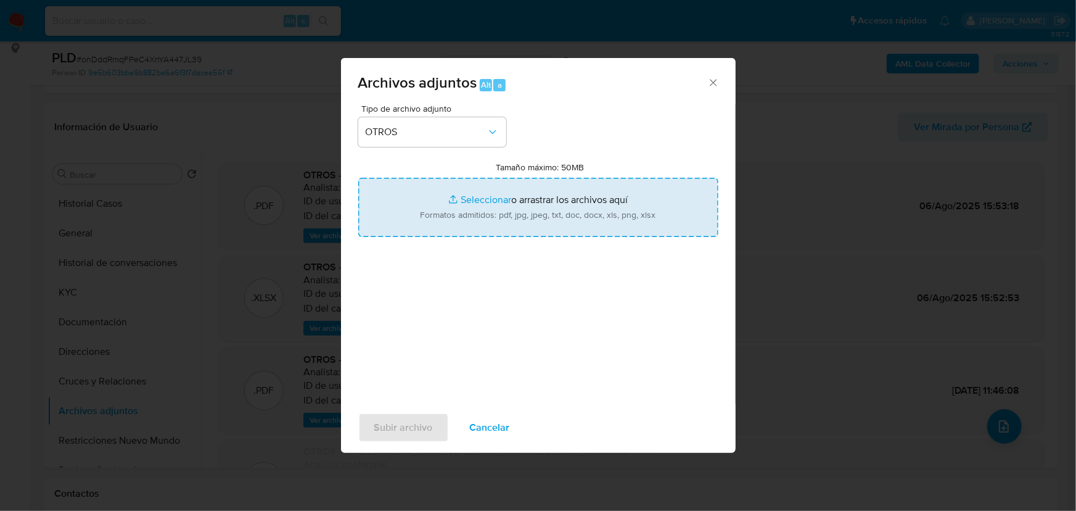
click at [466, 197] on input "Tamaño máximo: 50MB Seleccionar archivos" at bounding box center [538, 207] width 360 height 59
type input "C:\fakepath\1259456014_Ramon Emilio Adame Ledesma_Ago25.pdf"
click at [468, 198] on input "Tamaño máximo: 50MB Seleccionar archivos" at bounding box center [538, 207] width 360 height 59
type input "C:\fakepath\1259456014_Ramon Emilio Adame Ledesma_Ago25.xlsx"
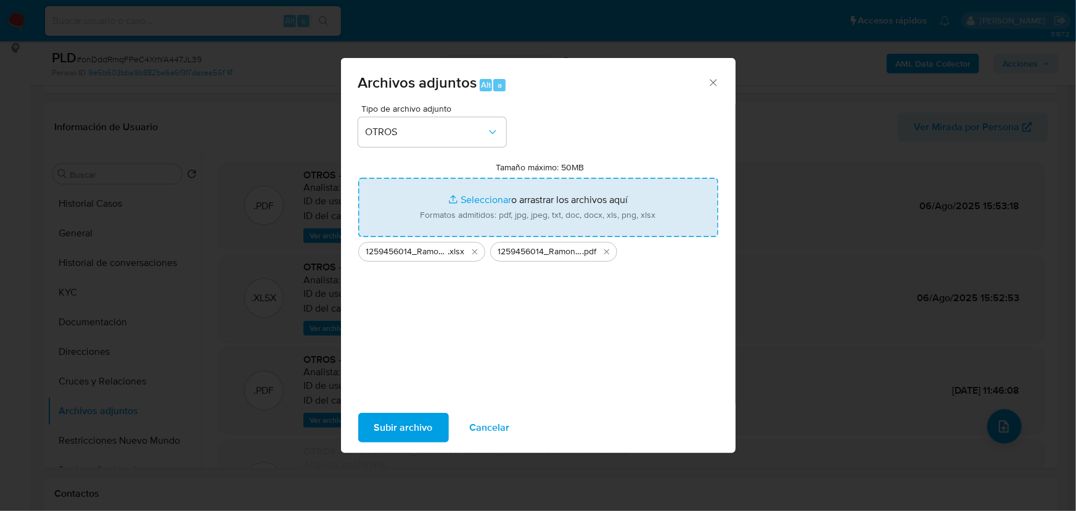
click at [401, 428] on span "Subir archivo" at bounding box center [403, 427] width 59 height 27
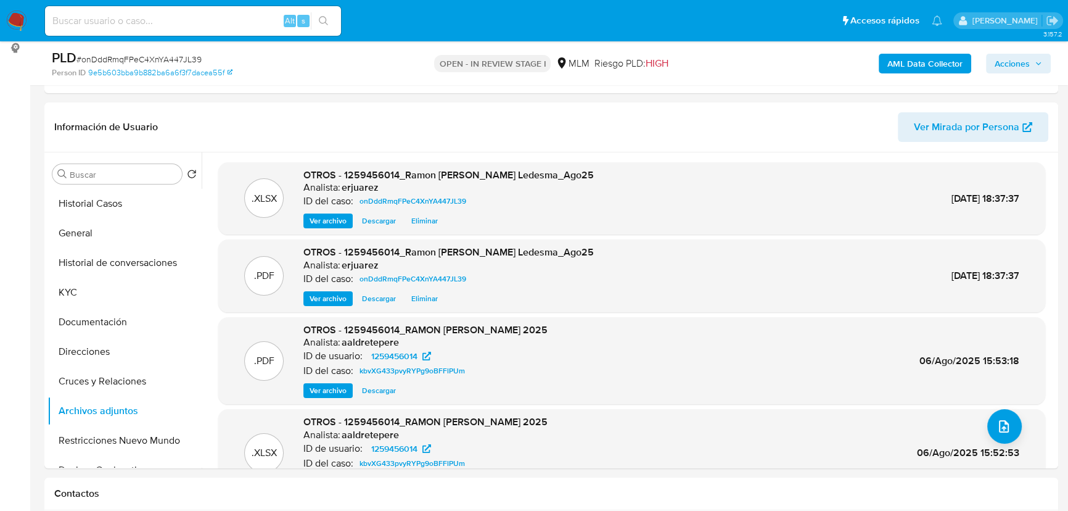
click at [18, 20] on img at bounding box center [16, 20] width 21 height 21
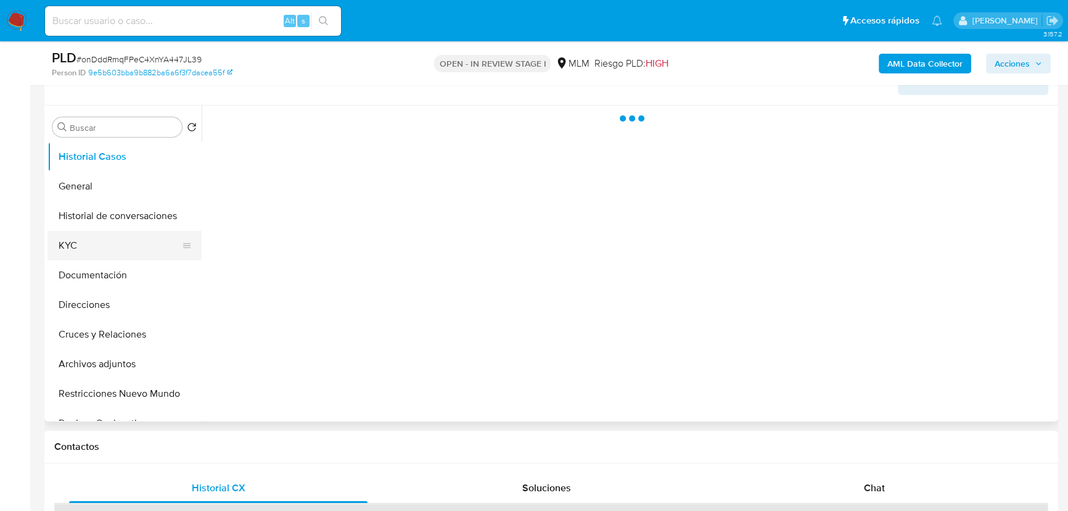
scroll to position [224, 0]
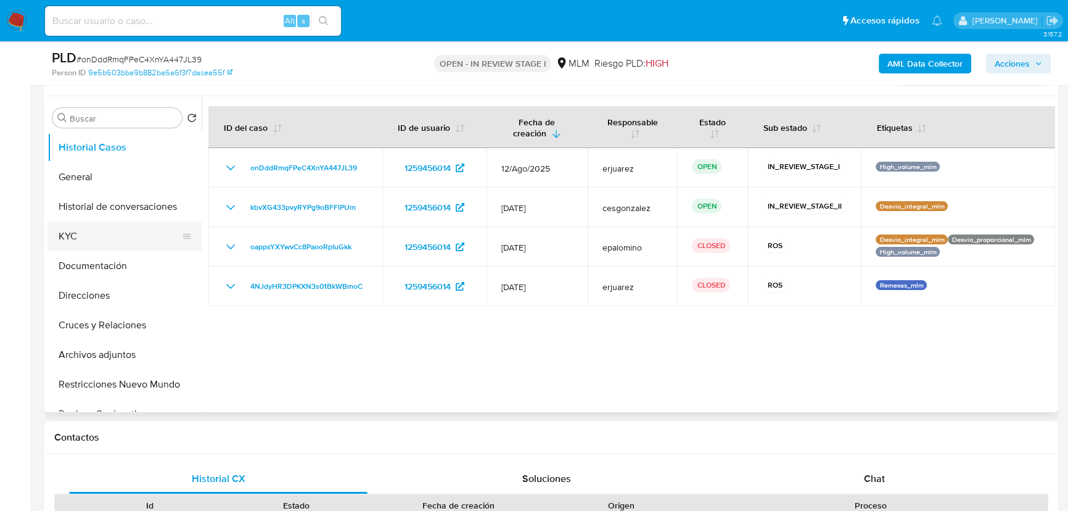
click at [75, 237] on button "KYC" at bounding box center [119, 236] width 144 height 30
select select "10"
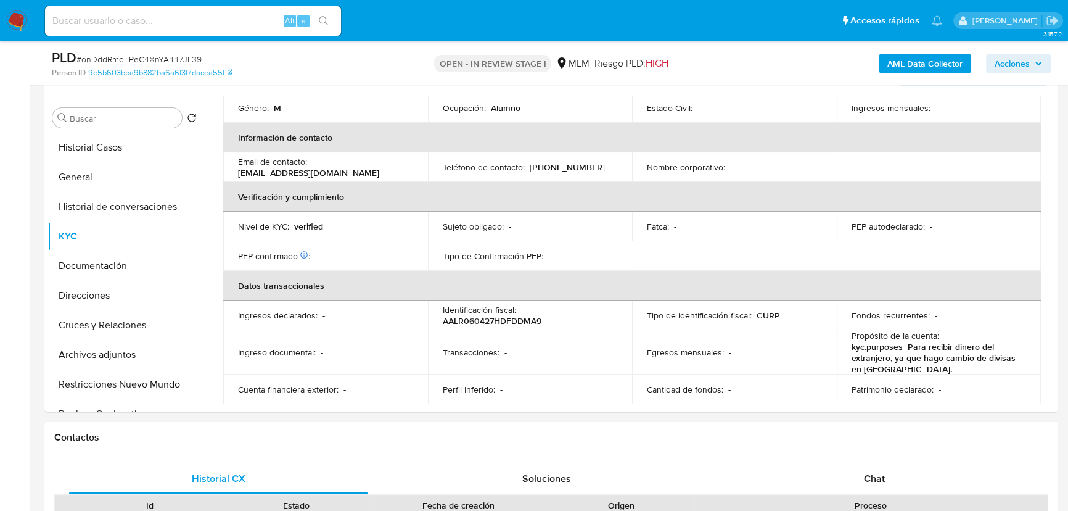
scroll to position [530, 0]
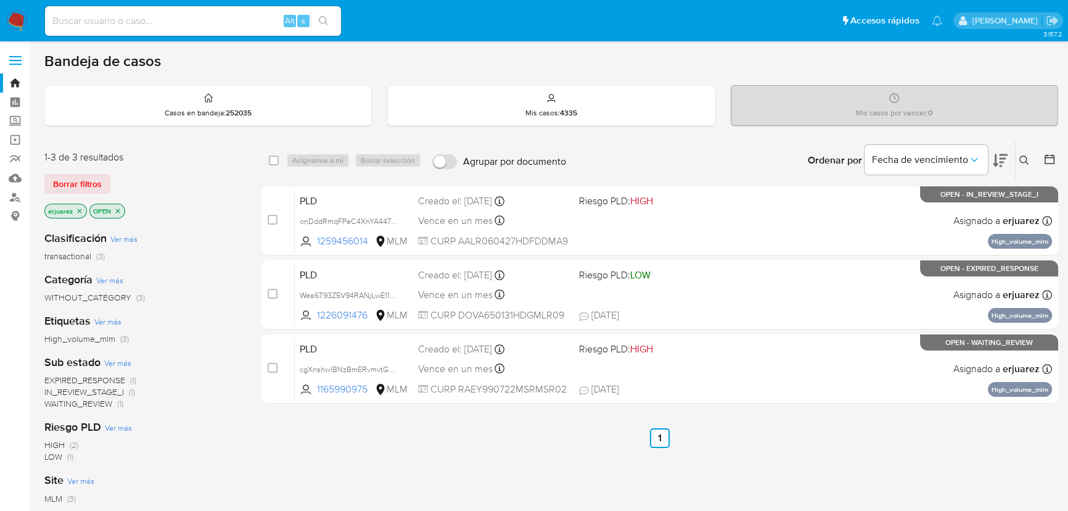
click at [80, 209] on icon "close-filter" at bounding box center [79, 210] width 7 height 7
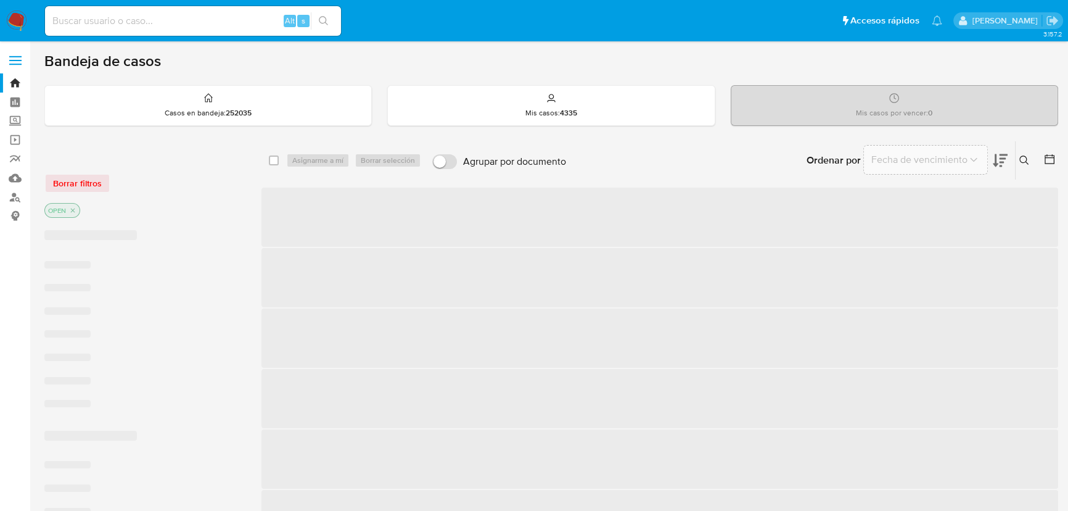
click at [1026, 155] on icon at bounding box center [1024, 160] width 10 height 10
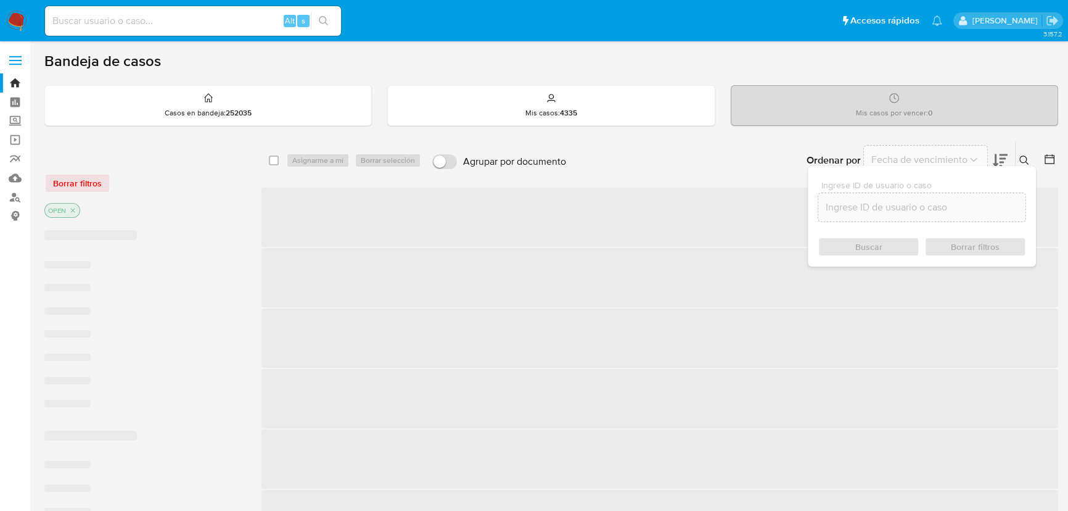
click at [850, 205] on input at bounding box center [921, 207] width 207 height 16
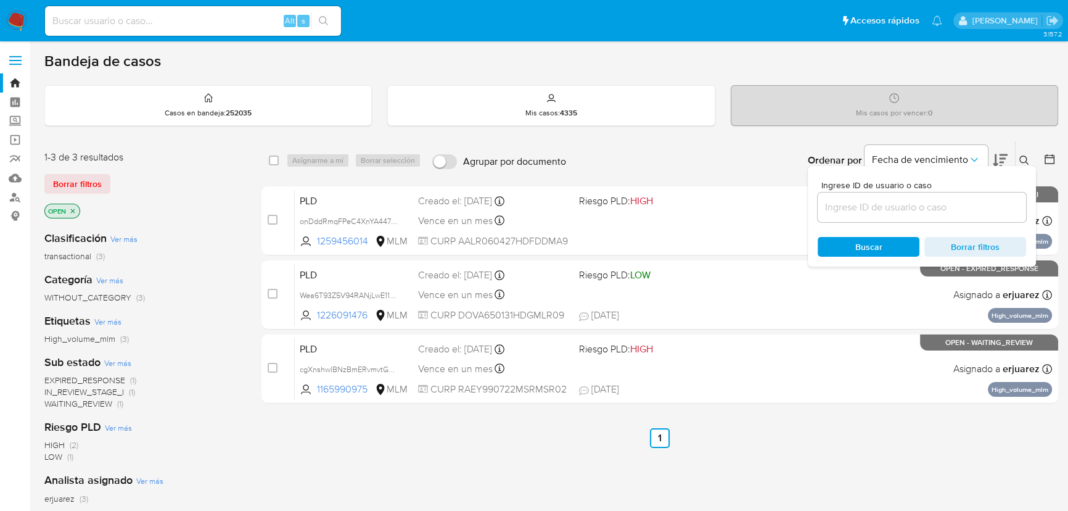
click at [850, 205] on input at bounding box center [922, 207] width 208 height 16
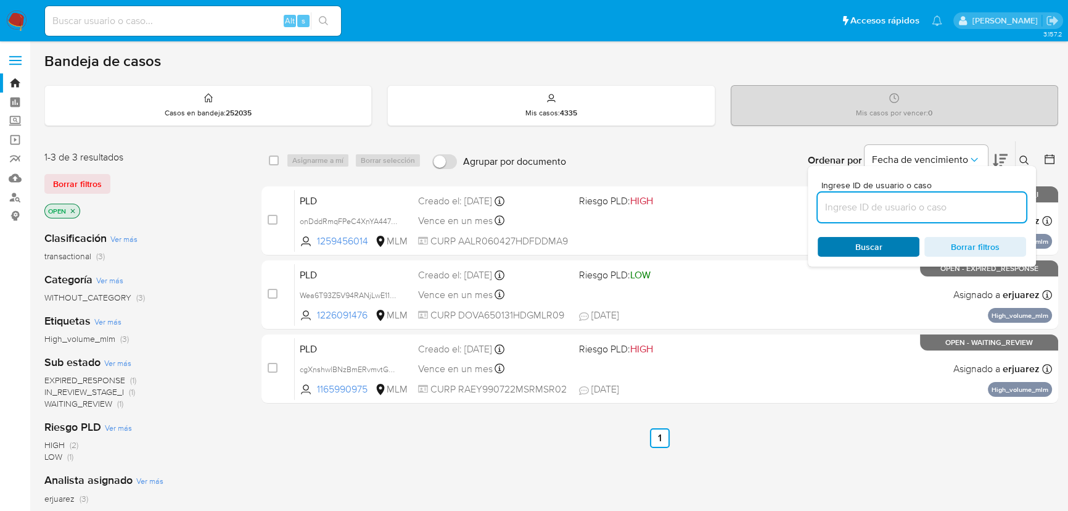
paste input "557044390"
type input "557044390"
click at [849, 246] on span "Buscar" at bounding box center [868, 246] width 84 height 17
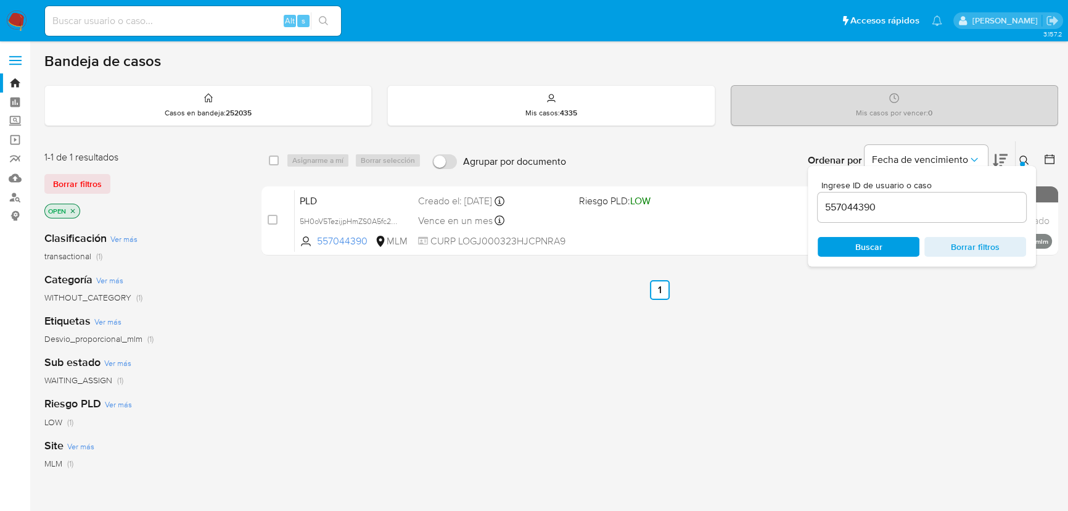
click at [1021, 160] on icon at bounding box center [1024, 160] width 10 height 10
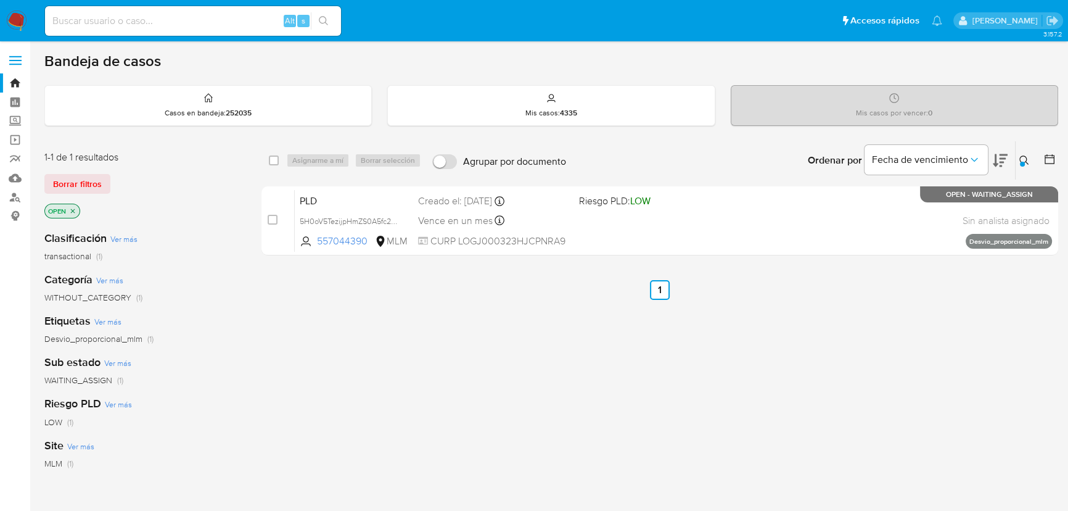
drag, startPoint x: 274, startPoint y: 222, endPoint x: 311, endPoint y: 158, distance: 73.7
click at [274, 221] on input "checkbox" at bounding box center [273, 220] width 10 height 10
checkbox input "true"
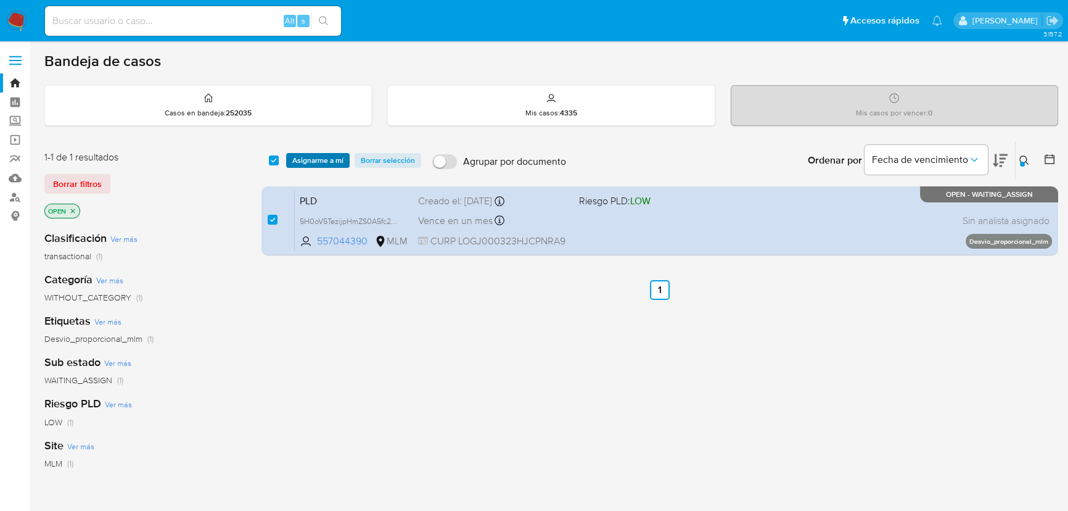
click at [311, 159] on span "Asignarme a mí" at bounding box center [317, 160] width 51 height 12
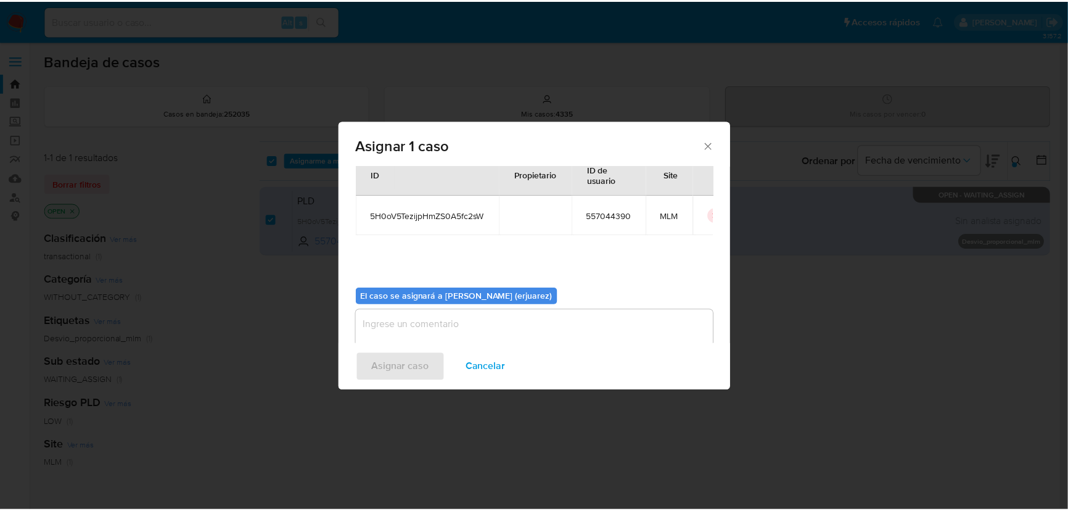
scroll to position [63, 0]
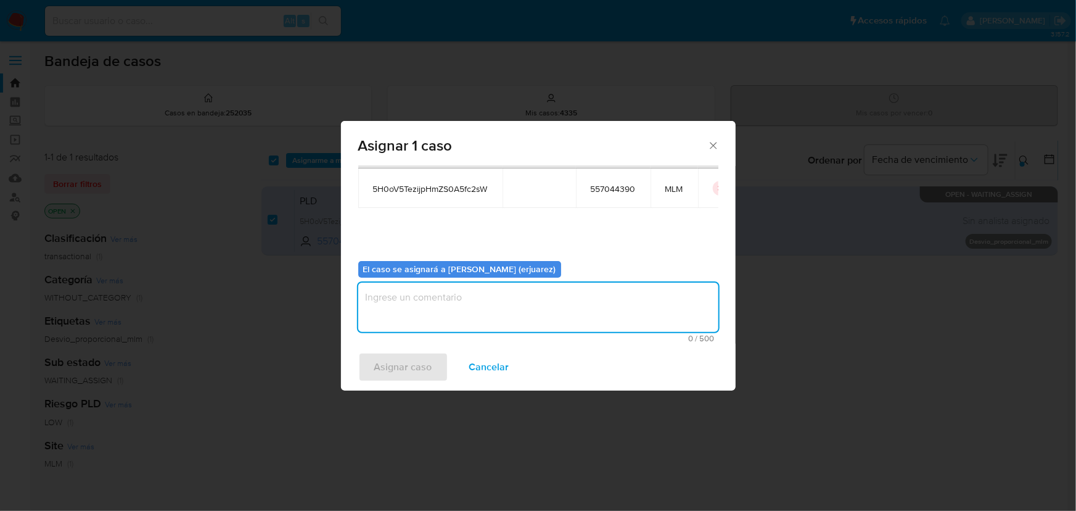
drag, startPoint x: 396, startPoint y: 317, endPoint x: 393, endPoint y: 308, distance: 9.0
click at [397, 317] on textarea "assign-modal" at bounding box center [538, 306] width 360 height 49
type textarea "EPJU"
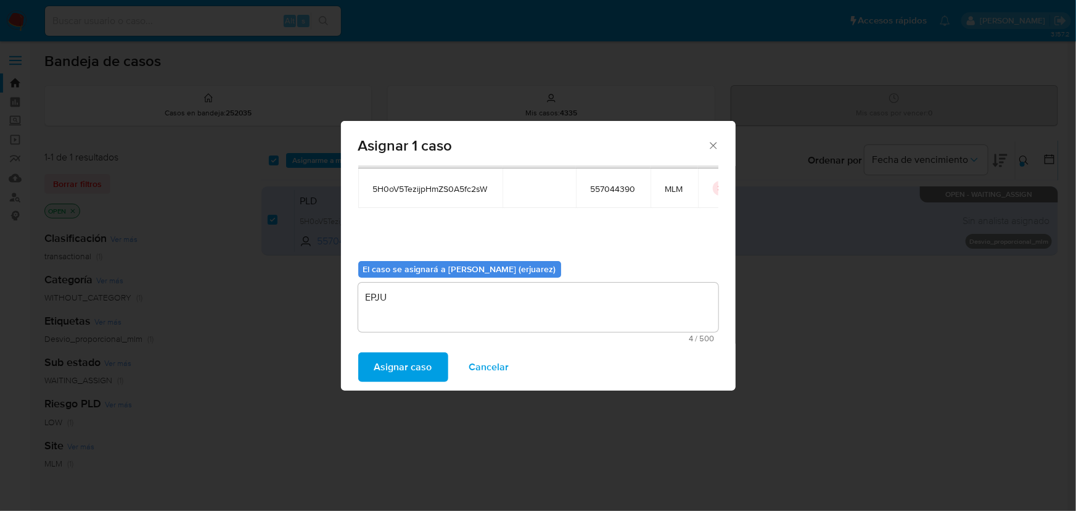
click at [416, 377] on span "Asignar caso" at bounding box center [403, 366] width 58 height 27
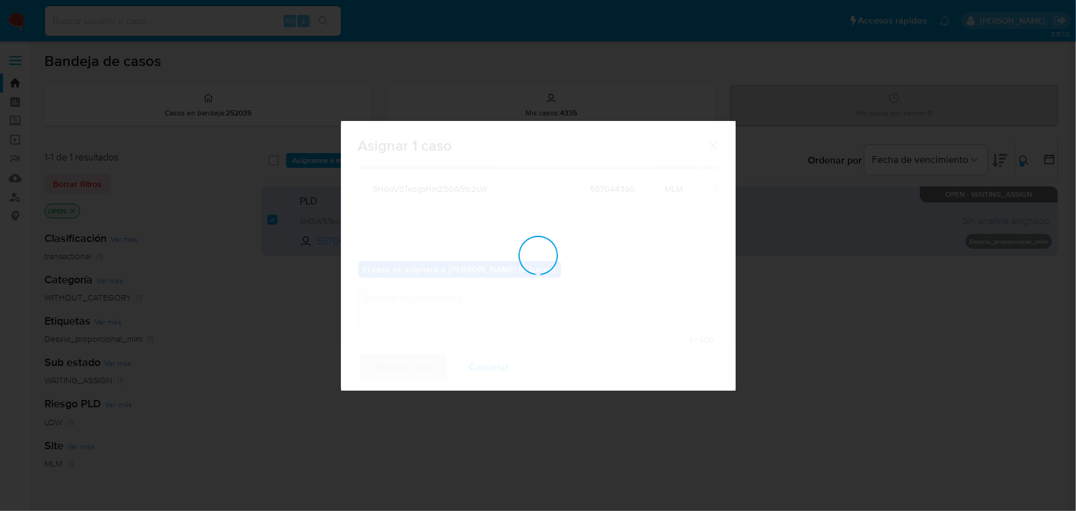
checkbox input "false"
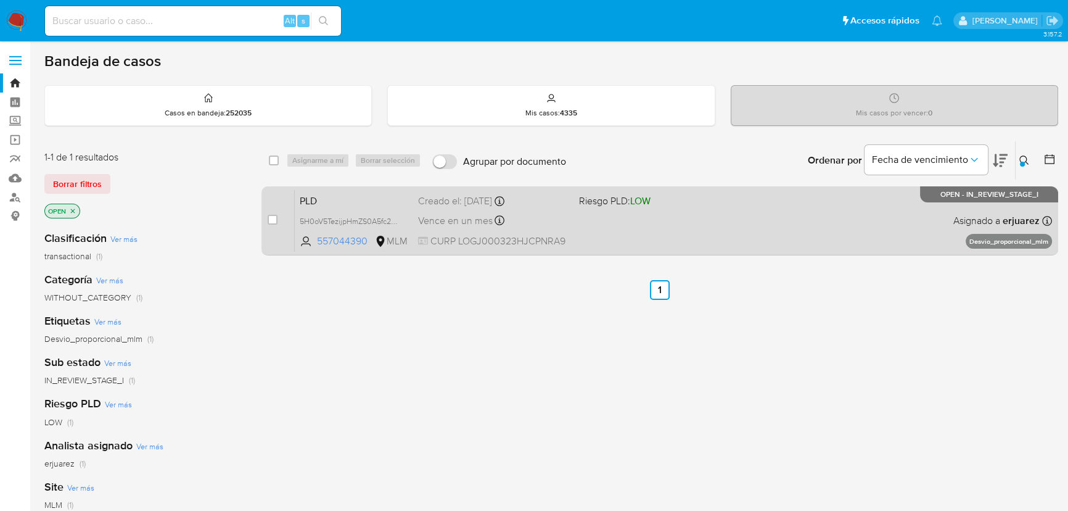
click at [541, 220] on div "Vence en un mes Vence el 11/10/2025 02:07:17" at bounding box center [493, 220] width 151 height 17
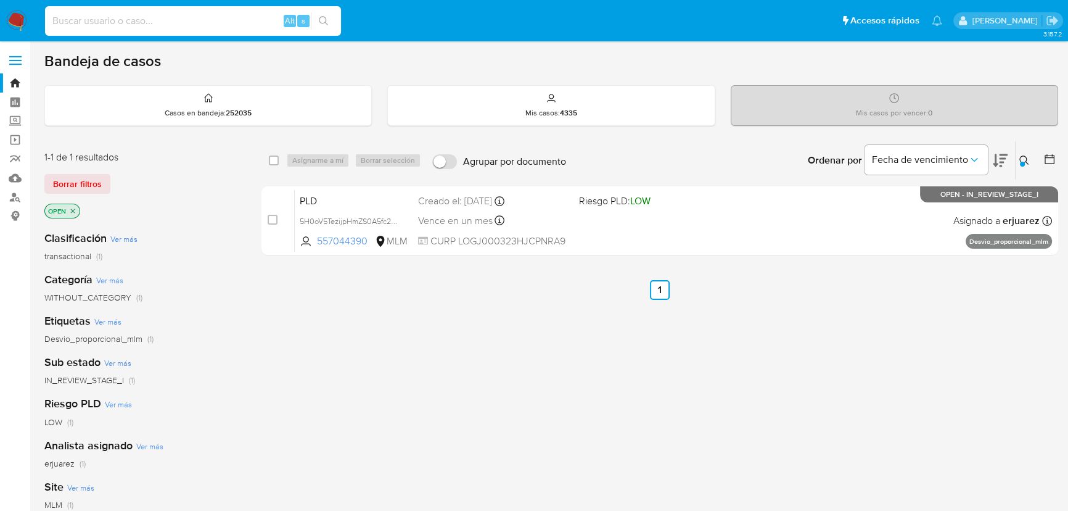
click at [99, 25] on input at bounding box center [193, 21] width 296 height 16
paste input "1259456014"
type input "1259456014"
click at [325, 20] on icon "search-icon" at bounding box center [324, 21] width 10 height 10
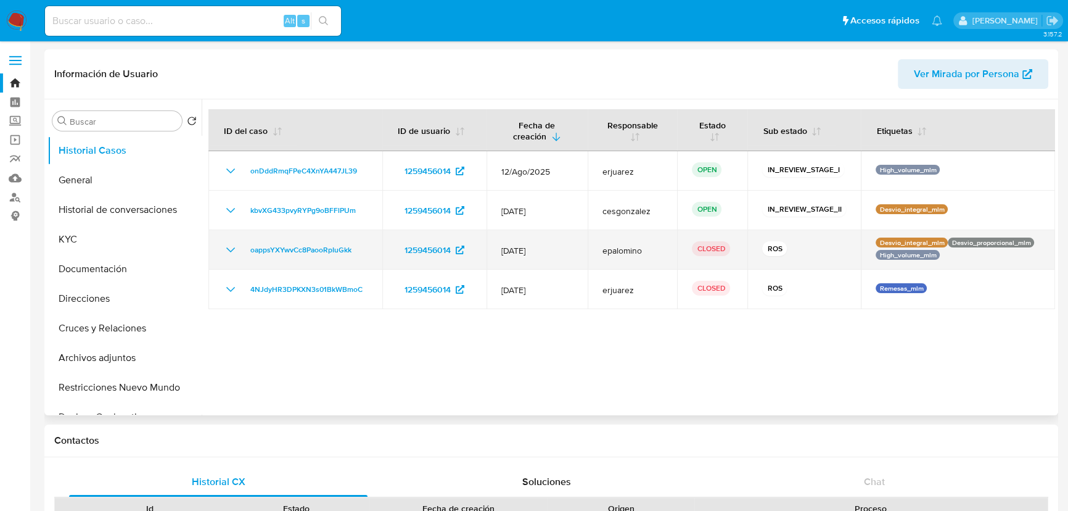
select select "10"
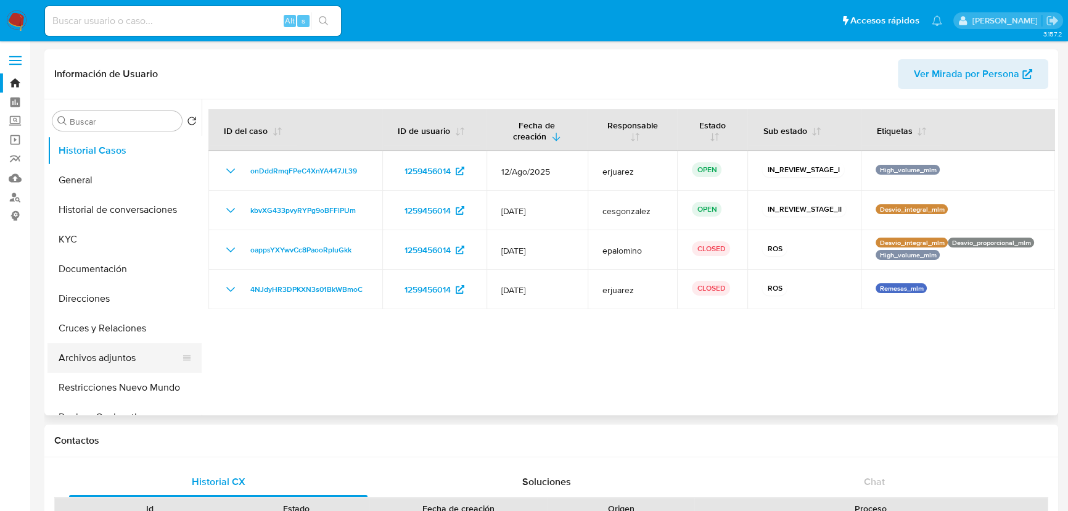
click at [105, 357] on button "Archivos adjuntos" at bounding box center [119, 358] width 144 height 30
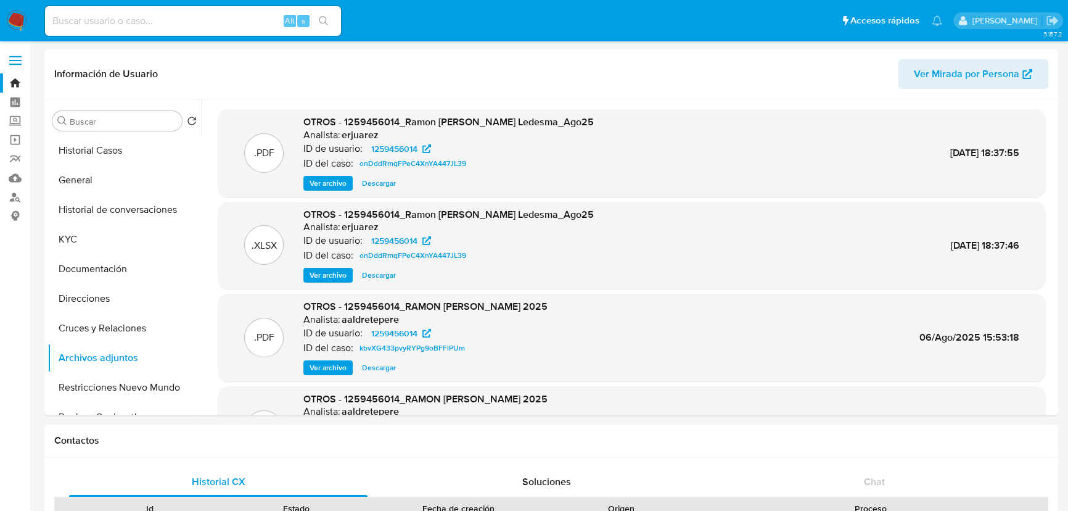
drag, startPoint x: 12, startPoint y: 12, endPoint x: 4, endPoint y: 12, distance: 7.4
click at [11, 12] on img at bounding box center [16, 20] width 21 height 21
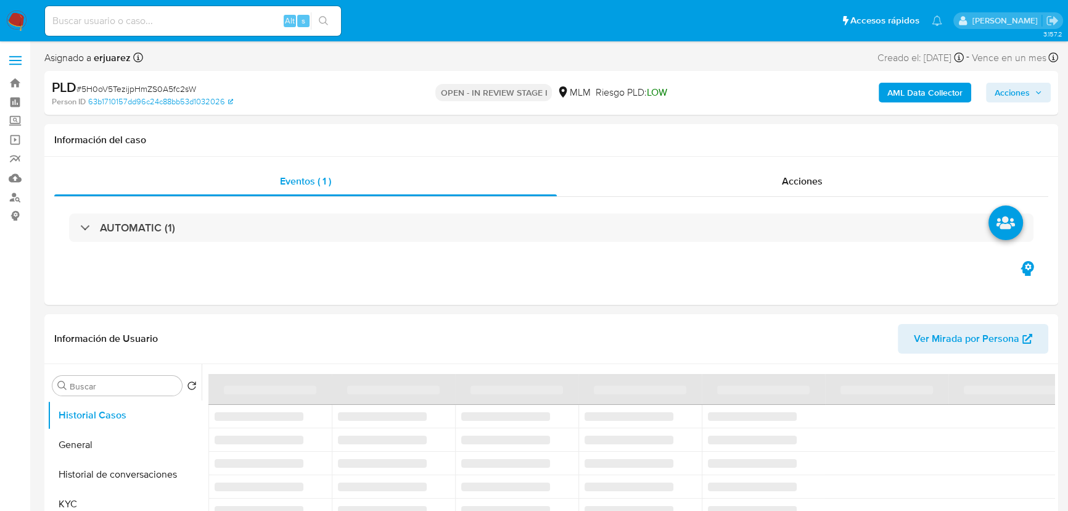
select select "10"
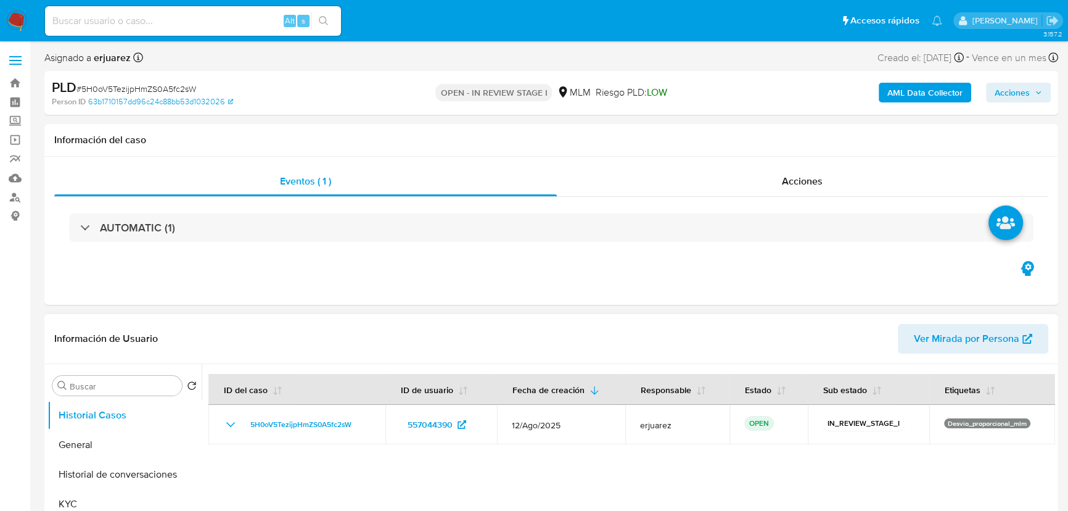
click at [906, 314] on div "Información de Usuario Ver Mirada por Persona" at bounding box center [551, 339] width 1014 height 50
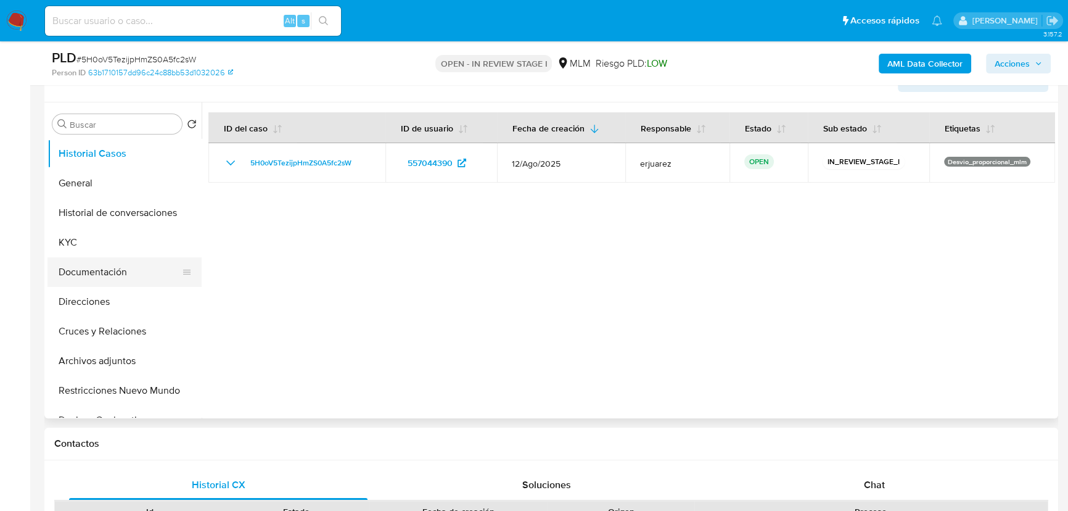
scroll to position [224, 0]
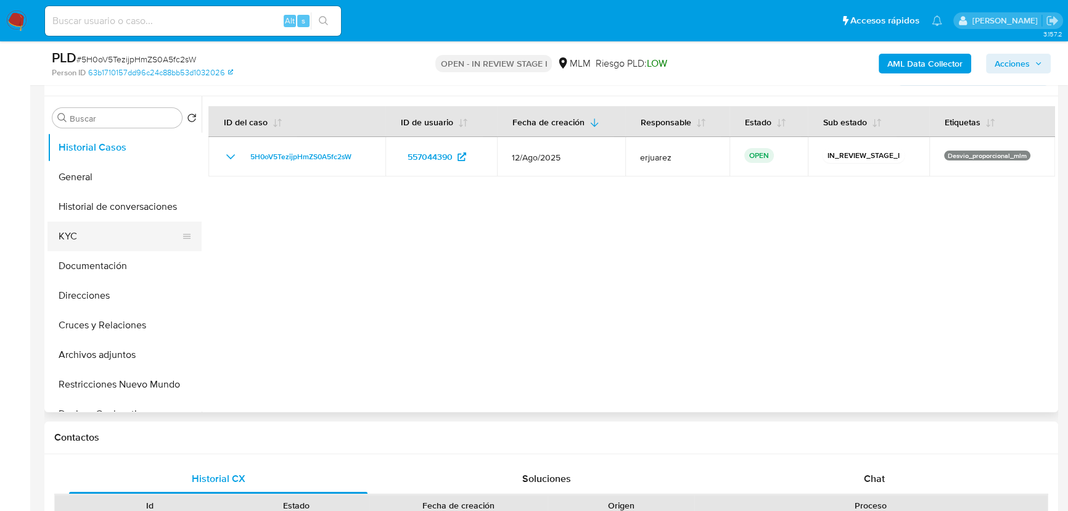
click at [81, 242] on button "KYC" at bounding box center [119, 236] width 144 height 30
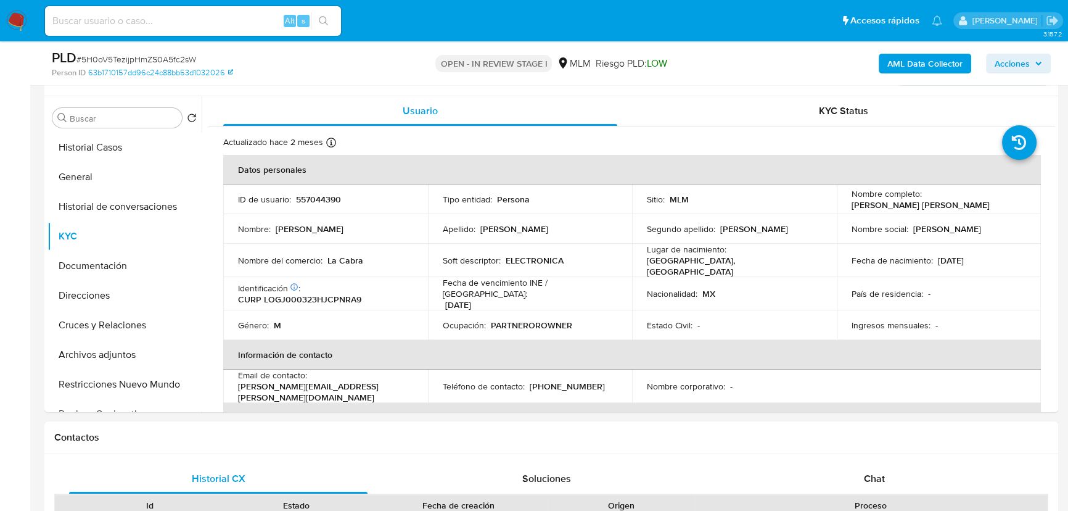
drag, startPoint x: 83, startPoint y: 233, endPoint x: 1, endPoint y: 234, distance: 82.7
click at [81, 233] on button "KYC" at bounding box center [124, 236] width 154 height 30
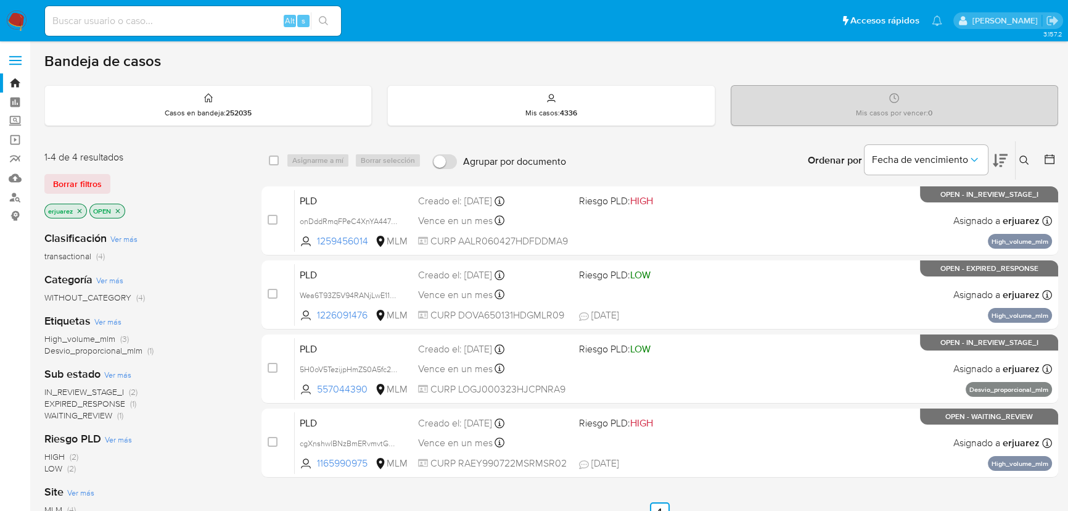
click at [233, 28] on input at bounding box center [193, 21] width 296 height 16
paste input "1259456014"
type input "1259456014"
click at [78, 210] on icon "close-filter" at bounding box center [79, 210] width 7 height 7
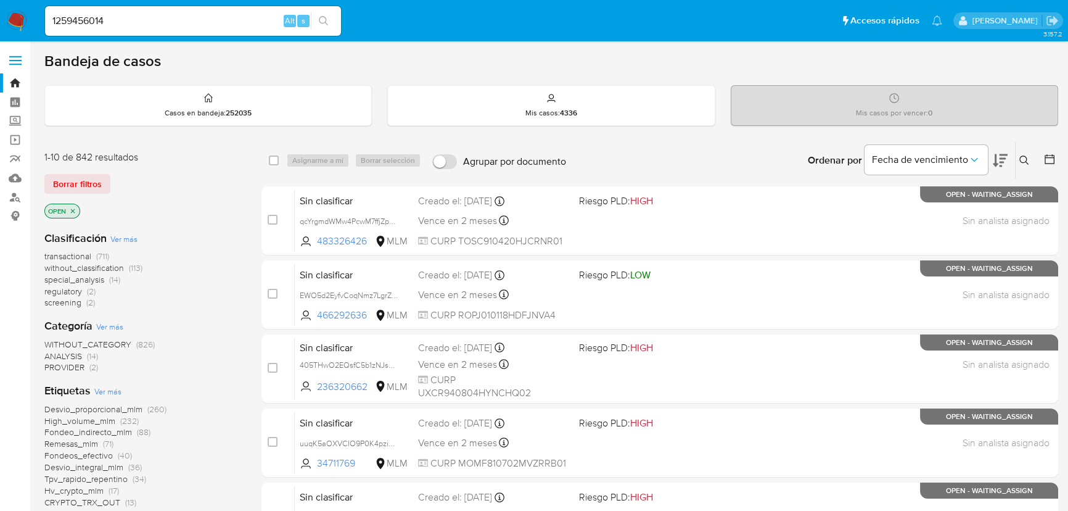
click at [1024, 153] on button at bounding box center [1026, 160] width 20 height 15
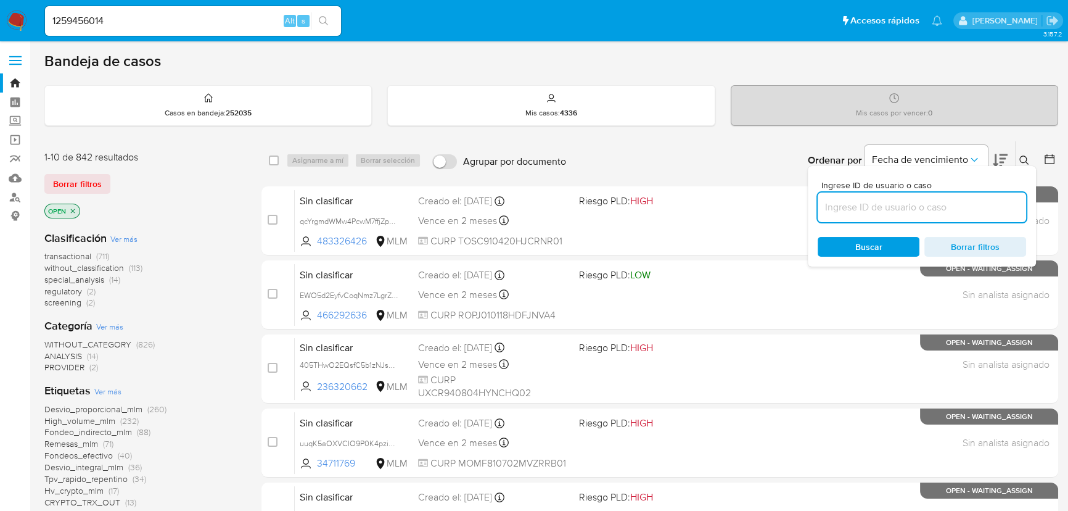
click at [900, 208] on input at bounding box center [922, 207] width 208 height 16
type input "1259456014"
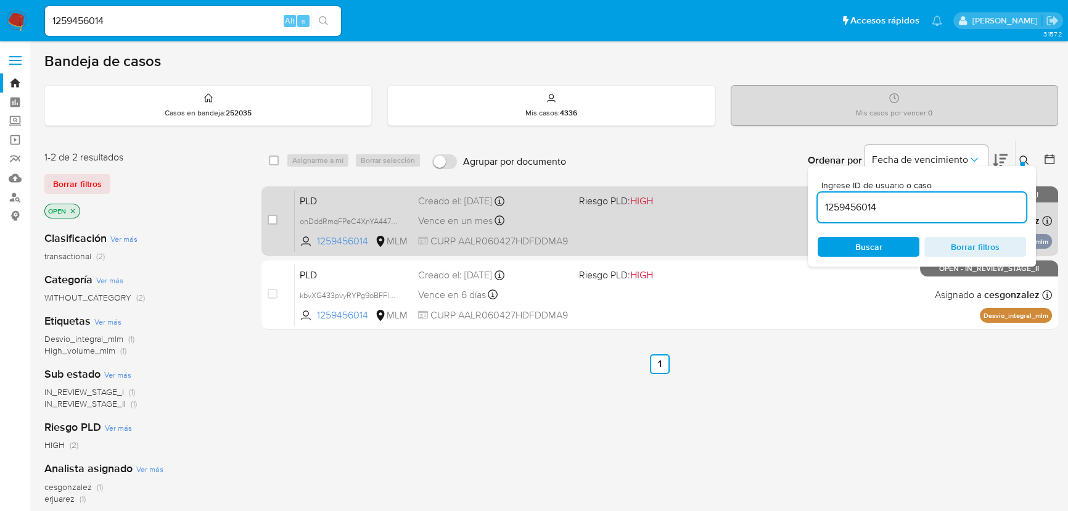
click at [704, 221] on div "PLD onDddRmqFPeC4XnYA447JL39 1259456014 MLM Riesgo PLD: HIGH Creado el: 12/08/2…" at bounding box center [673, 220] width 757 height 62
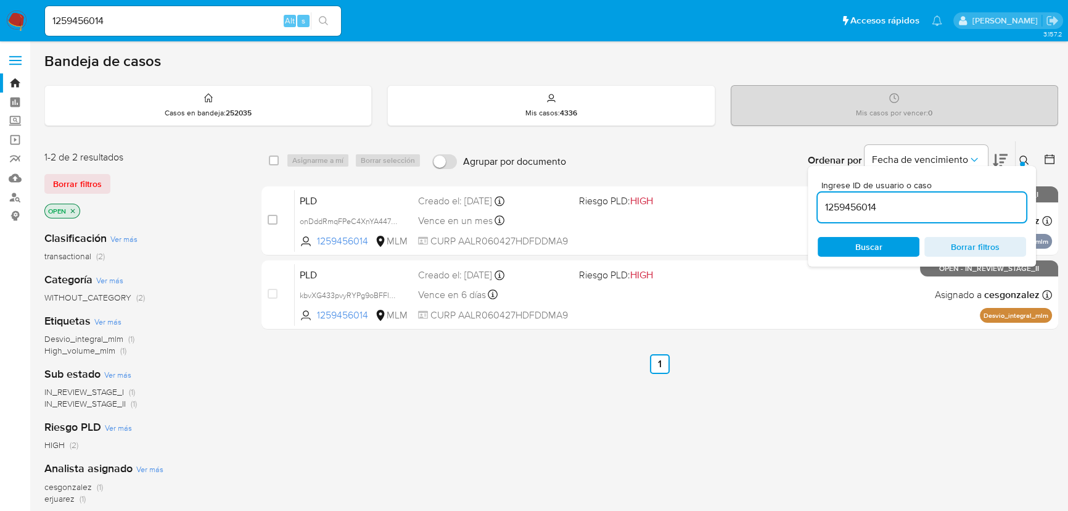
click at [370, 419] on div "select-all-cases-checkbox Asignarme a mí Borrar selección Agrupar por documento…" at bounding box center [659, 420] width 797 height 559
drag, startPoint x: 17, startPoint y: 14, endPoint x: 5, endPoint y: 16, distance: 12.5
click at [17, 14] on img at bounding box center [16, 20] width 21 height 21
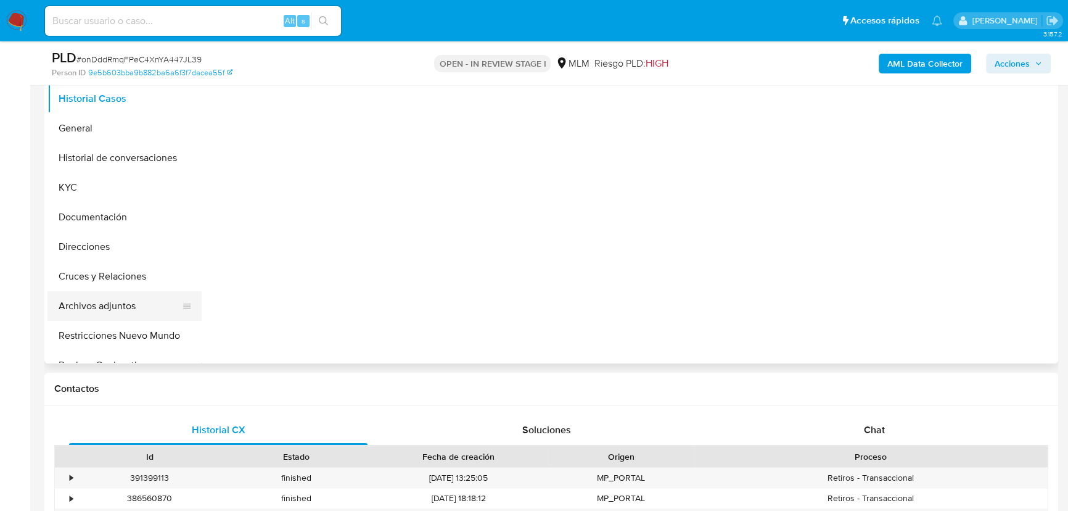
scroll to position [280, 0]
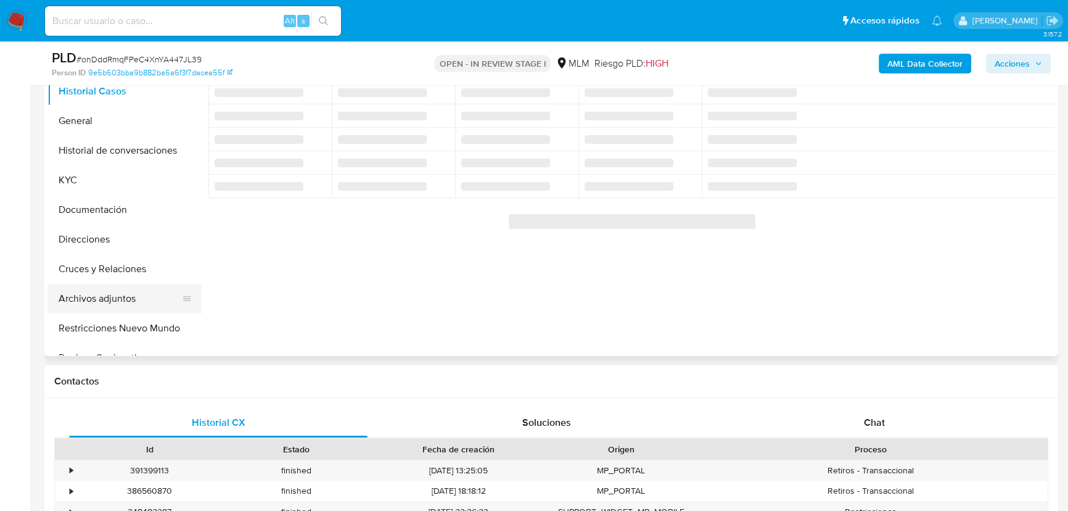
click at [118, 299] on button "Archivos adjuntos" at bounding box center [119, 299] width 144 height 30
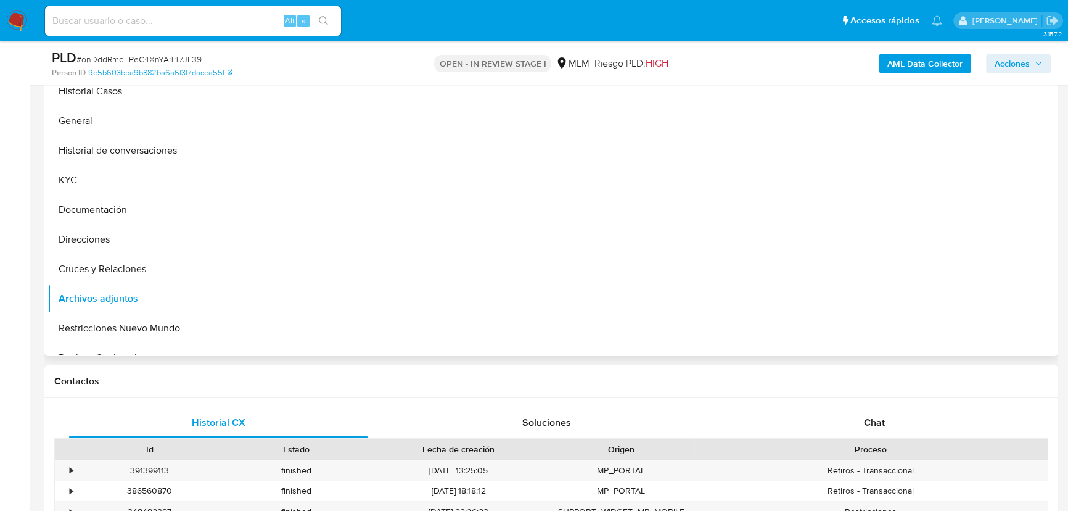
select select "10"
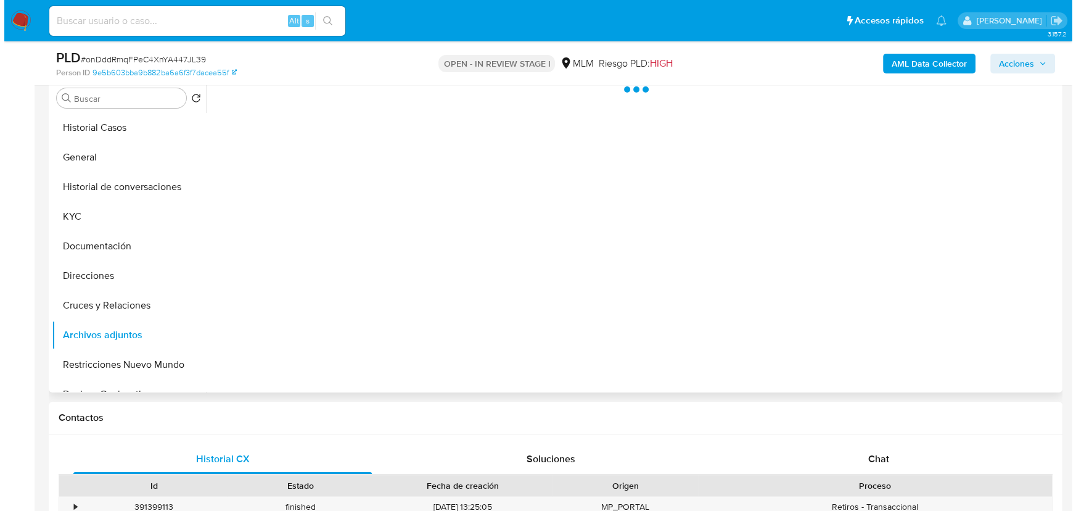
scroll to position [224, 0]
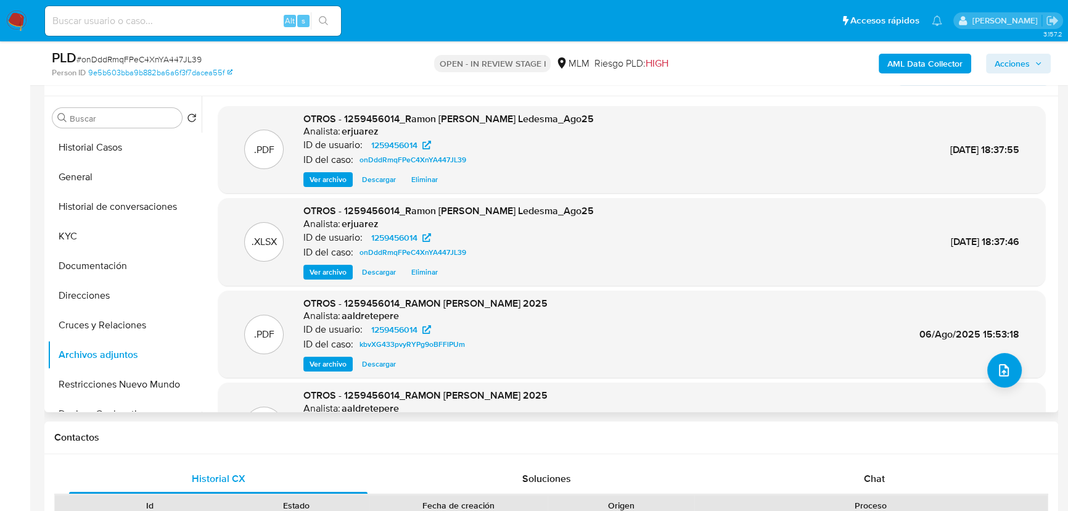
click at [426, 178] on span "Eliminar" at bounding box center [424, 179] width 27 height 12
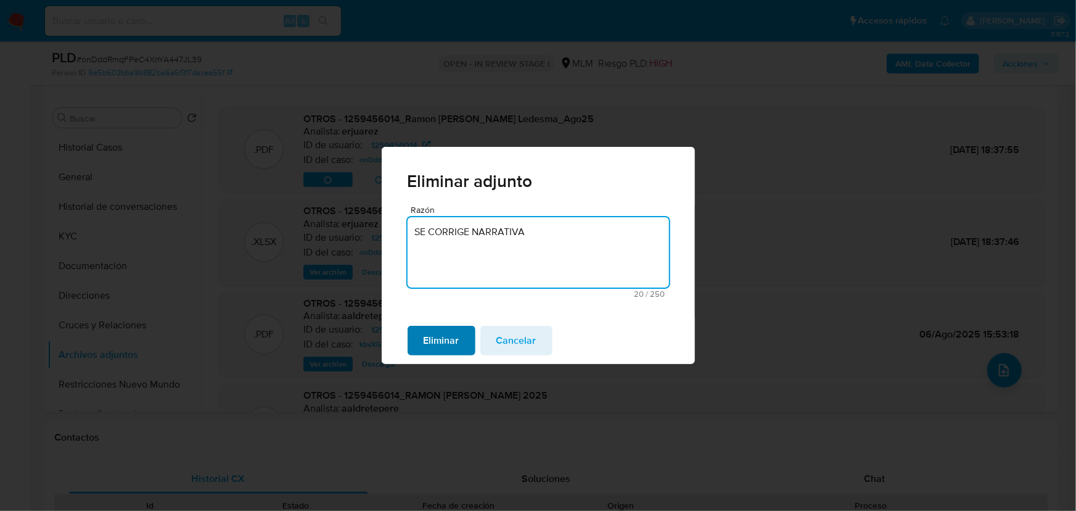
type textarea "SE CORRIGE NARRATIVA"
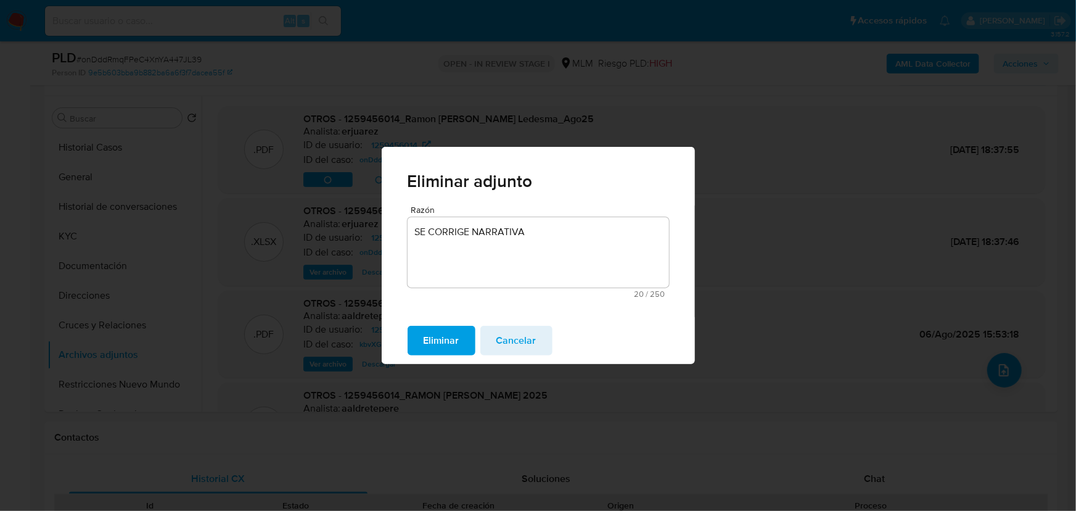
click at [419, 342] on button "Eliminar" at bounding box center [442, 341] width 68 height 30
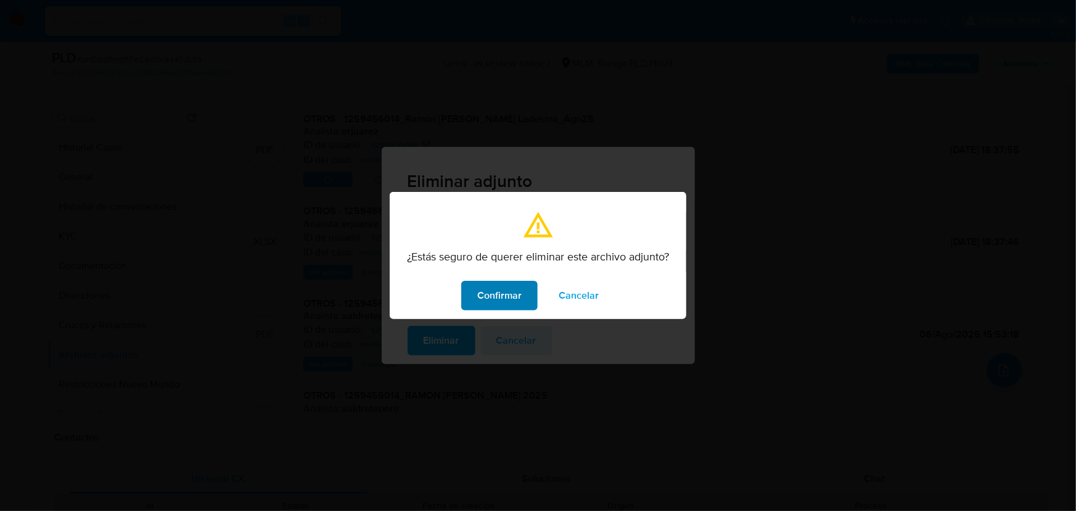
click at [478, 291] on span "Confirmar" at bounding box center [499, 295] width 44 height 27
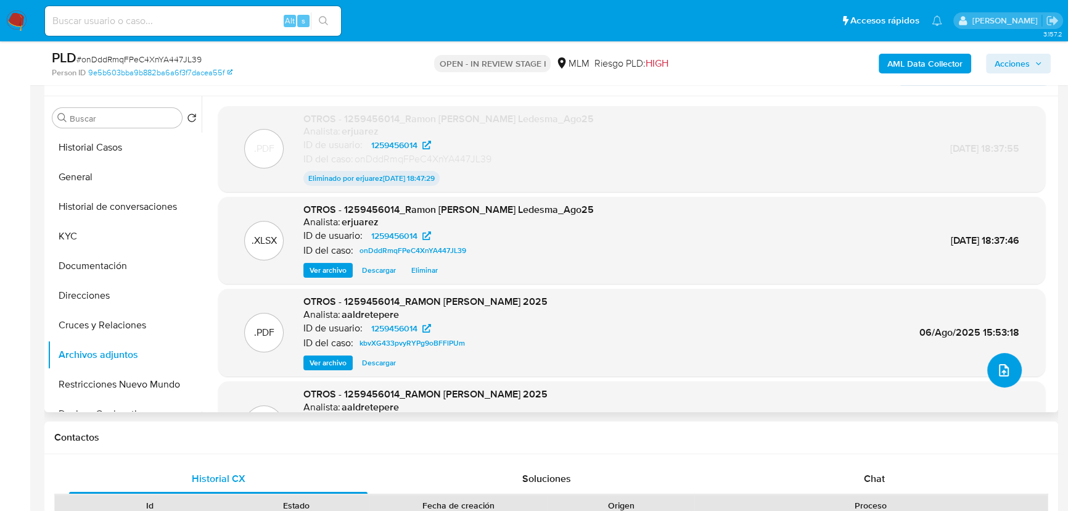
click at [997, 361] on button "upload-file" at bounding box center [1004, 370] width 35 height 35
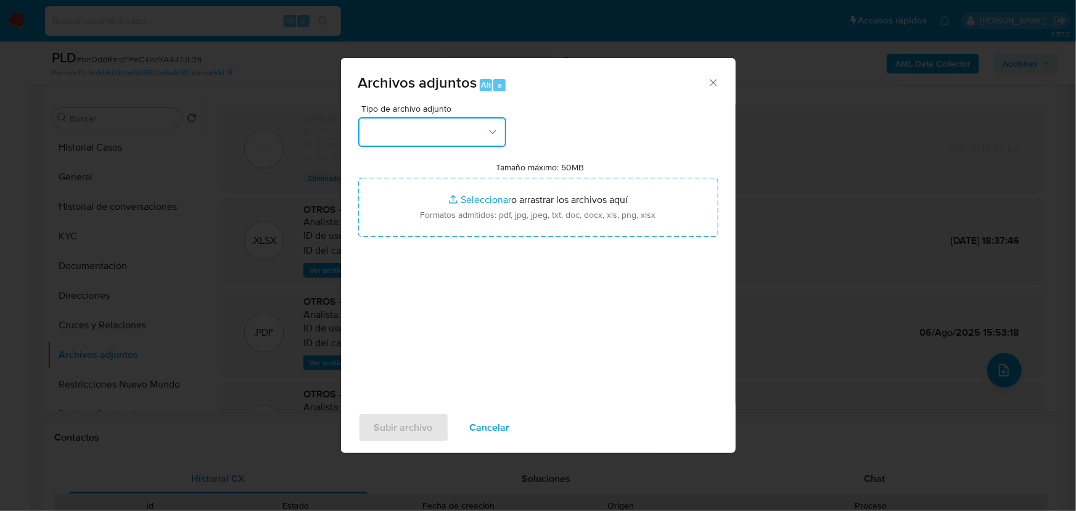
click at [447, 133] on button "button" at bounding box center [432, 132] width 148 height 30
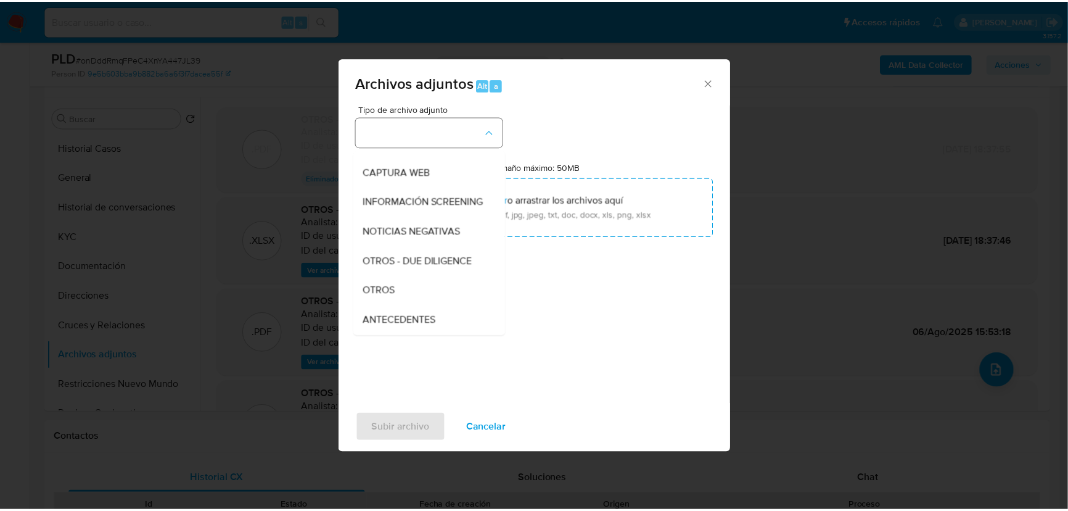
scroll to position [112, 0]
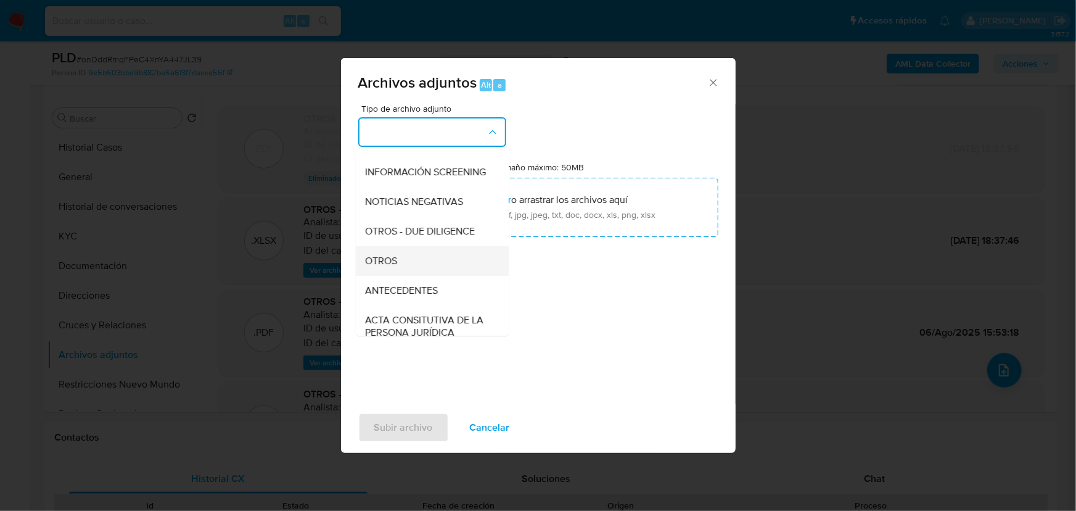
click at [384, 267] on span "OTROS" at bounding box center [382, 261] width 32 height 12
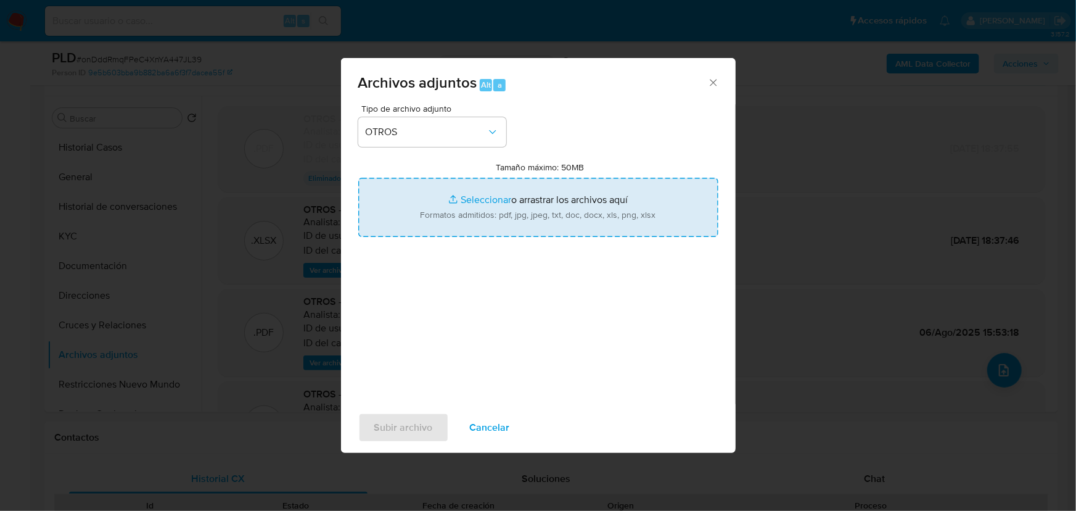
click at [474, 201] on input "Tamaño máximo: 50MB Seleccionar archivos" at bounding box center [538, 207] width 360 height 59
type input "C:\fakepath\1259456014_Ramon Emilio Adame Ledesma_Ago25F.pdf"
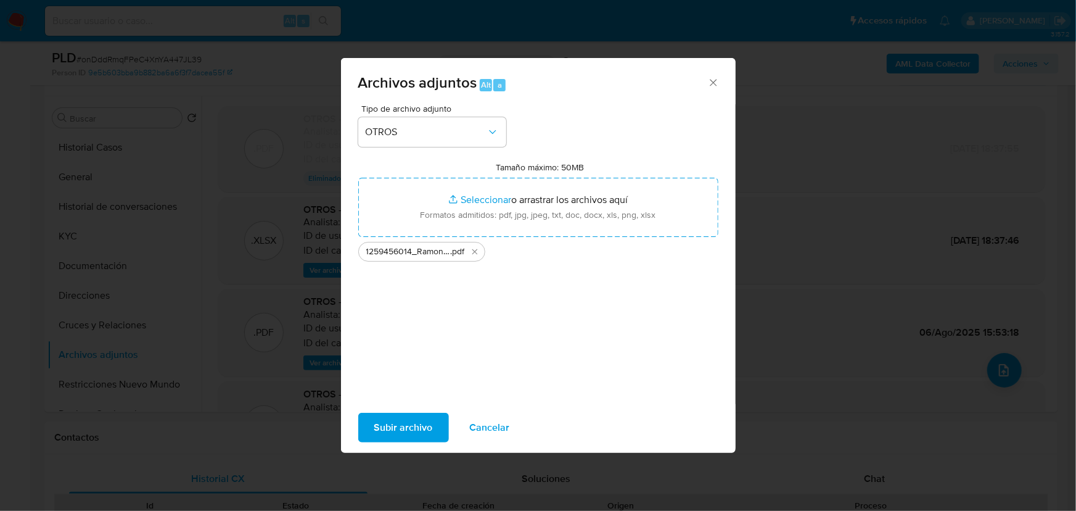
click at [398, 425] on span "Subir archivo" at bounding box center [403, 427] width 59 height 27
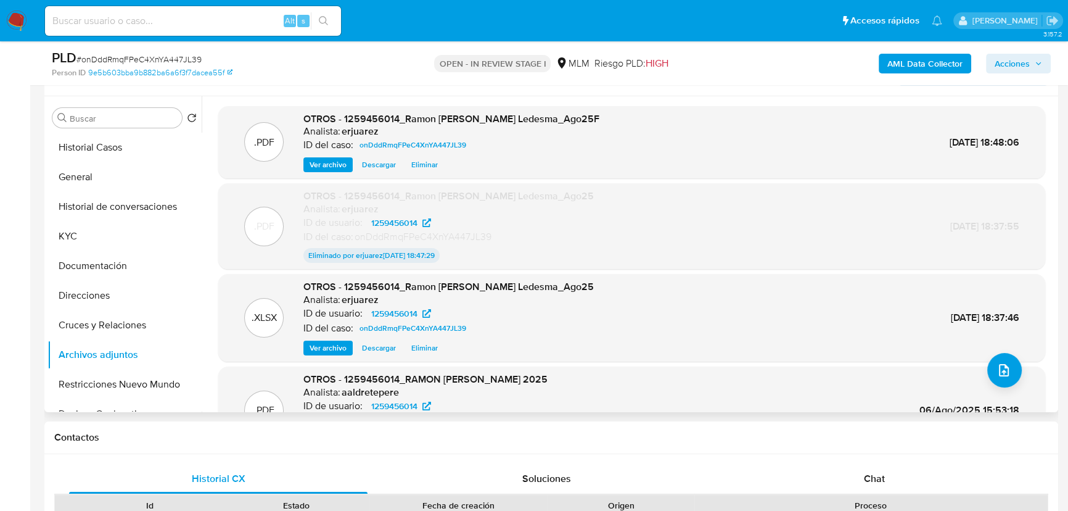
click at [328, 161] on span "Ver archivo" at bounding box center [328, 165] width 37 height 12
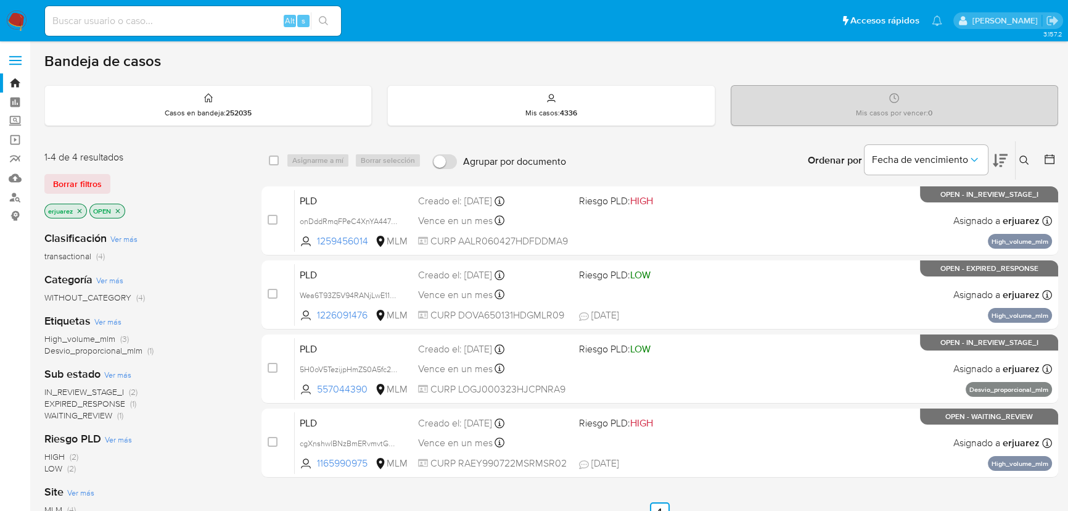
click at [1019, 157] on icon at bounding box center [1023, 159] width 9 height 9
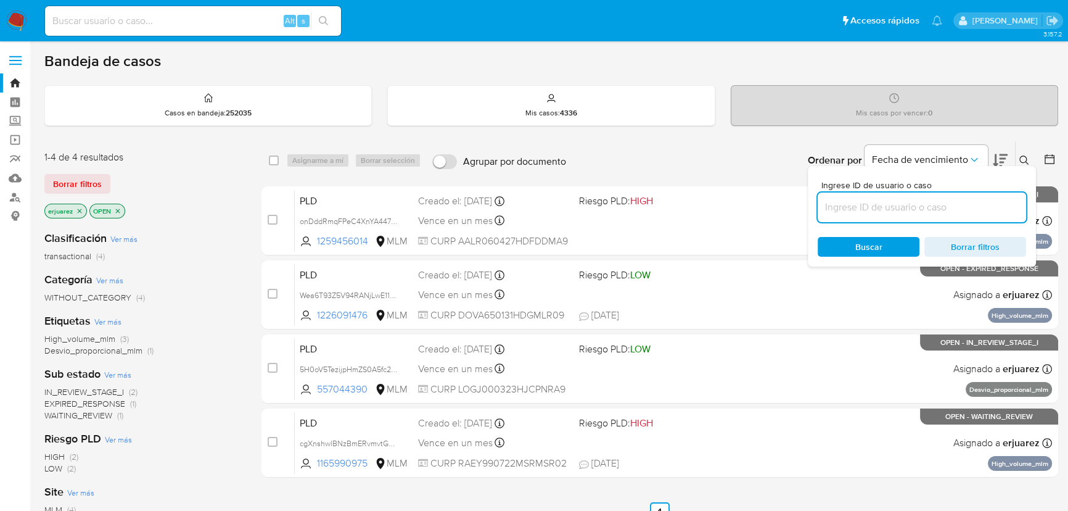
click at [913, 213] on input at bounding box center [922, 207] width 208 height 16
type input "557044390"
click at [857, 242] on span "Buscar" at bounding box center [868, 247] width 27 height 20
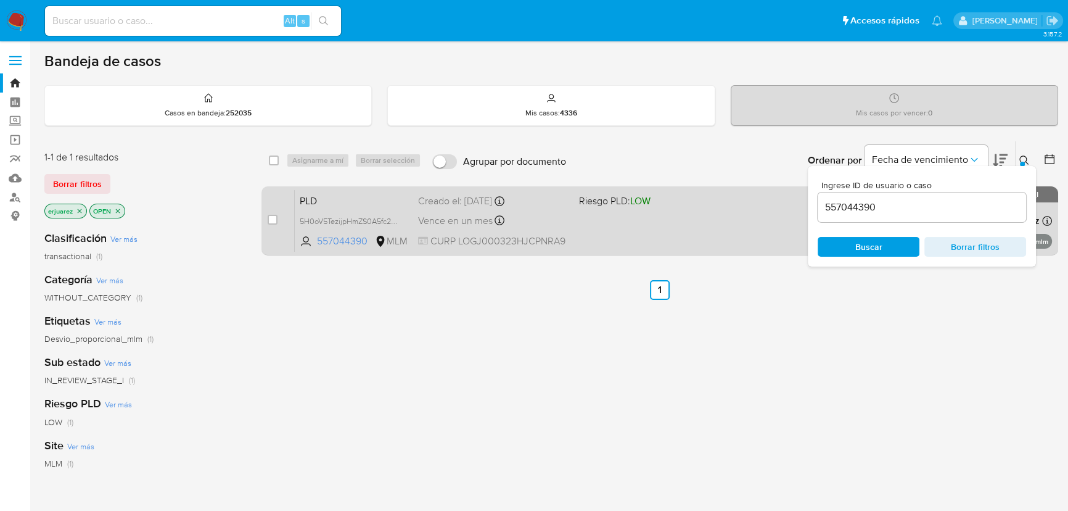
click at [659, 205] on span "Riesgo PLD: LOW" at bounding box center [654, 200] width 151 height 16
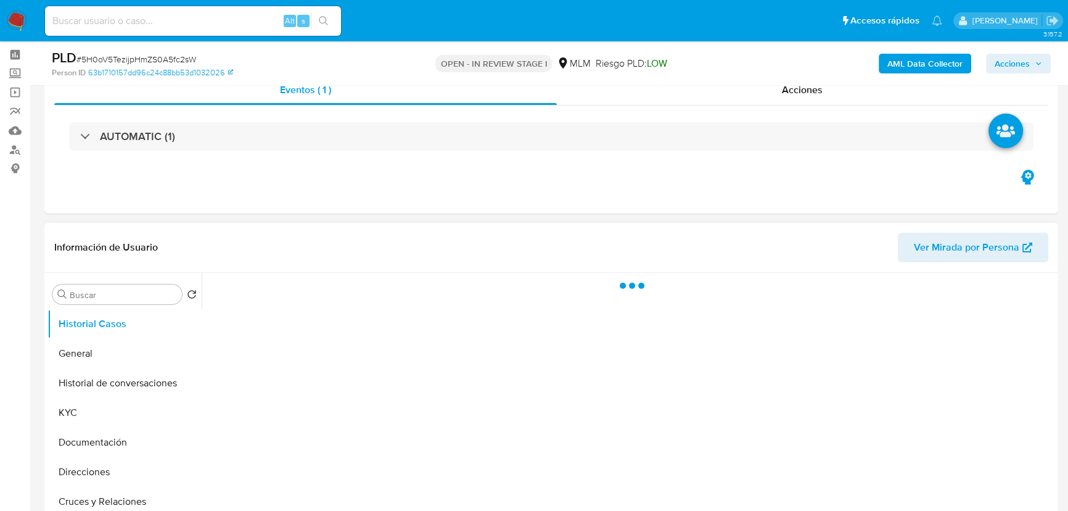
scroll to position [168, 0]
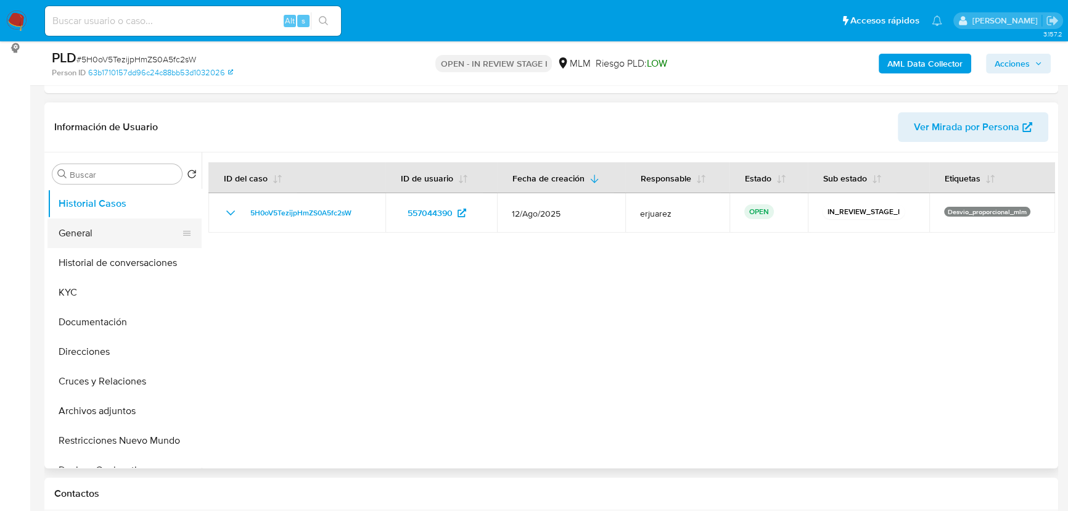
click at [78, 234] on button "General" at bounding box center [119, 233] width 144 height 30
select select "10"
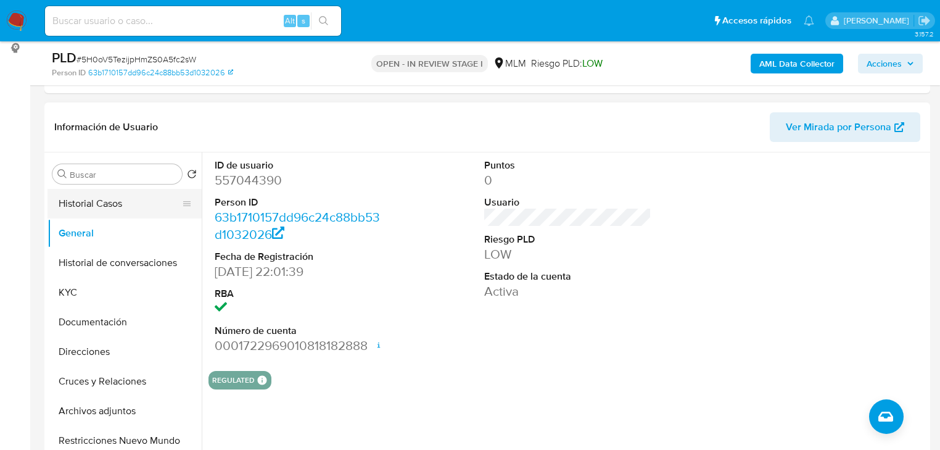
click at [101, 200] on button "Historial Casos" at bounding box center [119, 204] width 144 height 30
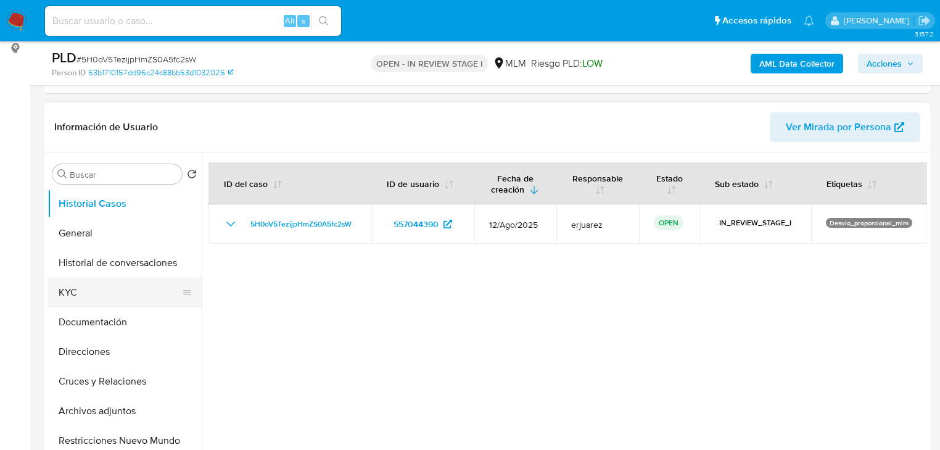
click at [76, 287] on button "KYC" at bounding box center [119, 293] width 144 height 30
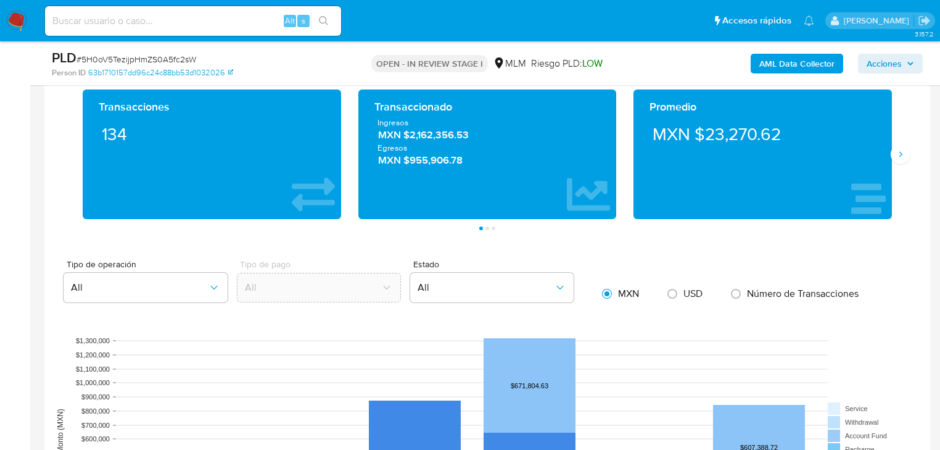
scroll to position [809, 0]
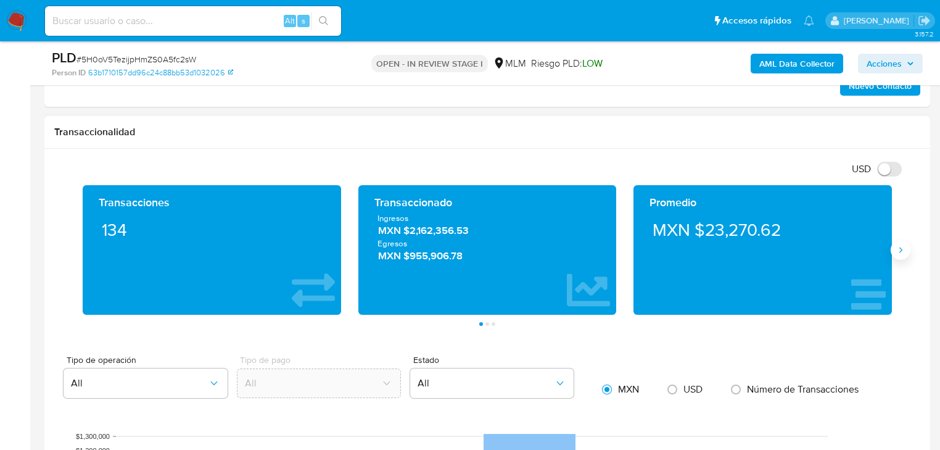
click at [892, 254] on button "Siguiente" at bounding box center [901, 250] width 20 height 20
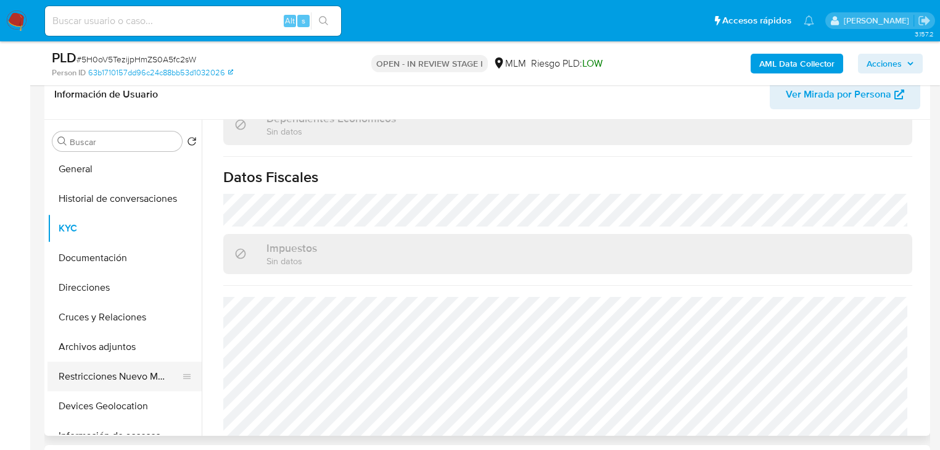
scroll to position [49, 0]
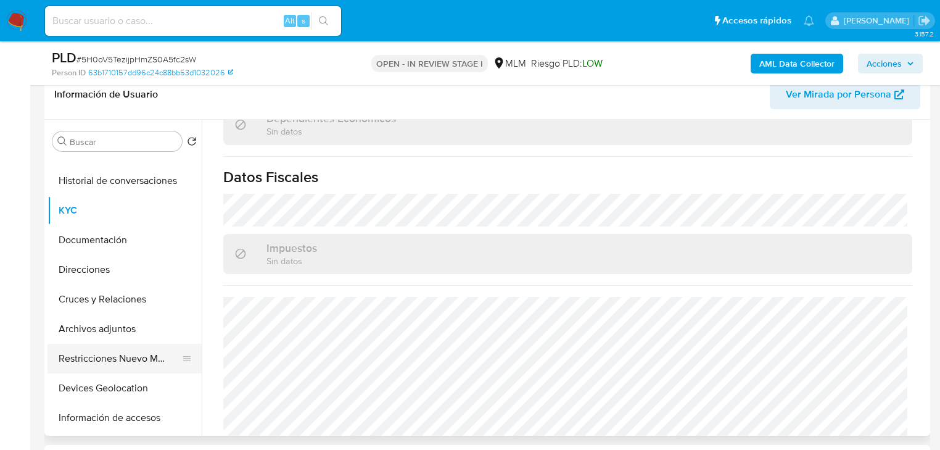
click at [115, 362] on button "Restricciones Nuevo Mundo" at bounding box center [119, 359] width 144 height 30
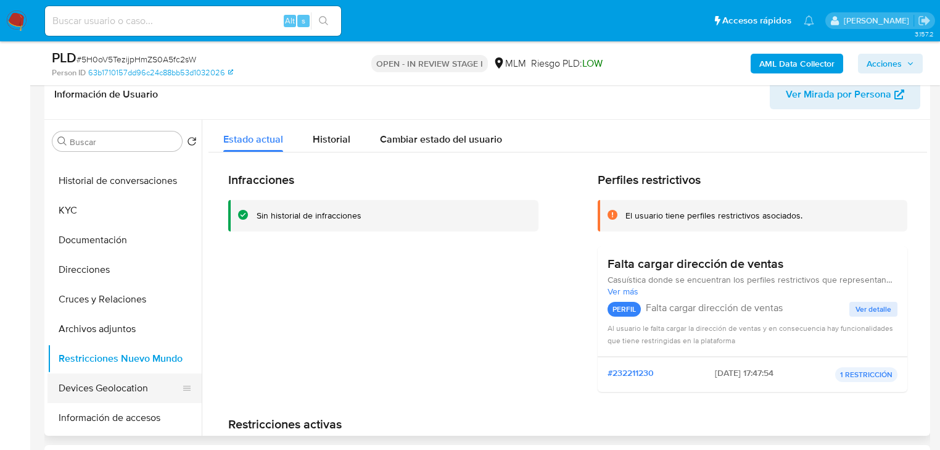
click at [131, 390] on button "Devices Geolocation" at bounding box center [119, 388] width 144 height 30
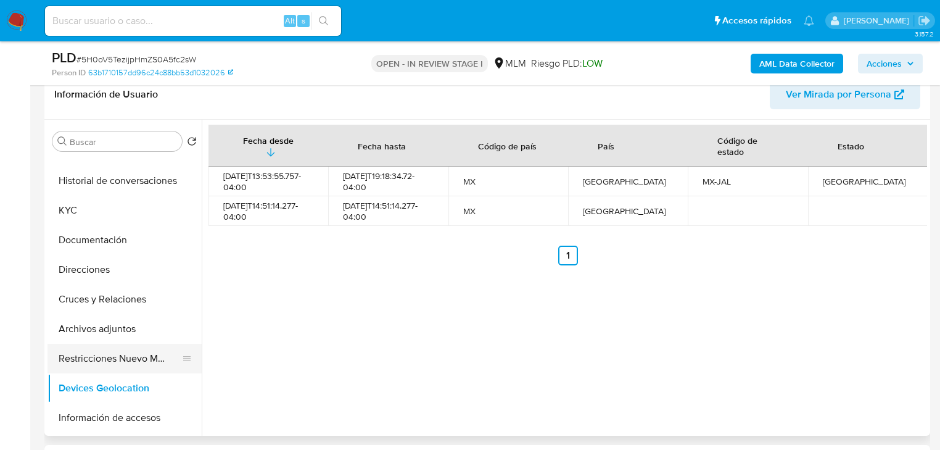
click at [117, 352] on button "Restricciones Nuevo Mundo" at bounding box center [119, 359] width 144 height 30
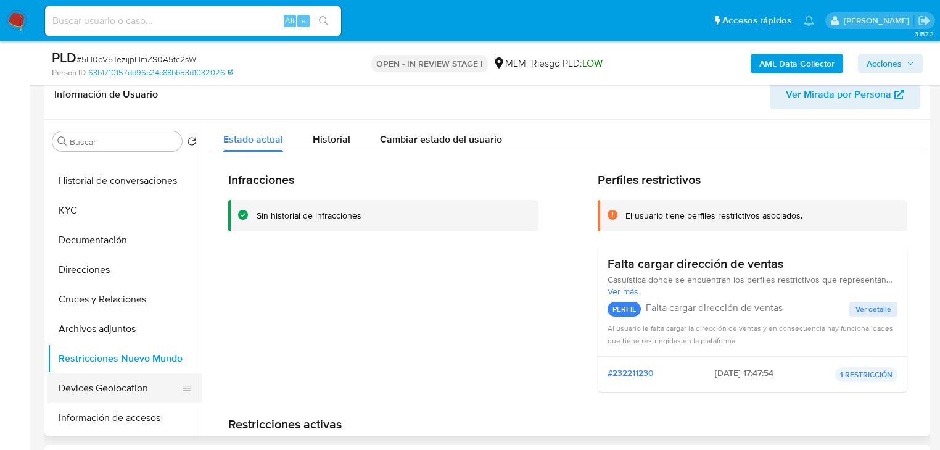
drag, startPoint x: 101, startPoint y: 422, endPoint x: 101, endPoint y: 392, distance: 30.2
click at [101, 423] on button "Información de accesos" at bounding box center [124, 418] width 154 height 30
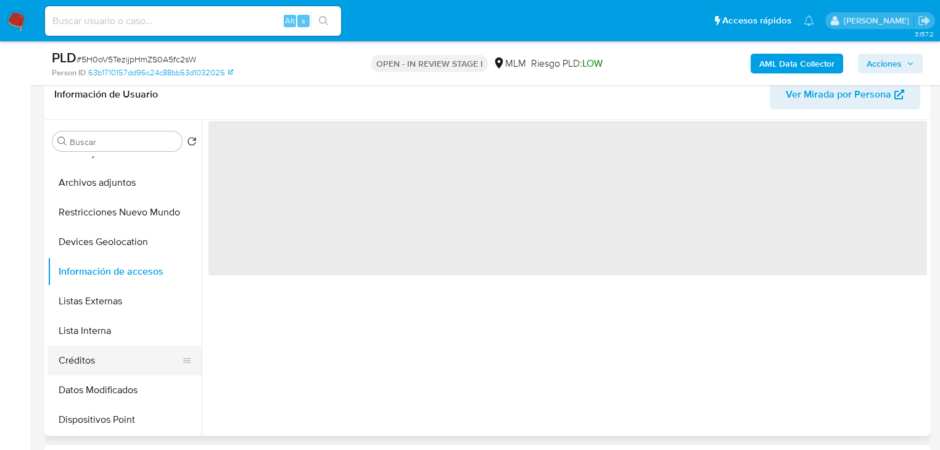
scroll to position [197, 0]
click at [113, 329] on button "Lista Interna" at bounding box center [119, 329] width 144 height 30
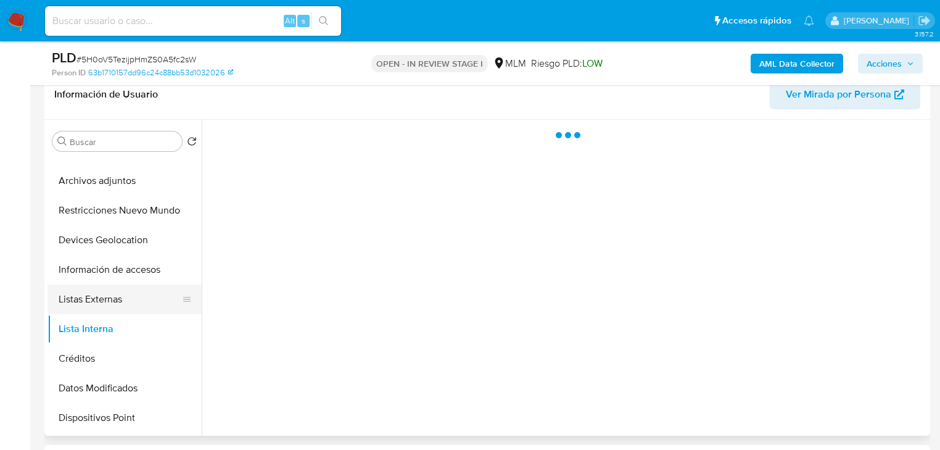
click at [131, 297] on button "Listas Externas" at bounding box center [119, 299] width 144 height 30
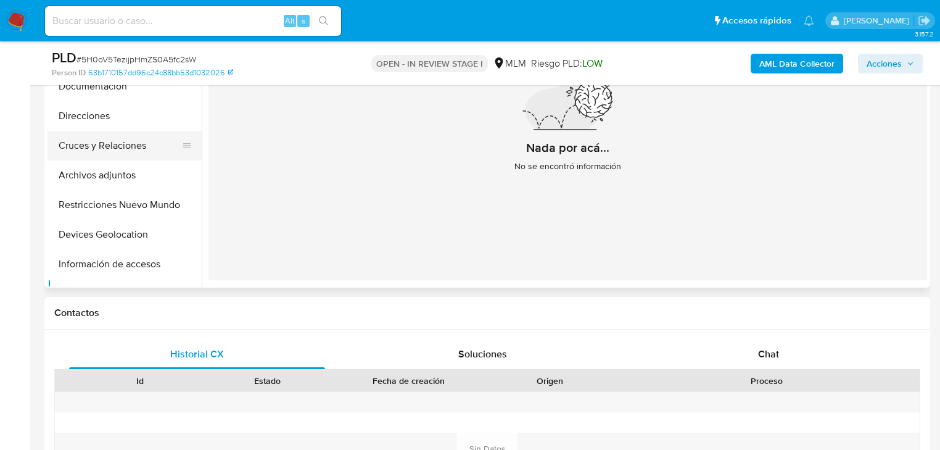
scroll to position [0, 0]
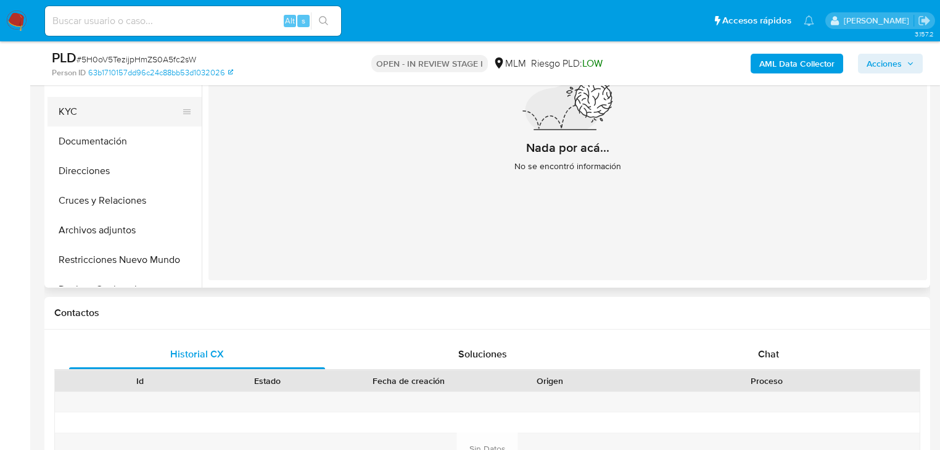
drag, startPoint x: 62, startPoint y: 112, endPoint x: 9, endPoint y: 136, distance: 58.2
click at [62, 112] on button "KYC" at bounding box center [119, 112] width 144 height 30
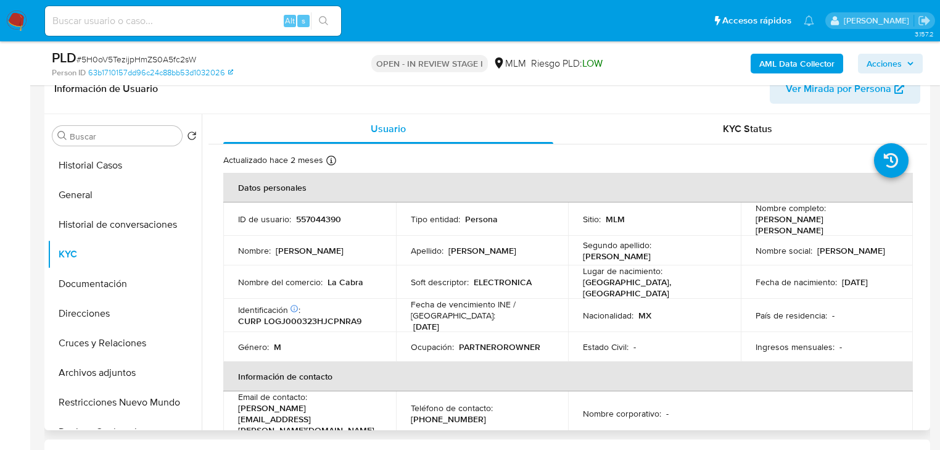
scroll to position [200, 0]
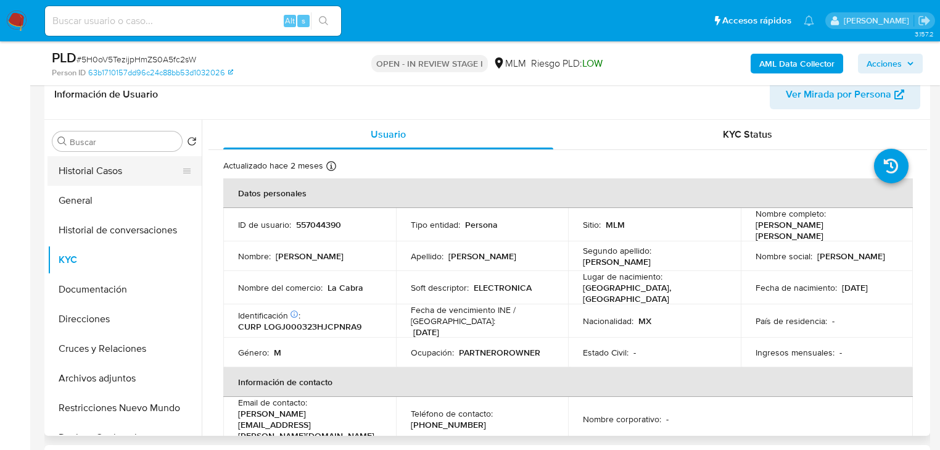
click at [124, 172] on button "Historial Casos" at bounding box center [119, 171] width 144 height 30
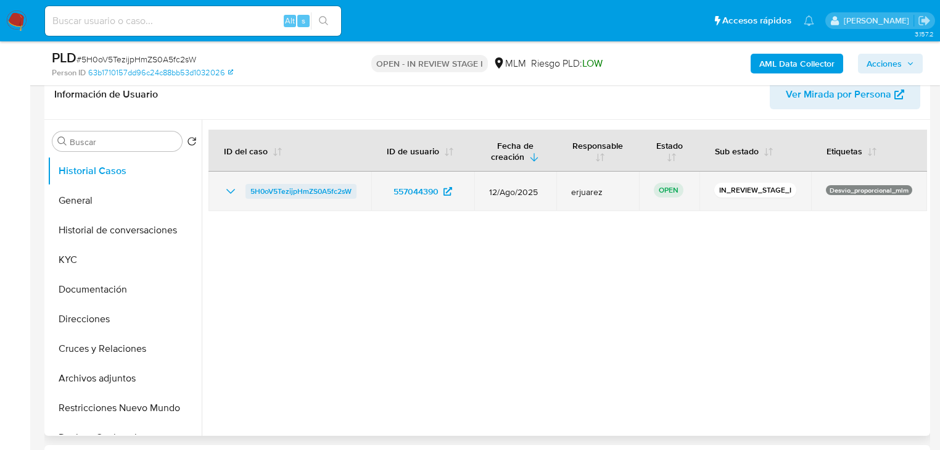
drag, startPoint x: 364, startPoint y: 185, endPoint x: 245, endPoint y: 196, distance: 119.5
click at [245, 196] on td "5H0oV5TezijpHmZS0A5fc2sW" at bounding box center [289, 190] width 163 height 39
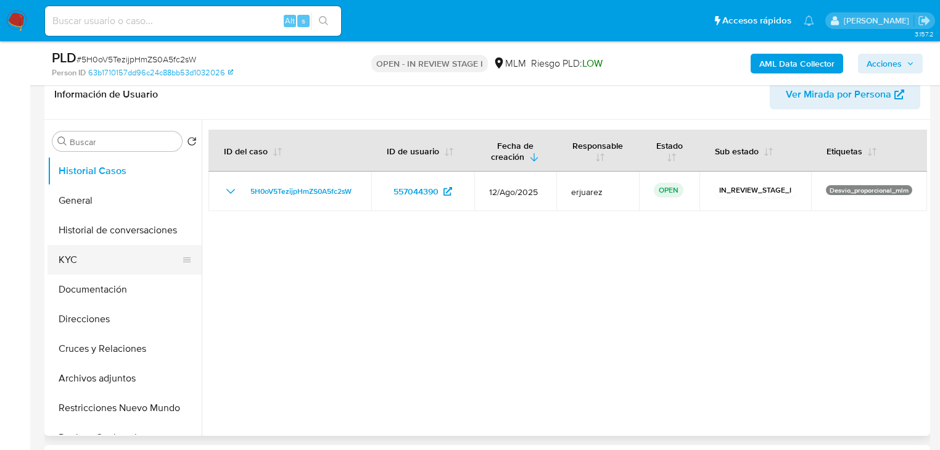
click at [111, 261] on button "KYC" at bounding box center [119, 260] width 144 height 30
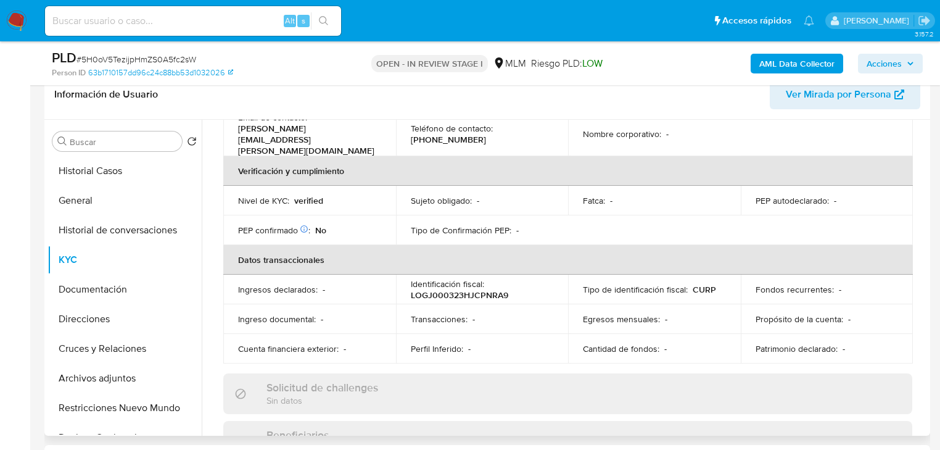
scroll to position [0, 0]
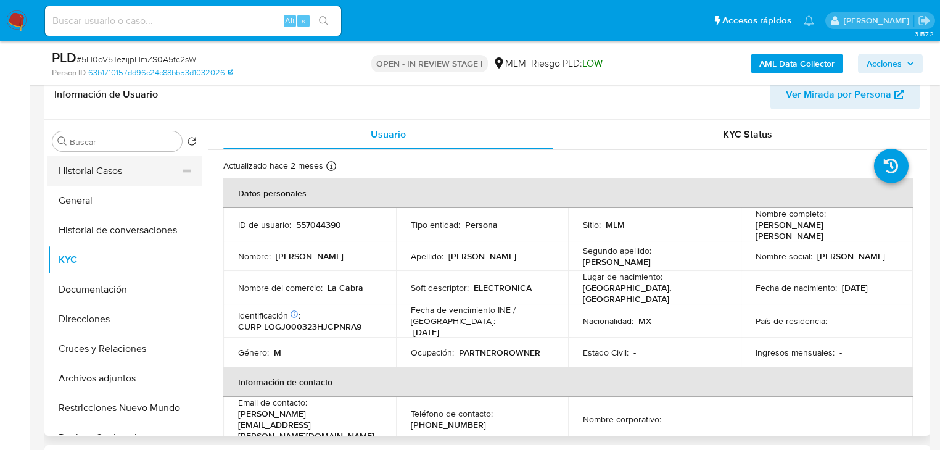
click at [97, 171] on button "Historial Casos" at bounding box center [119, 171] width 144 height 30
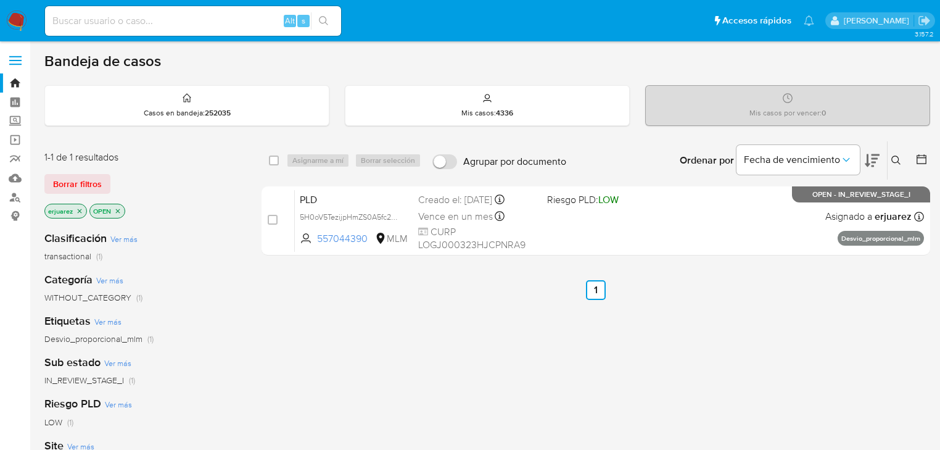
click at [161, 17] on input at bounding box center [193, 21] width 296 height 16
paste input "489282303"
type input "489282303"
click at [319, 20] on icon "search-icon" at bounding box center [323, 20] width 9 height 9
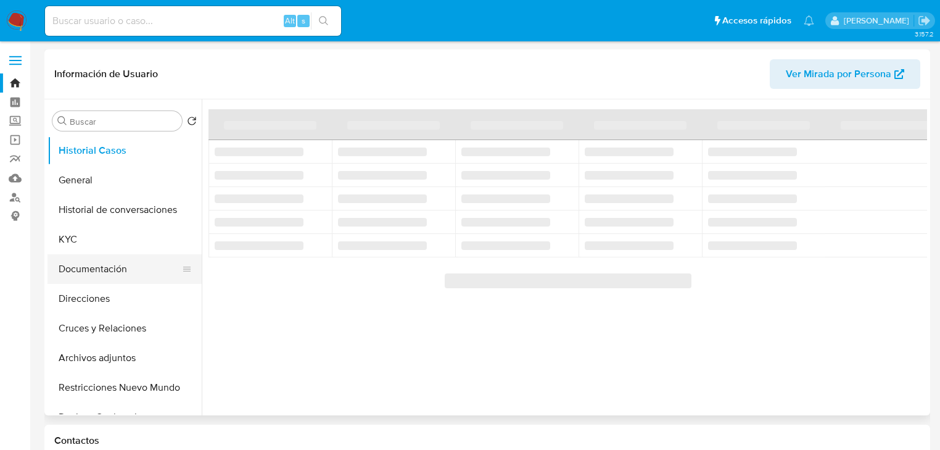
click at [84, 252] on button "KYC" at bounding box center [124, 239] width 154 height 30
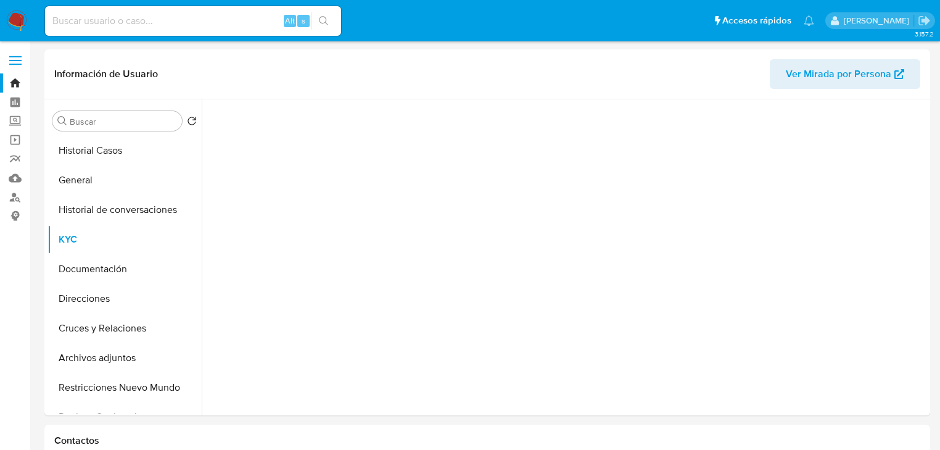
select select "10"
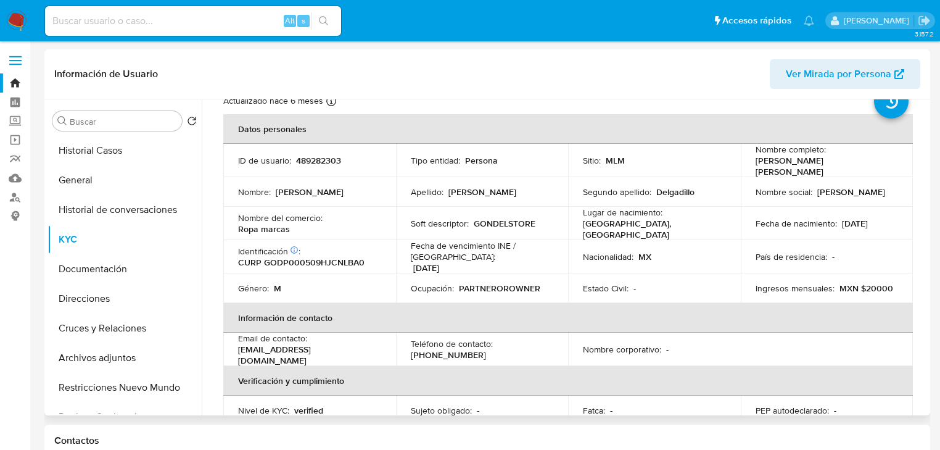
scroll to position [27, 0]
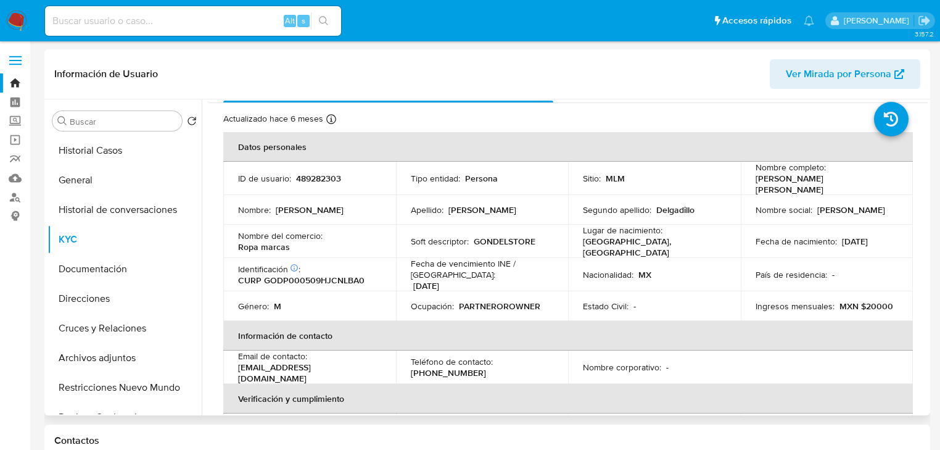
click at [749, 212] on td "Nombre social : Cesar" at bounding box center [827, 210] width 173 height 30
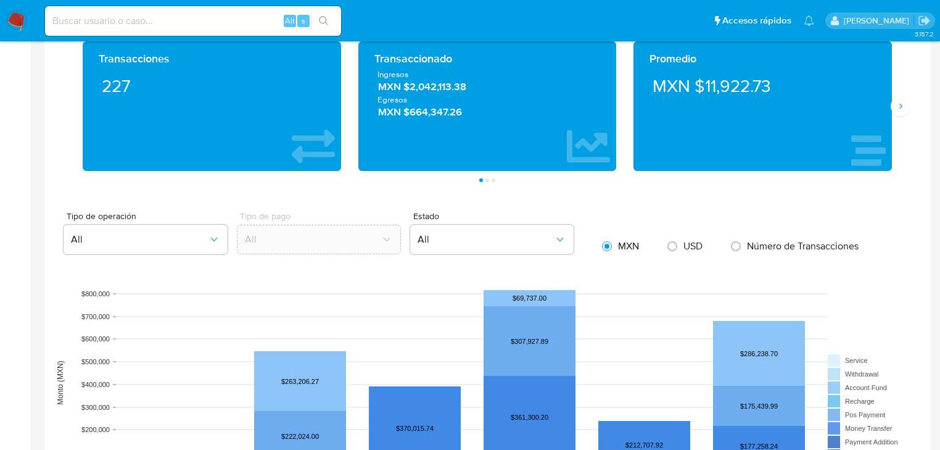
scroll to position [789, 0]
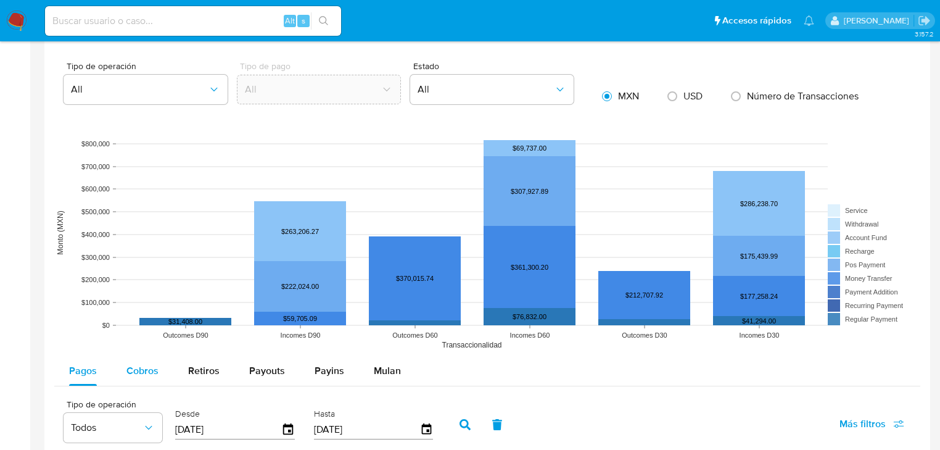
click at [126, 373] on span "Cobros" at bounding box center [142, 370] width 32 height 14
select select "10"
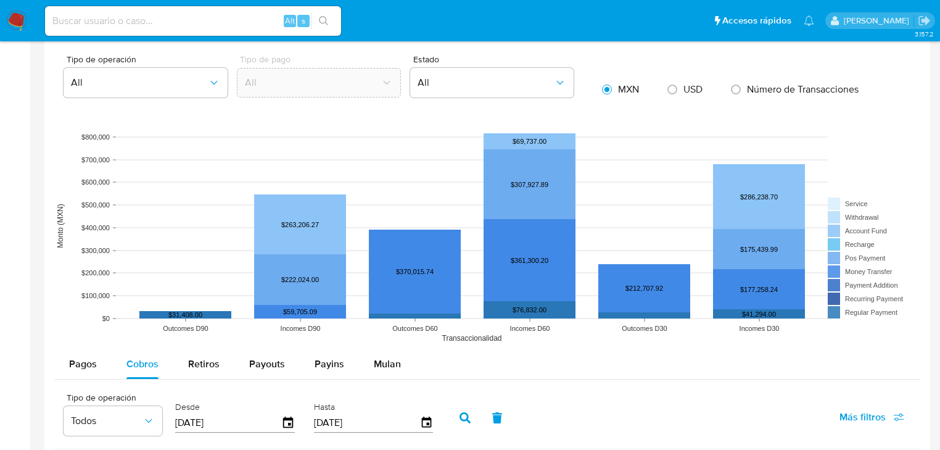
scroll to position [1085, 0]
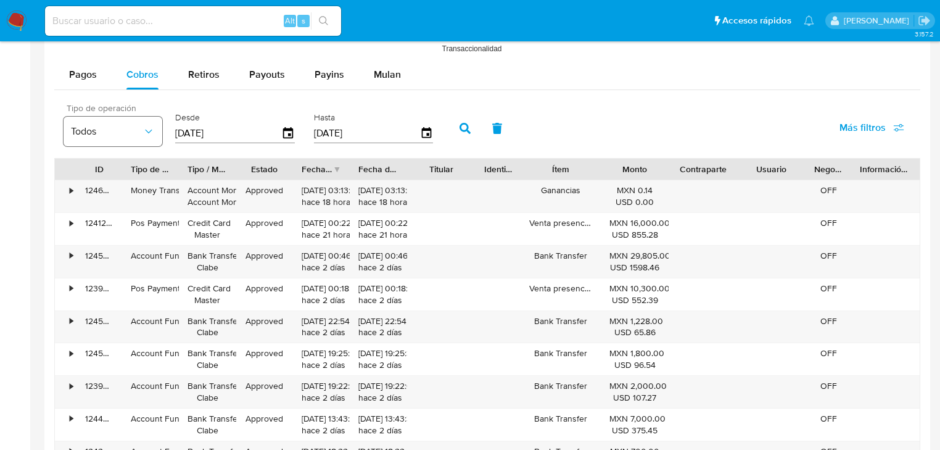
drag, startPoint x: 231, startPoint y: 136, endPoint x: 95, endPoint y: 116, distance: 137.1
click at [95, 116] on div "Tipo de operación Todos Desde 06/06/2025 Hasta 03/09/2025" at bounding box center [251, 126] width 388 height 49
type input "0_/__/____"
type input "1_/__/____"
type input "01/04/2025"
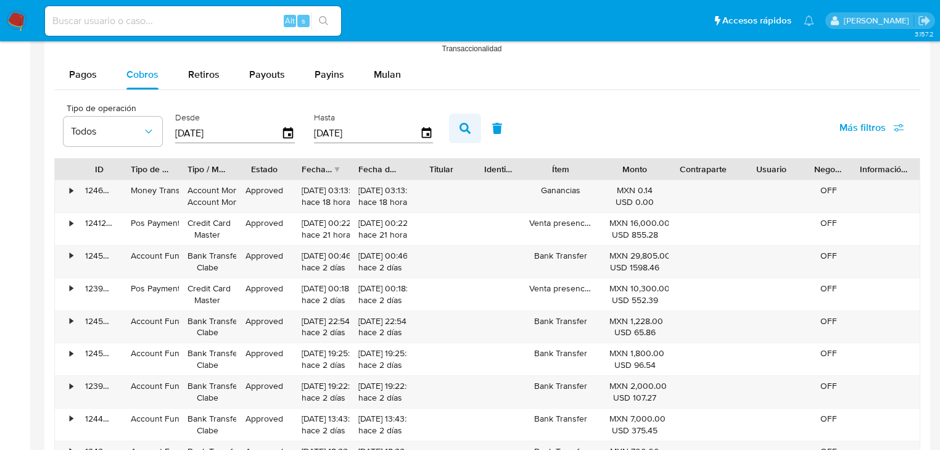
click at [469, 139] on button "button" at bounding box center [465, 128] width 32 height 30
click at [323, 170] on div "Fecha de creación" at bounding box center [317, 169] width 31 height 12
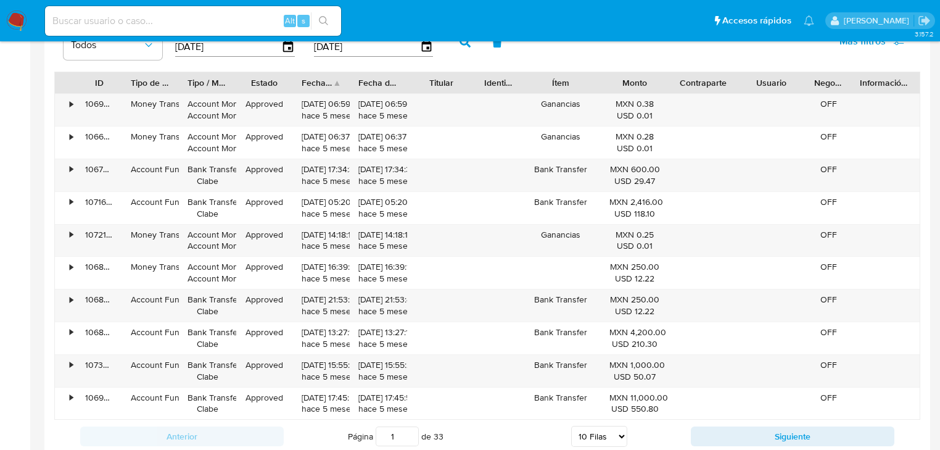
scroll to position [1184, 0]
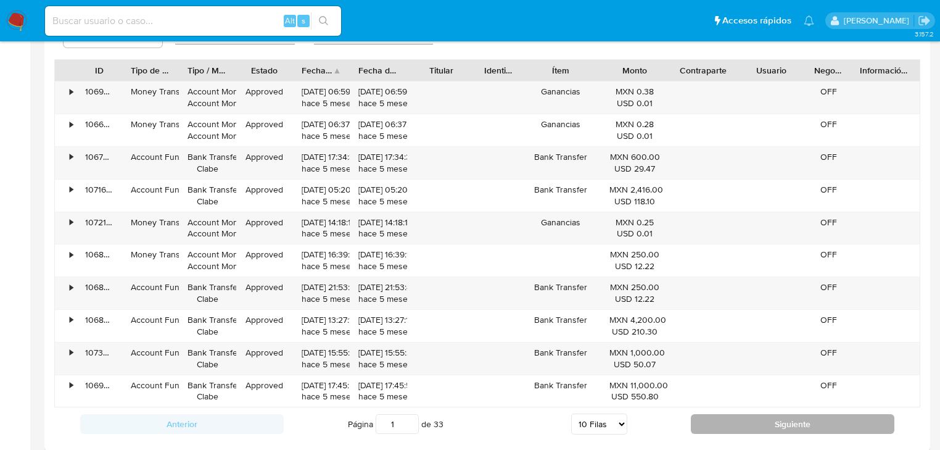
click at [763, 424] on button "Siguiente" at bounding box center [793, 424] width 204 height 20
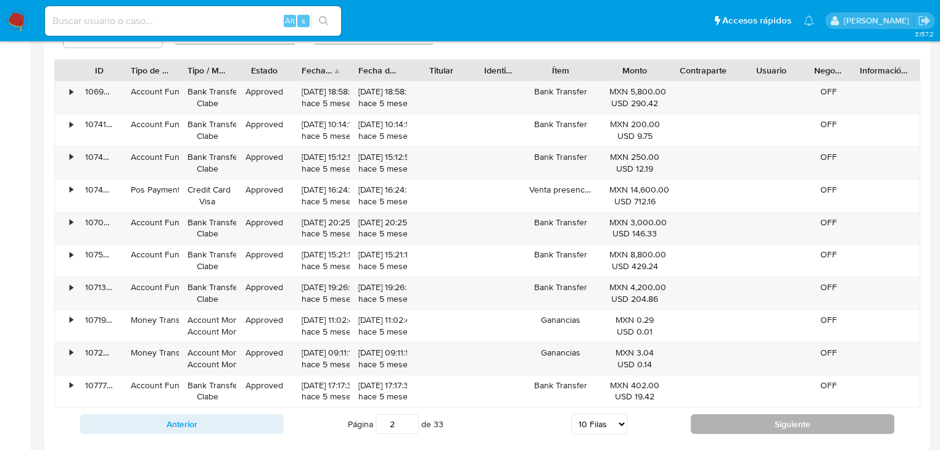
click at [763, 424] on button "Siguiente" at bounding box center [793, 424] width 204 height 20
click at [760, 427] on button "Siguiente" at bounding box center [793, 424] width 204 height 20
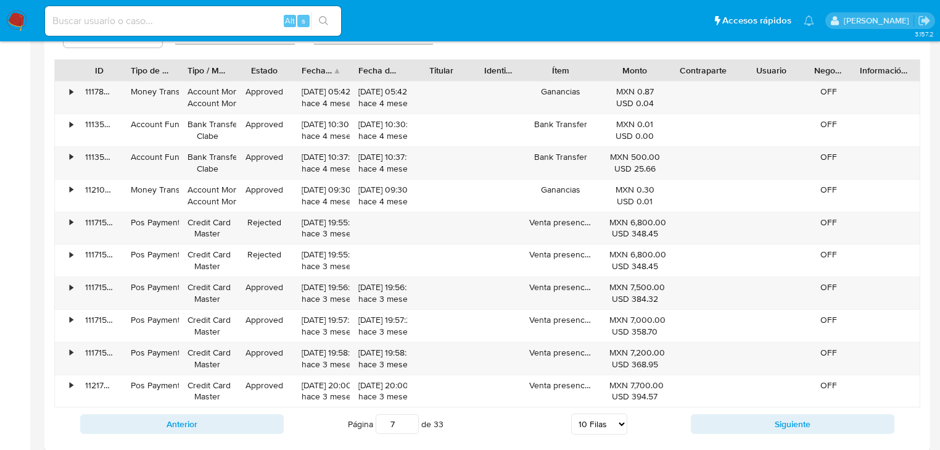
click at [248, 410] on div "Anterior Página 7 de 33 5 Filas 10 Filas 20 Filas 25 Filas 50 Filas 100 Filas S…" at bounding box center [487, 423] width 866 height 33
click at [254, 417] on button "Anterior" at bounding box center [182, 424] width 204 height 20
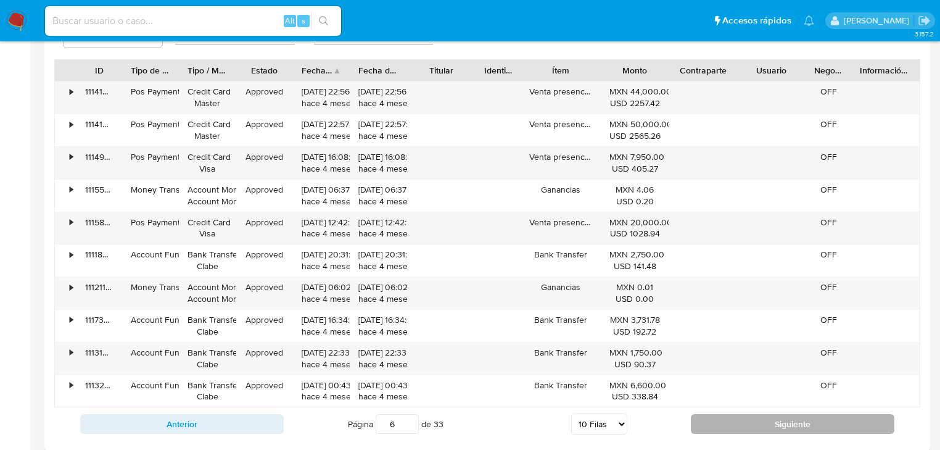
click at [750, 421] on button "Siguiente" at bounding box center [793, 424] width 204 height 20
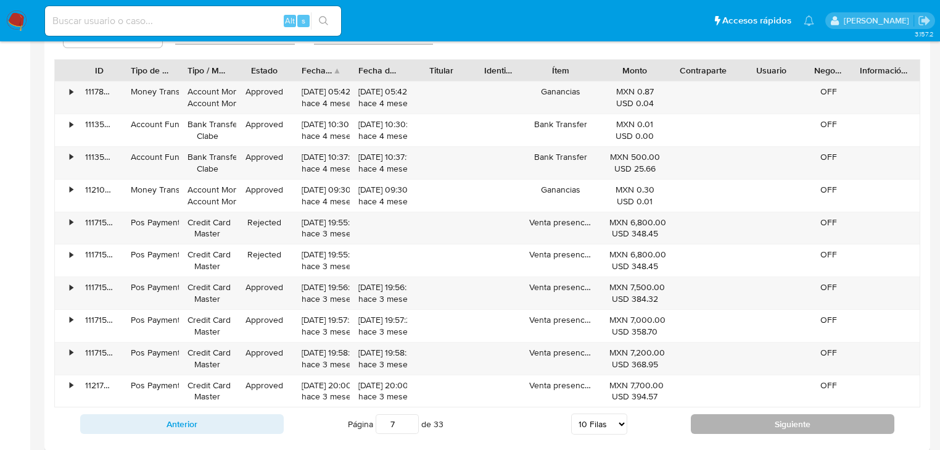
click at [750, 421] on button "Siguiente" at bounding box center [793, 424] width 204 height 20
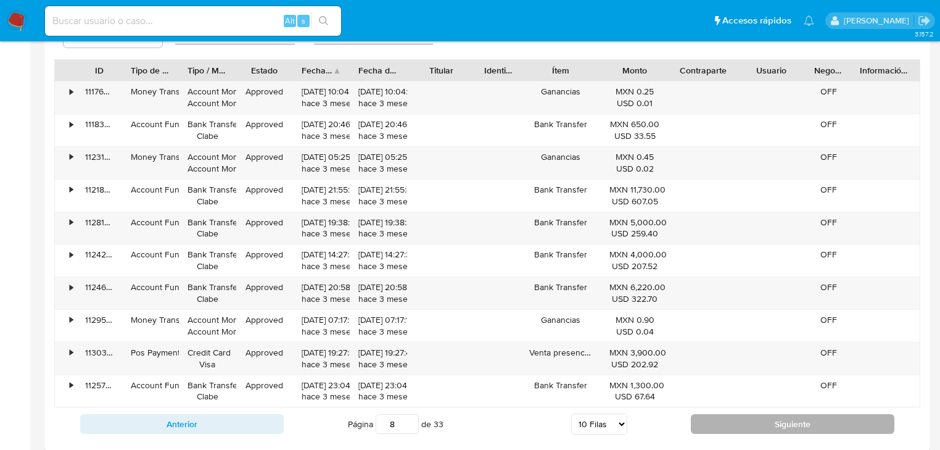
click at [749, 418] on button "Siguiente" at bounding box center [793, 424] width 204 height 20
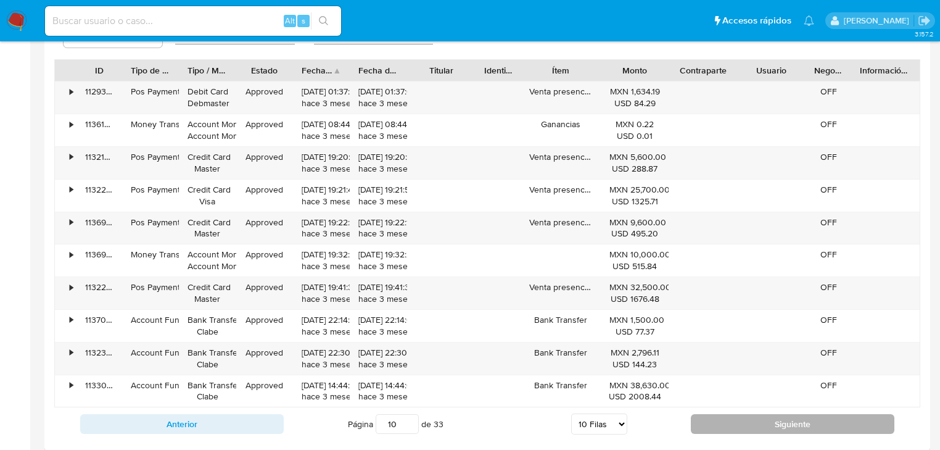
click at [749, 418] on button "Siguiente" at bounding box center [793, 424] width 204 height 20
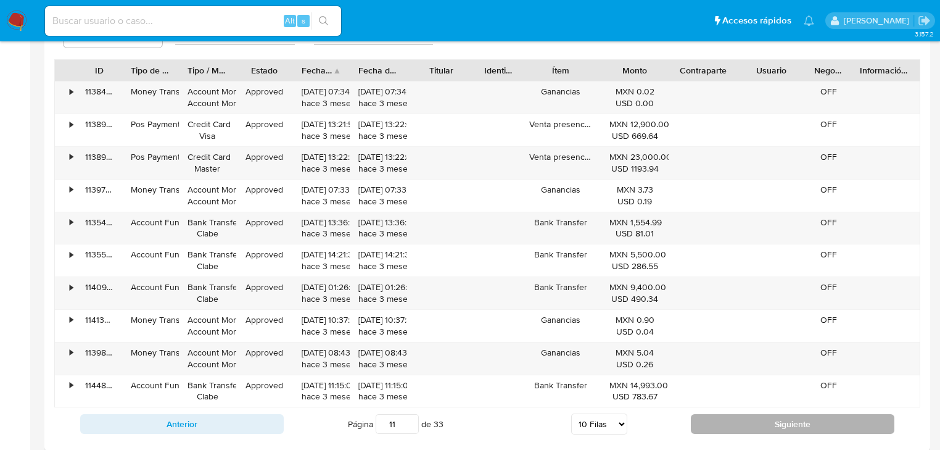
click at [749, 418] on button "Siguiente" at bounding box center [793, 424] width 204 height 20
type input "12"
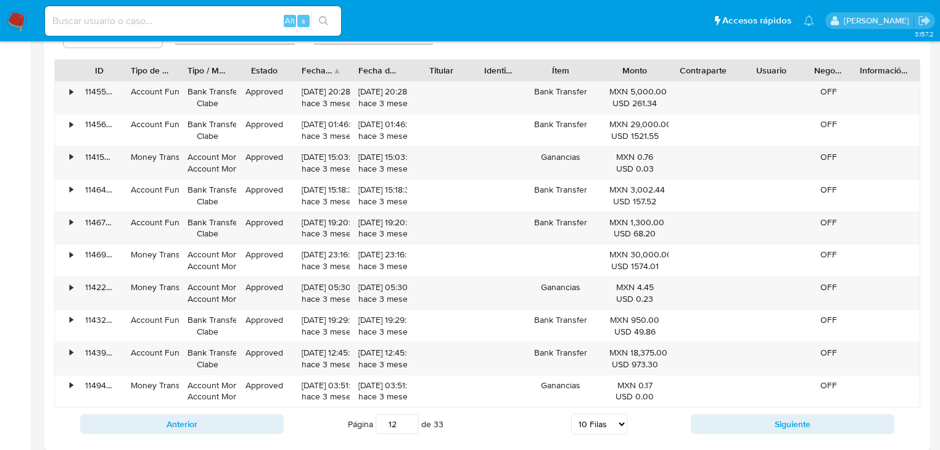
click at [136, 20] on input at bounding box center [193, 21] width 296 height 16
paste input "194575996"
click at [56, 21] on input "194575996" at bounding box center [193, 21] width 296 height 16
drag, startPoint x: 115, startPoint y: 20, endPoint x: 139, endPoint y: 23, distance: 24.2
click at [116, 20] on input "194575996" at bounding box center [193, 21] width 296 height 16
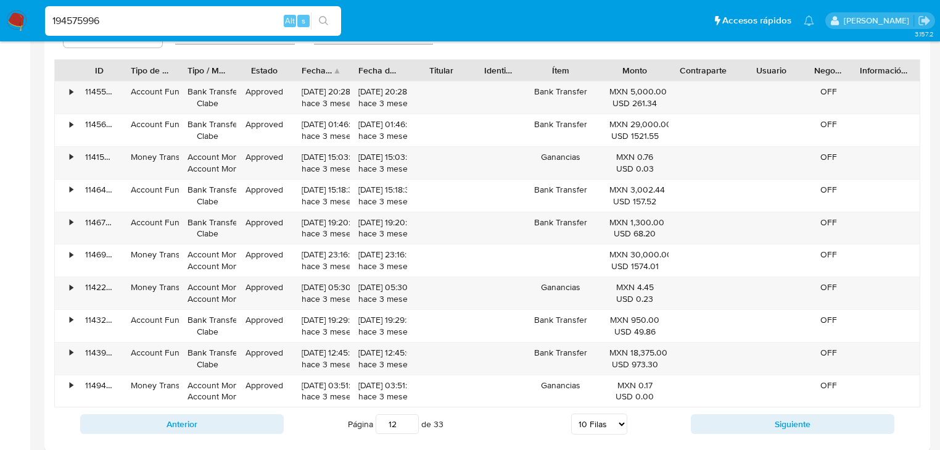
type input "194575996"
drag, startPoint x: 326, startPoint y: 19, endPoint x: 31, endPoint y: 19, distance: 295.4
click at [326, 19] on icon "search-icon" at bounding box center [324, 21] width 10 height 10
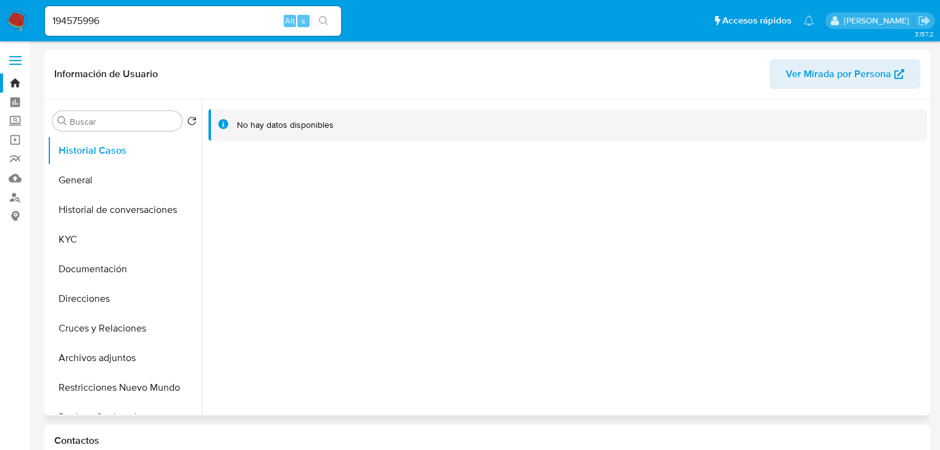
select select "10"
click at [113, 178] on button "General" at bounding box center [119, 180] width 144 height 30
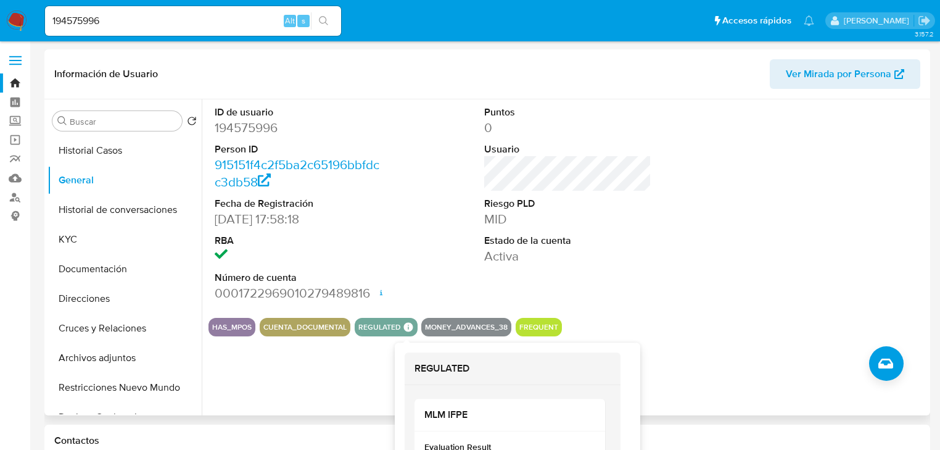
scroll to position [49, 0]
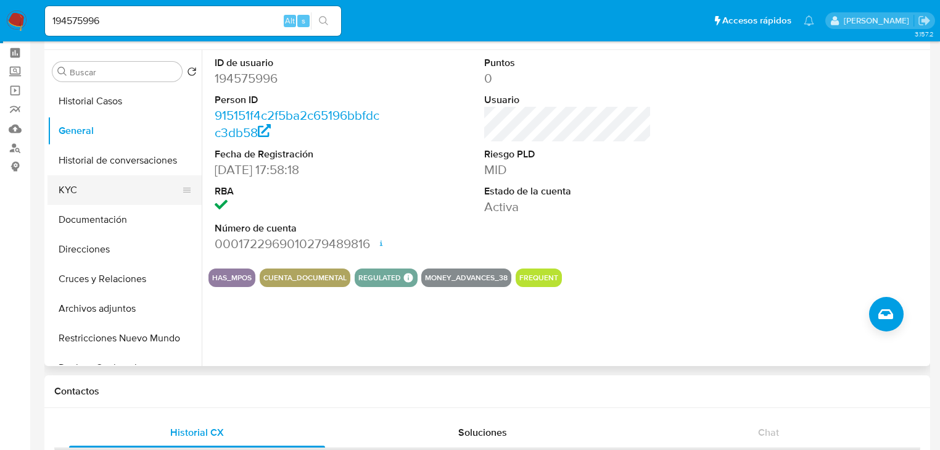
click at [96, 197] on button "KYC" at bounding box center [119, 190] width 144 height 30
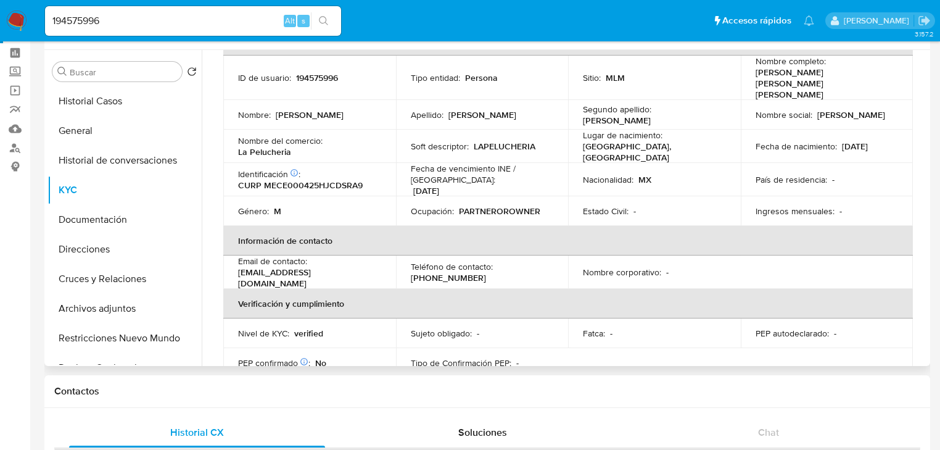
scroll to position [27, 0]
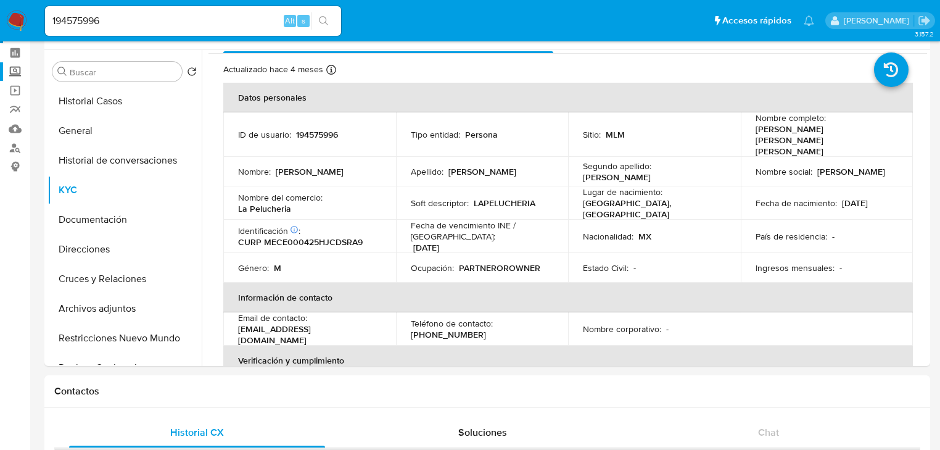
click at [17, 69] on label "Screening" at bounding box center [73, 71] width 147 height 19
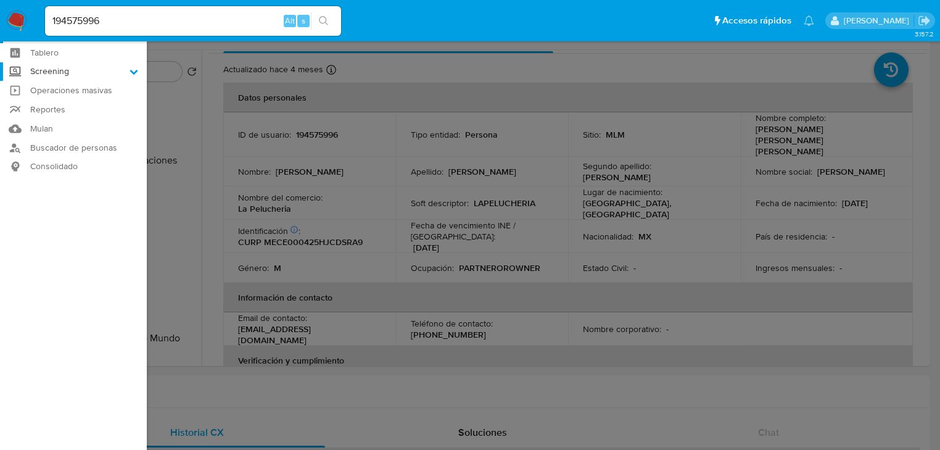
click at [0, 0] on input "Screening" at bounding box center [0, 0] width 0 height 0
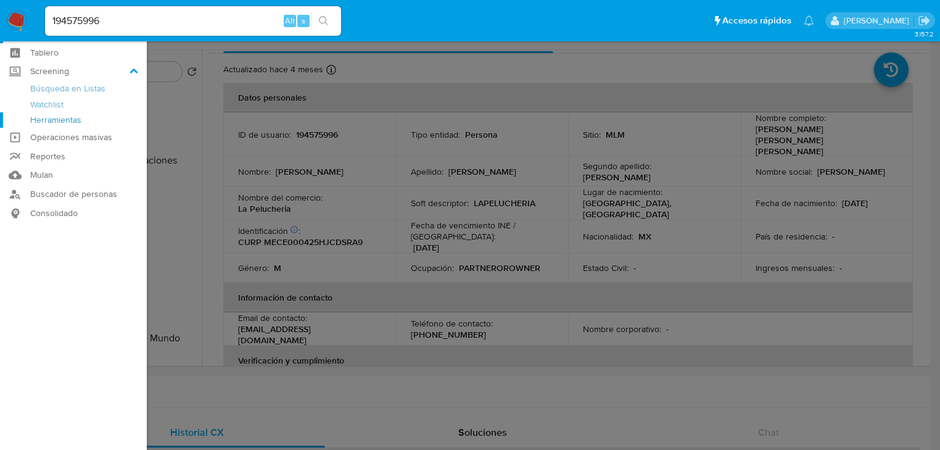
click at [62, 118] on link "Herramientas" at bounding box center [73, 119] width 147 height 15
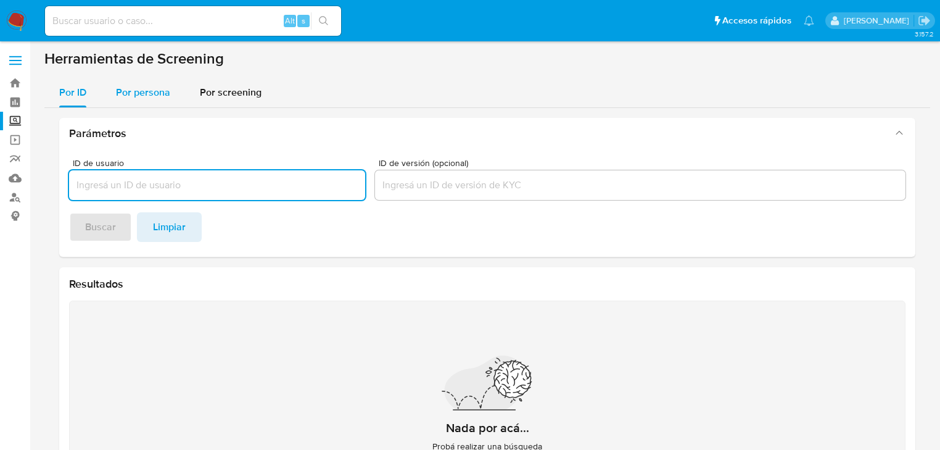
click at [150, 84] on div "Por persona" at bounding box center [143, 93] width 54 height 30
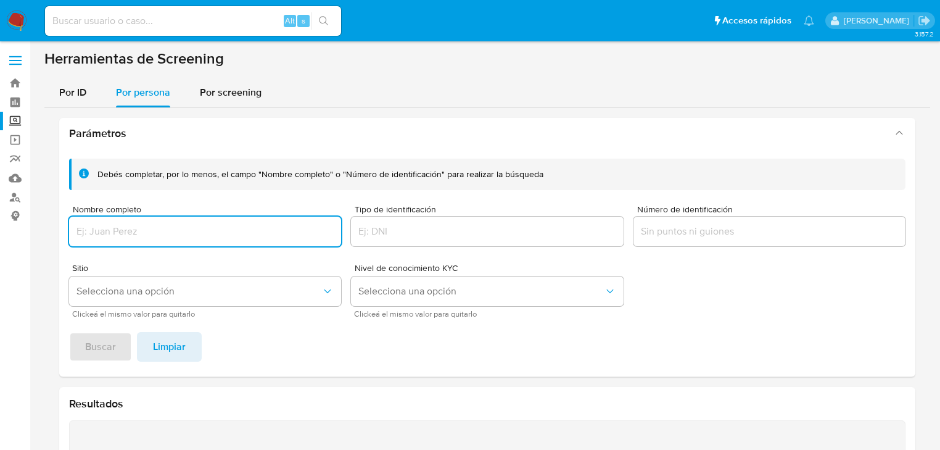
click at [104, 235] on input "Nombre completo" at bounding box center [205, 231] width 272 height 16
type input "[PERSON_NAME]"
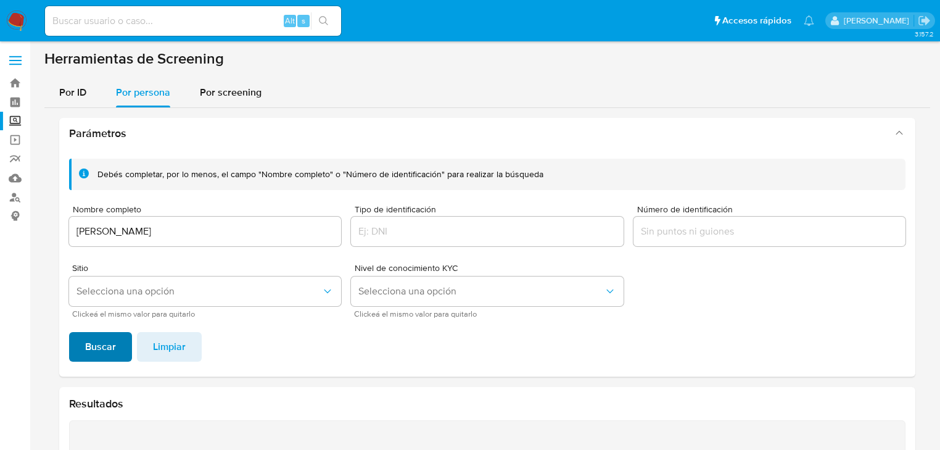
click at [97, 340] on span "Buscar" at bounding box center [100, 346] width 31 height 27
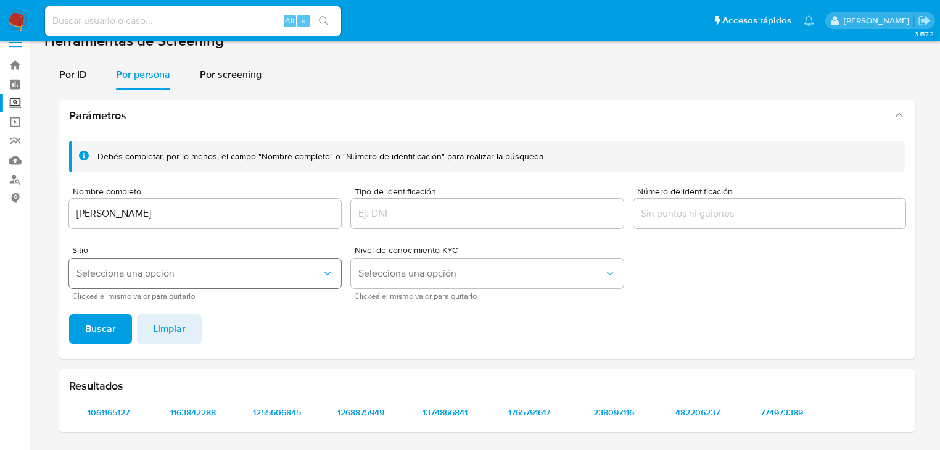
scroll to position [17, 0]
drag, startPoint x: 719, startPoint y: 199, endPoint x: 713, endPoint y: 215, distance: 17.0
click at [719, 199] on div at bounding box center [769, 214] width 272 height 30
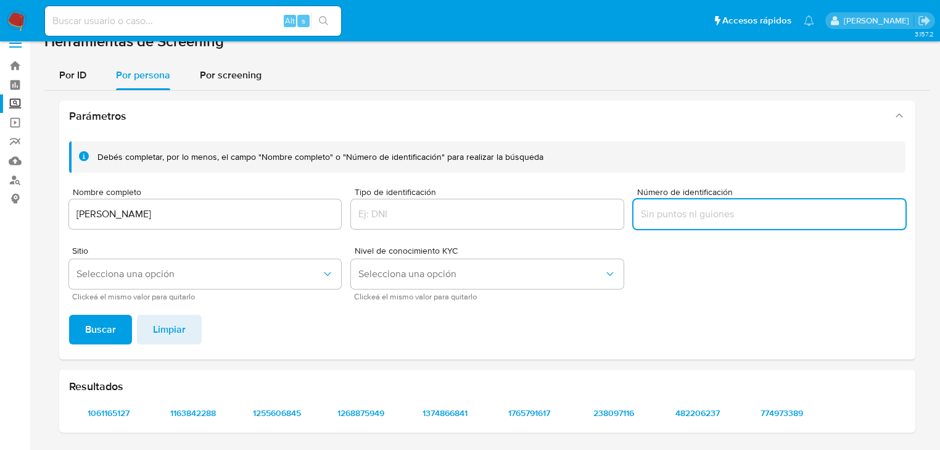
click at [713, 215] on input "Número de identificación" at bounding box center [769, 214] width 272 height 16
click at [99, 326] on span "Buscar" at bounding box center [100, 329] width 31 height 27
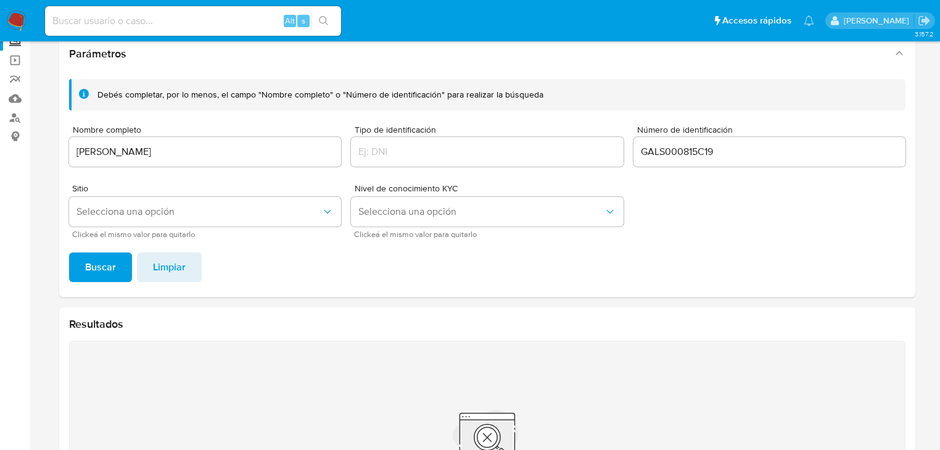
scroll to position [65, 0]
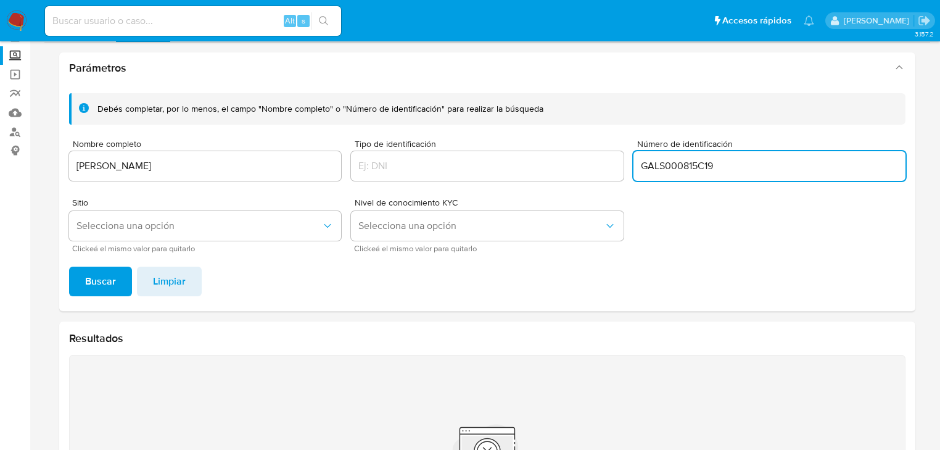
click at [640, 167] on input "GALS000815C19" at bounding box center [769, 166] width 272 height 16
drag, startPoint x: 713, startPoint y: 168, endPoint x: 683, endPoint y: 167, distance: 29.6
click at [683, 167] on input "GALS000815C19" at bounding box center [769, 166] width 272 height 16
type input "GALS000"
click at [69, 266] on button "Buscar" at bounding box center [100, 281] width 63 height 30
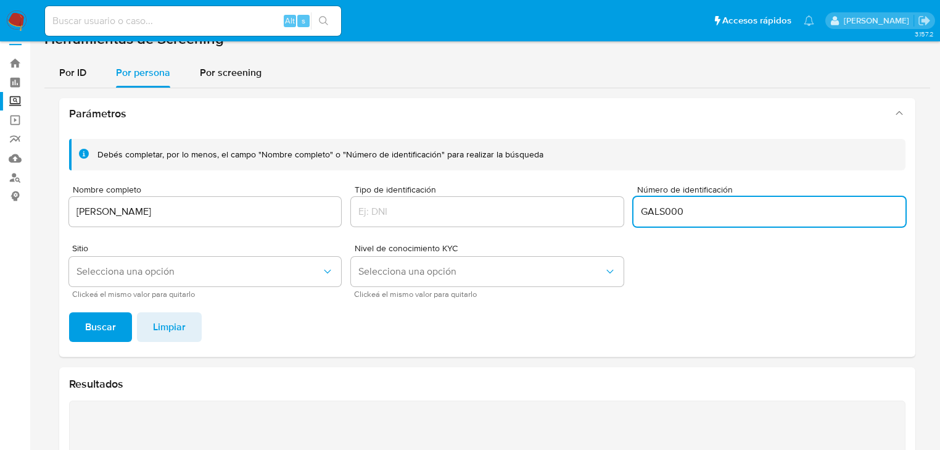
scroll to position [16, 0]
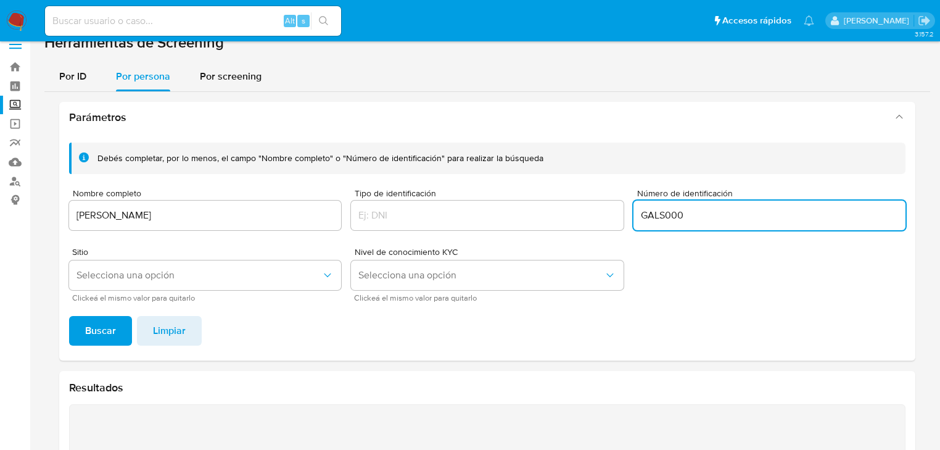
drag, startPoint x: 696, startPoint y: 212, endPoint x: 510, endPoint y: 189, distance: 187.0
click at [510, 189] on div "Debés completar, por lo menos, el campo "Nombre completo" o "Número de identifi…" at bounding box center [487, 221] width 836 height 159
click at [91, 326] on span "Buscar" at bounding box center [100, 330] width 31 height 27
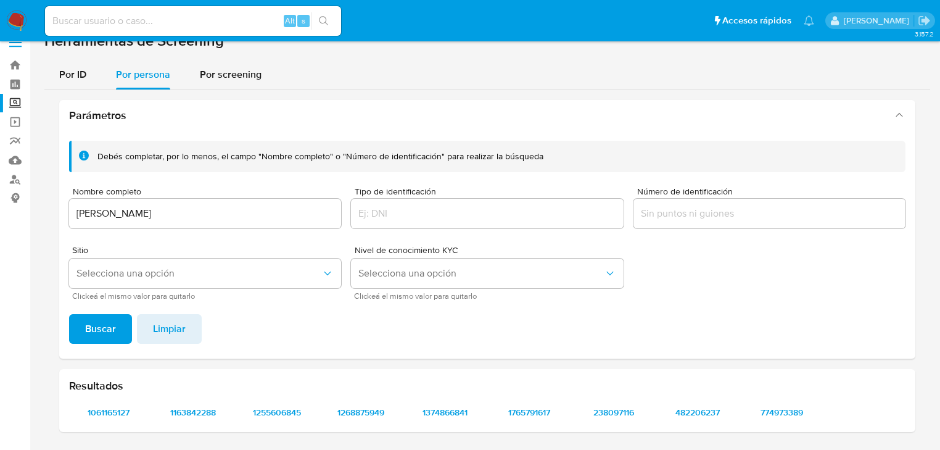
scroll to position [17, 0]
click at [116, 413] on span "1061165127" at bounding box center [109, 412] width 62 height 17
click at [189, 412] on span "1163842288" at bounding box center [193, 412] width 62 height 17
click at [281, 417] on span "1255606845" at bounding box center [277, 412] width 62 height 17
click at [334, 409] on span "1268875949" at bounding box center [361, 412] width 62 height 17
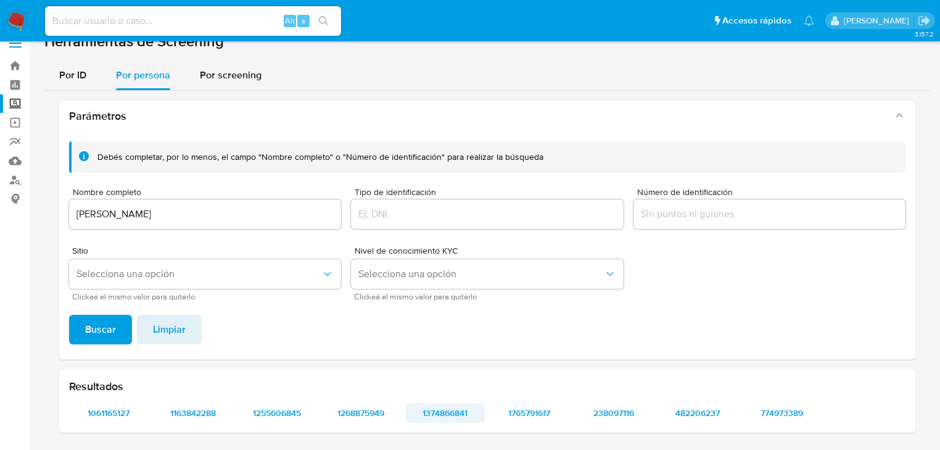
click at [447, 412] on span "1374866841" at bounding box center [445, 412] width 62 height 17
click at [523, 414] on span "1765791617" at bounding box center [529, 412] width 62 height 17
click at [612, 413] on span "238097116" at bounding box center [613, 412] width 62 height 17
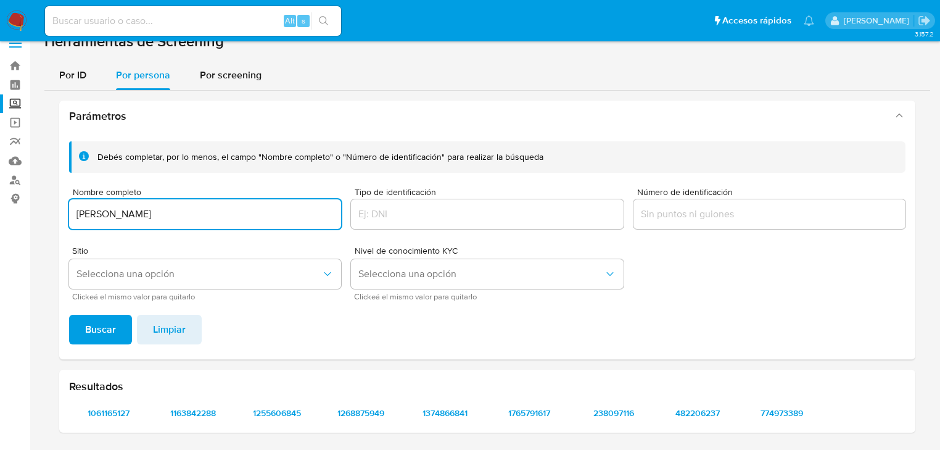
drag, startPoint x: 94, startPoint y: 200, endPoint x: 31, endPoint y: 199, distance: 62.9
click at [15, 187] on section "Bandeja Tablero Screening Búsqueda en Listas Watchlist Herramientas Operaciones…" at bounding box center [470, 216] width 940 height 467
type input "EDGAR IVAN GARCIA MANRIQUEZ"
click at [105, 340] on span "Buscar" at bounding box center [100, 329] width 31 height 27
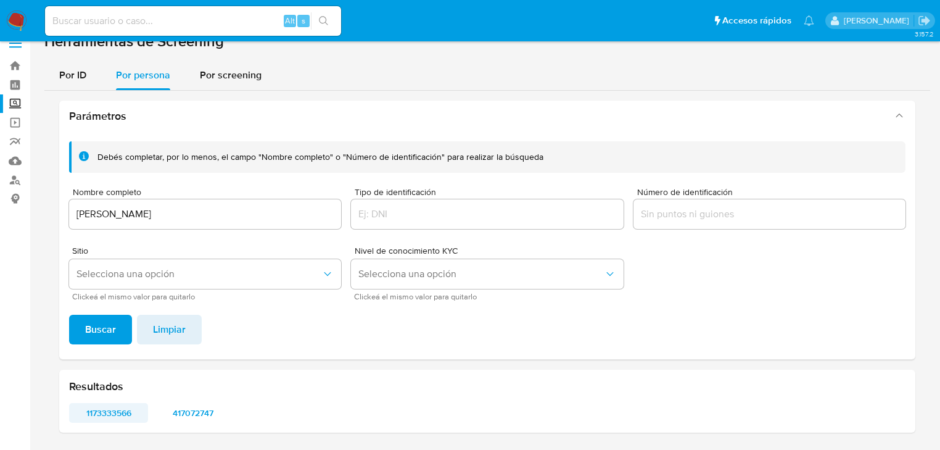
click at [114, 410] on span "1173333566" at bounding box center [109, 412] width 62 height 17
click at [196, 411] on span "417072747" at bounding box center [193, 412] width 62 height 17
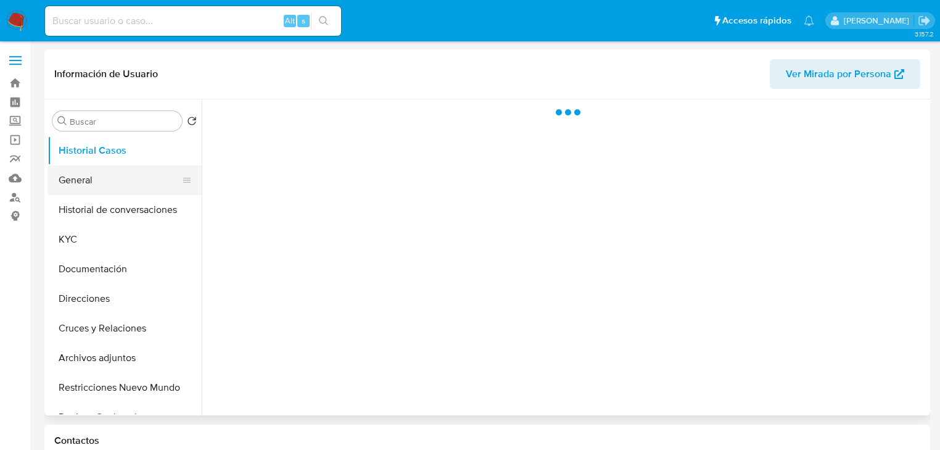
click at [94, 188] on button "General" at bounding box center [119, 180] width 144 height 30
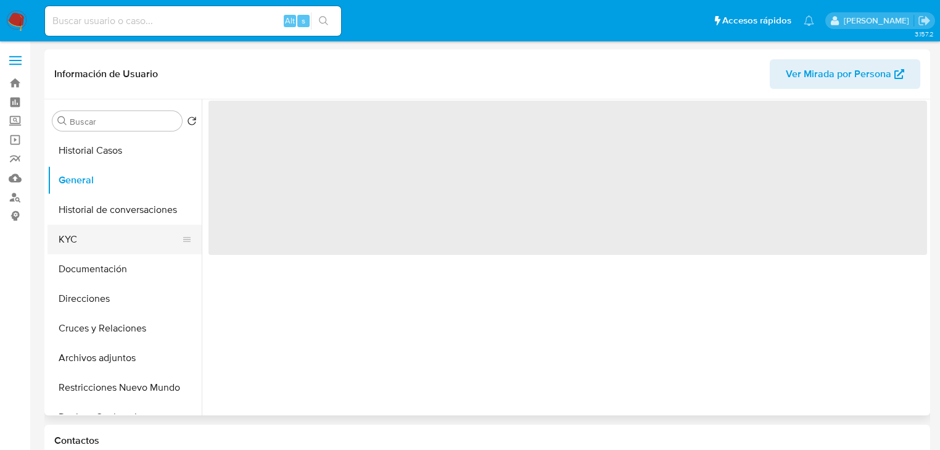
select select "10"
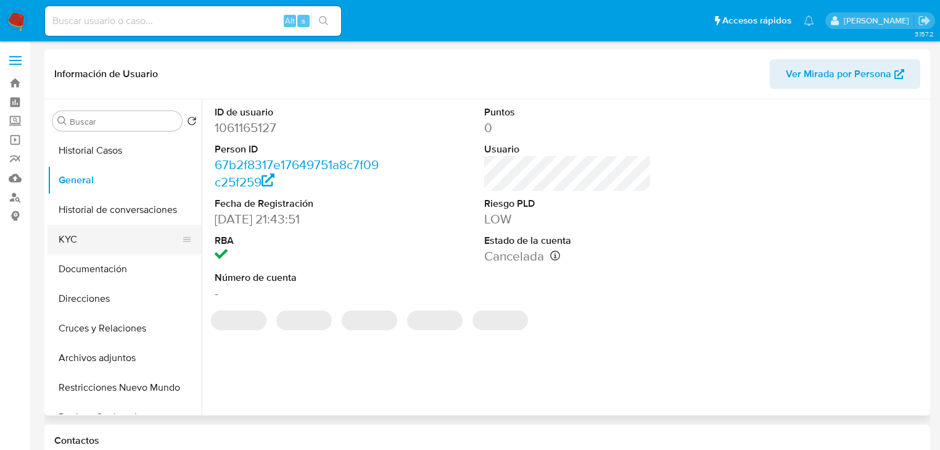
click at [79, 229] on button "KYC" at bounding box center [119, 239] width 144 height 30
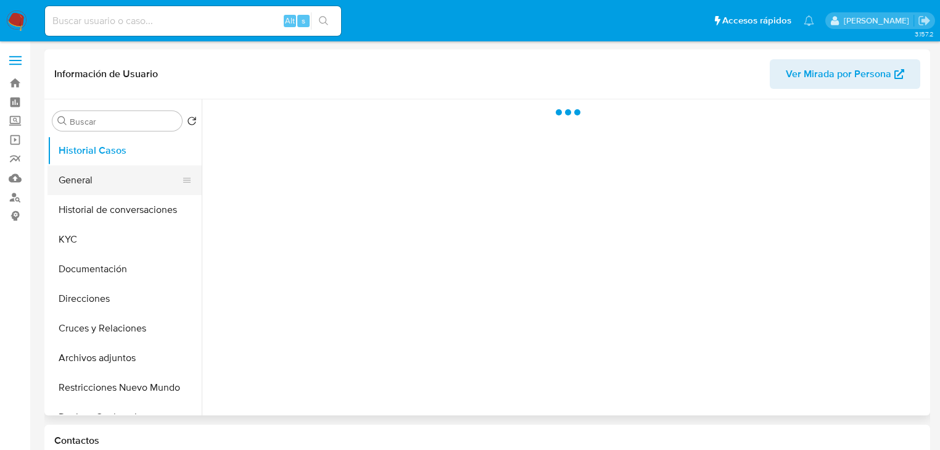
click at [70, 179] on button "General" at bounding box center [119, 180] width 144 height 30
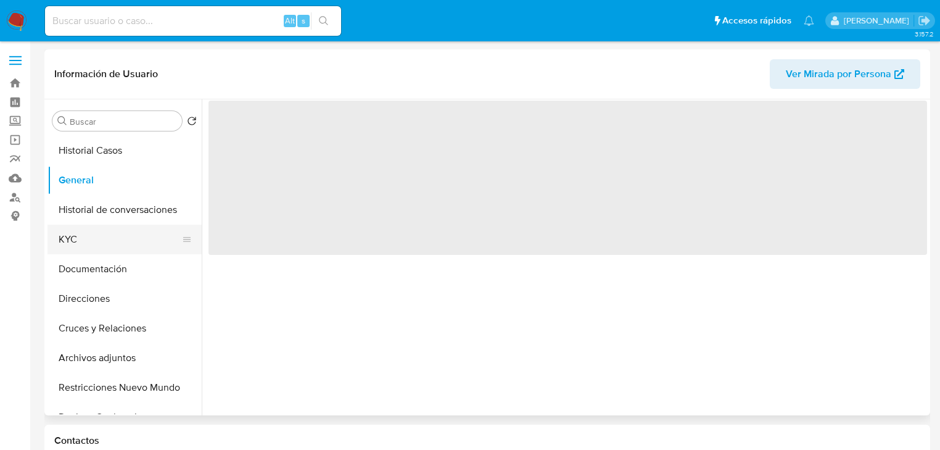
select select "10"
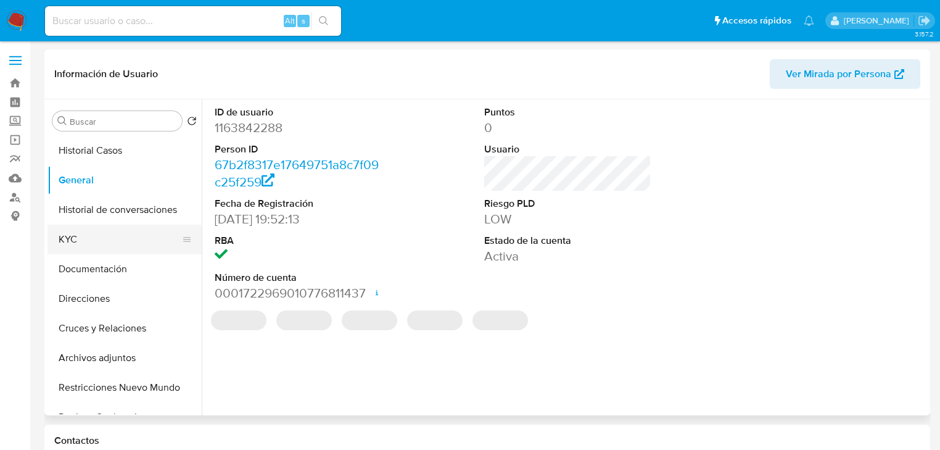
click at [64, 226] on button "KYC" at bounding box center [119, 239] width 144 height 30
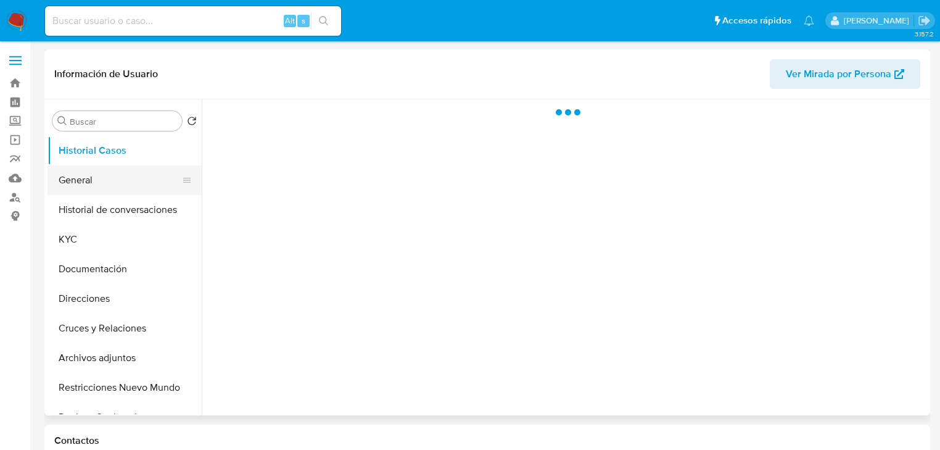
click at [97, 186] on button "General" at bounding box center [119, 180] width 144 height 30
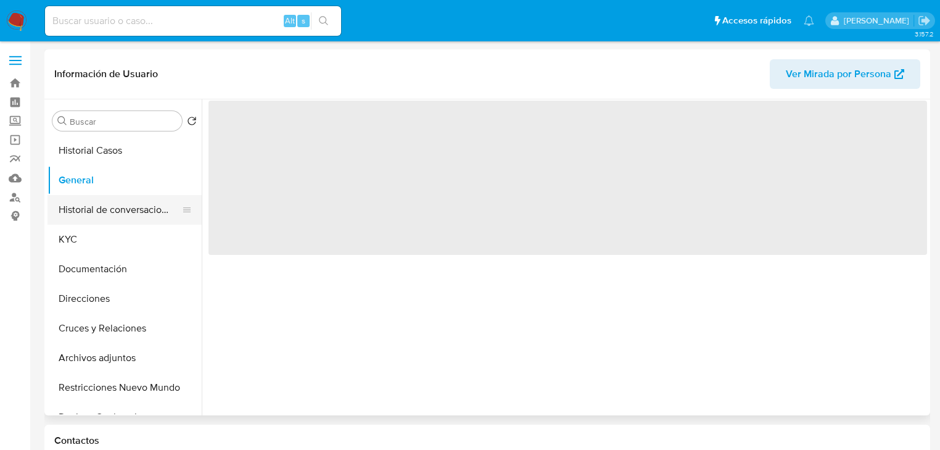
select select "10"
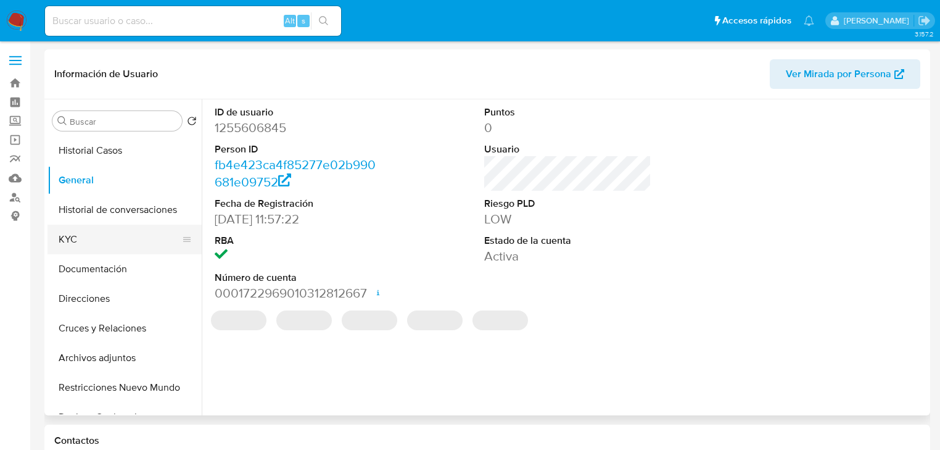
click at [93, 232] on button "KYC" at bounding box center [119, 239] width 144 height 30
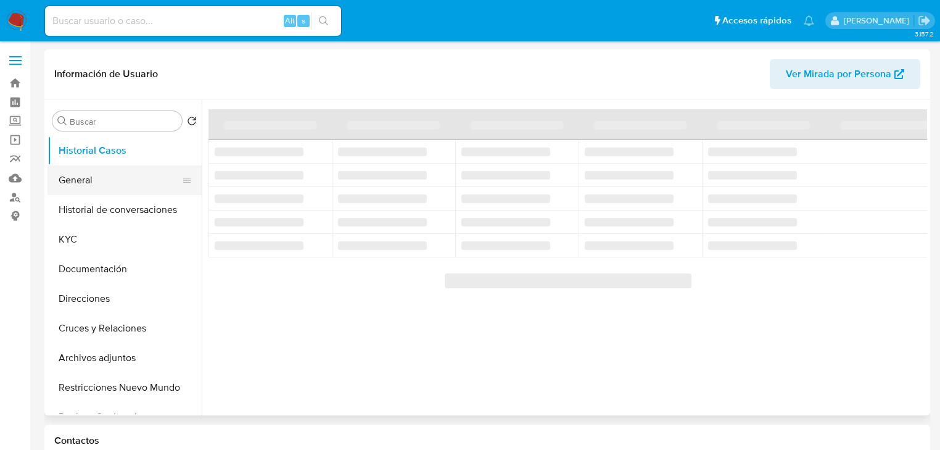
select select "10"
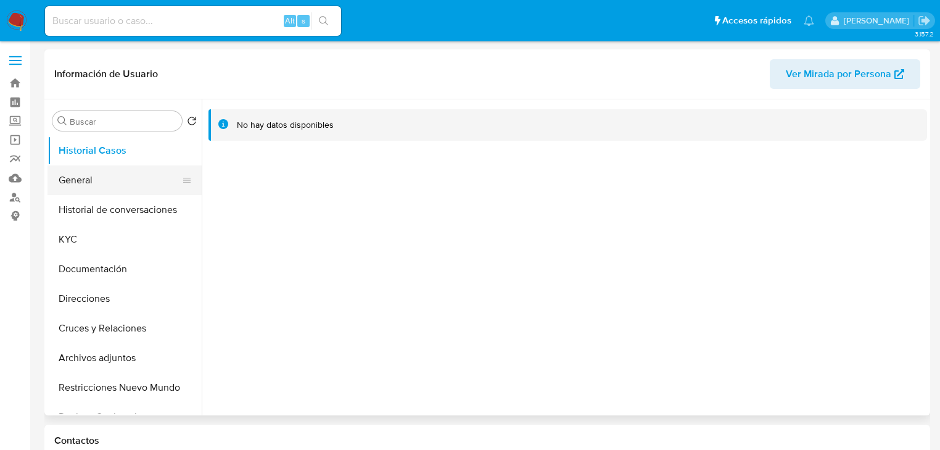
click at [89, 179] on button "General" at bounding box center [119, 180] width 144 height 30
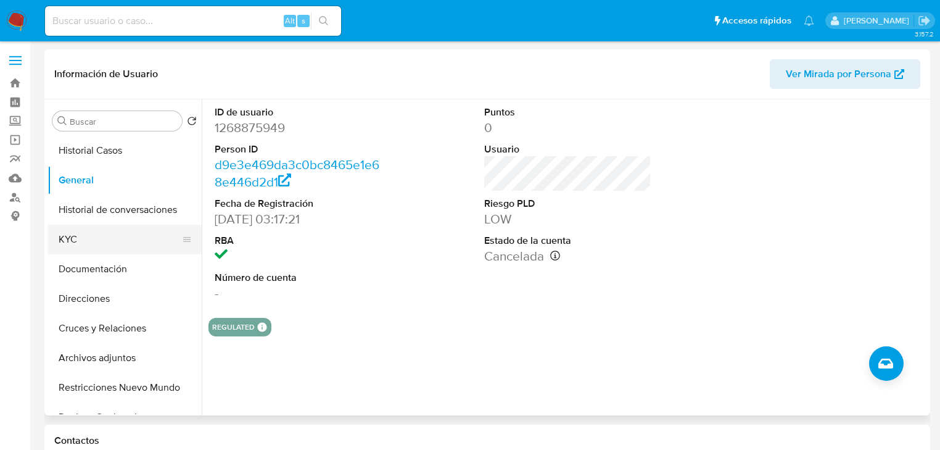
click at [79, 234] on button "KYC" at bounding box center [119, 239] width 144 height 30
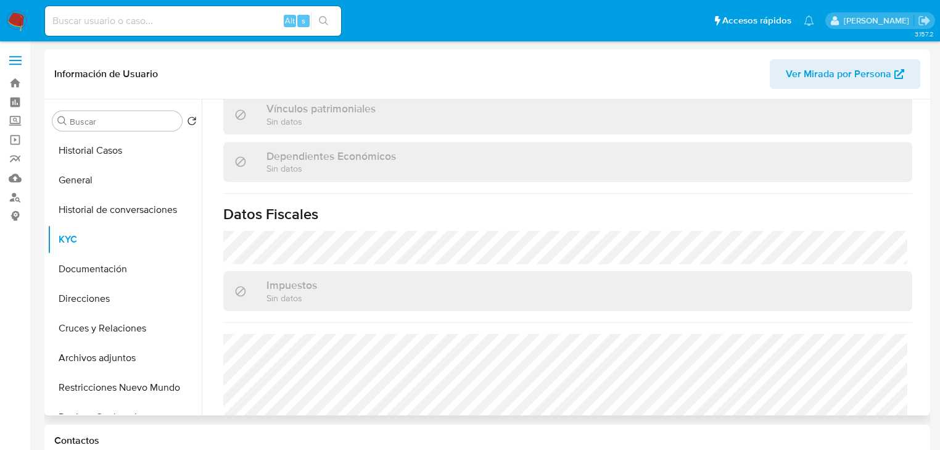
scroll to position [779, 0]
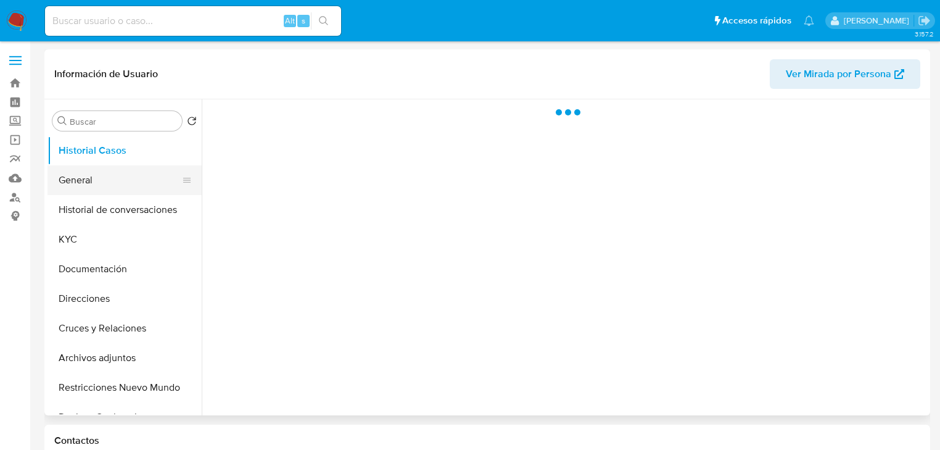
click at [98, 178] on button "General" at bounding box center [119, 180] width 144 height 30
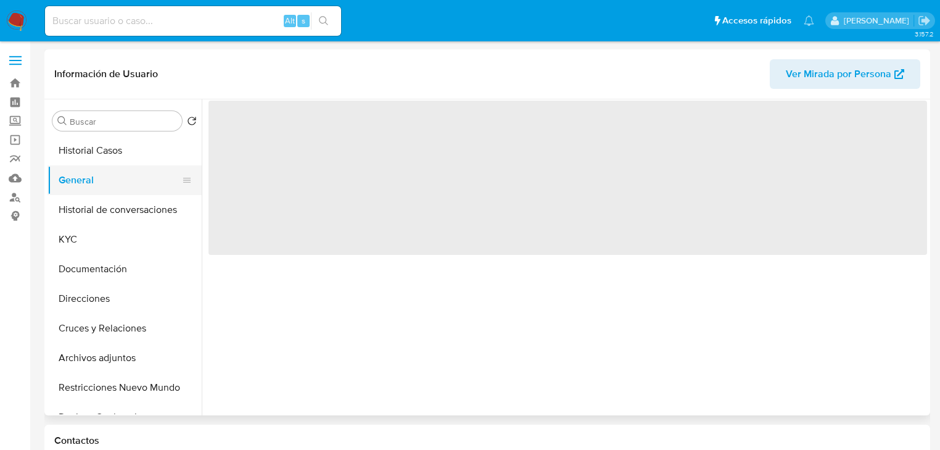
select select "10"
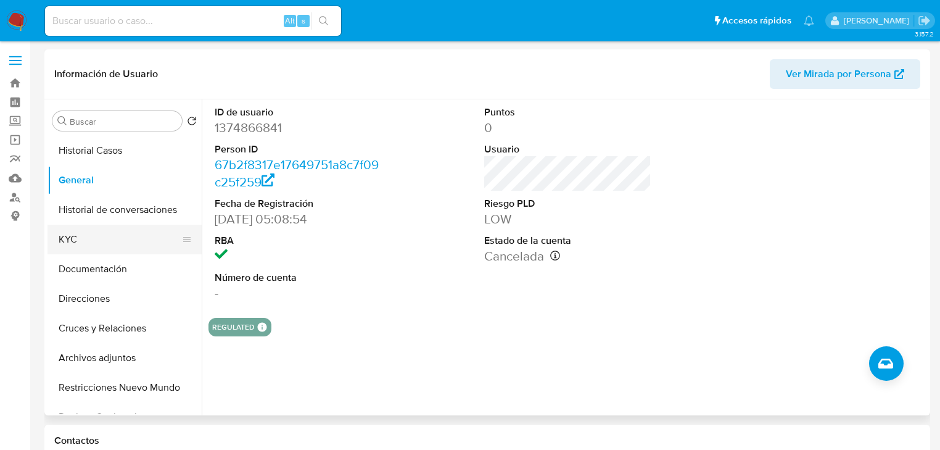
drag, startPoint x: 96, startPoint y: 242, endPoint x: 185, endPoint y: 232, distance: 89.4
click at [99, 239] on button "KYC" at bounding box center [119, 239] width 144 height 30
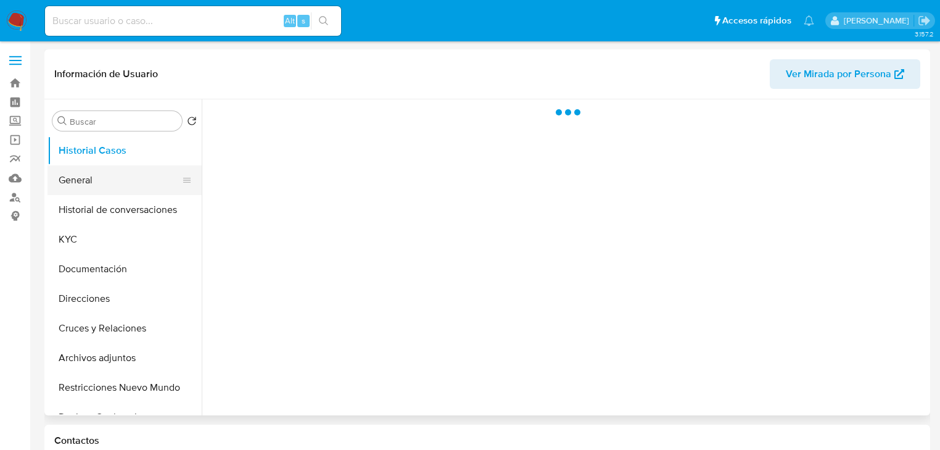
click at [91, 173] on button "General" at bounding box center [119, 180] width 144 height 30
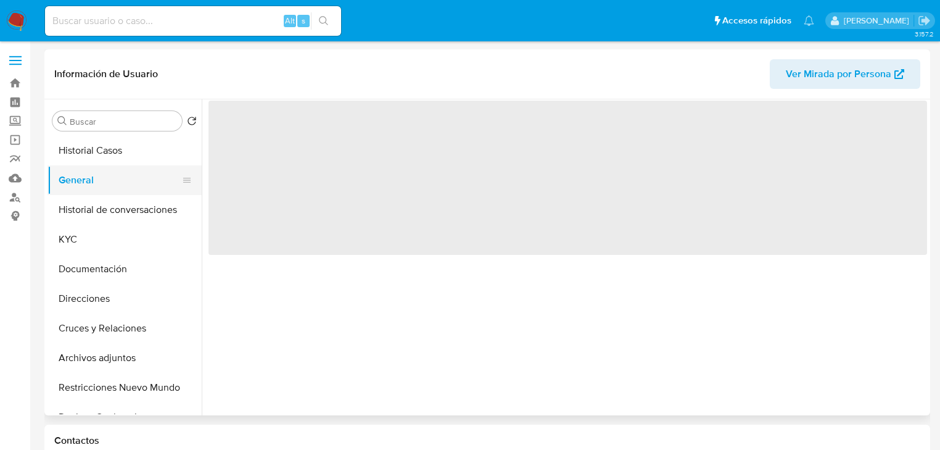
select select "10"
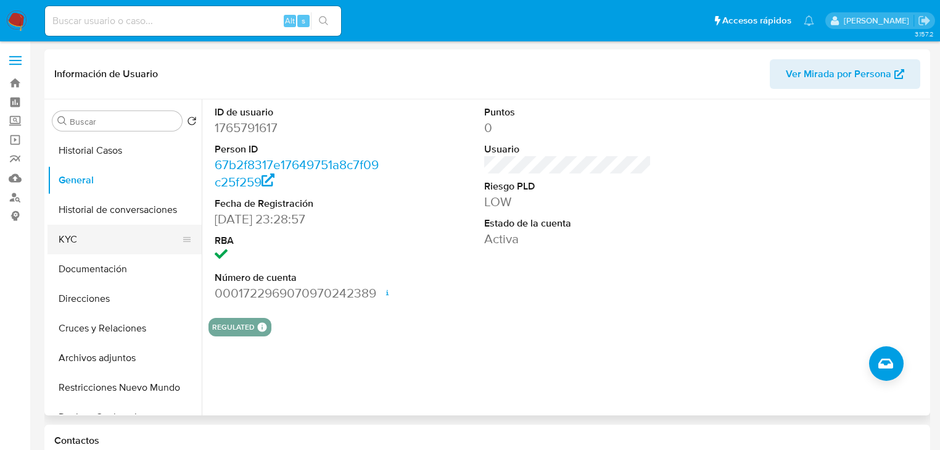
click at [76, 237] on button "KYC" at bounding box center [119, 239] width 144 height 30
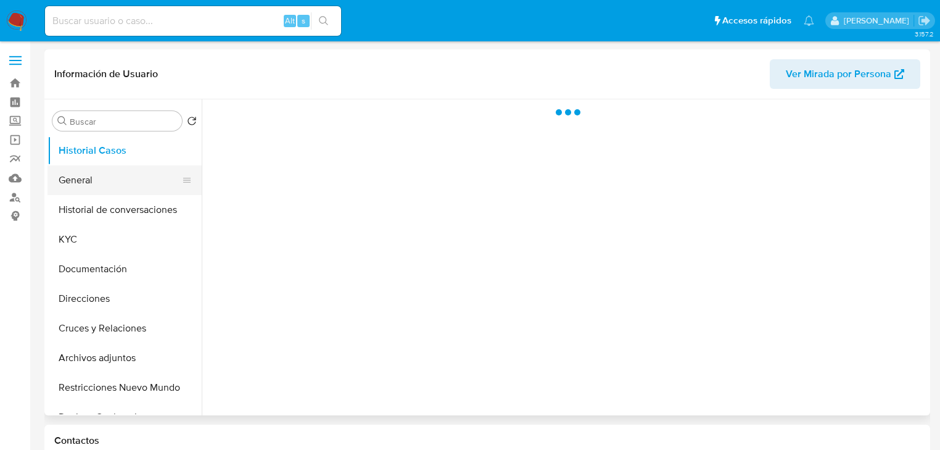
click at [90, 181] on button "General" at bounding box center [119, 180] width 144 height 30
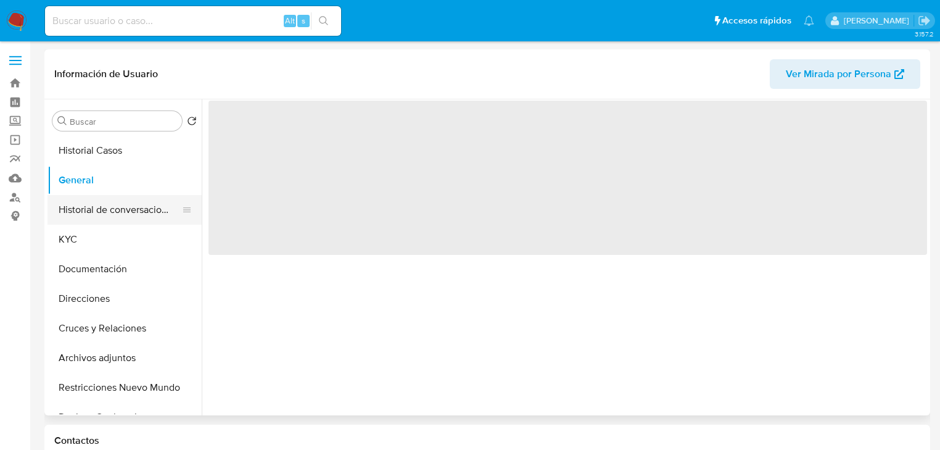
select select "10"
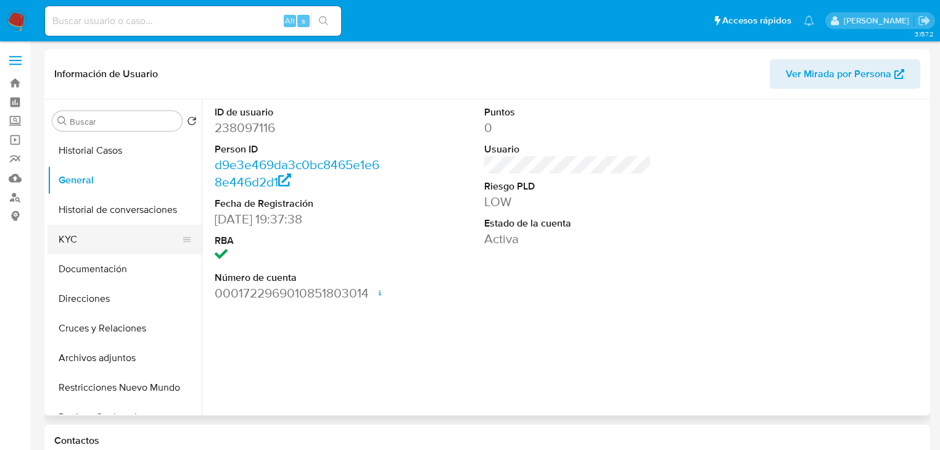
click at [109, 240] on button "KYC" at bounding box center [119, 239] width 144 height 30
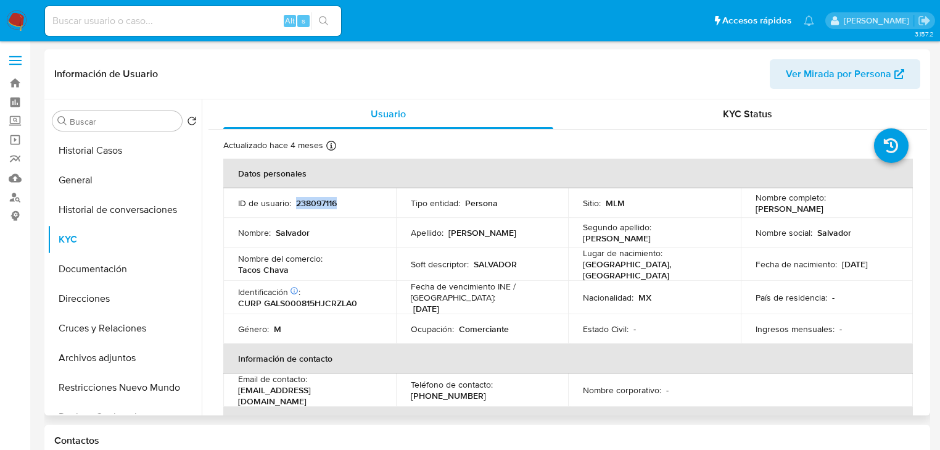
drag, startPoint x: 296, startPoint y: 204, endPoint x: 342, endPoint y: 204, distance: 46.3
click at [342, 204] on div "ID de usuario : 238097116" at bounding box center [309, 202] width 143 height 11
copy p "238097116"
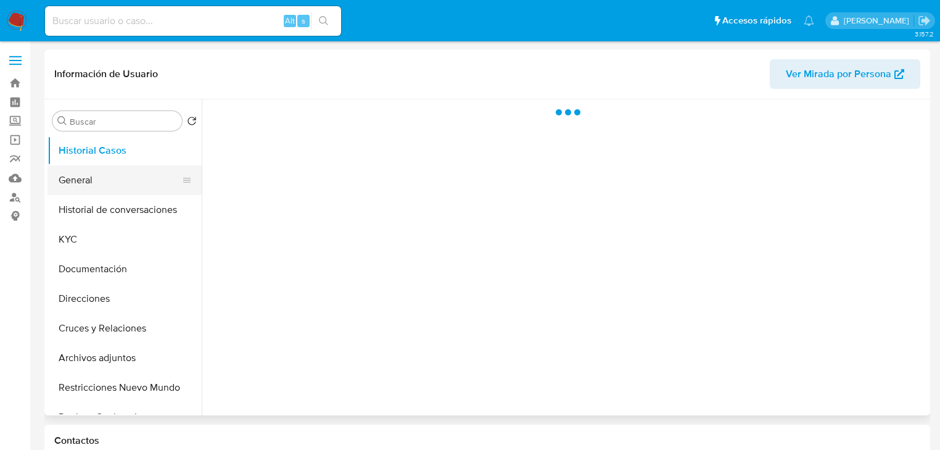
click at [105, 171] on button "General" at bounding box center [119, 180] width 144 height 30
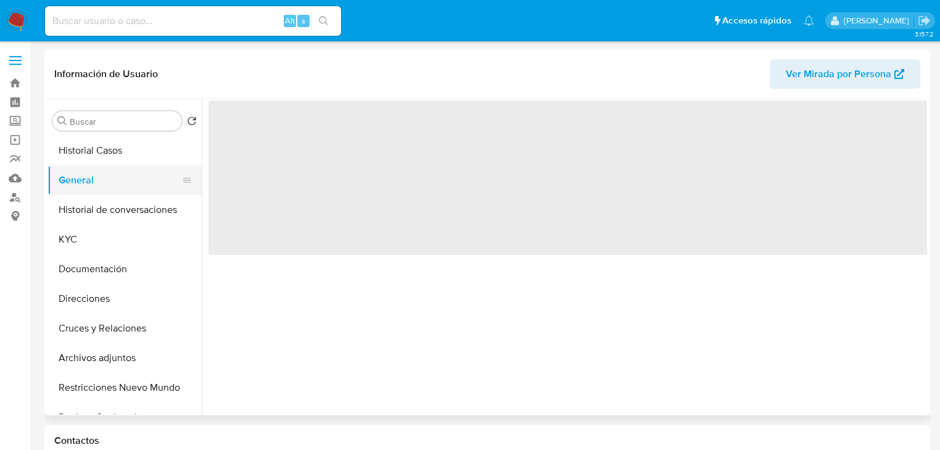
select select "10"
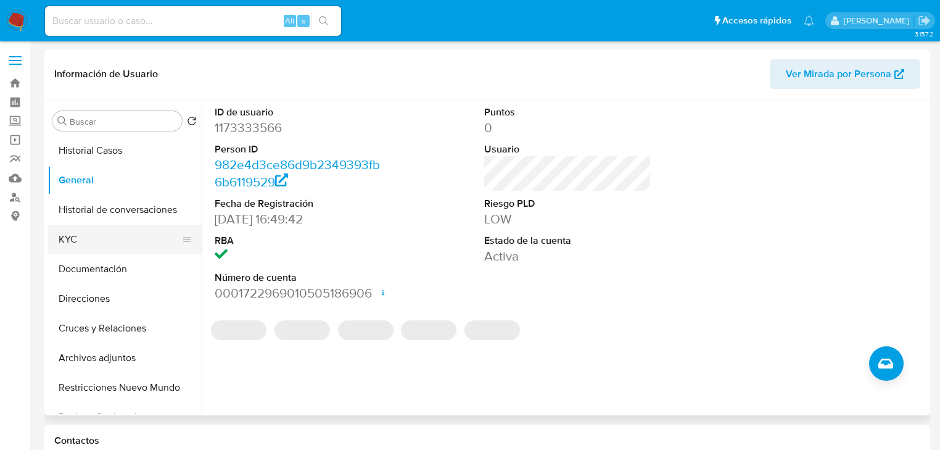
click at [94, 234] on button "KYC" at bounding box center [119, 239] width 144 height 30
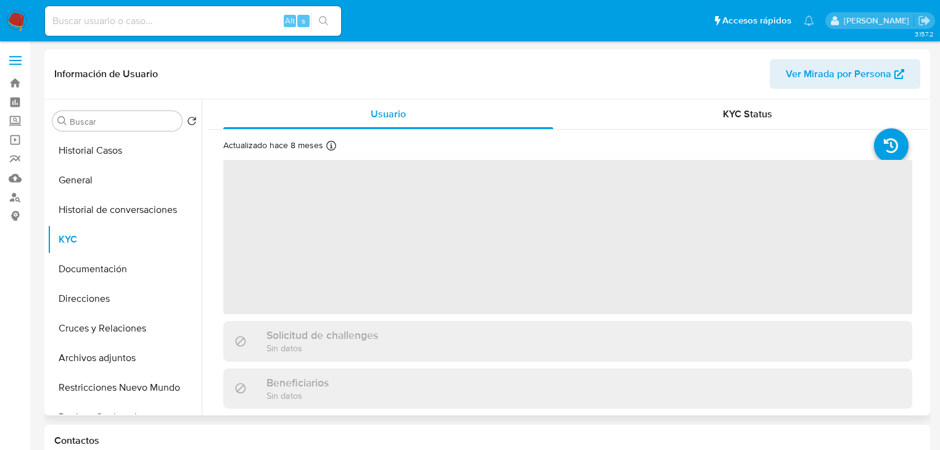
scroll to position [49, 0]
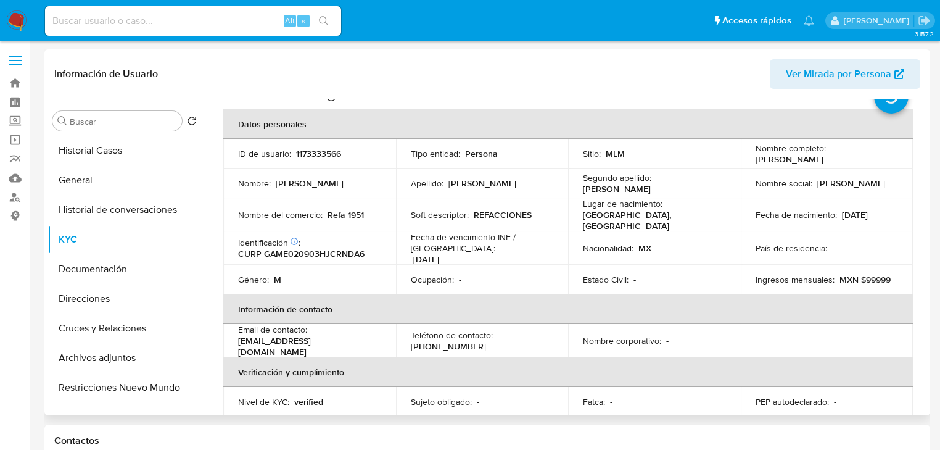
click at [289, 155] on p "ID de usuario :" at bounding box center [264, 153] width 53 height 11
drag, startPoint x: 294, startPoint y: 155, endPoint x: 363, endPoint y: 153, distance: 69.1
click at [363, 153] on div "ID de usuario : 1173333566" at bounding box center [309, 153] width 143 height 11
copy p "1173333566"
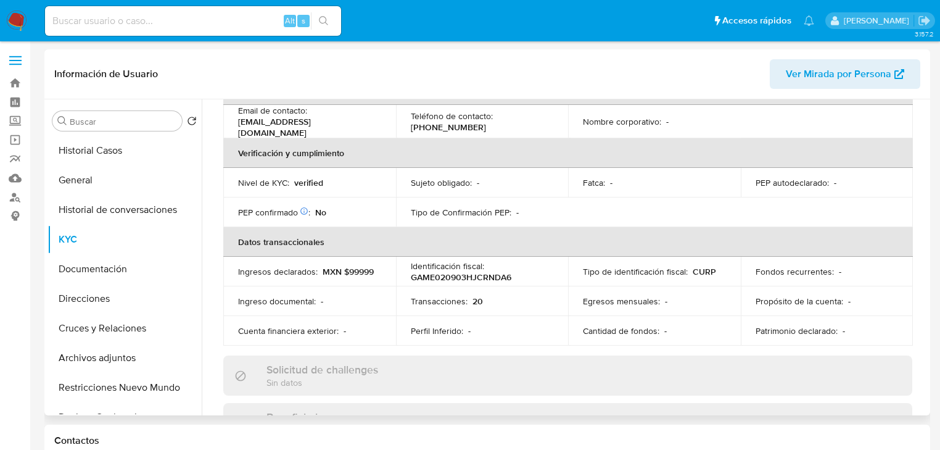
scroll to position [138, 0]
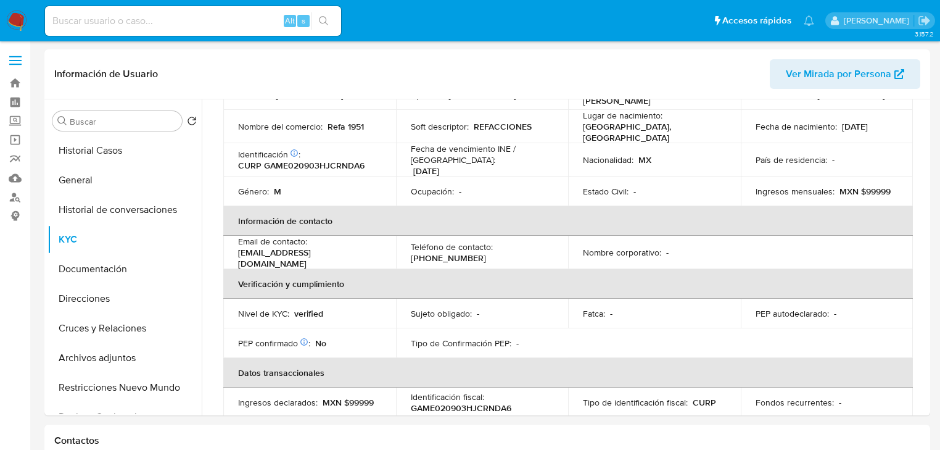
click at [94, 27] on input at bounding box center [193, 21] width 296 height 16
paste input "485614548"
click at [53, 22] on input "485614548" at bounding box center [193, 21] width 296 height 16
click at [94, 22] on input "485614548" at bounding box center [193, 21] width 296 height 16
drag, startPoint x: 104, startPoint y: 22, endPoint x: 154, endPoint y: 23, distance: 49.3
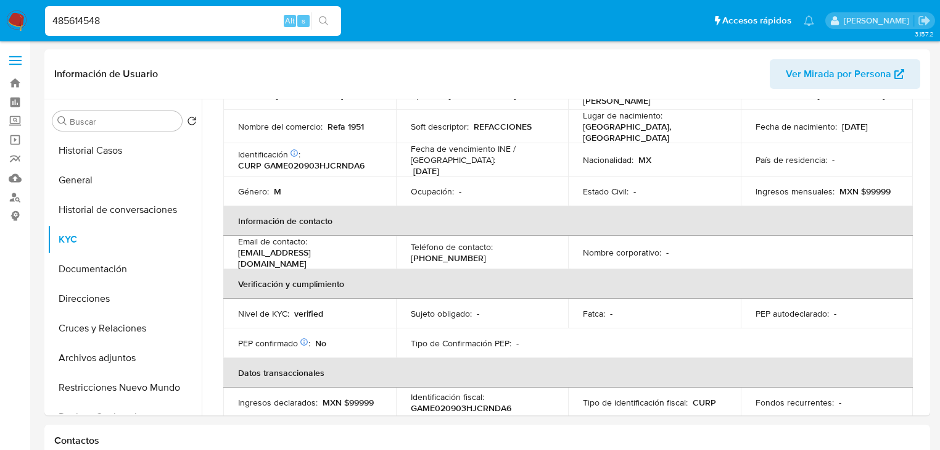
click at [106, 22] on input "485614548" at bounding box center [193, 21] width 296 height 16
type input "485614548"
click at [319, 22] on icon "search-icon" at bounding box center [324, 21] width 10 height 10
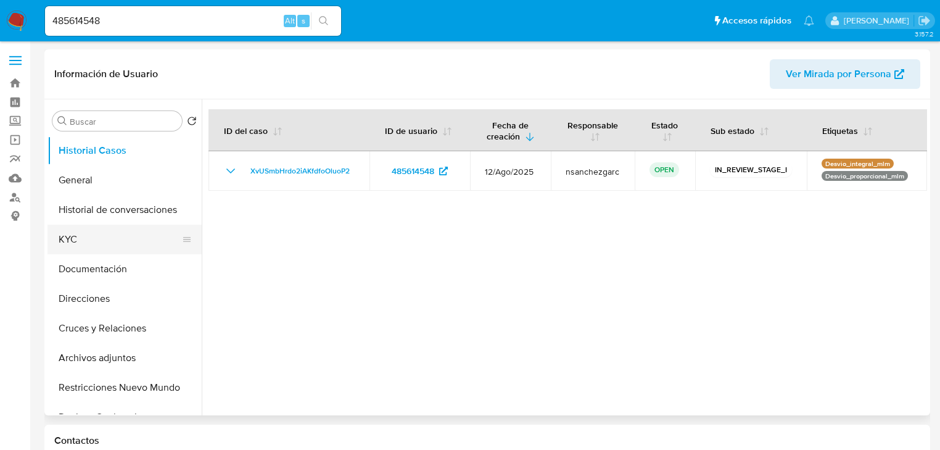
click at [99, 244] on button "KYC" at bounding box center [119, 239] width 144 height 30
select select "10"
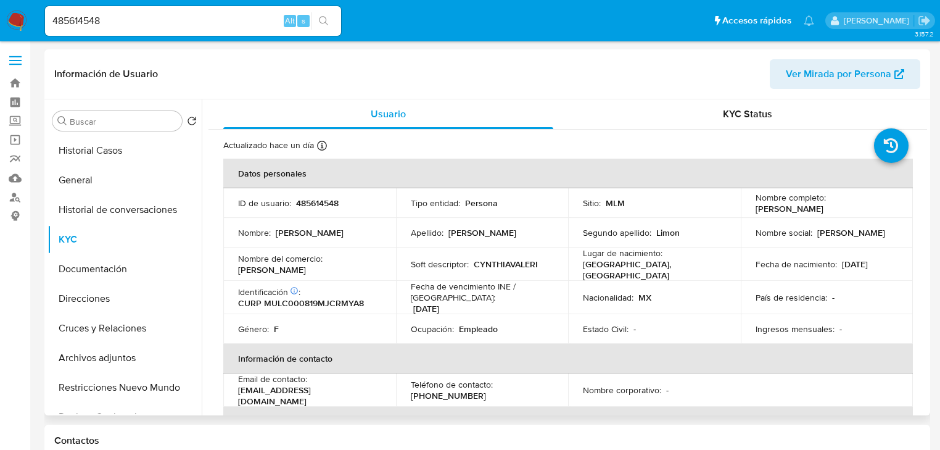
click at [653, 263] on div "Lugar de nacimiento : MEXICO, JALISCO" at bounding box center [654, 263] width 143 height 33
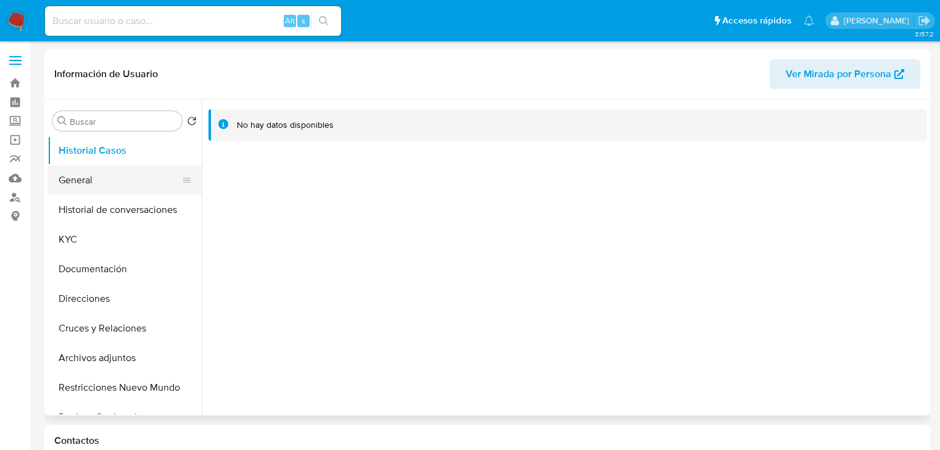
click at [76, 179] on button "General" at bounding box center [119, 180] width 144 height 30
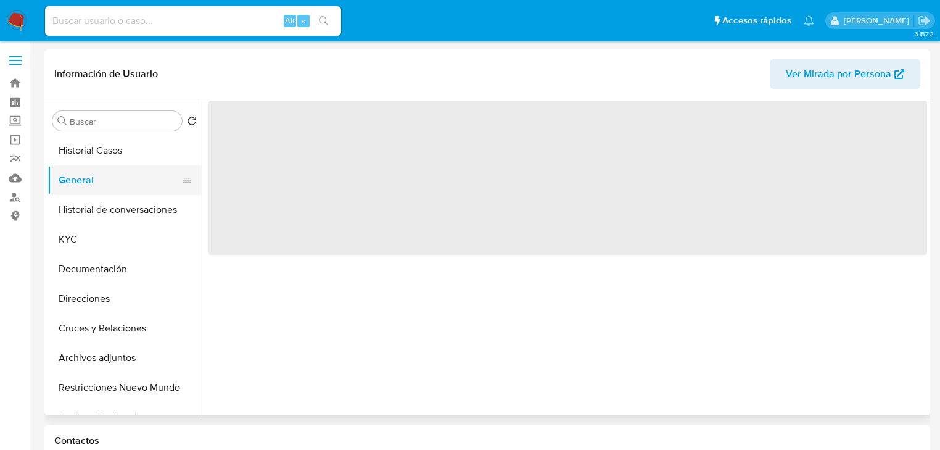
select select "10"
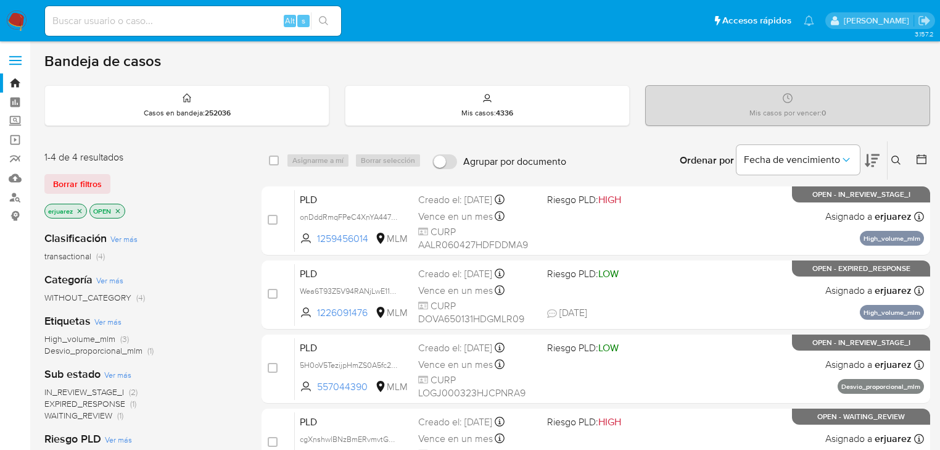
click at [139, 17] on input at bounding box center [193, 21] width 296 height 16
paste input "2597522498"
type input "2597522498"
click at [324, 19] on icon "search-icon" at bounding box center [324, 21] width 10 height 10
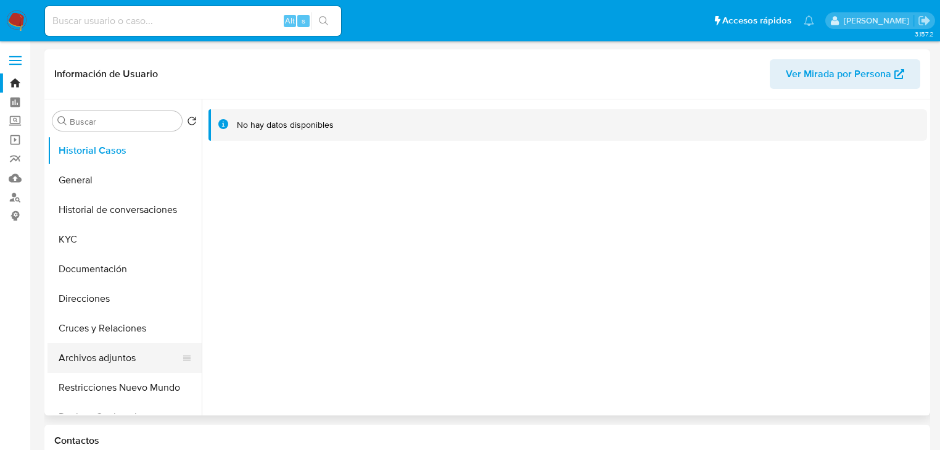
select select "10"
click at [72, 249] on button "KYC" at bounding box center [119, 239] width 144 height 30
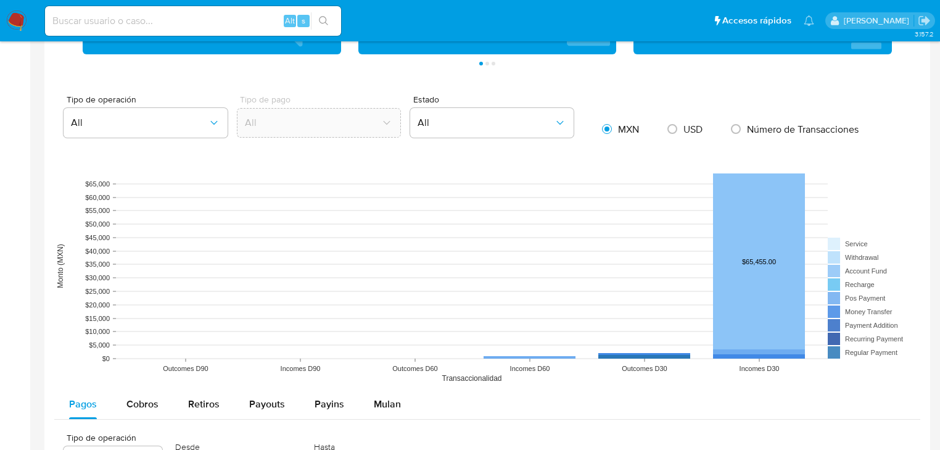
scroll to position [987, 0]
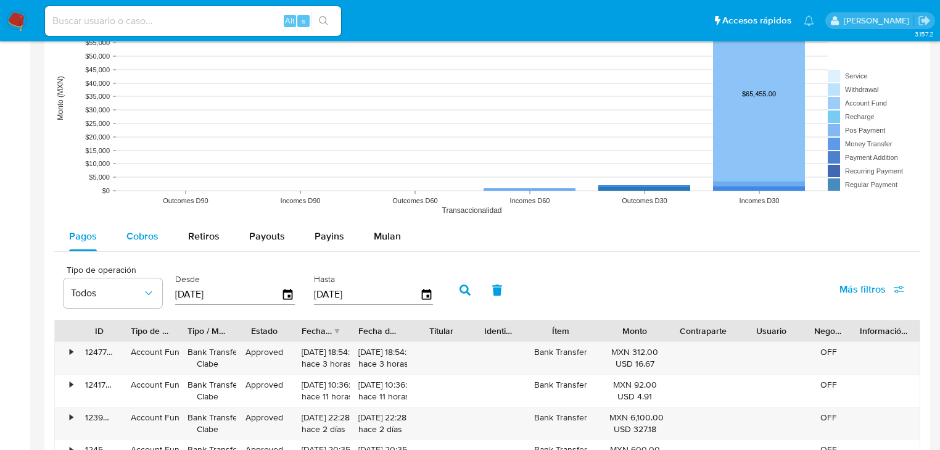
click at [130, 234] on span "Cobros" at bounding box center [142, 236] width 32 height 14
select select "10"
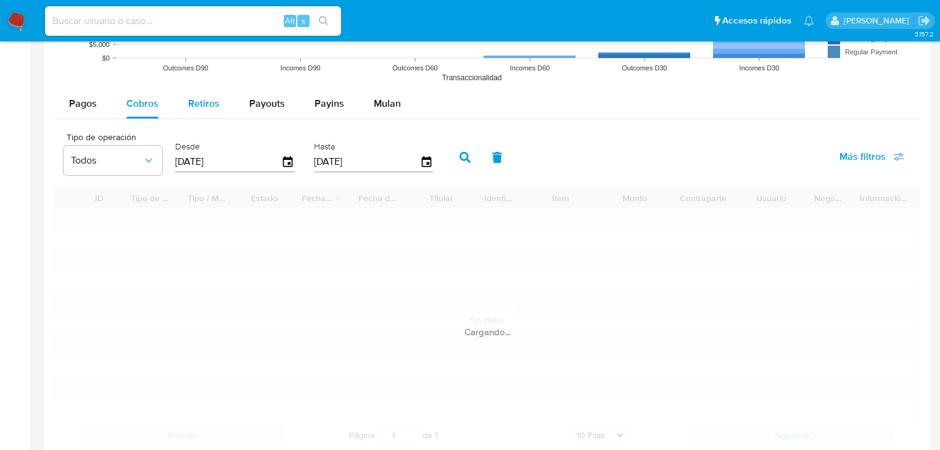
scroll to position [1233, 0]
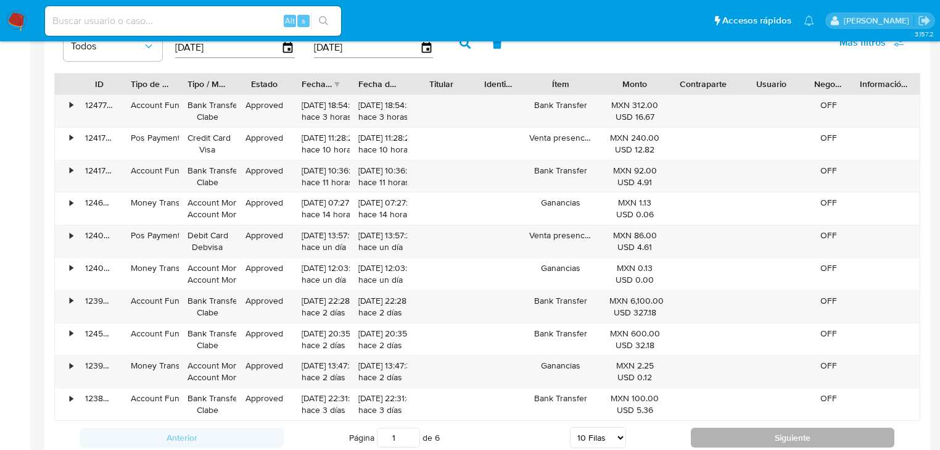
click at [720, 434] on button "Siguiente" at bounding box center [793, 437] width 204 height 20
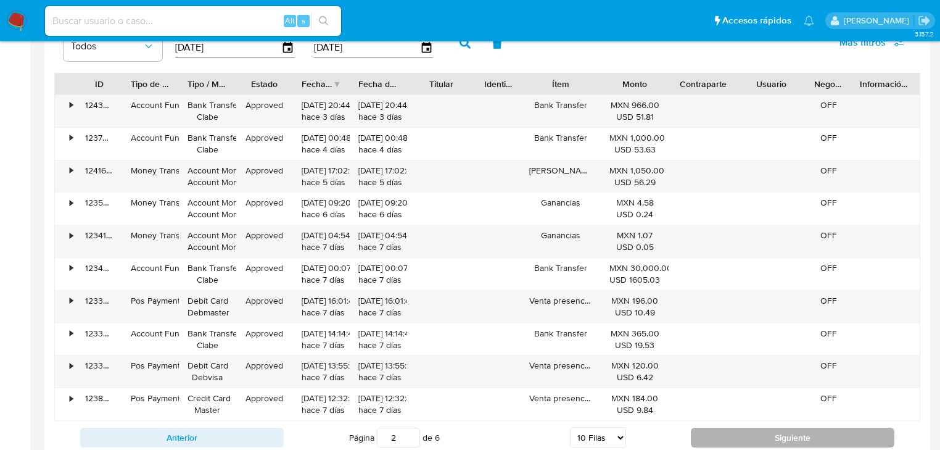
click at [720, 434] on button "Siguiente" at bounding box center [793, 437] width 204 height 20
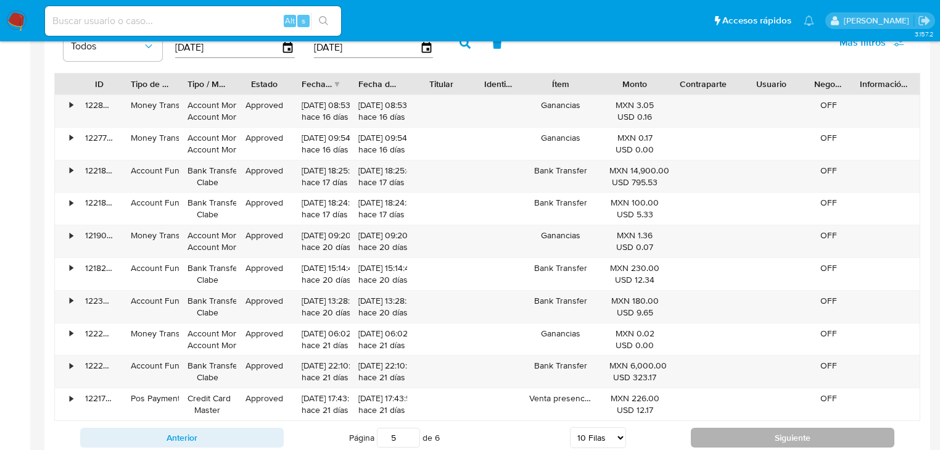
click at [720, 434] on button "Siguiente" at bounding box center [793, 437] width 204 height 20
type input "6"
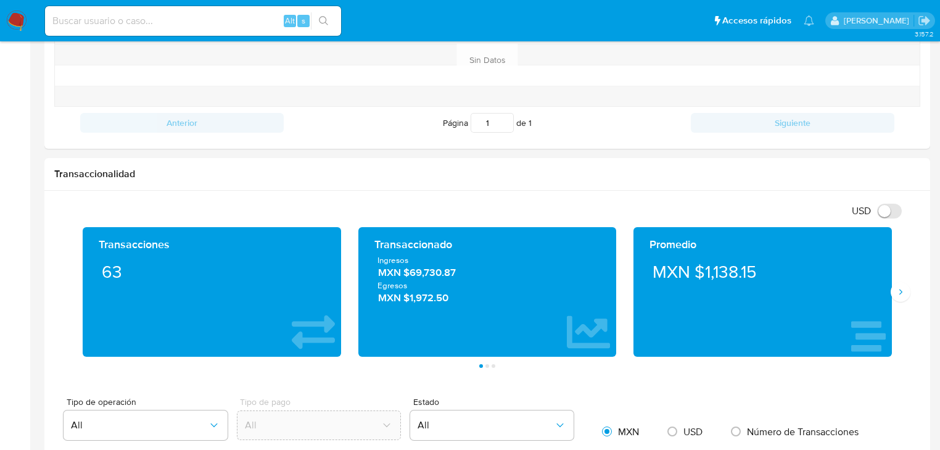
scroll to position [444, 0]
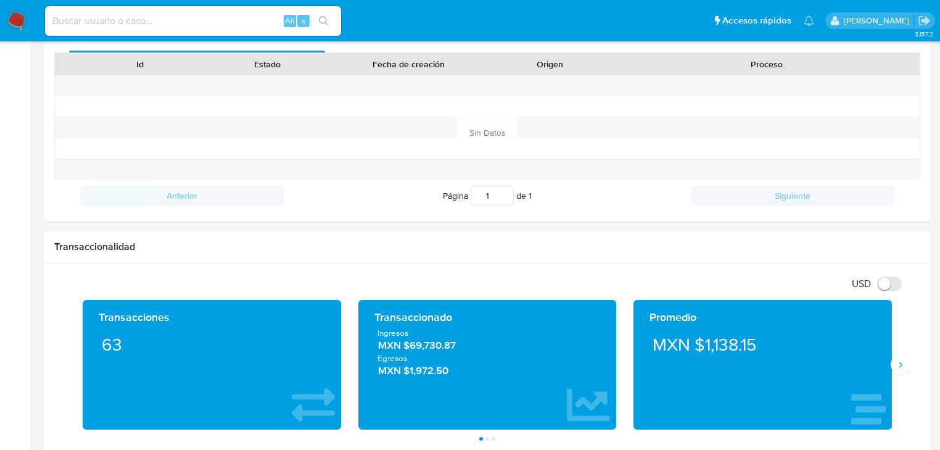
click at [165, 19] on input at bounding box center [193, 21] width 296 height 16
paste input "2371257302"
type input "2371257302"
click at [321, 17] on icon "search-icon" at bounding box center [324, 21] width 10 height 10
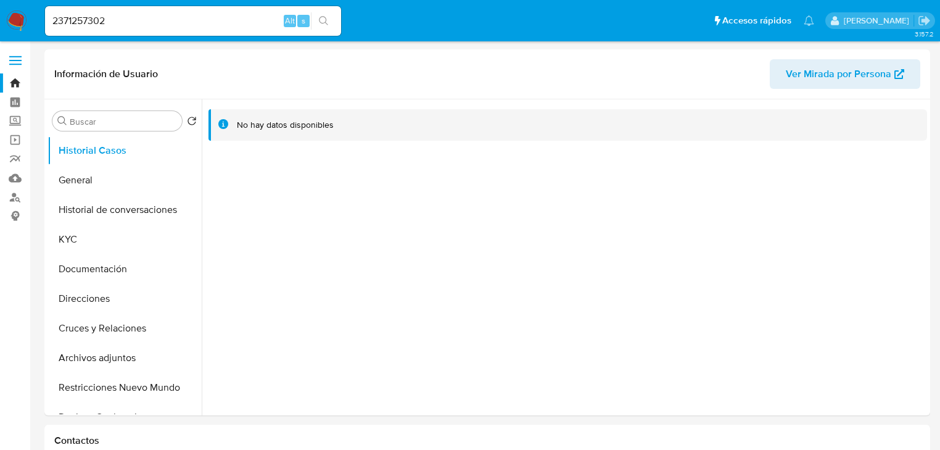
select select "10"
click at [86, 178] on button "General" at bounding box center [119, 180] width 144 height 30
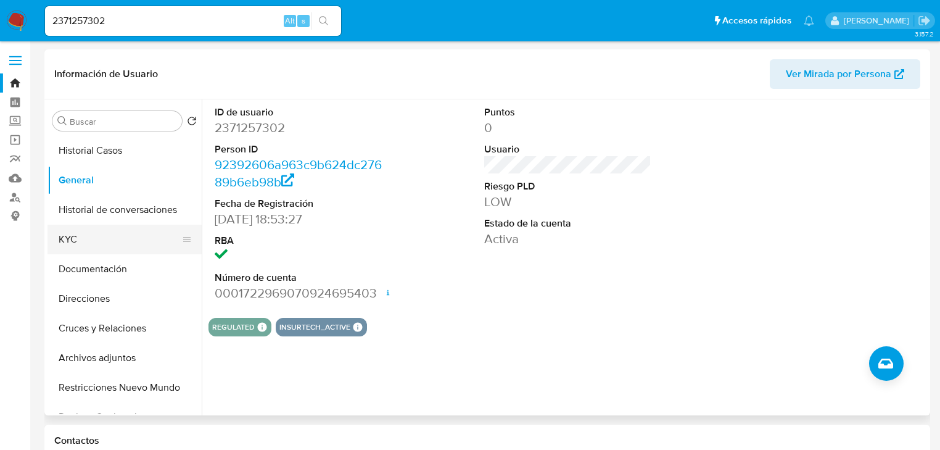
click at [85, 240] on button "KYC" at bounding box center [119, 239] width 144 height 30
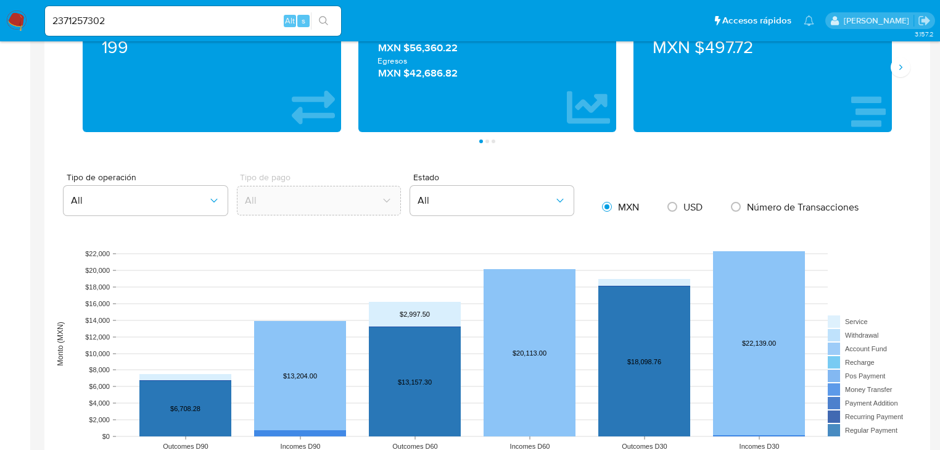
scroll to position [839, 0]
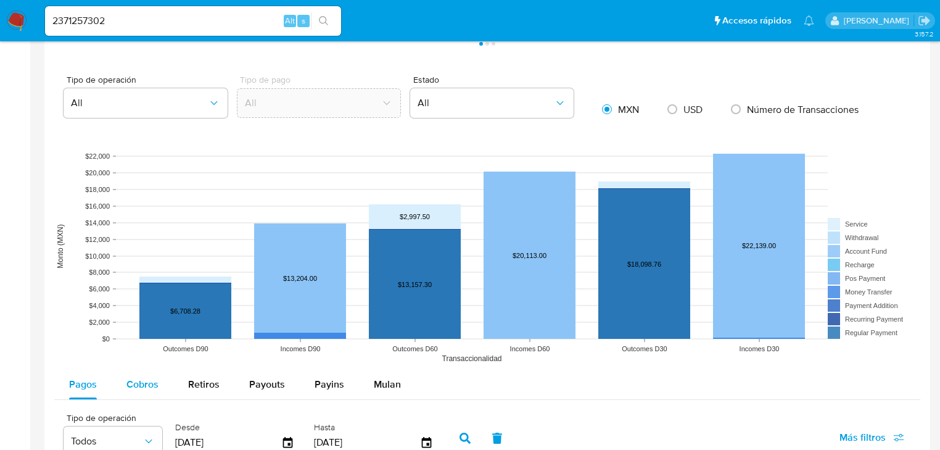
click at [143, 385] on span "Cobros" at bounding box center [142, 384] width 32 height 14
select select "10"
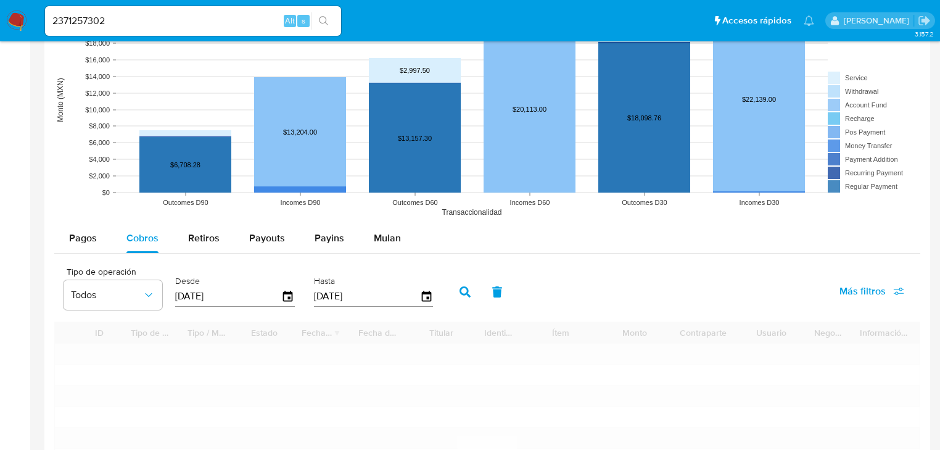
scroll to position [1184, 0]
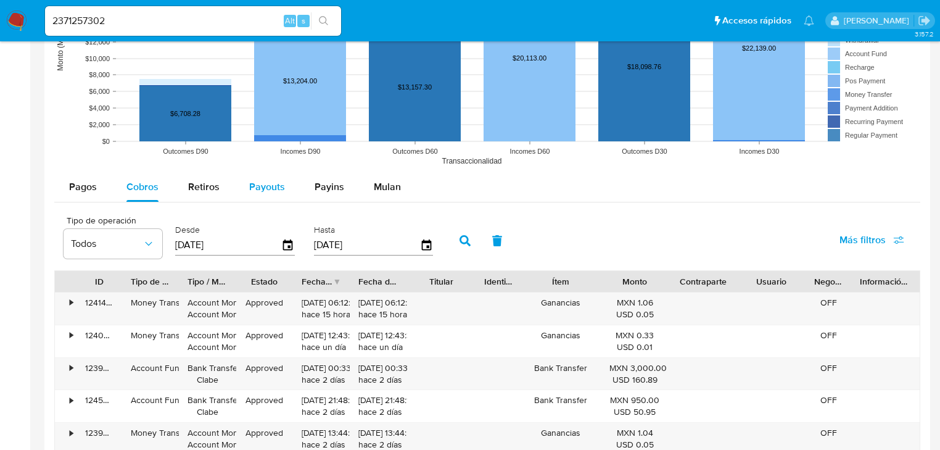
drag, startPoint x: 271, startPoint y: 178, endPoint x: 279, endPoint y: 183, distance: 9.1
click at [271, 180] on span "Payouts" at bounding box center [267, 186] width 36 height 14
select select "10"
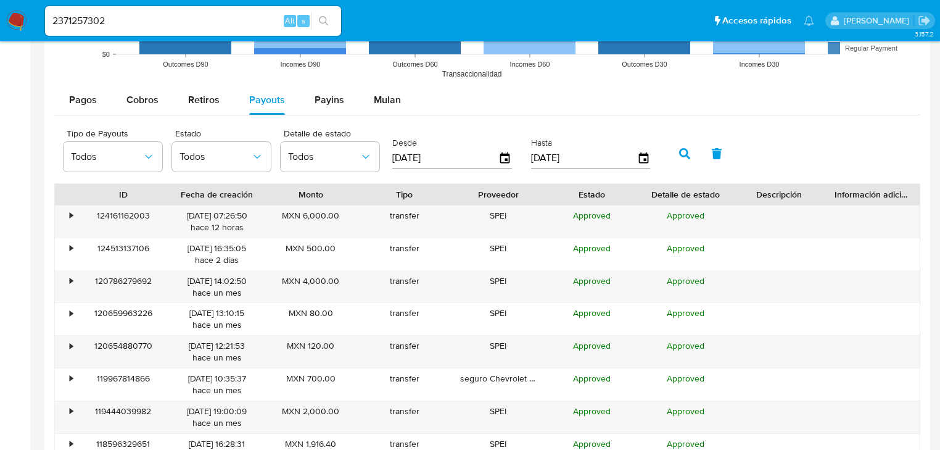
scroll to position [1233, 0]
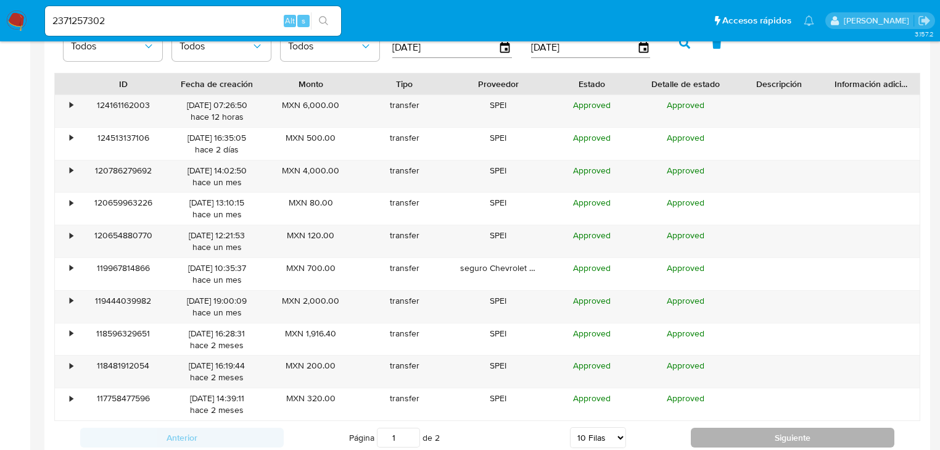
click at [747, 430] on button "Siguiente" at bounding box center [793, 437] width 204 height 20
type input "2"
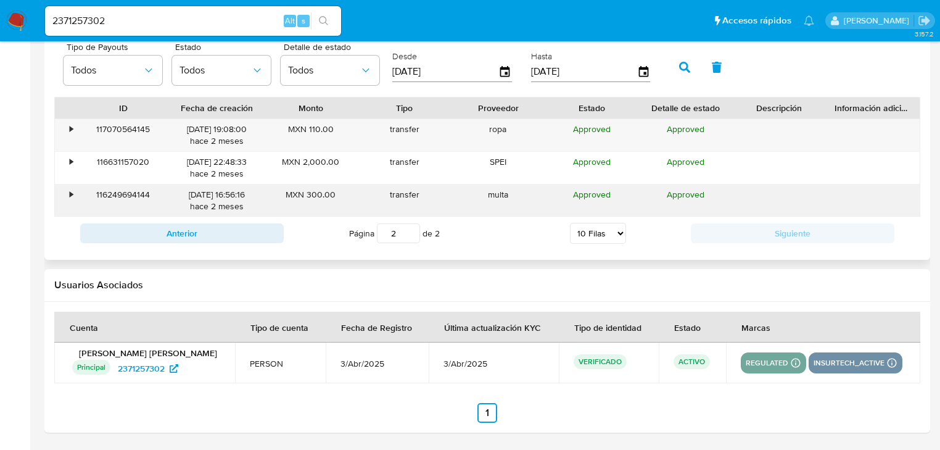
scroll to position [1208, 0]
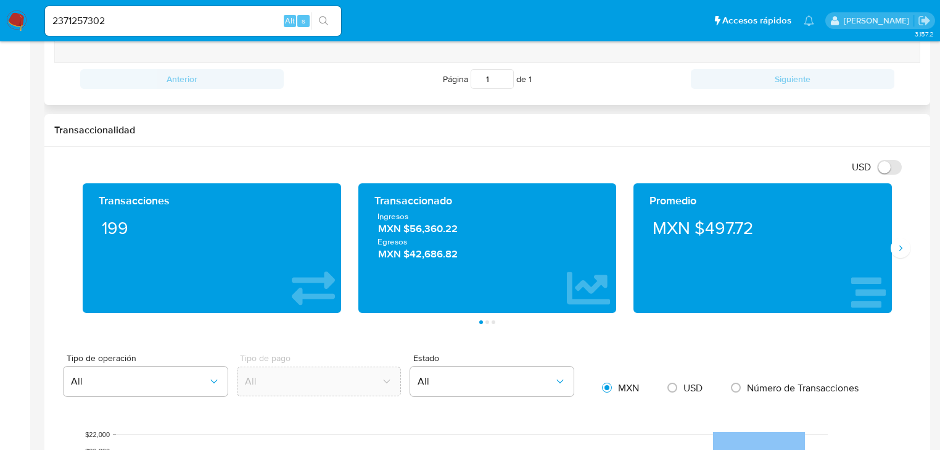
scroll to position [419, 0]
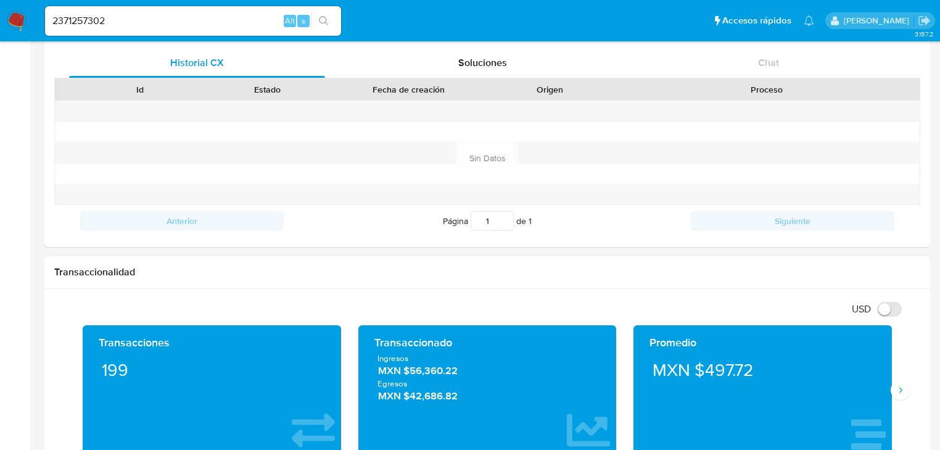
click at [27, 15] on img at bounding box center [16, 20] width 21 height 21
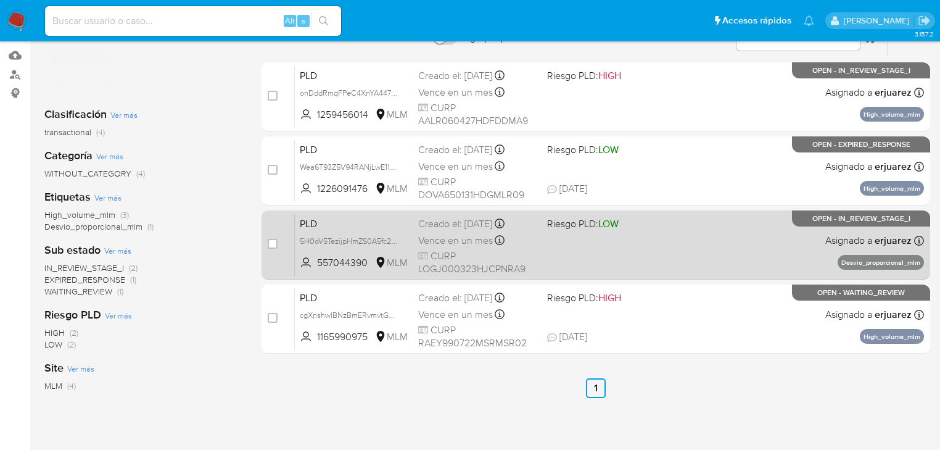
scroll to position [99, 0]
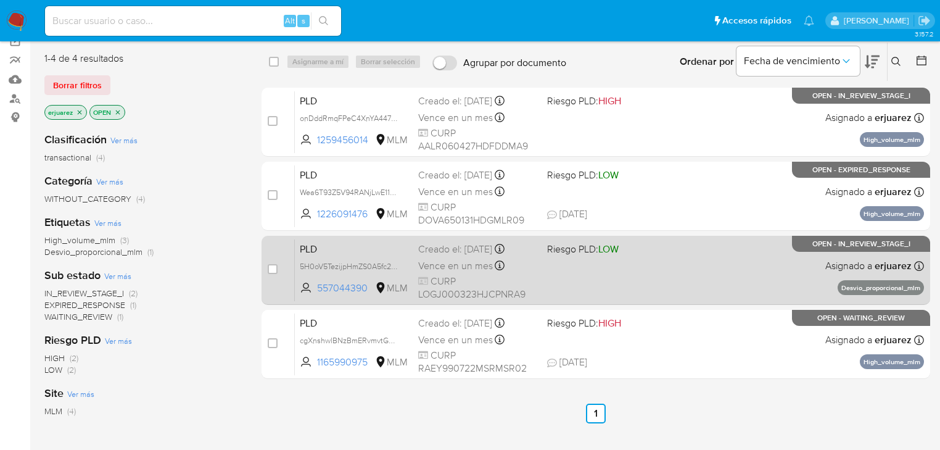
click at [556, 279] on div "PLD 5H0oV5TezijpHmZS0A5fc2sW 557044390 MLM Riesgo PLD: LOW Creado el: [DATE] Cr…" at bounding box center [609, 270] width 629 height 62
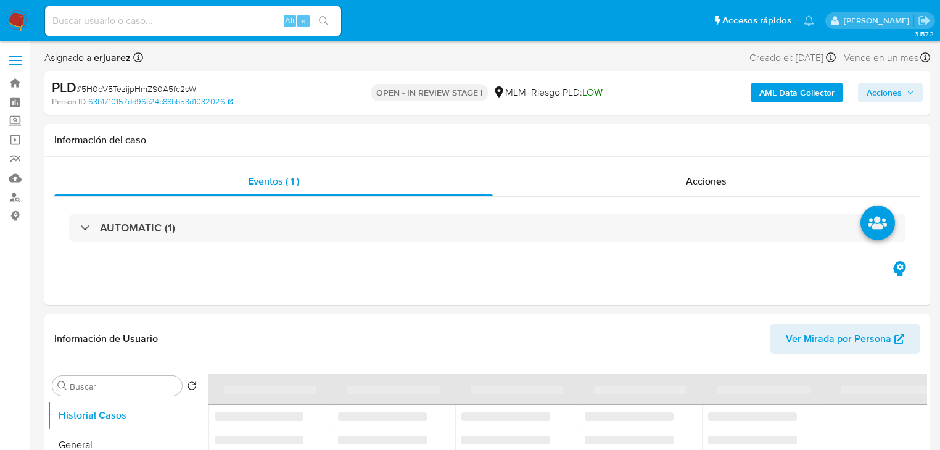
select select "10"
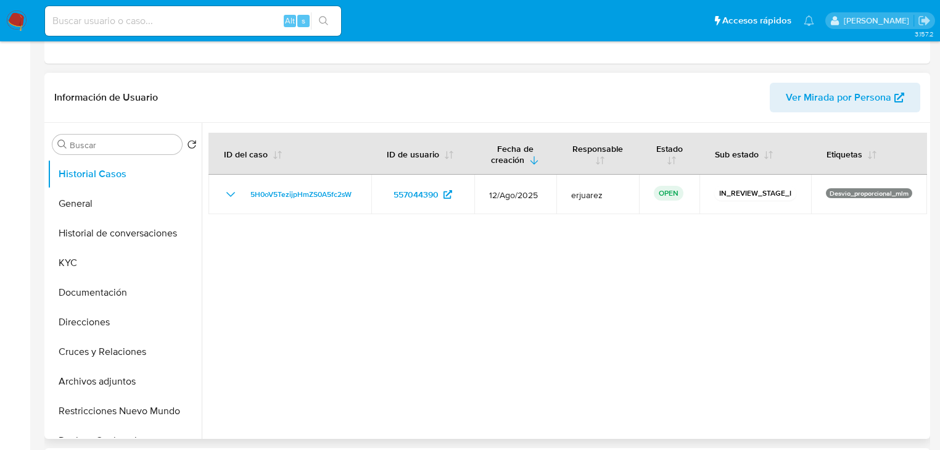
scroll to position [345, 0]
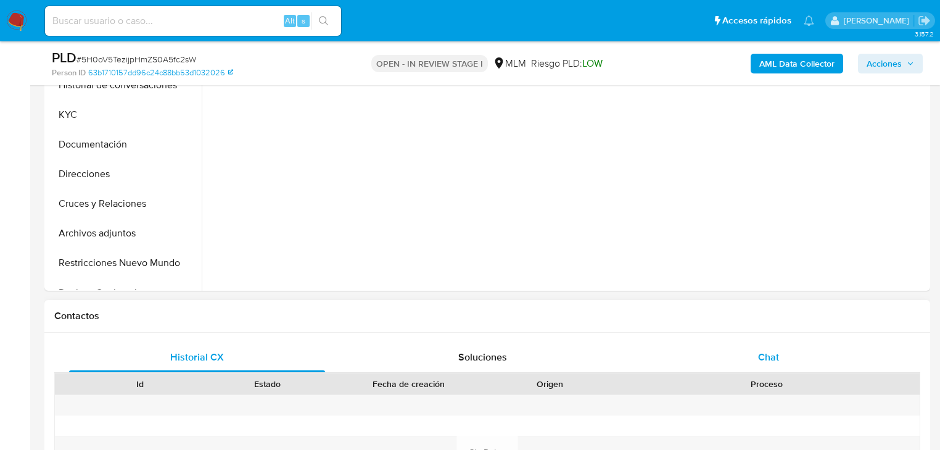
click at [769, 347] on div "Chat" at bounding box center [769, 357] width 256 height 30
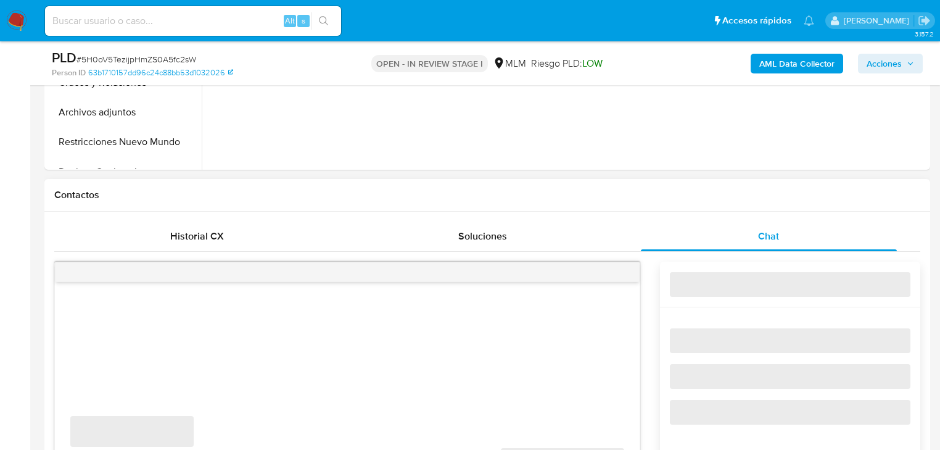
scroll to position [641, 0]
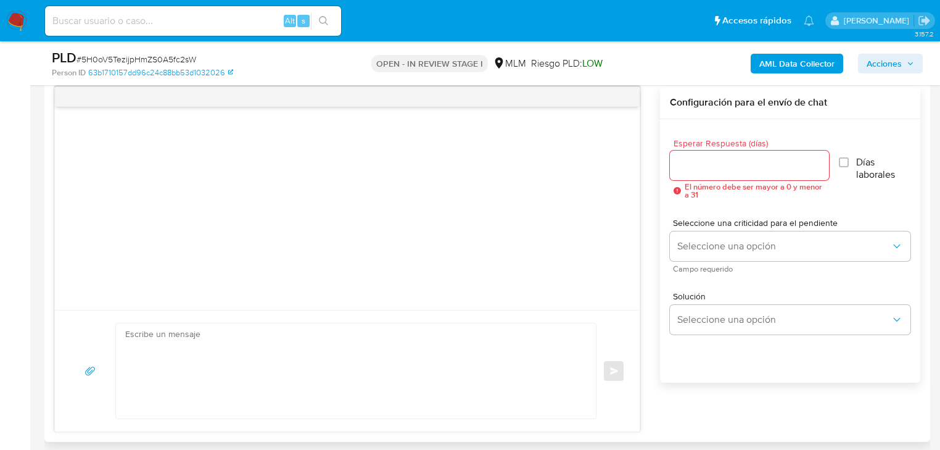
click at [723, 171] on input "Esperar Respuesta (días)" at bounding box center [749, 165] width 159 height 16
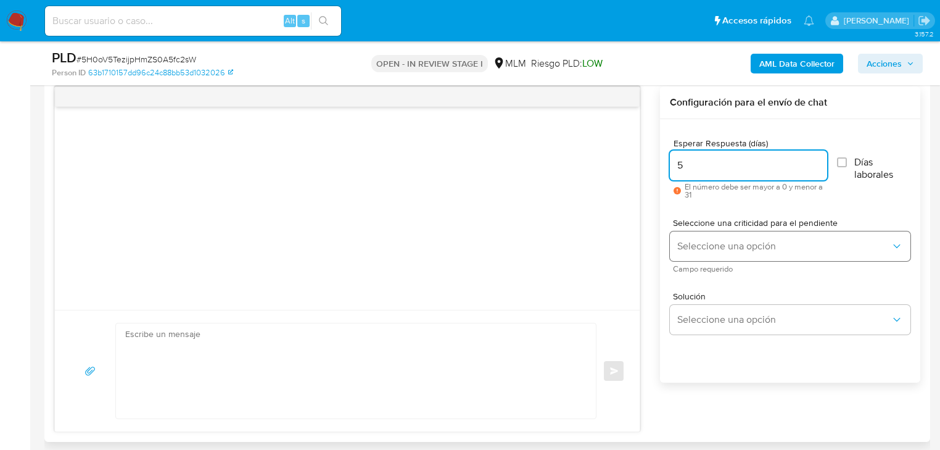
type input "5"
click at [730, 247] on span "Seleccione una opción" at bounding box center [783, 246] width 213 height 12
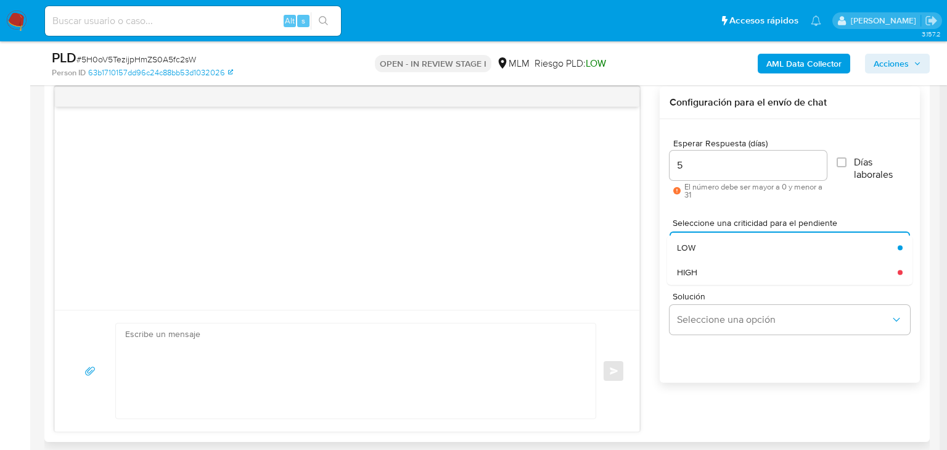
drag, startPoint x: 733, startPoint y: 272, endPoint x: 731, endPoint y: 281, distance: 8.7
click at [733, 273] on div "HIGH" at bounding box center [783, 272] width 213 height 25
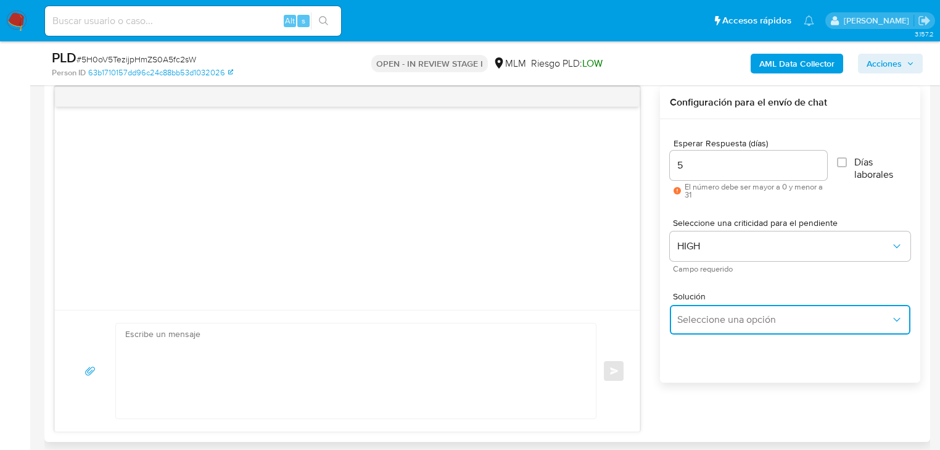
drag, startPoint x: 722, startPoint y: 326, endPoint x: 807, endPoint y: 312, distance: 85.6
click at [726, 326] on button "Seleccione una opción" at bounding box center [790, 320] width 241 height 30
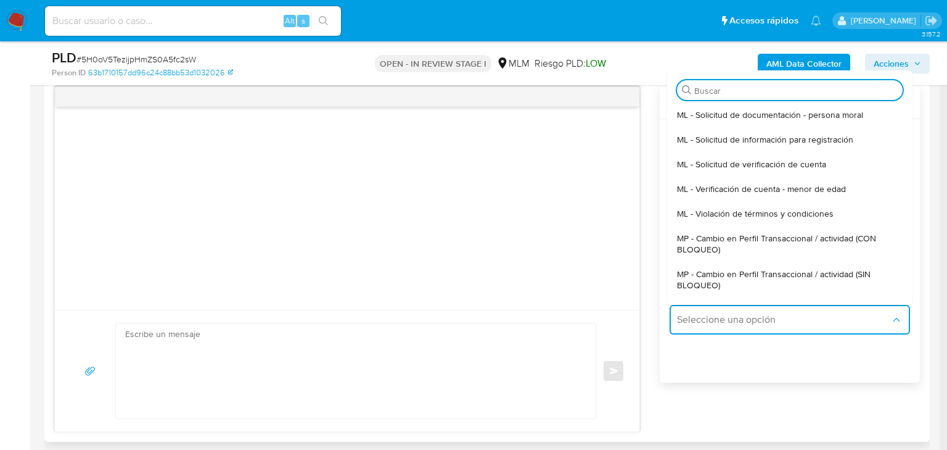
drag, startPoint x: 820, startPoint y: 269, endPoint x: 567, endPoint y: 348, distance: 265.5
click at [820, 269] on span "MP - Cambio en Perfil Transaccional / actividad (SIN BLOQUEO)" at bounding box center [786, 279] width 218 height 22
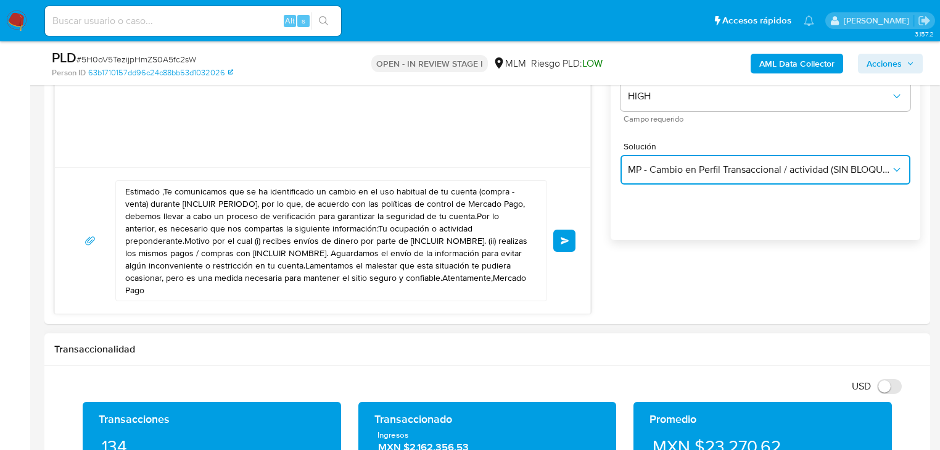
scroll to position [789, 0]
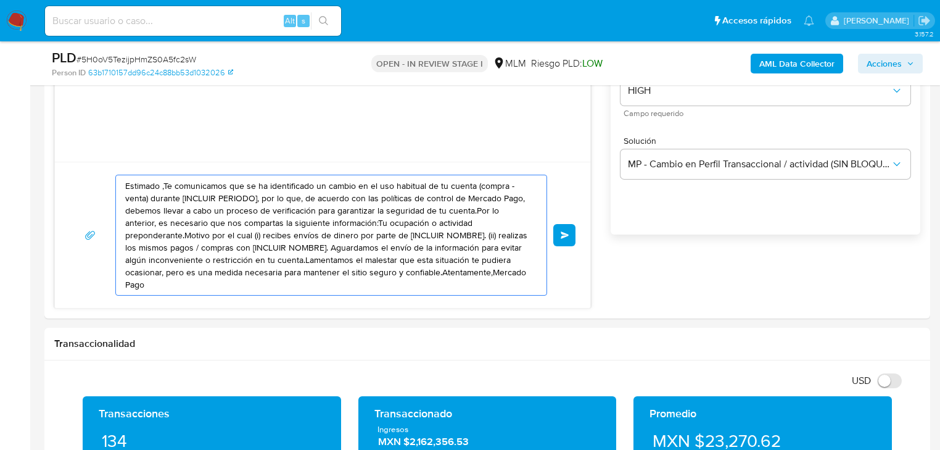
drag, startPoint x: 469, startPoint y: 274, endPoint x: -52, endPoint y: 188, distance: 527.6
paste textarea "557044390"
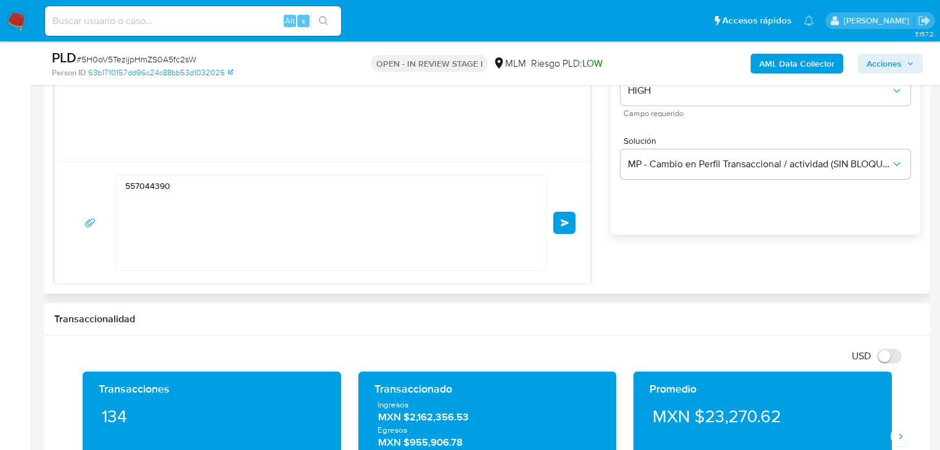
click at [144, 227] on textarea "557044390" at bounding box center [328, 222] width 406 height 95
drag, startPoint x: 155, startPoint y: 181, endPoint x: 39, endPoint y: 170, distance: 116.5
paste textarea "Estimado Jorge se ha identificado un cambio en el uso habitual de tu cuenta par…"
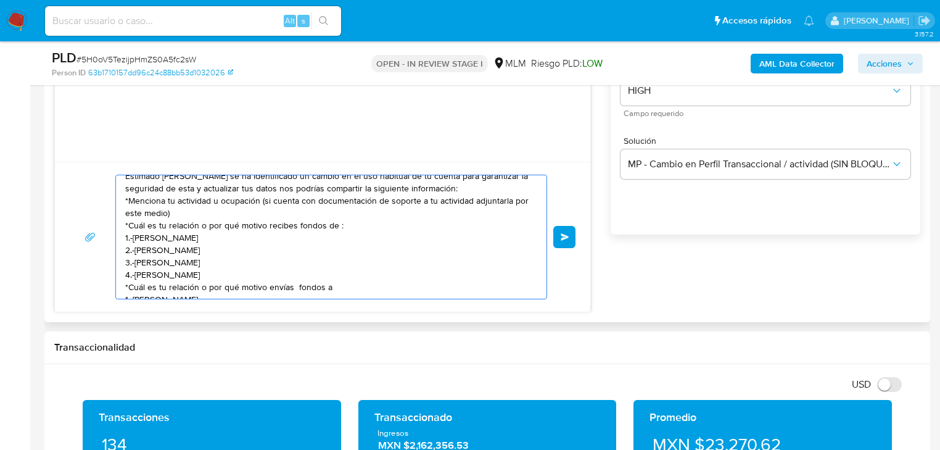
scroll to position [0, 0]
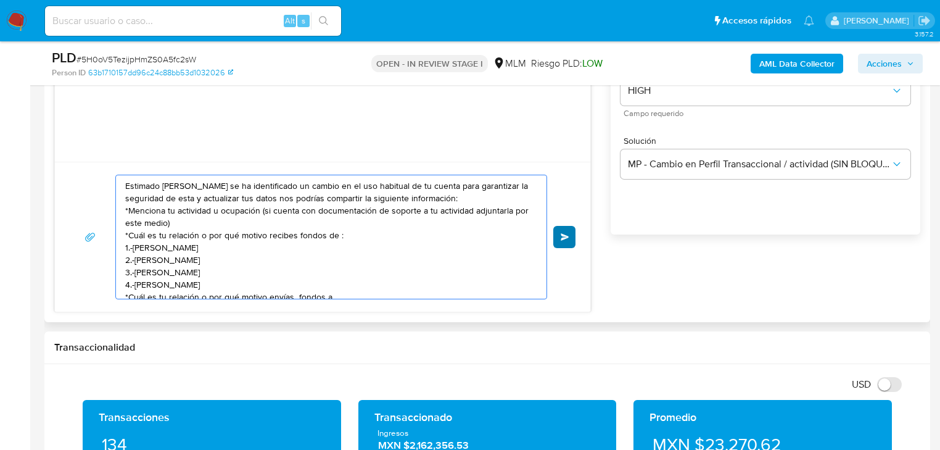
type textarea "Estimado Jorge se ha identificado un cambio en el uso habitual de tu cuenta par…"
click at [562, 234] on span "Enviar" at bounding box center [565, 236] width 9 height 7
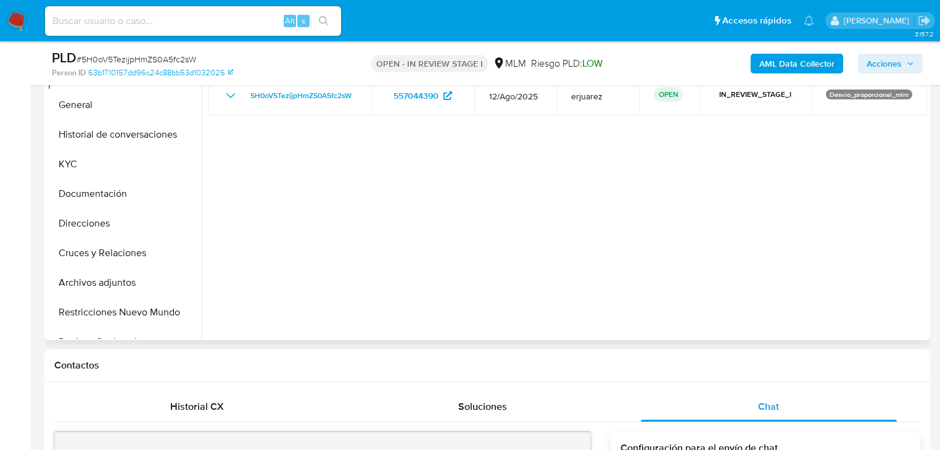
scroll to position [14, 0]
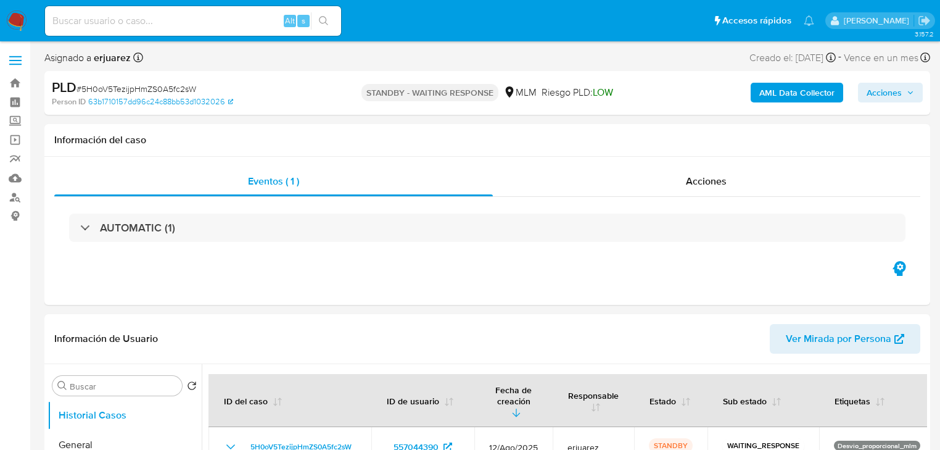
select select "10"
click at [633, 195] on div "Acciones" at bounding box center [707, 182] width 428 height 30
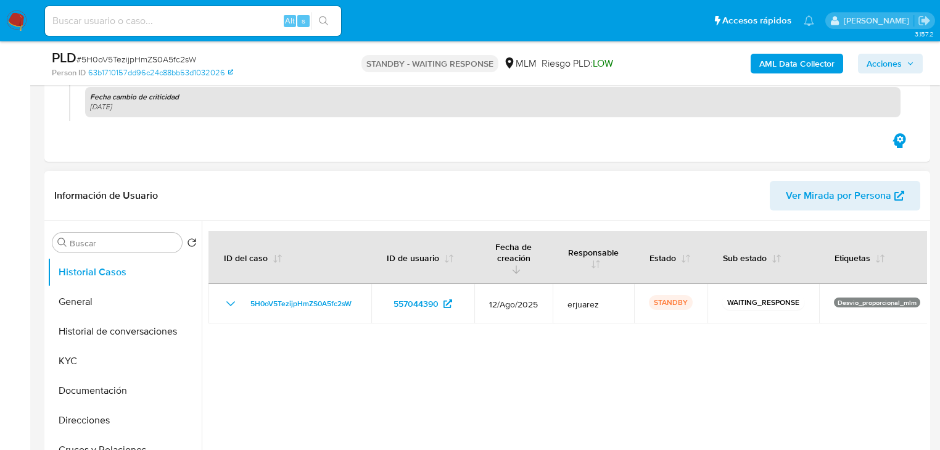
scroll to position [197, 0]
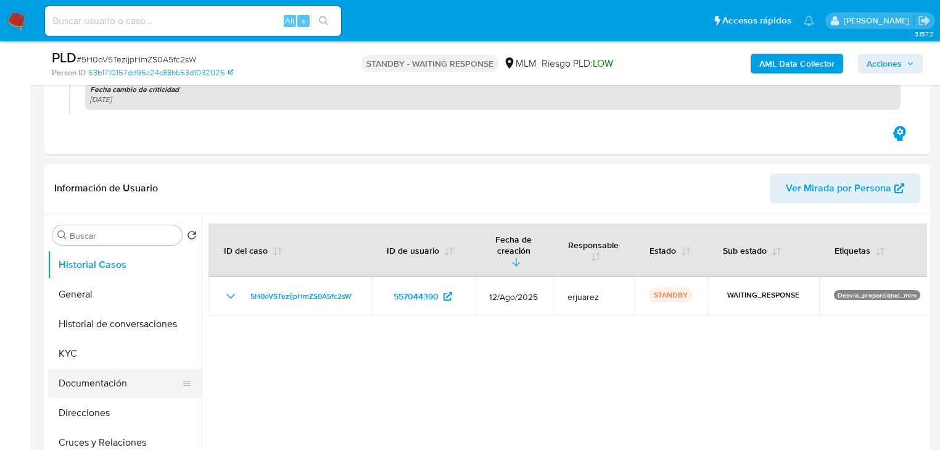
drag, startPoint x: 130, startPoint y: 382, endPoint x: 138, endPoint y: 375, distance: 10.5
click at [130, 382] on button "Documentación" at bounding box center [119, 383] width 144 height 30
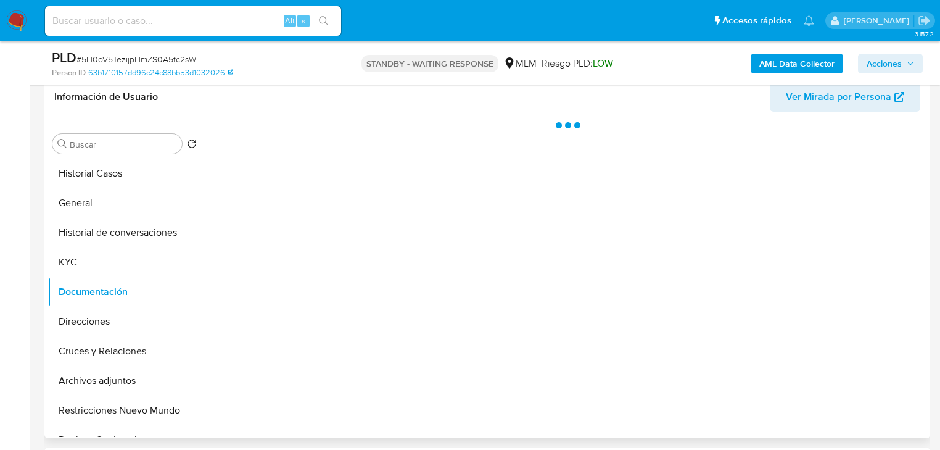
scroll to position [296, 0]
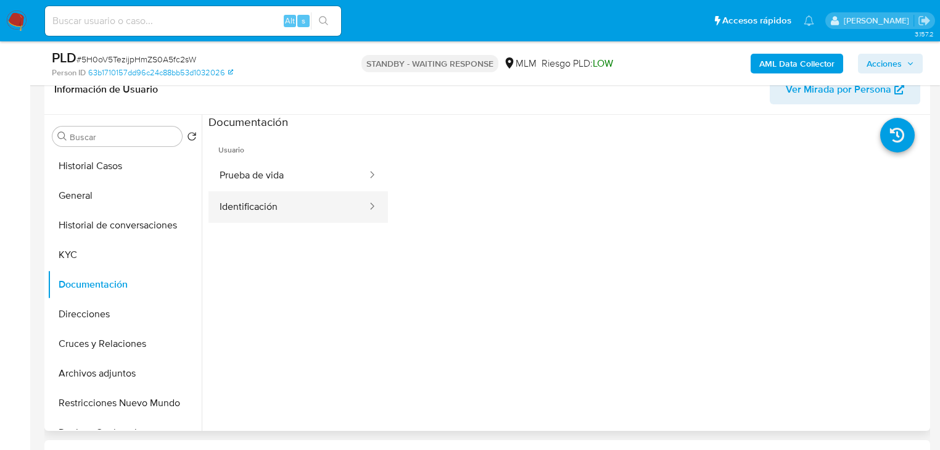
click at [264, 192] on button "Identificación" at bounding box center [288, 206] width 160 height 31
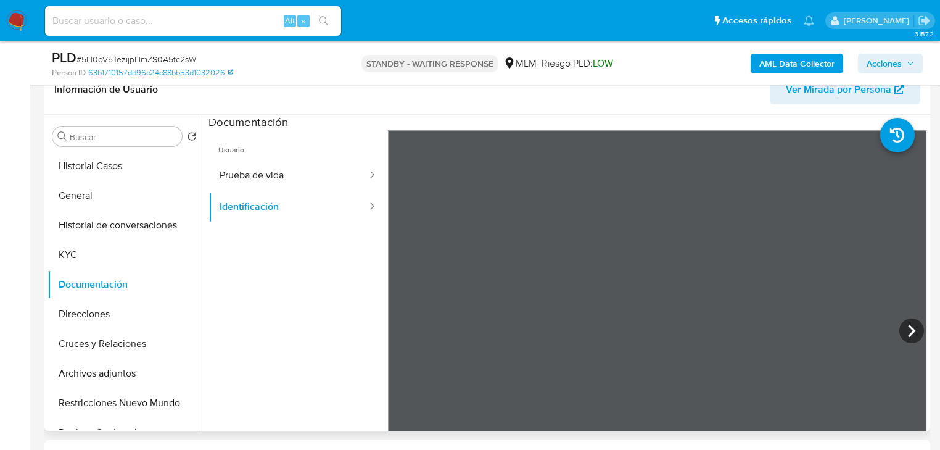
scroll to position [0, 0]
click at [311, 175] on button "Prueba de vida" at bounding box center [288, 175] width 160 height 31
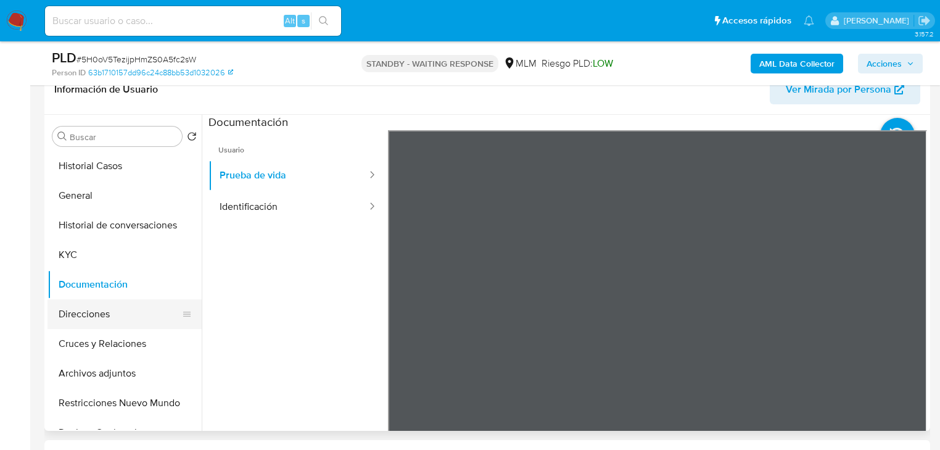
drag, startPoint x: 84, startPoint y: 299, endPoint x: 83, endPoint y: 315, distance: 16.1
click at [85, 299] on button "Direcciones" at bounding box center [119, 314] width 144 height 30
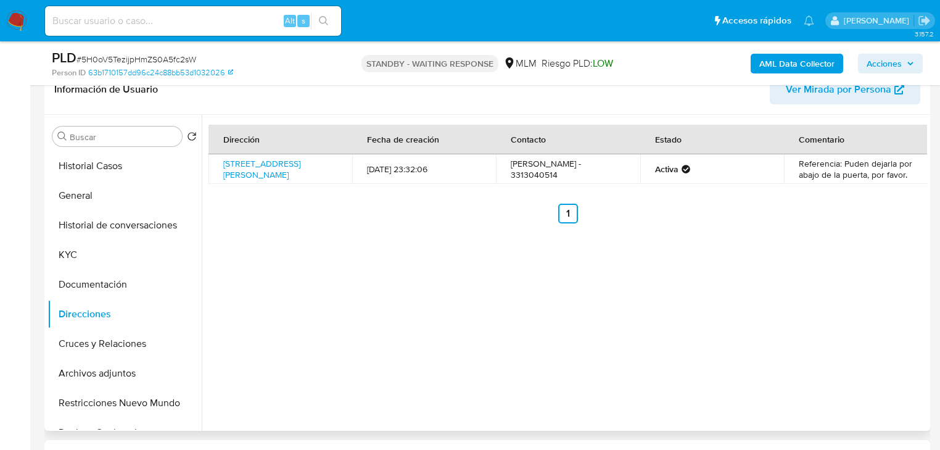
click at [274, 195] on div "Dirección Fecha de creación Contacto Estado Comentario [STREET_ADDRESS][PERSON_…" at bounding box center [567, 174] width 719 height 99
